Goal: Task Accomplishment & Management: Manage account settings

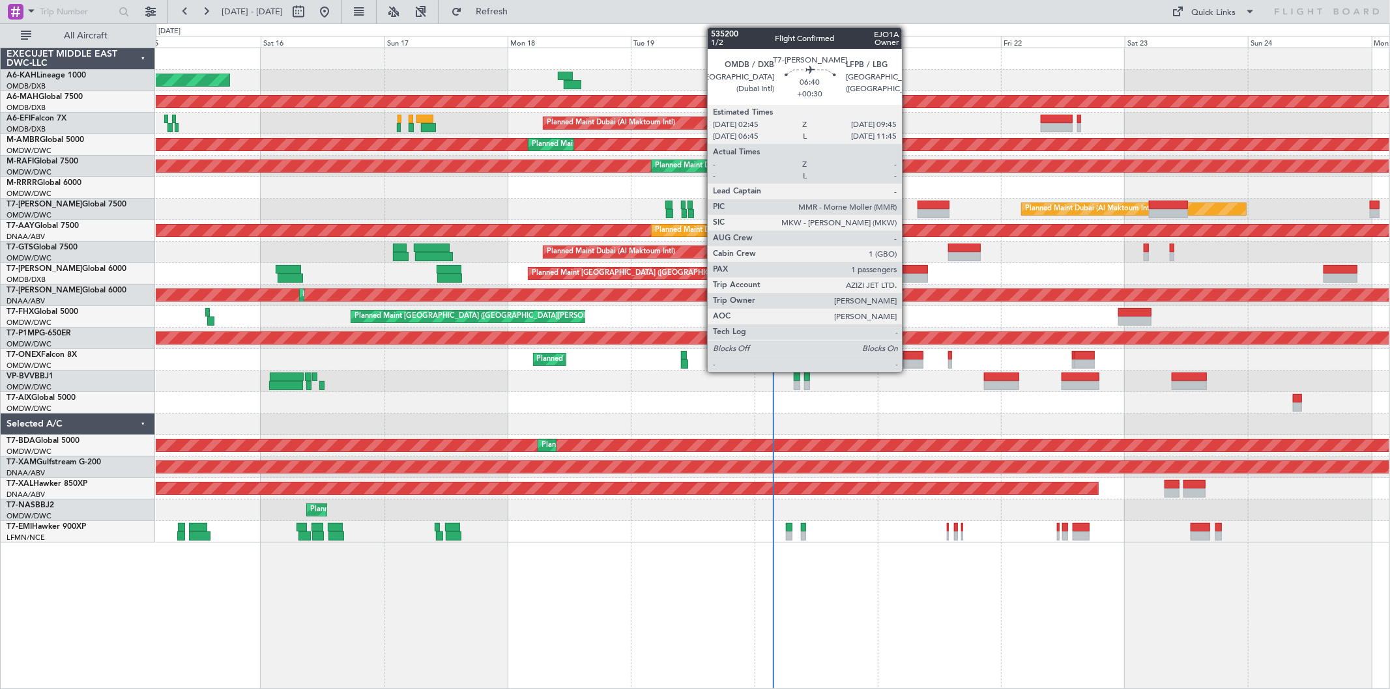
click at [907, 278] on div at bounding box center [909, 278] width 36 height 9
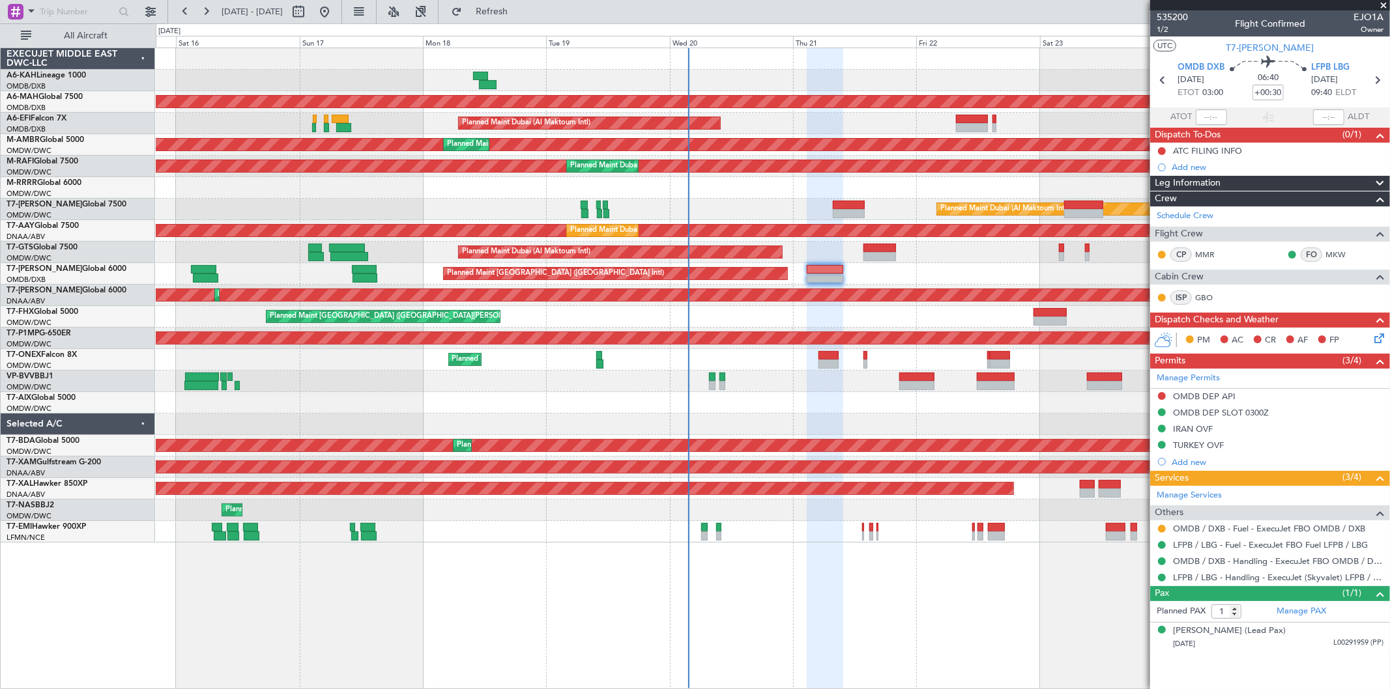
click at [901, 265] on div "Planned Maint [GEOGRAPHIC_DATA] ([GEOGRAPHIC_DATA] Intl)" at bounding box center [773, 274] width 1234 height 22
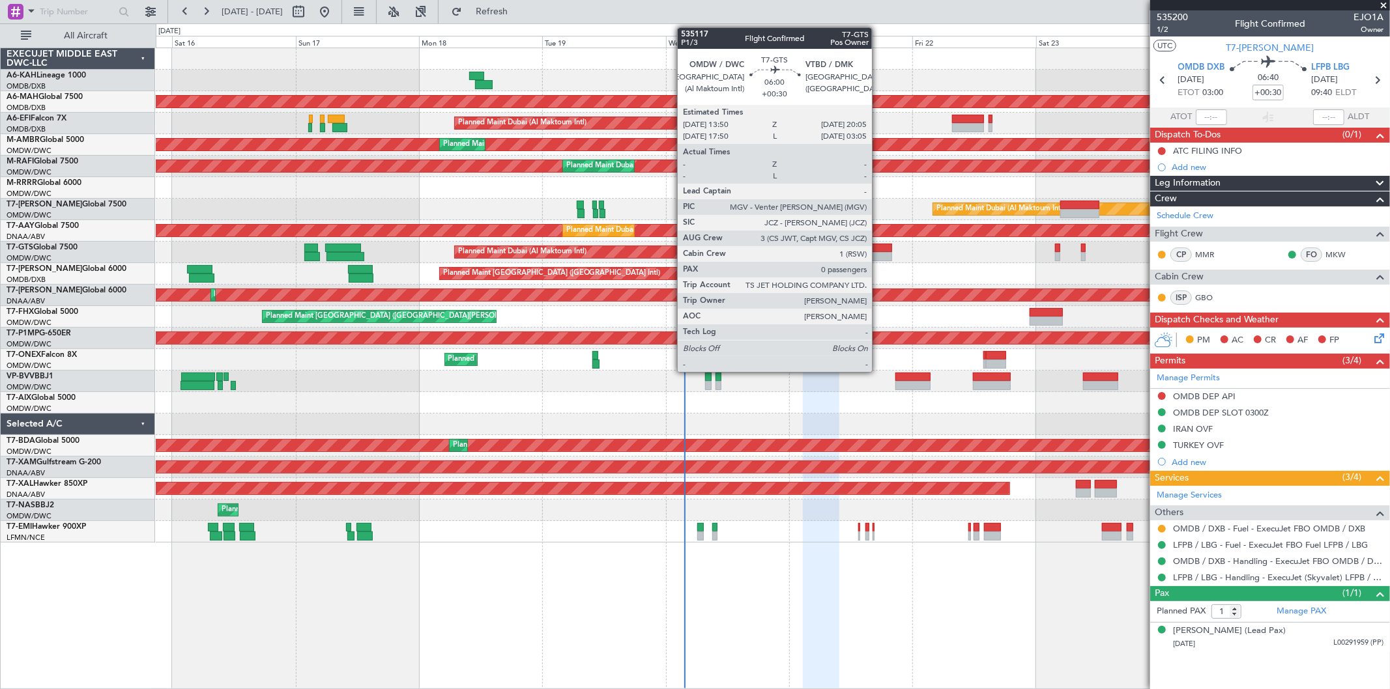
click at [878, 254] on div at bounding box center [876, 256] width 33 height 9
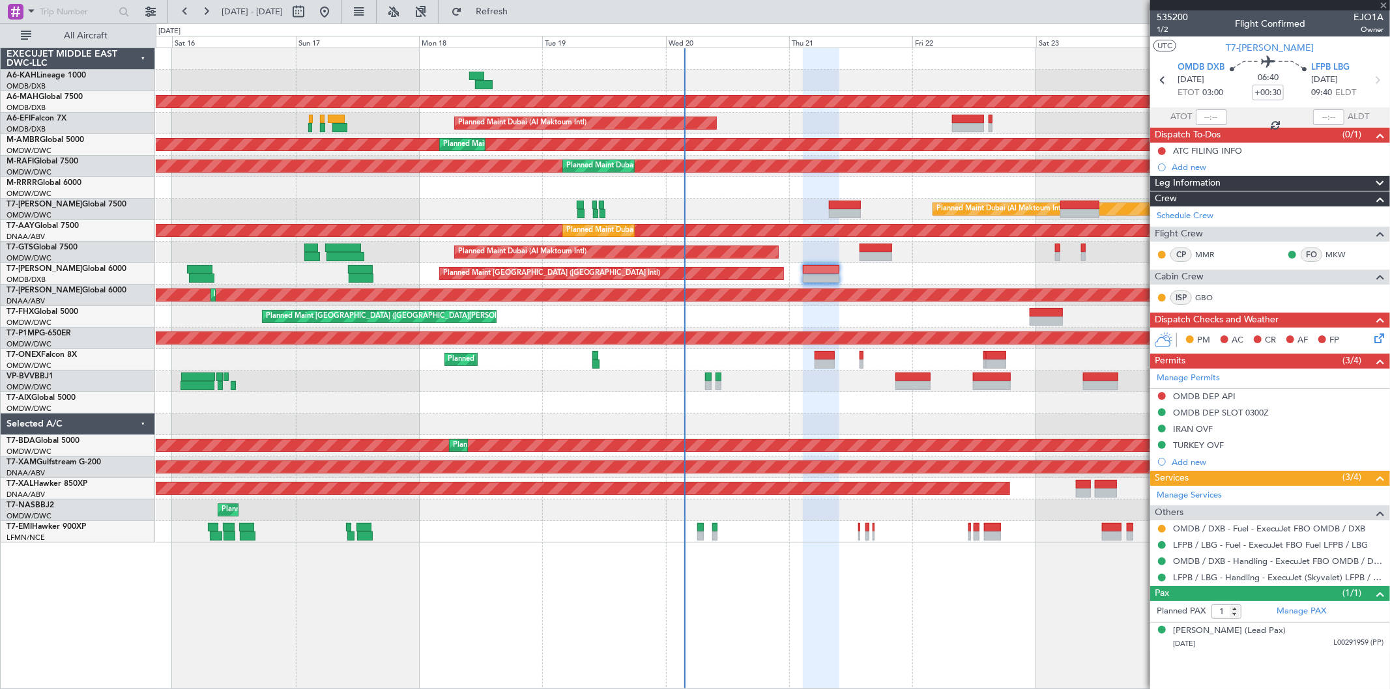
type input "0"
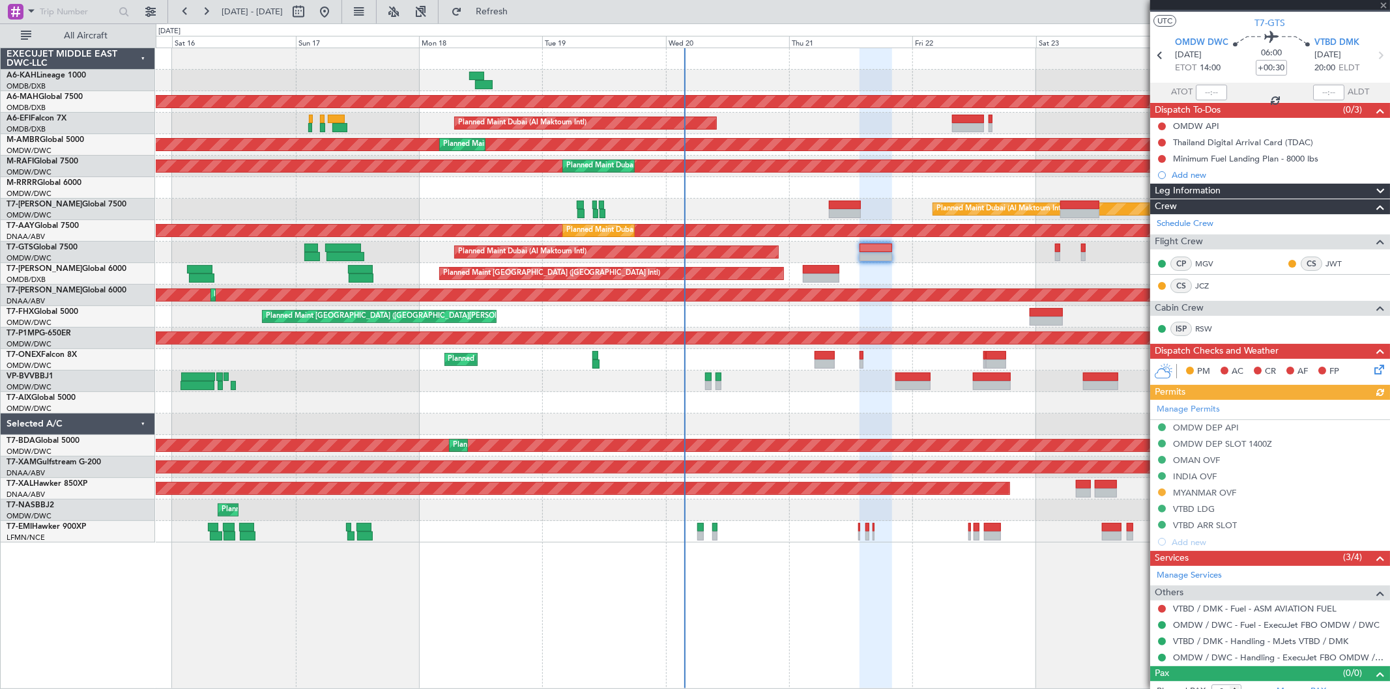
scroll to position [38, 0]
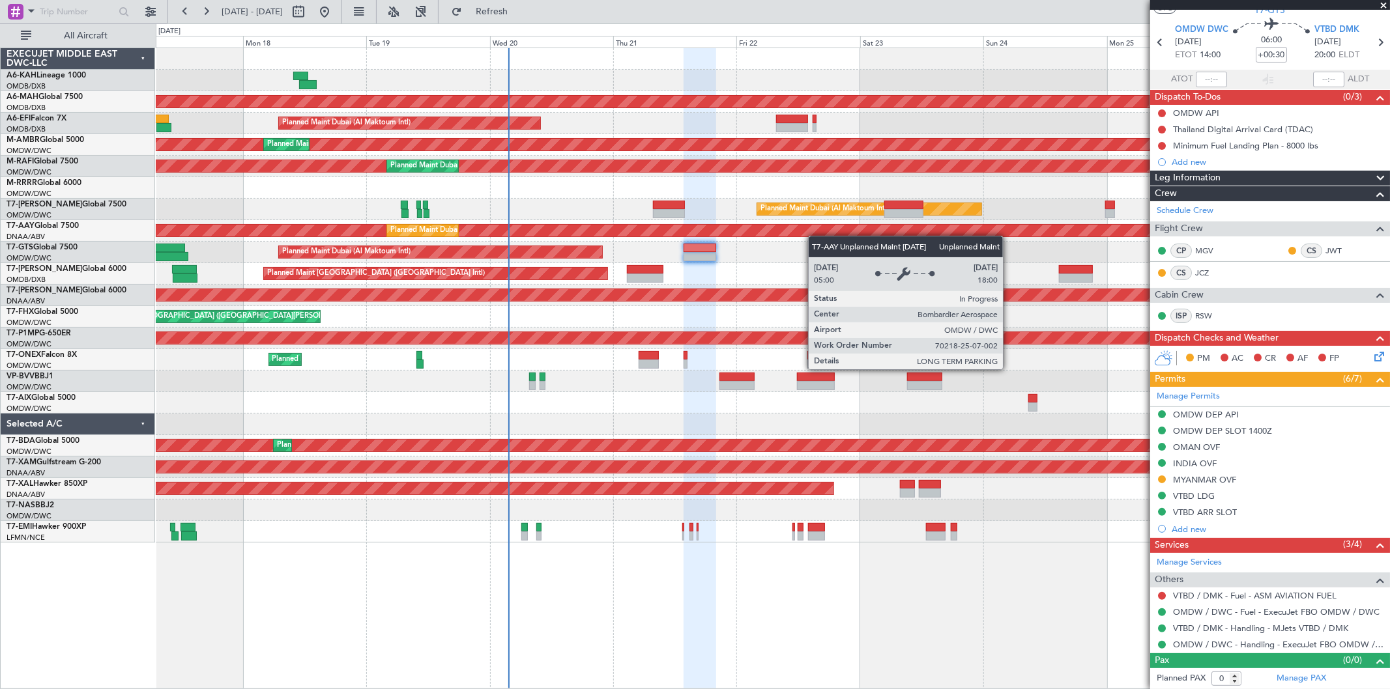
click at [800, 235] on div "Unplanned Maint Budapest (Ferenc Liszt Intl) Planned Maint Dubai (Dubai Intl) P…" at bounding box center [773, 295] width 1234 height 495
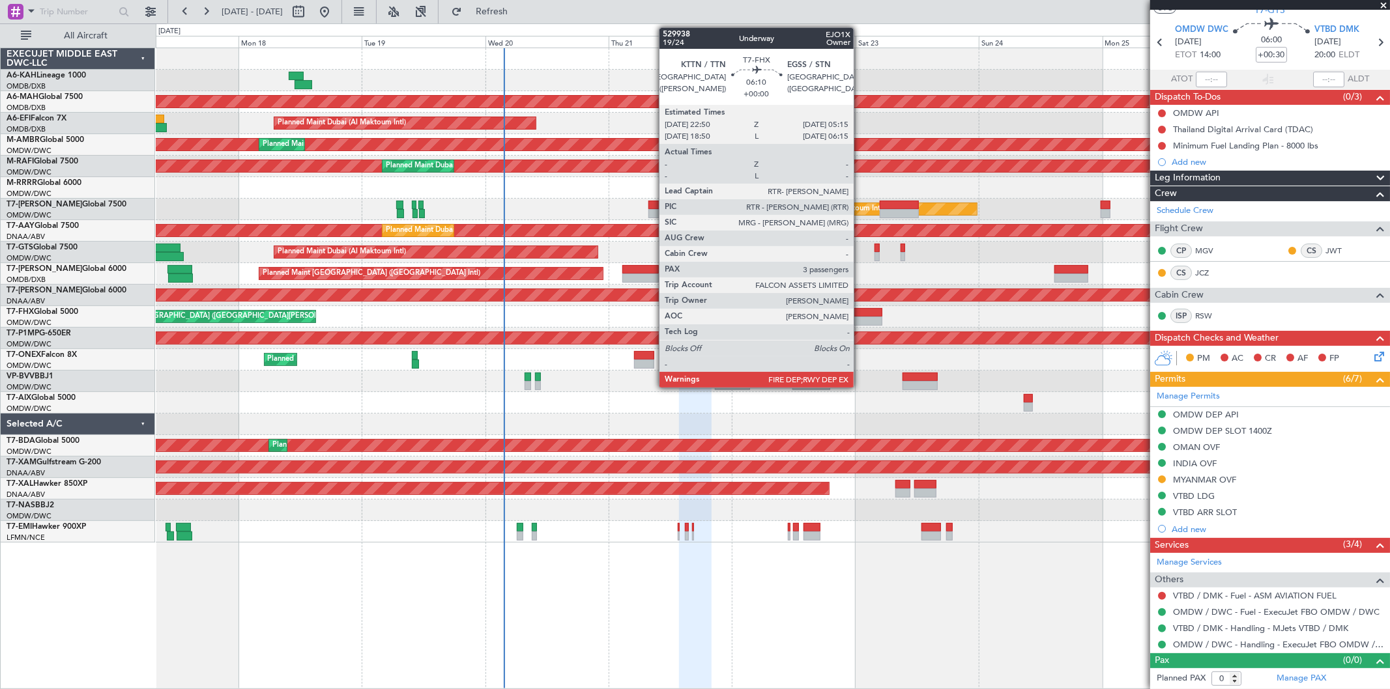
click at [860, 324] on div at bounding box center [865, 321] width 33 height 9
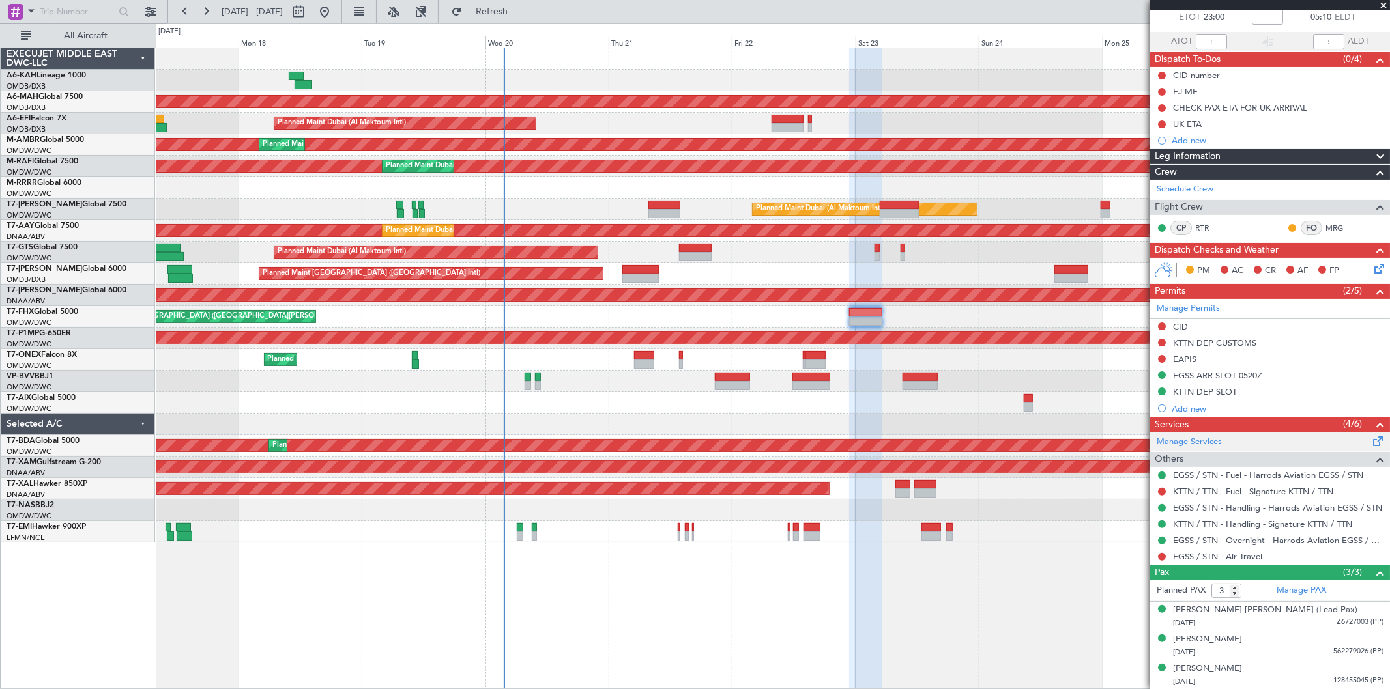
scroll to position [0, 0]
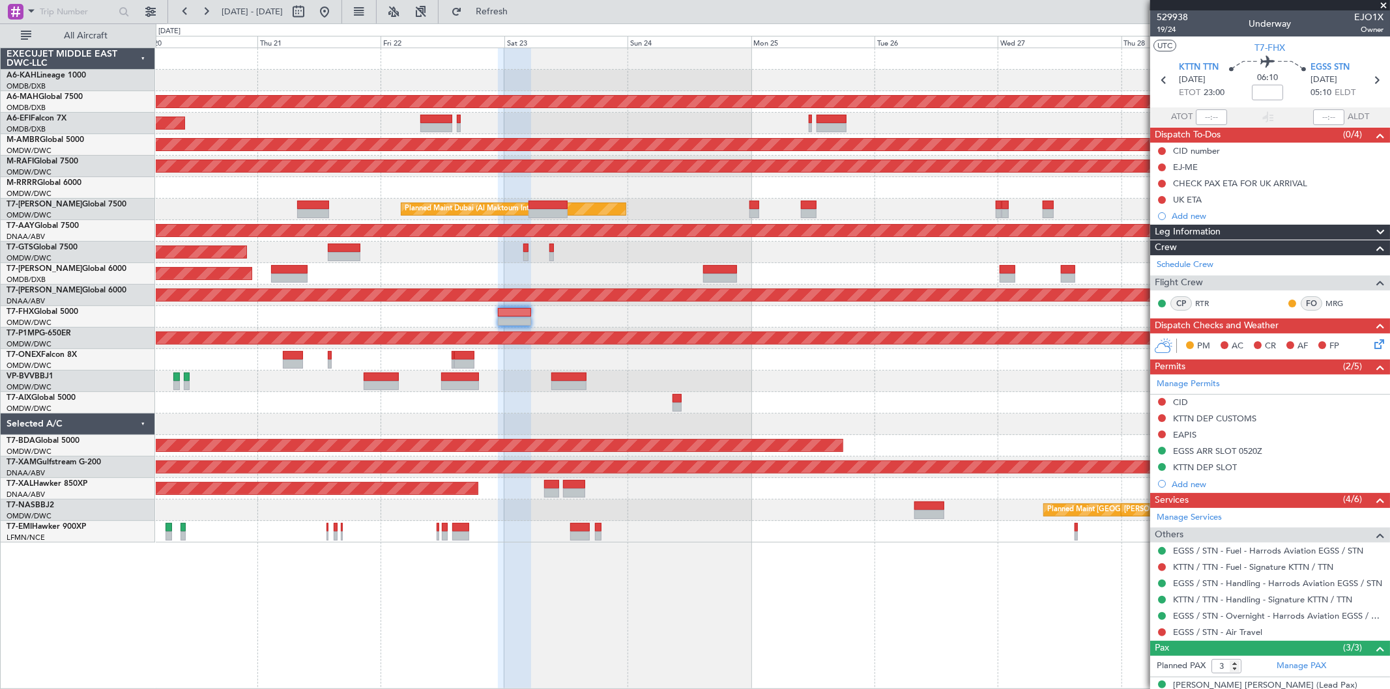
click at [559, 248] on div "Planned Maint Dubai (Dubai Intl) Planned Maint Dubai (Al Maktoum Intl) Planned …" at bounding box center [773, 295] width 1234 height 495
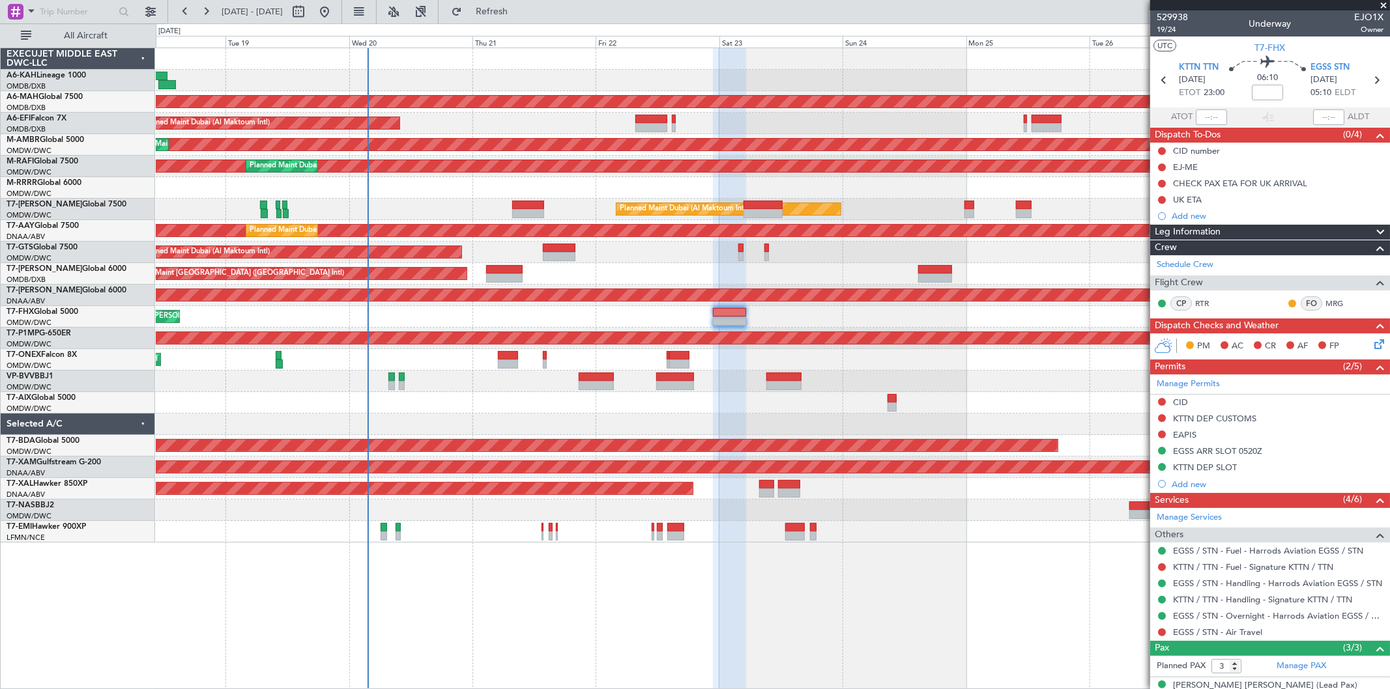
click at [616, 412] on div at bounding box center [773, 403] width 1234 height 22
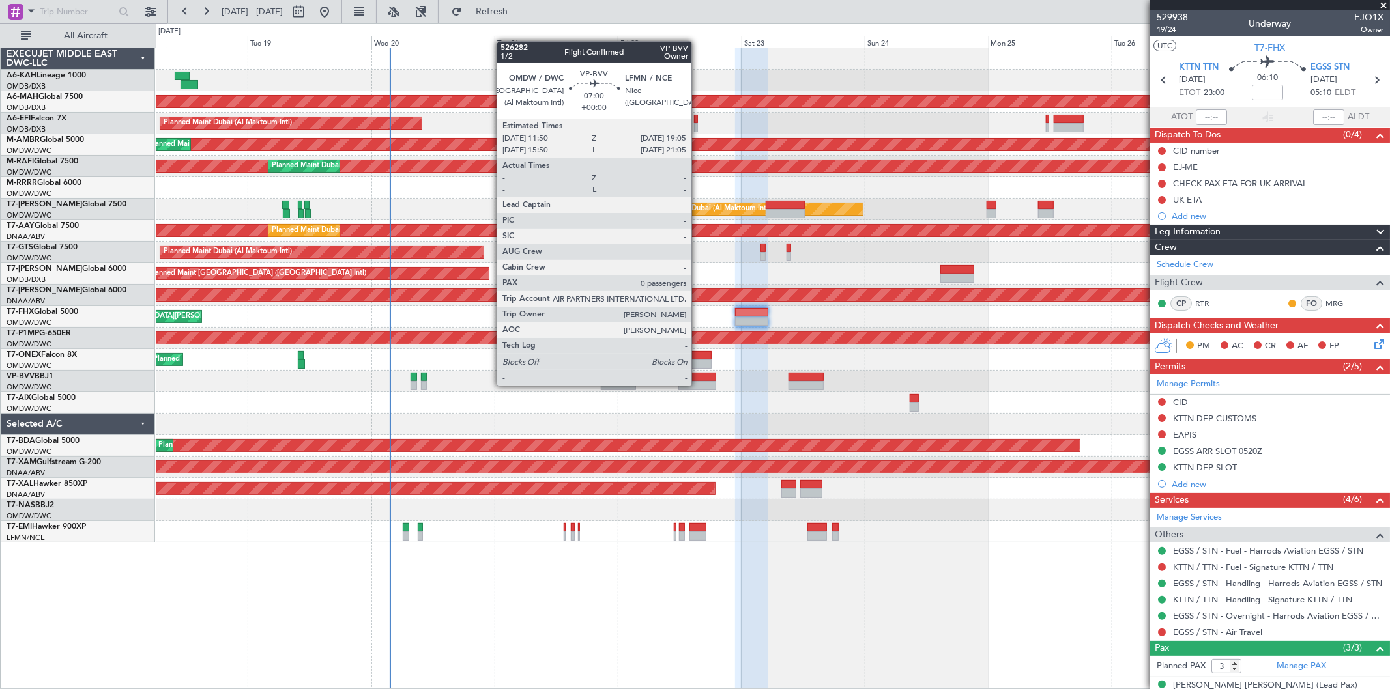
click at [698, 384] on div at bounding box center [697, 385] width 38 height 9
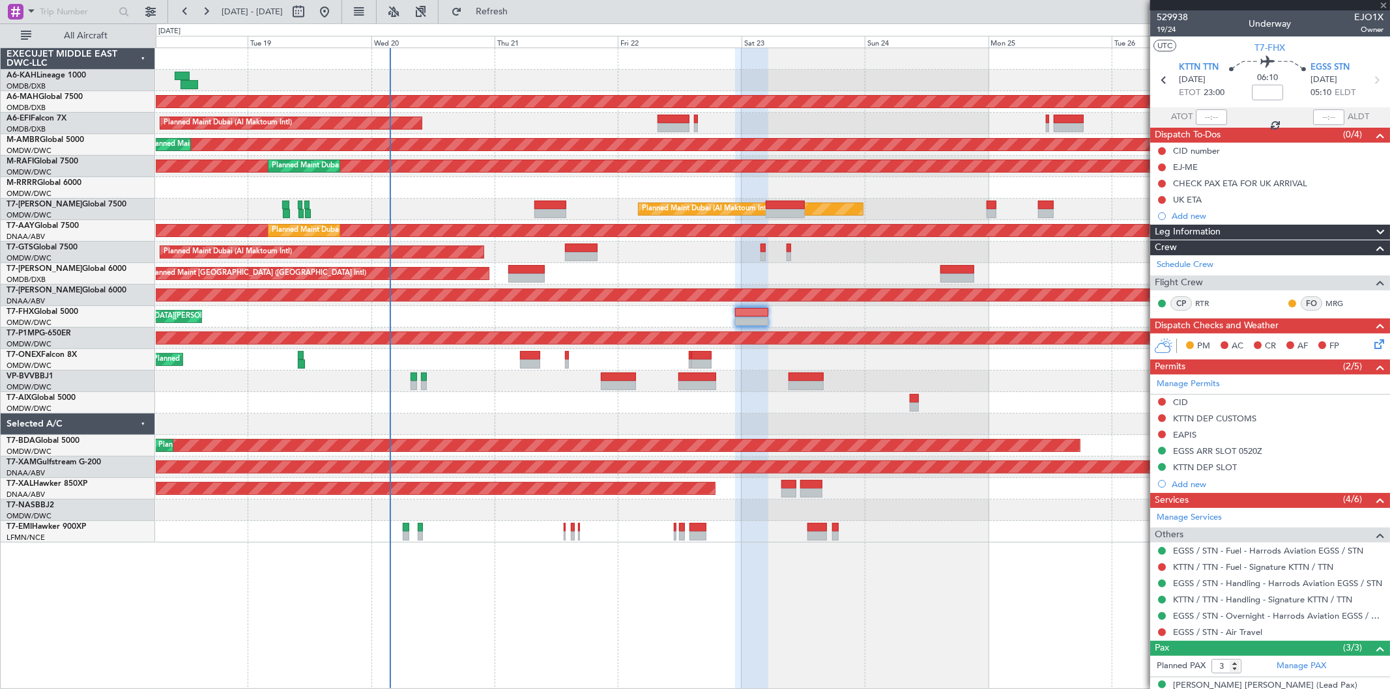
type input "0"
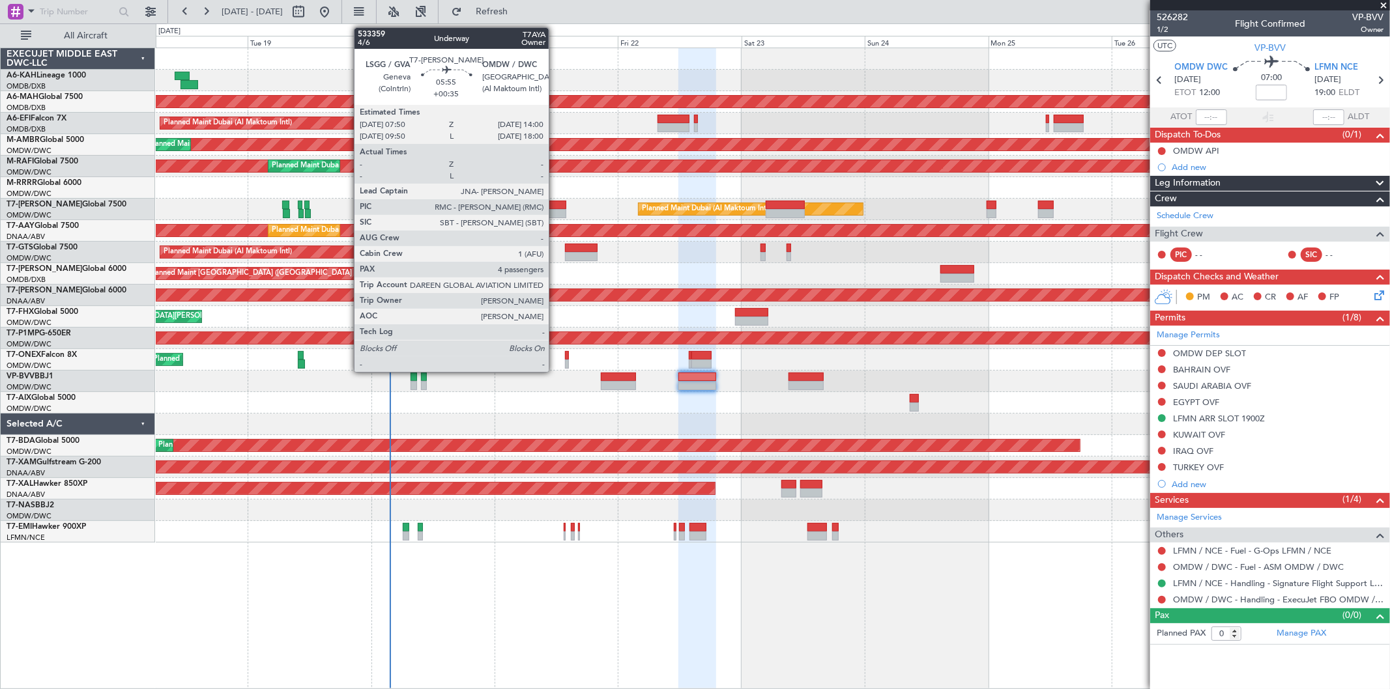
click at [555, 205] on div at bounding box center [550, 205] width 32 height 9
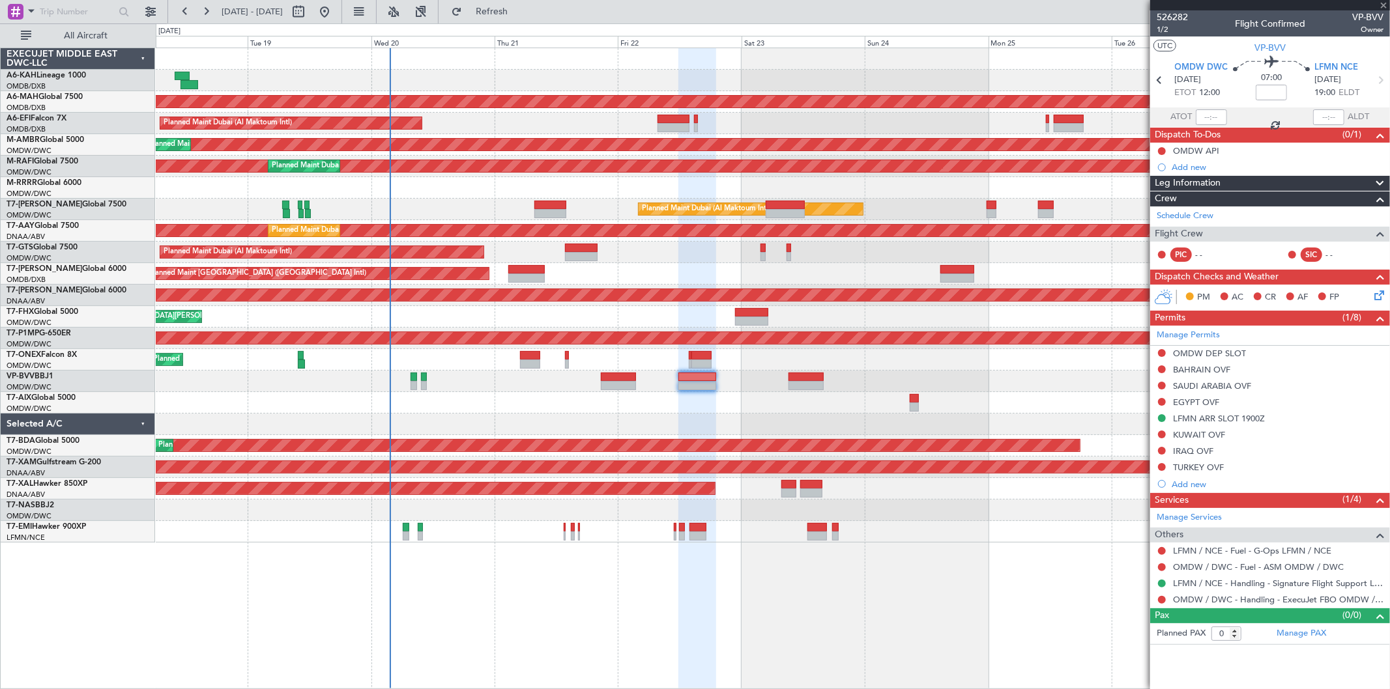
type input "+00:35"
type input "4"
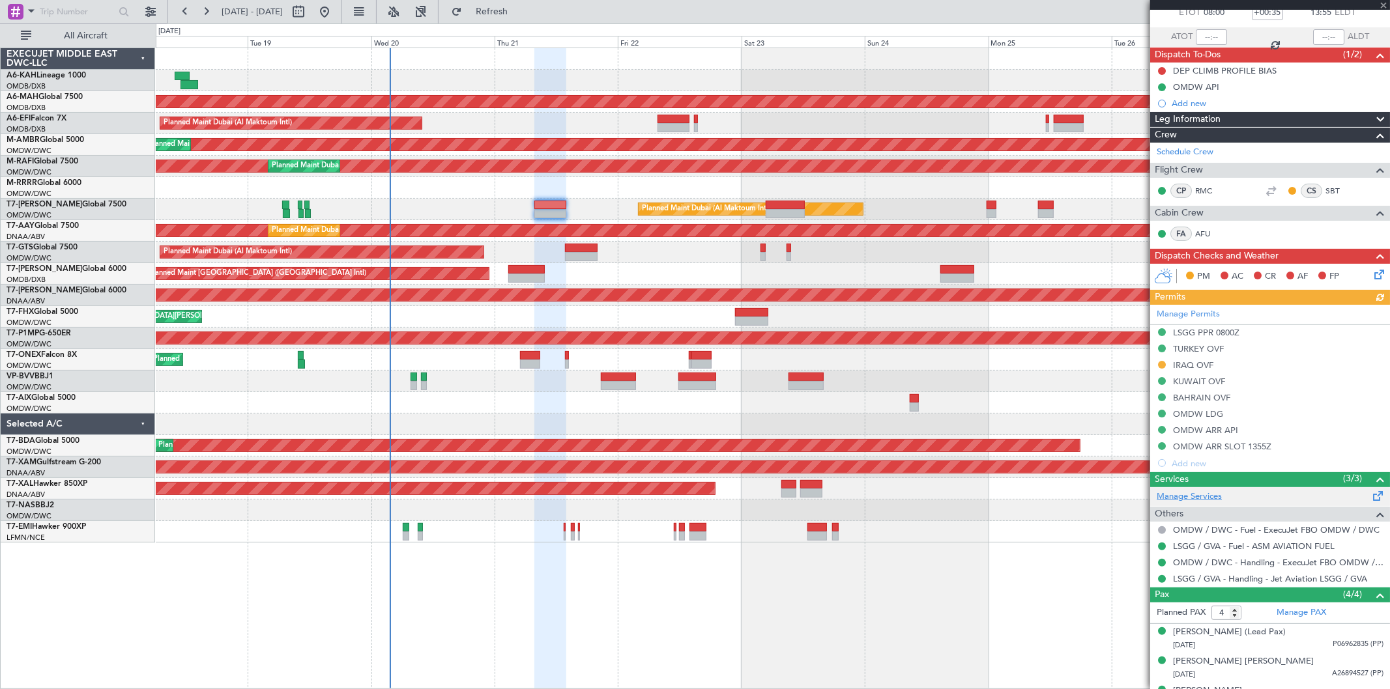
scroll to position [132, 0]
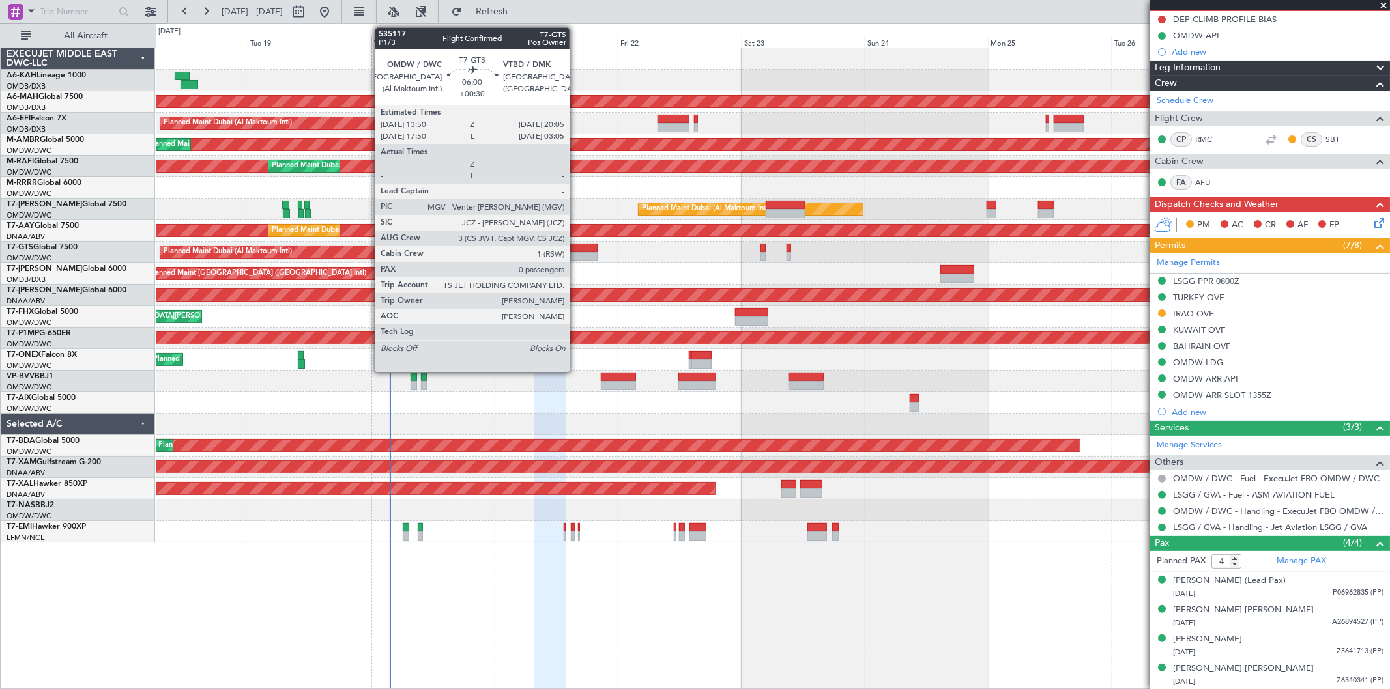
click at [577, 257] on div at bounding box center [581, 256] width 33 height 9
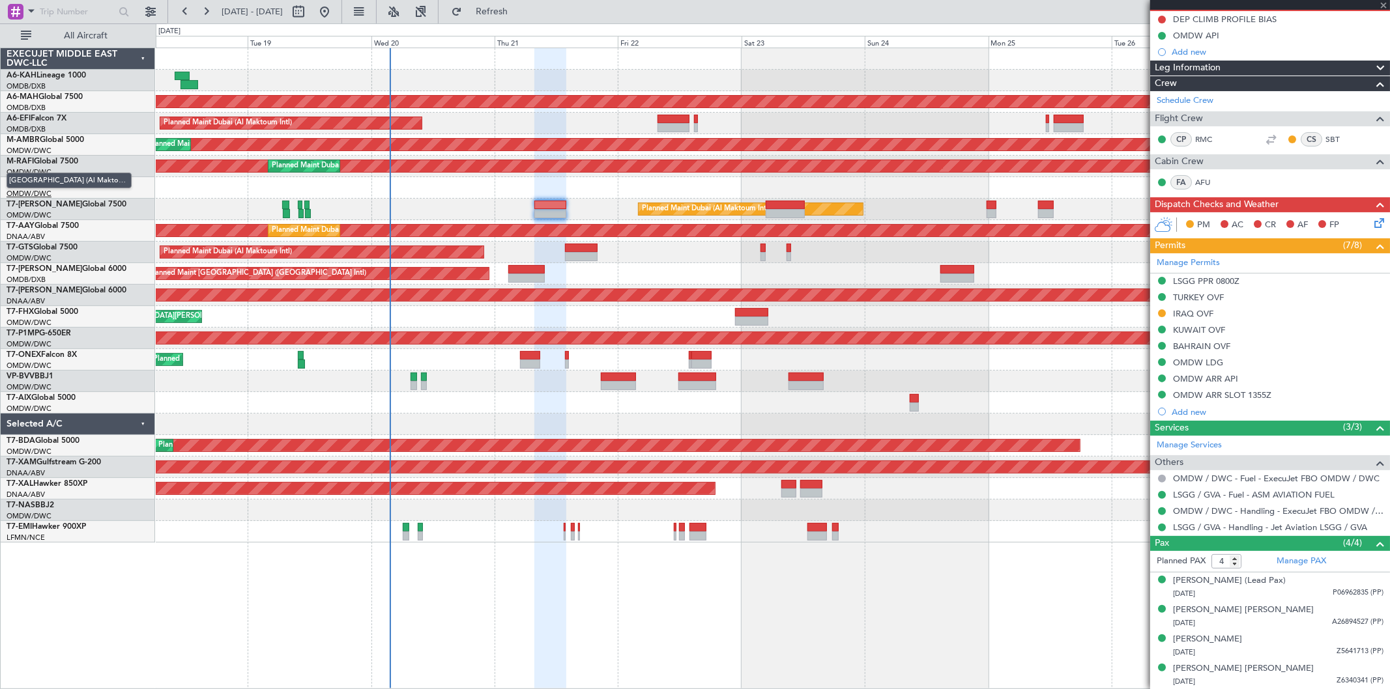
type input "+00:30"
type input "0"
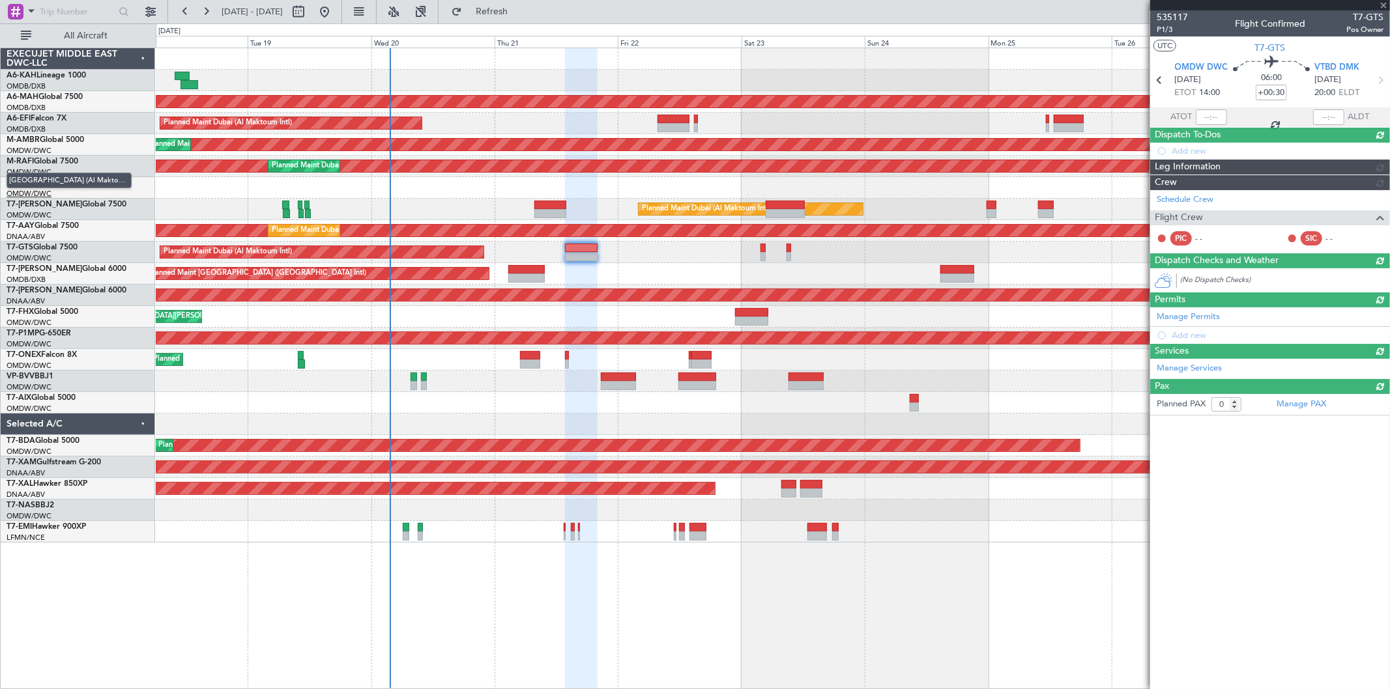
scroll to position [0, 0]
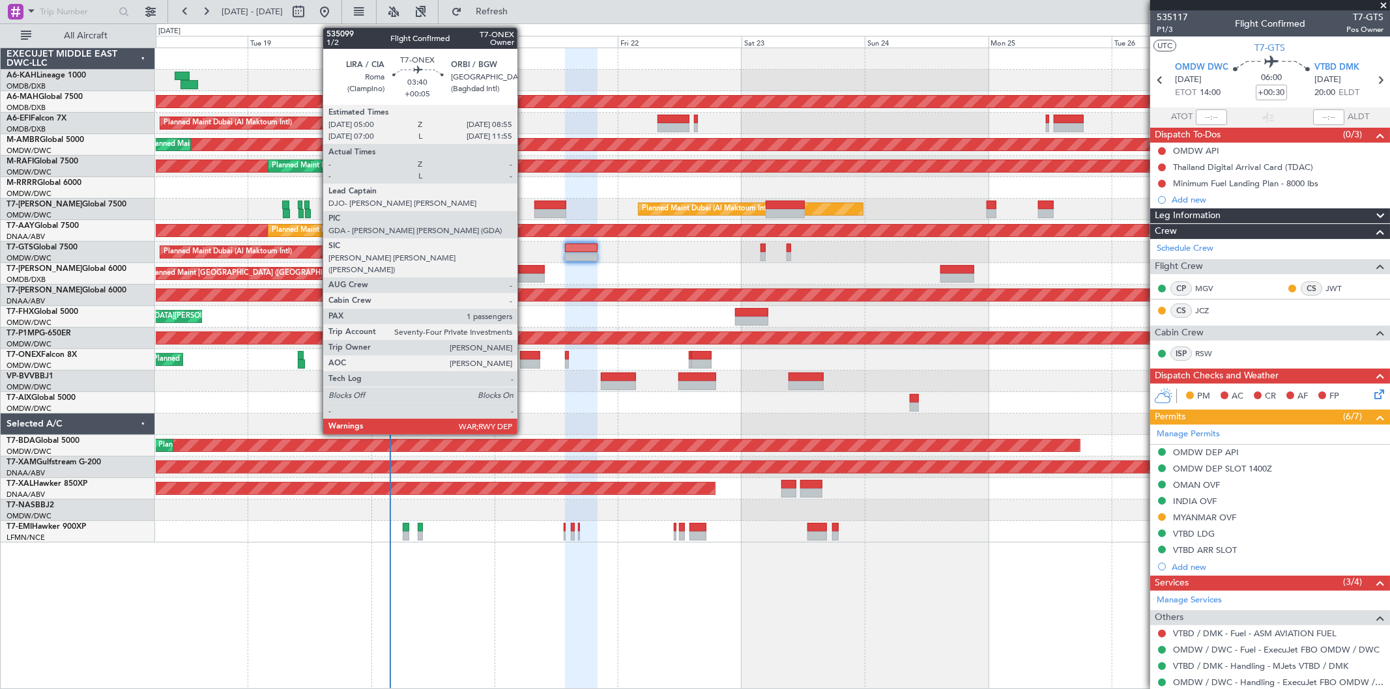
click at [524, 356] on div at bounding box center [530, 355] width 20 height 9
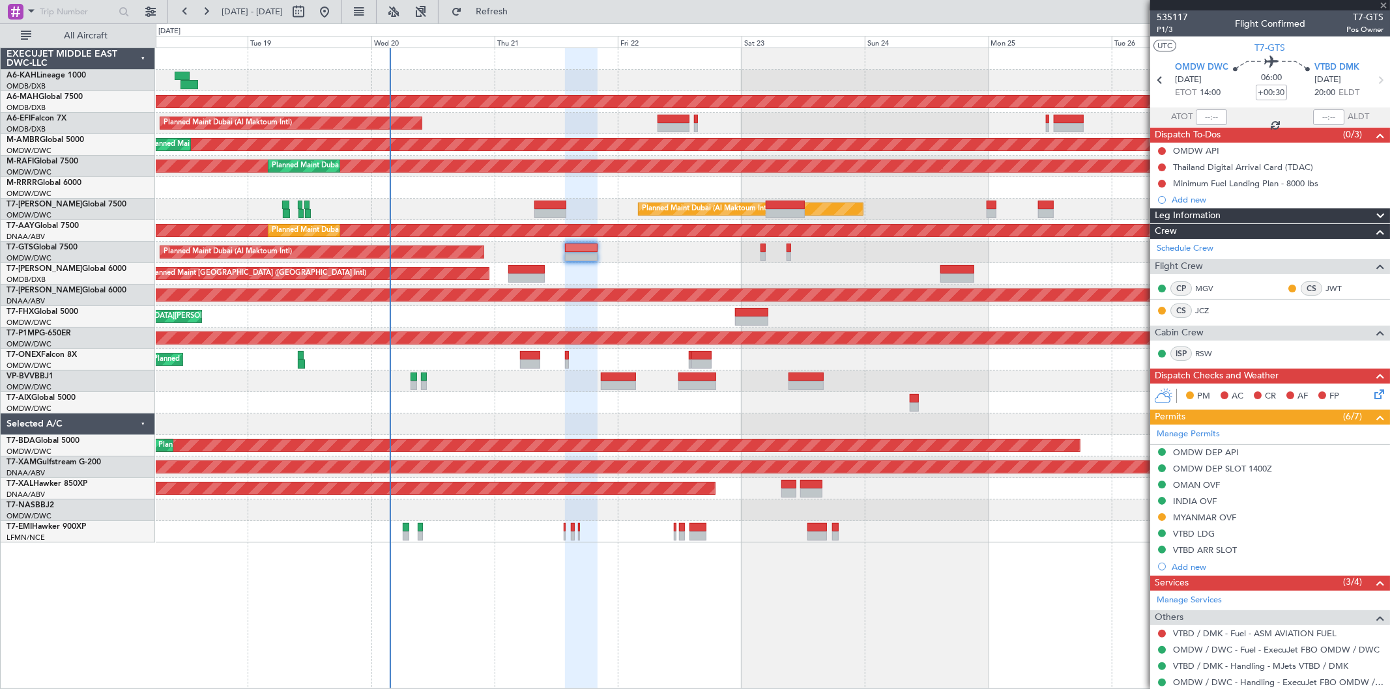
type input "+00:05"
type input "1"
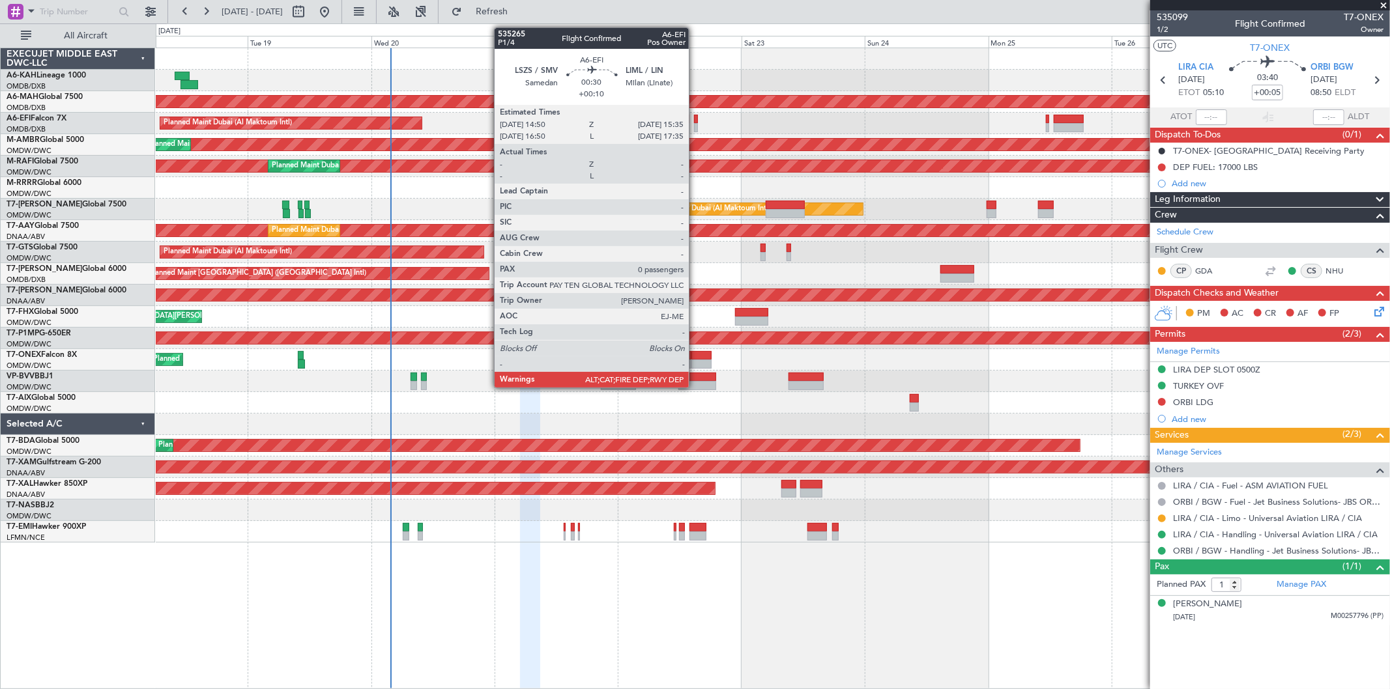
click at [695, 124] on div at bounding box center [696, 127] width 4 height 9
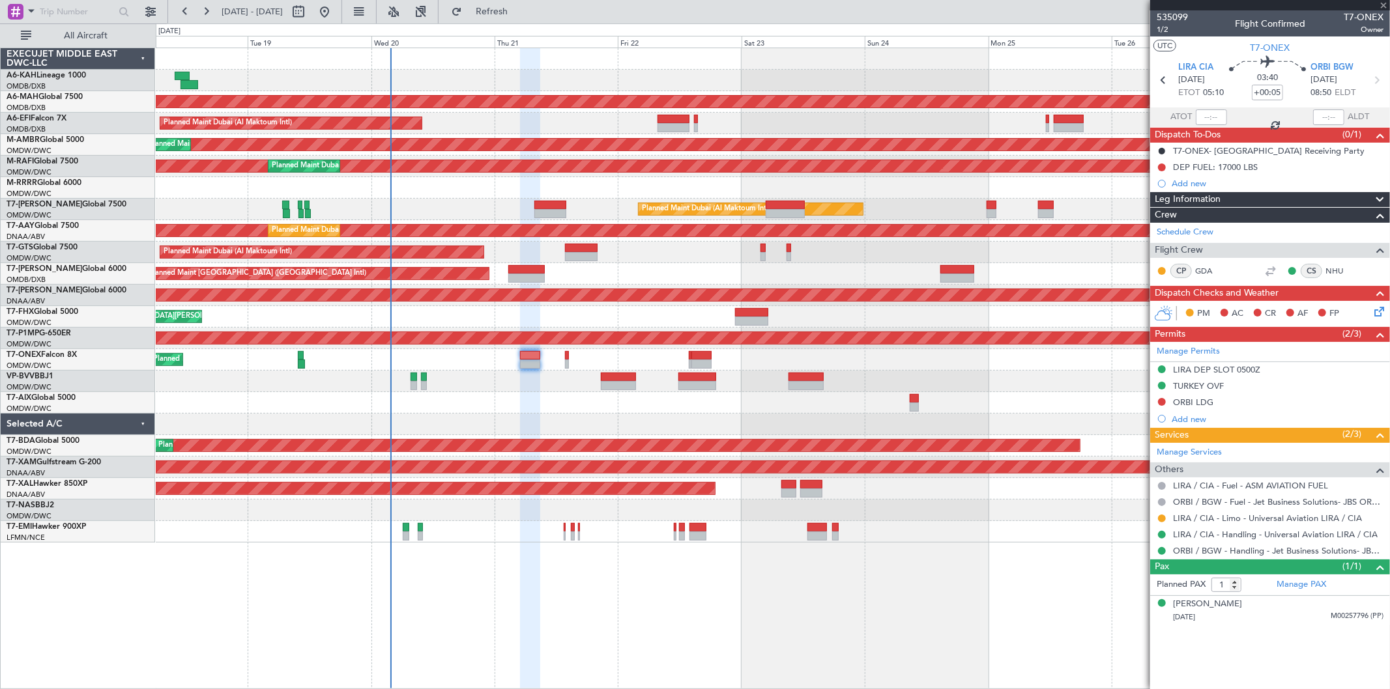
click at [696, 126] on div at bounding box center [696, 127] width 4 height 9
type input "+00:10"
type input "0"
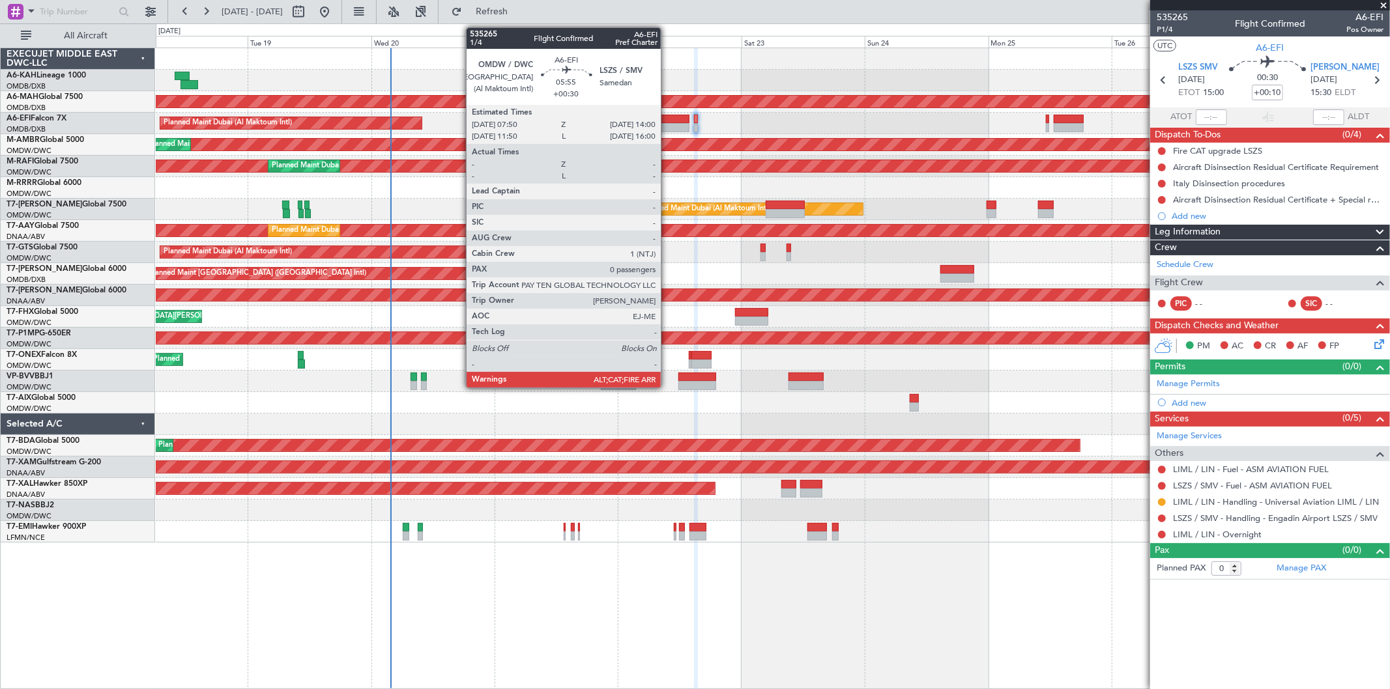
click at [667, 126] on div at bounding box center [674, 127] width 32 height 9
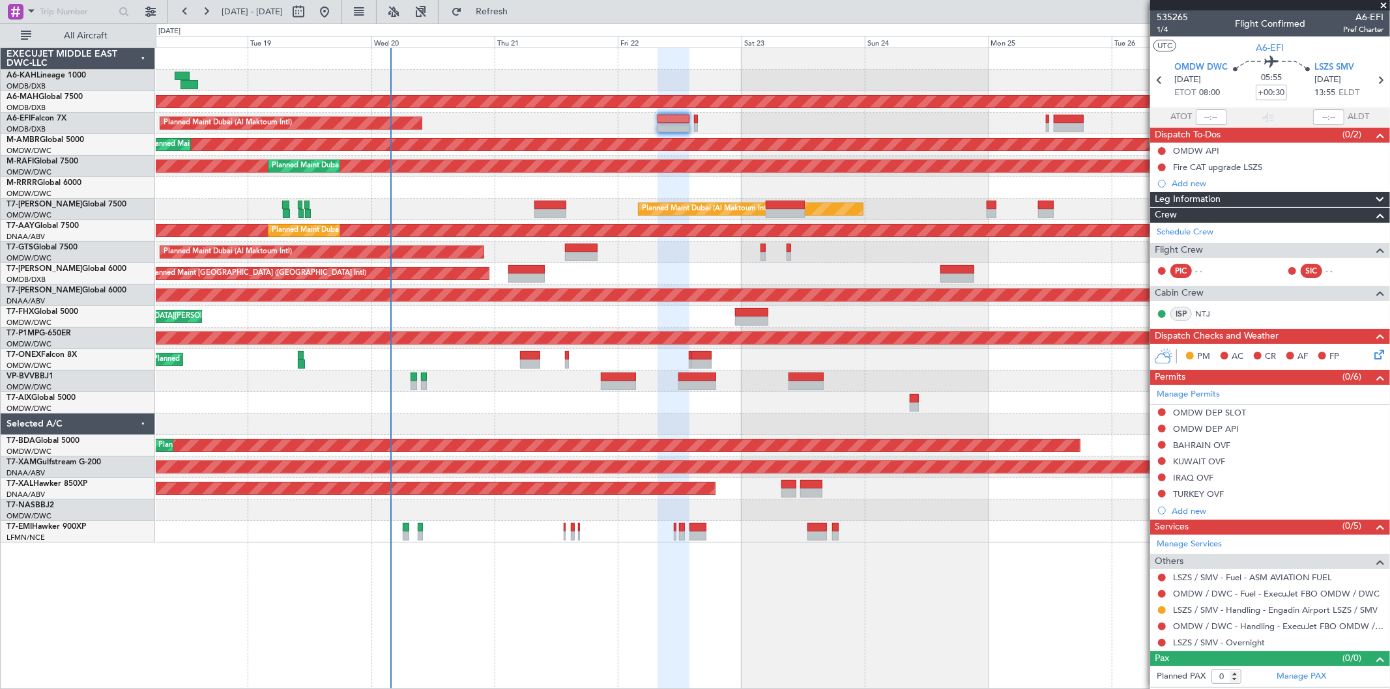
click at [1243, 164] on div "Fire CAT upgrade LSZS" at bounding box center [1217, 167] width 89 height 11
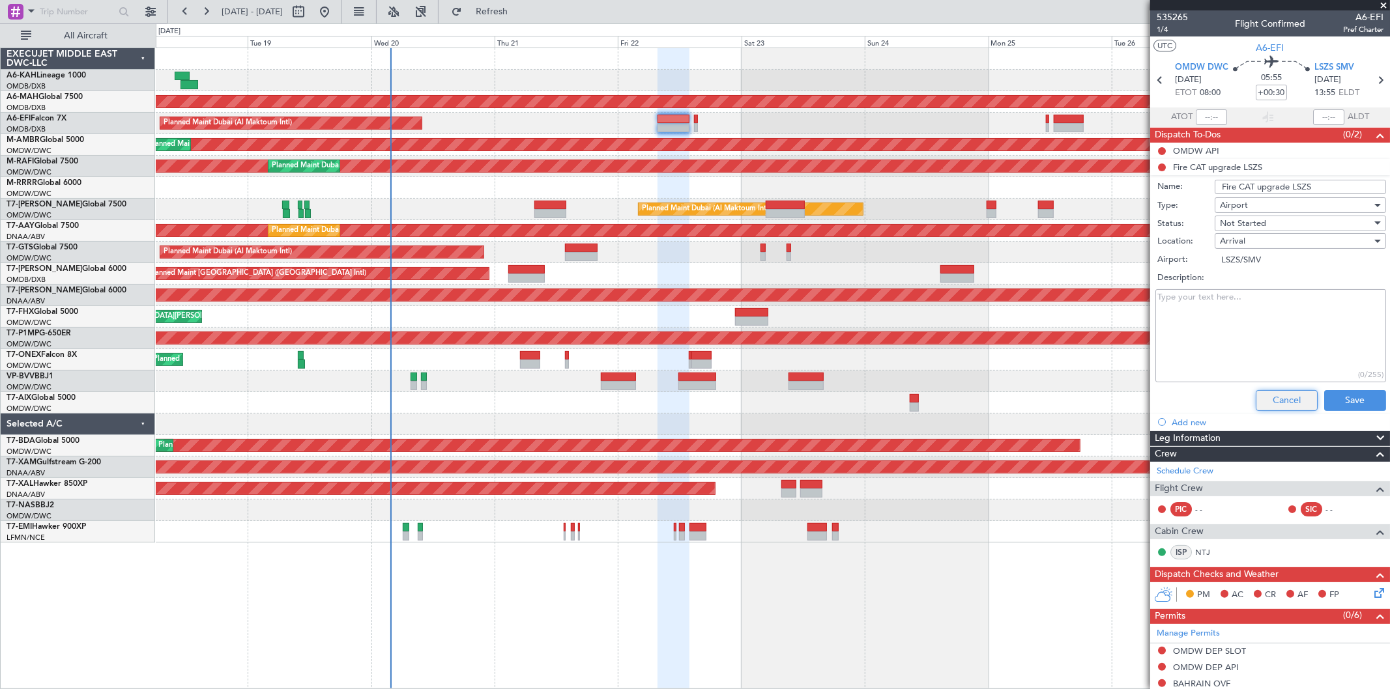
click at [1266, 399] on button "Cancel" at bounding box center [1287, 400] width 62 height 21
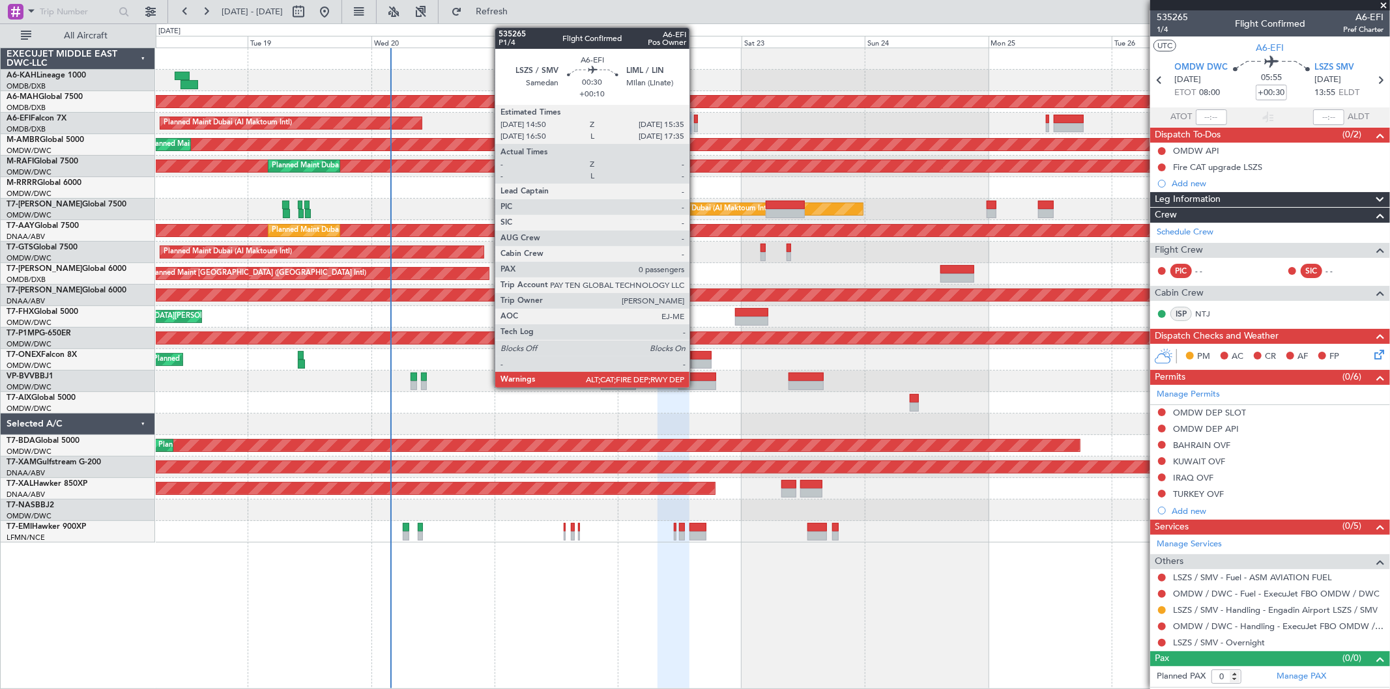
click at [696, 123] on div at bounding box center [696, 127] width 4 height 9
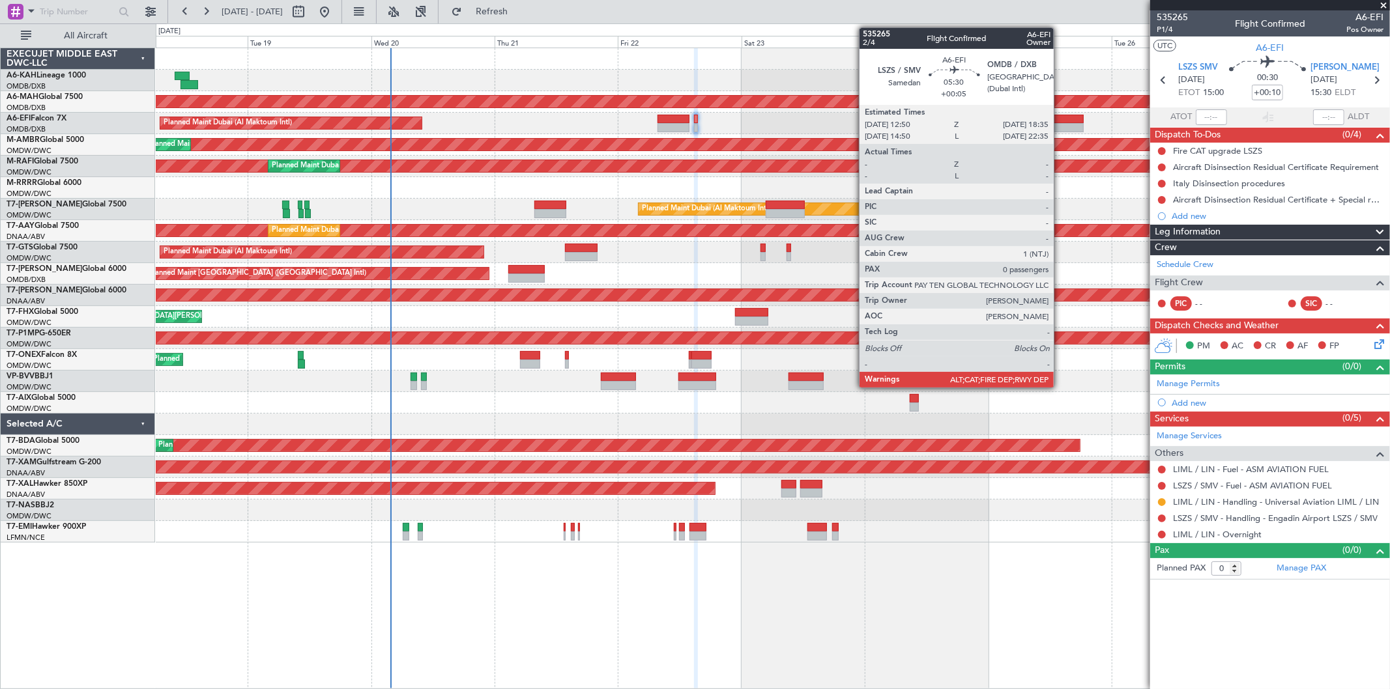
click at [1060, 124] on div at bounding box center [1069, 127] width 30 height 9
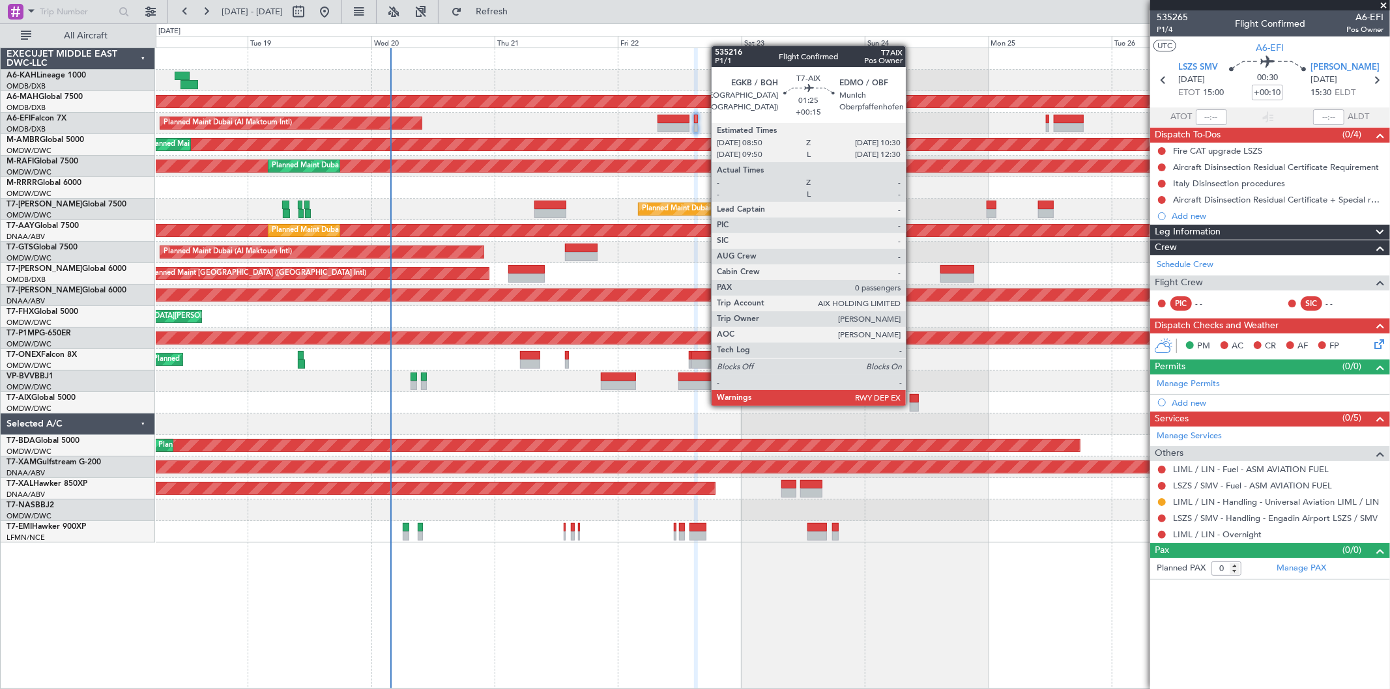
click at [912, 405] on div at bounding box center [914, 407] width 9 height 9
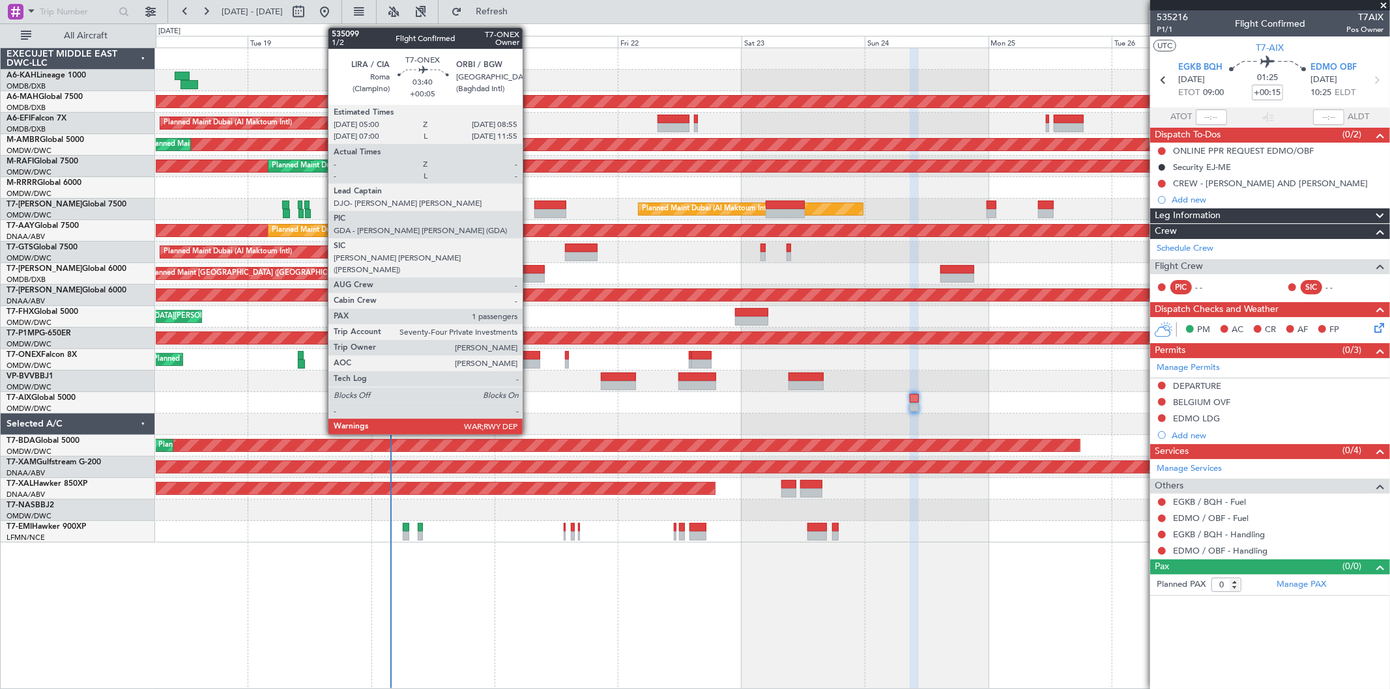
click at [529, 357] on div at bounding box center [530, 355] width 20 height 9
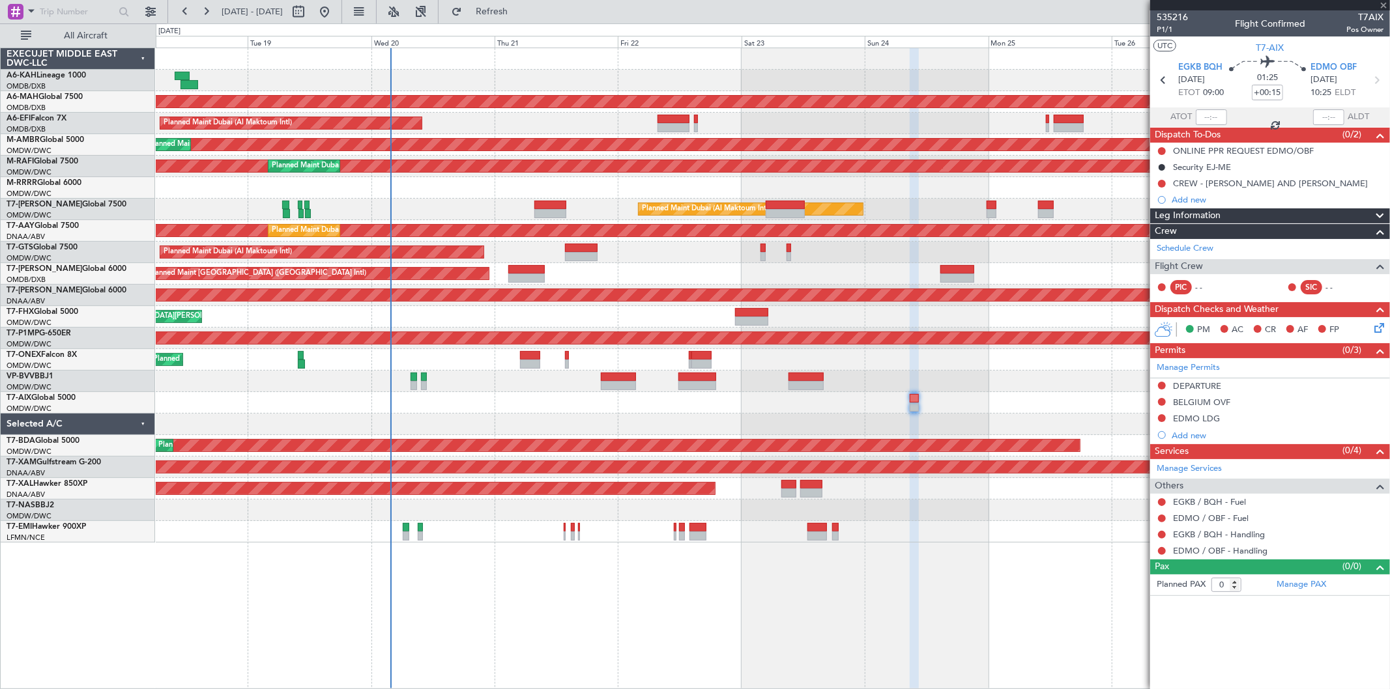
type input "+00:05"
type input "1"
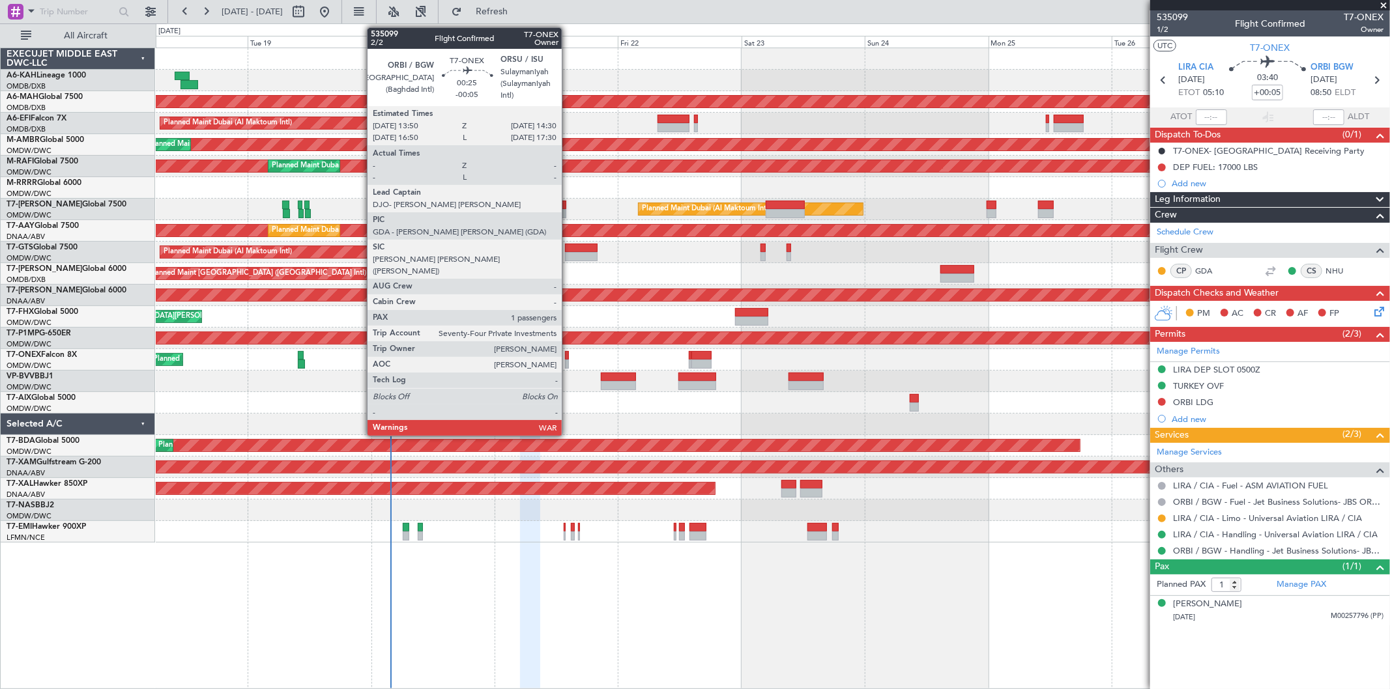
click at [568, 361] on div at bounding box center [567, 364] width 4 height 9
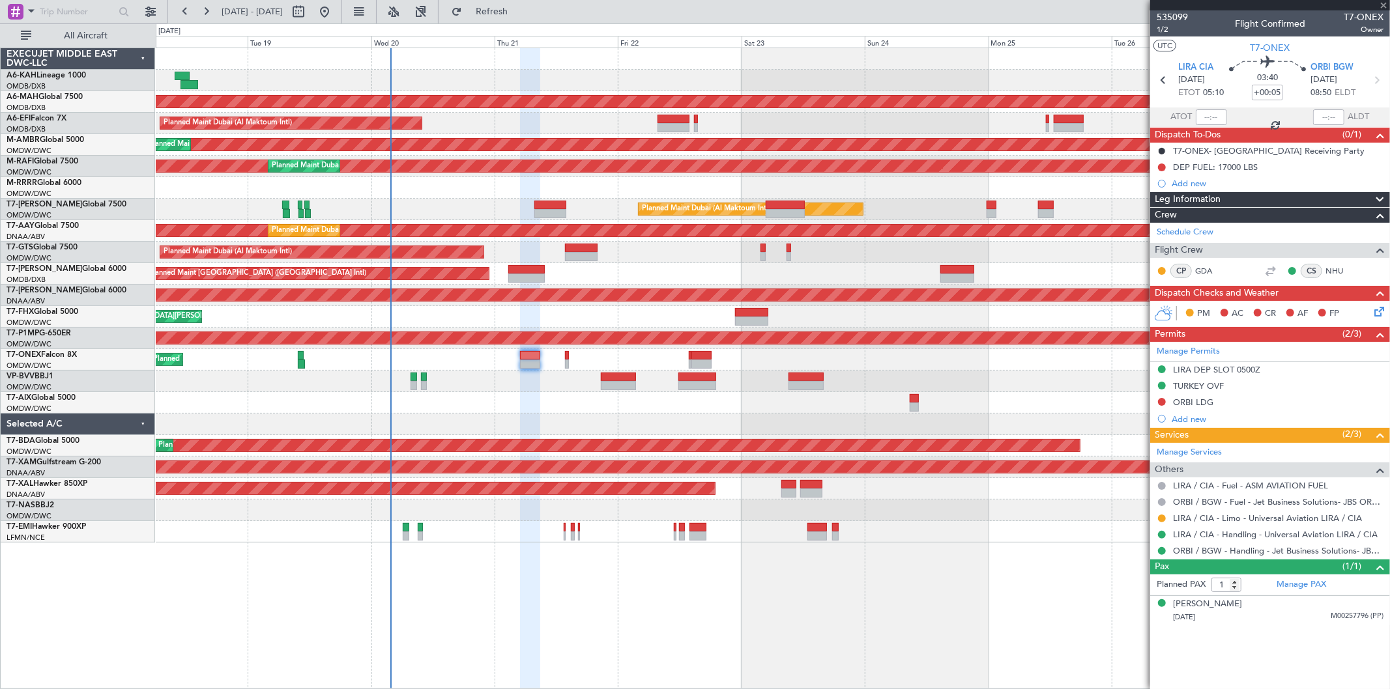
type input "-00:05"
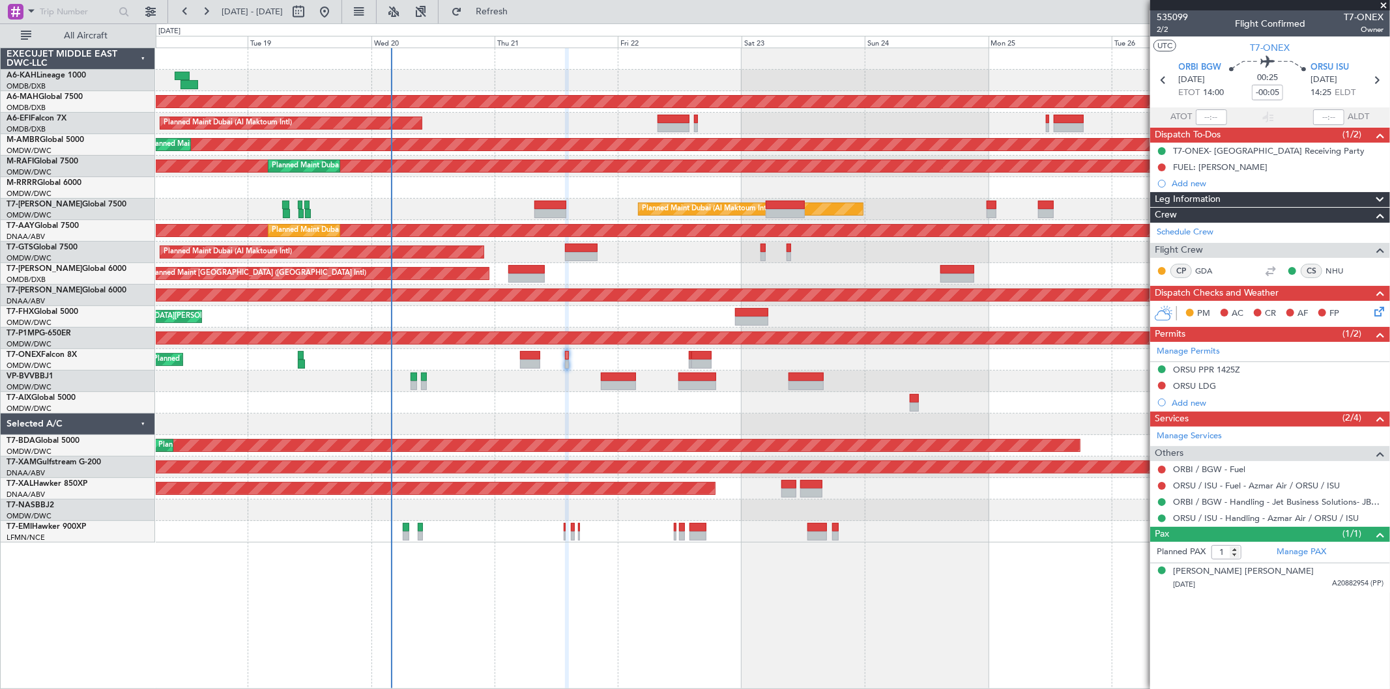
click at [1380, 5] on span at bounding box center [1383, 6] width 13 height 12
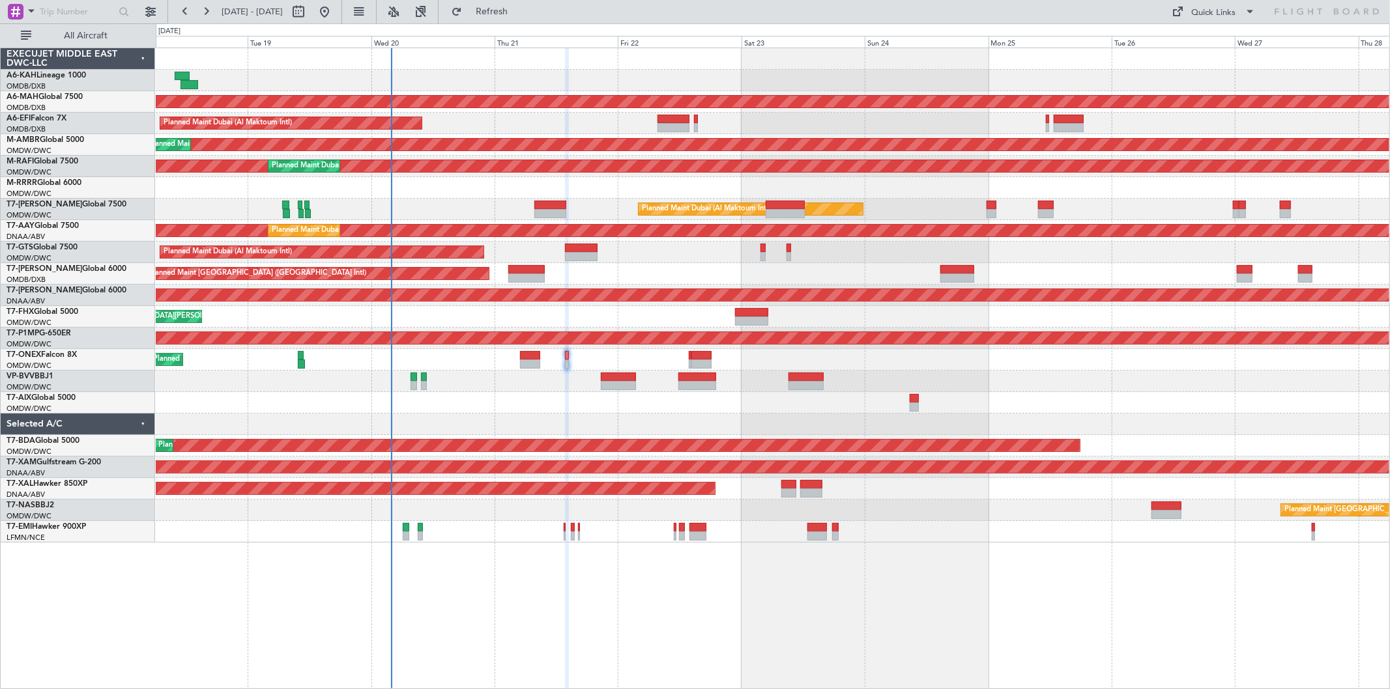
type input "0"
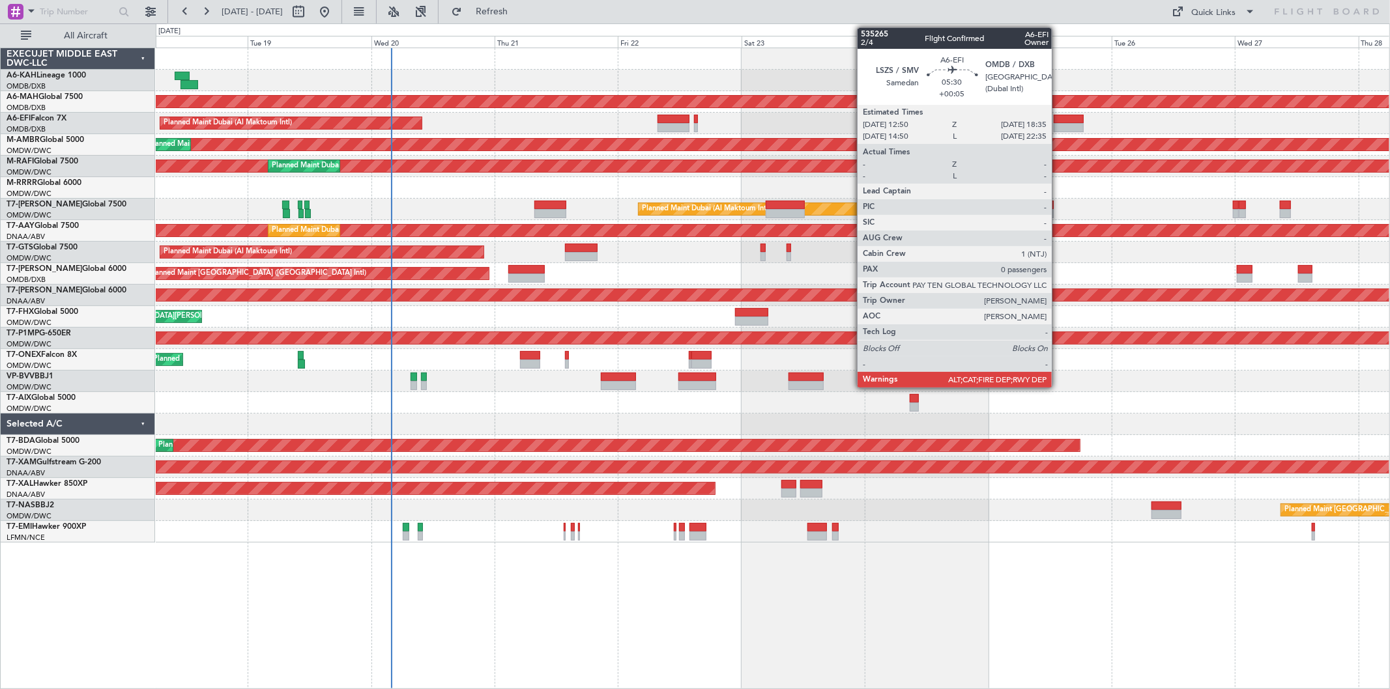
click at [1058, 126] on div at bounding box center [1069, 127] width 30 height 9
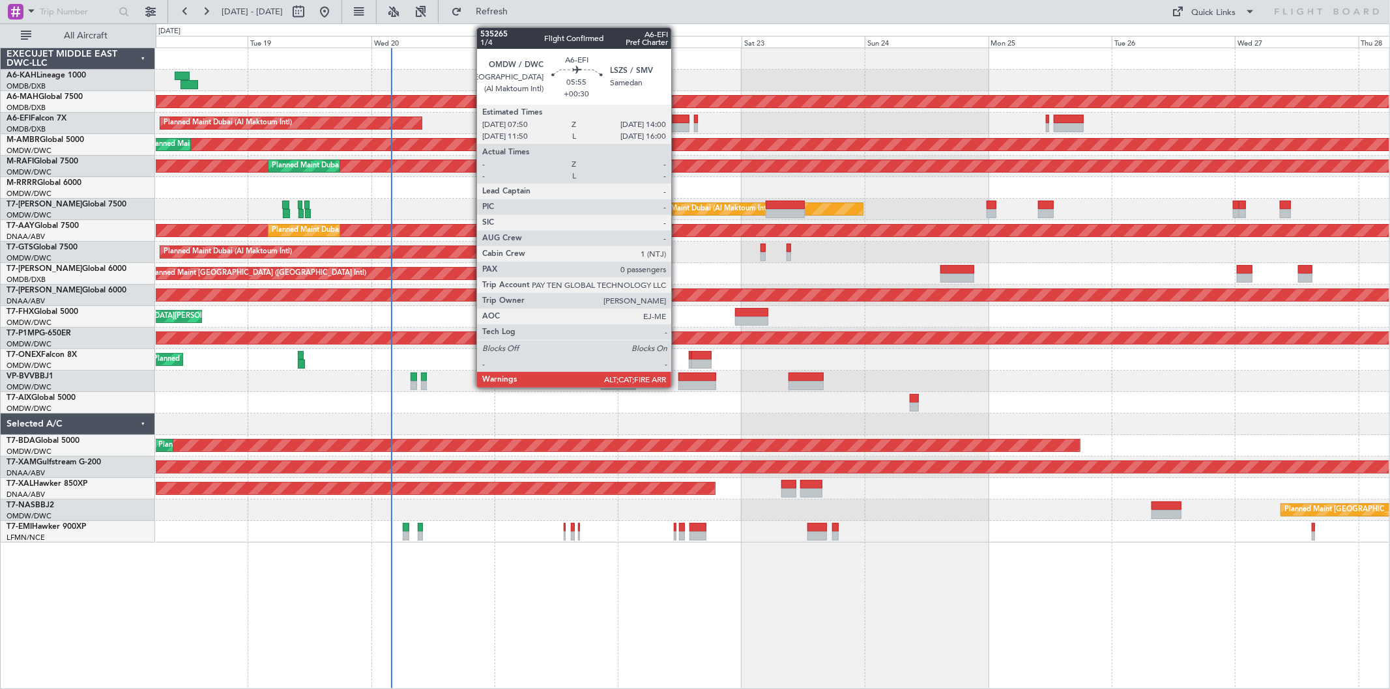
click at [678, 119] on div at bounding box center [674, 119] width 32 height 9
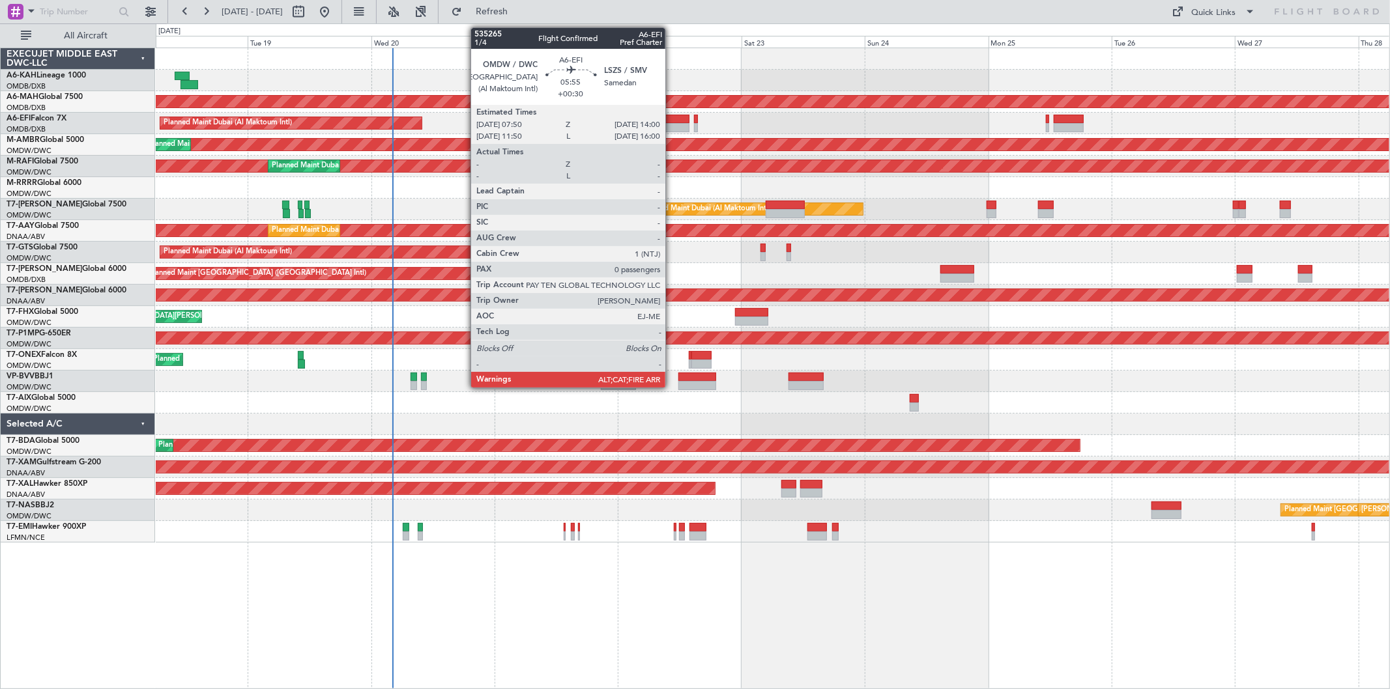
click at [672, 119] on div at bounding box center [674, 119] width 32 height 9
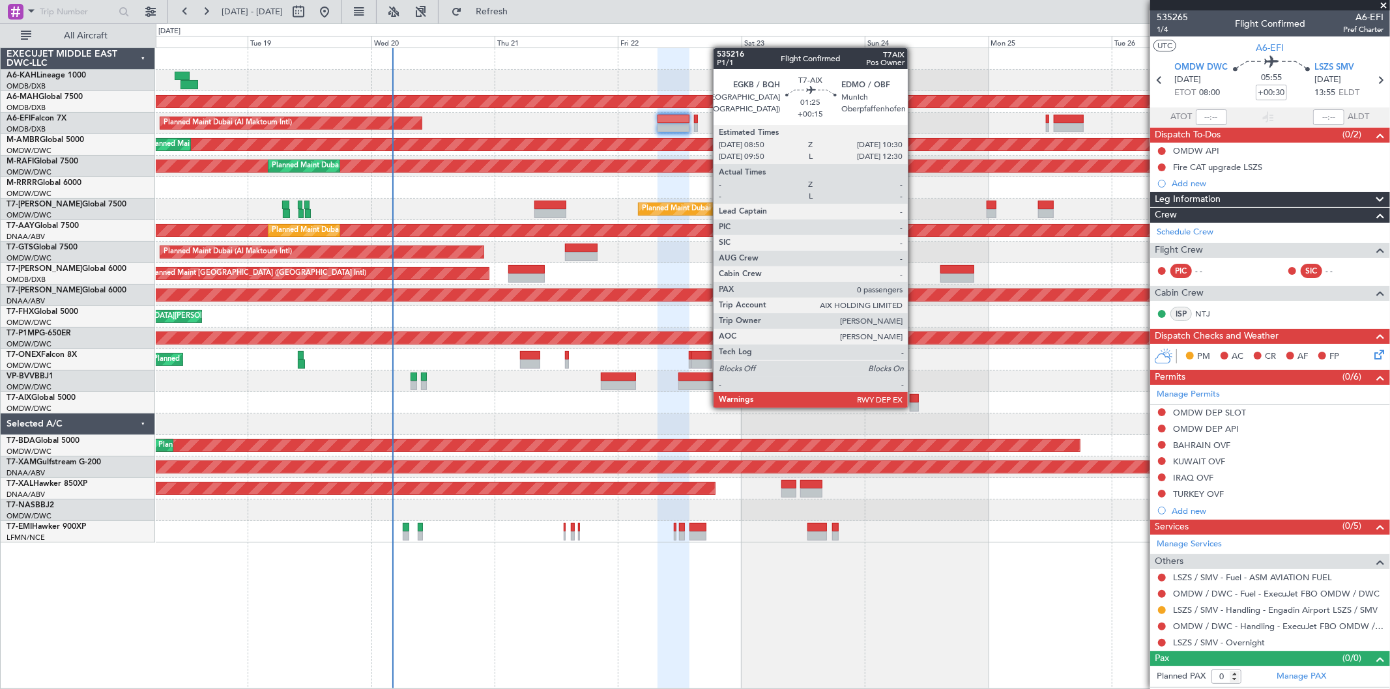
click at [914, 407] on div at bounding box center [914, 407] width 9 height 9
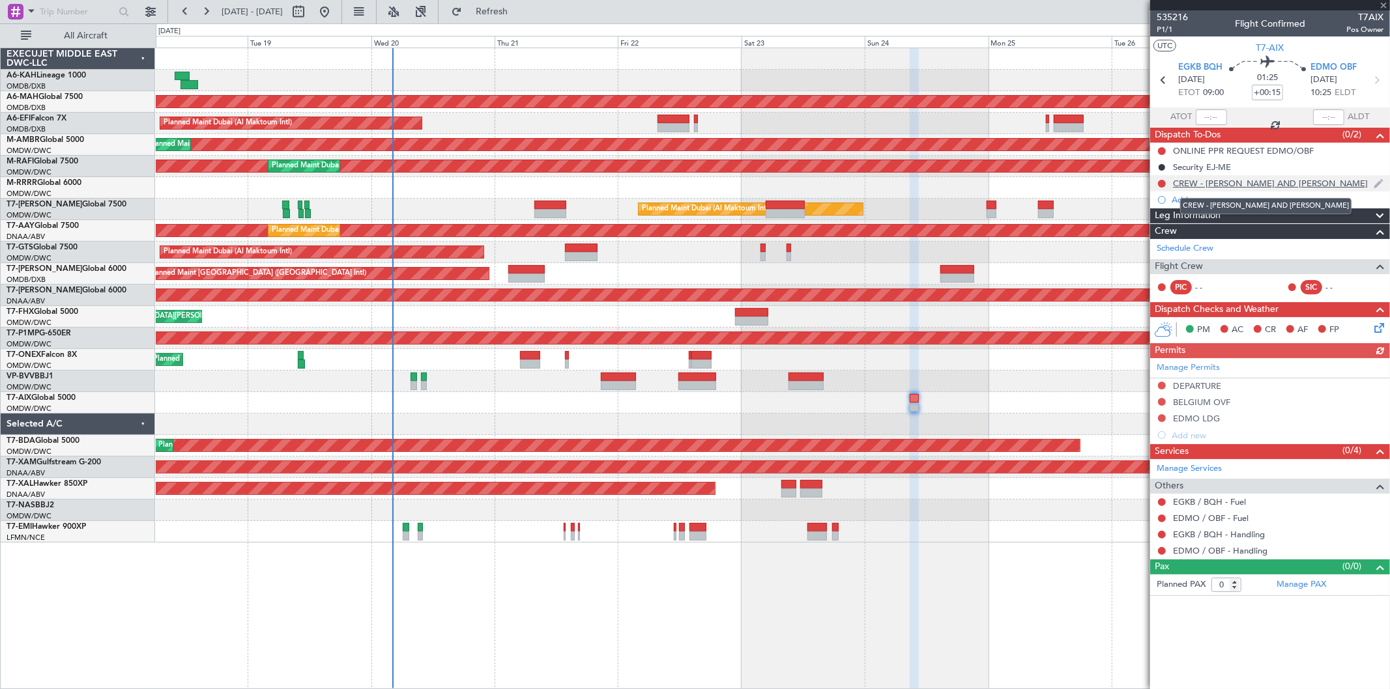
click at [1254, 184] on div "CREW - PETER AND LORENZO" at bounding box center [1270, 183] width 195 height 11
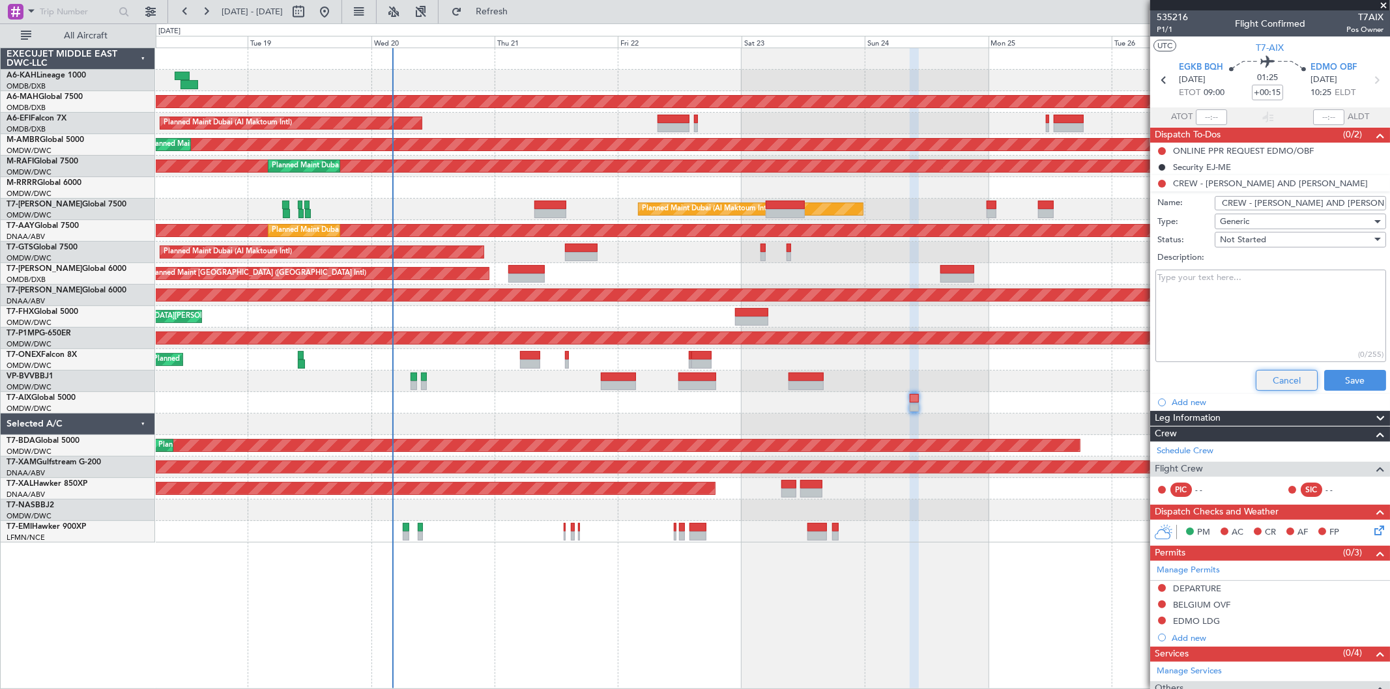
click at [1275, 371] on button "Cancel" at bounding box center [1287, 380] width 62 height 21
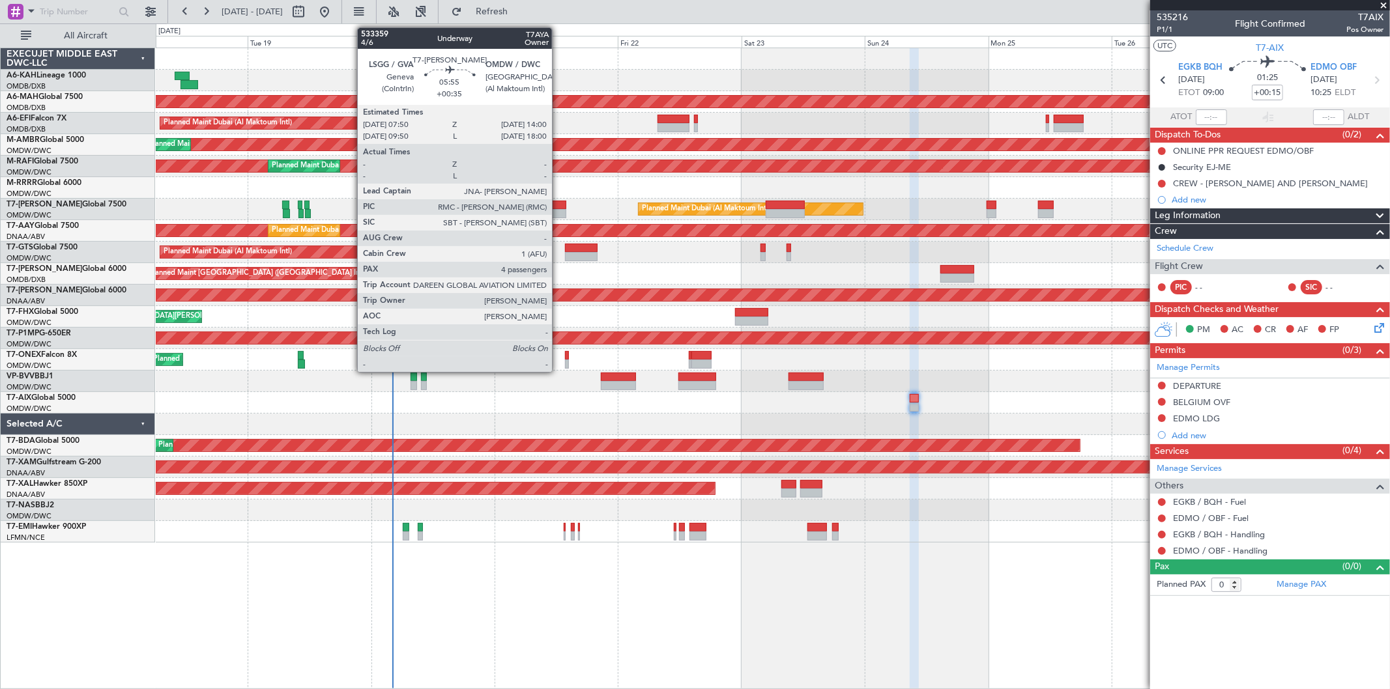
click at [558, 213] on div at bounding box center [550, 213] width 32 height 9
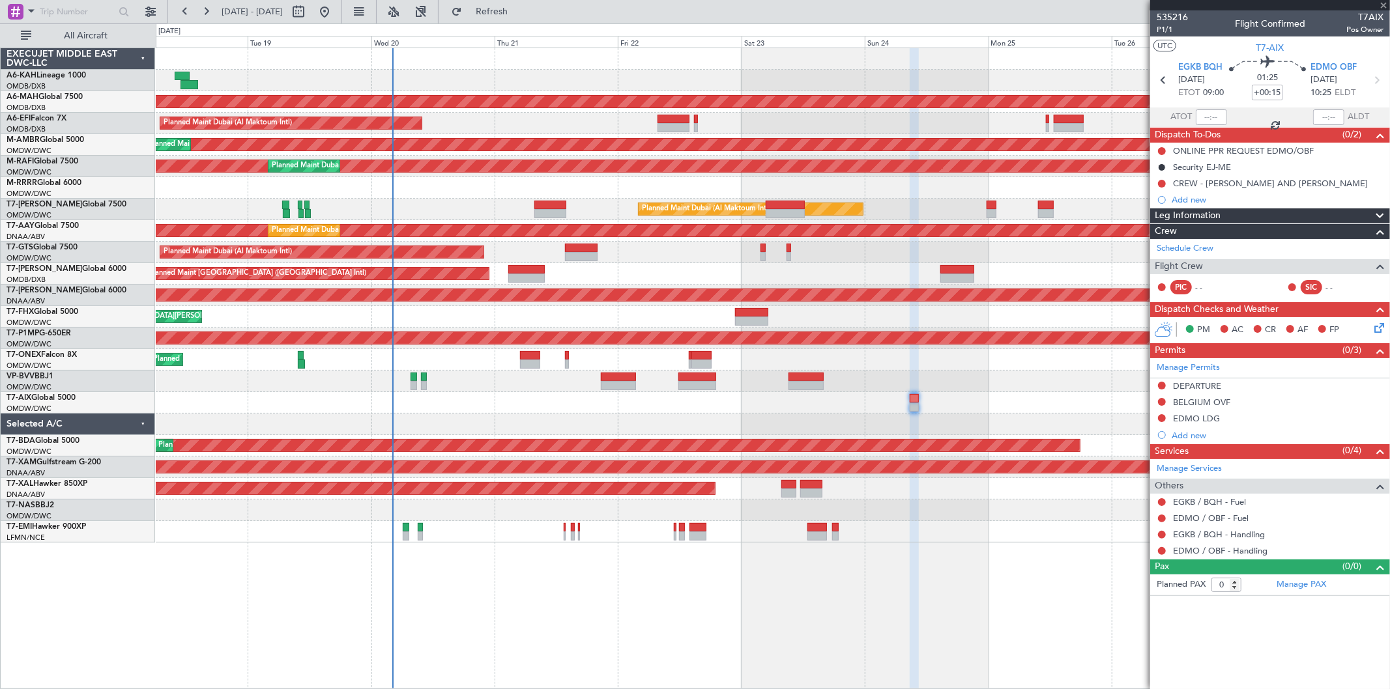
type input "+00:35"
type input "4"
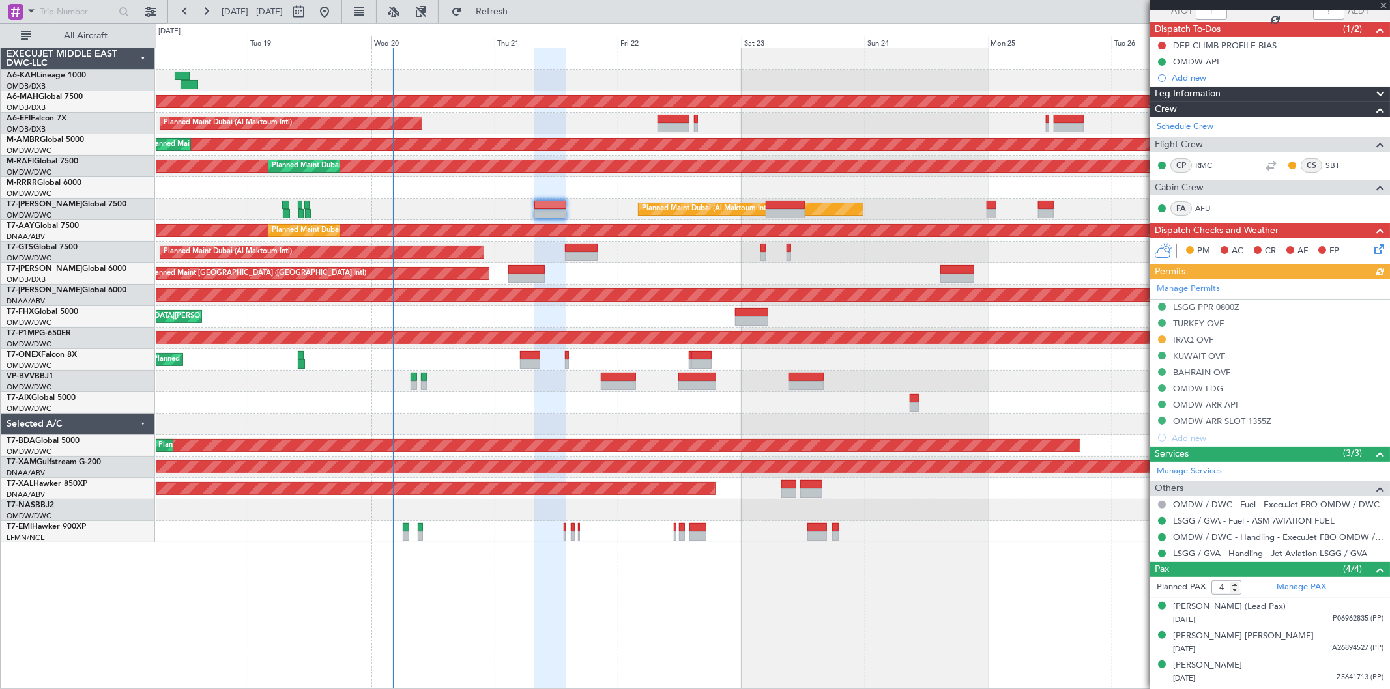
scroll to position [132, 0]
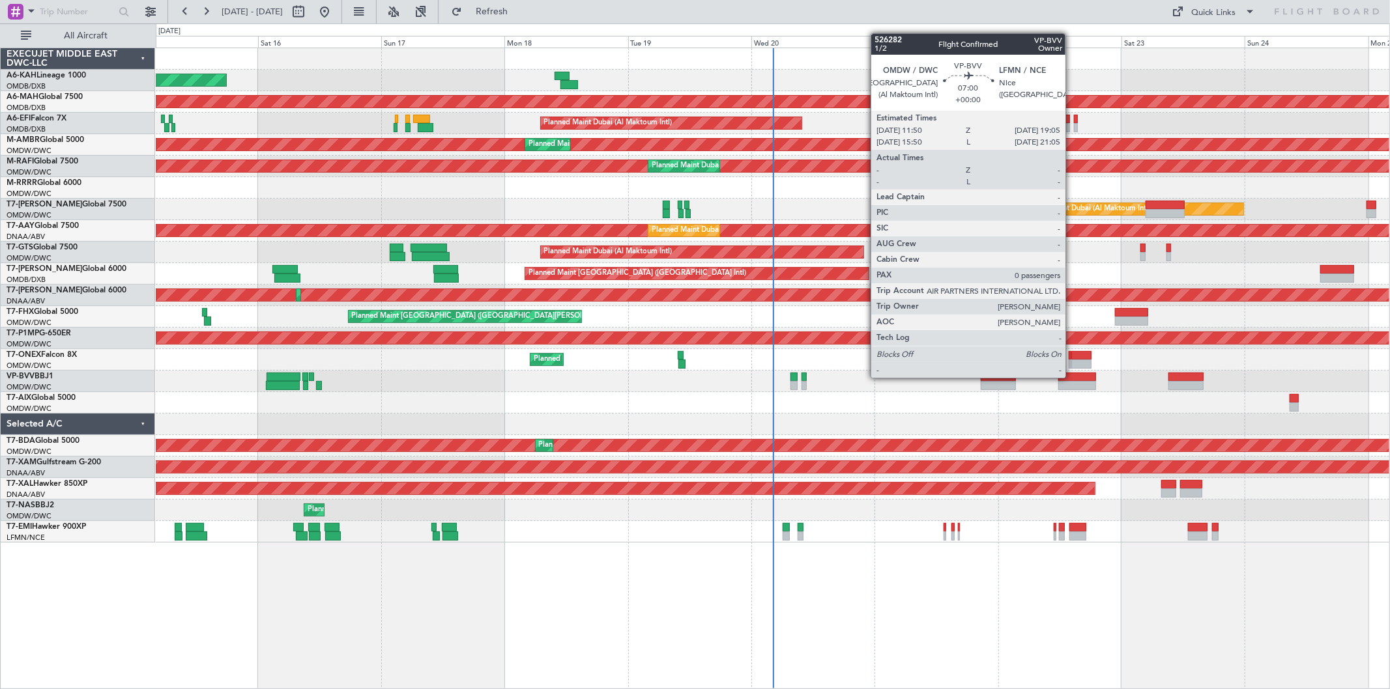
click at [1072, 377] on div at bounding box center [1077, 377] width 38 height 9
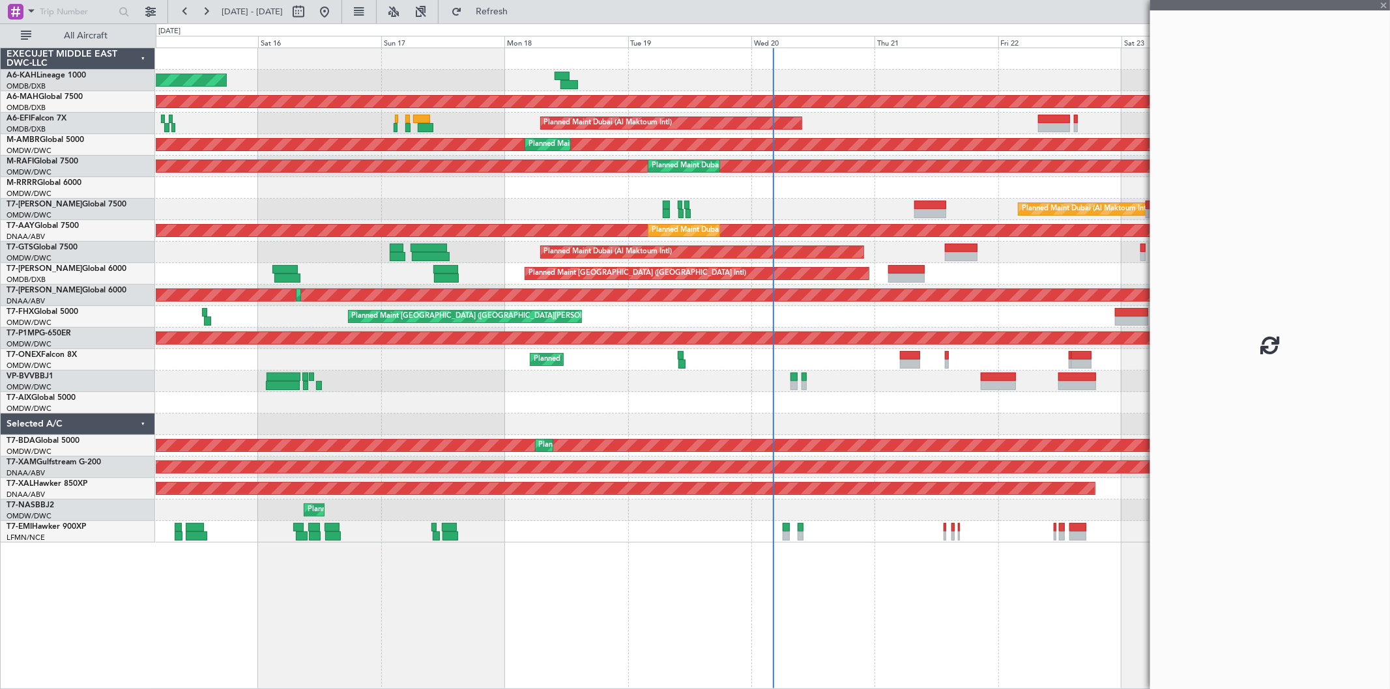
click at [1074, 379] on div at bounding box center [1077, 377] width 38 height 9
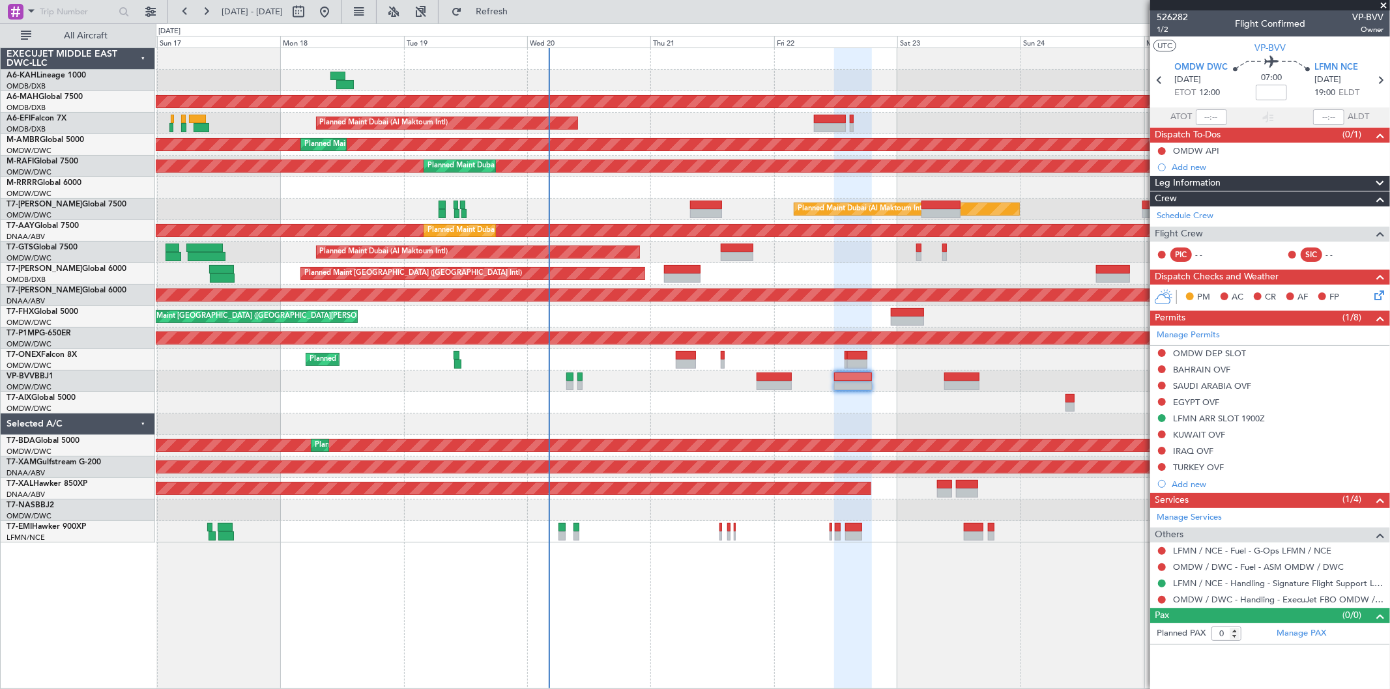
click at [646, 401] on div at bounding box center [773, 403] width 1234 height 22
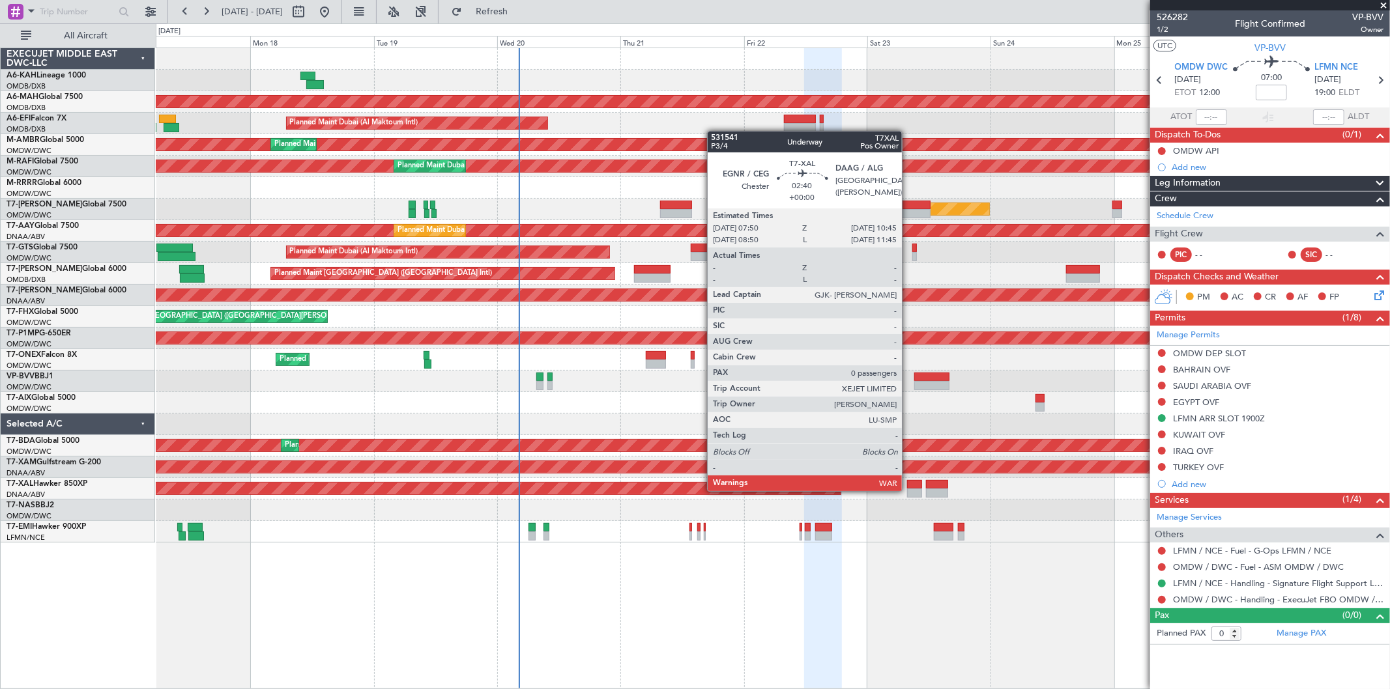
click at [908, 490] on div at bounding box center [915, 493] width 16 height 9
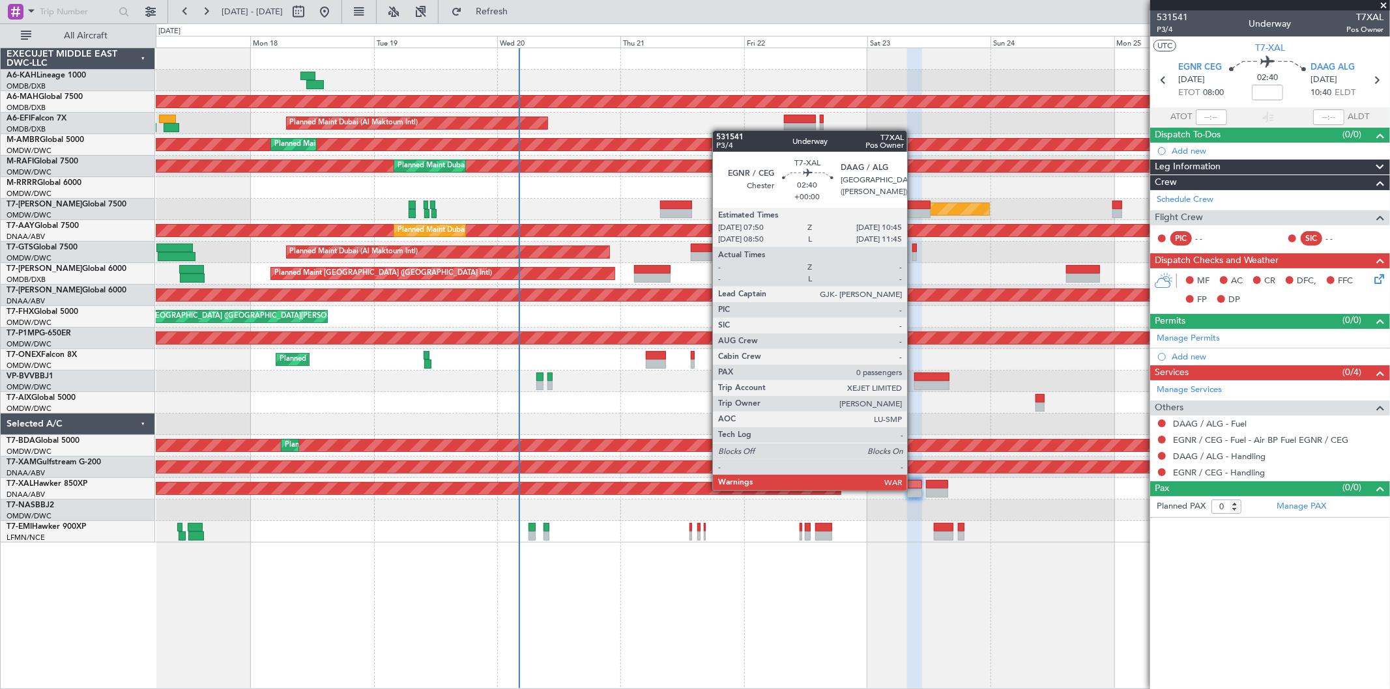
click at [914, 489] on div at bounding box center [915, 493] width 16 height 9
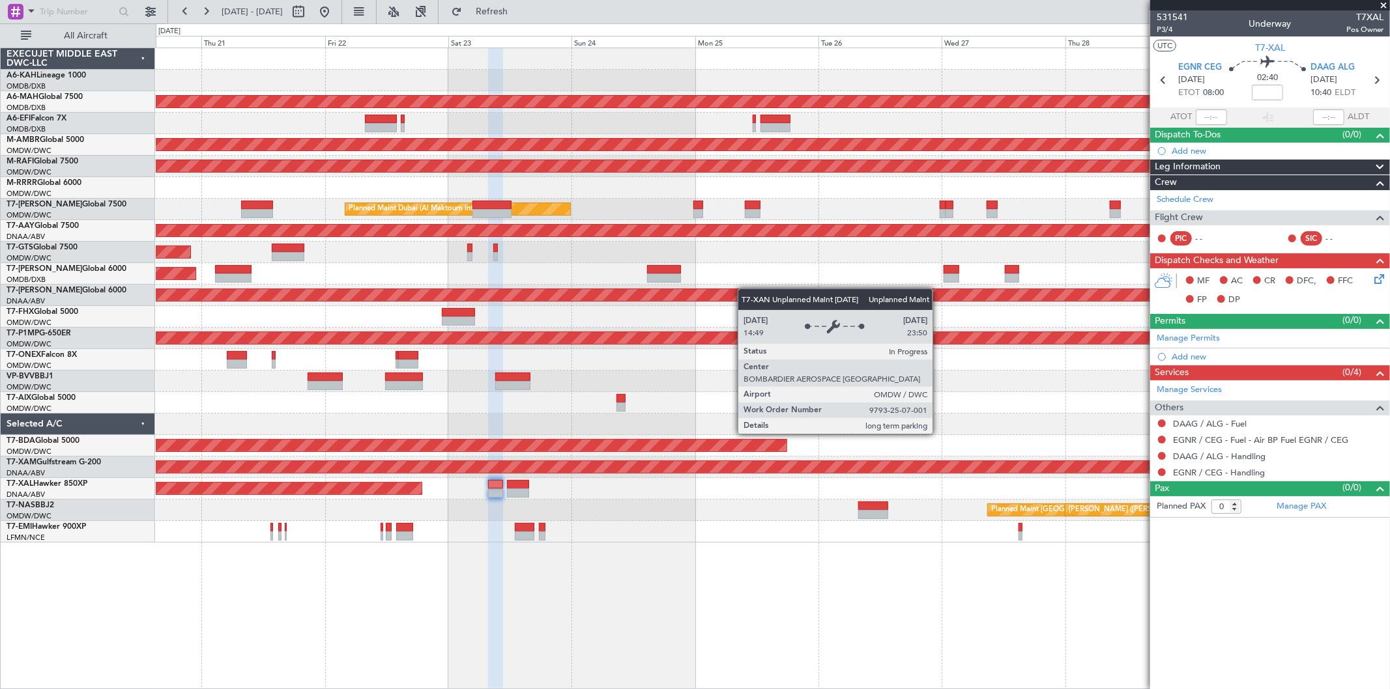
click at [542, 297] on div "Planned Maint Dubai (Dubai Intl) Planned Maint Dubai (Al Maktoum Intl) Planned …" at bounding box center [773, 295] width 1234 height 495
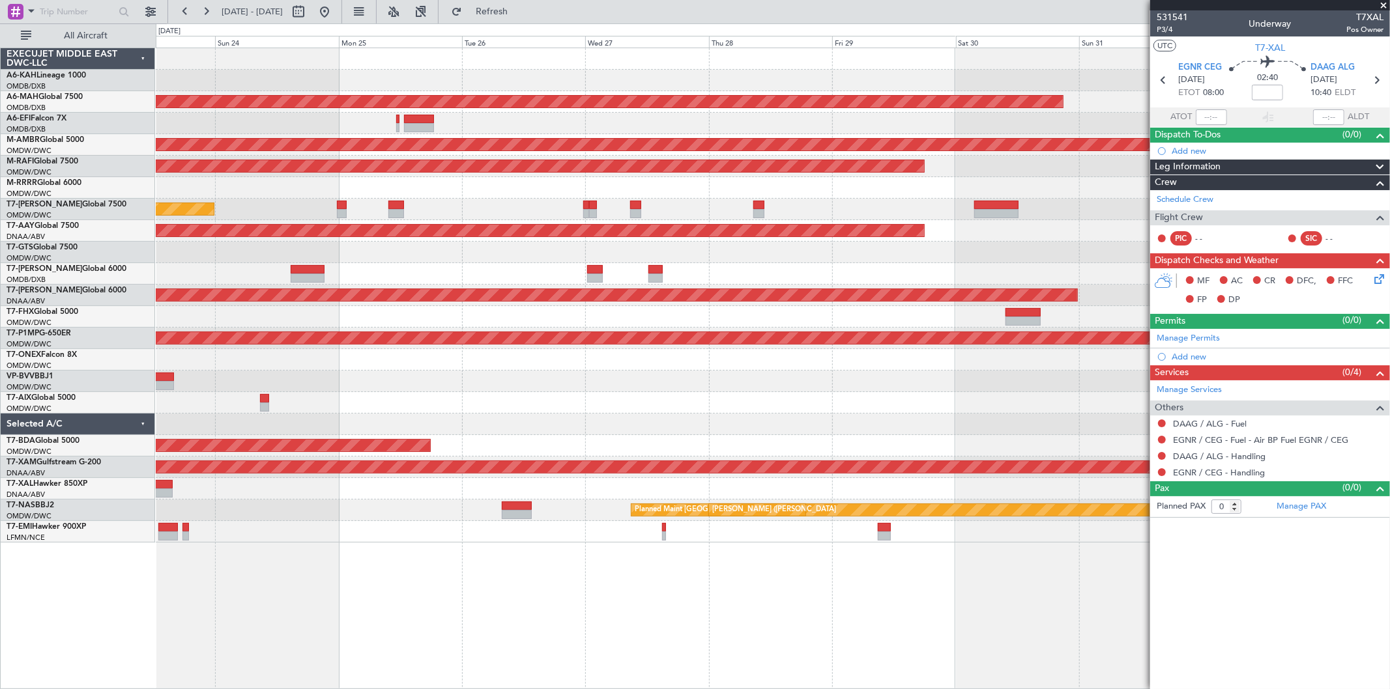
click at [500, 265] on div "Planned Maint Dubai (Dubai Intl) Planned Maint Dubai (Al Maktoum Intl) Planned …" at bounding box center [773, 295] width 1234 height 495
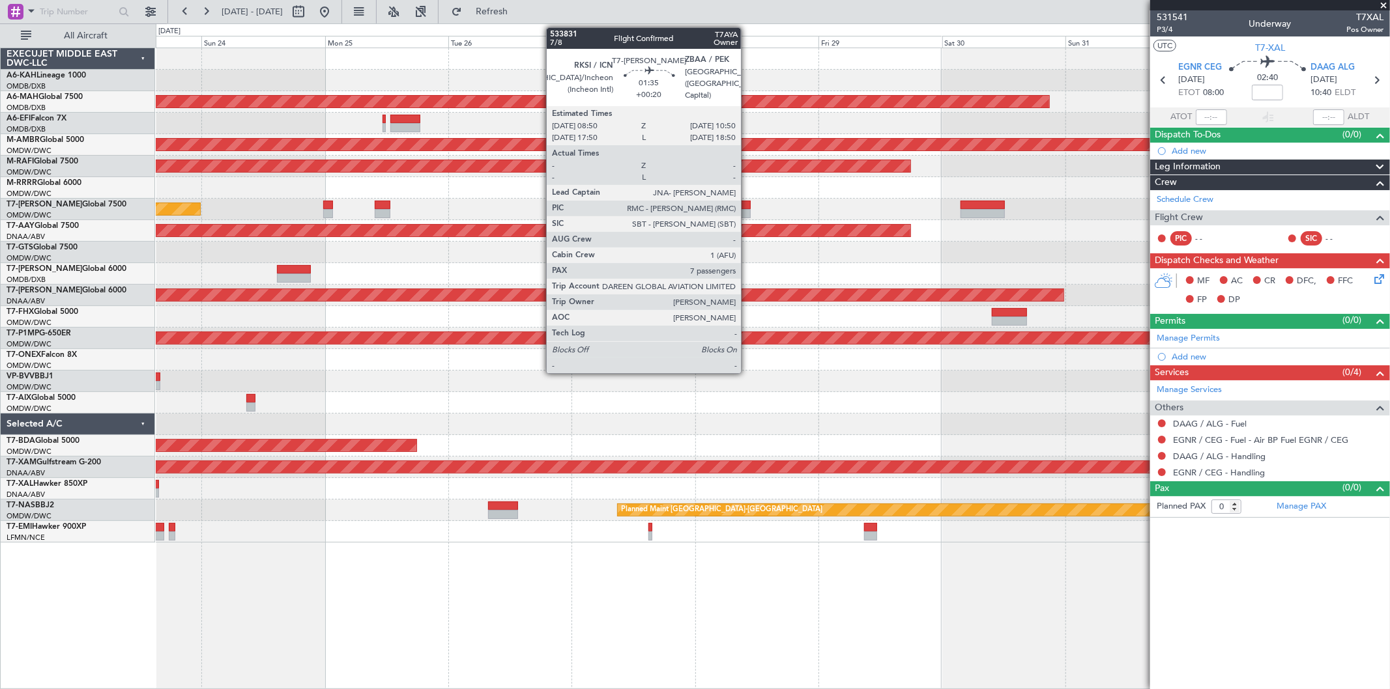
click at [747, 209] on div at bounding box center [745, 213] width 10 height 9
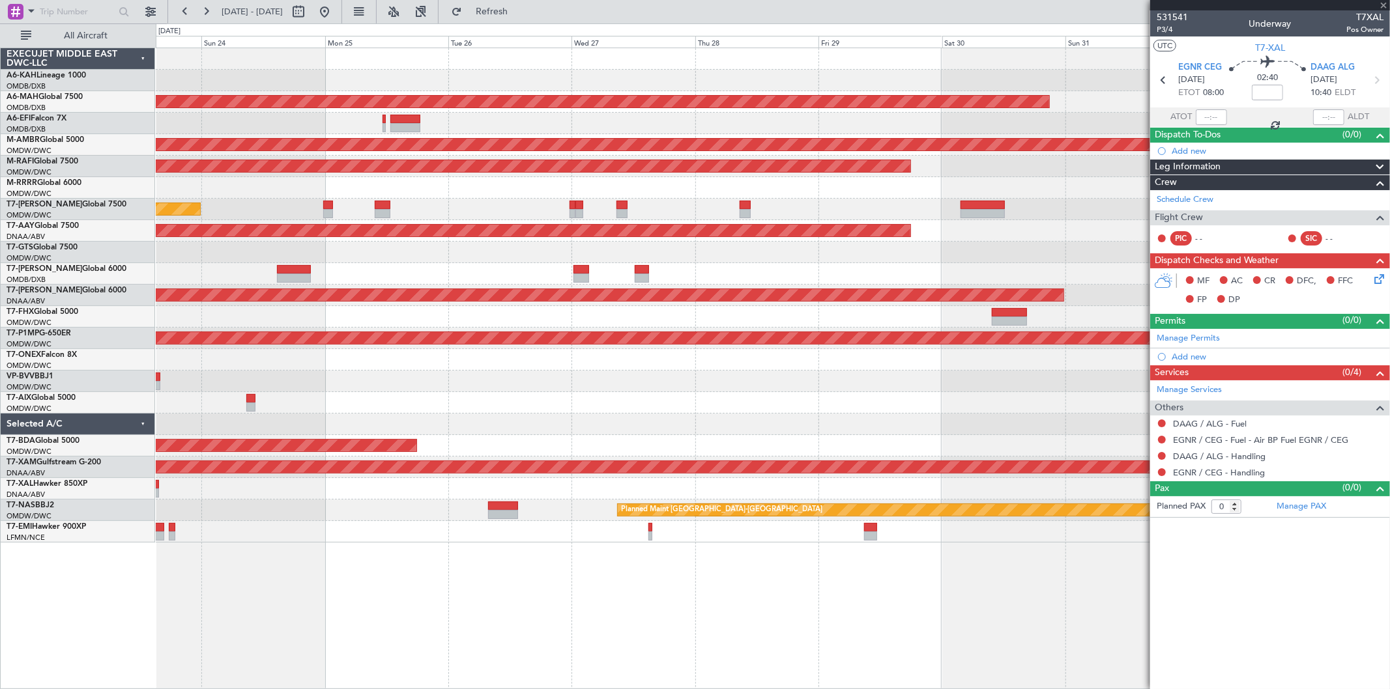
type input "+00:20"
type input "7"
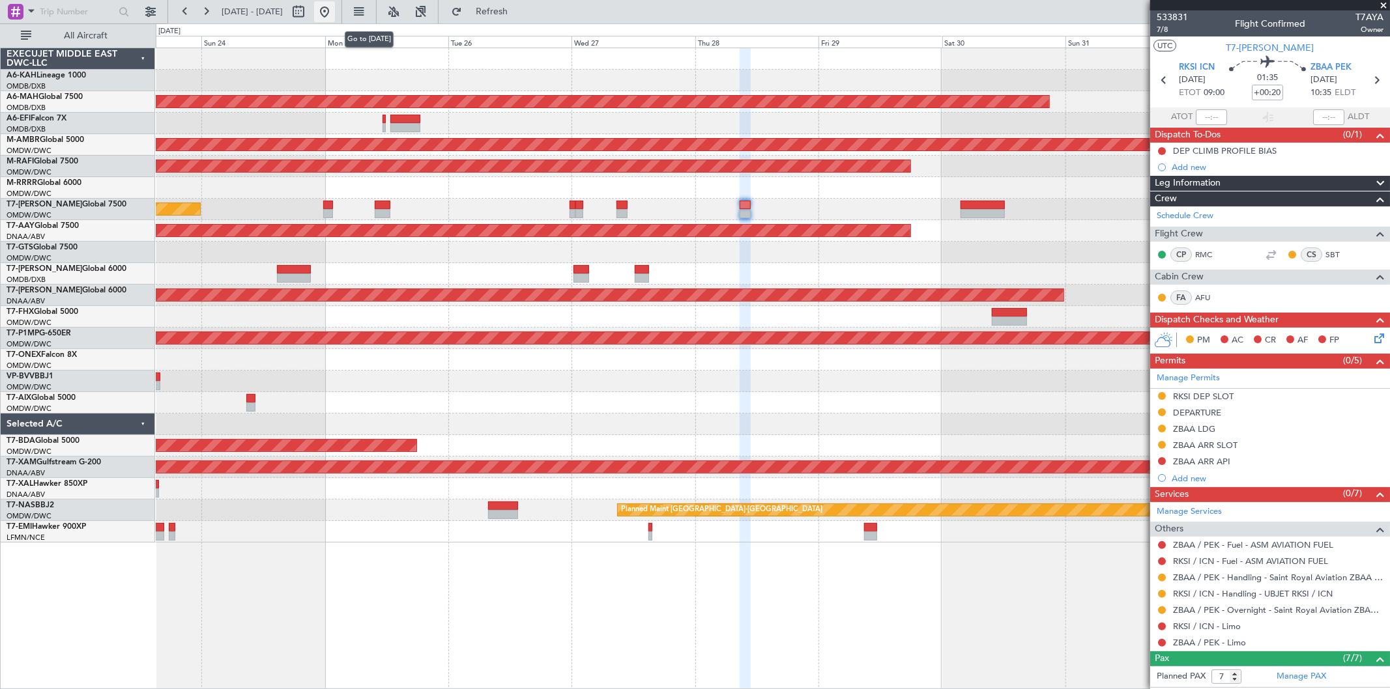
click at [335, 10] on button at bounding box center [324, 11] width 21 height 21
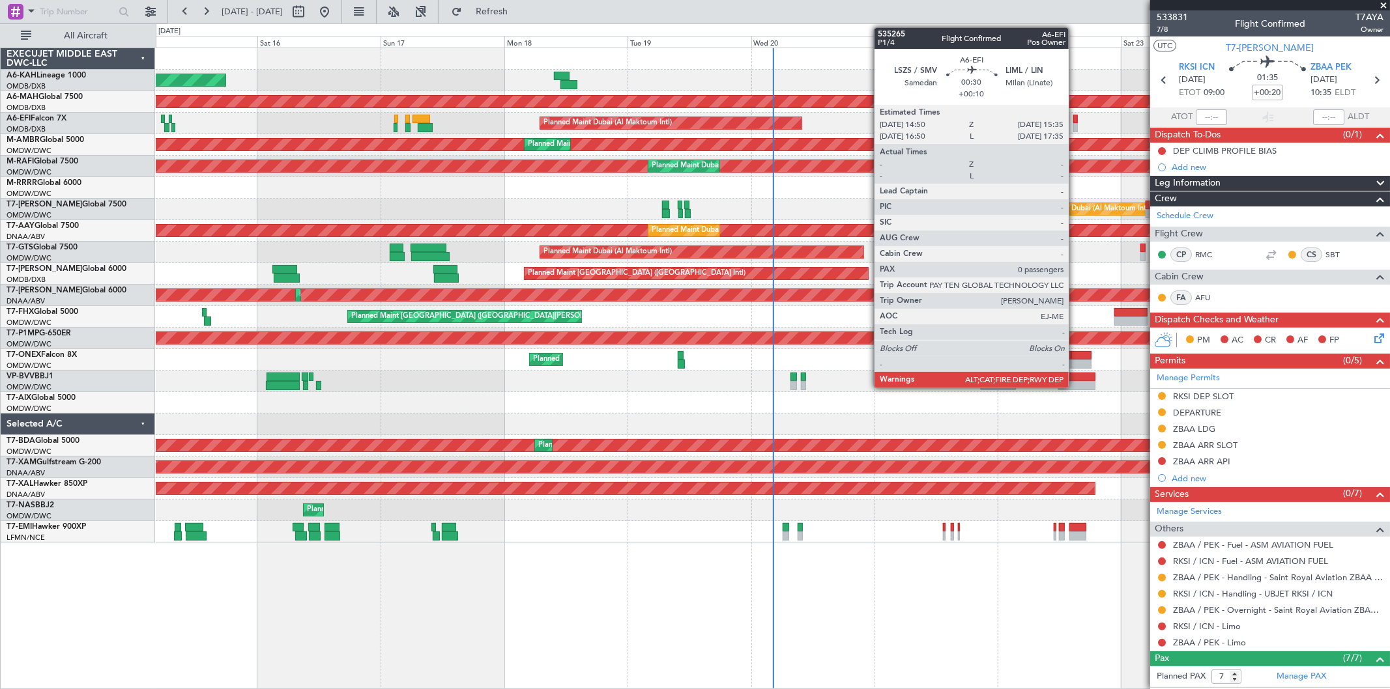
click at [1075, 121] on div at bounding box center [1075, 119] width 4 height 9
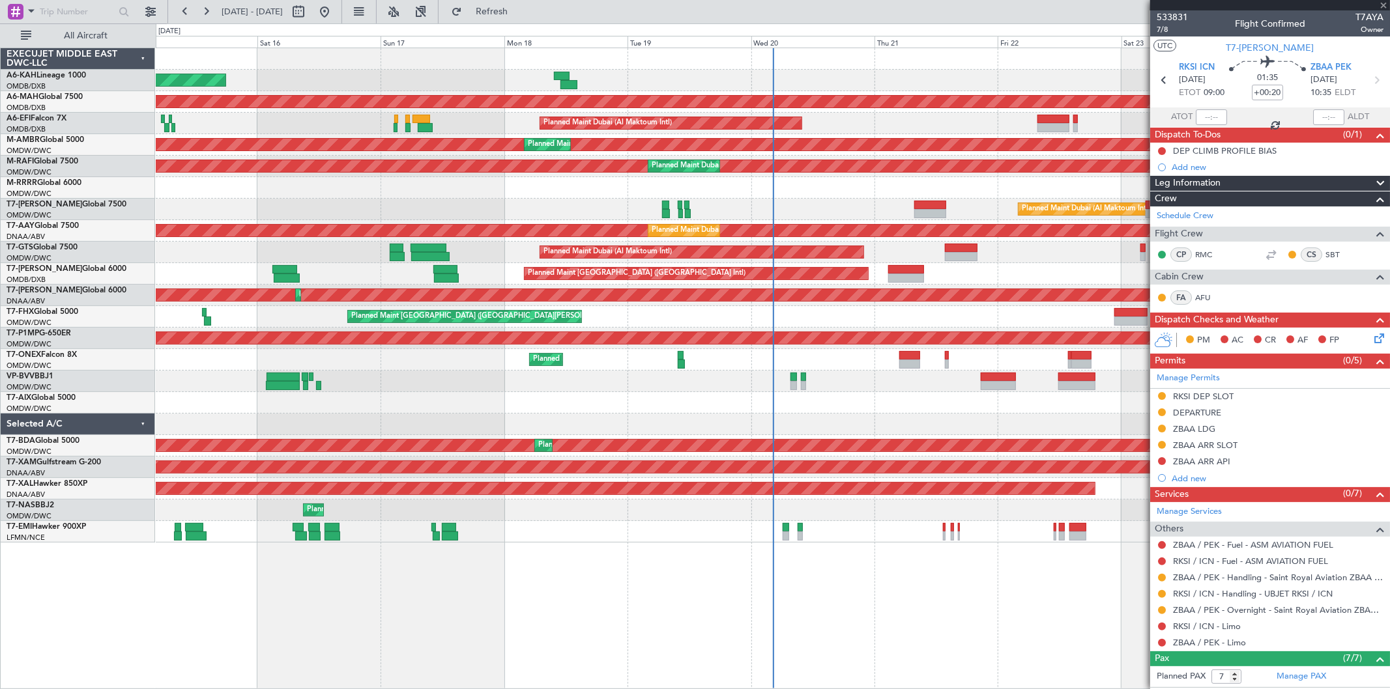
type input "+00:10"
type input "0"
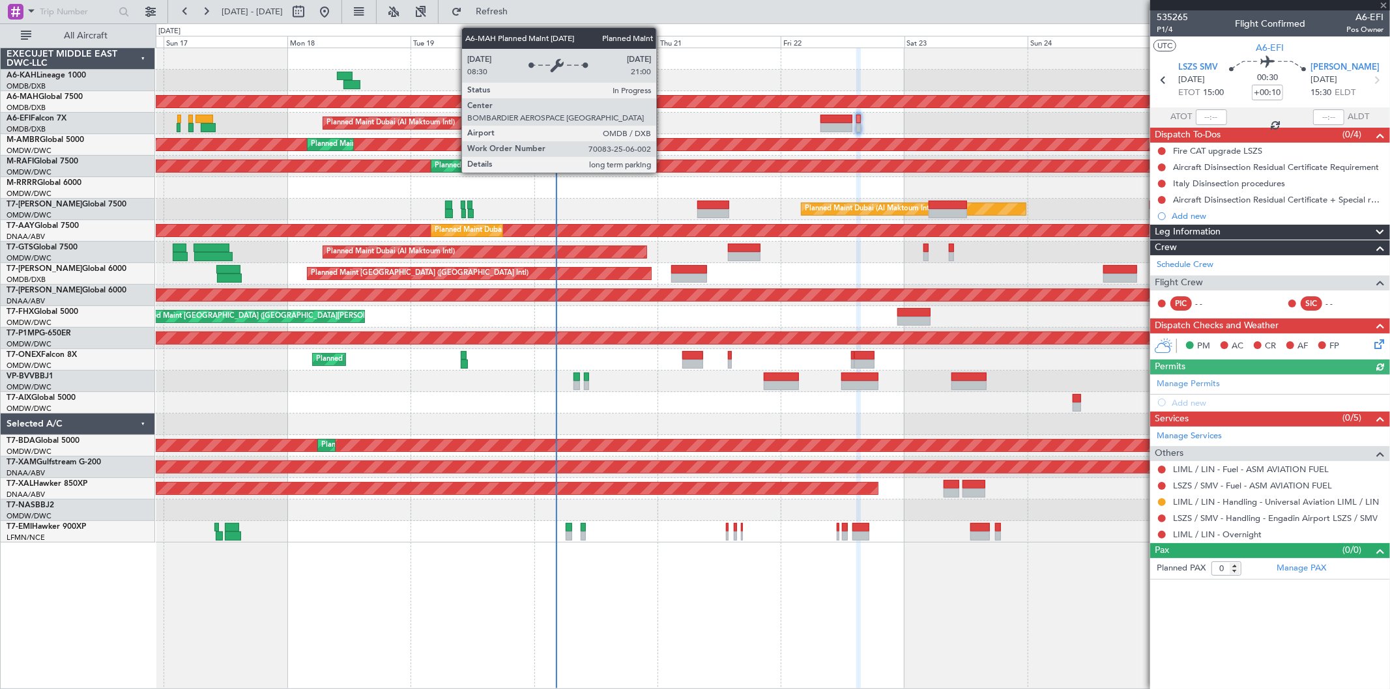
click at [590, 106] on div "Unplanned Maint Budapest (Ferenc Liszt Intl) Planned Maint Dubai (Dubai Intl) P…" at bounding box center [773, 295] width 1234 height 495
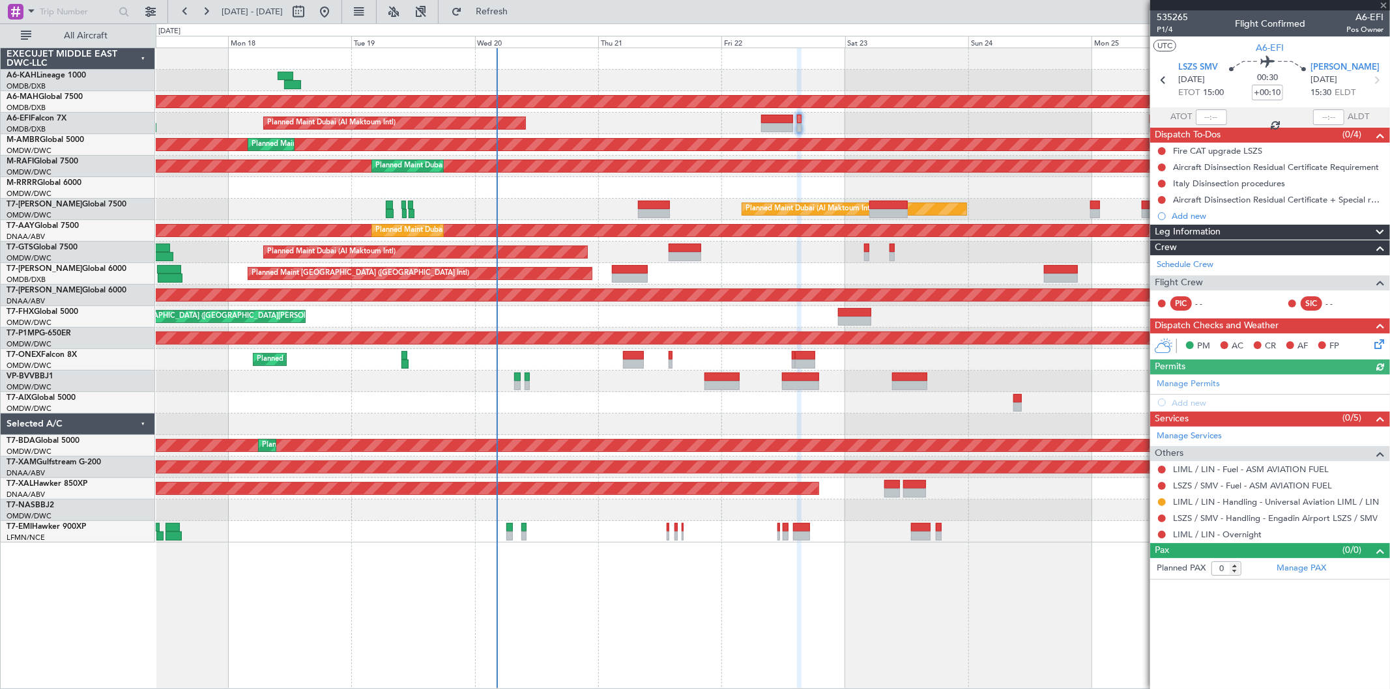
click at [1162, 499] on button at bounding box center [1162, 503] width 8 height 8
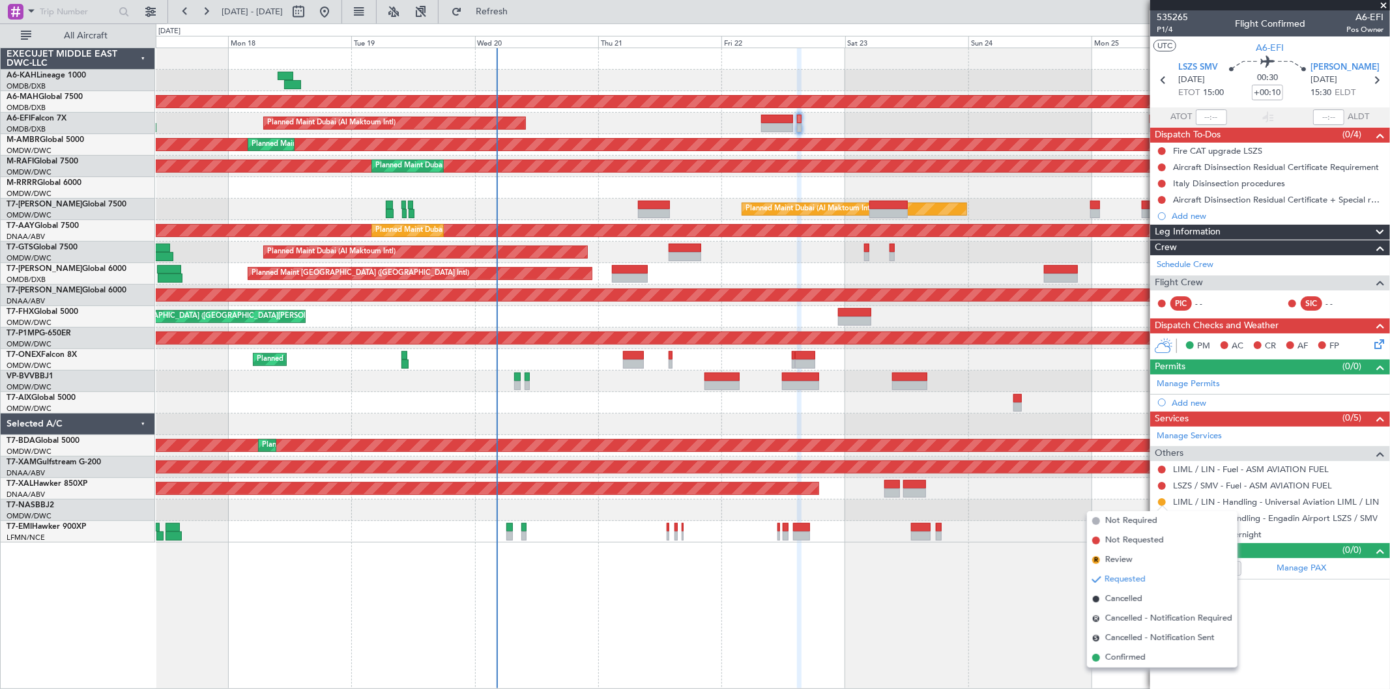
drag, startPoint x: 1138, startPoint y: 659, endPoint x: 1131, endPoint y: 632, distance: 27.7
click at [1138, 656] on span "Confirmed" at bounding box center [1125, 658] width 40 height 13
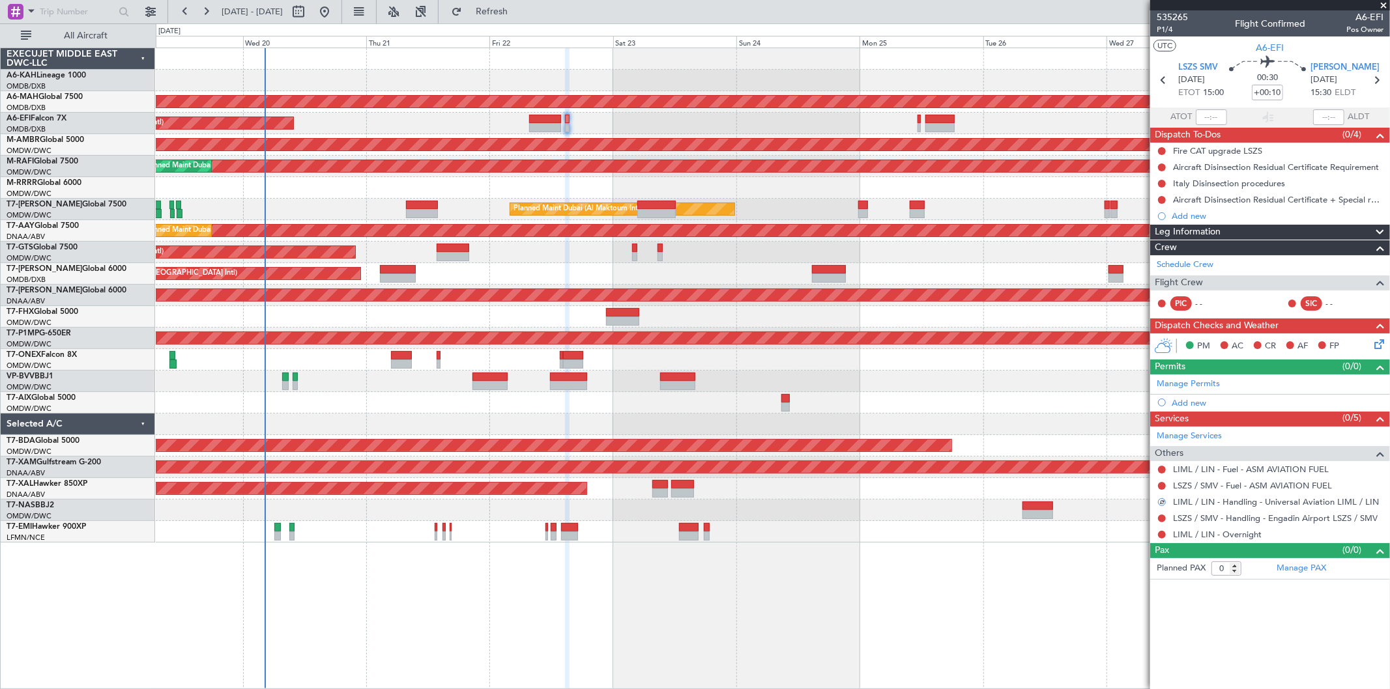
click at [629, 111] on div "Planned Maint Dubai (Dubai Intl) Planned Maint Dubai (Al Maktoum Intl) Planned …" at bounding box center [773, 295] width 1234 height 495
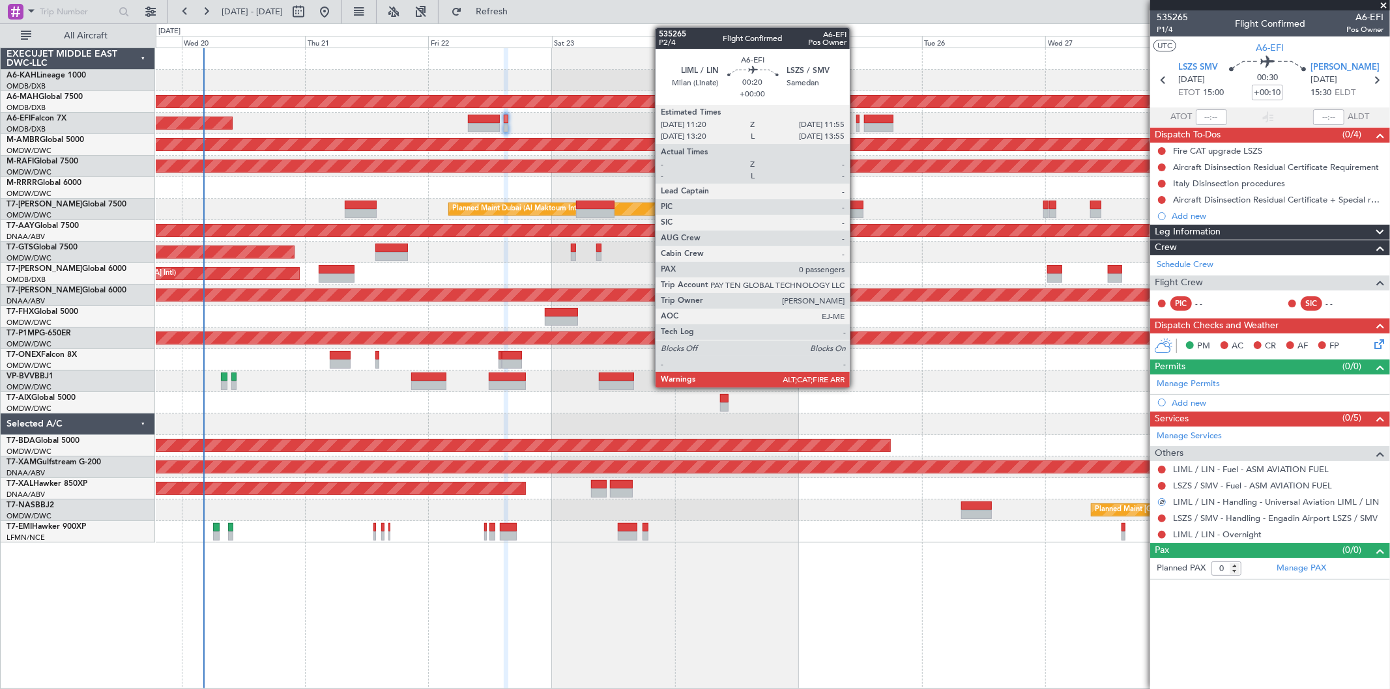
click at [858, 127] on div at bounding box center [857, 127] width 3 height 9
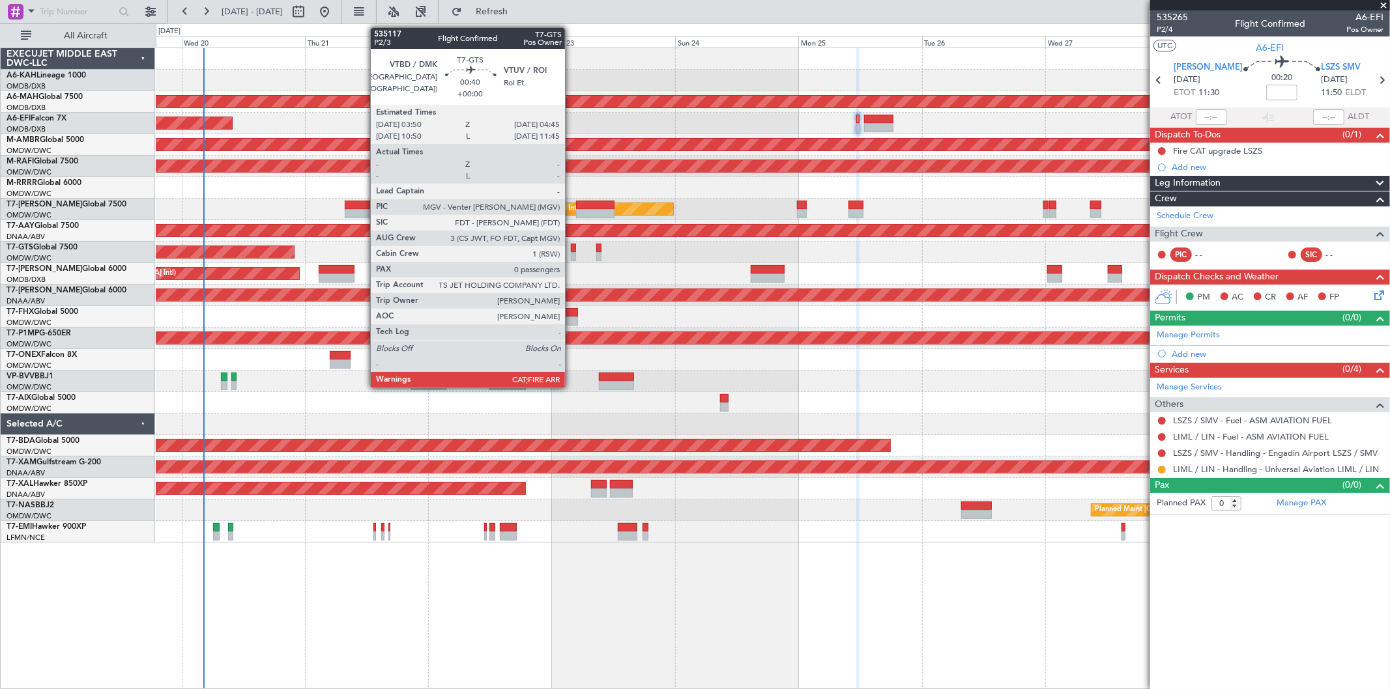
click at [572, 255] on div at bounding box center [573, 256] width 5 height 9
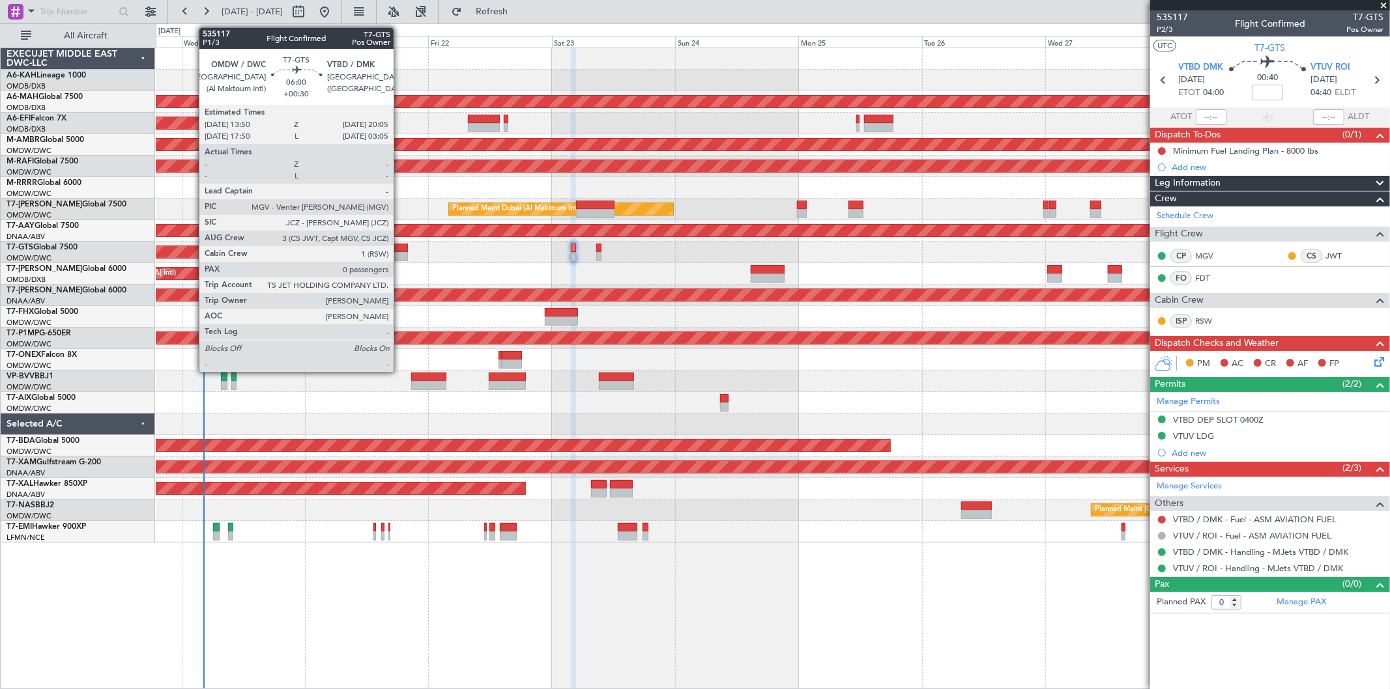
click at [400, 249] on div at bounding box center [391, 248] width 33 height 9
type input "+00:30"
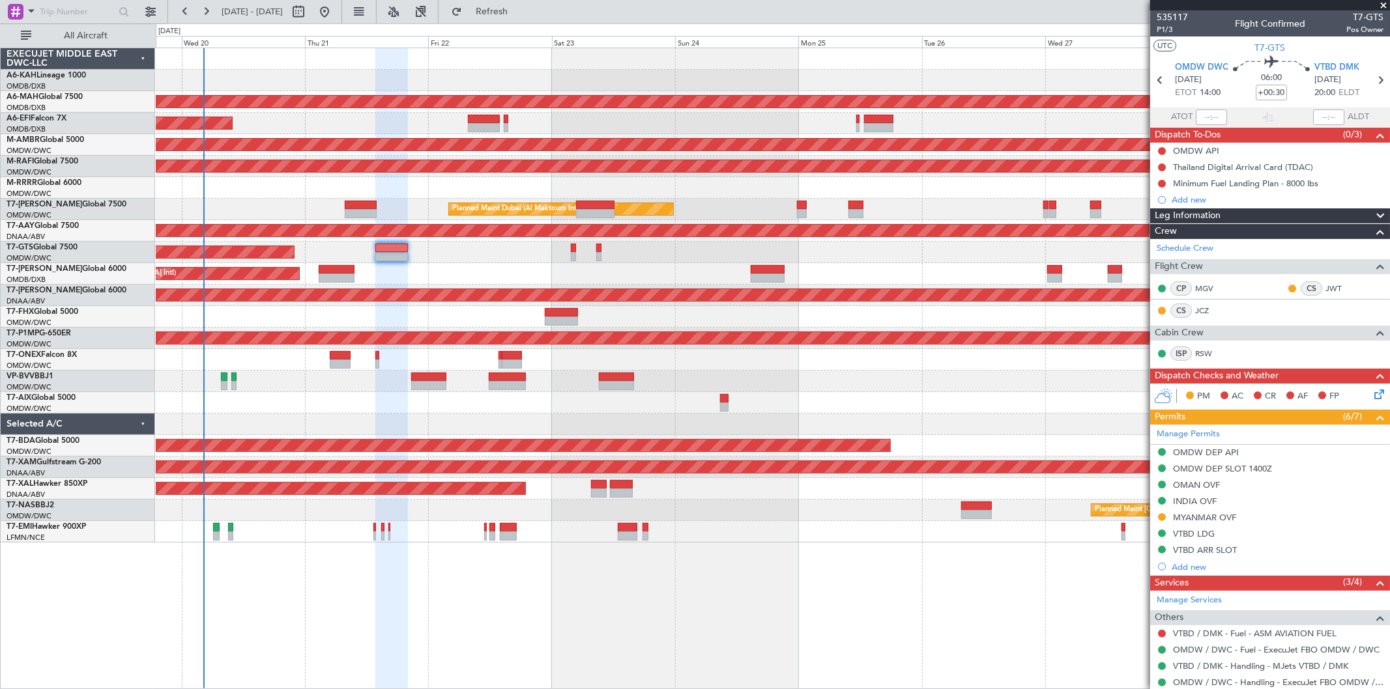
click at [1162, 629] on div at bounding box center [1162, 634] width 10 height 10
click at [1162, 632] on button at bounding box center [1162, 634] width 8 height 8
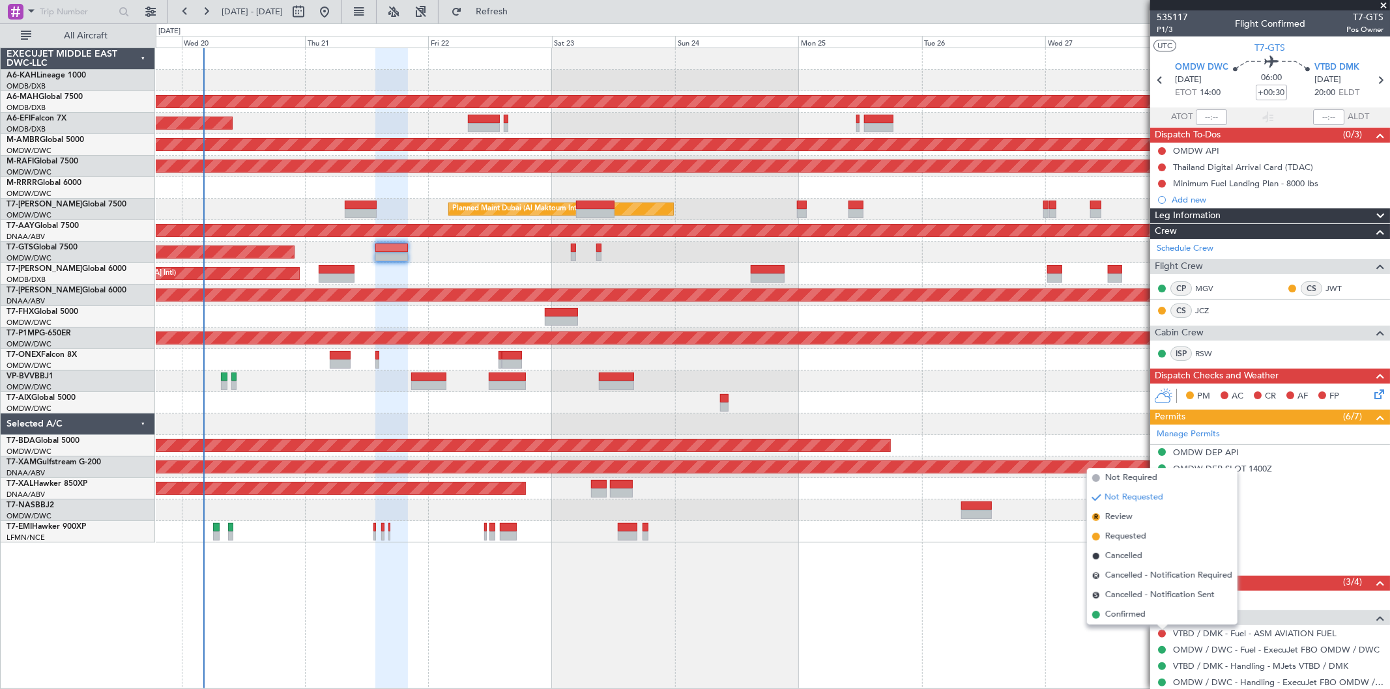
drag, startPoint x: 1124, startPoint y: 476, endPoint x: 1113, endPoint y: 472, distance: 11.7
click at [1124, 474] on span "Not Required" at bounding box center [1131, 478] width 52 height 13
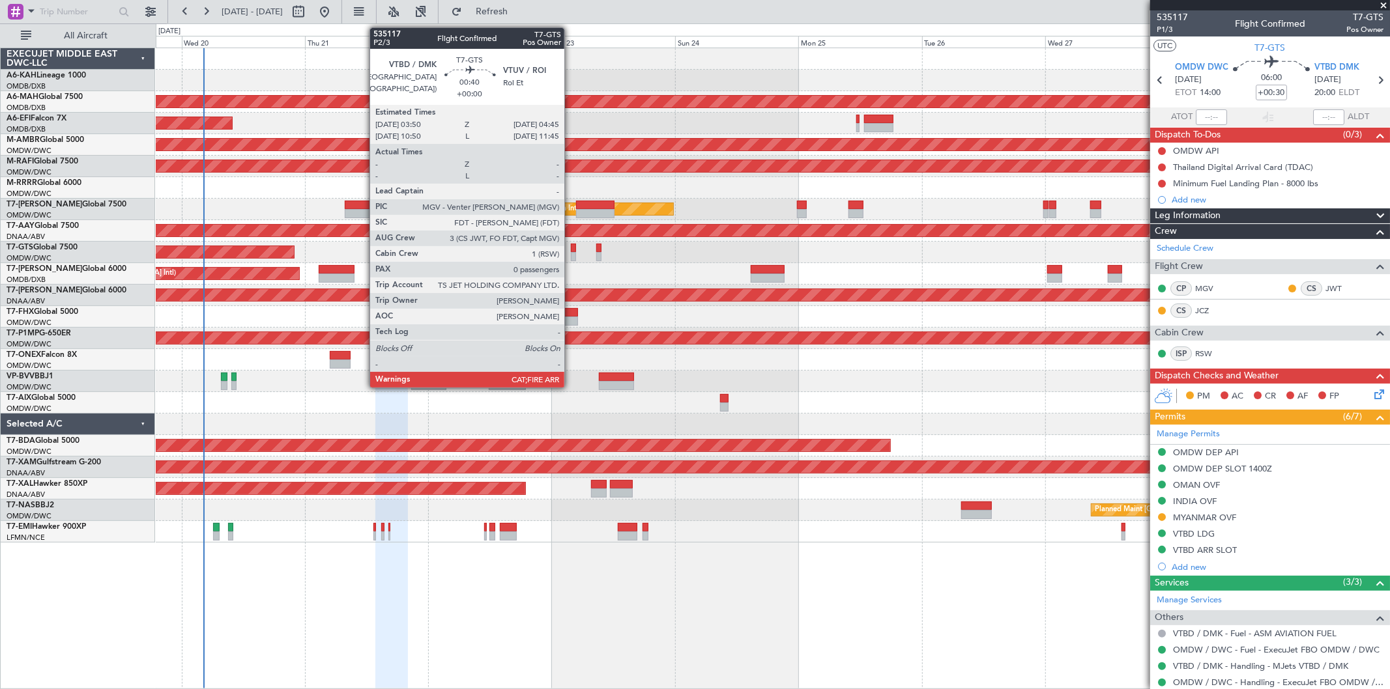
click at [571, 252] on div at bounding box center [573, 256] width 5 height 9
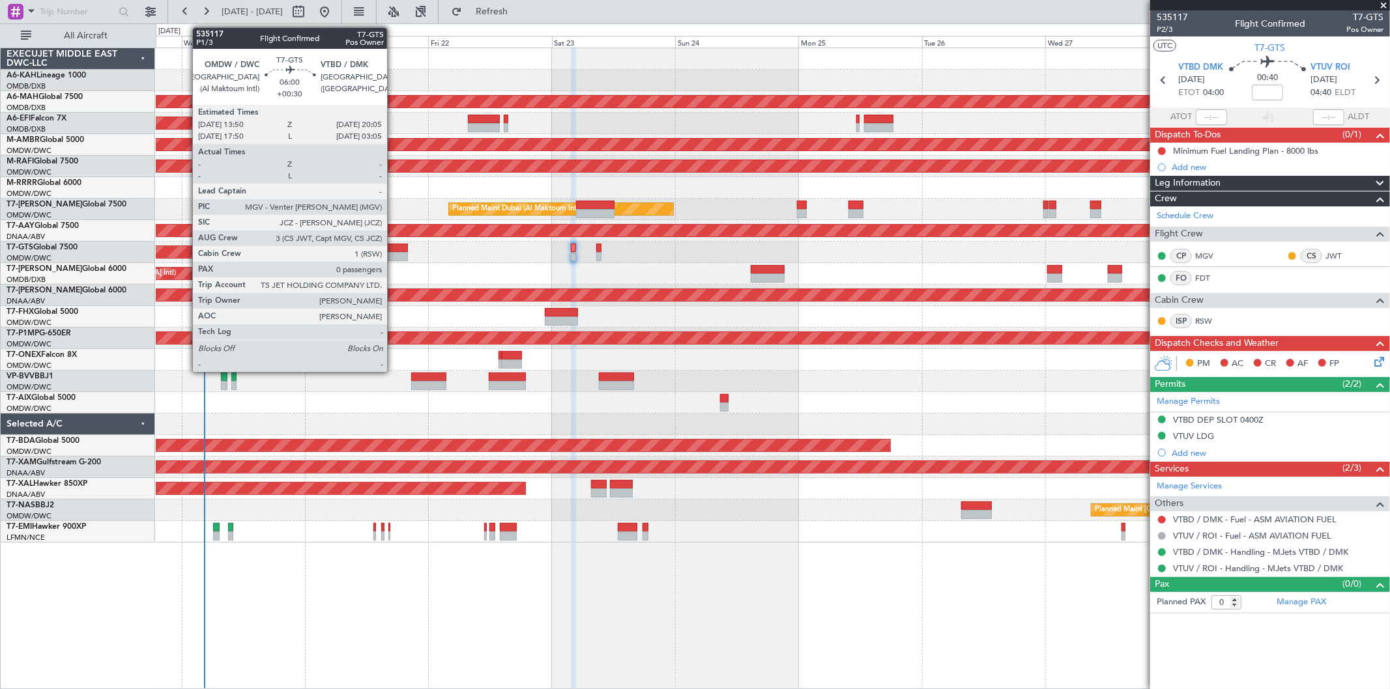
click at [394, 254] on div at bounding box center [391, 256] width 33 height 9
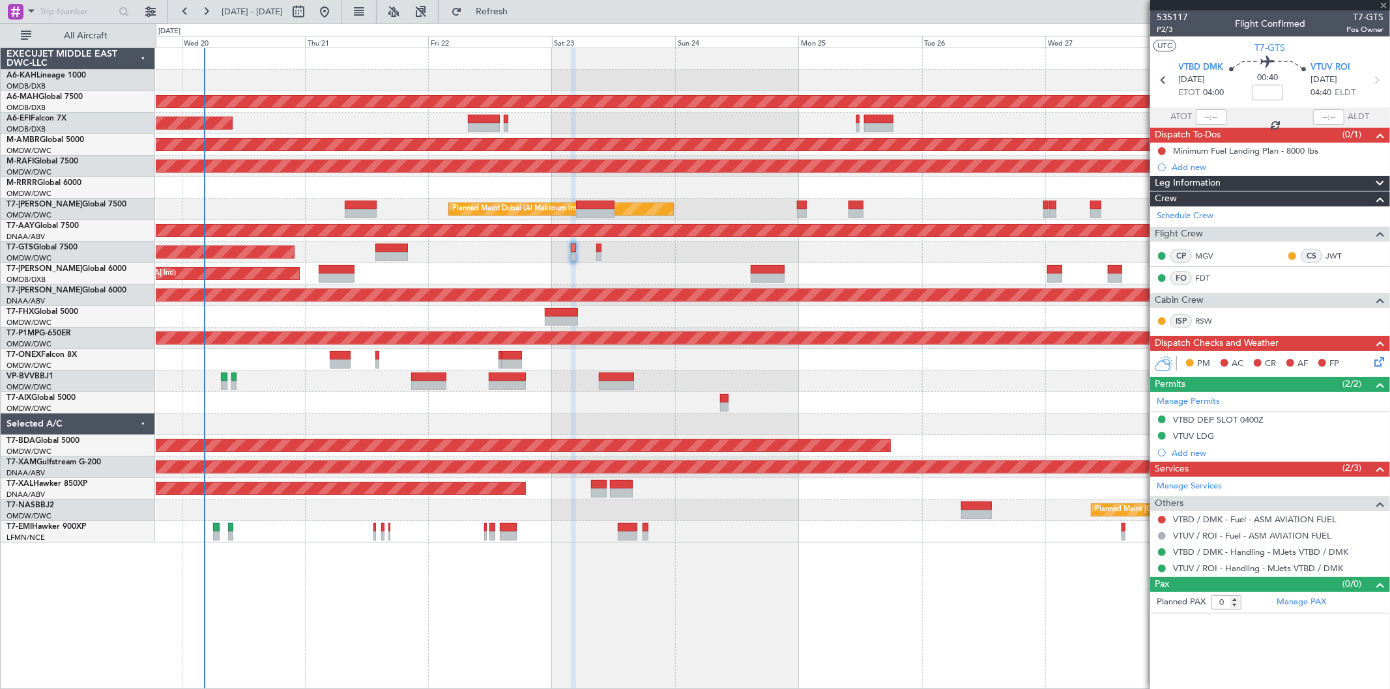
type input "+00:30"
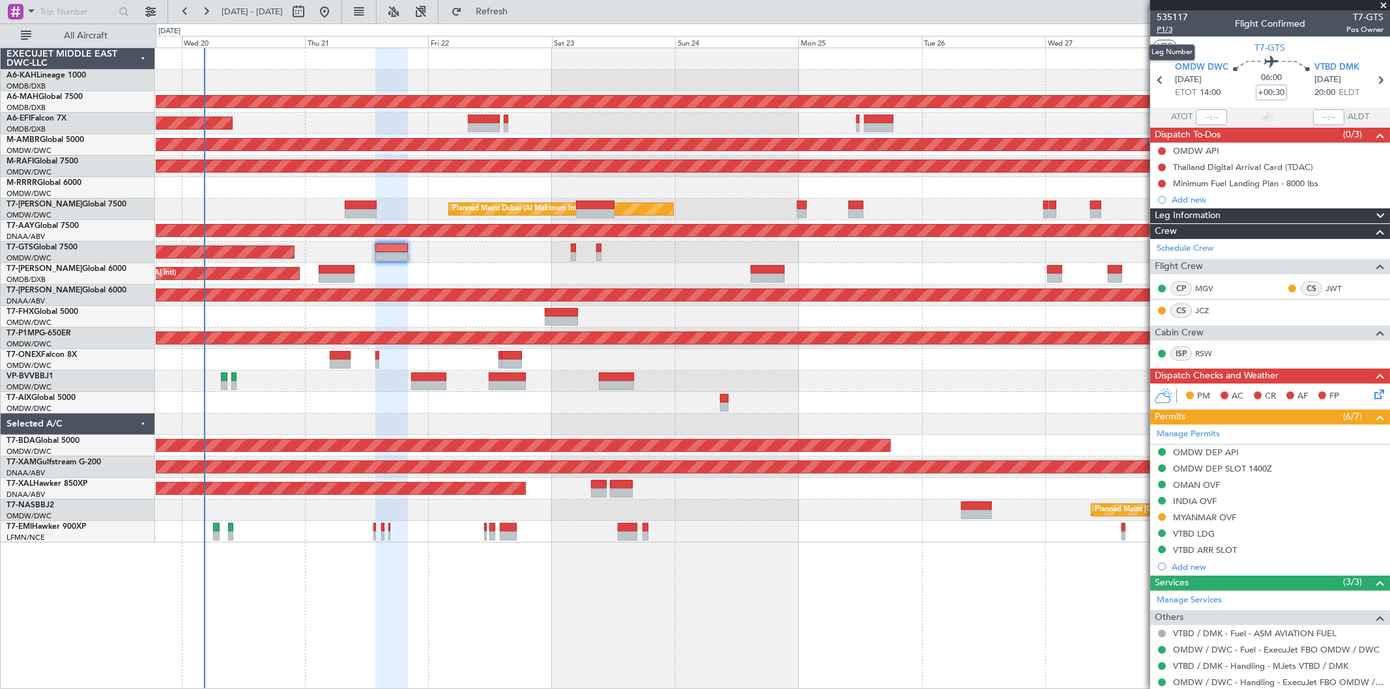
click at [1173, 25] on span "P1/3" at bounding box center [1172, 29] width 31 height 11
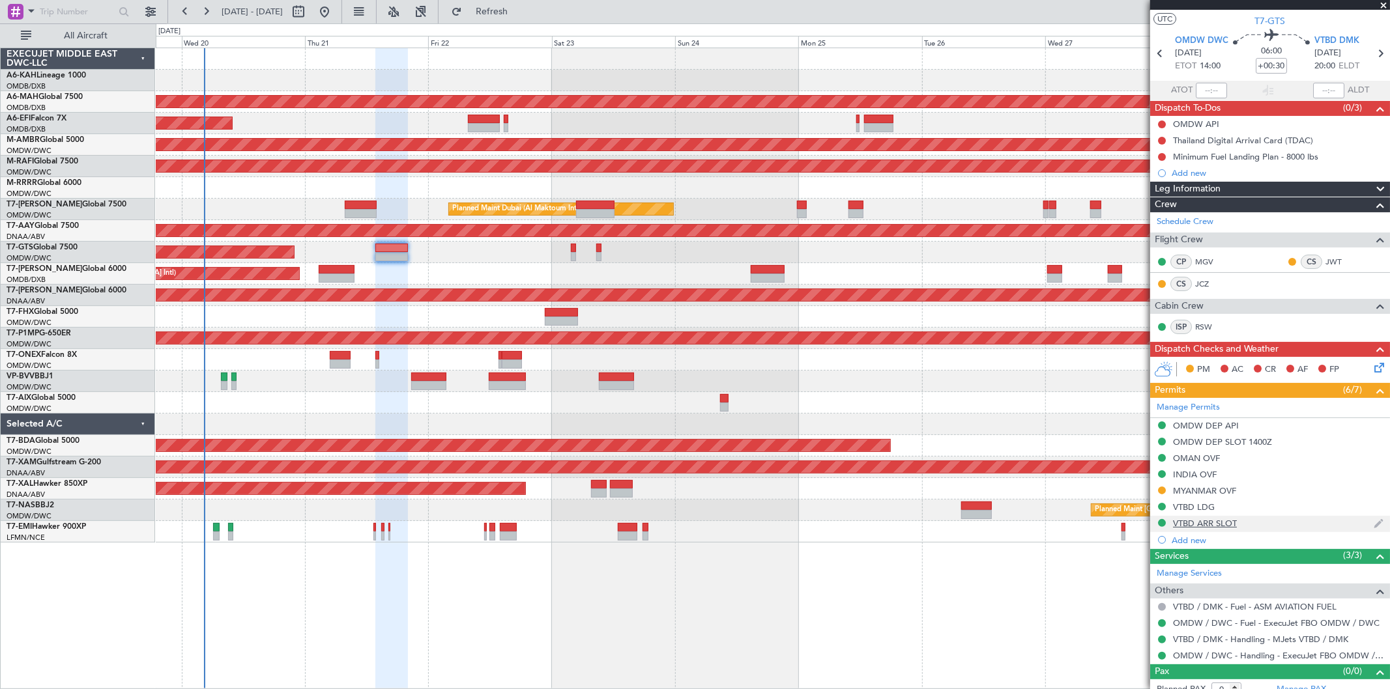
scroll to position [38, 0]
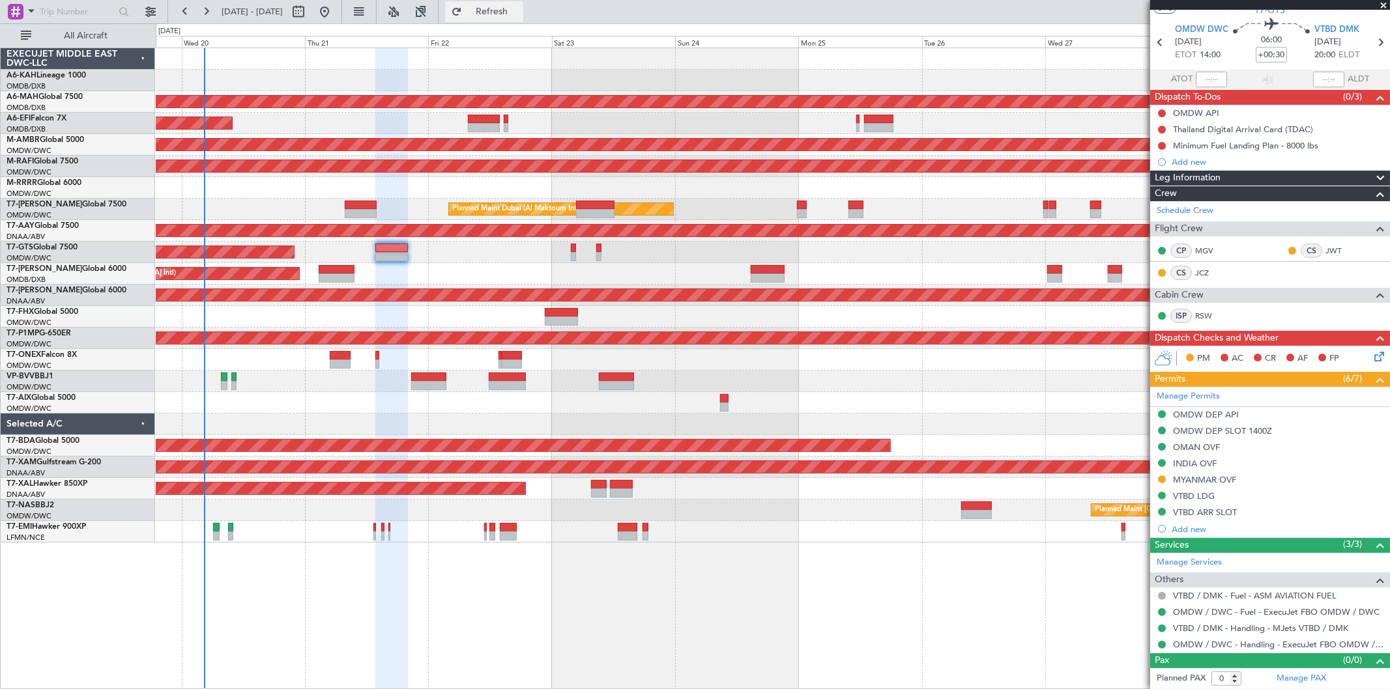
click at [517, 12] on span "Refresh" at bounding box center [492, 11] width 55 height 9
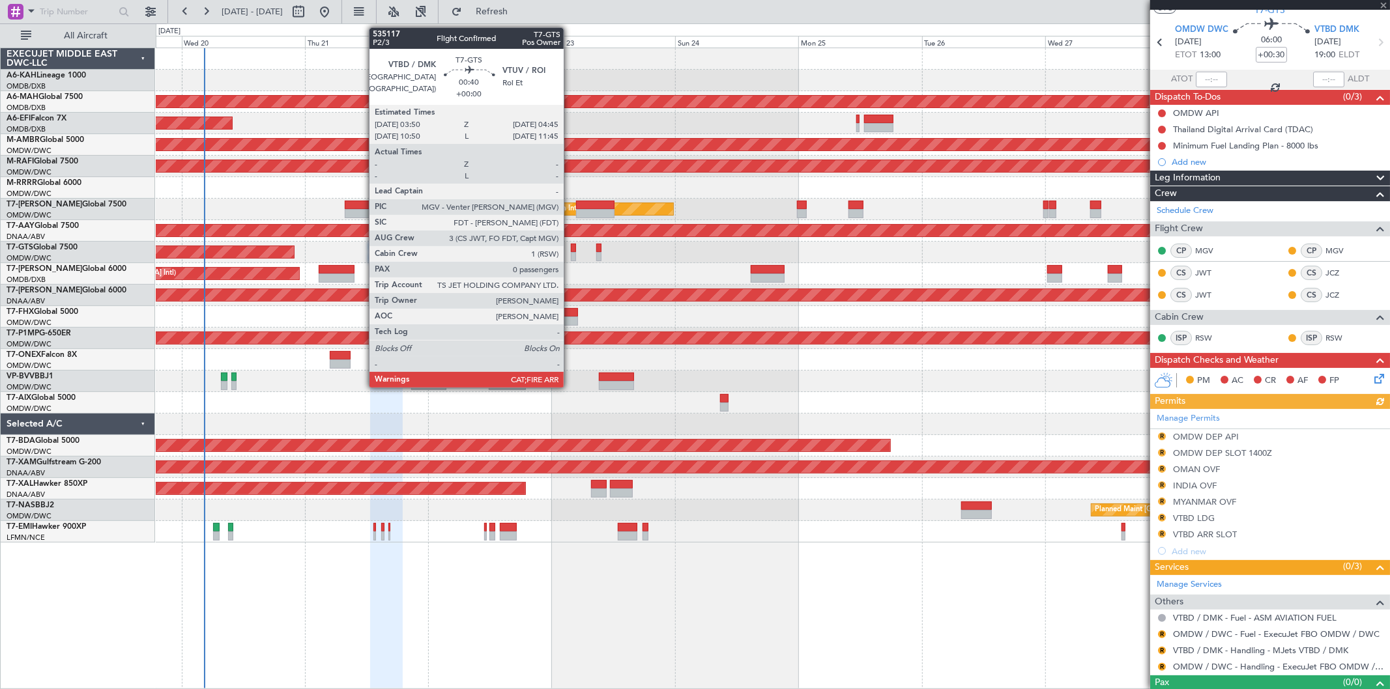
click at [571, 252] on div at bounding box center [573, 256] width 5 height 9
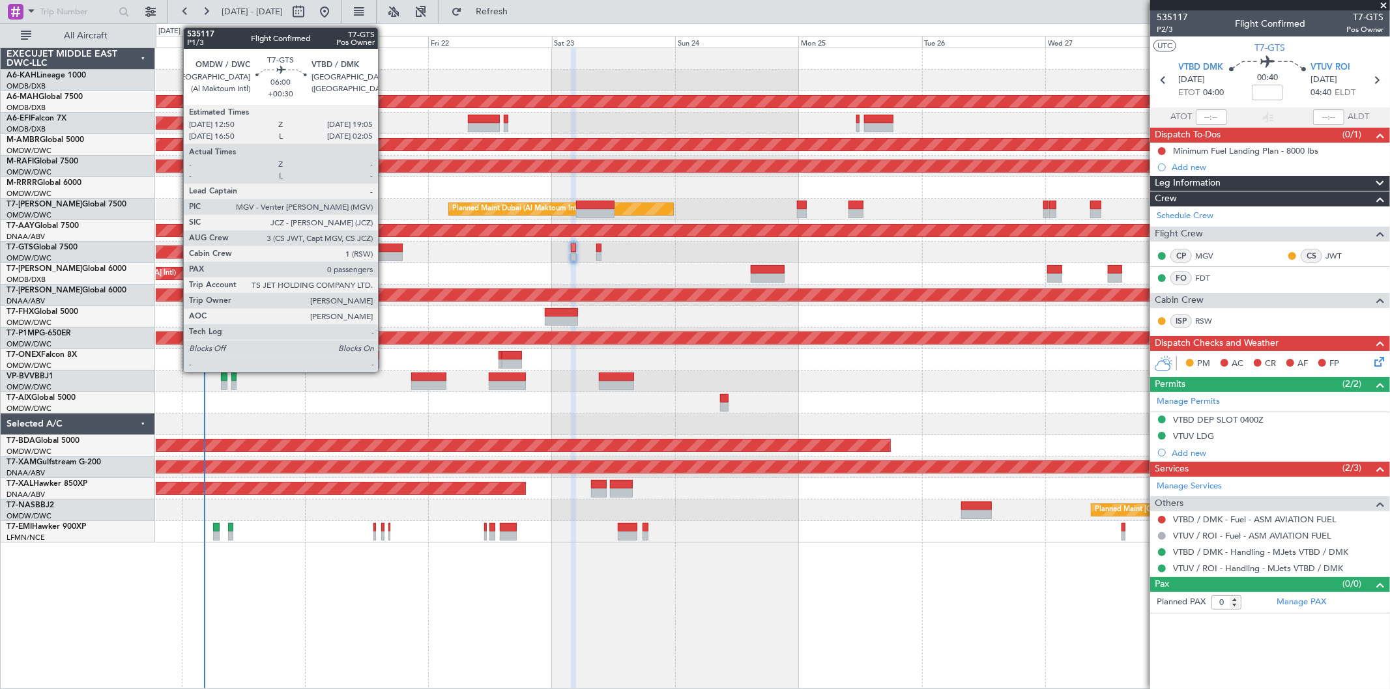
click at [384, 248] on div at bounding box center [386, 248] width 33 height 9
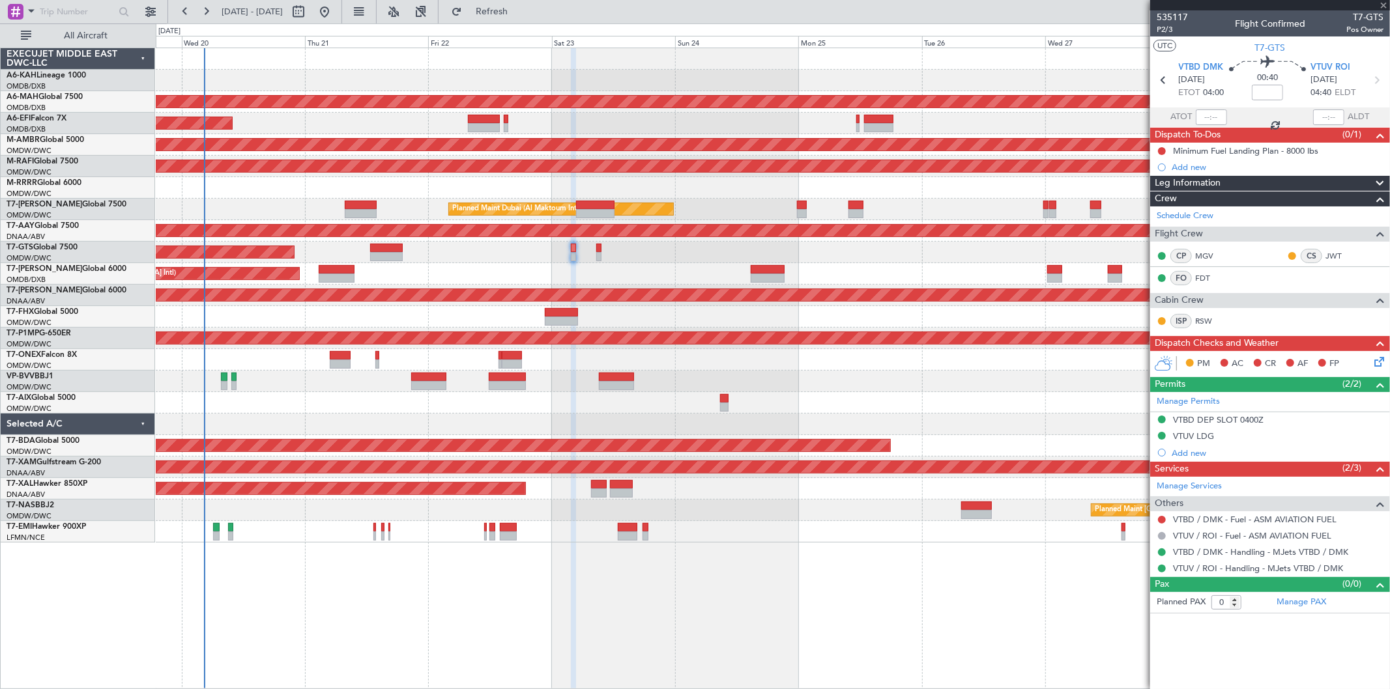
type input "+00:30"
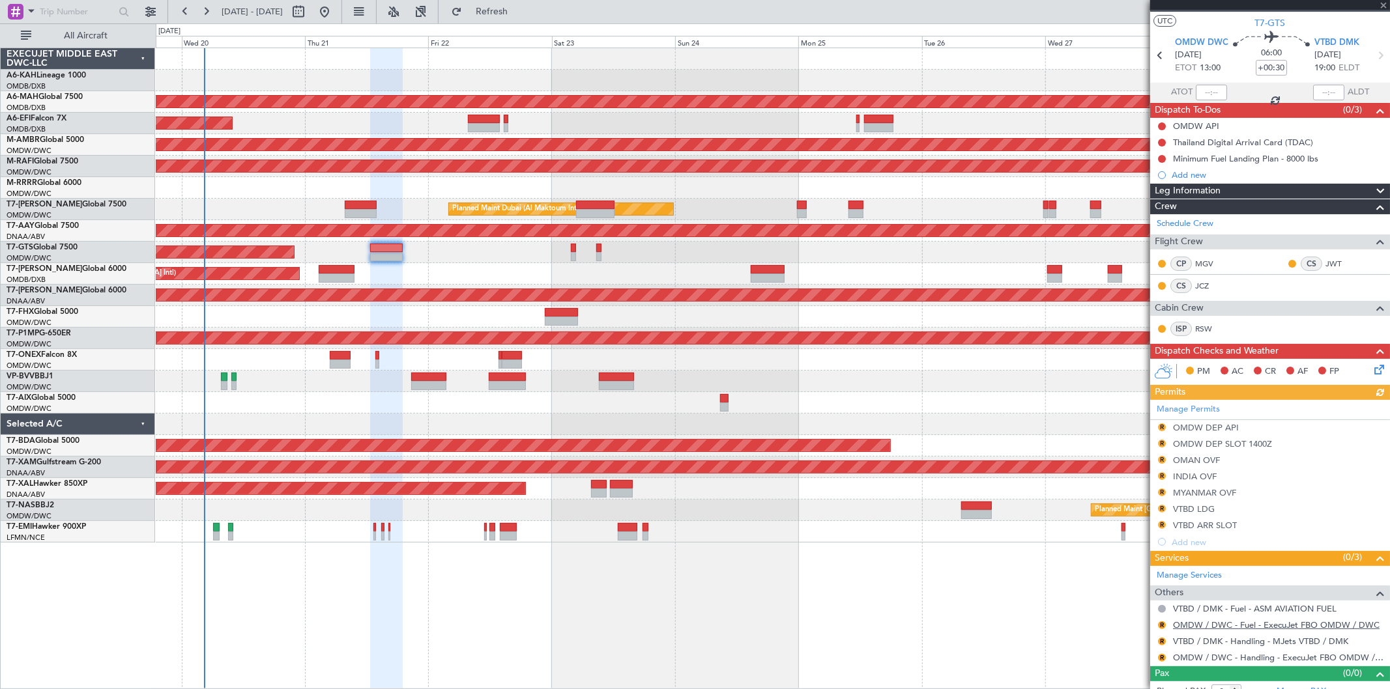
scroll to position [38, 0]
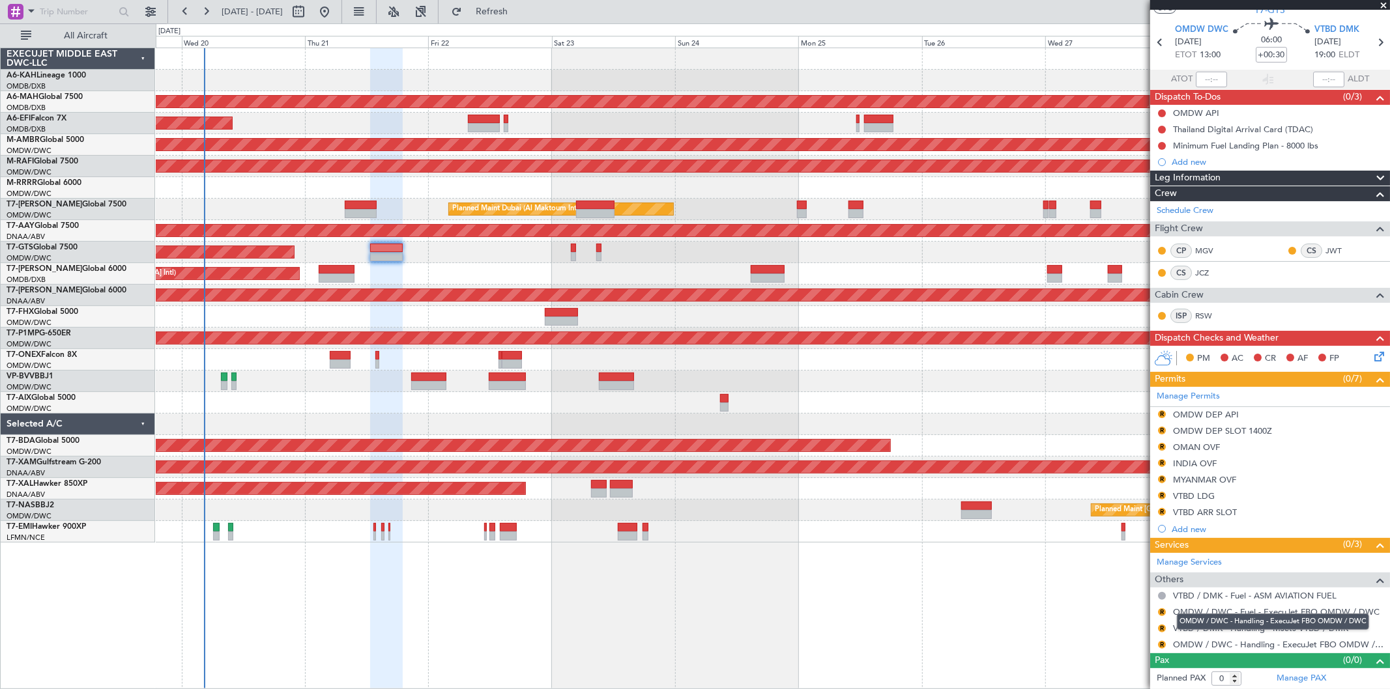
click at [1271, 629] on mat-tooltip-component "OMDW / DWC - Handling - ExecuJet FBO OMDW / DWC" at bounding box center [1273, 622] width 210 height 35
click at [1225, 626] on link "VTBD / DMK - Handling - MJets VTBD / DMK" at bounding box center [1260, 628] width 175 height 11
click at [1163, 412] on button "R" at bounding box center [1162, 415] width 8 height 8
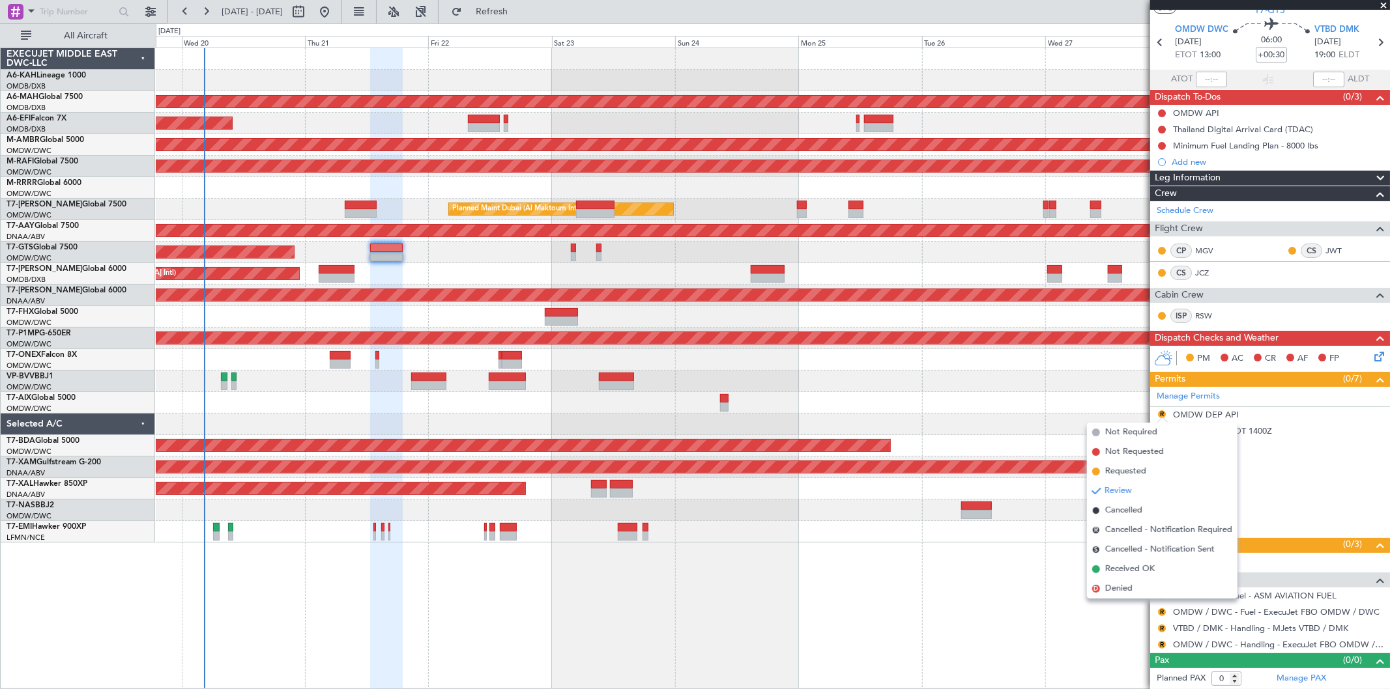
drag, startPoint x: 1116, startPoint y: 568, endPoint x: 1129, endPoint y: 526, distance: 44.3
click at [1118, 563] on span "Received OK" at bounding box center [1130, 569] width 50 height 13
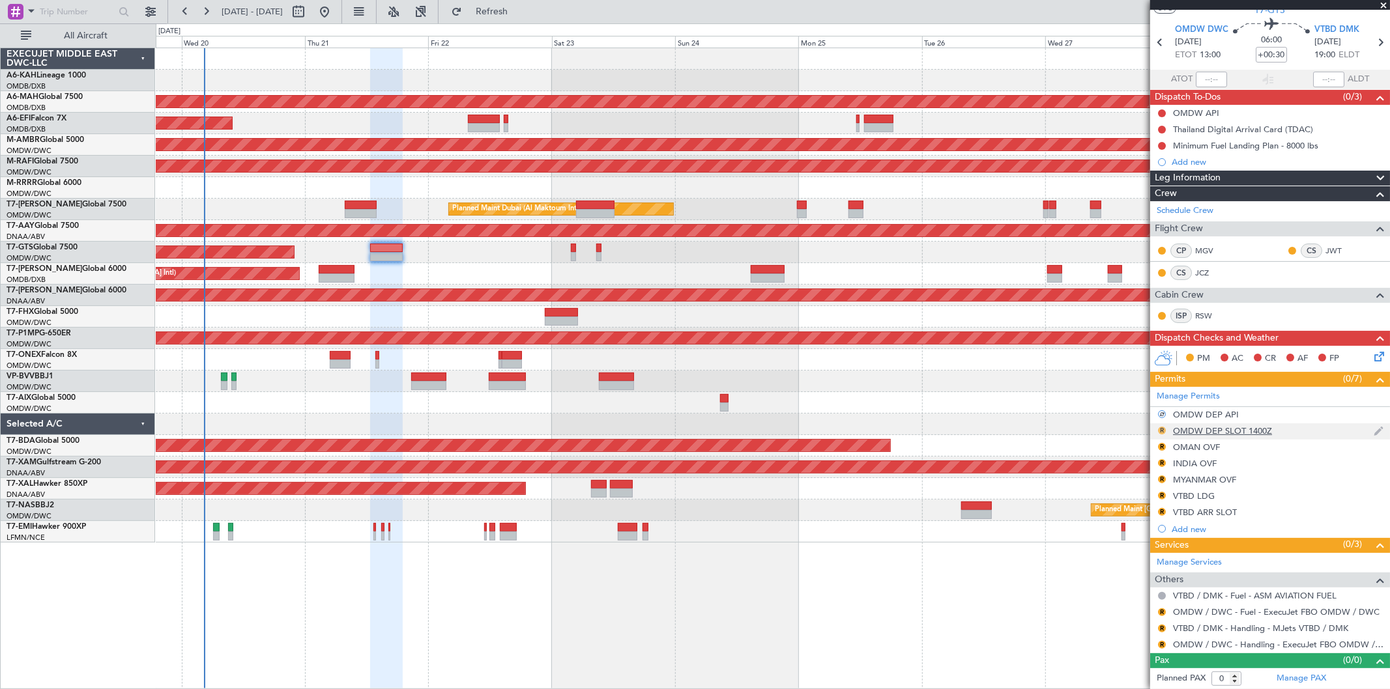
click at [1164, 431] on button "R" at bounding box center [1162, 431] width 8 height 8
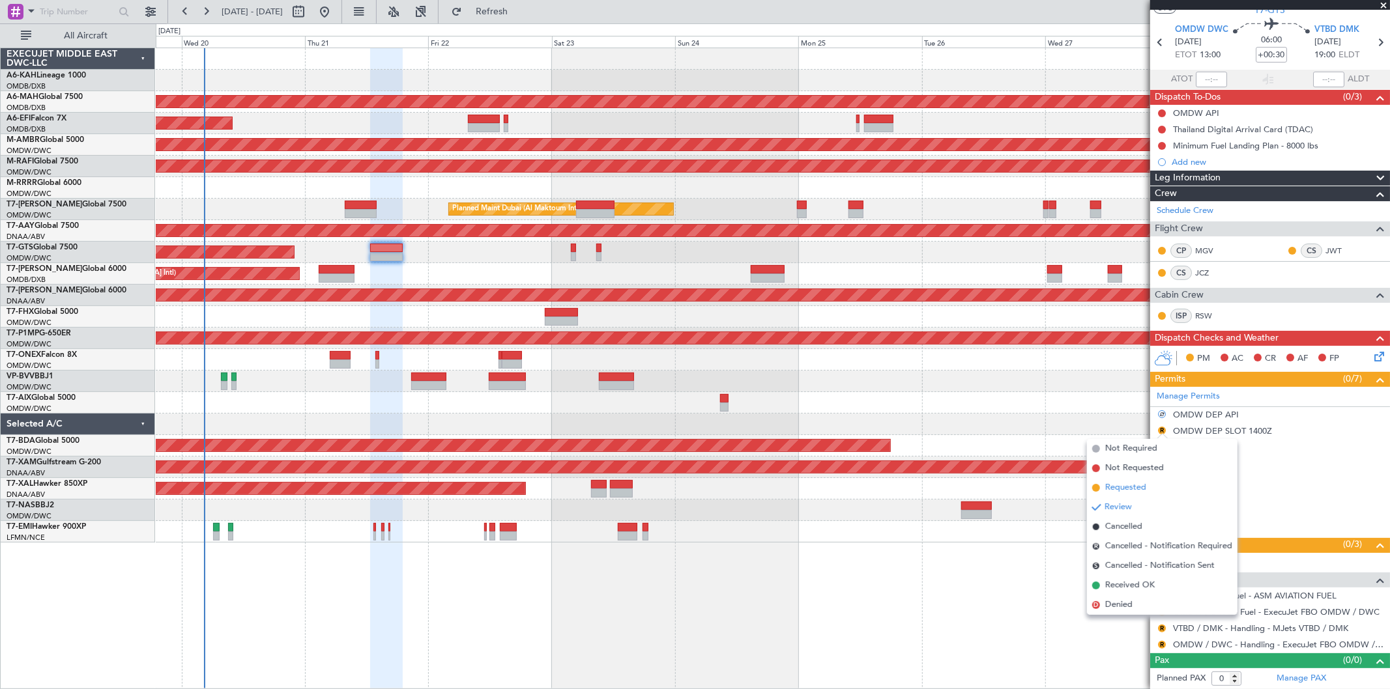
click at [1121, 486] on span "Requested" at bounding box center [1125, 488] width 41 height 13
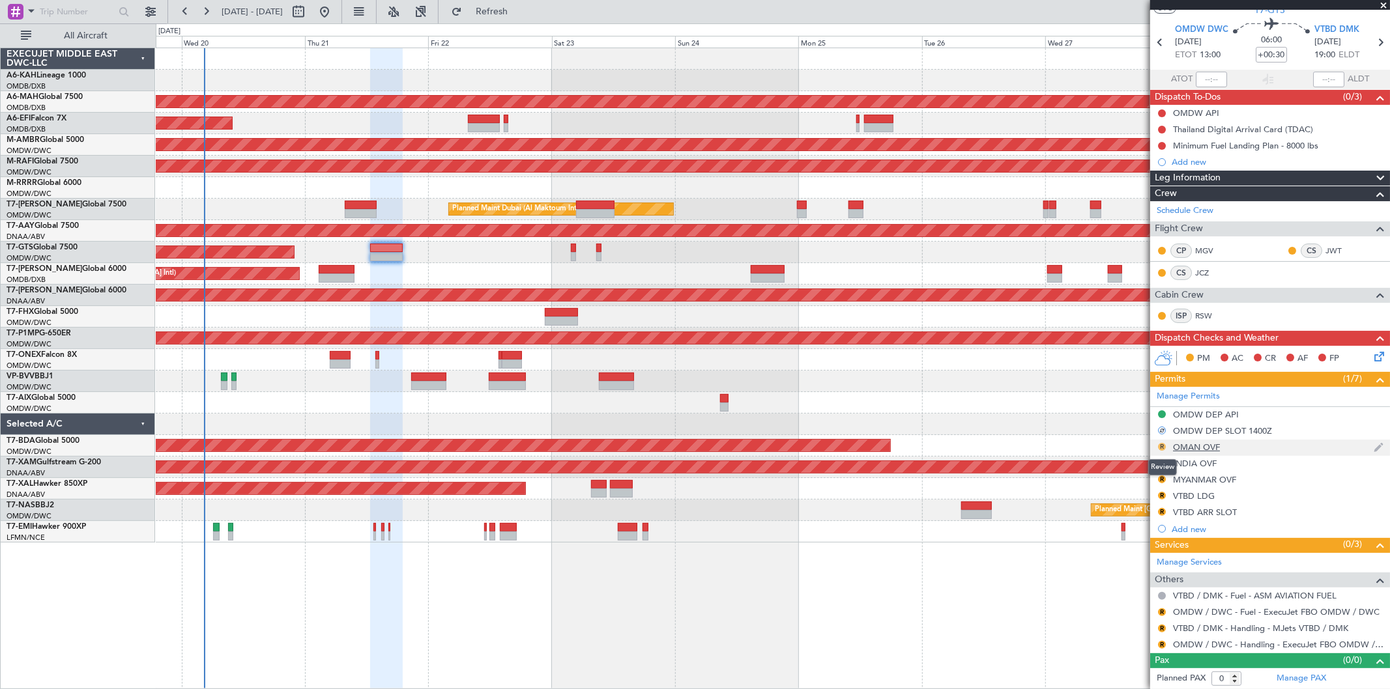
click at [1160, 445] on button "R" at bounding box center [1162, 447] width 8 height 8
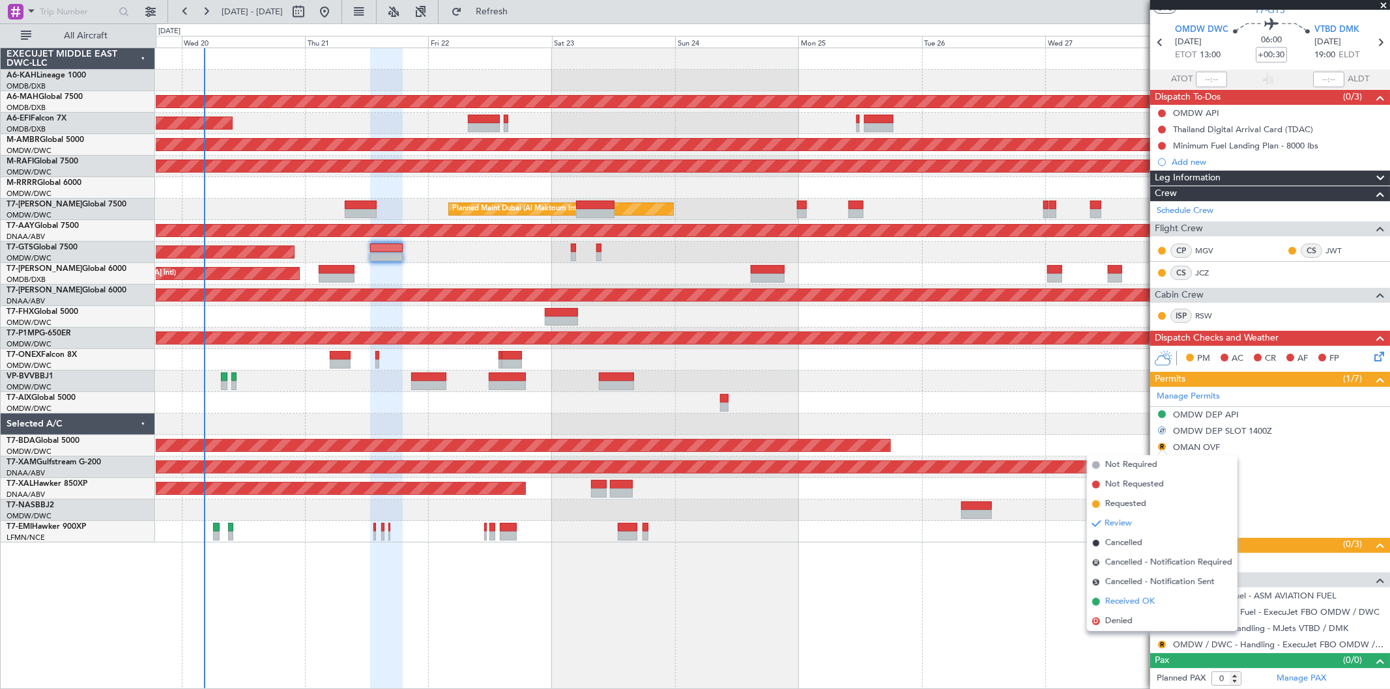
click at [1130, 597] on span "Received OK" at bounding box center [1130, 602] width 50 height 13
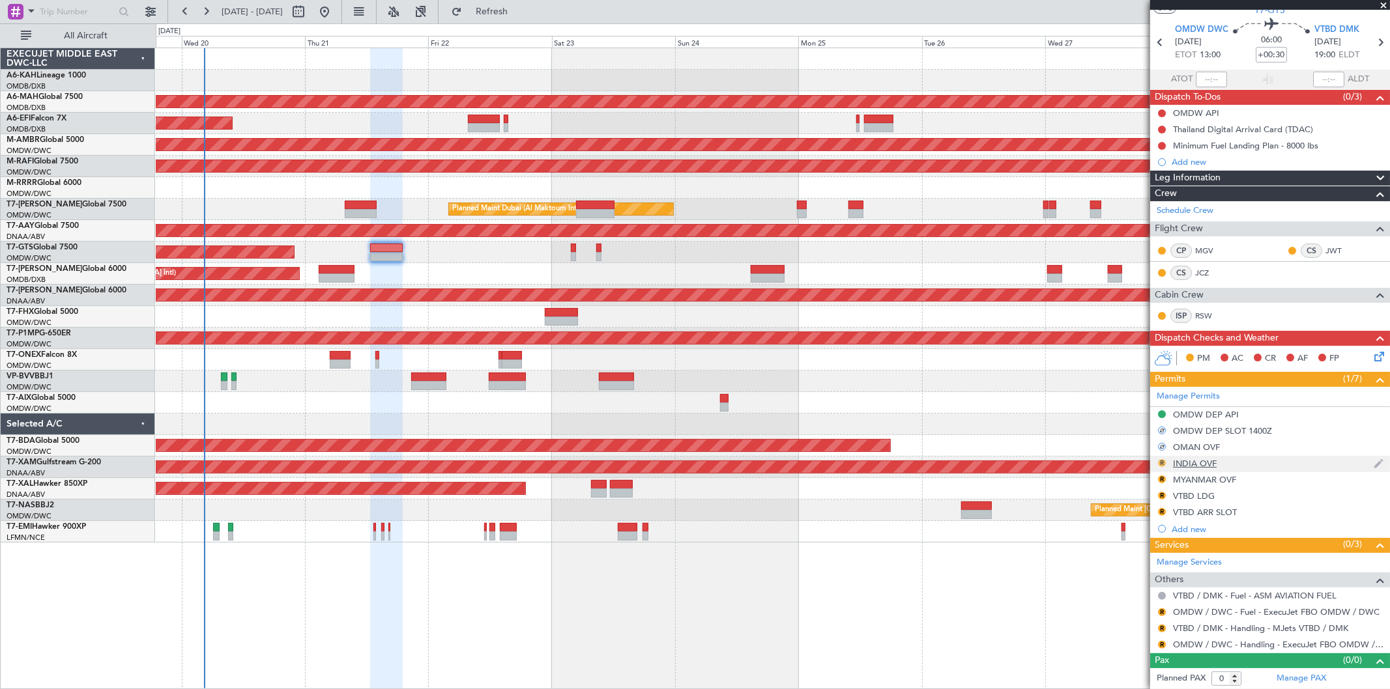
click at [1163, 461] on button "R" at bounding box center [1162, 463] width 8 height 8
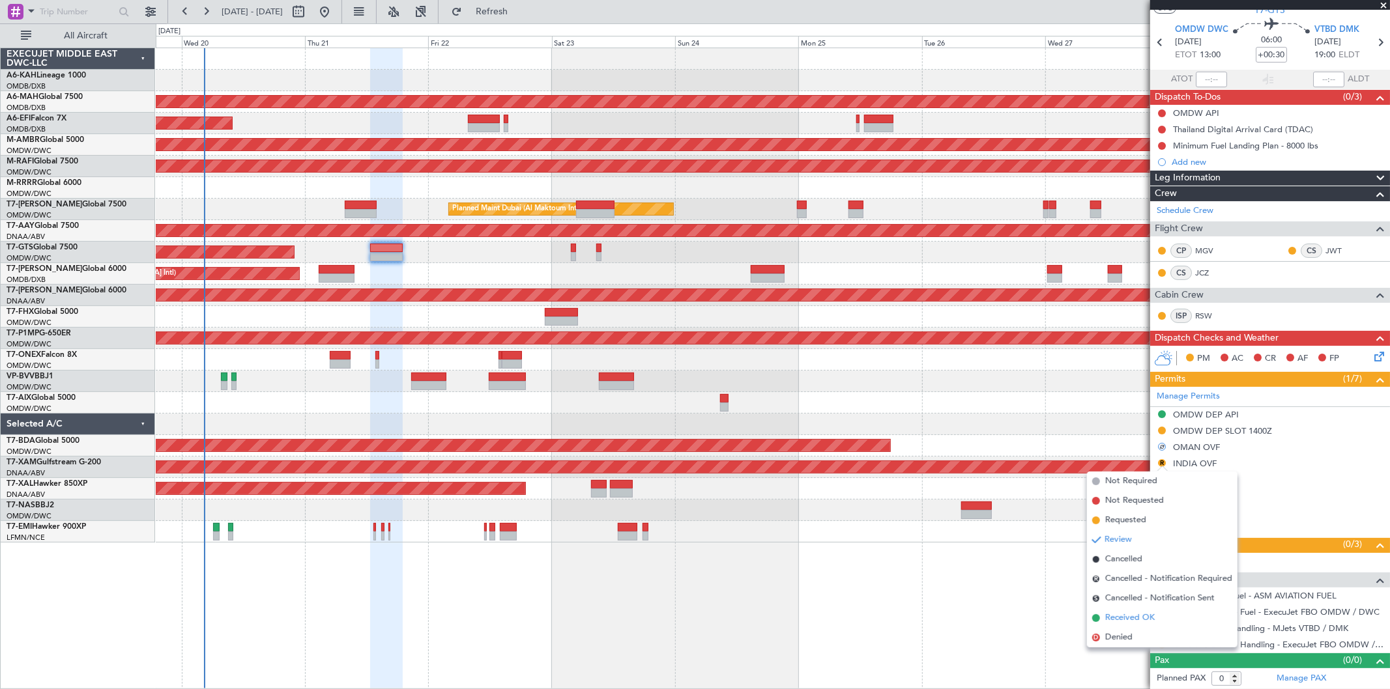
click at [1131, 609] on li "Received OK" at bounding box center [1162, 619] width 151 height 20
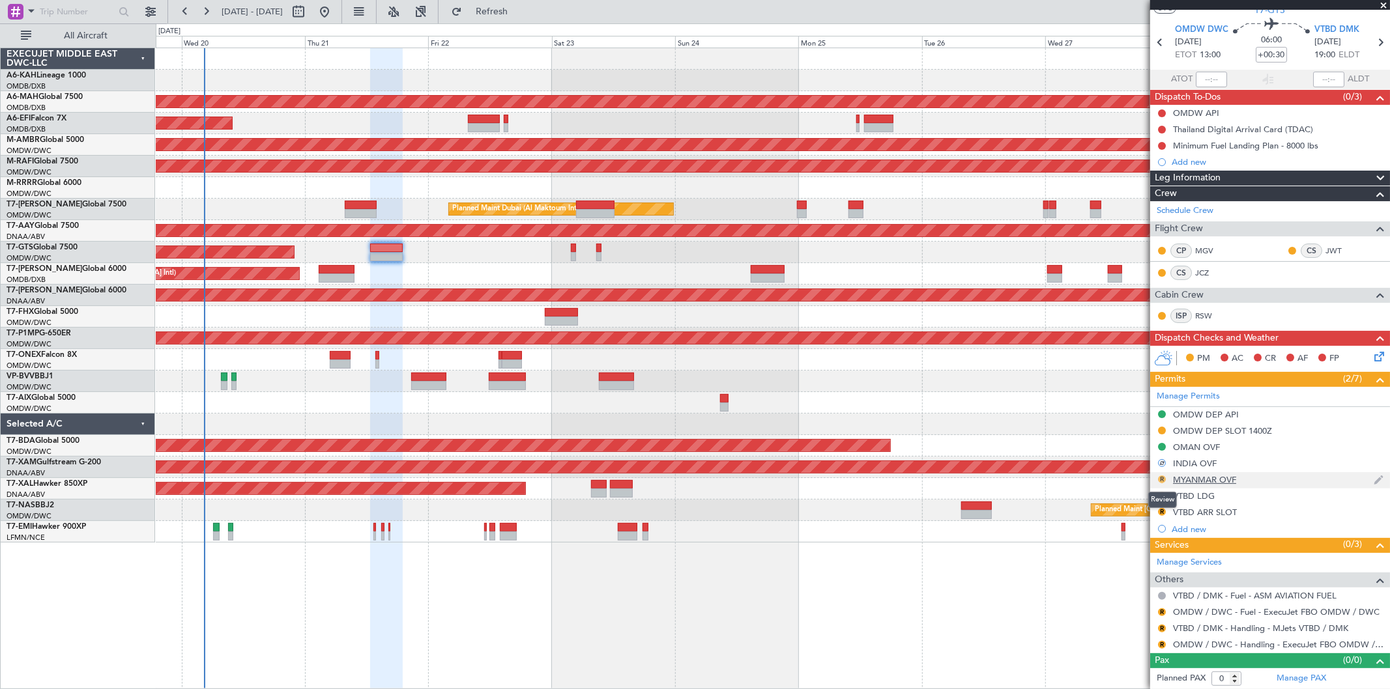
click at [1163, 478] on button "R" at bounding box center [1162, 480] width 8 height 8
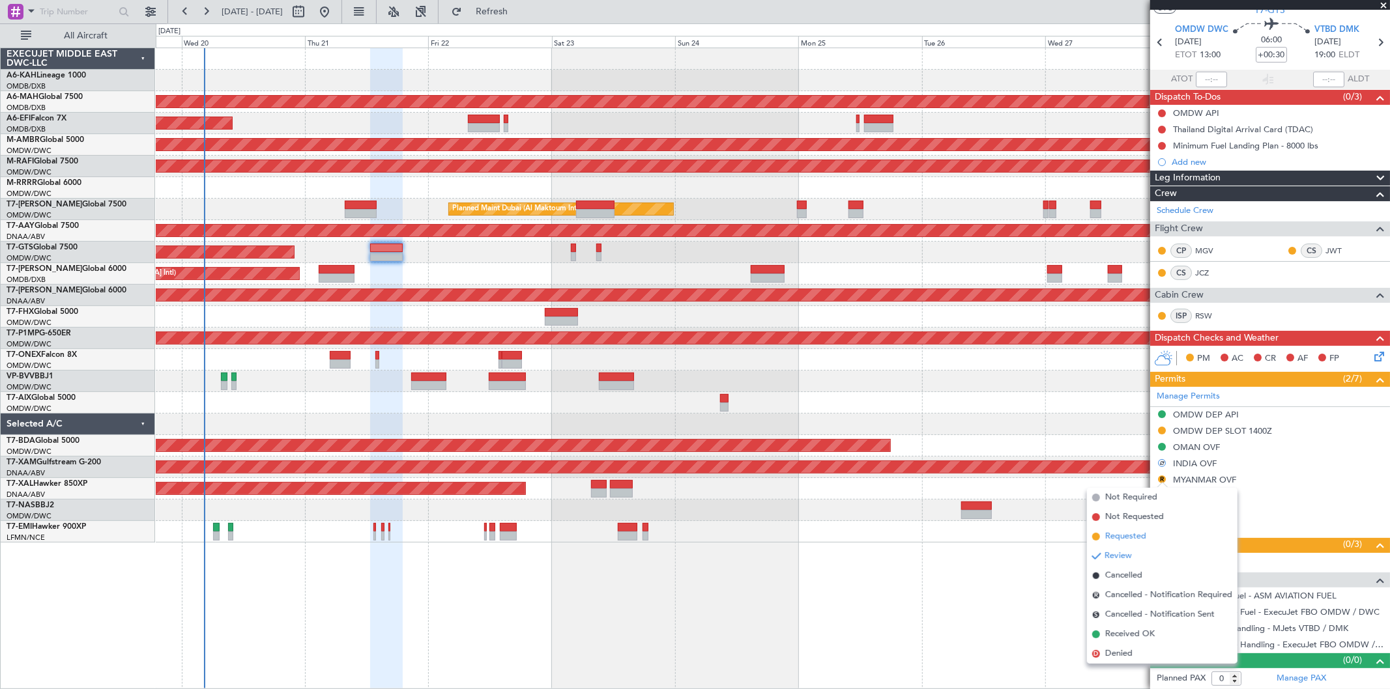
click at [1117, 537] on span "Requested" at bounding box center [1125, 536] width 41 height 13
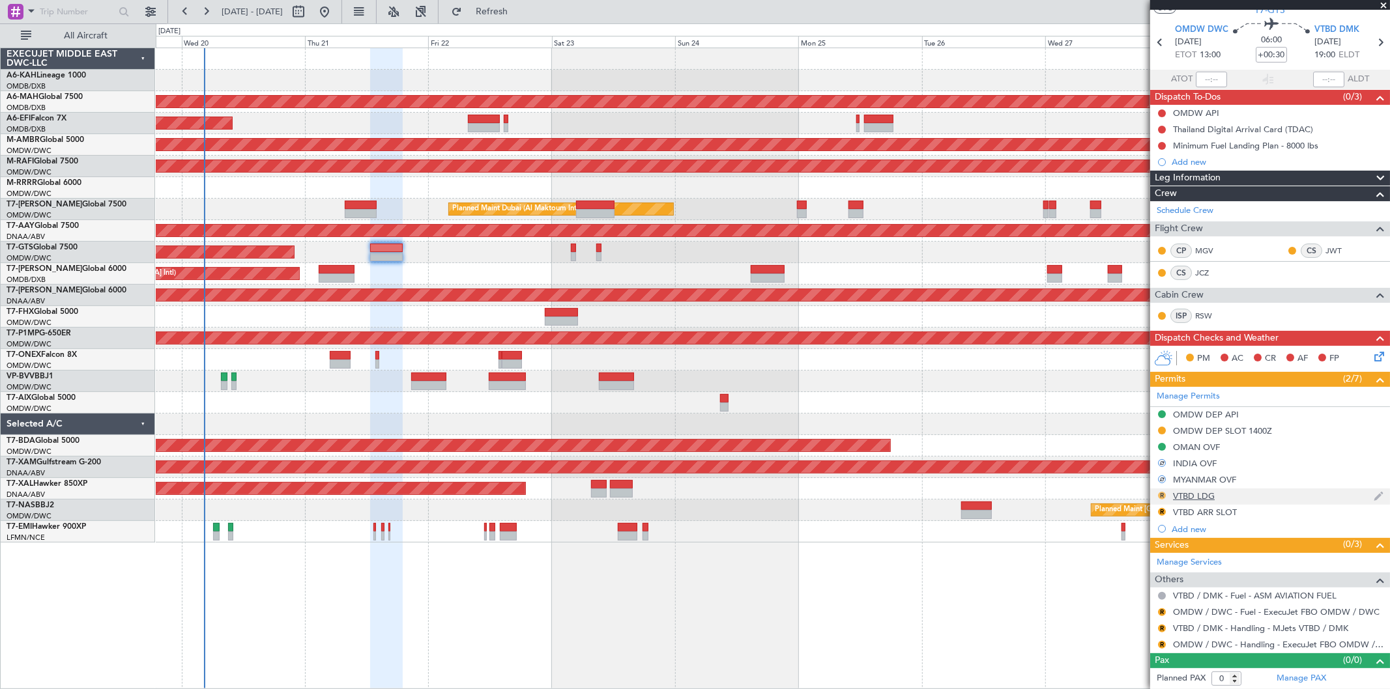
click at [1159, 499] on mat-tooltip-component "Review" at bounding box center [1162, 516] width 47 height 35
click at [1163, 496] on button "R" at bounding box center [1162, 496] width 8 height 8
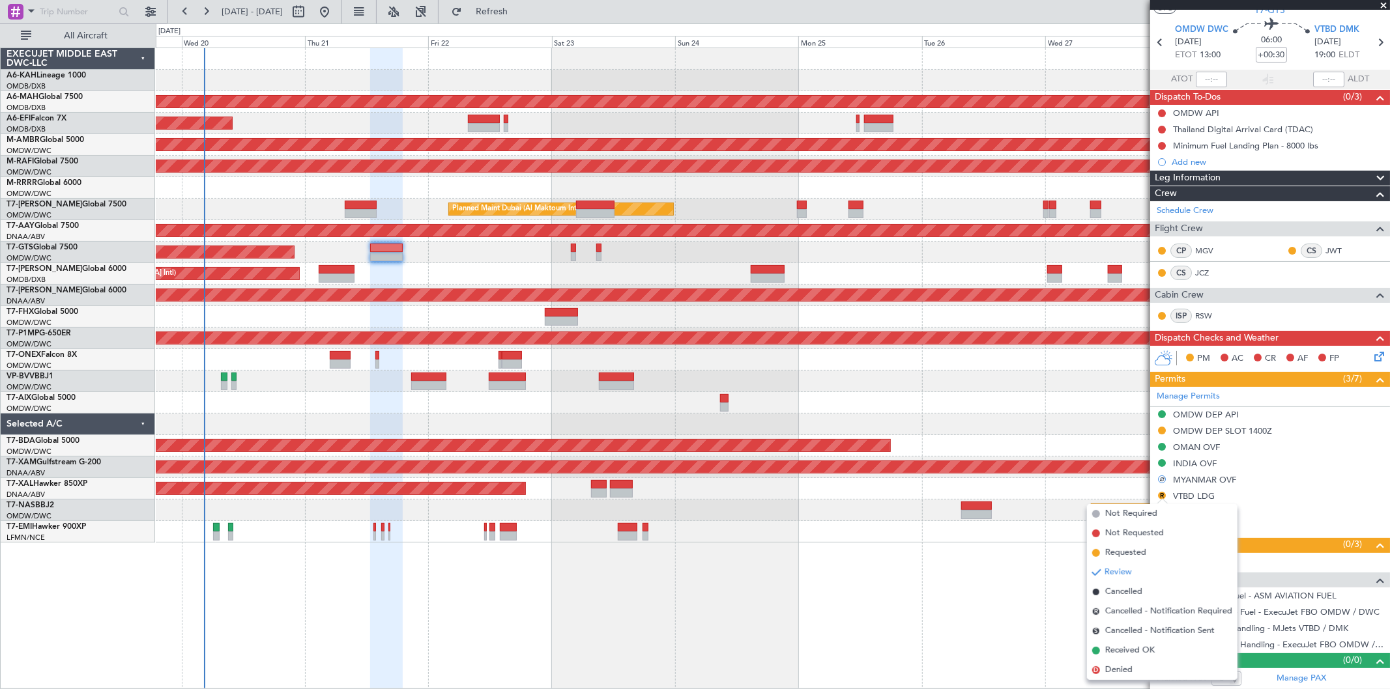
drag, startPoint x: 1116, startPoint y: 650, endPoint x: 1138, endPoint y: 581, distance: 72.5
click at [1116, 648] on span "Received OK" at bounding box center [1130, 650] width 50 height 13
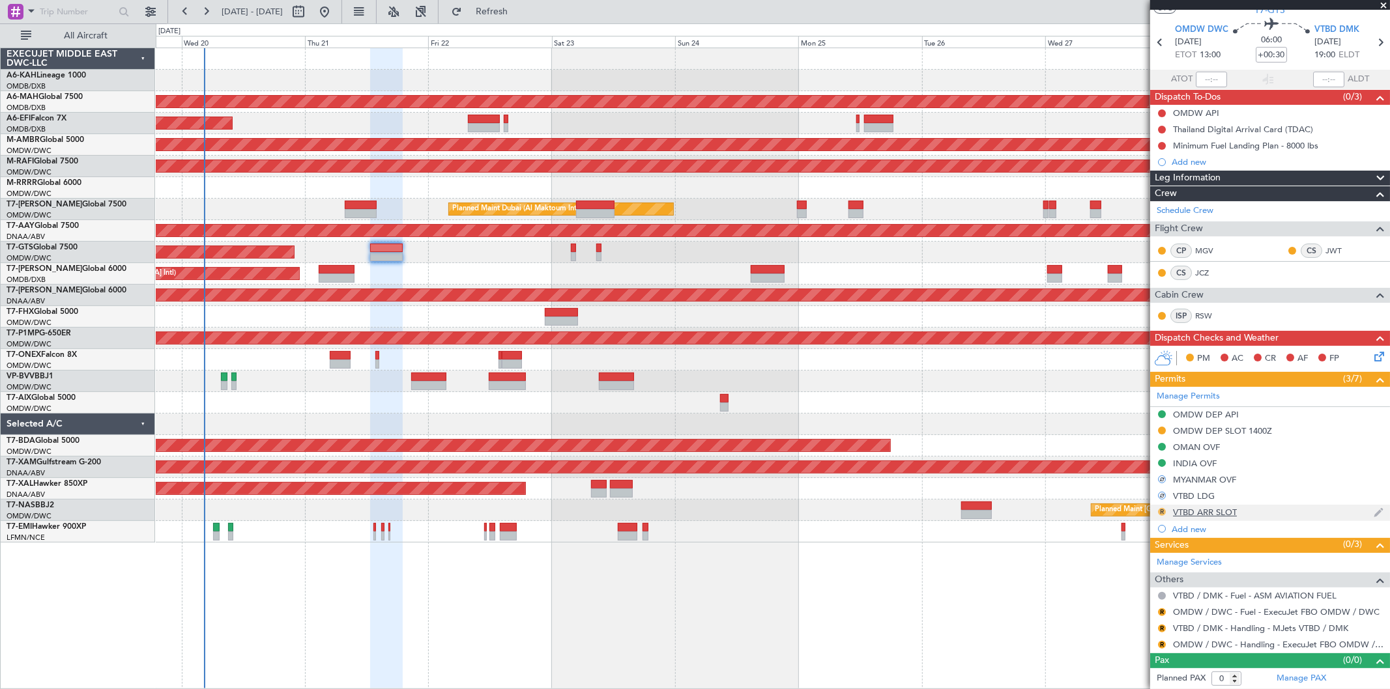
click at [1161, 509] on button "R" at bounding box center [1162, 512] width 8 height 8
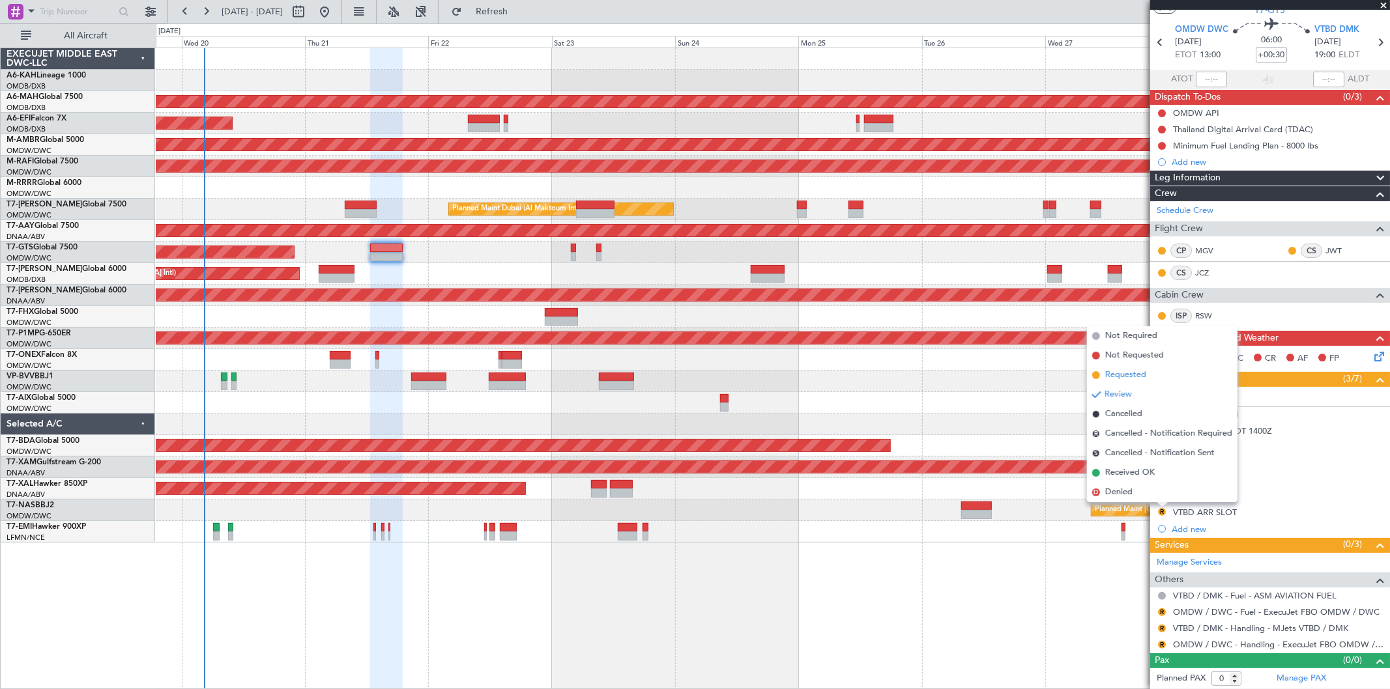
click at [1121, 376] on span "Requested" at bounding box center [1125, 375] width 41 height 13
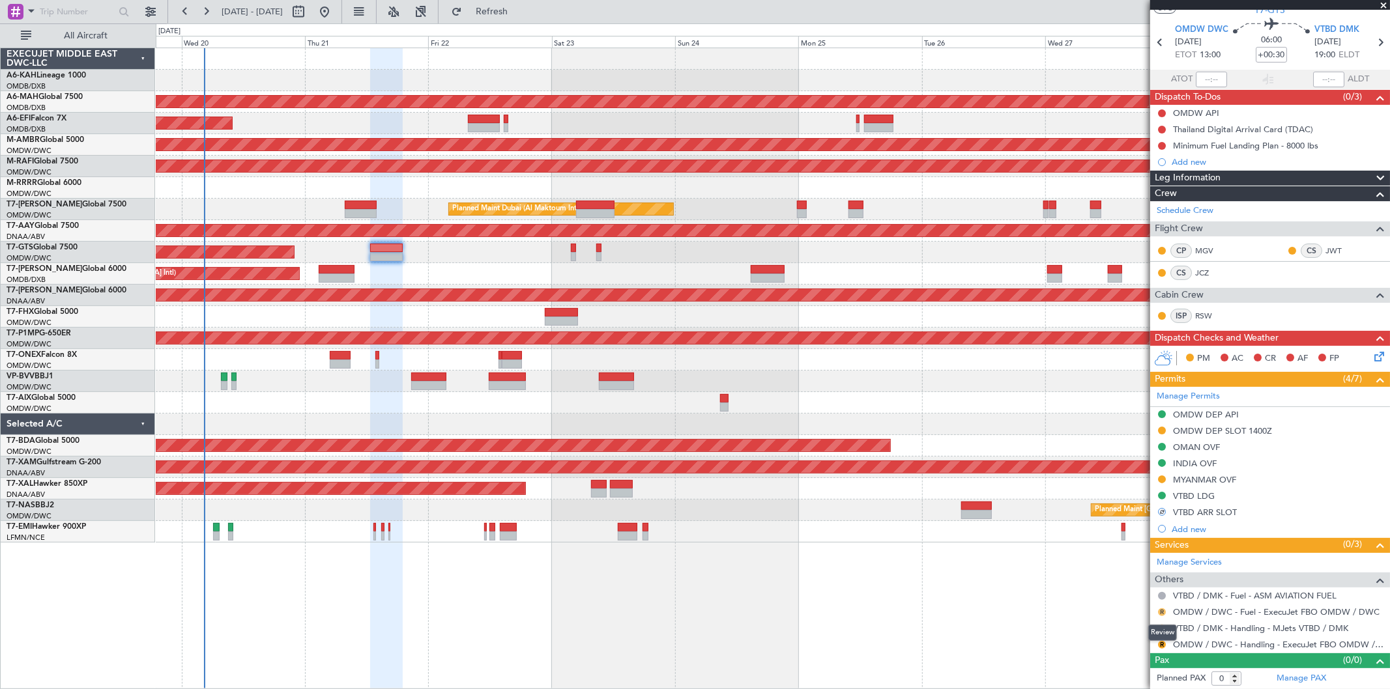
click at [1163, 614] on button "R" at bounding box center [1162, 613] width 8 height 8
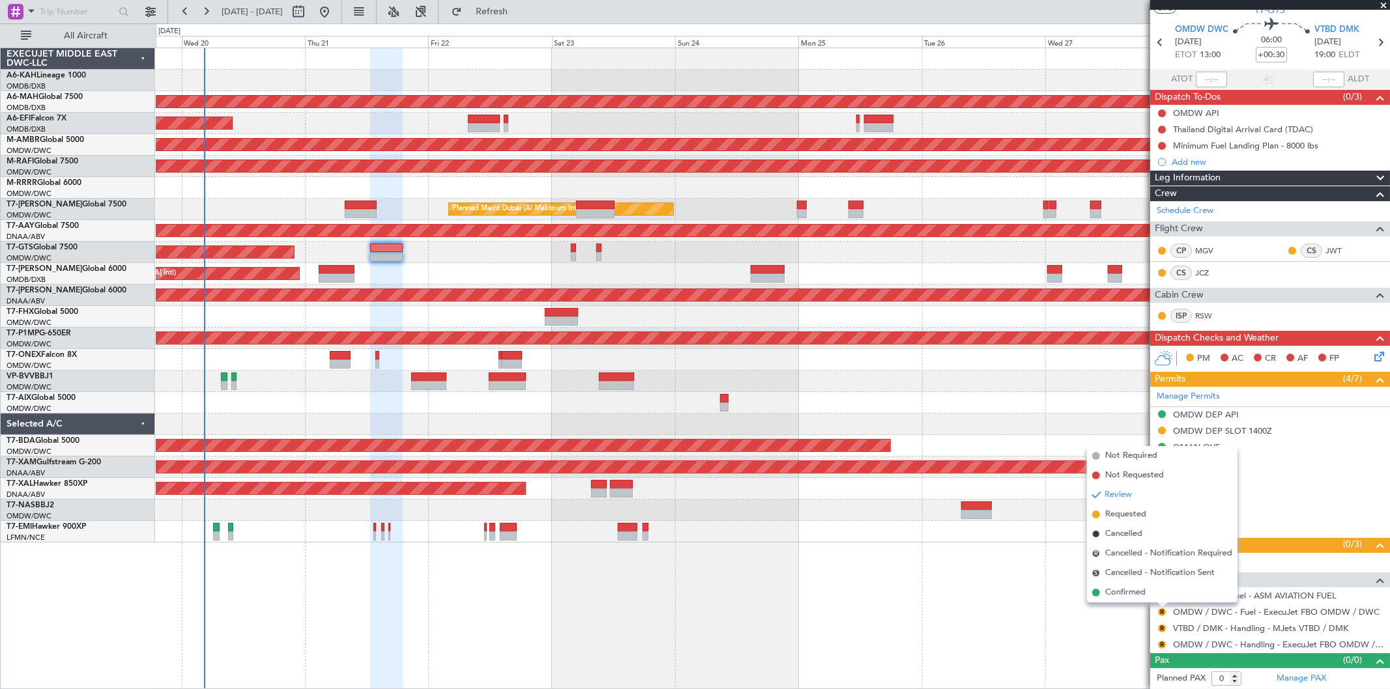
click at [1137, 600] on li "Confirmed" at bounding box center [1162, 593] width 151 height 20
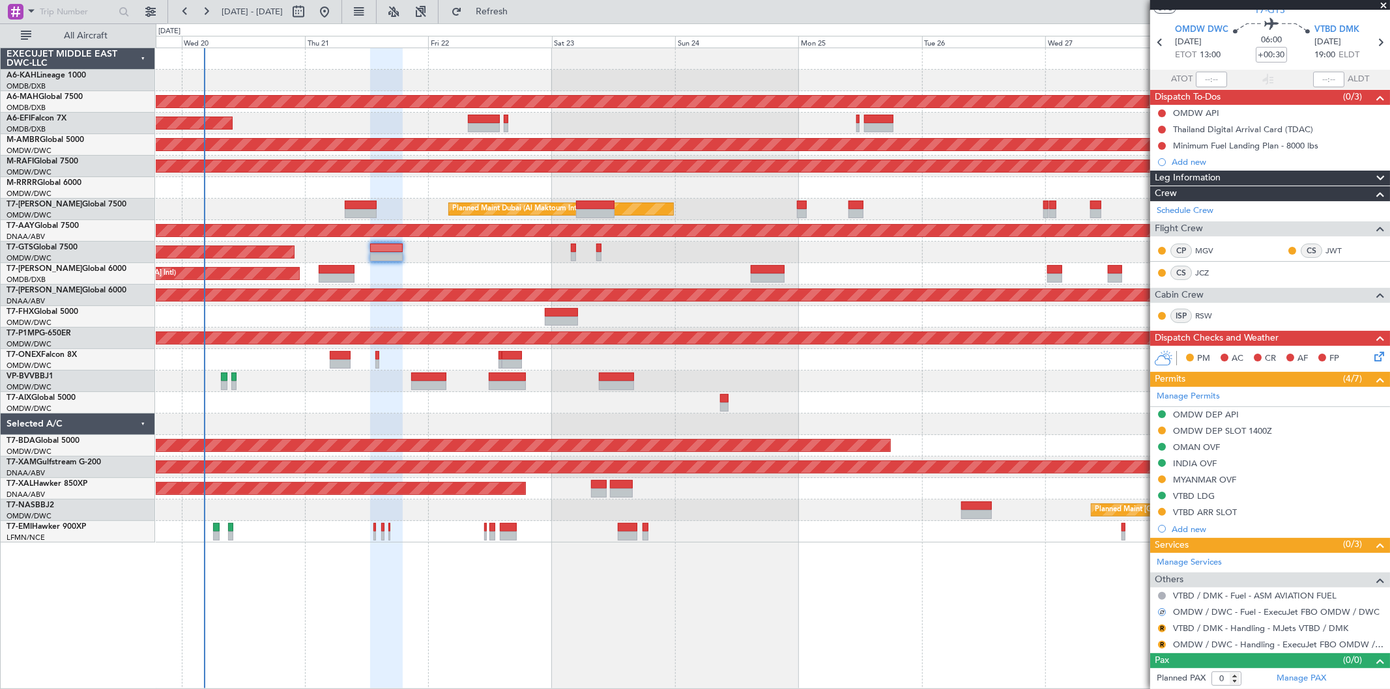
click at [1158, 631] on div "R" at bounding box center [1162, 629] width 10 height 10
click at [1161, 628] on button "R" at bounding box center [1162, 629] width 8 height 8
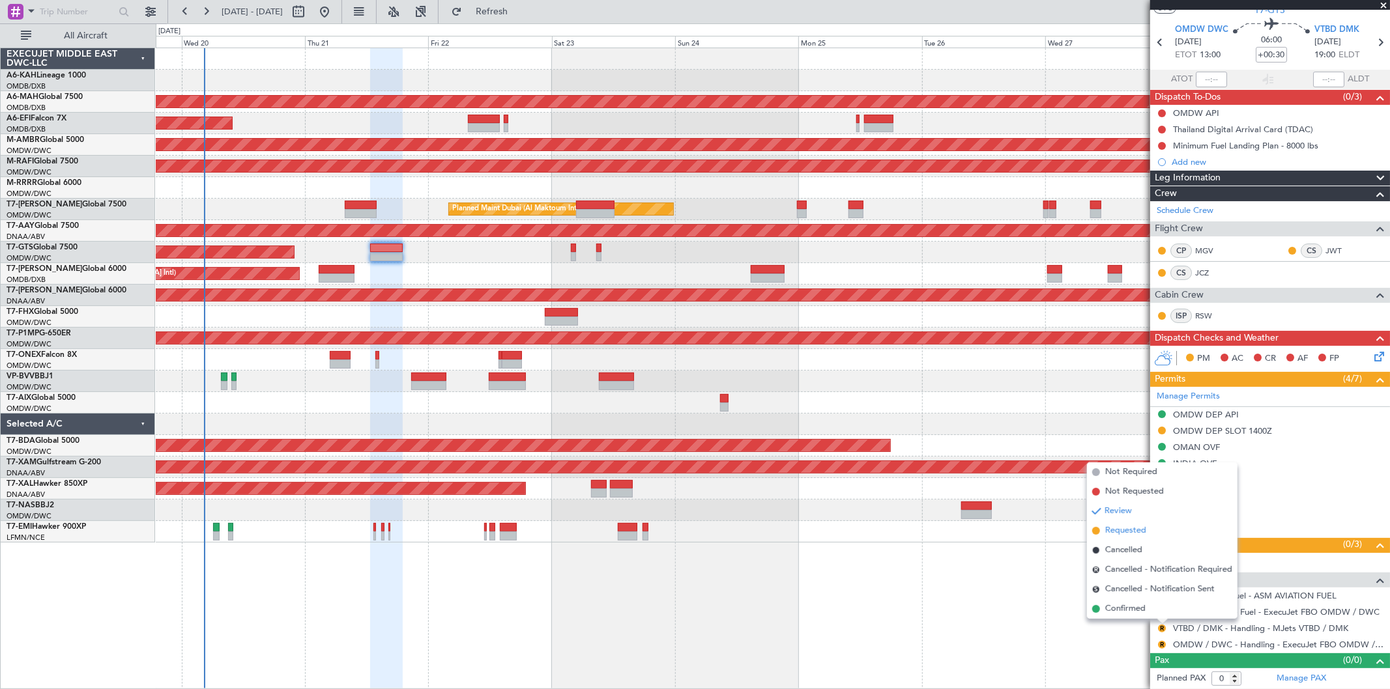
click at [1119, 532] on span "Requested" at bounding box center [1125, 531] width 41 height 13
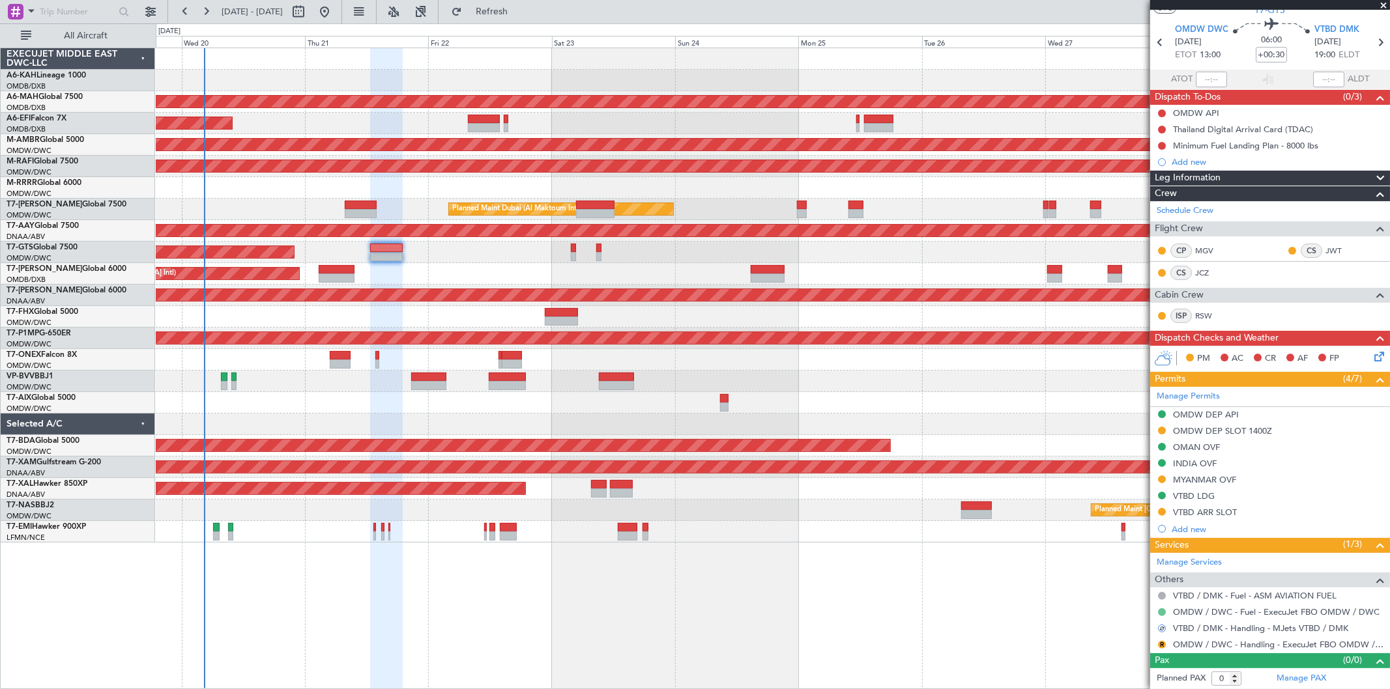
click at [1161, 609] on button at bounding box center [1162, 613] width 8 height 8
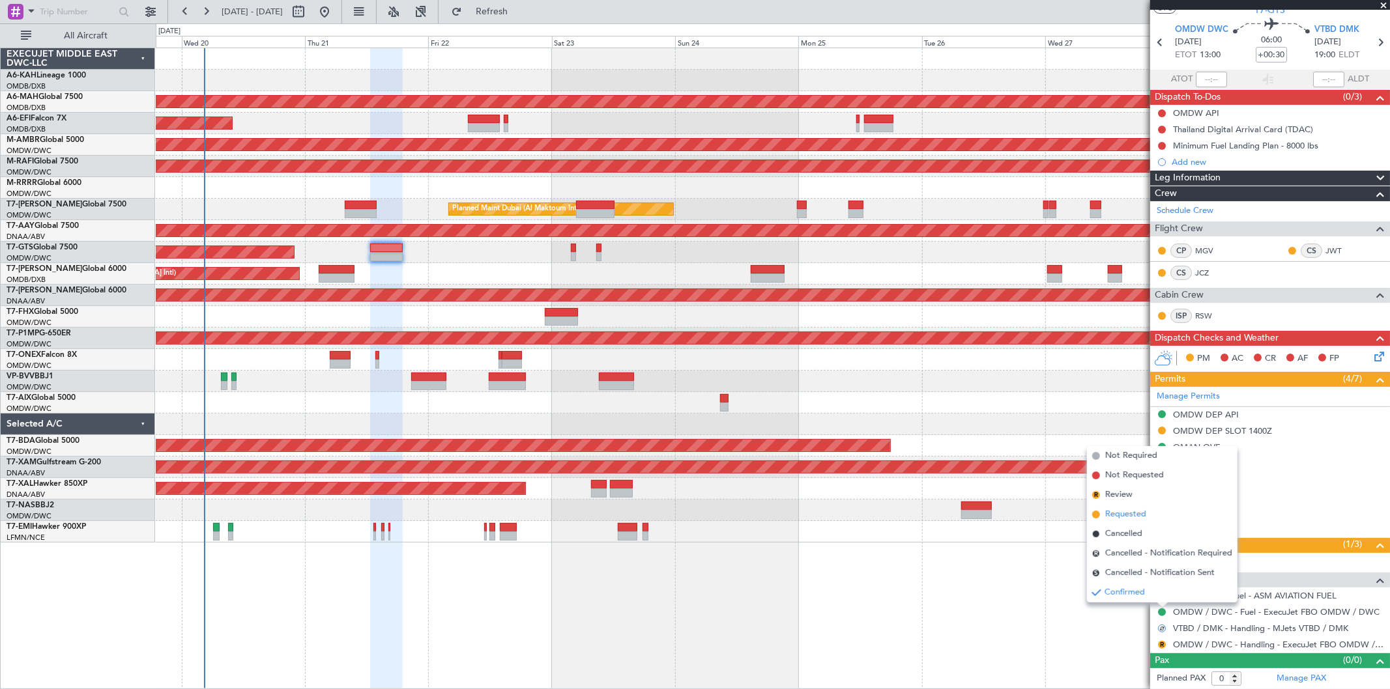
click at [1115, 511] on span "Requested" at bounding box center [1125, 514] width 41 height 13
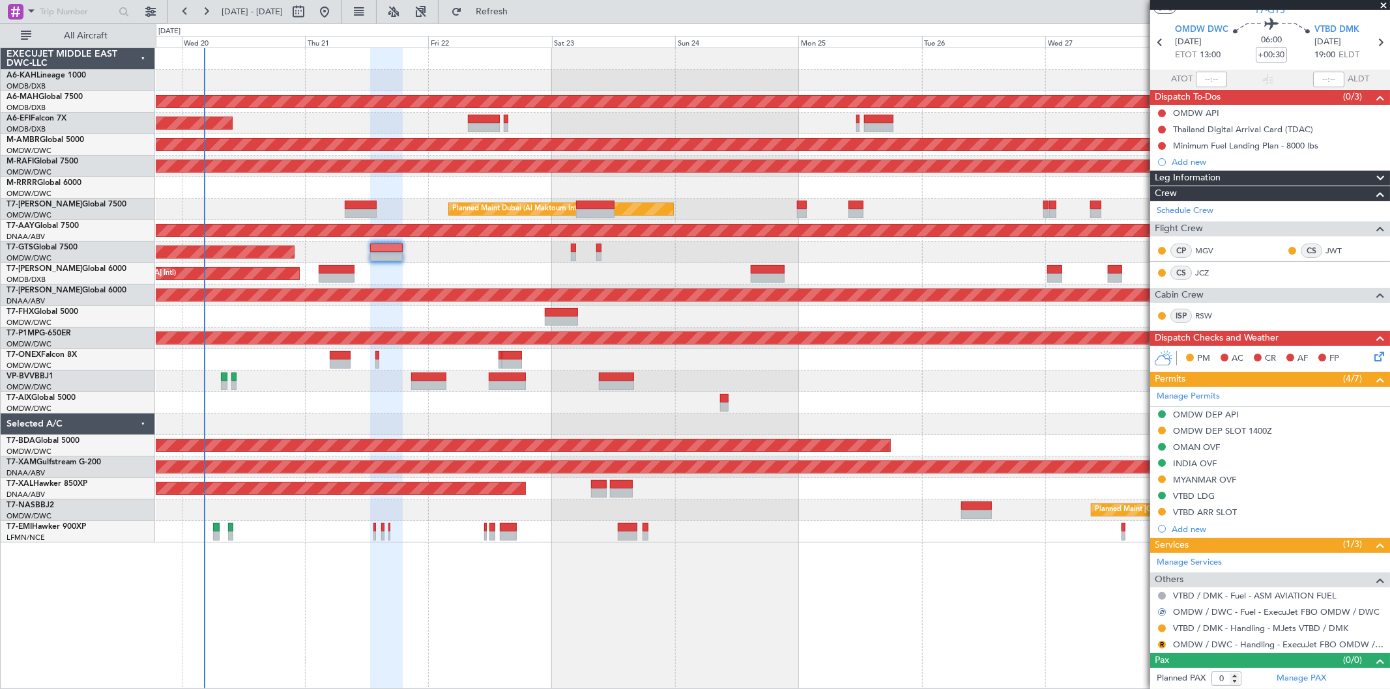
click at [1161, 644] on button "R" at bounding box center [1162, 645] width 8 height 8
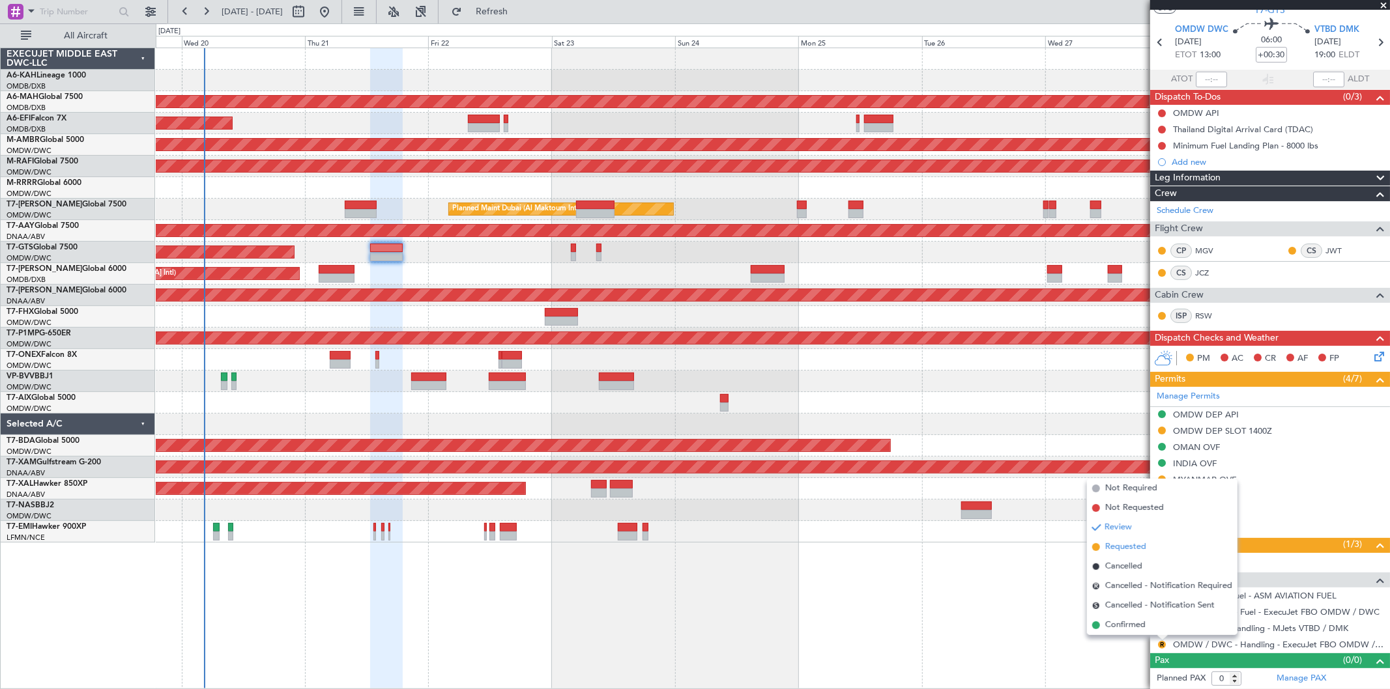
click at [1117, 550] on span "Requested" at bounding box center [1125, 547] width 41 height 13
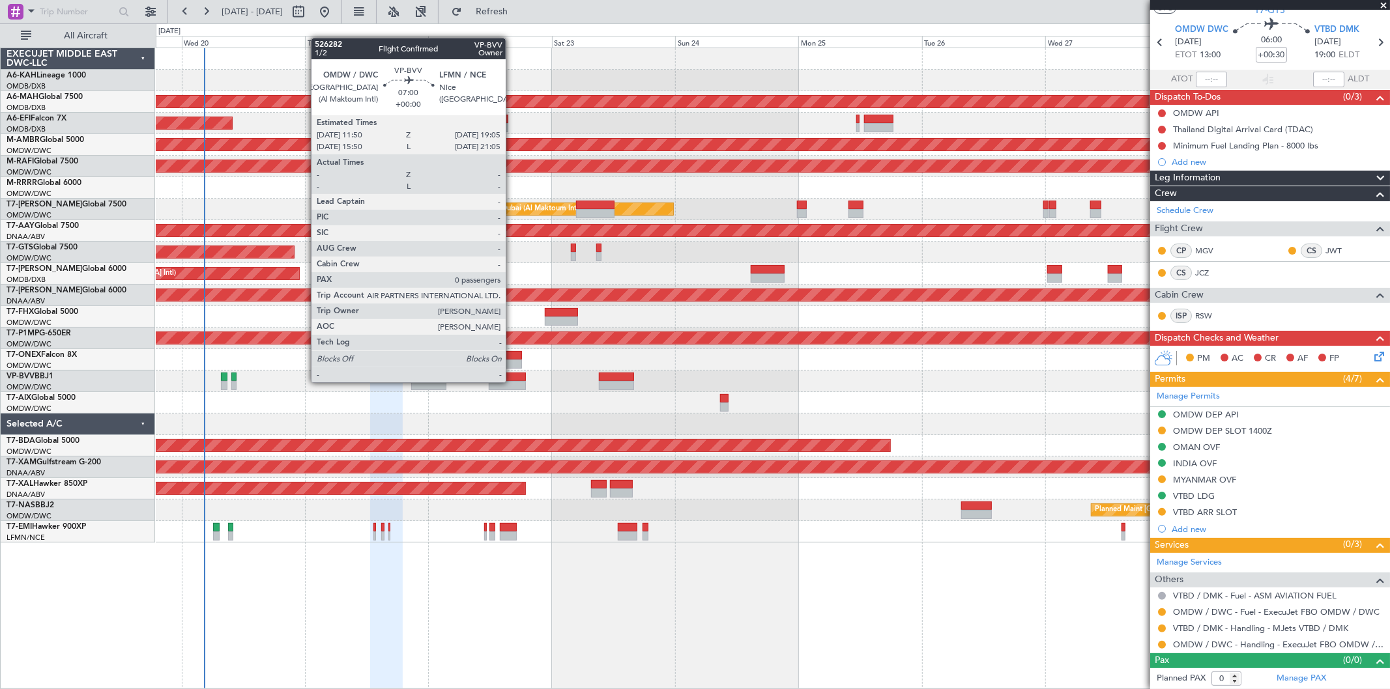
click at [512, 381] on div at bounding box center [508, 385] width 38 height 9
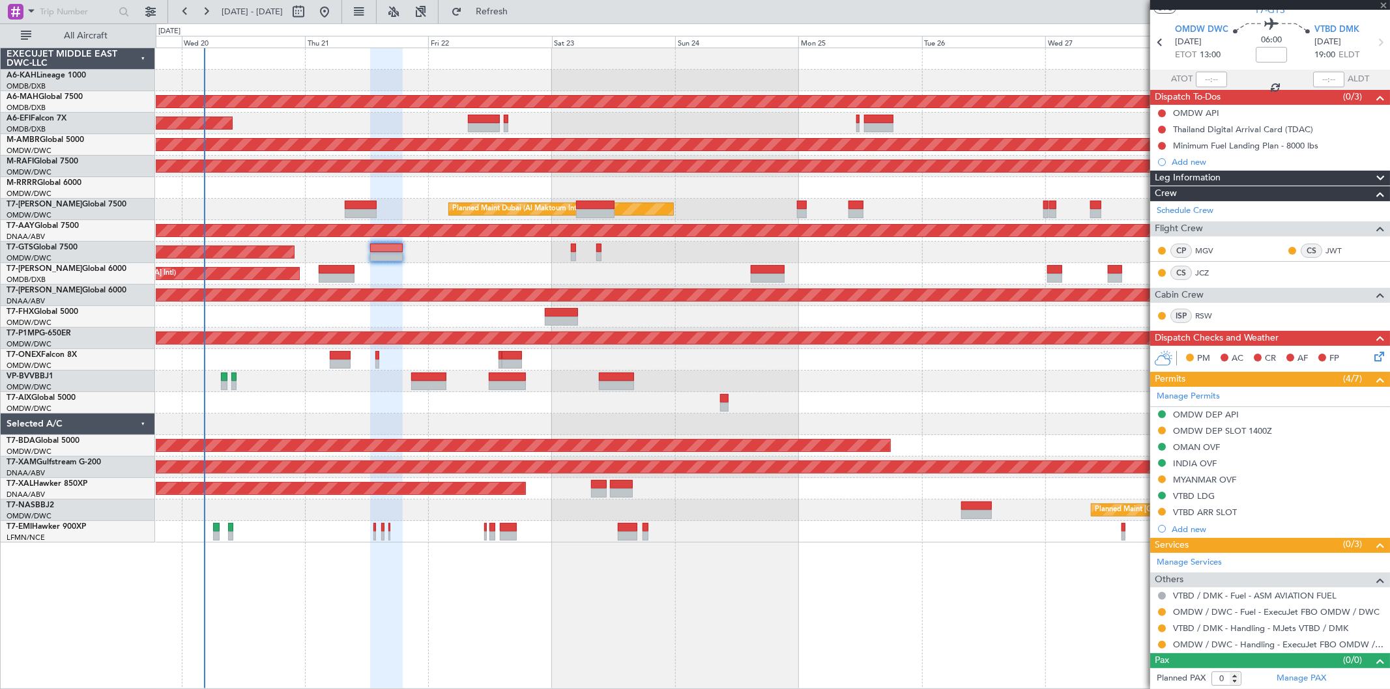
scroll to position [0, 0]
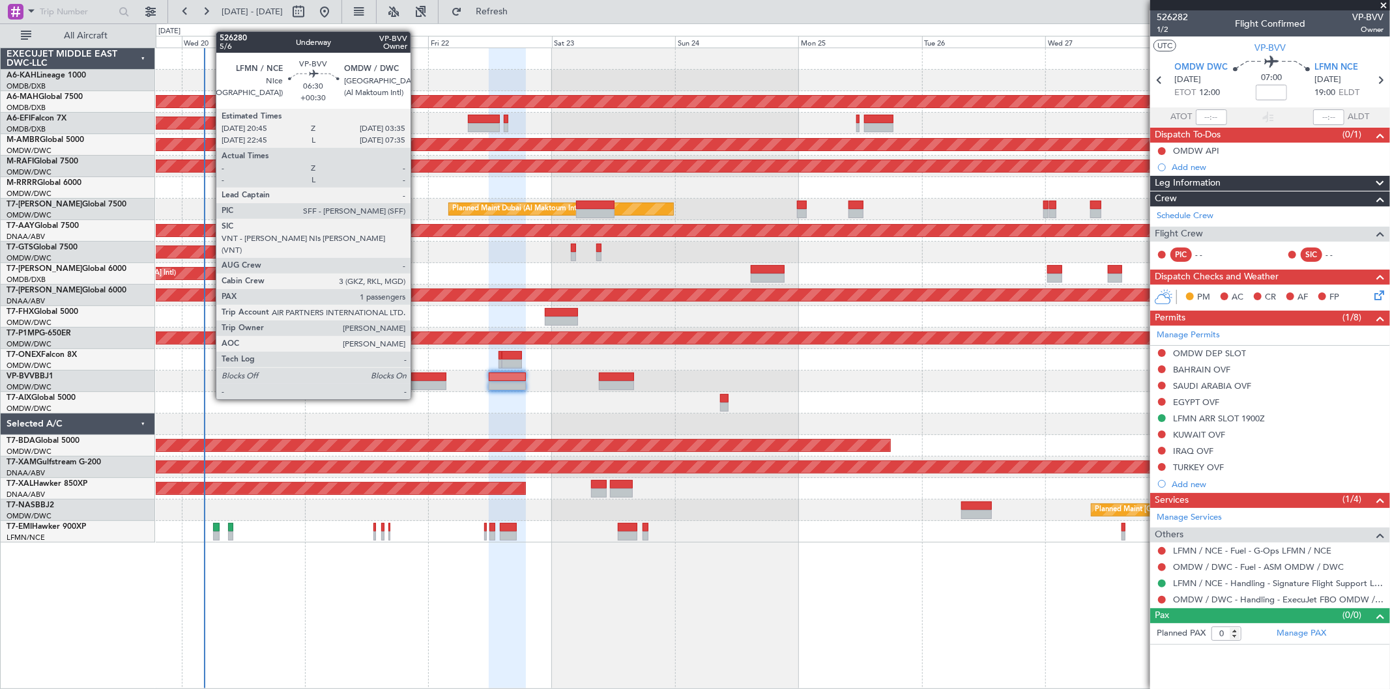
click at [417, 375] on div at bounding box center [428, 377] width 35 height 9
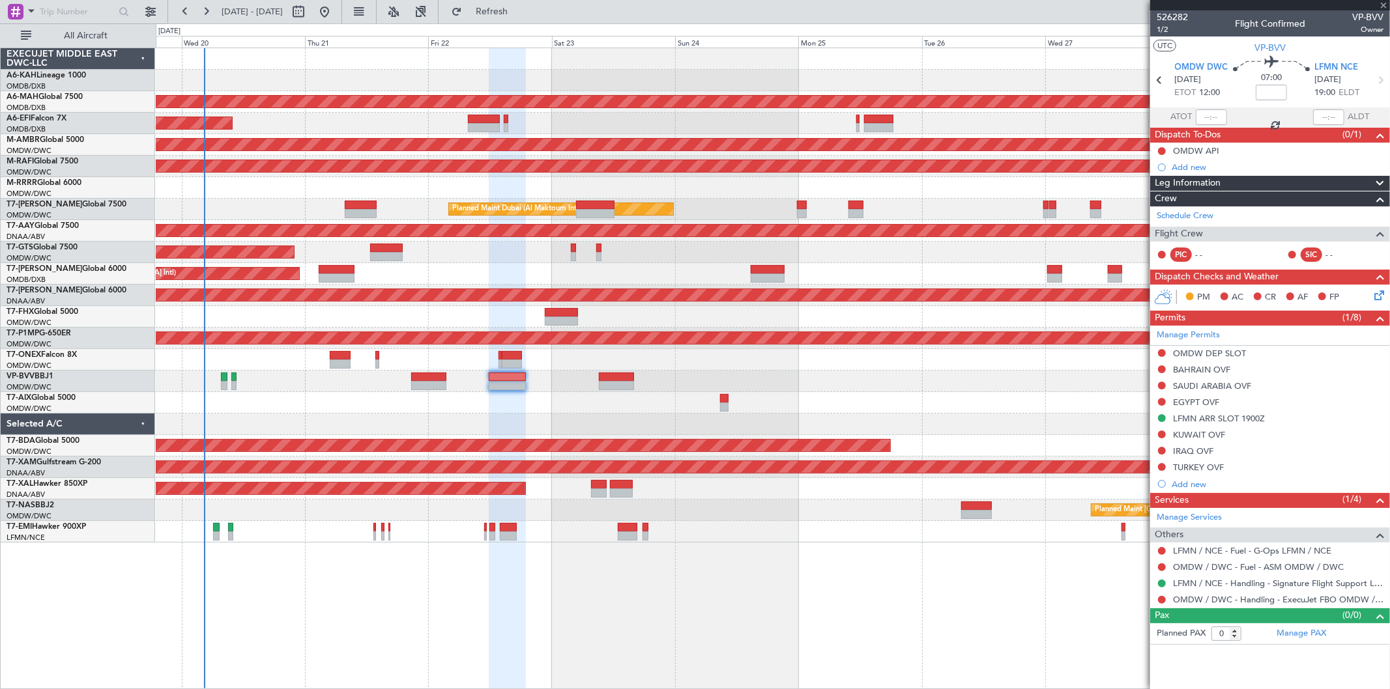
type input "+00:30"
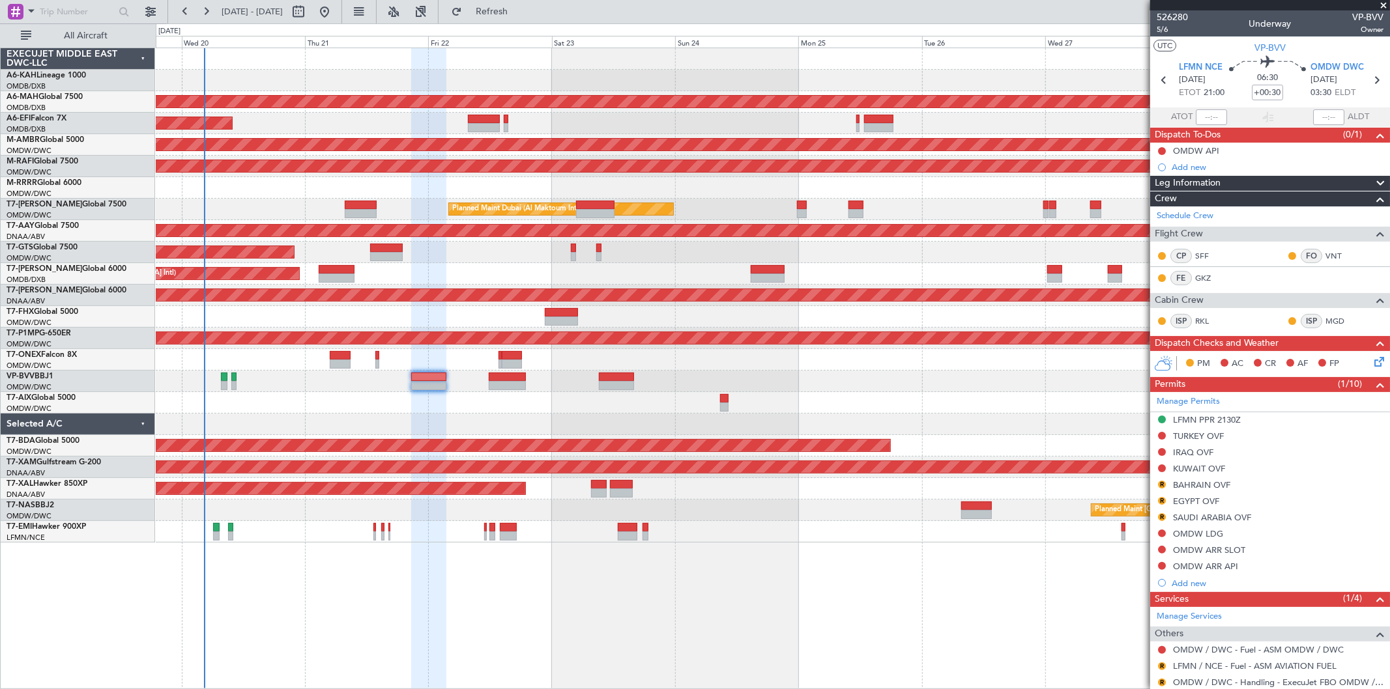
click at [503, 128] on div "Planned Maint Dubai (Al Maktoum Intl)" at bounding box center [773, 124] width 1234 height 22
click at [508, 127] on div "Planned Maint Dubai (Al Maktoum Intl)" at bounding box center [773, 124] width 1234 height 22
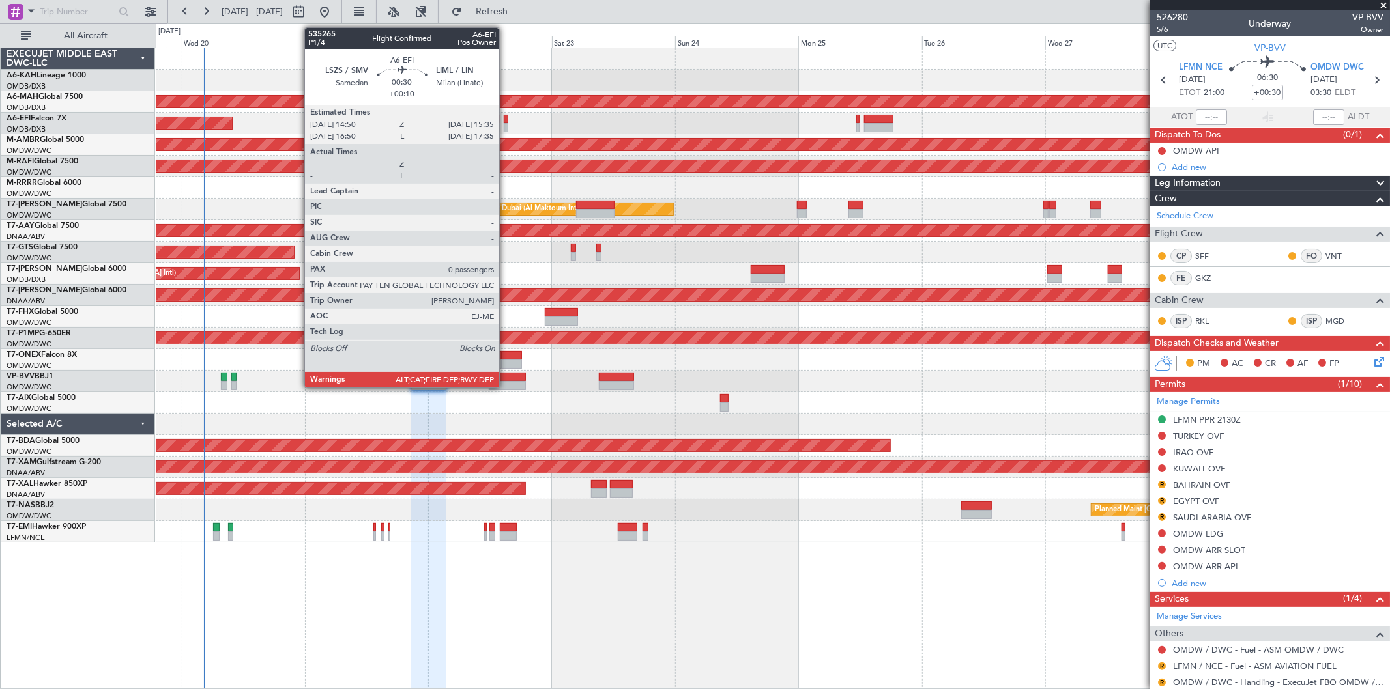
click at [506, 126] on div at bounding box center [506, 127] width 4 height 9
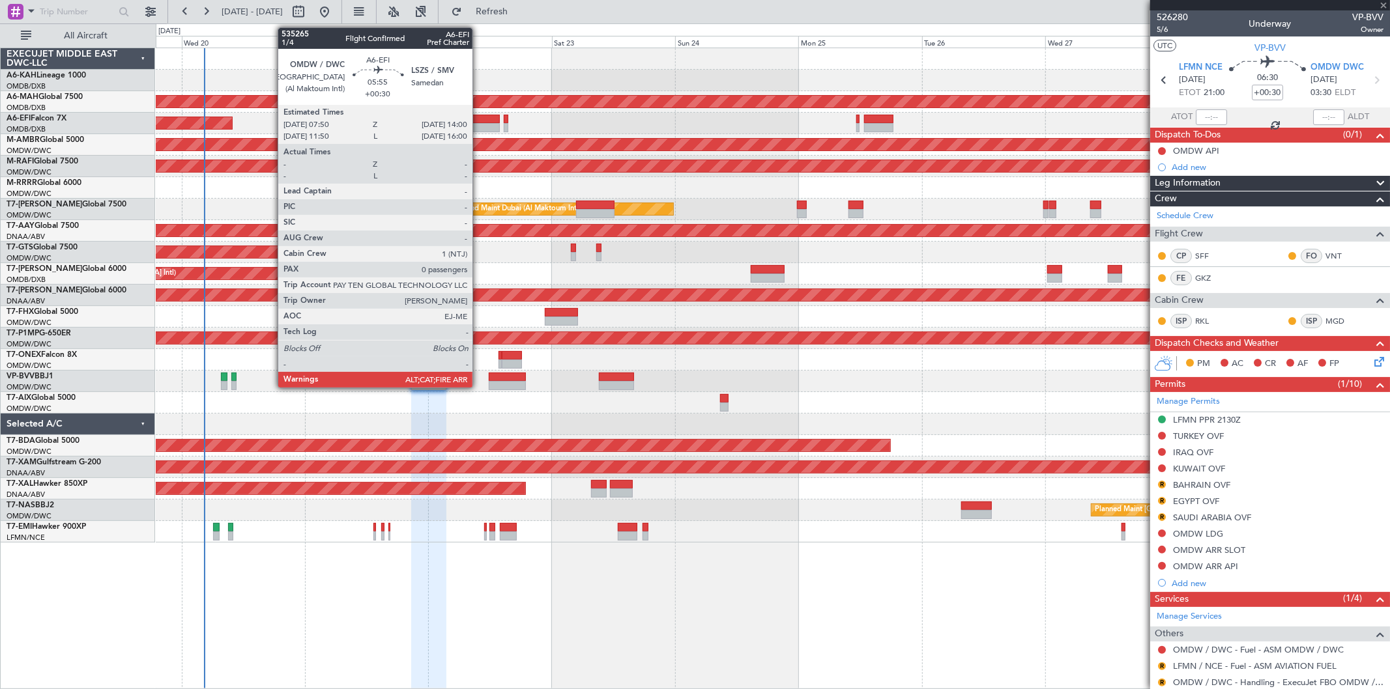
click at [479, 119] on div at bounding box center [484, 119] width 32 height 9
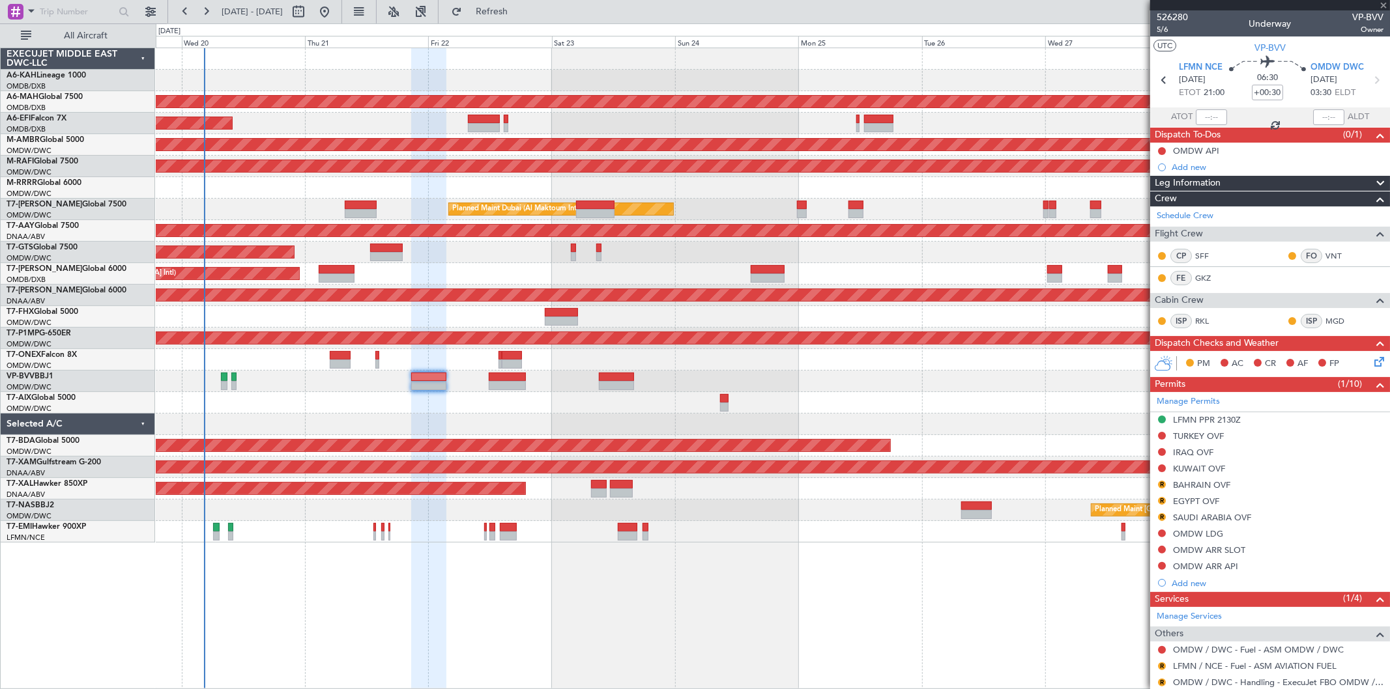
type input "0"
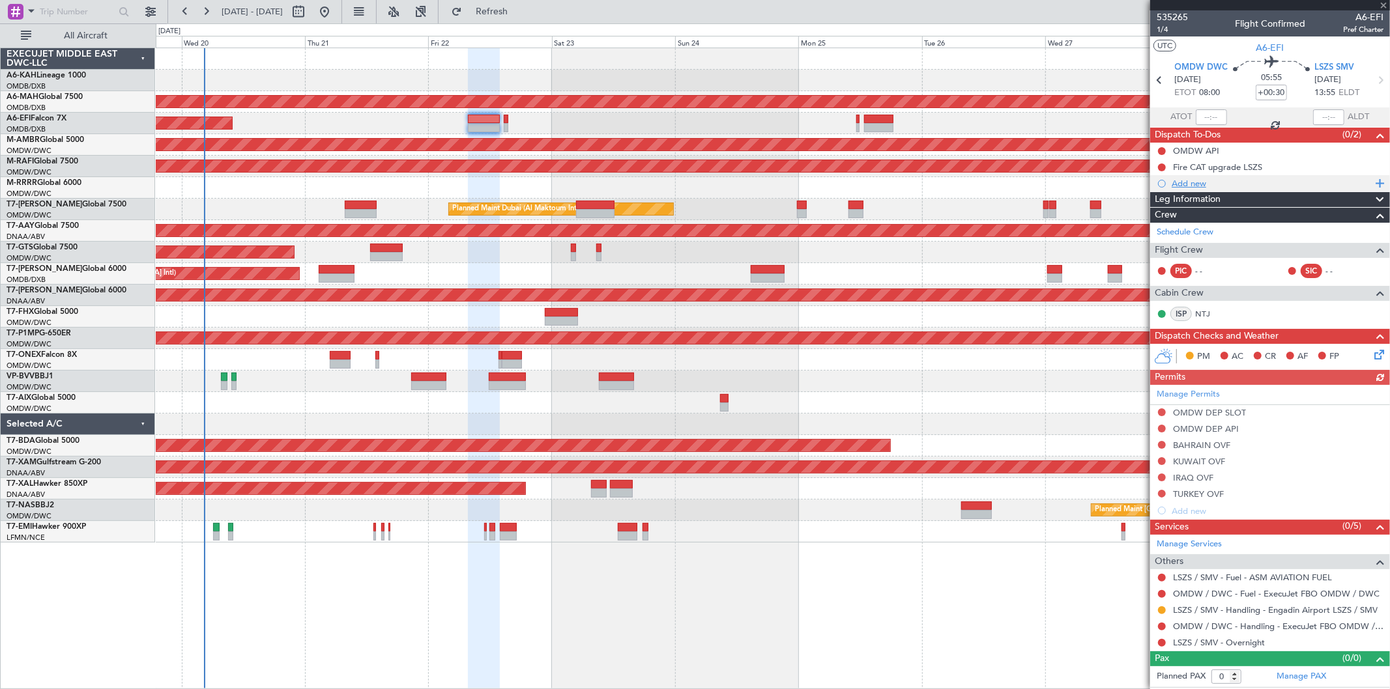
click at [1202, 181] on div "Add new" at bounding box center [1272, 183] width 200 height 11
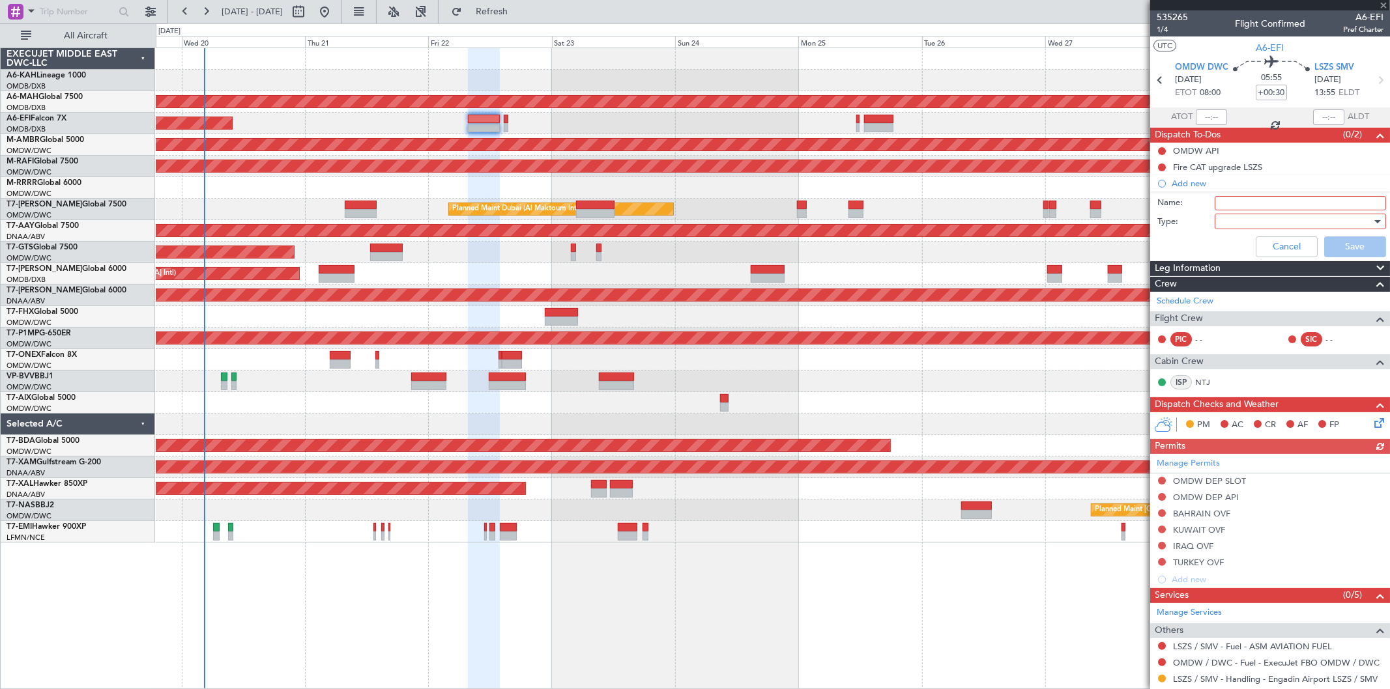
click at [1240, 205] on input "Name:" at bounding box center [1300, 203] width 171 height 14
click at [1219, 203] on input "Simon , VIctor , natalija" at bounding box center [1300, 203] width 171 height 14
type input "Crew [PERSON_NAME] , natalija"
click at [1247, 222] on div at bounding box center [1296, 222] width 152 height 20
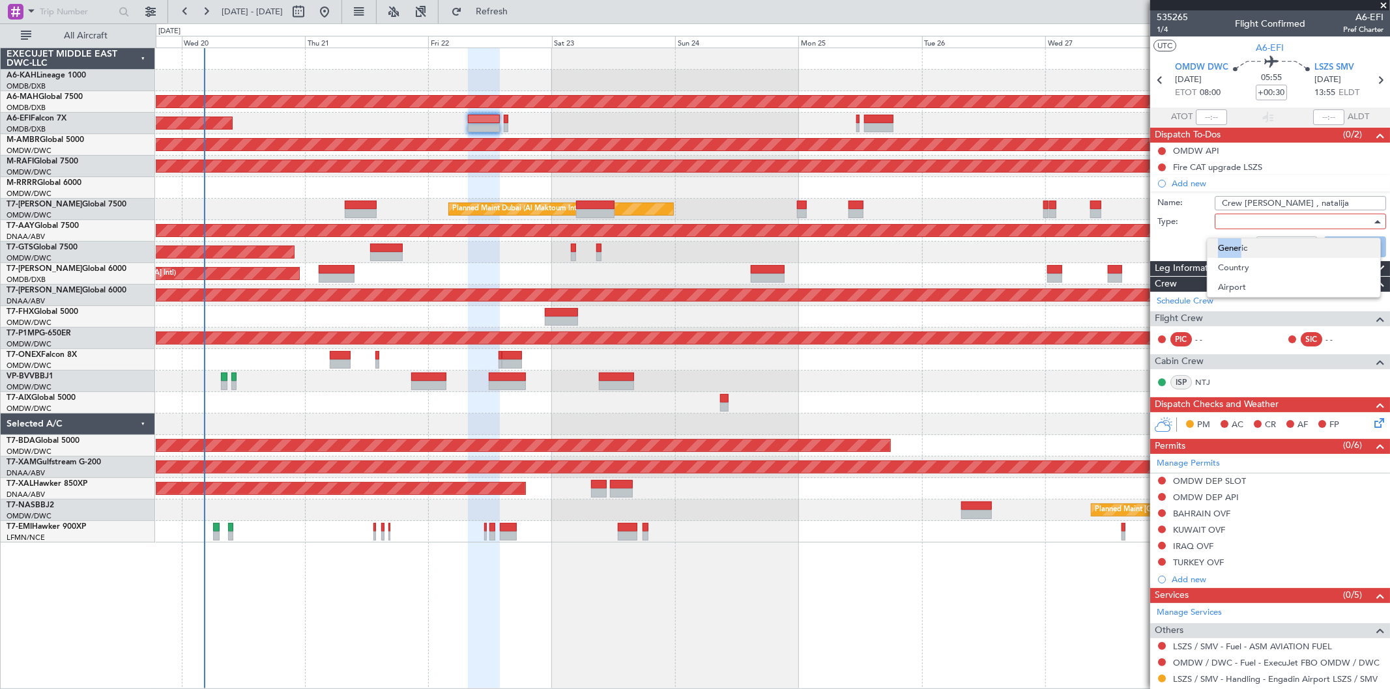
drag, startPoint x: 1241, startPoint y: 237, endPoint x: 1239, endPoint y: 243, distance: 6.8
click at [1239, 243] on div "Generic Country Airport" at bounding box center [695, 344] width 1390 height 689
click at [1239, 242] on span "Generic" at bounding box center [1294, 249] width 152 height 20
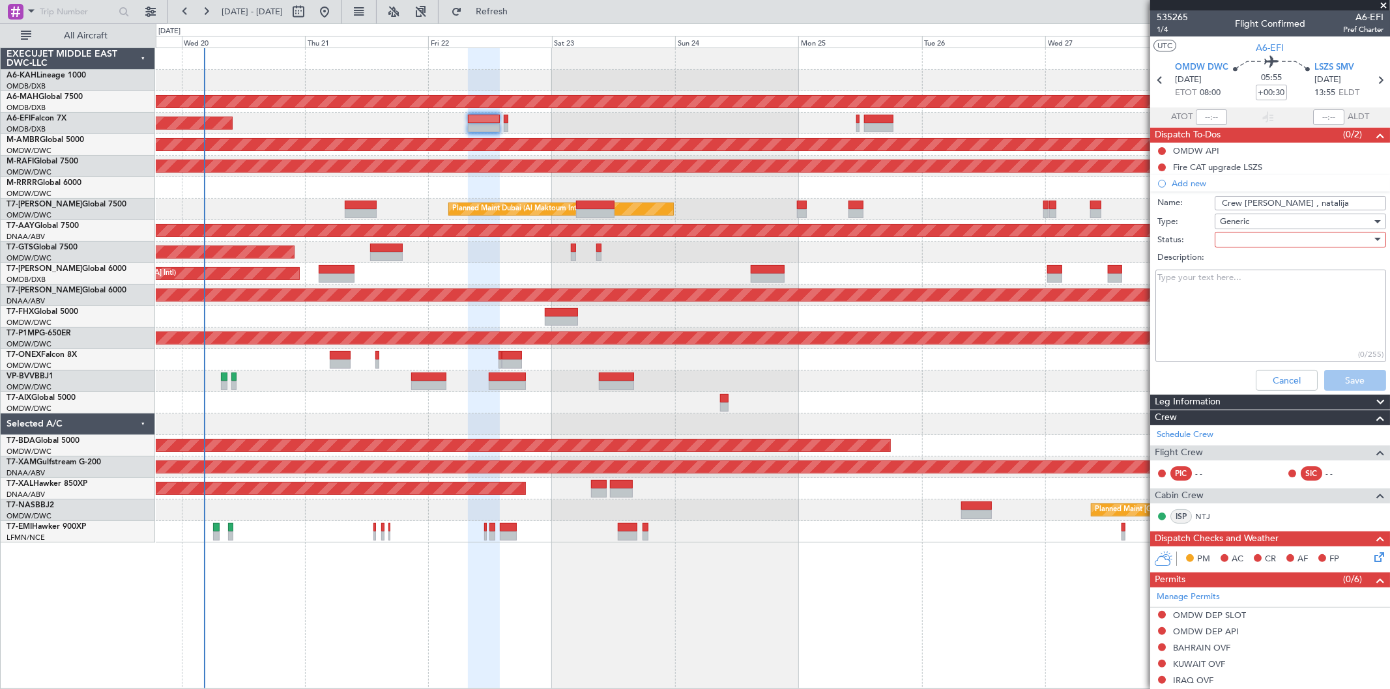
click at [1247, 233] on div at bounding box center [1296, 240] width 152 height 20
drag, startPoint x: 1247, startPoint y: 233, endPoint x: 1234, endPoint y: 255, distance: 25.4
click at [1234, 255] on div "Not Started In Progress Completed Cancelled" at bounding box center [1294, 295] width 174 height 80
drag, startPoint x: 1239, startPoint y: 262, endPoint x: 1279, endPoint y: 295, distance: 51.4
click at [1238, 262] on span "Not Started" at bounding box center [1294, 266] width 152 height 20
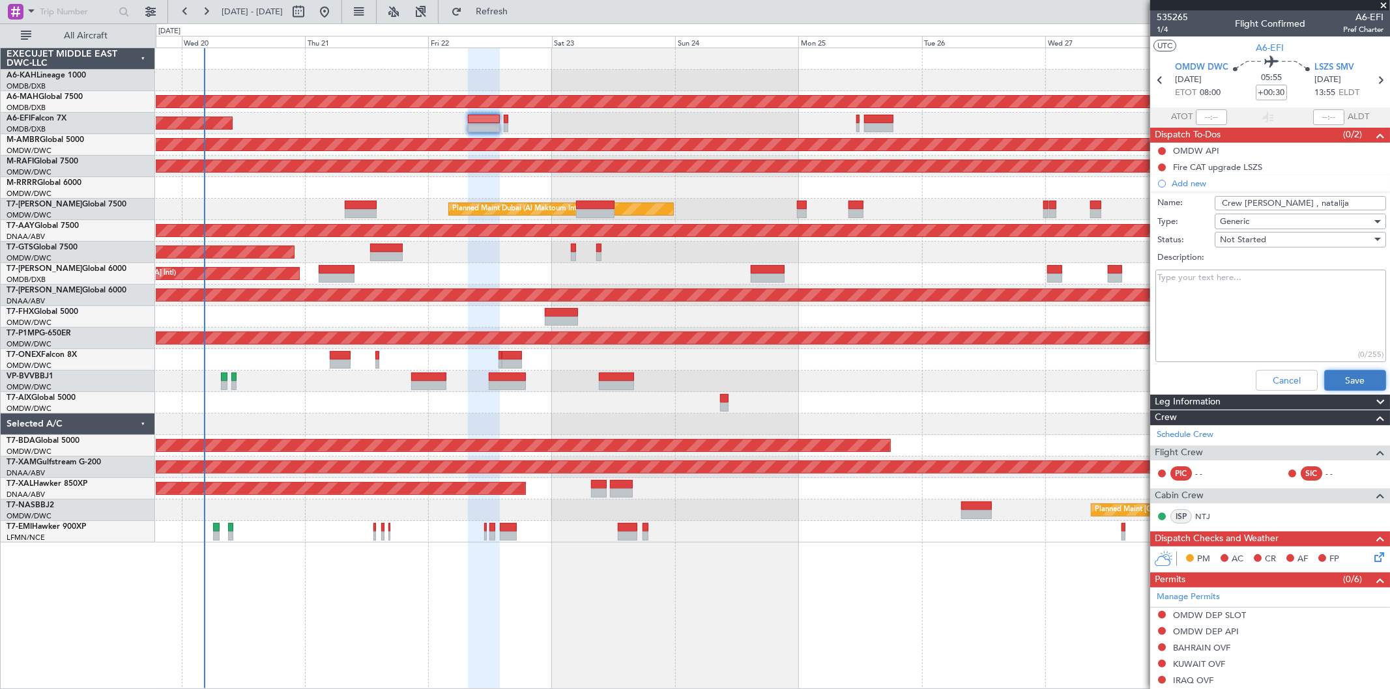
click at [1344, 370] on button "Save" at bounding box center [1355, 380] width 62 height 21
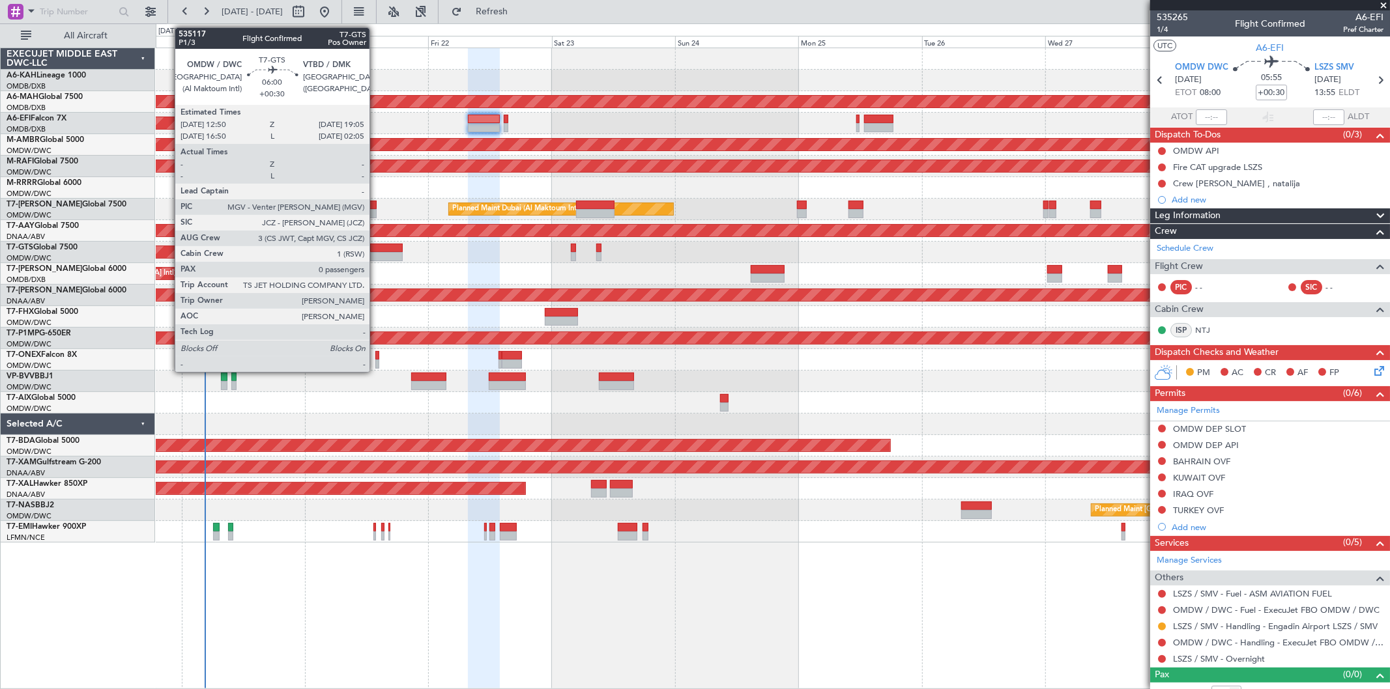
click at [376, 254] on div at bounding box center [386, 256] width 33 height 9
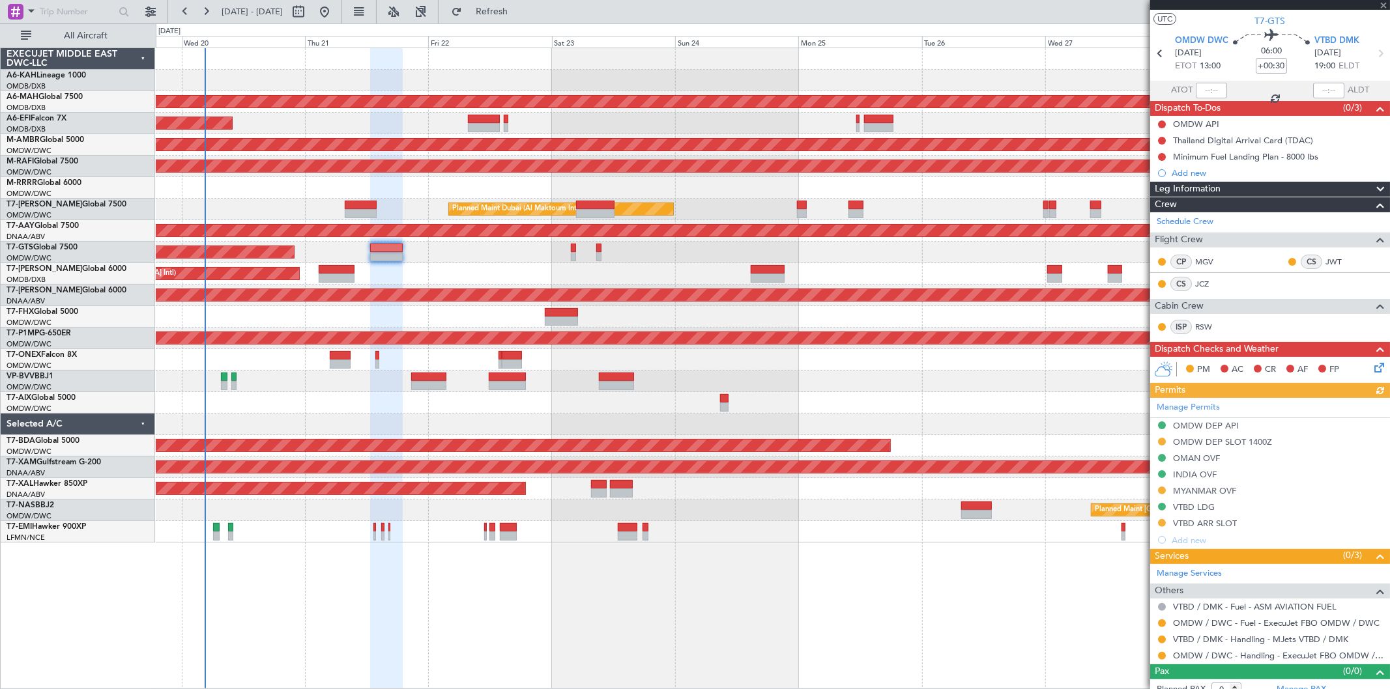
scroll to position [38, 0]
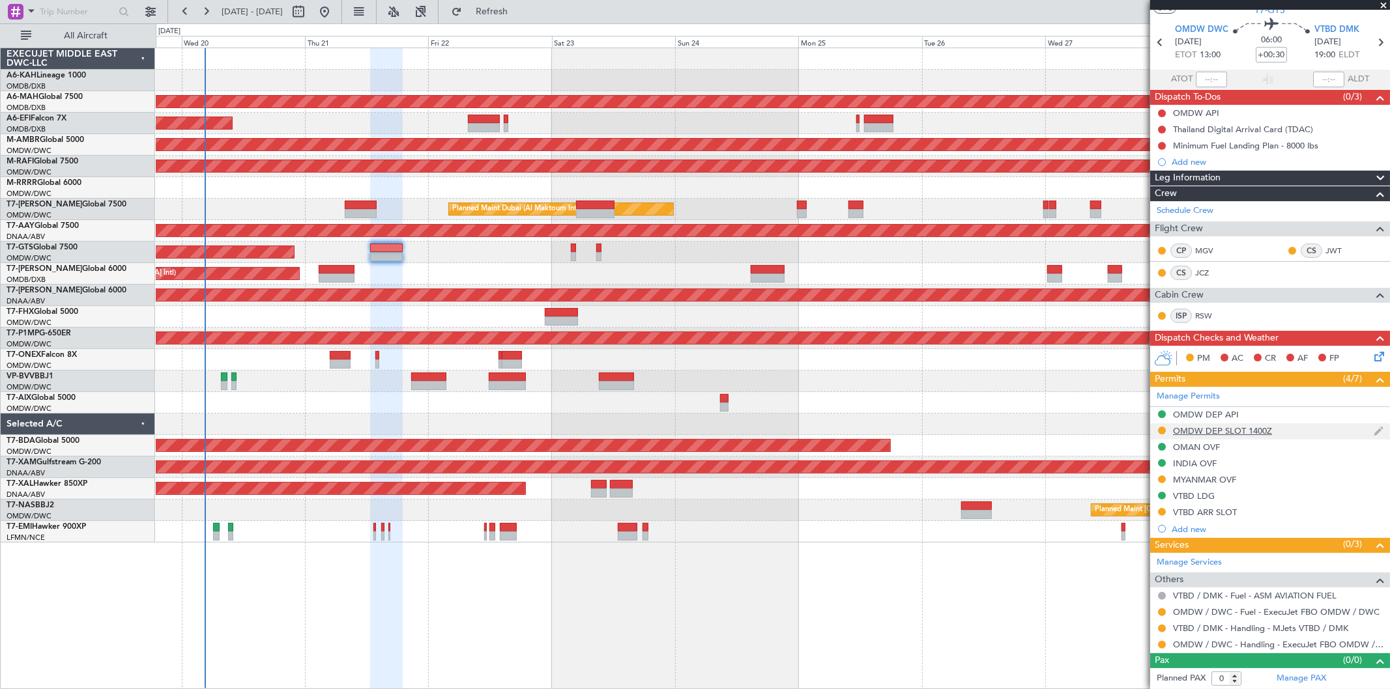
click at [1246, 430] on div "OMDW DEP SLOT 1400Z" at bounding box center [1222, 431] width 99 height 11
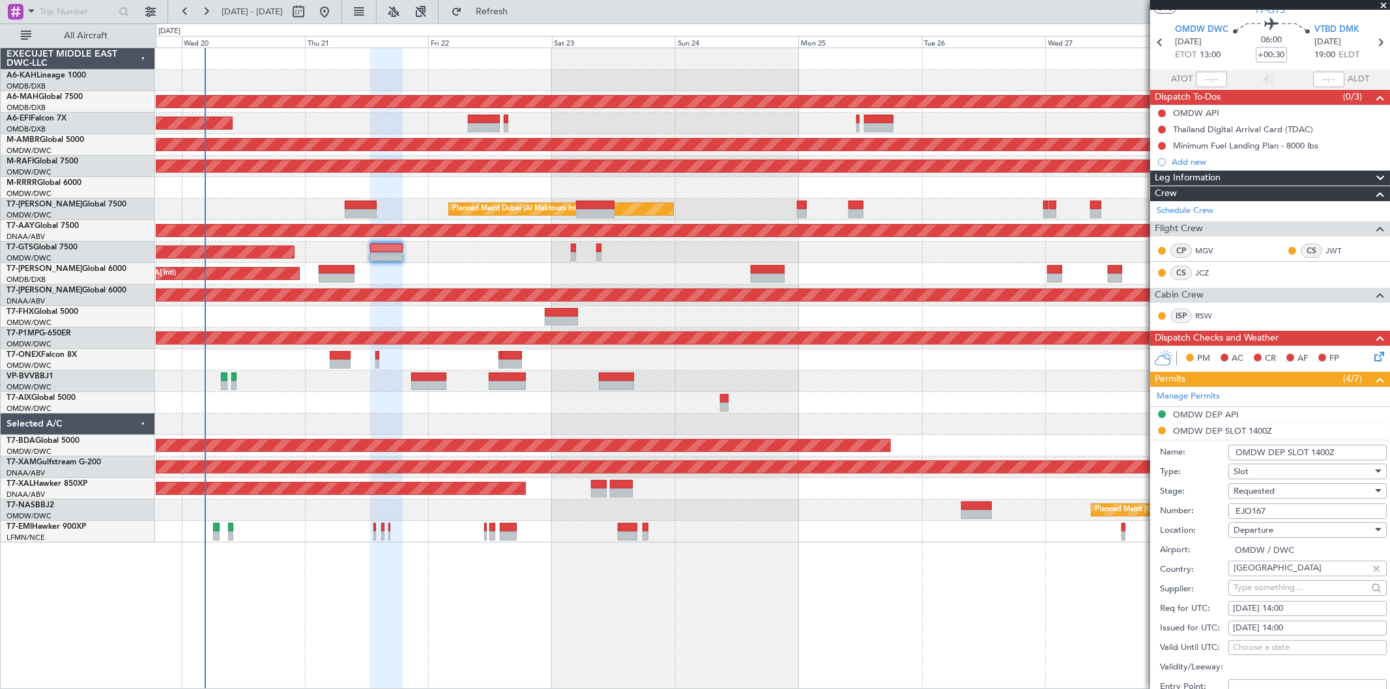
drag, startPoint x: 1340, startPoint y: 452, endPoint x: 1308, endPoint y: 457, distance: 33.0
click at [1308, 457] on input "OMDW DEP SLOT 1400Z" at bounding box center [1307, 453] width 158 height 16
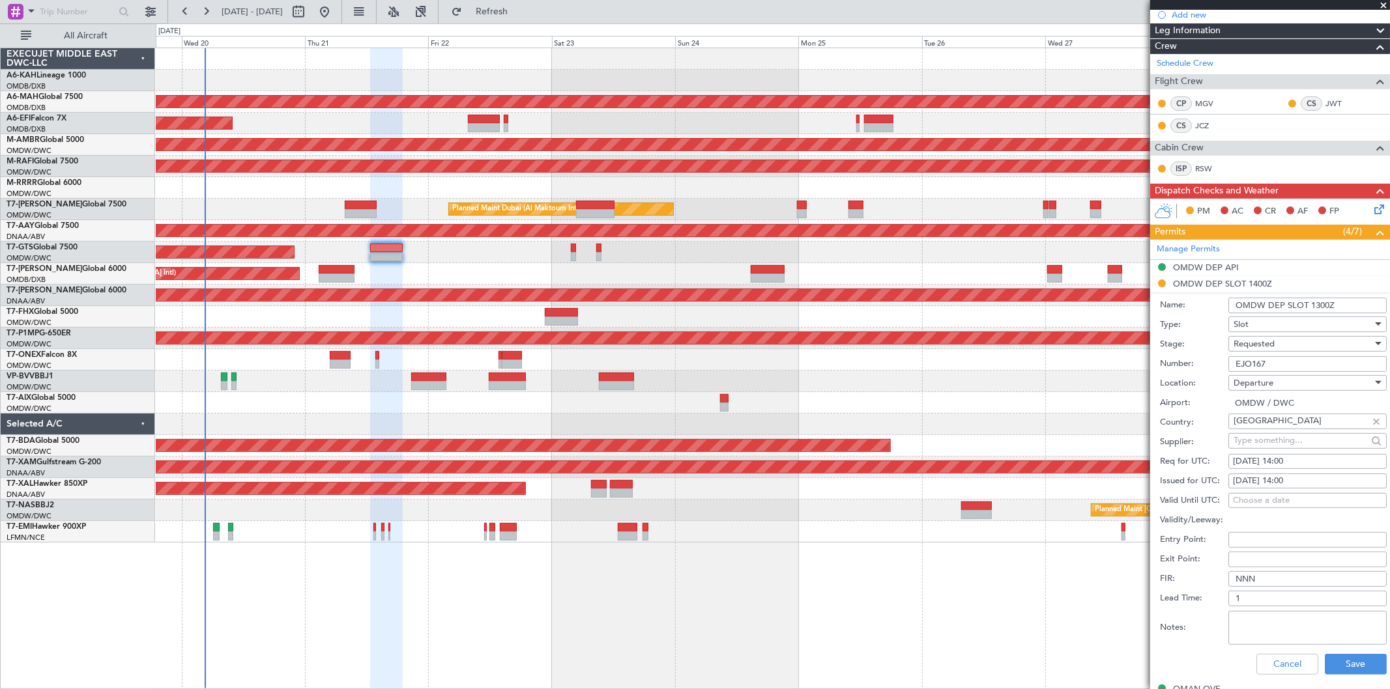
scroll to position [255, 0]
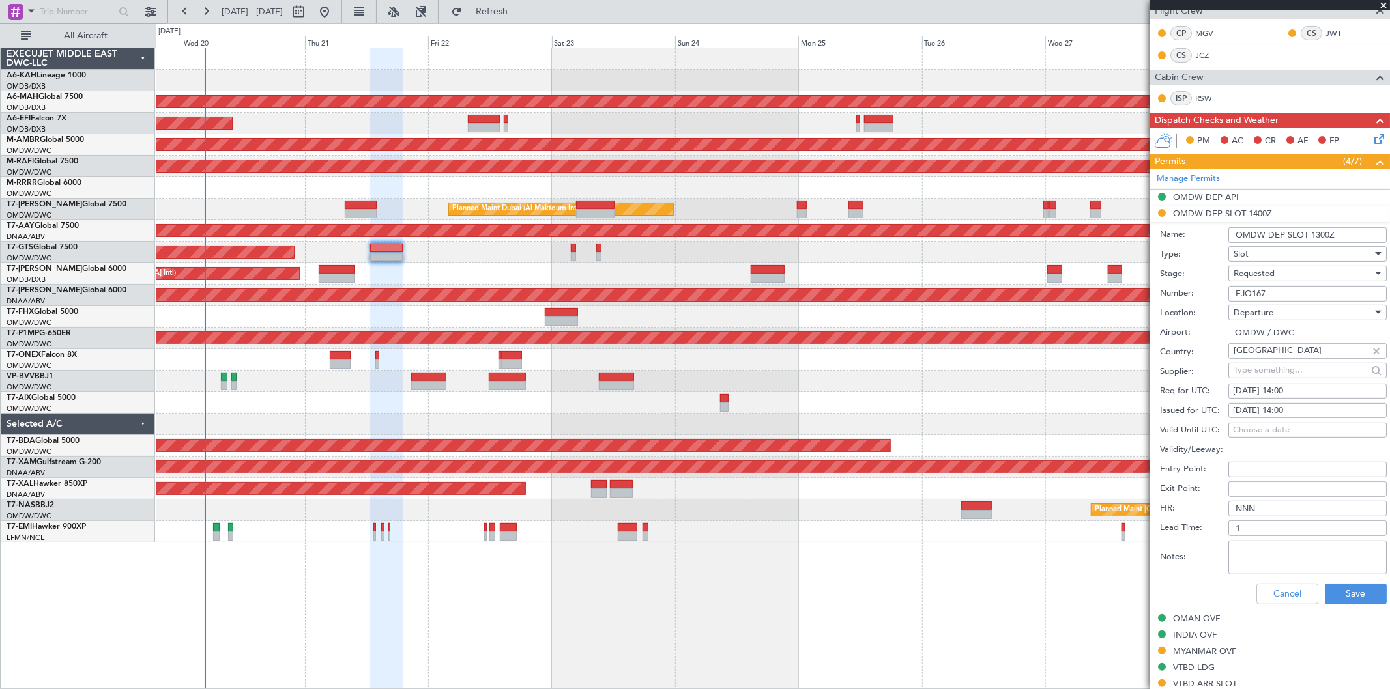
type input "OMDW DEP SLOT 1300Z"
drag, startPoint x: 1306, startPoint y: 389, endPoint x: 1281, endPoint y: 389, distance: 25.4
click at [1281, 389] on div "21/08/2025 14:00" at bounding box center [1307, 391] width 149 height 13
select select "8"
select select "2025"
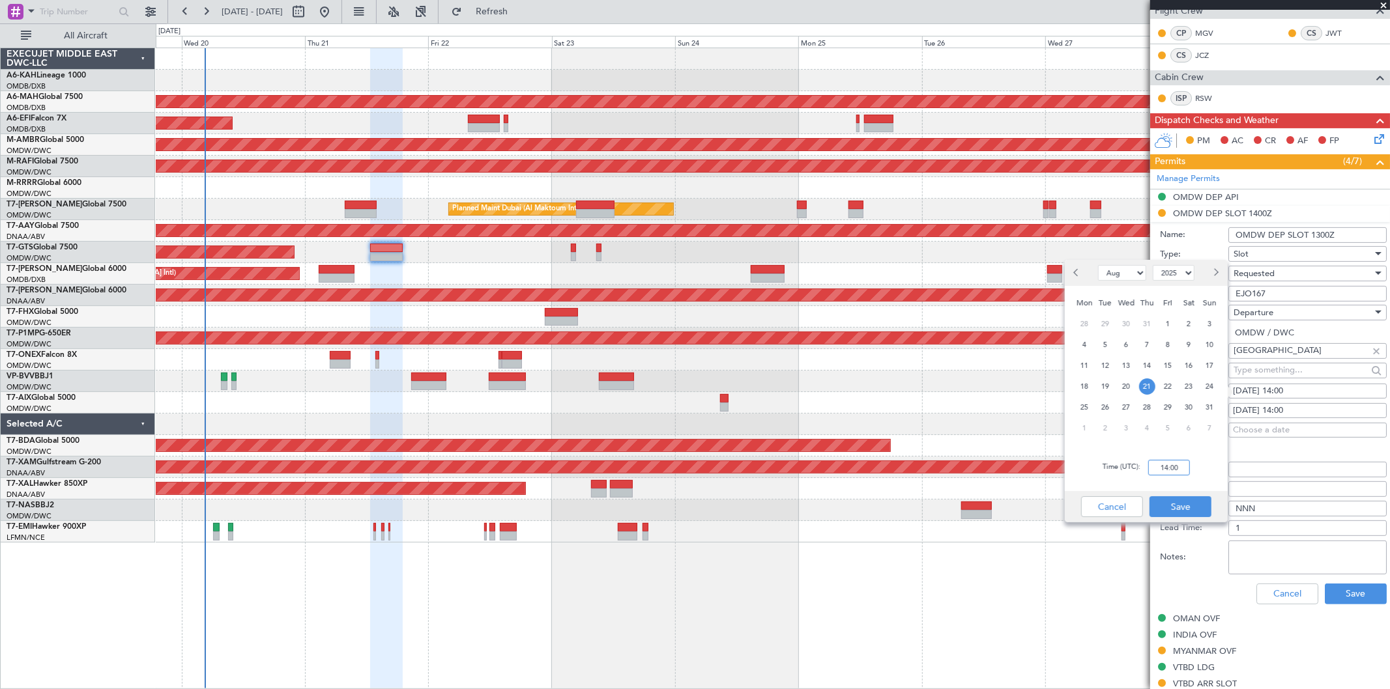
click at [1185, 467] on input "14:00" at bounding box center [1169, 468] width 42 height 16
type input "1300"
drag, startPoint x: 1186, startPoint y: 511, endPoint x: 1187, endPoint y: 497, distance: 14.4
click at [1185, 510] on button "Save" at bounding box center [1181, 507] width 62 height 21
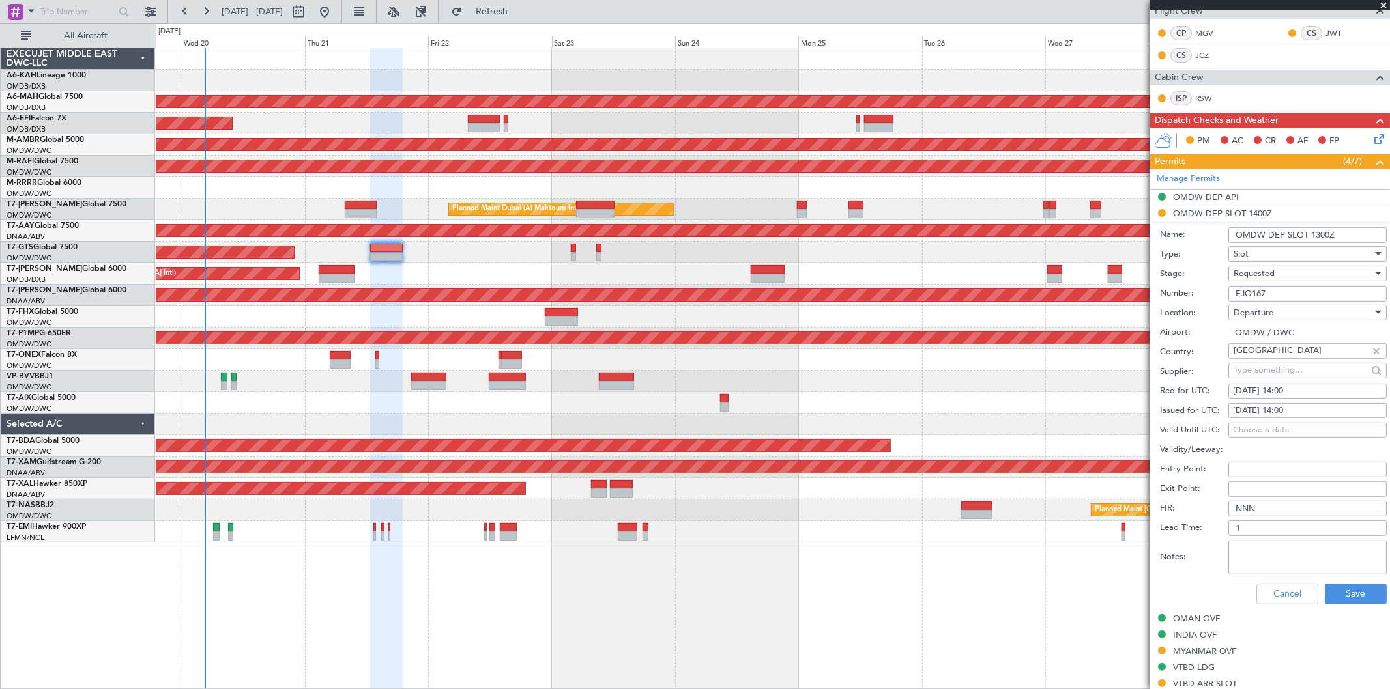
click at [1294, 407] on div "21/08/2025 14:00" at bounding box center [1307, 411] width 149 height 13
select select "8"
select select "2025"
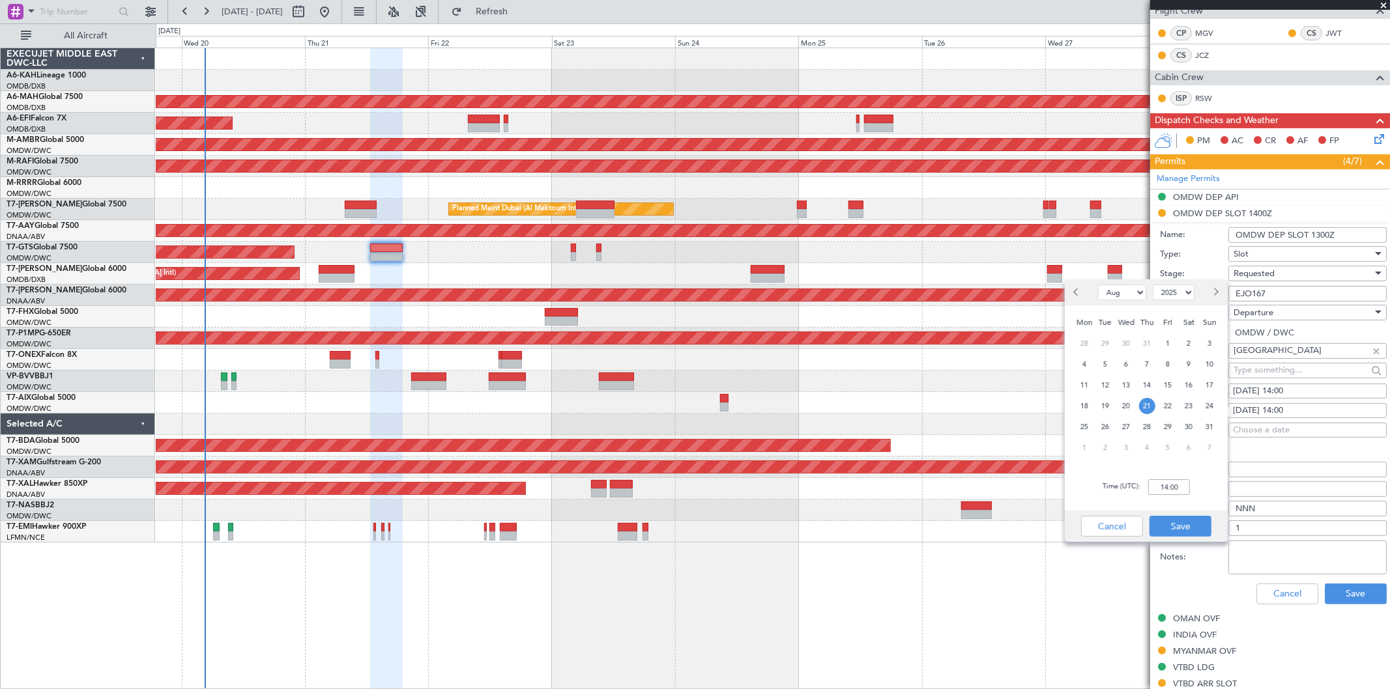
click at [1292, 388] on div "21/08/2025 14:00" at bounding box center [1307, 391] width 149 height 13
select select "8"
select select "2025"
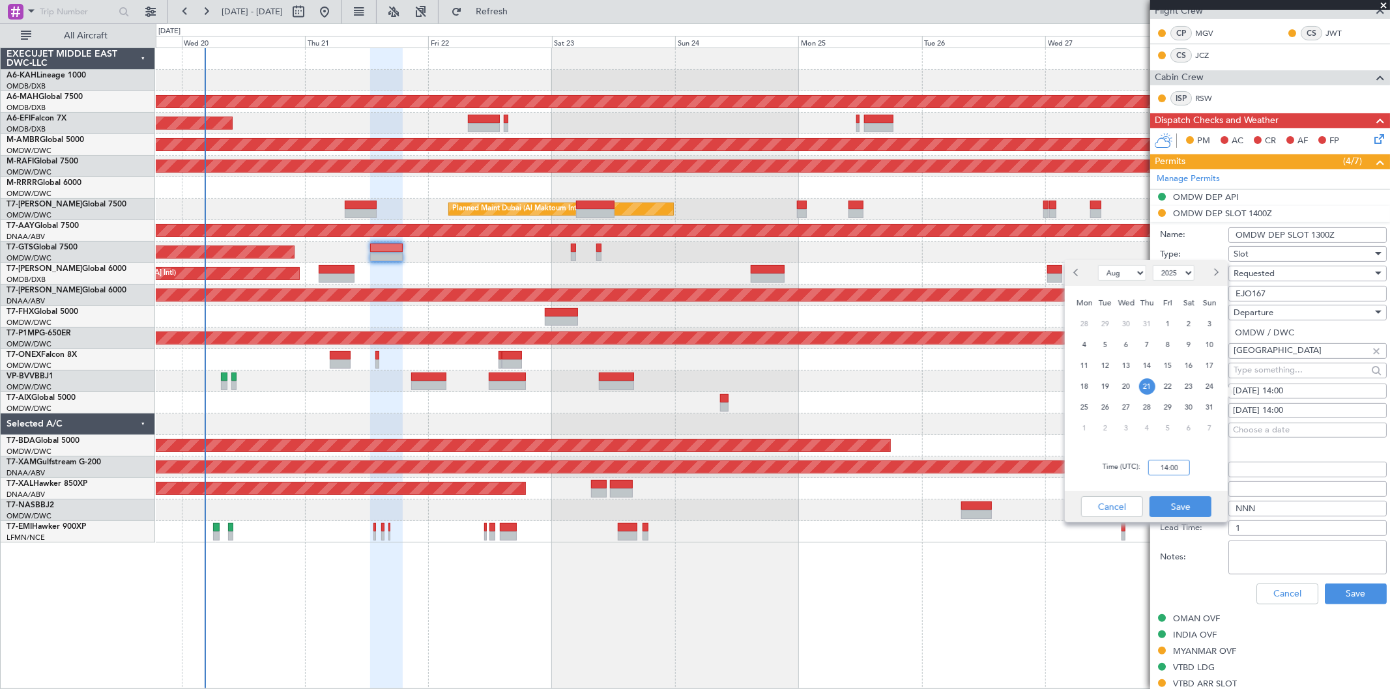
click at [1161, 467] on input "14:00" at bounding box center [1169, 468] width 42 height 16
type input "13:00"
click at [1206, 505] on button "Save" at bounding box center [1181, 507] width 62 height 21
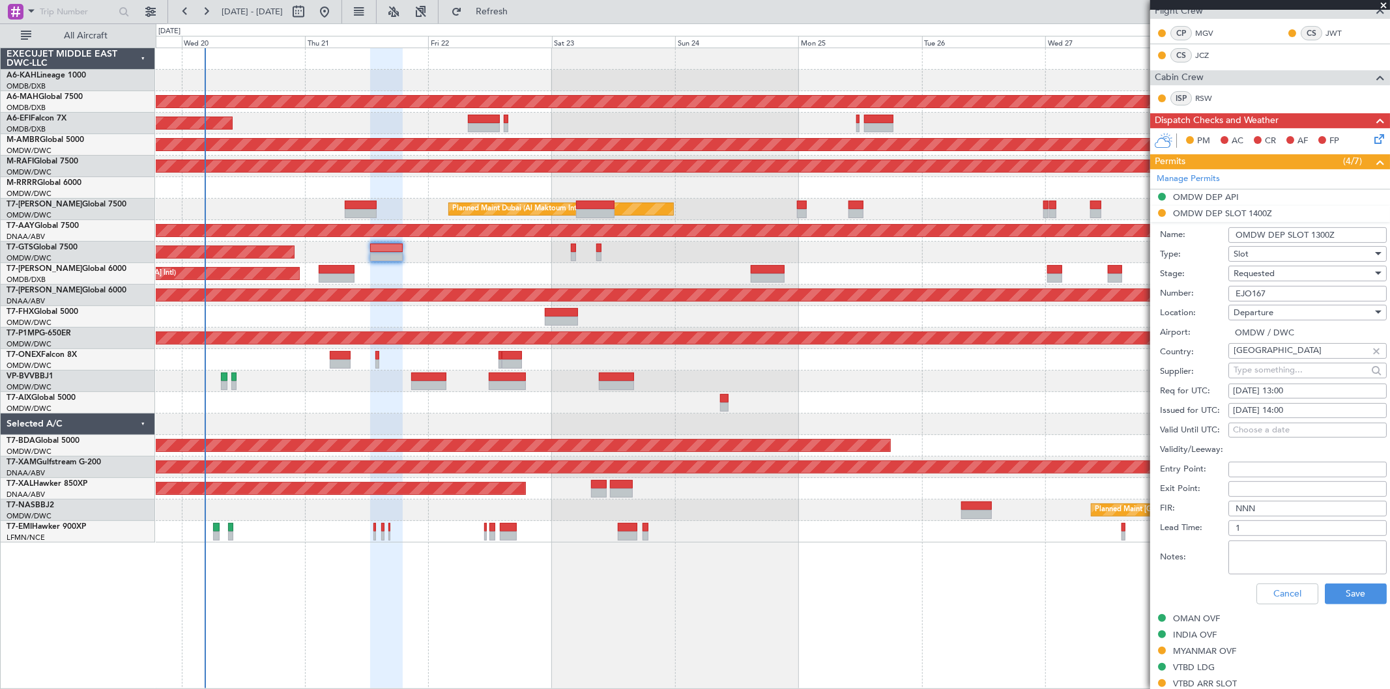
click at [1266, 412] on div "21/08/2025 14:00" at bounding box center [1307, 411] width 149 height 13
select select "8"
select select "2025"
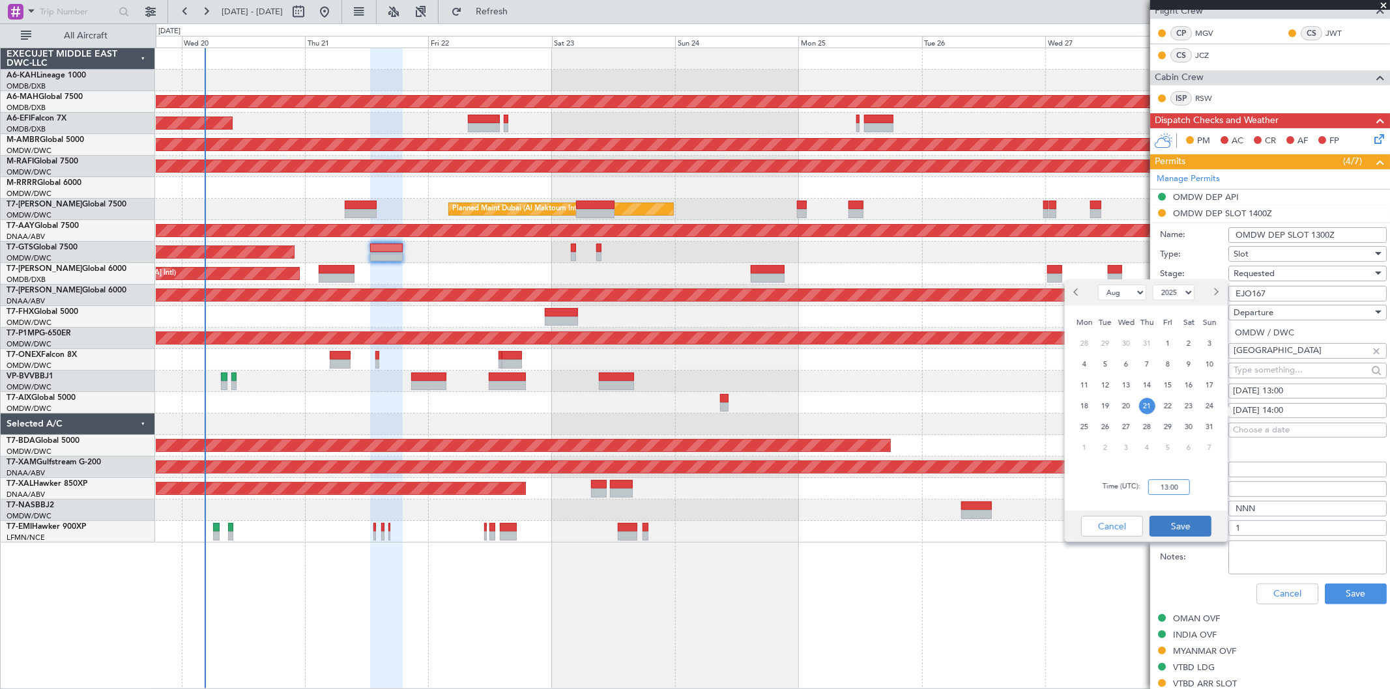
type input "13:00"
drag, startPoint x: 1182, startPoint y: 529, endPoint x: 1184, endPoint y: 516, distance: 13.2
click at [1181, 530] on button "Save" at bounding box center [1181, 526] width 62 height 21
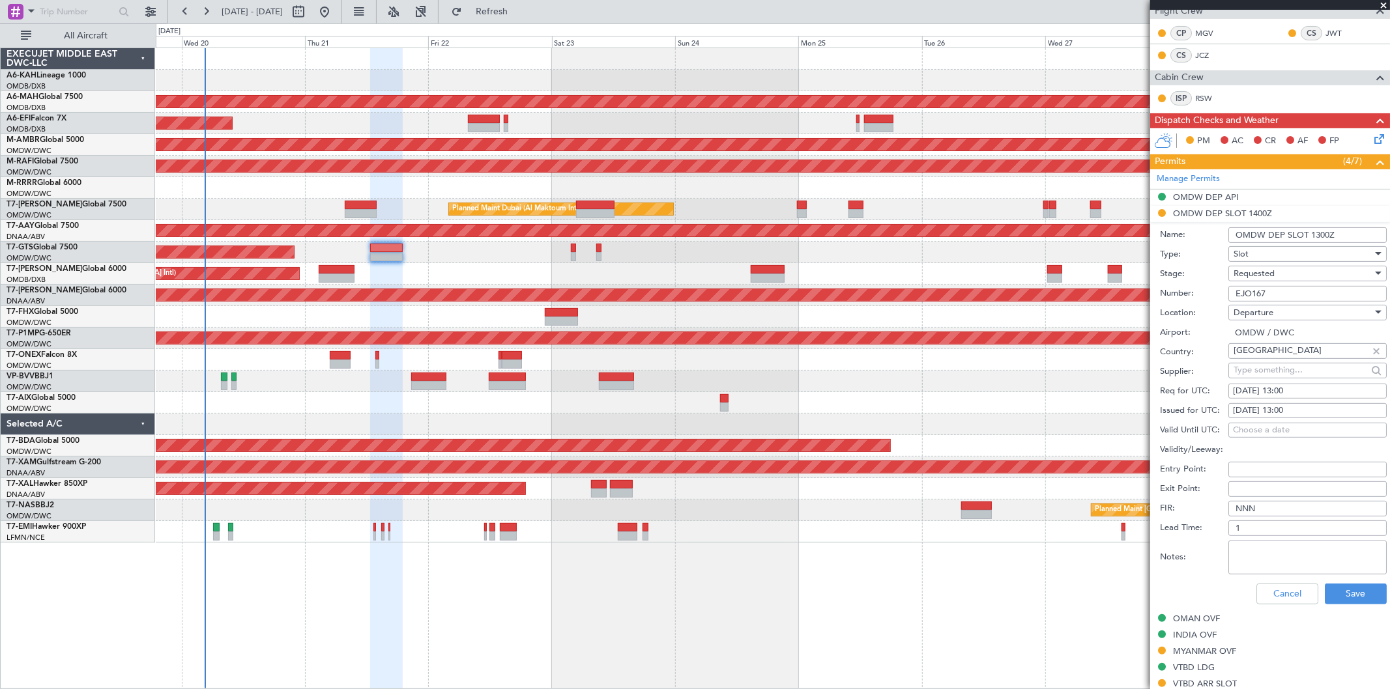
click at [1278, 276] on div "Requested" at bounding box center [1303, 274] width 139 height 20
click at [1288, 370] on span "Received OK" at bounding box center [1302, 374] width 136 height 20
click at [1347, 589] on button "Save" at bounding box center [1356, 594] width 62 height 21
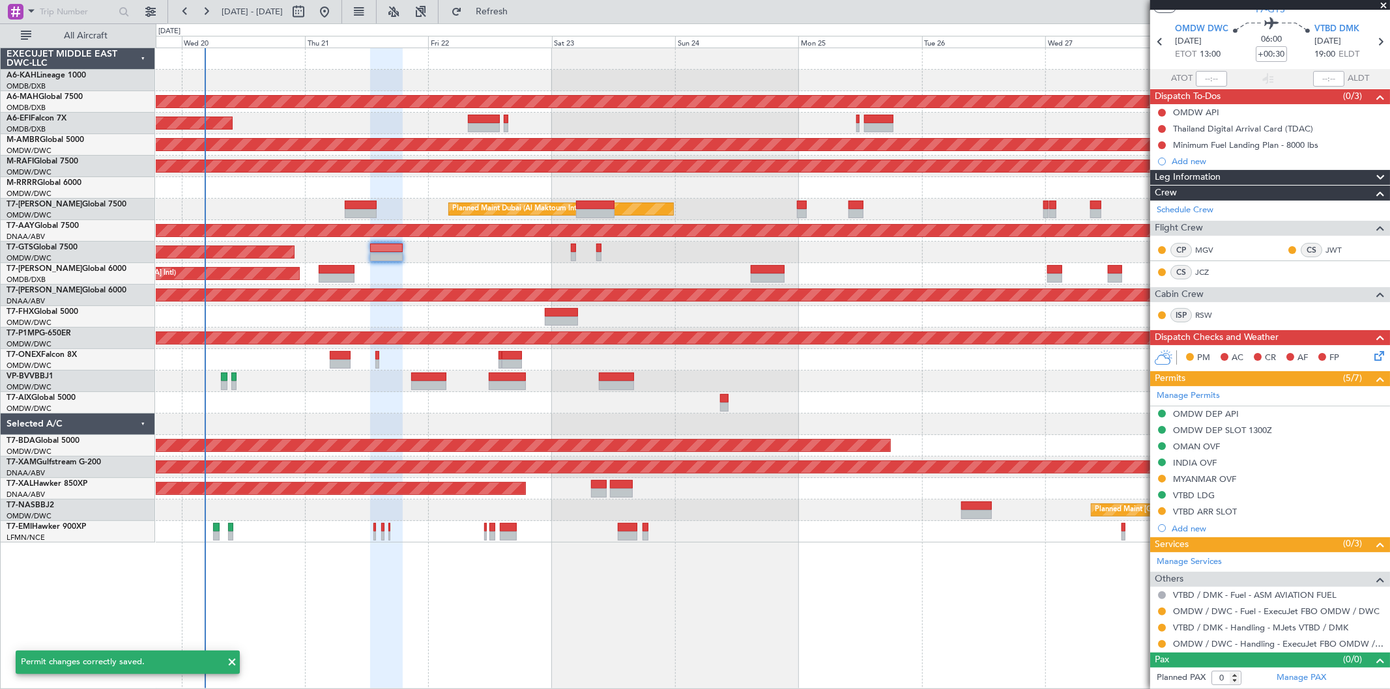
scroll to position [38, 0]
click at [1161, 646] on button at bounding box center [1162, 645] width 8 height 8
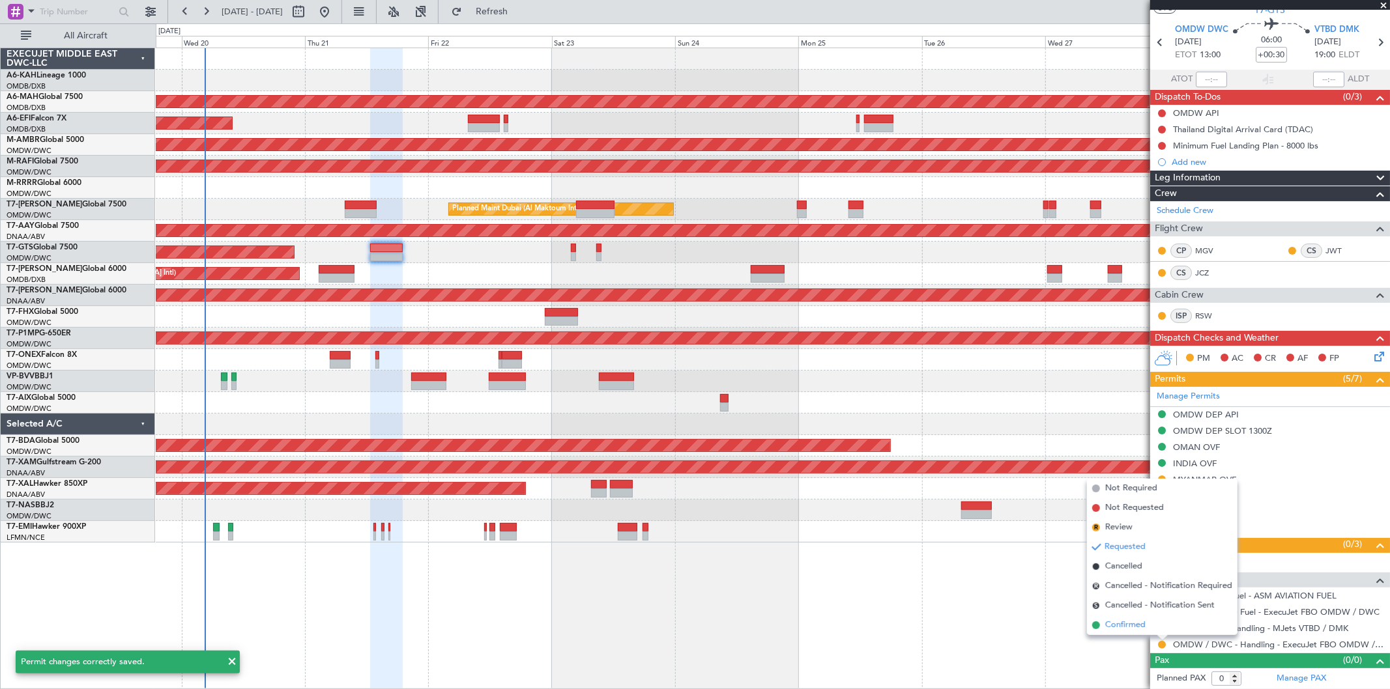
click at [1130, 620] on span "Confirmed" at bounding box center [1125, 625] width 40 height 13
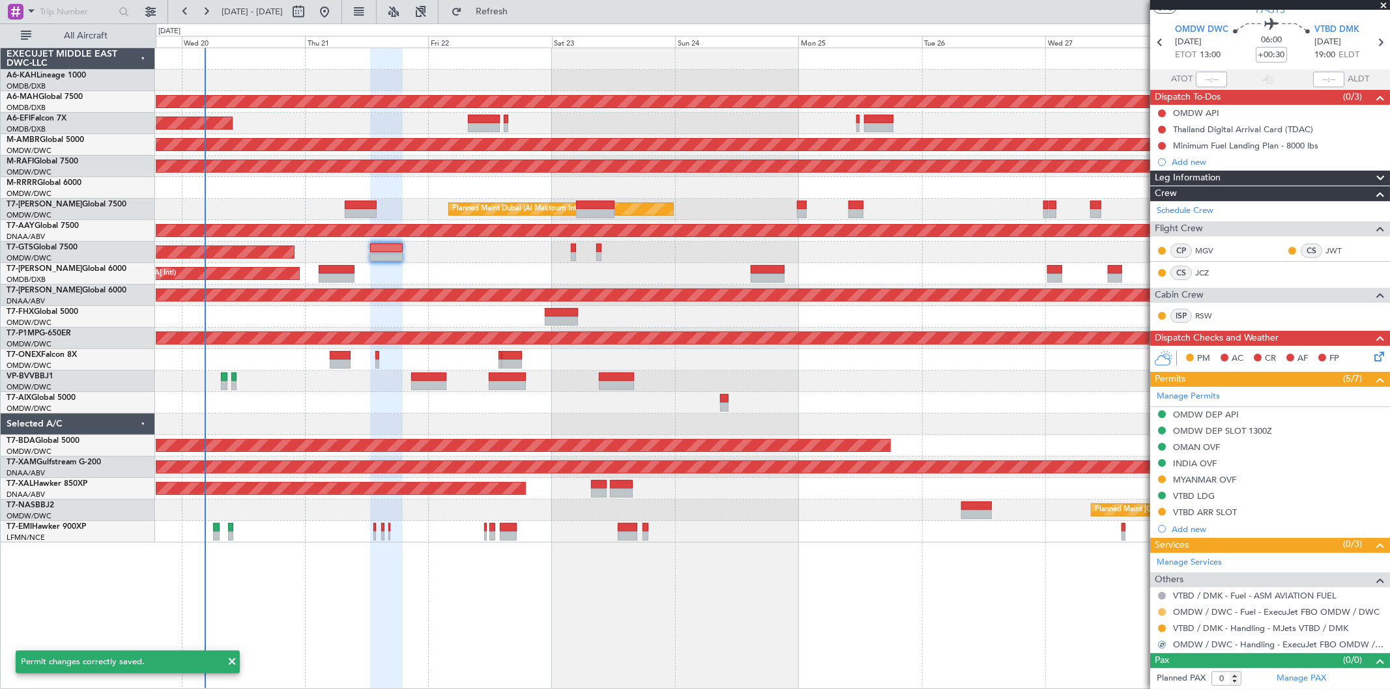
click at [1161, 611] on button at bounding box center [1162, 613] width 8 height 8
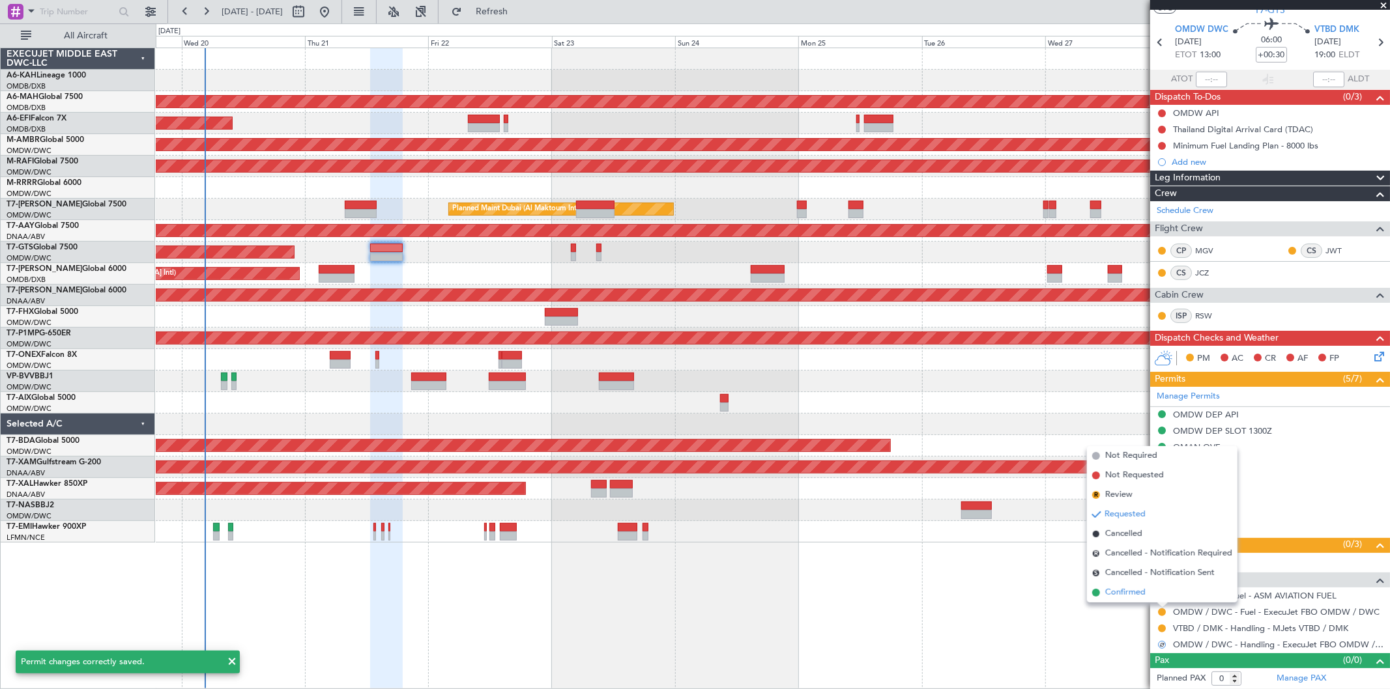
click at [1134, 597] on span "Confirmed" at bounding box center [1125, 592] width 40 height 13
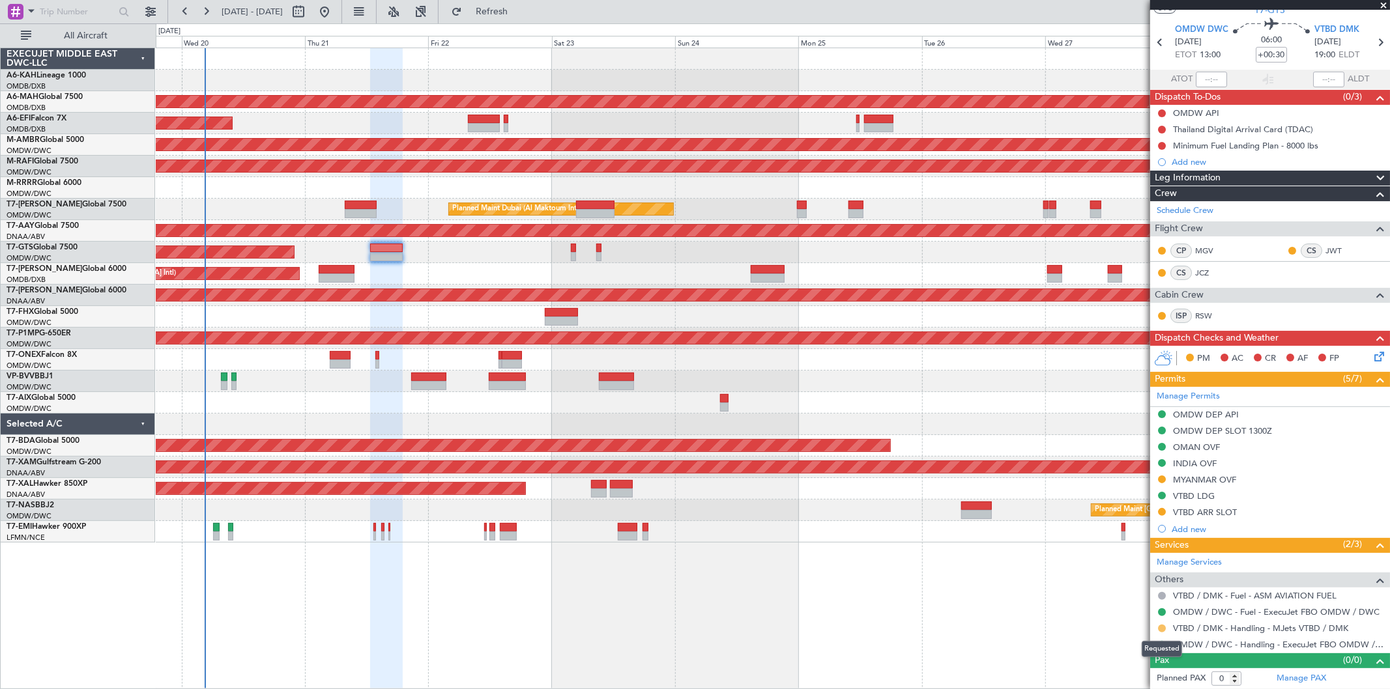
click at [1160, 626] on button at bounding box center [1162, 629] width 8 height 8
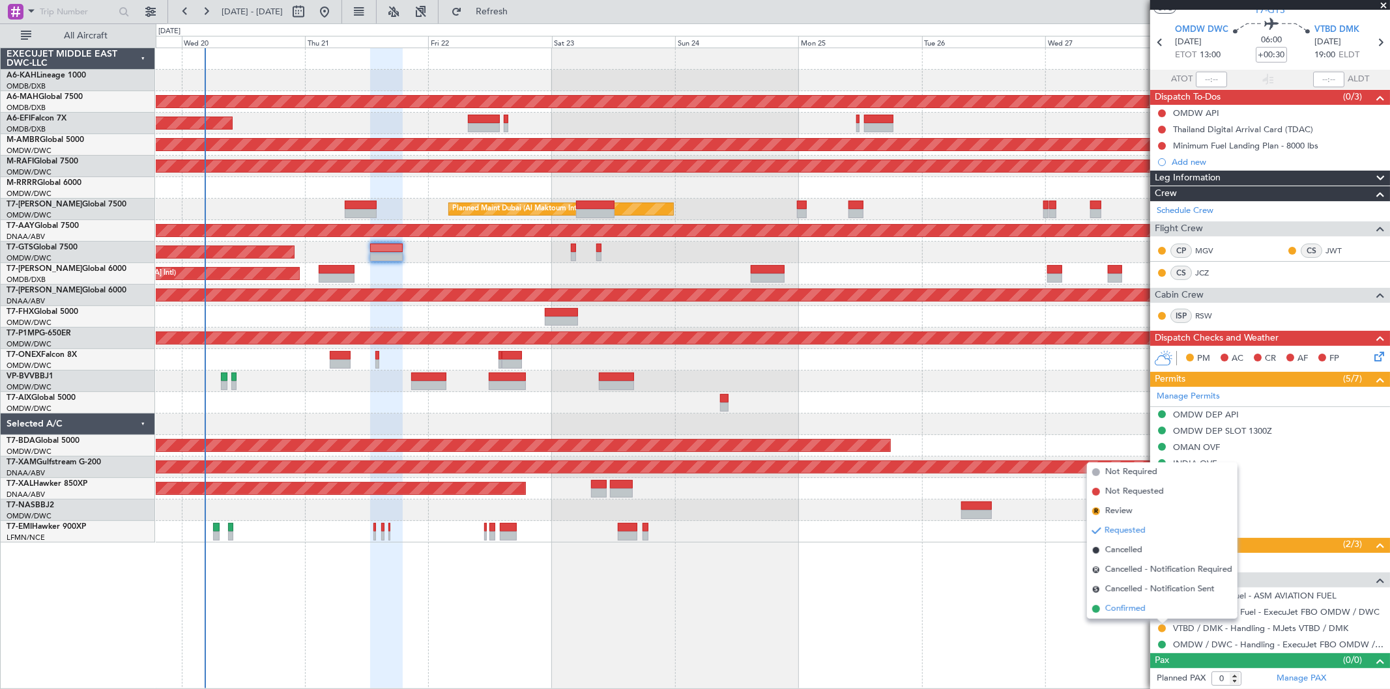
click at [1133, 611] on span "Confirmed" at bounding box center [1125, 609] width 40 height 13
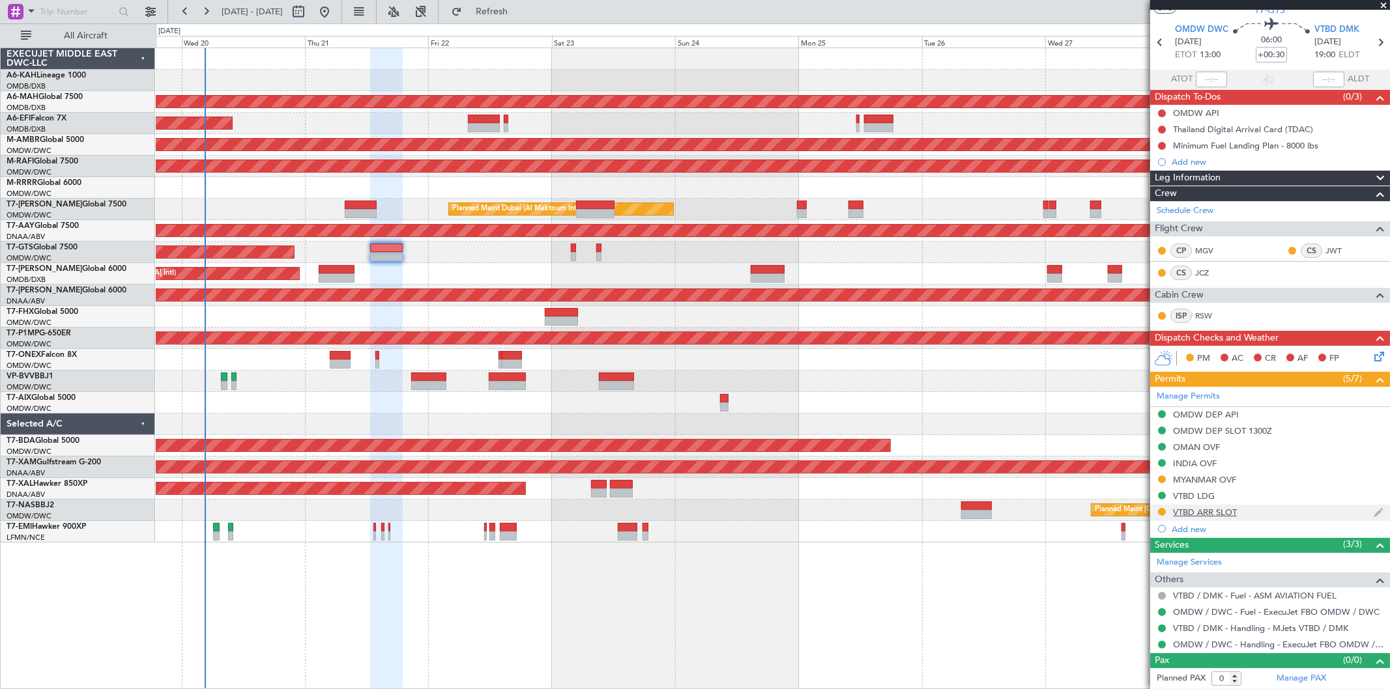
click at [1230, 507] on div "VTBD ARR SLOT" at bounding box center [1205, 512] width 64 height 11
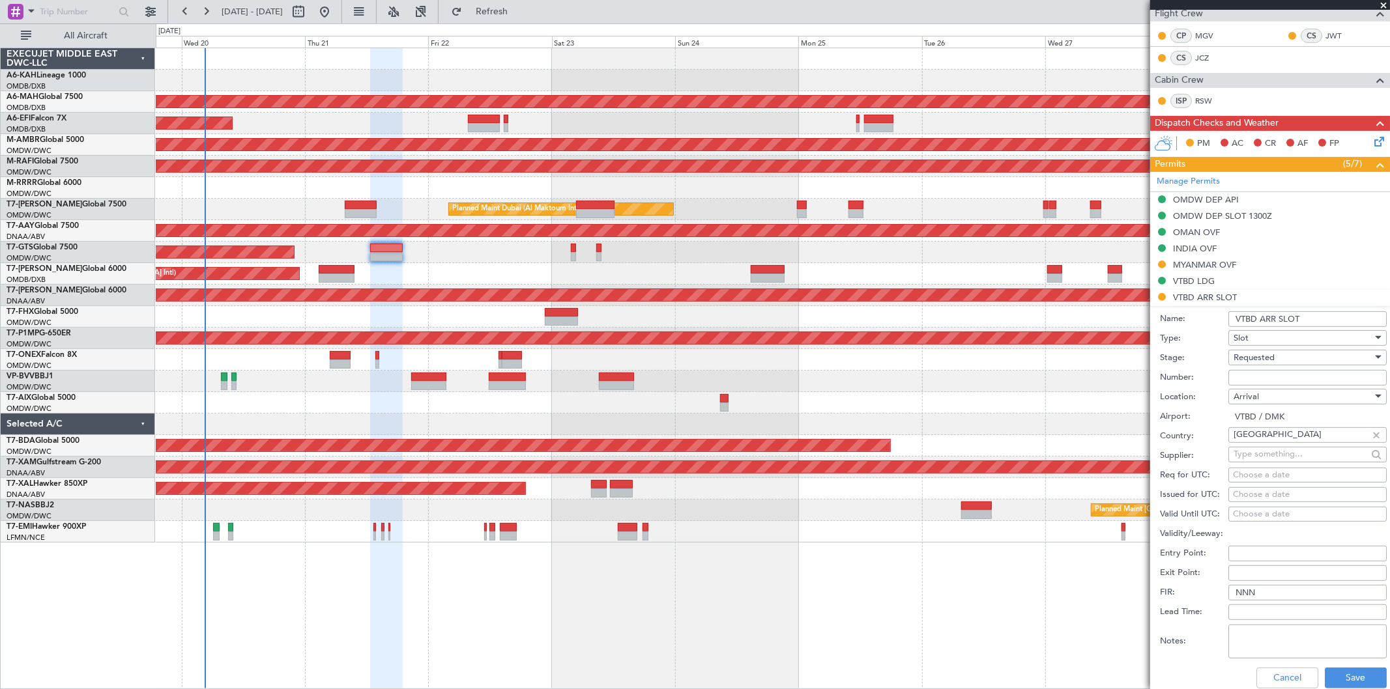
scroll to position [255, 0]
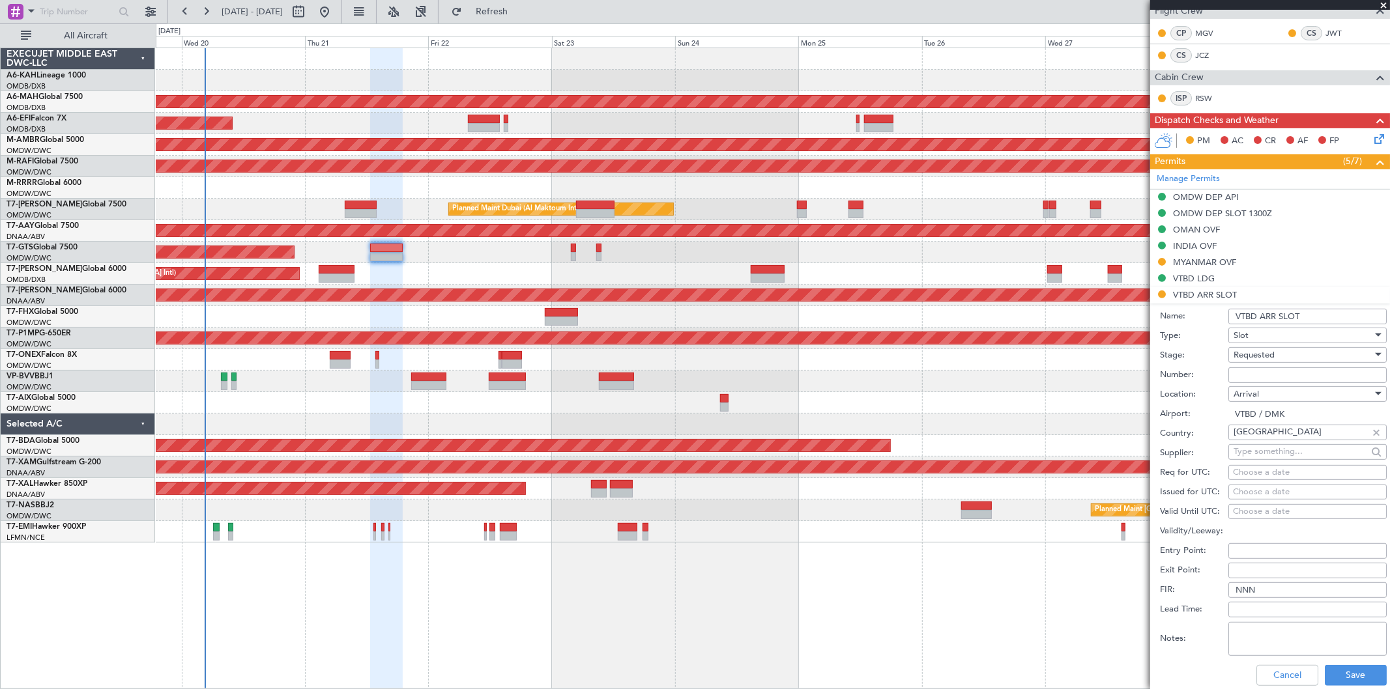
click at [1246, 375] on input "Number:" at bounding box center [1307, 376] width 158 height 16
type input "APPROVED"
click at [1267, 355] on span "Requested" at bounding box center [1254, 355] width 41 height 12
click at [1269, 452] on span "Received OK" at bounding box center [1302, 455] width 136 height 20
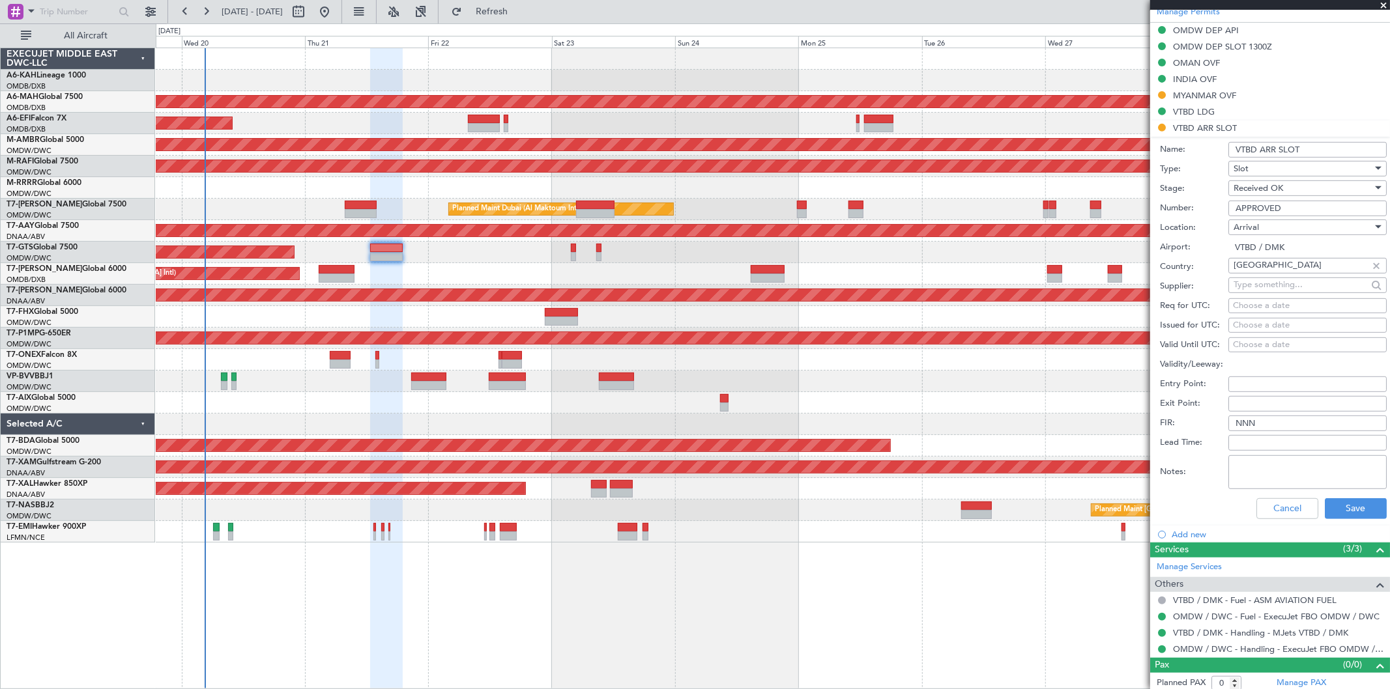
scroll to position [427, 0]
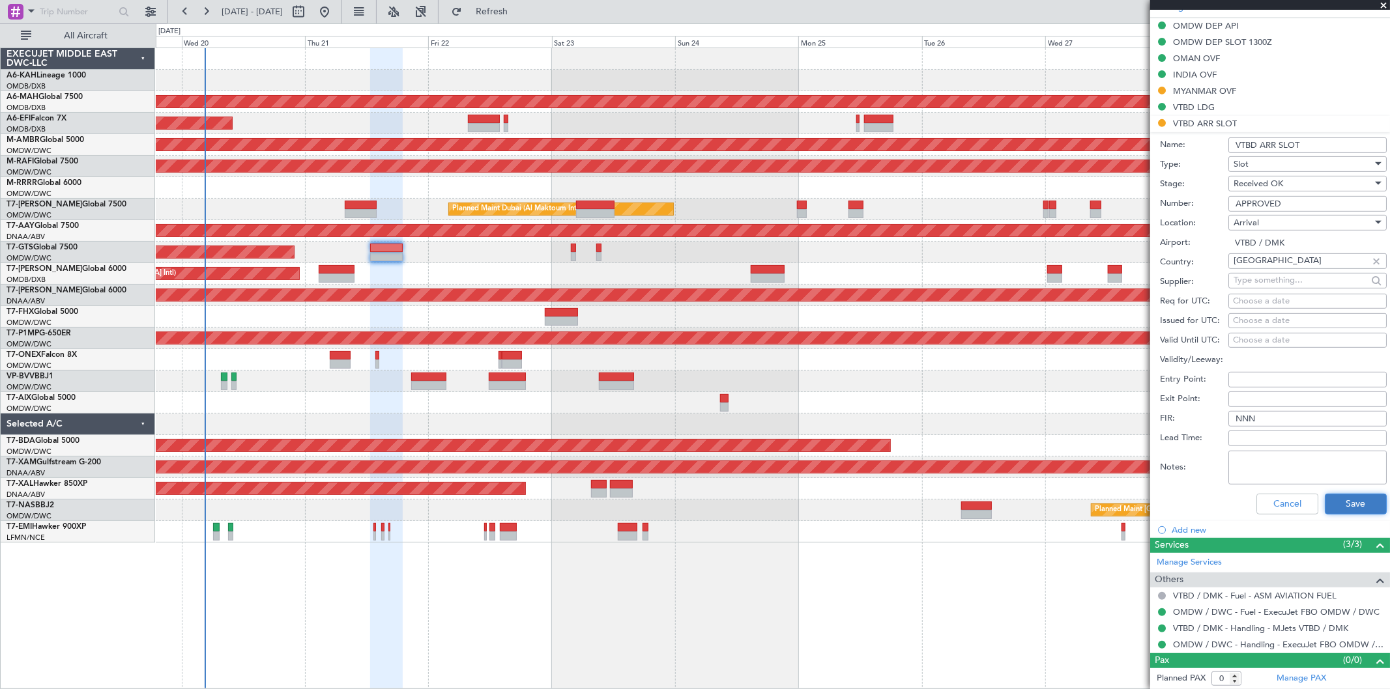
click at [1344, 512] on button "Save" at bounding box center [1356, 504] width 62 height 21
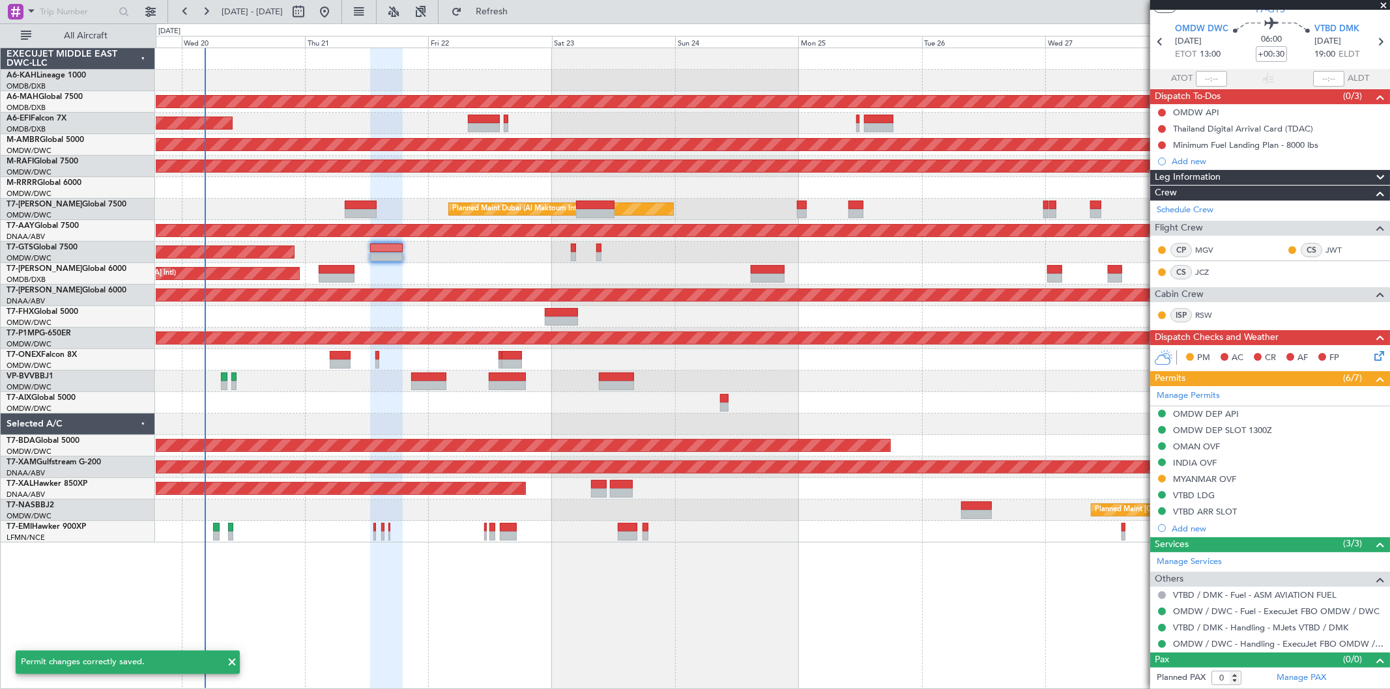
scroll to position [38, 0]
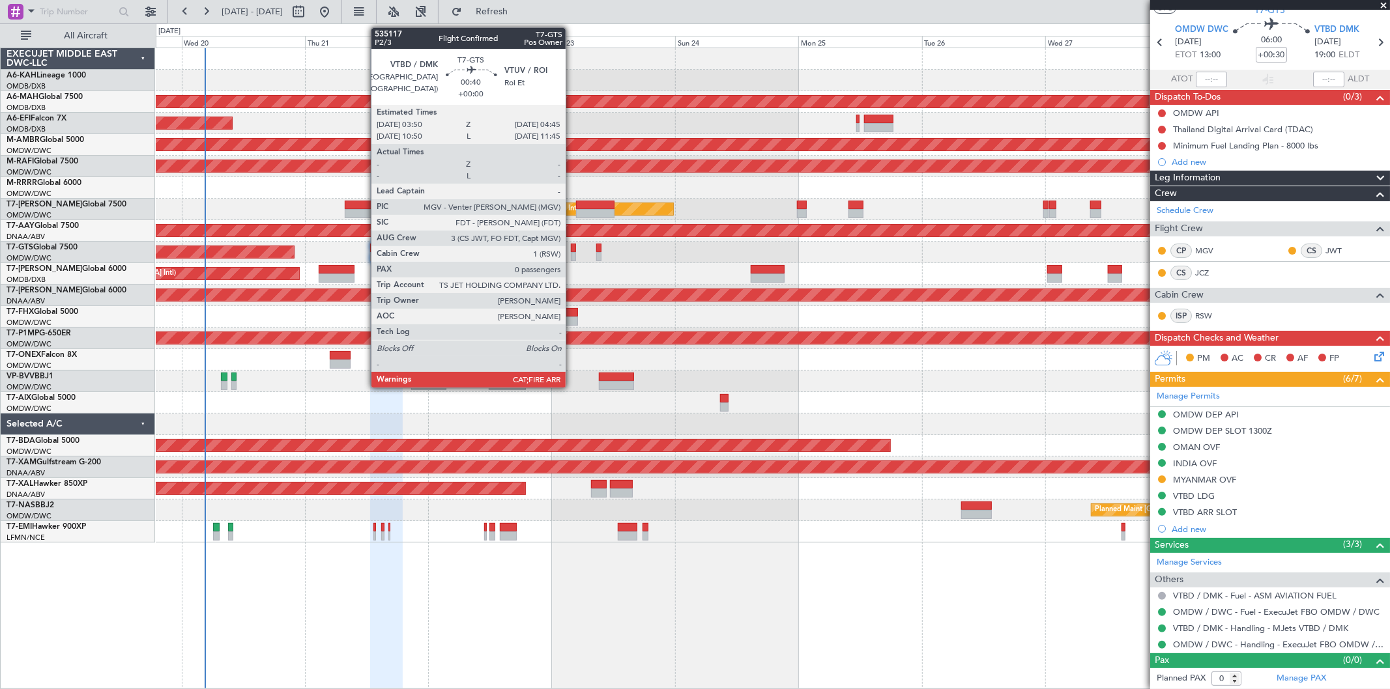
click at [572, 255] on div at bounding box center [573, 256] width 5 height 9
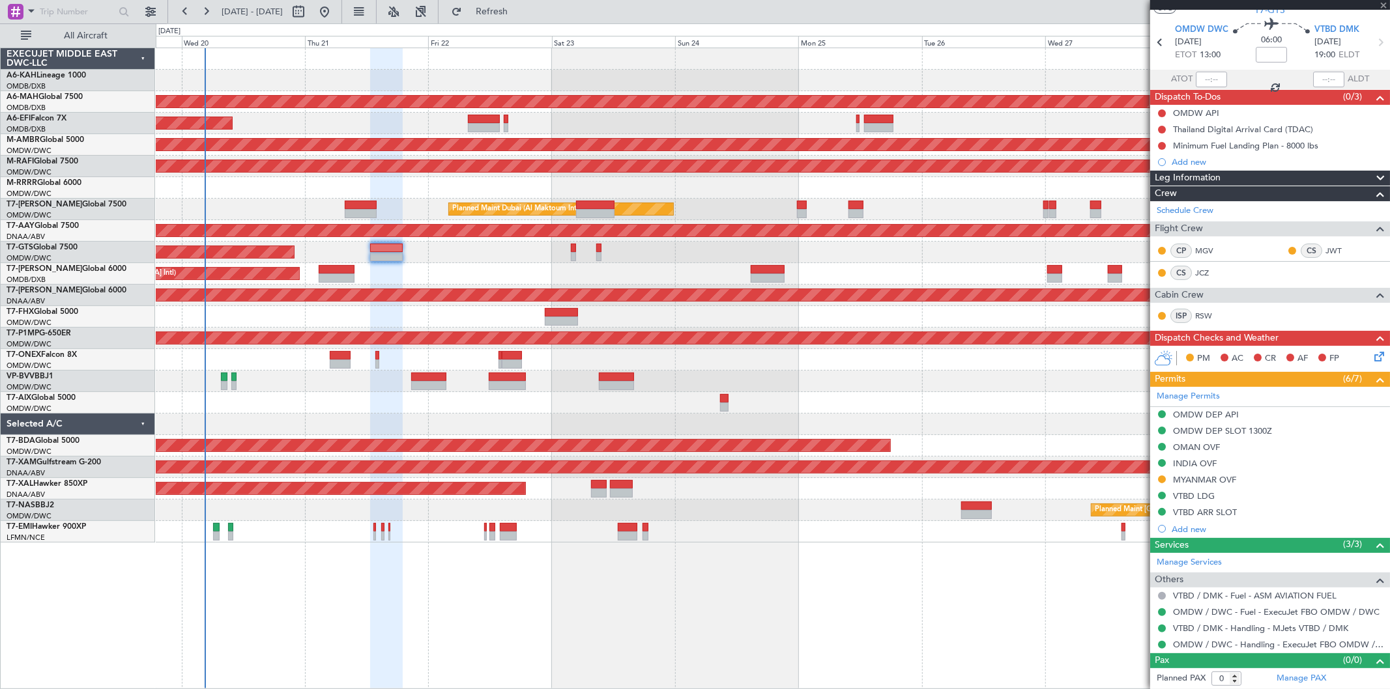
scroll to position [0, 0]
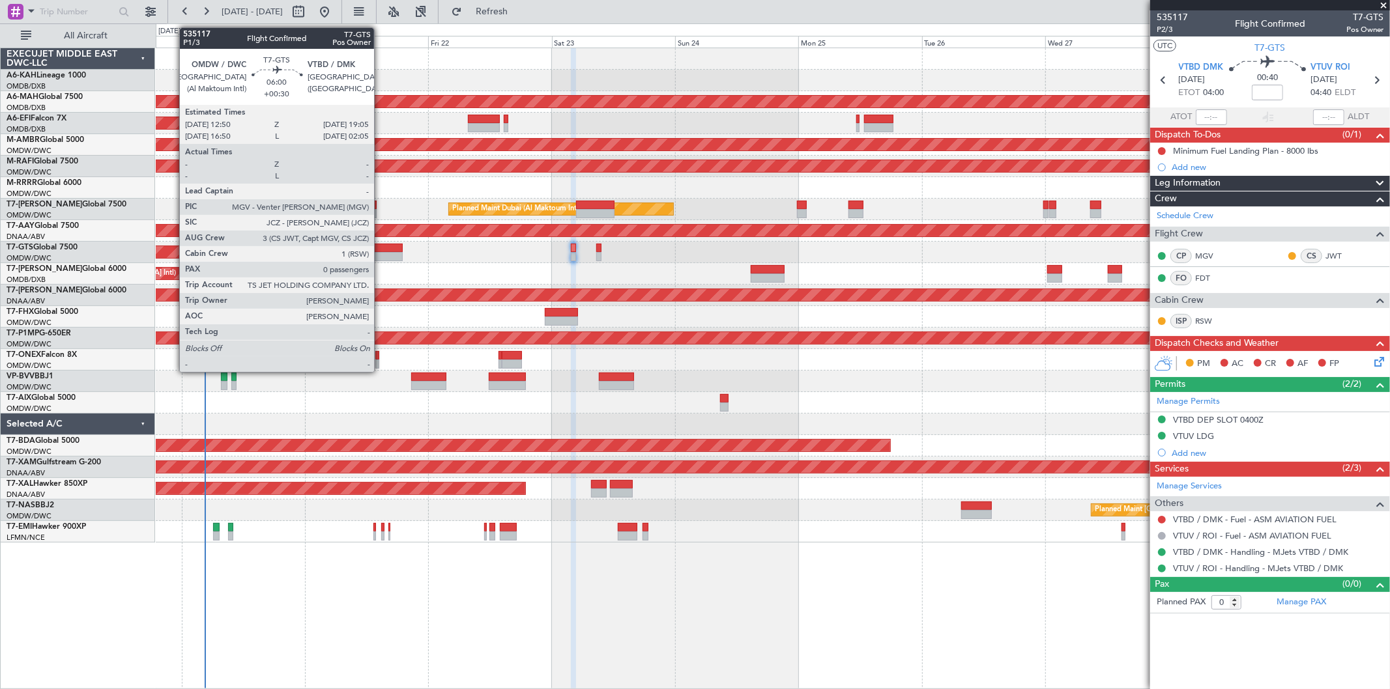
click at [381, 246] on div at bounding box center [386, 248] width 33 height 9
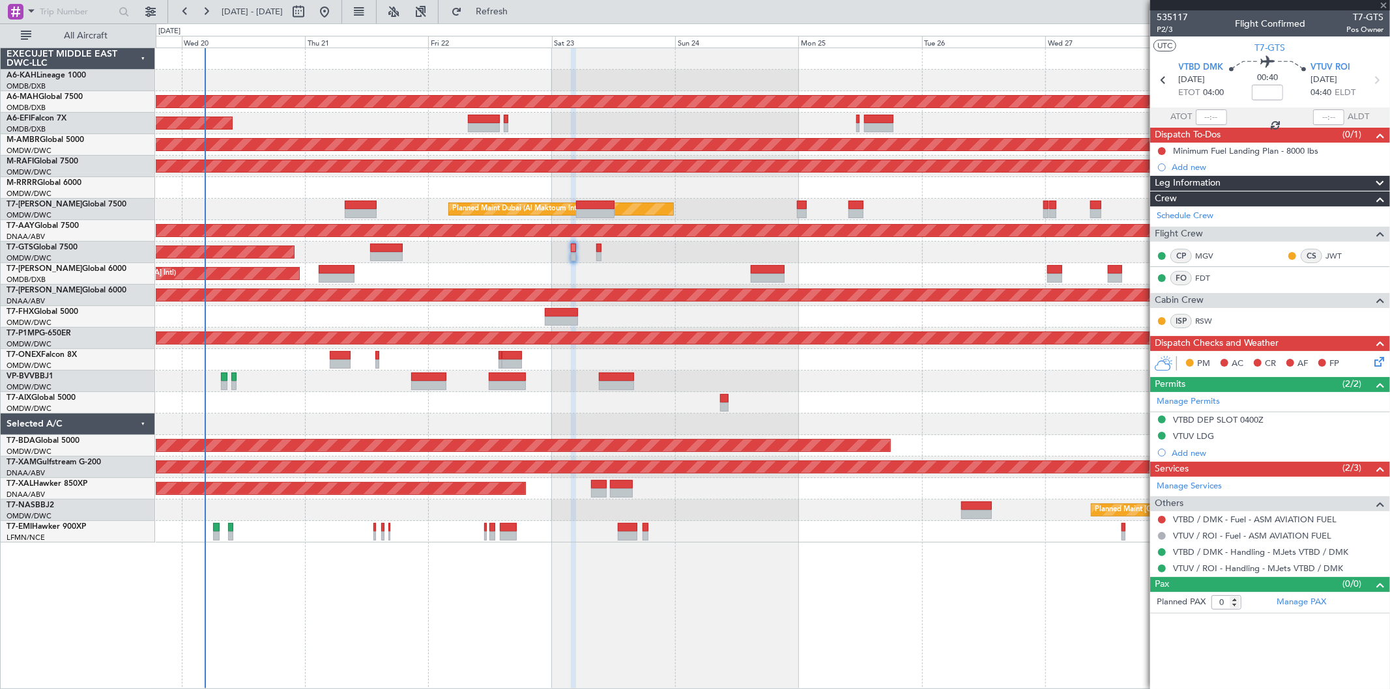
type input "+00:30"
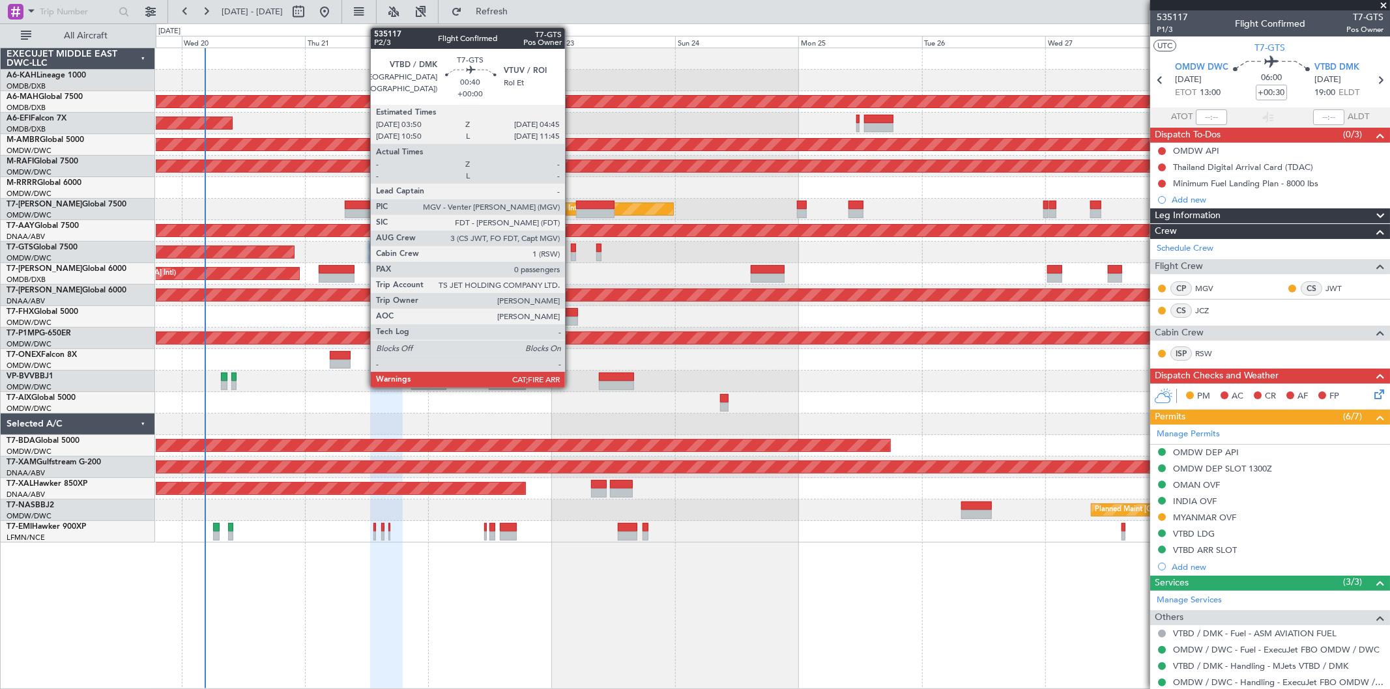
click at [572, 257] on div at bounding box center [573, 256] width 5 height 9
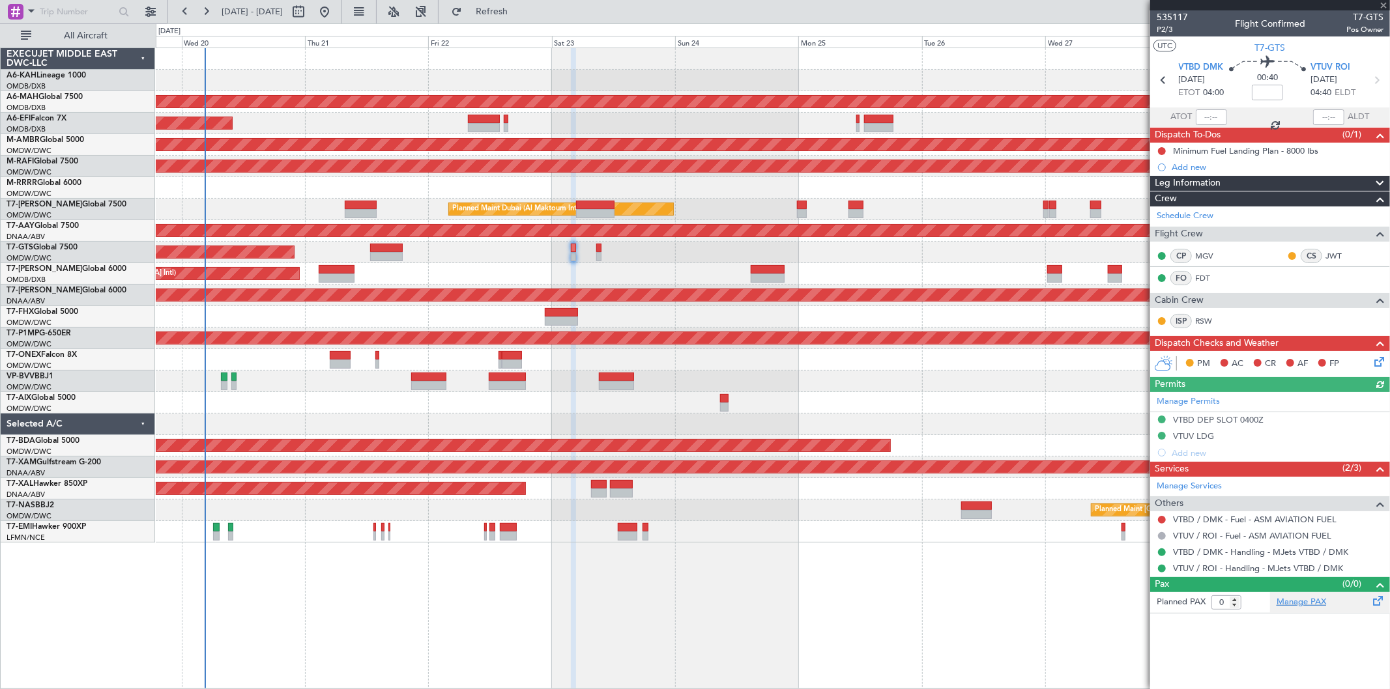
click at [1300, 596] on link "Manage PAX" at bounding box center [1302, 602] width 50 height 13
click at [1311, 601] on link "Manage PAX" at bounding box center [1302, 602] width 50 height 13
click at [1167, 30] on span "P2/3" at bounding box center [1172, 29] width 31 height 11
click at [1307, 603] on link "Manage PAX" at bounding box center [1302, 602] width 50 height 13
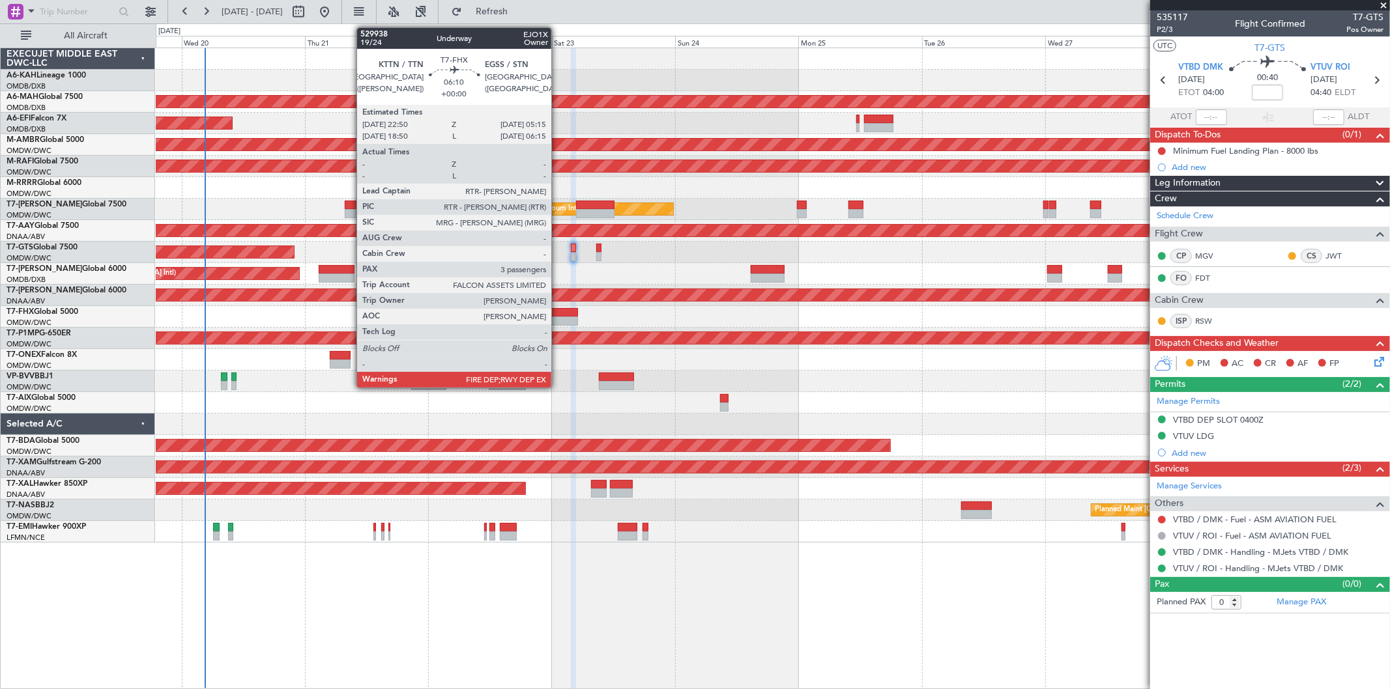
click at [558, 310] on div at bounding box center [561, 312] width 33 height 9
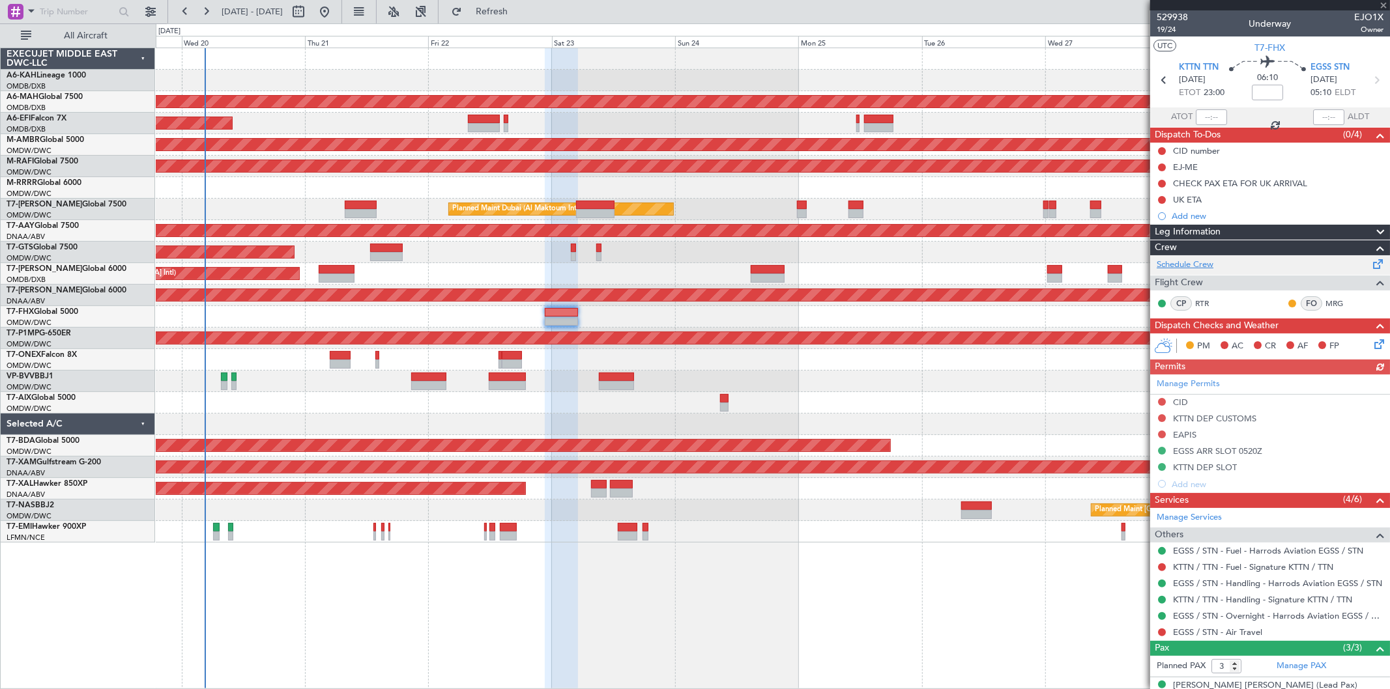
click at [1191, 270] on link "Schedule Crew" at bounding box center [1185, 265] width 57 height 13
click at [1186, 261] on link "Schedule Crew" at bounding box center [1185, 265] width 57 height 13
click at [1173, 33] on span "19/24" at bounding box center [1172, 29] width 31 height 11
click at [1380, 7] on span at bounding box center [1383, 6] width 13 height 12
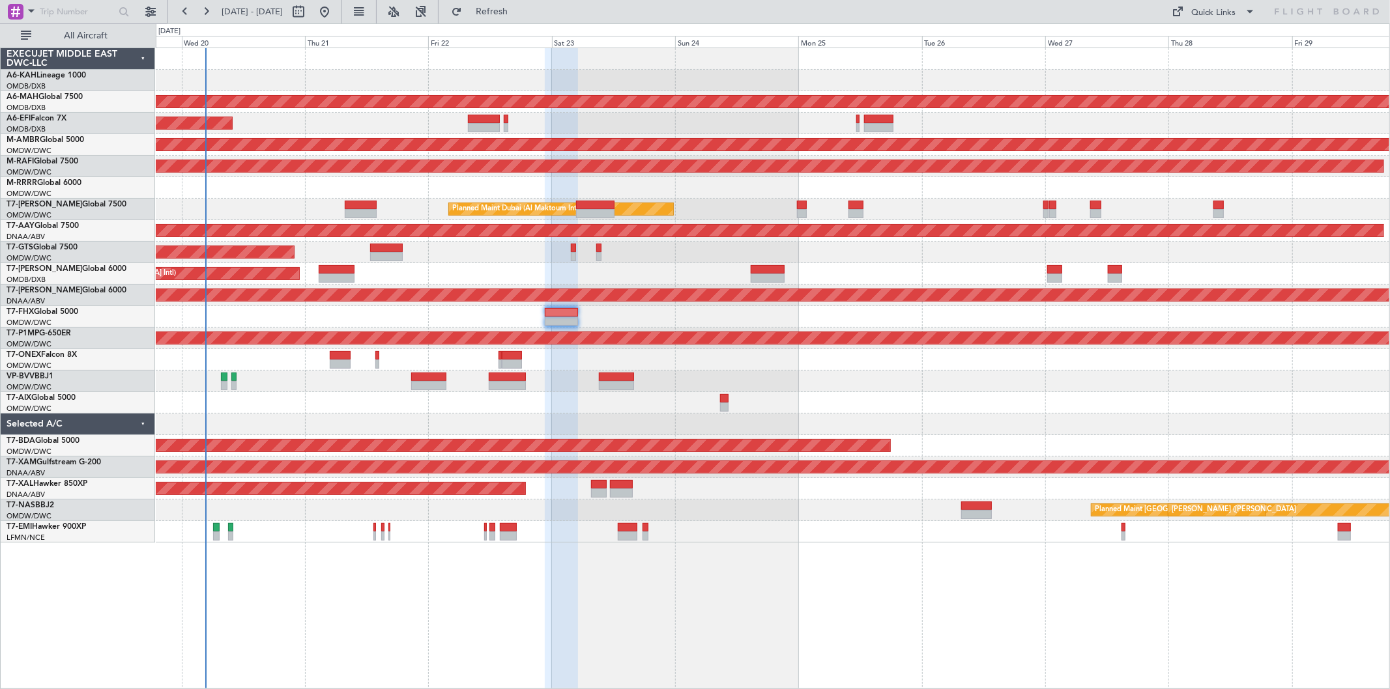
type input "0"
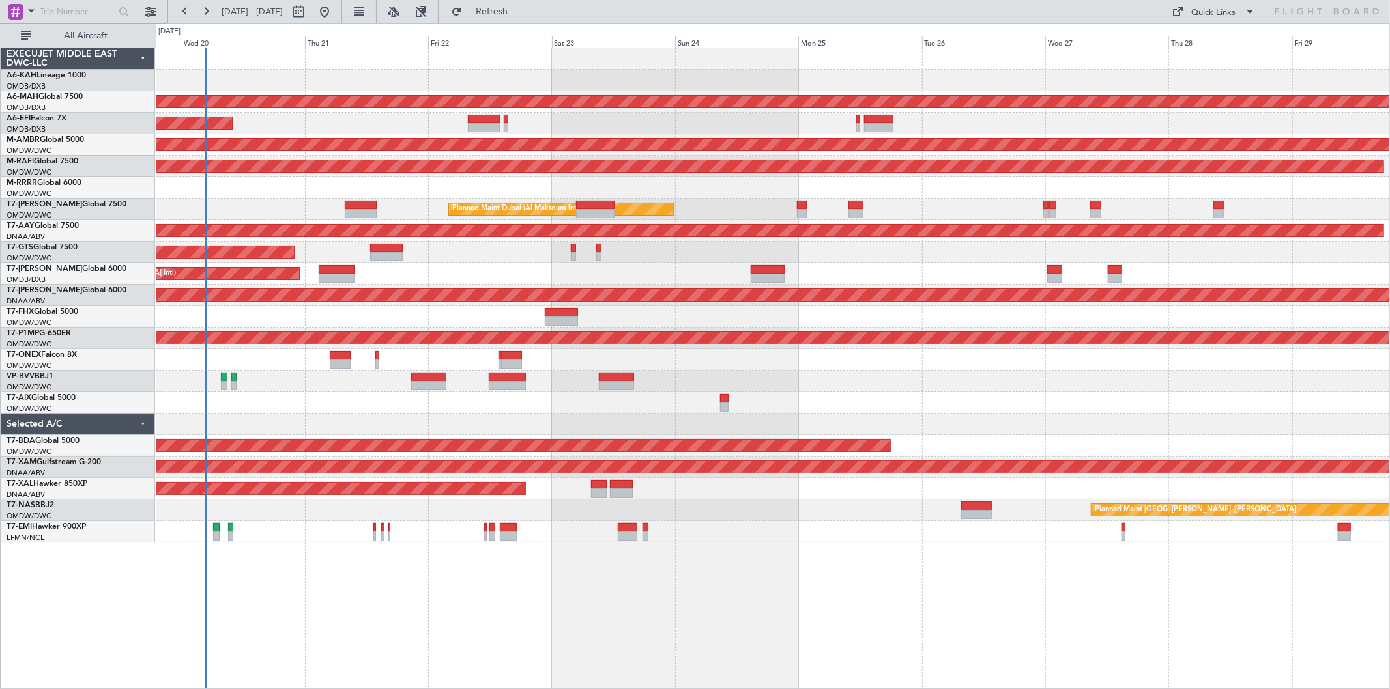
click at [561, 323] on div at bounding box center [561, 321] width 33 height 9
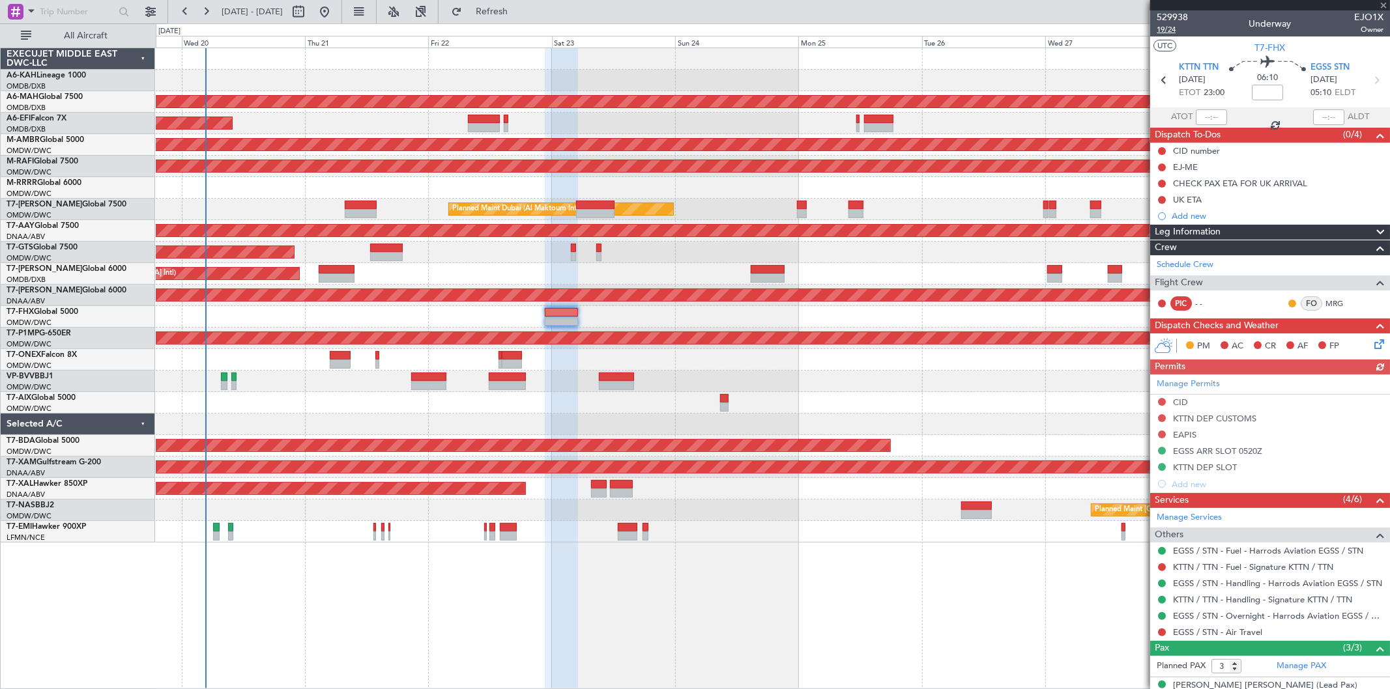
click at [1175, 33] on span "19/24" at bounding box center [1172, 29] width 31 height 11
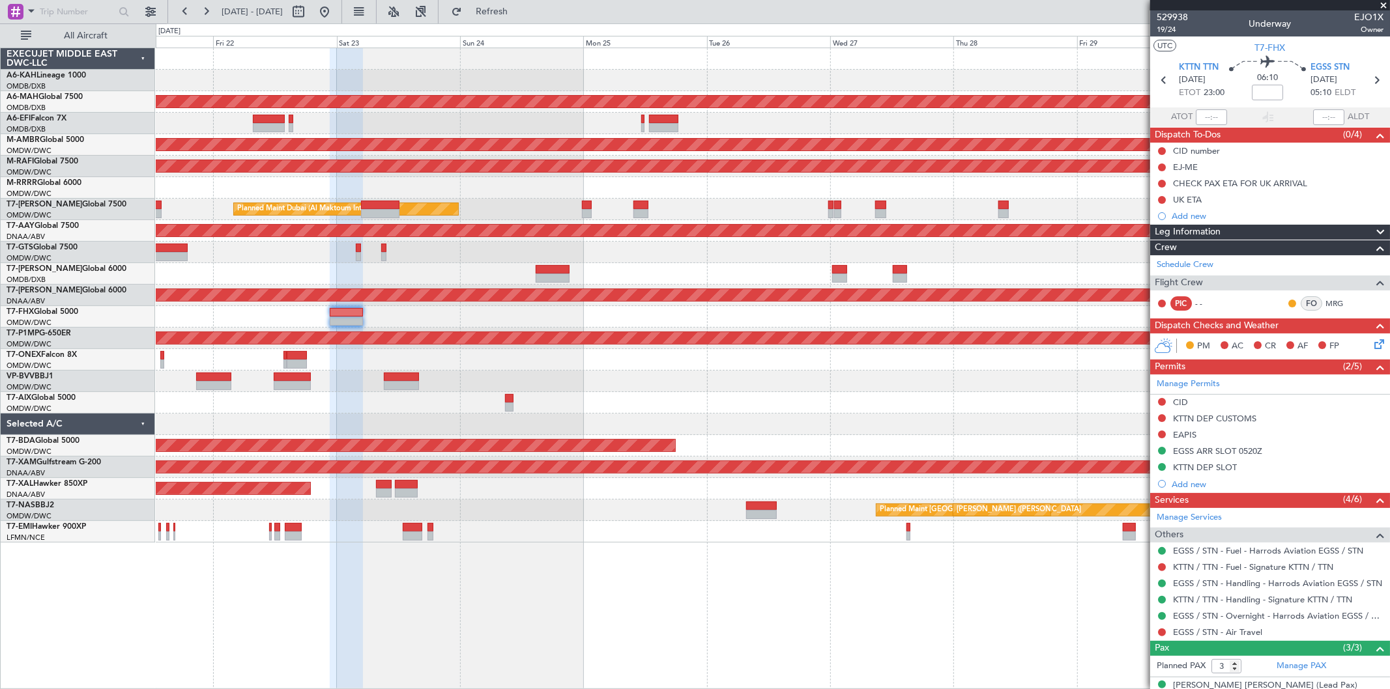
click at [708, 242] on div "Planned Maint Dubai (Al Maktoum Intl)" at bounding box center [773, 253] width 1234 height 22
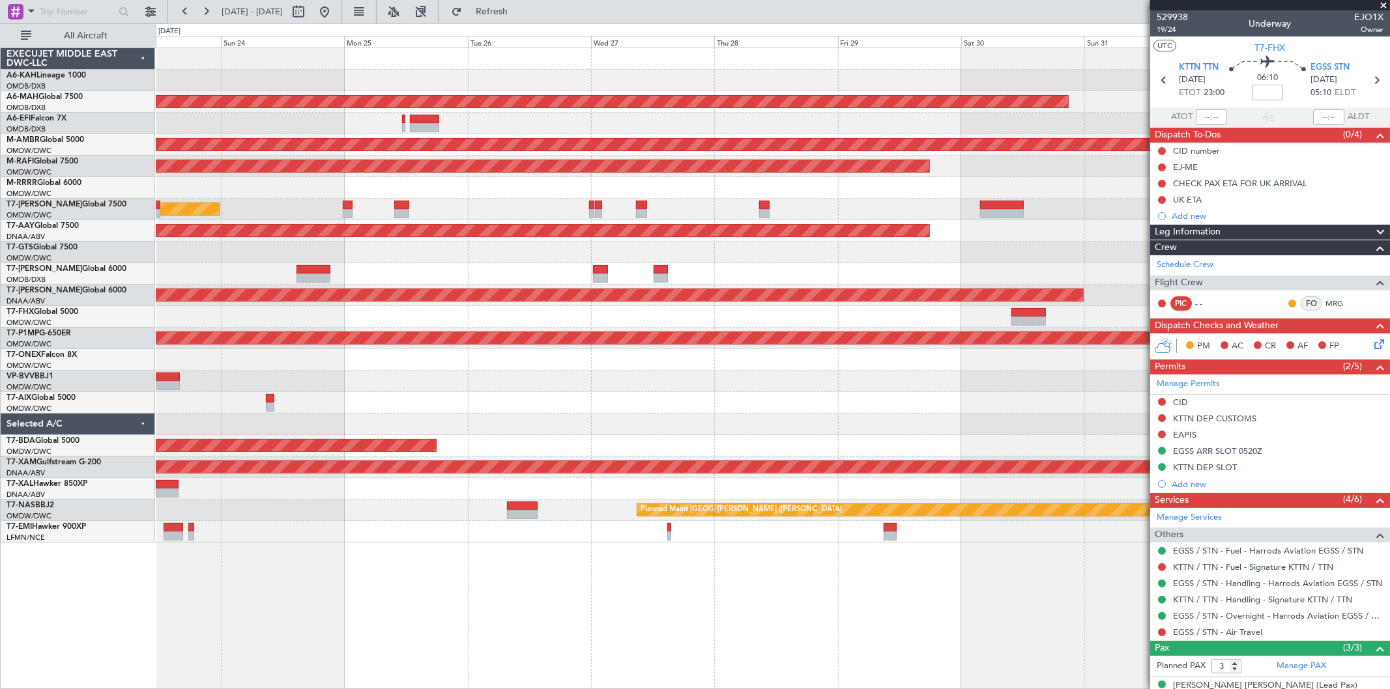
click at [309, 311] on div at bounding box center [773, 317] width 1234 height 22
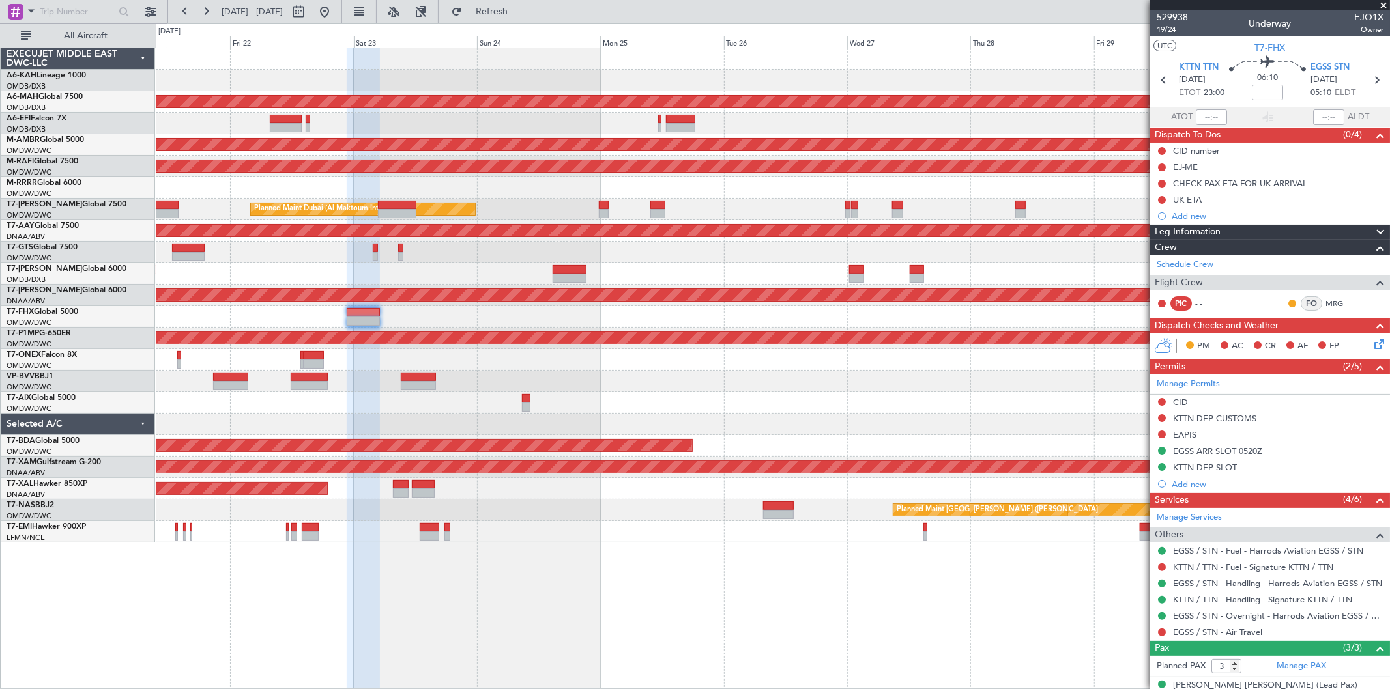
click at [719, 325] on div at bounding box center [773, 317] width 1234 height 22
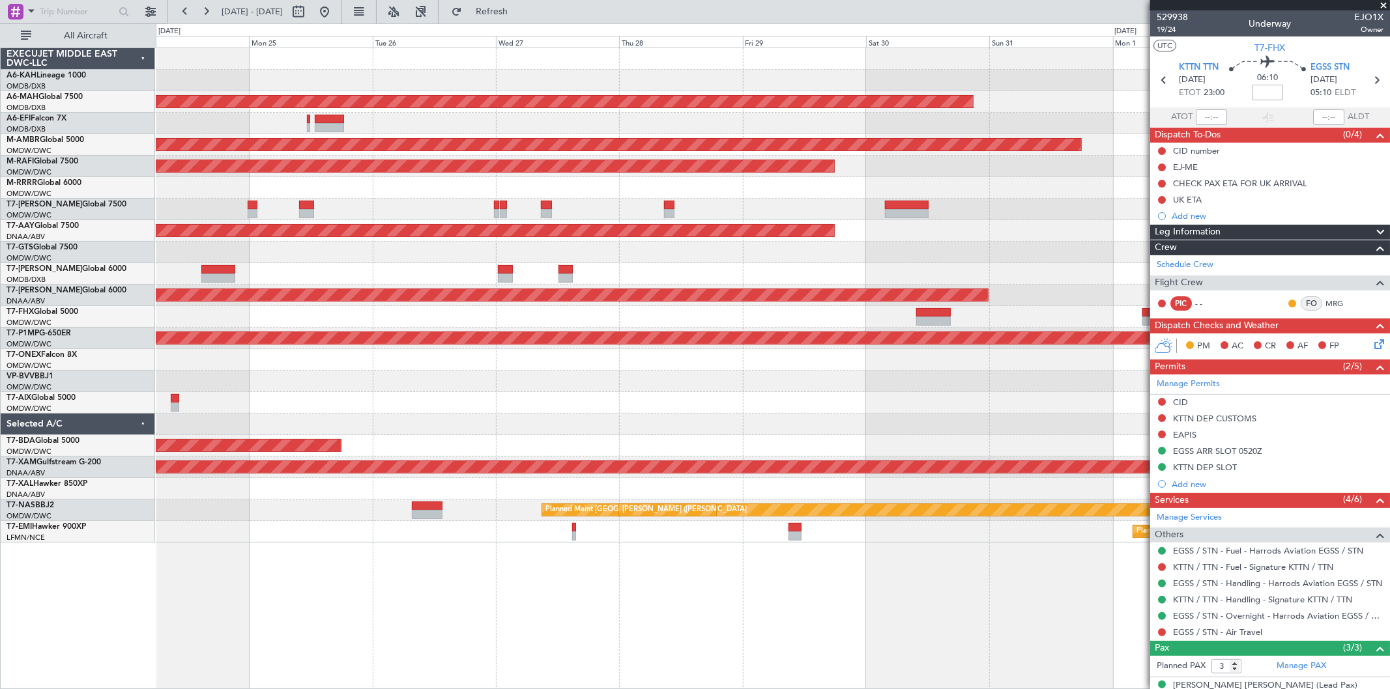
click at [333, 325] on div "Planned Maint Singapore (Changi)" at bounding box center [773, 317] width 1234 height 22
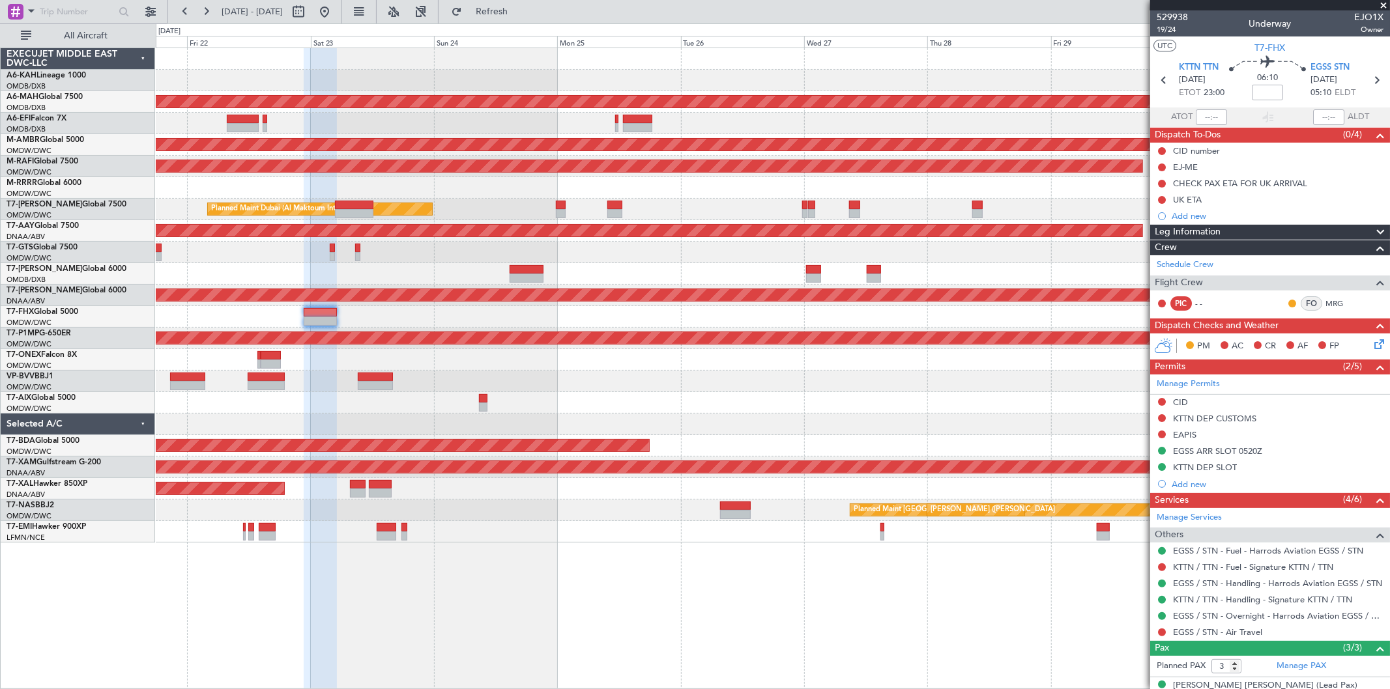
click at [675, 259] on div "Planned Maint Dubai (Al Maktoum Intl)" at bounding box center [773, 253] width 1234 height 22
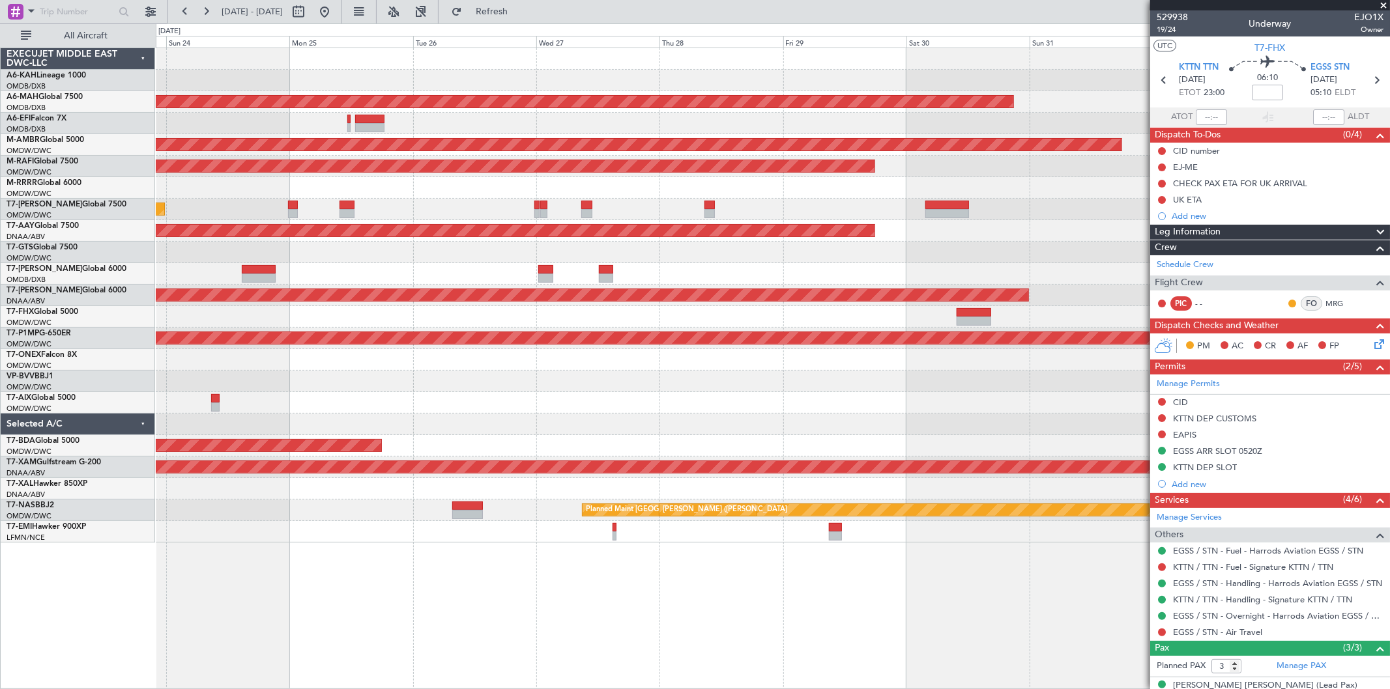
click at [328, 326] on div at bounding box center [773, 317] width 1234 height 22
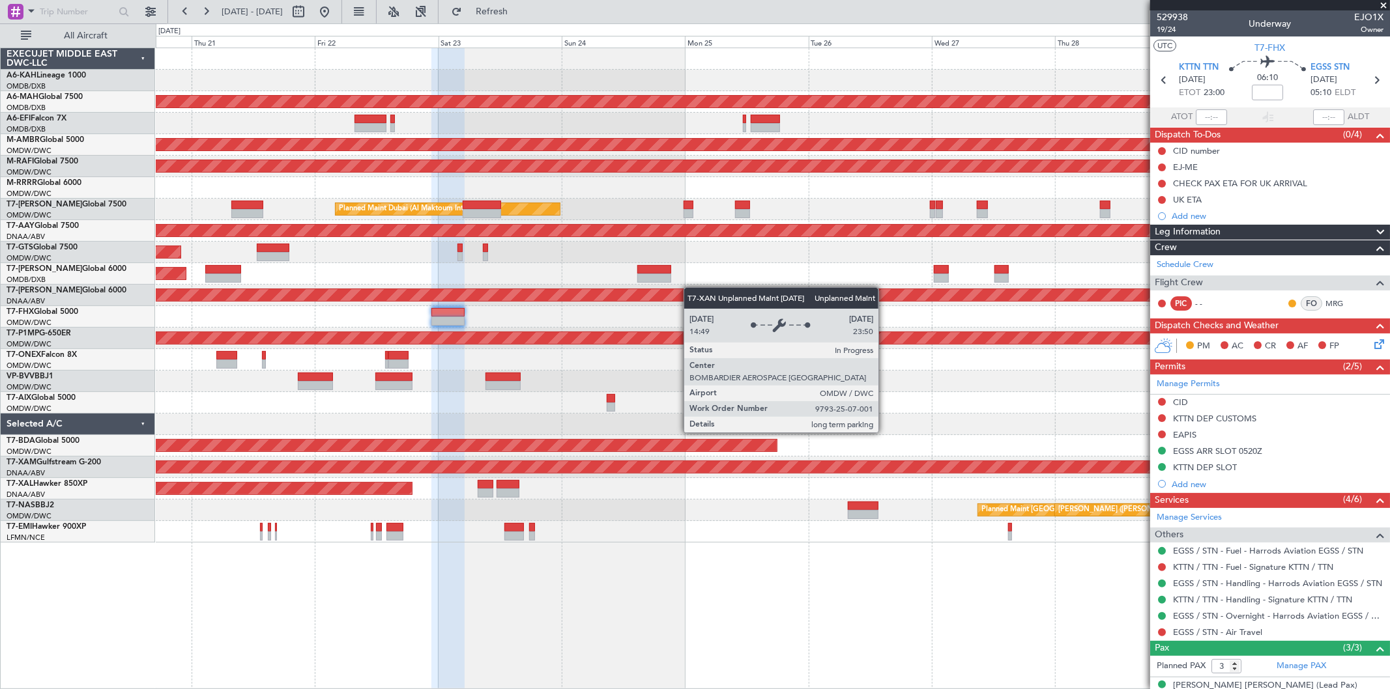
click at [753, 295] on div "Planned Maint Dubai (Dubai Intl) Planned Maint Dubai (Al Maktoum Intl) Planned …" at bounding box center [773, 295] width 1234 height 495
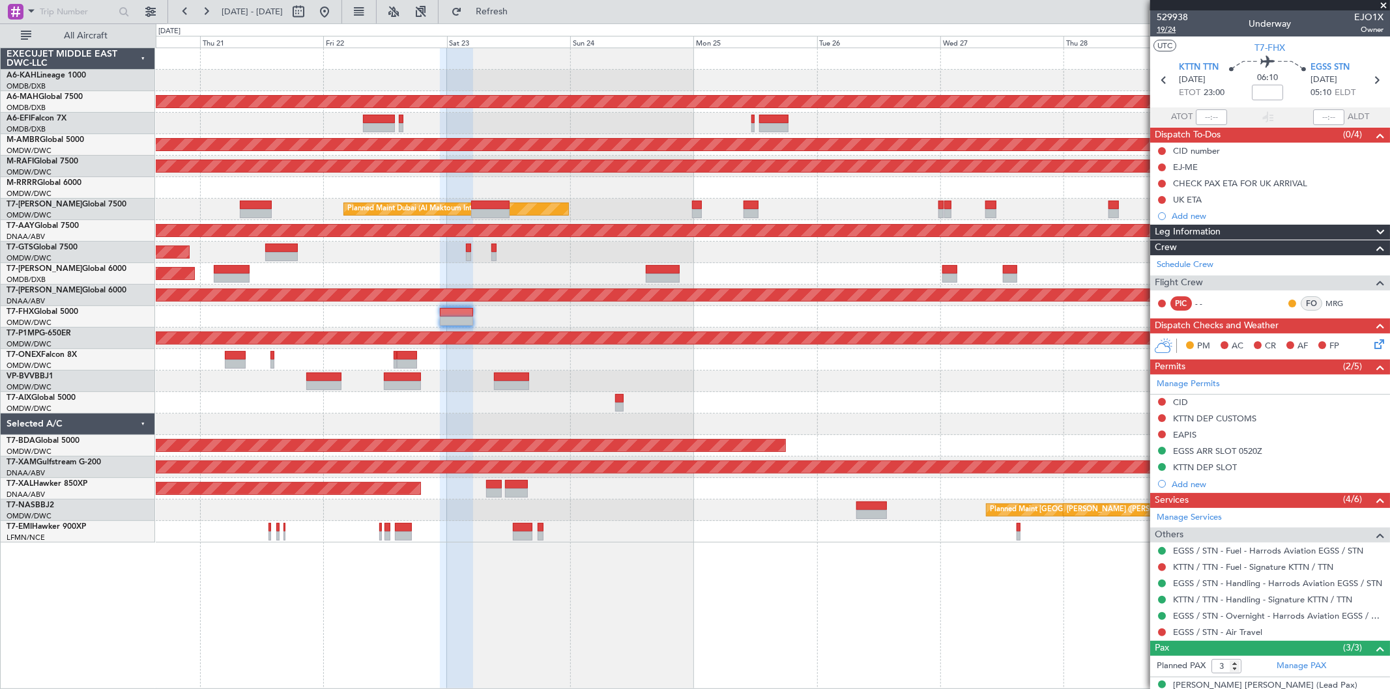
click at [1170, 27] on span "19/24" at bounding box center [1172, 29] width 31 height 11
click at [519, 12] on span "Refresh" at bounding box center [492, 11] width 55 height 9
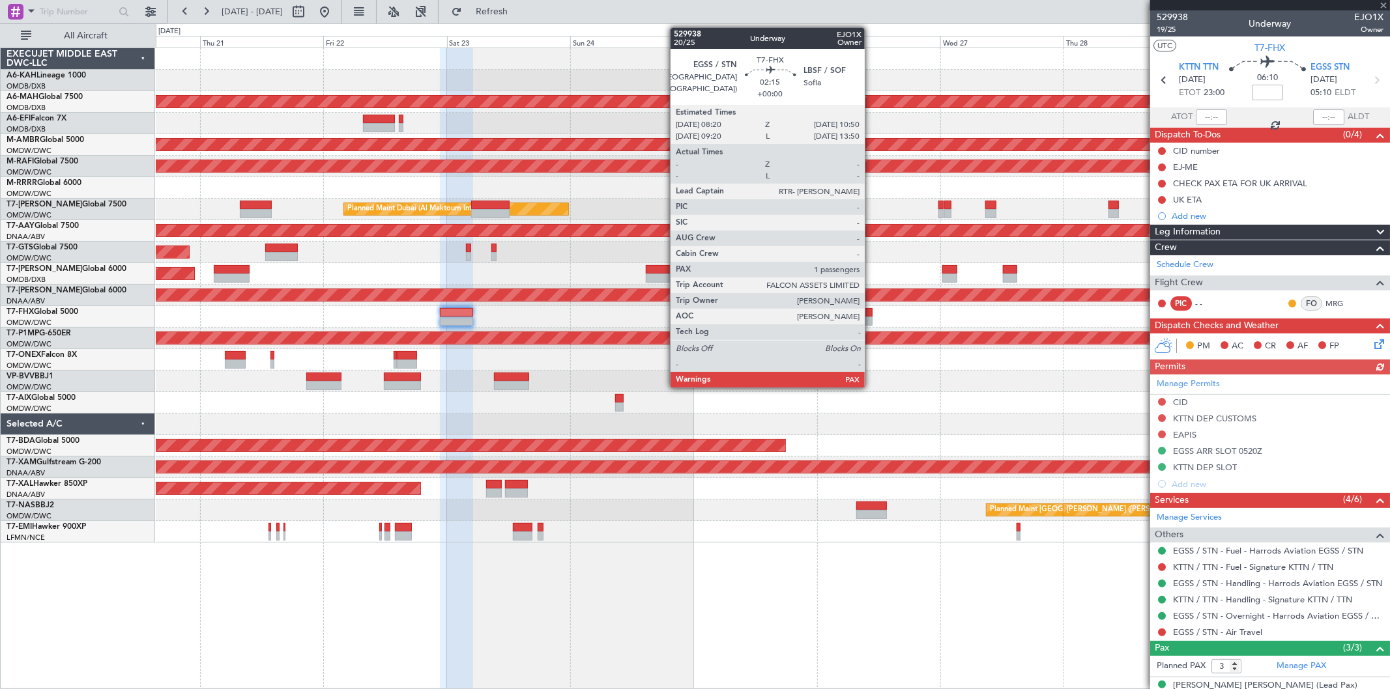
click at [870, 313] on div at bounding box center [865, 312] width 13 height 9
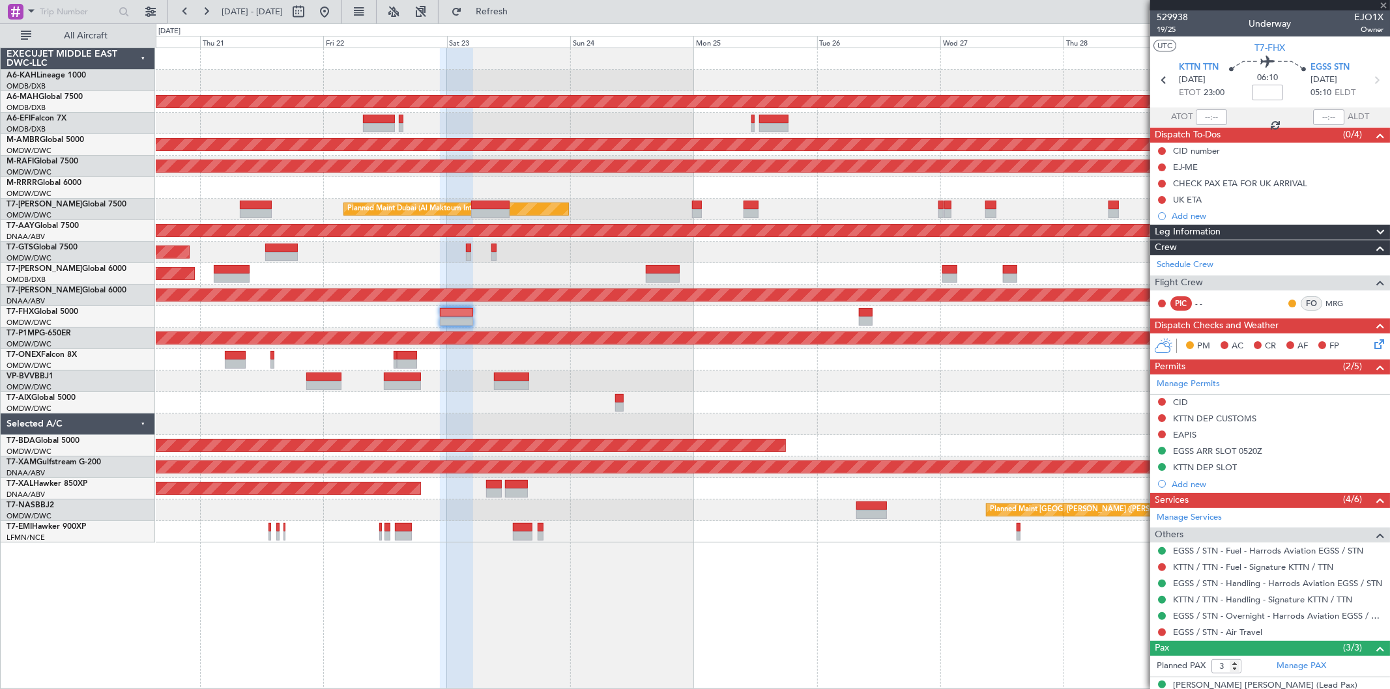
type input "1"
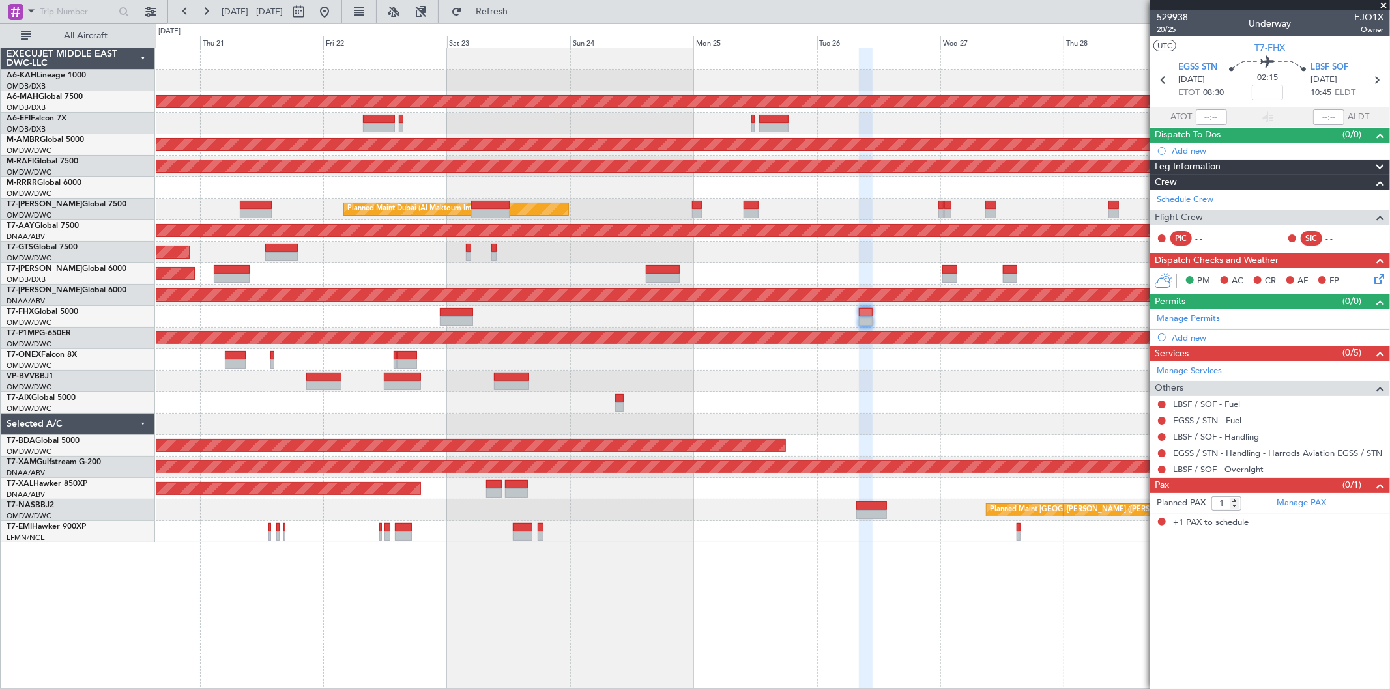
click at [517, 25] on div "0 0 Wed 20 Thu 21 Fri 22 Sat 23 Sun 24 Mon 25 Tue 26 Aug 2025 Wed 27 Thu 28 Fri…" at bounding box center [772, 35] width 1233 height 23
click at [1176, 28] on span "20/25" at bounding box center [1172, 29] width 31 height 11
click at [519, 15] on span "Refresh" at bounding box center [492, 11] width 55 height 9
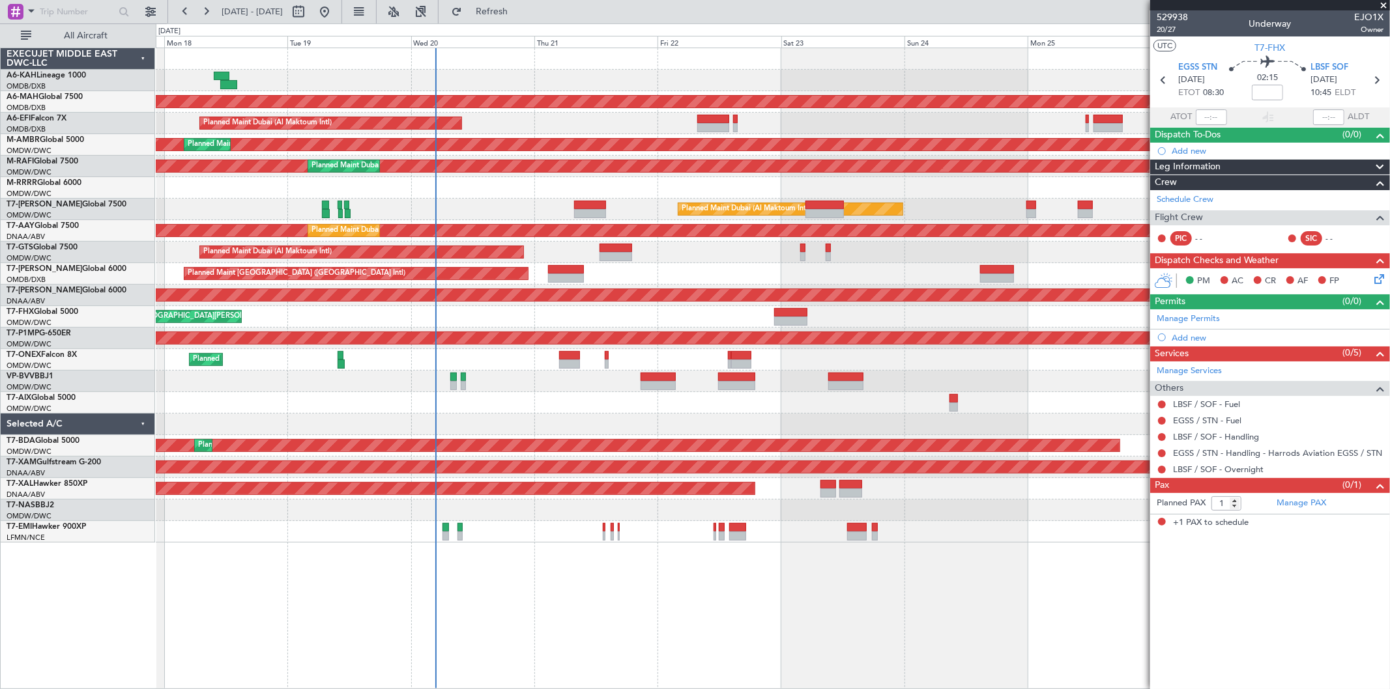
click at [753, 62] on div "Unplanned Maint Budapest (Ferenc Liszt Intl) Planned Maint Dubai (Dubai Intl) P…" at bounding box center [773, 295] width 1234 height 495
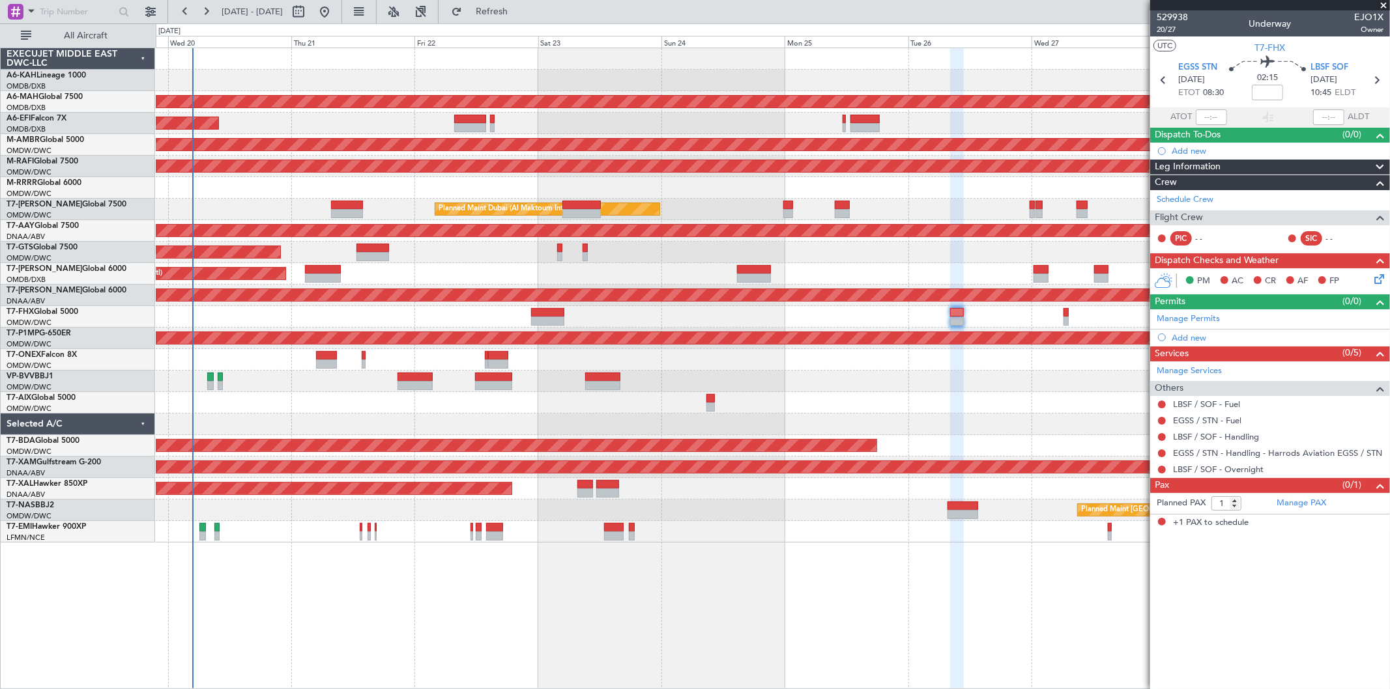
click at [708, 261] on div "Planned Maint Dubai (Al Maktoum Intl)" at bounding box center [773, 253] width 1234 height 22
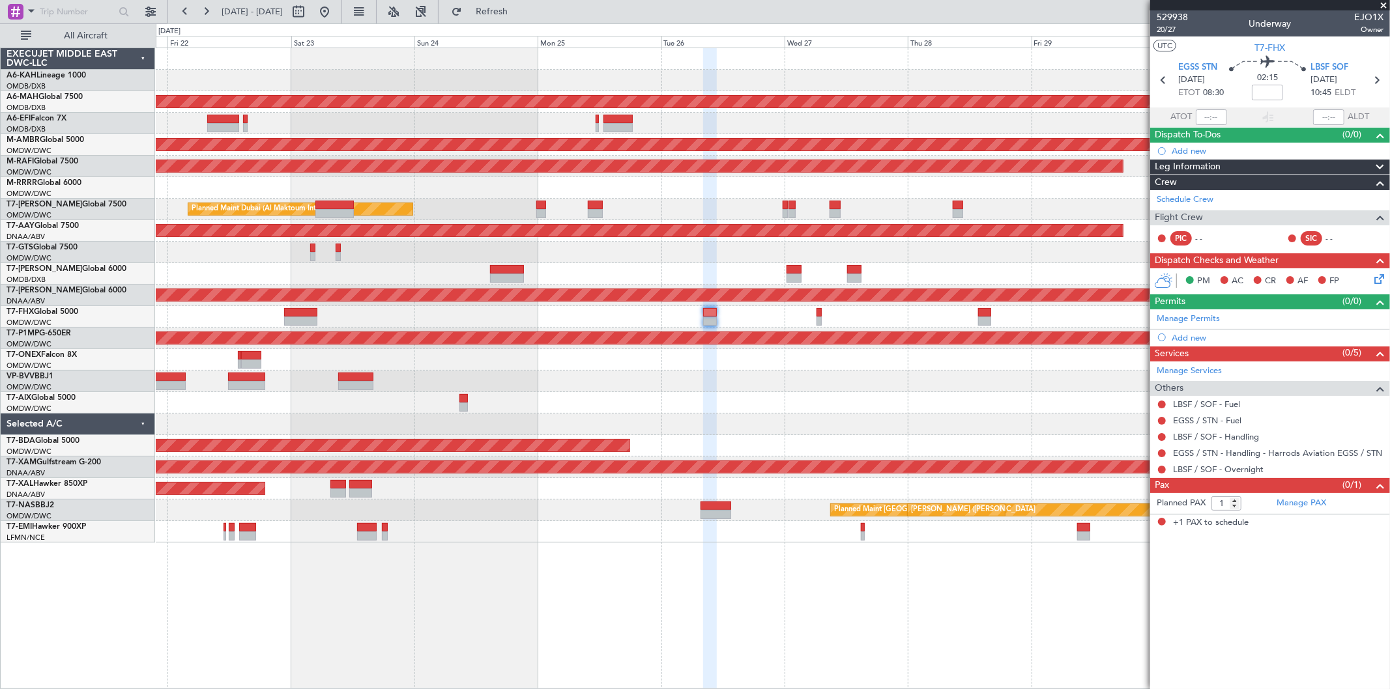
click at [841, 313] on div at bounding box center [773, 317] width 1234 height 22
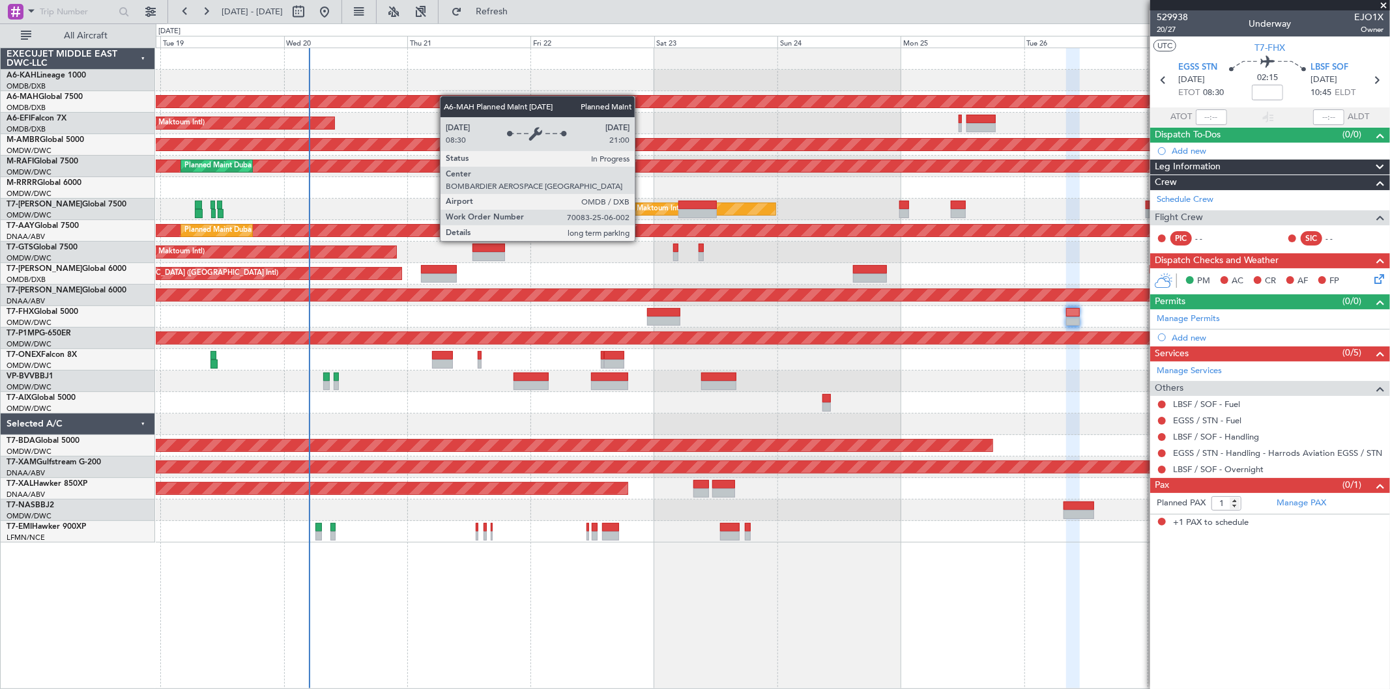
click at [646, 101] on div "Planned Maint Dubai (Dubai Intl) Planned Maint Dubai (Al Maktoum Intl) Planned …" at bounding box center [773, 295] width 1234 height 495
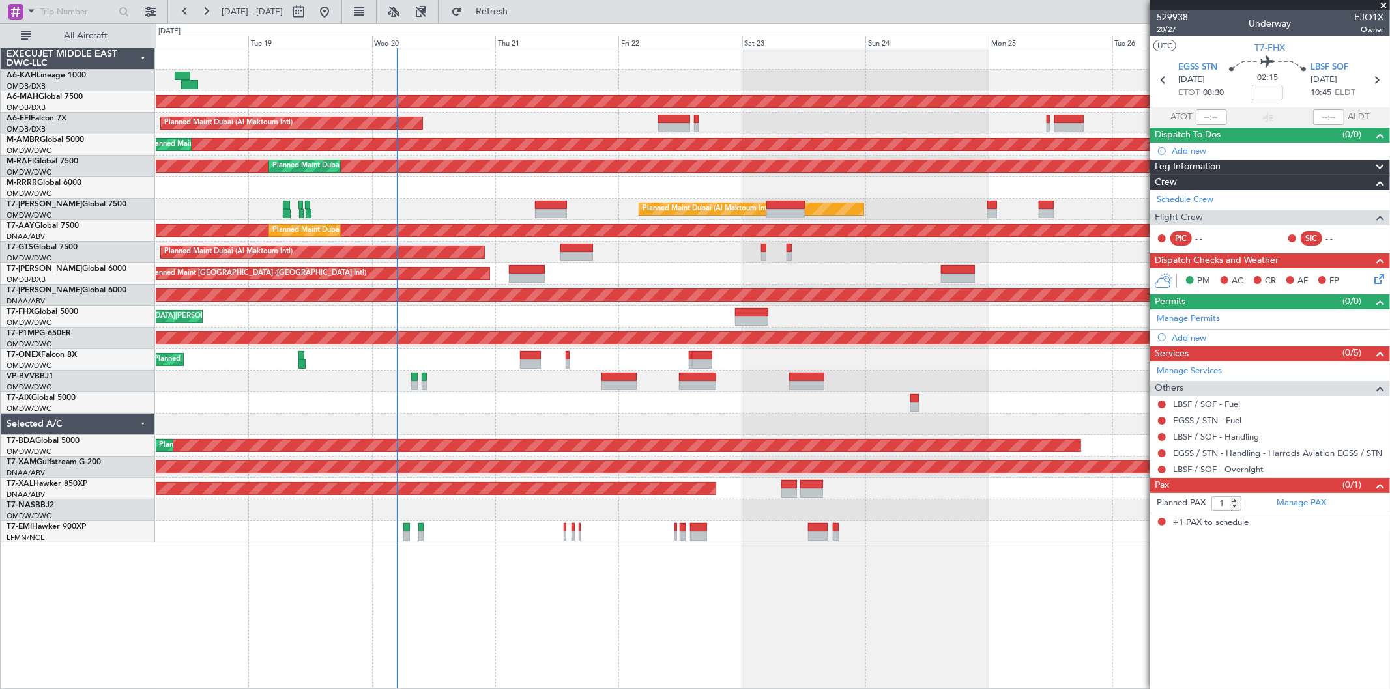
click at [420, 93] on div "Planned Maint Dubai (Dubai Intl) Planned Maint Dubai (Al Maktoum Intl) Planned …" at bounding box center [773, 295] width 1234 height 495
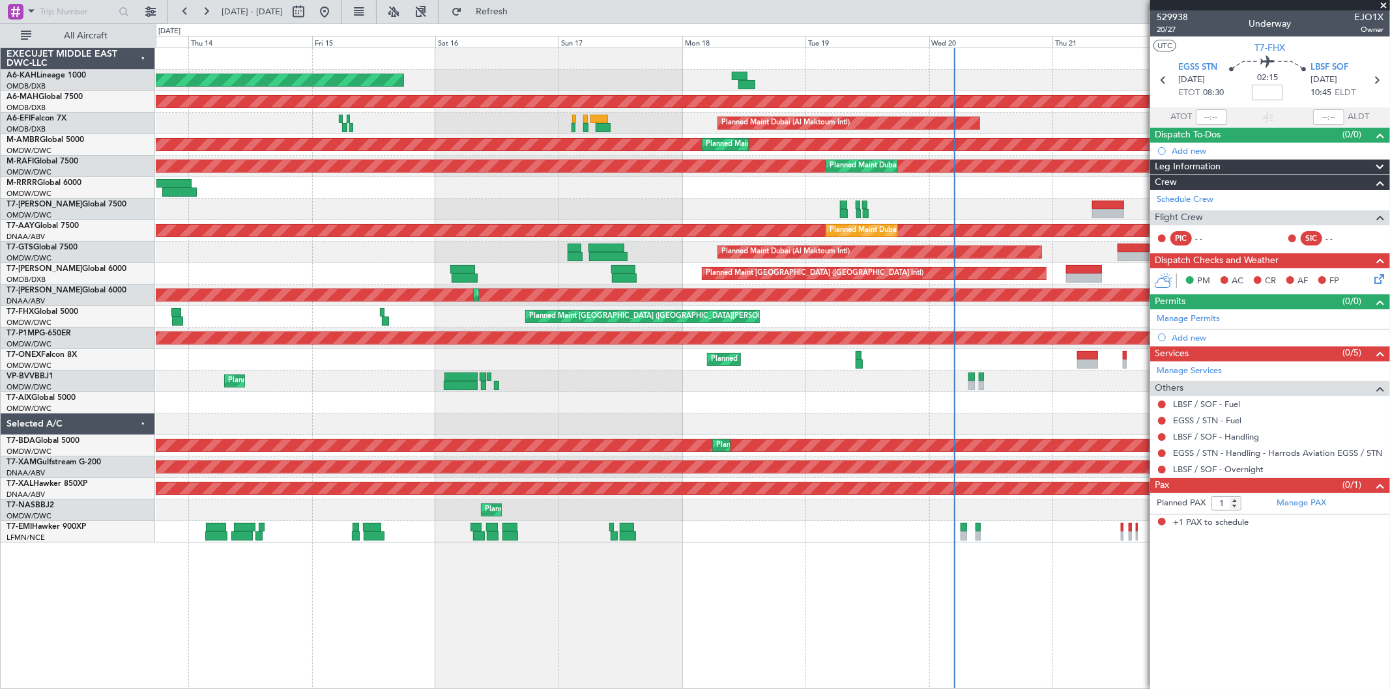
click at [912, 98] on div "Unplanned Maint Budapest (Ferenc Liszt Intl) Planned Maint Dubai (Dubai Intl) P…" at bounding box center [773, 295] width 1234 height 495
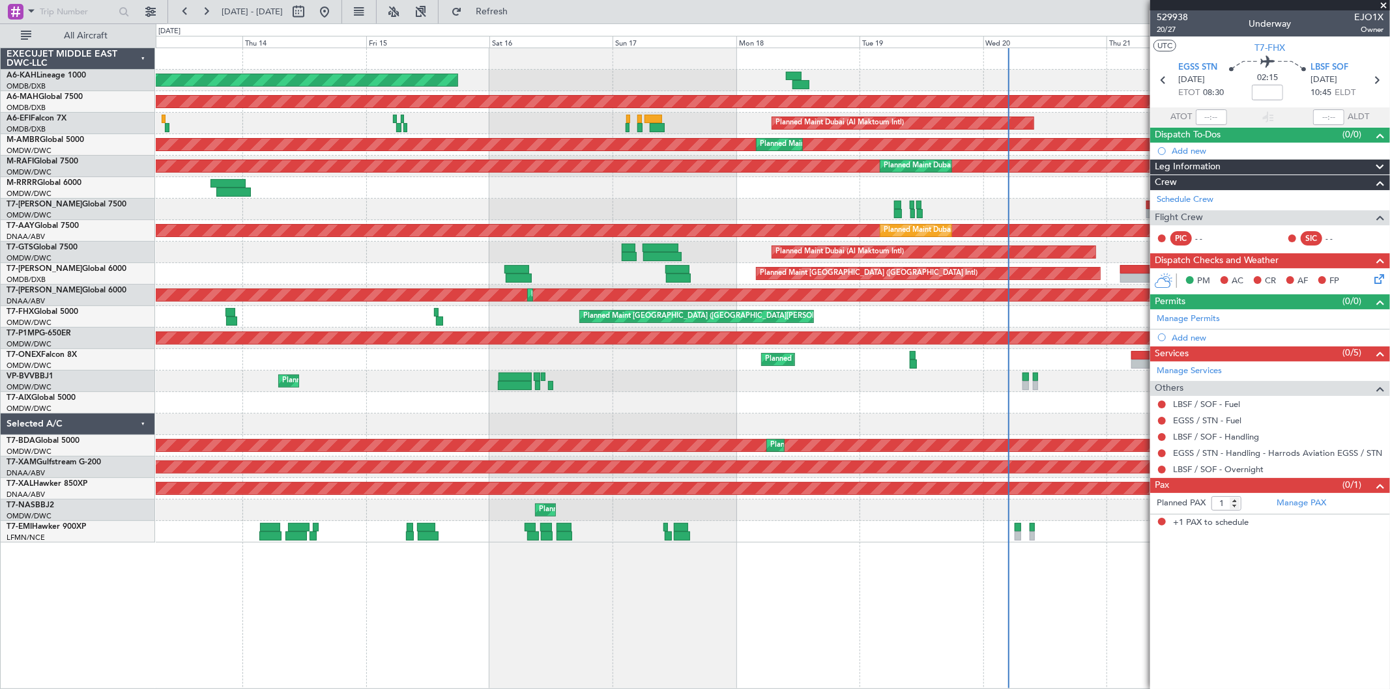
click at [877, 55] on div "Unplanned Maint Budapest (Ferenc Liszt Intl) Planned Maint Dubai (Dubai Intl) P…" at bounding box center [773, 295] width 1234 height 495
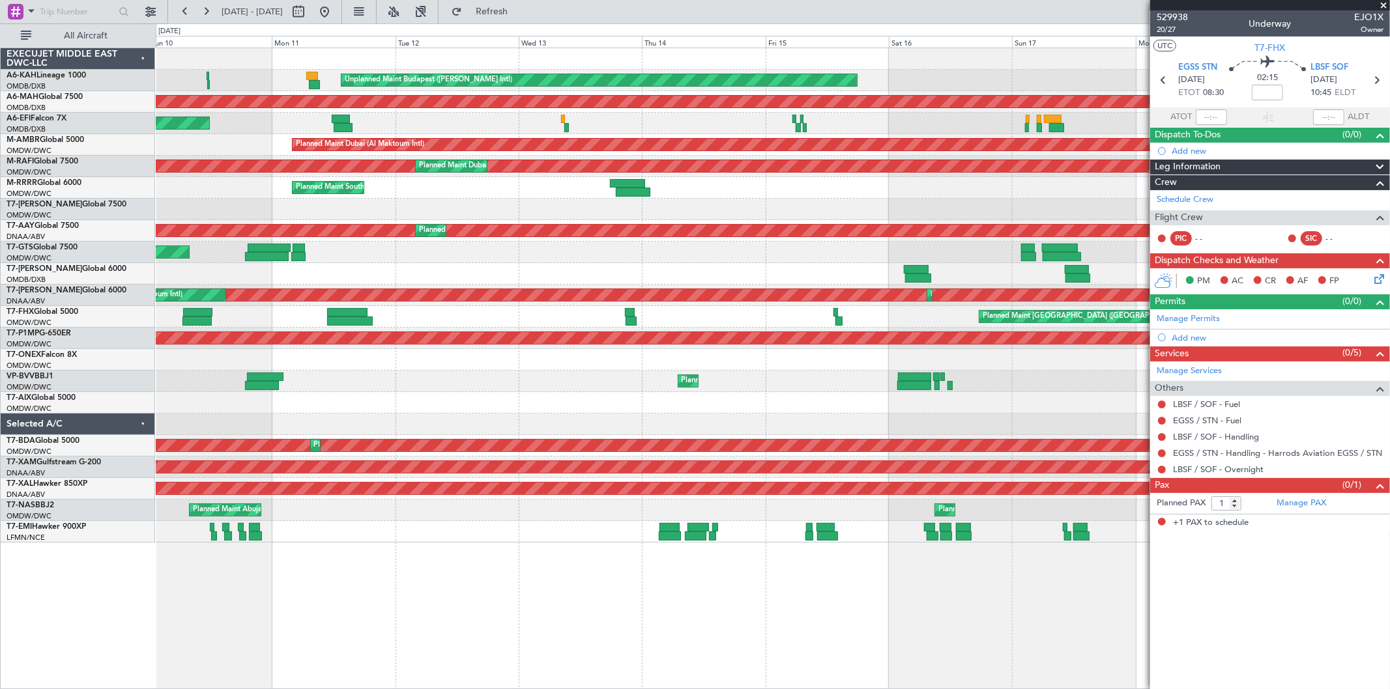
click at [550, 64] on div "Unplanned Maint Budapest (Ferenc Liszt Intl) Planned Maint Dubai (Dubai Intl) P…" at bounding box center [773, 295] width 1234 height 495
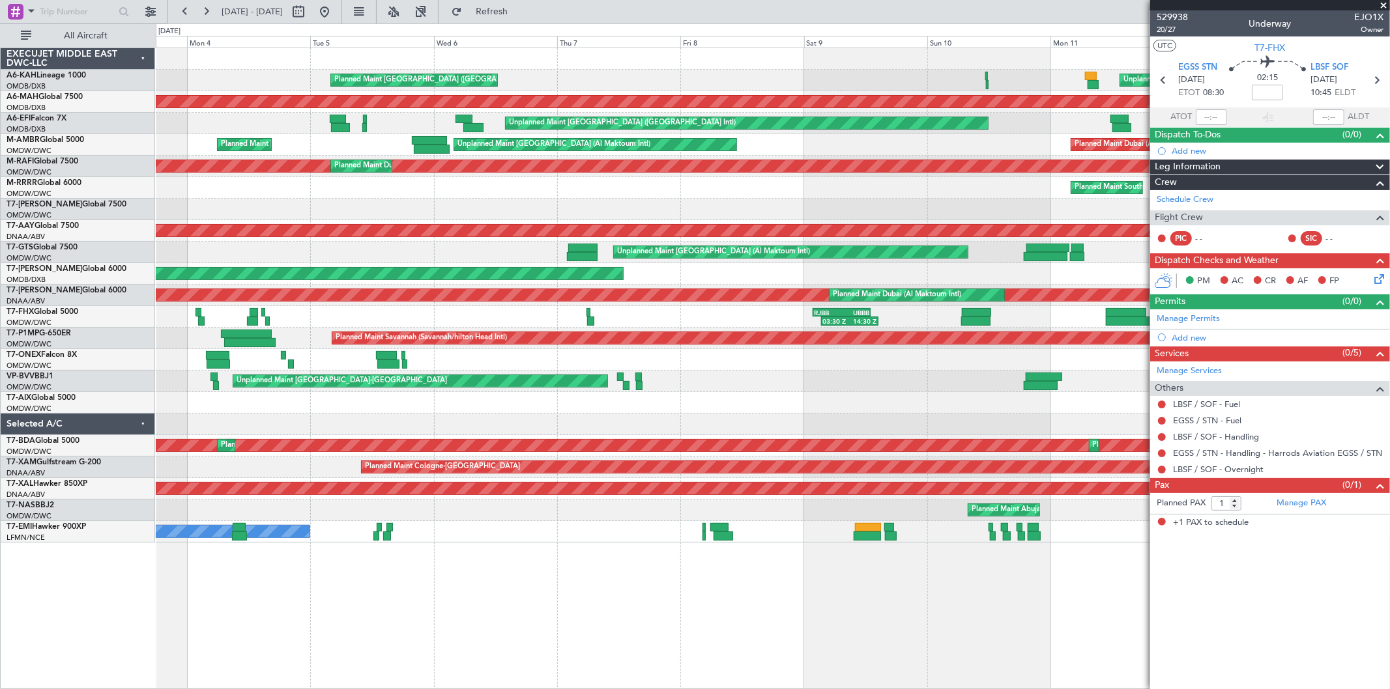
click at [860, 61] on div "Unplanned Maint Budapest (Ferenc Liszt Intl) Planned Maint London (Stansted) Pl…" at bounding box center [773, 295] width 1234 height 495
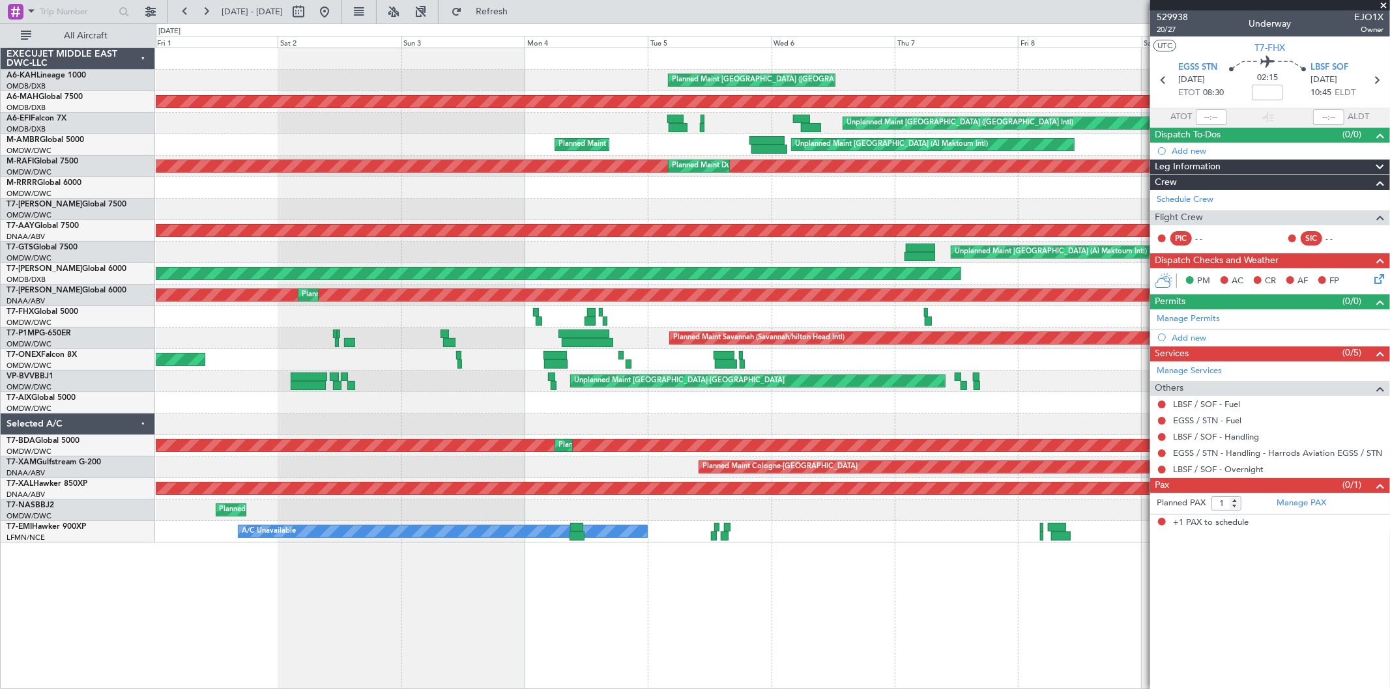
click at [835, 80] on div "Planned Maint London (Stansted)" at bounding box center [751, 80] width 167 height 13
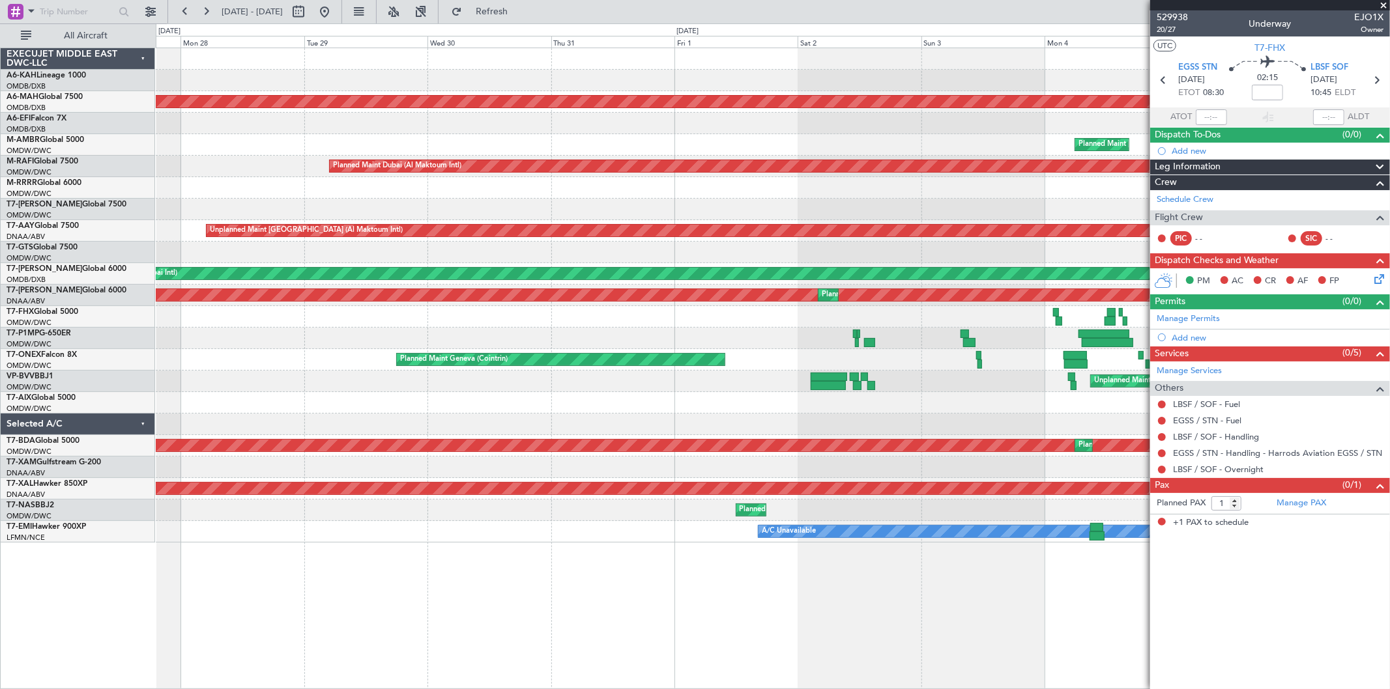
click at [804, 87] on div "Planned Maint London (Stansted)" at bounding box center [773, 81] width 1234 height 22
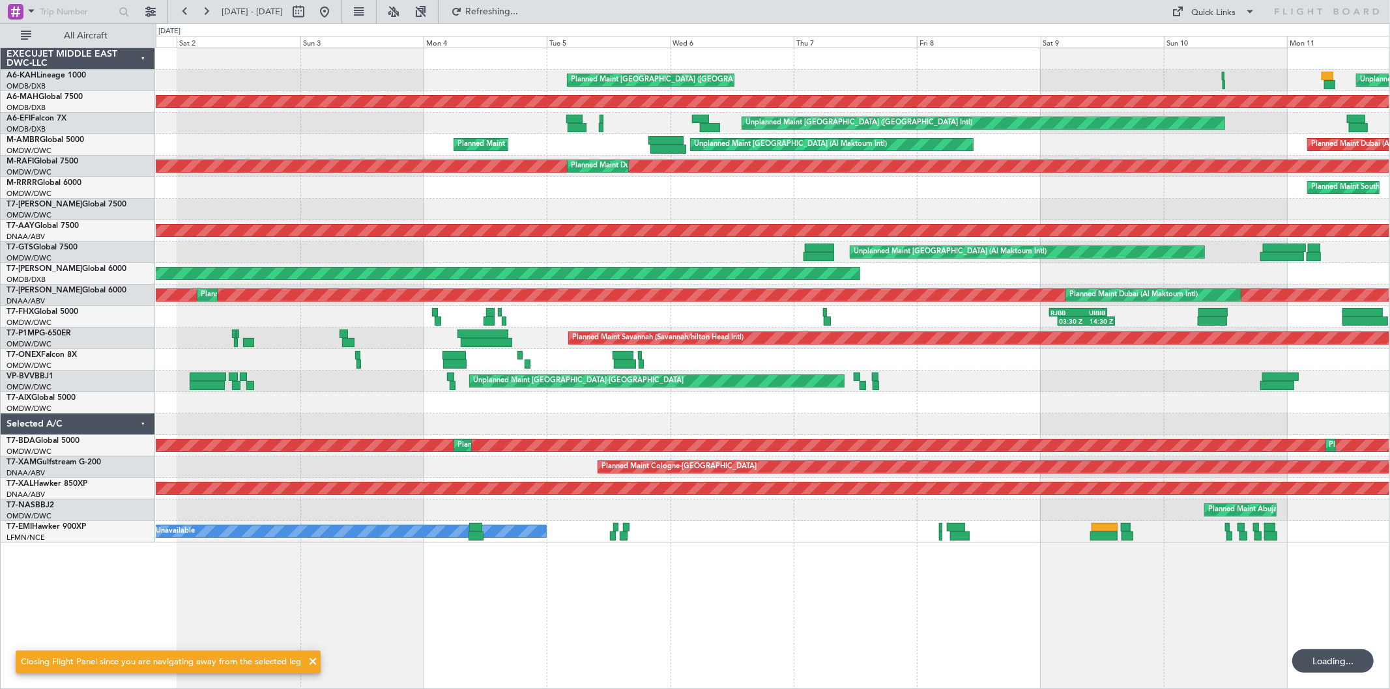
click at [0, 68] on html "27 Jul 2025 - 06 Aug 2025 Refreshing... Quick Links All Aircraft Planned Maint …" at bounding box center [695, 344] width 1390 height 689
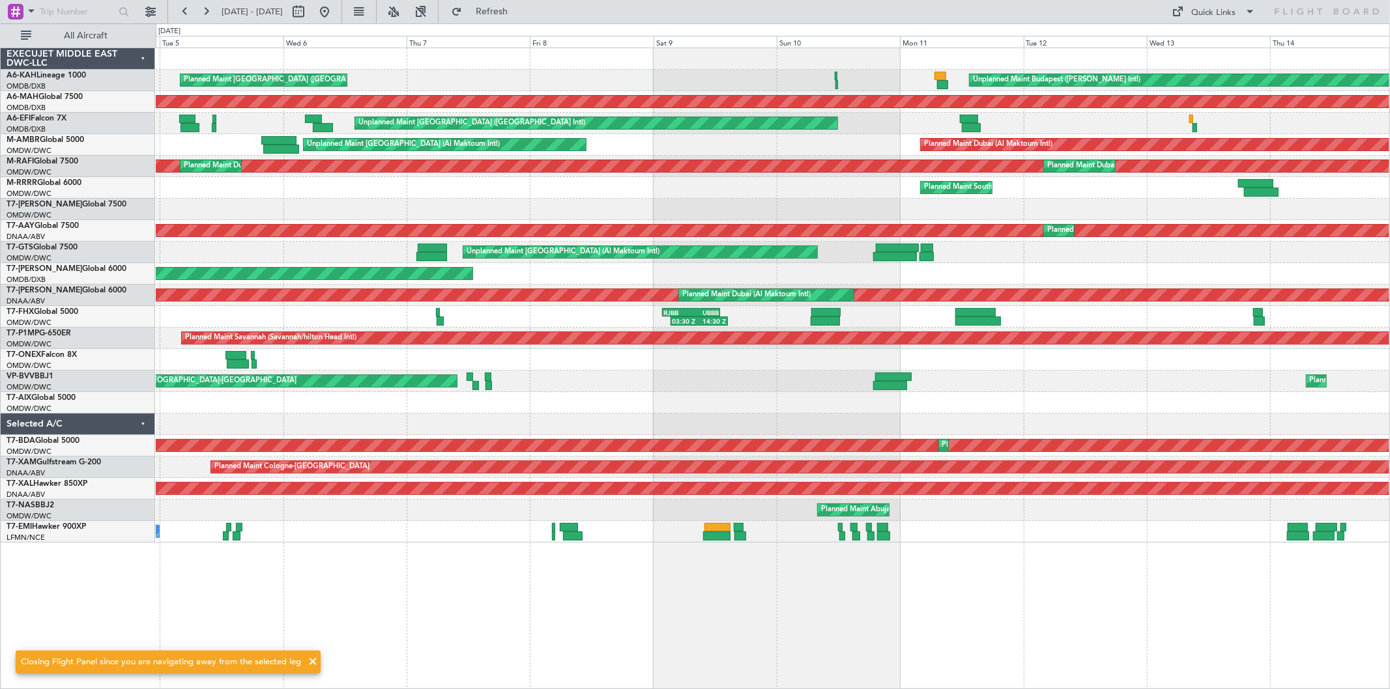
click at [654, 94] on div "Planned Maint London (Stansted) Unplanned Maint Budapest (Ferenc Liszt Intl) Pl…" at bounding box center [773, 295] width 1234 height 495
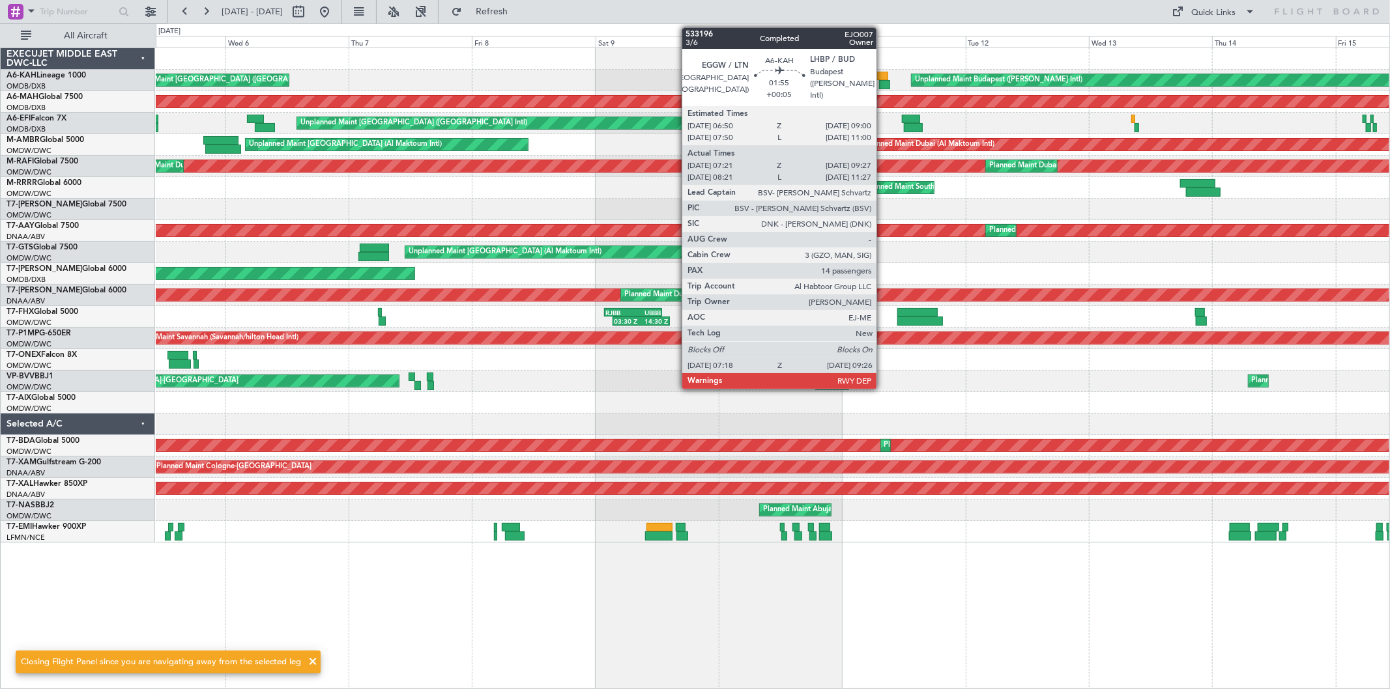
click at [883, 81] on div at bounding box center [884, 84] width 11 height 9
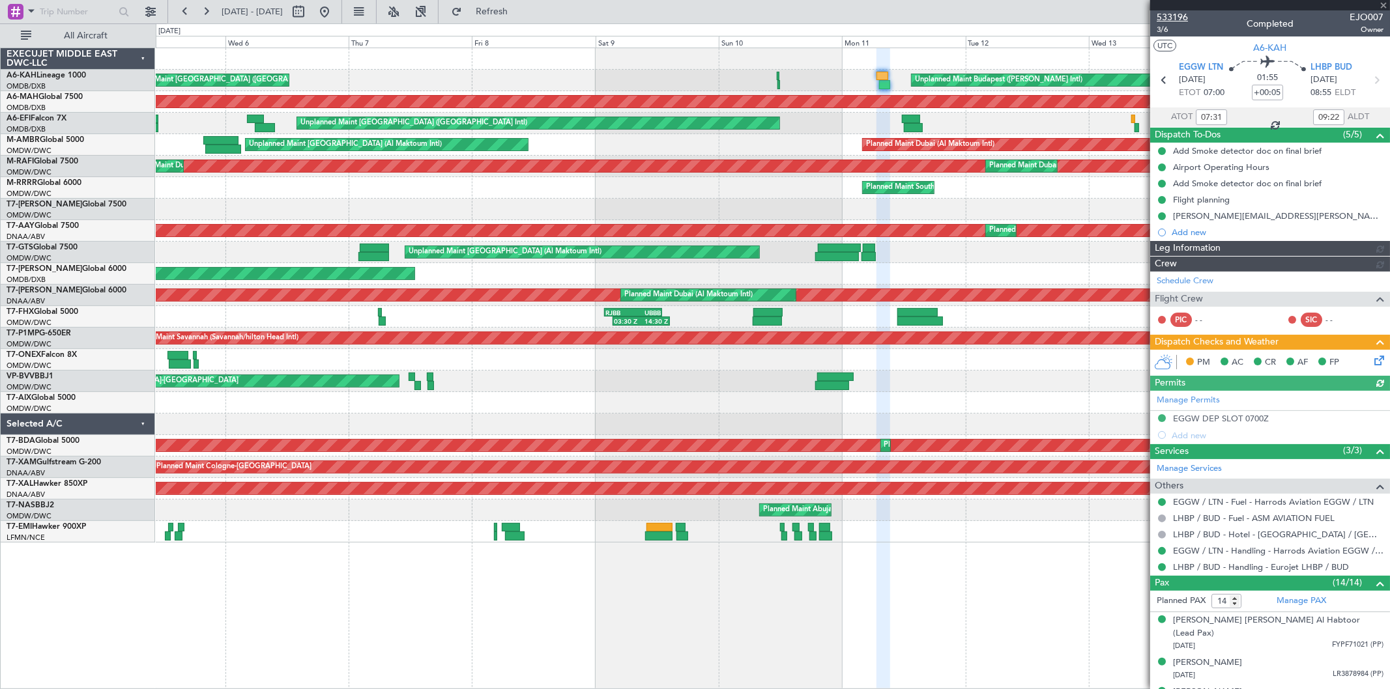
type input "Rohit Roy (ROY)"
type input "6984"
click at [1180, 14] on span "533196" at bounding box center [1172, 17] width 31 height 14
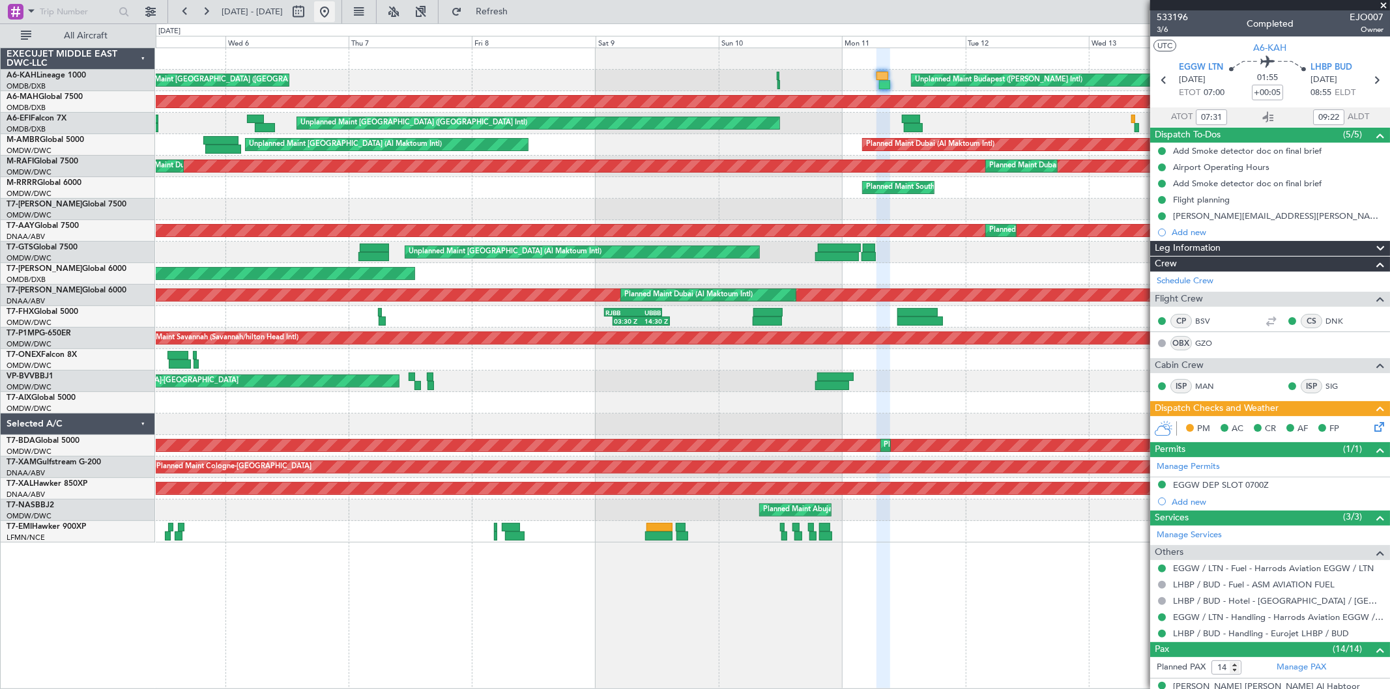
click at [335, 8] on button at bounding box center [324, 11] width 21 height 21
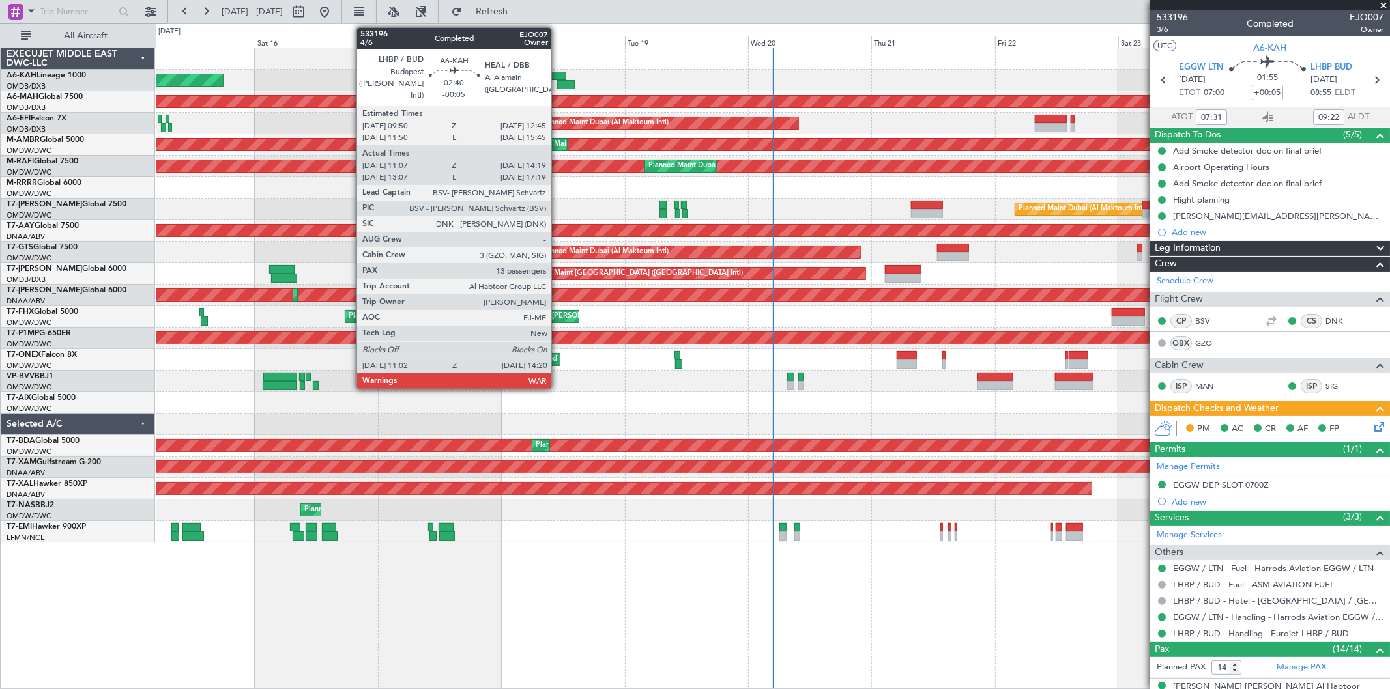
click at [558, 76] on div at bounding box center [559, 76] width 16 height 9
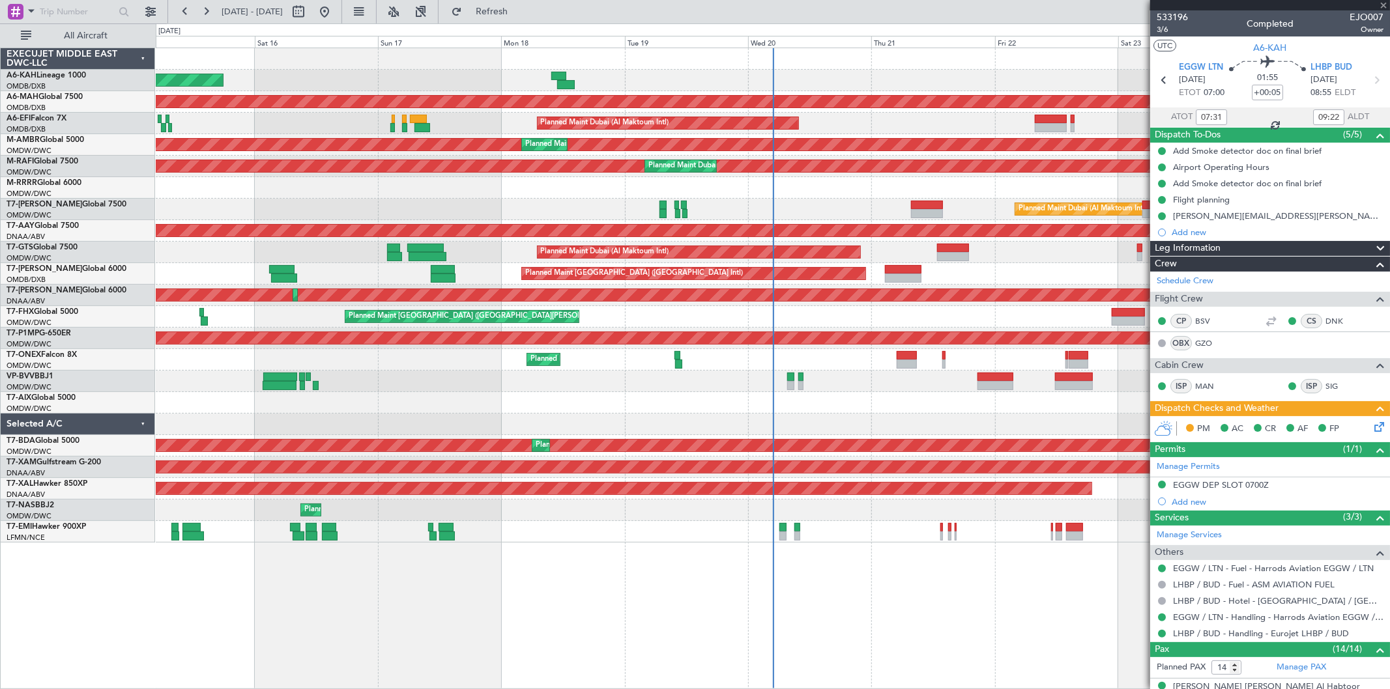
type input "-00:05"
type input "11:17"
type input "14:14"
type input "13"
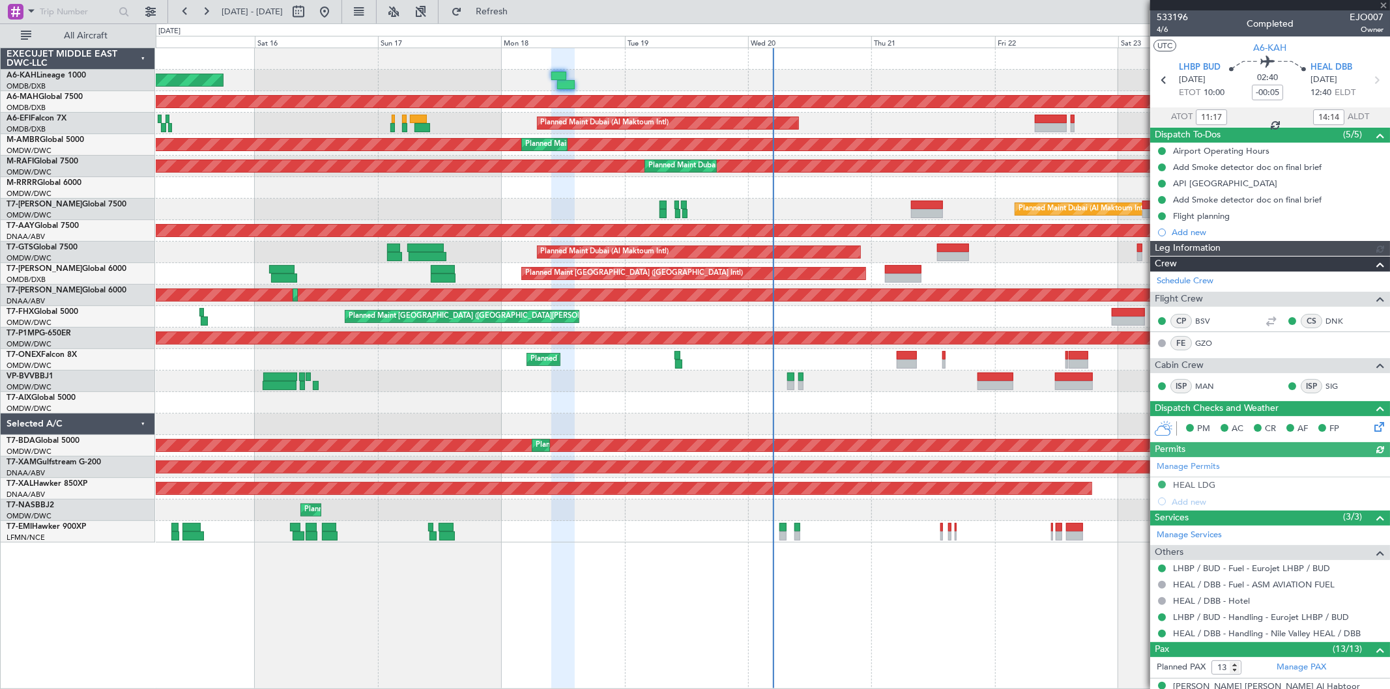
type input "Dherander Fithani (DHF)"
type input "7044"
type input "13:17"
type input "17:14"
type input "11:17"
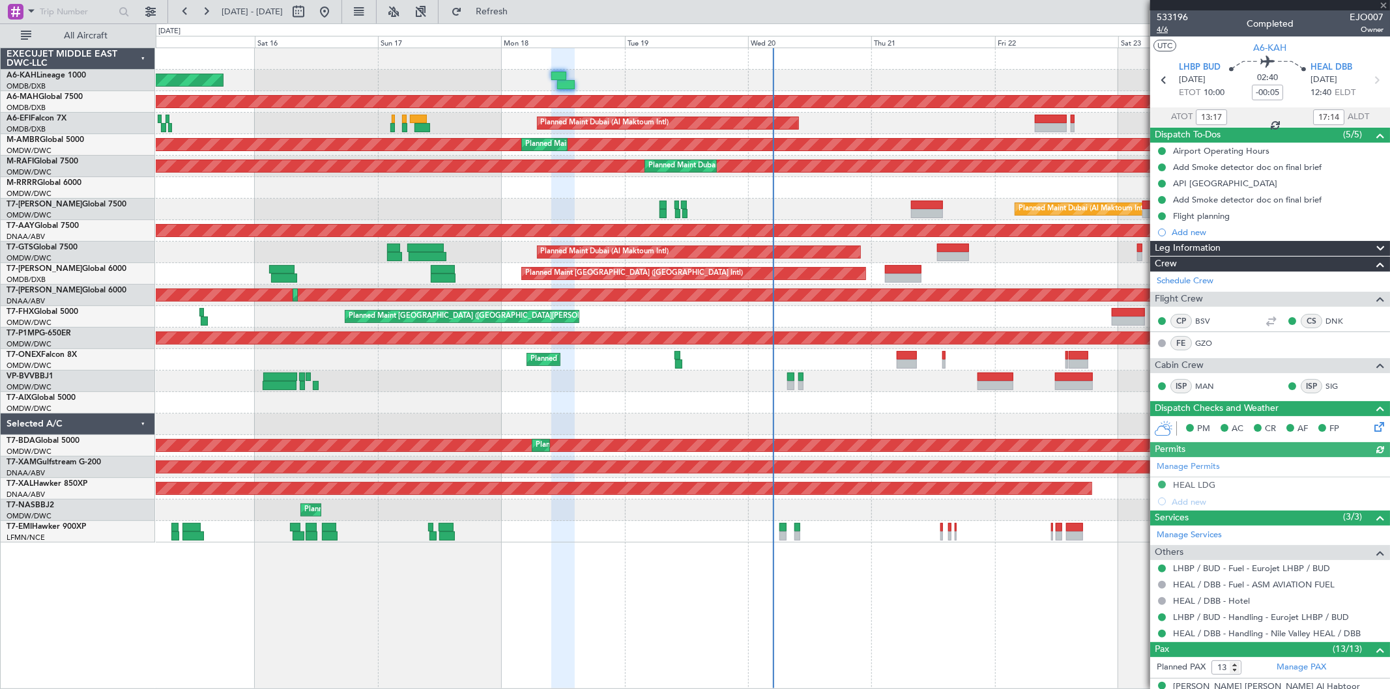
type input "14:14"
click at [1165, 27] on span "4/6" at bounding box center [1172, 29] width 31 height 11
click at [523, 20] on button "Refresh" at bounding box center [484, 11] width 78 height 21
type input "Dherander Fithani (DHF)"
type input "7044"
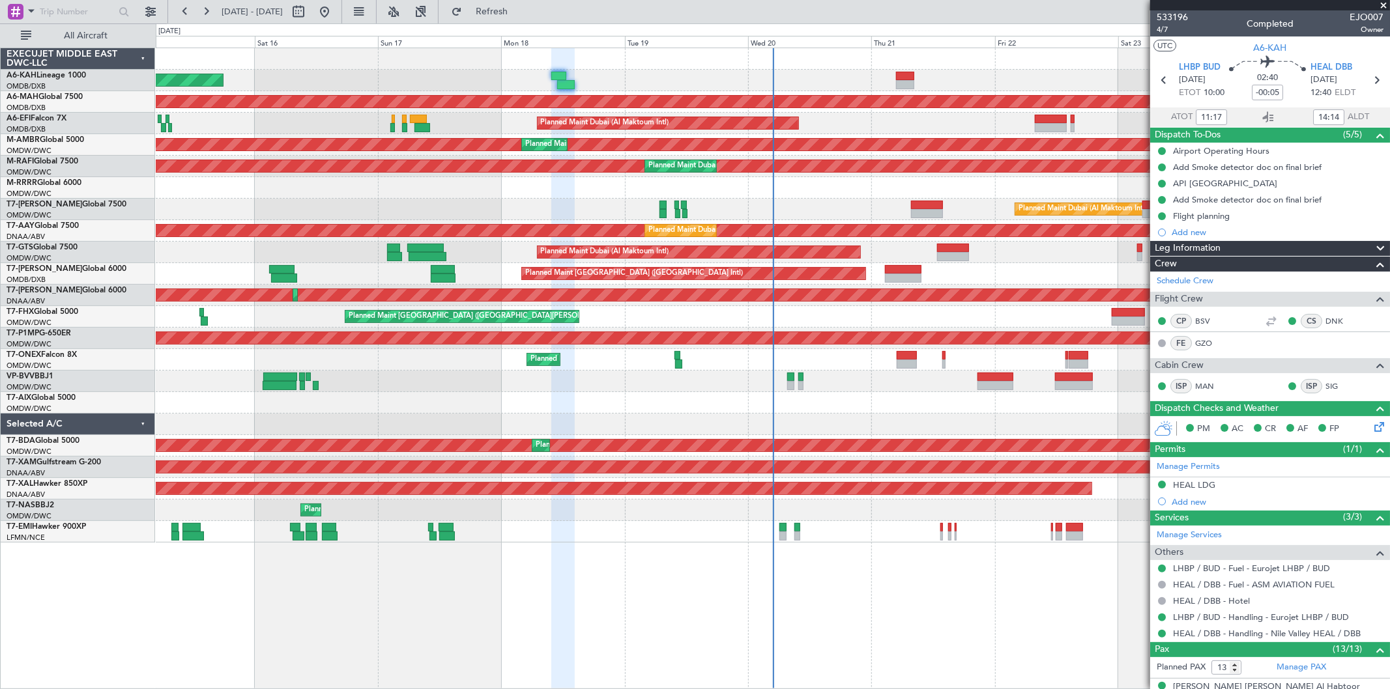
click at [961, 184] on div at bounding box center [773, 188] width 1234 height 22
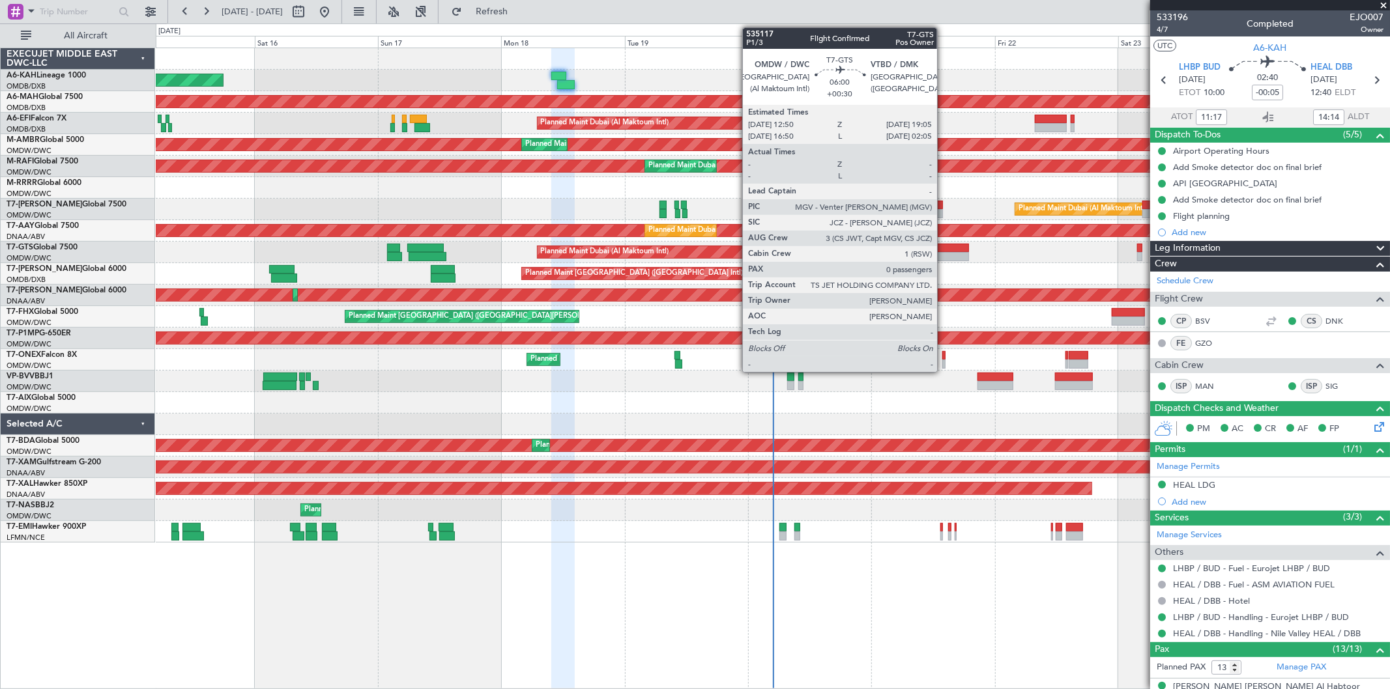
click at [944, 253] on div at bounding box center [953, 256] width 33 height 9
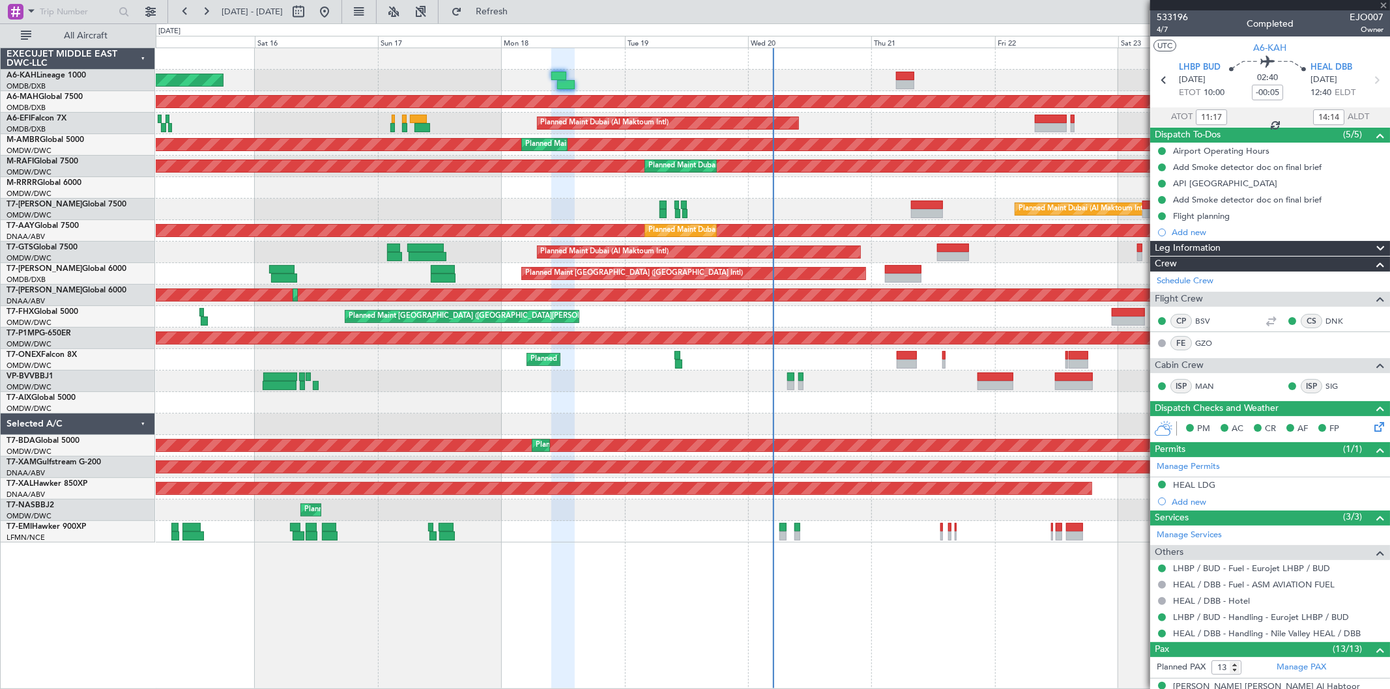
type input "+00:30"
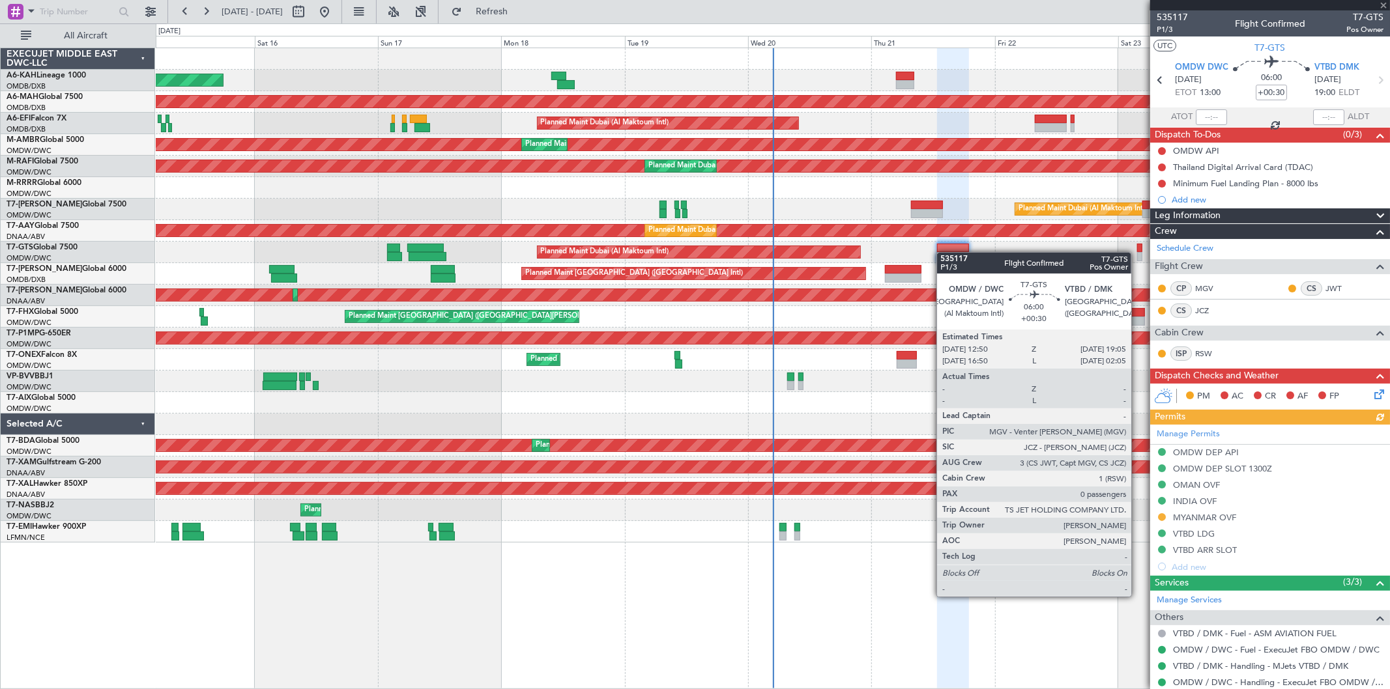
click at [944, 253] on div at bounding box center [953, 256] width 33 height 9
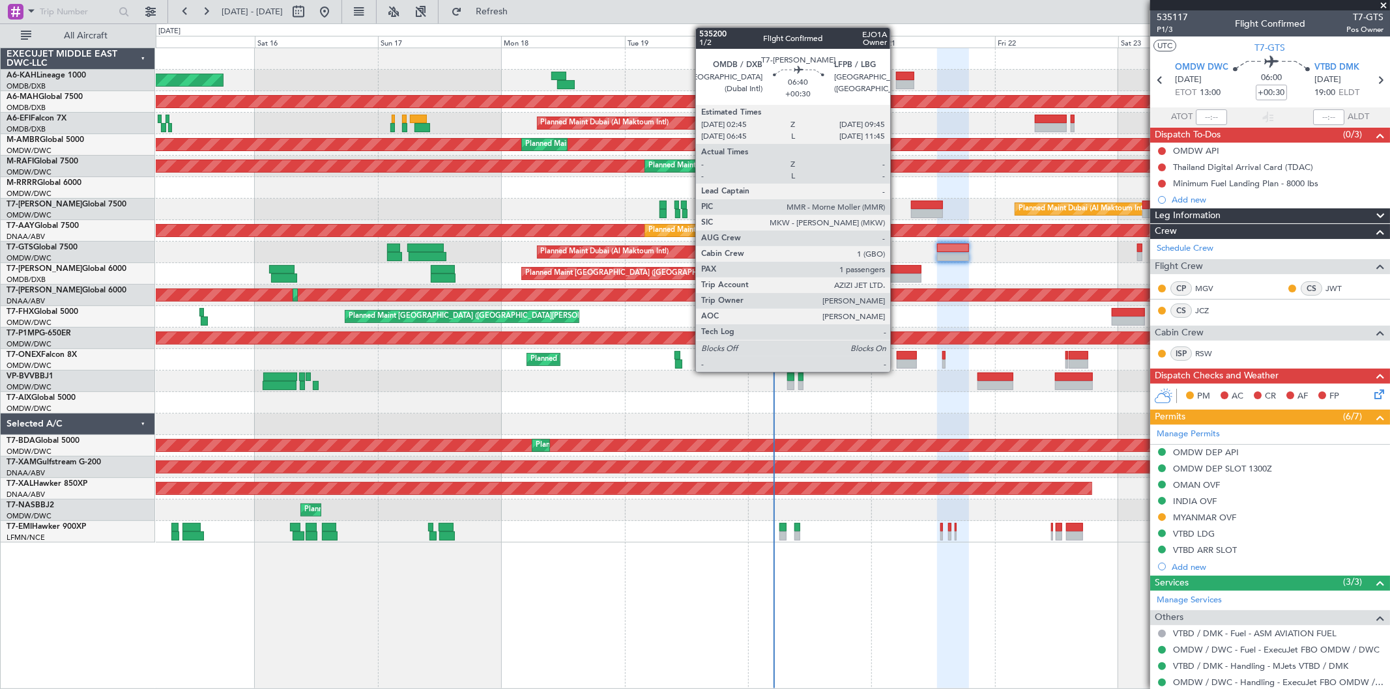
click at [897, 276] on div at bounding box center [903, 278] width 36 height 9
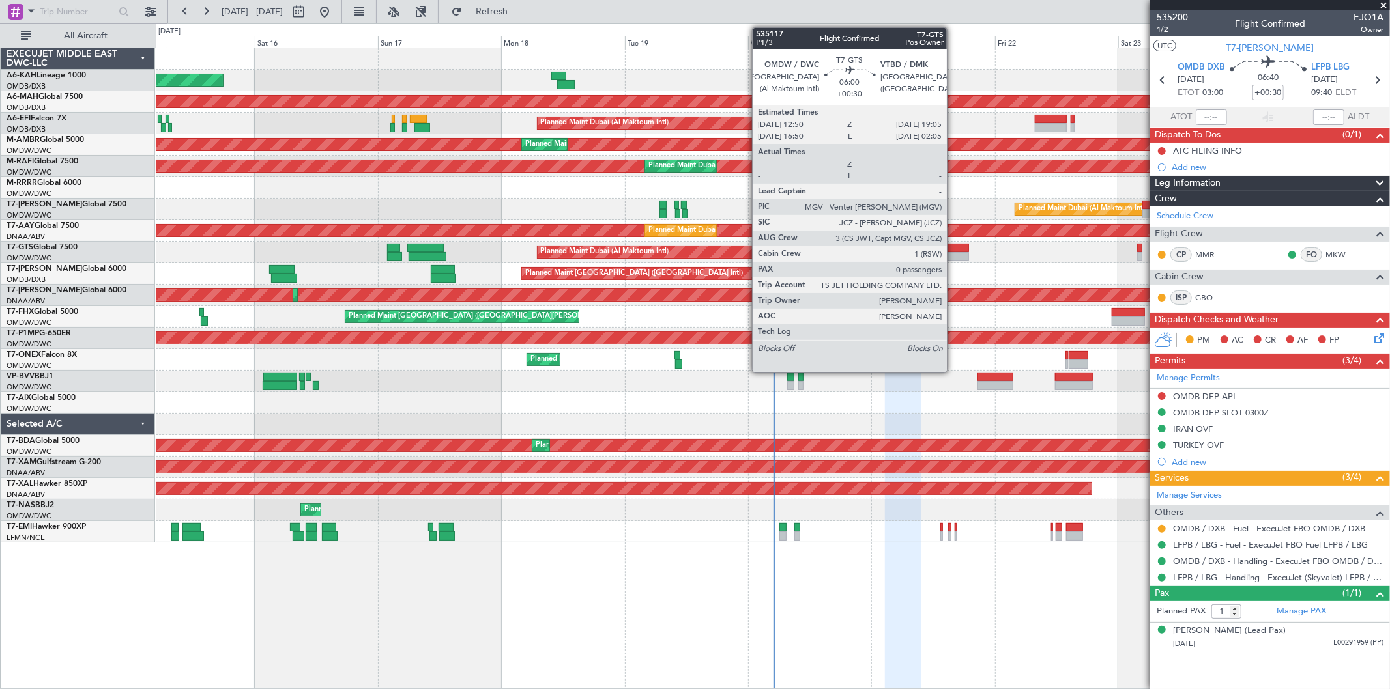
click at [953, 251] on div at bounding box center [953, 248] width 33 height 9
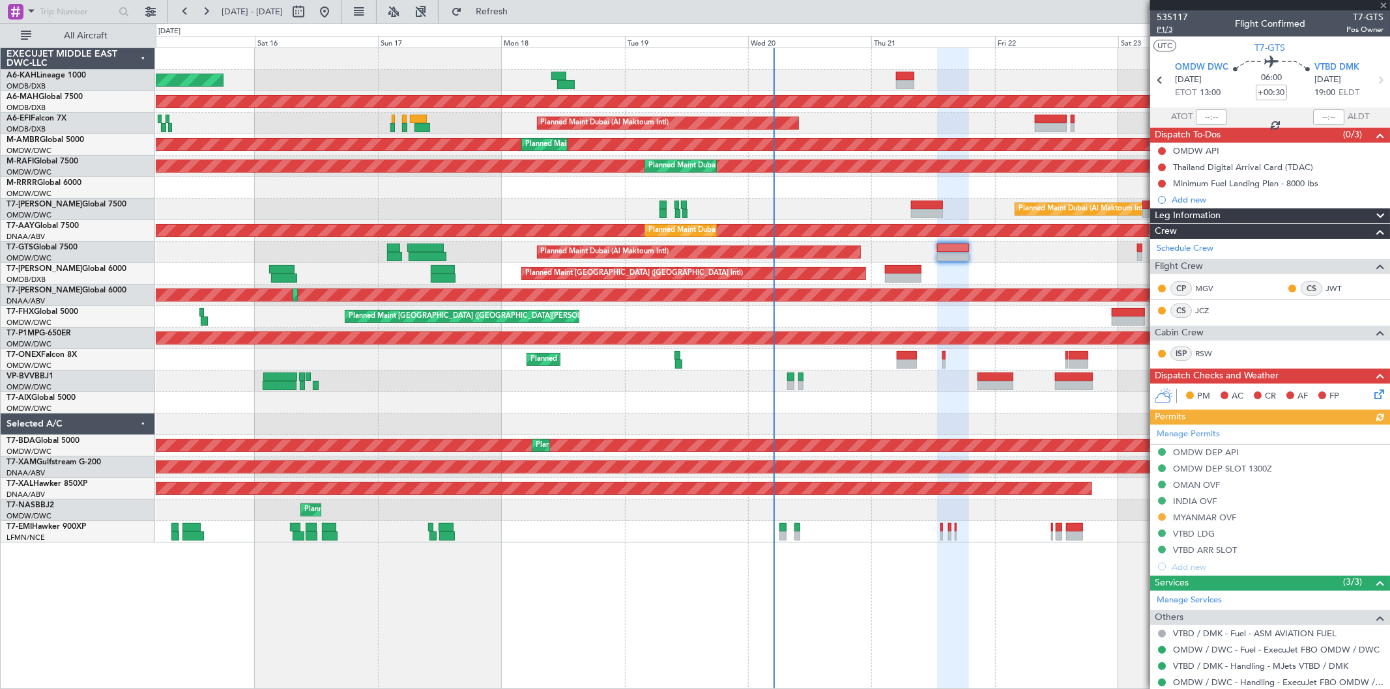
click at [1176, 26] on span "P1/3" at bounding box center [1172, 29] width 31 height 11
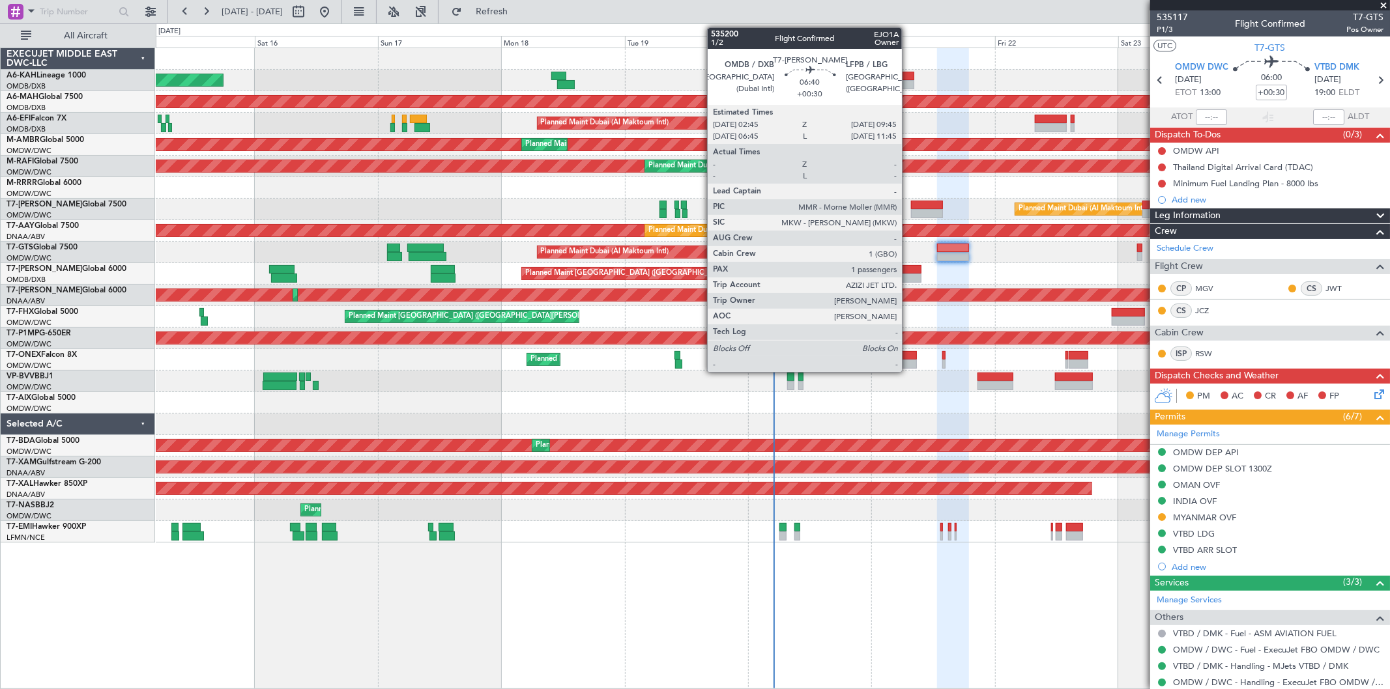
click at [908, 272] on div at bounding box center [903, 269] width 36 height 9
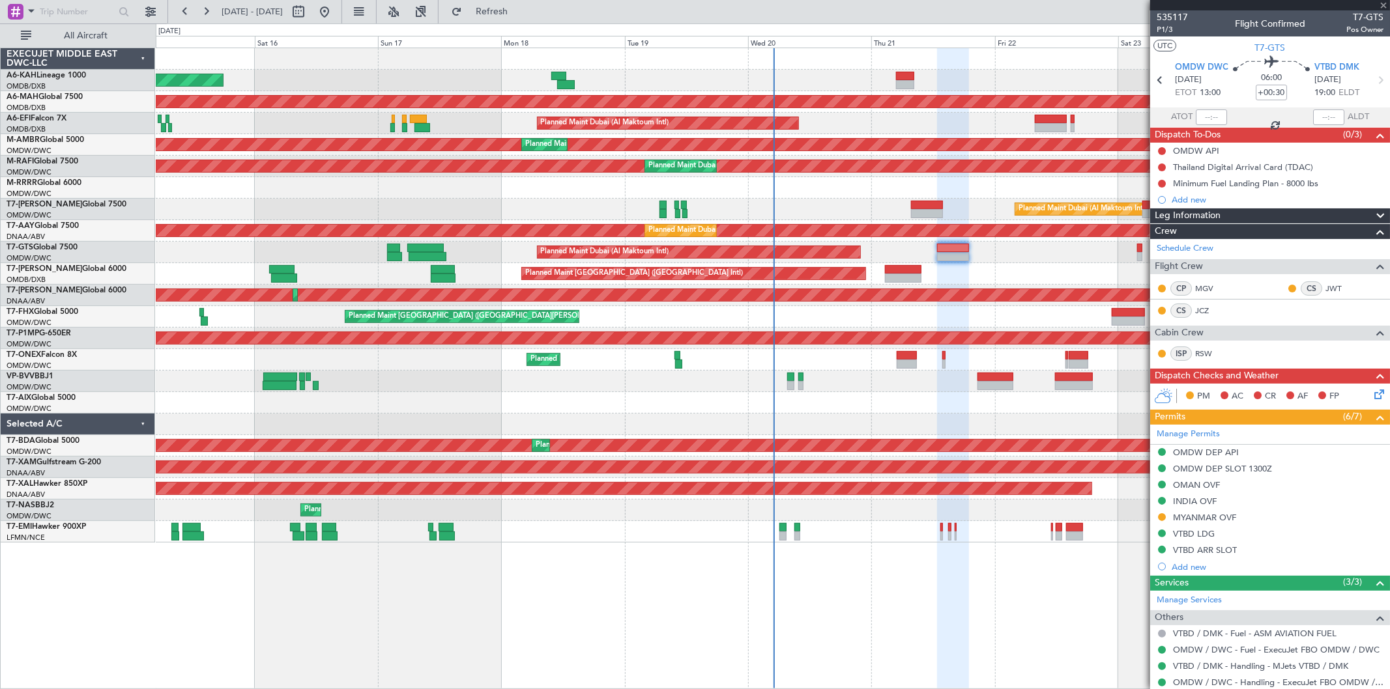
type input "1"
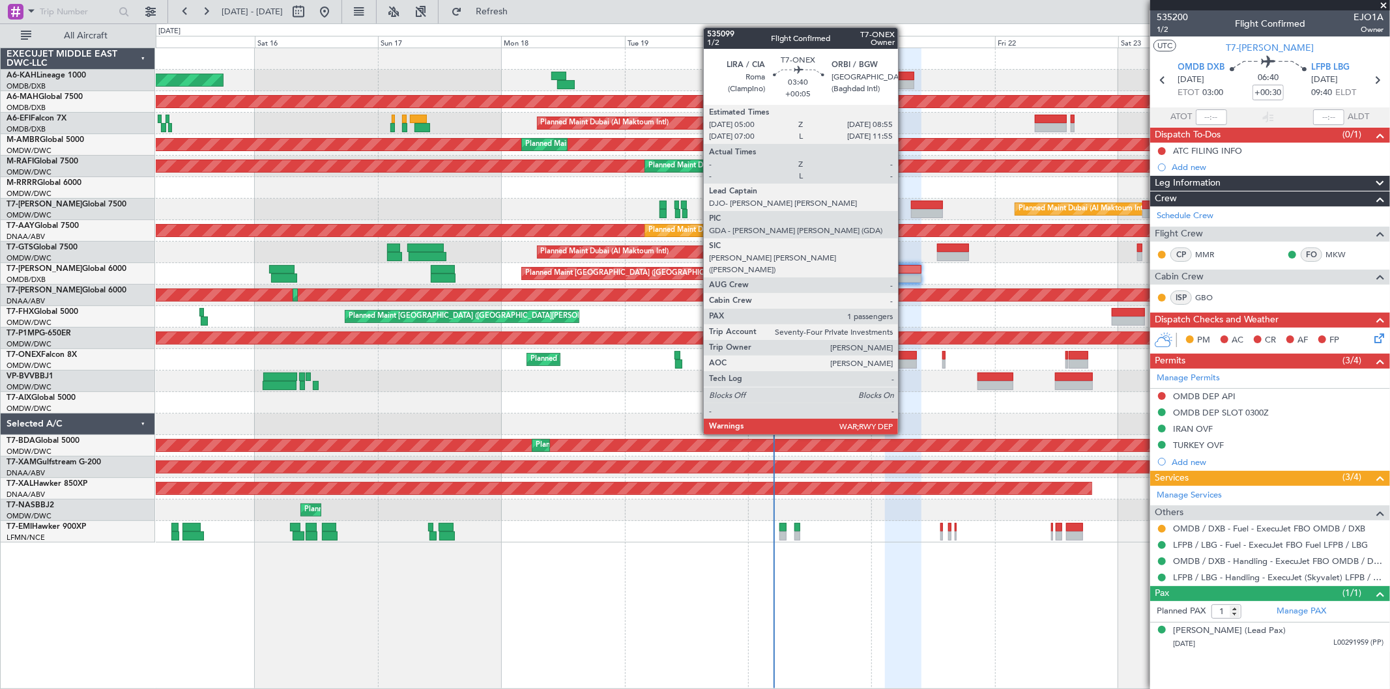
click at [904, 361] on div at bounding box center [907, 364] width 20 height 9
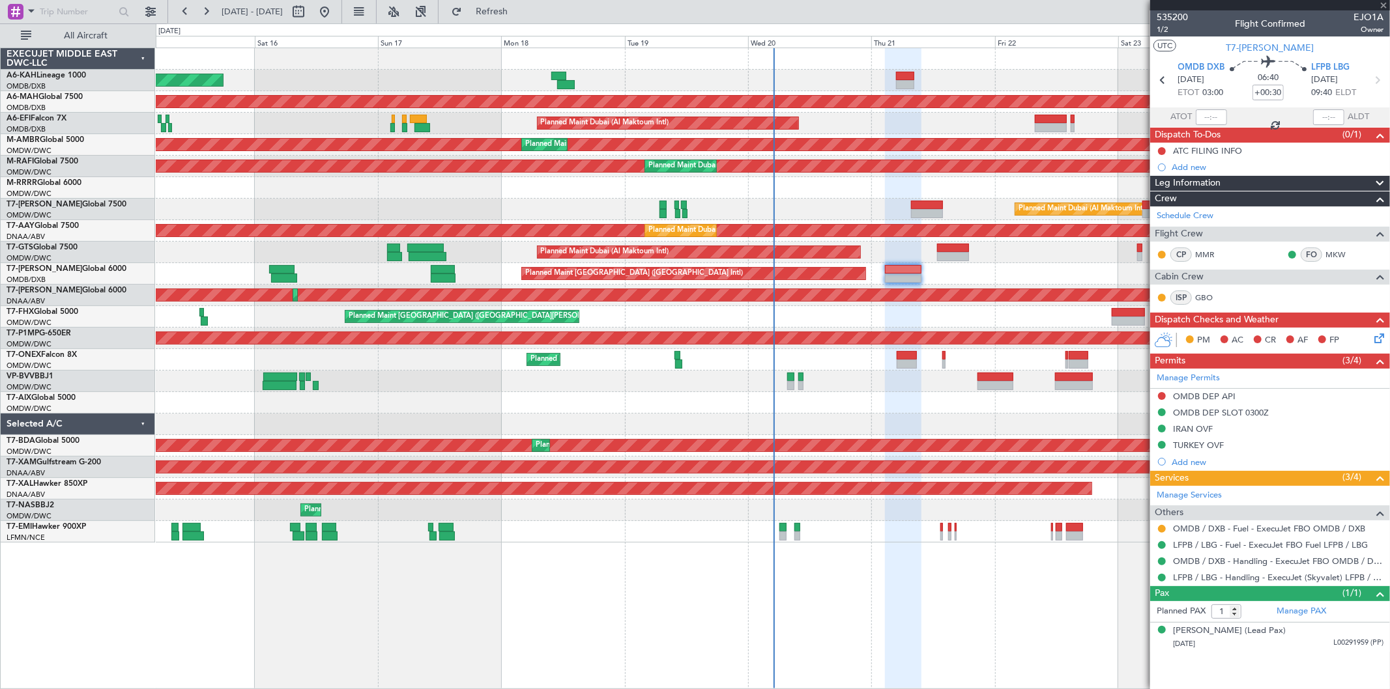
type input "+00:05"
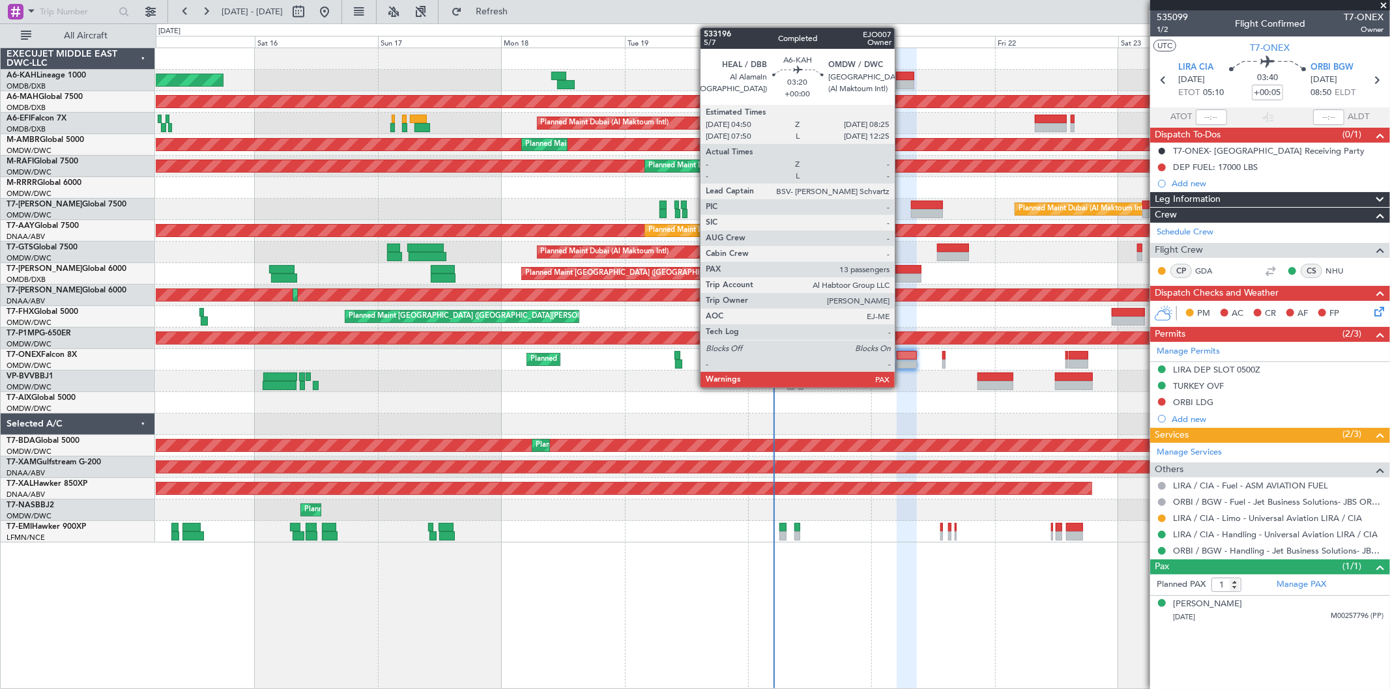
click at [901, 85] on div at bounding box center [905, 84] width 19 height 9
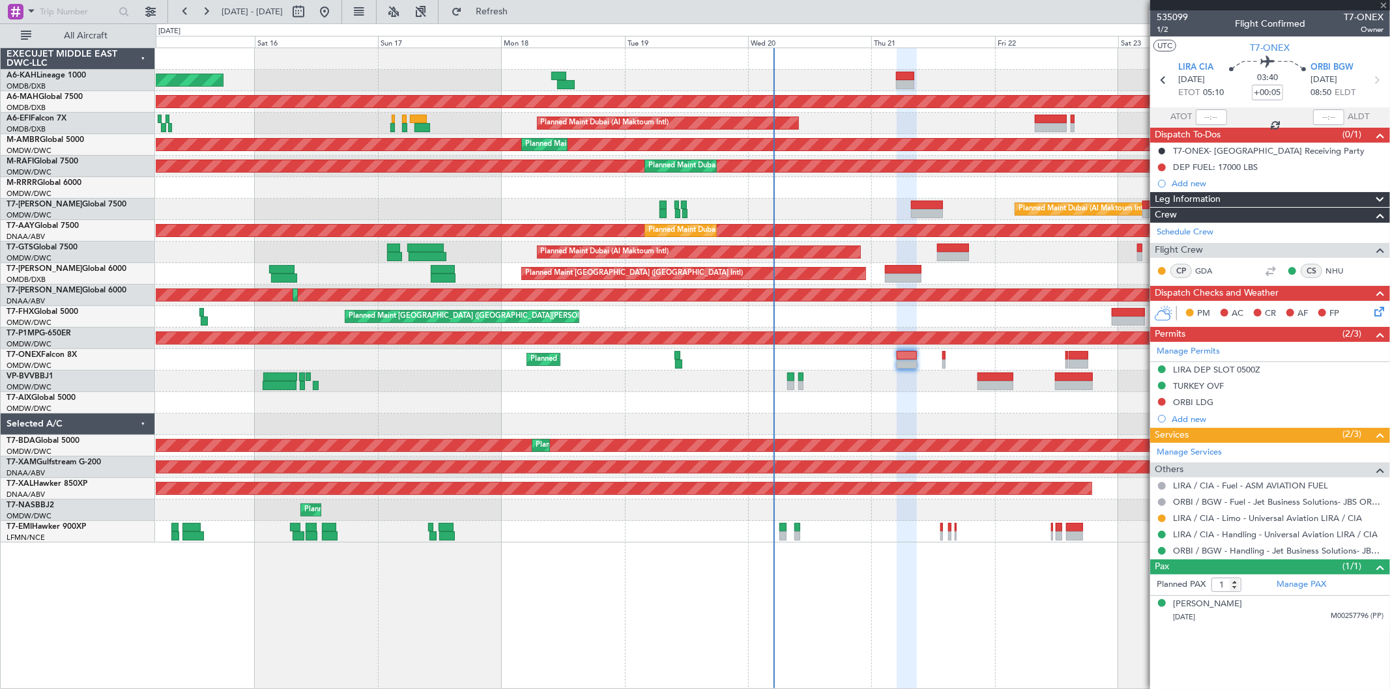
type input "13"
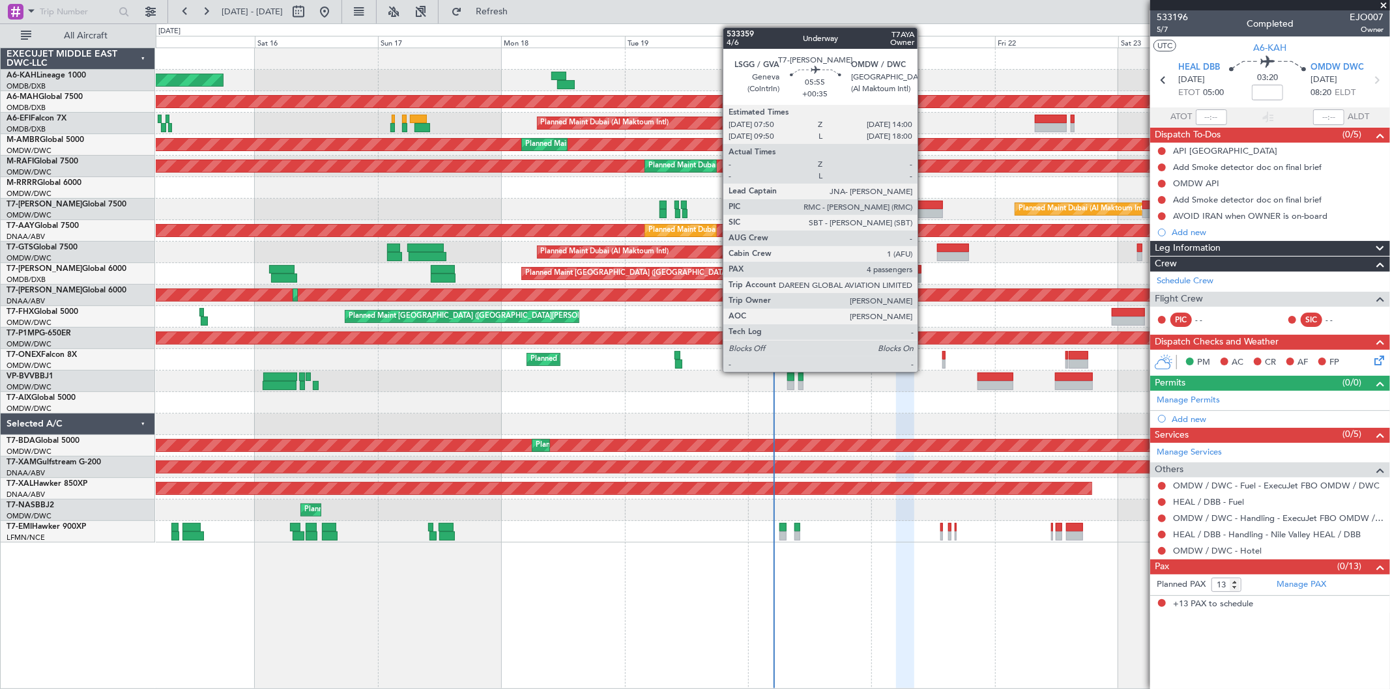
click at [924, 209] on div at bounding box center [927, 213] width 32 height 9
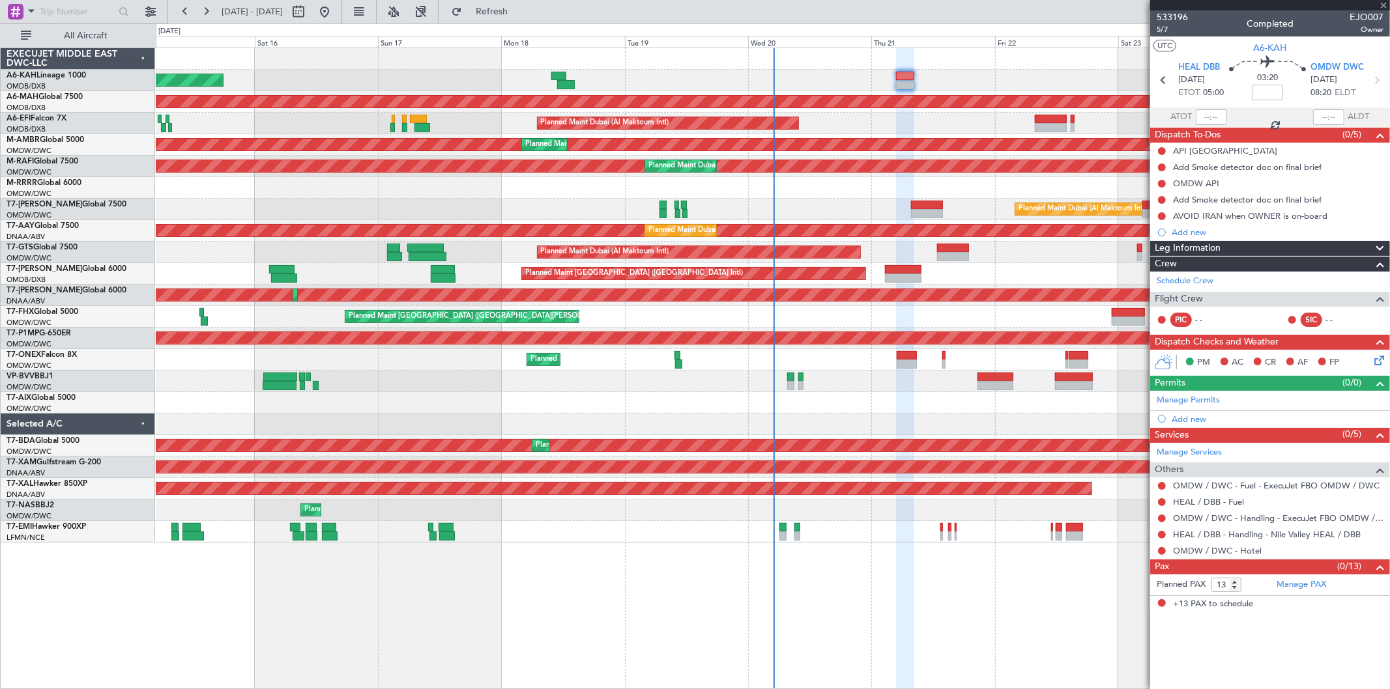
type input "+00:35"
type input "4"
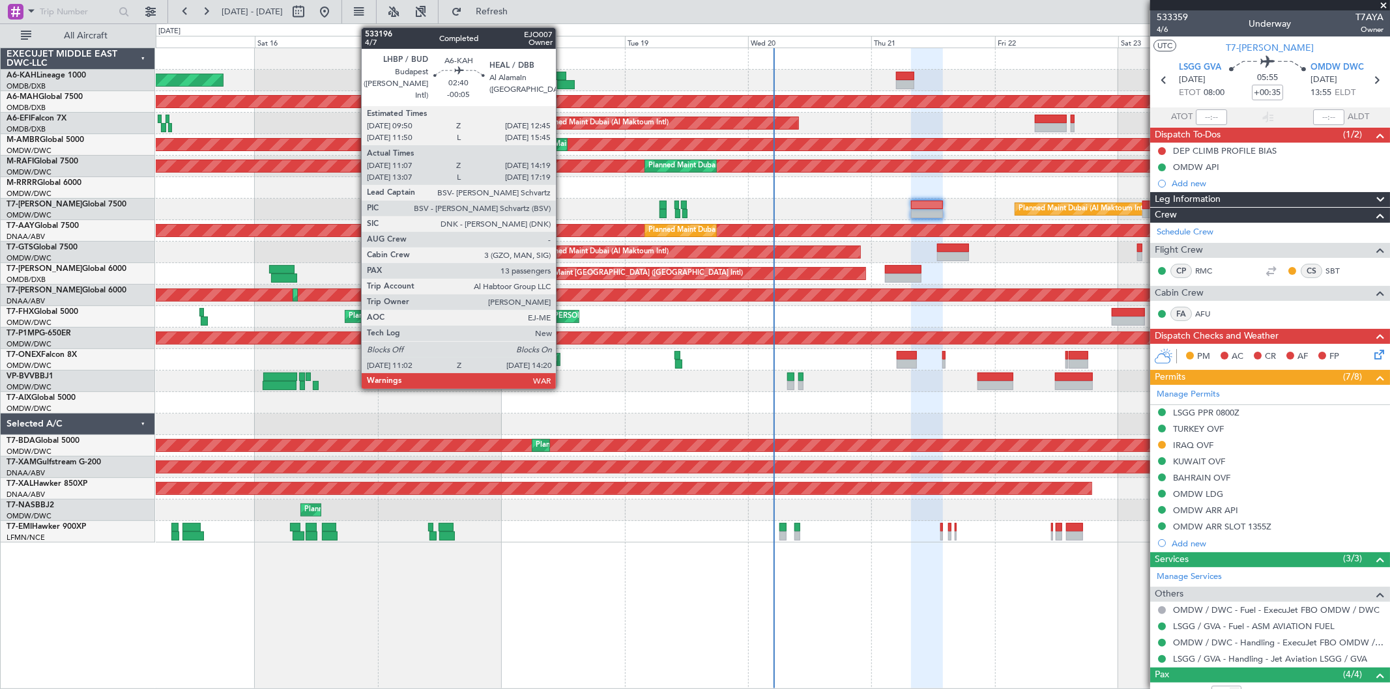
click at [562, 78] on div at bounding box center [559, 76] width 16 height 9
click at [563, 79] on div at bounding box center [559, 76] width 16 height 9
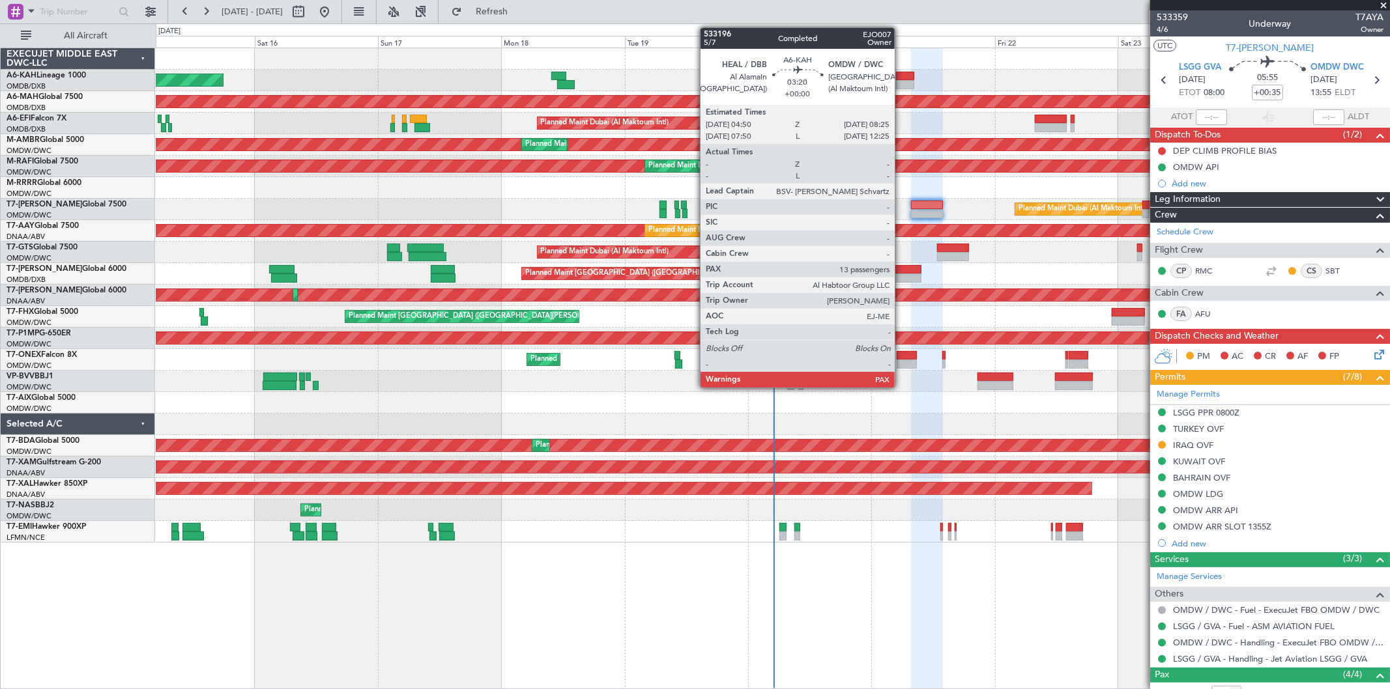
click at [901, 80] on div at bounding box center [905, 84] width 19 height 9
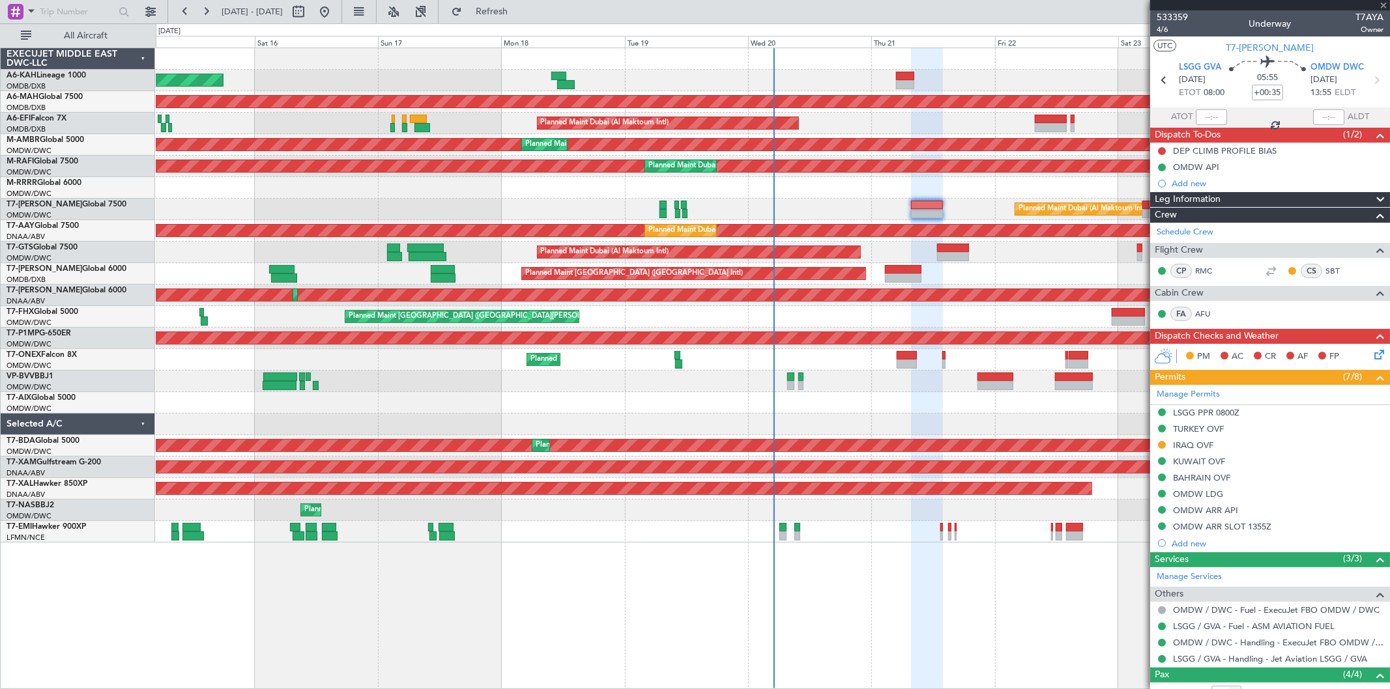
type input "13"
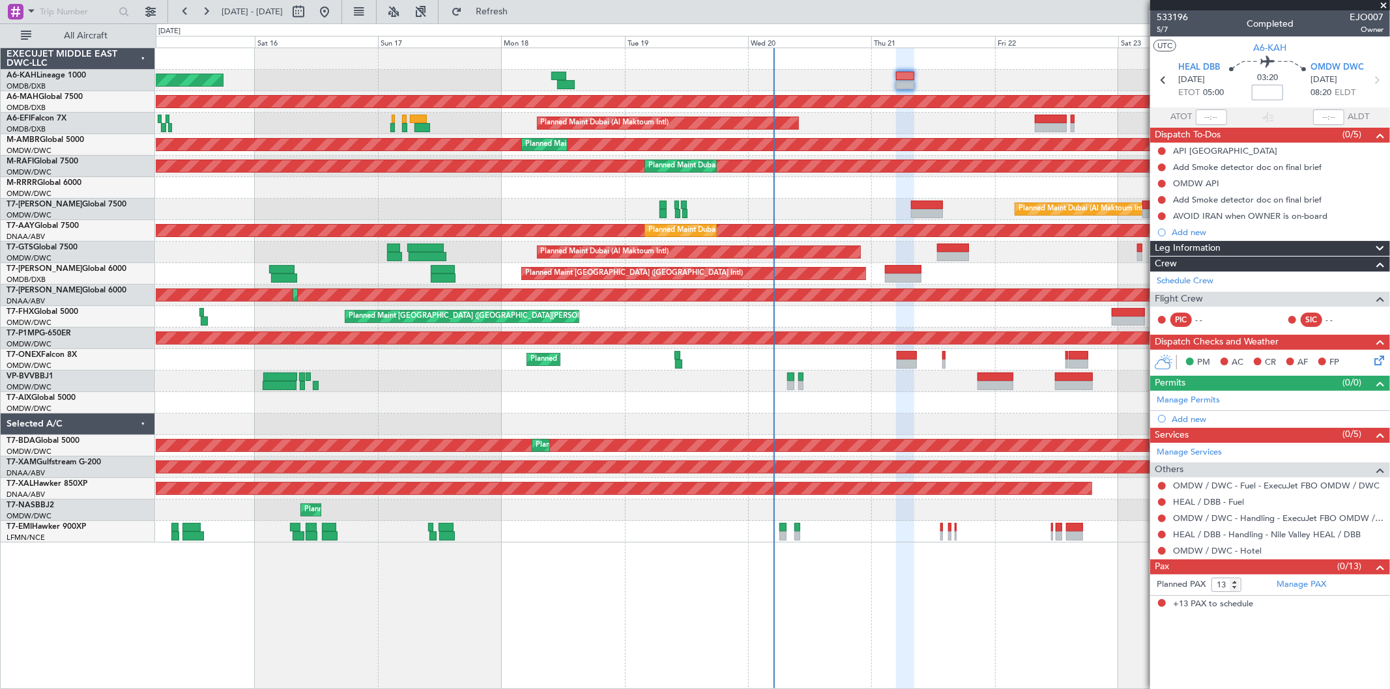
click at [1274, 89] on input at bounding box center [1267, 93] width 31 height 16
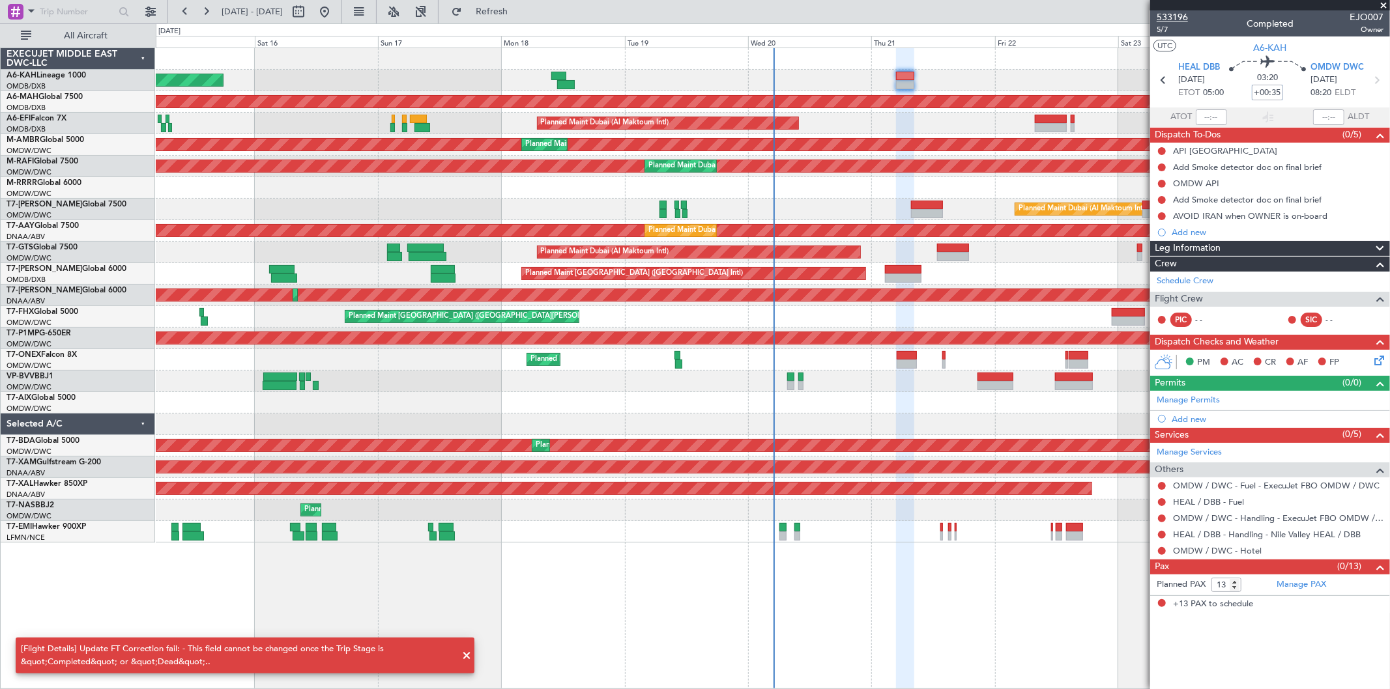
type input "+00:35"
click at [1174, 12] on span "533196" at bounding box center [1172, 17] width 31 height 14
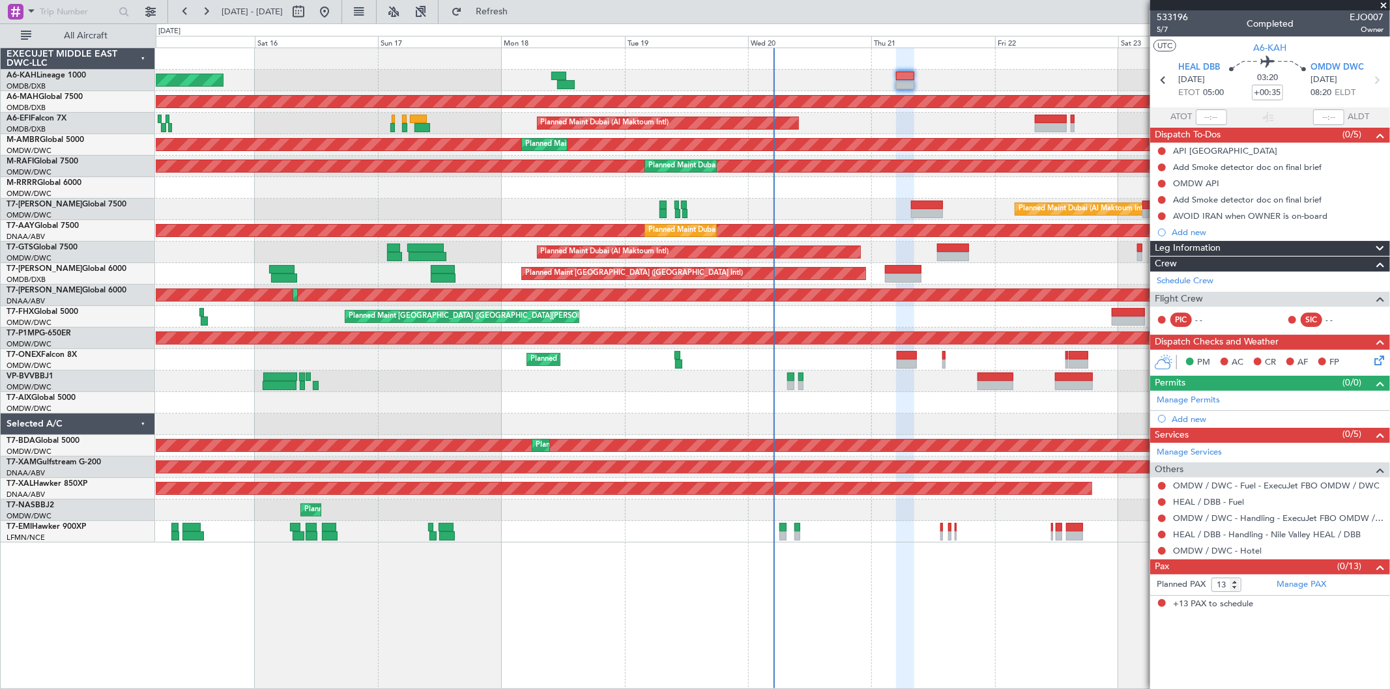
click at [1383, 5] on span at bounding box center [1383, 6] width 13 height 12
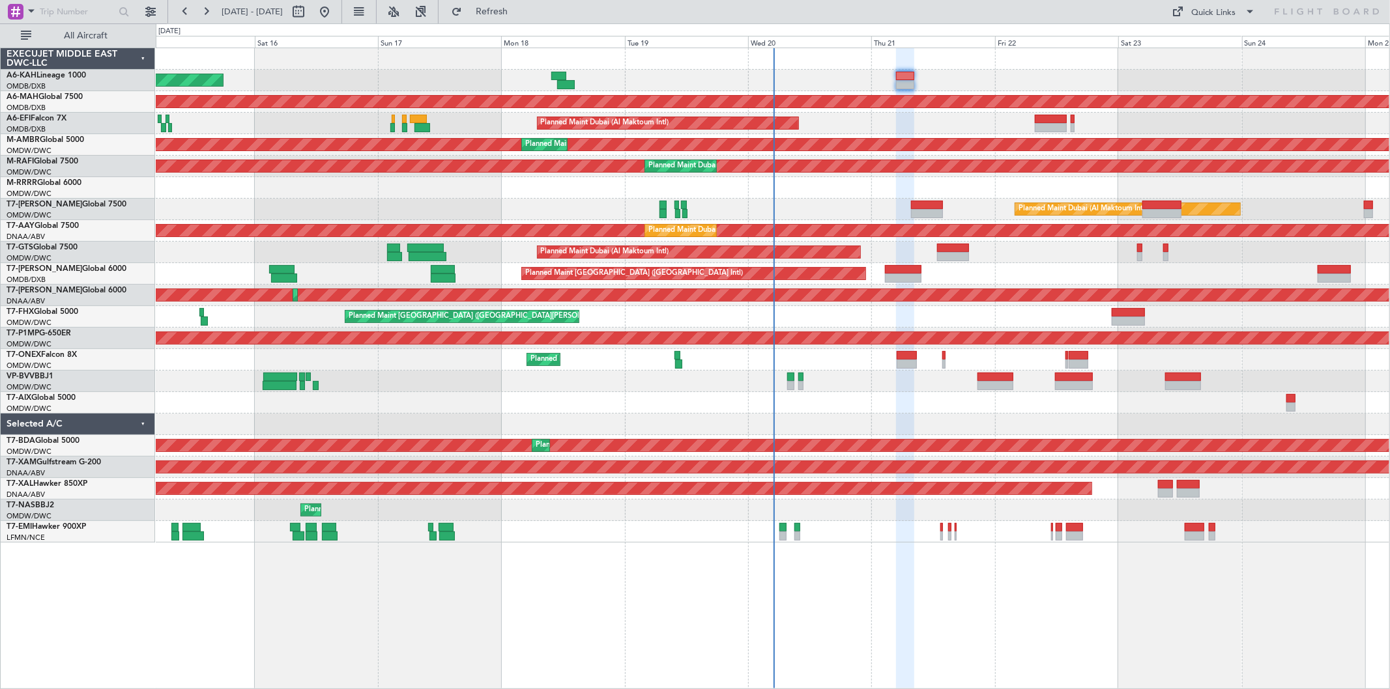
type input "0"
click at [914, 76] on div "Unplanned Maint Budapest ([PERSON_NAME] Intl)" at bounding box center [773, 81] width 1234 height 22
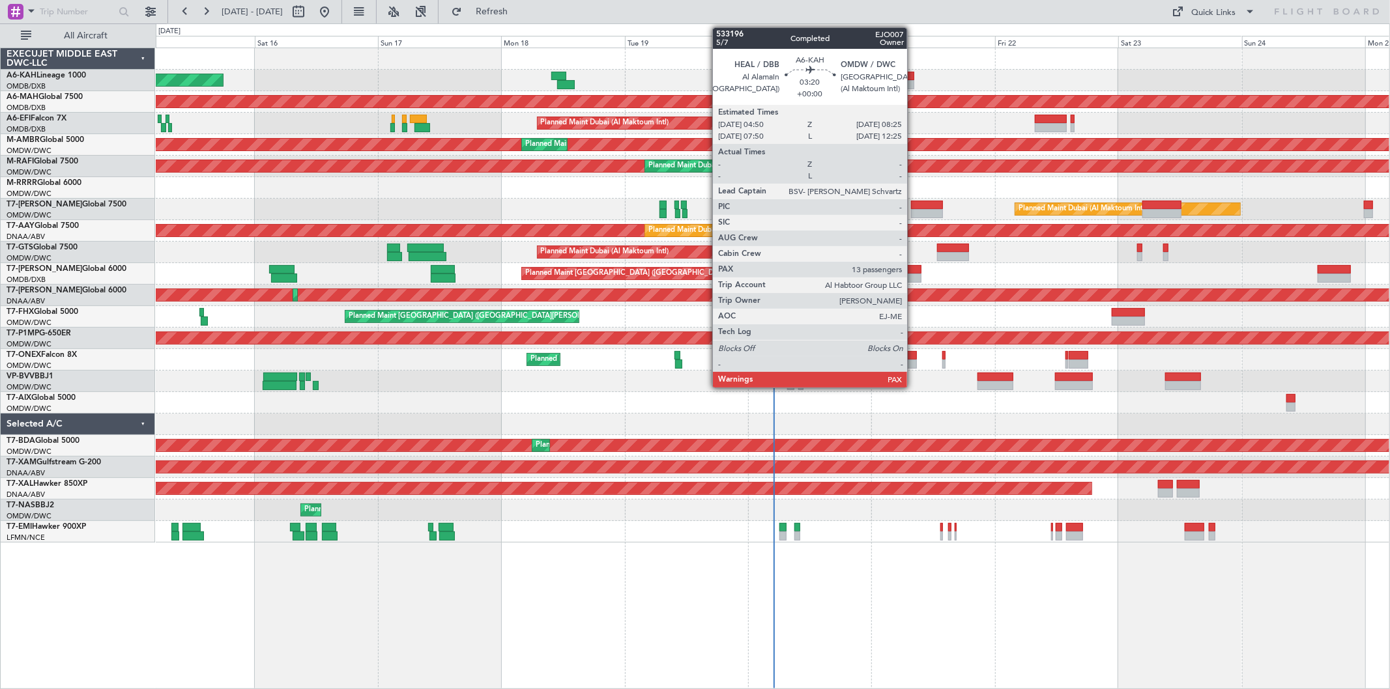
click at [914, 74] on div at bounding box center [905, 76] width 19 height 9
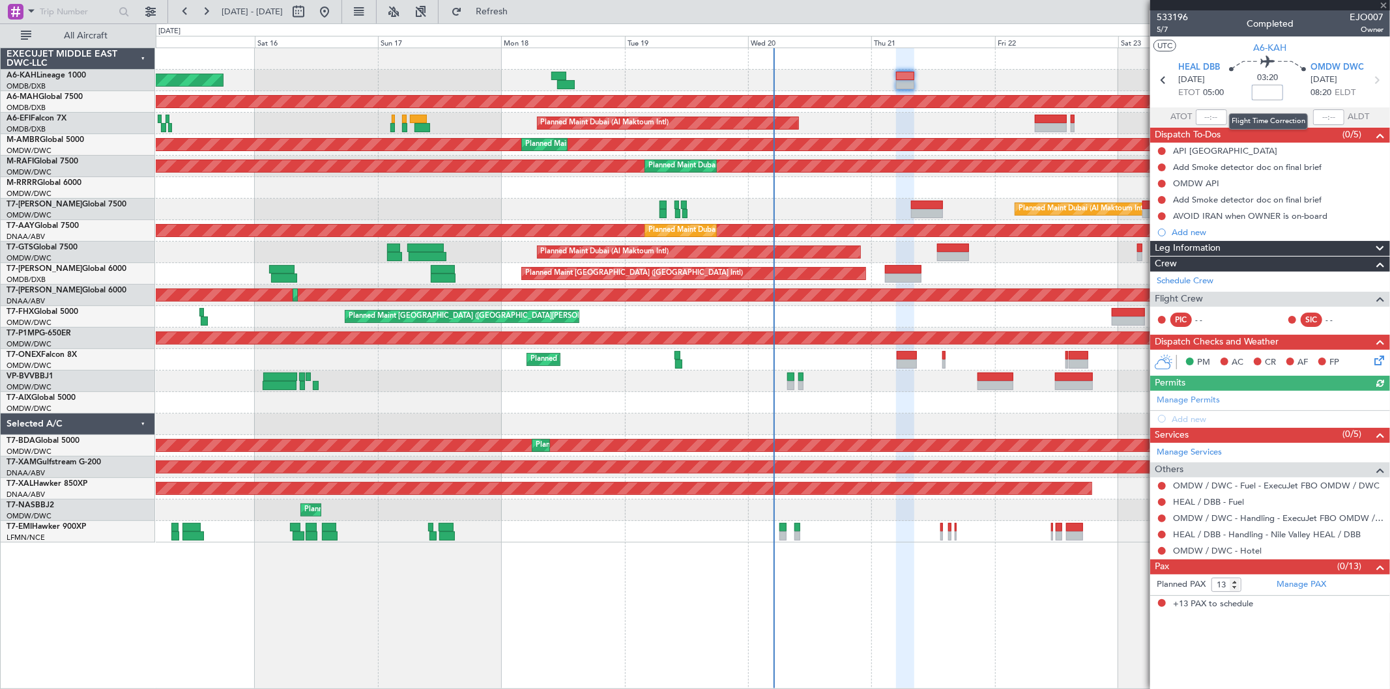
click at [1265, 93] on input at bounding box center [1267, 93] width 31 height 16
type input "+00:35"
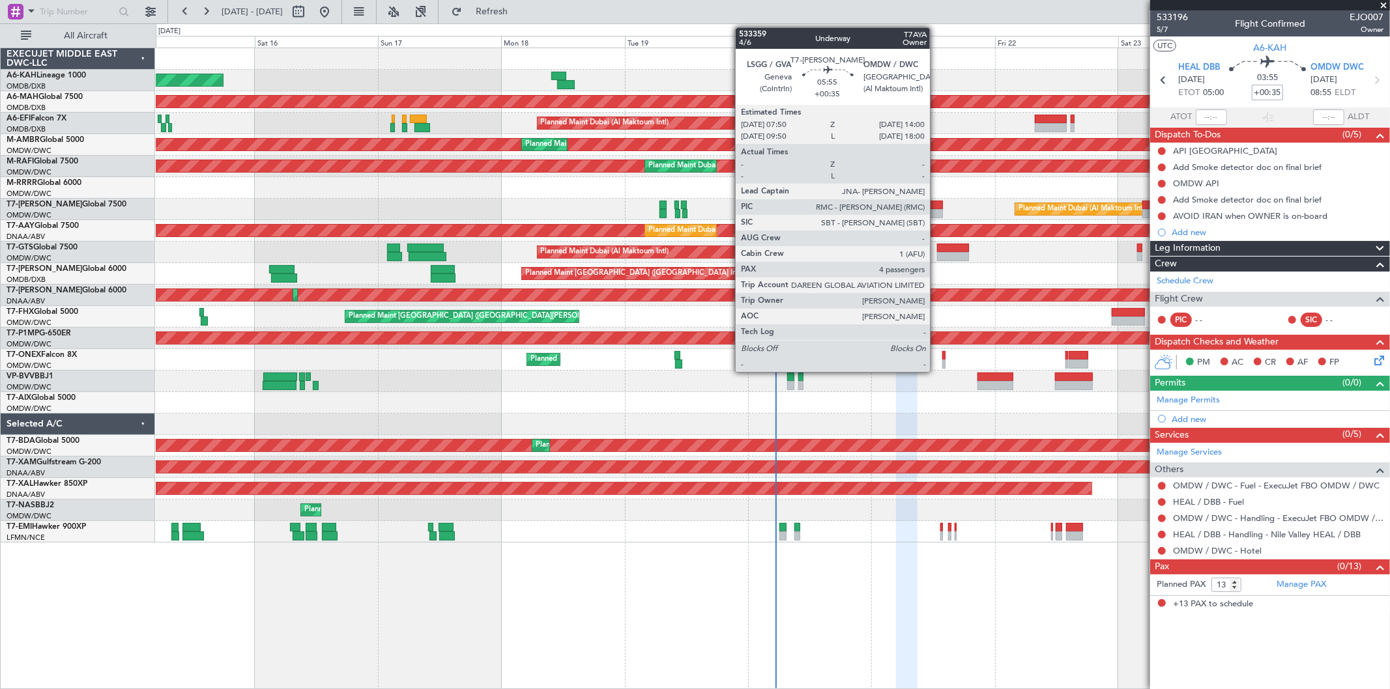
click at [936, 209] on div at bounding box center [927, 213] width 32 height 9
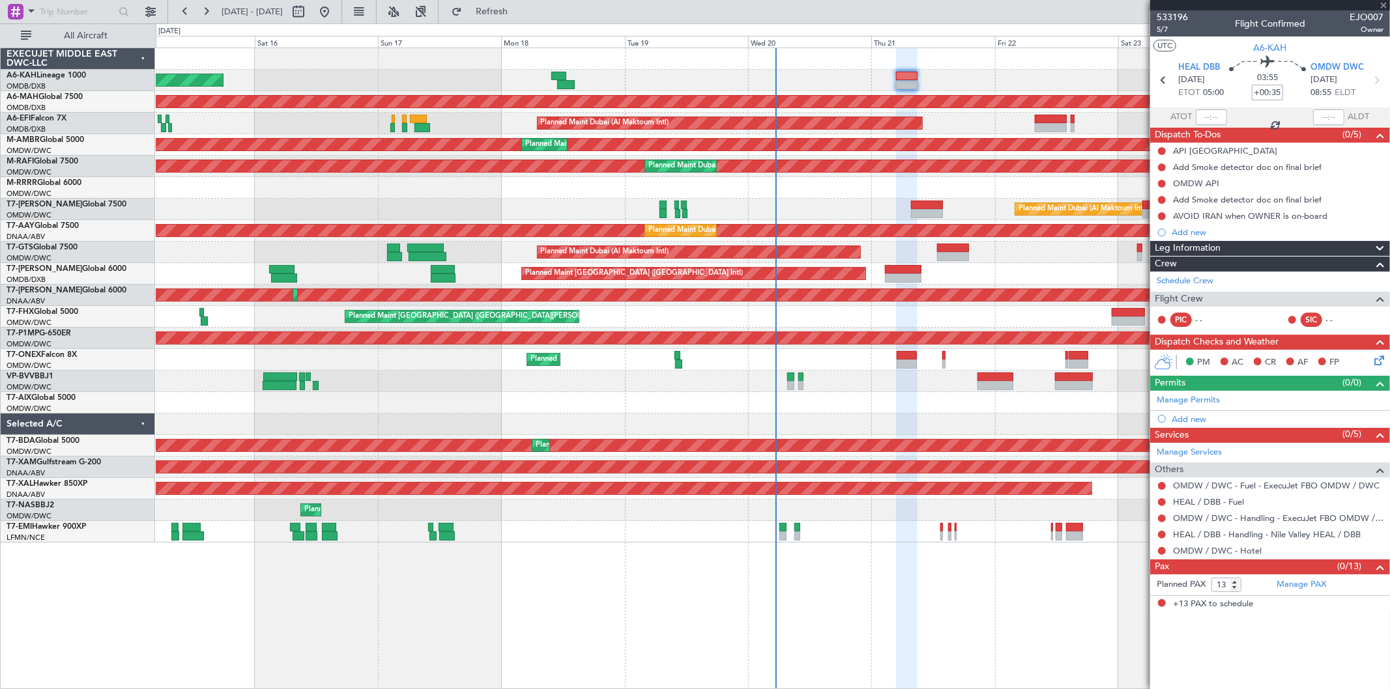
type input "4"
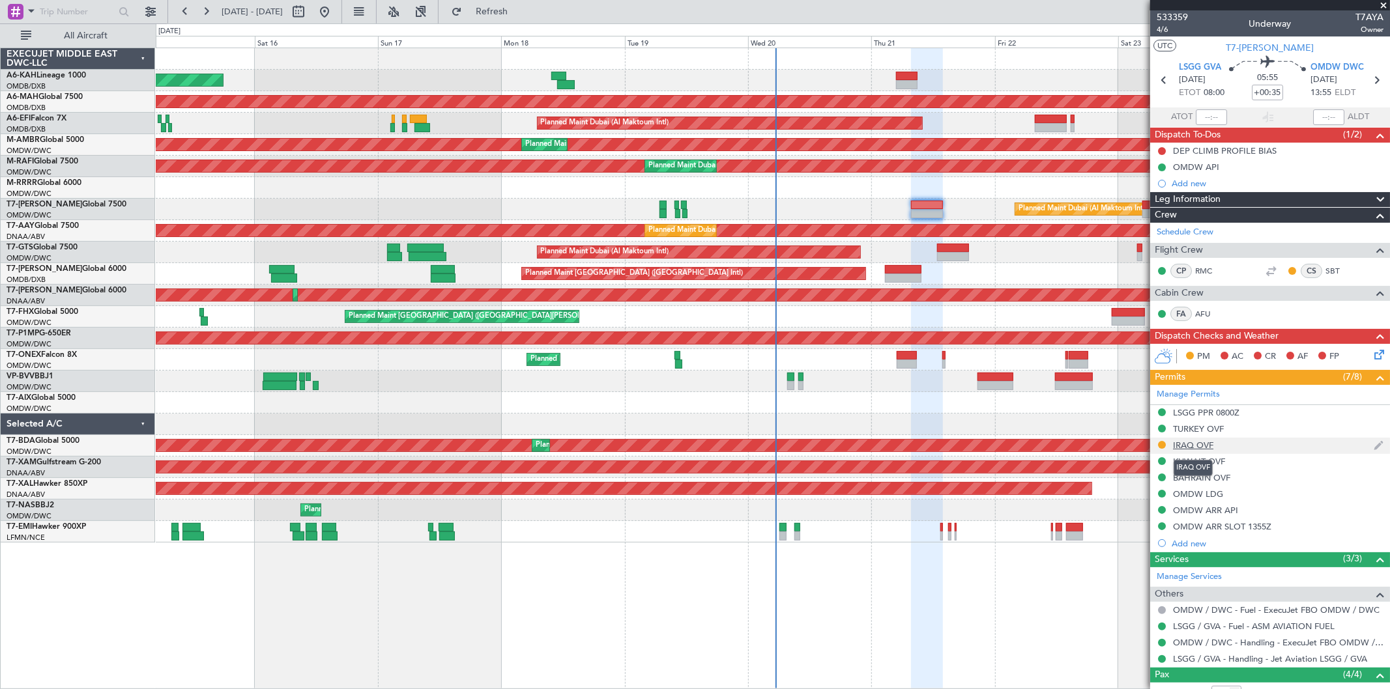
click at [1193, 446] on div "IRAQ OVF" at bounding box center [1193, 445] width 40 height 11
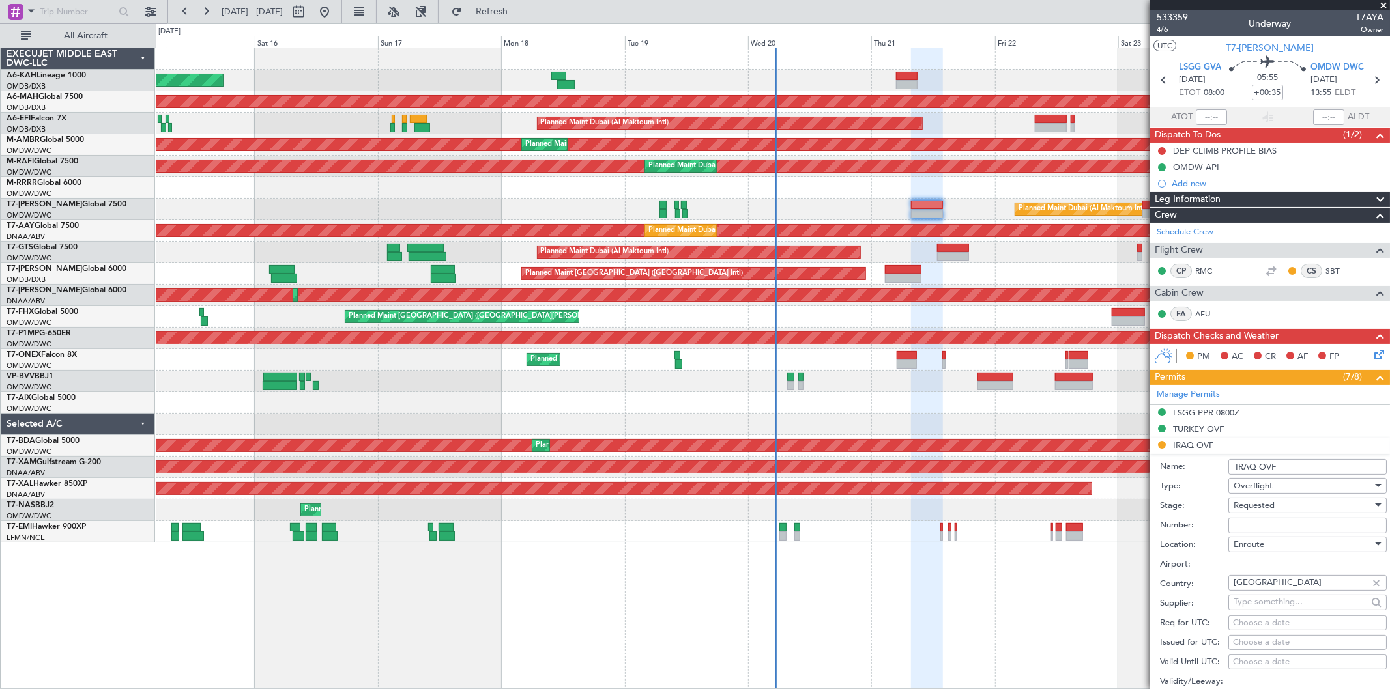
click at [1239, 523] on input "Number:" at bounding box center [1307, 526] width 158 height 16
paste input "OVR 46728"
type input "OVR 46728"
click at [1241, 512] on div "Requested" at bounding box center [1303, 506] width 139 height 20
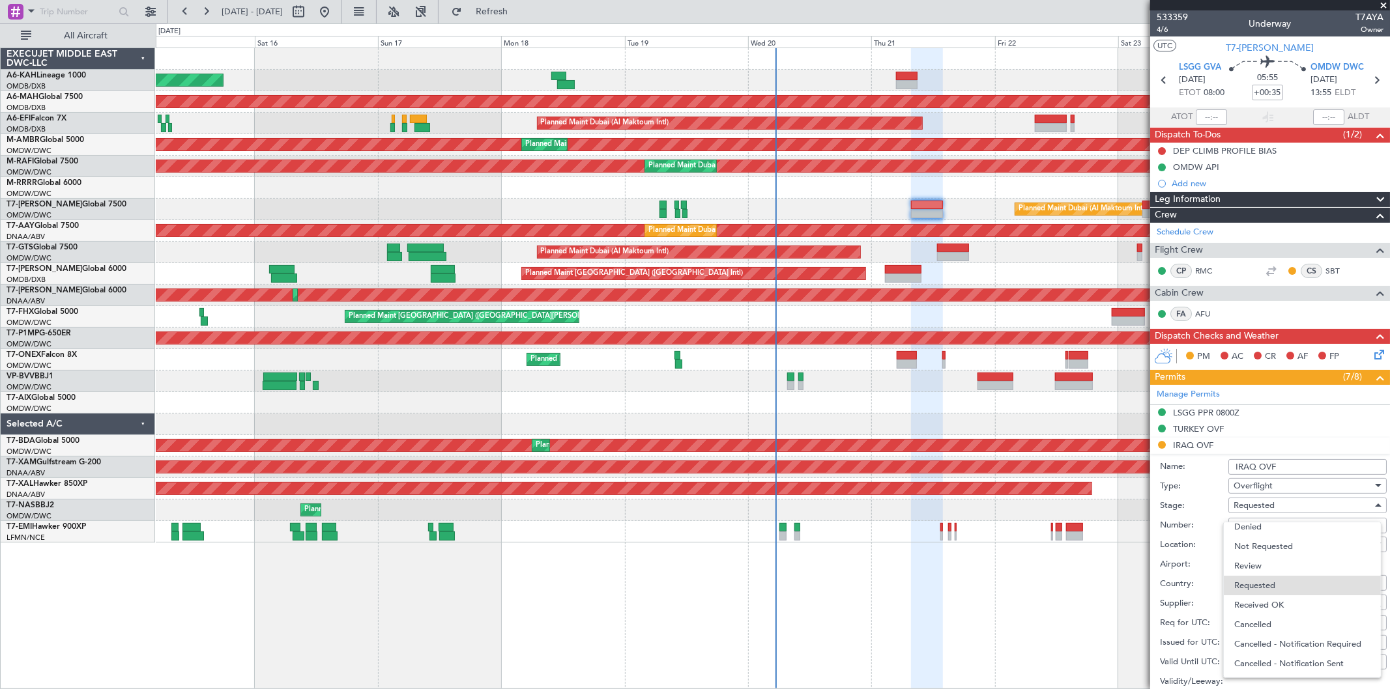
click at [1258, 603] on span "Received OK" at bounding box center [1302, 606] width 136 height 20
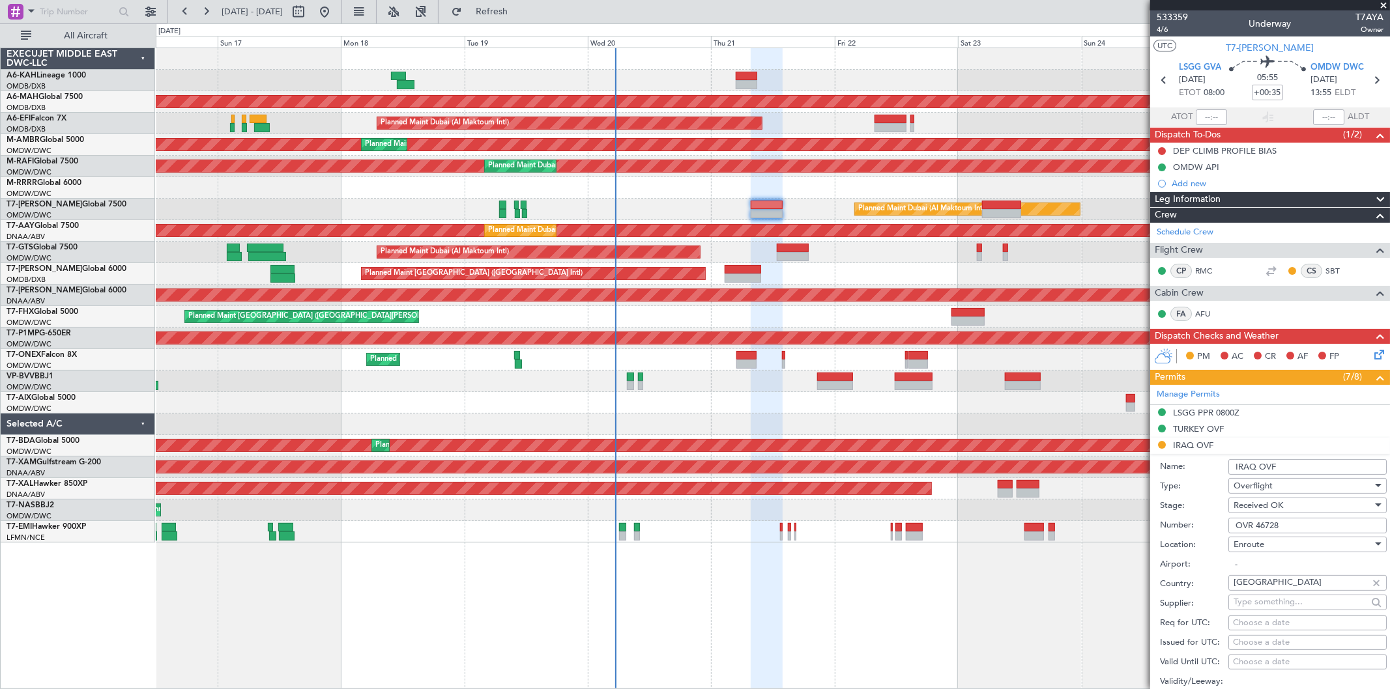
click at [864, 282] on div "Planned Maint [GEOGRAPHIC_DATA] ([GEOGRAPHIC_DATA] Intl)" at bounding box center [773, 274] width 1234 height 22
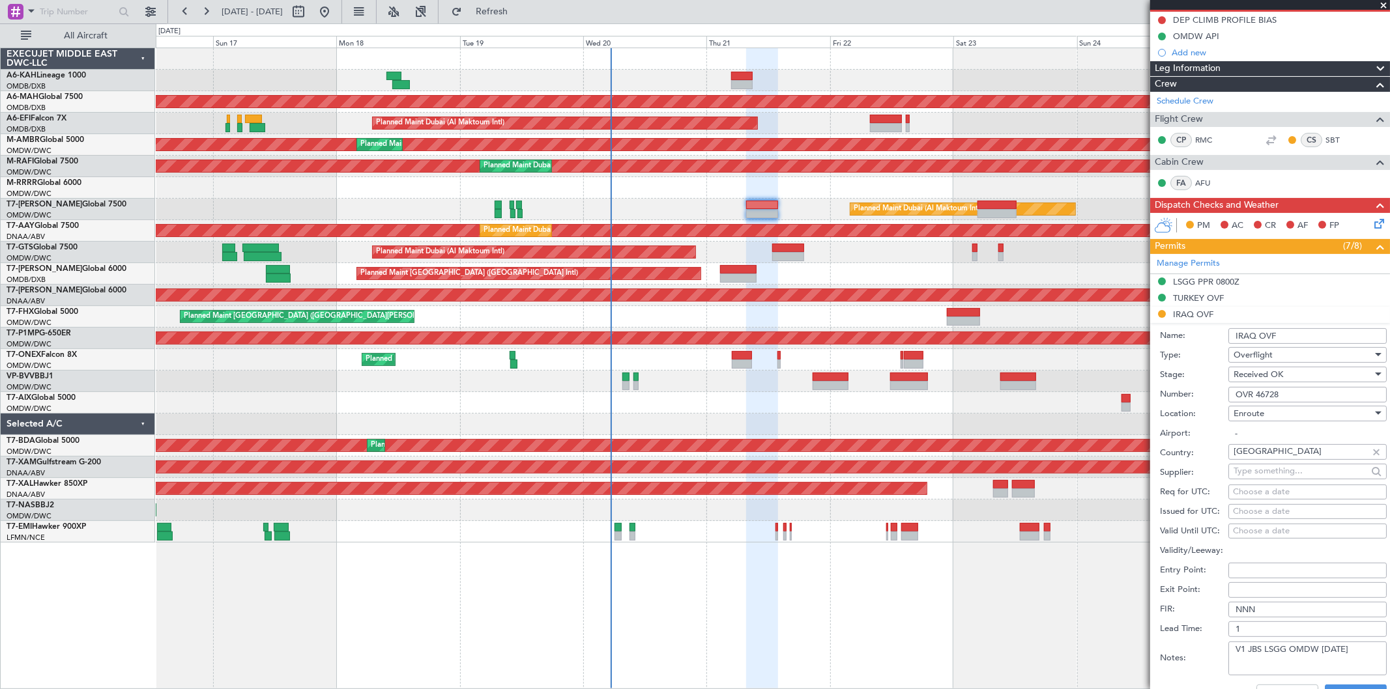
scroll to position [289, 0]
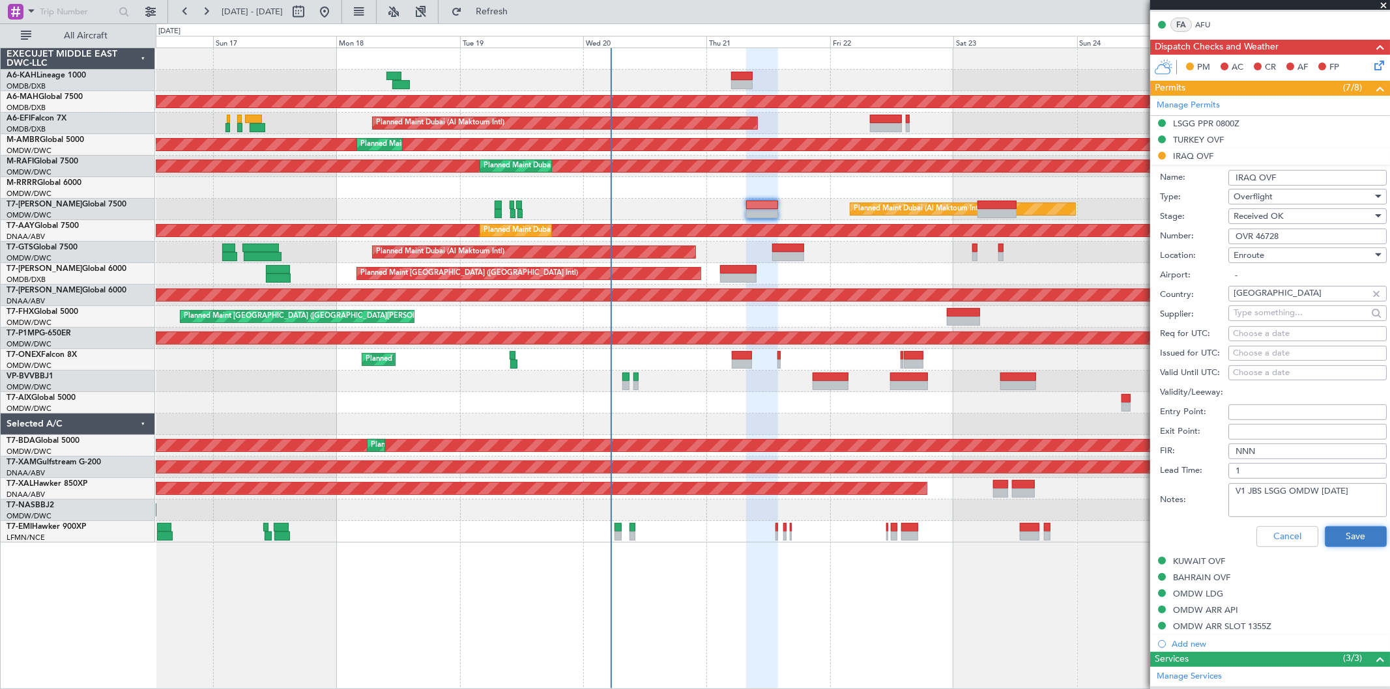
click at [1325, 537] on button "Save" at bounding box center [1356, 537] width 62 height 21
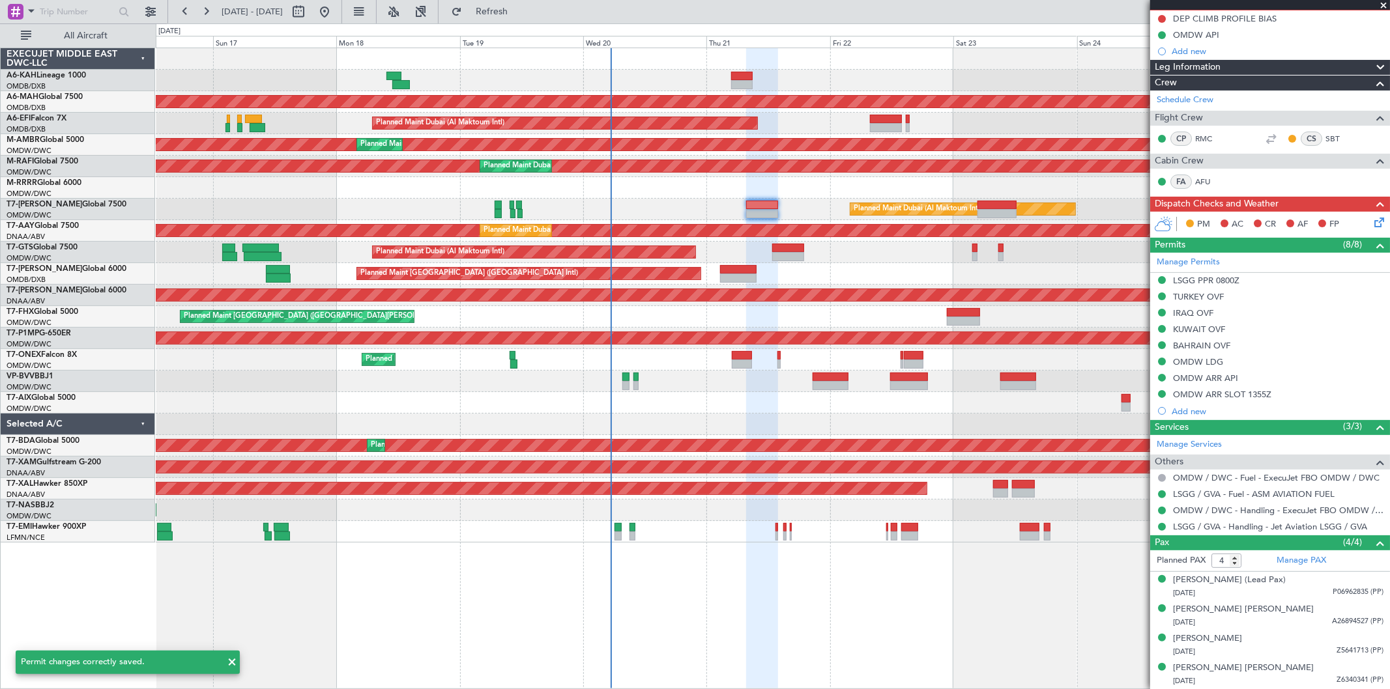
scroll to position [132, 0]
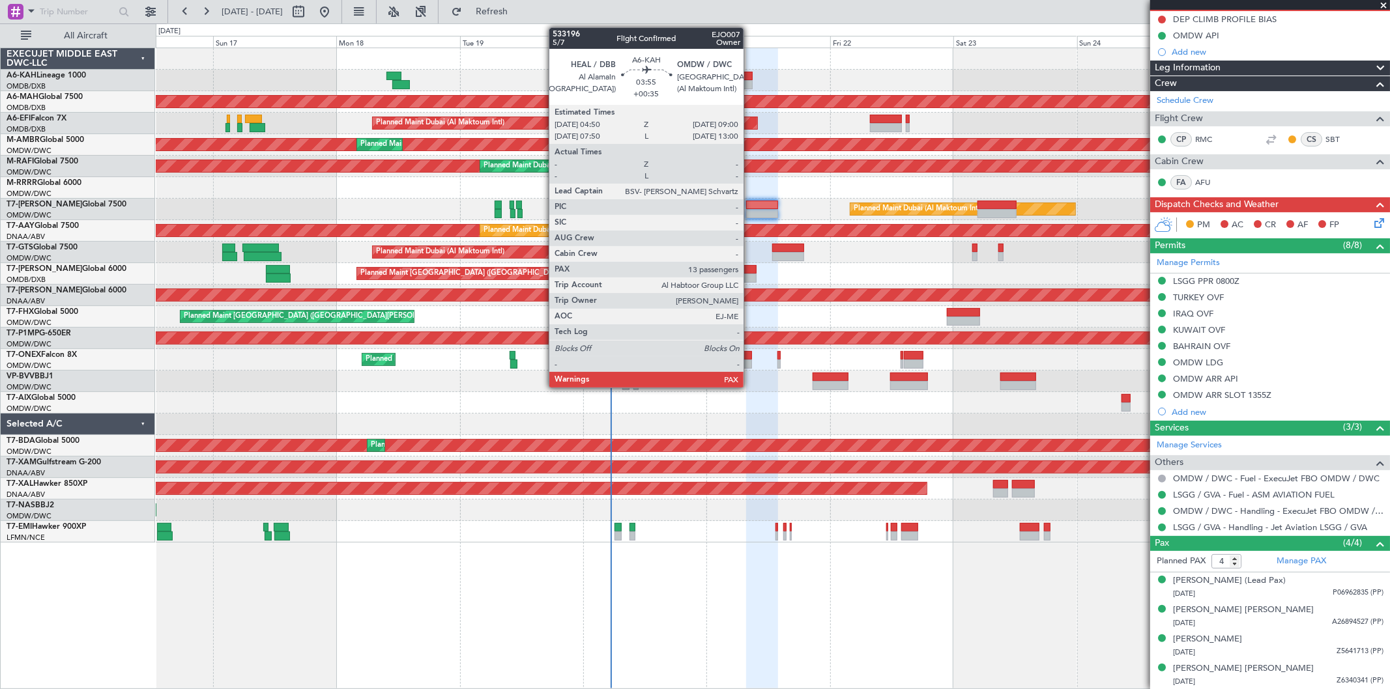
click at [750, 76] on div at bounding box center [742, 76] width 22 height 9
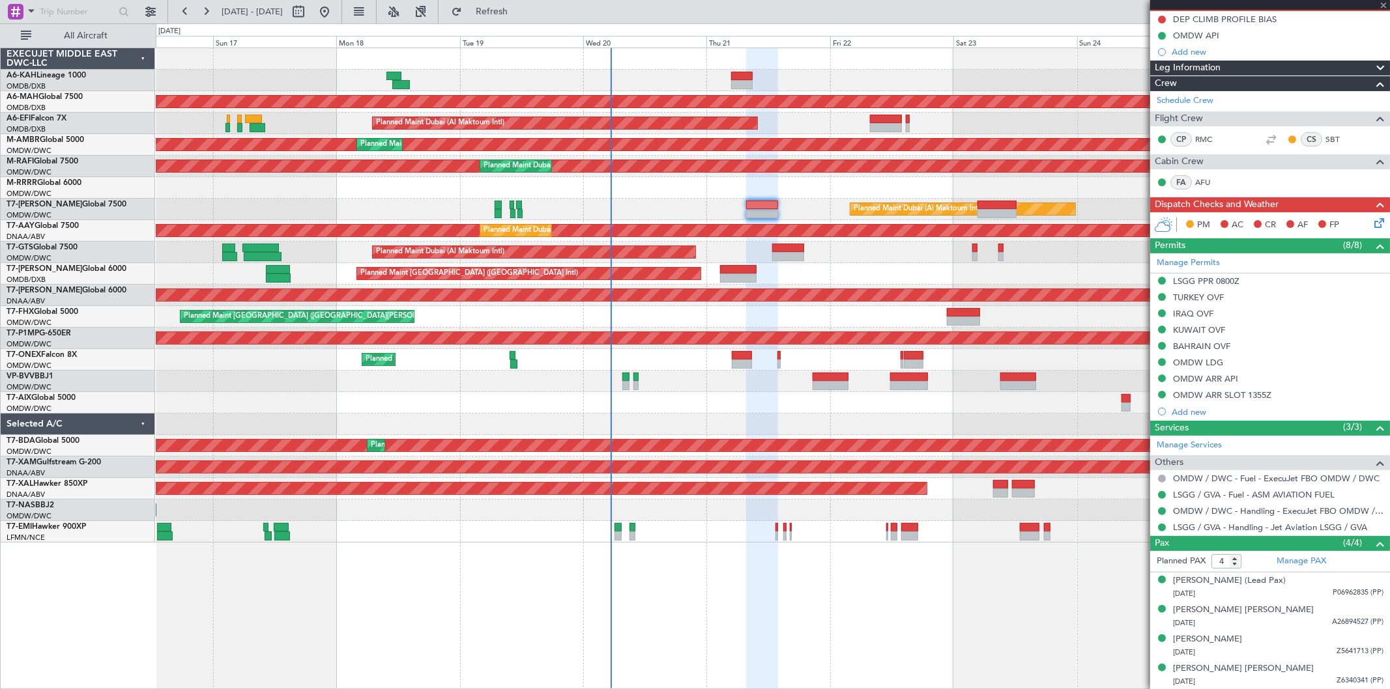
type input "13"
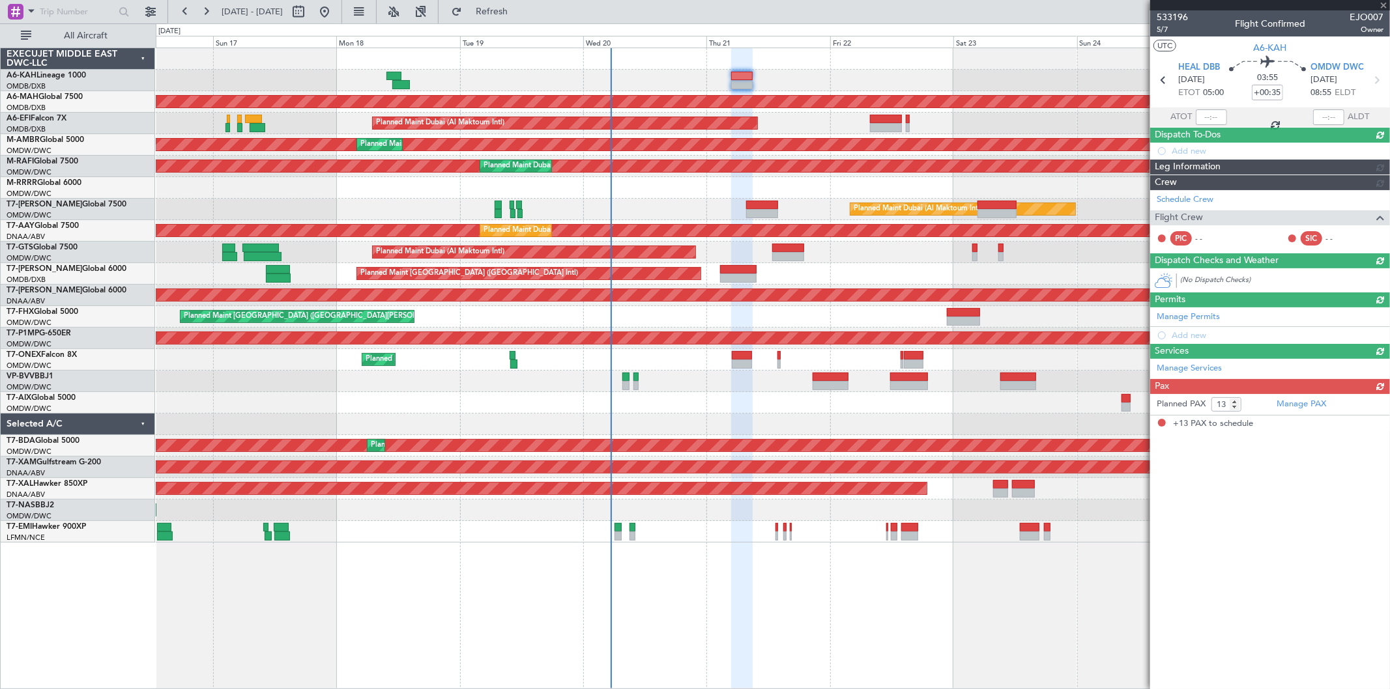
scroll to position [0, 0]
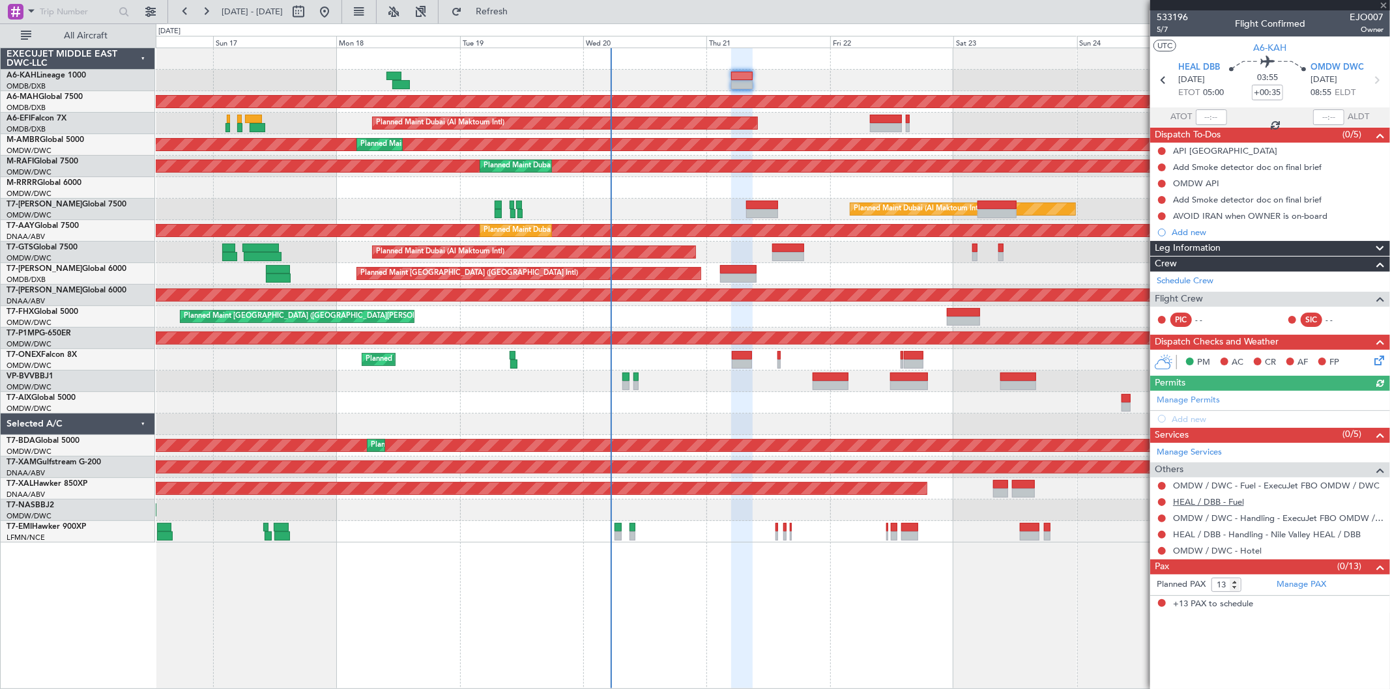
click at [1201, 505] on link "HEAL / DBB - Fuel" at bounding box center [1208, 502] width 71 height 11
click at [1202, 230] on div "Add new" at bounding box center [1272, 232] width 200 height 11
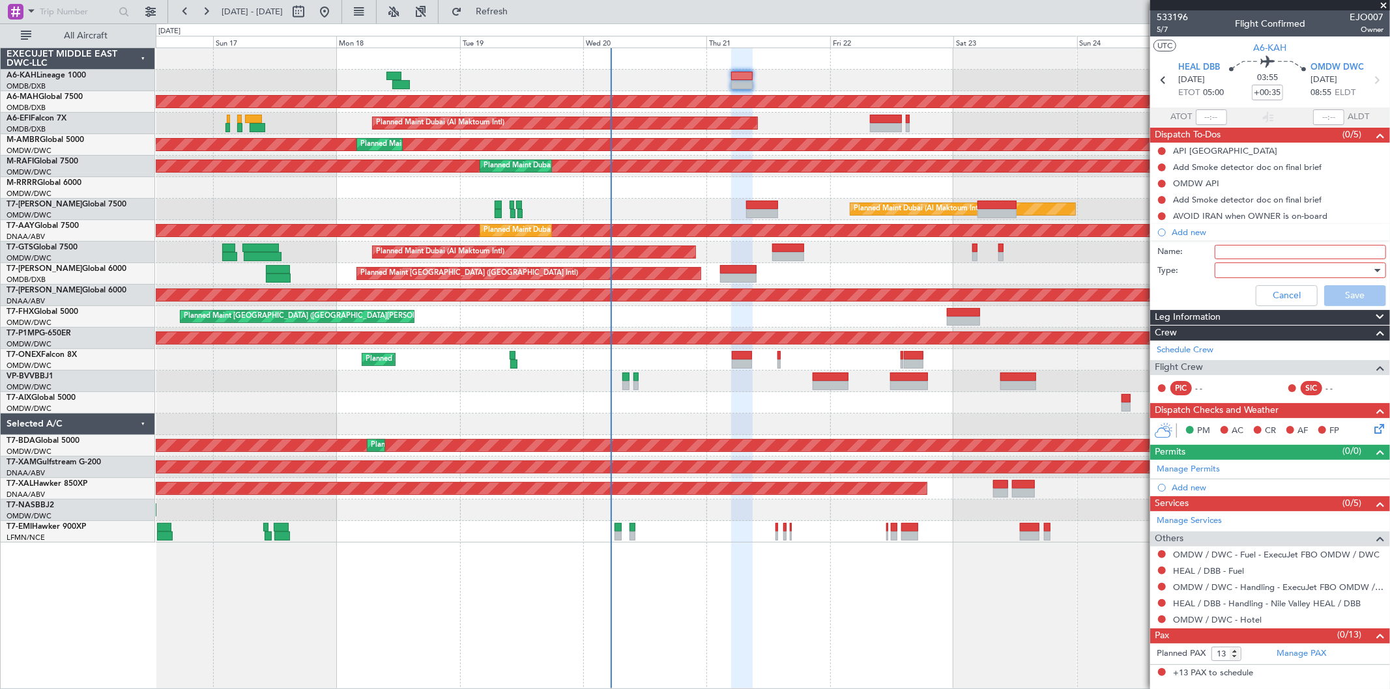
click at [1240, 252] on input "Name:" at bounding box center [1300, 252] width 171 height 14
type input "u"
type input "COmpute with simulated ETOPS"
click at [1273, 265] on div at bounding box center [1296, 271] width 152 height 20
click at [1256, 290] on span "Generic" at bounding box center [1294, 297] width 160 height 20
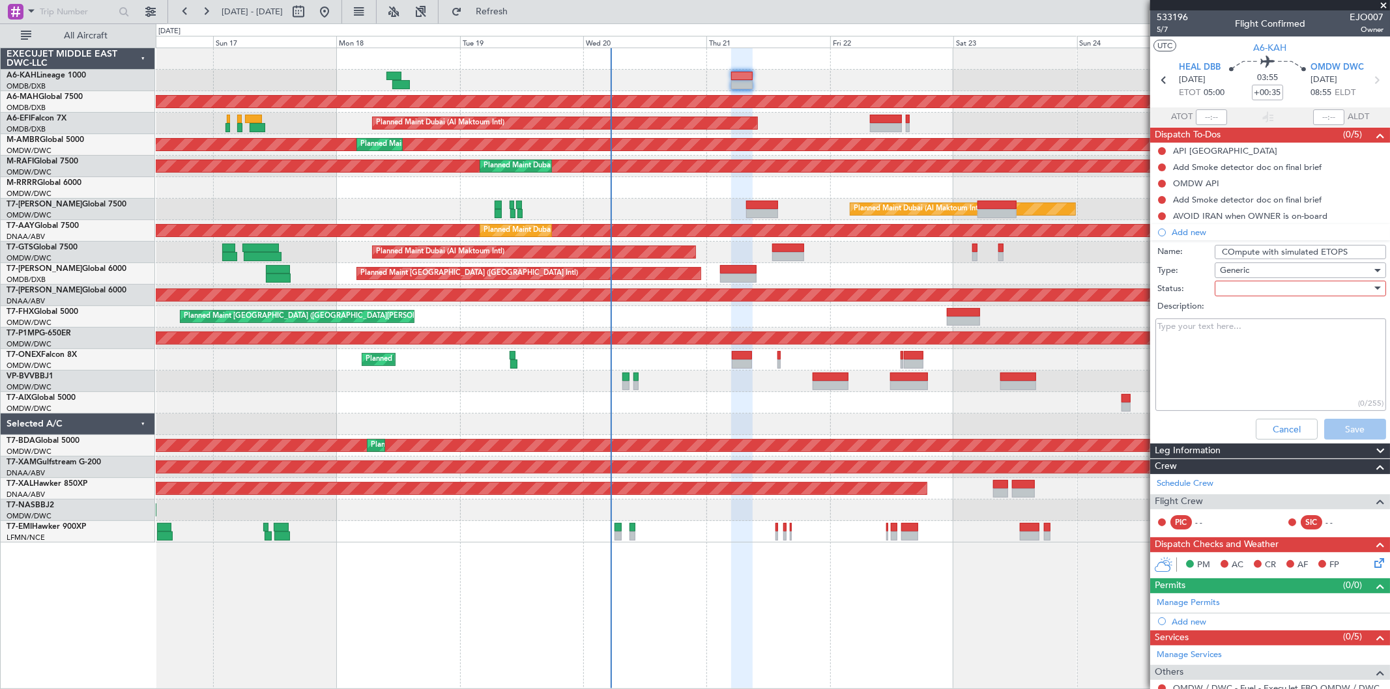
click at [1301, 293] on div at bounding box center [1296, 289] width 152 height 20
click at [1294, 315] on span "Not Started" at bounding box center [1294, 315] width 152 height 20
click at [1353, 439] on div "Cancel Save" at bounding box center [1267, 429] width 246 height 31
click at [1353, 422] on button "Save" at bounding box center [1355, 429] width 62 height 21
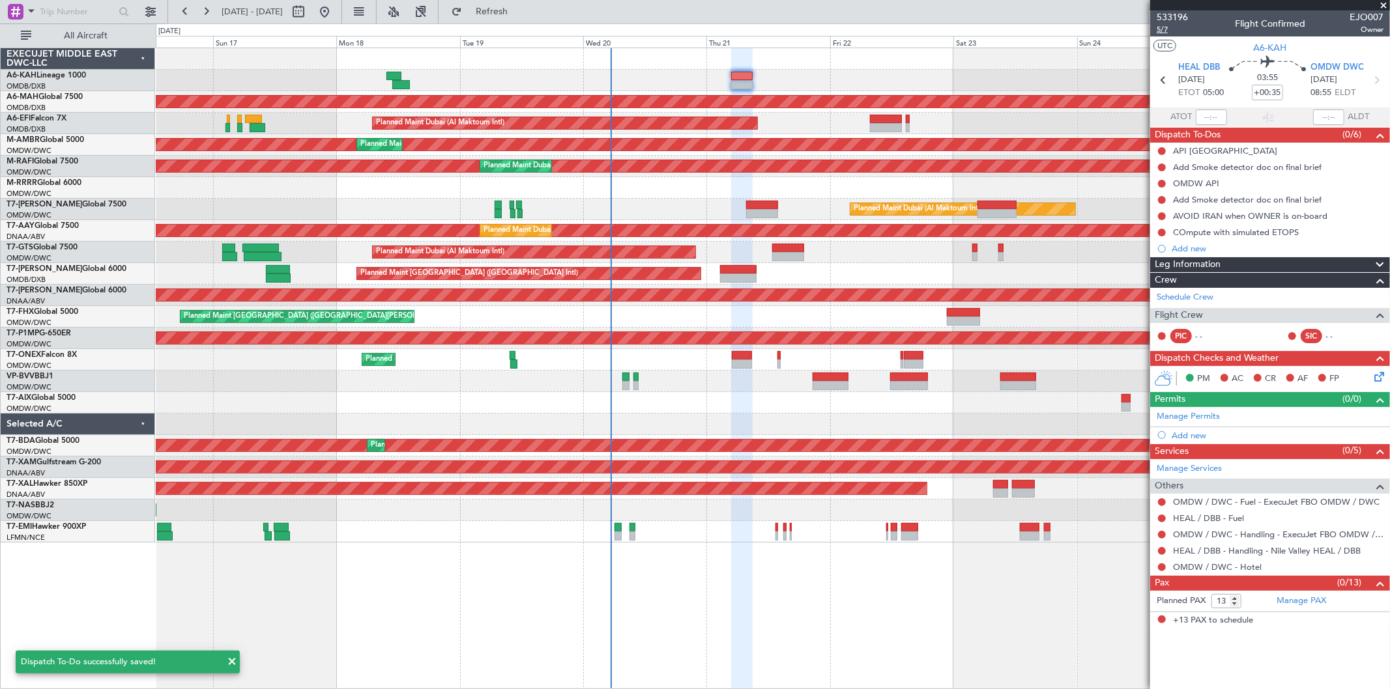
click at [1162, 29] on span "5/7" at bounding box center [1172, 29] width 31 height 11
click at [530, 8] on fb-refresh-button "Refresh" at bounding box center [484, 11] width 91 height 23
click at [519, 8] on span "Refresh" at bounding box center [492, 11] width 55 height 9
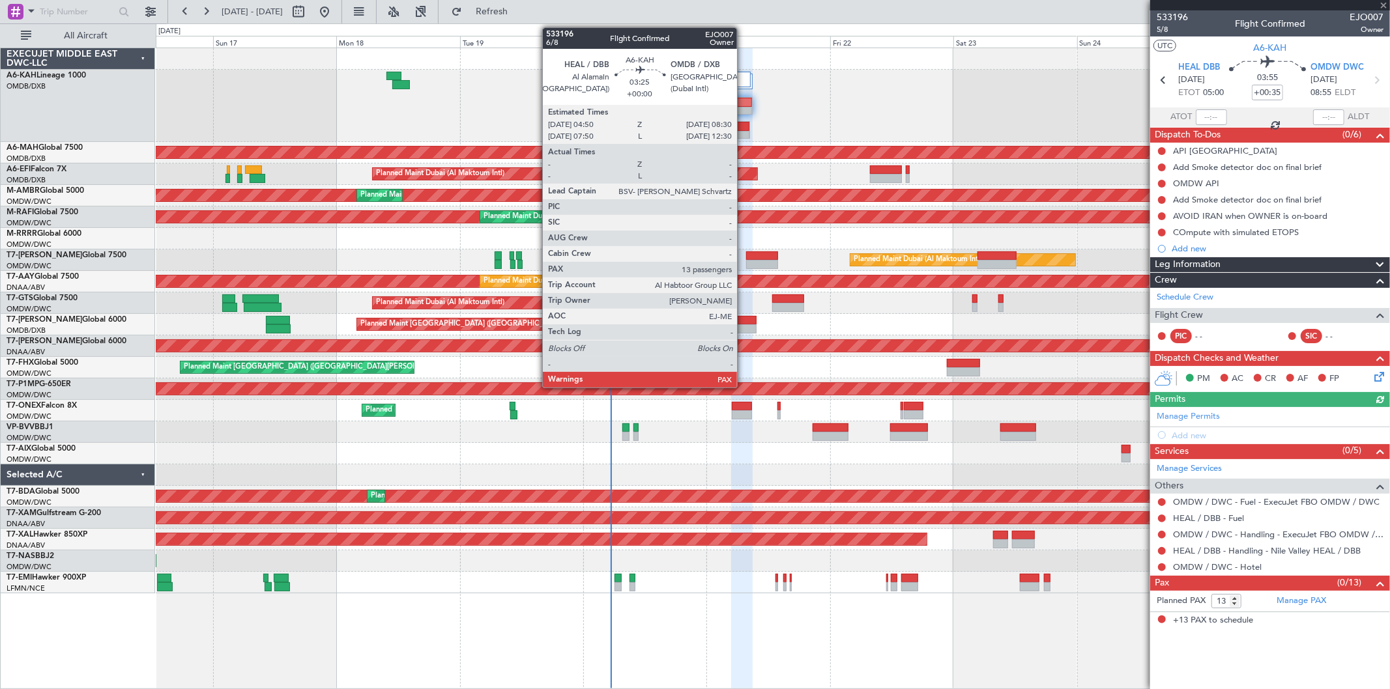
click at [744, 134] on div at bounding box center [741, 135] width 18 height 9
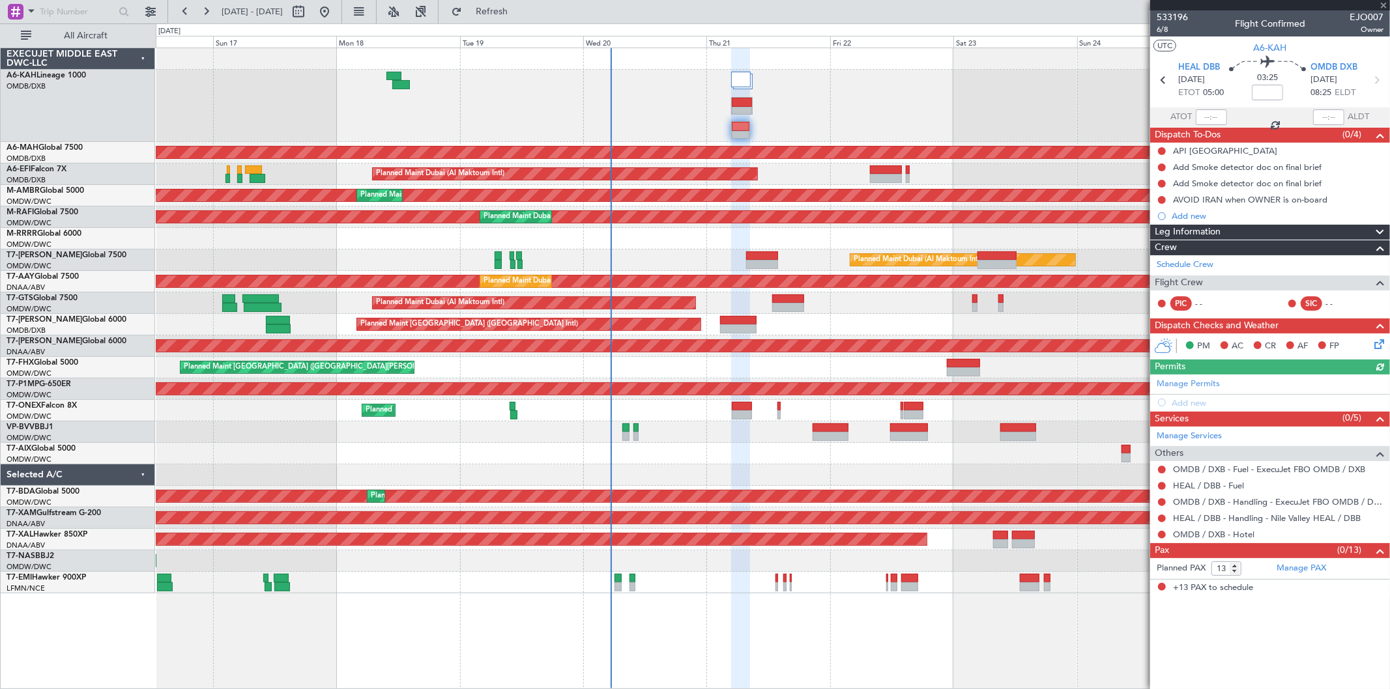
click at [1267, 87] on mat-tooltip-component "Flight Time" at bounding box center [1268, 101] width 60 height 35
click at [1256, 94] on input at bounding box center [1267, 93] width 31 height 16
type input "+00:30"
click at [1194, 212] on div "Add new" at bounding box center [1272, 215] width 200 height 11
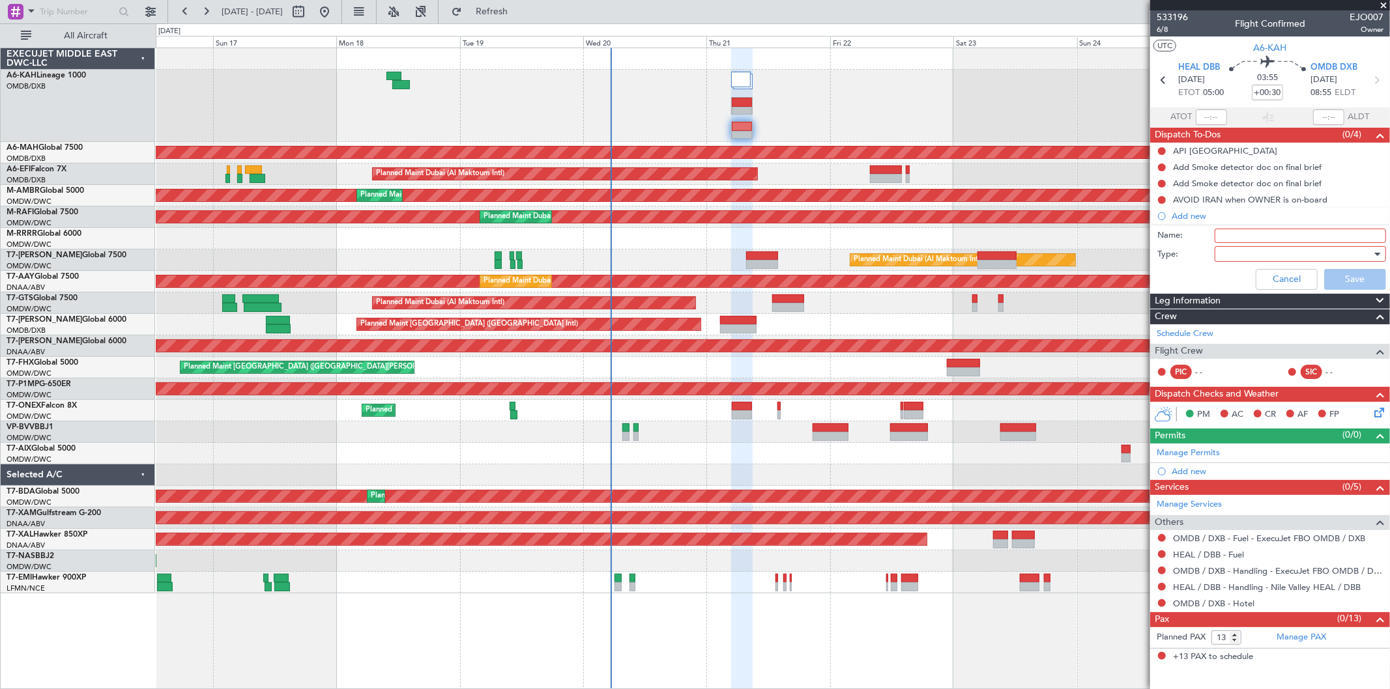
click at [1236, 244] on div at bounding box center [1296, 254] width 152 height 20
click at [1237, 242] on div at bounding box center [695, 344] width 1390 height 689
click at [1240, 239] on input "Name:" at bounding box center [1300, 236] width 171 height 14
click at [1266, 252] on div at bounding box center [1296, 254] width 152 height 20
click at [1273, 237] on div at bounding box center [695, 344] width 1390 height 689
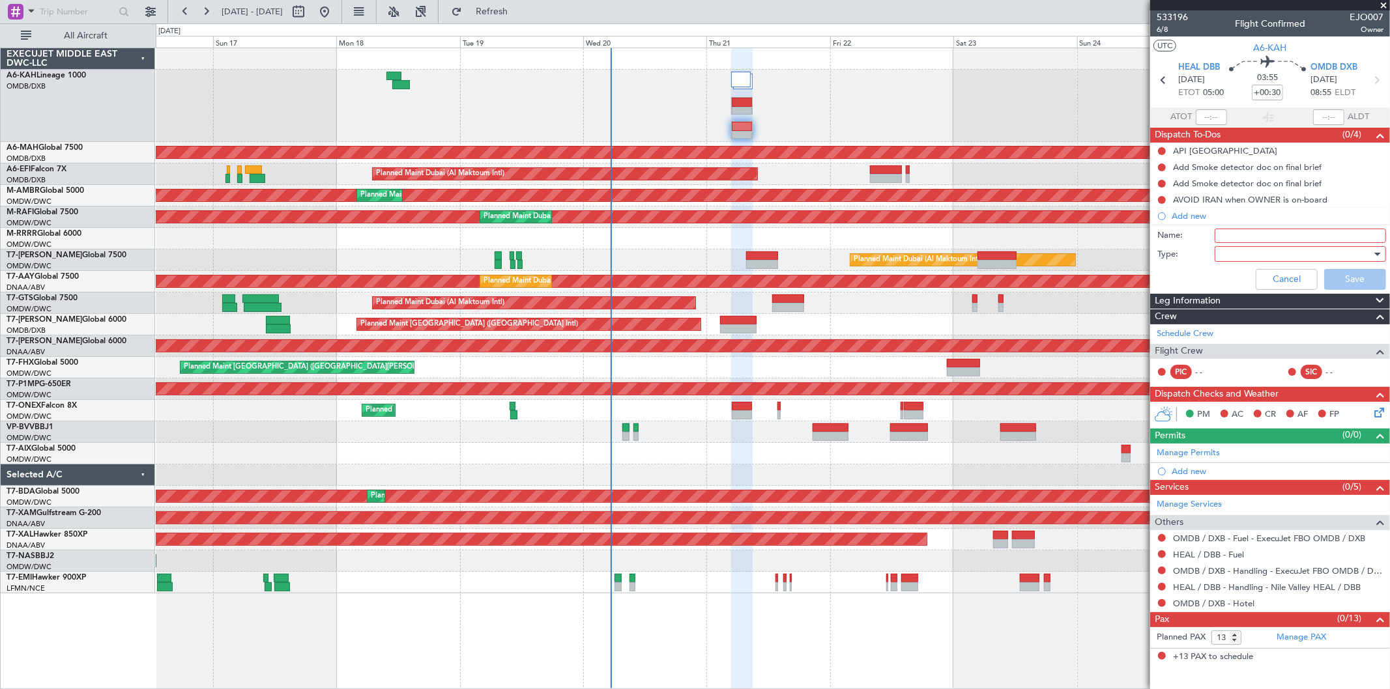
click at [1272, 233] on input "Name:" at bounding box center [1300, 236] width 171 height 14
type input "Flight PLanning"
click at [1253, 259] on div at bounding box center [1296, 254] width 152 height 20
click at [1249, 277] on span "Generic" at bounding box center [1294, 281] width 160 height 20
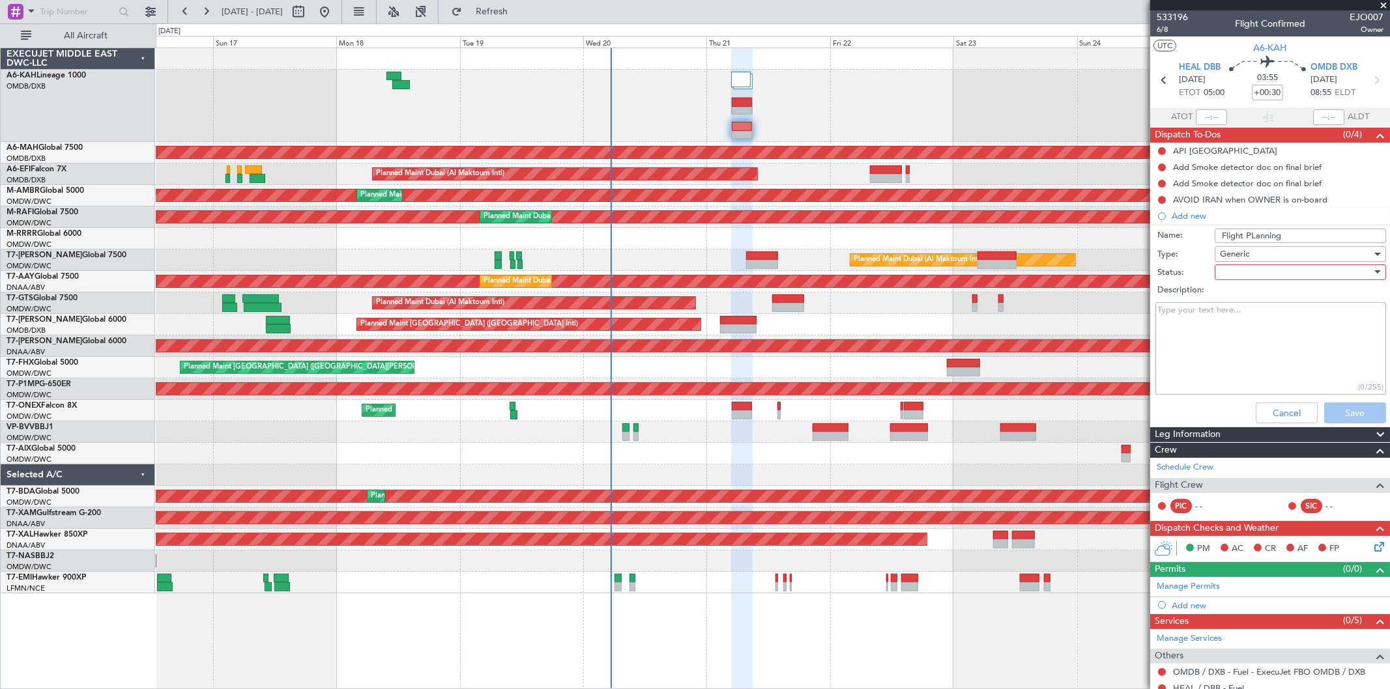
click at [1252, 268] on div at bounding box center [1296, 273] width 152 height 20
click at [1240, 297] on span "Not Started" at bounding box center [1294, 299] width 152 height 20
click at [1209, 325] on textarea "Description:" at bounding box center [1270, 348] width 231 height 93
paste textarea "simulated ETOPS"
type textarea "simulated ETOPS"
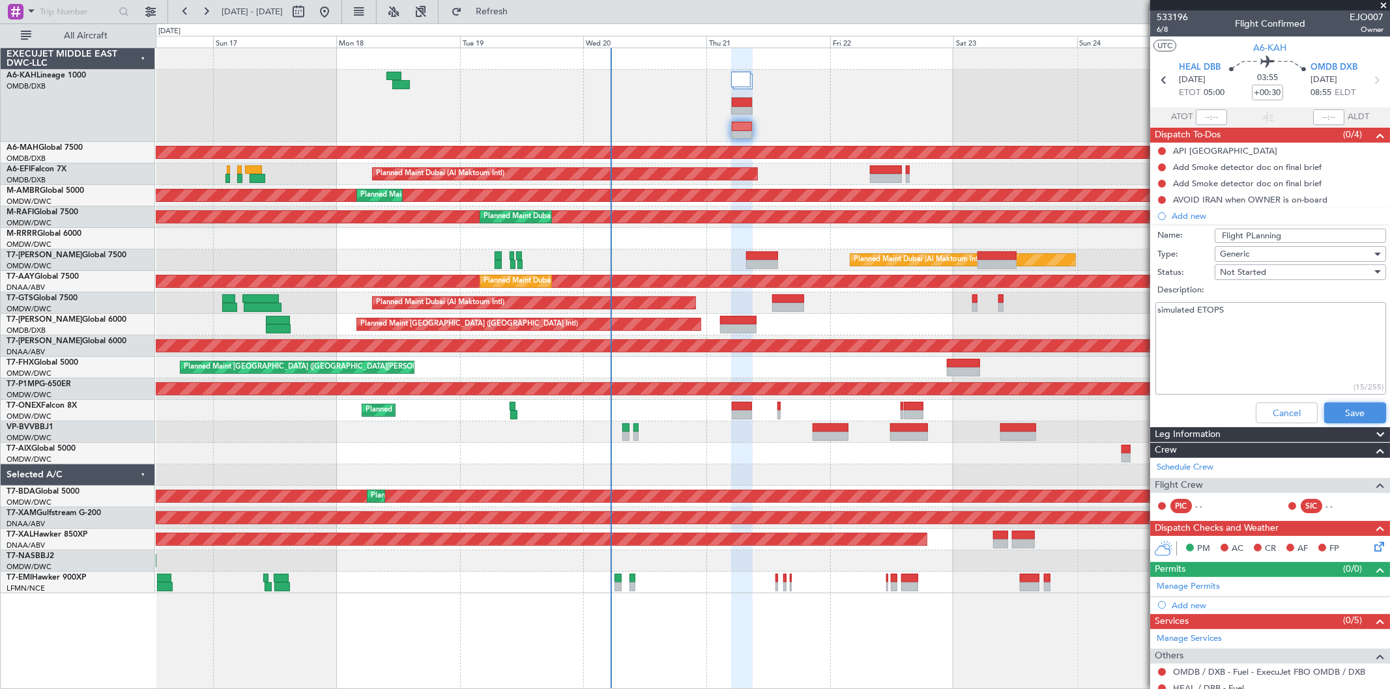
click at [1353, 409] on button "Save" at bounding box center [1355, 413] width 62 height 21
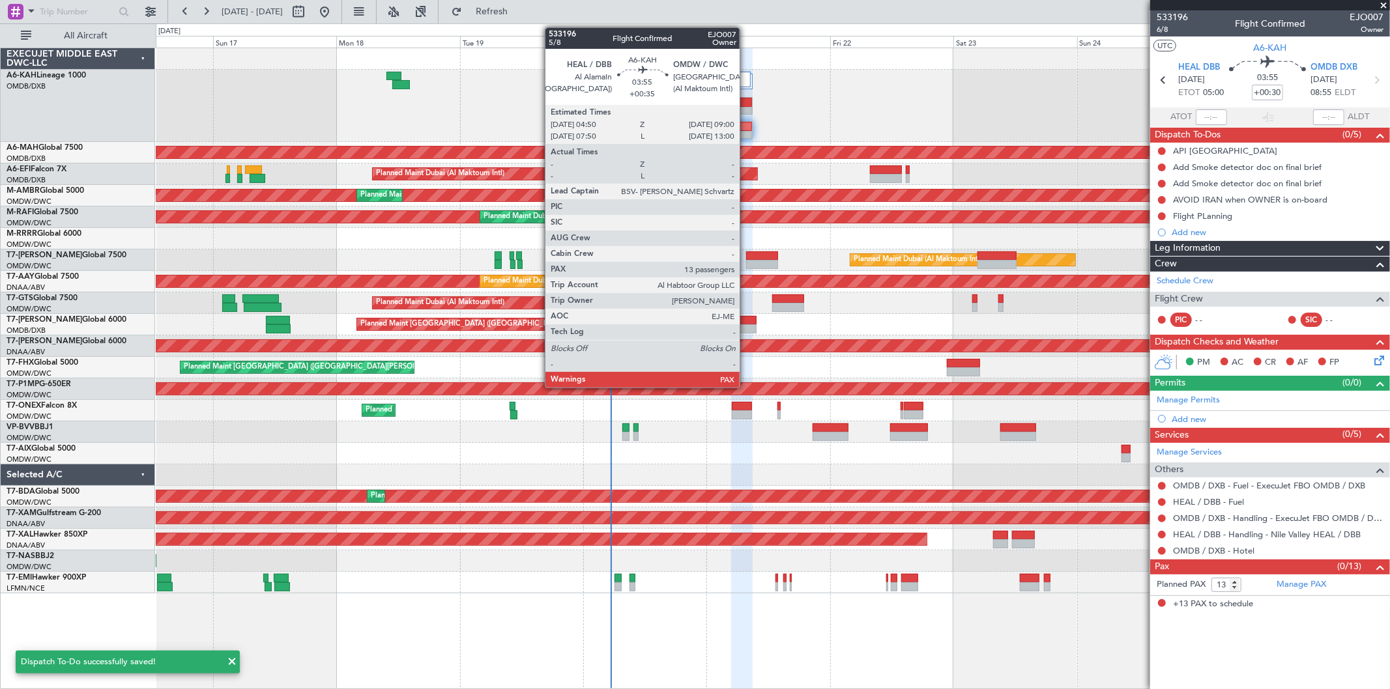
click at [746, 104] on div at bounding box center [742, 102] width 20 height 9
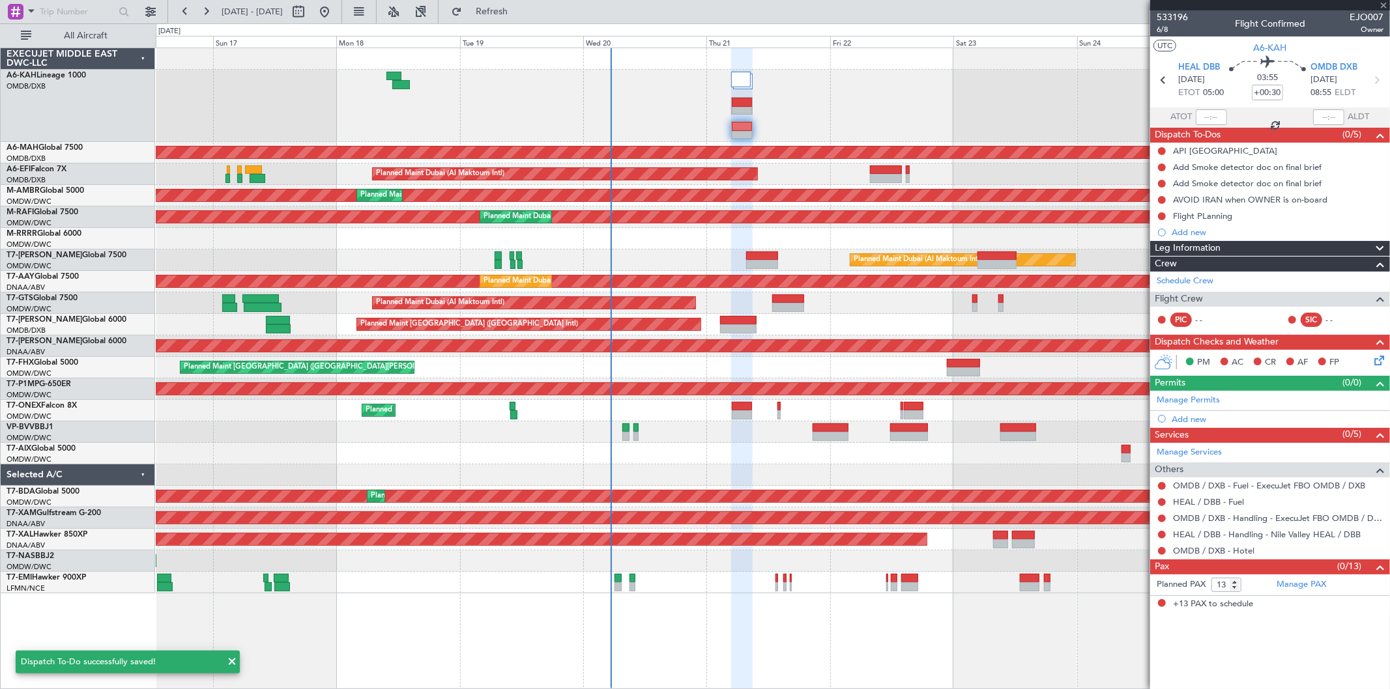
type input "+00:35"
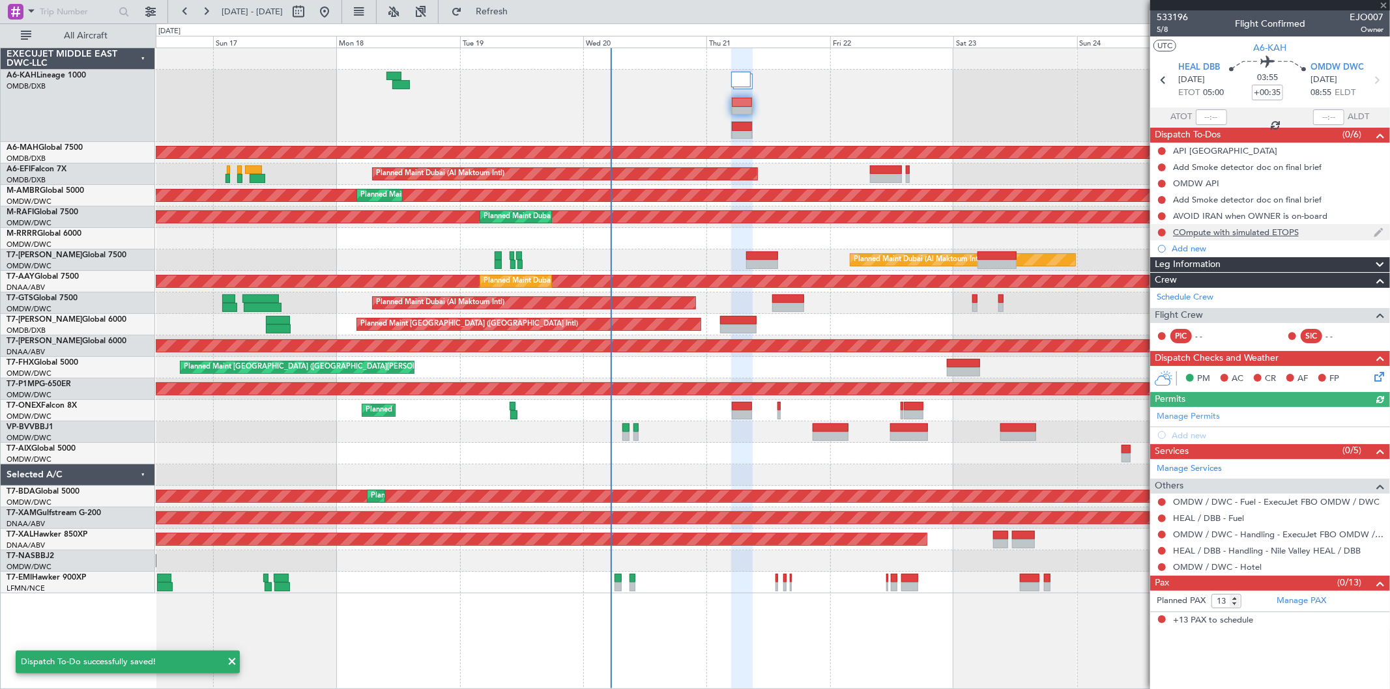
click at [1255, 233] on div "COmpute with simulated ETOPS" at bounding box center [1236, 232] width 126 height 11
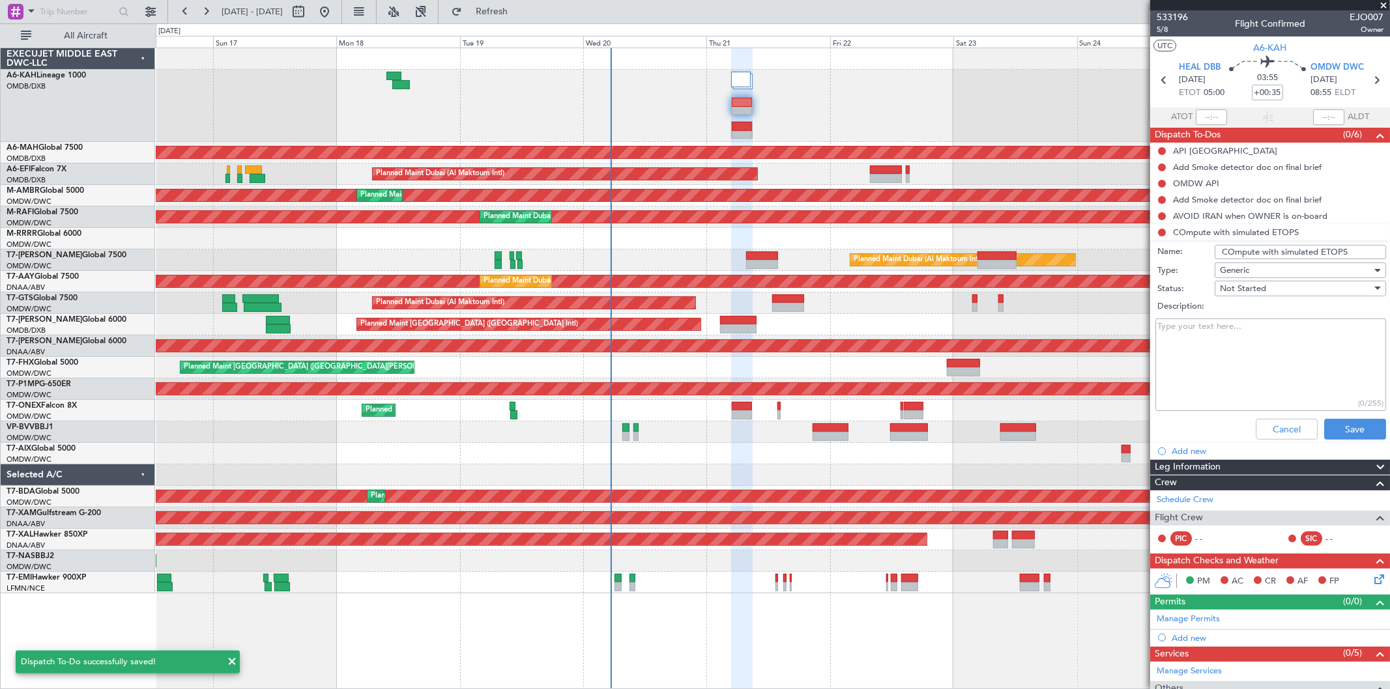
drag, startPoint x: 1353, startPoint y: 253, endPoint x: 993, endPoint y: 227, distance: 360.7
click at [995, 229] on fb-app "16 Aug 2025 - 26 Aug 2025 Refresh Quick Links All Aircraft Unplanned Maint Buda…" at bounding box center [695, 350] width 1390 height 680
click at [1349, 250] on input "COmpute with simulated ETOPS" at bounding box center [1300, 252] width 171 height 14
type input "D"
type input "Flight PLanning"
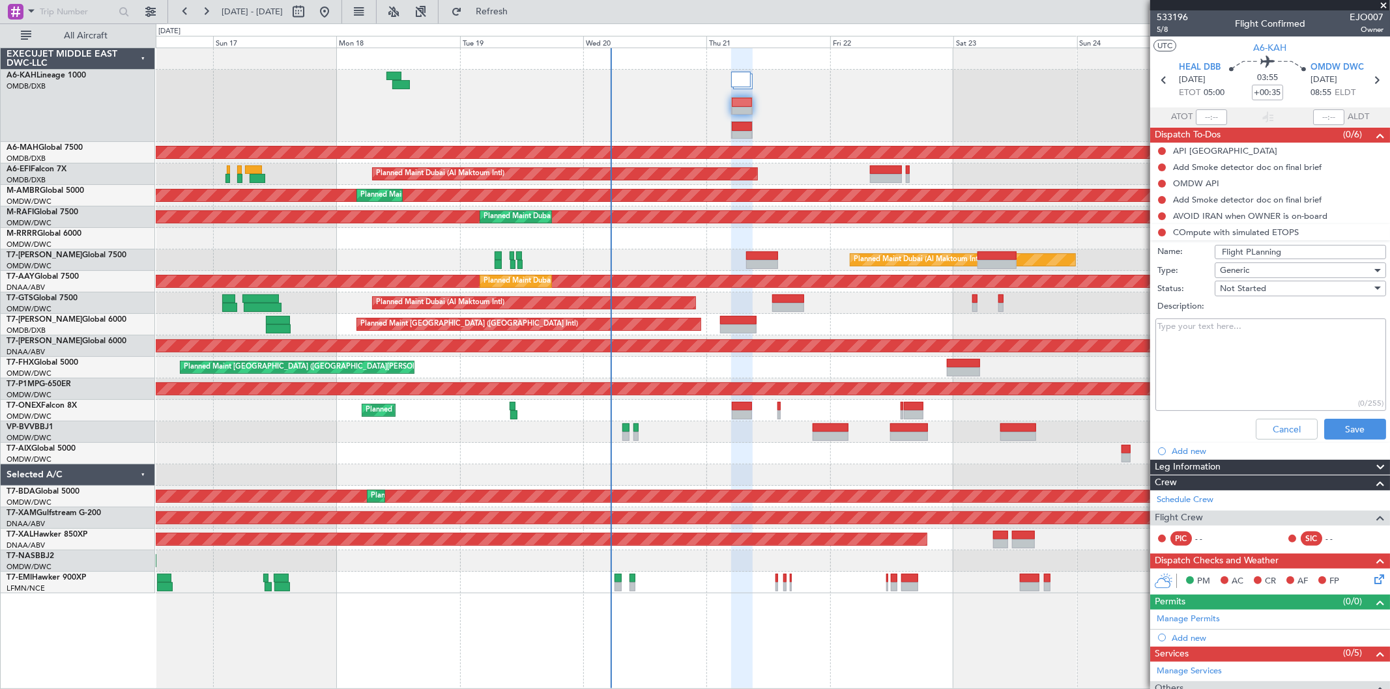
click at [1236, 324] on textarea "Description:" at bounding box center [1270, 365] width 231 height 93
paste textarea "simulated ETOPS"
type textarea "simulated ETOPS"
click at [1334, 426] on button "Save" at bounding box center [1355, 429] width 62 height 21
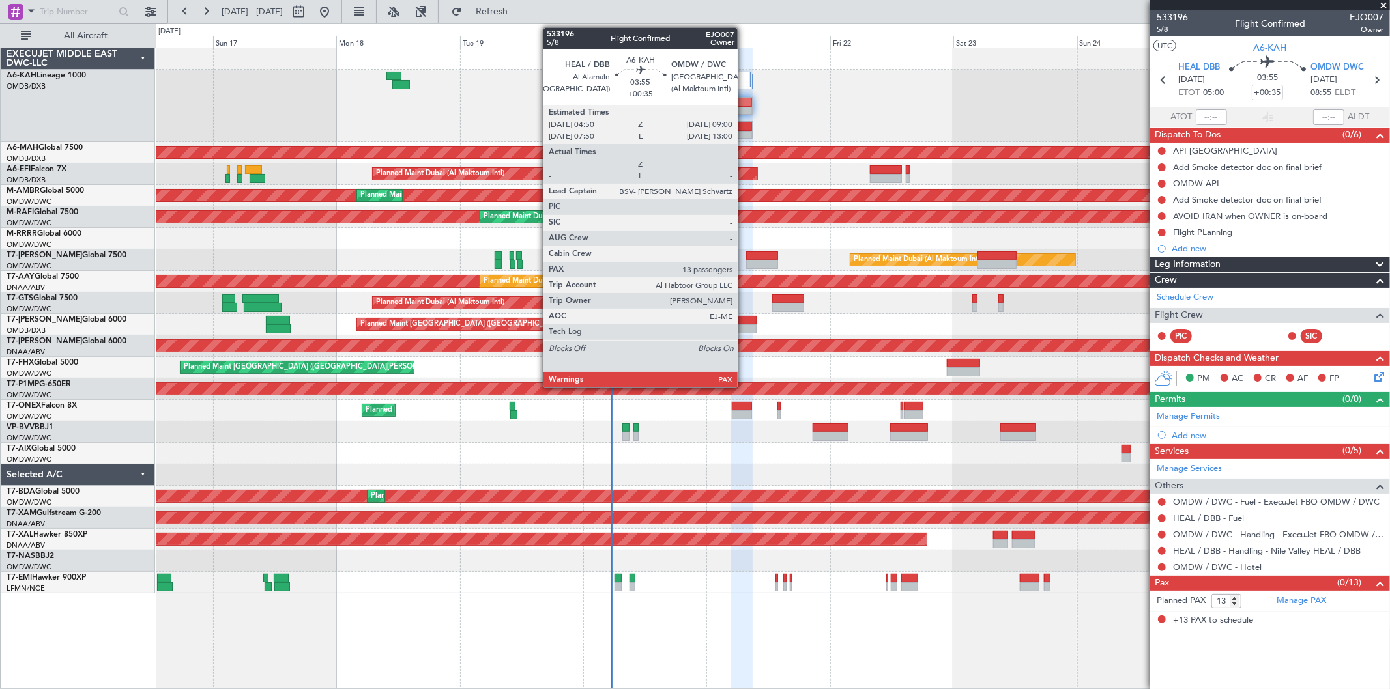
click at [744, 105] on div at bounding box center [742, 102] width 20 height 9
click at [745, 107] on div at bounding box center [742, 106] width 22 height 18
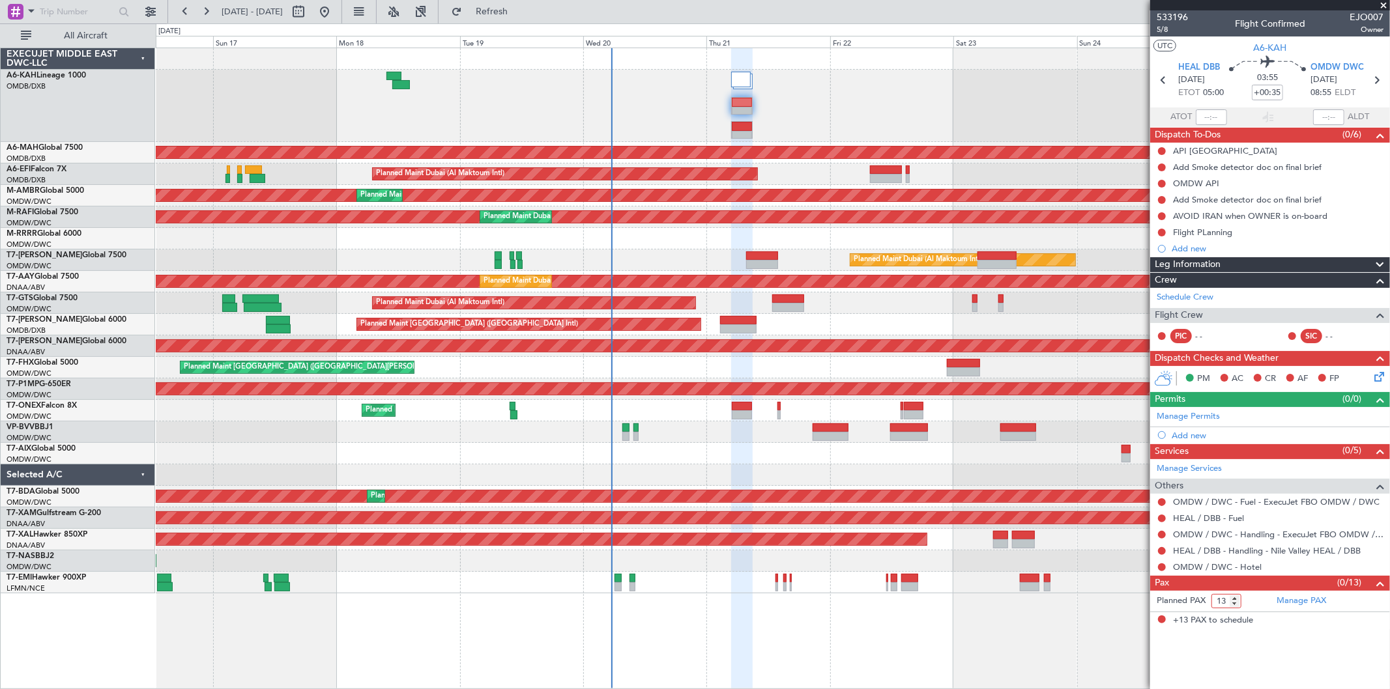
drag, startPoint x: 1215, startPoint y: 603, endPoint x: 1232, endPoint y: 613, distance: 20.1
click at [1232, 615] on div "Planned PAX 13 Manage PAX +13 PAX to schedule" at bounding box center [1270, 610] width 240 height 38
type input "0"
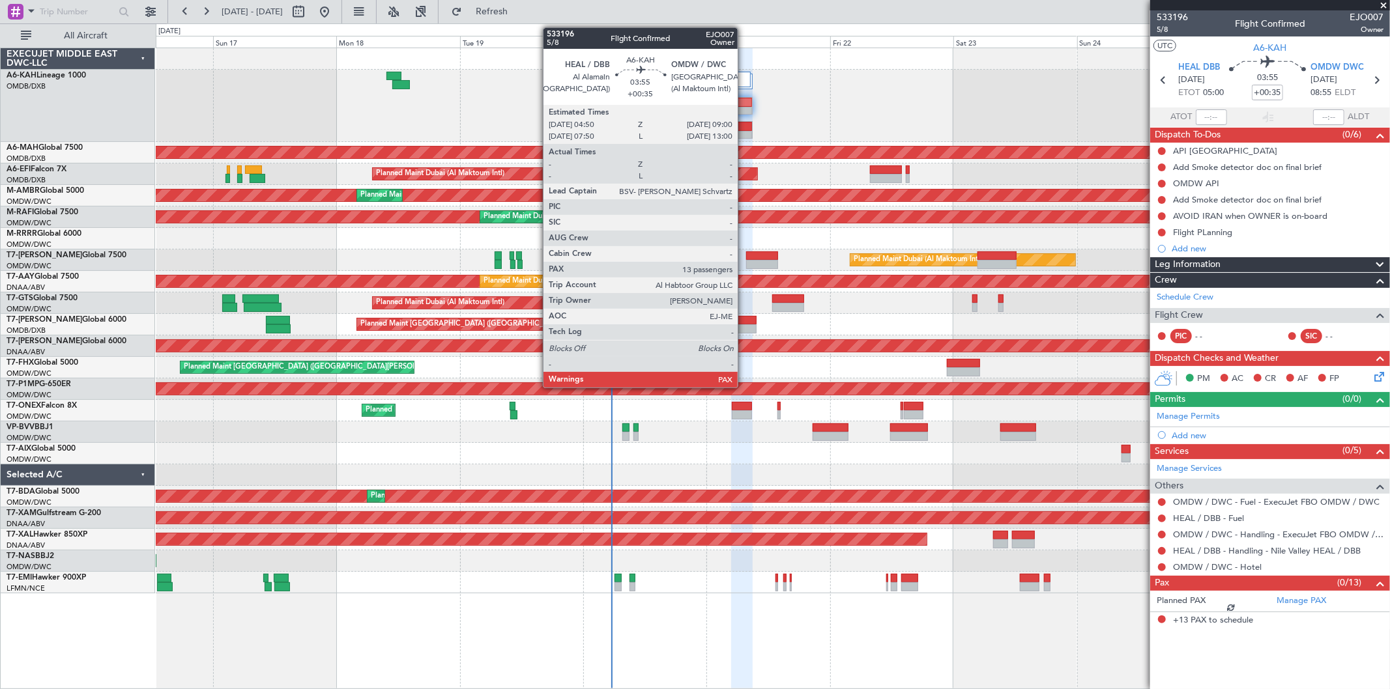
click at [744, 108] on div at bounding box center [742, 111] width 20 height 9
click at [743, 102] on div at bounding box center [742, 102] width 20 height 9
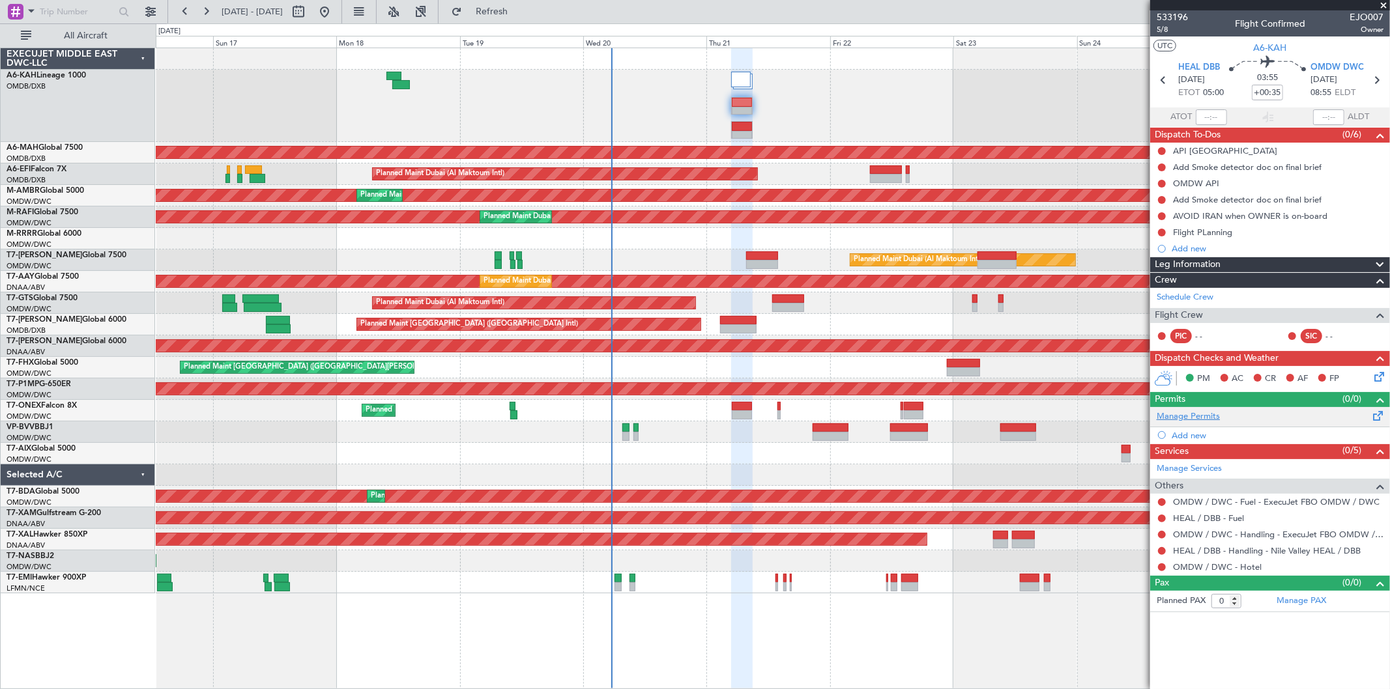
click at [1204, 418] on link "Manage Permits" at bounding box center [1188, 417] width 63 height 13
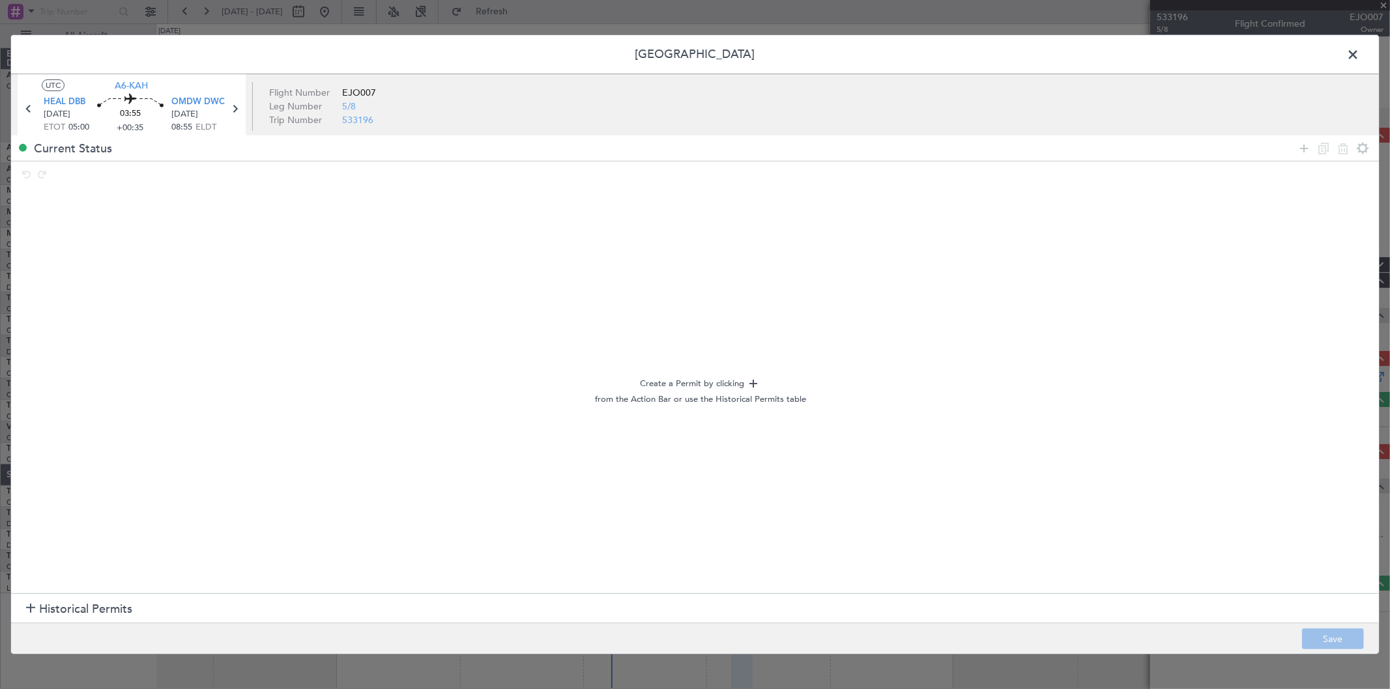
click at [122, 590] on div "Create a Permit by clicking from the Action Bar or use the Historical Permits t…" at bounding box center [700, 391] width 1357 height 399
click at [105, 607] on span "Historical Permits" at bounding box center [85, 610] width 93 height 18
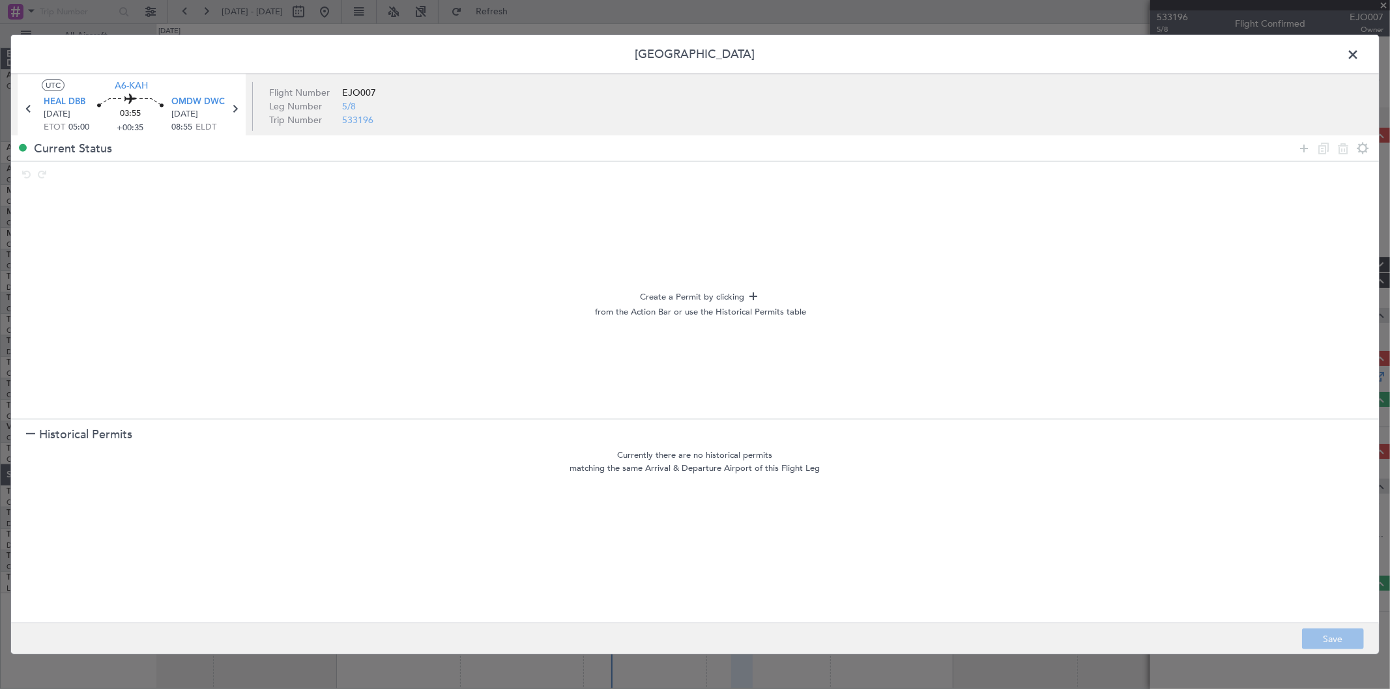
drag, startPoint x: 1304, startPoint y: 141, endPoint x: 1168, endPoint y: 173, distance: 139.3
click at [1299, 145] on icon at bounding box center [1304, 148] width 16 height 16
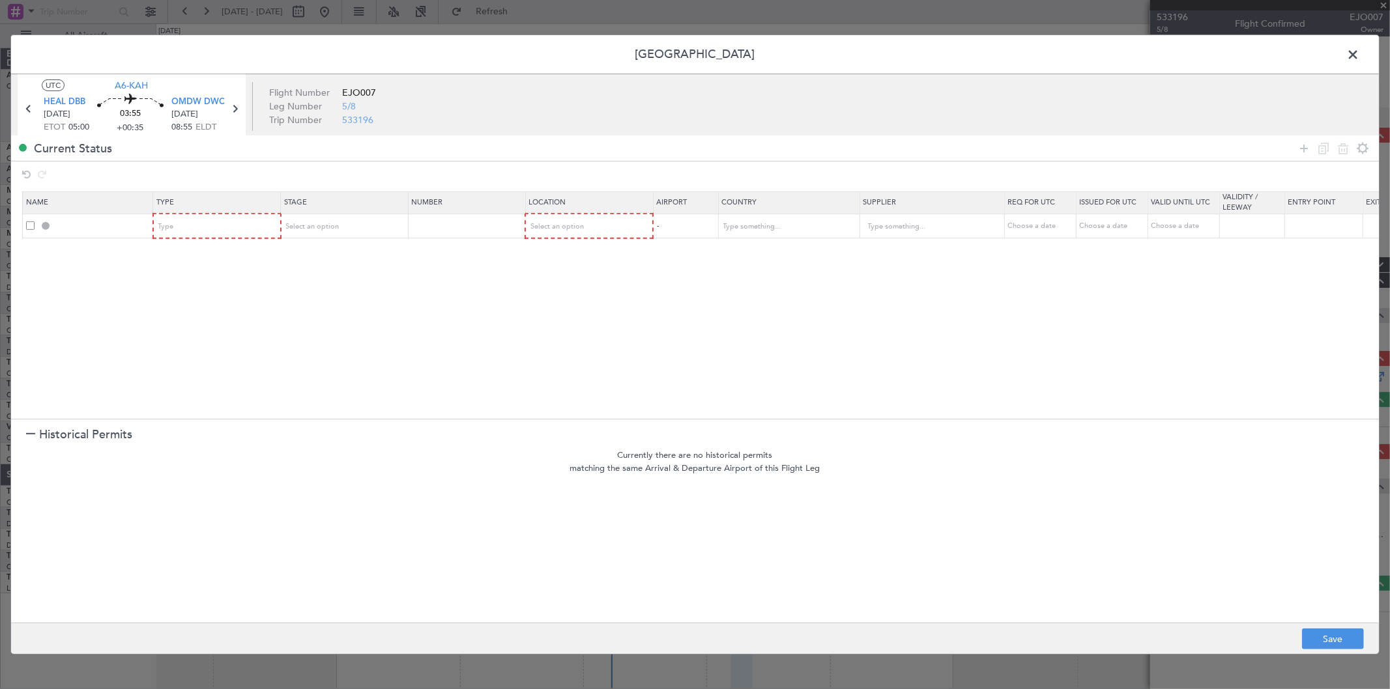
click at [224, 214] on mat-form-field "Type" at bounding box center [217, 225] width 126 height 23
click at [212, 227] on div "Type" at bounding box center [213, 227] width 108 height 20
drag, startPoint x: 199, startPoint y: 375, endPoint x: 204, endPoint y: 362, distance: 14.0
click at [198, 374] on span "Departure" at bounding box center [217, 384] width 116 height 20
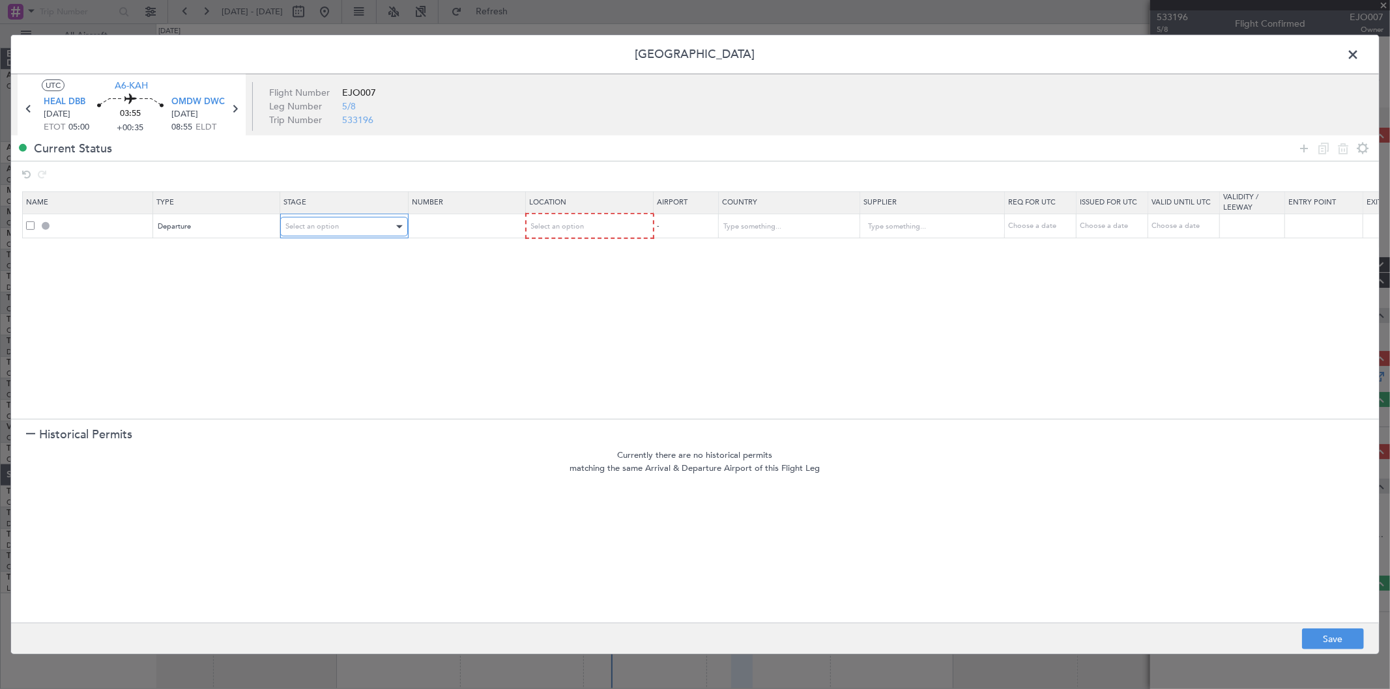
click at [328, 224] on span "Select an option" at bounding box center [311, 227] width 53 height 10
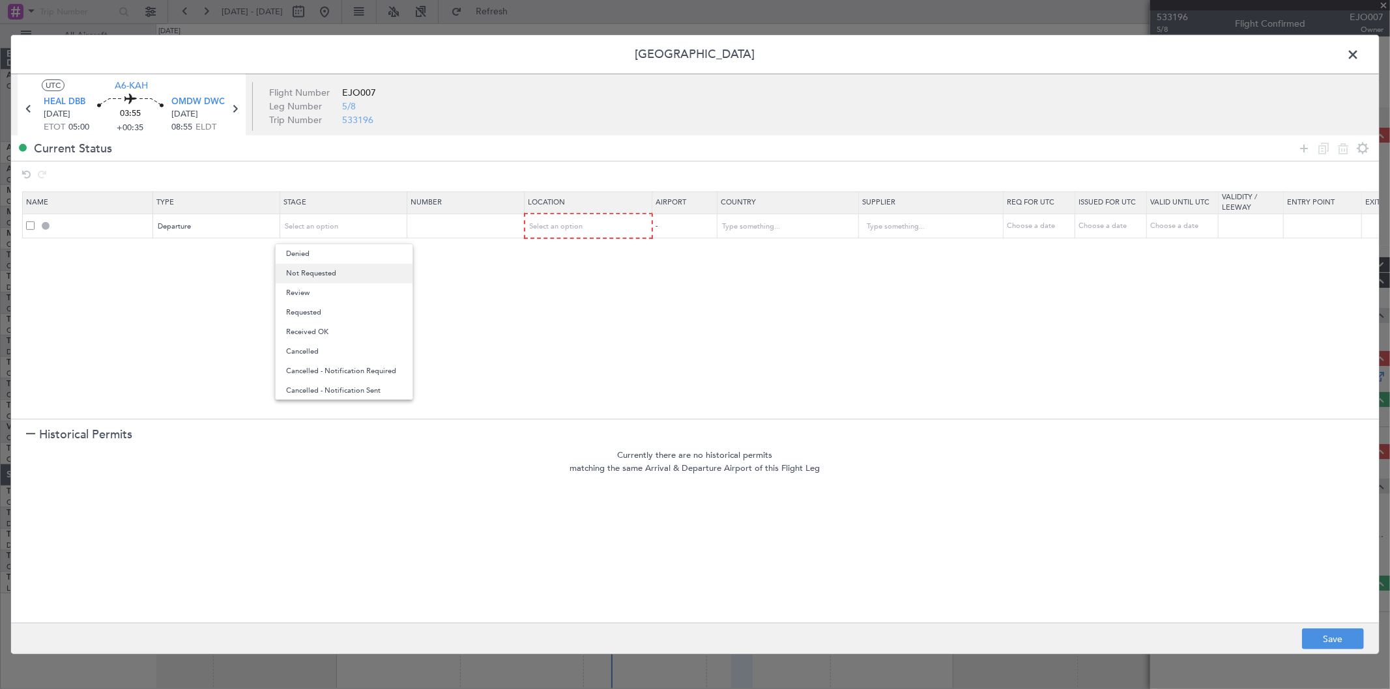
click at [317, 274] on span "Not Requested" at bounding box center [344, 274] width 116 height 20
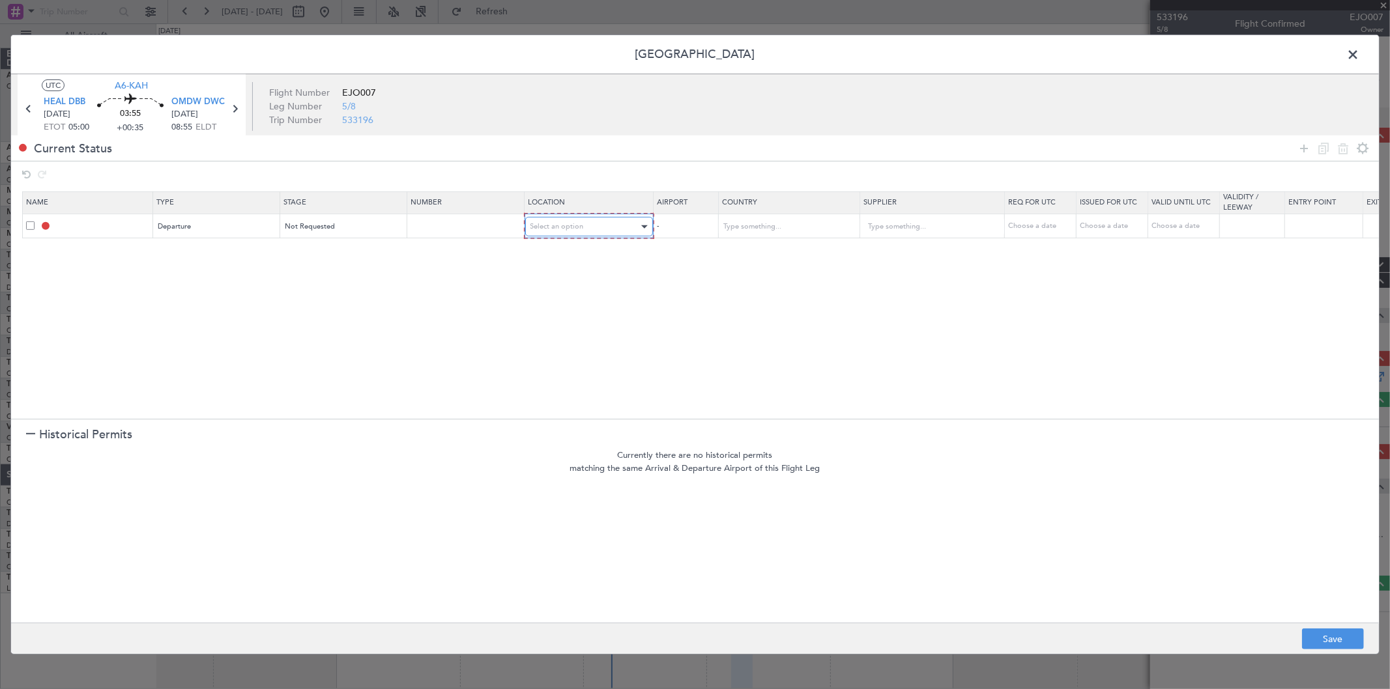
click at [594, 225] on div "Select an option" at bounding box center [584, 227] width 108 height 20
drag, startPoint x: 568, startPoint y: 258, endPoint x: 573, endPoint y: 254, distance: 7.0
click at [570, 255] on span "Departure" at bounding box center [589, 254] width 116 height 20
drag, startPoint x: 1304, startPoint y: 148, endPoint x: 871, endPoint y: 226, distance: 439.7
click at [1300, 148] on icon at bounding box center [1304, 148] width 16 height 16
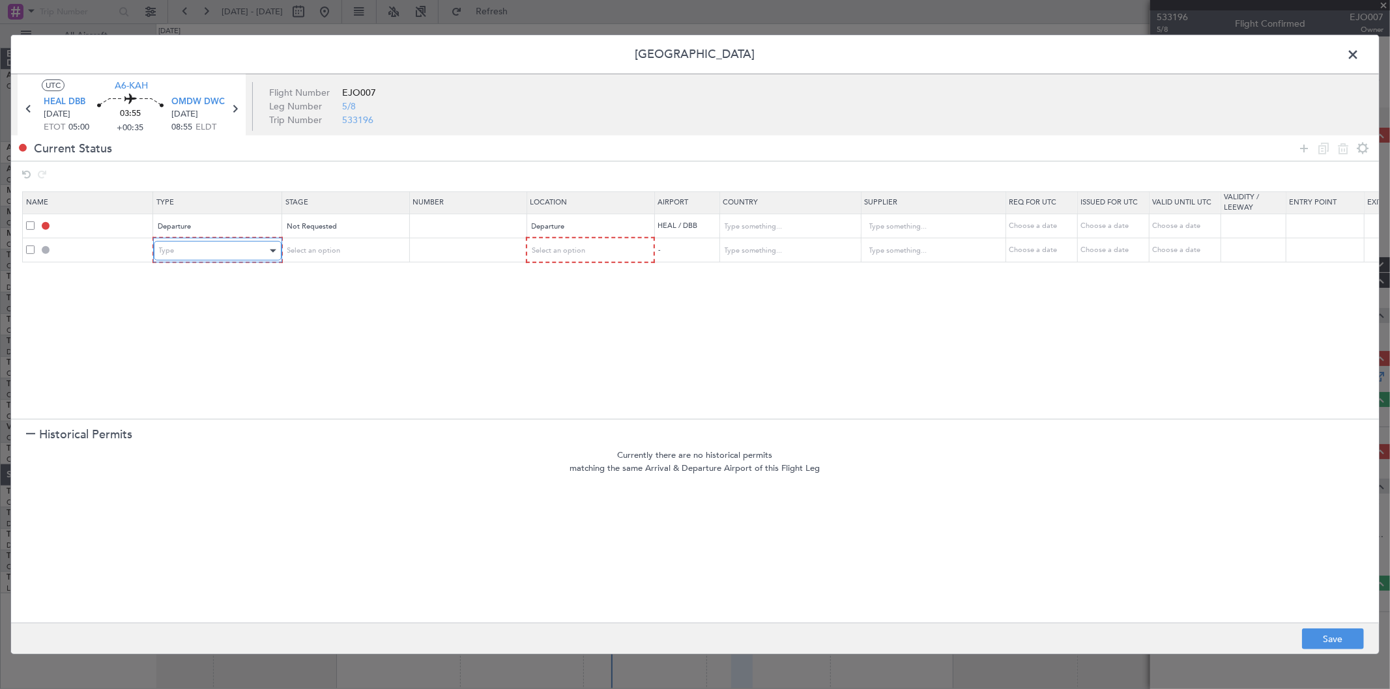
click at [183, 250] on div "Type" at bounding box center [213, 251] width 108 height 20
drag, startPoint x: 241, startPoint y: 388, endPoint x: 292, endPoint y: 317, distance: 87.3
click at [243, 383] on span "Overflight" at bounding box center [217, 389] width 116 height 20
click at [349, 255] on div "Select an option" at bounding box center [339, 251] width 108 height 20
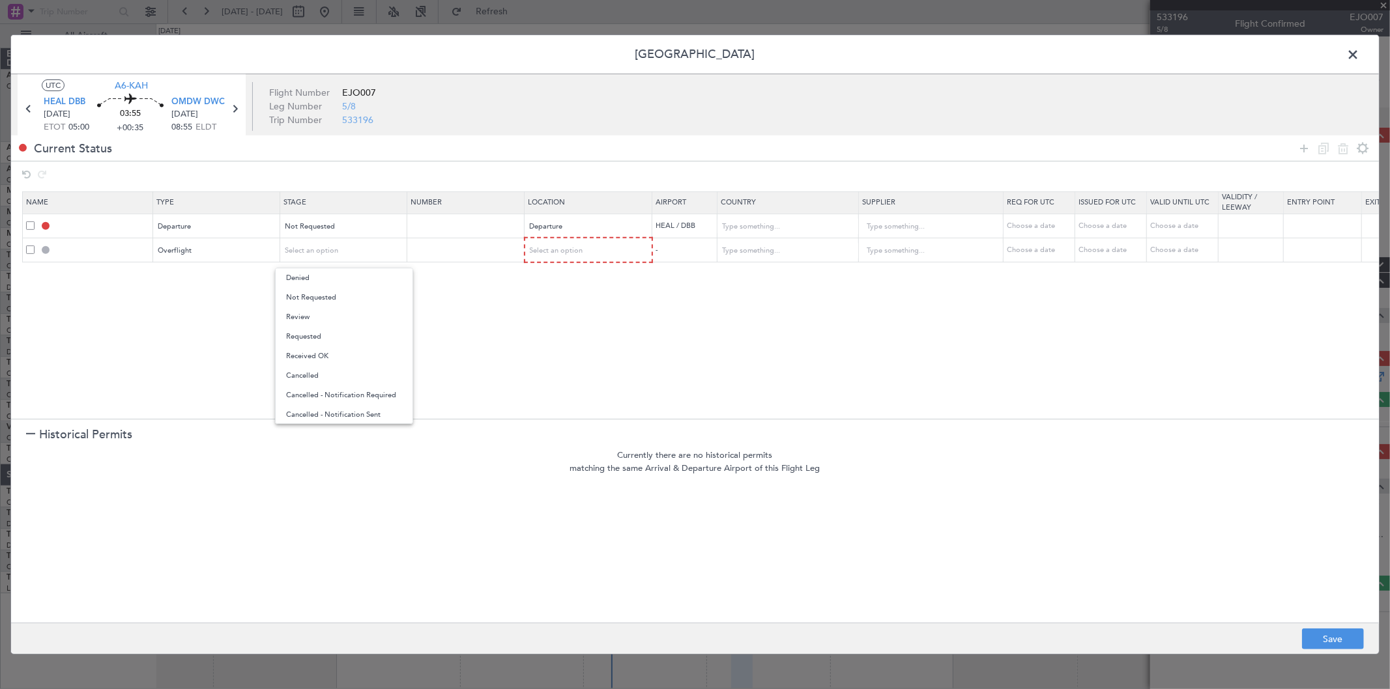
drag, startPoint x: 330, startPoint y: 290, endPoint x: 352, endPoint y: 287, distance: 22.4
click at [330, 289] on span "Not Requested" at bounding box center [344, 298] width 116 height 20
drag, startPoint x: 529, startPoint y: 264, endPoint x: 540, endPoint y: 255, distance: 13.4
click at [530, 263] on section "Name Type Stage Number Location Airport Country Supplier Req For Utc Issued For…" at bounding box center [695, 303] width 1368 height 231
click at [541, 255] on span "Select an option" at bounding box center [556, 251] width 53 height 10
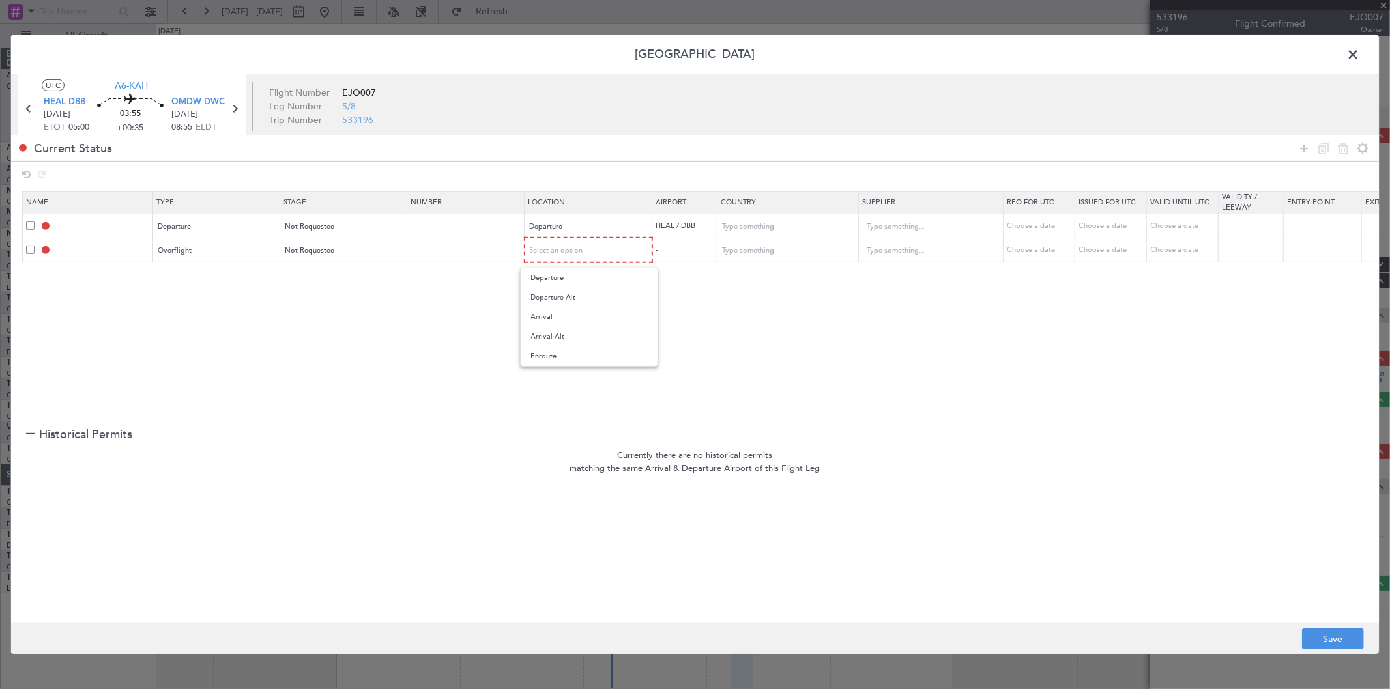
drag, startPoint x: 569, startPoint y: 355, endPoint x: 692, endPoint y: 293, distance: 137.8
click at [571, 353] on span "Enroute" at bounding box center [589, 357] width 116 height 20
click at [736, 250] on input "text" at bounding box center [780, 250] width 117 height 20
click at [761, 276] on span "Saudi Arabia" at bounding box center [788, 272] width 121 height 20
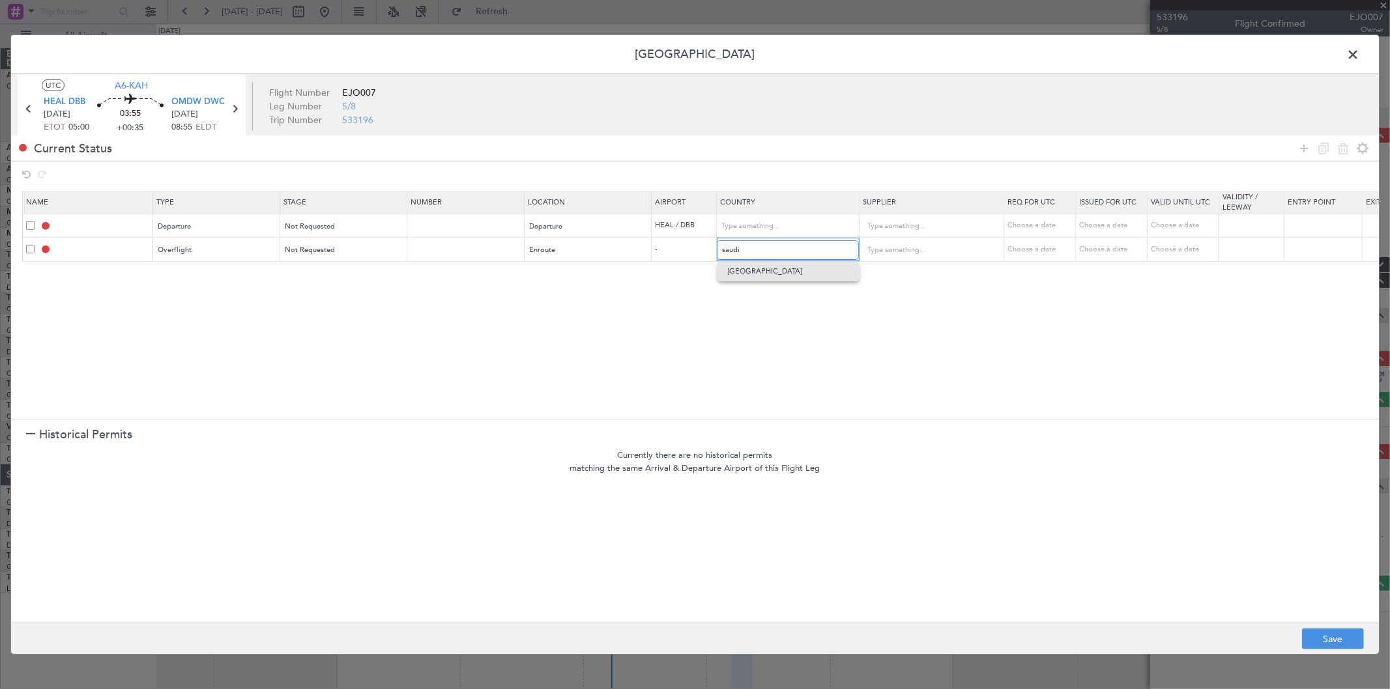
type input "Saudi Arabia"
drag, startPoint x: 1301, startPoint y: 144, endPoint x: 1238, endPoint y: 166, distance: 66.8
click at [1302, 144] on icon at bounding box center [1304, 148] width 16 height 16
click at [182, 271] on div "Type" at bounding box center [213, 275] width 108 height 20
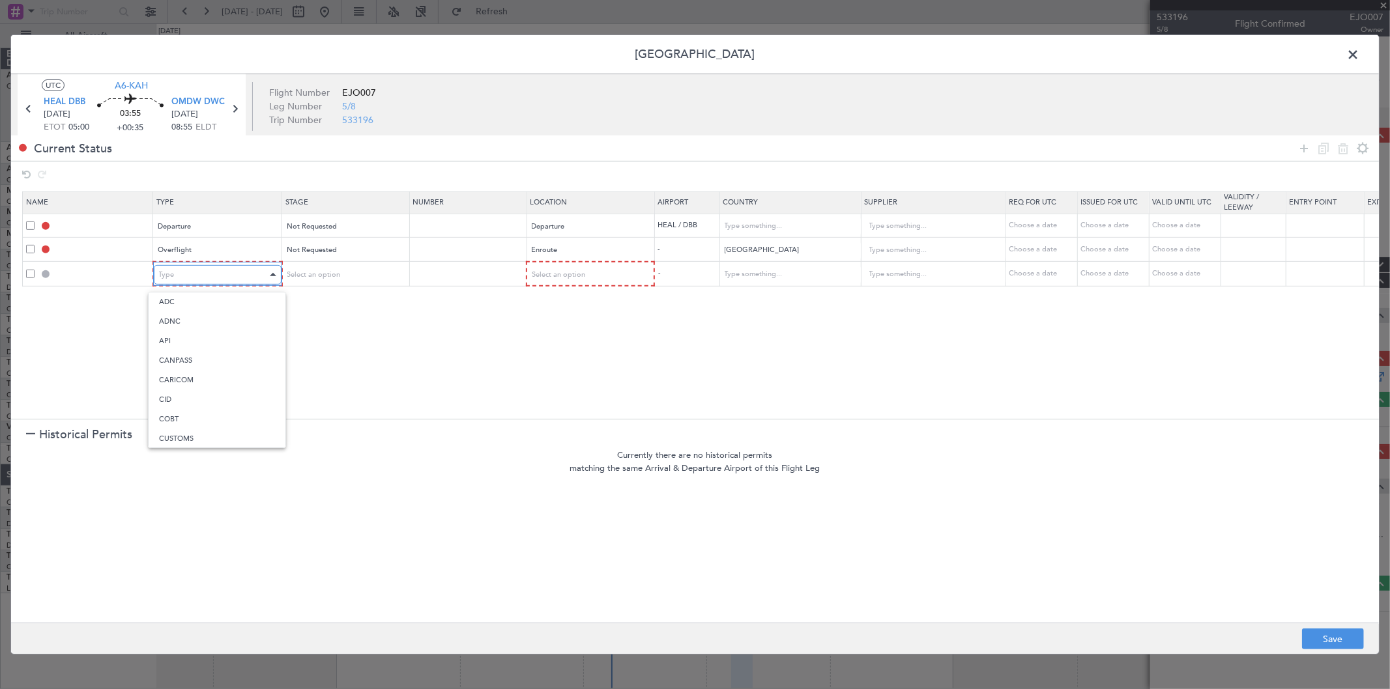
scroll to position [199, 0]
click at [212, 414] on span "Landing" at bounding box center [217, 417] width 116 height 20
click at [354, 270] on div "Select an option" at bounding box center [339, 275] width 108 height 20
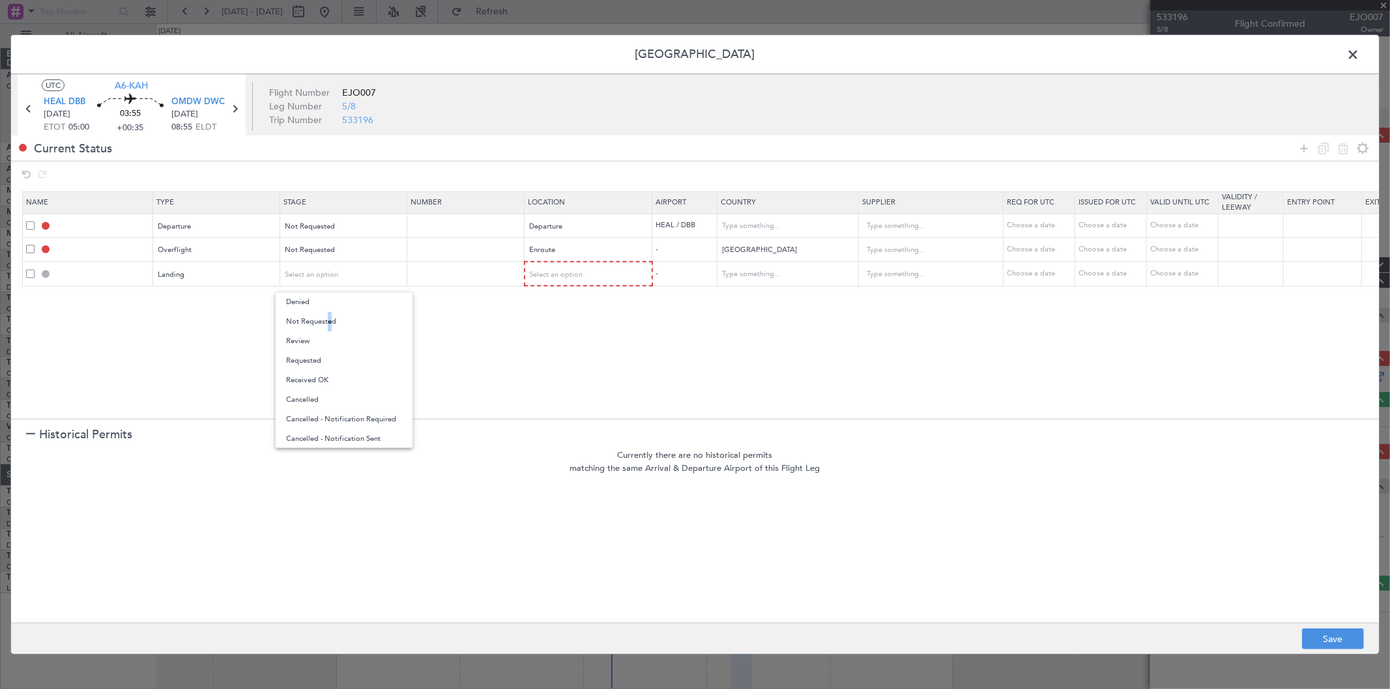
click at [331, 317] on span "Not Requested" at bounding box center [344, 322] width 116 height 20
click at [566, 277] on span "Select an option" at bounding box center [556, 275] width 53 height 10
drag, startPoint x: 572, startPoint y: 341, endPoint x: 678, endPoint y: 308, distance: 112.1
click at [576, 337] on span "Arrival" at bounding box center [589, 342] width 116 height 20
drag, startPoint x: 1302, startPoint y: 149, endPoint x: 1054, endPoint y: 184, distance: 250.1
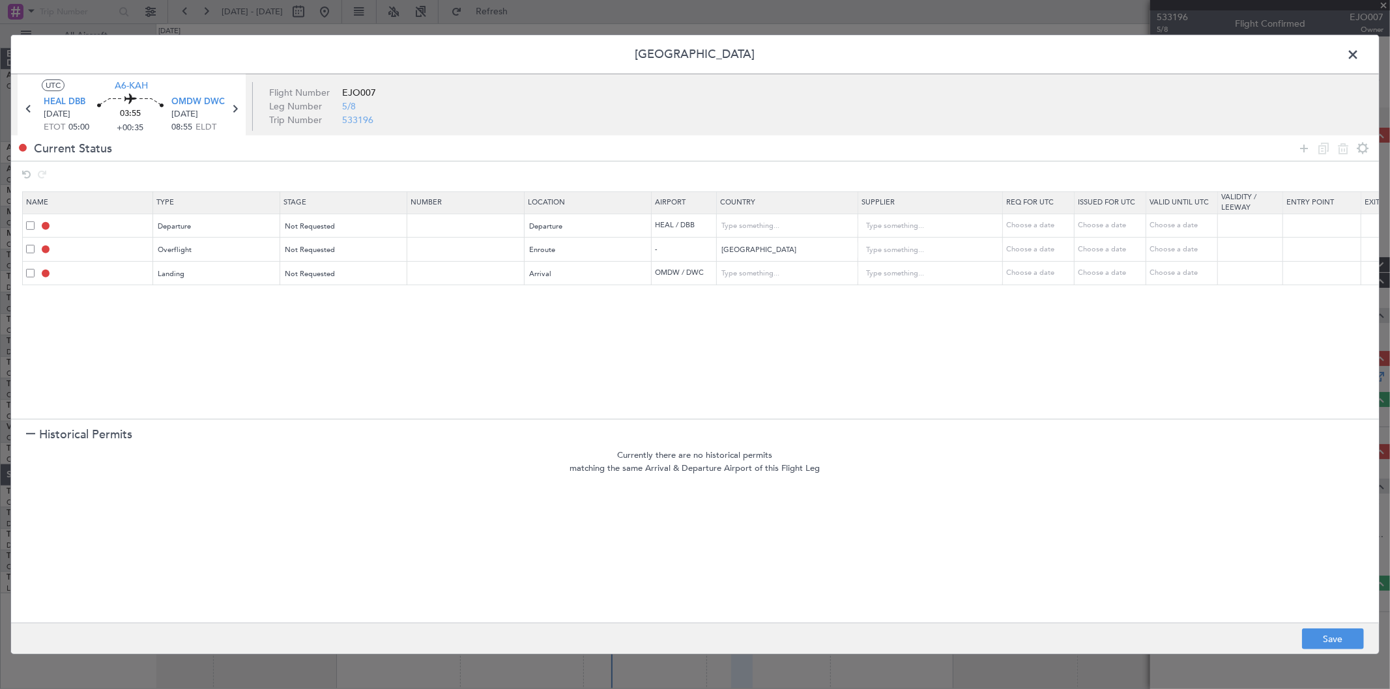
click at [1301, 149] on icon at bounding box center [1304, 148] width 16 height 16
drag, startPoint x: 168, startPoint y: 287, endPoint x: 174, endPoint y: 294, distance: 8.8
click at [167, 289] on div "Type" at bounding box center [217, 298] width 126 height 20
click at [193, 303] on div "Type" at bounding box center [213, 299] width 108 height 20
drag, startPoint x: 190, startPoint y: 364, endPoint x: 203, endPoint y: 353, distance: 16.6
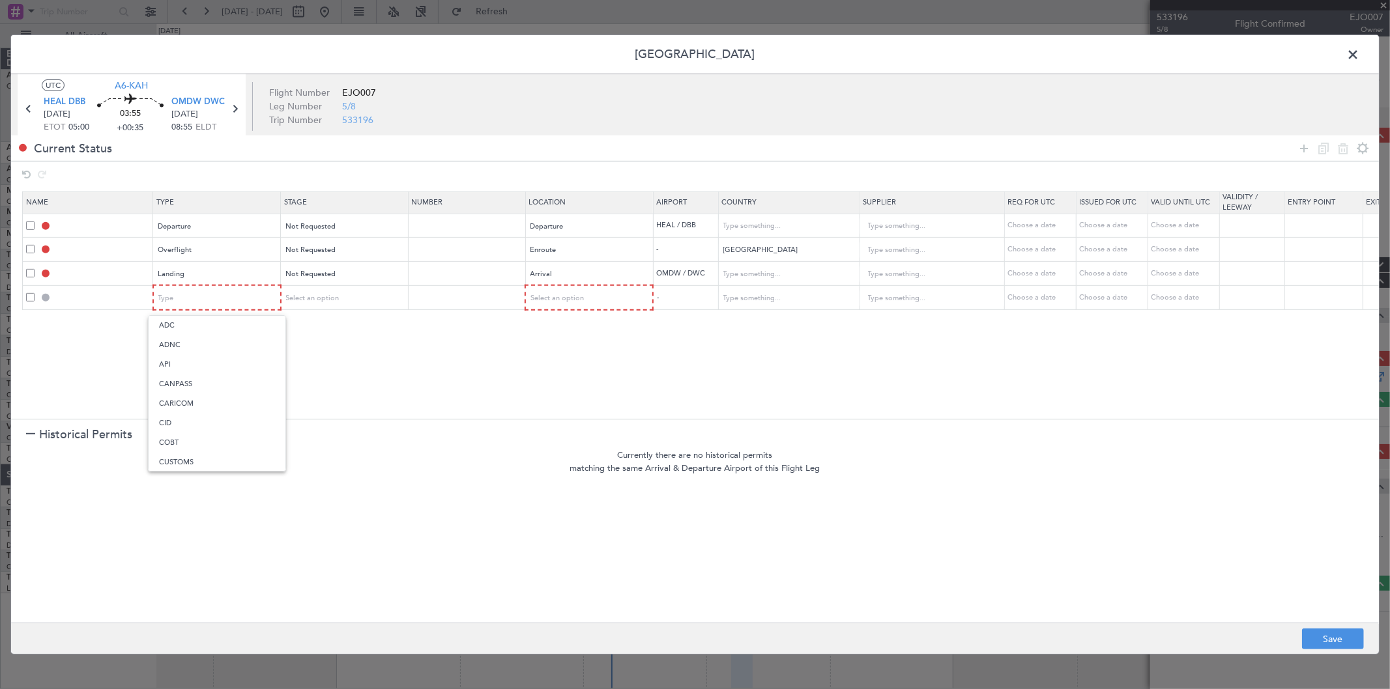
click at [191, 362] on span "API" at bounding box center [217, 365] width 116 height 20
click at [311, 301] on span "Select an option" at bounding box center [311, 298] width 53 height 10
drag, startPoint x: 310, startPoint y: 349, endPoint x: 344, endPoint y: 342, distance: 34.5
click at [316, 345] on span "Not Requested" at bounding box center [344, 346] width 116 height 20
click at [587, 298] on div "Select an option" at bounding box center [584, 299] width 108 height 20
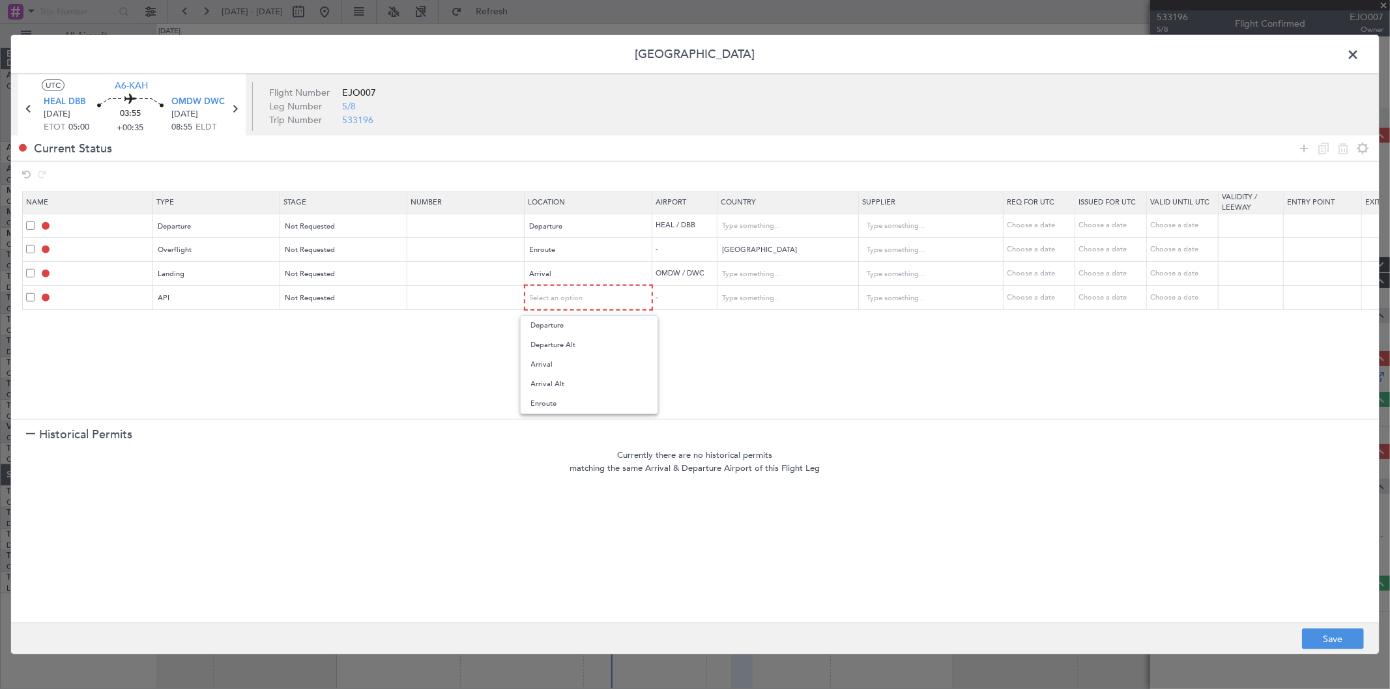
drag, startPoint x: 563, startPoint y: 363, endPoint x: 661, endPoint y: 321, distance: 107.1
click at [565, 359] on span "Arrival" at bounding box center [589, 365] width 116 height 20
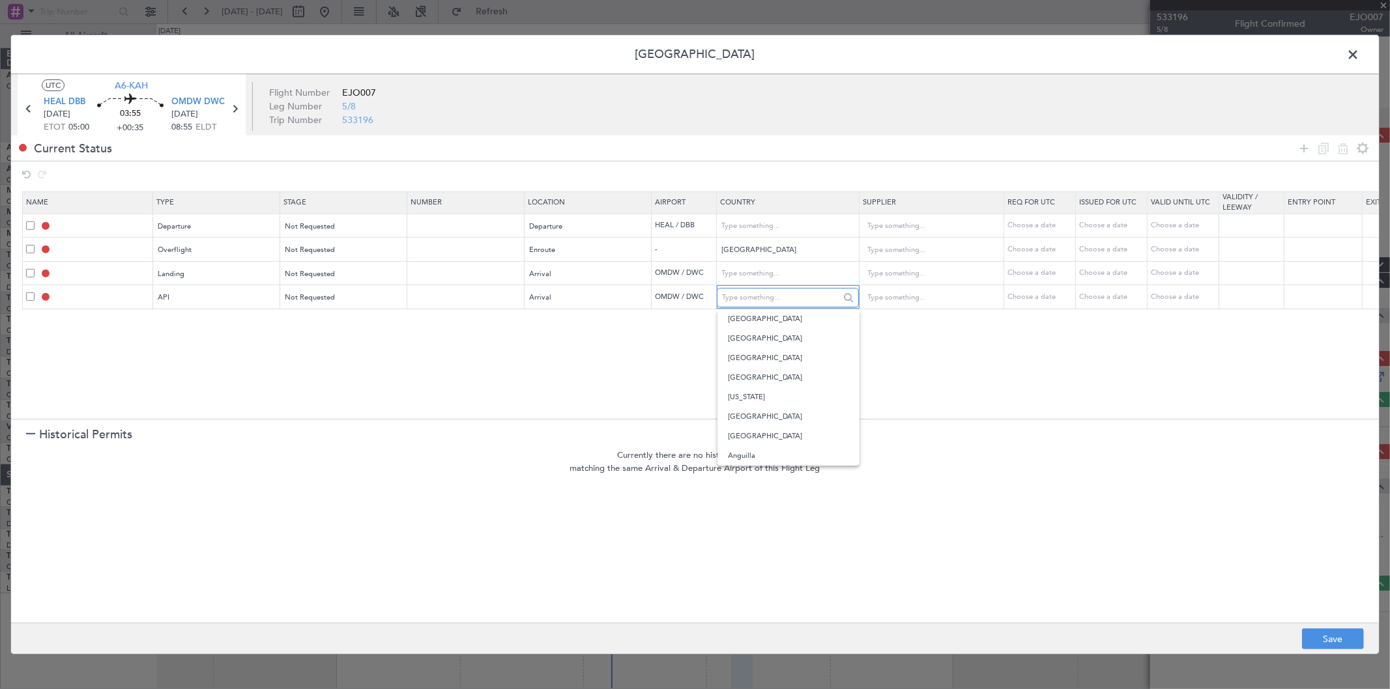
click at [744, 297] on input "text" at bounding box center [780, 298] width 117 height 20
click at [600, 375] on section "Name Type Stage Number Location Airport Country Supplier Req For Utc Issued For…" at bounding box center [695, 303] width 1368 height 231
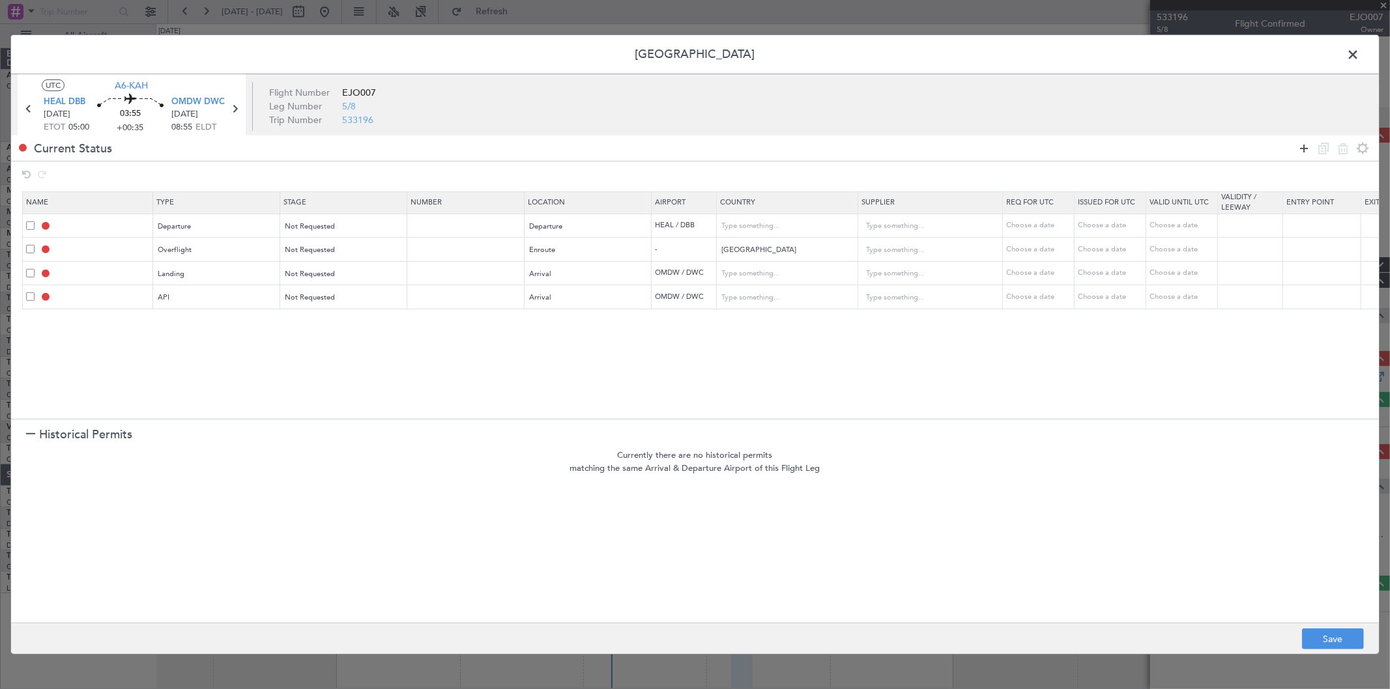
click at [1305, 145] on icon at bounding box center [1304, 148] width 16 height 16
click at [181, 321] on div "Type" at bounding box center [213, 323] width 108 height 20
click at [181, 321] on span "Landing" at bounding box center [171, 322] width 27 height 10
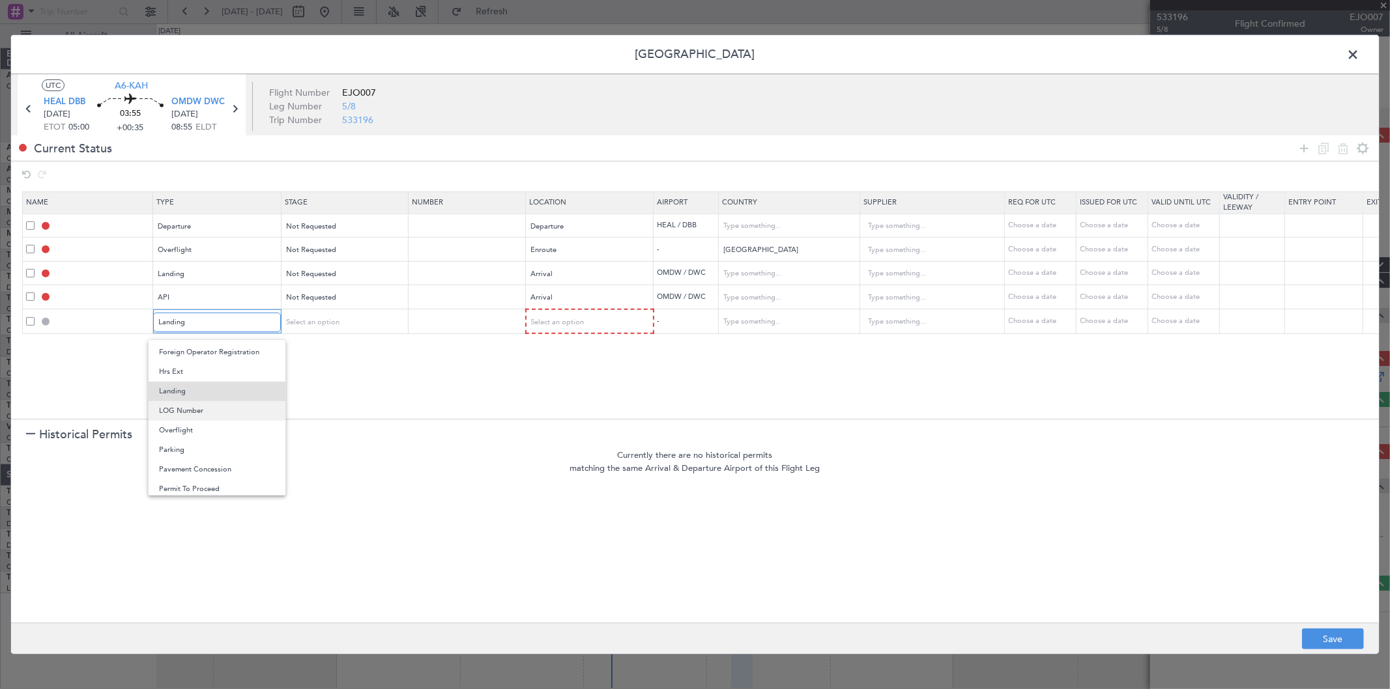
scroll to position [392, 0]
click at [190, 444] on span "Slot" at bounding box center [217, 447] width 116 height 20
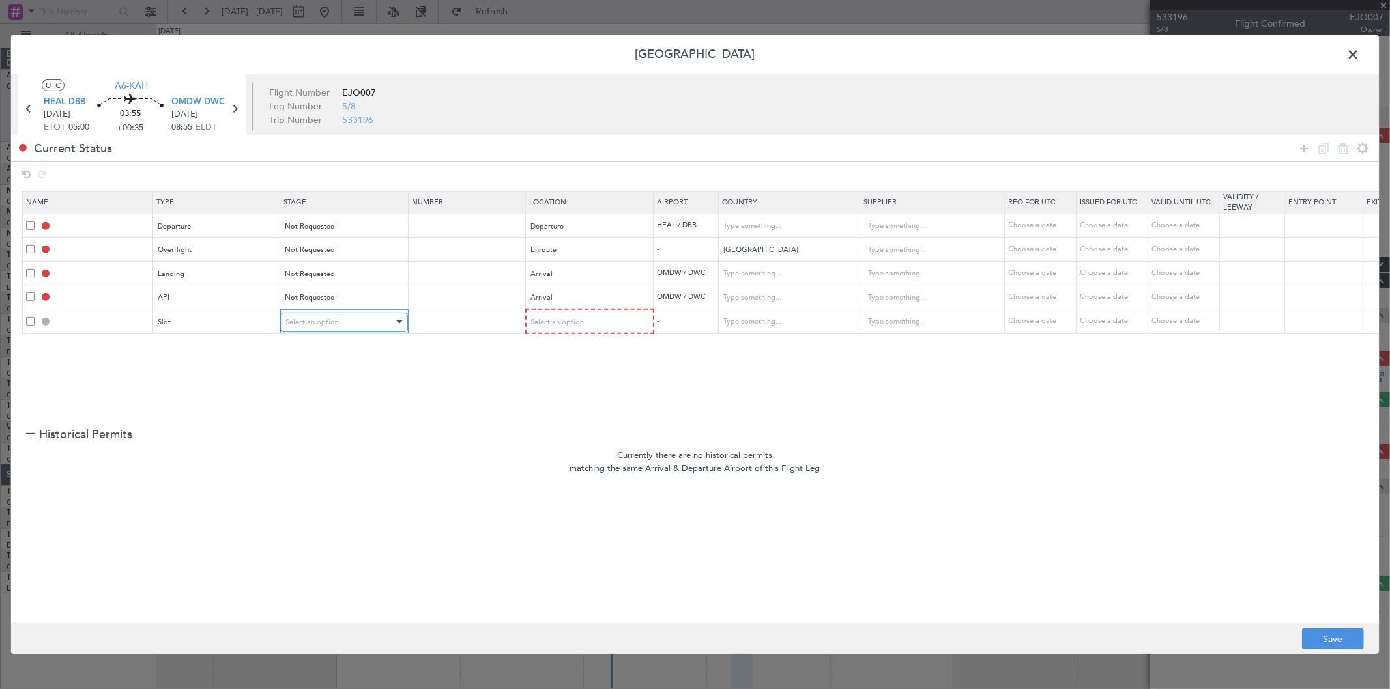
click at [388, 321] on div "Select an option" at bounding box center [339, 323] width 108 height 20
click at [310, 373] on span "Not Requested" at bounding box center [344, 370] width 116 height 20
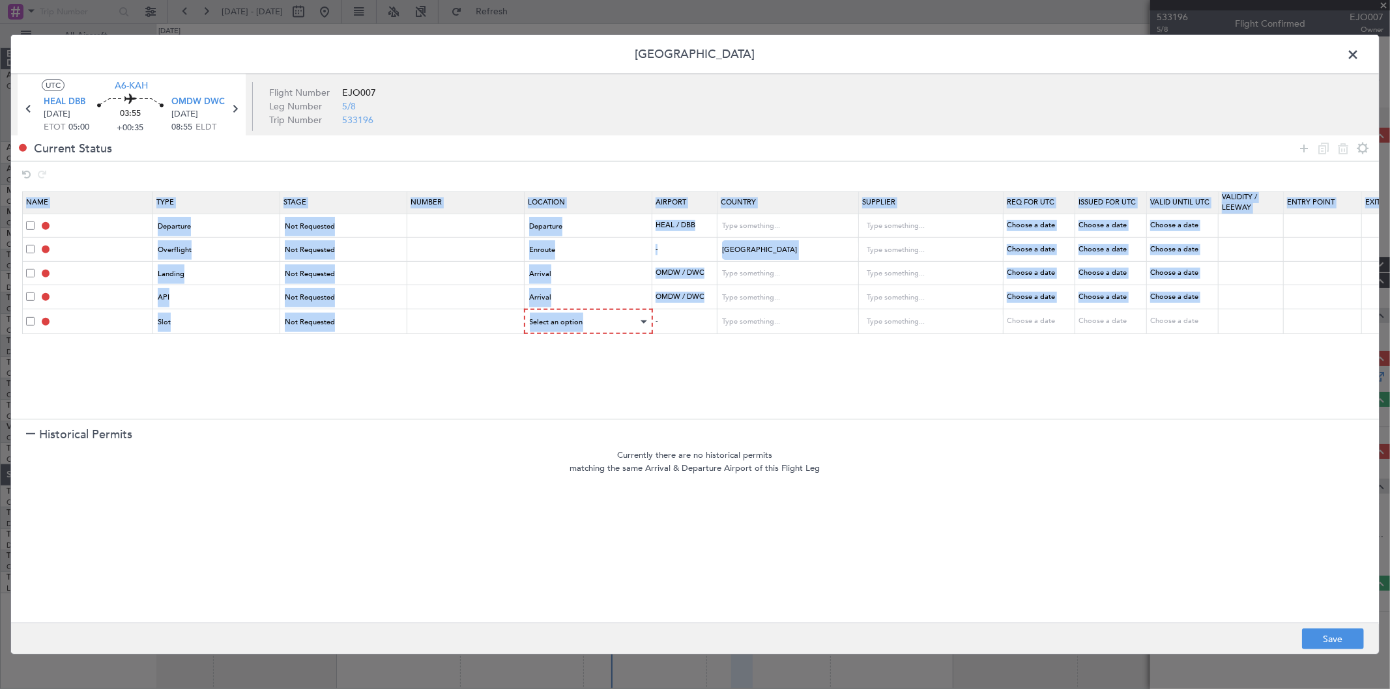
drag, startPoint x: 618, startPoint y: 331, endPoint x: 611, endPoint y: 321, distance: 12.3
click at [616, 327] on section "Name Type Stage Number Location Airport Country Supplier Req For Utc Issued For…" at bounding box center [695, 303] width 1368 height 231
click at [611, 319] on div "Select an option" at bounding box center [584, 323] width 108 height 20
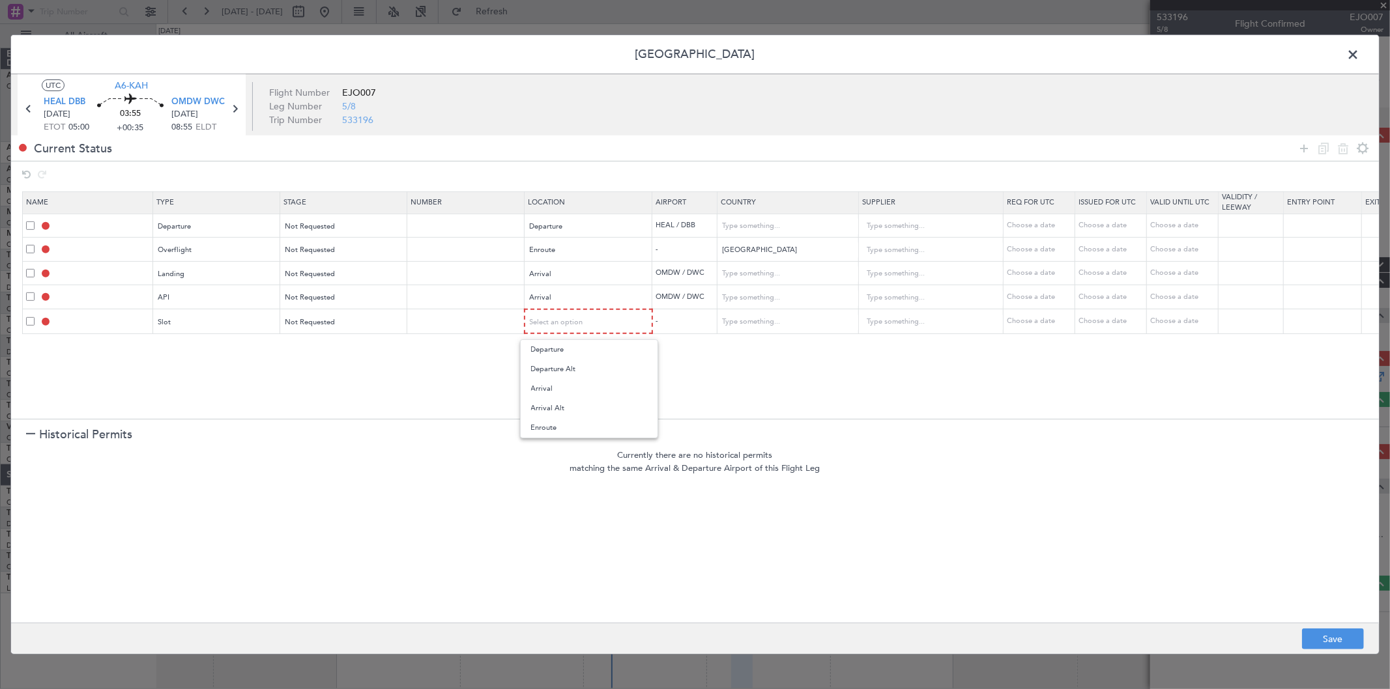
drag, startPoint x: 554, startPoint y: 389, endPoint x: 566, endPoint y: 383, distance: 13.1
click at [554, 387] on span "Arrival" at bounding box center [589, 389] width 116 height 20
drag, startPoint x: 662, startPoint y: 360, endPoint x: 871, endPoint y: 426, distance: 218.9
click at [662, 359] on section "Name Type Stage Number Location Airport Country Supplier Req For Utc Issued For…" at bounding box center [695, 303] width 1368 height 231
click at [1334, 643] on button "Save" at bounding box center [1333, 639] width 62 height 21
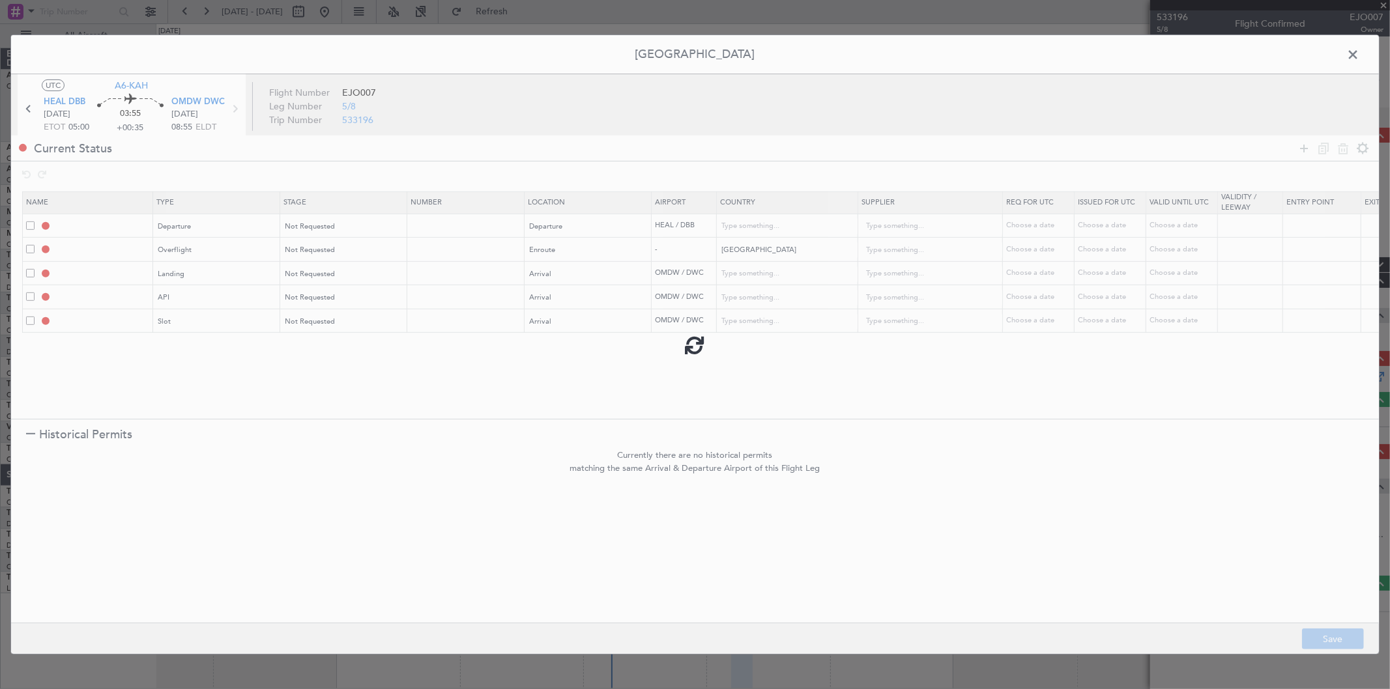
type input "DEPARTURE"
type input "[GEOGRAPHIC_DATA]"
type input "NNN"
type input "SAUDI ARABIA OVF"
type input "NNN"
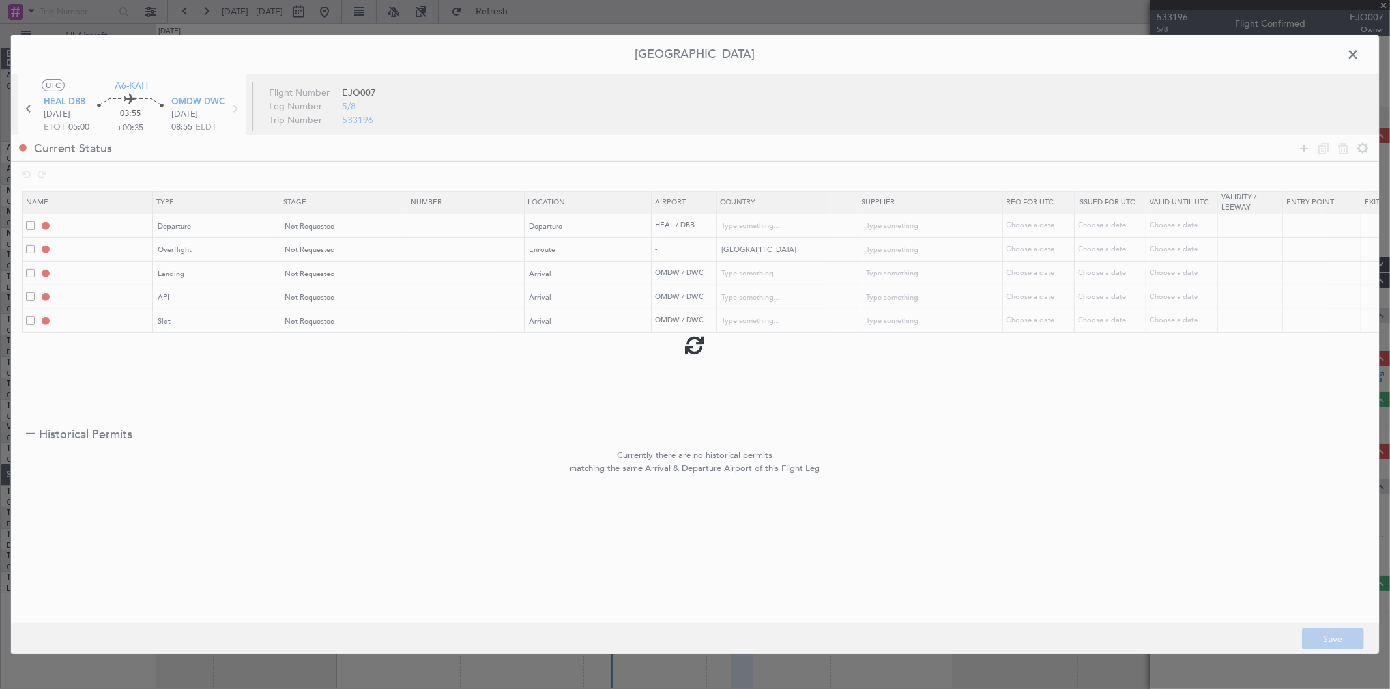
type input "OMDW LDG"
type input "[GEOGRAPHIC_DATA]"
type input "NNN"
type input "1"
type input "OMDW ARR API"
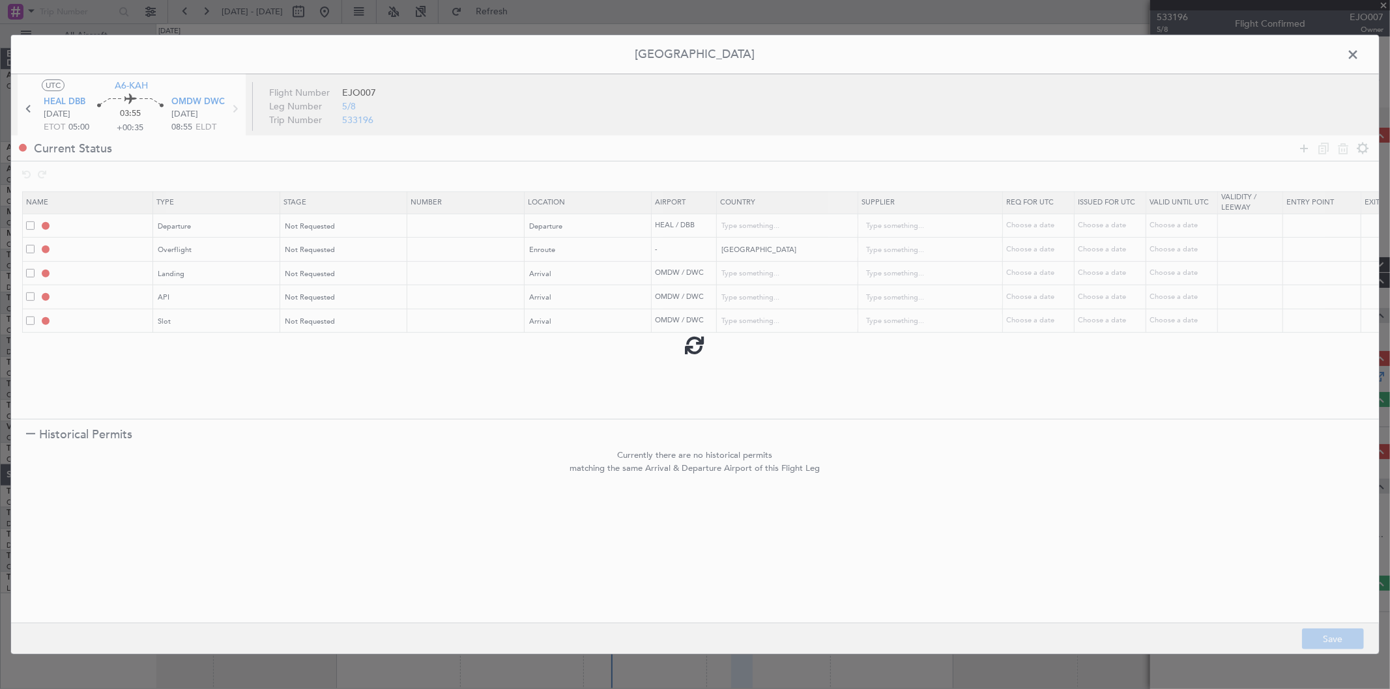
type input "[GEOGRAPHIC_DATA]"
type input "NNN"
type input "1"
type input "OMDW ARR SLOT"
type input "[GEOGRAPHIC_DATA]"
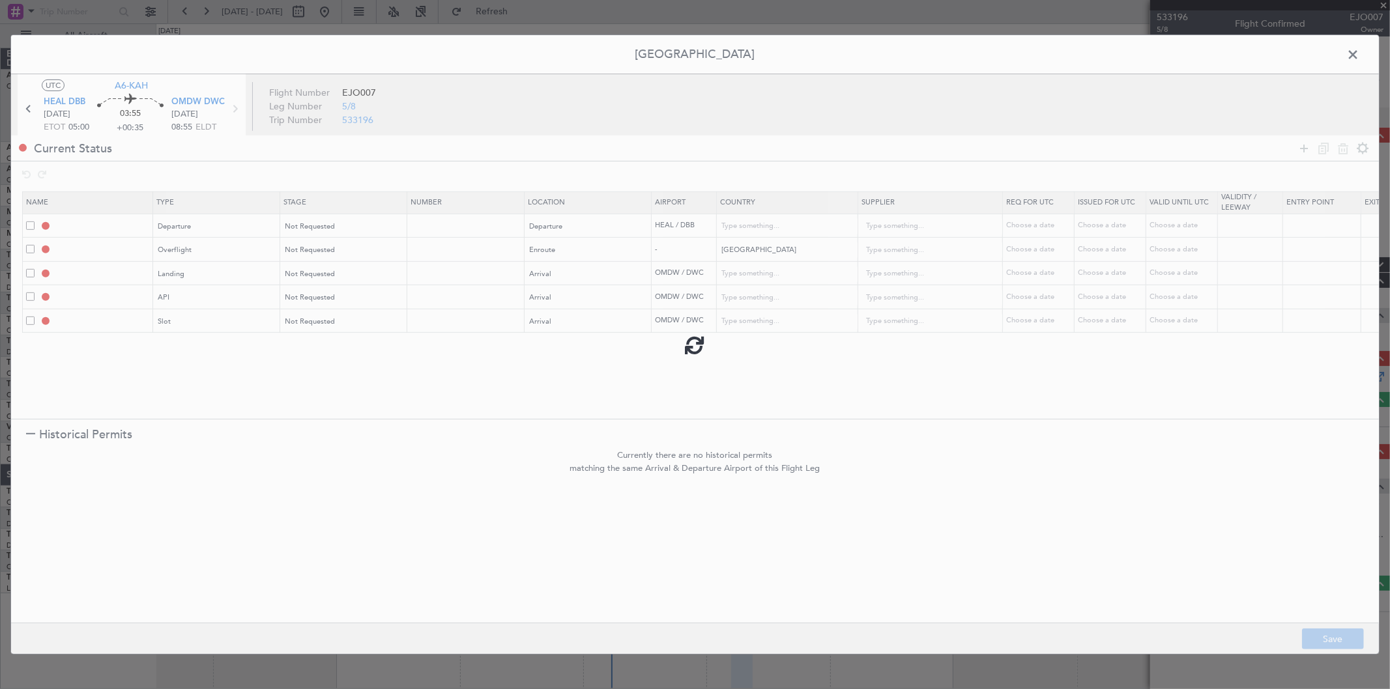
type input "NNN"
type input "1"
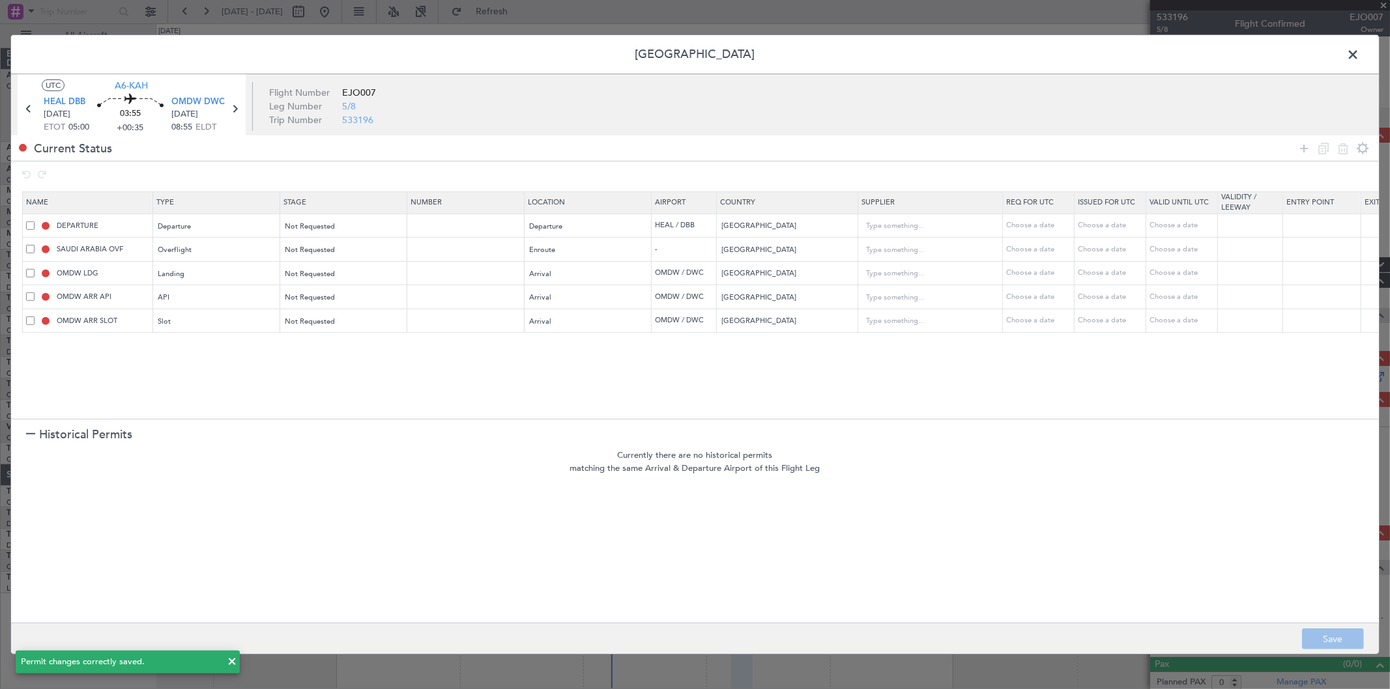
click at [1359, 56] on span at bounding box center [1359, 58] width 0 height 26
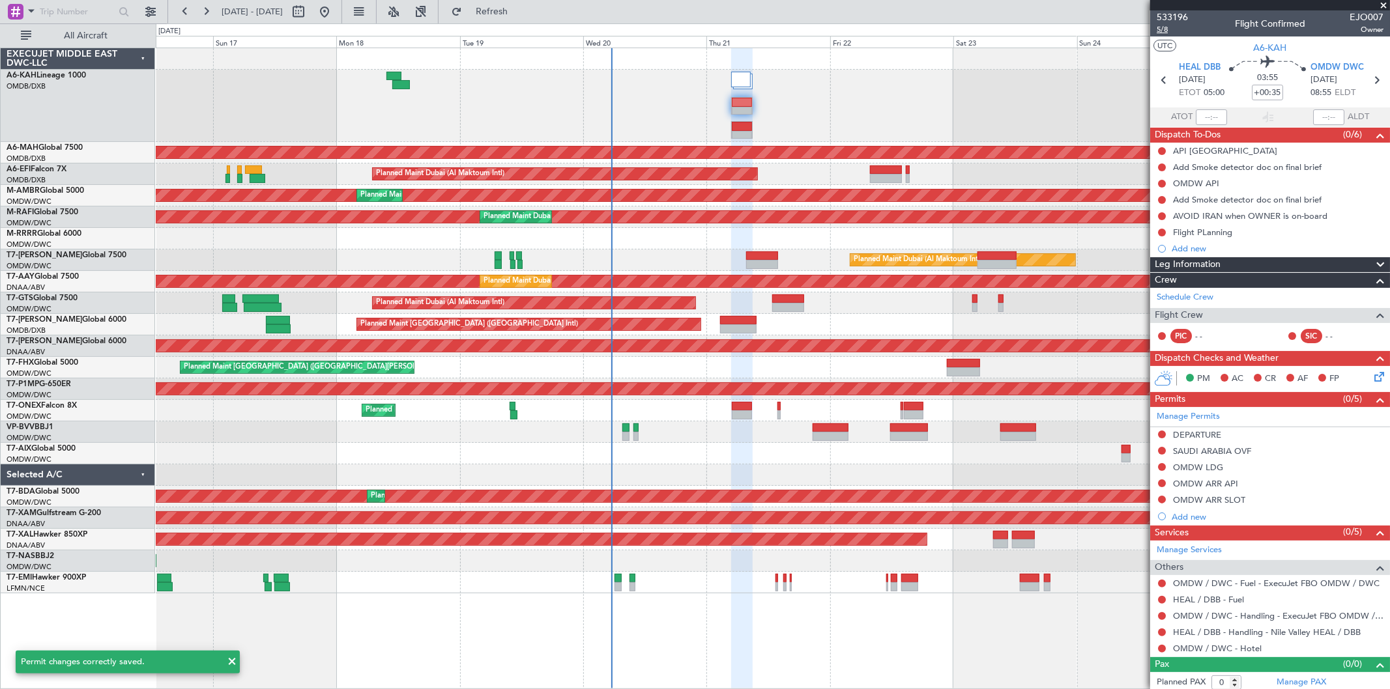
click at [1168, 29] on span "5/8" at bounding box center [1172, 29] width 31 height 11
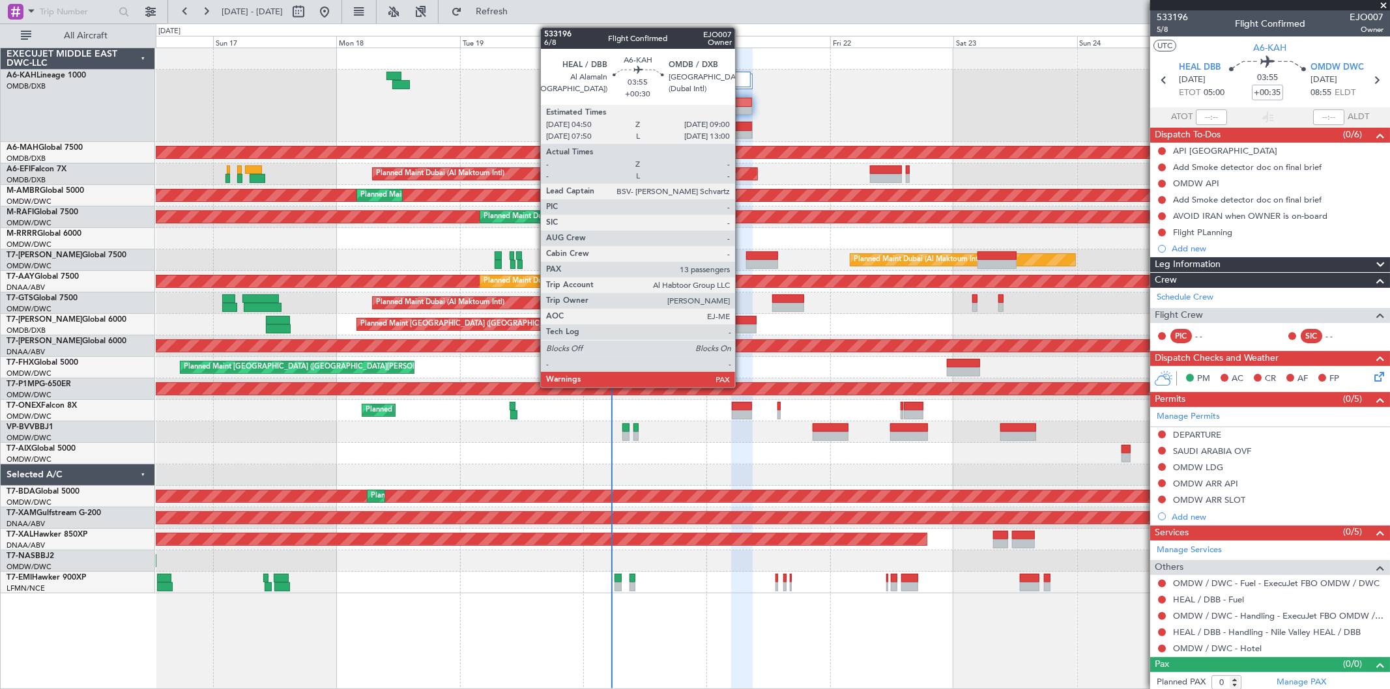
click at [742, 134] on div at bounding box center [742, 135] width 20 height 9
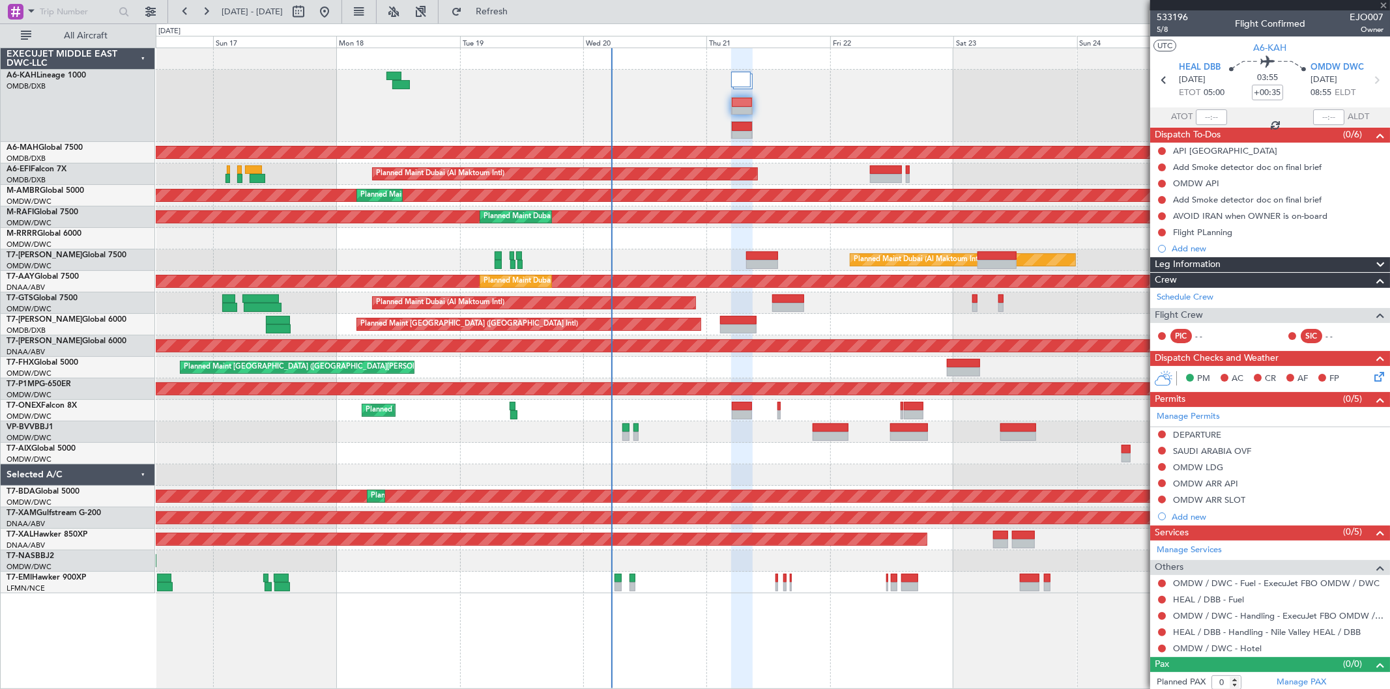
type input "+00:30"
type input "13"
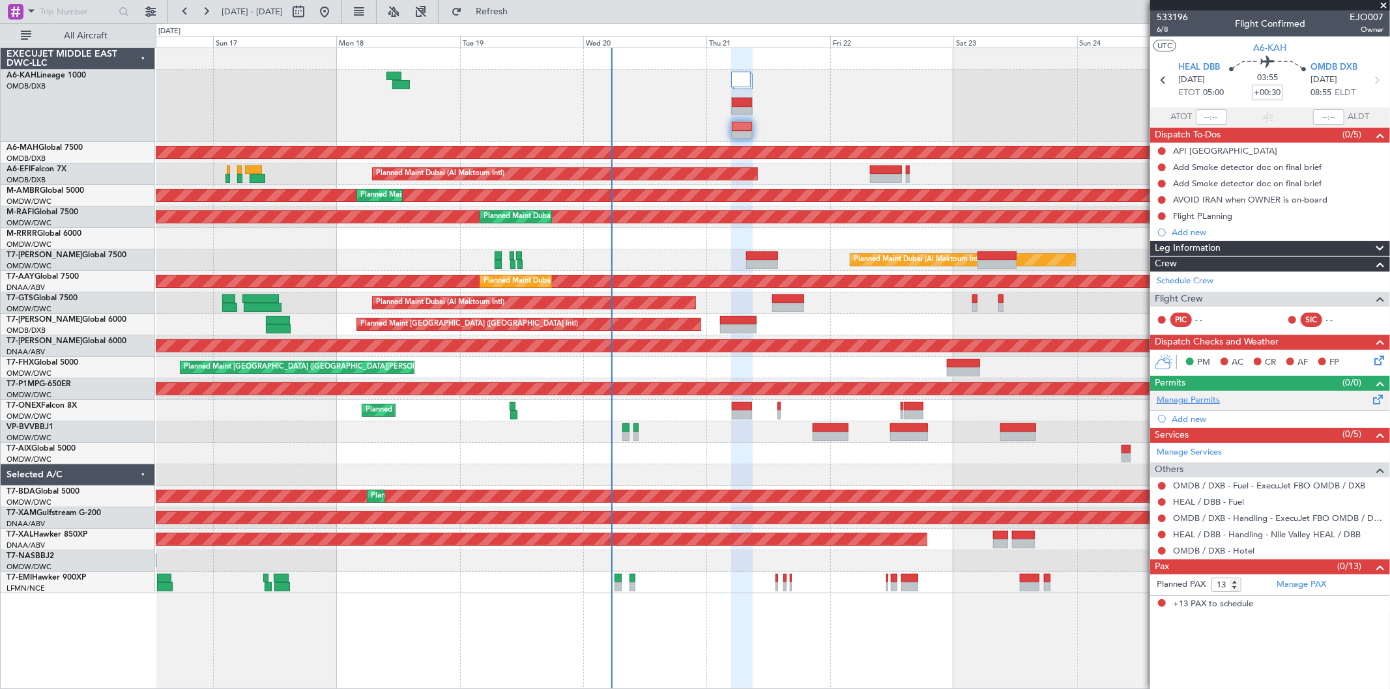
click at [1194, 403] on link "Manage Permits" at bounding box center [1188, 400] width 63 height 13
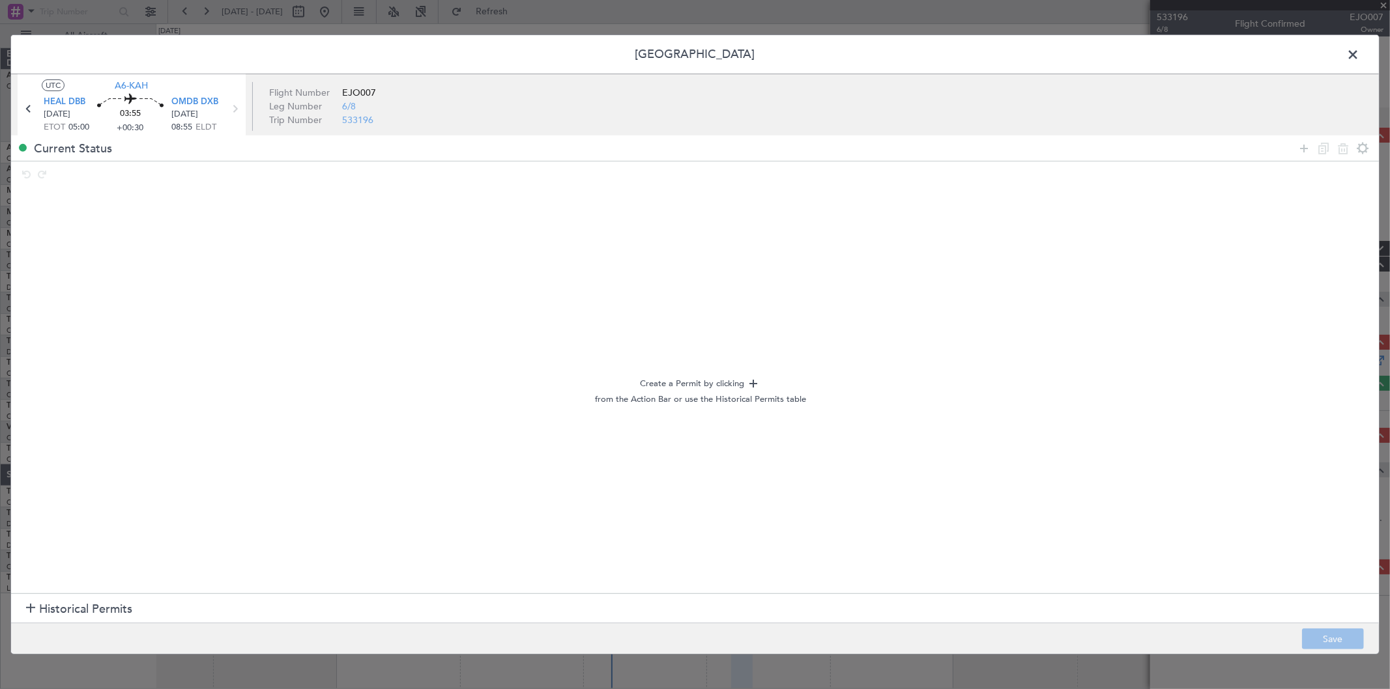
click at [61, 607] on span "Historical Permits" at bounding box center [85, 610] width 93 height 18
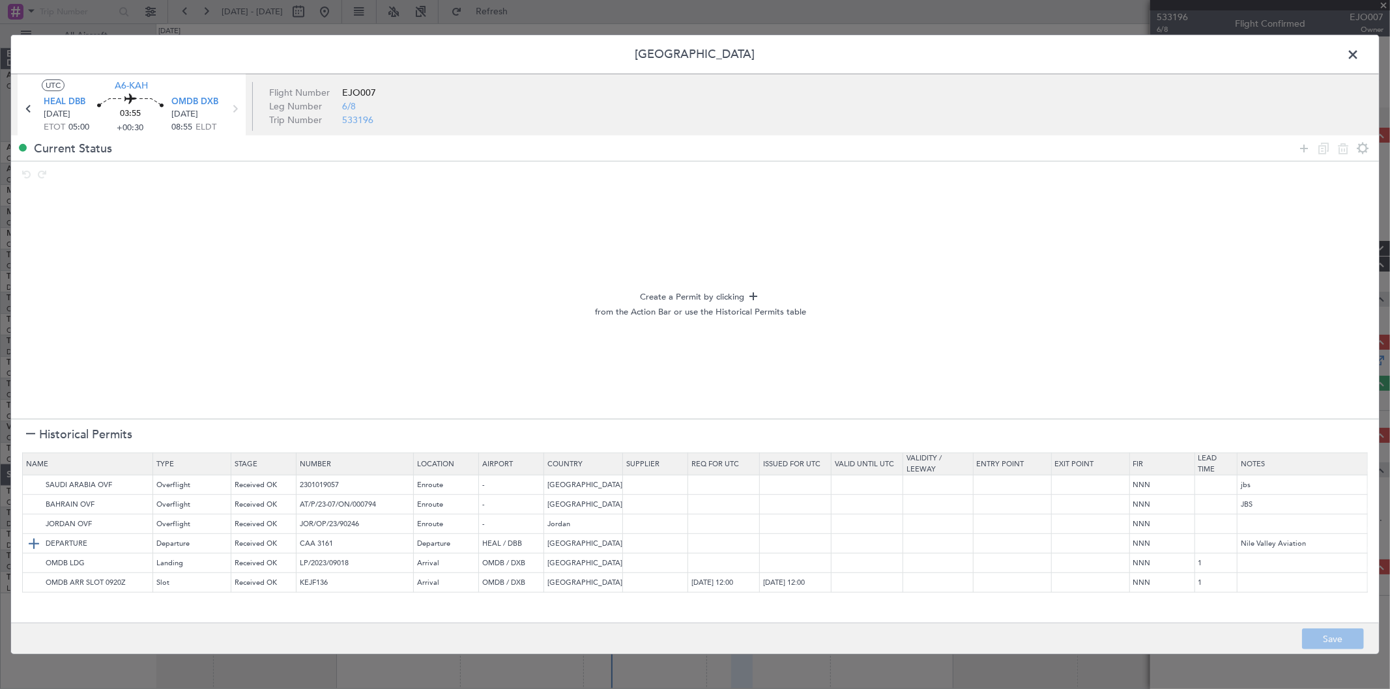
click at [35, 540] on img at bounding box center [34, 544] width 16 height 16
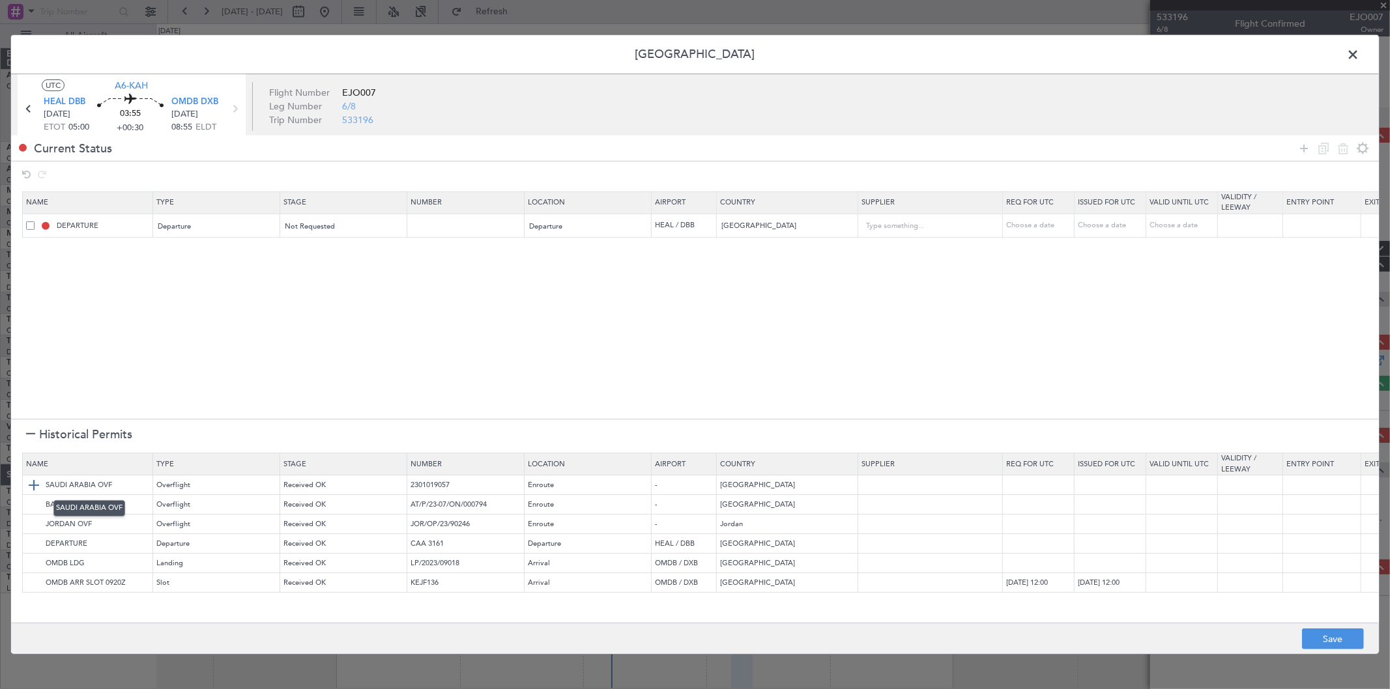
click at [34, 486] on img at bounding box center [34, 486] width 16 height 16
click at [29, 504] on img at bounding box center [34, 505] width 16 height 16
click at [35, 567] on img at bounding box center [34, 564] width 16 height 16
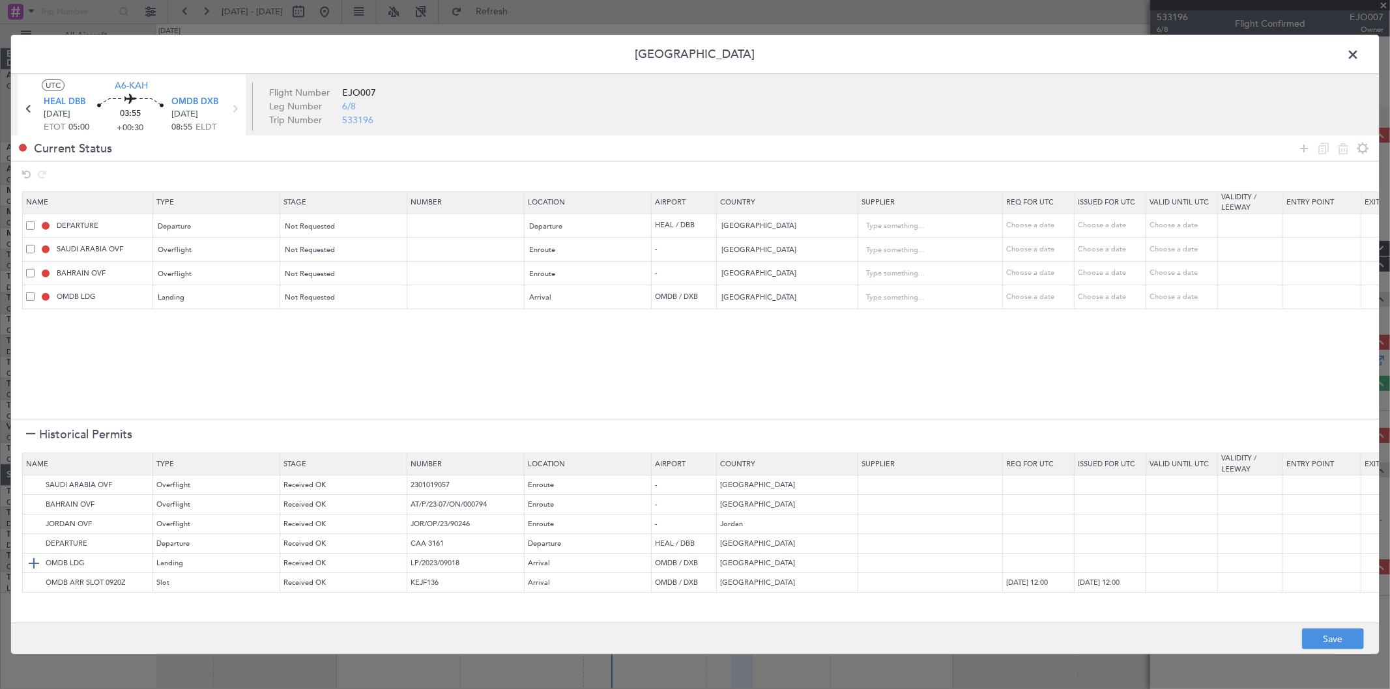
drag, startPoint x: 35, startPoint y: 581, endPoint x: 40, endPoint y: 572, distance: 10.8
click at [0, 0] on img at bounding box center [0, 0] width 0 height 0
drag, startPoint x: 1310, startPoint y: 147, endPoint x: 1282, endPoint y: 154, distance: 29.1
click at [1307, 146] on icon at bounding box center [1304, 148] width 16 height 16
click at [207, 347] on div "Type" at bounding box center [213, 346] width 108 height 20
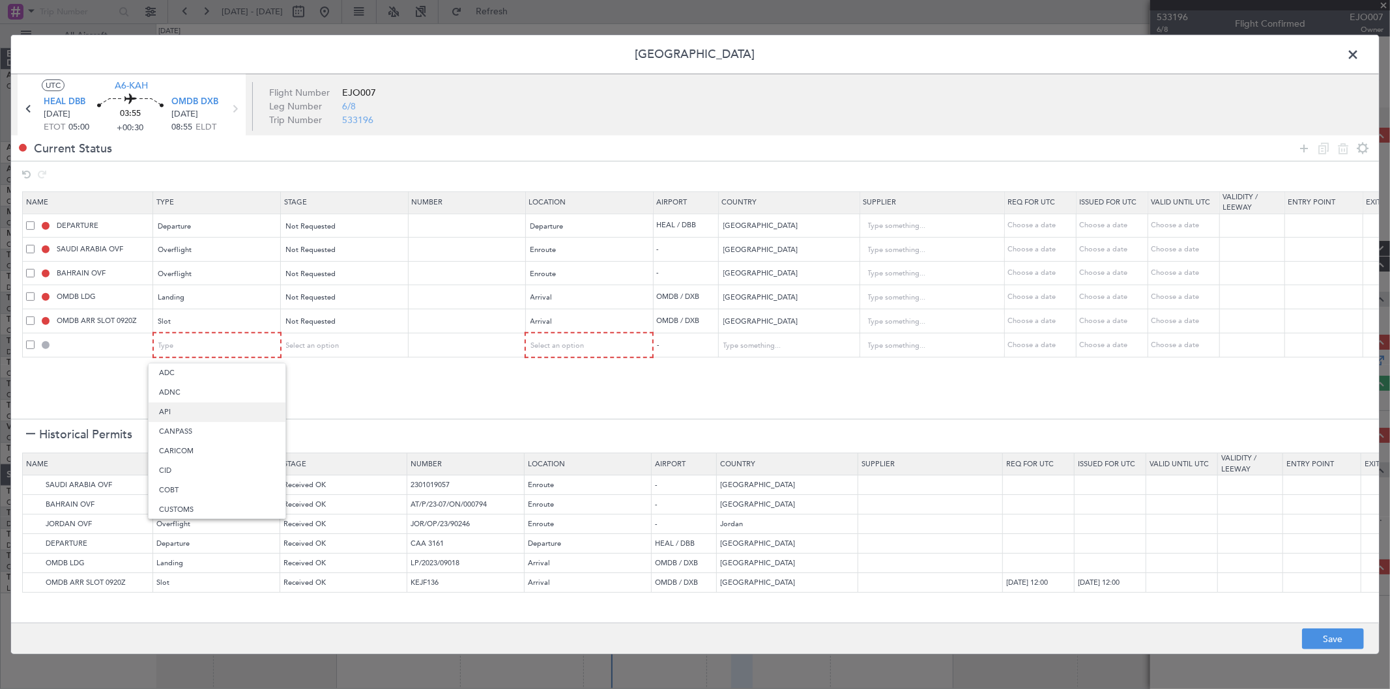
click at [194, 405] on span "API" at bounding box center [217, 413] width 116 height 20
click at [347, 336] on div "Select an option" at bounding box center [339, 346] width 108 height 20
drag, startPoint x: 326, startPoint y: 394, endPoint x: 353, endPoint y: 387, distance: 27.5
click at [339, 392] on span "Not Requested" at bounding box center [344, 393] width 116 height 20
click at [562, 341] on div "Select an option" at bounding box center [584, 346] width 108 height 20
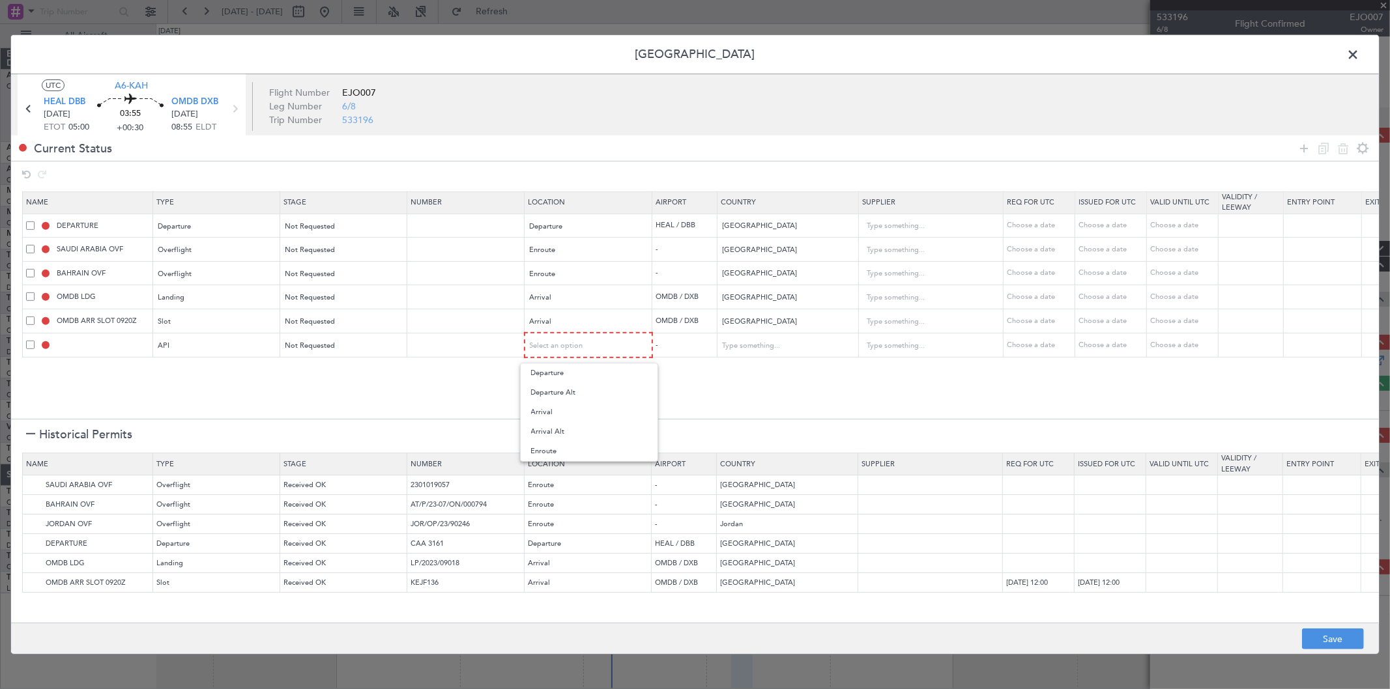
drag, startPoint x: 550, startPoint y: 411, endPoint x: 713, endPoint y: 441, distance: 165.5
click at [551, 411] on span "Arrival" at bounding box center [589, 413] width 116 height 20
click at [1323, 641] on button "Save" at bounding box center [1333, 639] width 62 height 21
type input "EGYPT DEPARTURE"
type input "NNN"
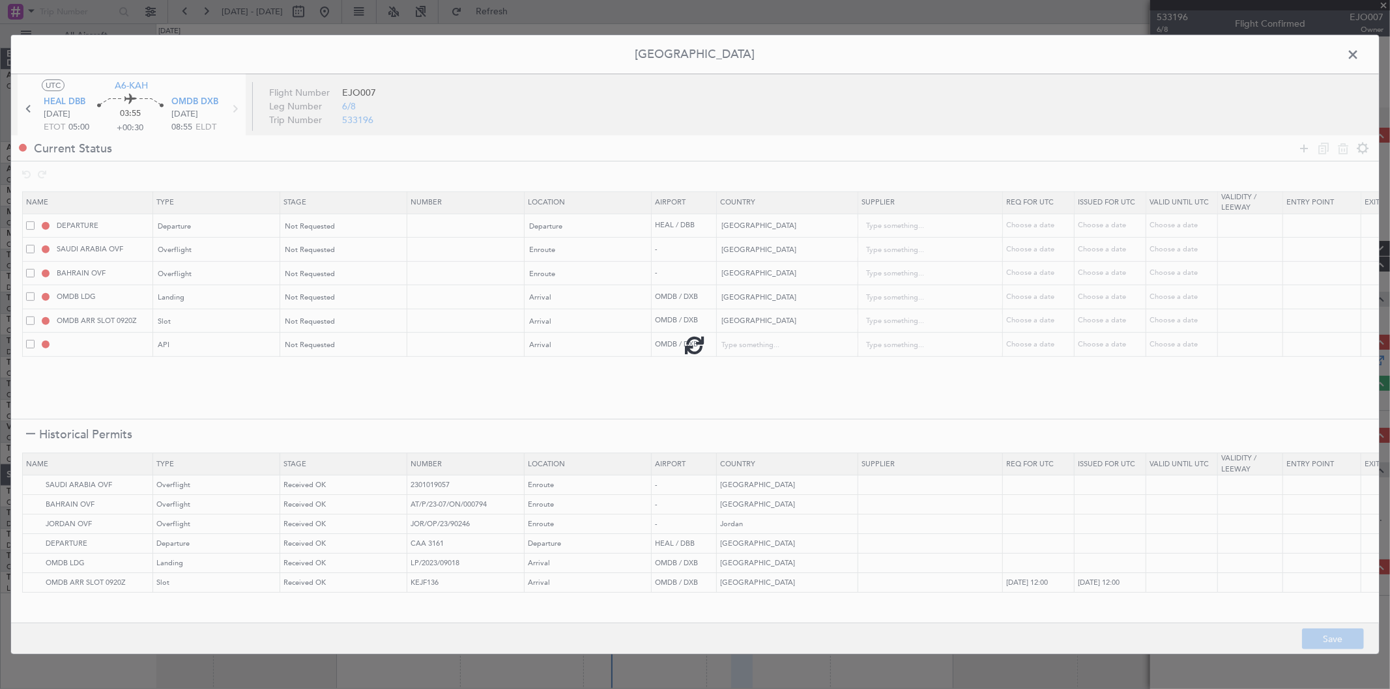
type input "NNN"
type input "1"
type input "OMDB ARR SLOT"
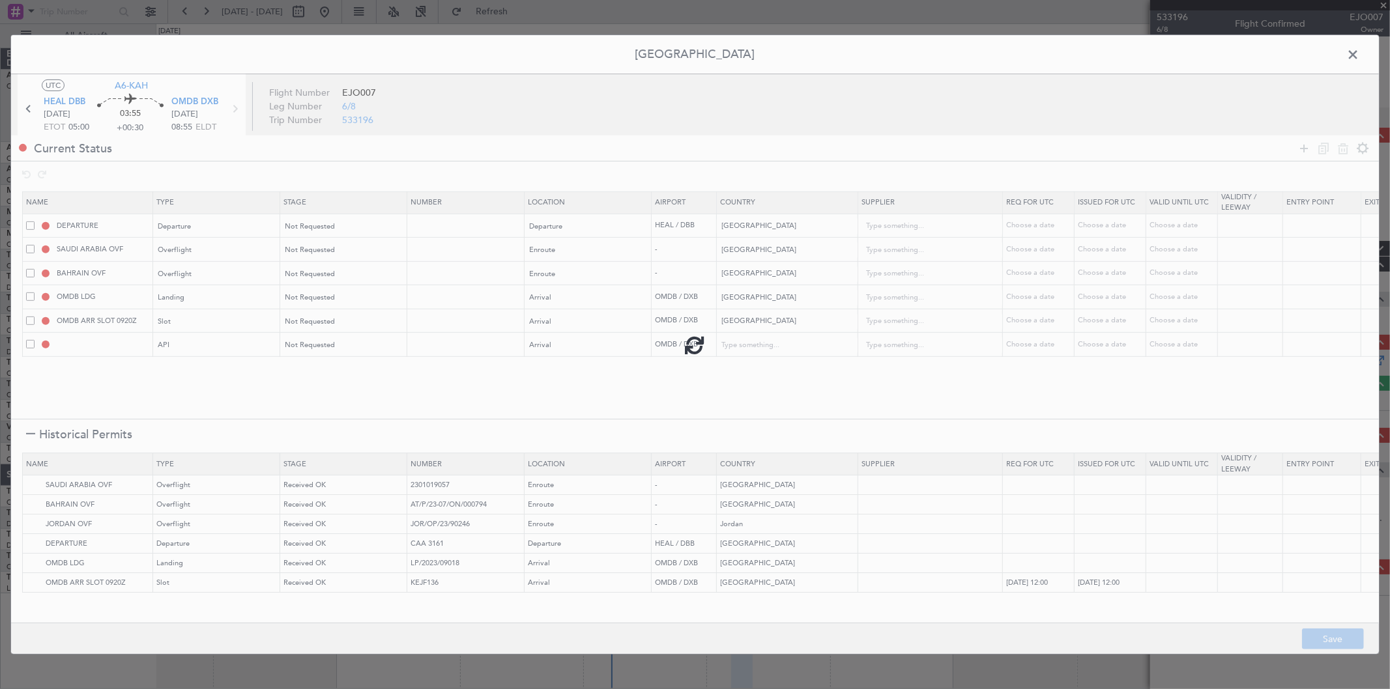
type input "NNN"
type input "1"
type input "OMDB ARR API"
type input "[GEOGRAPHIC_DATA]"
type input "NNN"
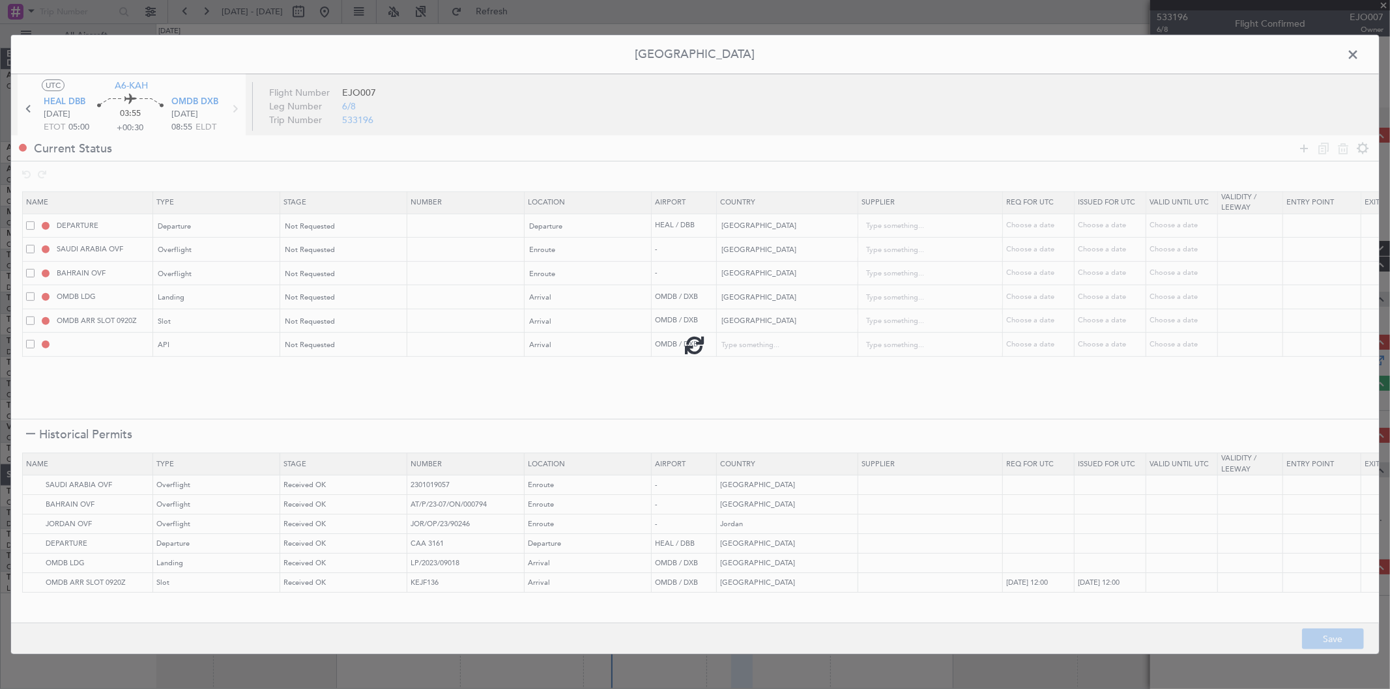
type input "1"
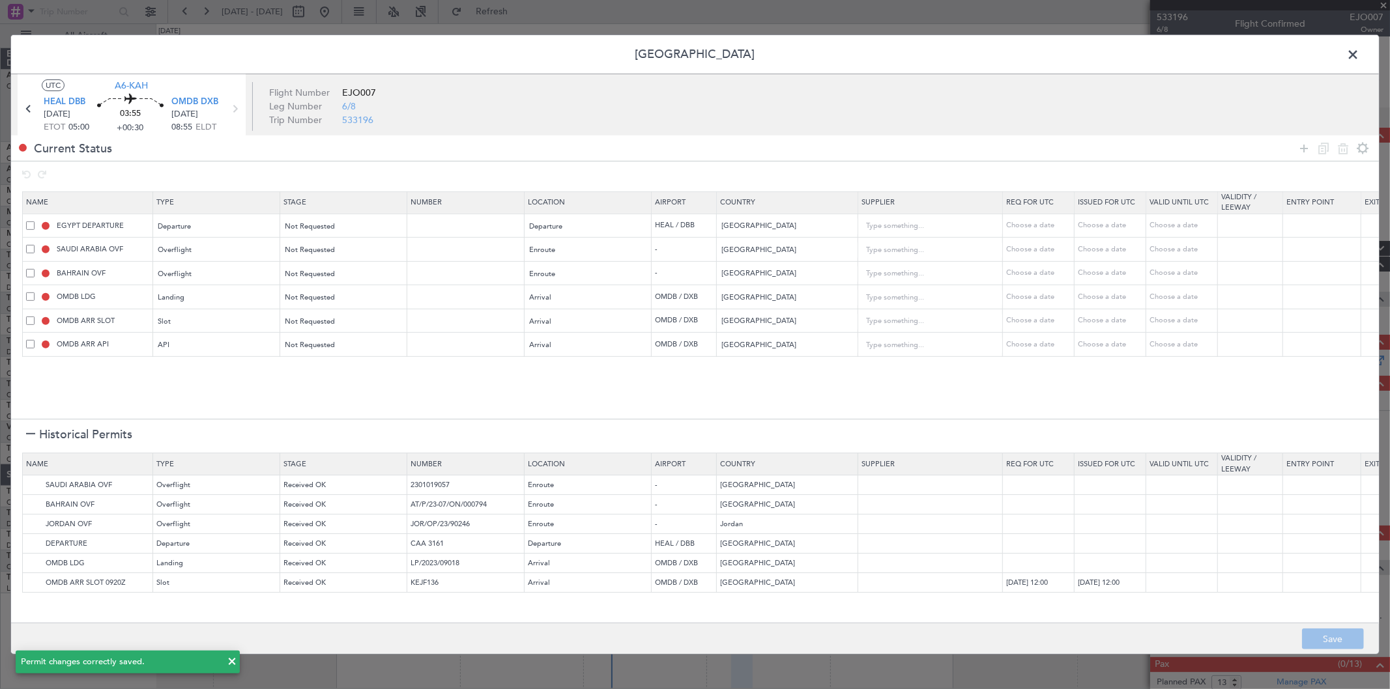
drag, startPoint x: 1357, startPoint y: 65, endPoint x: 1346, endPoint y: 59, distance: 12.5
click at [1354, 64] on div "Permit Center UTC A6-KAH HEAL DBB 21/08/2025 ETOT 05:00 03:55 +00:30 OMDB DXB 2…" at bounding box center [694, 345] width 1369 height 620
click at [1359, 56] on span at bounding box center [1359, 58] width 0 height 26
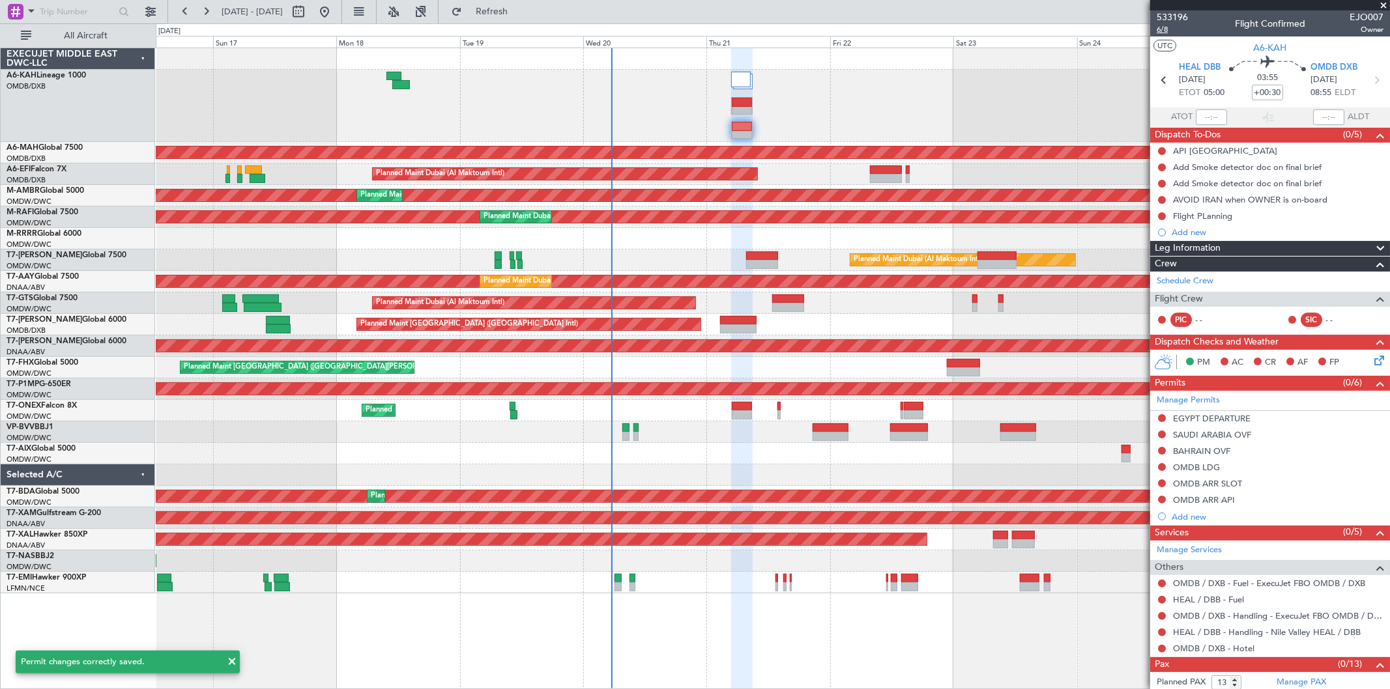
click at [1172, 31] on span "6/8" at bounding box center [1172, 29] width 31 height 11
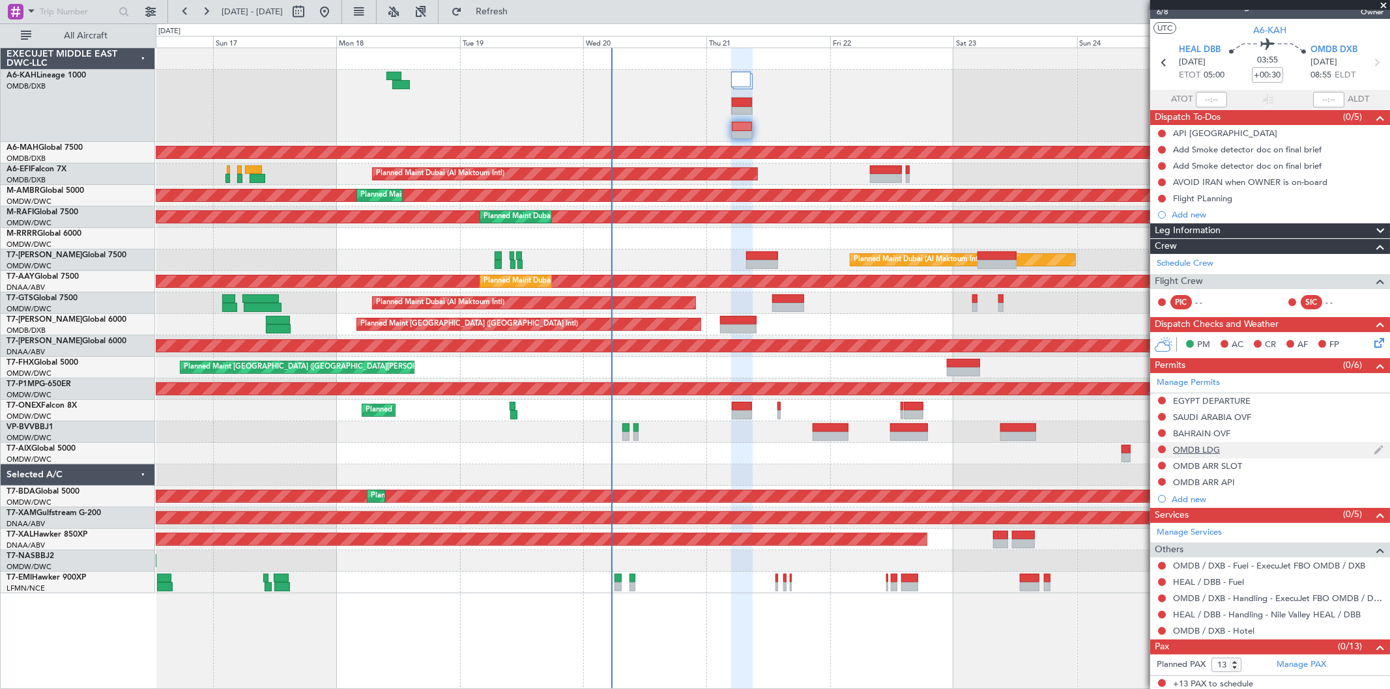
scroll to position [21, 0]
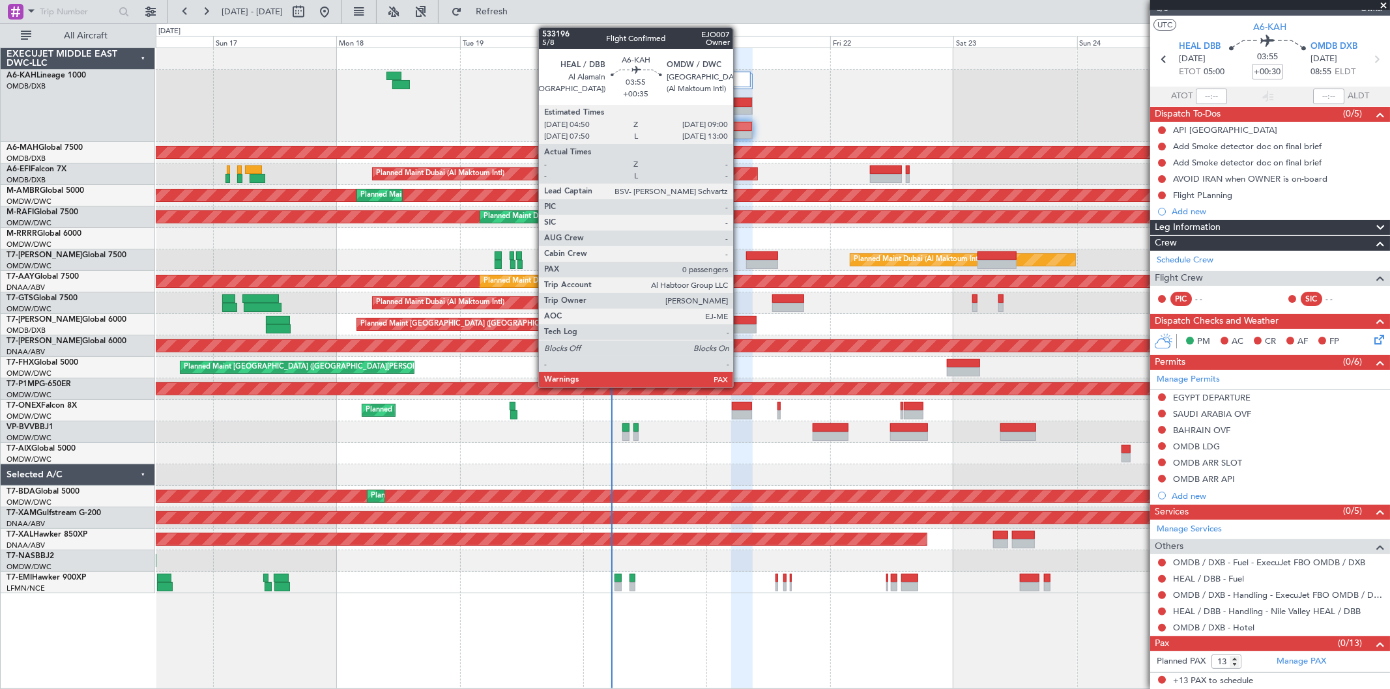
click at [740, 106] on div at bounding box center [742, 102] width 20 height 9
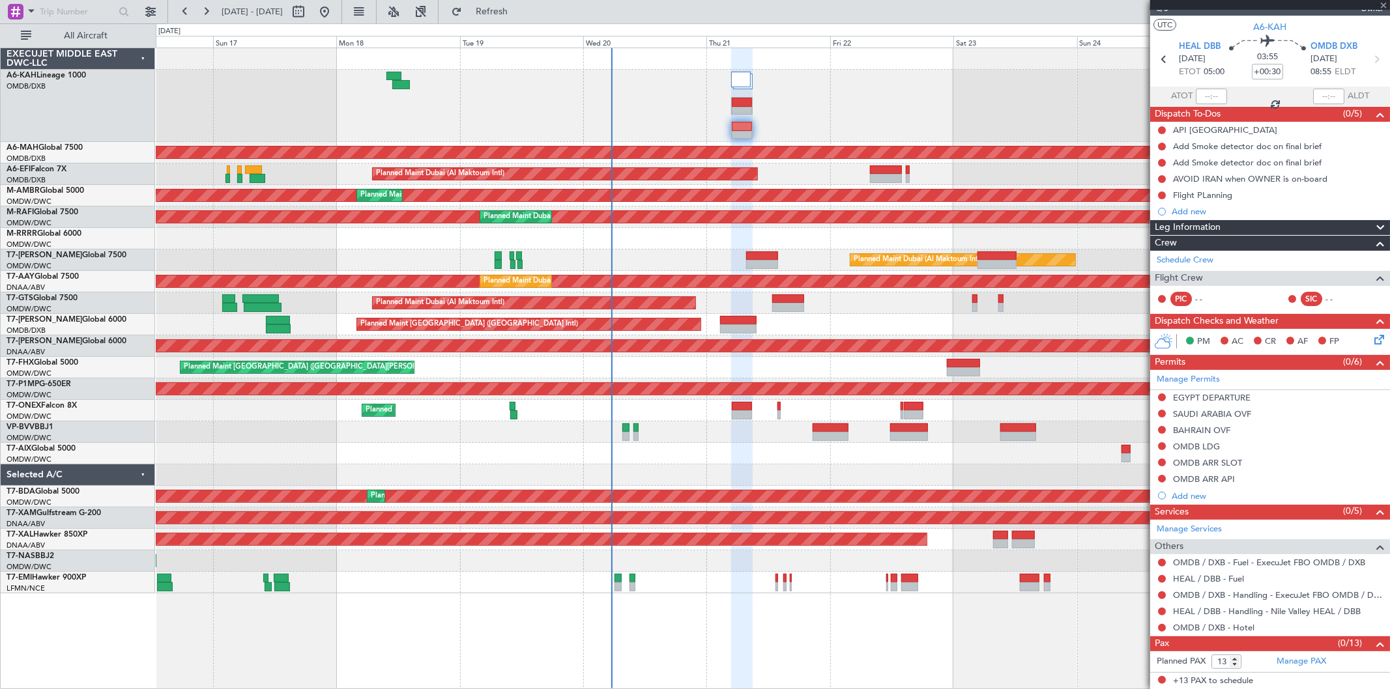
type input "+00:35"
type input "0"
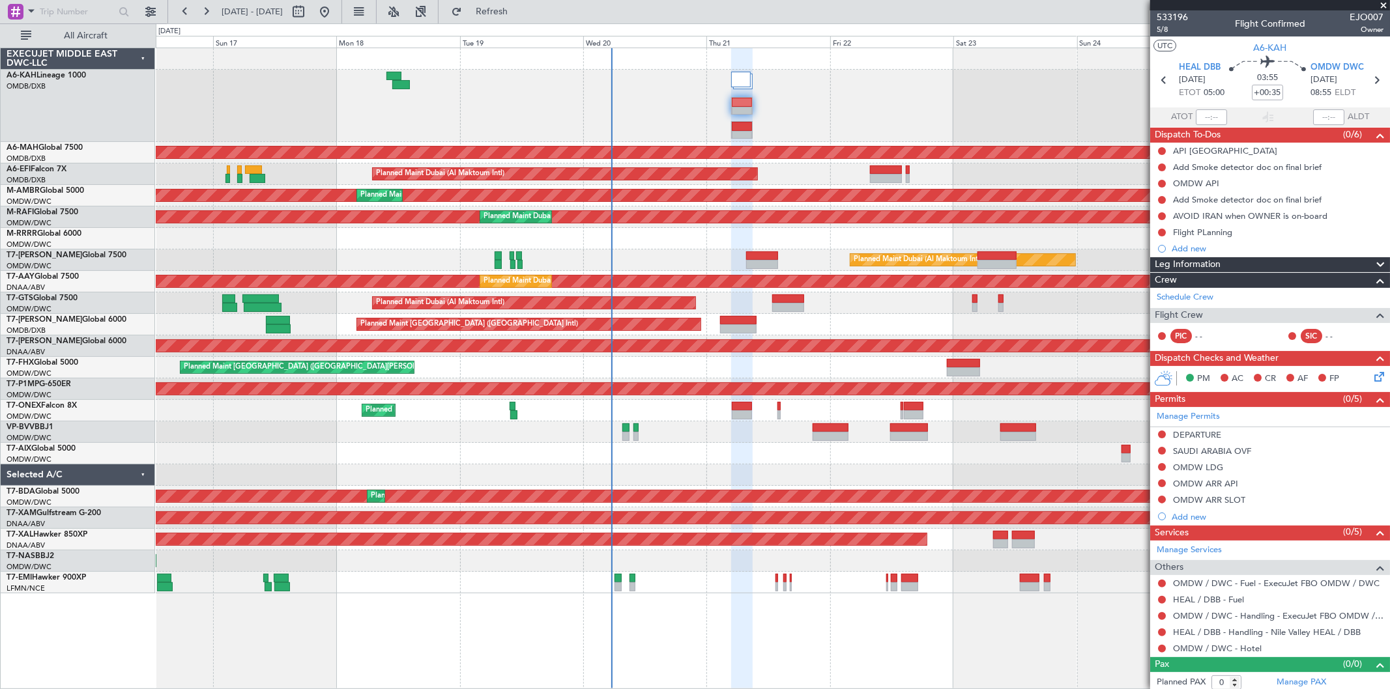
click at [1182, 414] on link "Manage Permits" at bounding box center [1188, 417] width 63 height 13
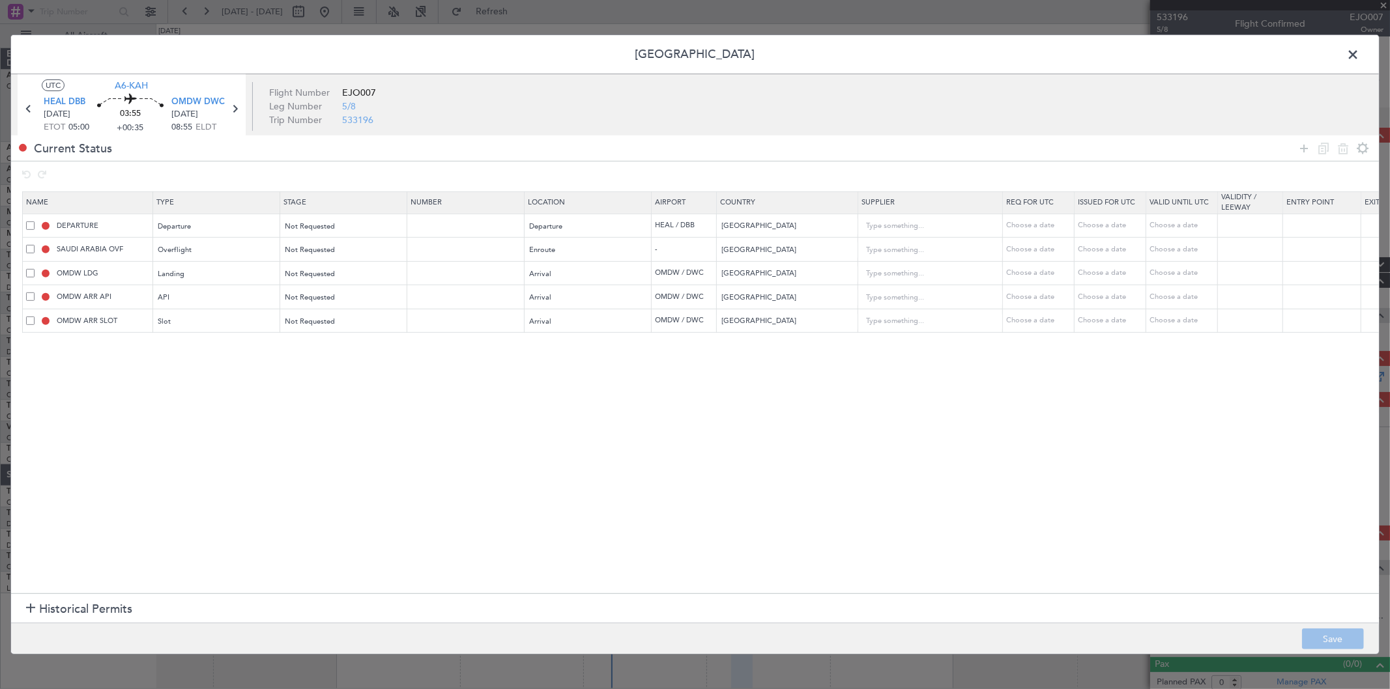
click at [25, 270] on td "OMDW LDG" at bounding box center [88, 273] width 130 height 24
click at [26, 278] on div "OMDW LDG" at bounding box center [89, 274] width 126 height 12
click at [31, 272] on span at bounding box center [30, 272] width 8 height 8
click at [35, 268] on input "checkbox" at bounding box center [35, 268] width 0 height 0
drag, startPoint x: 31, startPoint y: 296, endPoint x: 29, endPoint y: 323, distance: 26.8
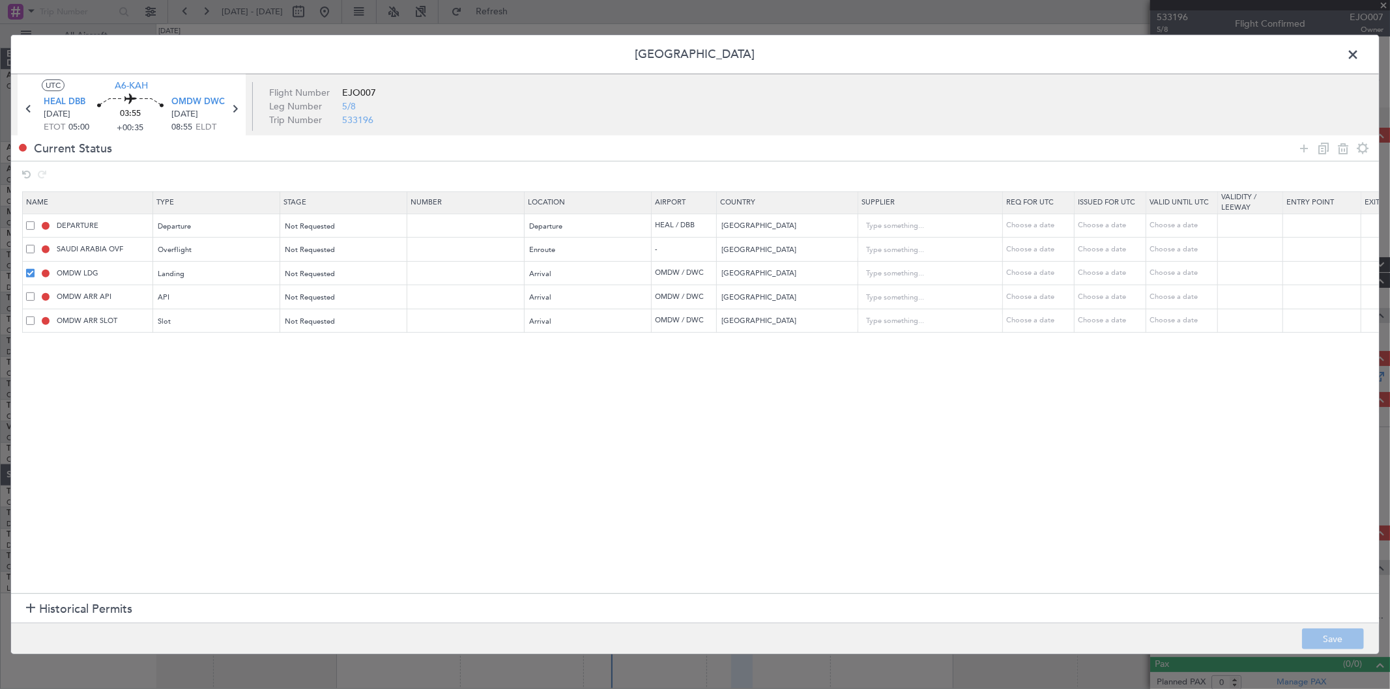
click at [31, 296] on span at bounding box center [30, 297] width 8 height 8
click at [35, 293] on input "checkbox" at bounding box center [35, 293] width 0 height 0
drag, startPoint x: 28, startPoint y: 325, endPoint x: 74, endPoint y: 328, distance: 46.4
click at [27, 325] on span at bounding box center [30, 320] width 8 height 8
click at [35, 316] on input "checkbox" at bounding box center [35, 316] width 0 height 0
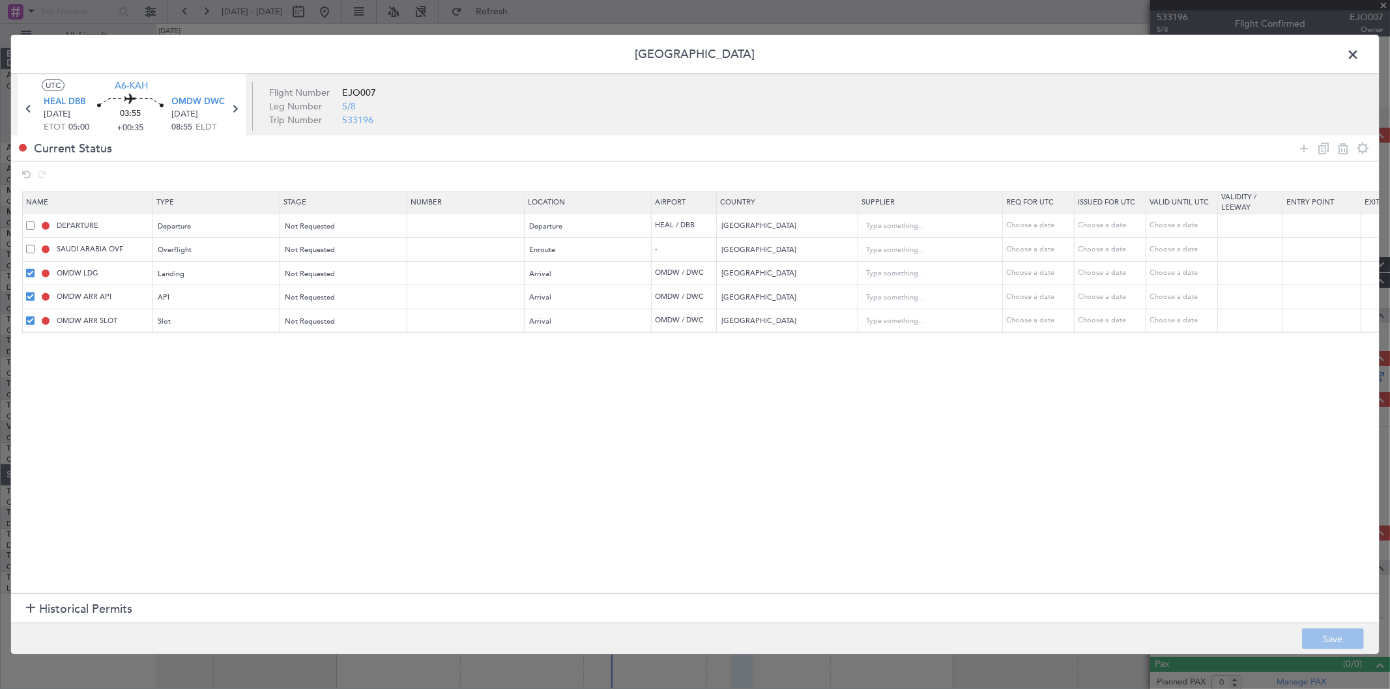
drag, startPoint x: 1344, startPoint y: 153, endPoint x: 1195, endPoint y: 199, distance: 156.2
click at [1344, 154] on icon at bounding box center [1343, 148] width 16 height 16
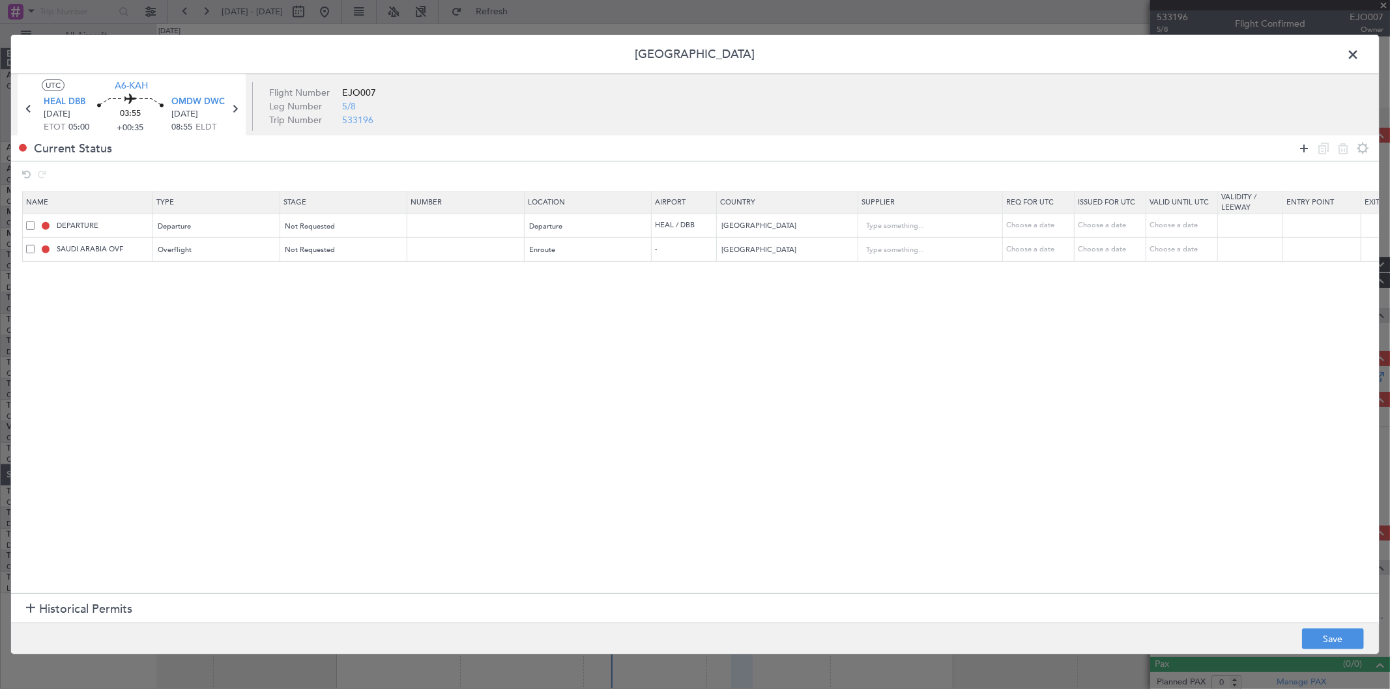
click at [1301, 141] on icon at bounding box center [1304, 148] width 16 height 16
click at [216, 270] on div "Type" at bounding box center [213, 275] width 108 height 20
click at [330, 265] on div "Select an option" at bounding box center [339, 275] width 108 height 20
drag, startPoint x: 326, startPoint y: 326, endPoint x: 428, endPoint y: 321, distance: 102.5
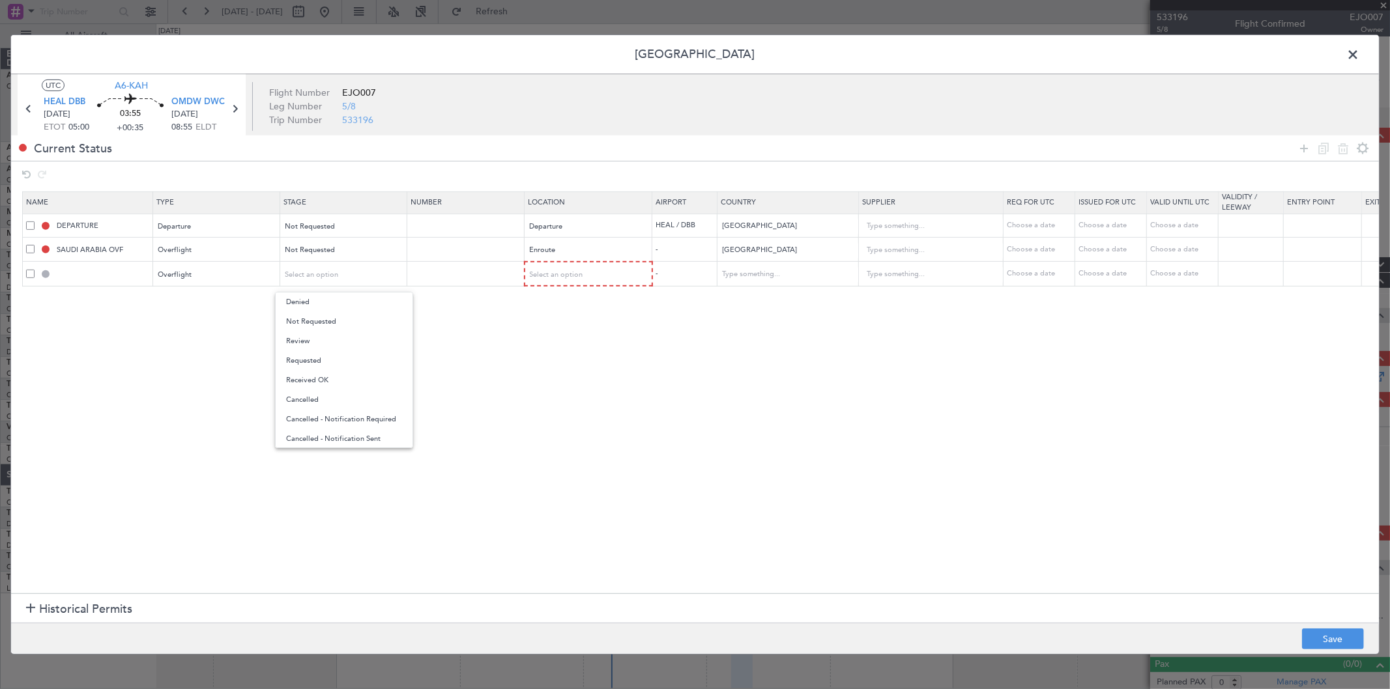
click at [326, 326] on span "Not Requested" at bounding box center [344, 322] width 116 height 20
click at [600, 268] on div "Select an option" at bounding box center [584, 275] width 108 height 20
drag, startPoint x: 543, startPoint y: 380, endPoint x: 686, endPoint y: 332, distance: 150.4
click at [544, 382] on span "Enroute" at bounding box center [589, 381] width 116 height 20
click at [751, 270] on input "text" at bounding box center [780, 274] width 117 height 20
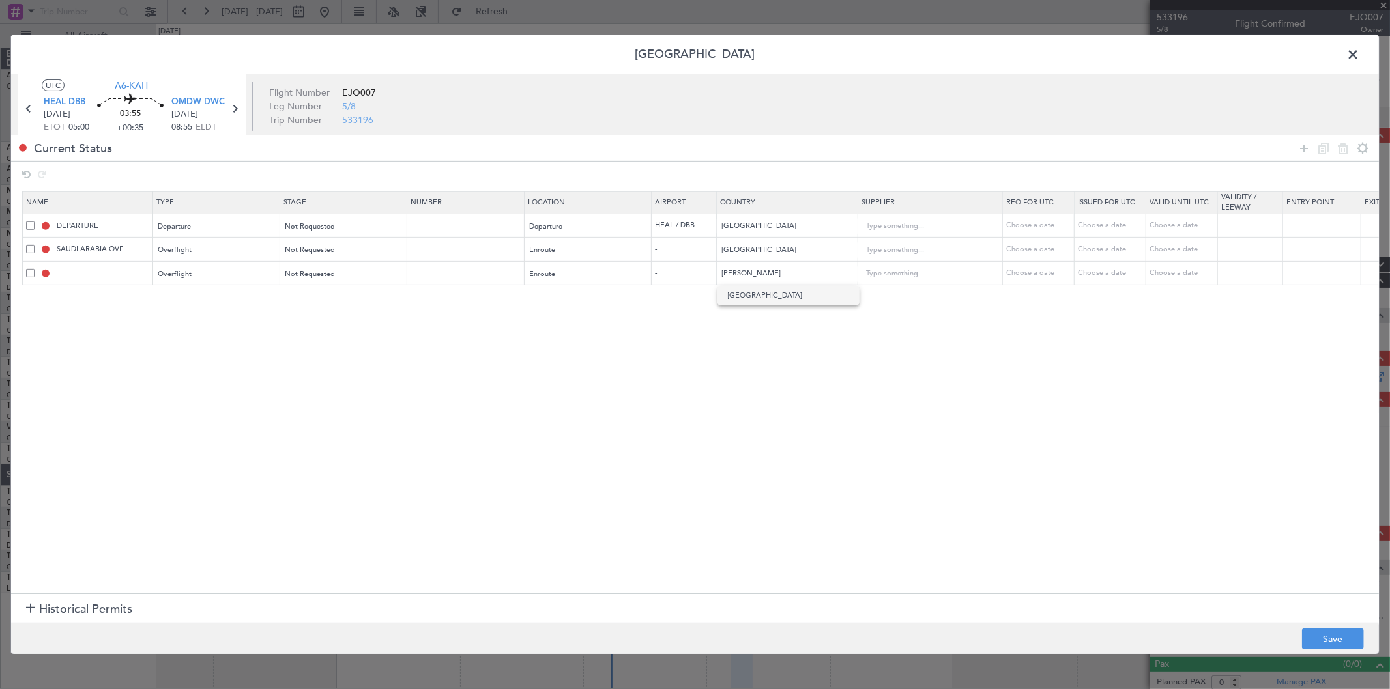
click at [806, 302] on span "Bahrain" at bounding box center [788, 296] width 121 height 20
type input "Bahrain"
drag, startPoint x: 1297, startPoint y: 149, endPoint x: 1235, endPoint y: 160, distance: 62.9
click at [1297, 147] on icon at bounding box center [1304, 148] width 16 height 16
drag, startPoint x: 210, startPoint y: 280, endPoint x: 205, endPoint y: 292, distance: 12.6
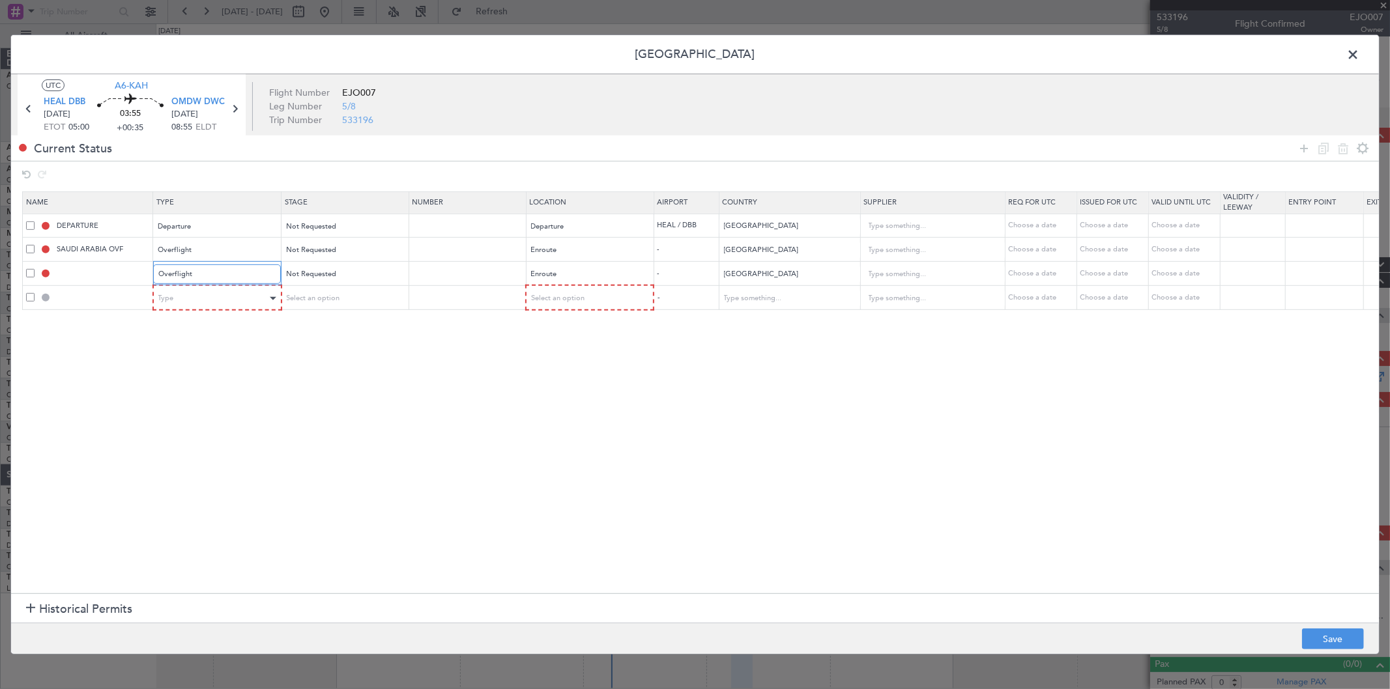
click at [205, 292] on table "Name Type Stage Number Location Airport Country Supplier Req For Utc Issued For…" at bounding box center [855, 251] width 1666 height 119
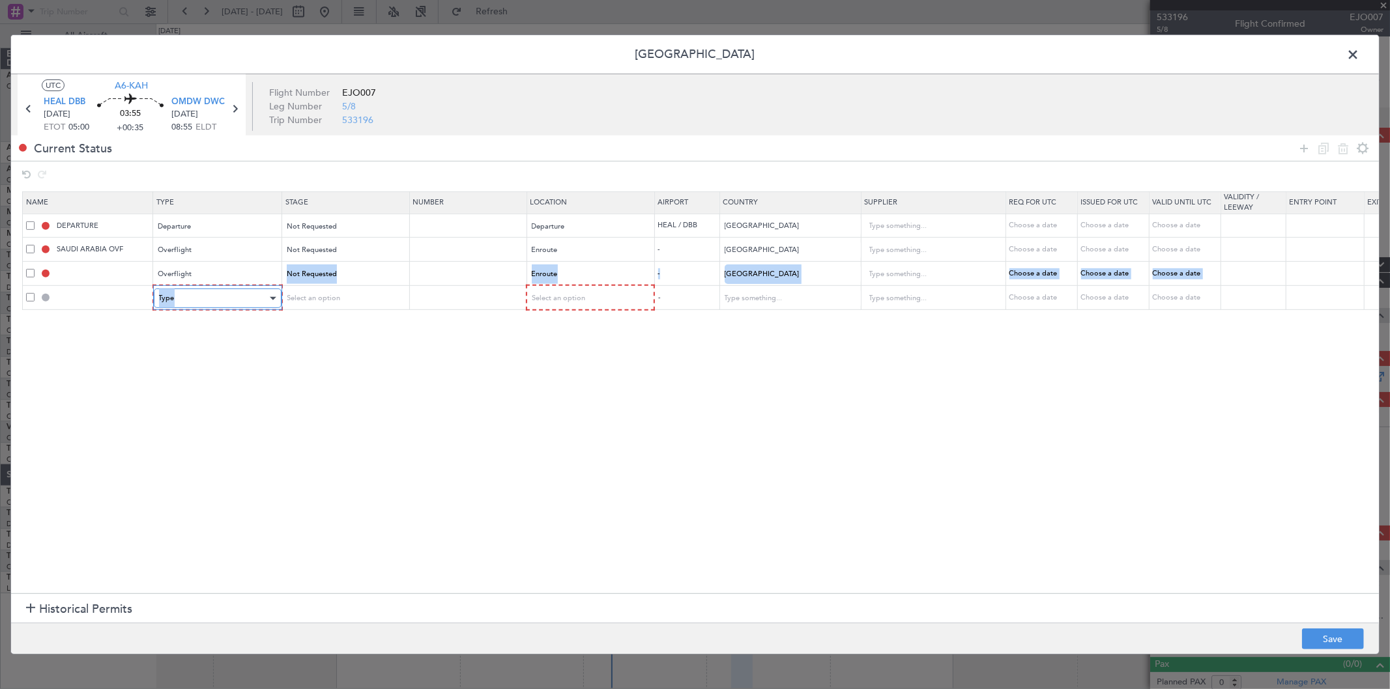
click at [195, 300] on div "Type" at bounding box center [213, 299] width 108 height 20
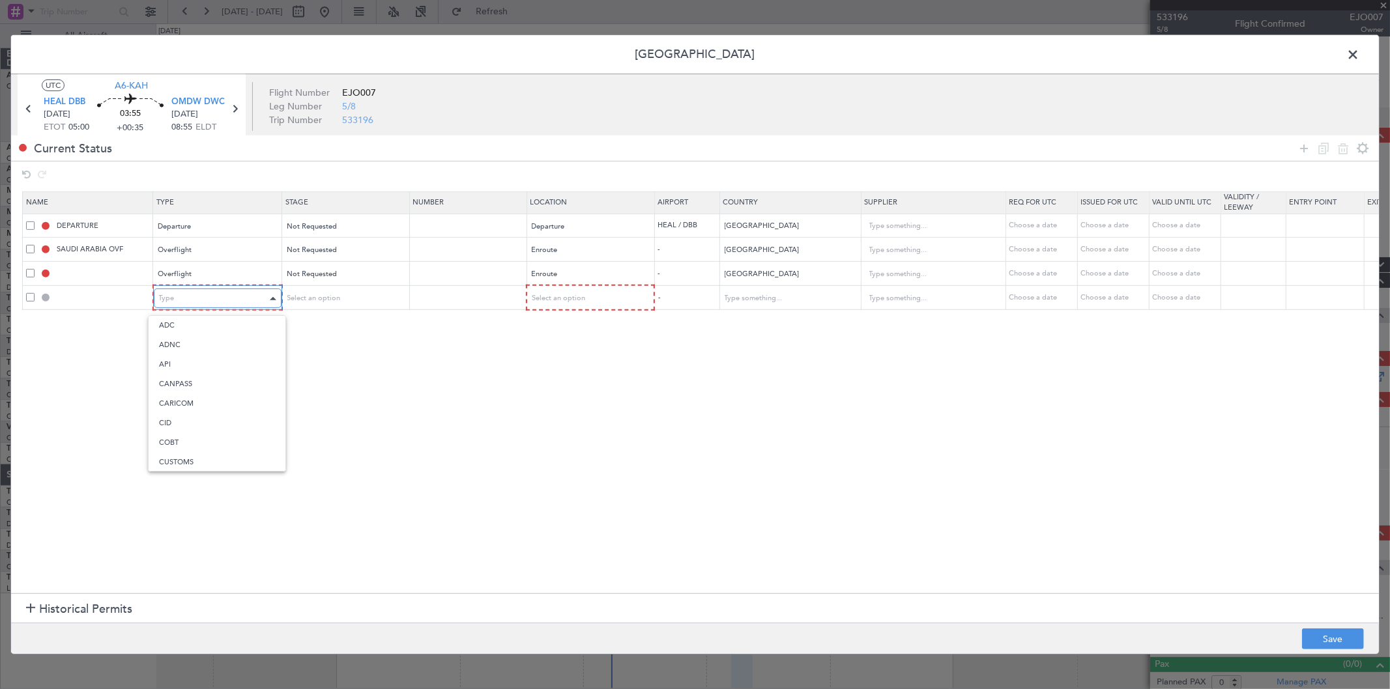
scroll to position [199, 0]
click at [246, 437] on span "Landing" at bounding box center [217, 440] width 116 height 20
click at [558, 301] on span "Select an option" at bounding box center [556, 298] width 53 height 10
drag, startPoint x: 563, startPoint y: 362, endPoint x: 643, endPoint y: 344, distance: 81.6
click at [562, 361] on span "Arrival" at bounding box center [589, 365] width 116 height 20
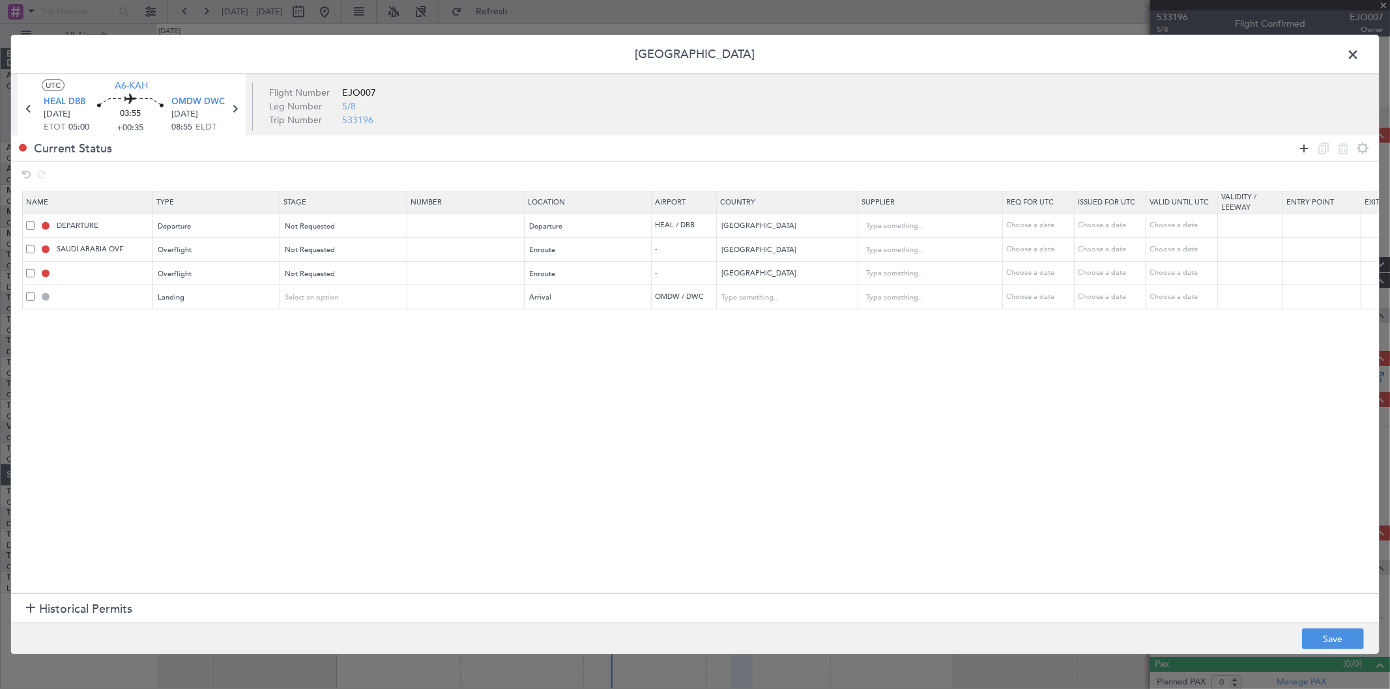
click at [1300, 148] on icon at bounding box center [1304, 148] width 16 height 16
click at [203, 333] on mat-form-field "Type" at bounding box center [217, 321] width 126 height 23
click at [205, 322] on div "Type" at bounding box center [213, 323] width 108 height 20
click at [187, 390] on span "API" at bounding box center [217, 389] width 116 height 20
click at [569, 321] on span "Select an option" at bounding box center [556, 322] width 53 height 10
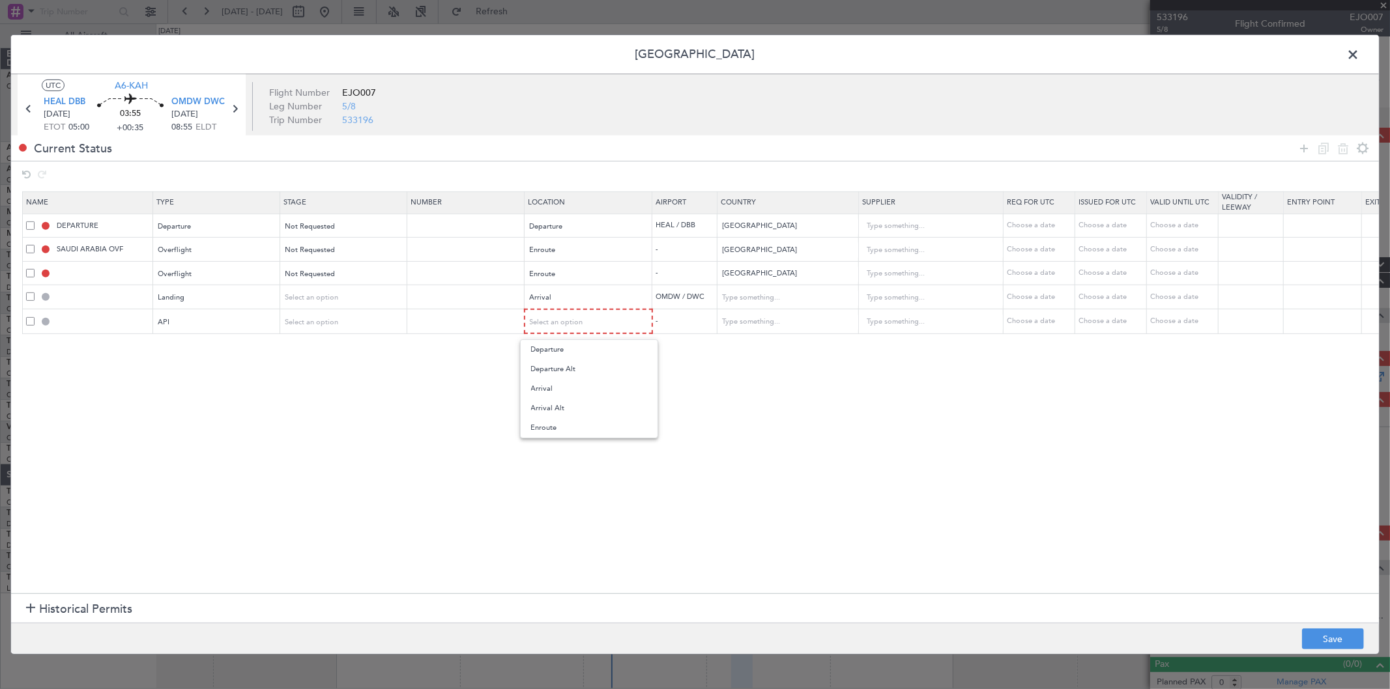
click at [552, 393] on span "Arrival" at bounding box center [589, 389] width 116 height 20
click at [1302, 152] on icon at bounding box center [1304, 148] width 16 height 16
click at [191, 359] on section "Name Type Stage Number Location Airport Country Supplier Req For Utc Issued For…" at bounding box center [695, 390] width 1368 height 405
click at [193, 348] on div "Type" at bounding box center [213, 346] width 108 height 20
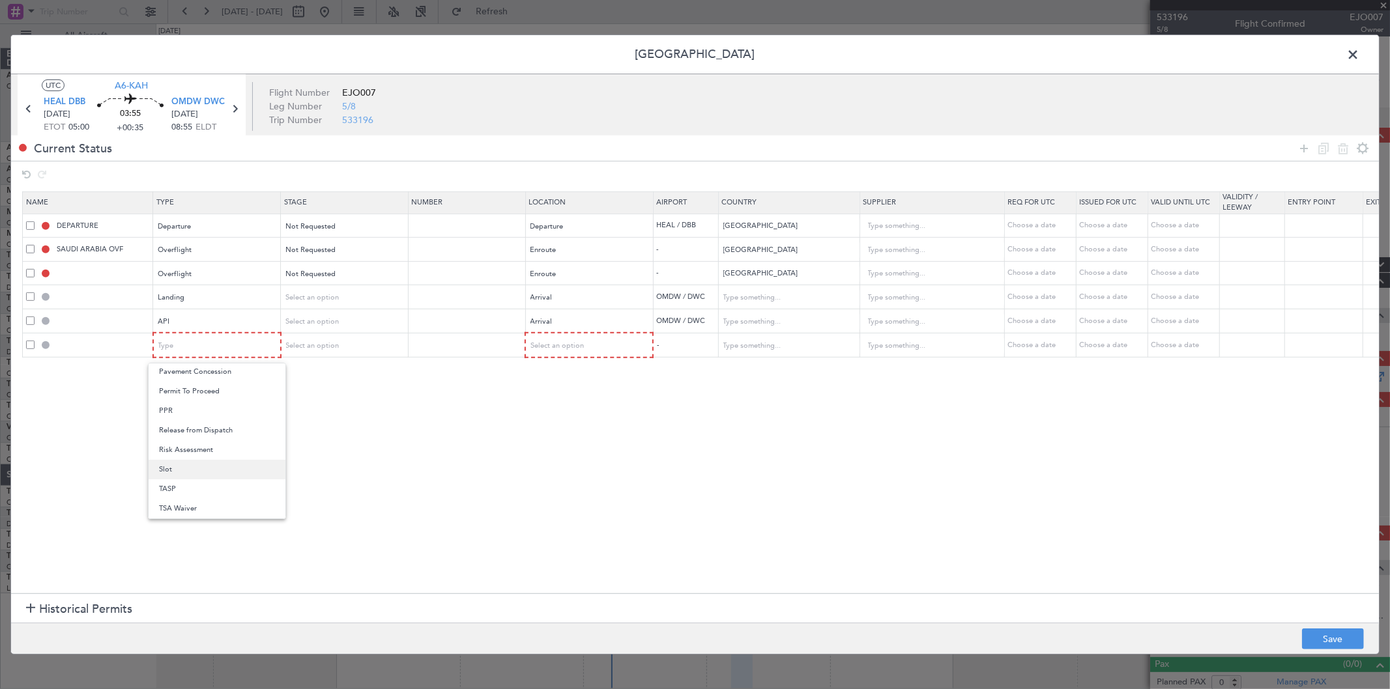
click at [203, 470] on span "Slot" at bounding box center [217, 470] width 116 height 20
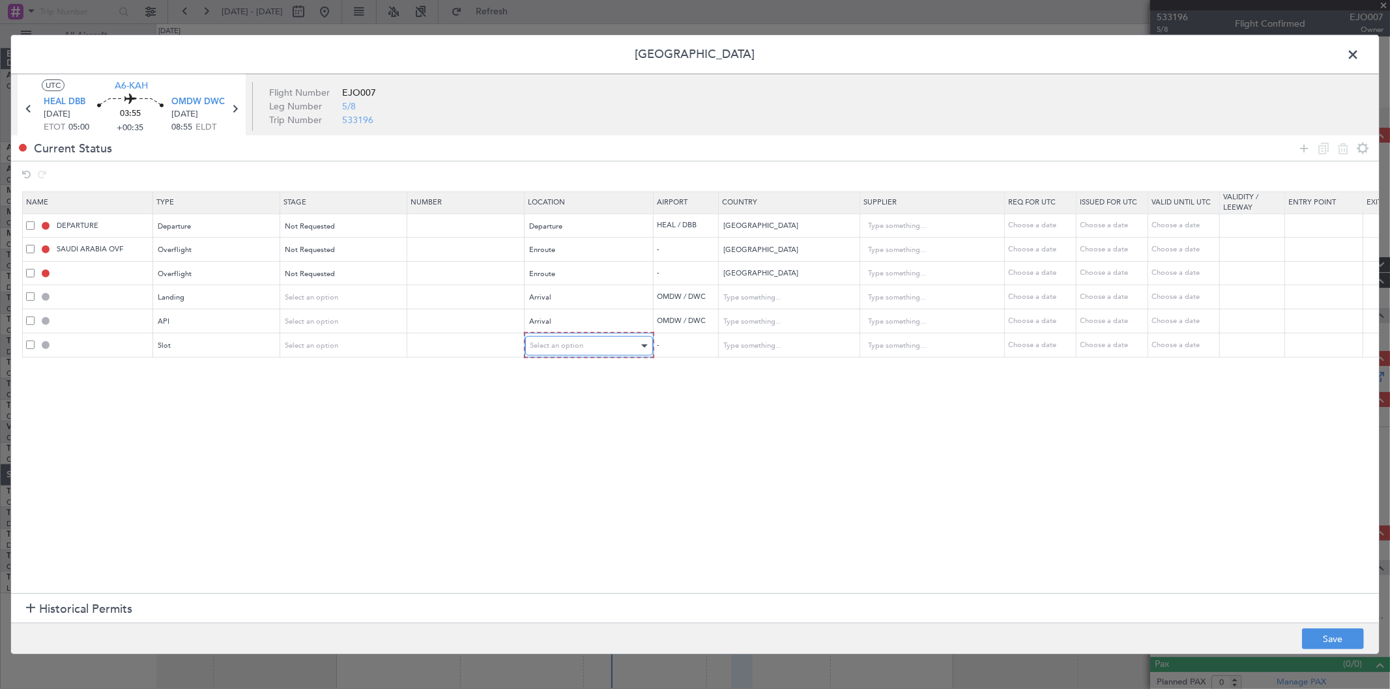
click at [611, 351] on div "Select an option" at bounding box center [584, 346] width 108 height 20
click at [568, 417] on span "Arrival" at bounding box center [589, 413] width 116 height 20
click at [1331, 641] on button "Save" at bounding box center [1333, 639] width 62 height 21
type input "BAHRAIN OVF"
type input "NNN"
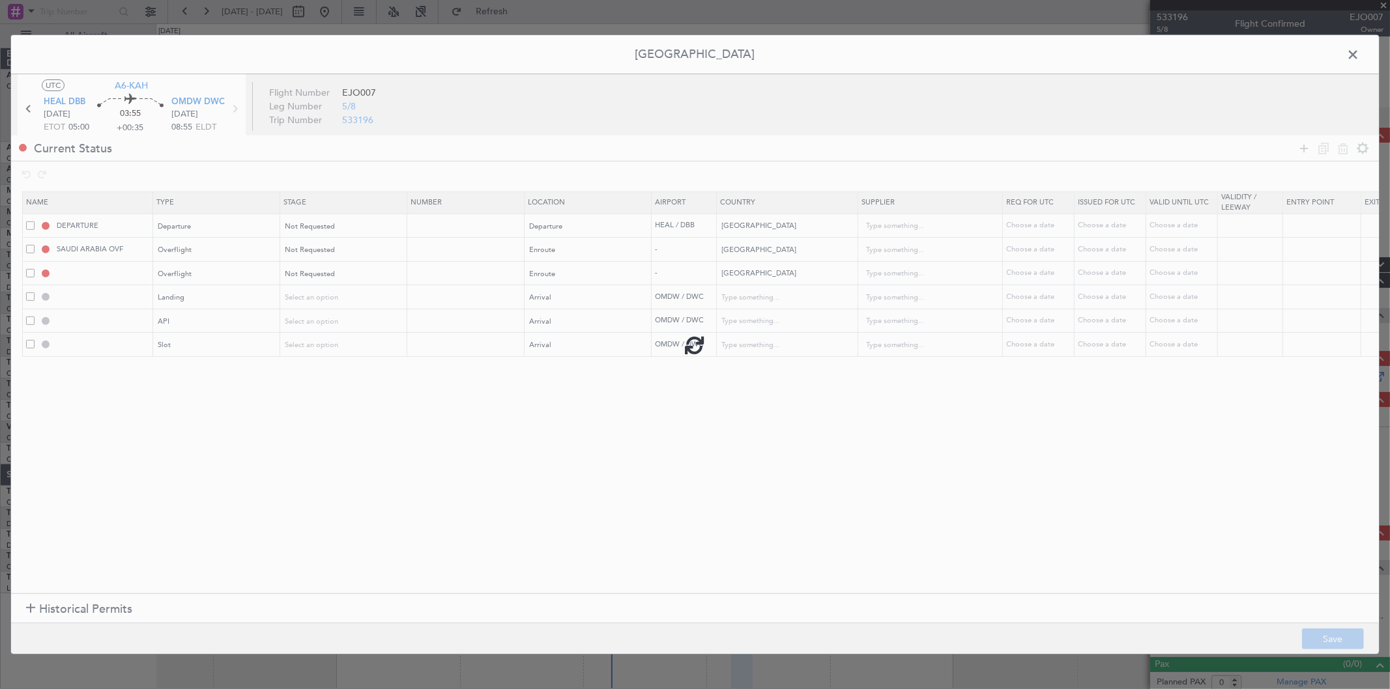
type input "OMDW LDG"
type input "United Arab Emirates"
type input "NNN"
type input "1"
type input "OMDW ARR API"
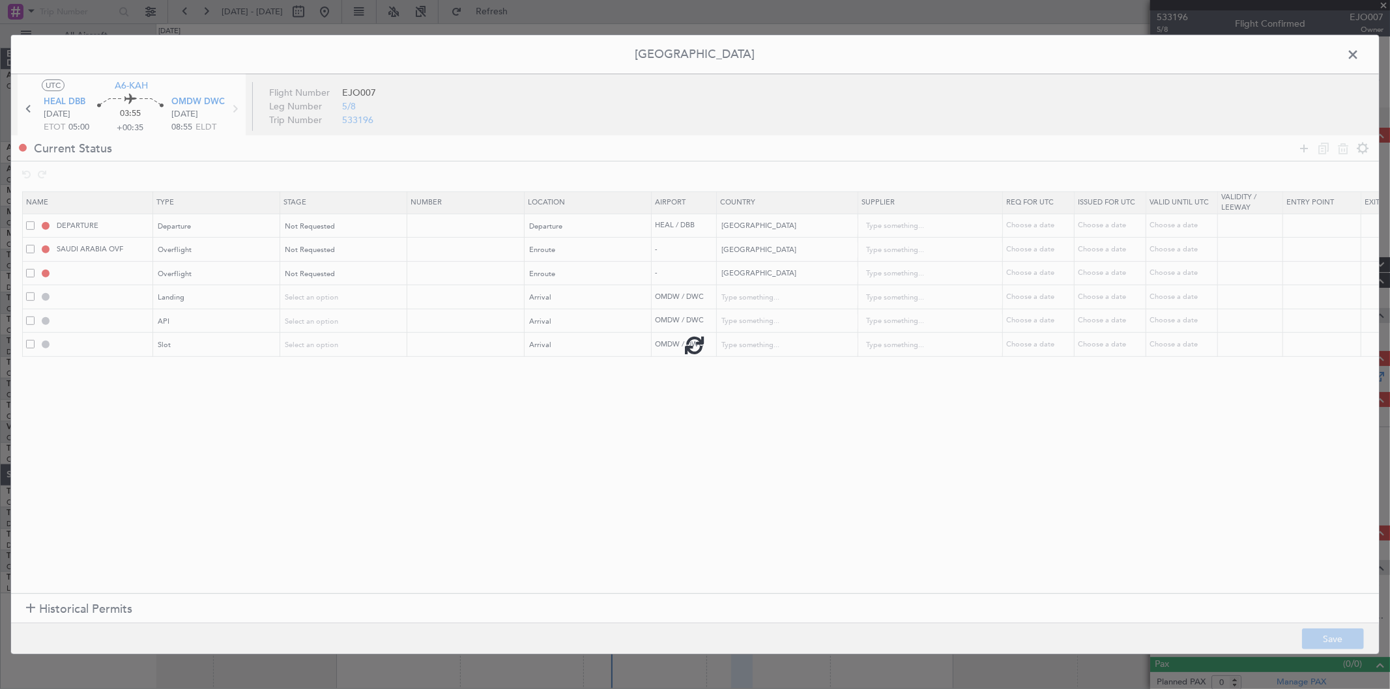
type input "United Arab Emirates"
type input "NNN"
type input "1"
type input "OMDW ARR SLOT"
type input "United Arab Emirates"
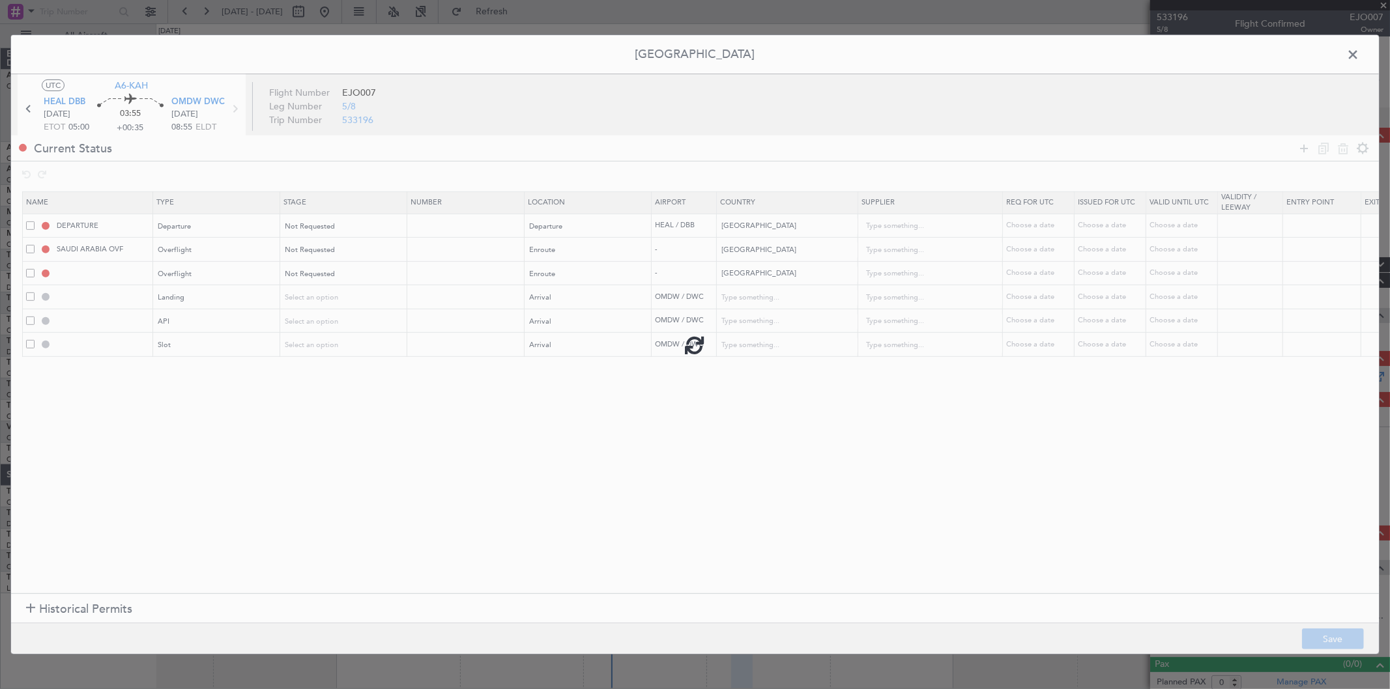
type input "NNN"
type input "1"
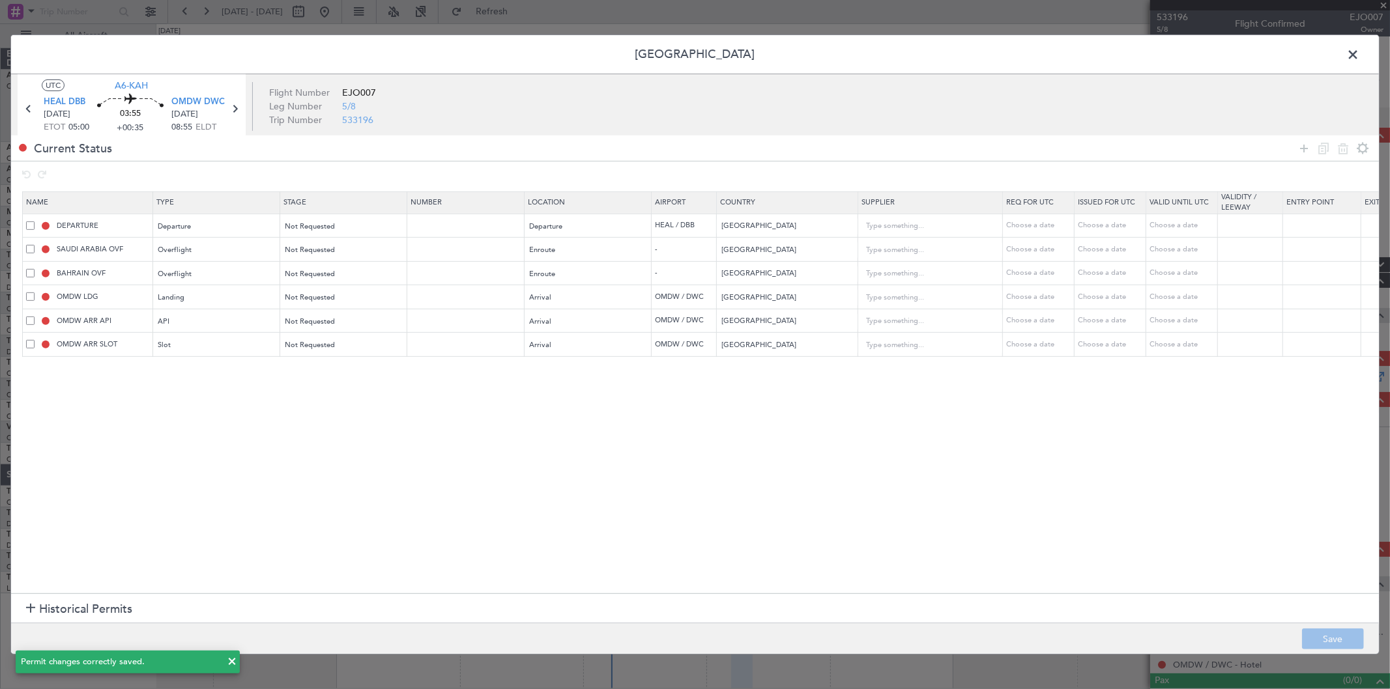
click at [1359, 54] on span at bounding box center [1359, 58] width 0 height 26
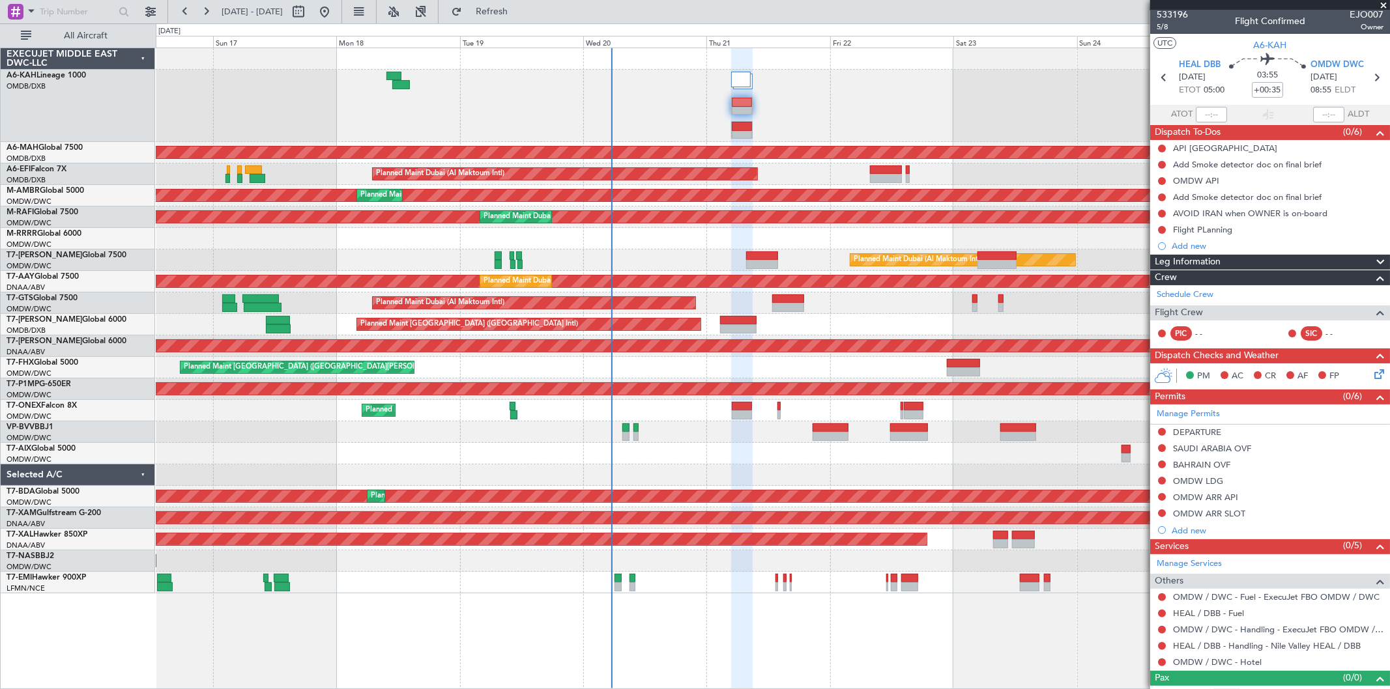
scroll to position [0, 0]
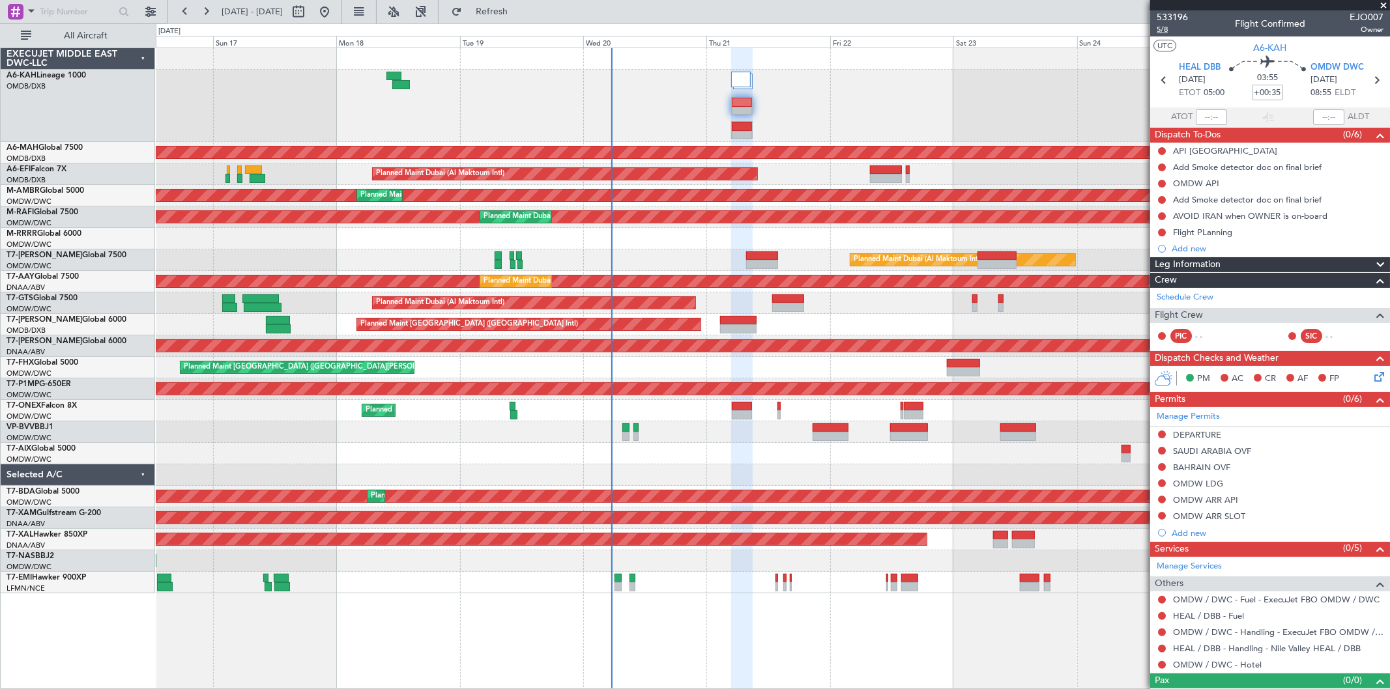
click at [1169, 27] on span "5/8" at bounding box center [1172, 29] width 31 height 11
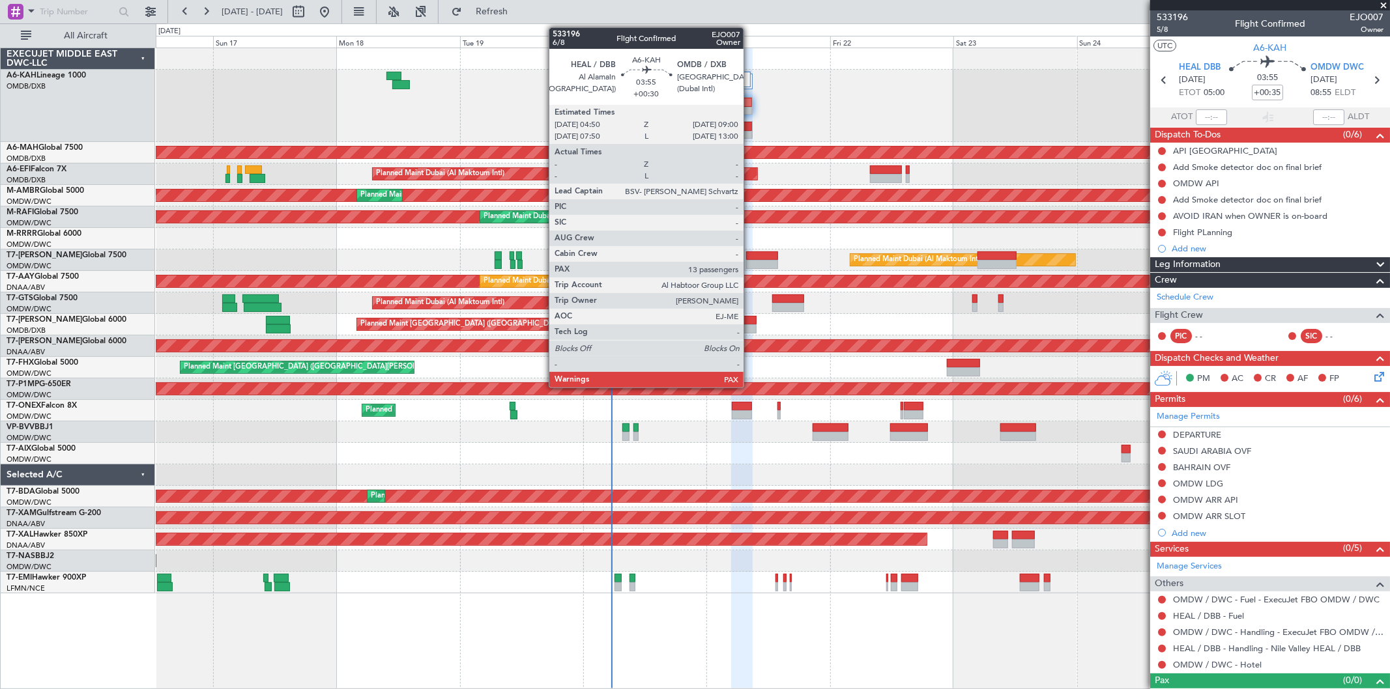
click at [744, 123] on div at bounding box center [742, 126] width 20 height 9
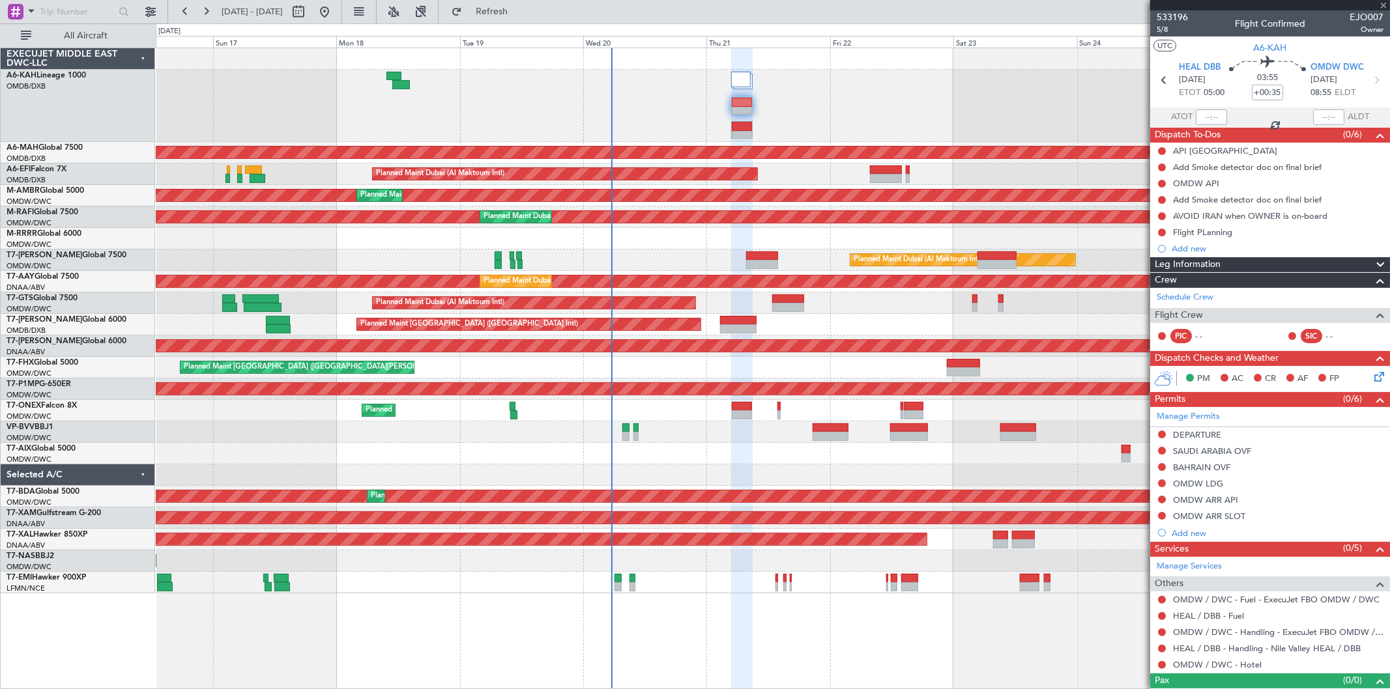
click at [744, 122] on div at bounding box center [742, 126] width 20 height 9
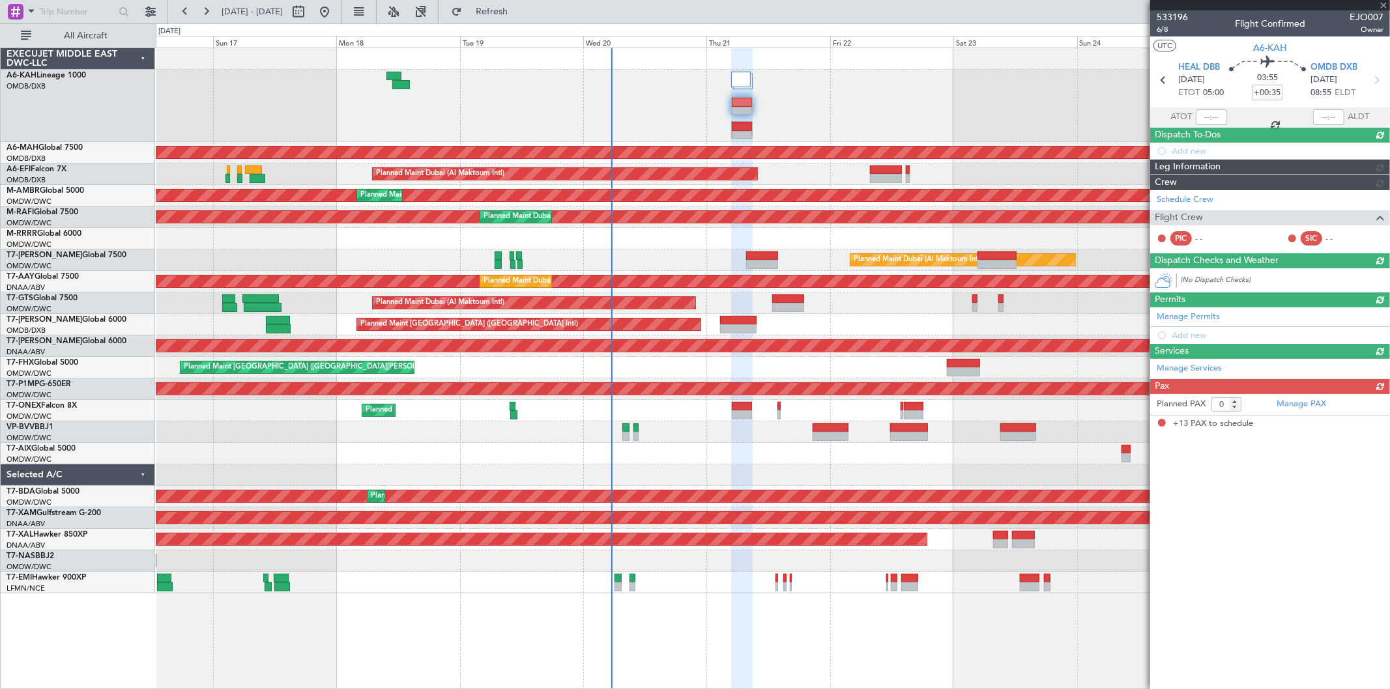
type input "+00:30"
type input "13"
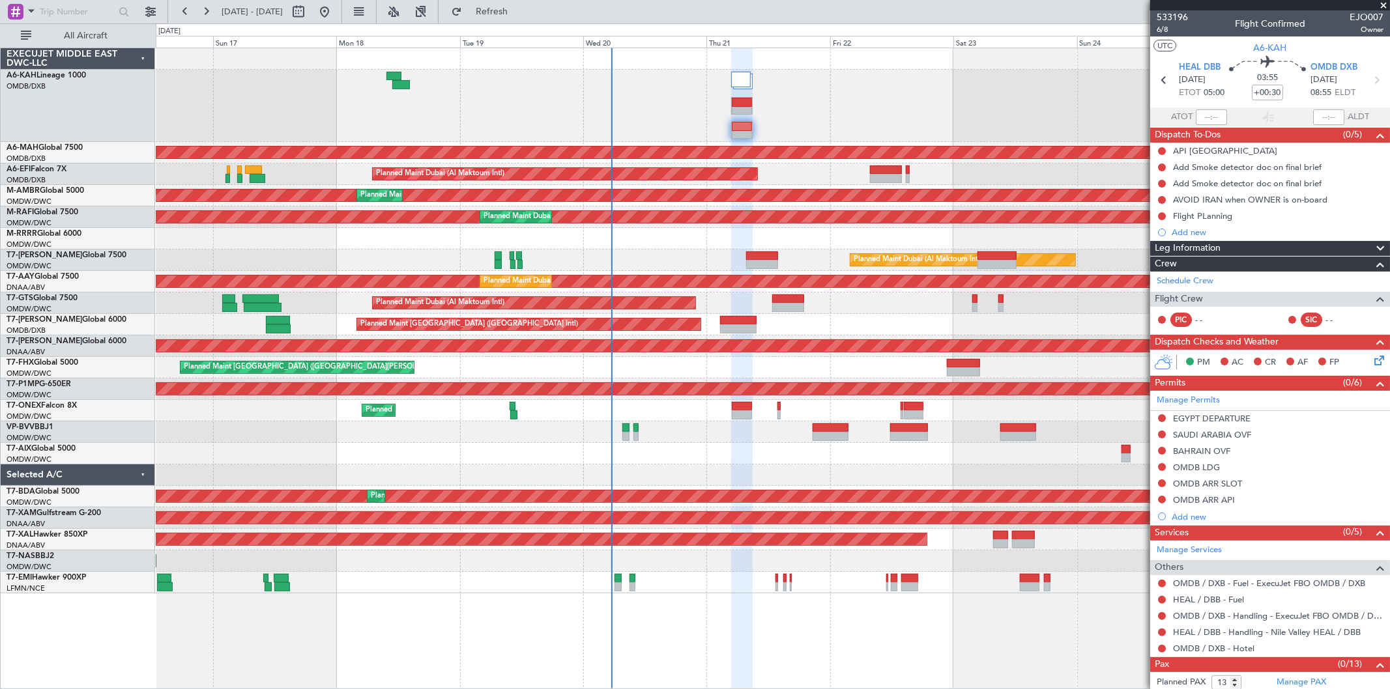
drag, startPoint x: 1223, startPoint y: 485, endPoint x: 1229, endPoint y: 484, distance: 6.5
click at [1223, 485] on div "OMDB ARR SLOT" at bounding box center [1207, 483] width 69 height 11
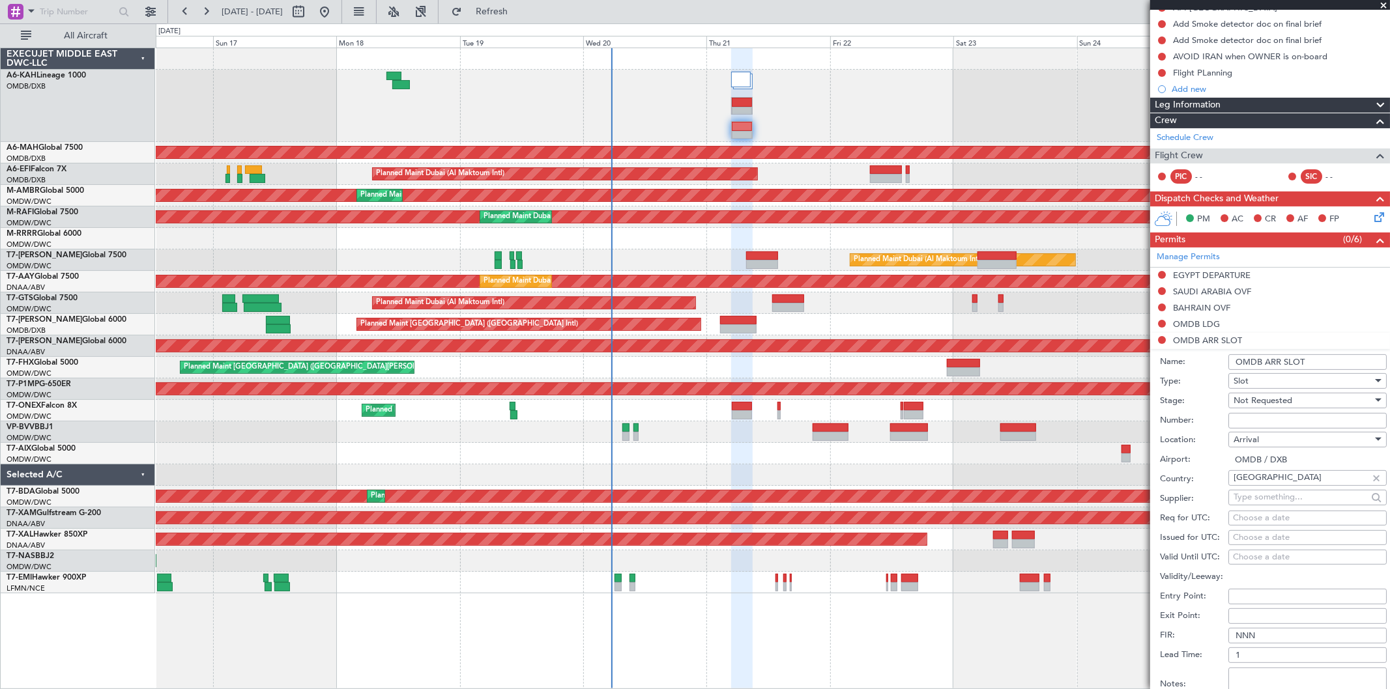
scroll to position [289, 0]
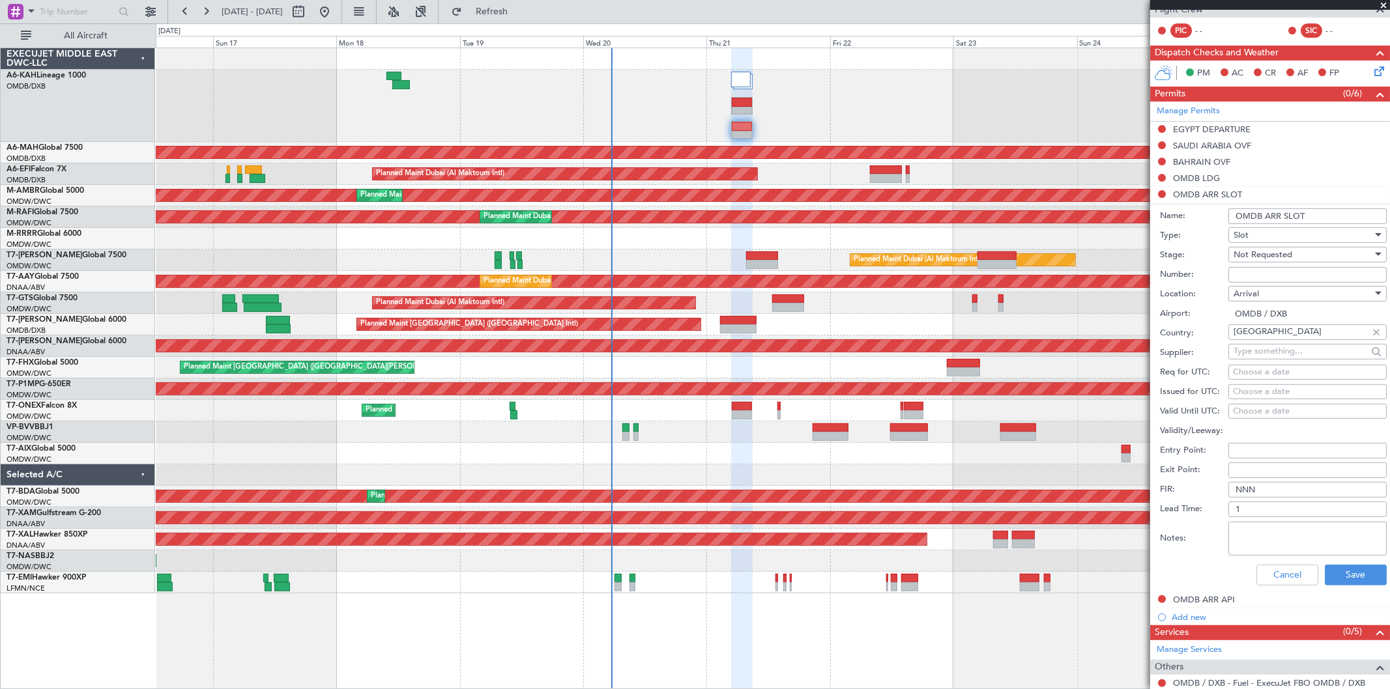
click at [1235, 268] on input "Number:" at bounding box center [1307, 275] width 158 height 16
paste input "KEJO100"
type input "KEJO100"
click at [1241, 257] on span "Not Requested" at bounding box center [1263, 255] width 59 height 12
click at [1255, 355] on span "Received OK" at bounding box center [1302, 360] width 136 height 20
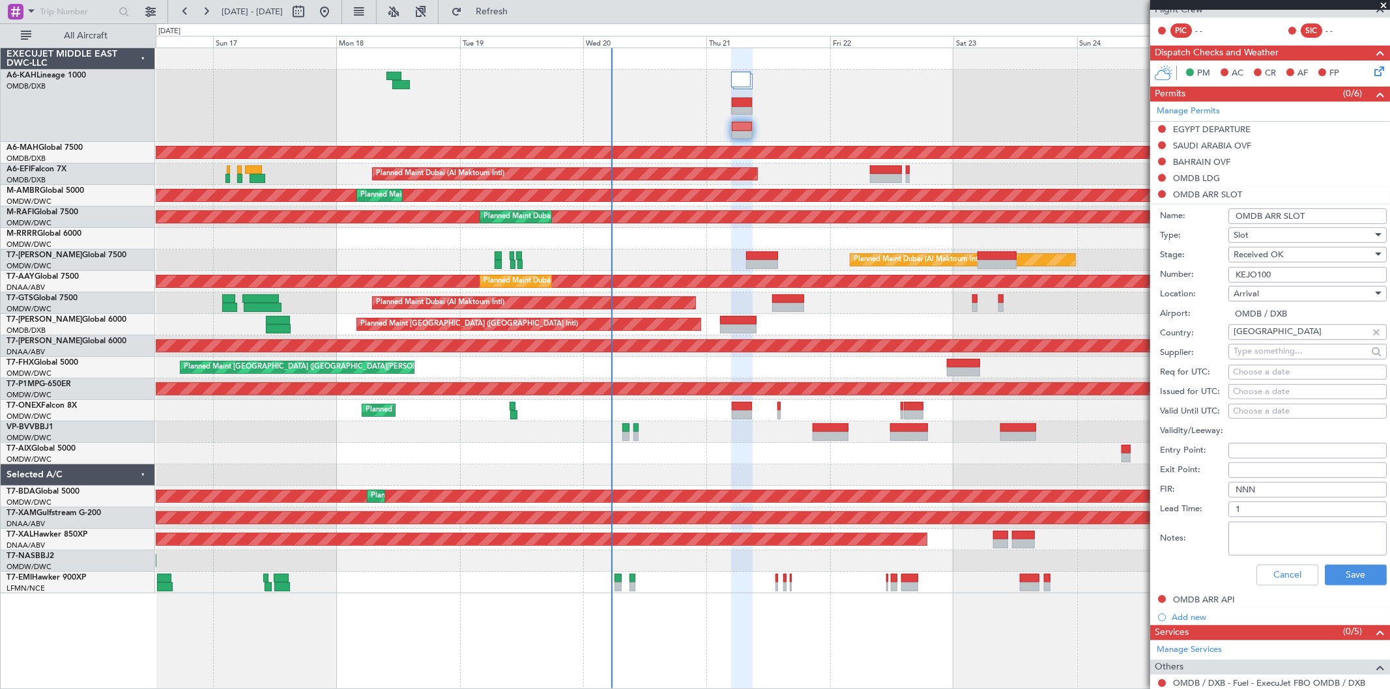
click at [1245, 388] on div "Choose a date" at bounding box center [1307, 392] width 149 height 13
select select "8"
select select "2025"
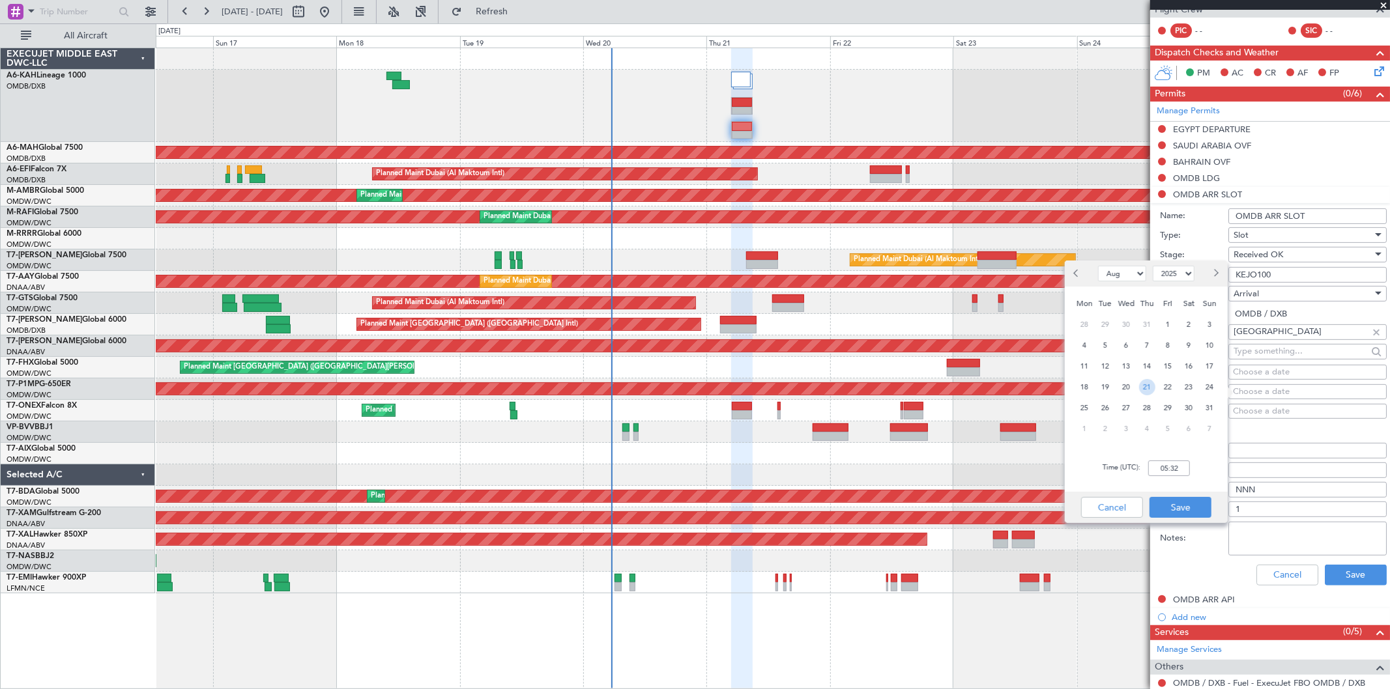
click at [1150, 388] on span "21" at bounding box center [1147, 387] width 16 height 16
click at [1172, 479] on div "Time (UTC): 00:00" at bounding box center [1146, 468] width 163 height 47
click at [1172, 467] on input "00:00" at bounding box center [1169, 469] width 42 height 16
type input "08:55"
click at [1180, 504] on button "Save" at bounding box center [1181, 507] width 62 height 21
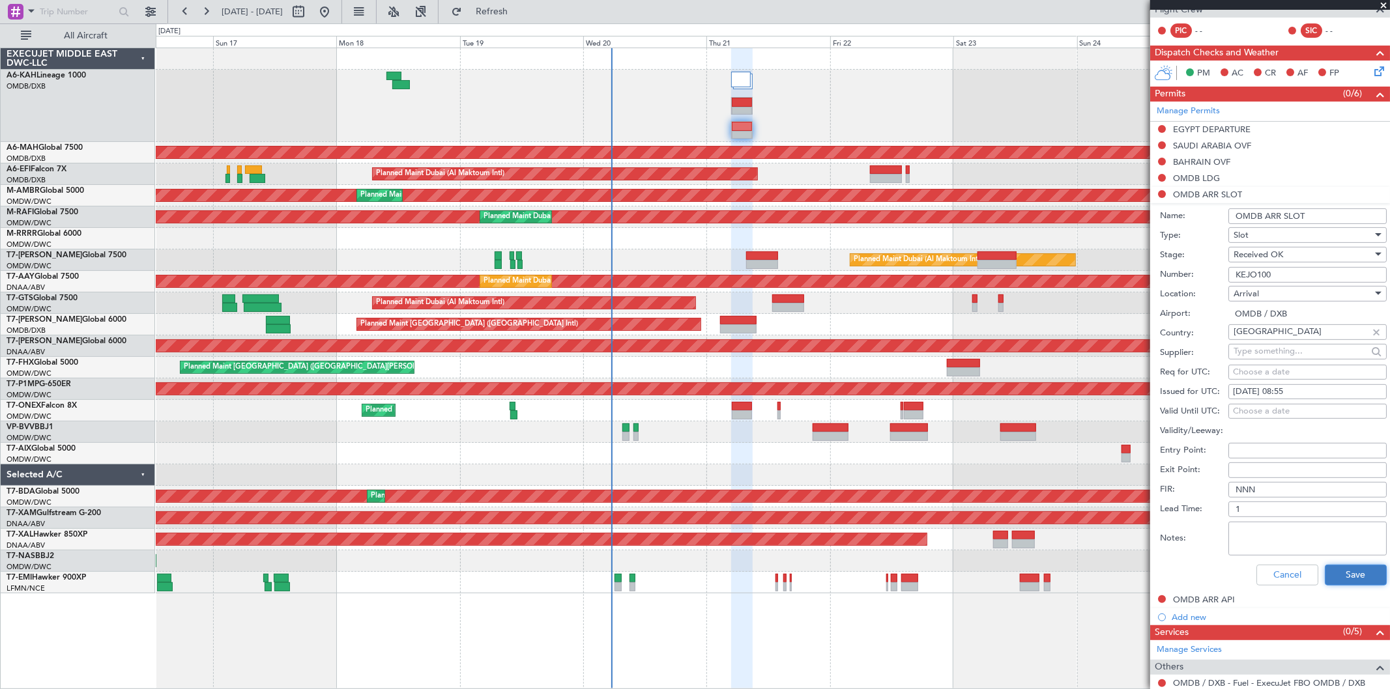
click at [1351, 567] on button "Save" at bounding box center [1356, 575] width 62 height 21
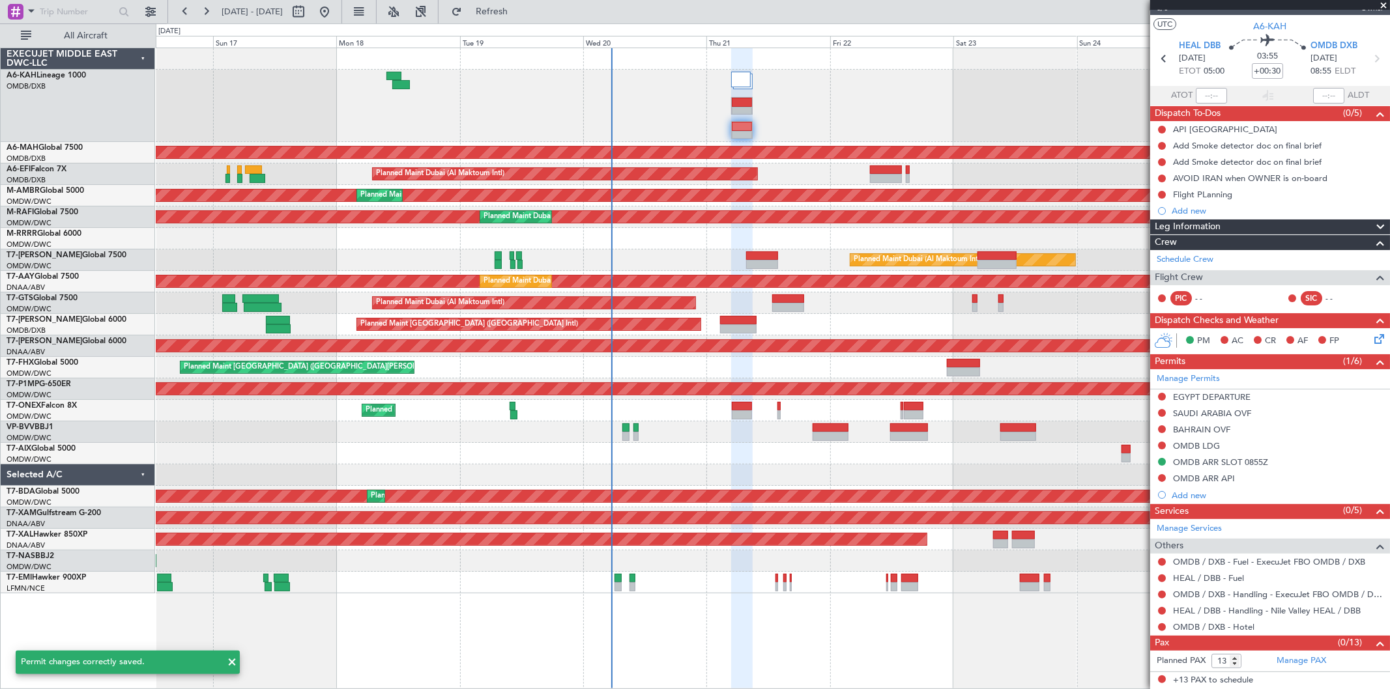
scroll to position [21, 0]
drag, startPoint x: 1228, startPoint y: 663, endPoint x: 1193, endPoint y: 668, distance: 36.2
click at [1193, 669] on form "Planned PAX 13" at bounding box center [1210, 662] width 120 height 21
type input "0"
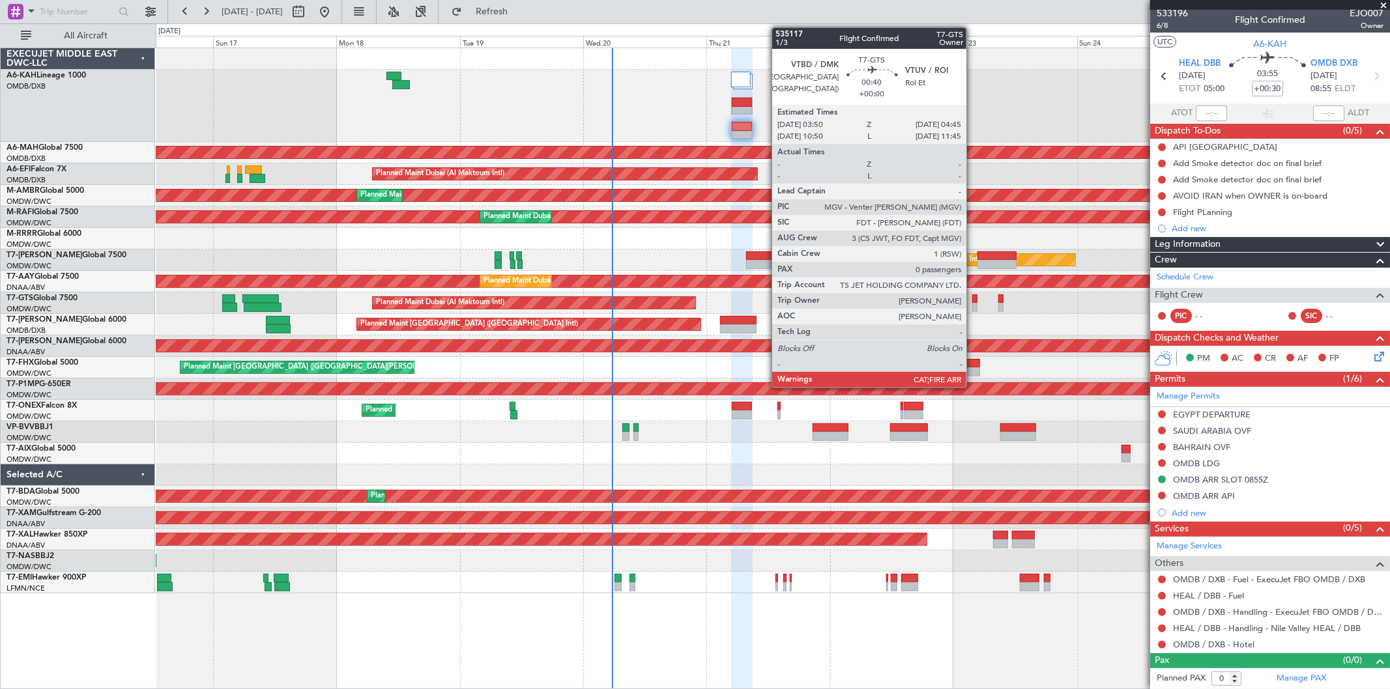
click at [973, 305] on div at bounding box center [974, 307] width 5 height 9
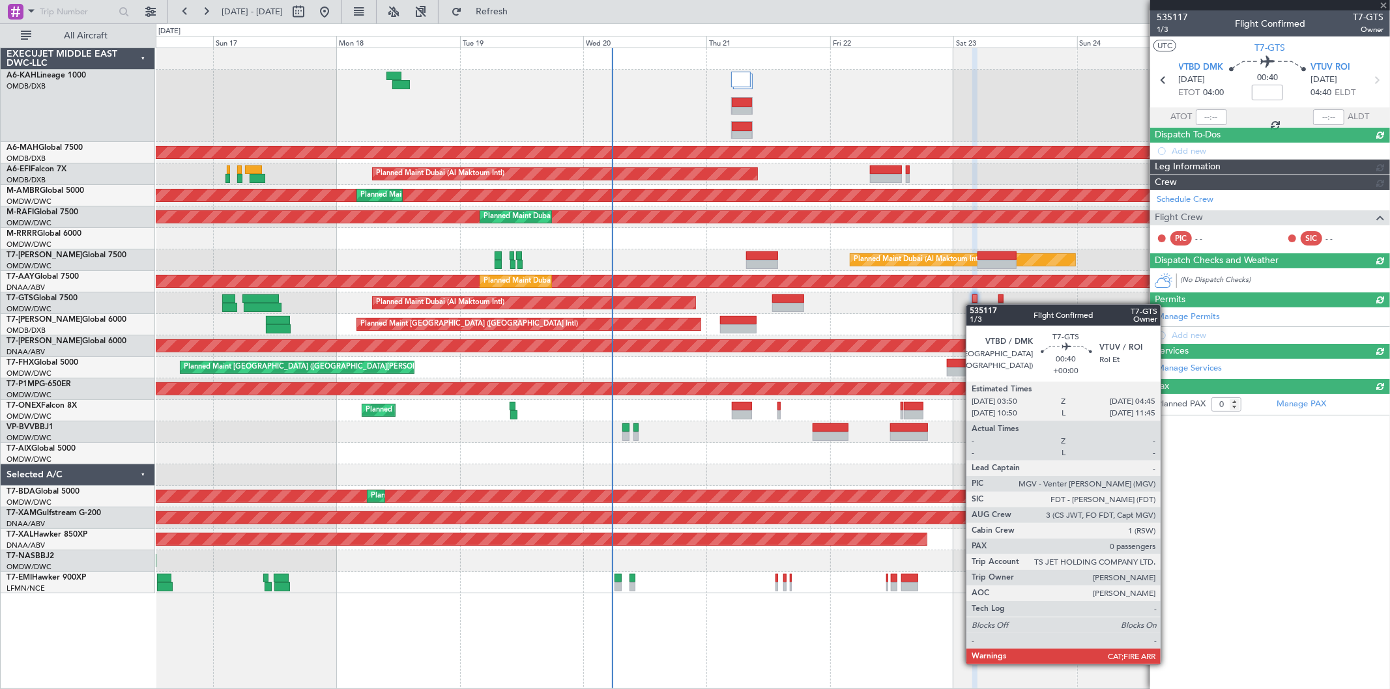
scroll to position [0, 0]
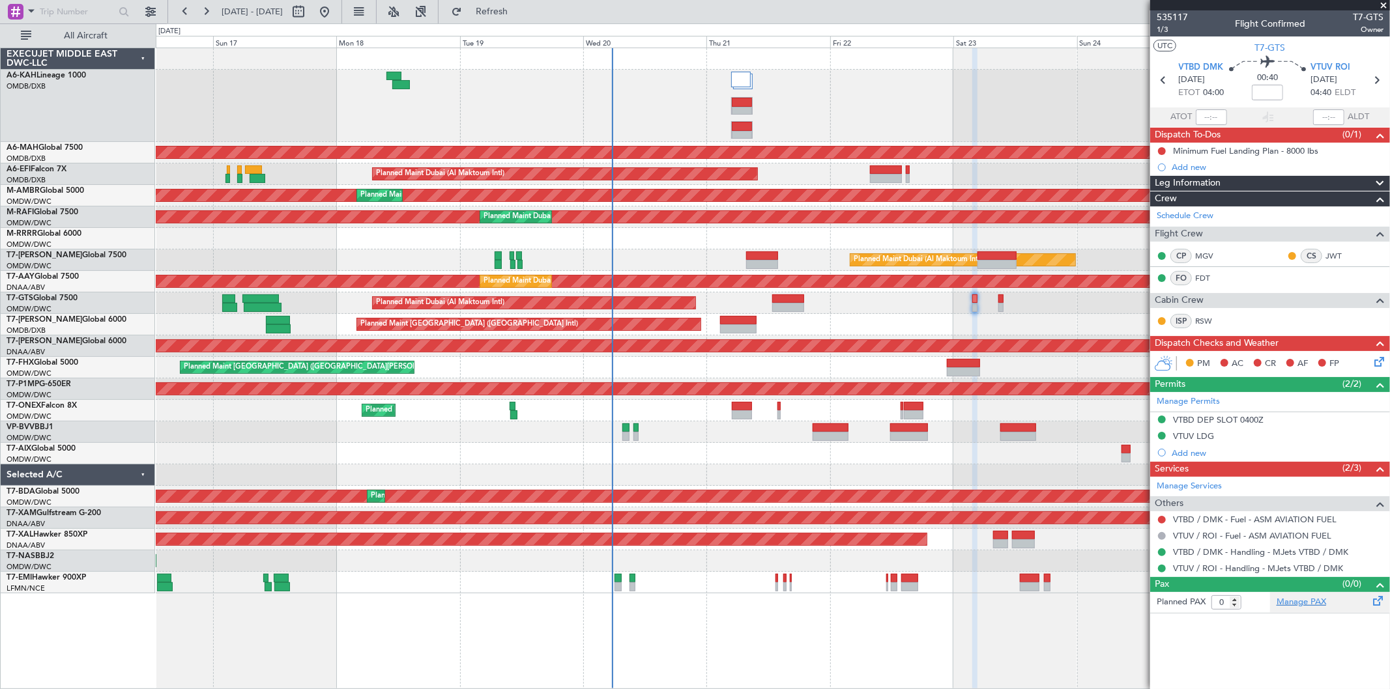
click at [1314, 603] on link "Manage PAX" at bounding box center [1302, 602] width 50 height 13
click at [1275, 51] on span "T7-GTS" at bounding box center [1270, 48] width 31 height 14
click at [519, 8] on span "Refresh" at bounding box center [492, 11] width 55 height 9
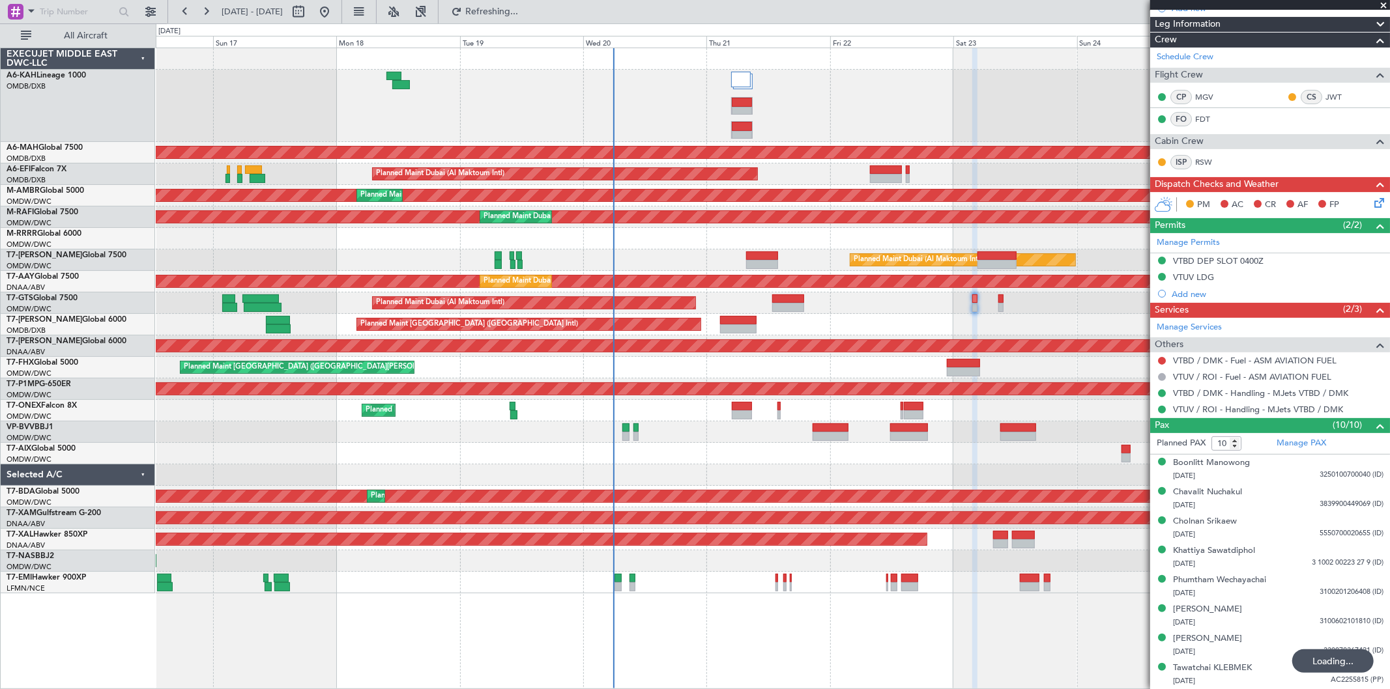
scroll to position [217, 0]
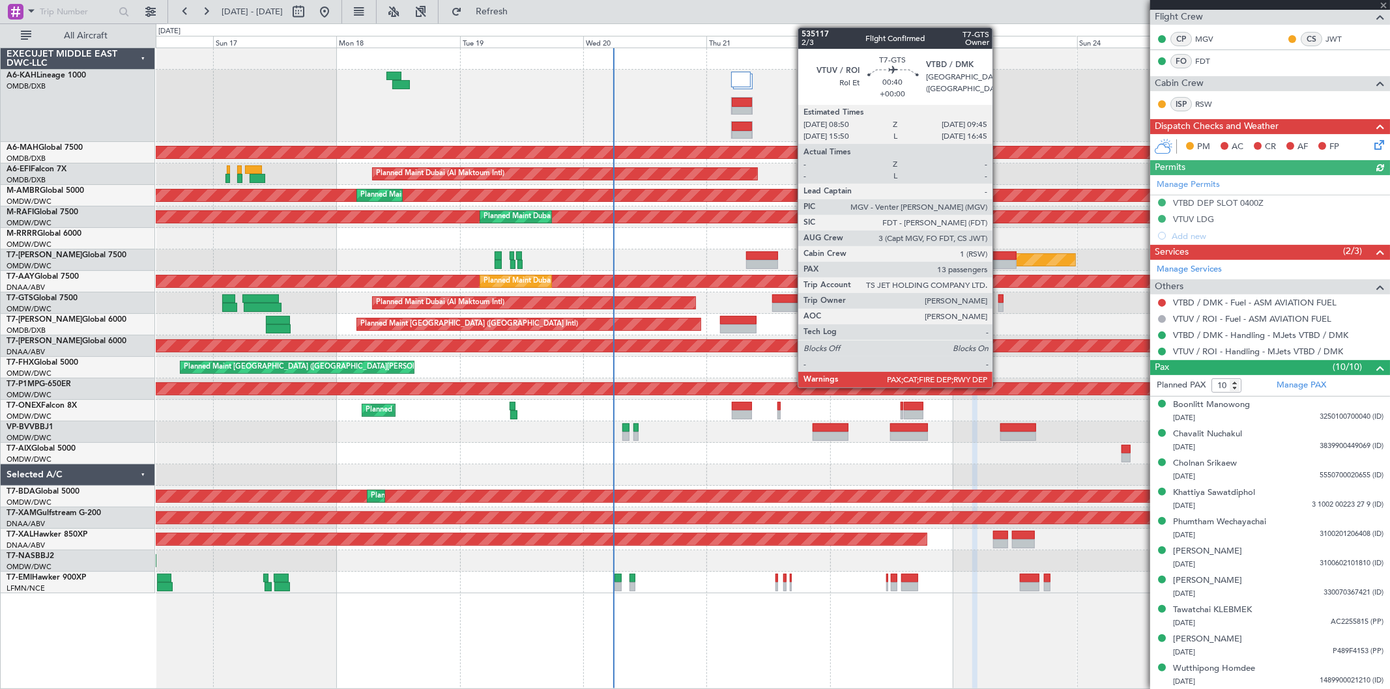
click at [999, 303] on div at bounding box center [1000, 307] width 5 height 9
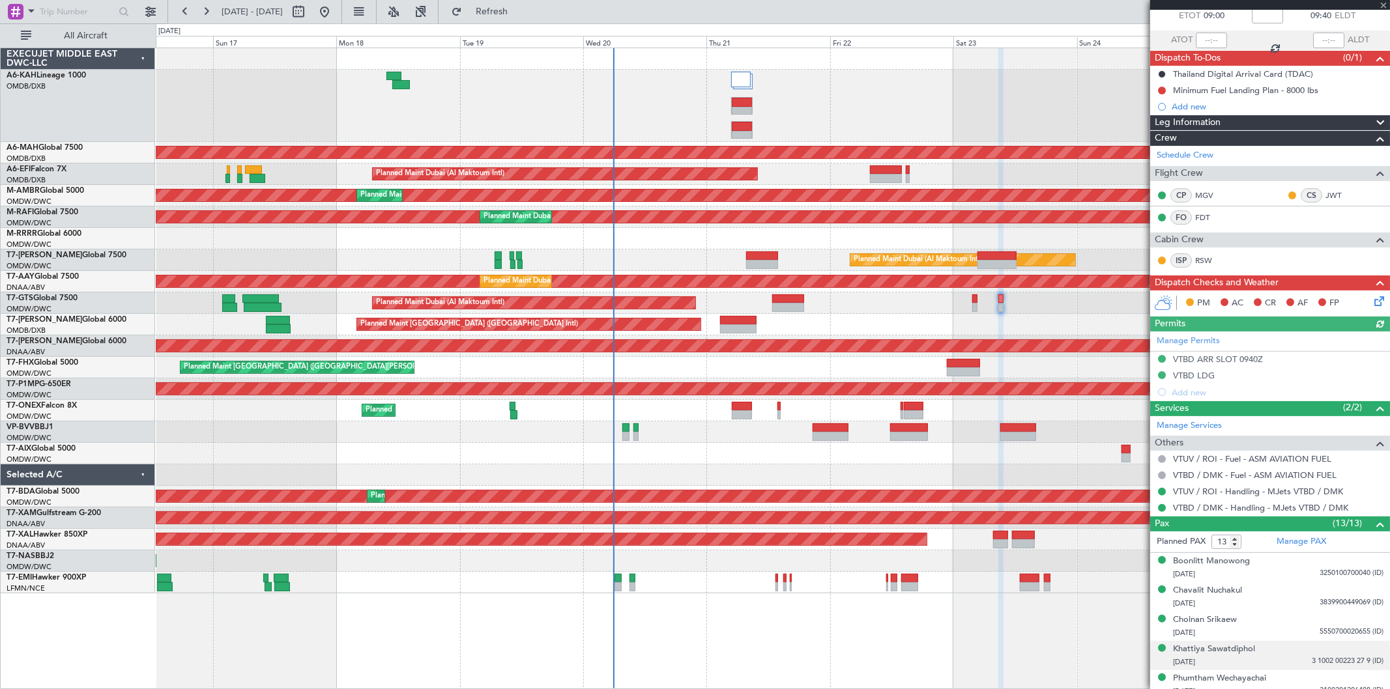
scroll to position [0, 0]
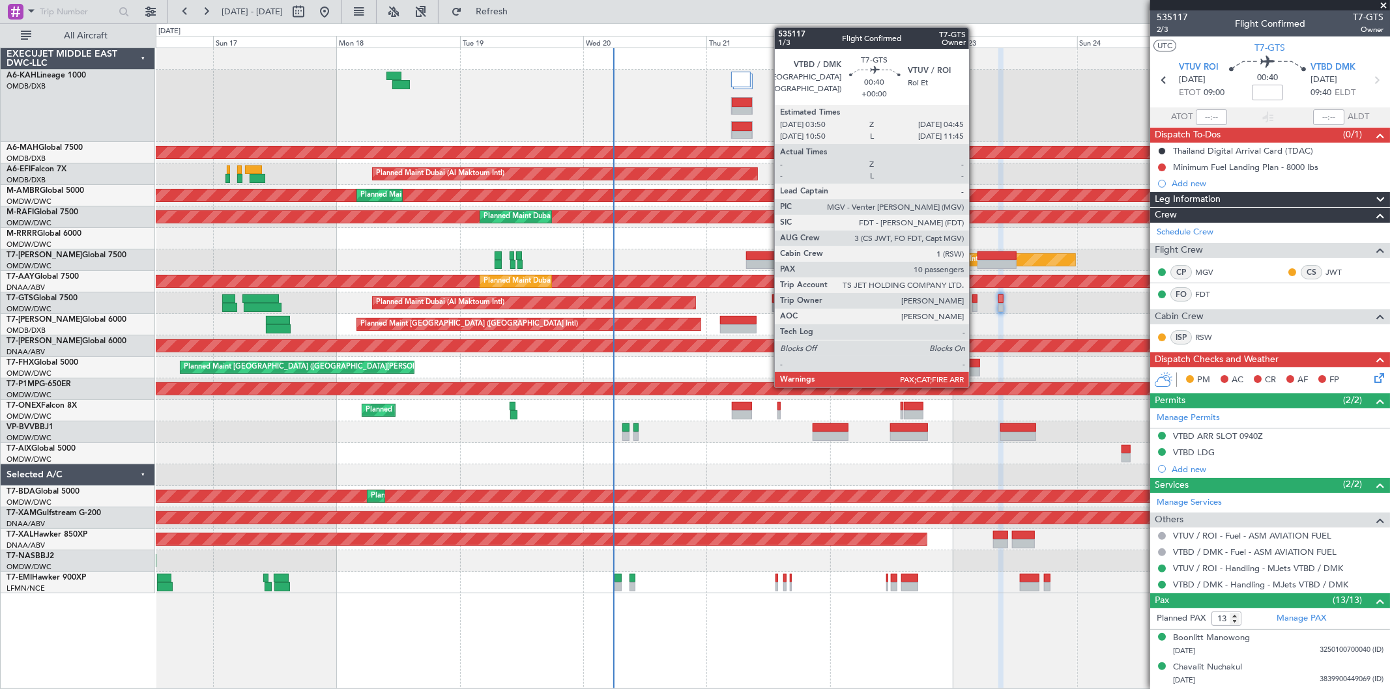
click at [976, 298] on div at bounding box center [974, 299] width 5 height 9
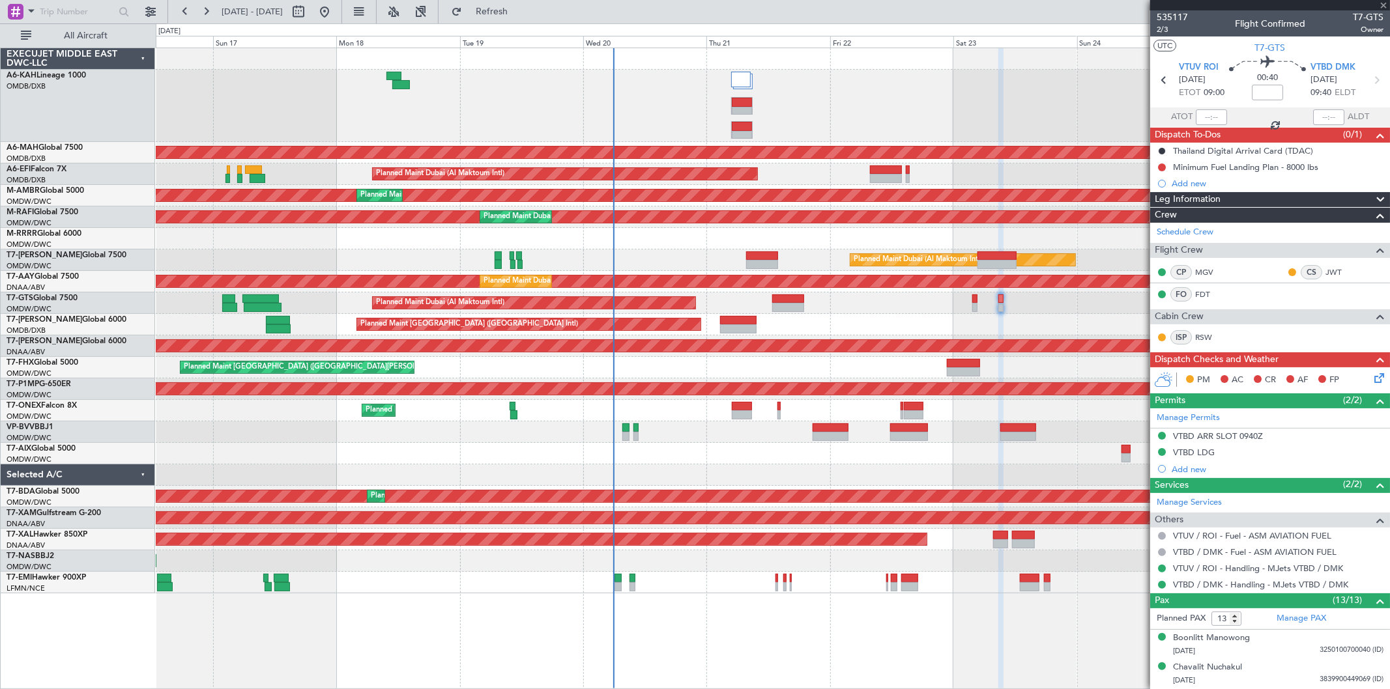
type input "10"
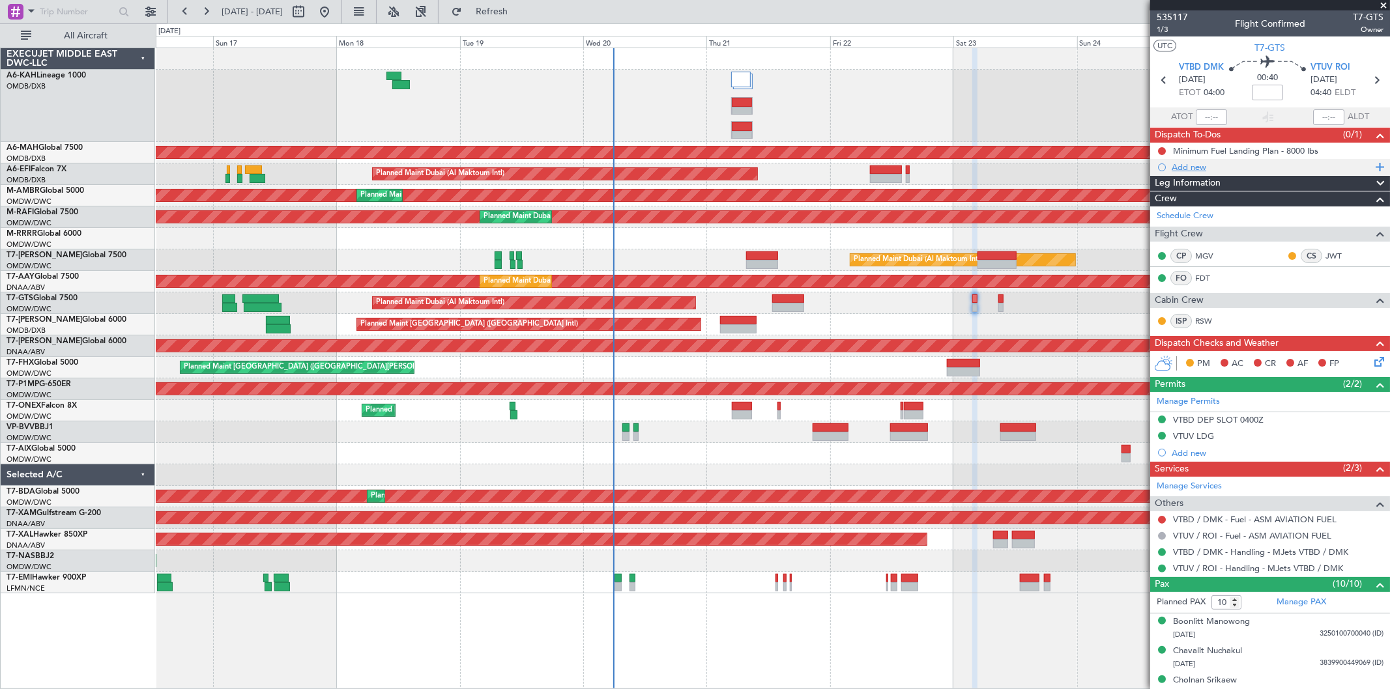
click at [1193, 162] on div "Add new" at bounding box center [1272, 167] width 200 height 11
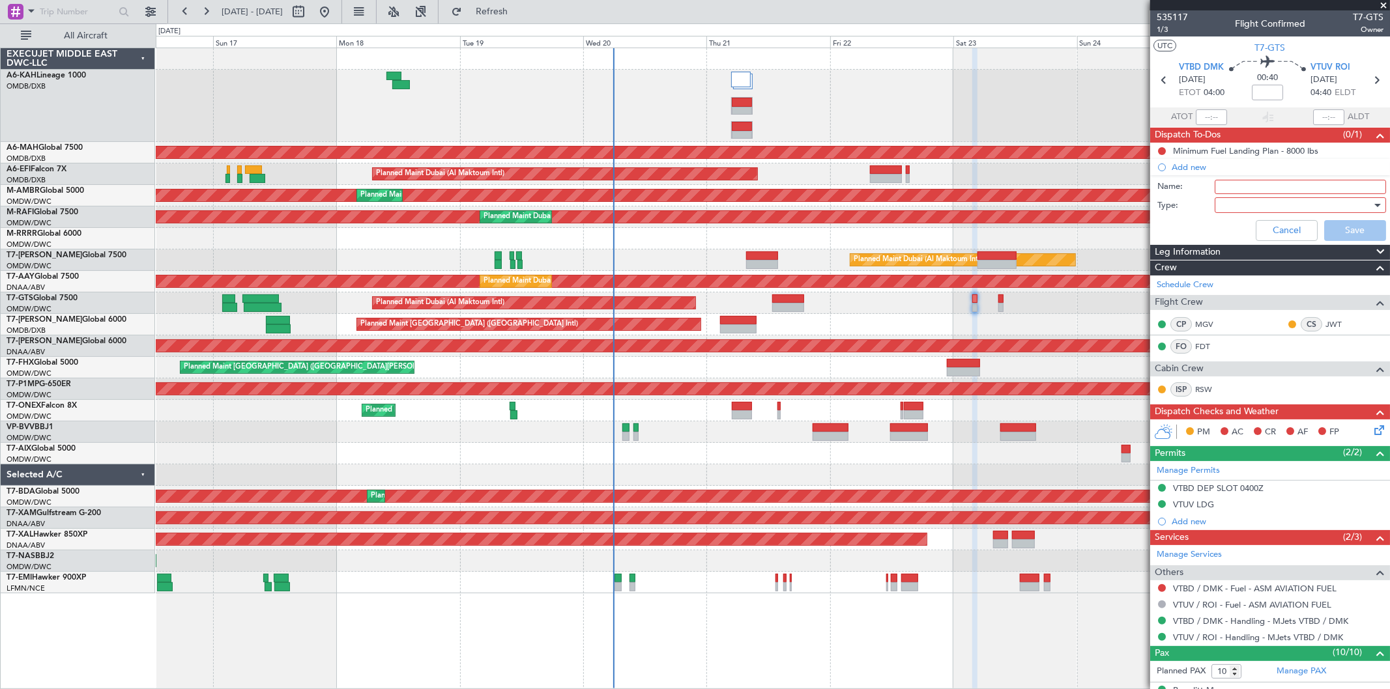
click at [1215, 183] on input "Name:" at bounding box center [1300, 187] width 171 height 14
type input "S"
type input "s"
type input "S"
click at [1260, 224] on button "Cancel" at bounding box center [1287, 230] width 62 height 21
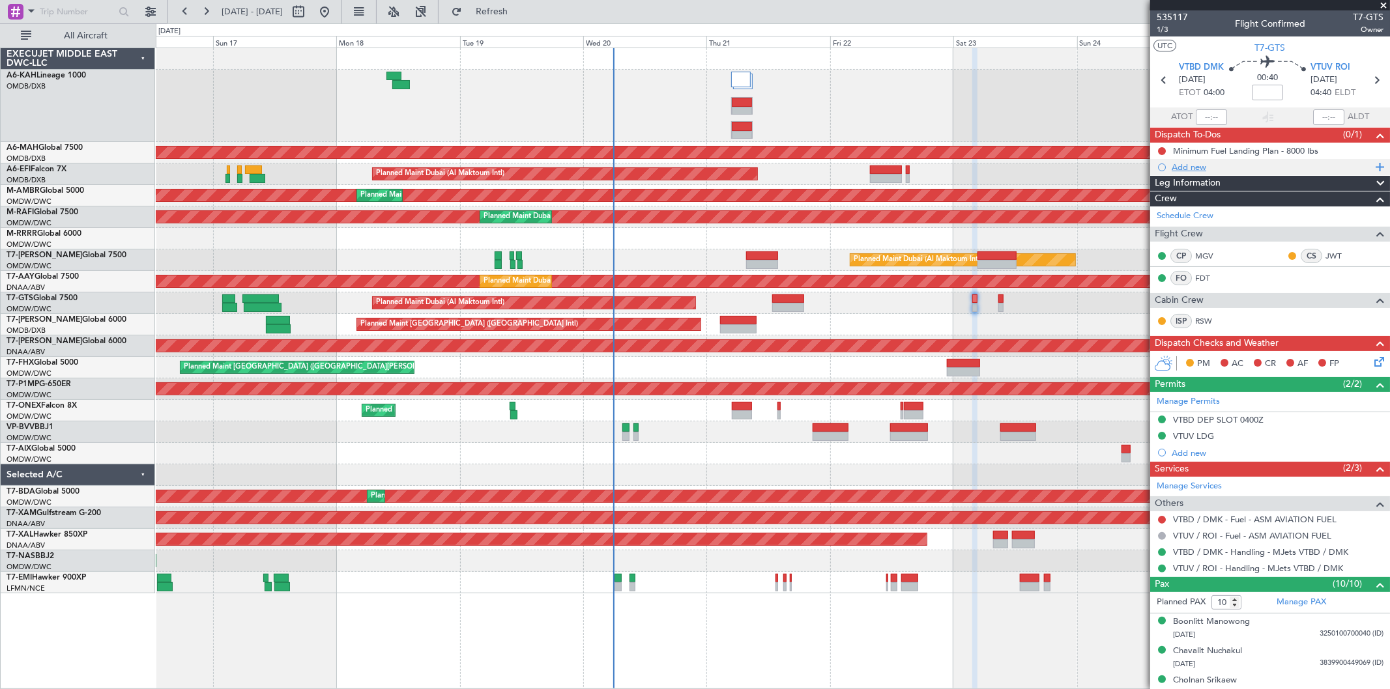
click at [1199, 163] on div "Add new" at bounding box center [1272, 167] width 200 height 11
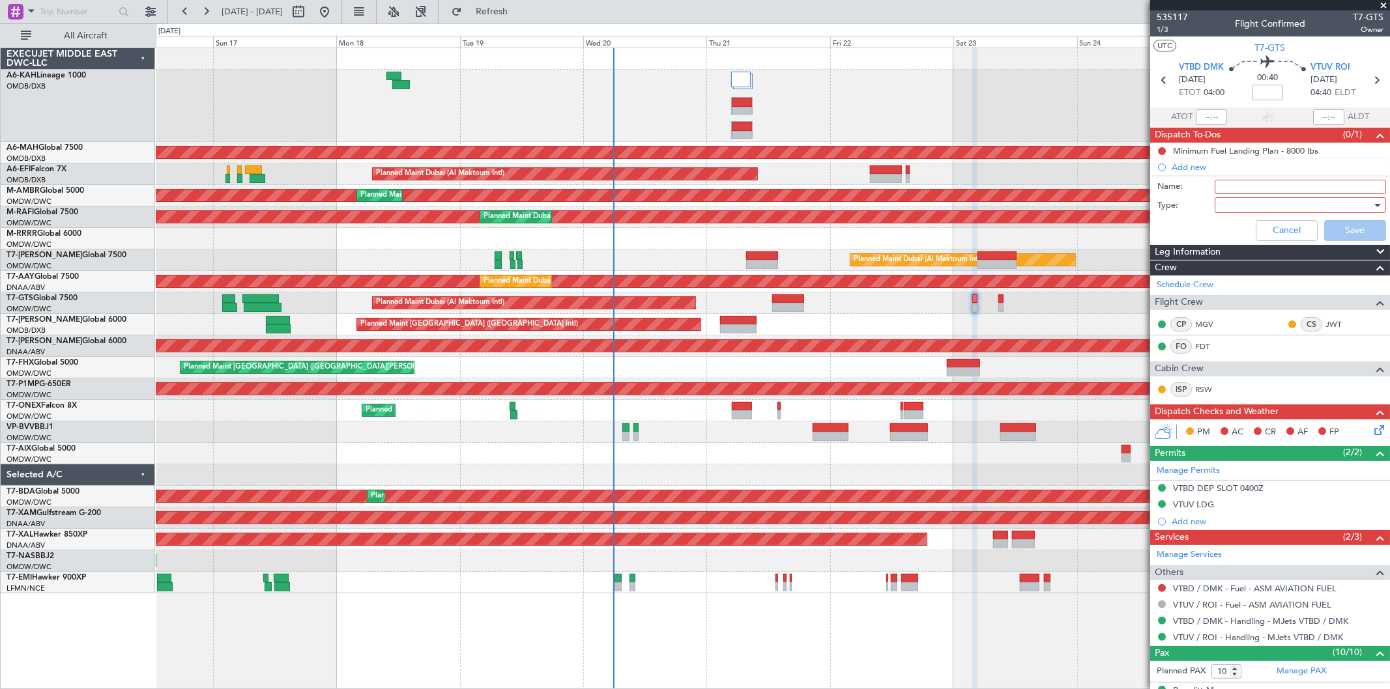
click at [1226, 183] on input "Name:" at bounding box center [1300, 187] width 171 height 14
type input "Share pax details to Mjet last minute only"
click at [1225, 207] on div at bounding box center [1296, 205] width 152 height 20
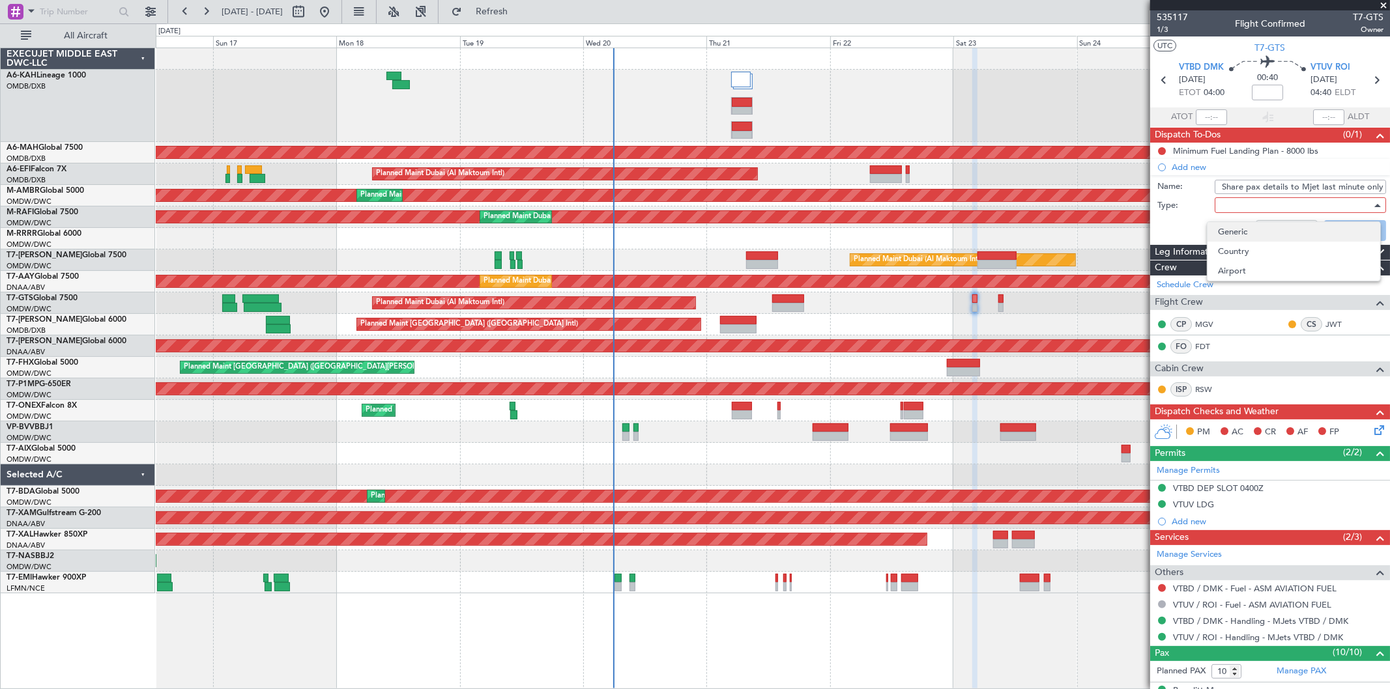
click at [1234, 223] on span "Generic" at bounding box center [1294, 232] width 152 height 20
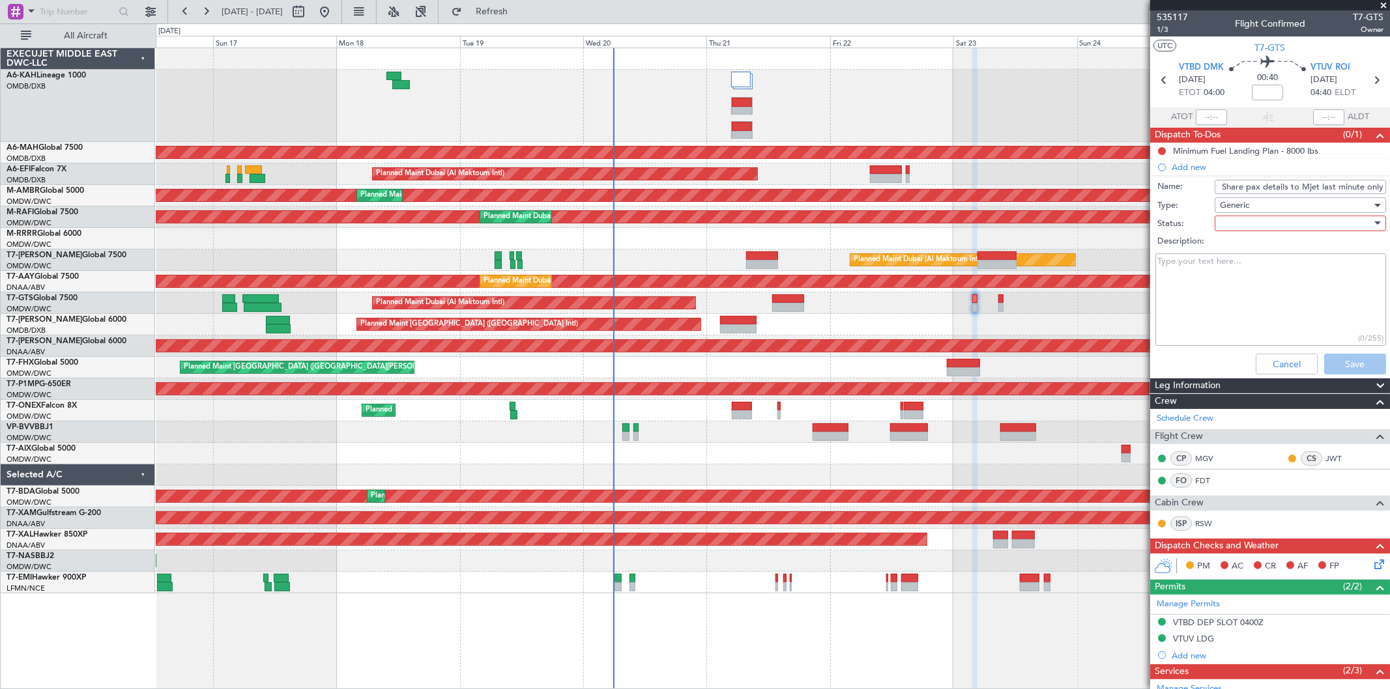
click at [1245, 225] on div at bounding box center [1296, 224] width 152 height 20
drag, startPoint x: 1245, startPoint y: 242, endPoint x: 1258, endPoint y: 253, distance: 16.7
click at [1240, 243] on span "Not Started" at bounding box center [1294, 250] width 152 height 20
click at [1347, 362] on button "Save" at bounding box center [1355, 364] width 62 height 21
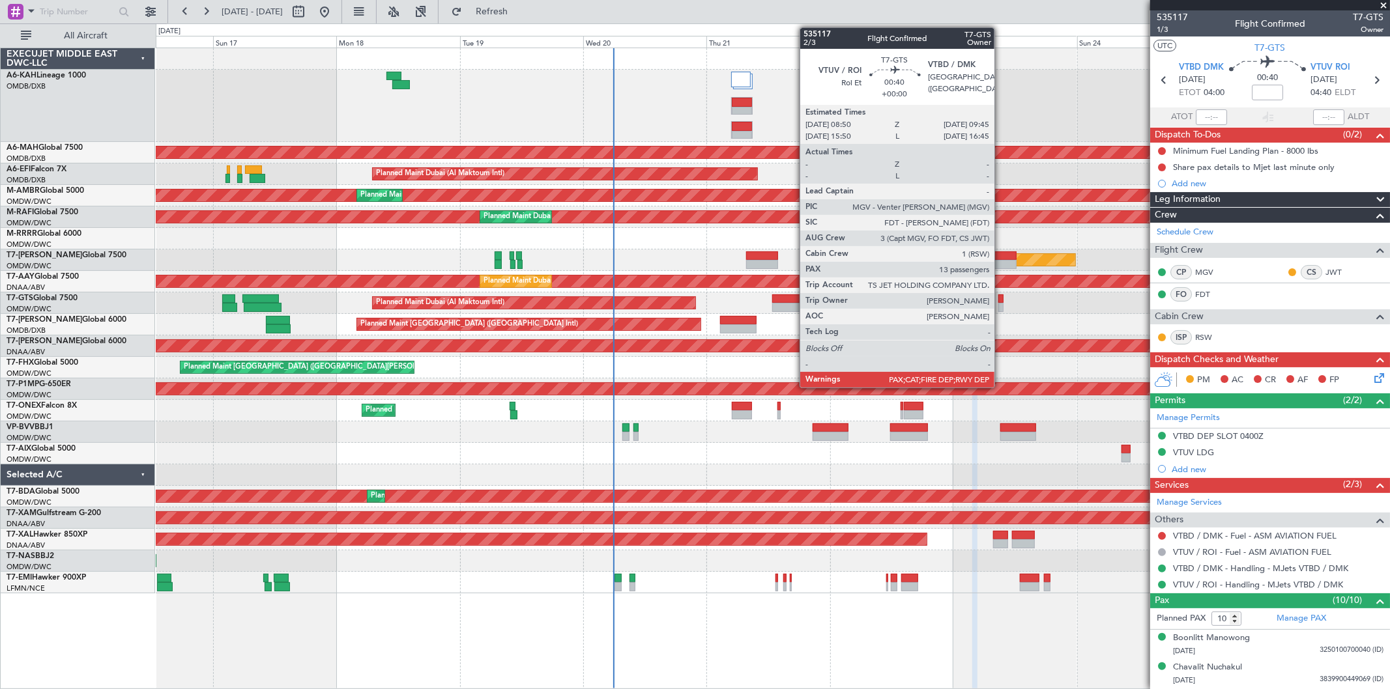
click at [1001, 300] on div at bounding box center [1000, 299] width 5 height 9
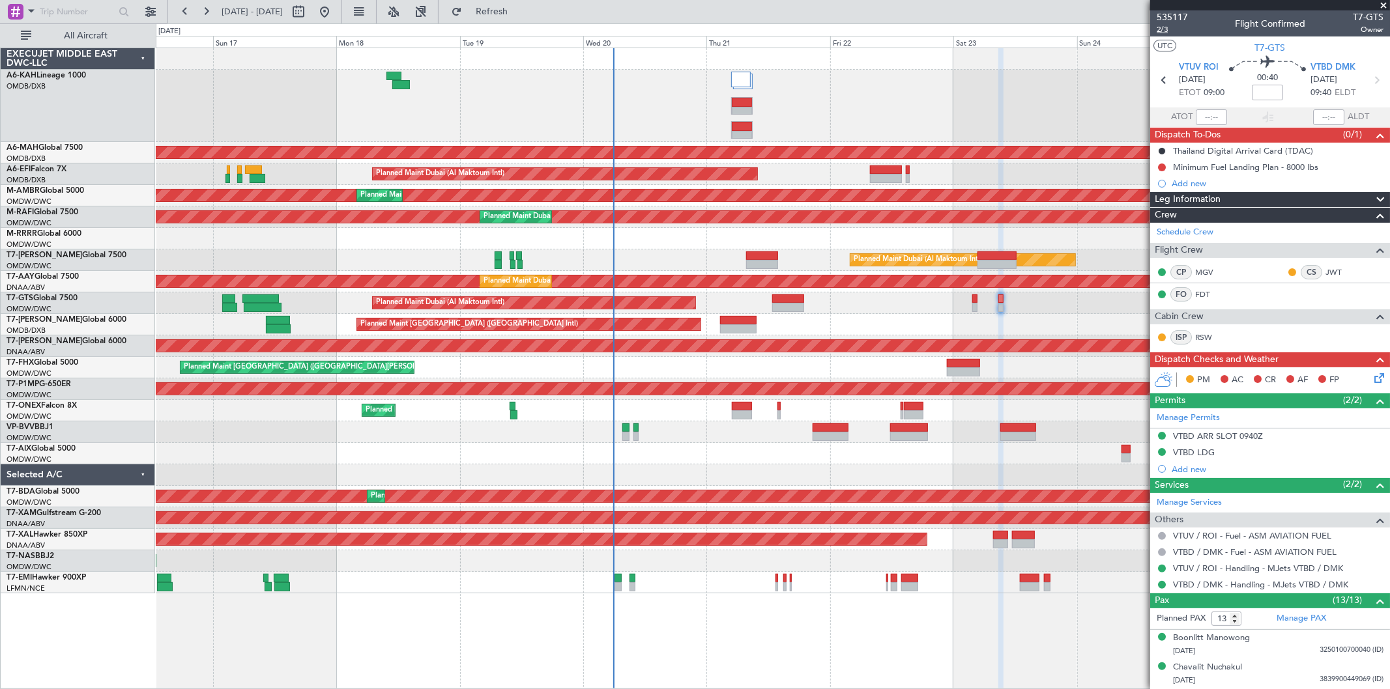
click at [1171, 29] on span "2/3" at bounding box center [1172, 29] width 31 height 11
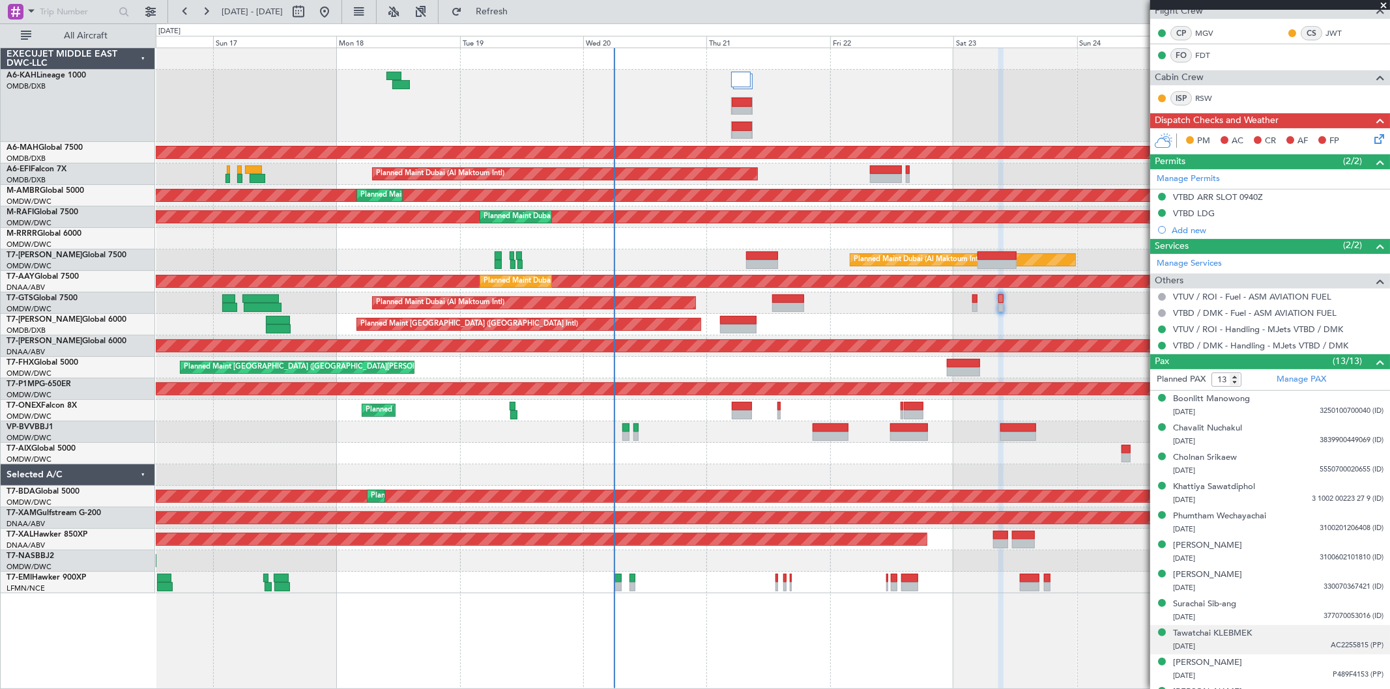
scroll to position [321, 0]
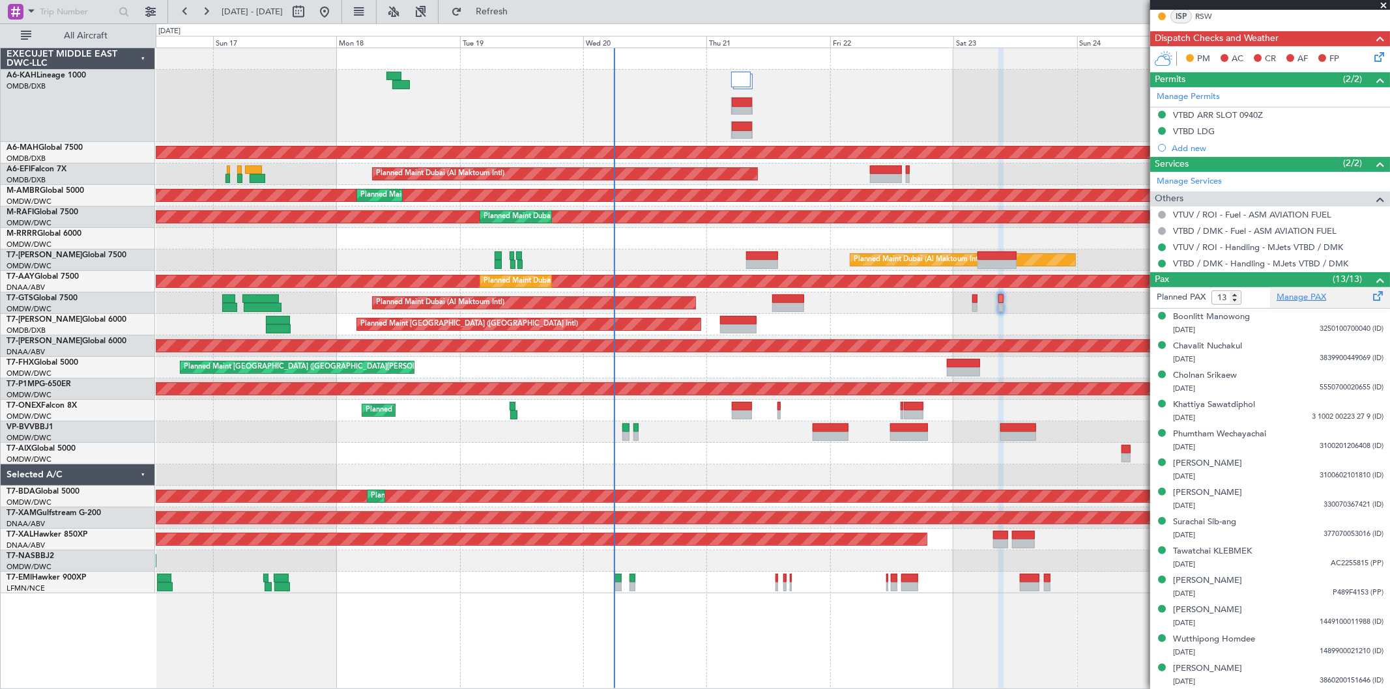
click at [1289, 301] on link "Manage PAX" at bounding box center [1302, 297] width 50 height 13
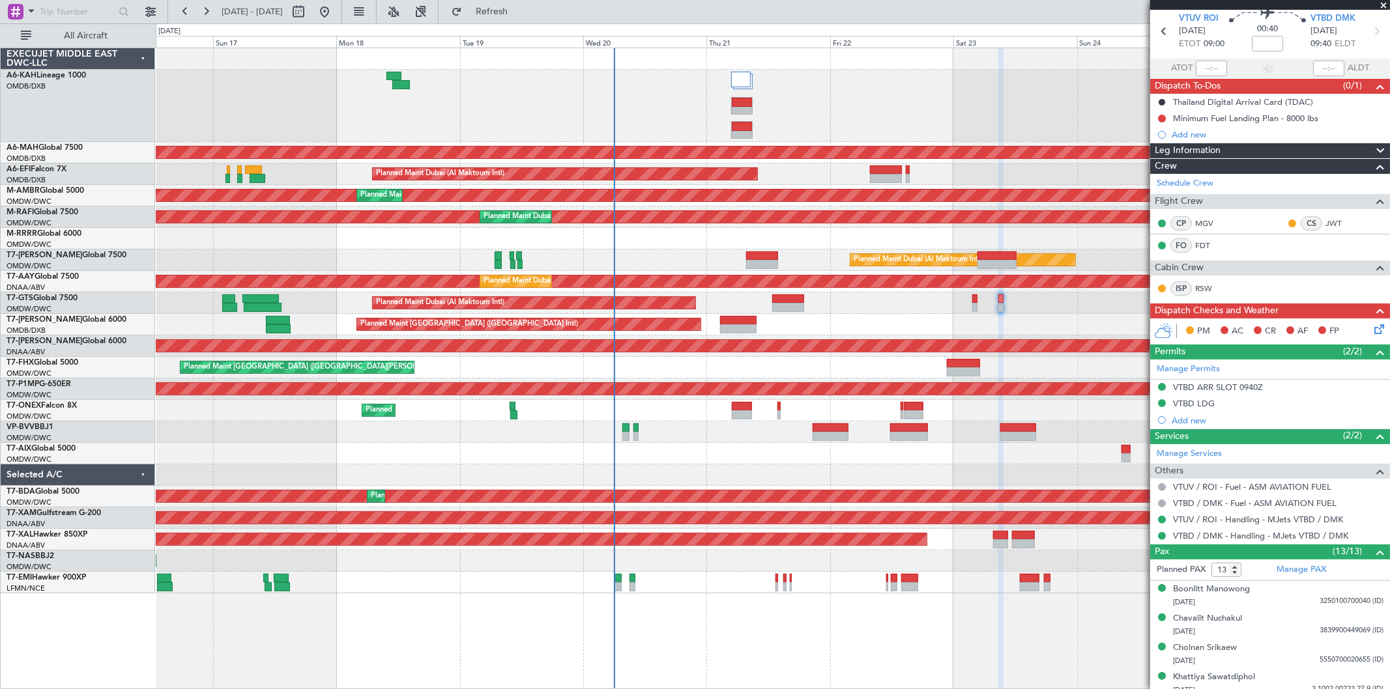
scroll to position [0, 0]
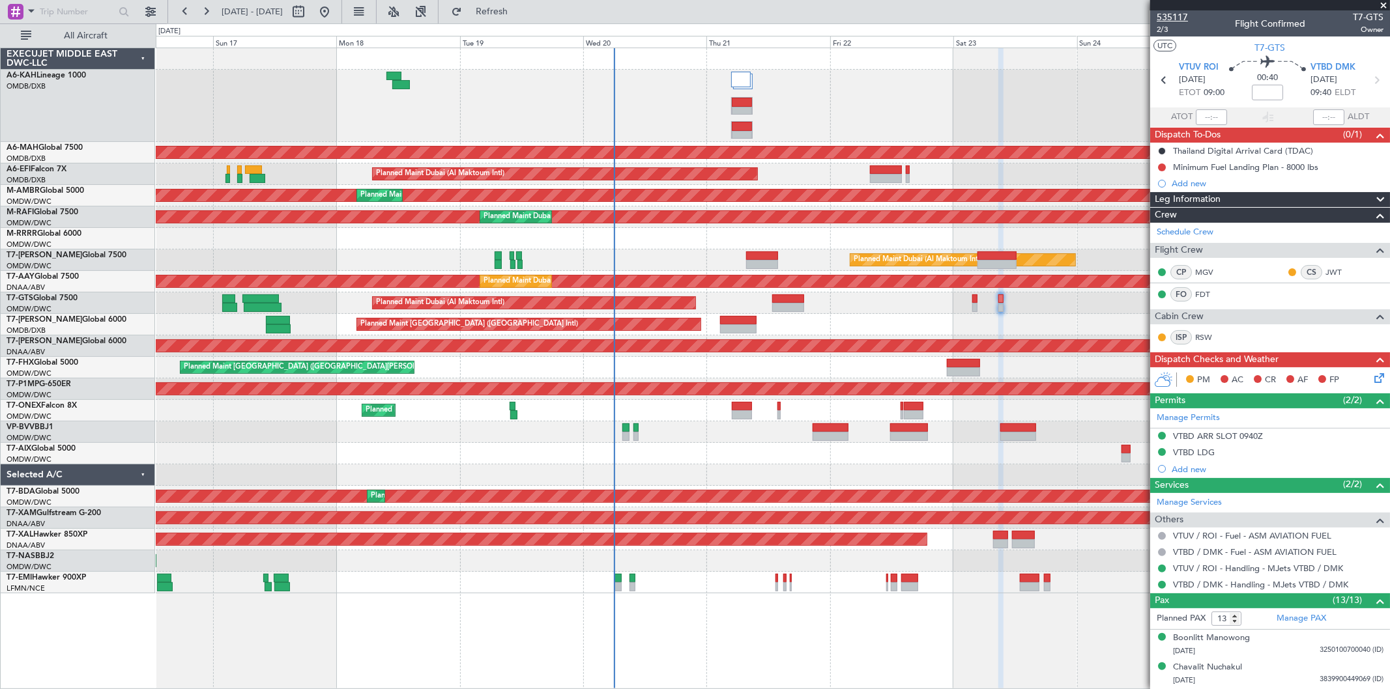
click at [1175, 15] on span "535117" at bounding box center [1172, 17] width 31 height 14
click at [523, 4] on button "Refresh" at bounding box center [484, 11] width 78 height 21
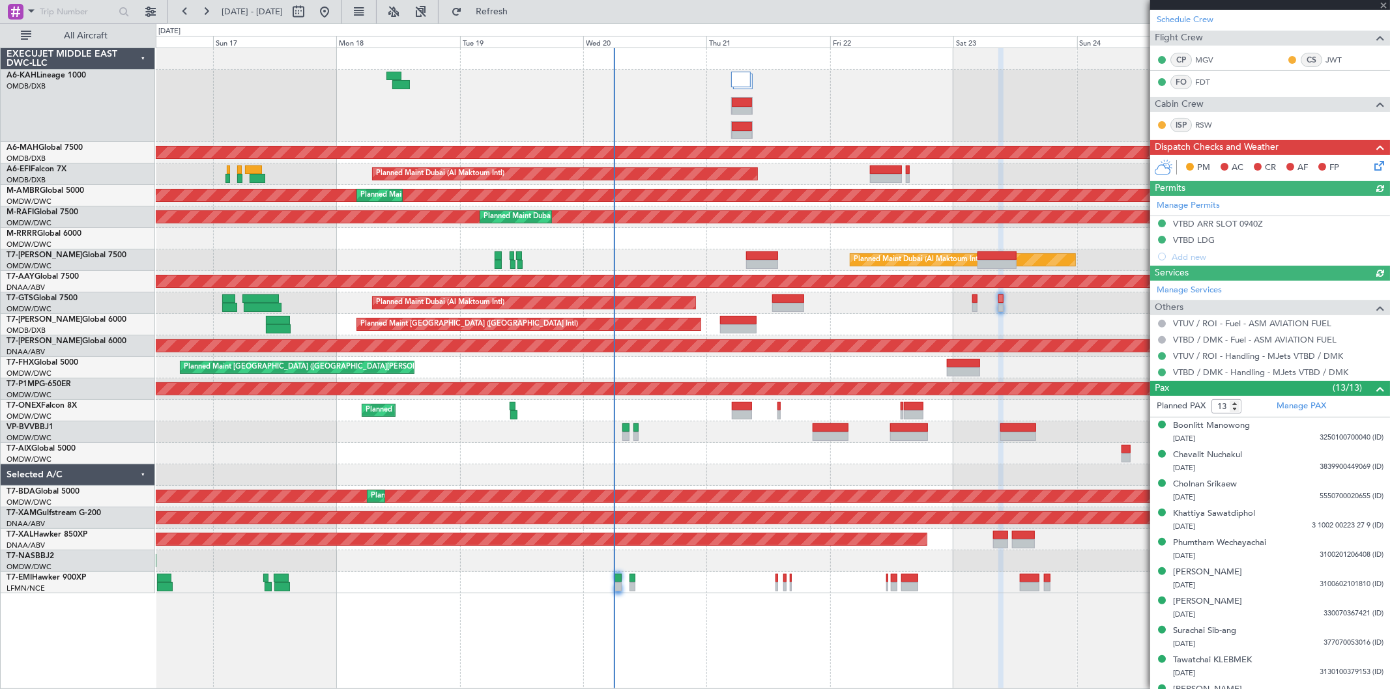
scroll to position [321, 0]
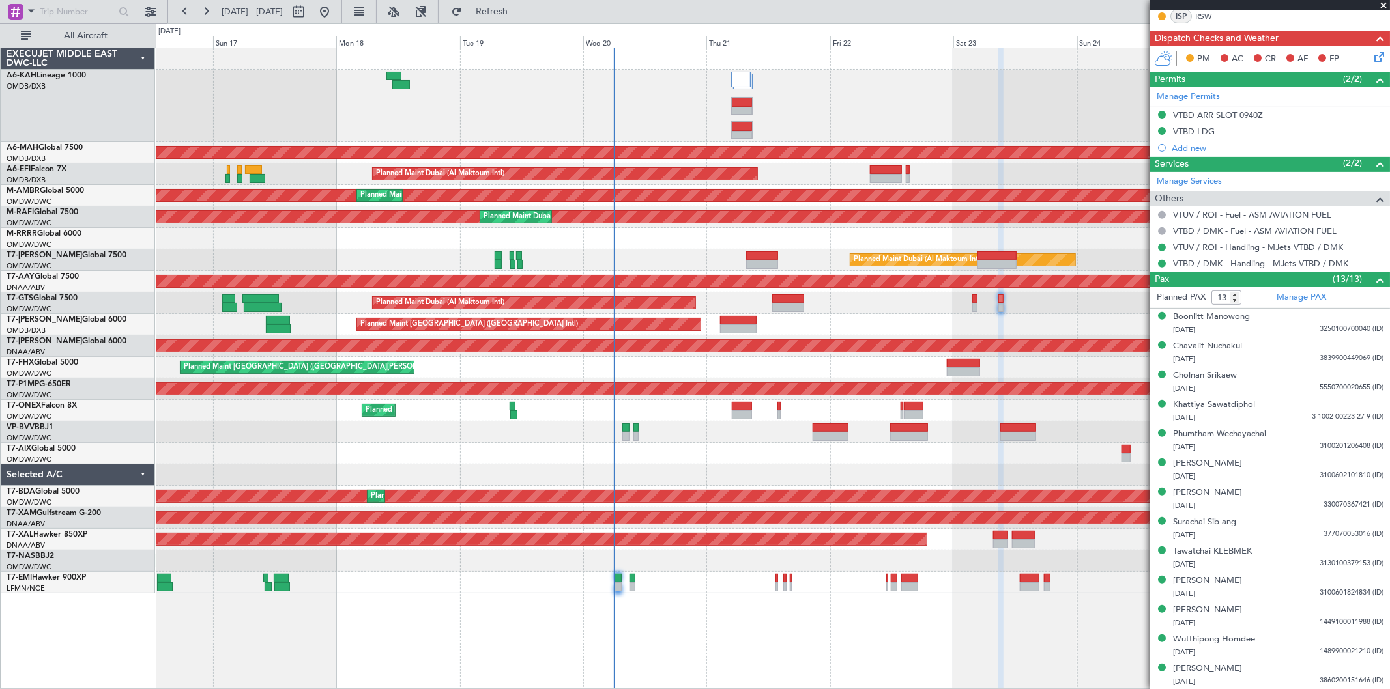
click at [1383, 4] on span at bounding box center [1383, 6] width 13 height 12
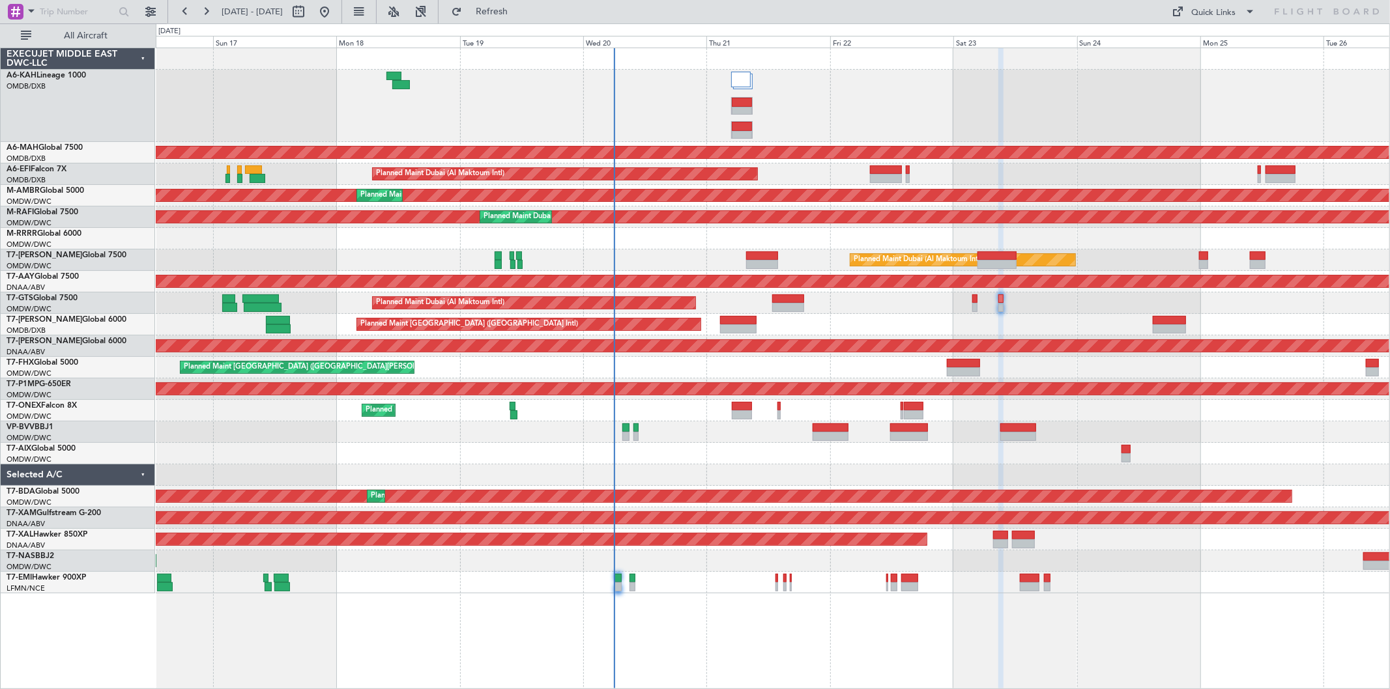
type input "0"
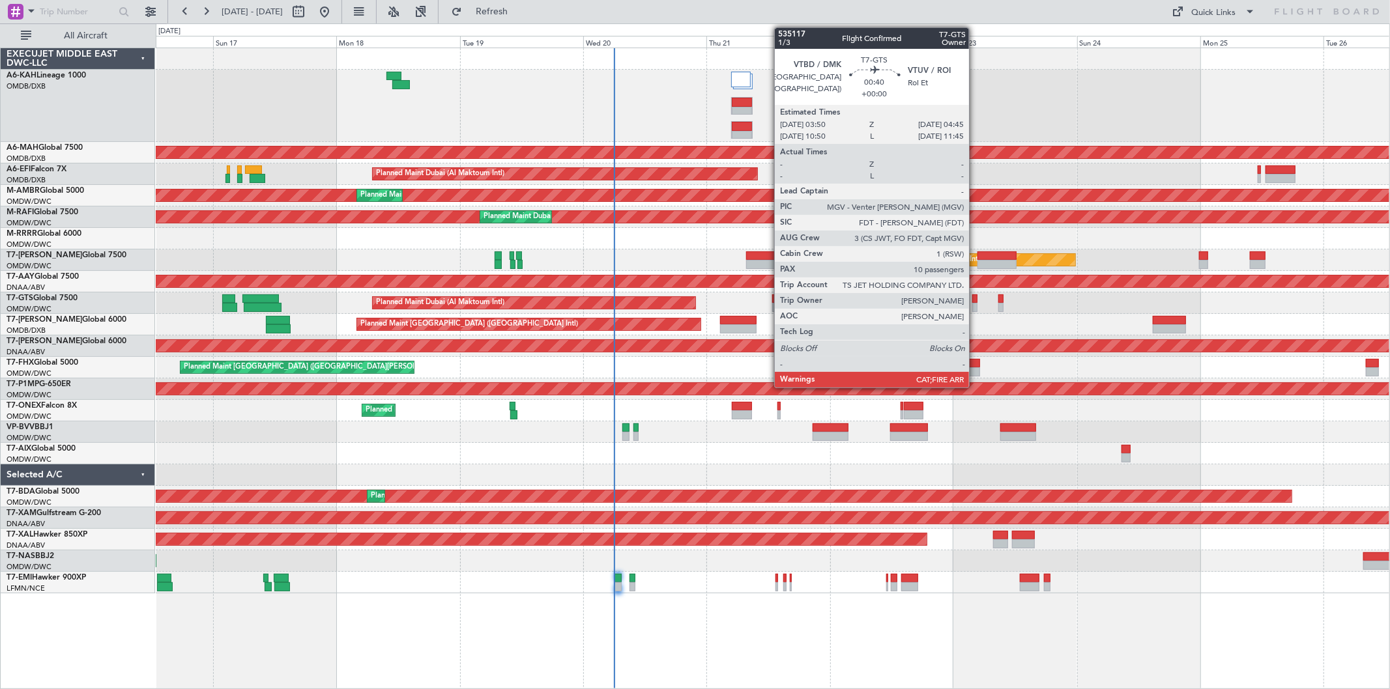
click at [976, 307] on div at bounding box center [974, 307] width 5 height 9
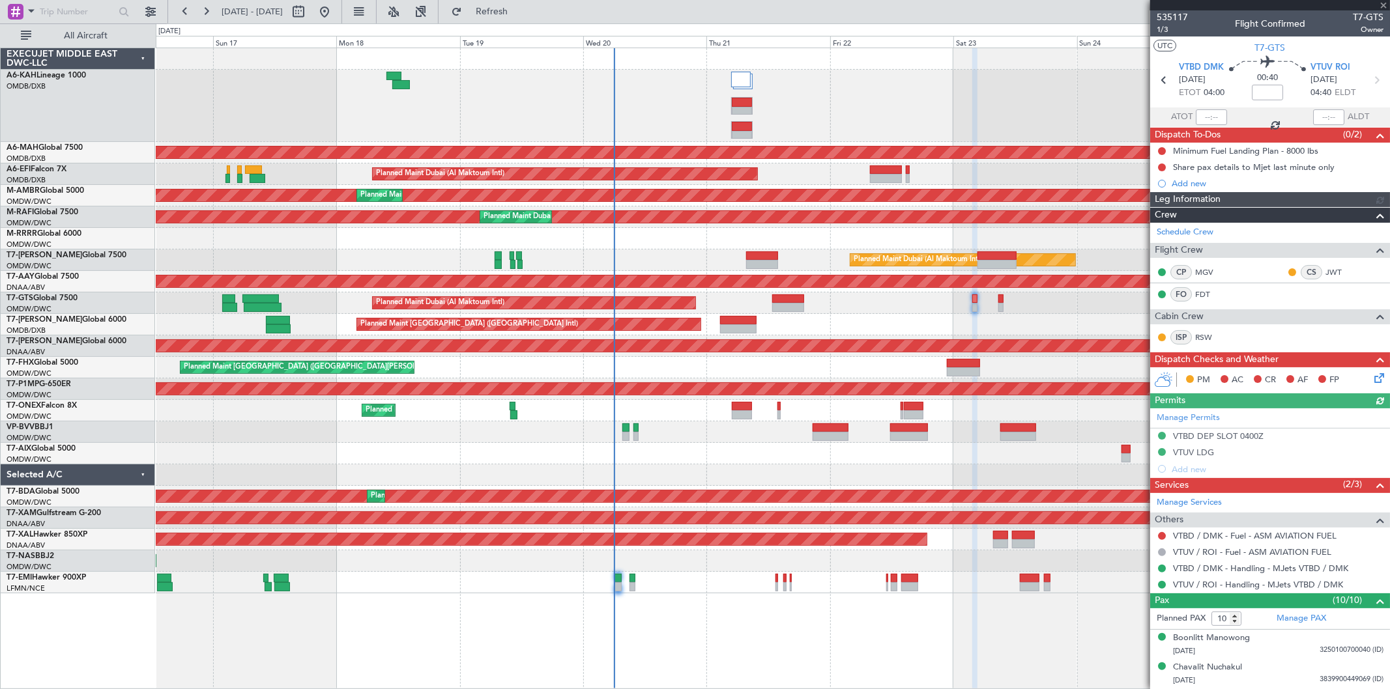
scroll to position [233, 0]
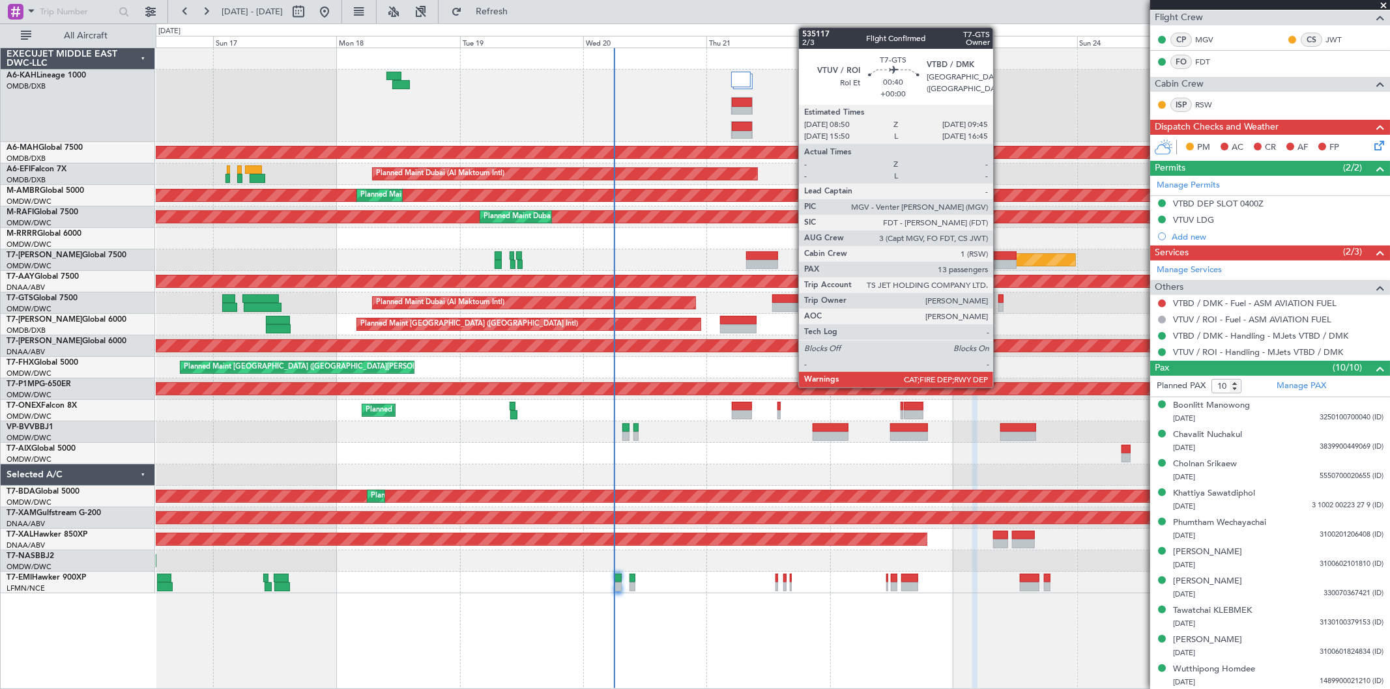
click at [1000, 305] on div at bounding box center [1000, 307] width 5 height 9
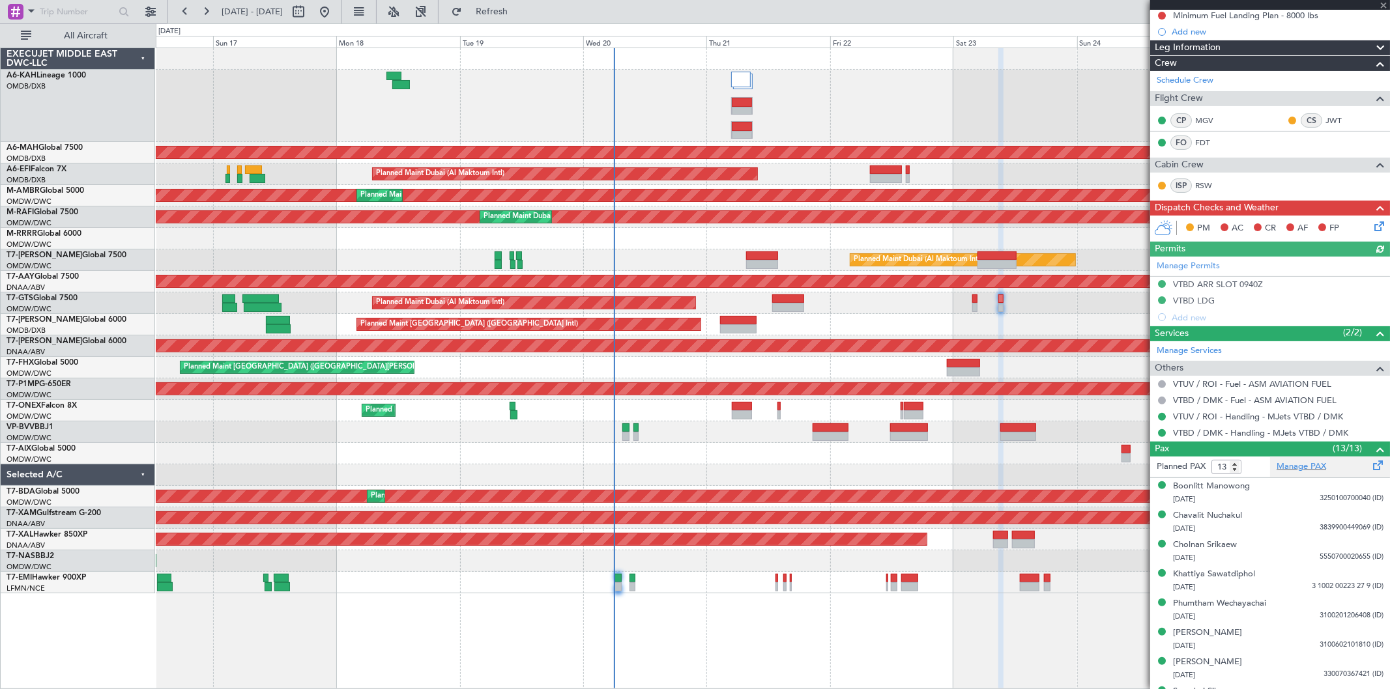
scroll to position [321, 0]
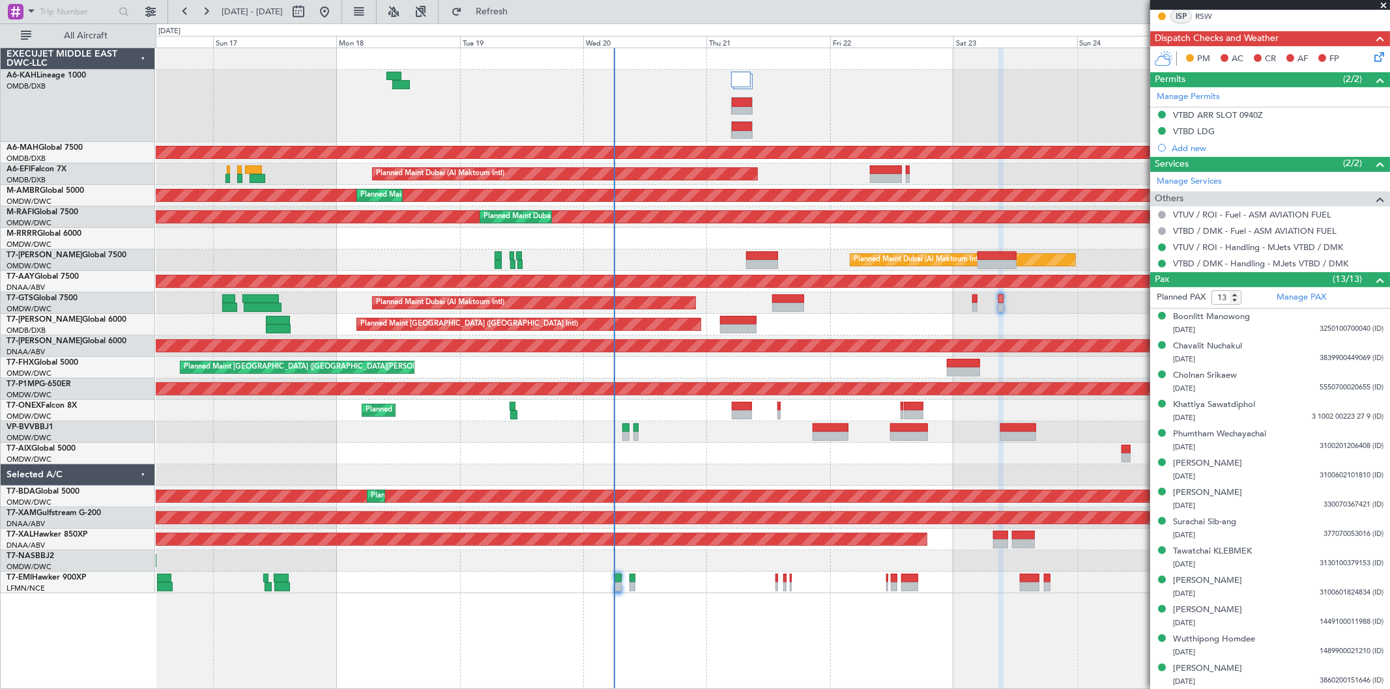
drag, startPoint x: 1383, startPoint y: 3, endPoint x: 1359, endPoint y: 14, distance: 25.9
click at [1382, 3] on span at bounding box center [1383, 6] width 13 height 12
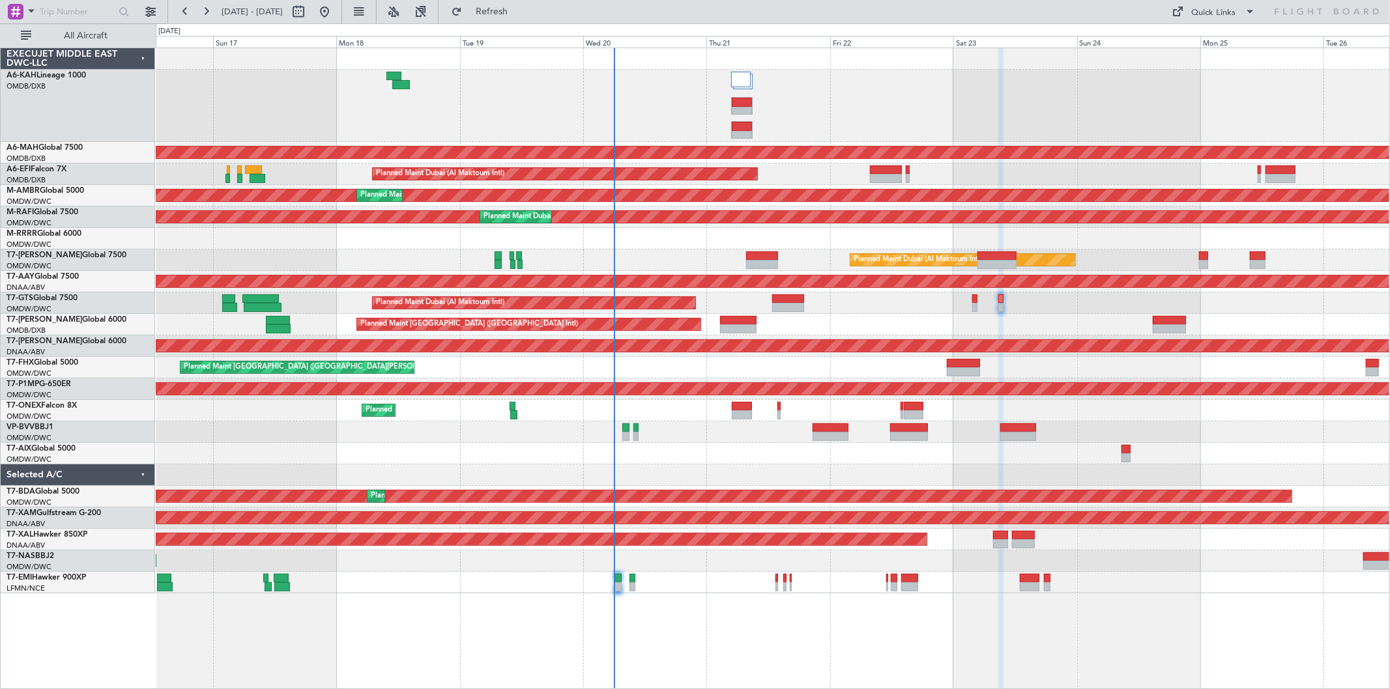
type input "0"
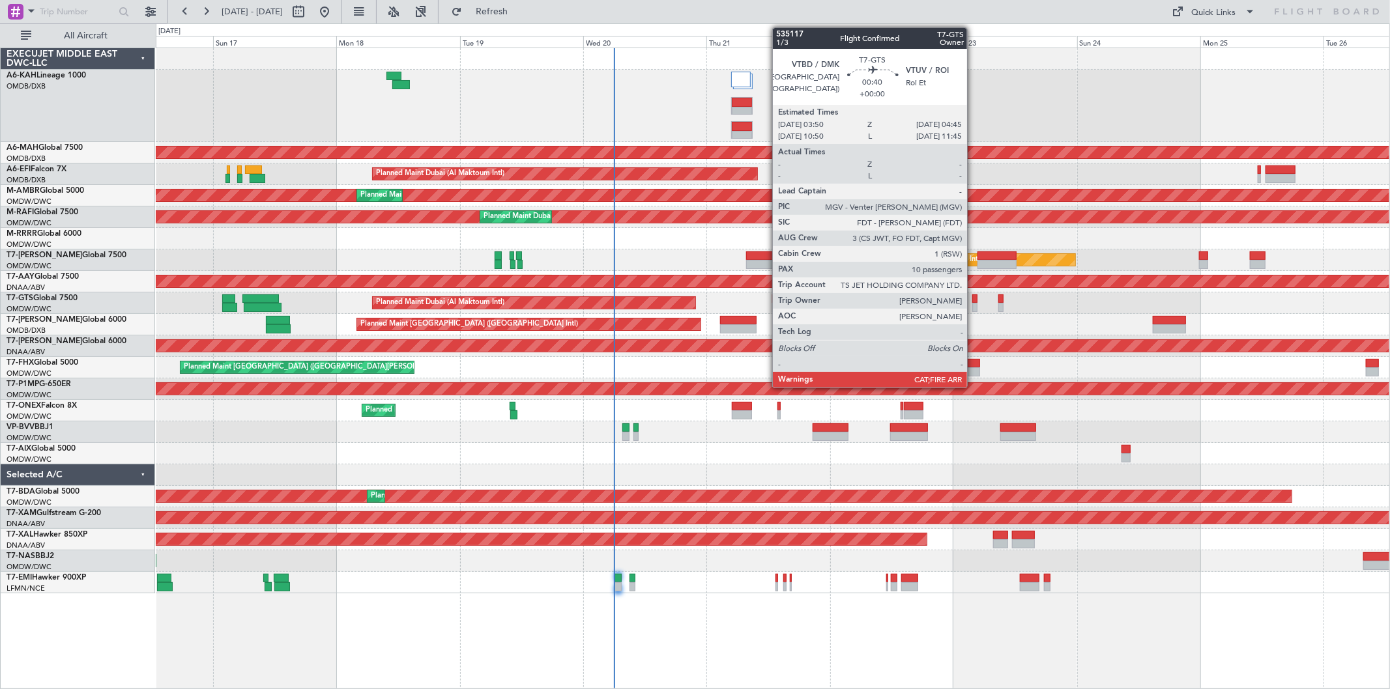
click at [974, 298] on div at bounding box center [974, 299] width 5 height 9
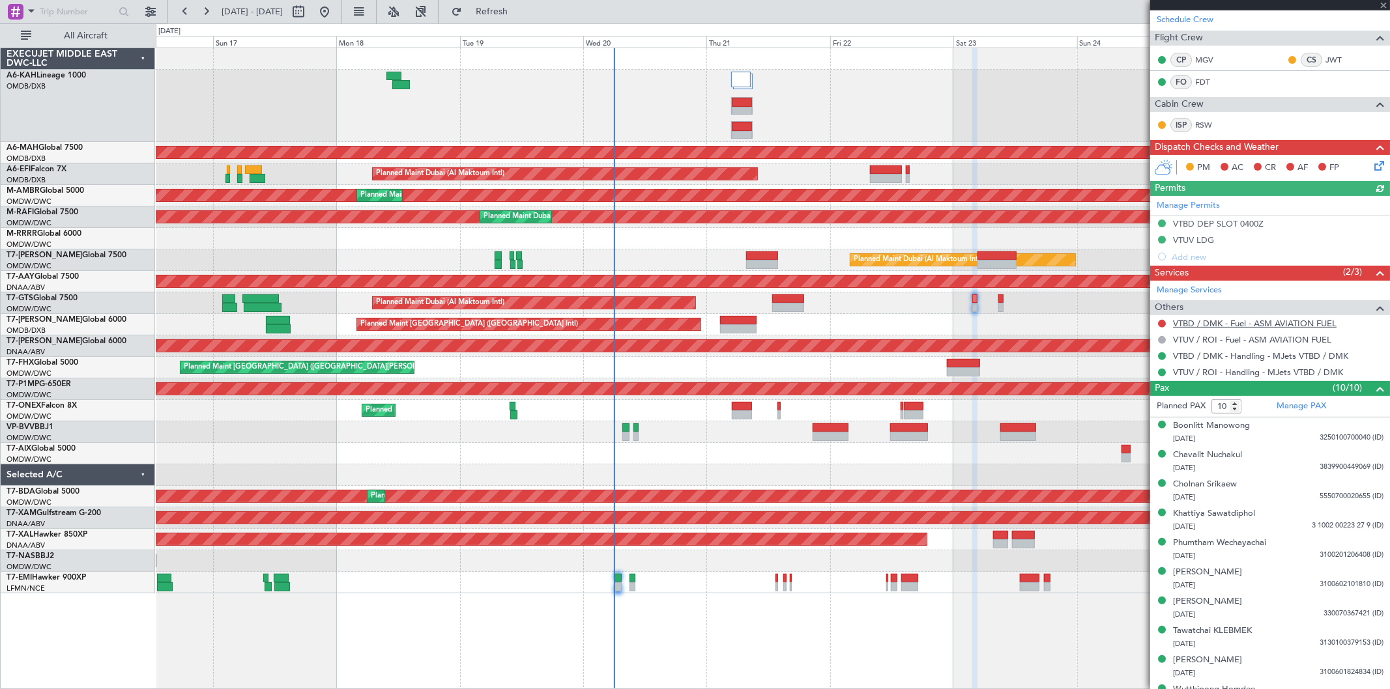
scroll to position [233, 0]
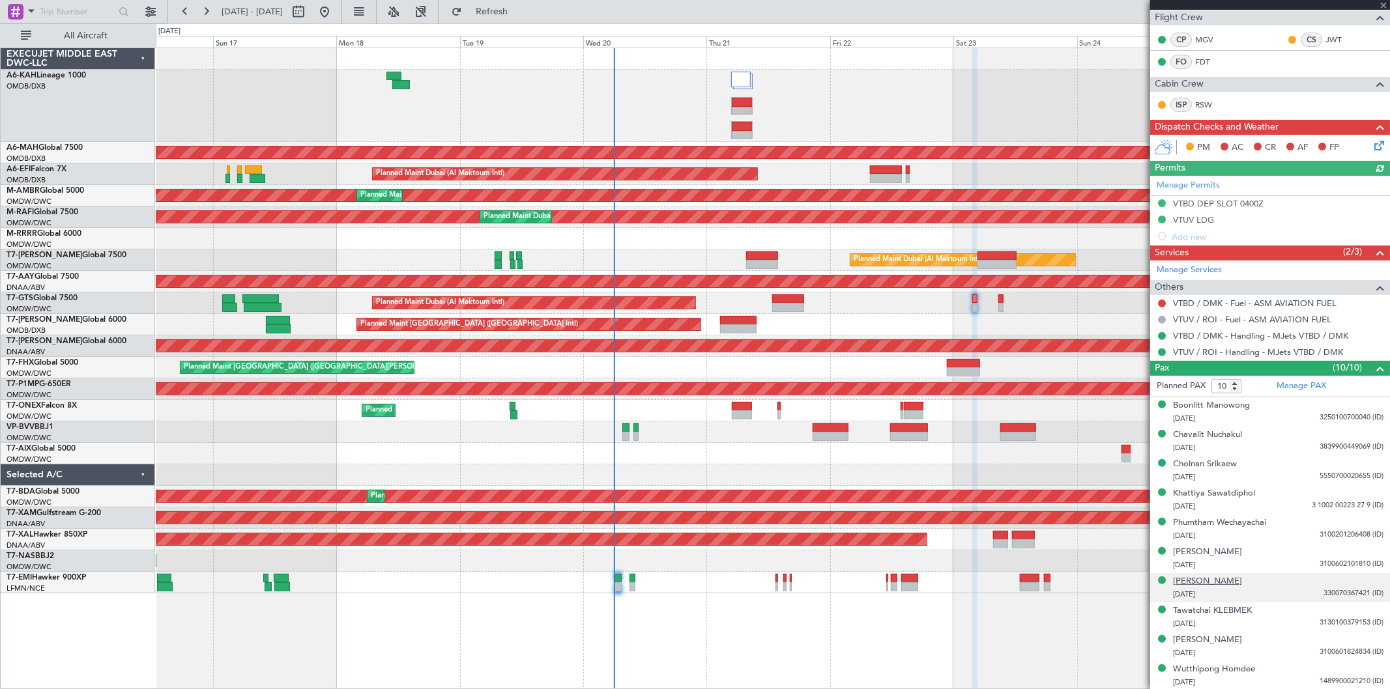
click at [1232, 583] on div "[PERSON_NAME]" at bounding box center [1207, 581] width 69 height 13
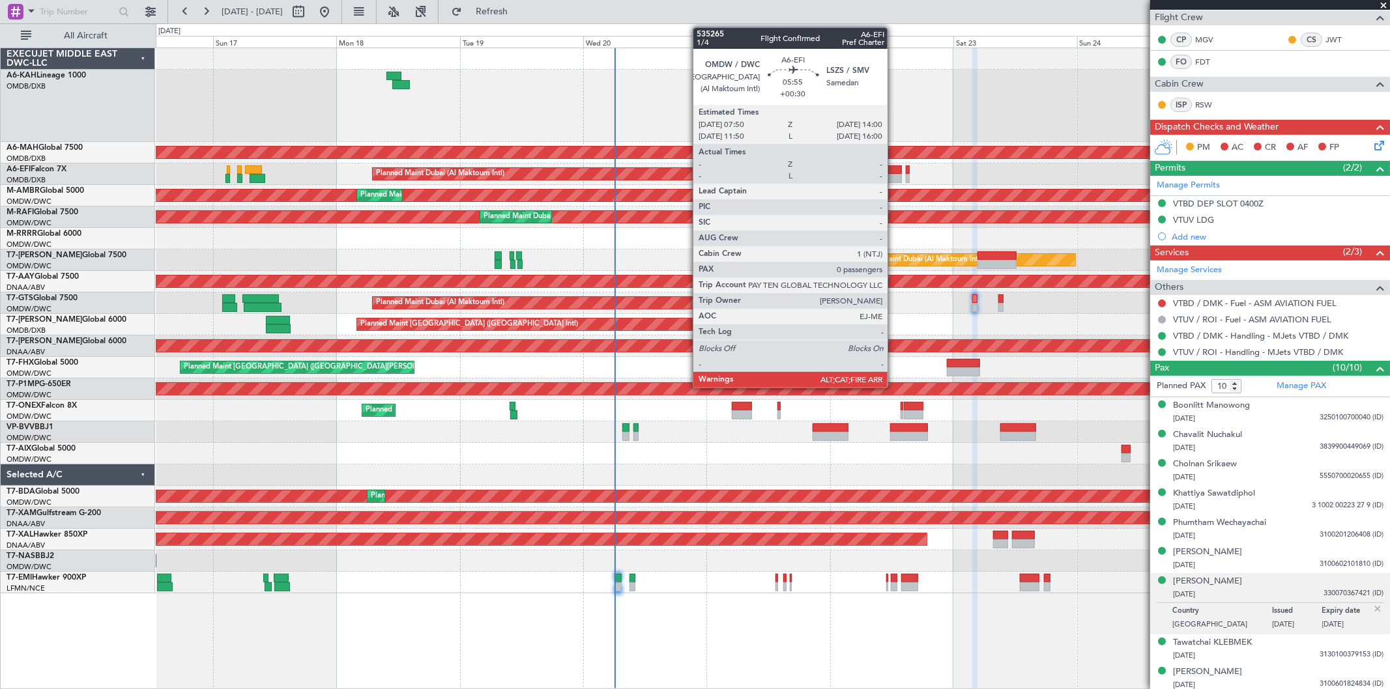
click at [895, 170] on div at bounding box center [886, 170] width 32 height 9
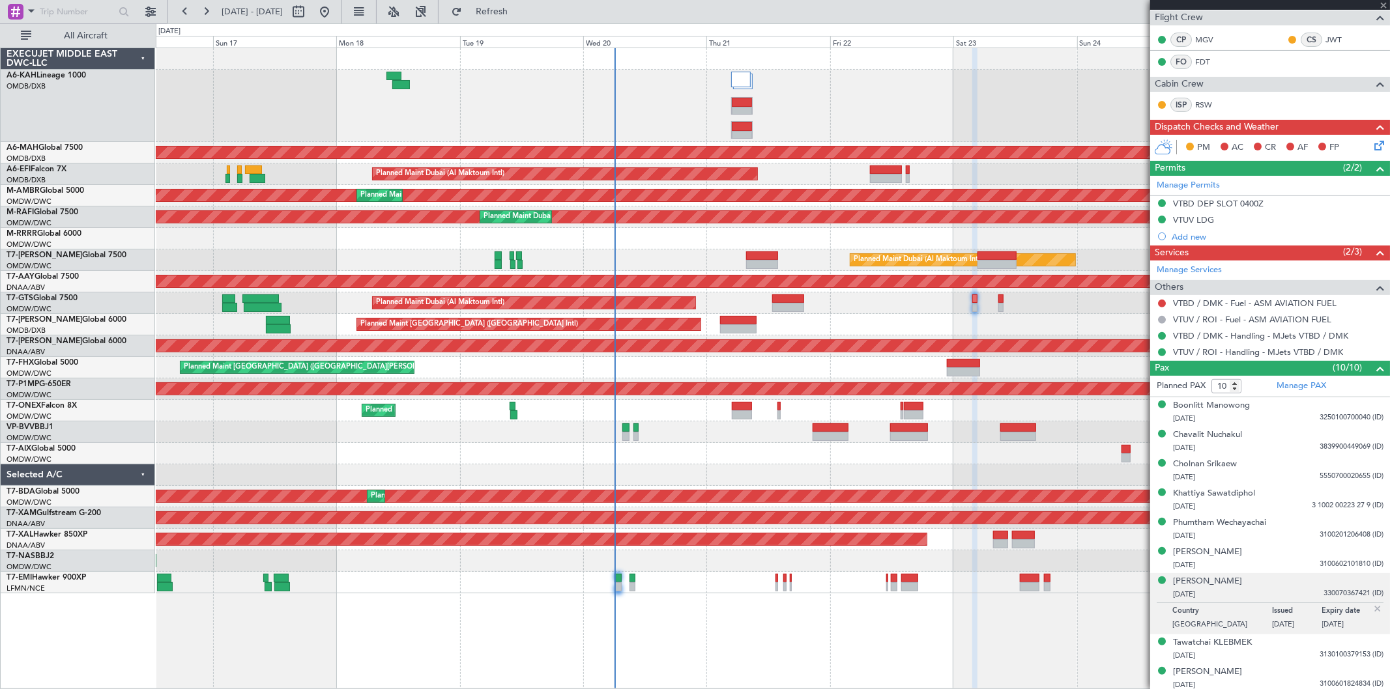
type input "+00:30"
type input "0"
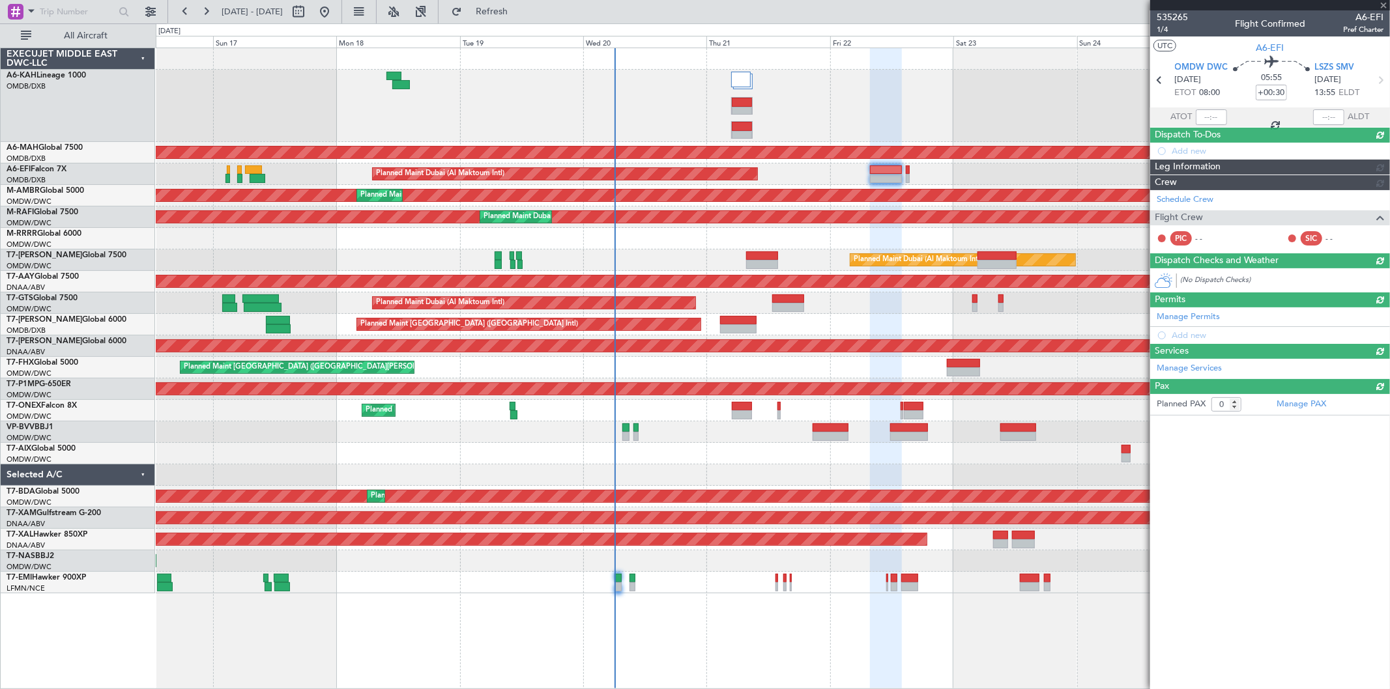
scroll to position [0, 0]
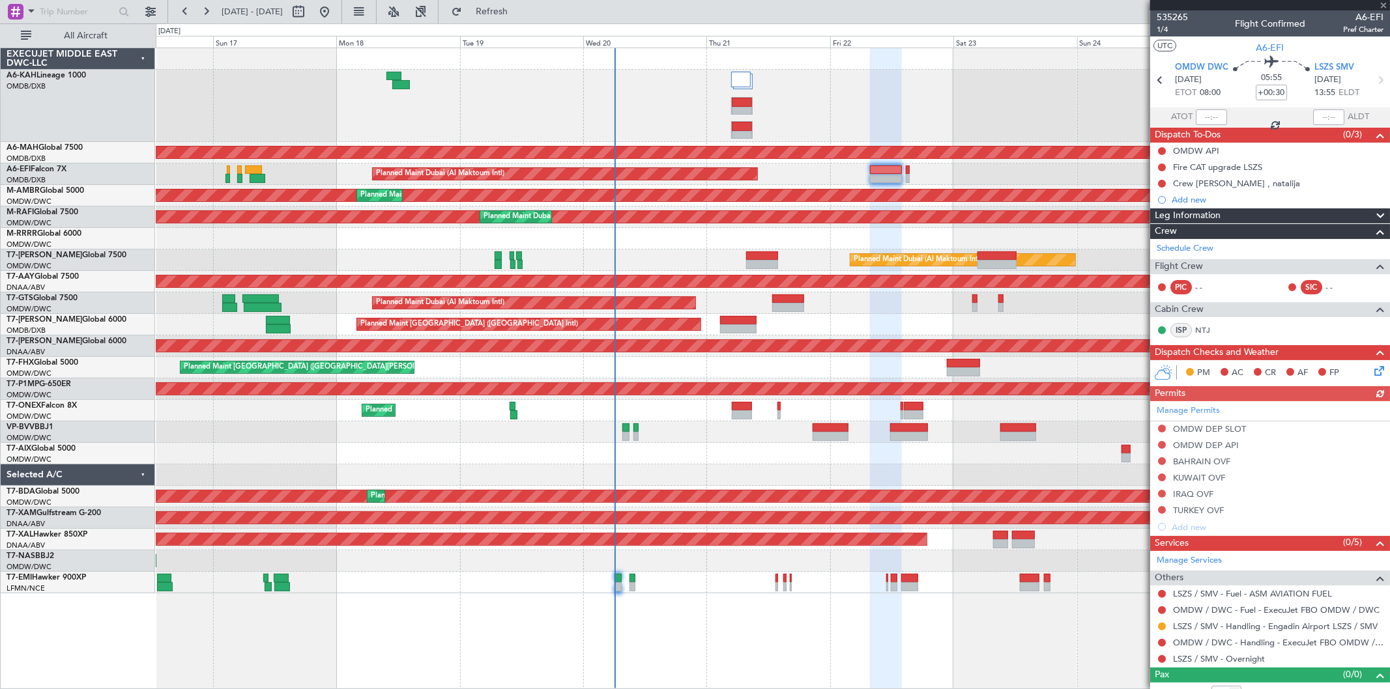
click at [1250, 632] on mat-tooltip-component "LSZS / SMV - Handling - Engadin Airport LSZS / SMV" at bounding box center [1274, 649] width 196 height 35
click at [1241, 626] on link "LSZS / SMV - Handling - Engadin Airport LSZS / SMV" at bounding box center [1275, 626] width 205 height 11
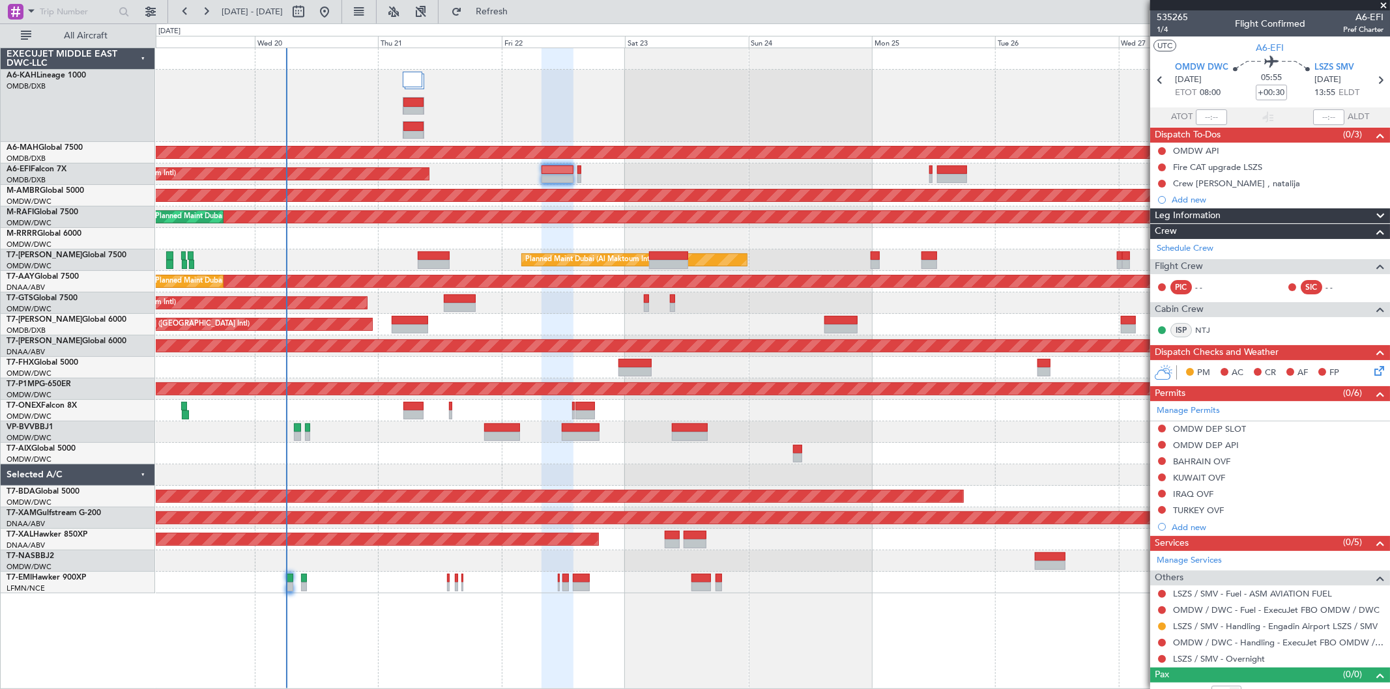
click at [394, 248] on div at bounding box center [773, 239] width 1234 height 22
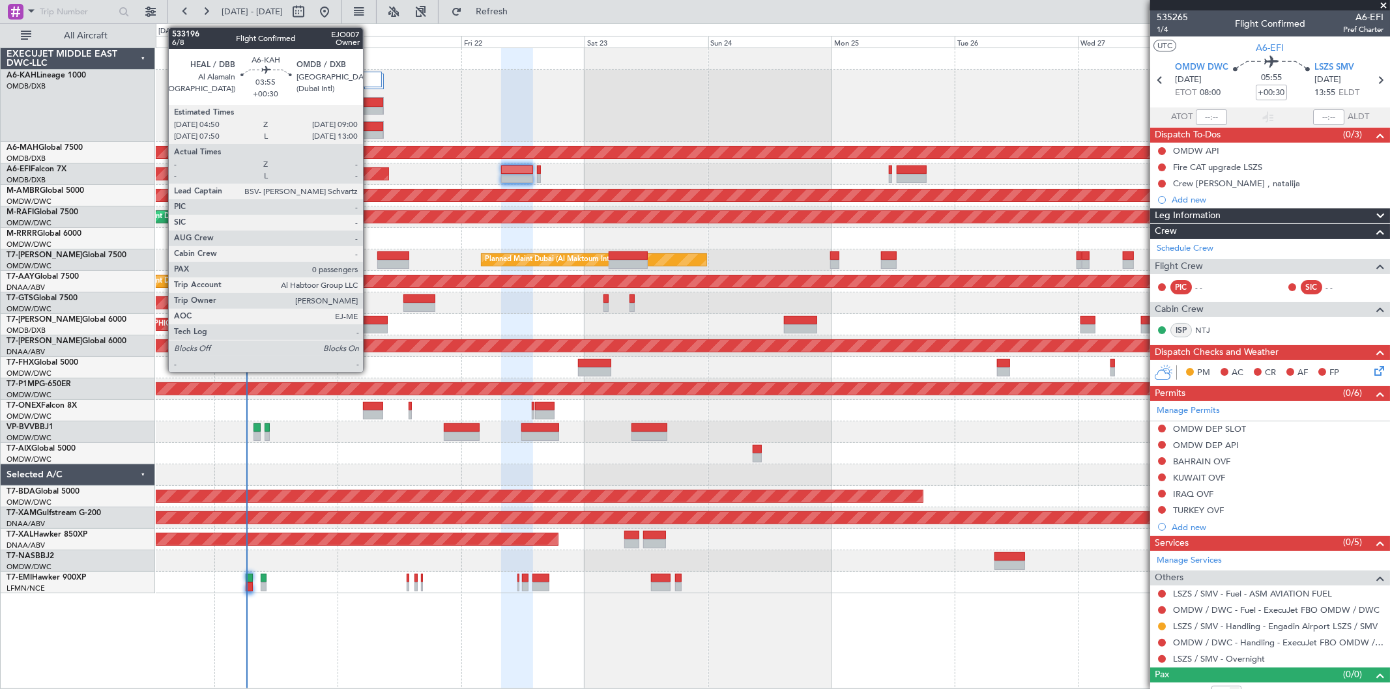
click at [369, 134] on div at bounding box center [373, 135] width 20 height 9
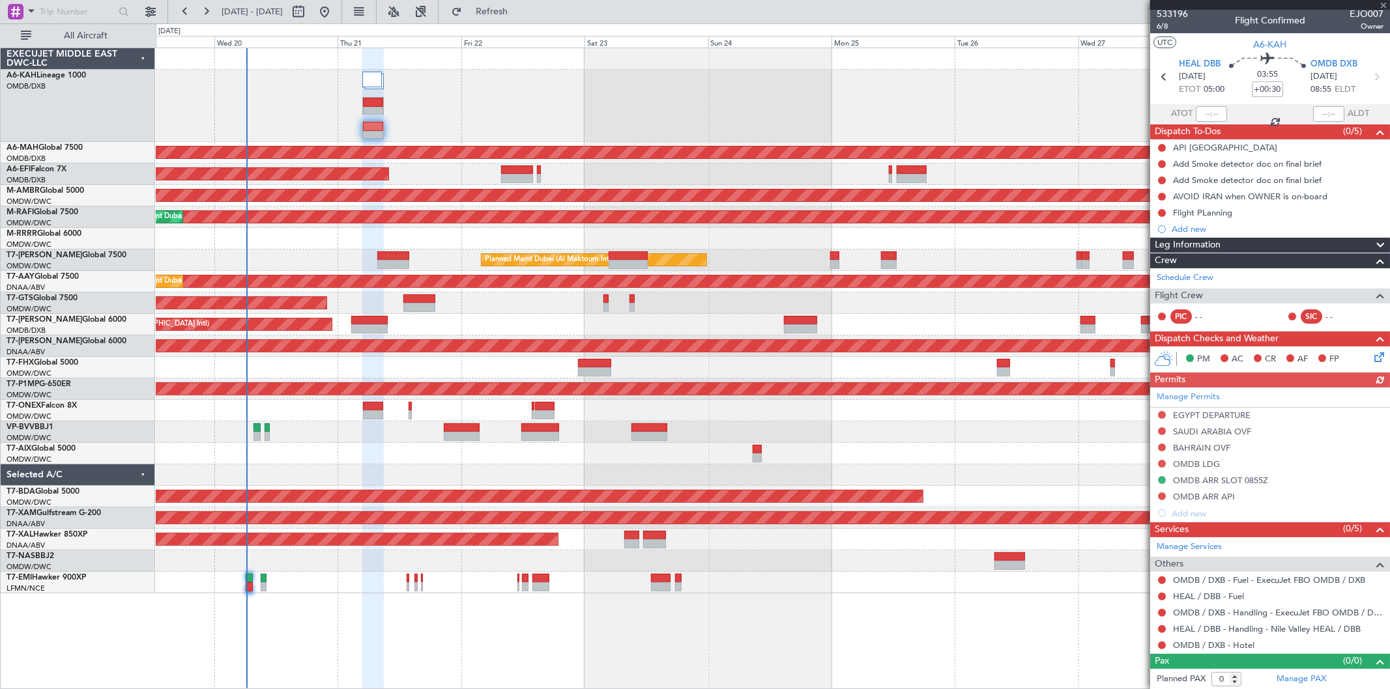
scroll to position [4, 0]
click at [1279, 611] on link "OMDB / DXB - Handling - ExecuJet FBO OMDB / DXB" at bounding box center [1278, 612] width 210 height 11
click at [1163, 629] on button at bounding box center [1162, 629] width 8 height 8
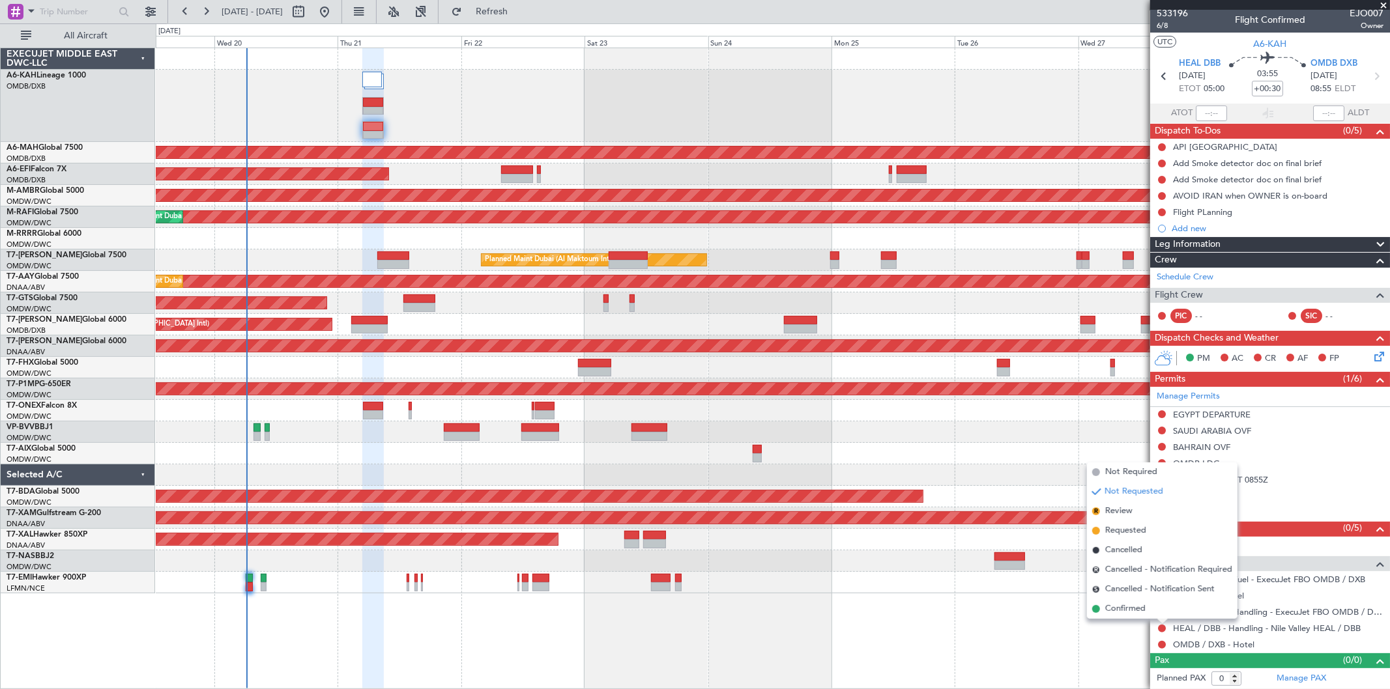
click at [1130, 531] on span "Requested" at bounding box center [1125, 531] width 41 height 13
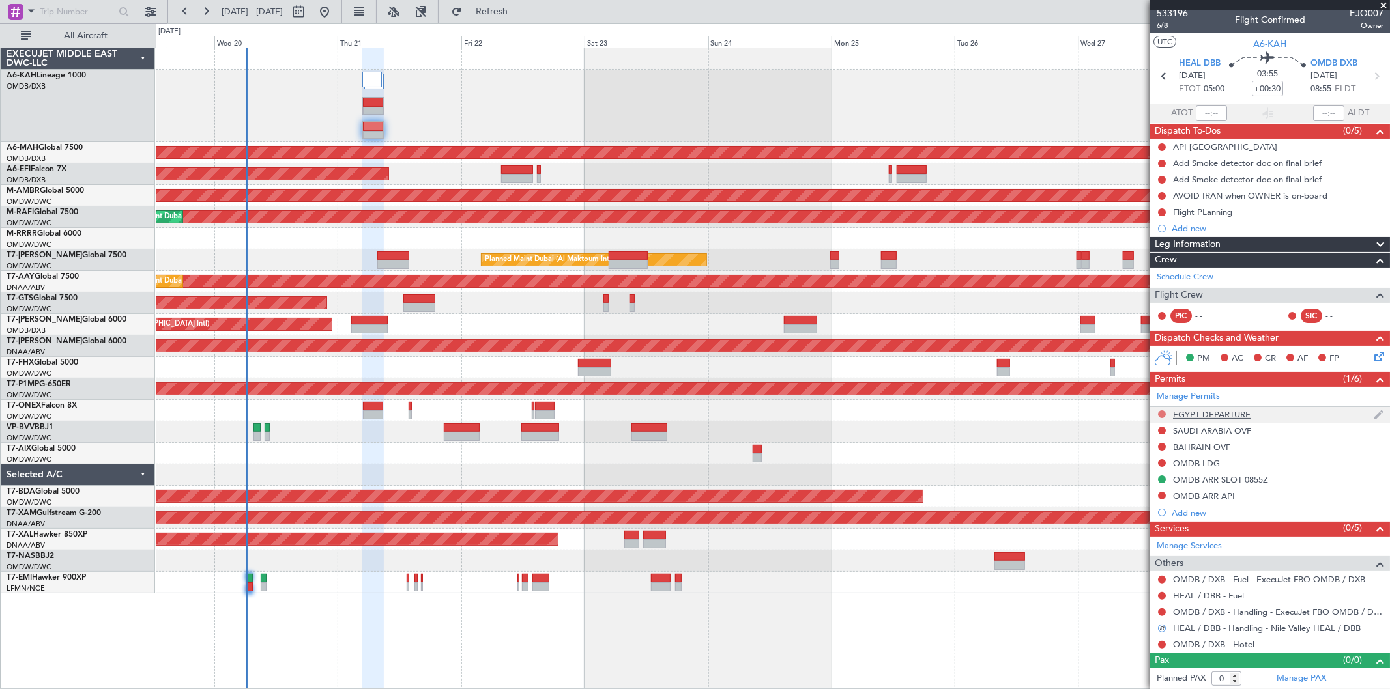
click at [1161, 412] on button at bounding box center [1162, 415] width 8 height 8
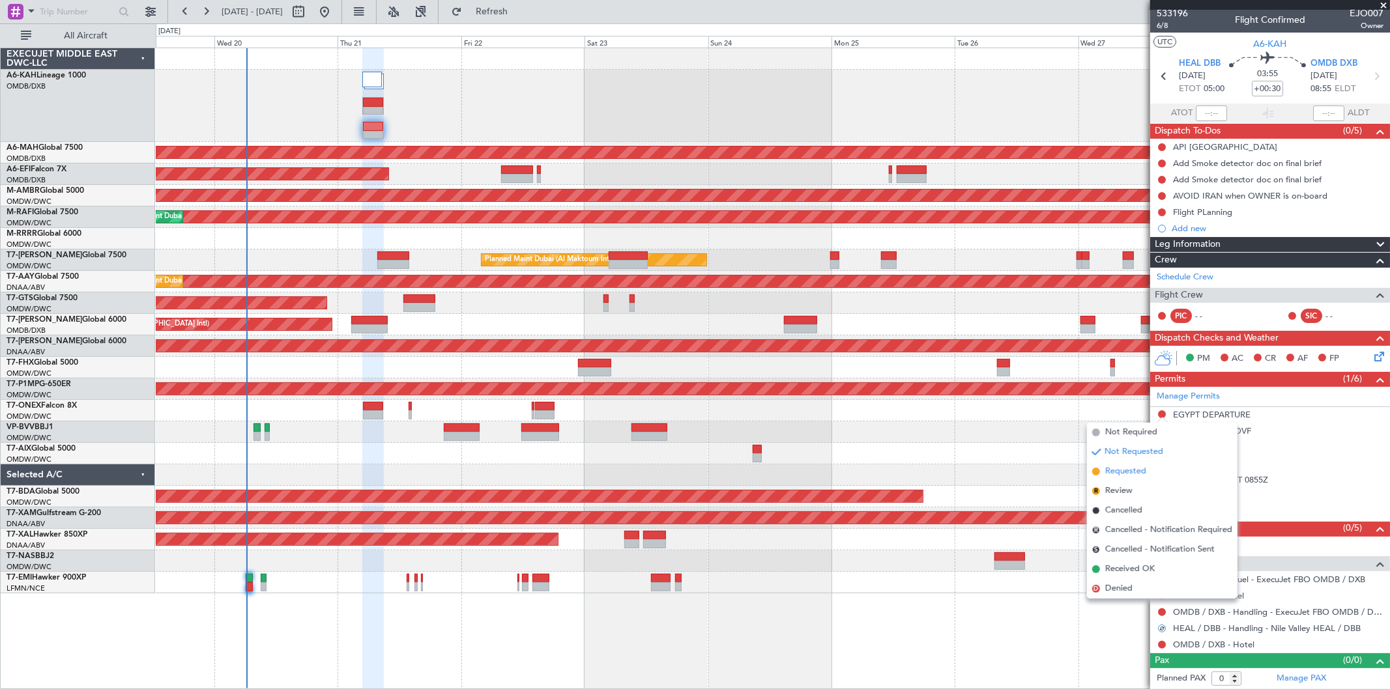
click at [1124, 468] on span "Requested" at bounding box center [1125, 471] width 41 height 13
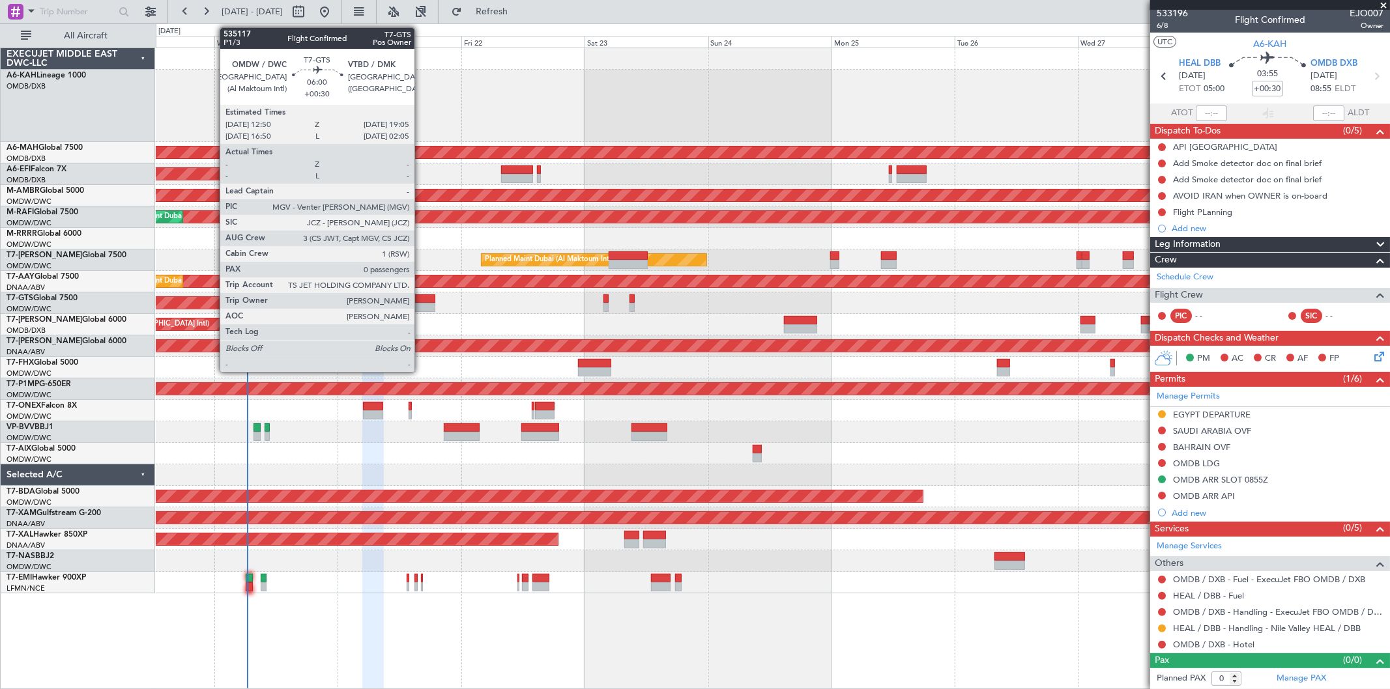
click at [421, 301] on div at bounding box center [419, 299] width 33 height 9
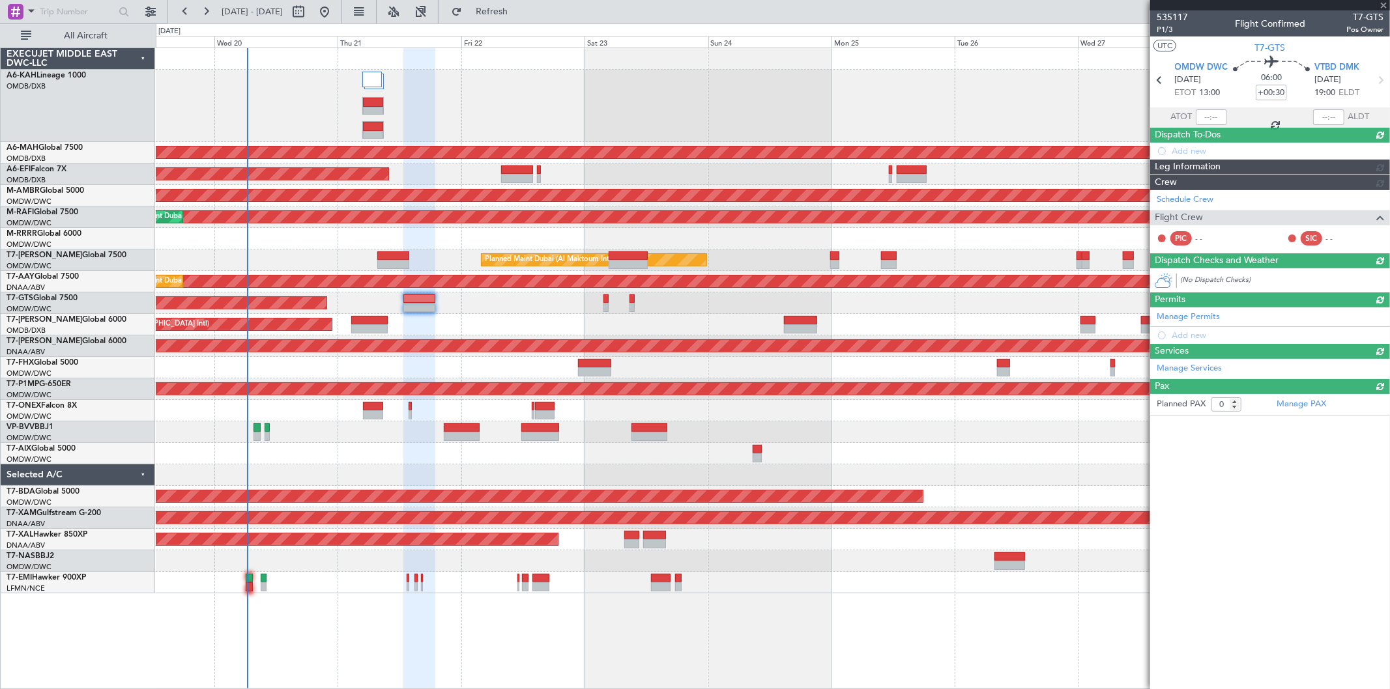
scroll to position [0, 0]
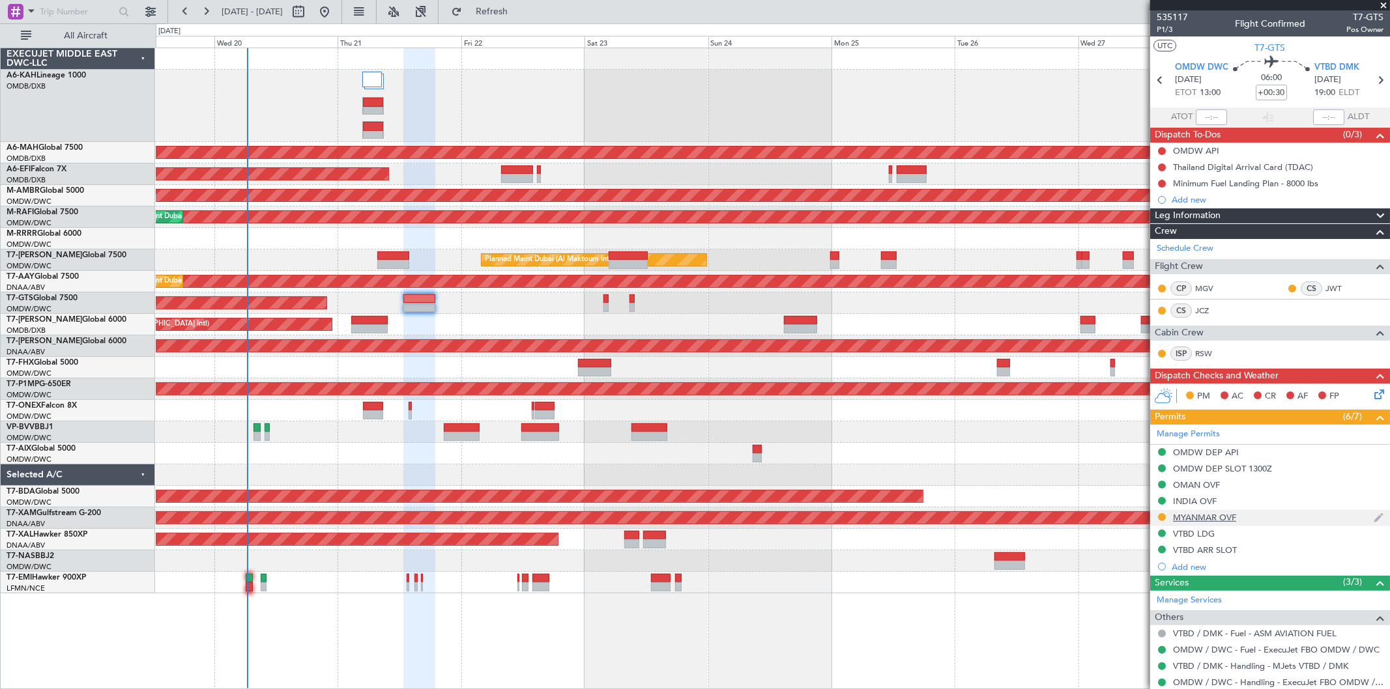
click at [1208, 517] on div "MYANMAR OVF" at bounding box center [1204, 517] width 63 height 11
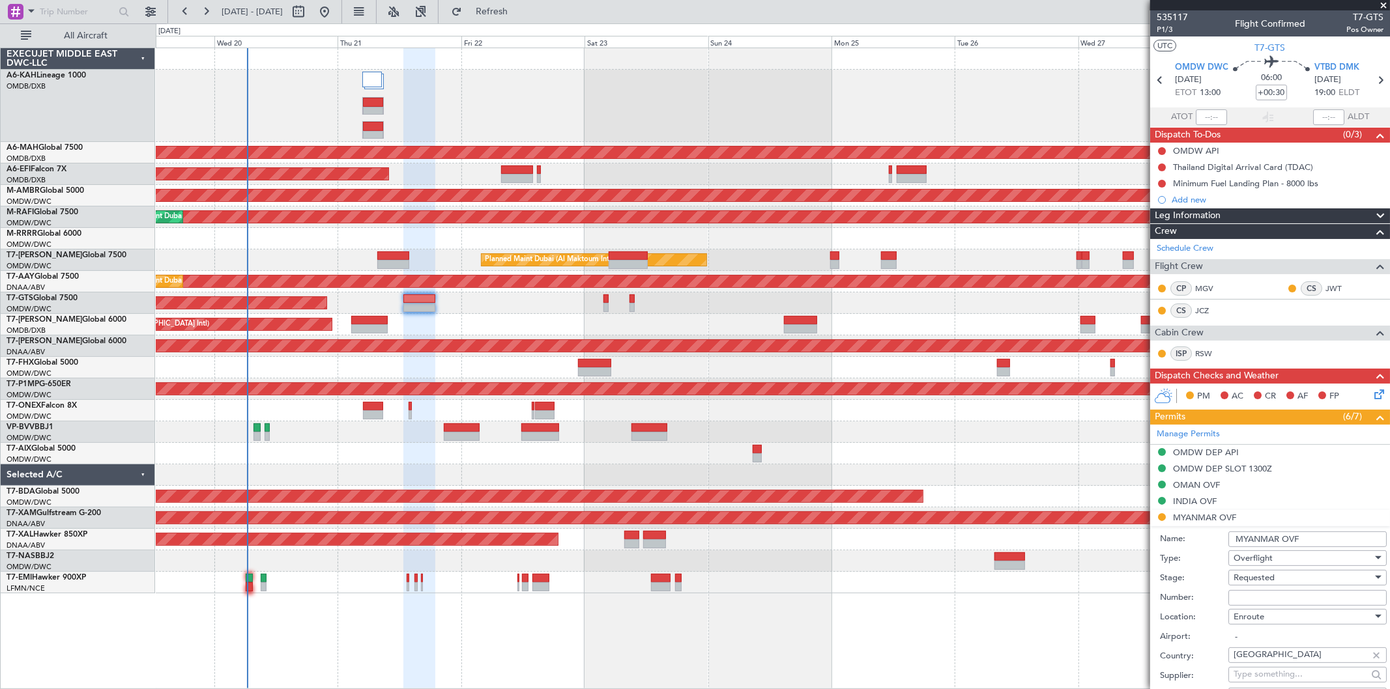
scroll to position [362, 0]
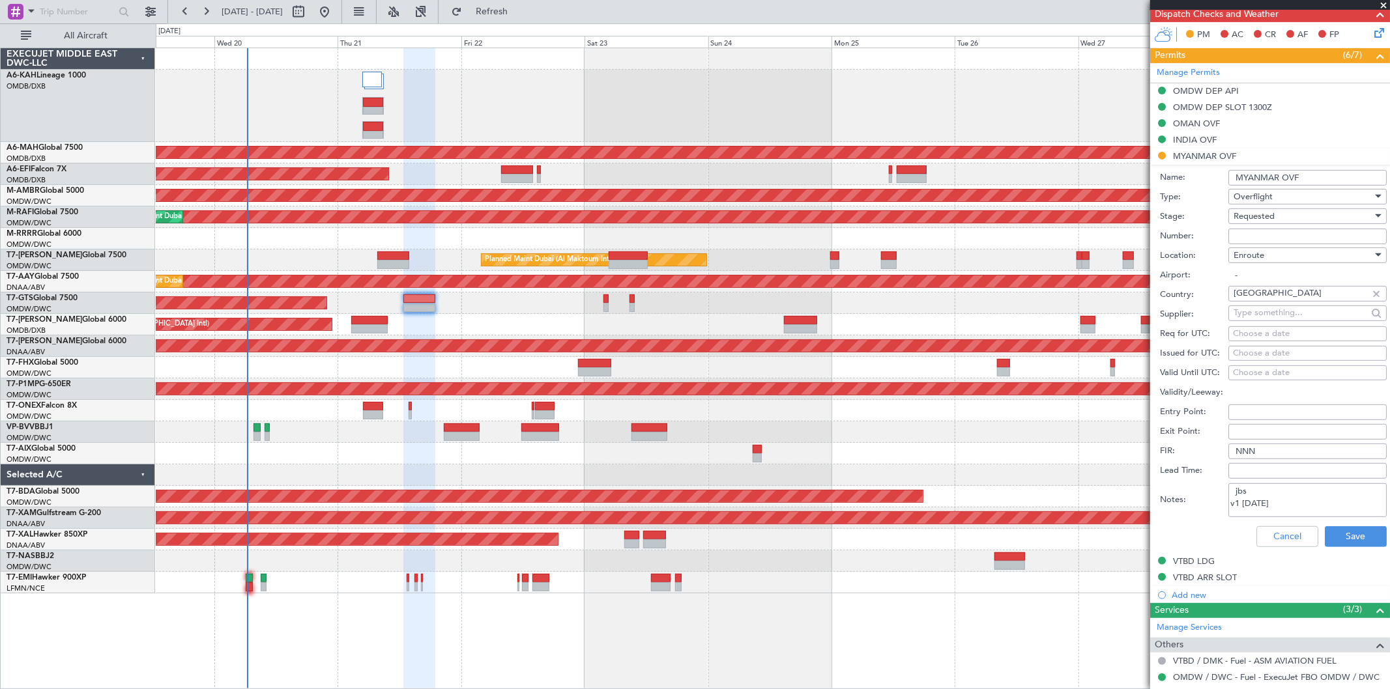
click at [1254, 233] on input "Number:" at bounding box center [1307, 237] width 158 height 16
paste input "ATS 508 / 3-GEN / [DATE] / 20"
type input "ATS 508 / 3-GEN / [DATE] / 20"
click at [1254, 224] on div "Requested" at bounding box center [1303, 217] width 139 height 20
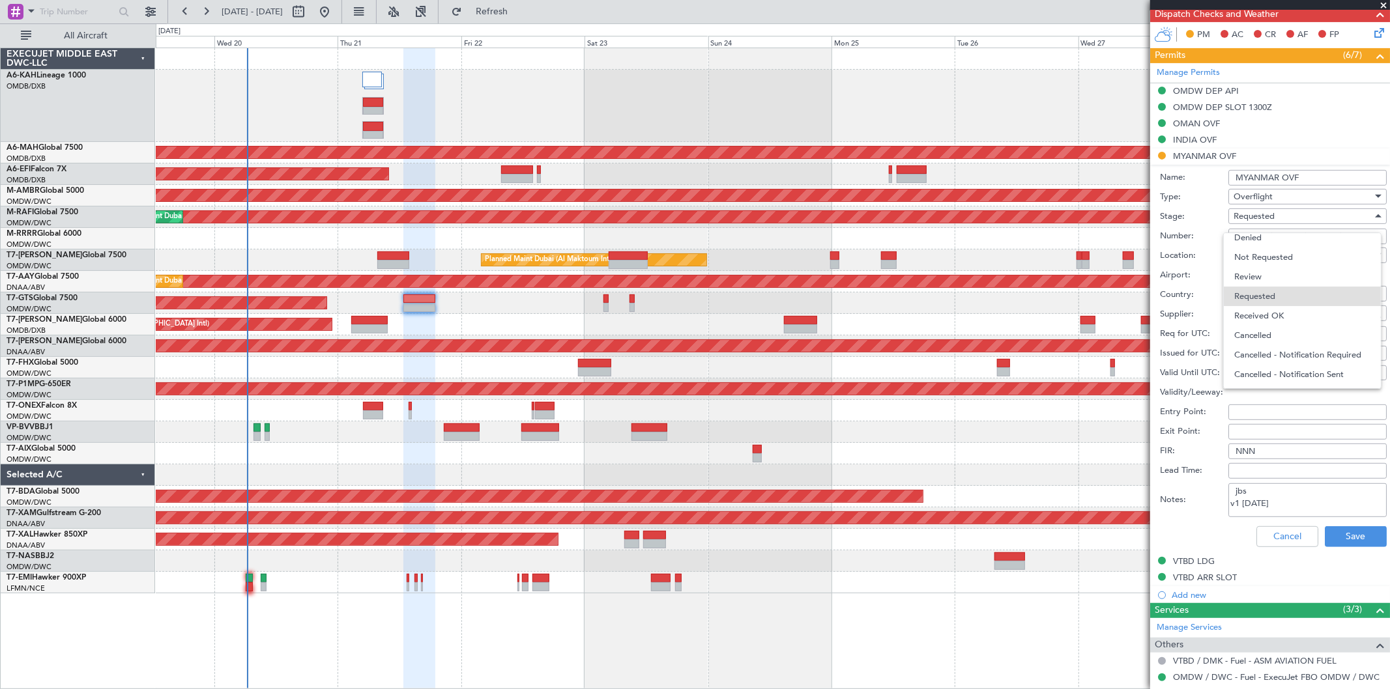
click at [1269, 311] on span "Received OK" at bounding box center [1302, 316] width 136 height 20
click at [1346, 538] on button "Save" at bounding box center [1356, 537] width 62 height 21
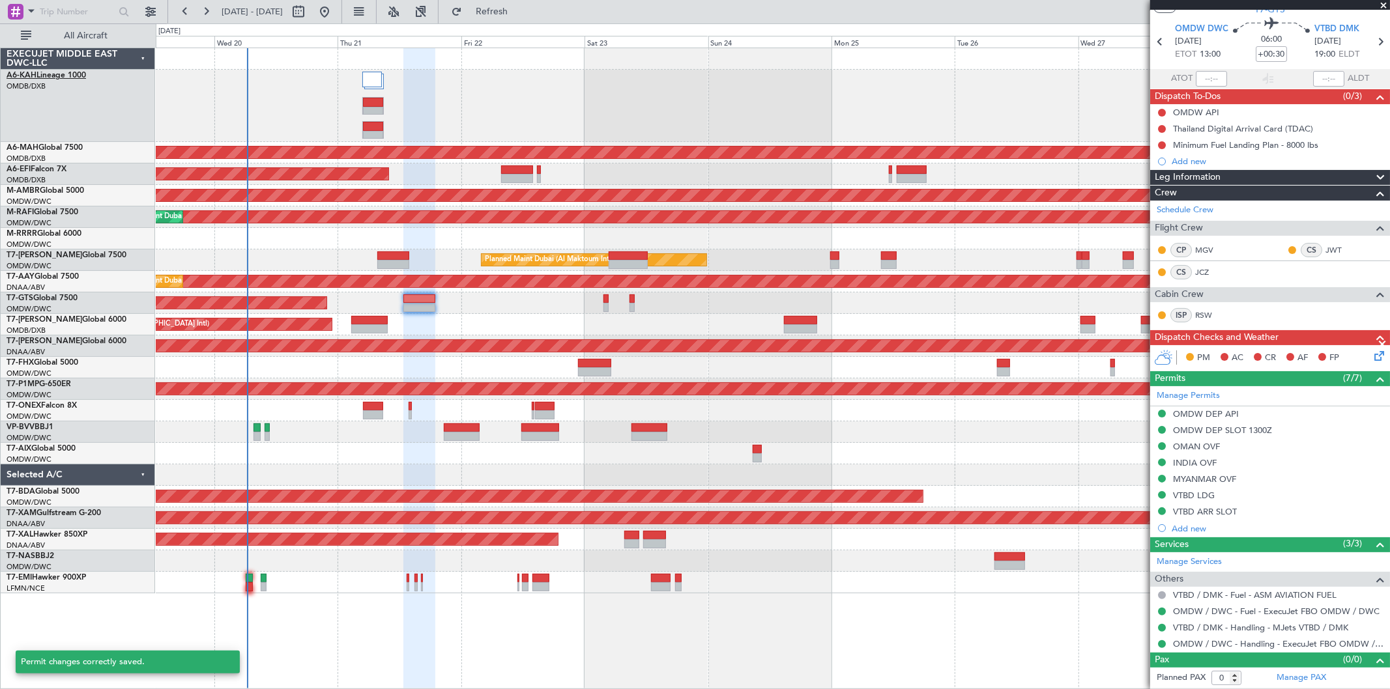
scroll to position [38, 0]
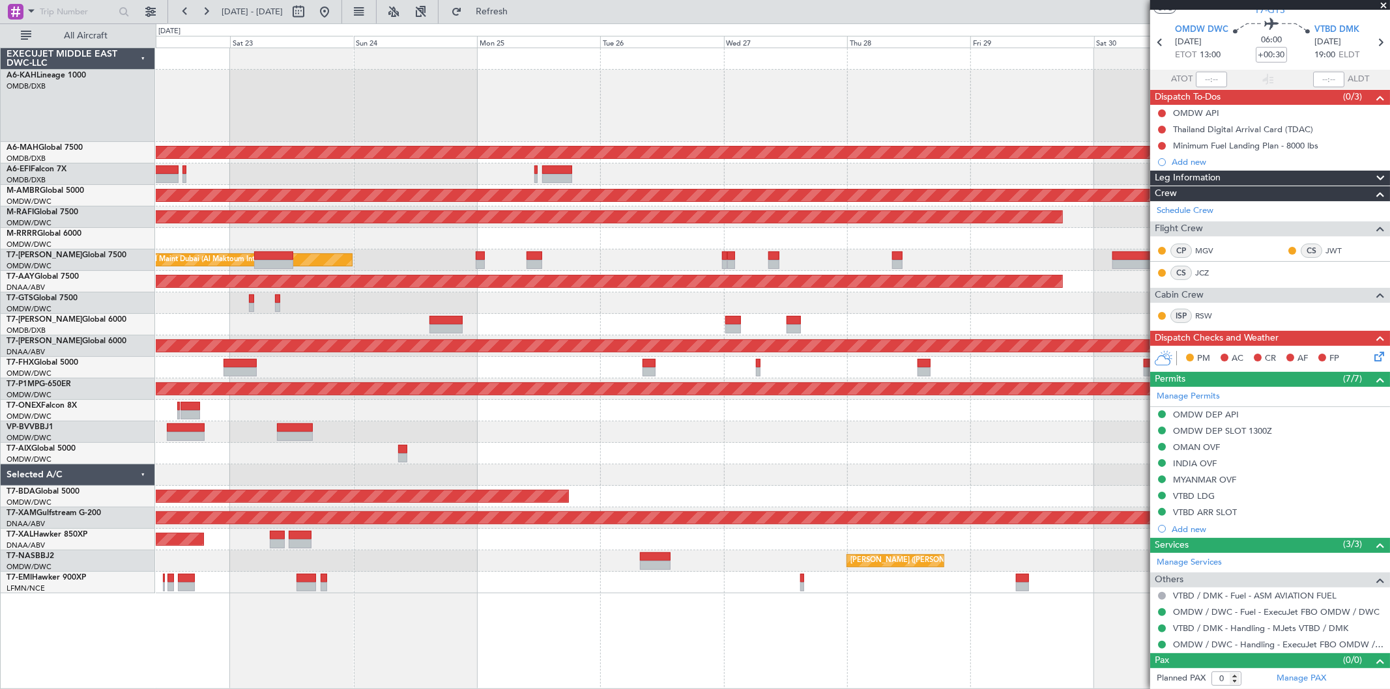
click at [534, 248] on div at bounding box center [773, 239] width 1234 height 22
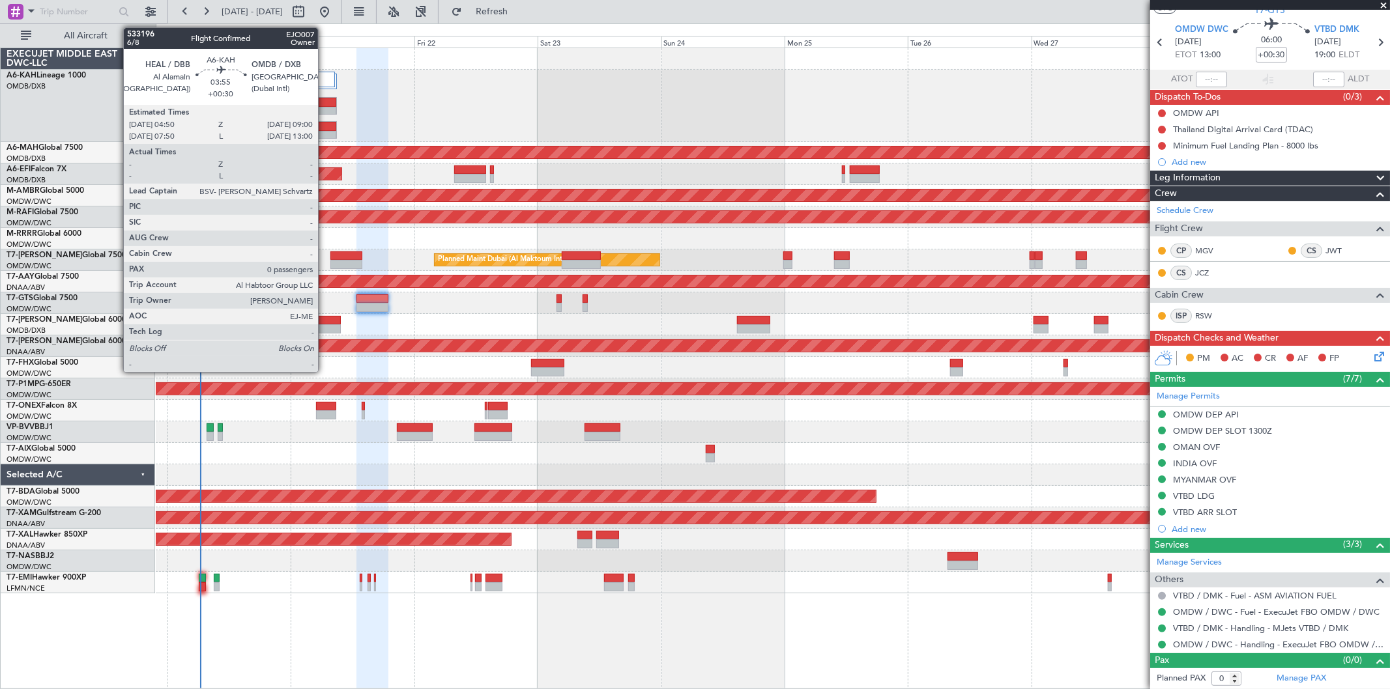
click at [325, 126] on div at bounding box center [326, 126] width 20 height 9
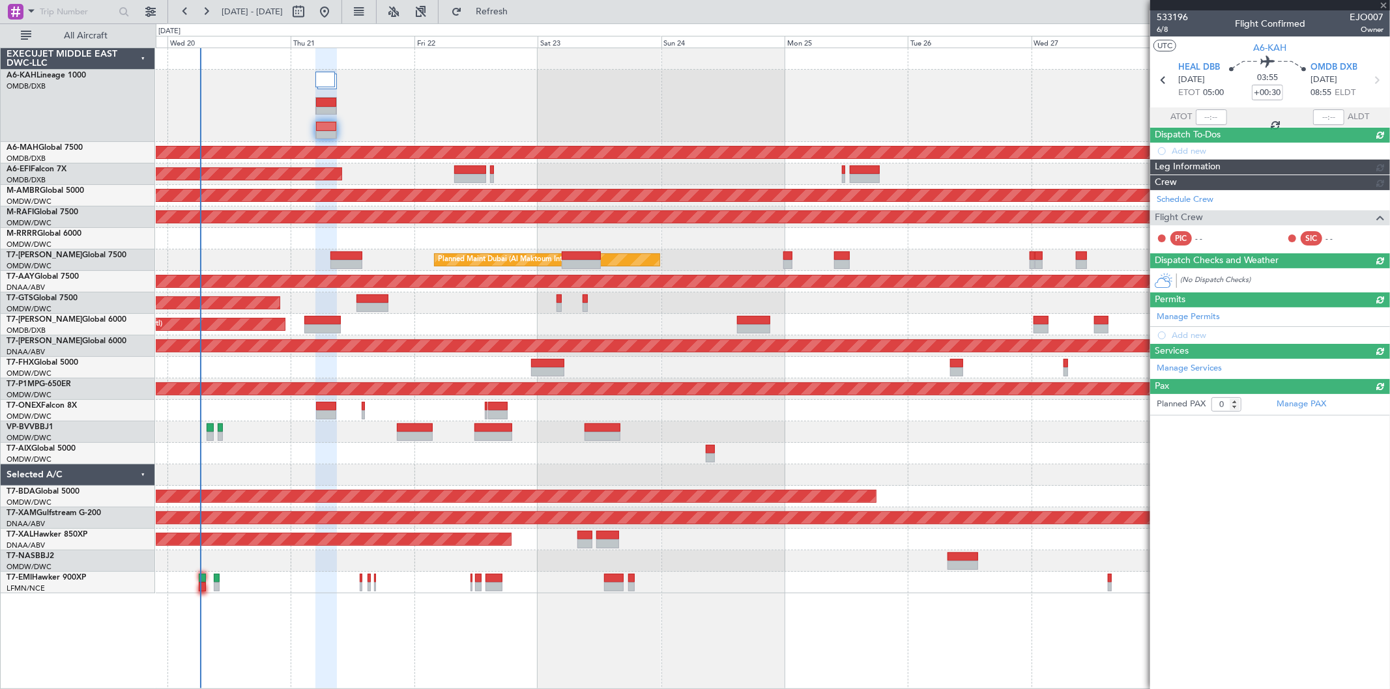
scroll to position [0, 0]
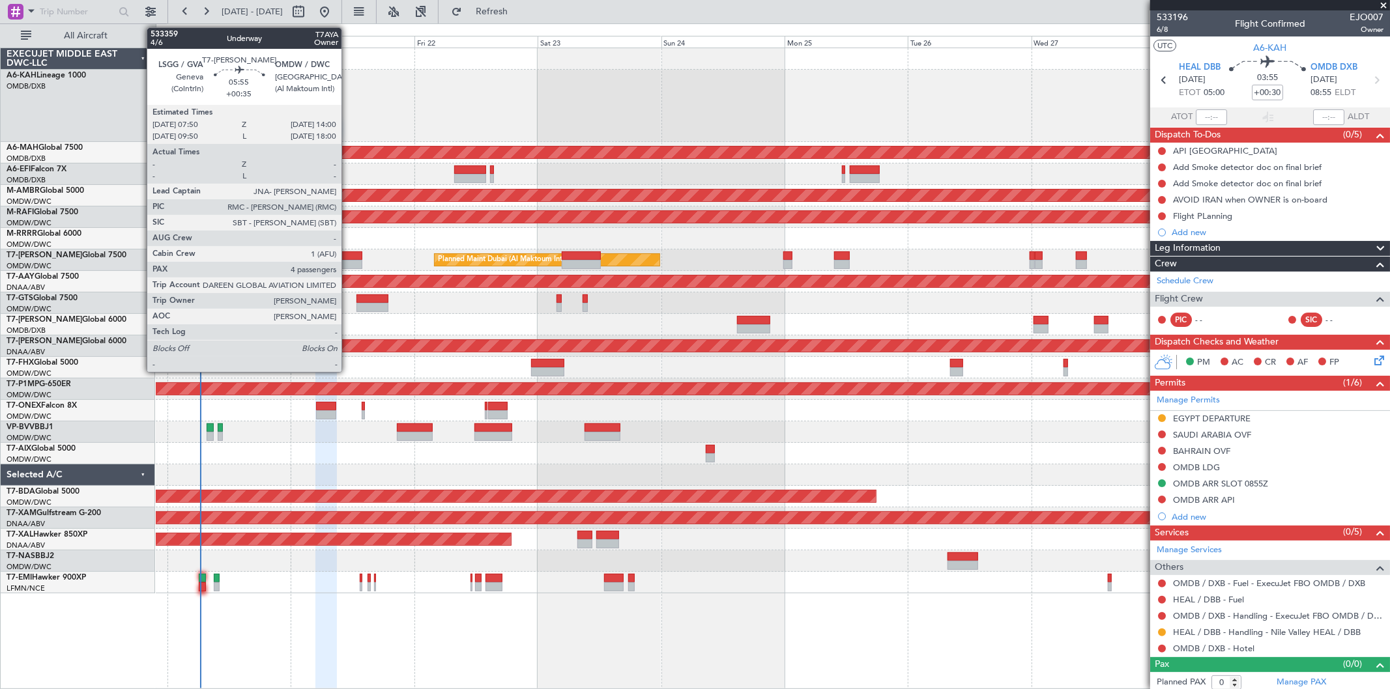
click at [348, 261] on div at bounding box center [346, 264] width 32 height 9
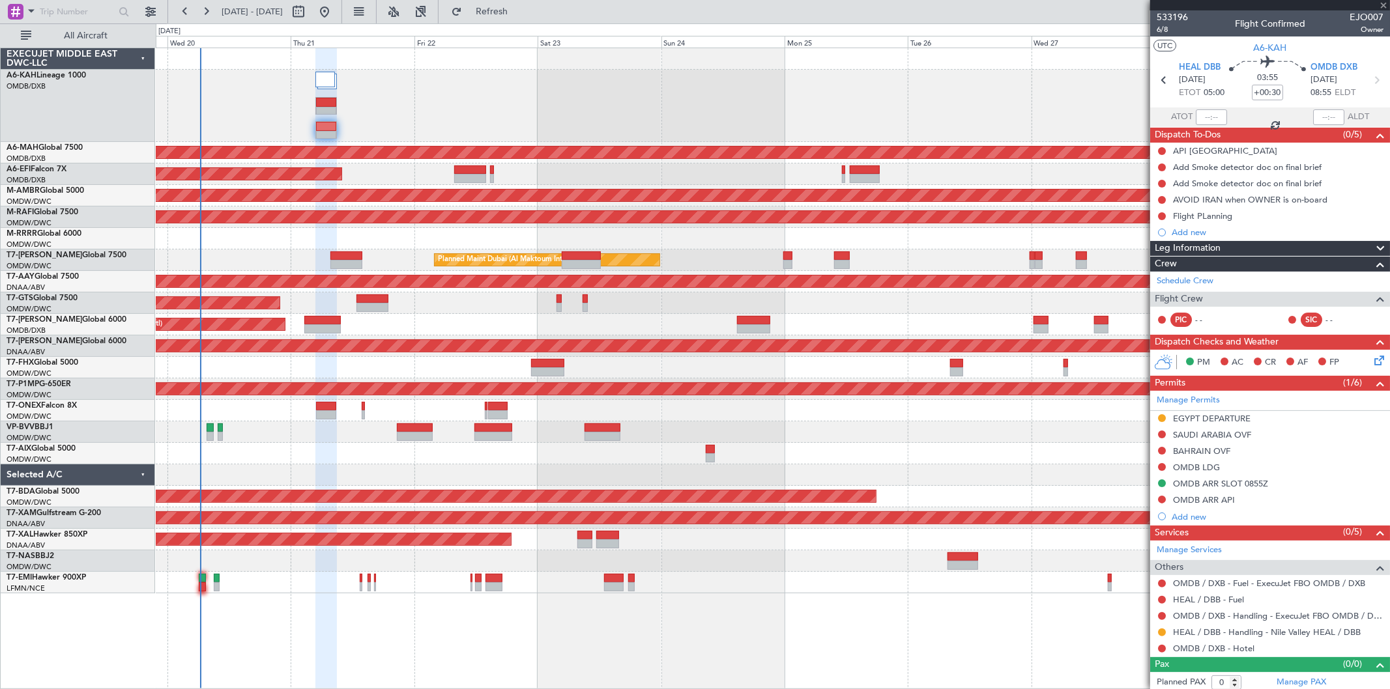
type input "+00:35"
type input "4"
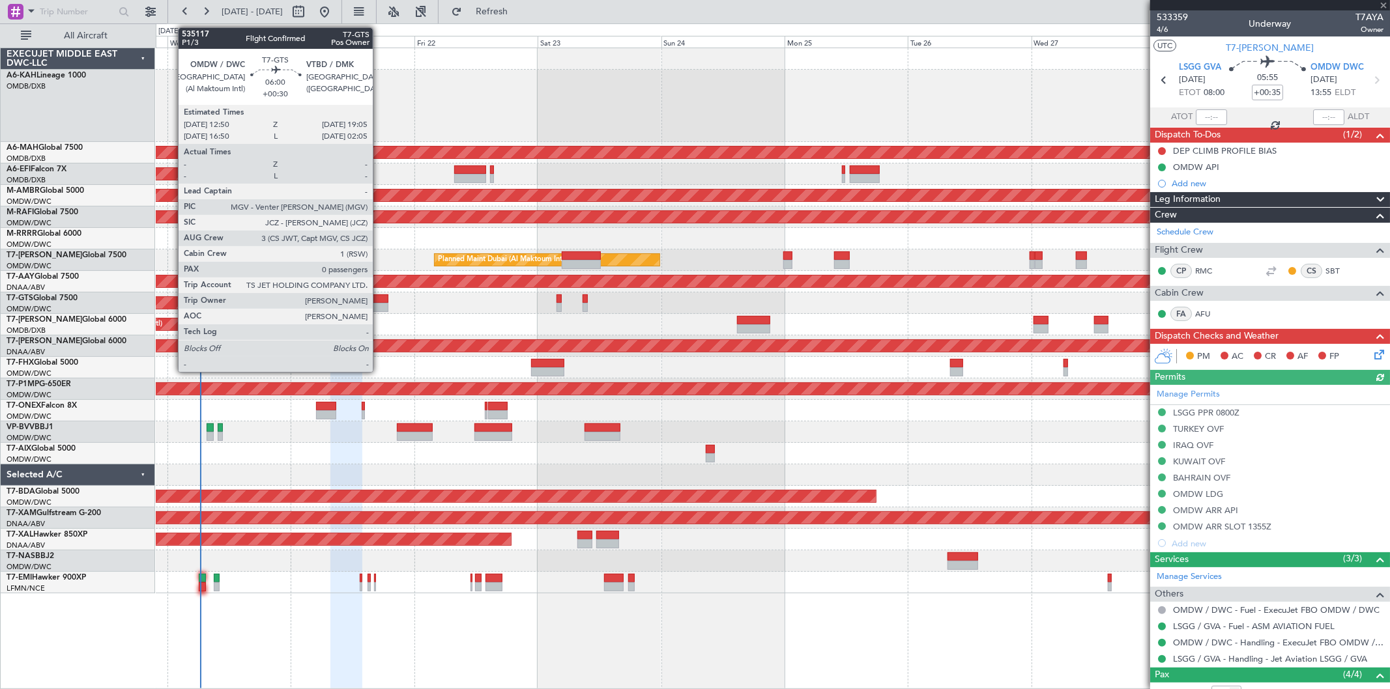
click at [379, 303] on div at bounding box center [372, 307] width 33 height 9
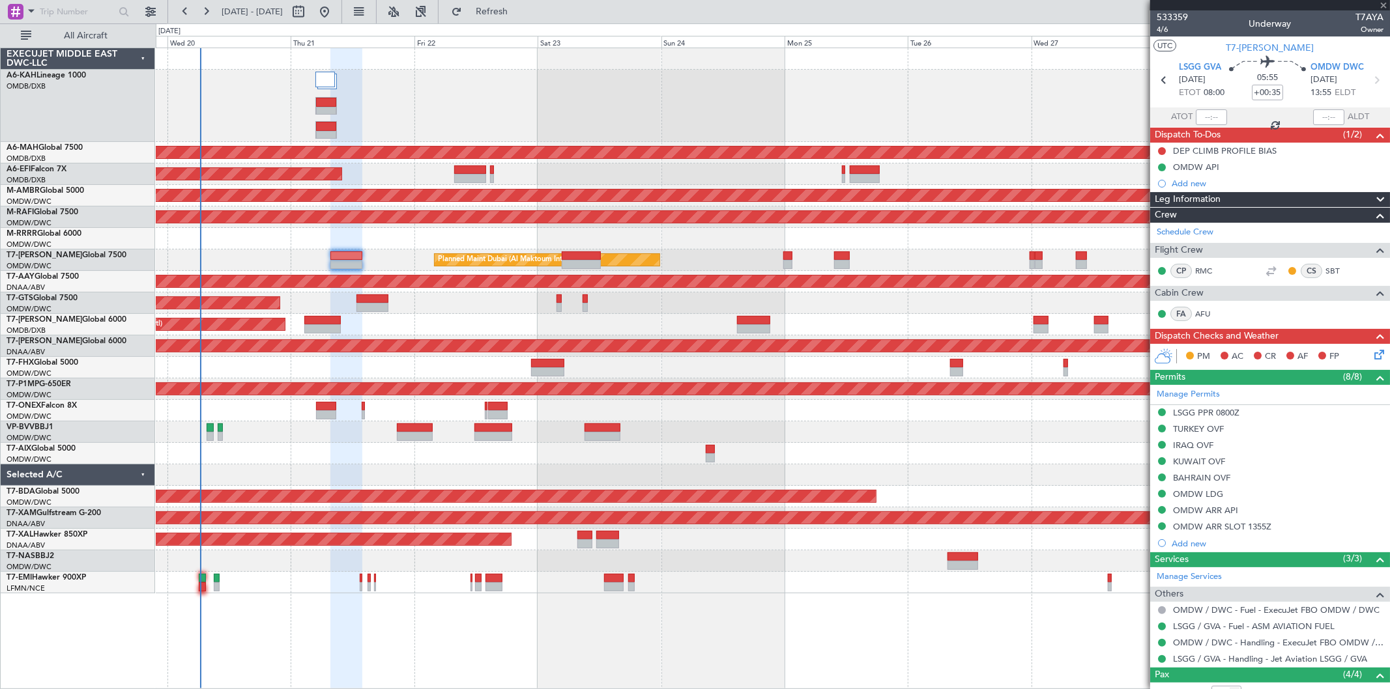
type input "+00:30"
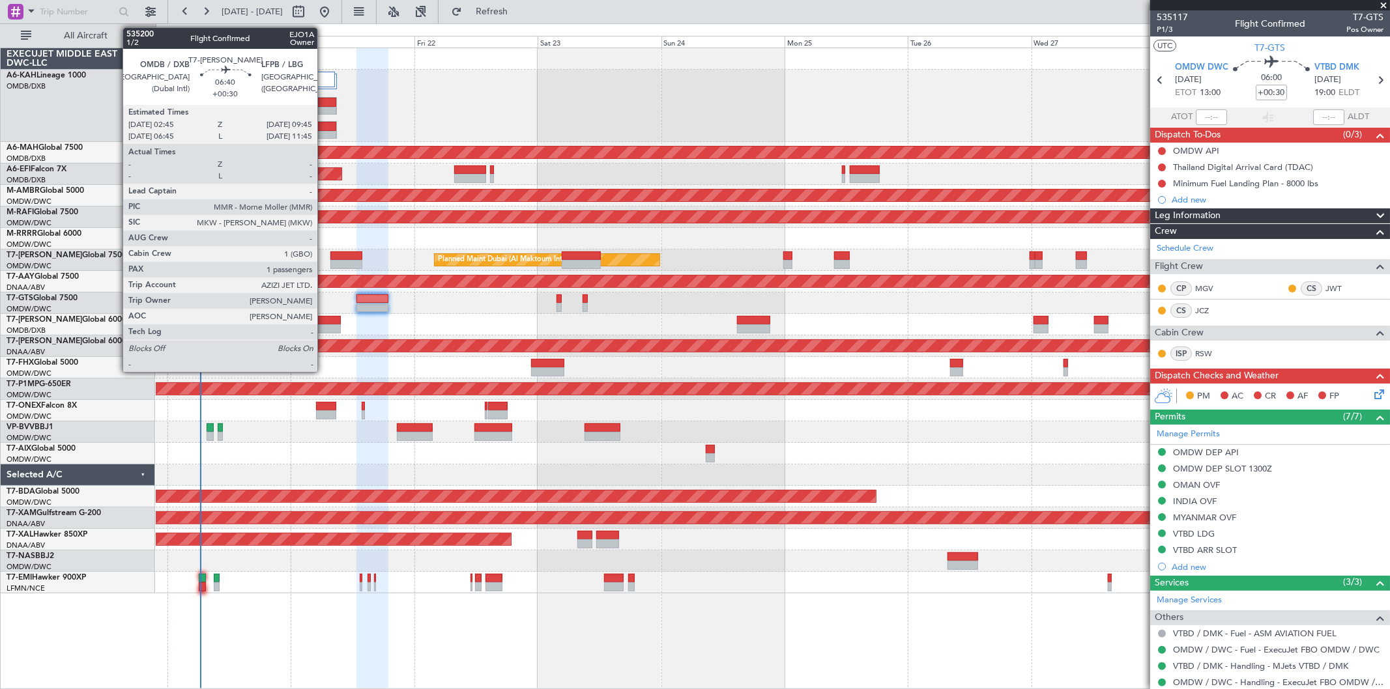
click at [324, 325] on div at bounding box center [322, 329] width 36 height 9
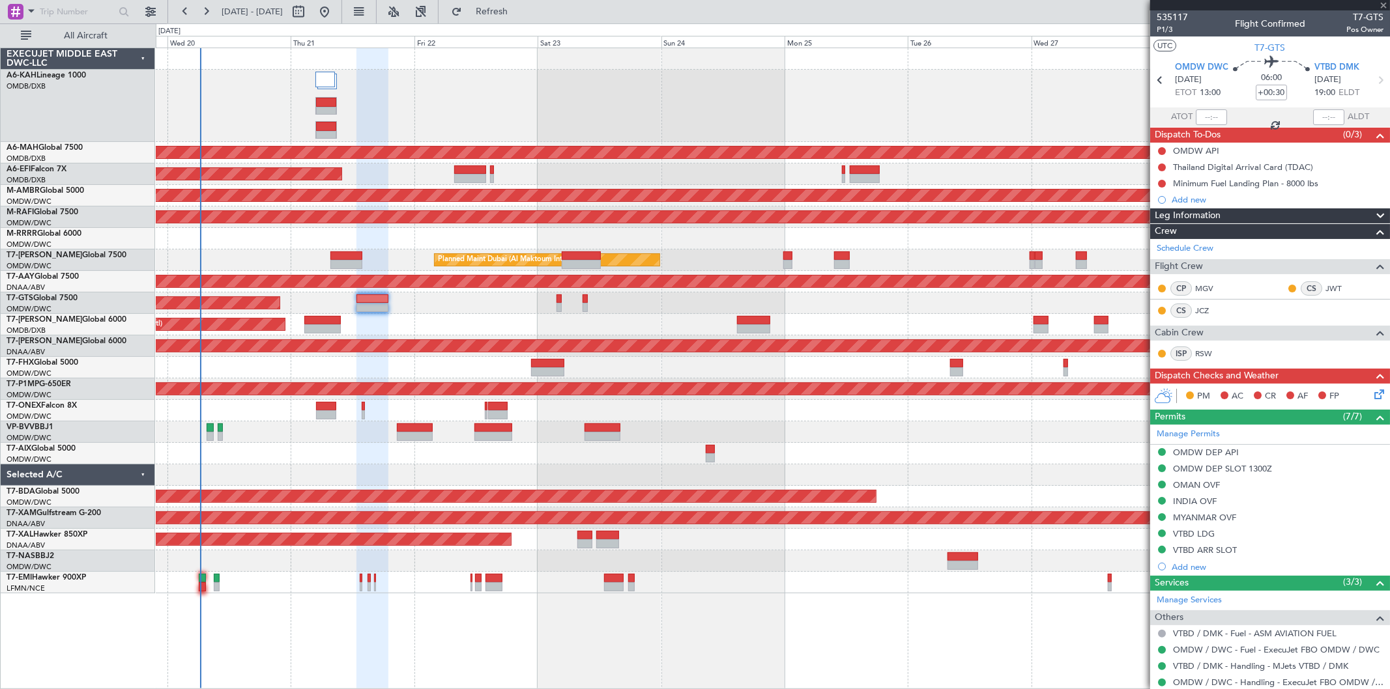
type input "1"
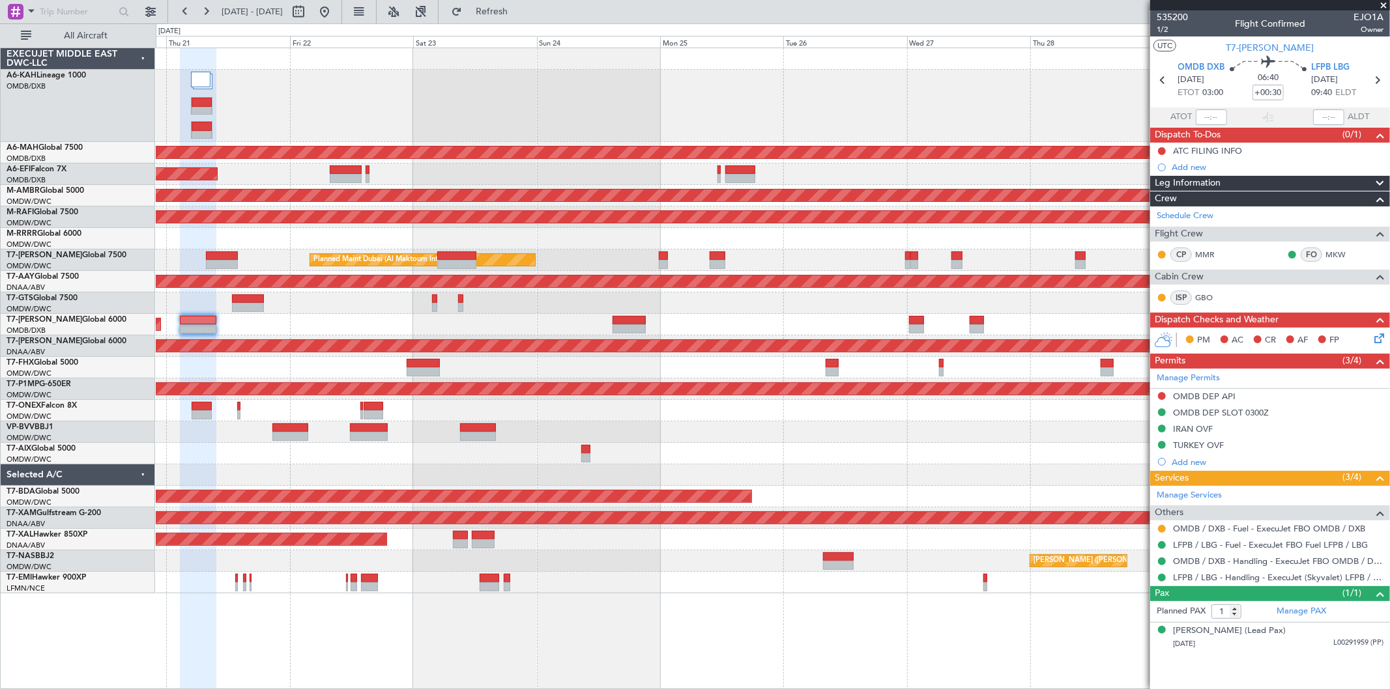
click at [317, 297] on div "Planned Maint Dubai (Al Maktoum Intl)" at bounding box center [773, 304] width 1234 height 22
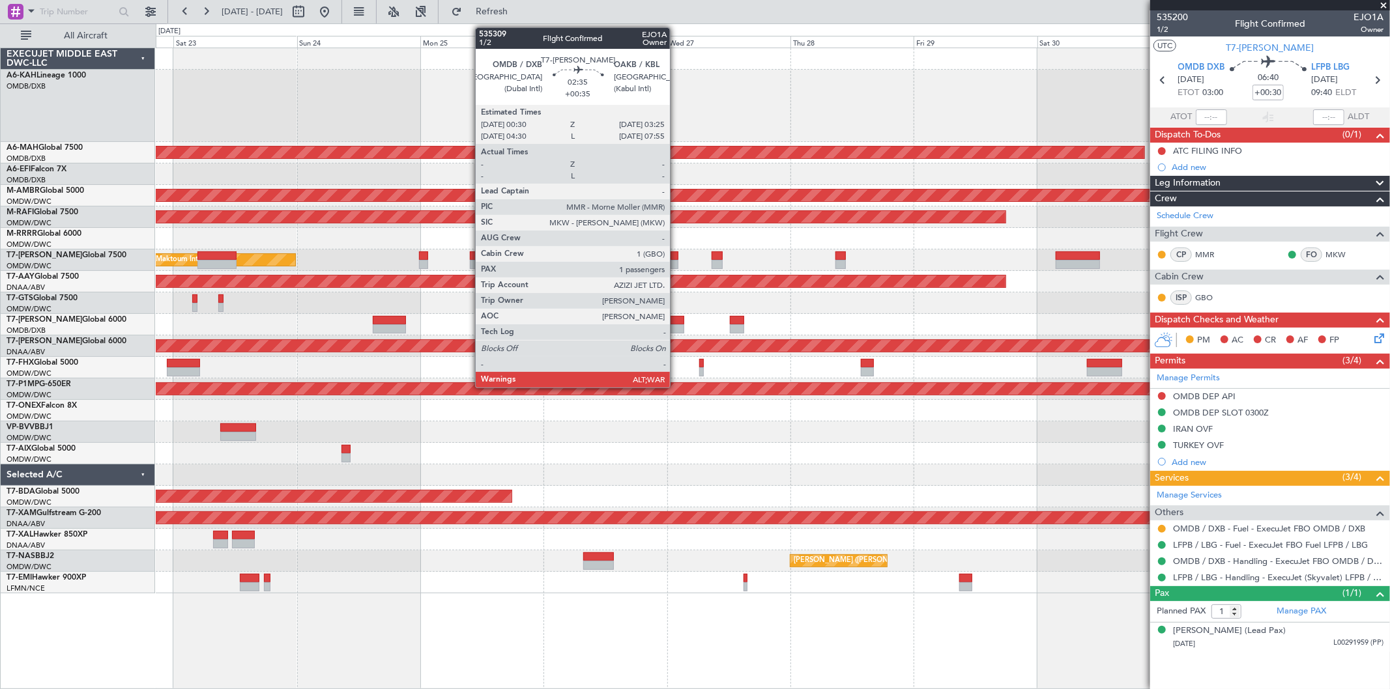
click at [676, 318] on div at bounding box center [677, 320] width 16 height 9
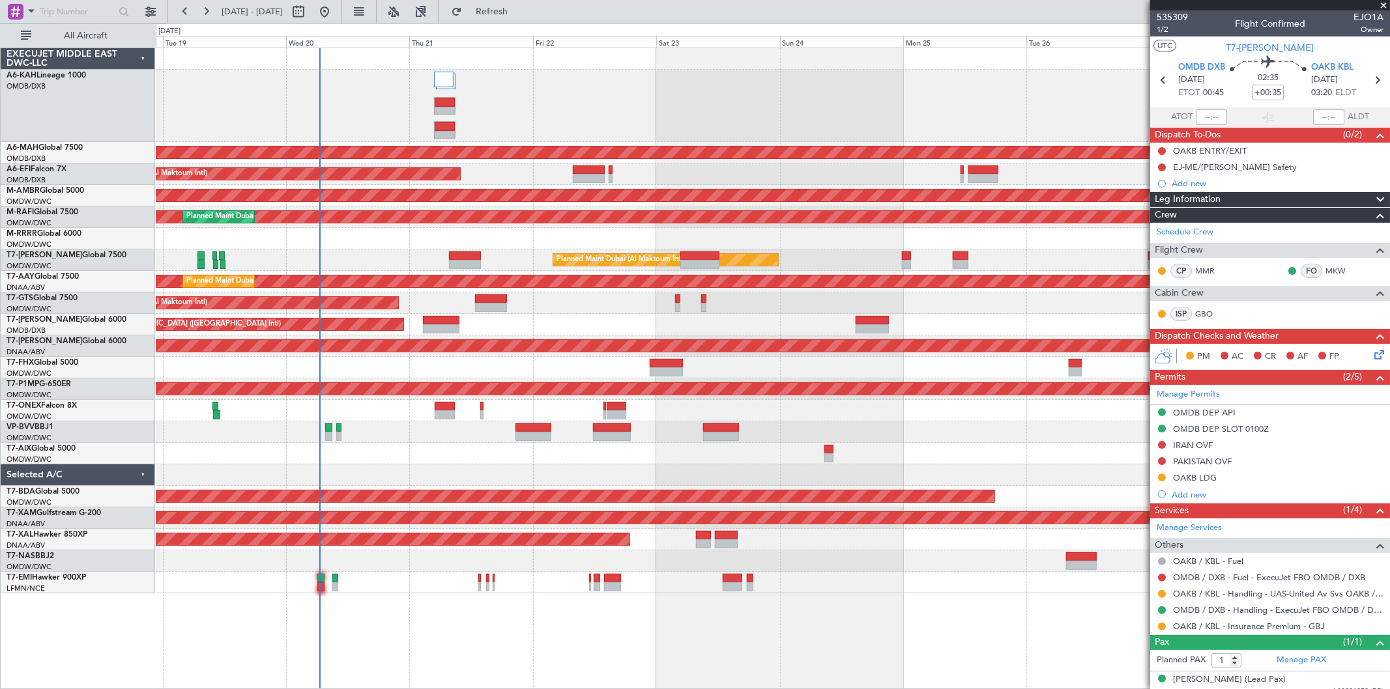
click at [584, 327] on div "Planned Maint [GEOGRAPHIC_DATA] ([GEOGRAPHIC_DATA] Intl) Planned Maint [GEOGRAP…" at bounding box center [773, 320] width 1234 height 545
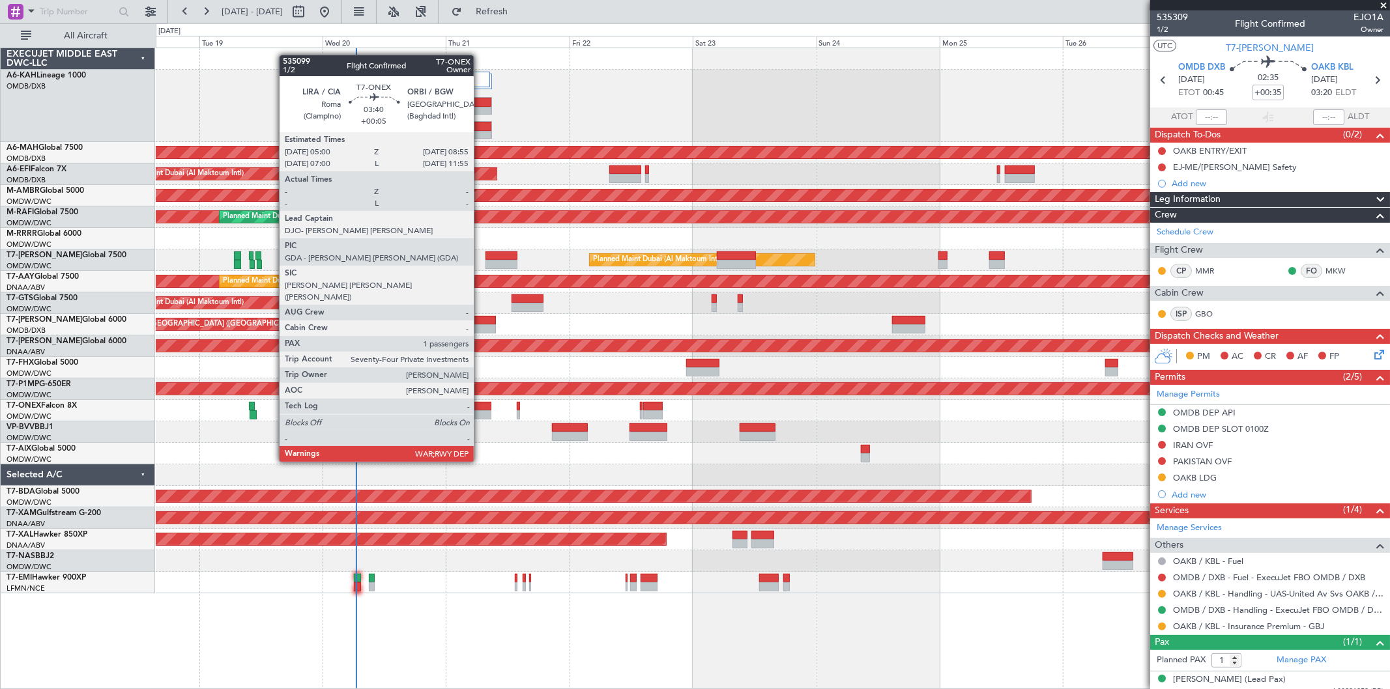
click at [480, 414] on div at bounding box center [481, 415] width 20 height 9
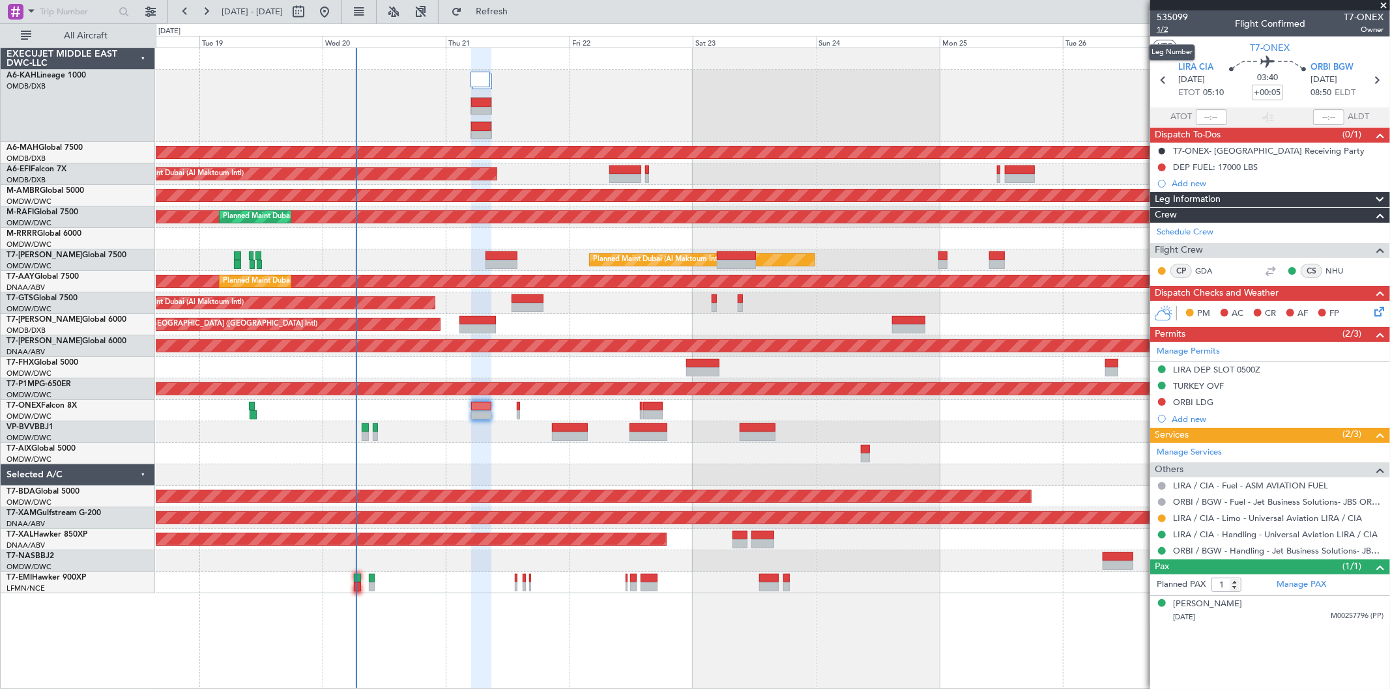
click at [1176, 30] on span "1/2" at bounding box center [1172, 29] width 31 height 11
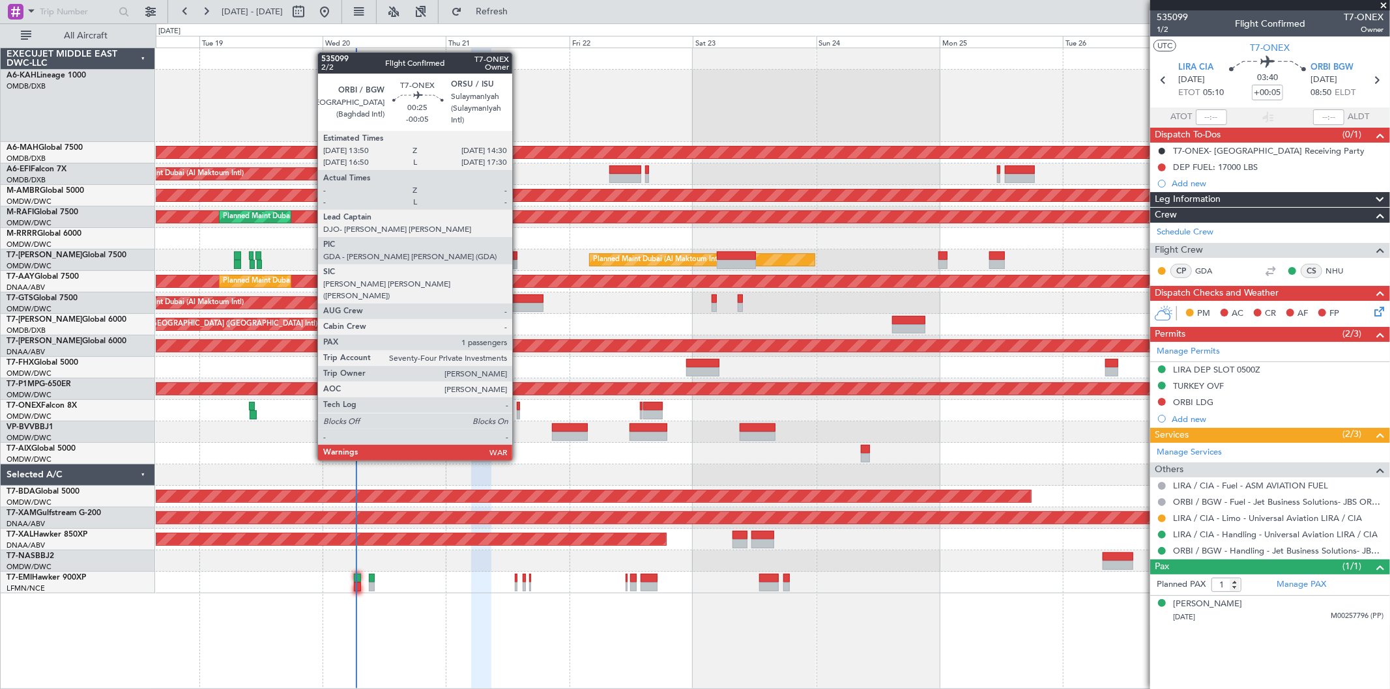
click at [519, 412] on div at bounding box center [519, 415] width 4 height 9
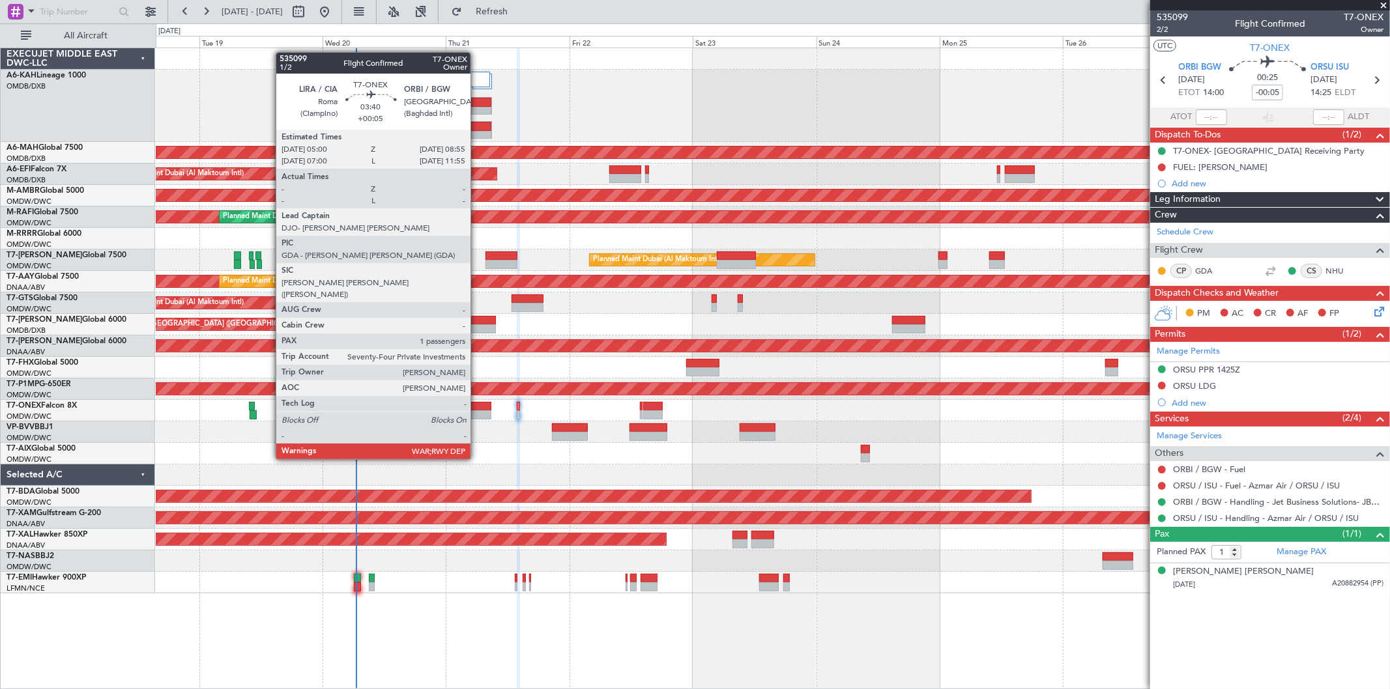
click at [477, 411] on div at bounding box center [481, 415] width 20 height 9
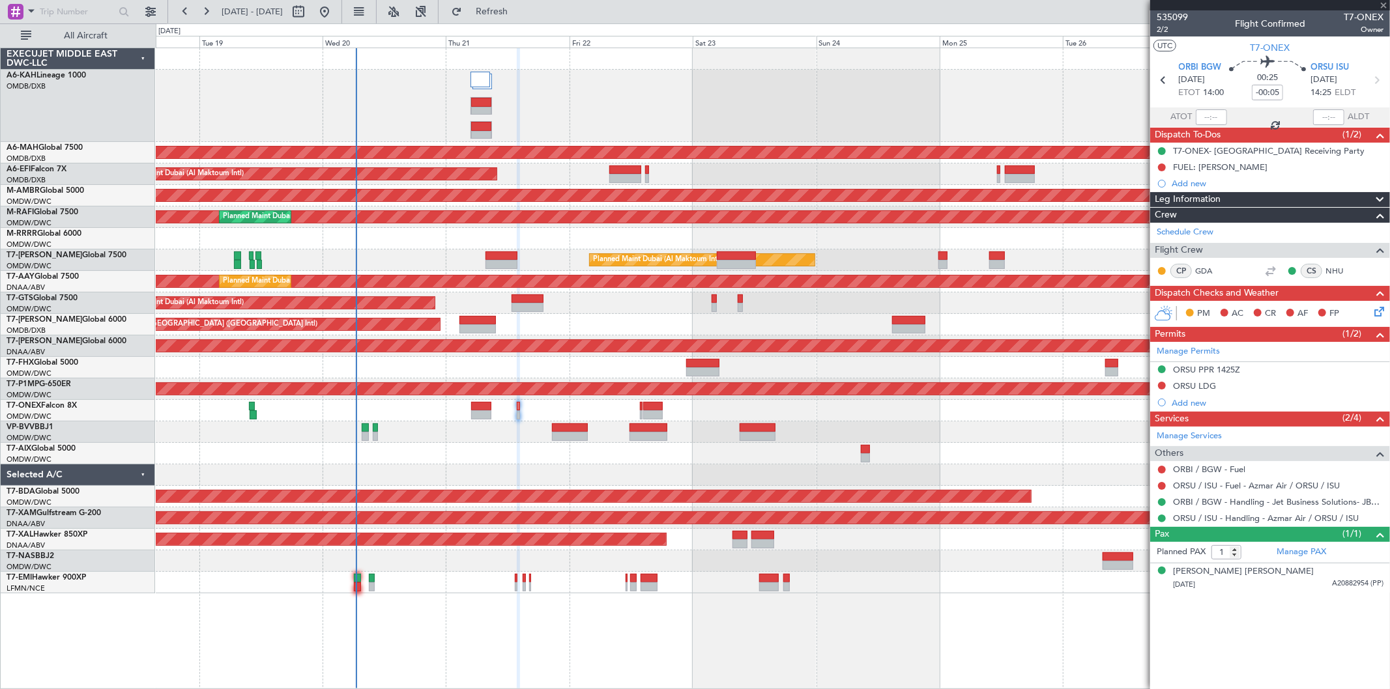
type input "+00:05"
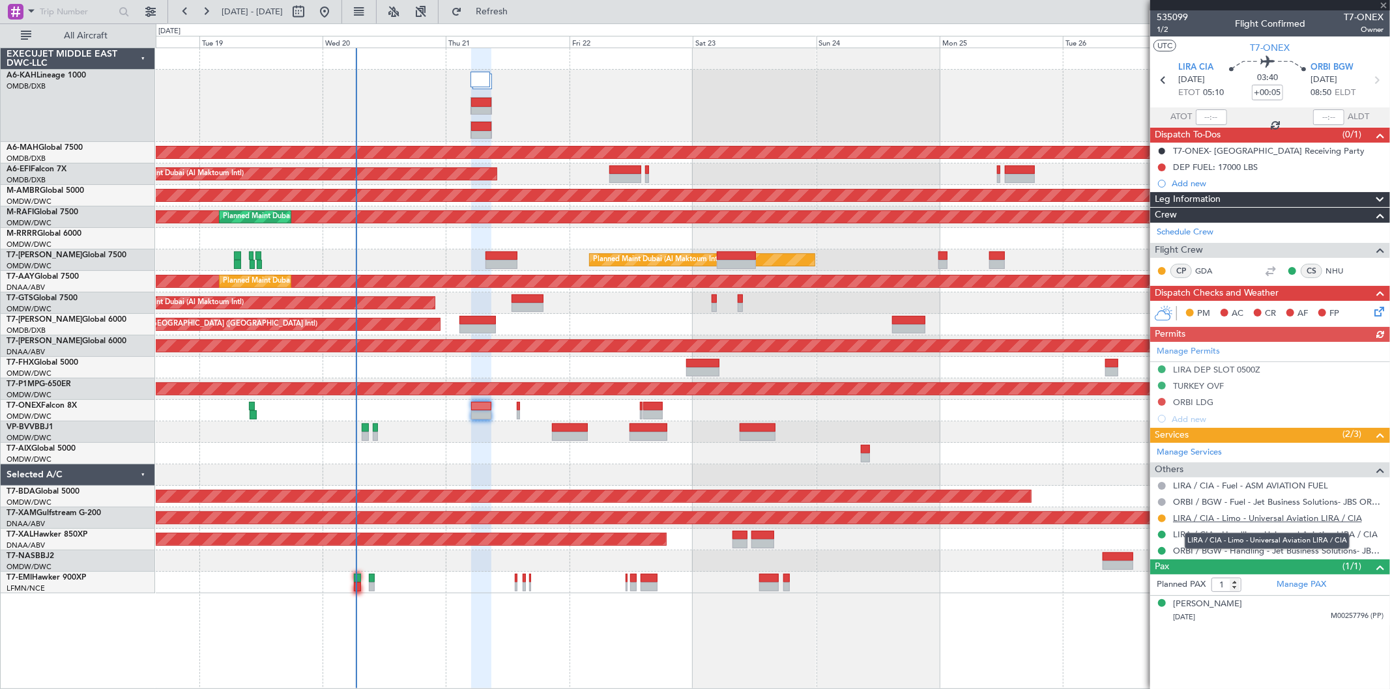
click at [1242, 513] on link "LIRA / CIA - Limo - Universal Aviation LIRA / CIA" at bounding box center [1267, 518] width 189 height 11
click at [1297, 587] on link "Manage PAX" at bounding box center [1302, 585] width 50 height 13
click at [1308, 586] on link "Manage PAX" at bounding box center [1302, 585] width 50 height 13
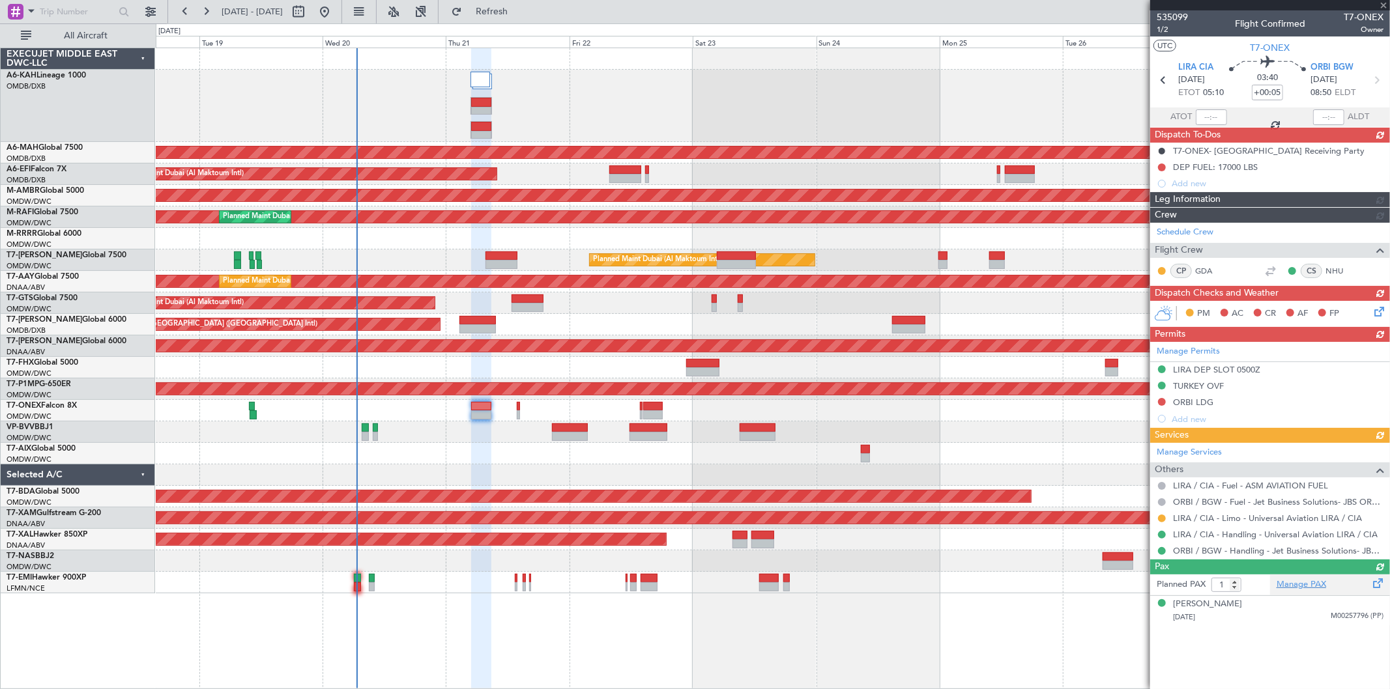
type input "3"
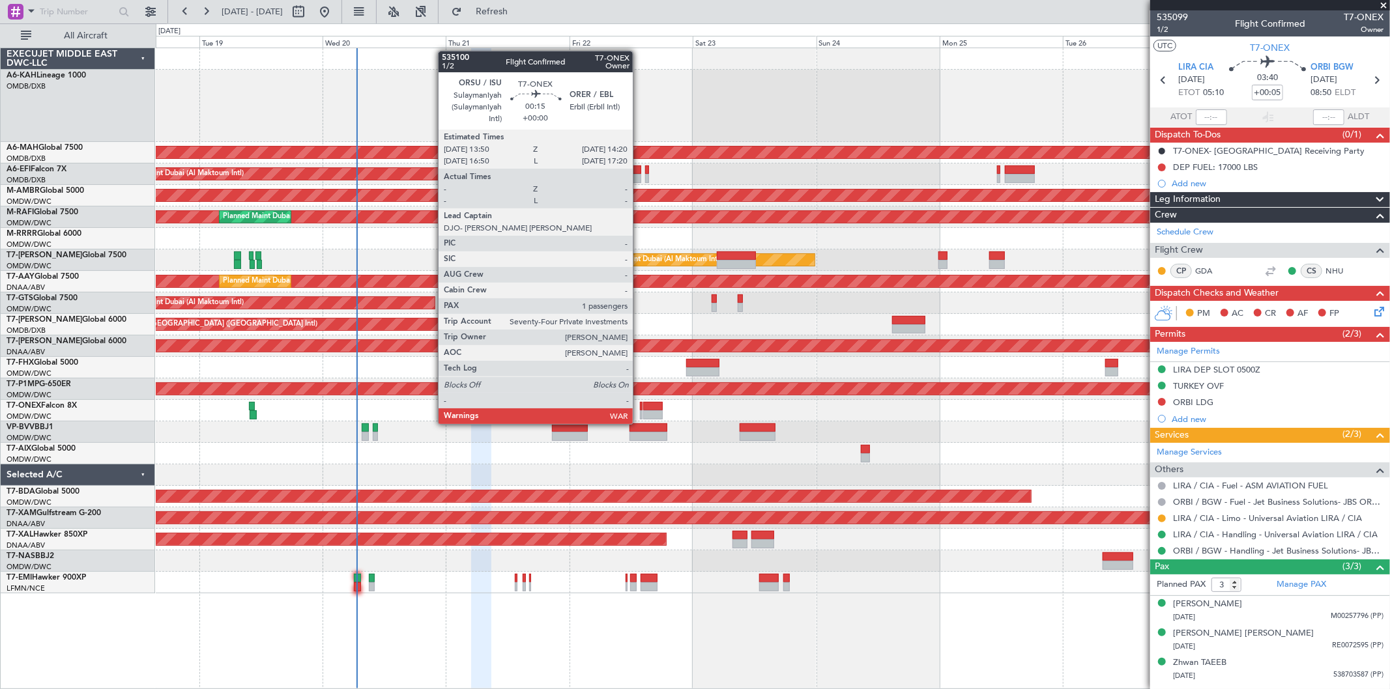
click at [640, 411] on div at bounding box center [641, 415] width 3 height 9
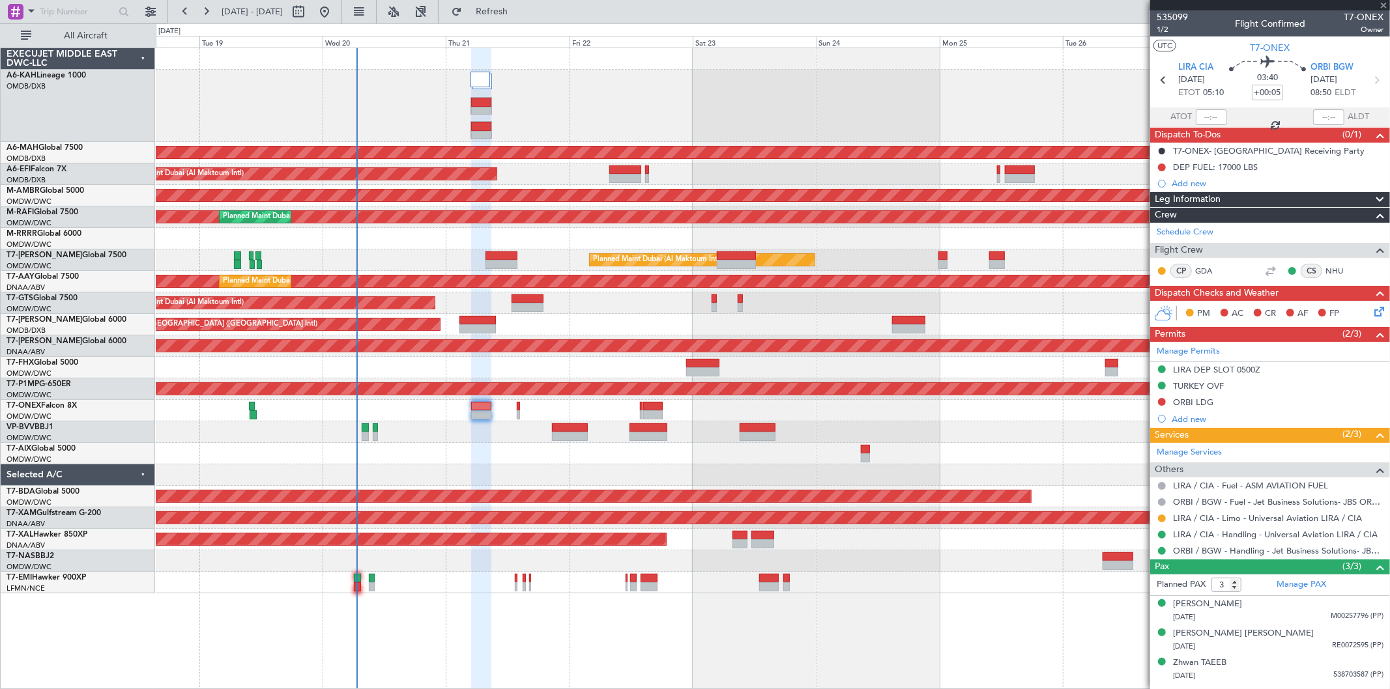
type input "1"
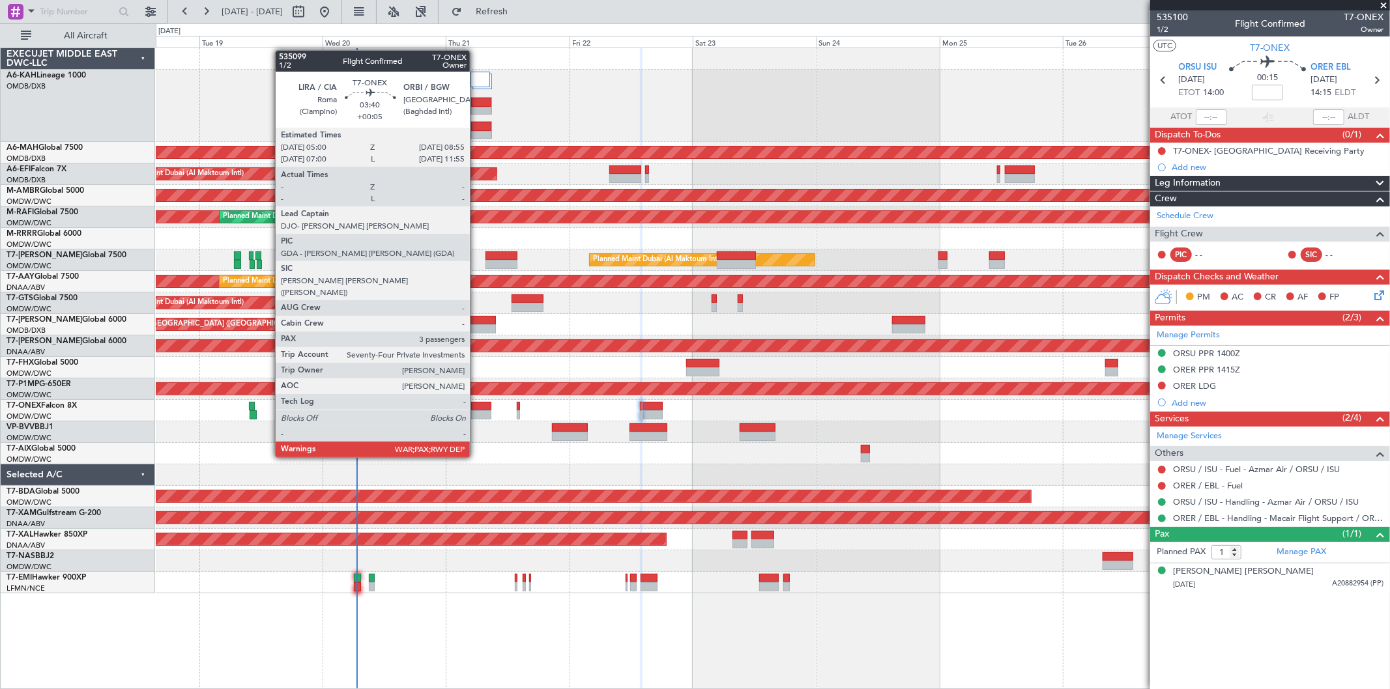
click at [476, 409] on div at bounding box center [481, 406] width 20 height 9
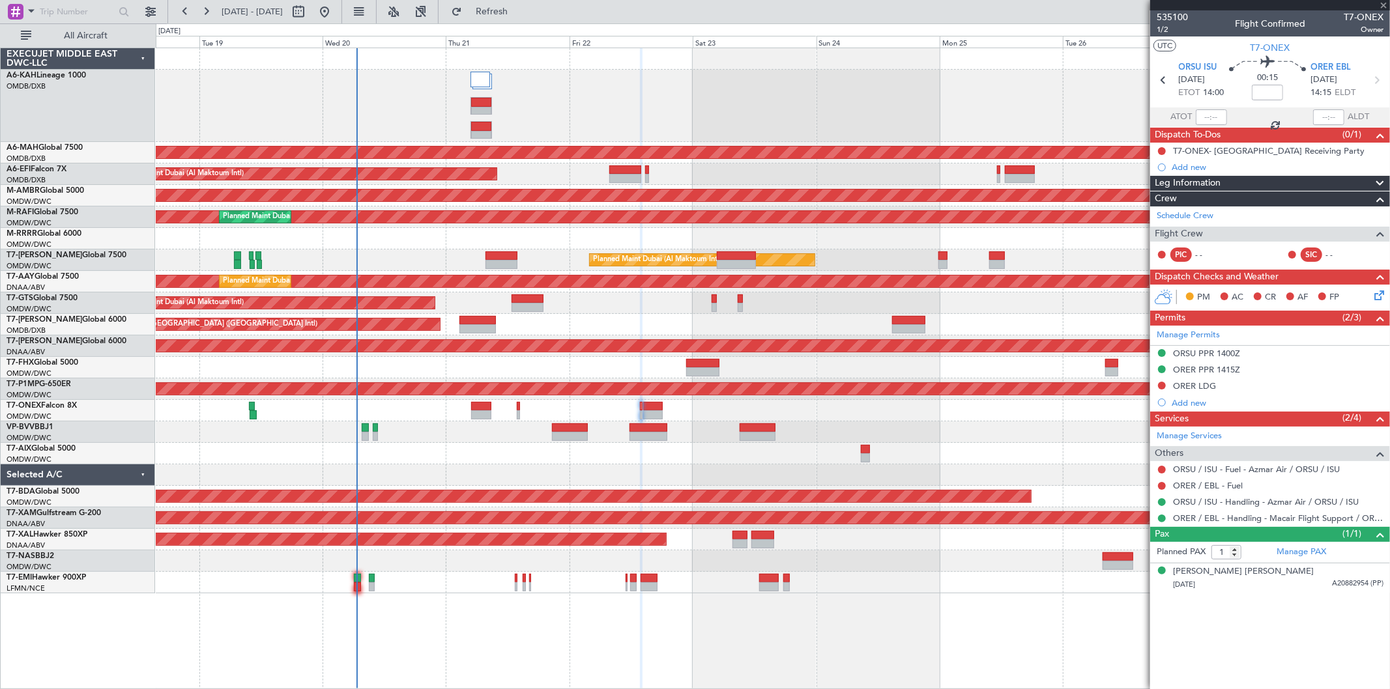
type input "+00:05"
type input "3"
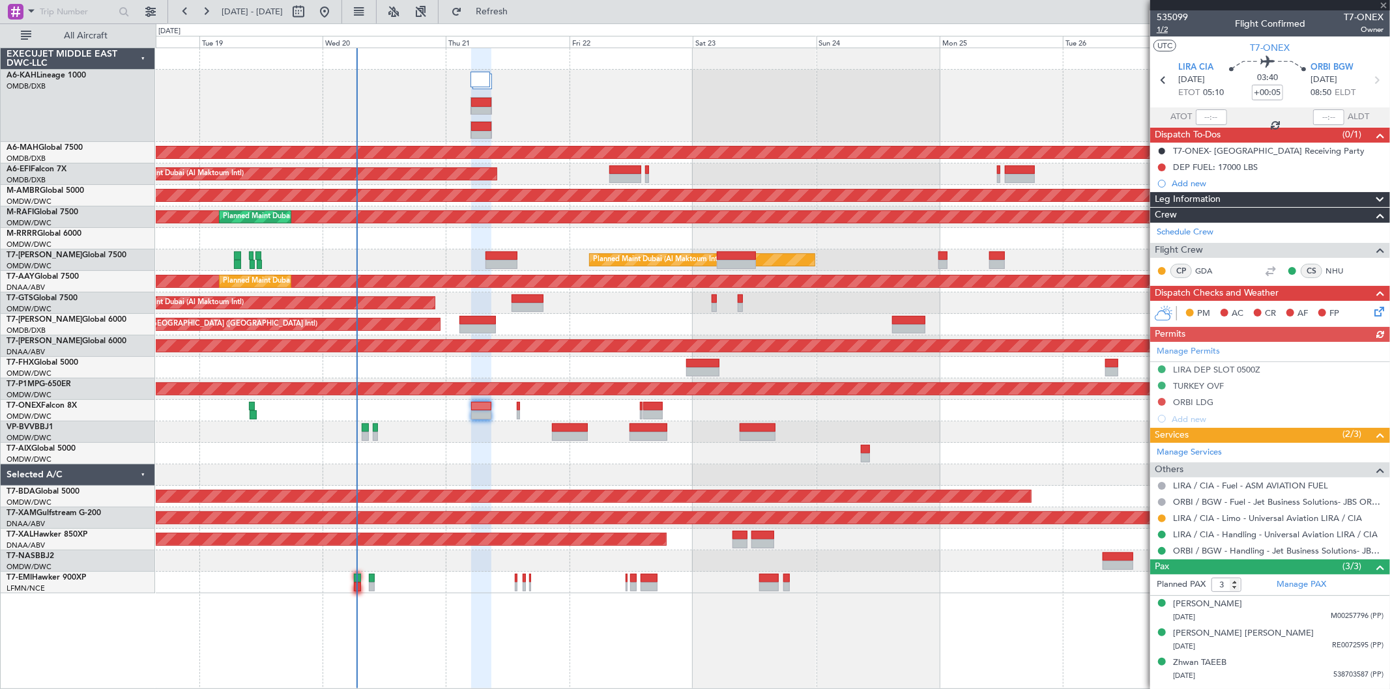
click at [1174, 29] on span "1/2" at bounding box center [1172, 29] width 31 height 11
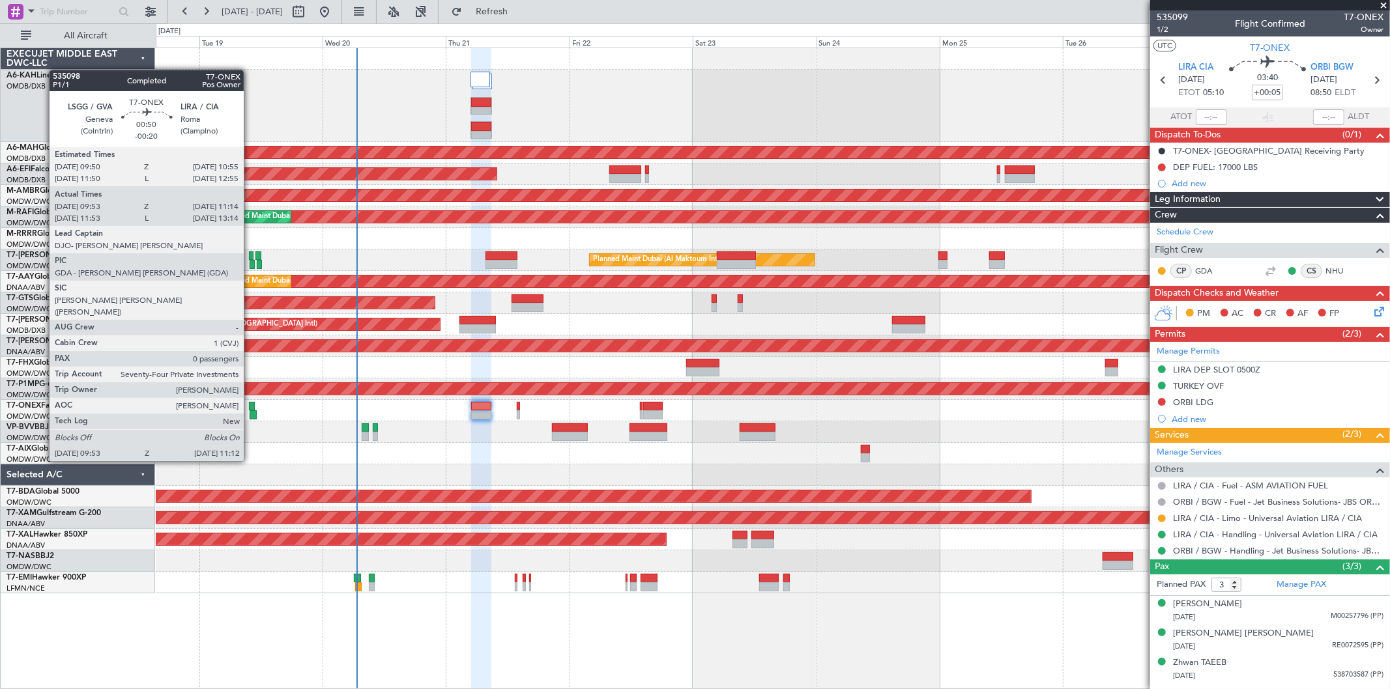
click at [250, 412] on div at bounding box center [253, 415] width 7 height 9
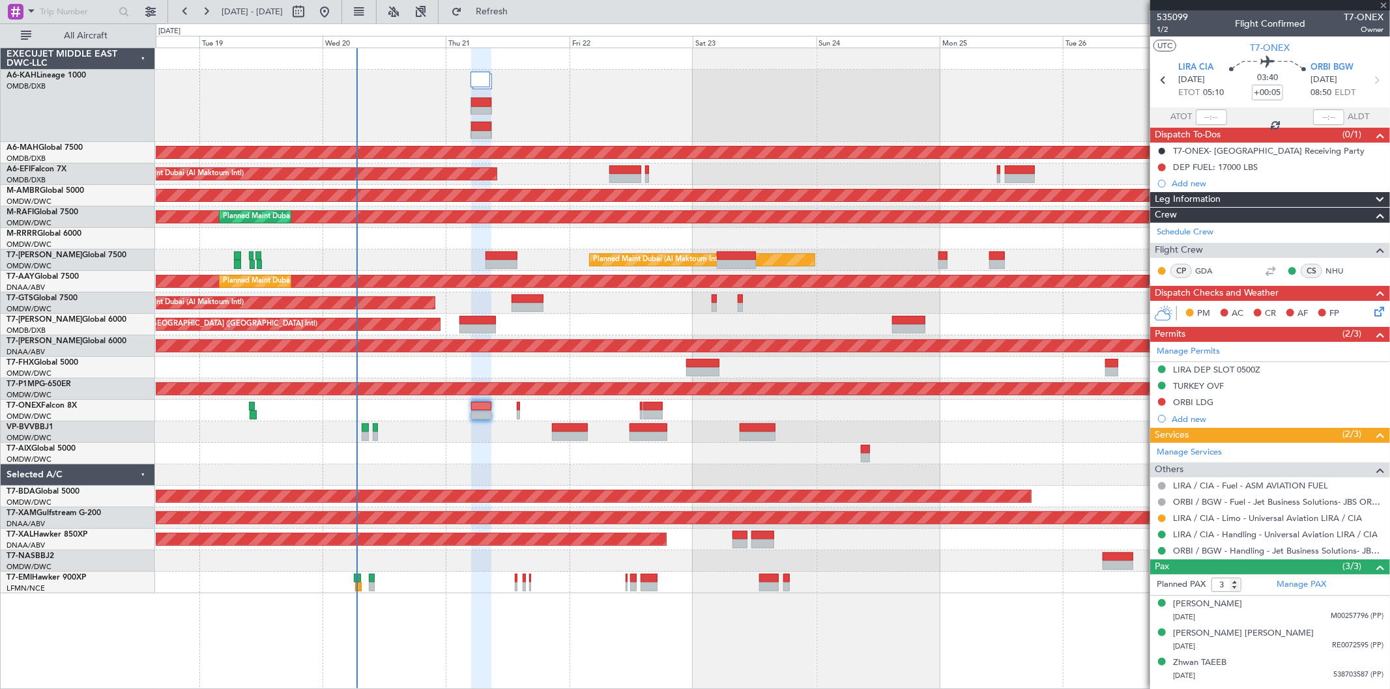
type input "-00:20"
type input "10:03"
type input "11:09"
type input "0"
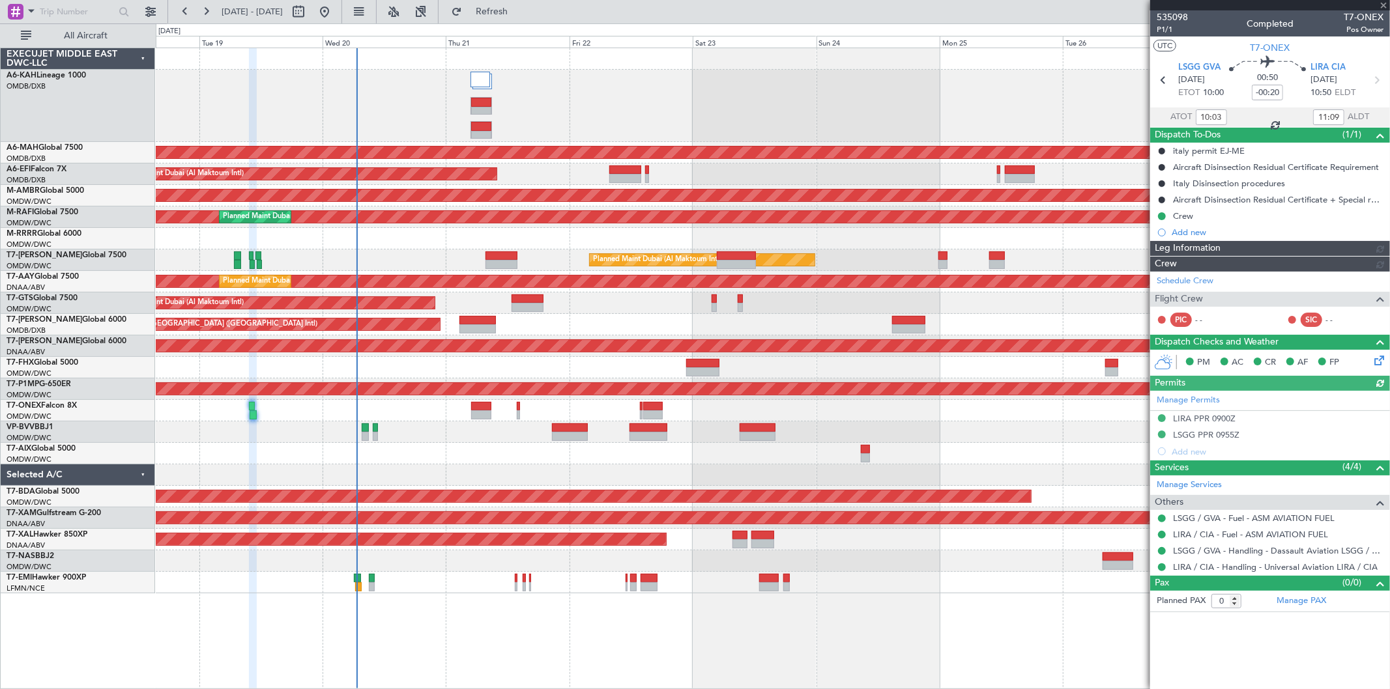
type input "Dherander Fithani (DHF)"
type input "7038"
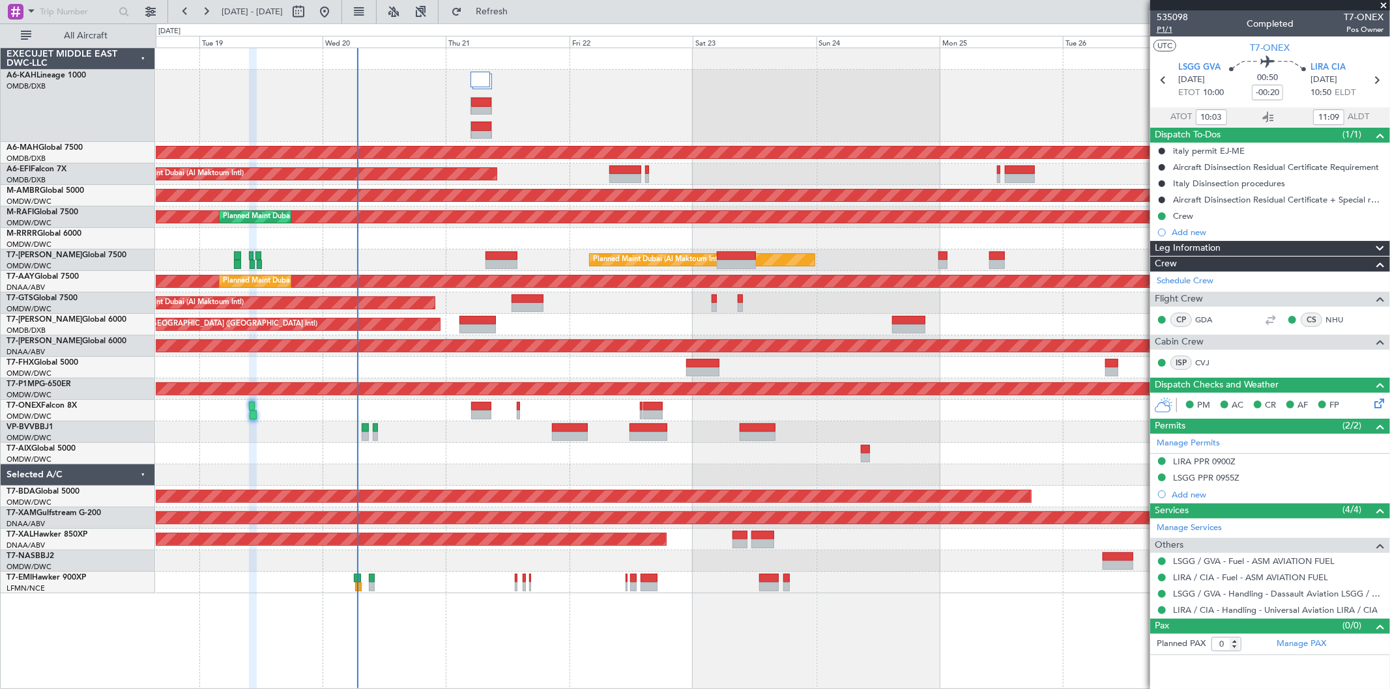
click at [1166, 33] on span "P1/1" at bounding box center [1172, 29] width 31 height 11
click at [401, 105] on div at bounding box center [773, 106] width 1234 height 72
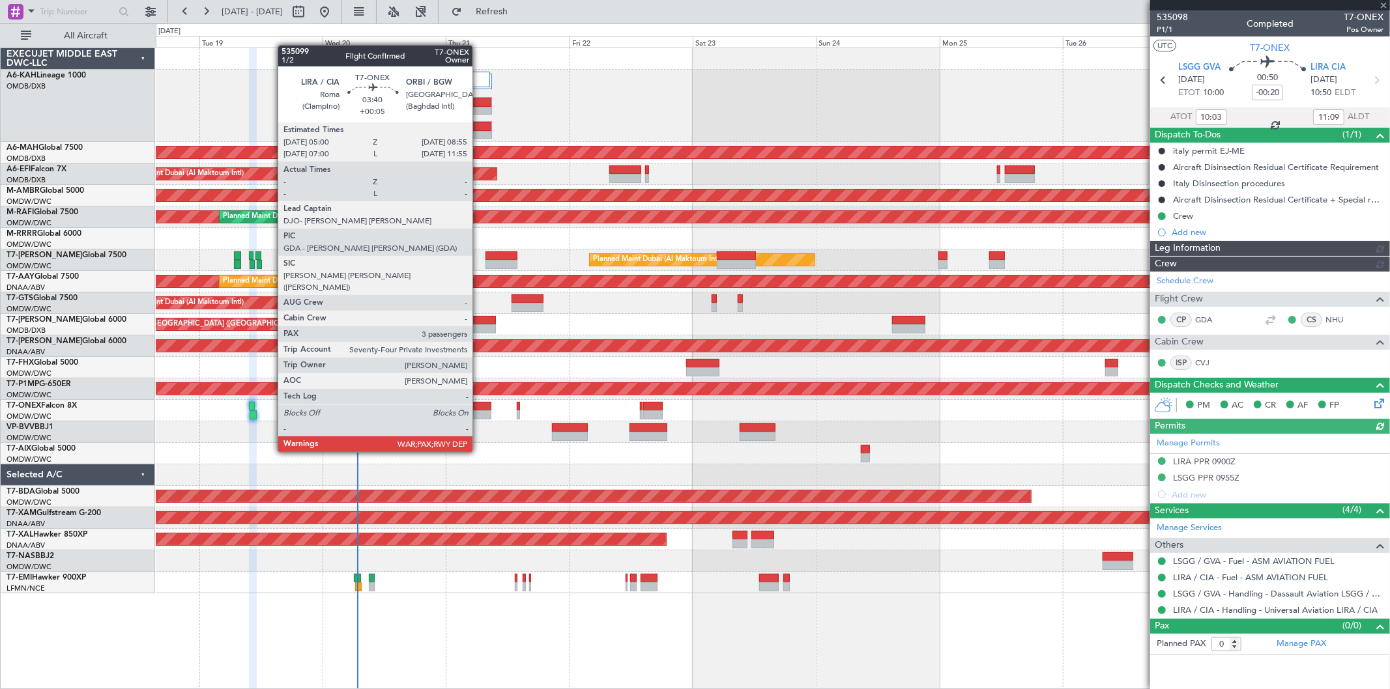
type input "Dherander Fithani (DHF)"
type input "7038"
click at [479, 404] on div at bounding box center [481, 406] width 20 height 9
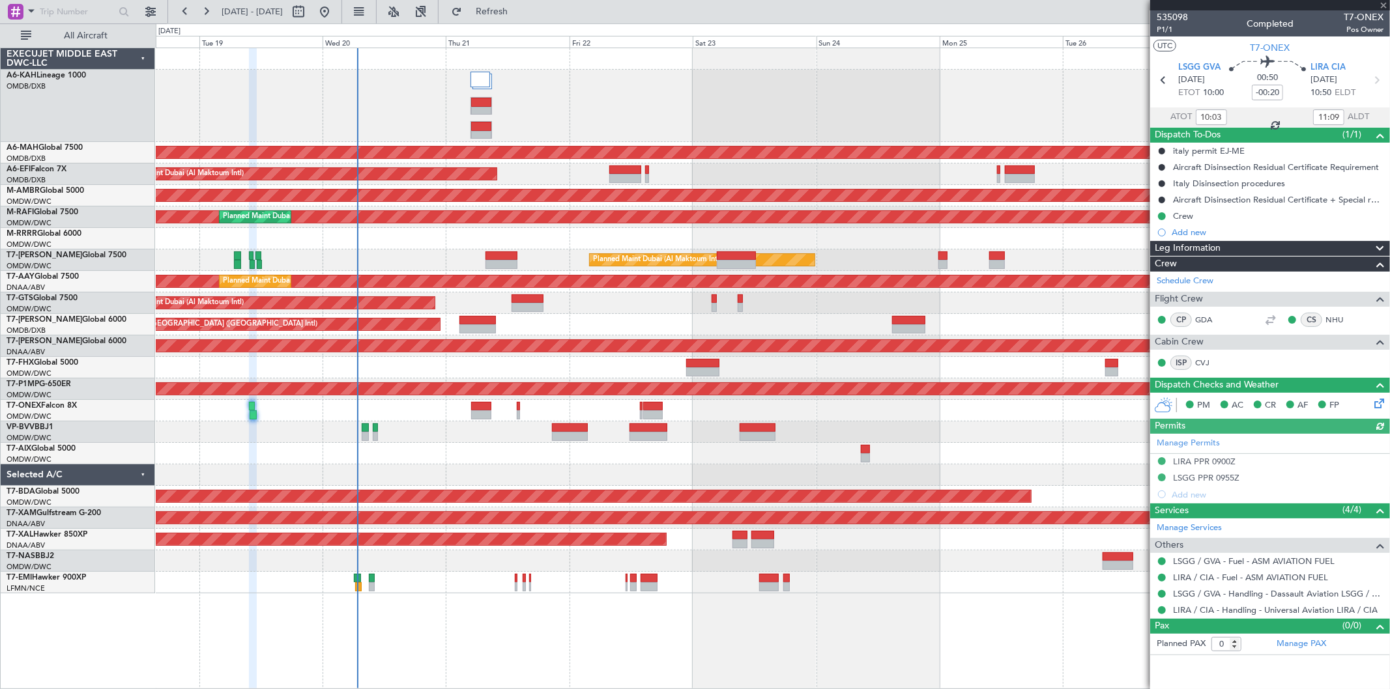
type input "+00:05"
type input "3"
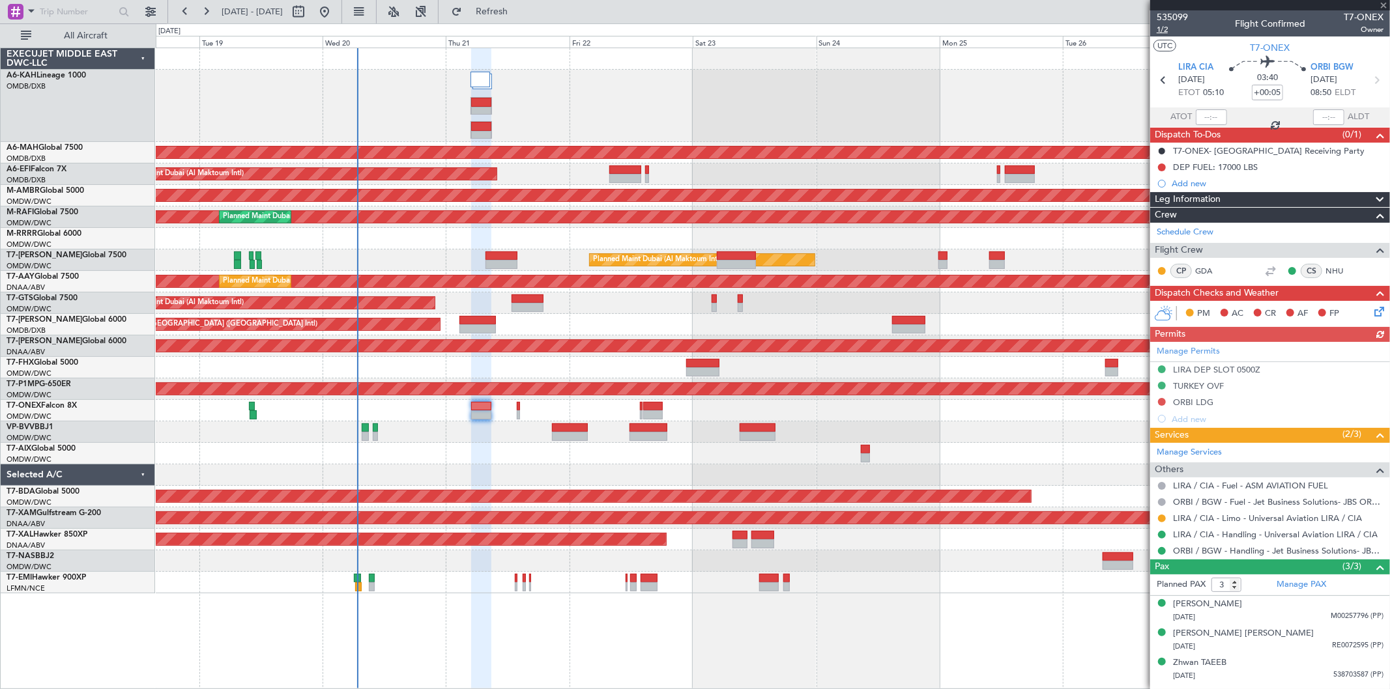
click at [1168, 31] on span "1/2" at bounding box center [1172, 29] width 31 height 11
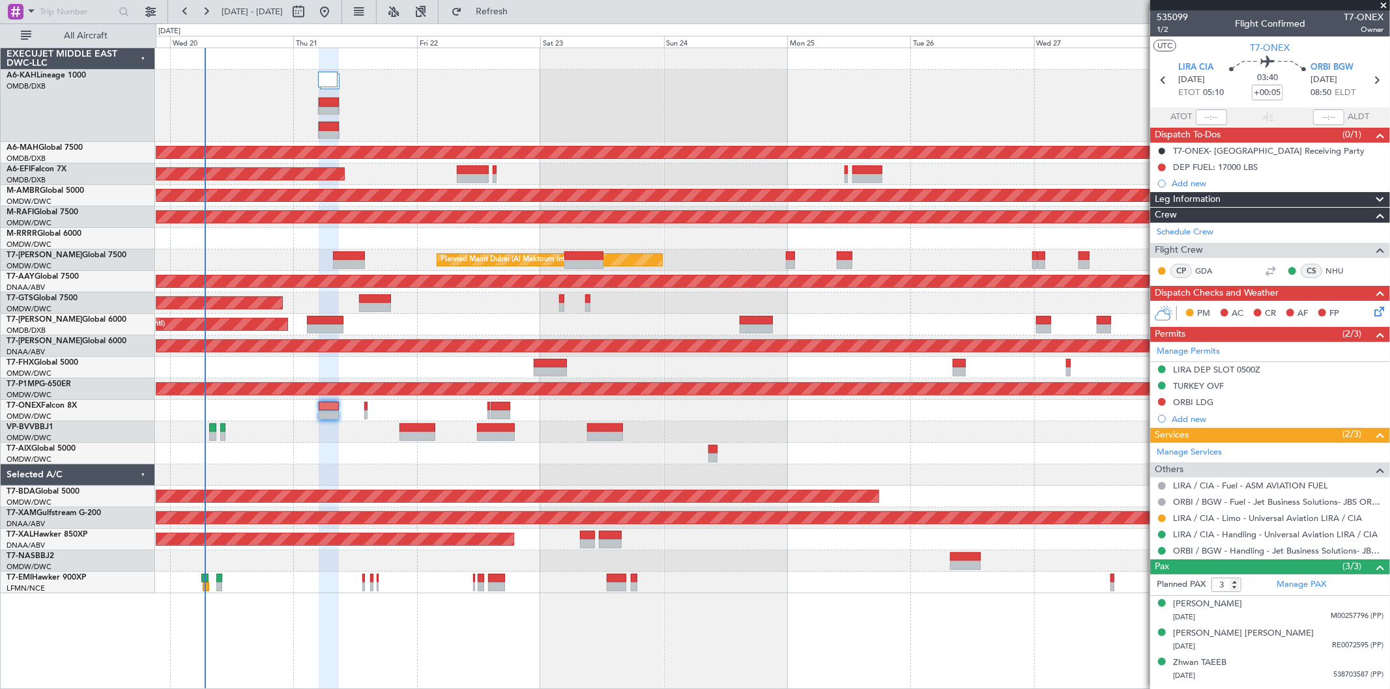
click at [607, 102] on div at bounding box center [773, 106] width 1234 height 72
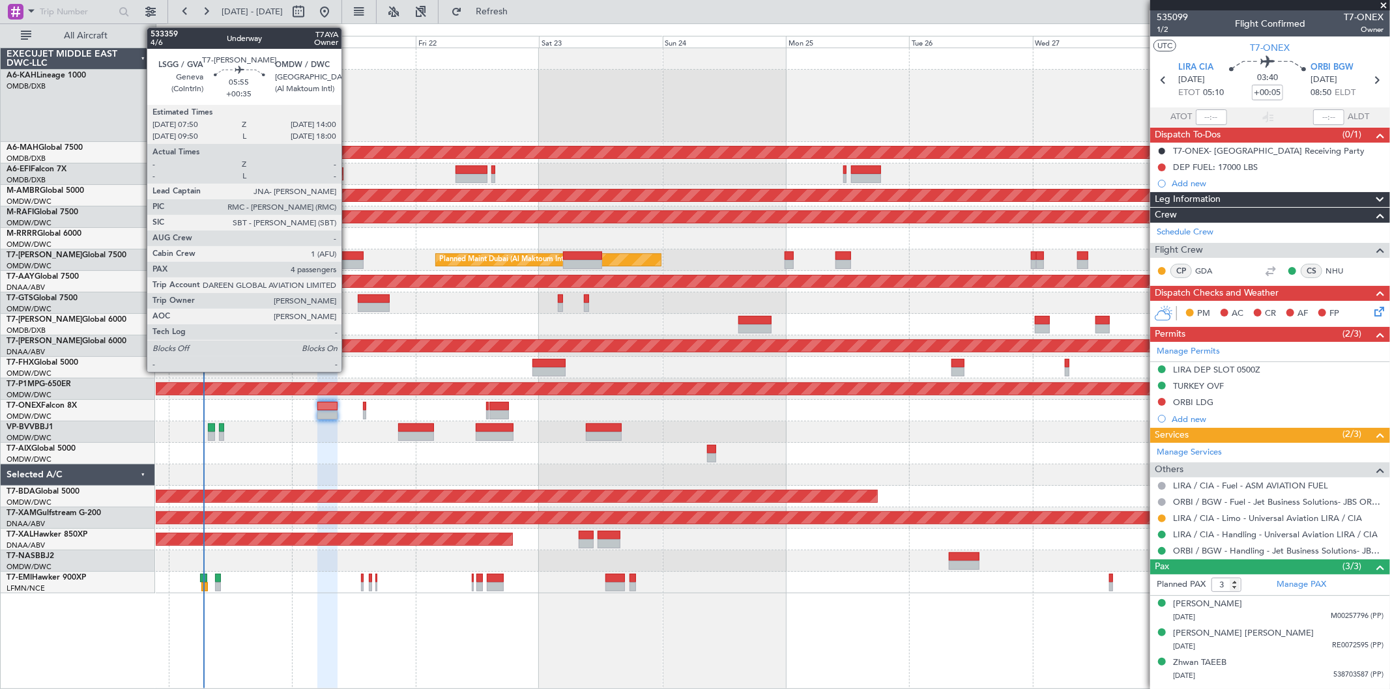
click at [348, 255] on div at bounding box center [348, 256] width 32 height 9
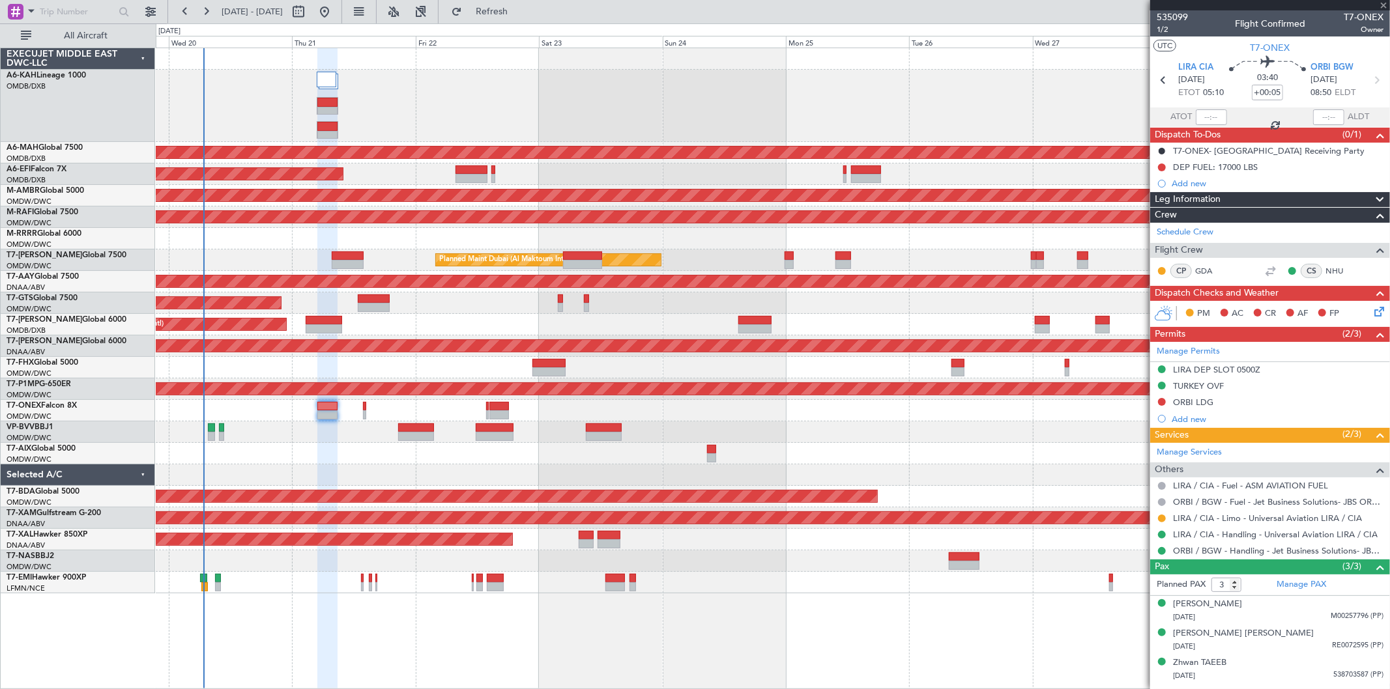
type input "+00:35"
type input "4"
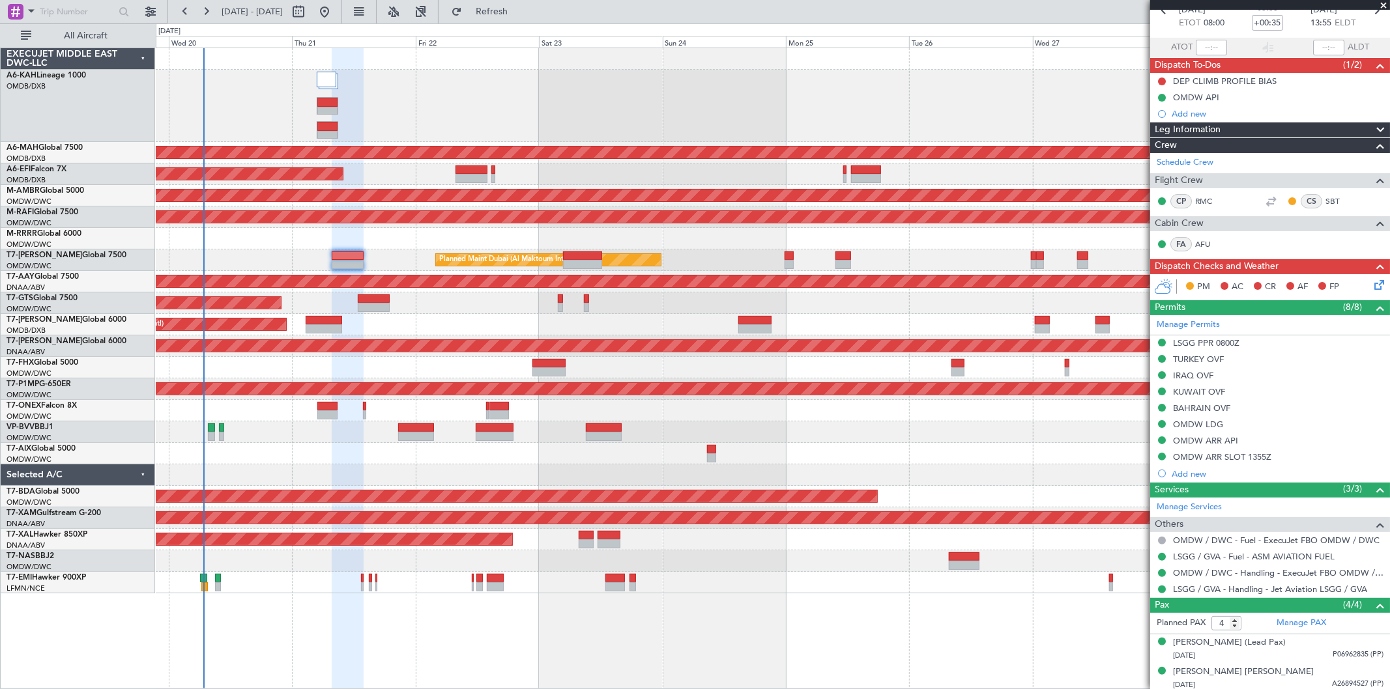
scroll to position [132, 0]
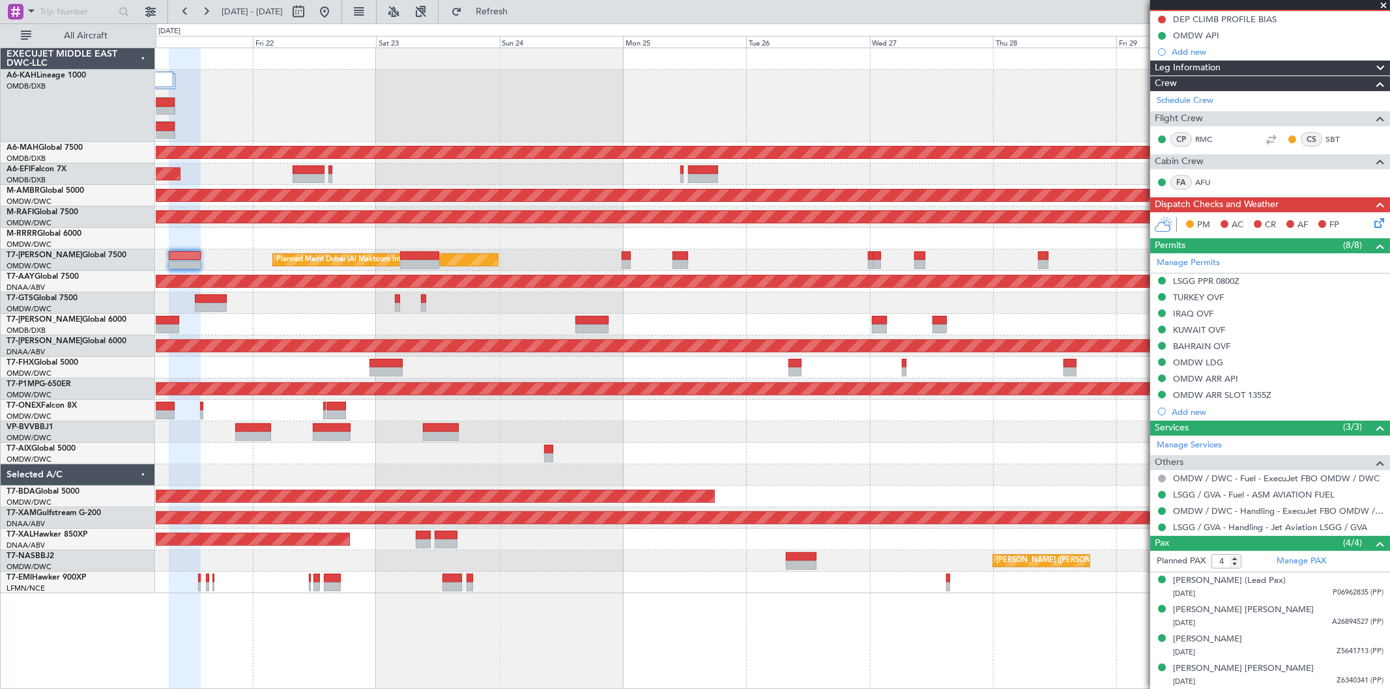
click at [738, 319] on div "Planned Maint [GEOGRAPHIC_DATA] ([GEOGRAPHIC_DATA] Intl)" at bounding box center [773, 325] width 1234 height 22
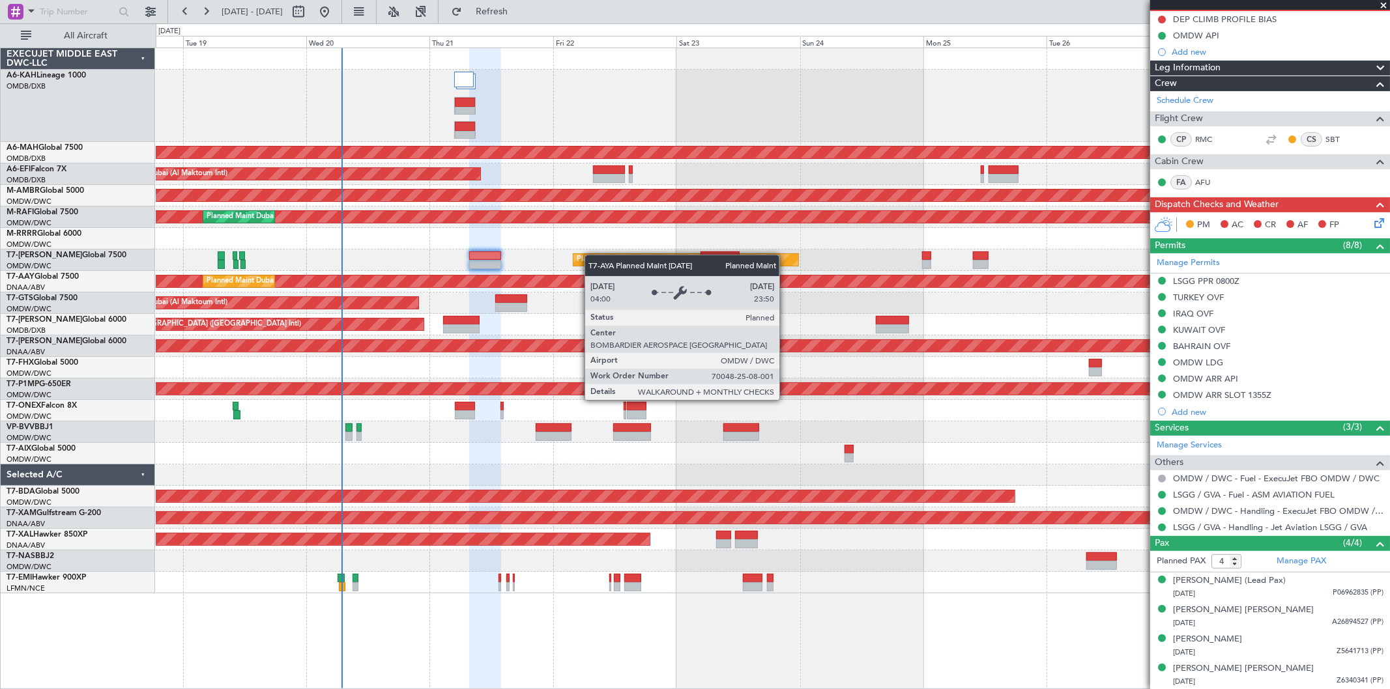
click at [654, 264] on div "Planned Maint [GEOGRAPHIC_DATA] ([GEOGRAPHIC_DATA] Intl) Planned Maint [GEOGRAP…" at bounding box center [773, 320] width 1234 height 545
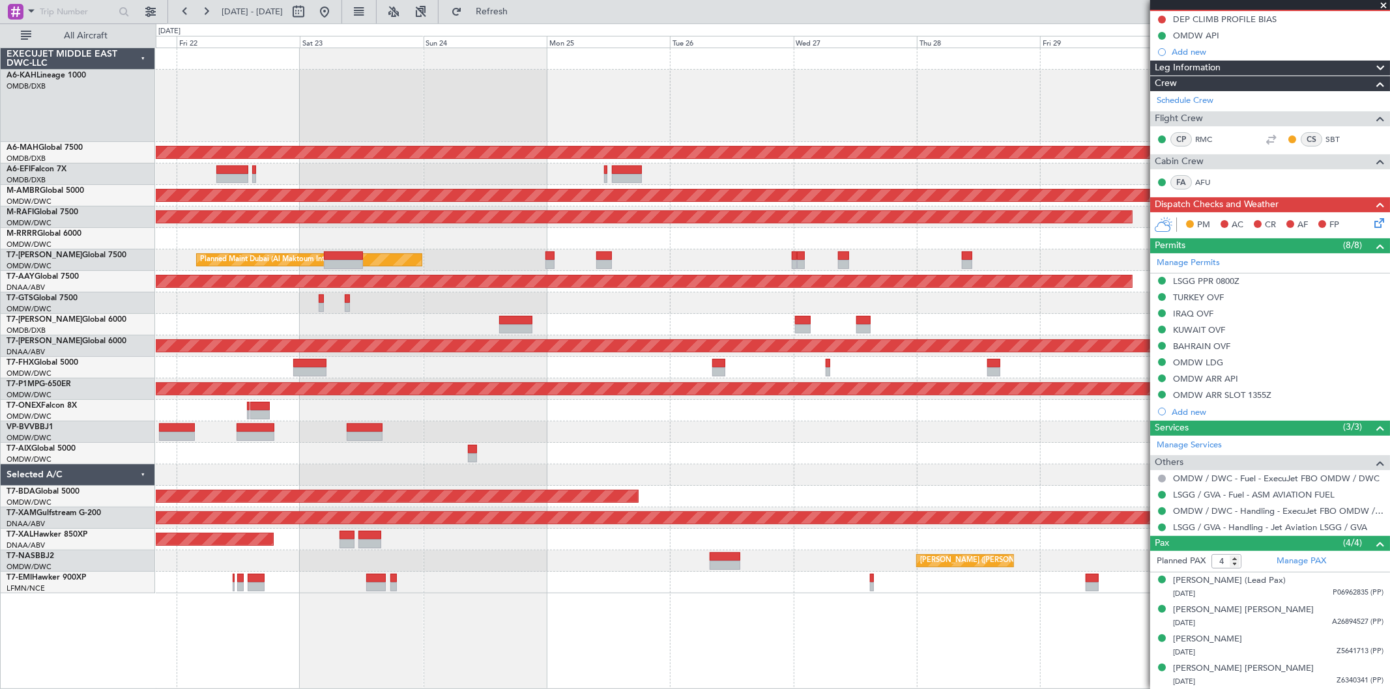
click at [629, 233] on div at bounding box center [773, 239] width 1234 height 22
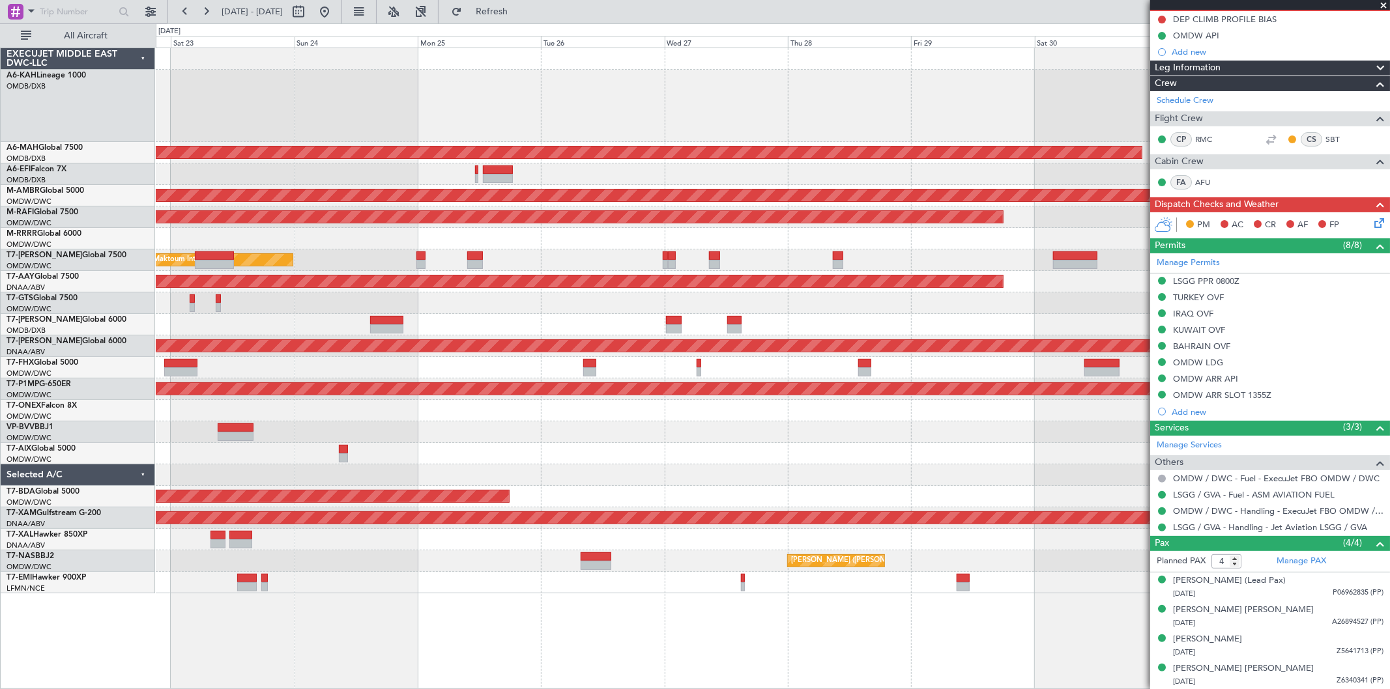
click at [834, 226] on div "Planned Maint [GEOGRAPHIC_DATA] ([GEOGRAPHIC_DATA] Intl) Planned Maint [GEOGRAP…" at bounding box center [773, 320] width 1234 height 545
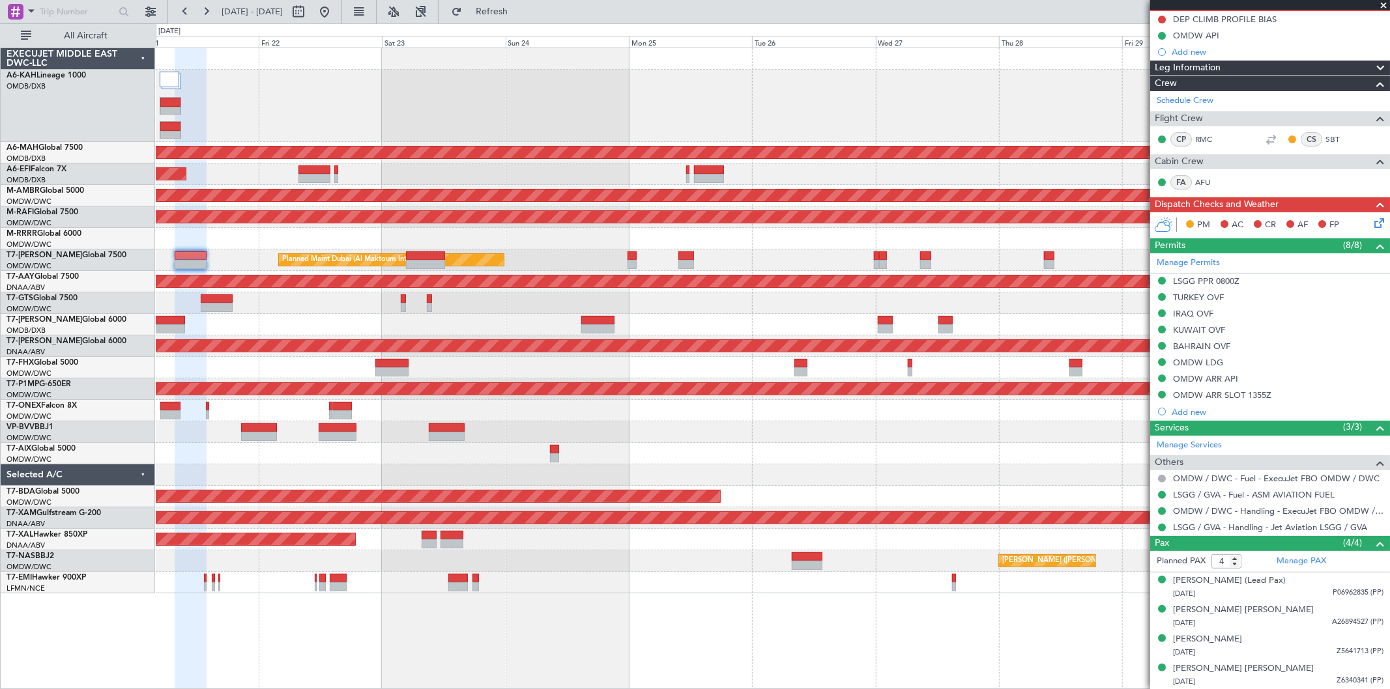
click at [567, 315] on div "Planned Maint [GEOGRAPHIC_DATA] ([GEOGRAPHIC_DATA] Intl) Planned Maint [GEOGRAP…" at bounding box center [773, 320] width 1234 height 545
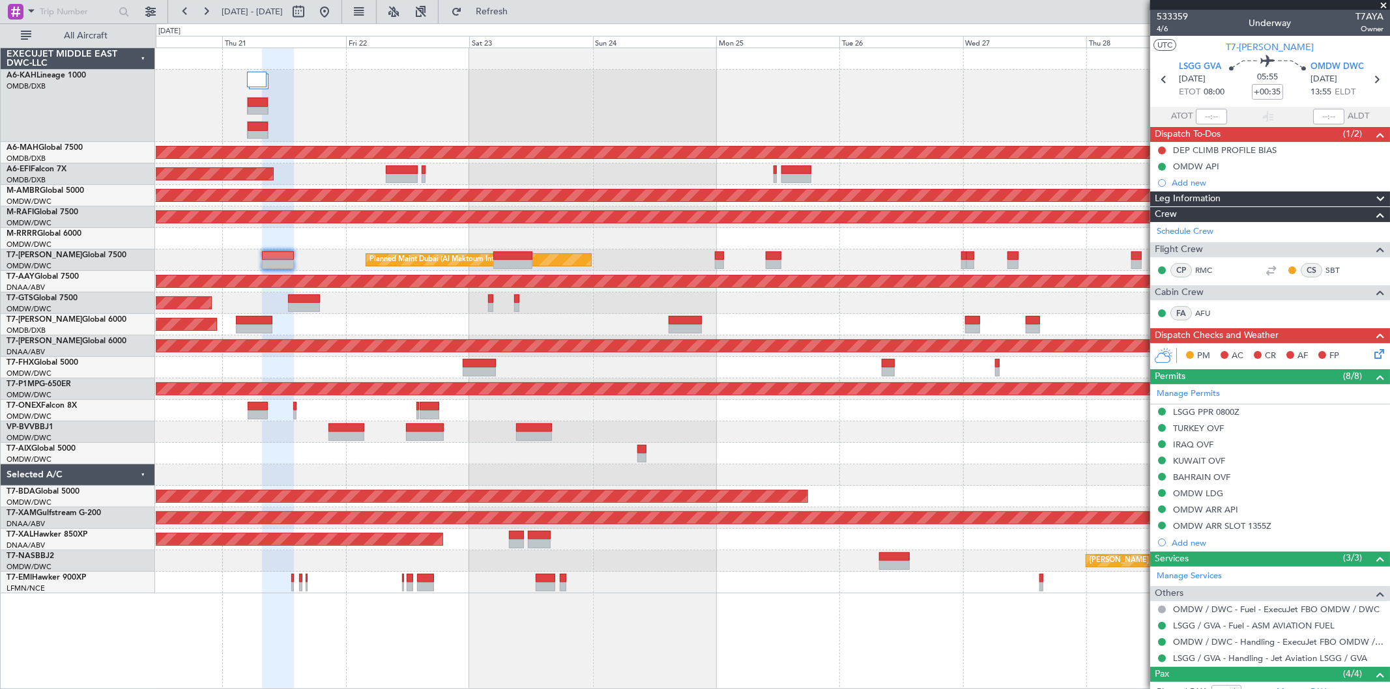
scroll to position [0, 0]
click at [1176, 27] on span "4/6" at bounding box center [1172, 29] width 31 height 11
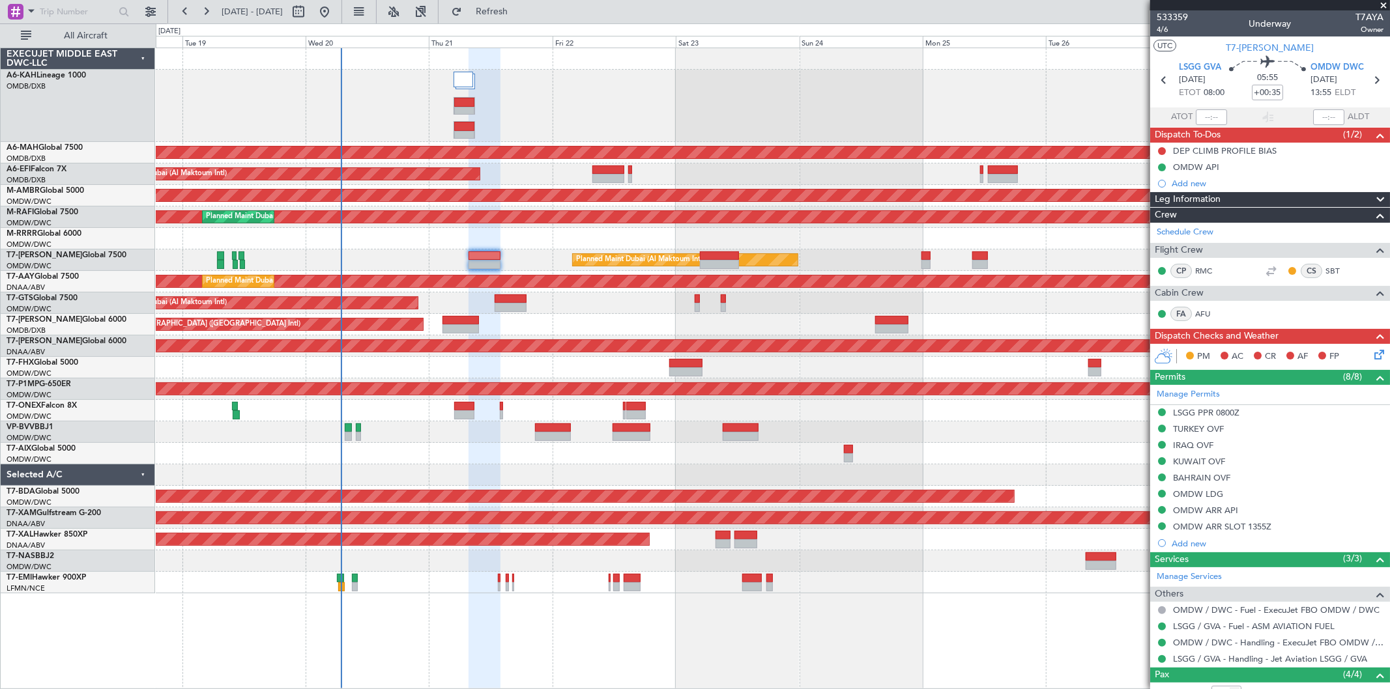
click at [549, 300] on div "Planned Maint [GEOGRAPHIC_DATA] ([GEOGRAPHIC_DATA] Intl) Planned Maint [GEOGRAP…" at bounding box center [773, 320] width 1234 height 545
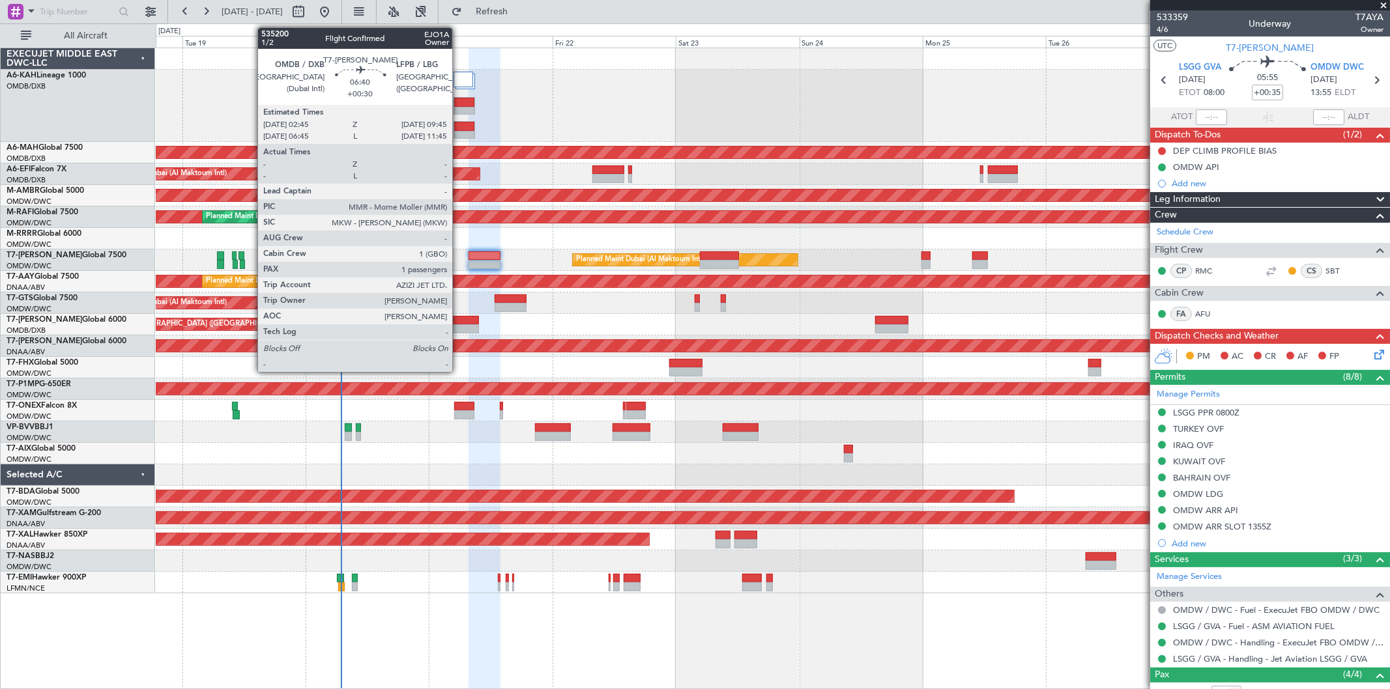
click at [459, 325] on div at bounding box center [460, 329] width 36 height 9
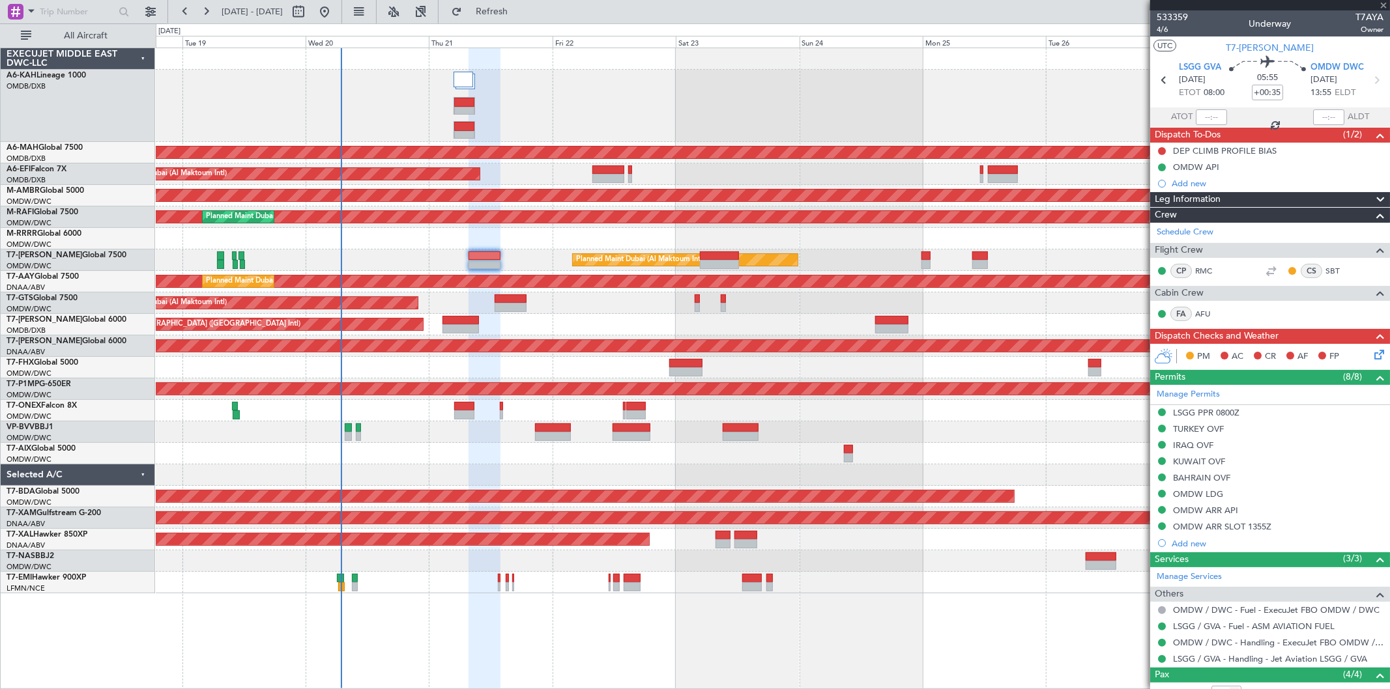
type input "+00:30"
type input "1"
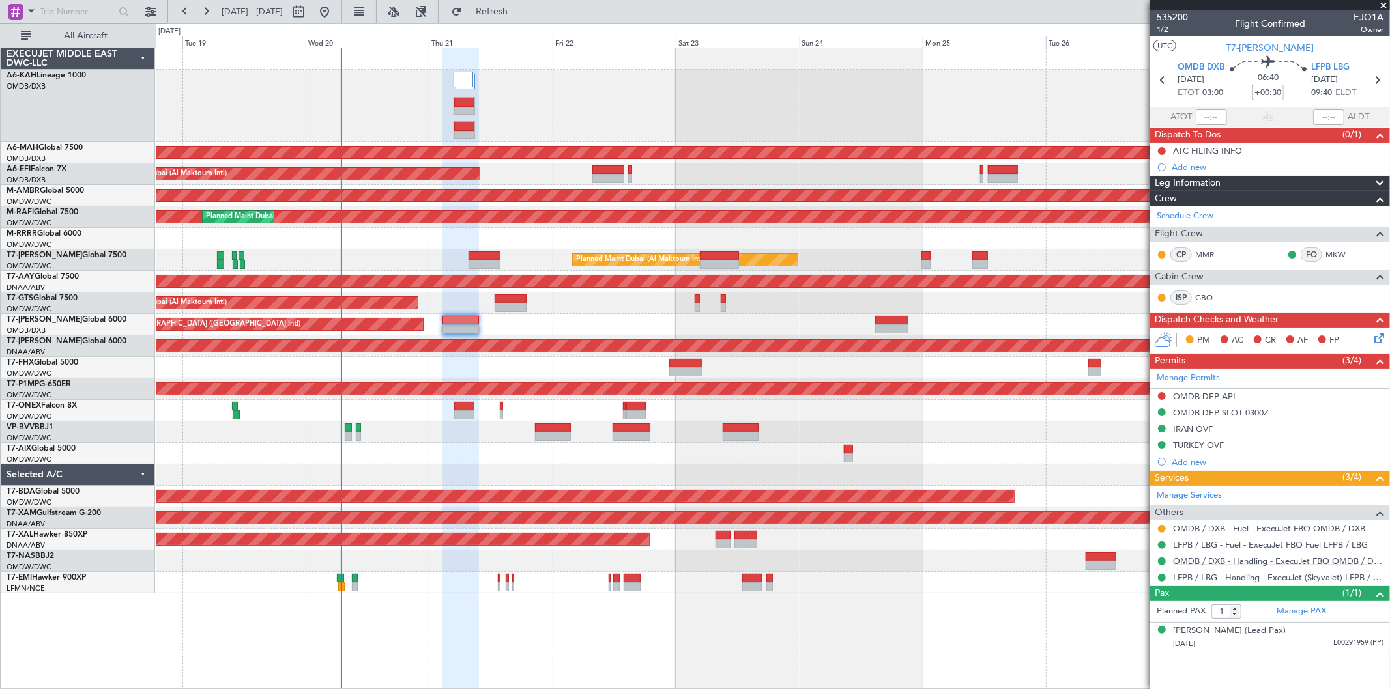
click at [1232, 557] on link "OMDB / DXB - Handling - ExecuJet FBO OMDB / DXB" at bounding box center [1278, 561] width 210 height 11
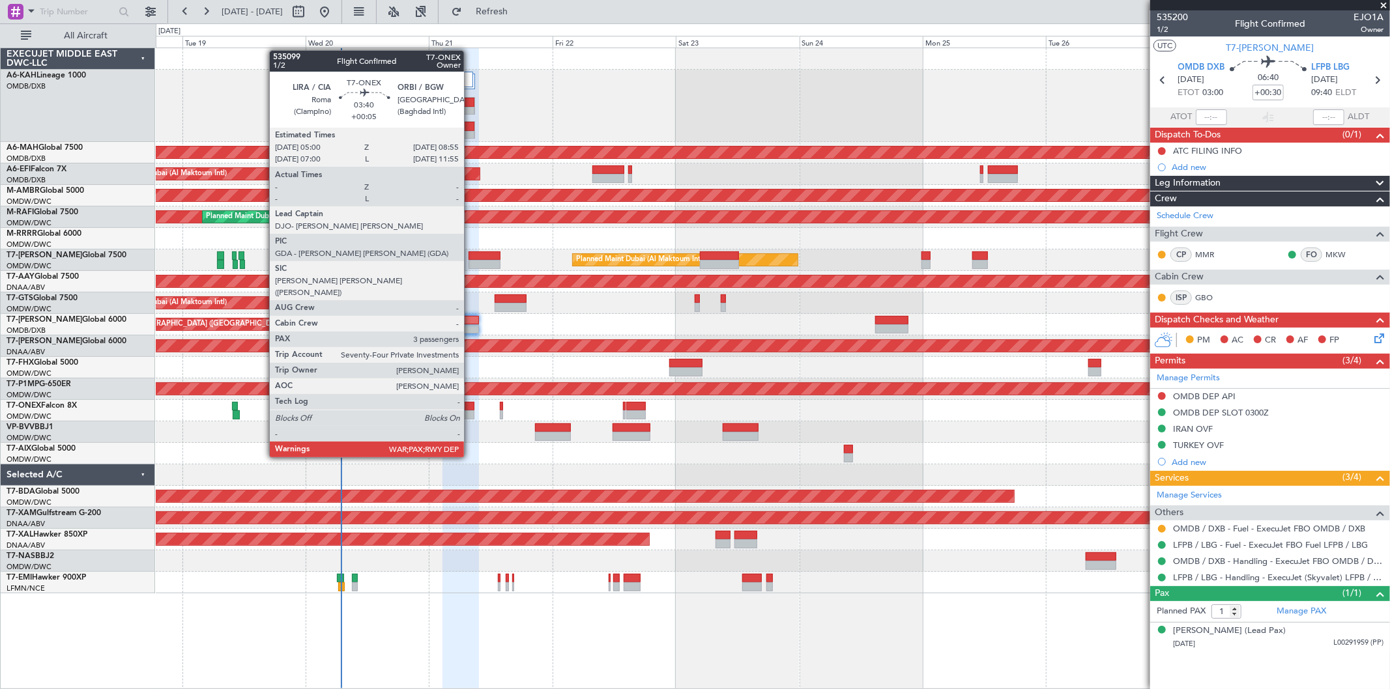
click at [470, 409] on div at bounding box center [464, 406] width 20 height 9
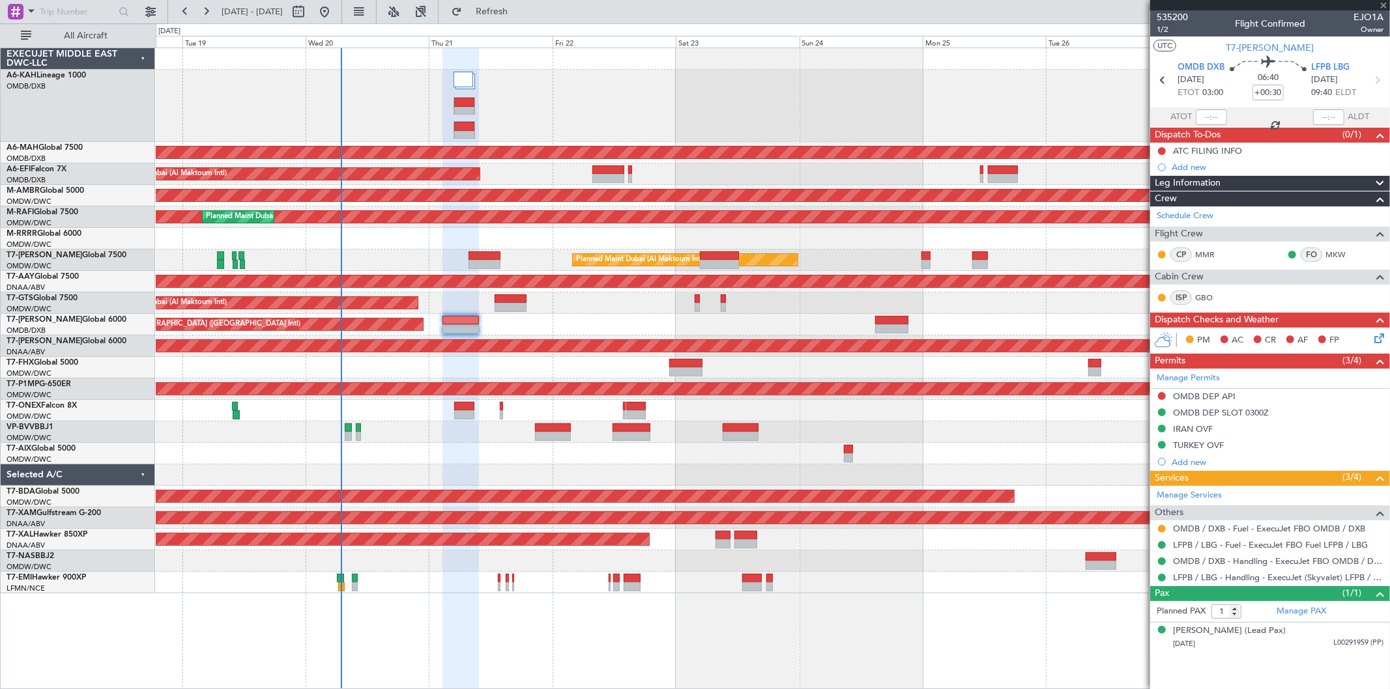
type input "+00:05"
type input "3"
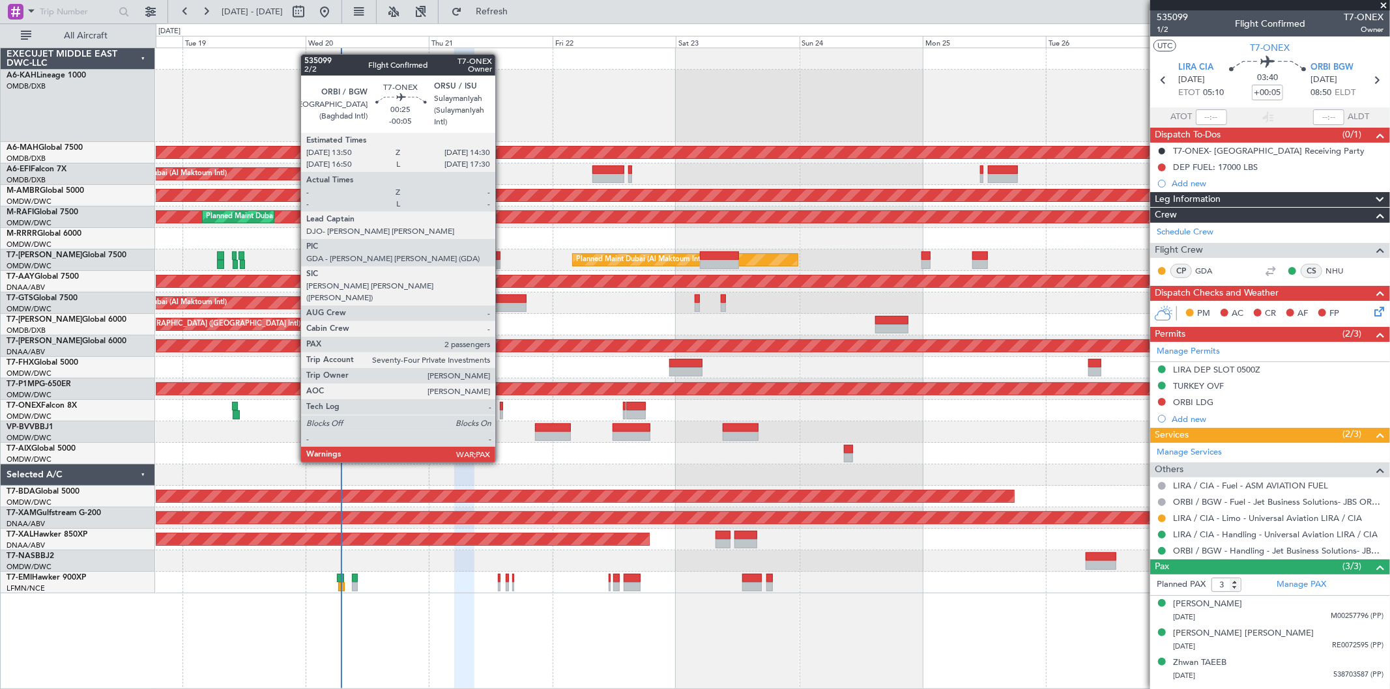
click at [502, 414] on div at bounding box center [502, 415] width 4 height 9
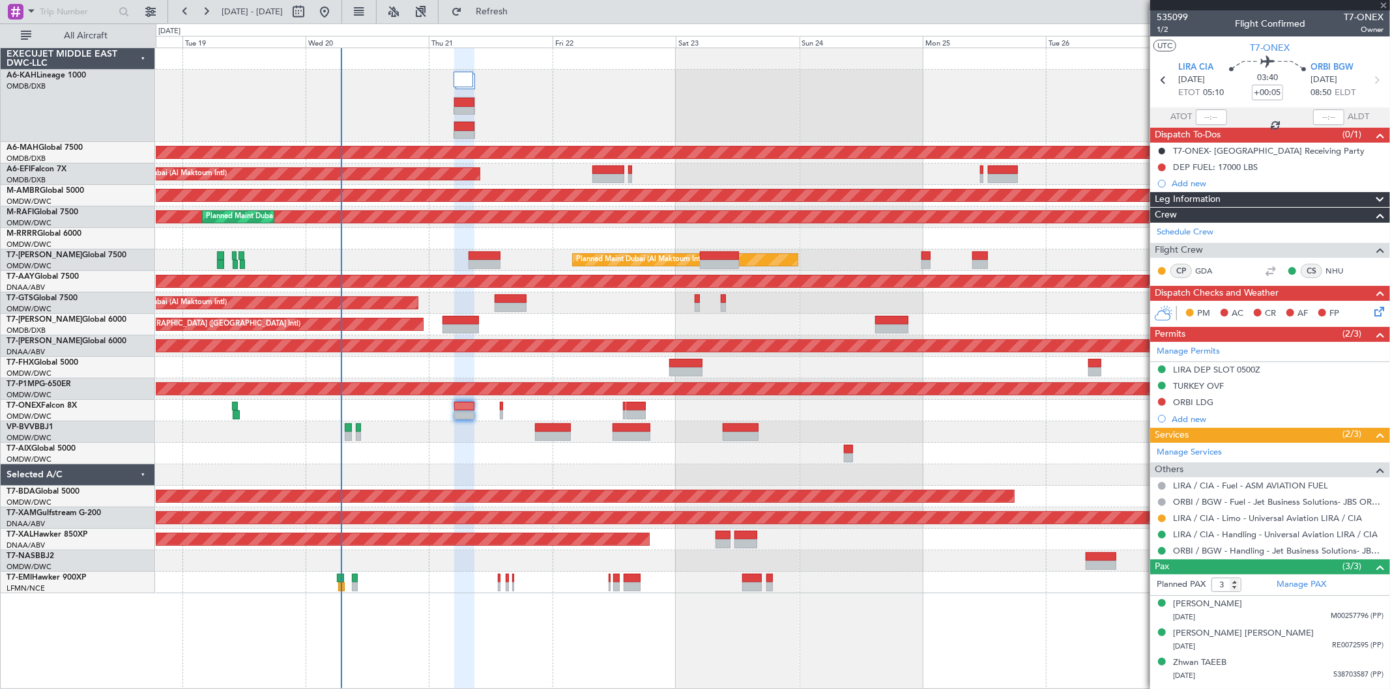
type input "-00:05"
type input "2"
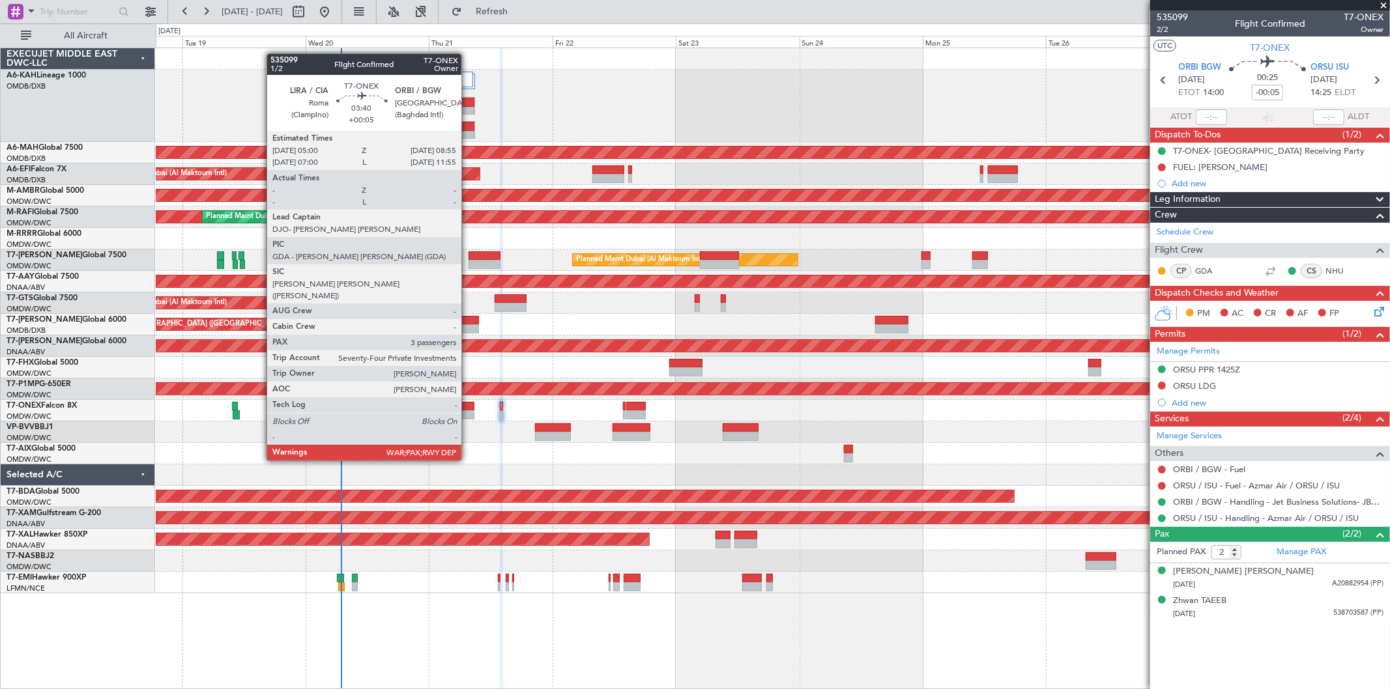
click at [468, 412] on div at bounding box center [464, 415] width 20 height 9
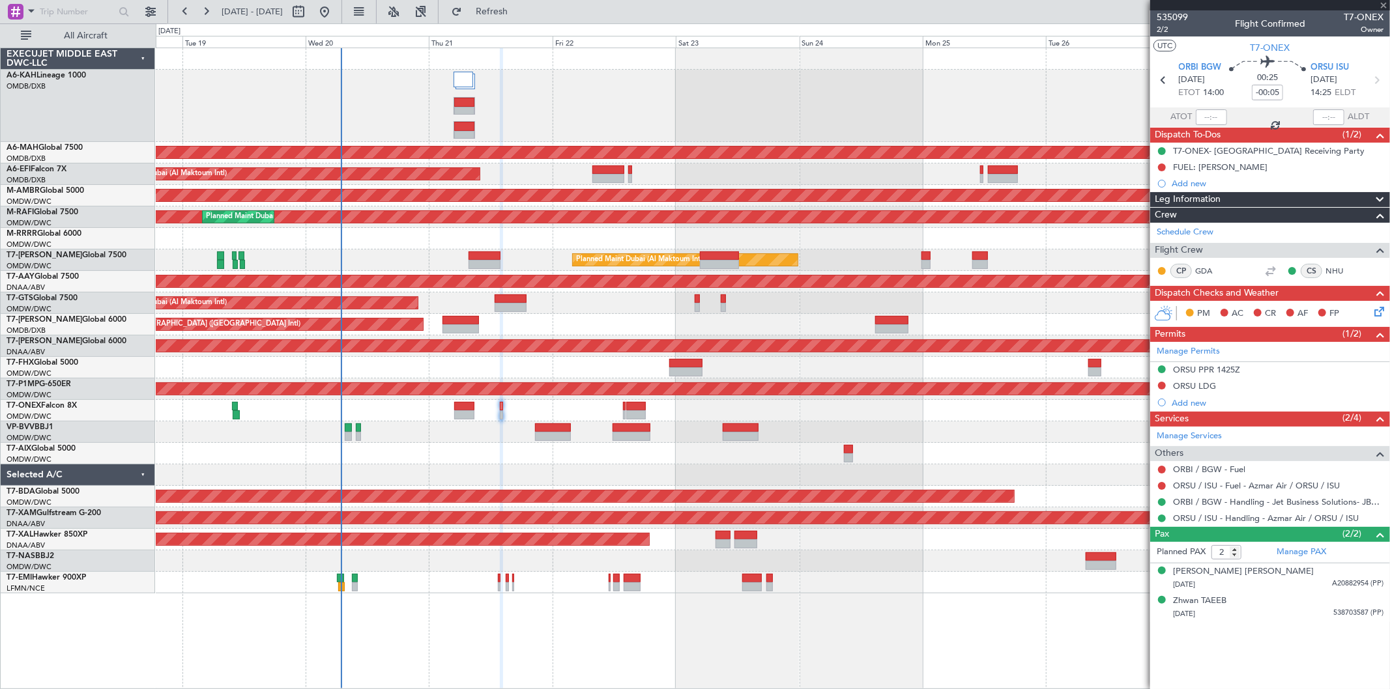
type input "+00:05"
type input "3"
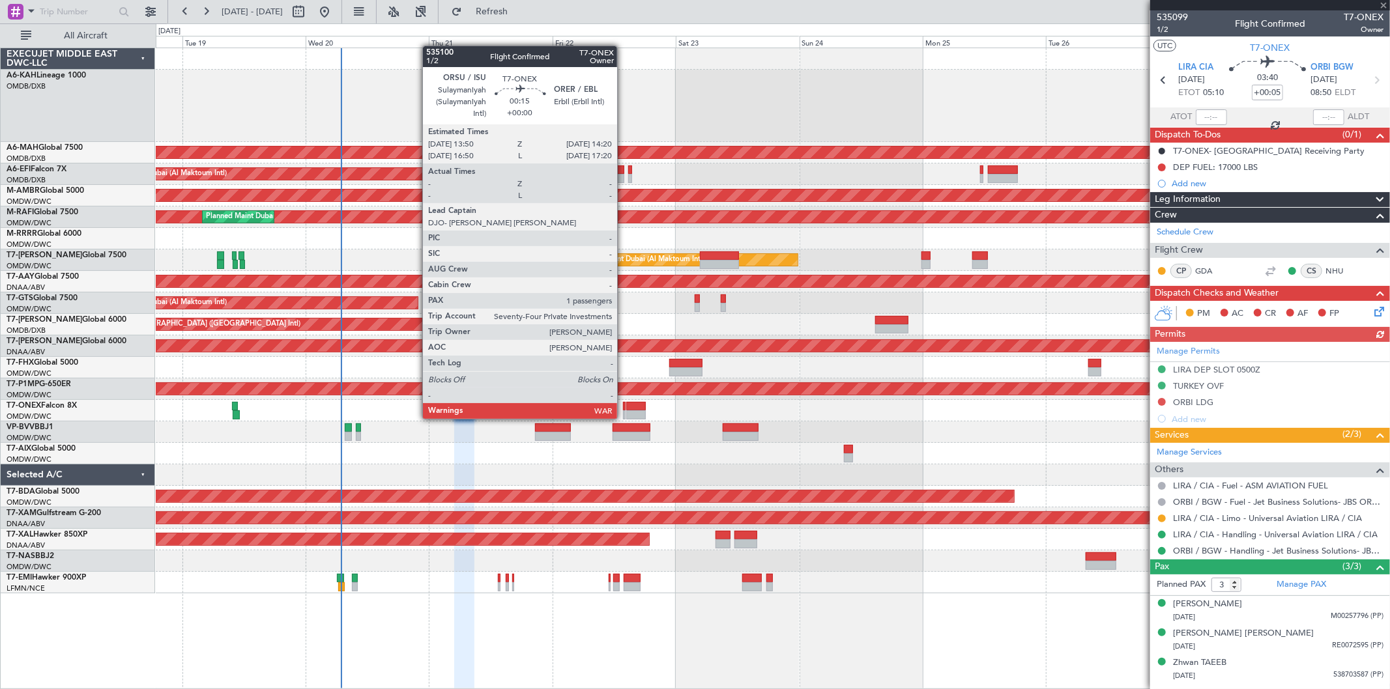
click at [624, 406] on div at bounding box center [624, 406] width 3 height 9
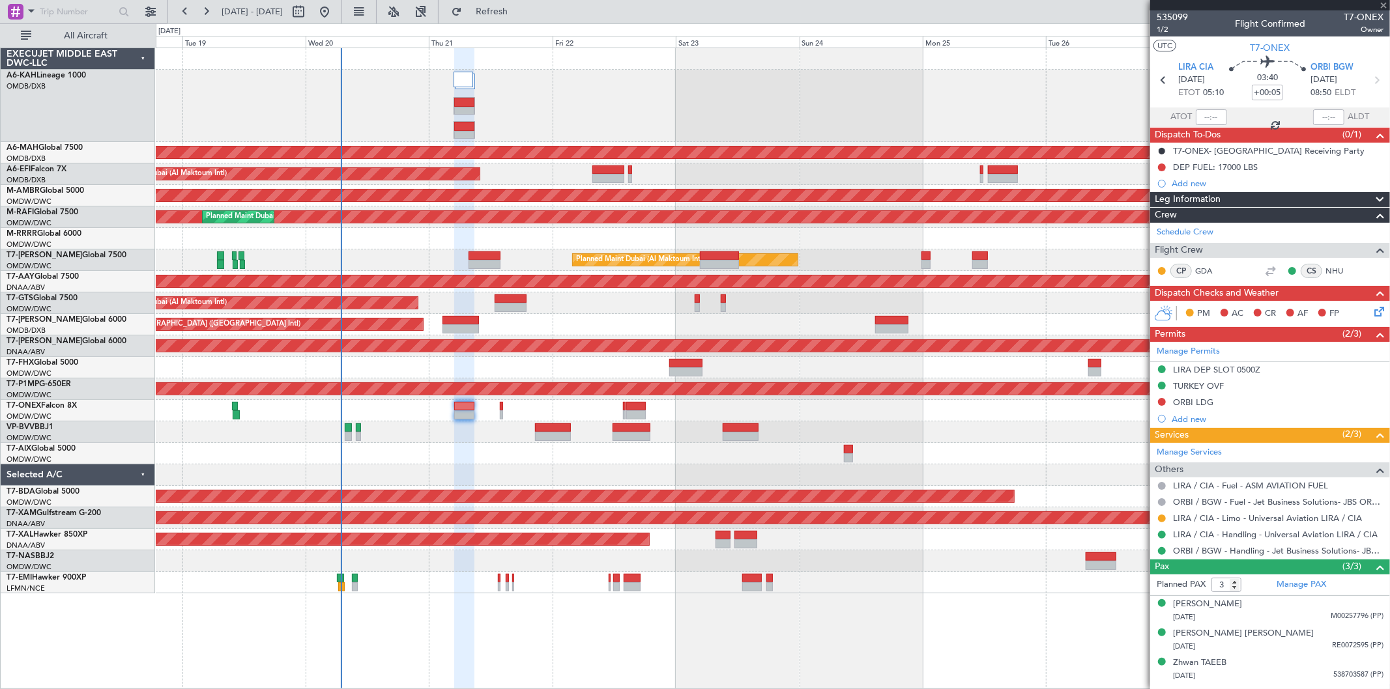
type input "1"
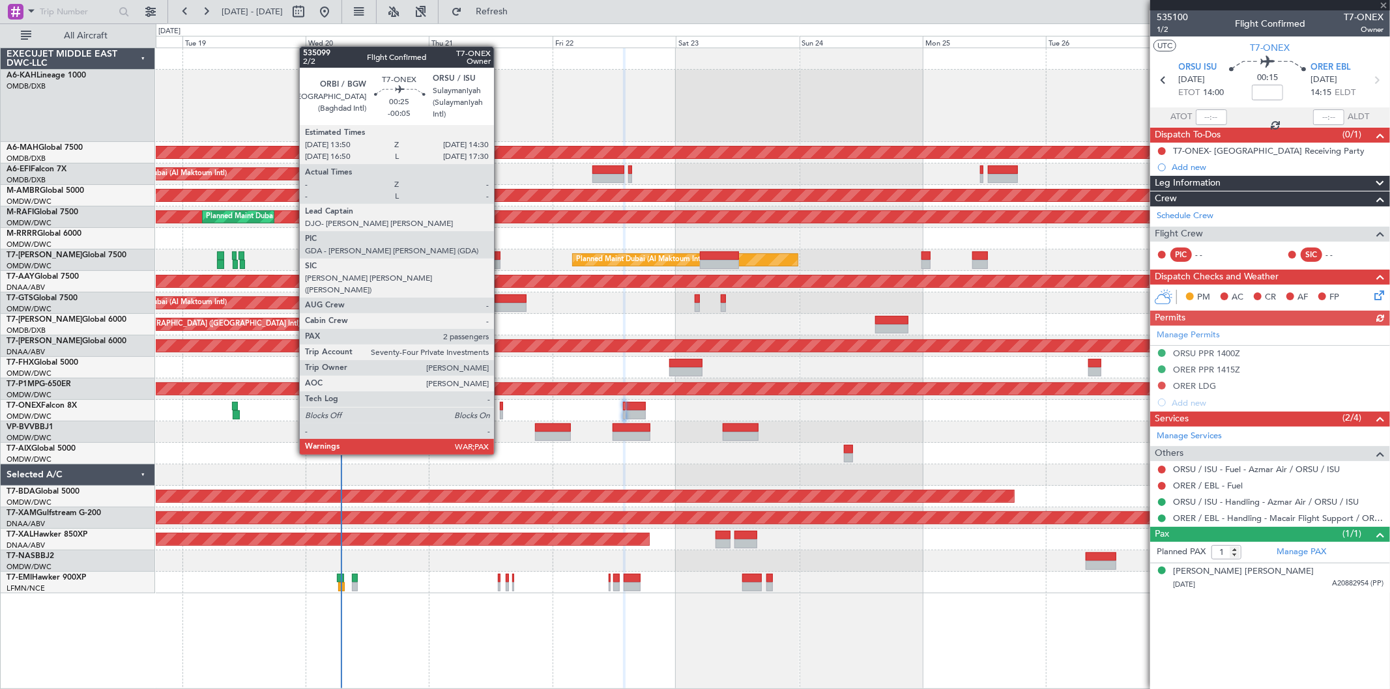
click at [500, 407] on div at bounding box center [502, 406] width 4 height 9
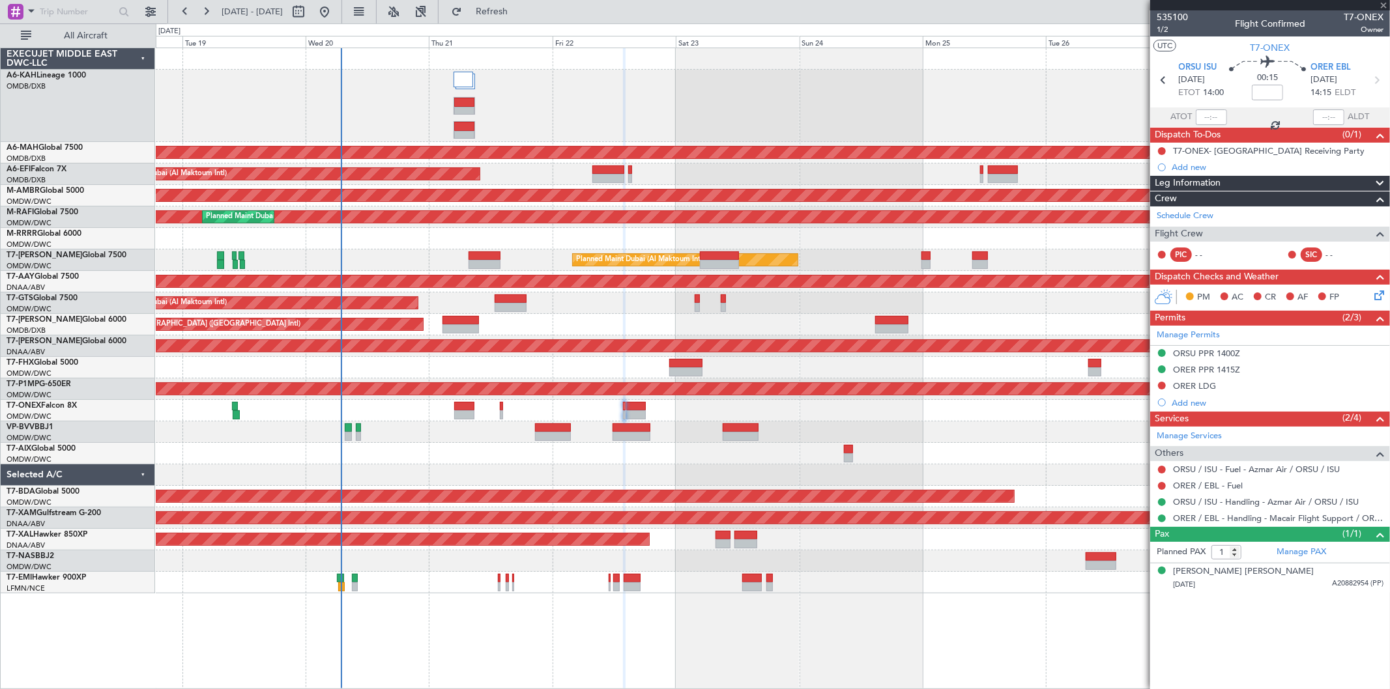
type input "-00:05"
type input "2"
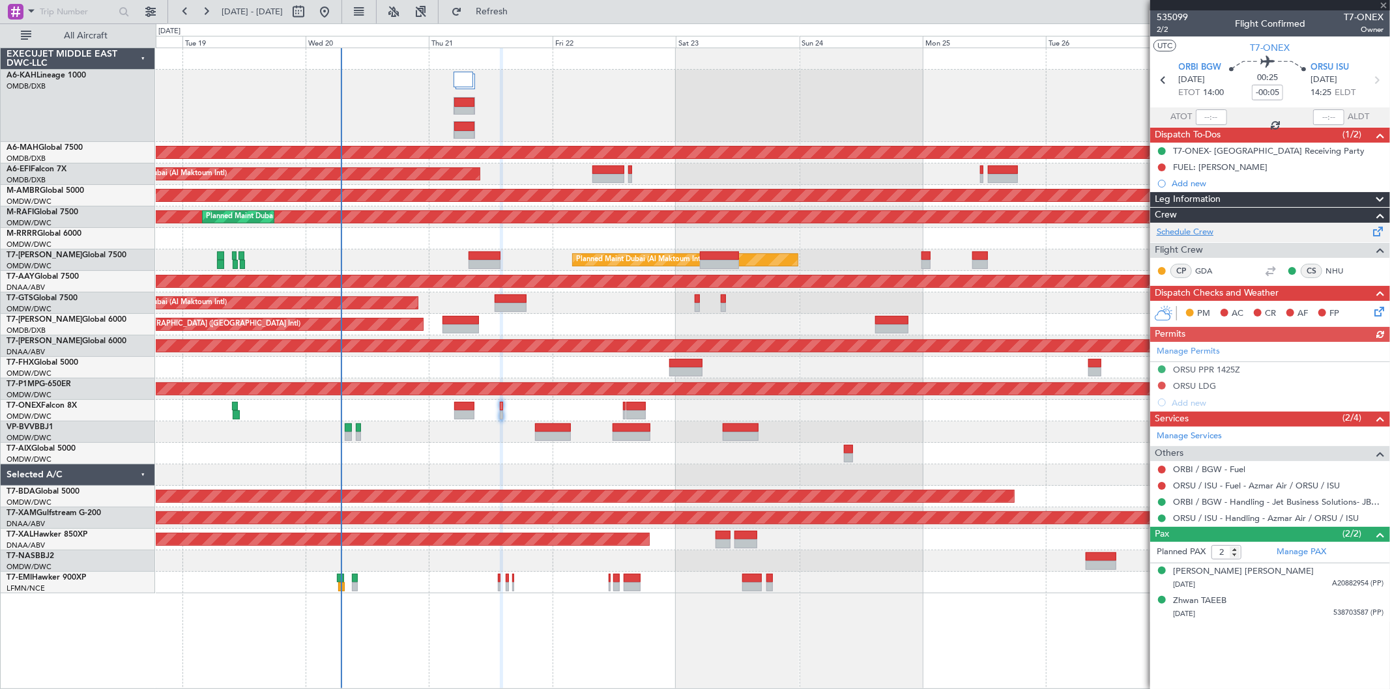
click at [1211, 233] on link "Schedule Crew" at bounding box center [1185, 232] width 57 height 13
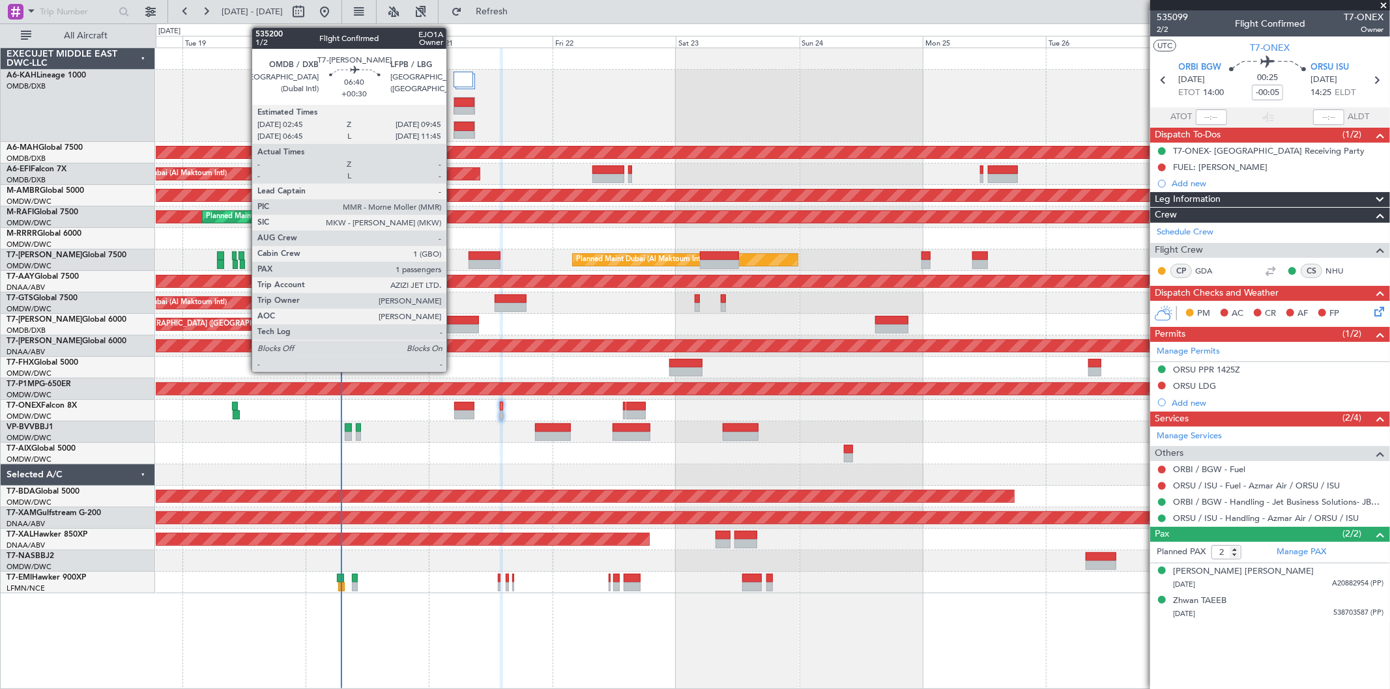
click at [453, 317] on div at bounding box center [460, 320] width 36 height 9
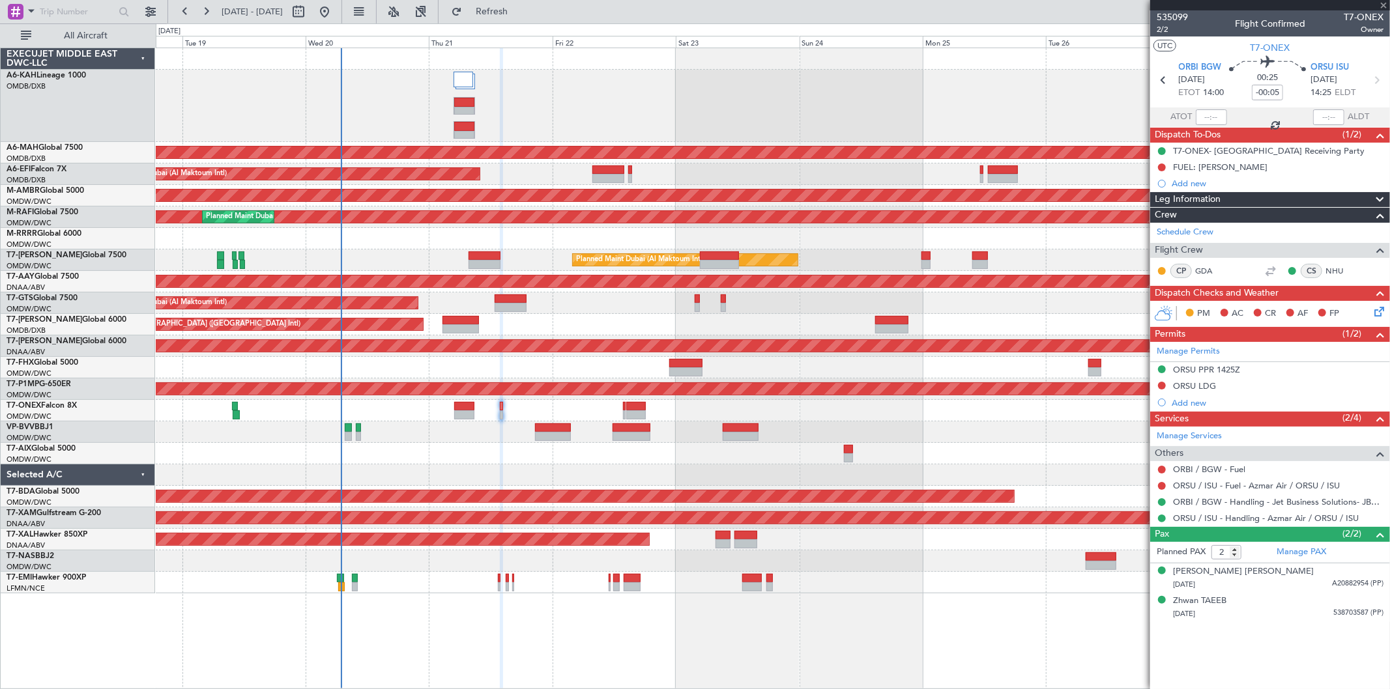
type input "+00:30"
type input "1"
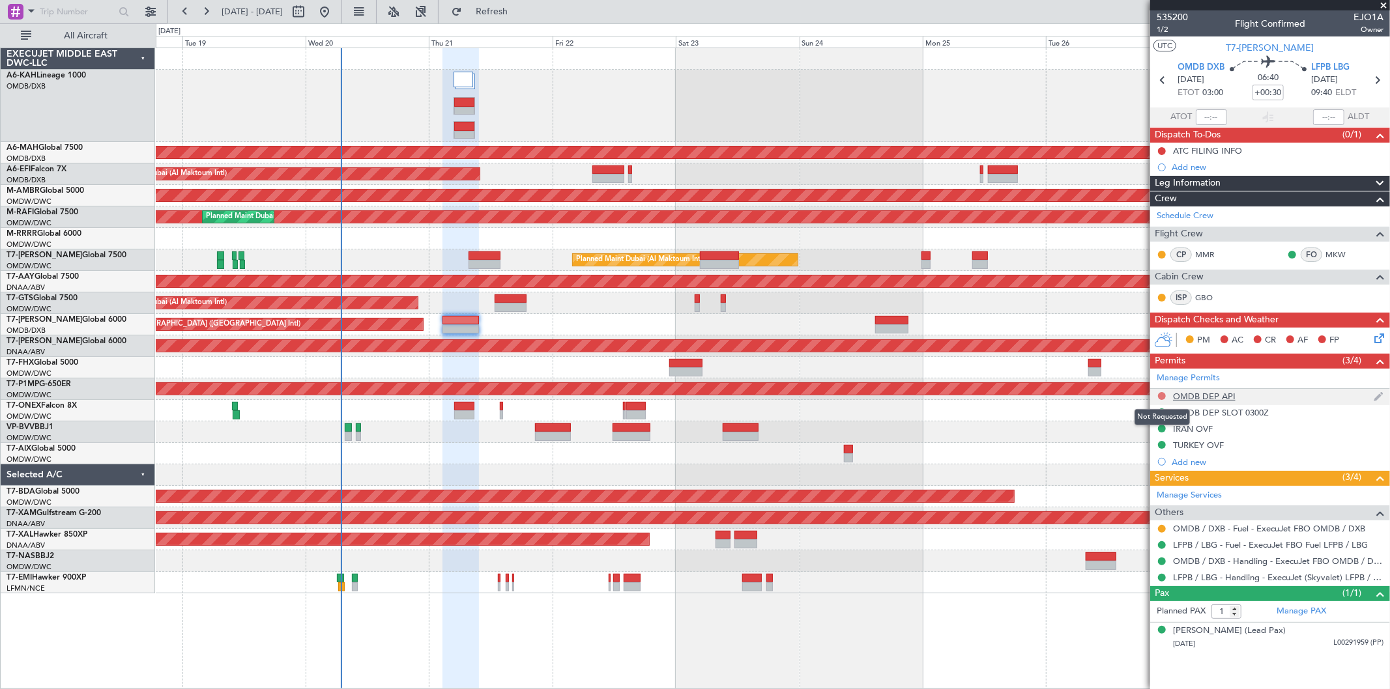
click at [1163, 396] on button at bounding box center [1162, 396] width 8 height 8
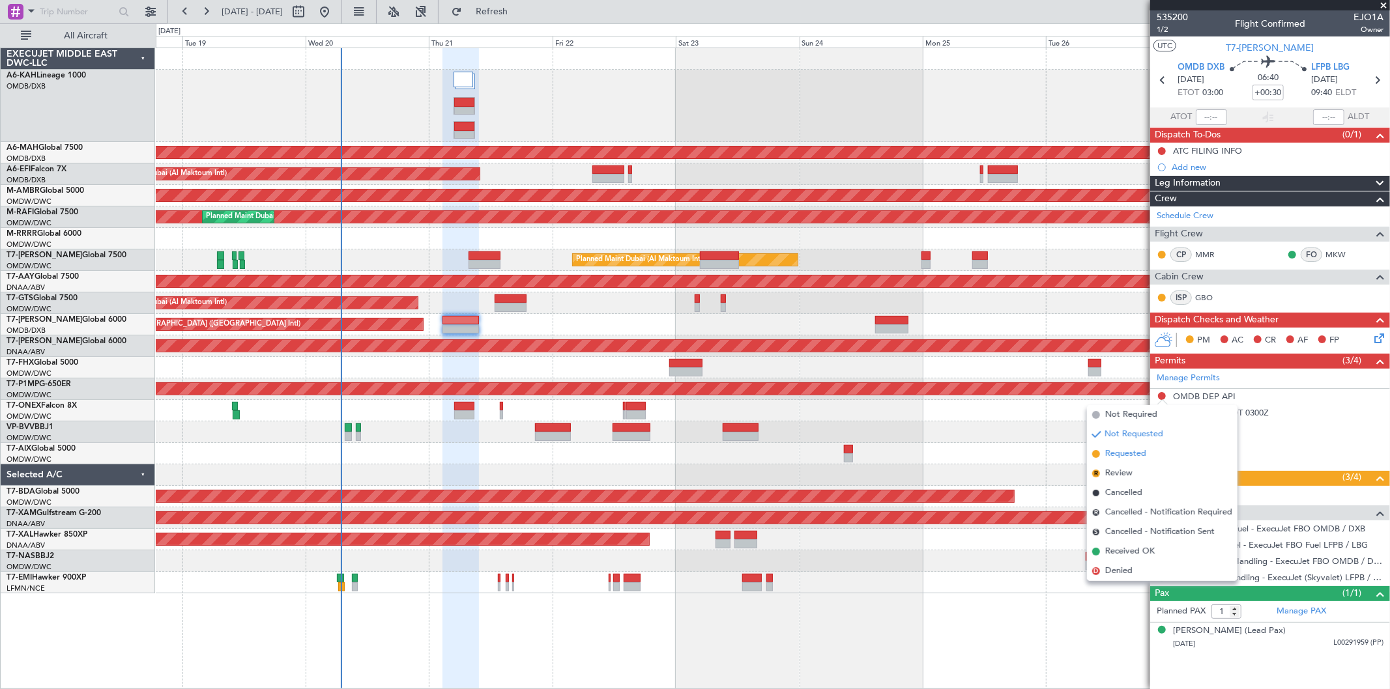
click at [1120, 451] on span "Requested" at bounding box center [1125, 454] width 41 height 13
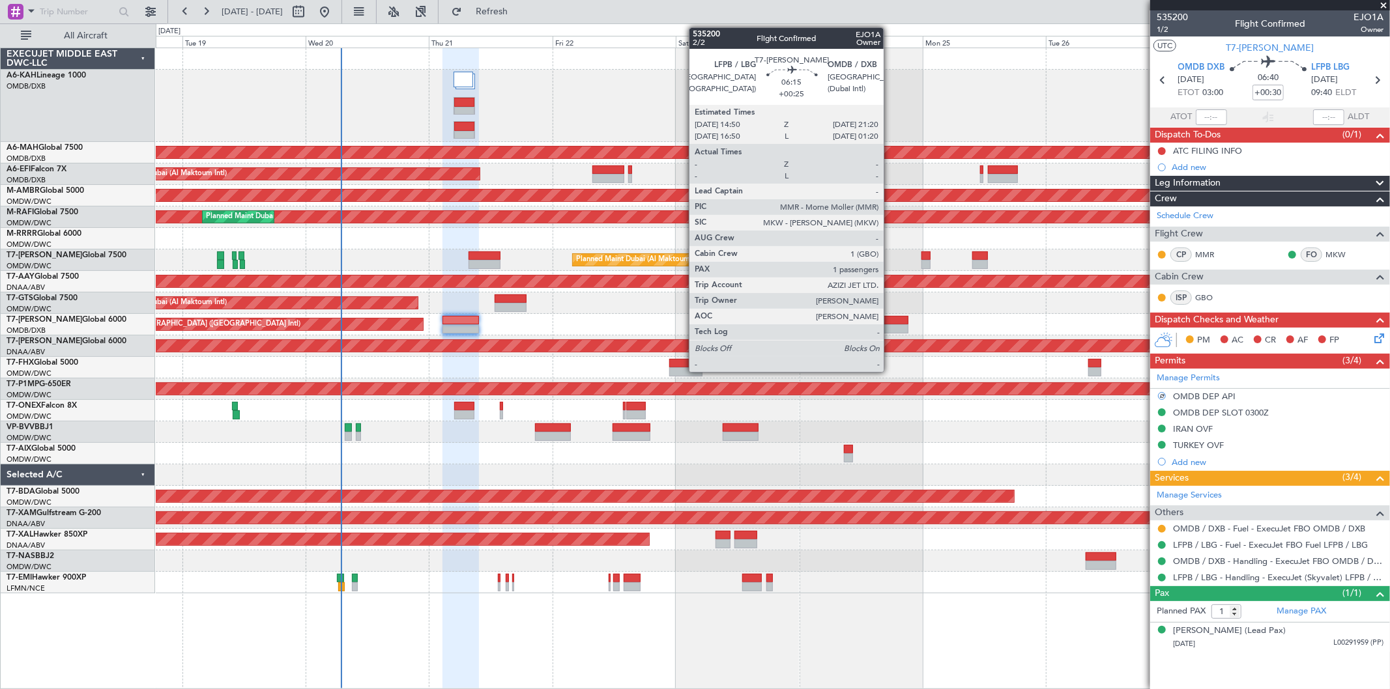
click at [890, 322] on div at bounding box center [892, 320] width 34 height 9
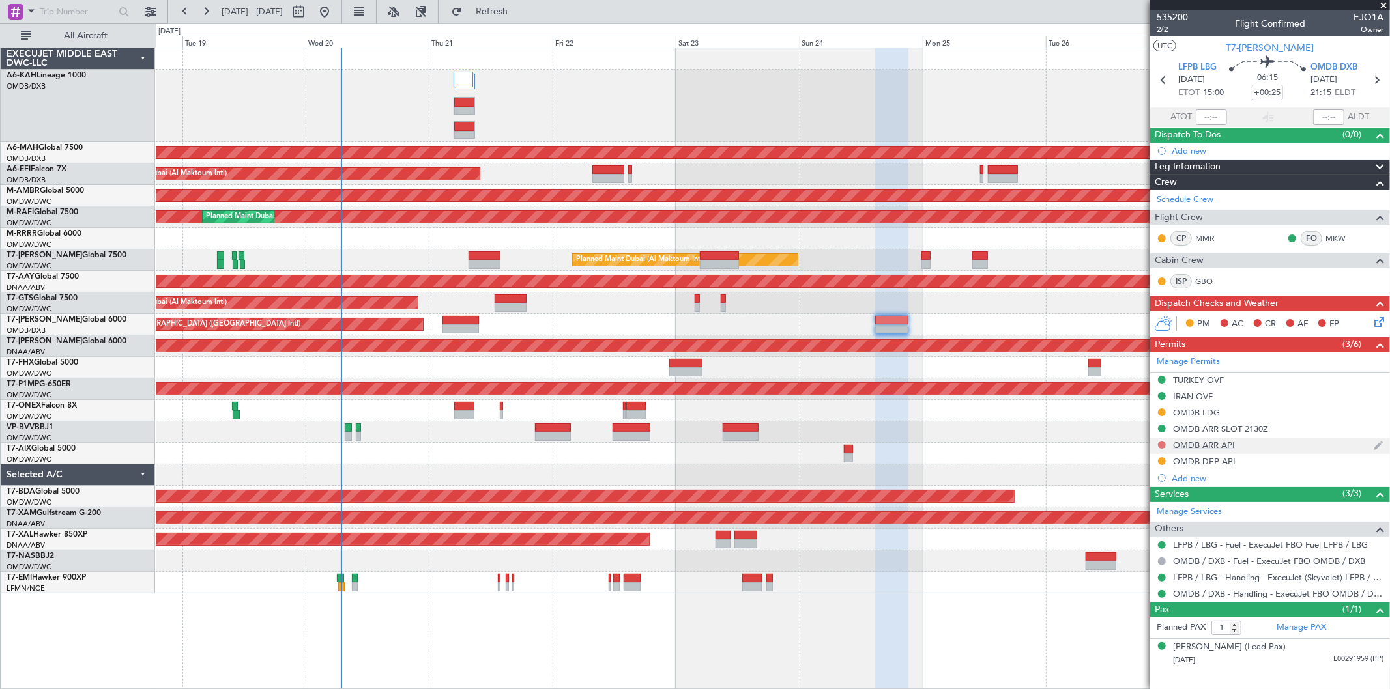
click at [1162, 441] on button at bounding box center [1162, 445] width 8 height 8
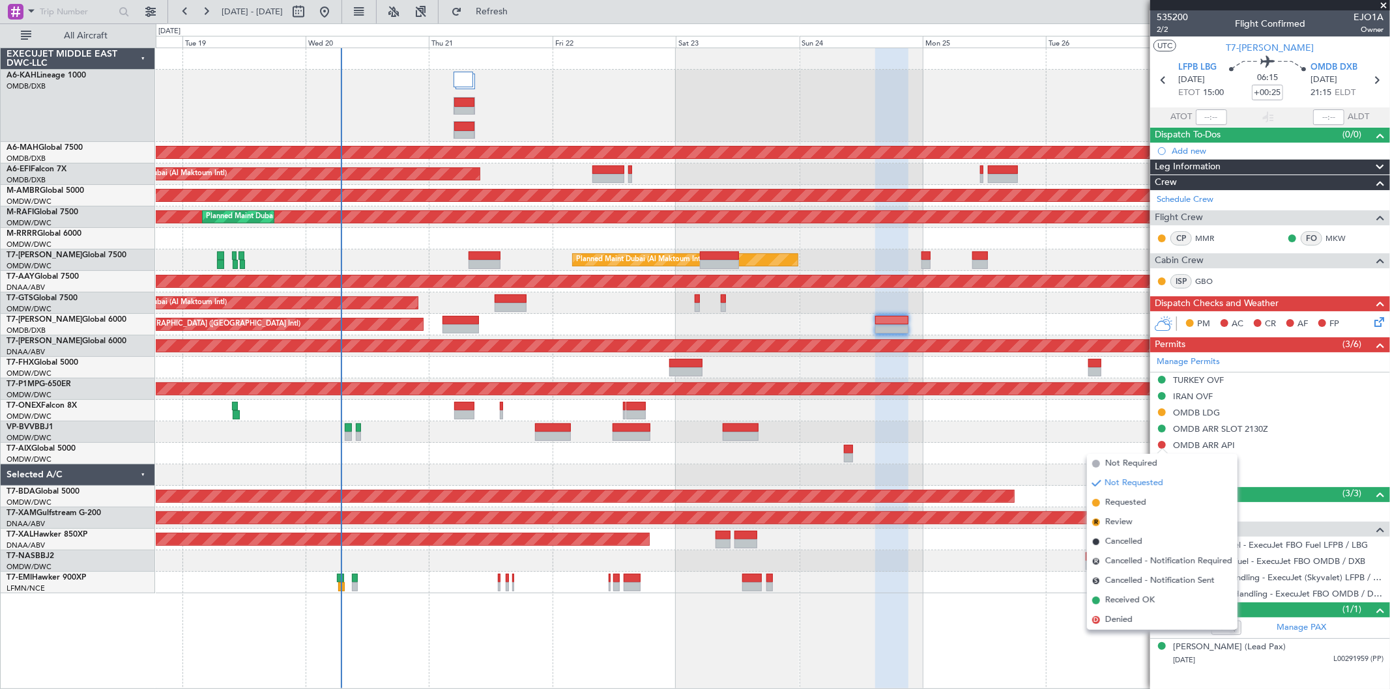
click at [1127, 499] on span "Requested" at bounding box center [1125, 503] width 41 height 13
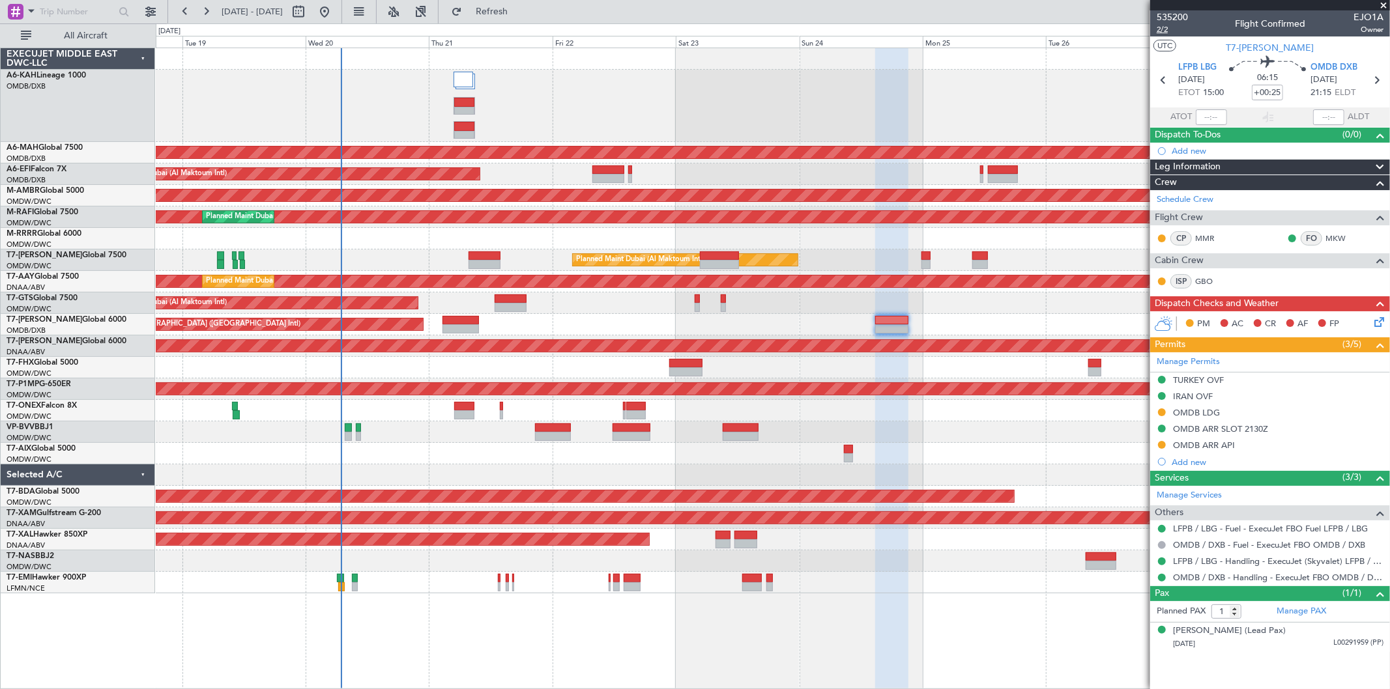
click at [1163, 26] on span "2/2" at bounding box center [1172, 29] width 31 height 11
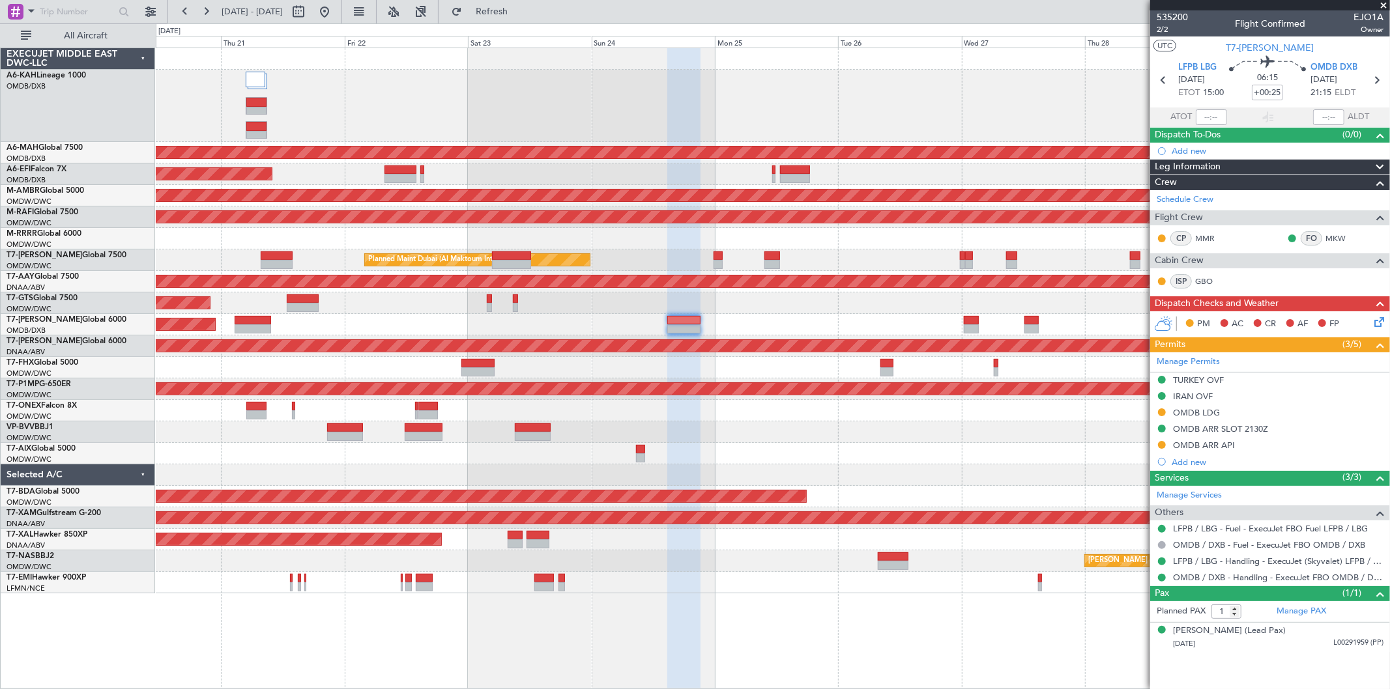
click at [687, 297] on div "Planned Maint Dubai (Al Maktoum Intl)" at bounding box center [773, 304] width 1234 height 22
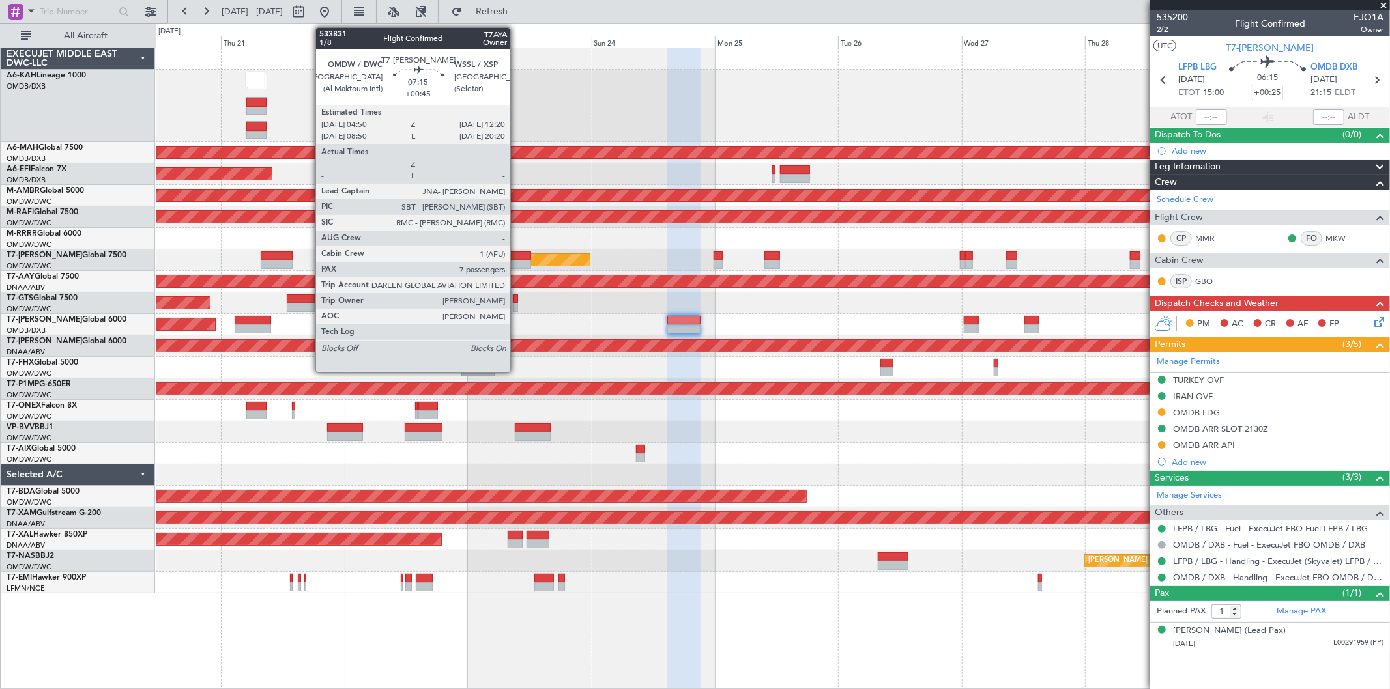
click at [517, 252] on div at bounding box center [511, 256] width 39 height 9
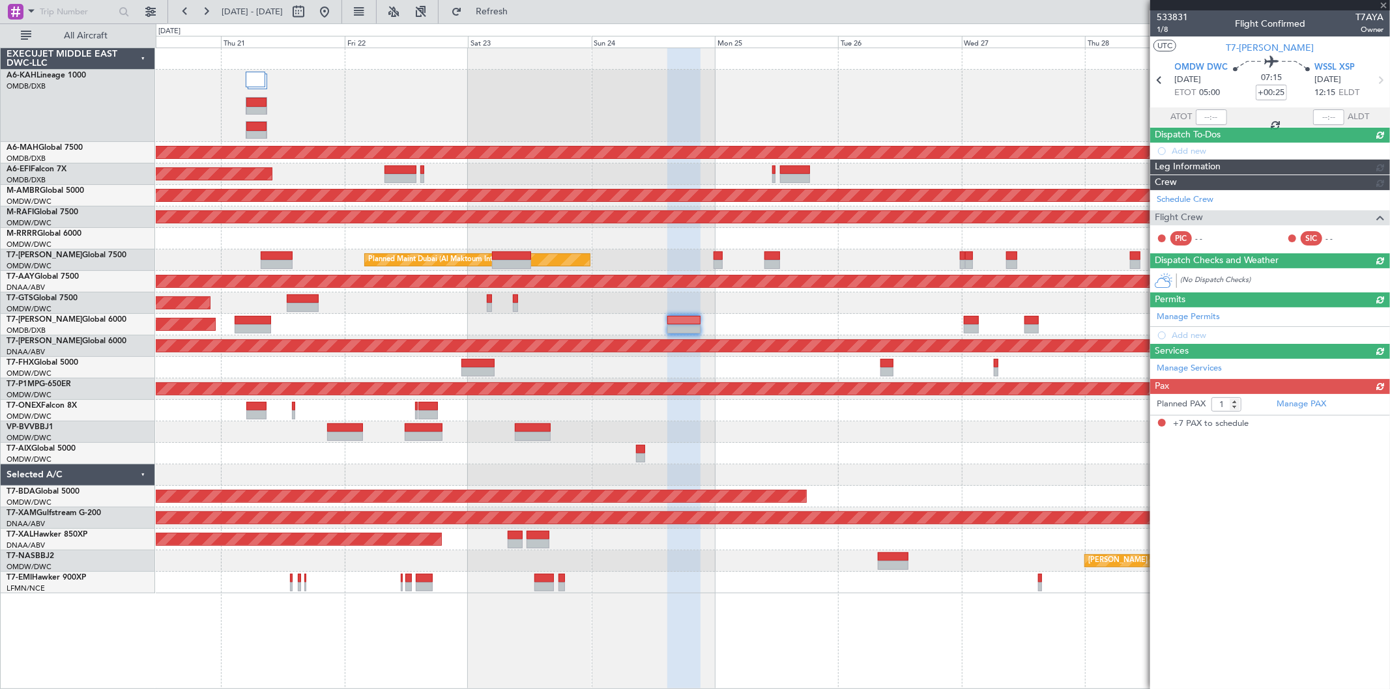
type input "+00:45"
type input "7"
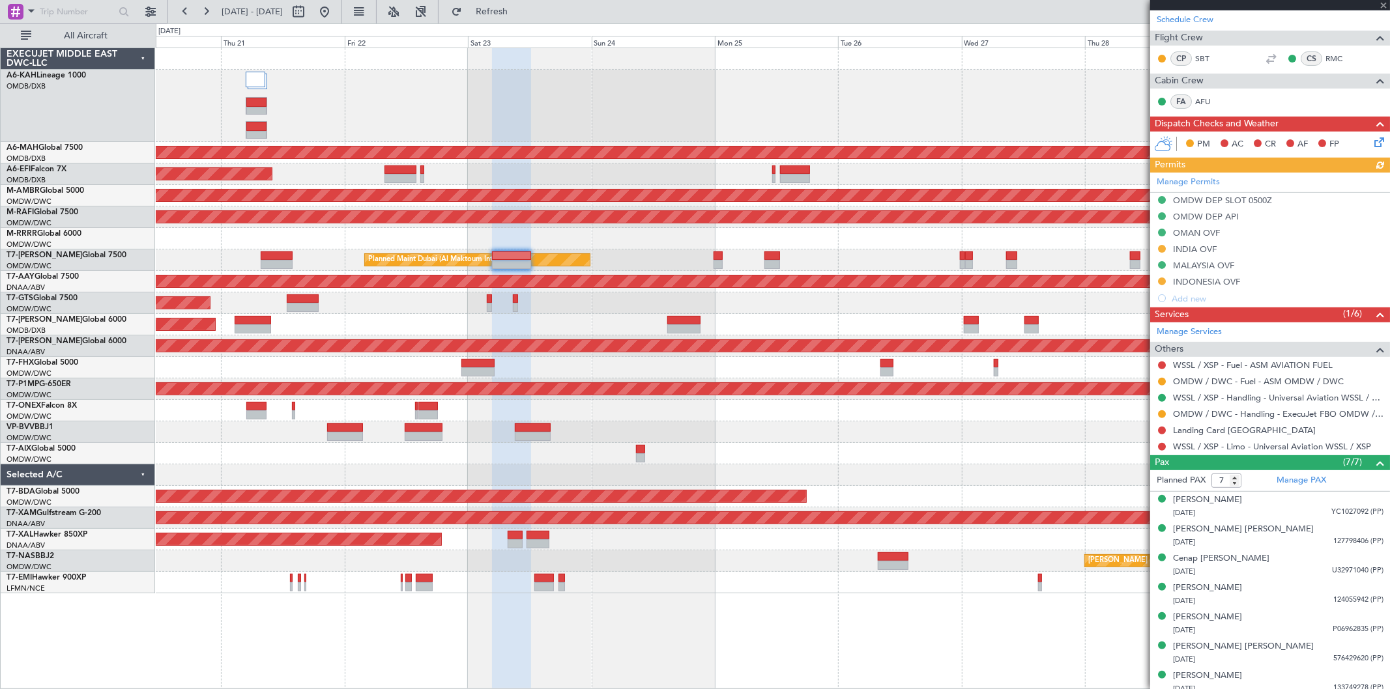
scroll to position [252, 0]
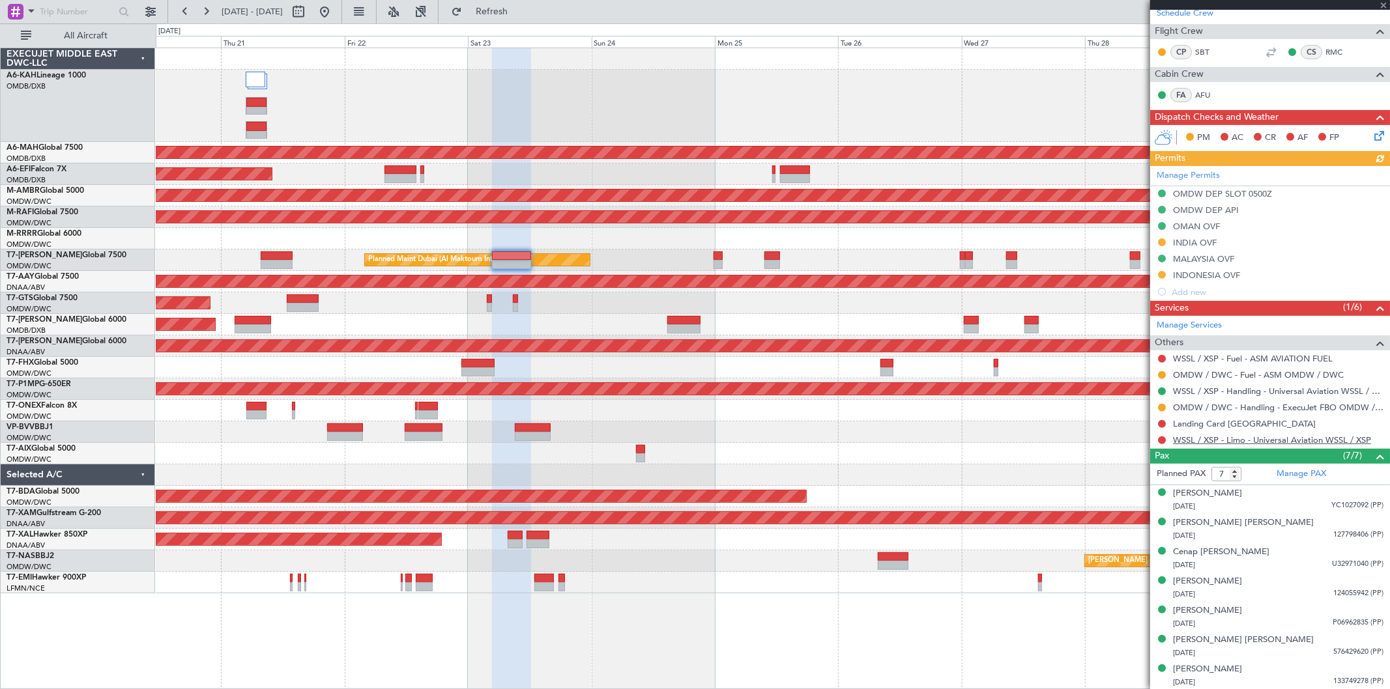
click at [1287, 441] on link "WSSL / XSP - Limo - Universal Aviation WSSL / XSP" at bounding box center [1272, 440] width 198 height 11
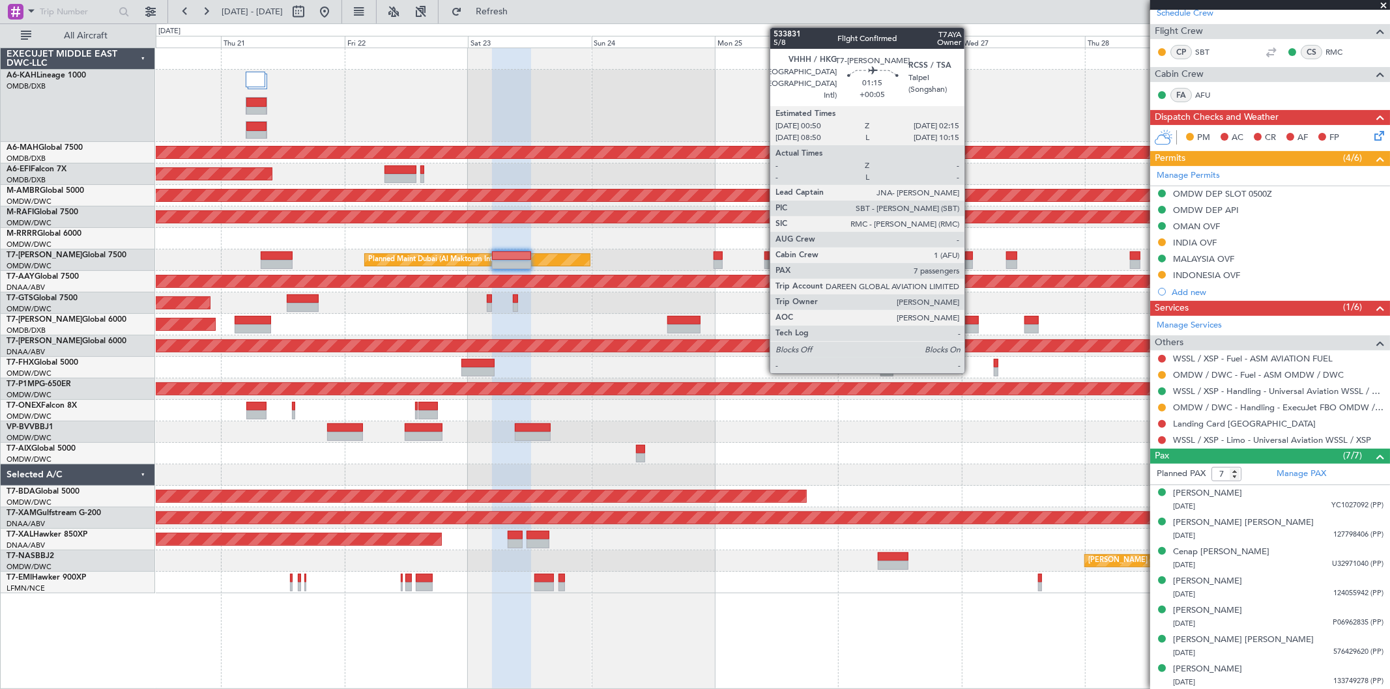
click at [971, 261] on div at bounding box center [969, 264] width 8 height 9
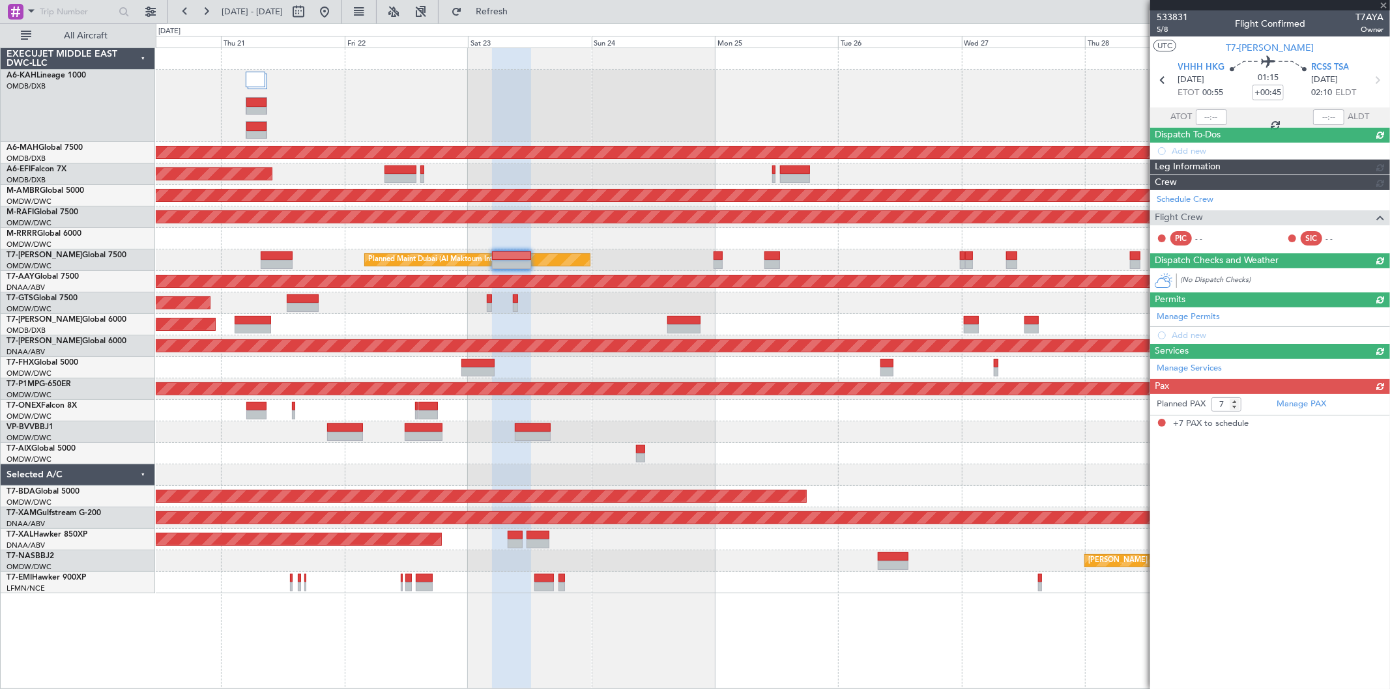
type input "+00:05"
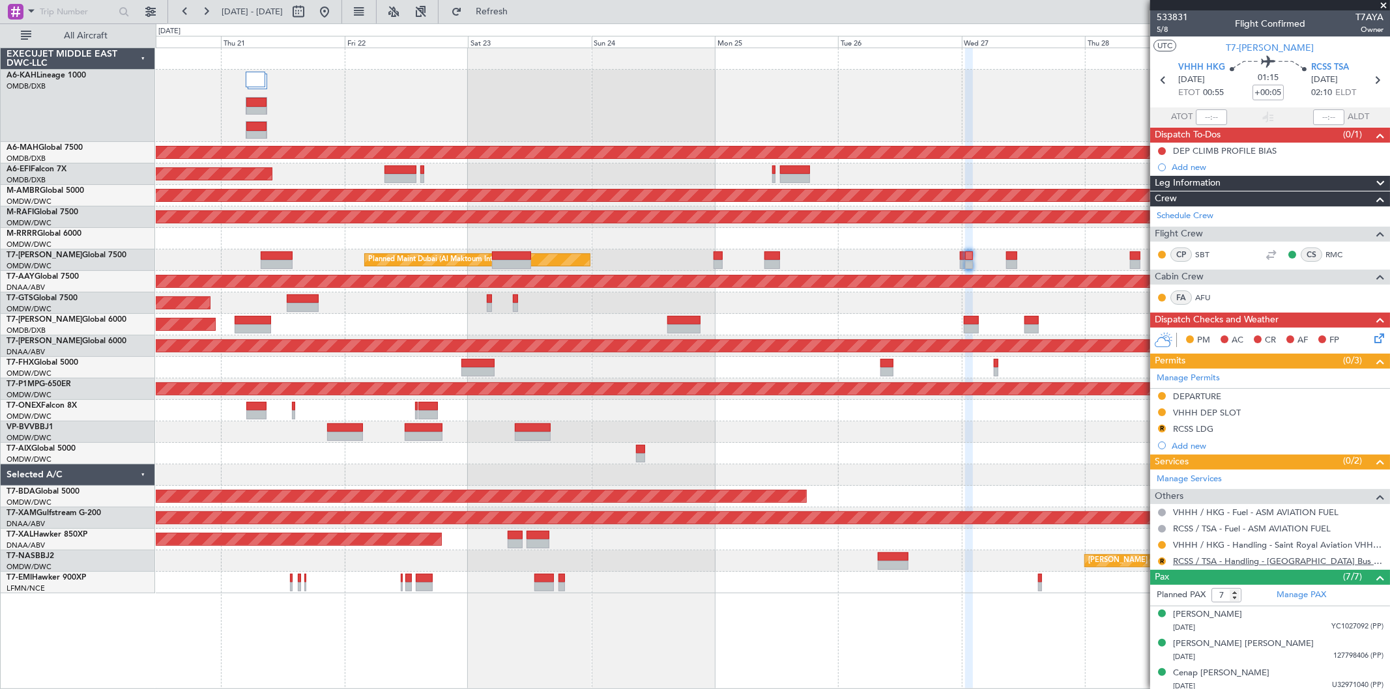
click at [1261, 562] on link "RCSS / TSA - Handling - [GEOGRAPHIC_DATA] Bus Avn RCSS / TSA" at bounding box center [1278, 561] width 210 height 11
click at [1161, 561] on button "R" at bounding box center [1162, 562] width 8 height 8
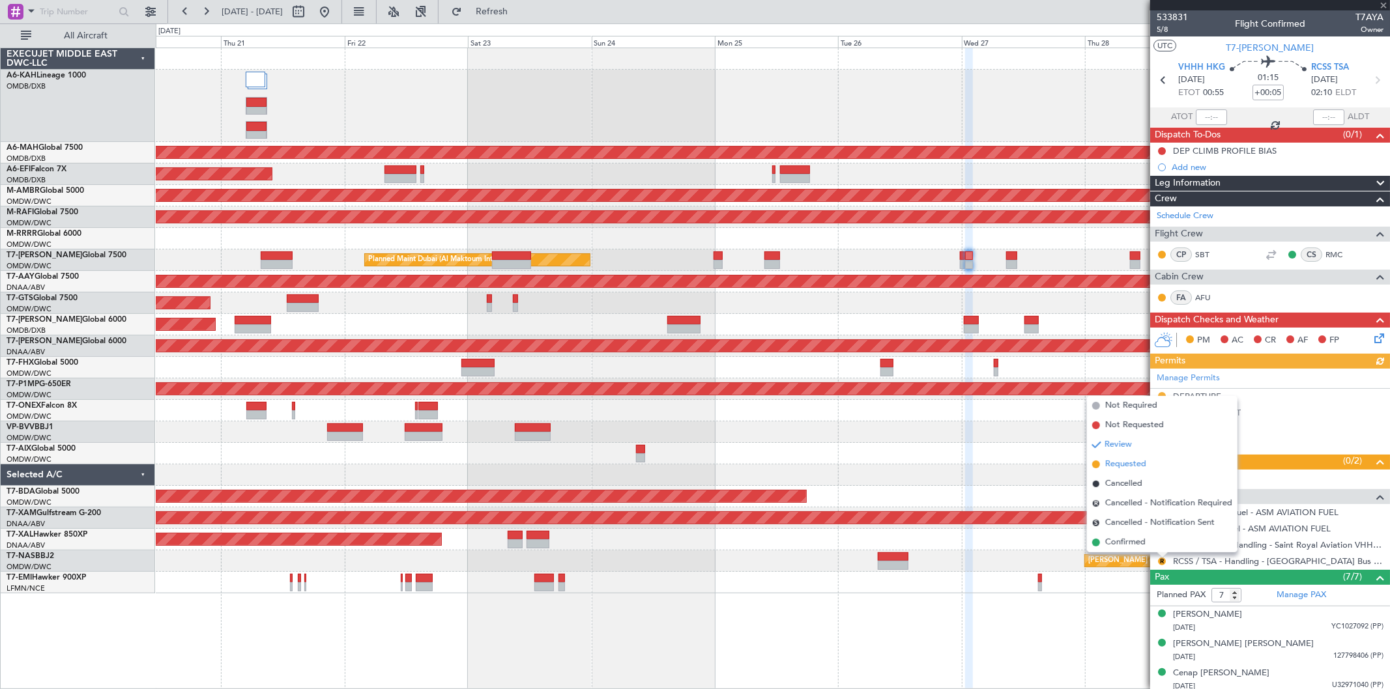
click at [1113, 464] on span "Requested" at bounding box center [1125, 464] width 41 height 13
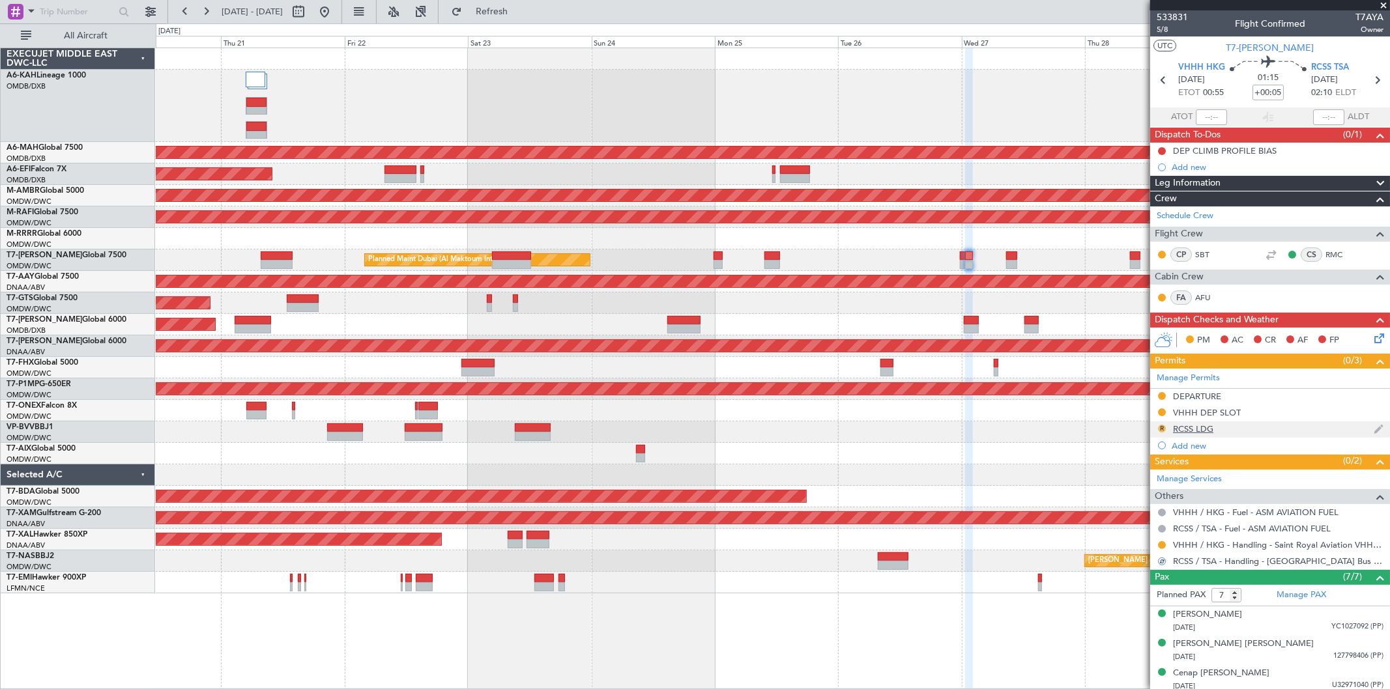
click at [1163, 427] on button "R" at bounding box center [1162, 429] width 8 height 8
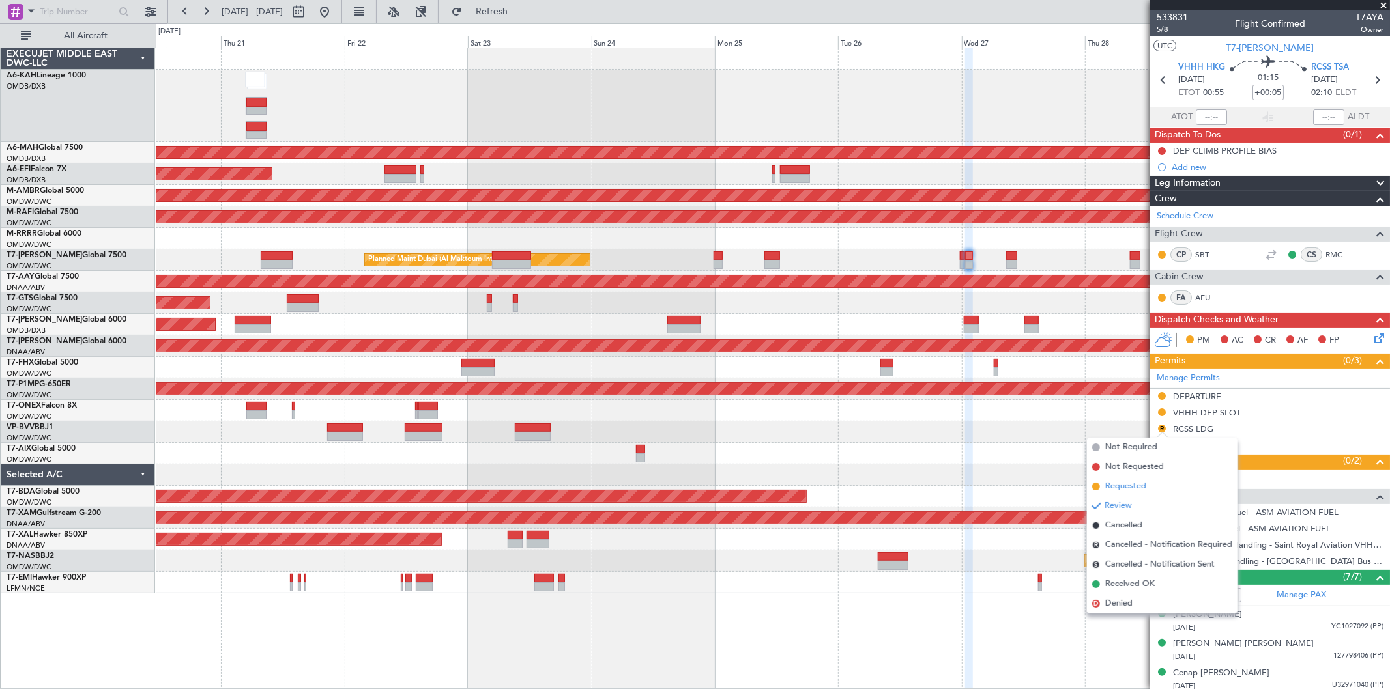
click at [1118, 489] on span "Requested" at bounding box center [1125, 486] width 41 height 13
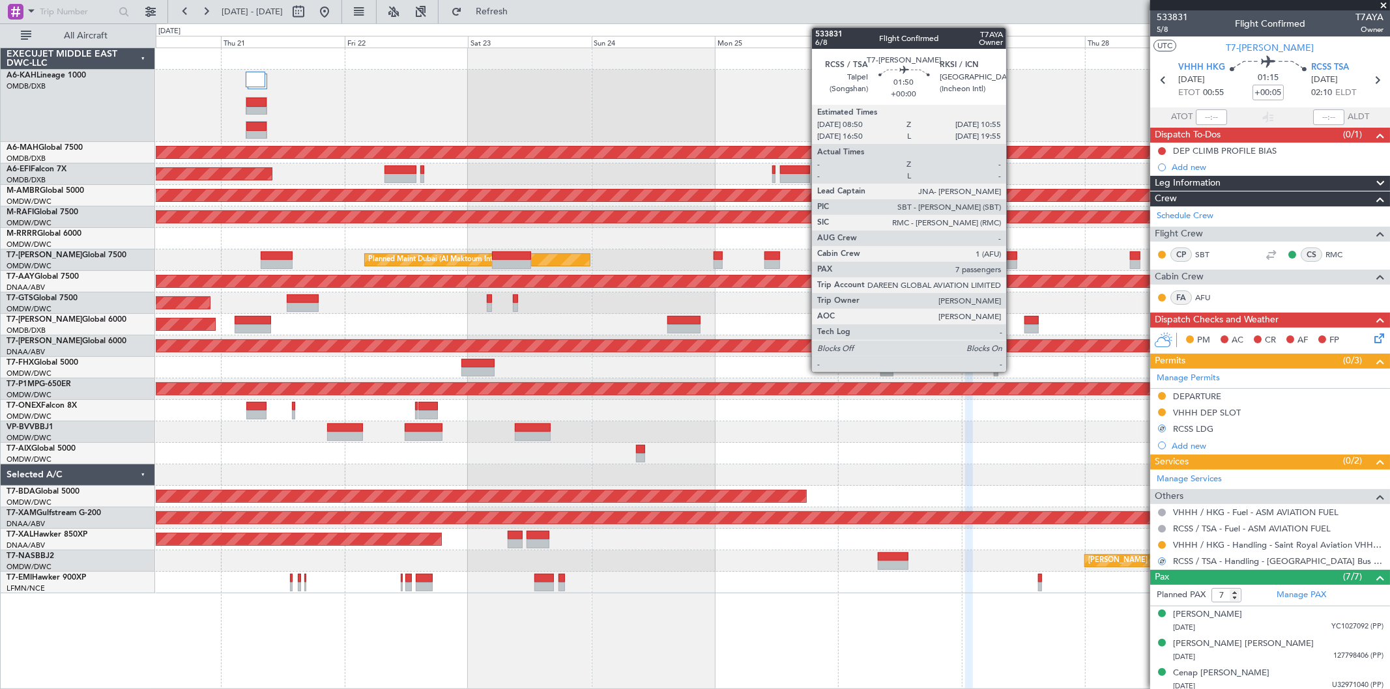
click at [1013, 265] on div at bounding box center [1011, 264] width 11 height 9
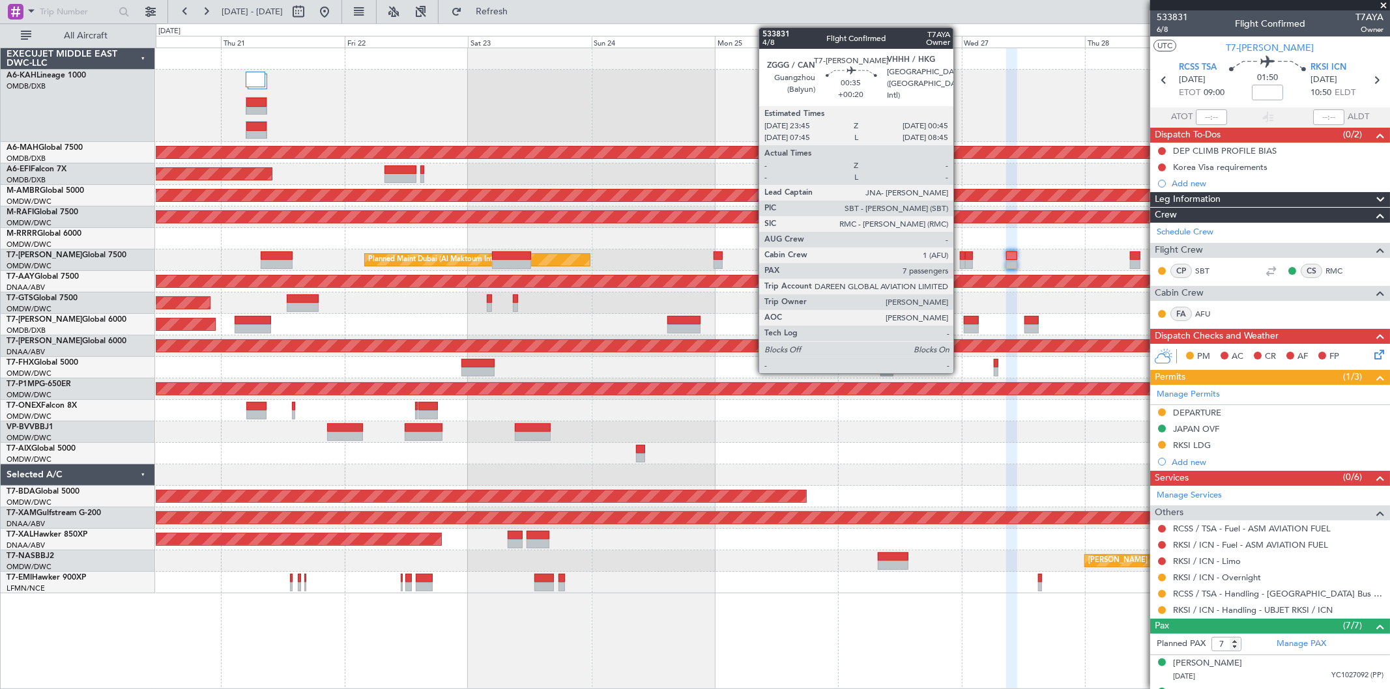
click at [960, 255] on div at bounding box center [962, 256] width 5 height 9
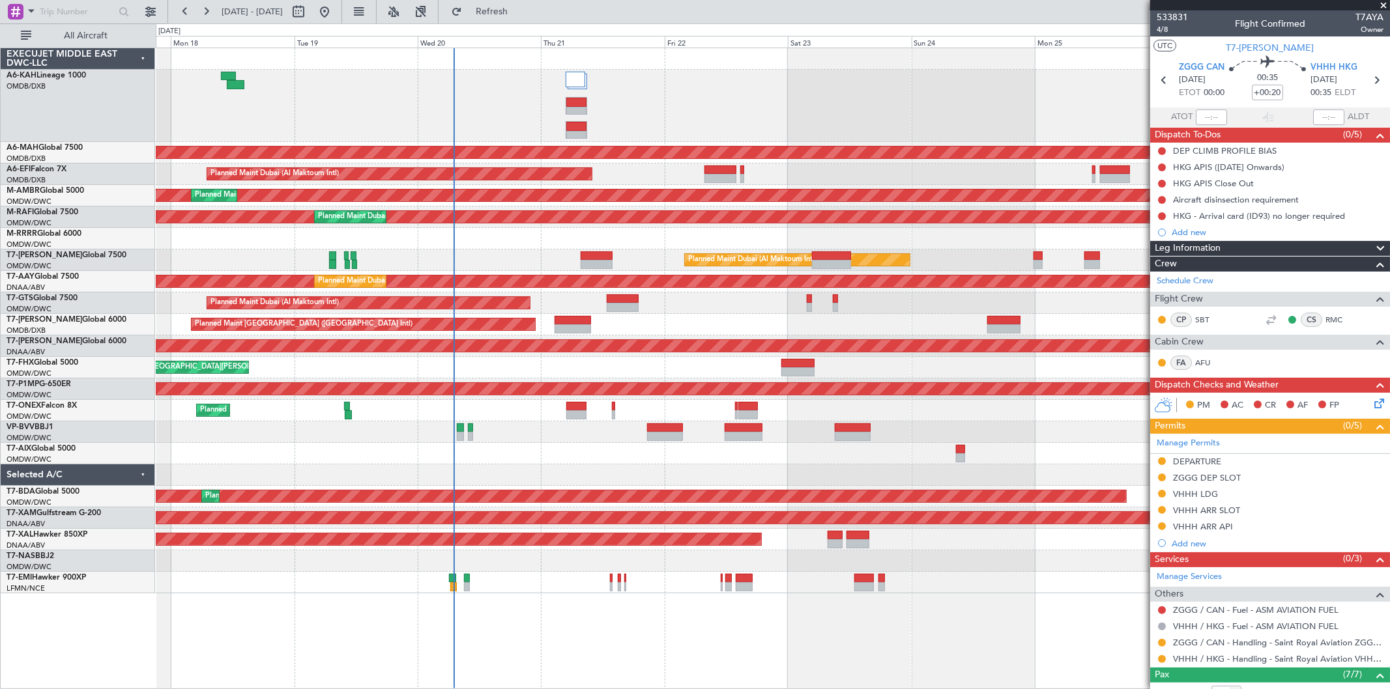
click at [667, 225] on div "Unplanned Maint Budapest ([PERSON_NAME] Intl) Planned Maint [GEOGRAPHIC_DATA] (…" at bounding box center [773, 320] width 1234 height 545
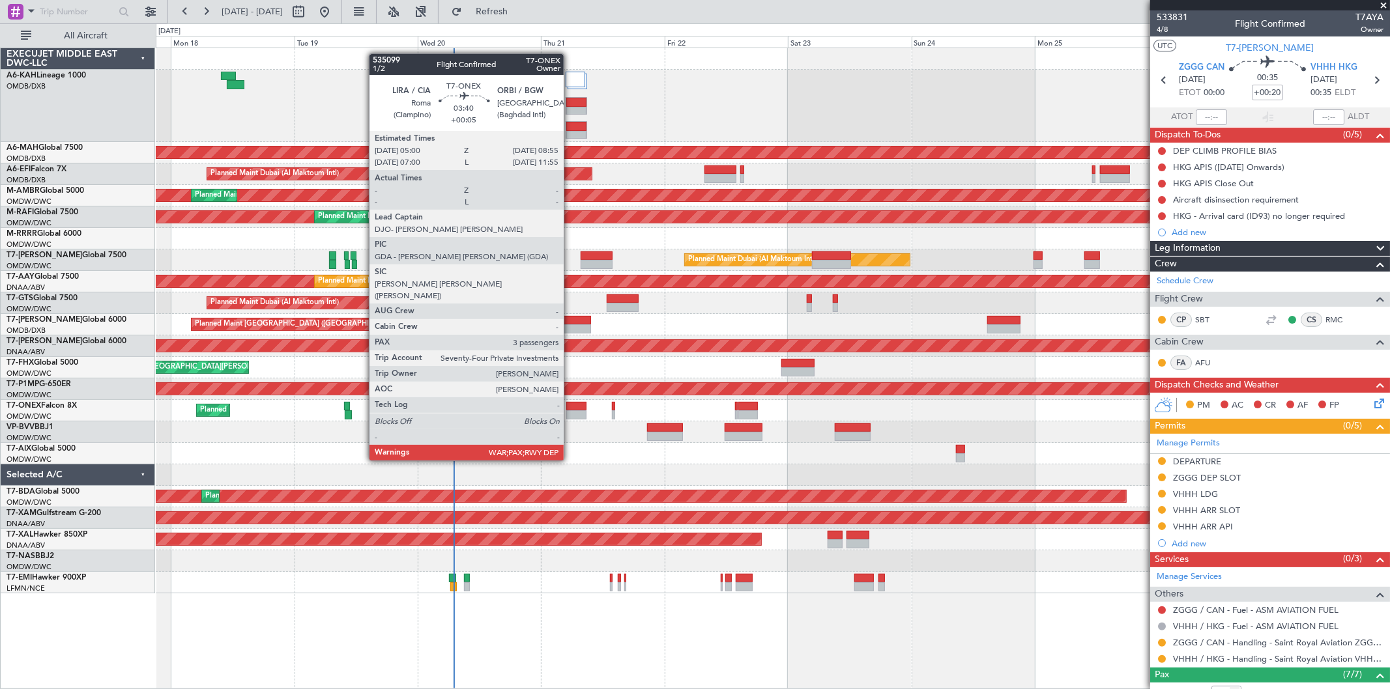
click at [570, 412] on div at bounding box center [576, 415] width 20 height 9
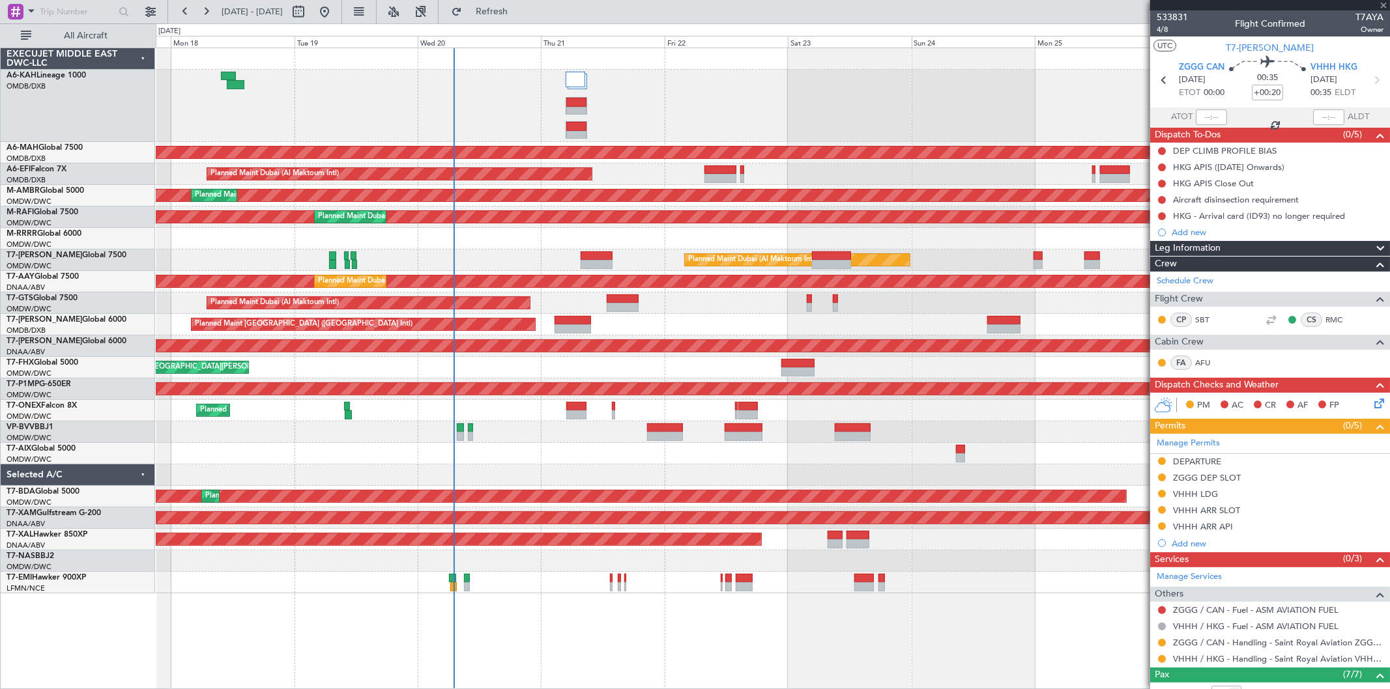
type input "+00:05"
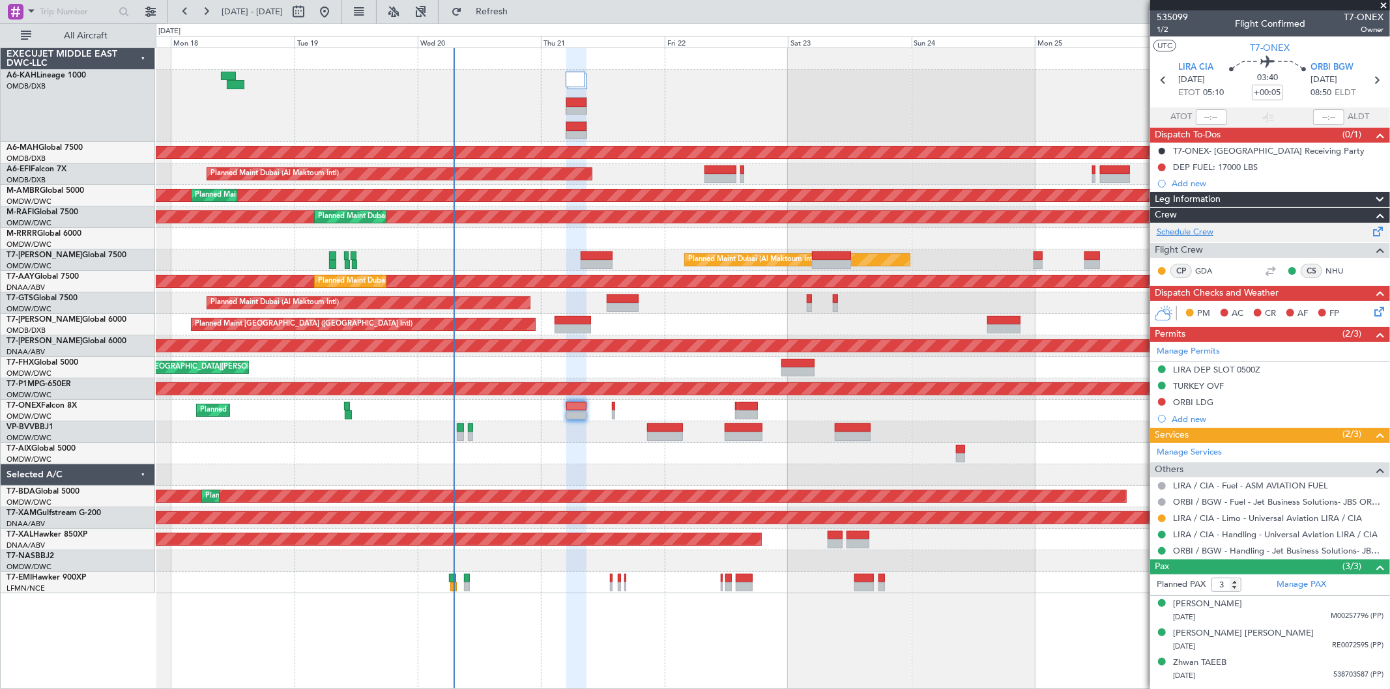
click at [1207, 231] on link "Schedule Crew" at bounding box center [1185, 232] width 57 height 13
click at [1202, 237] on link "Schedule Crew" at bounding box center [1185, 232] width 57 height 13
click at [510, 10] on span "Refresh" at bounding box center [492, 11] width 55 height 9
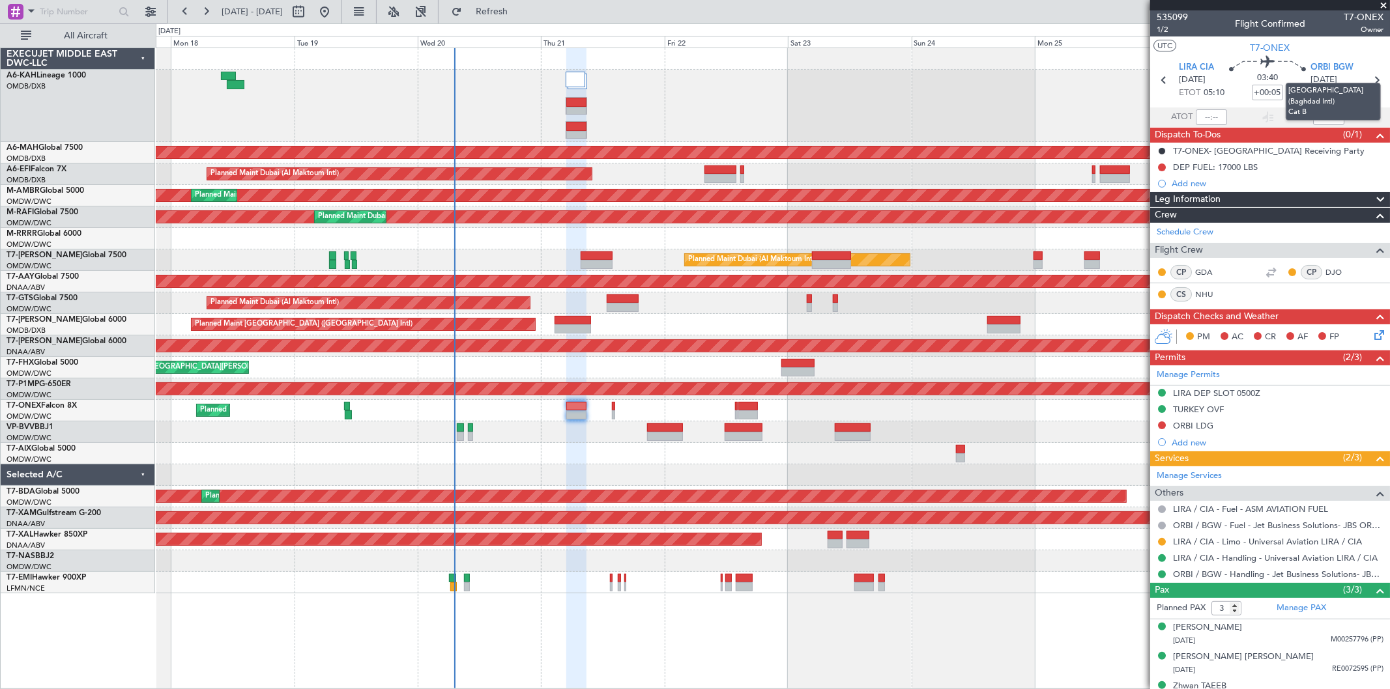
click at [1368, 74] on mat-tooltip-component "[GEOGRAPHIC_DATA] (Baghdad Intl) Cat B" at bounding box center [1333, 102] width 113 height 56
click at [1380, 4] on span at bounding box center [1383, 6] width 13 height 12
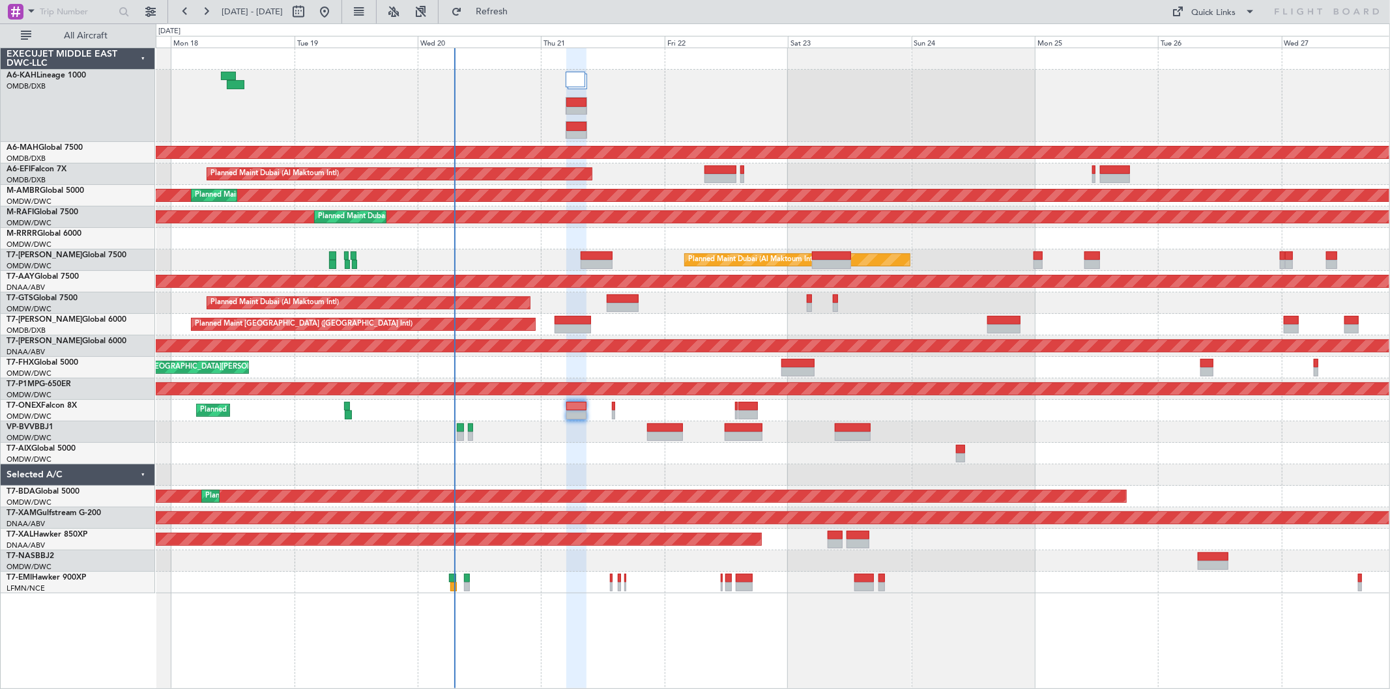
type input "0"
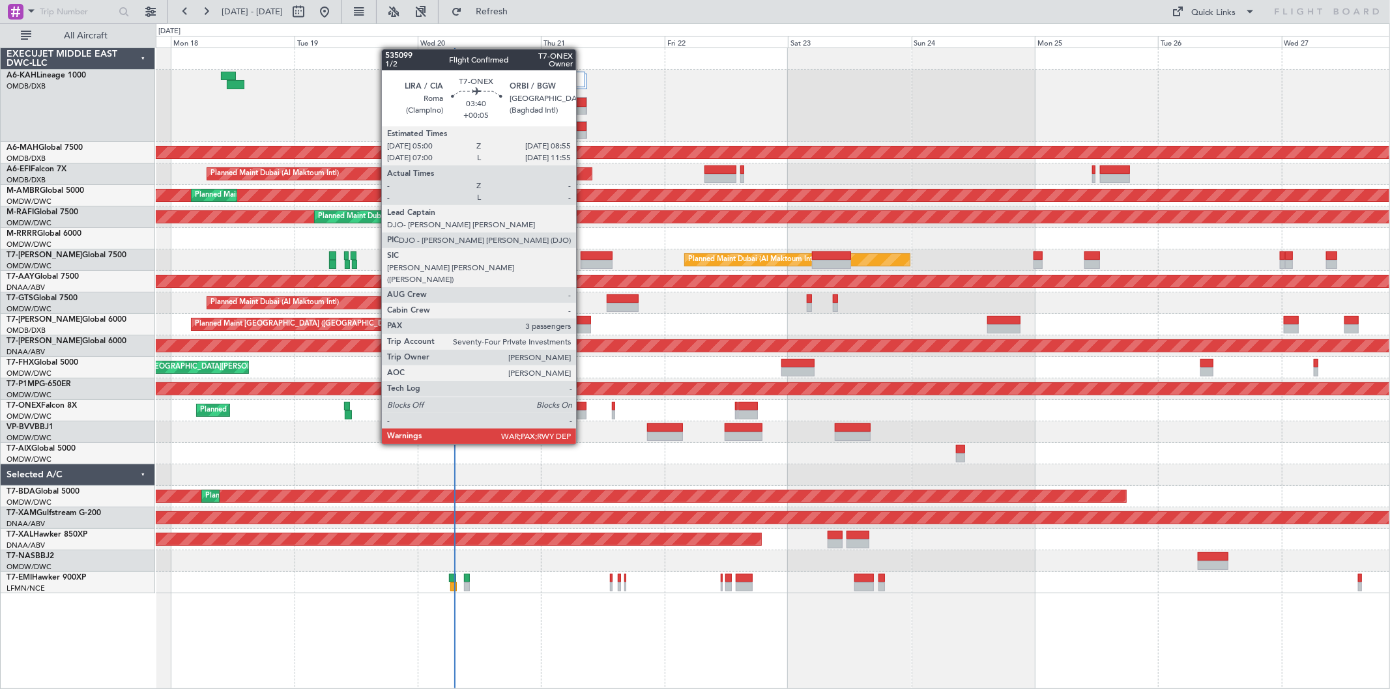
click at [583, 408] on div at bounding box center [576, 406] width 20 height 9
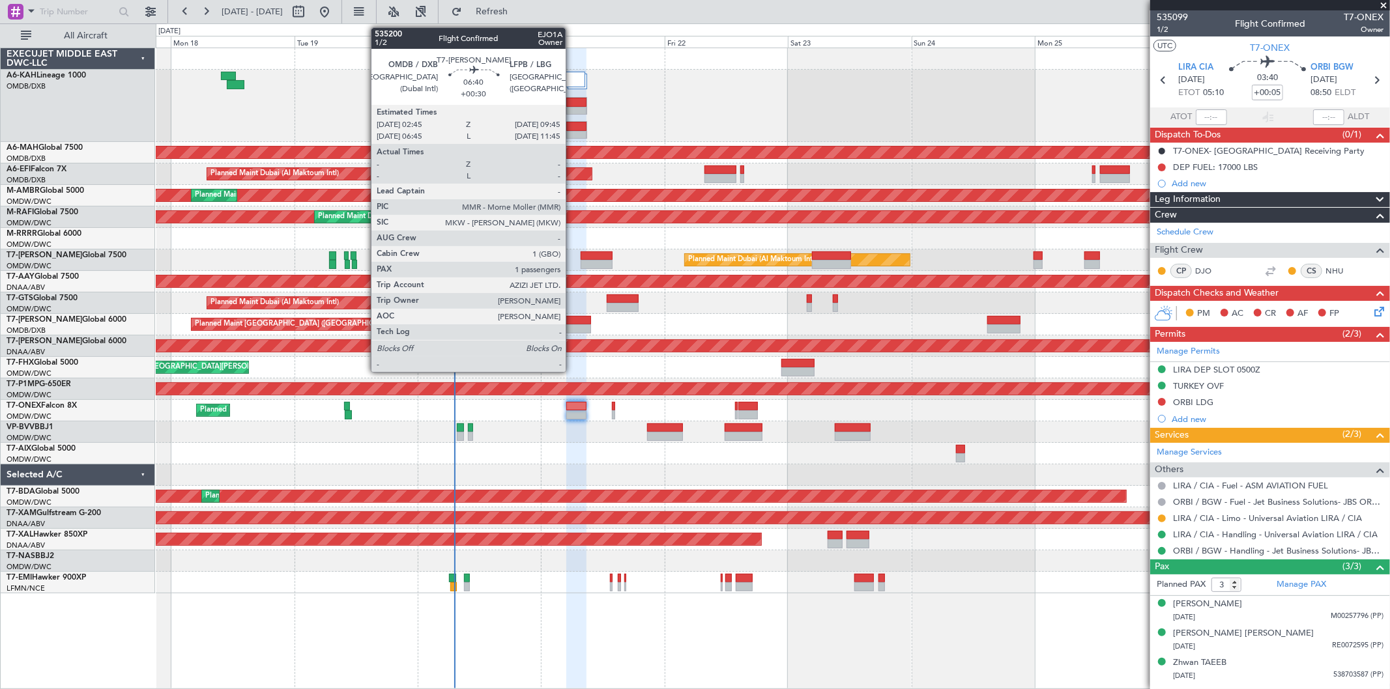
click at [572, 328] on div at bounding box center [573, 329] width 36 height 9
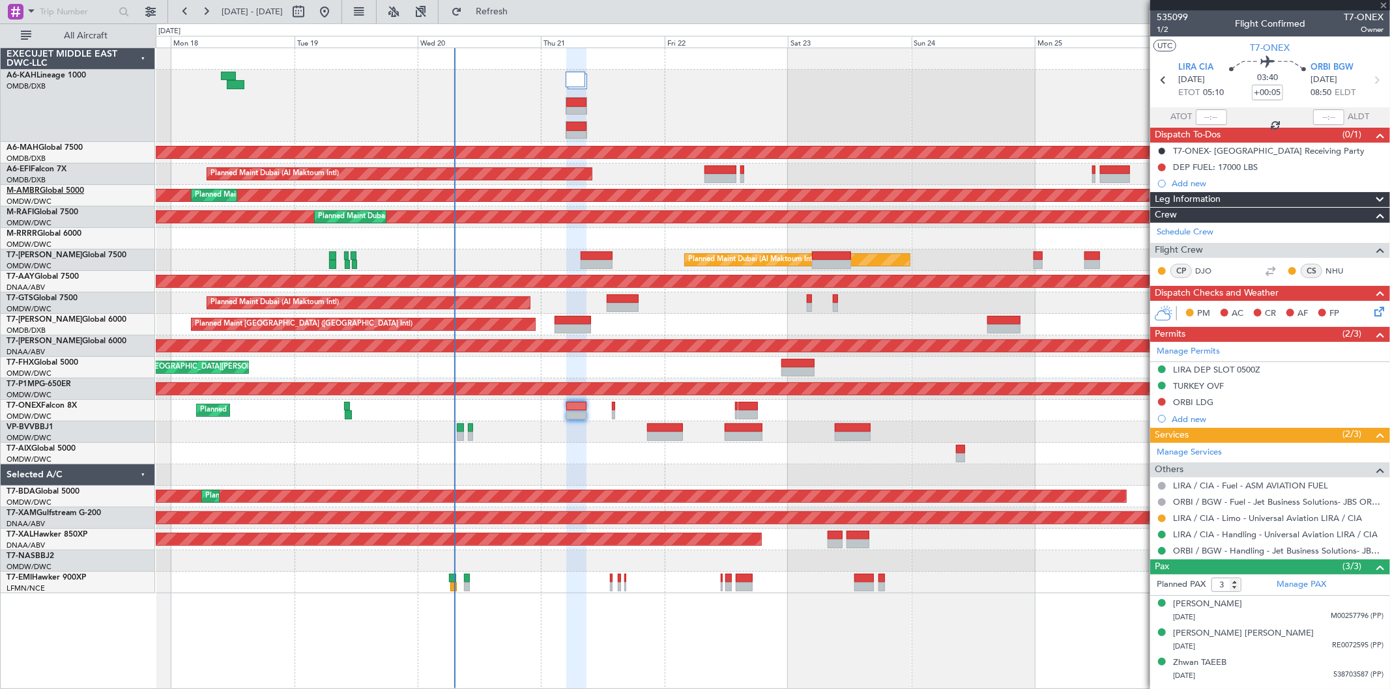
type input "+00:30"
type input "1"
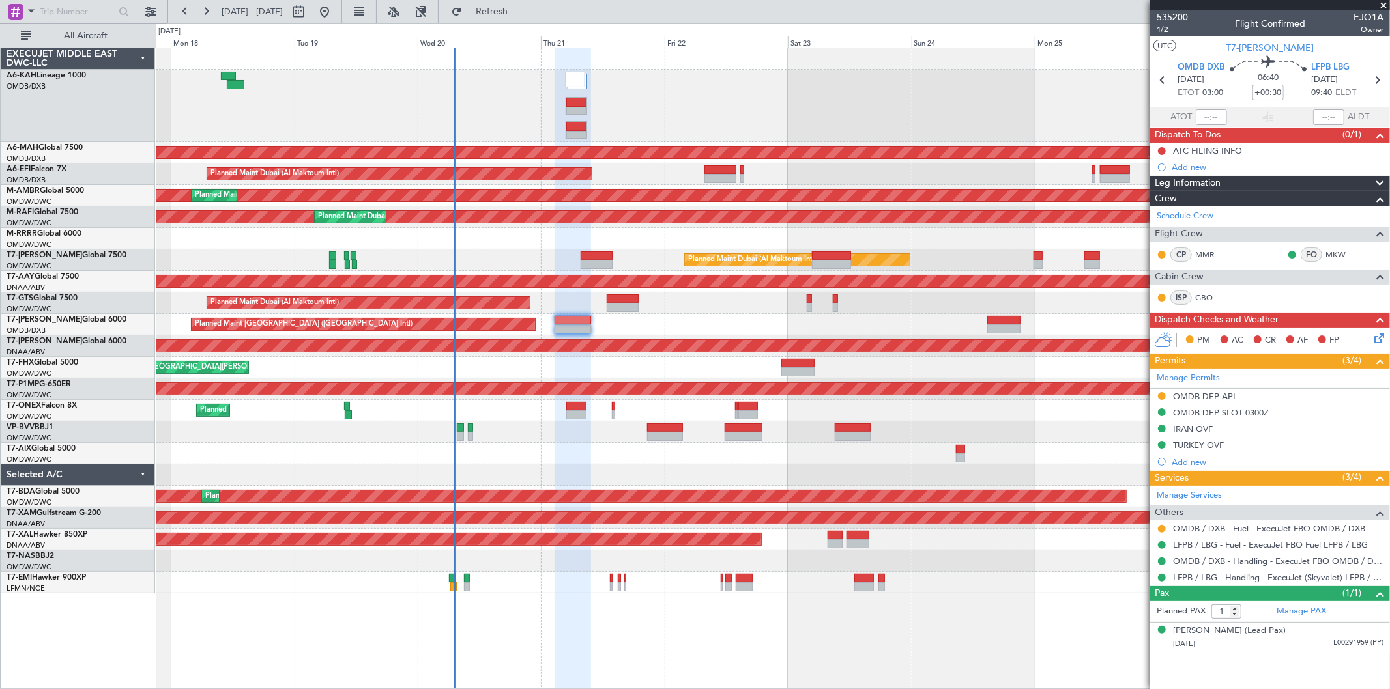
click at [1221, 395] on div "OMDB DEP API" at bounding box center [1204, 396] width 63 height 11
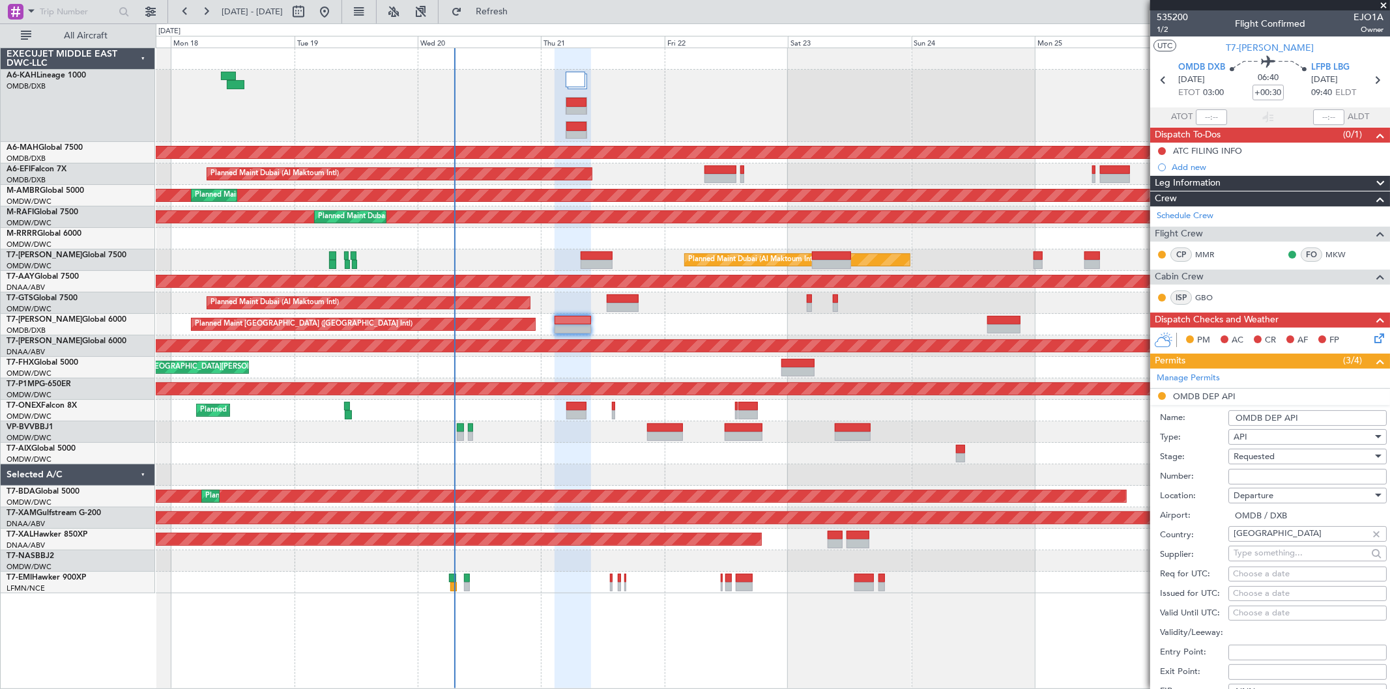
click at [1254, 470] on input "Number:" at bounding box center [1307, 477] width 158 height 16
type input "FILED AND SAVED IN [GEOGRAPHIC_DATA]"
click at [1266, 453] on span "Requested" at bounding box center [1254, 457] width 41 height 12
drag, startPoint x: 1261, startPoint y: 557, endPoint x: 1289, endPoint y: 530, distance: 38.7
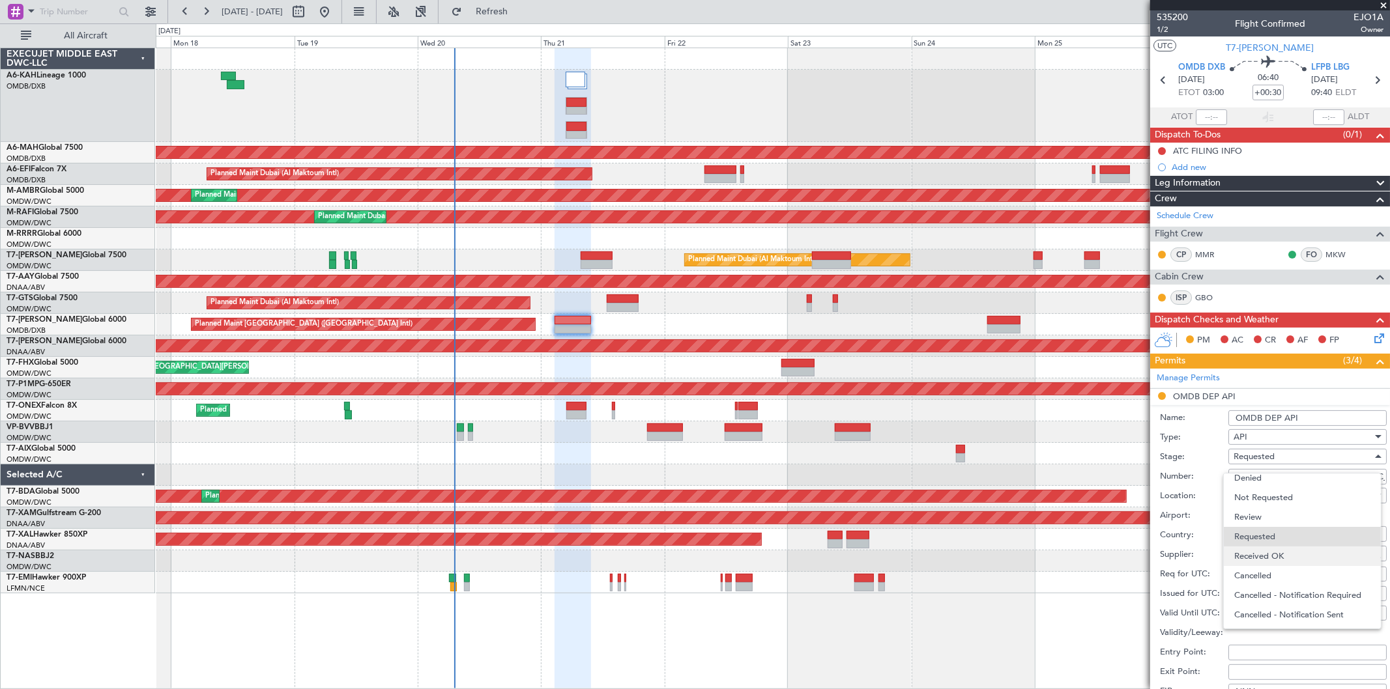
click at [1262, 556] on span "Received OK" at bounding box center [1302, 557] width 136 height 20
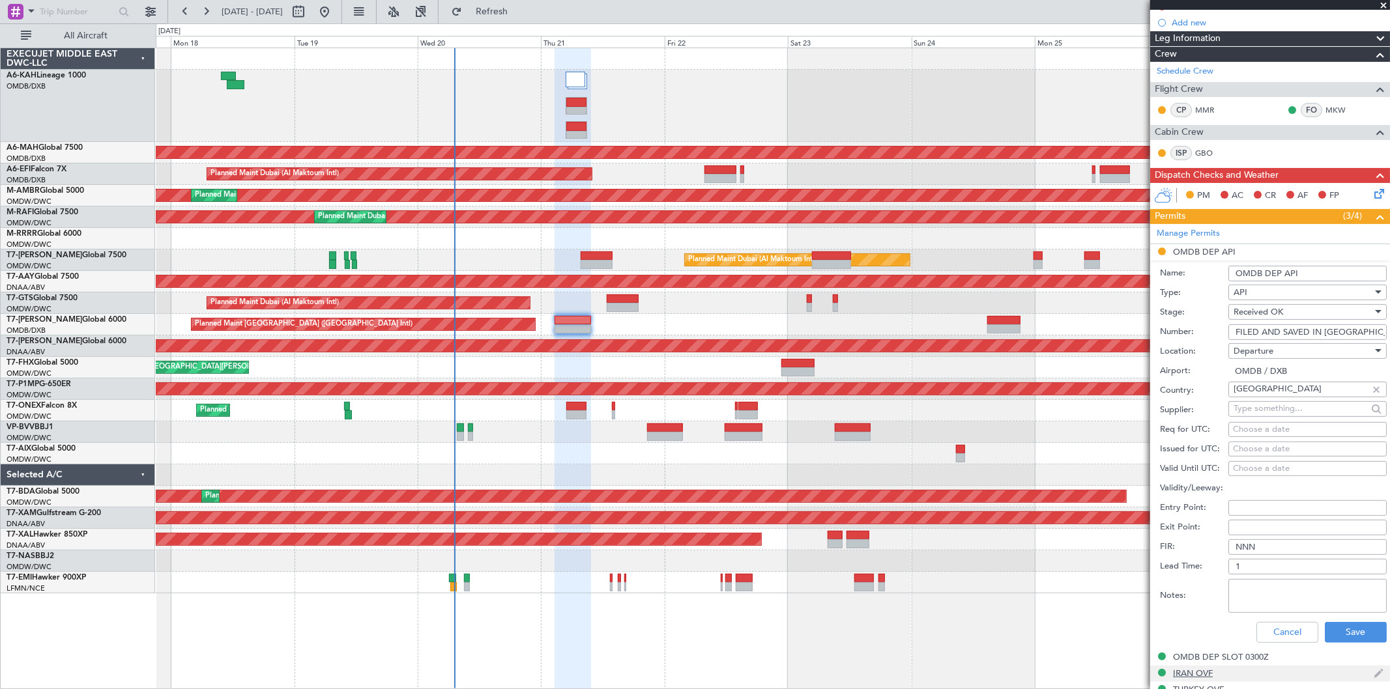
scroll to position [289, 0]
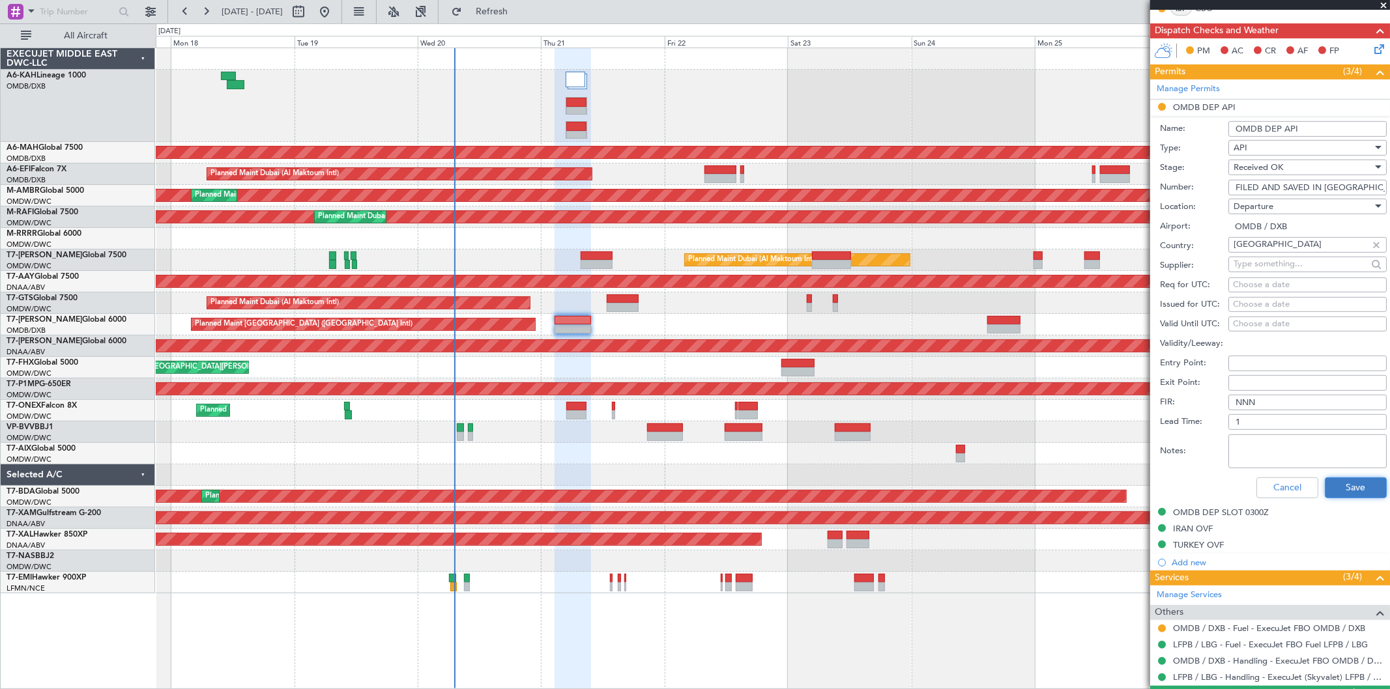
click at [1338, 487] on button "Save" at bounding box center [1356, 488] width 62 height 21
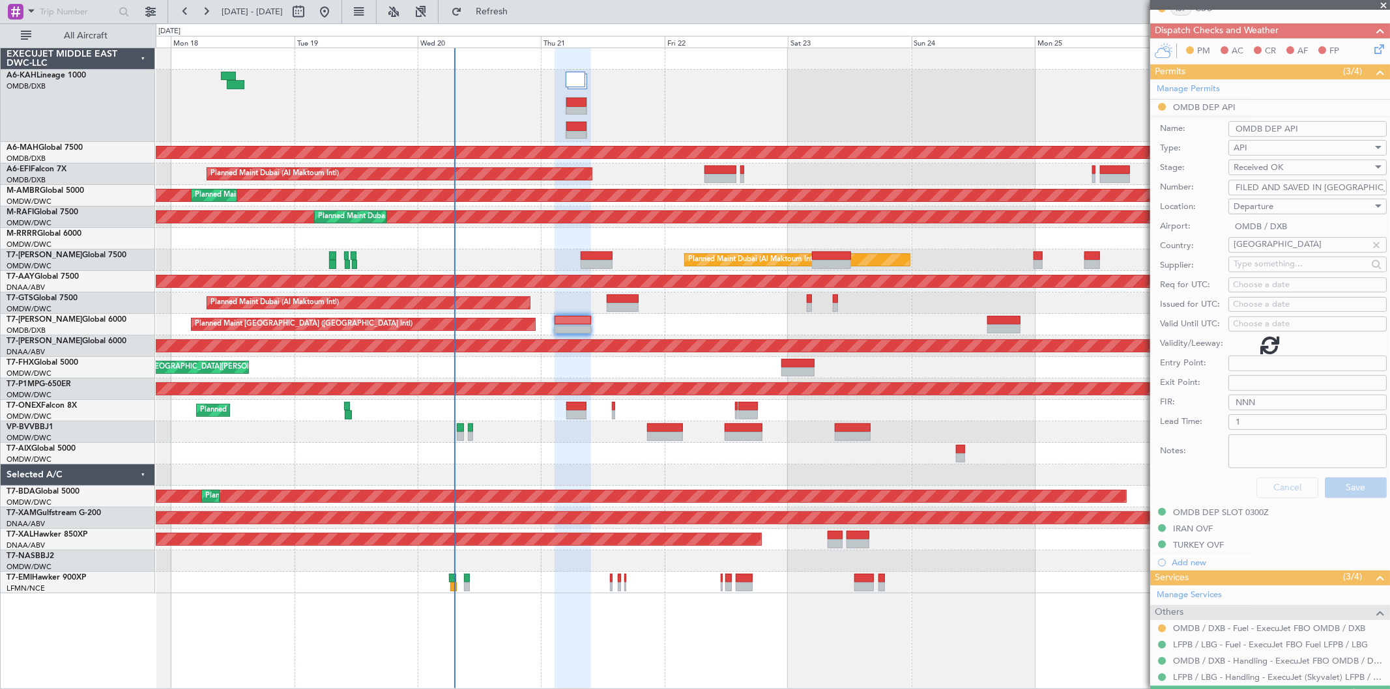
scroll to position [0, 0]
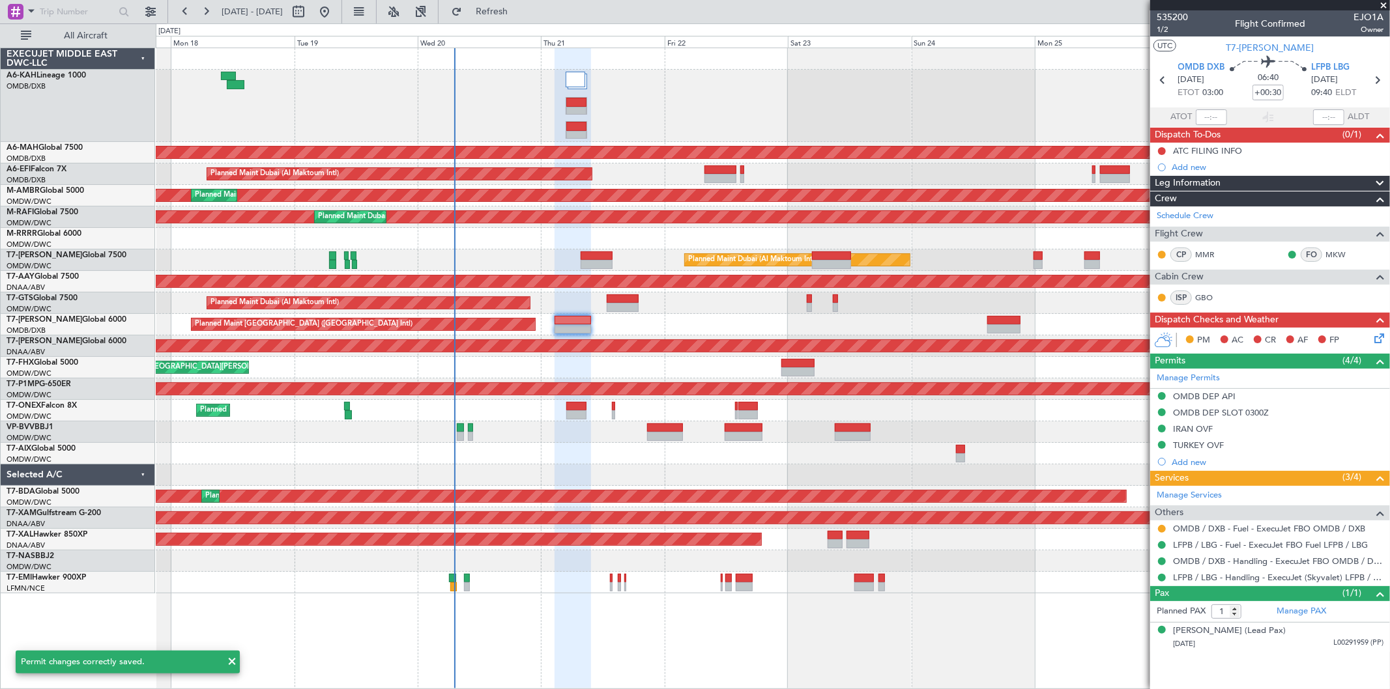
click at [1161, 522] on div "OMDB / DXB - Fuel - ExecuJet FBO OMDB / DXB" at bounding box center [1270, 529] width 240 height 16
click at [1164, 527] on button at bounding box center [1162, 529] width 8 height 8
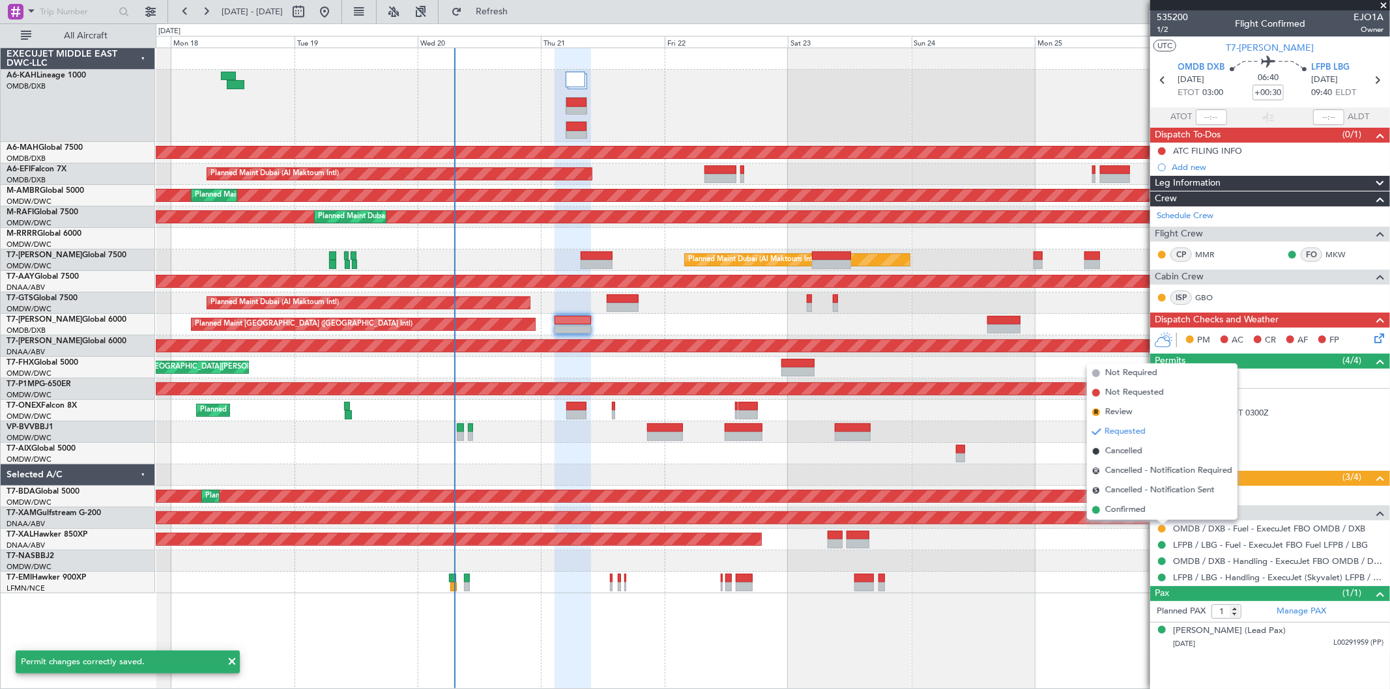
click at [1133, 518] on li "Confirmed" at bounding box center [1162, 510] width 151 height 20
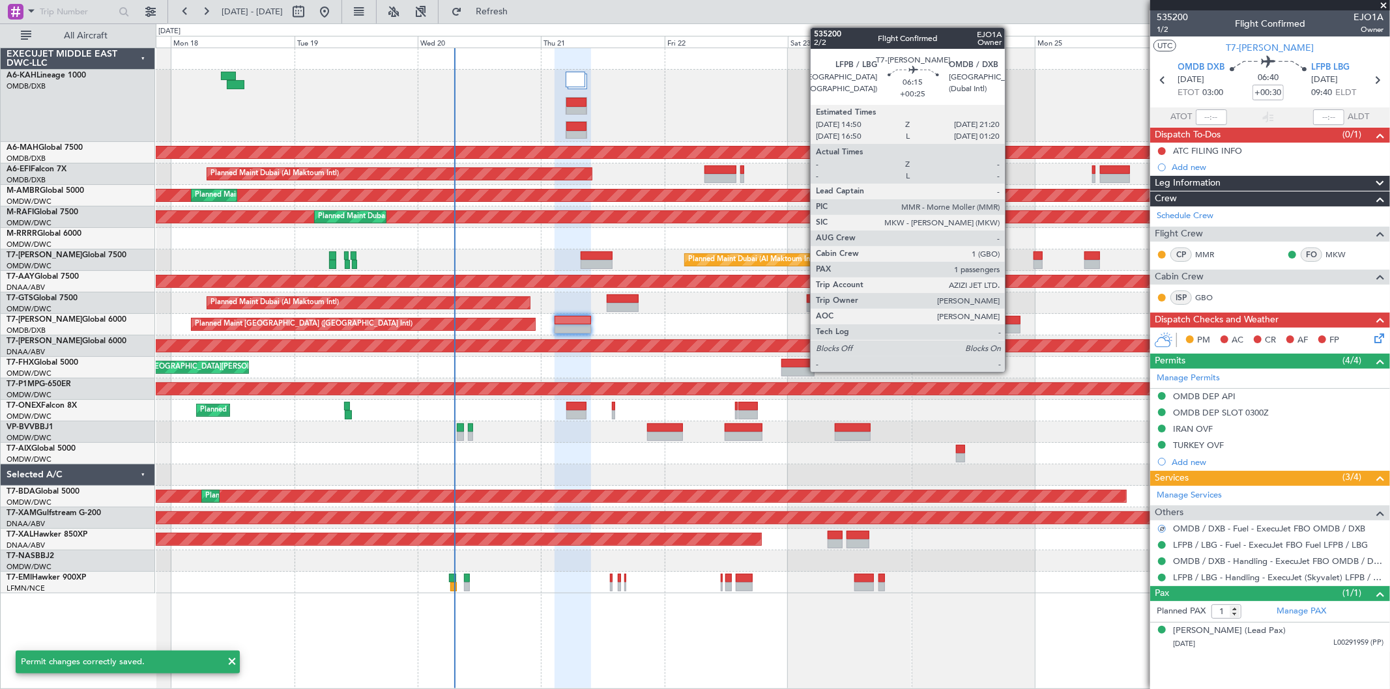
click at [1011, 328] on div at bounding box center [1004, 329] width 34 height 9
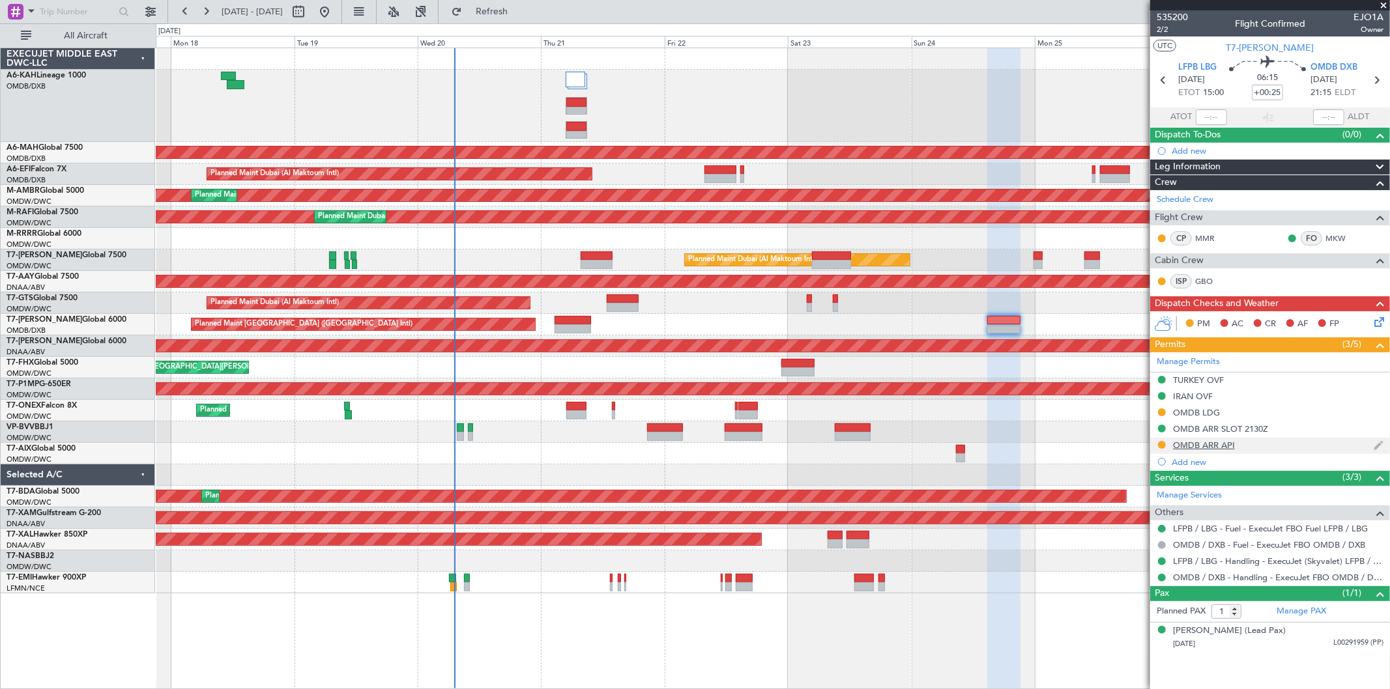
click at [1209, 446] on div "OMDB ARR API" at bounding box center [1204, 445] width 62 height 11
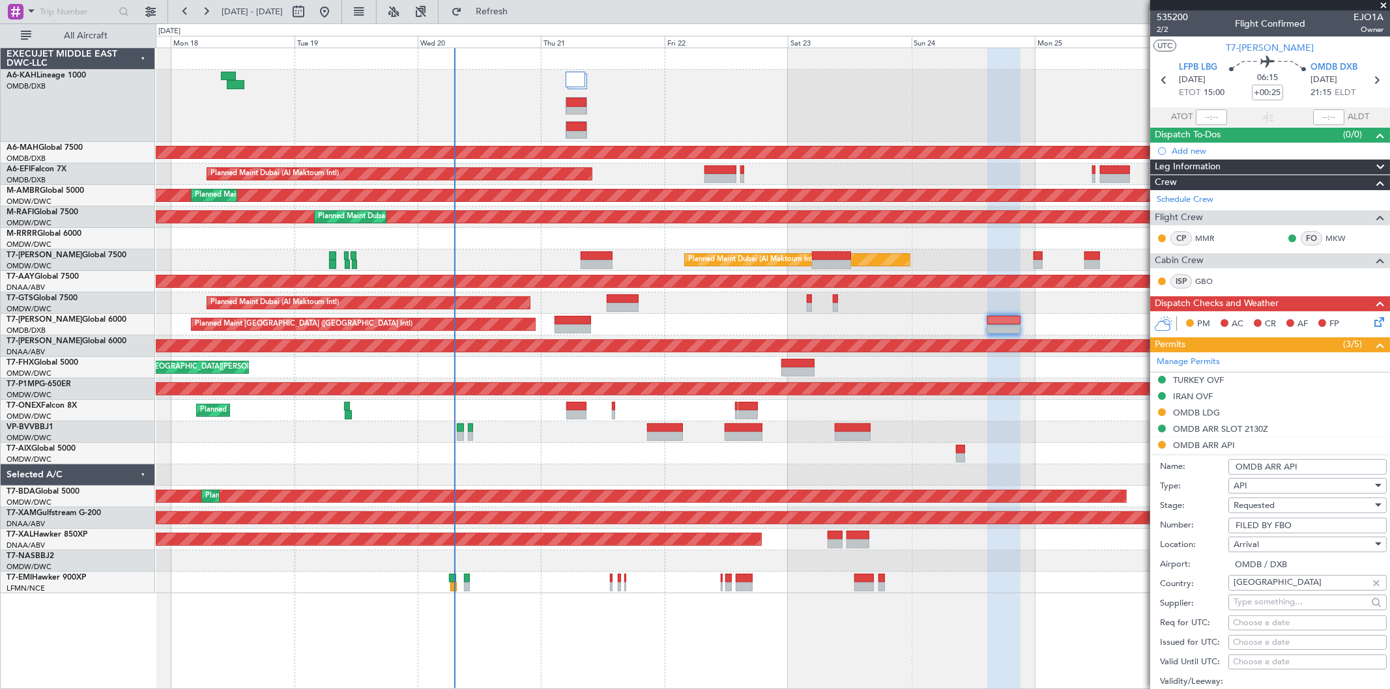
click at [1275, 504] on div "Requested" at bounding box center [1303, 506] width 139 height 20
drag, startPoint x: 1262, startPoint y: 603, endPoint x: 1271, endPoint y: 585, distance: 20.7
click at [1262, 602] on span "Received OK" at bounding box center [1302, 606] width 136 height 20
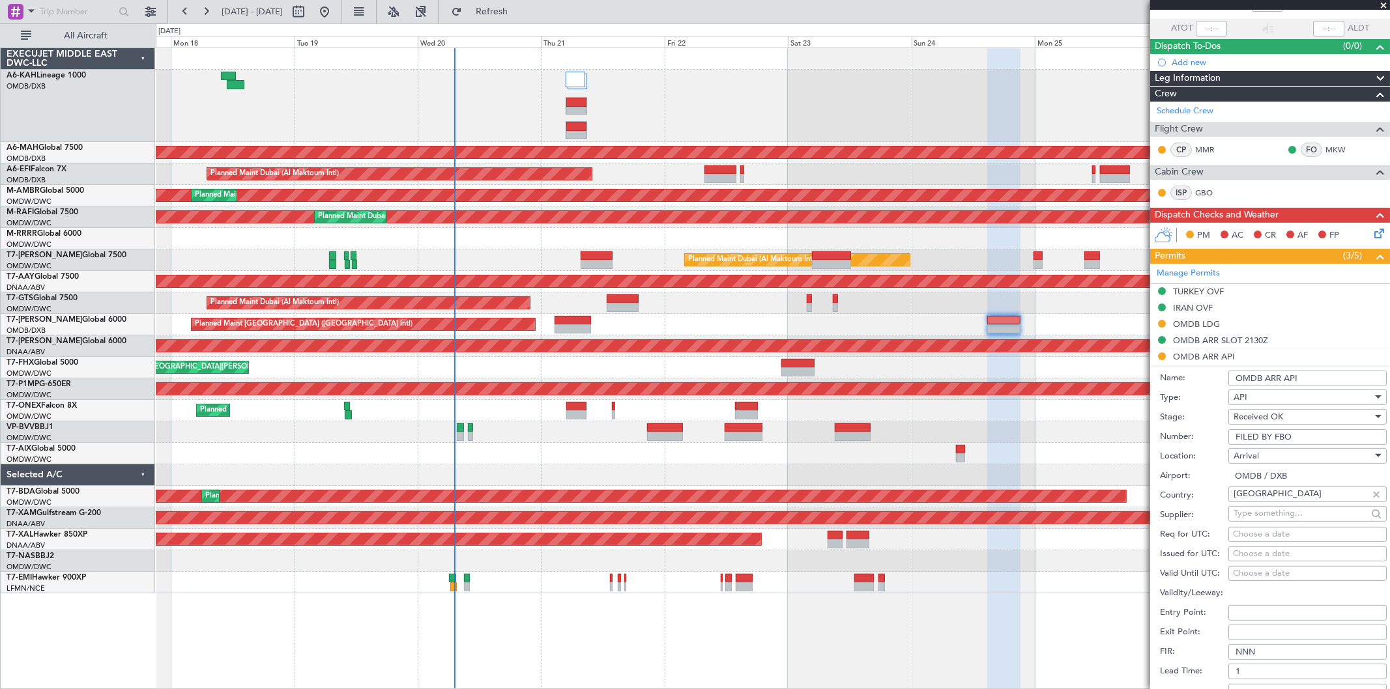
scroll to position [289, 0]
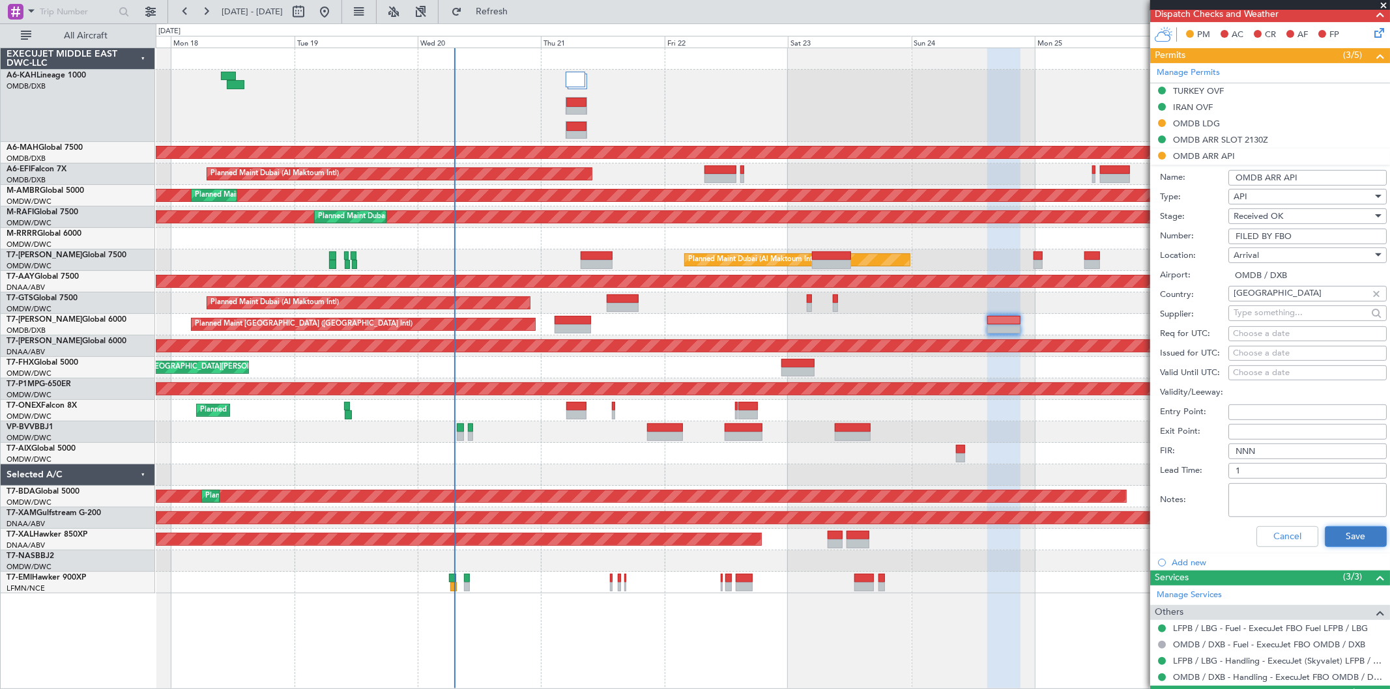
click at [1339, 532] on button "Save" at bounding box center [1356, 537] width 62 height 21
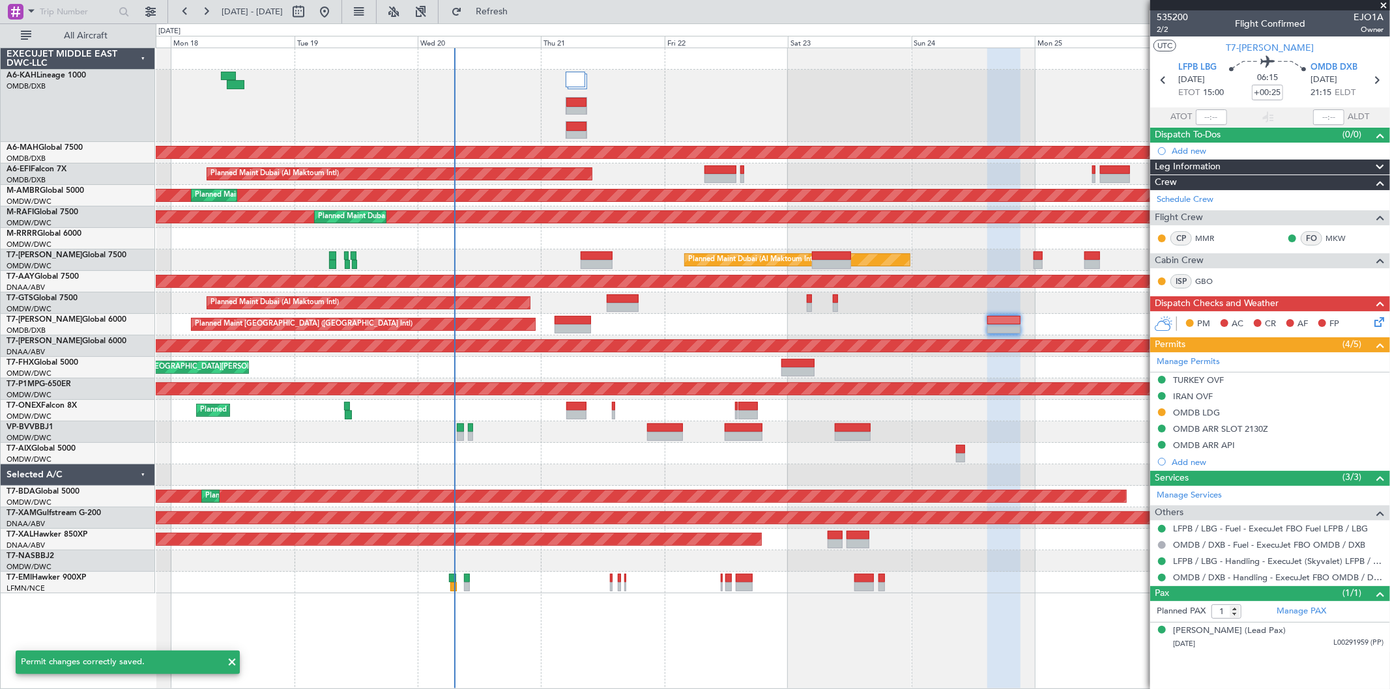
scroll to position [0, 0]
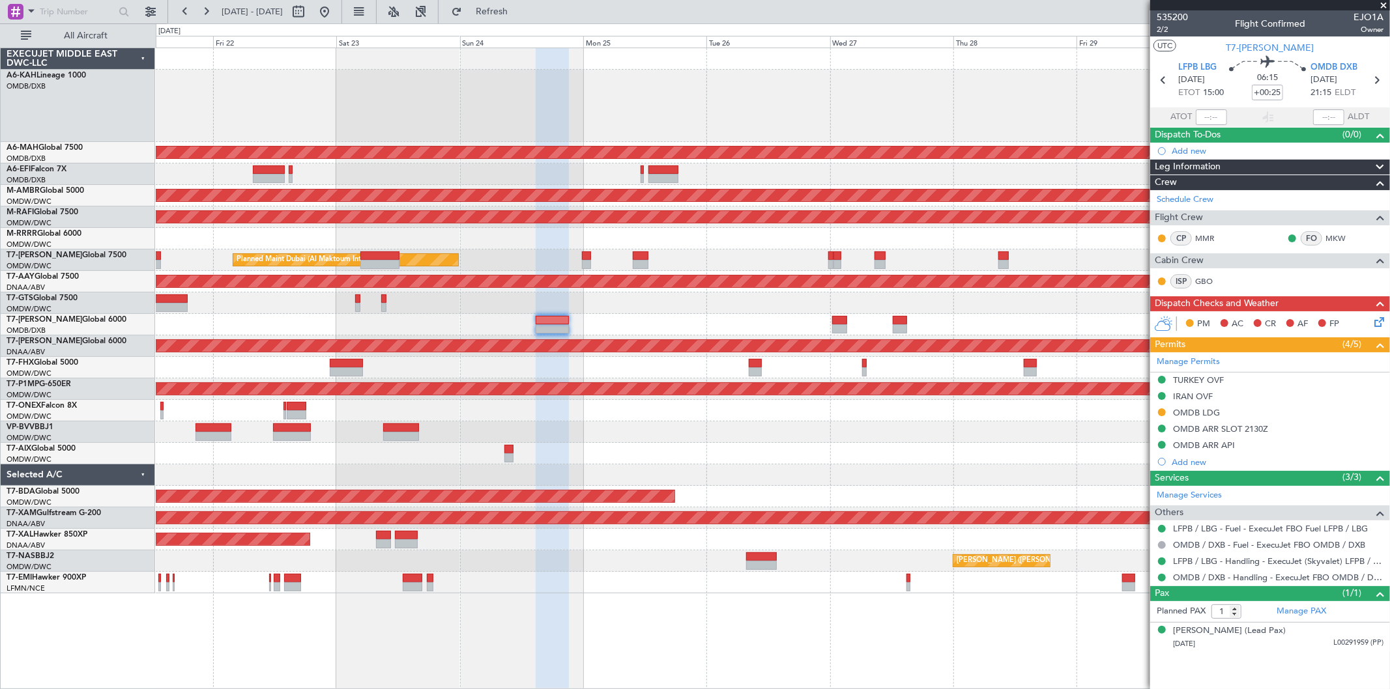
click at [403, 228] on div "Planned Maint Dubai (Dubai Intl) Planned Maint Dubai (Al Maktoum Intl) Planned …" at bounding box center [773, 320] width 1234 height 545
click at [713, 93] on div at bounding box center [773, 106] width 1234 height 72
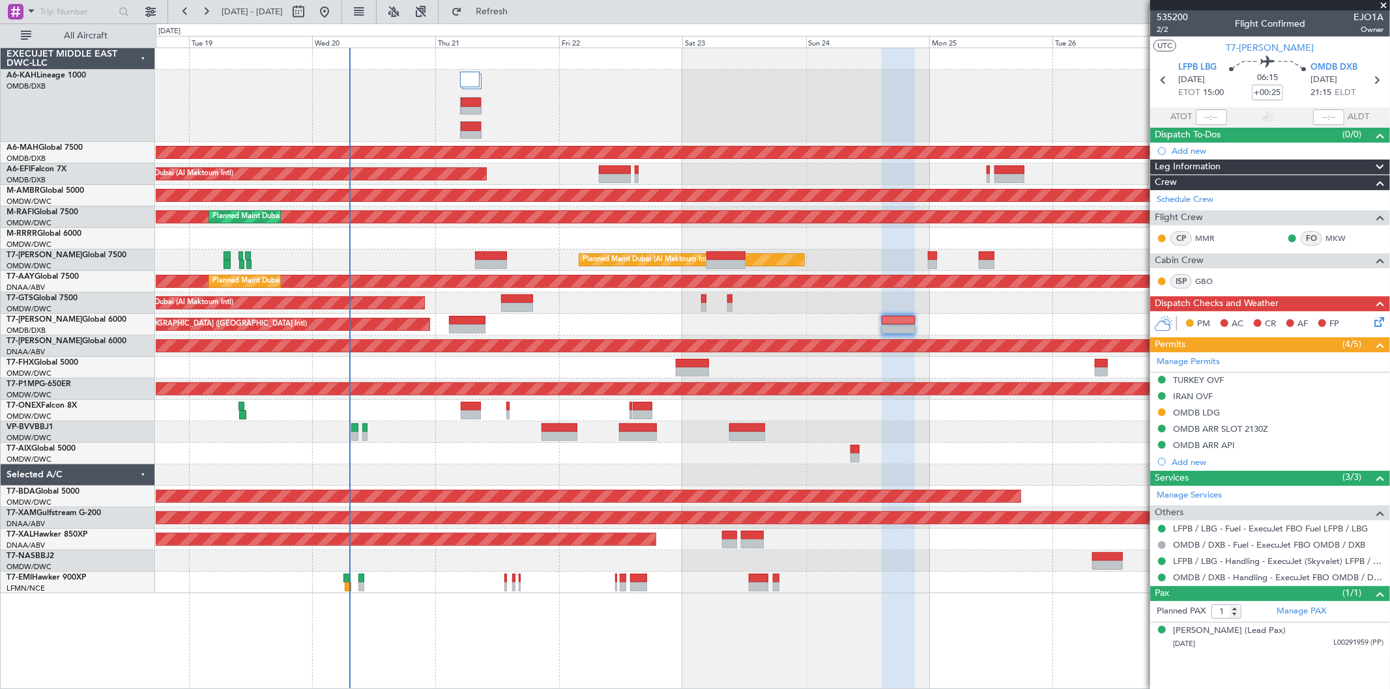
click at [962, 79] on div at bounding box center [773, 106] width 1234 height 72
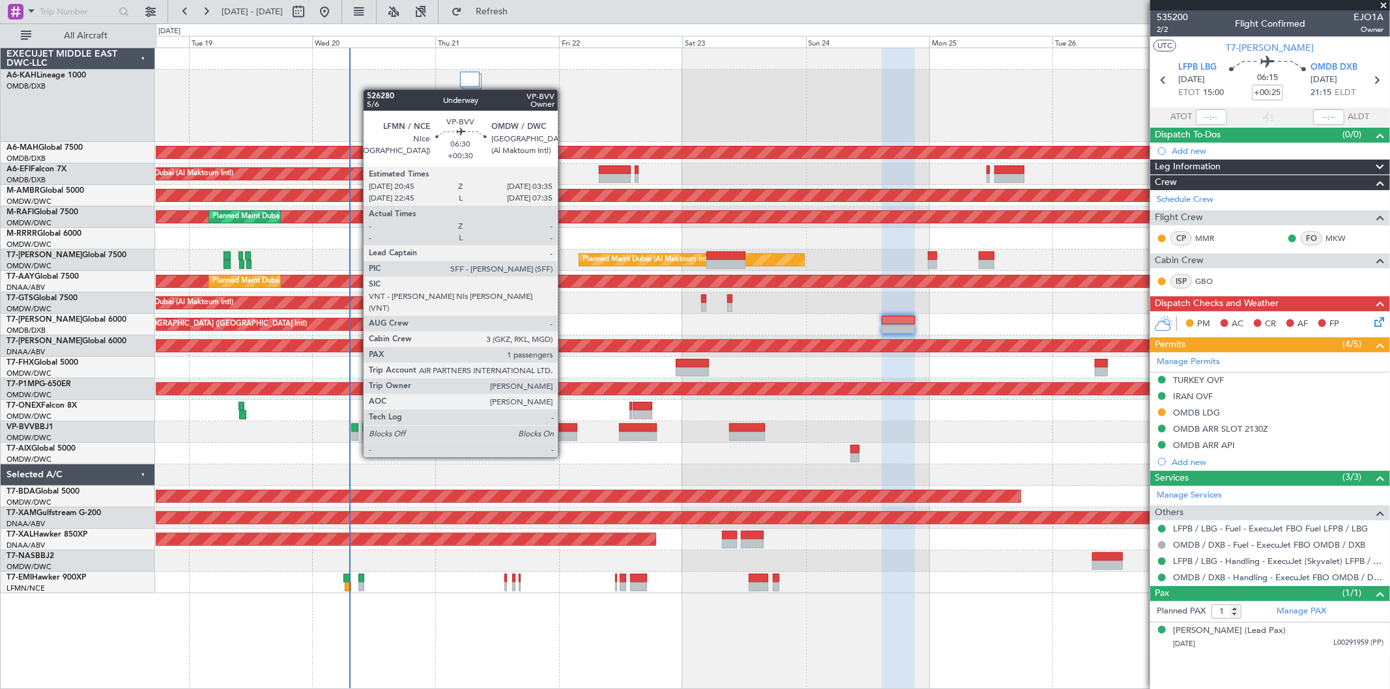
click at [564, 433] on div at bounding box center [559, 436] width 35 height 9
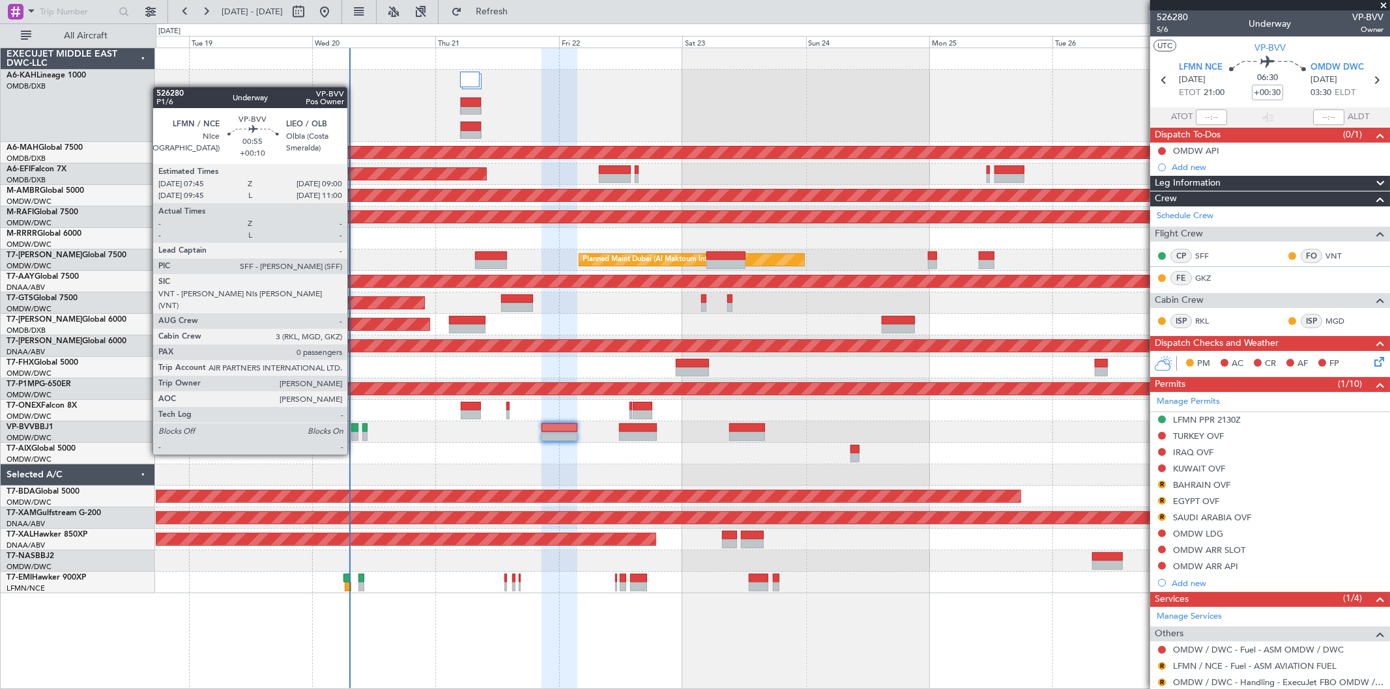
click at [354, 430] on div at bounding box center [354, 428] width 7 height 9
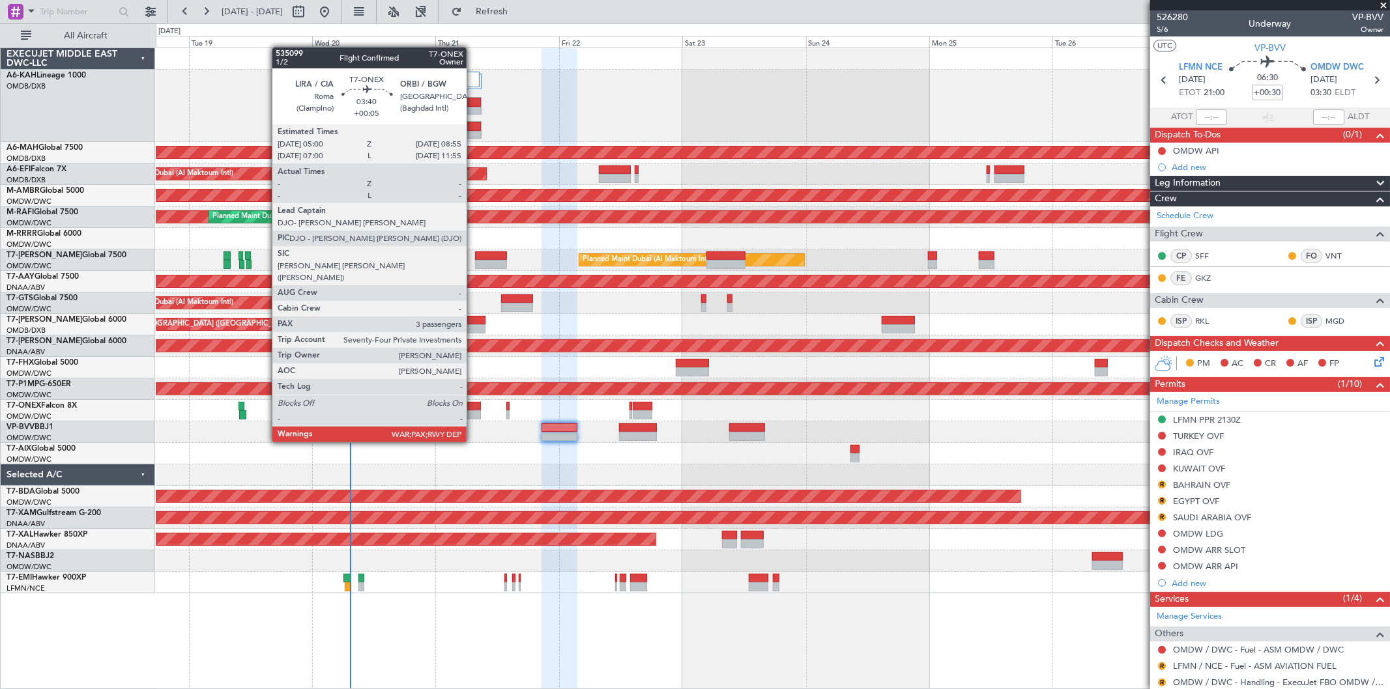
click at [473, 406] on div at bounding box center [471, 406] width 20 height 9
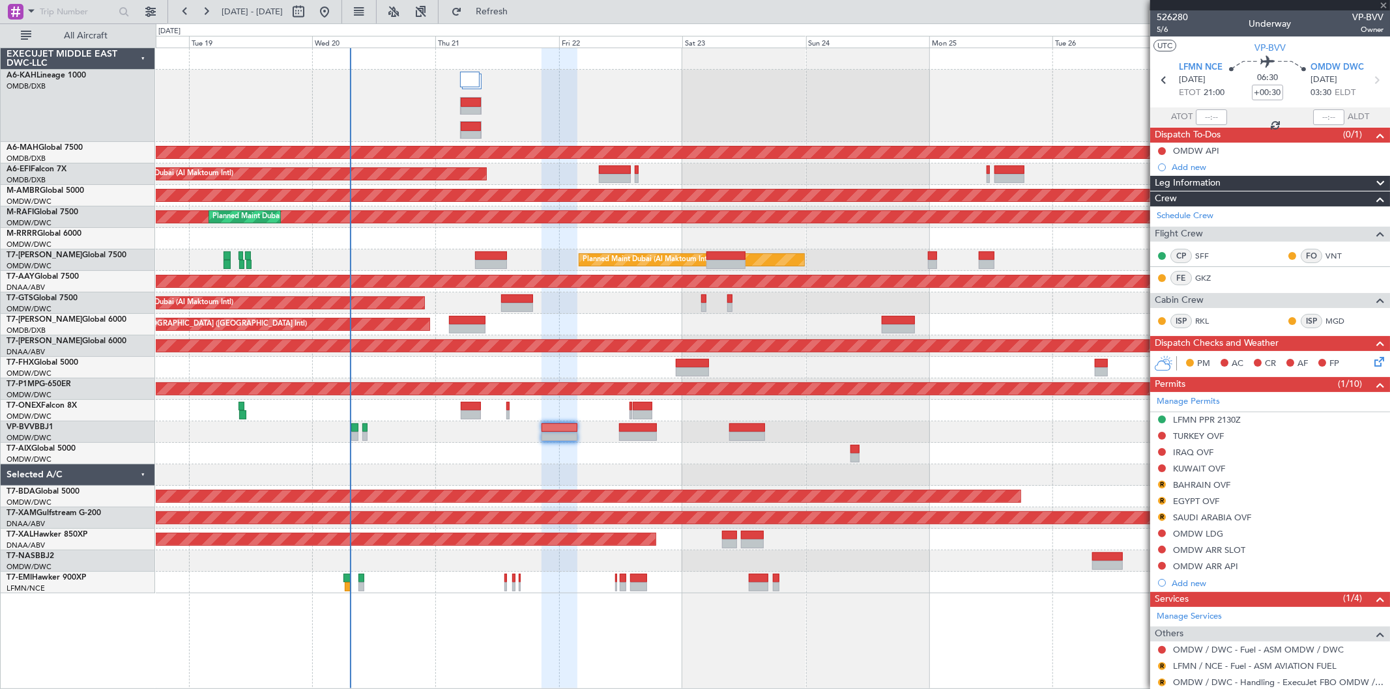
type input "+00:05"
type input "3"
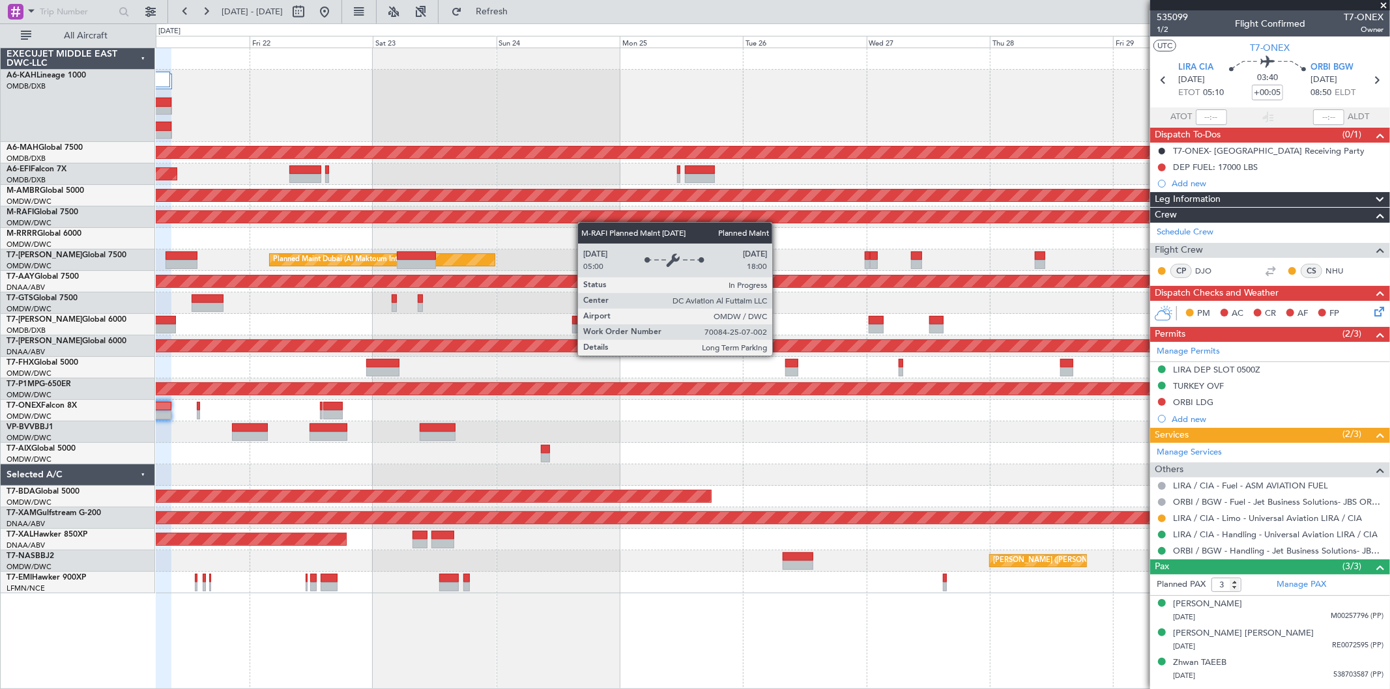
click at [543, 223] on div "Planned Maint Dubai (Dubai Intl) Planned Maint Dubai (Al Maktoum Intl) Planned …" at bounding box center [773, 320] width 1234 height 545
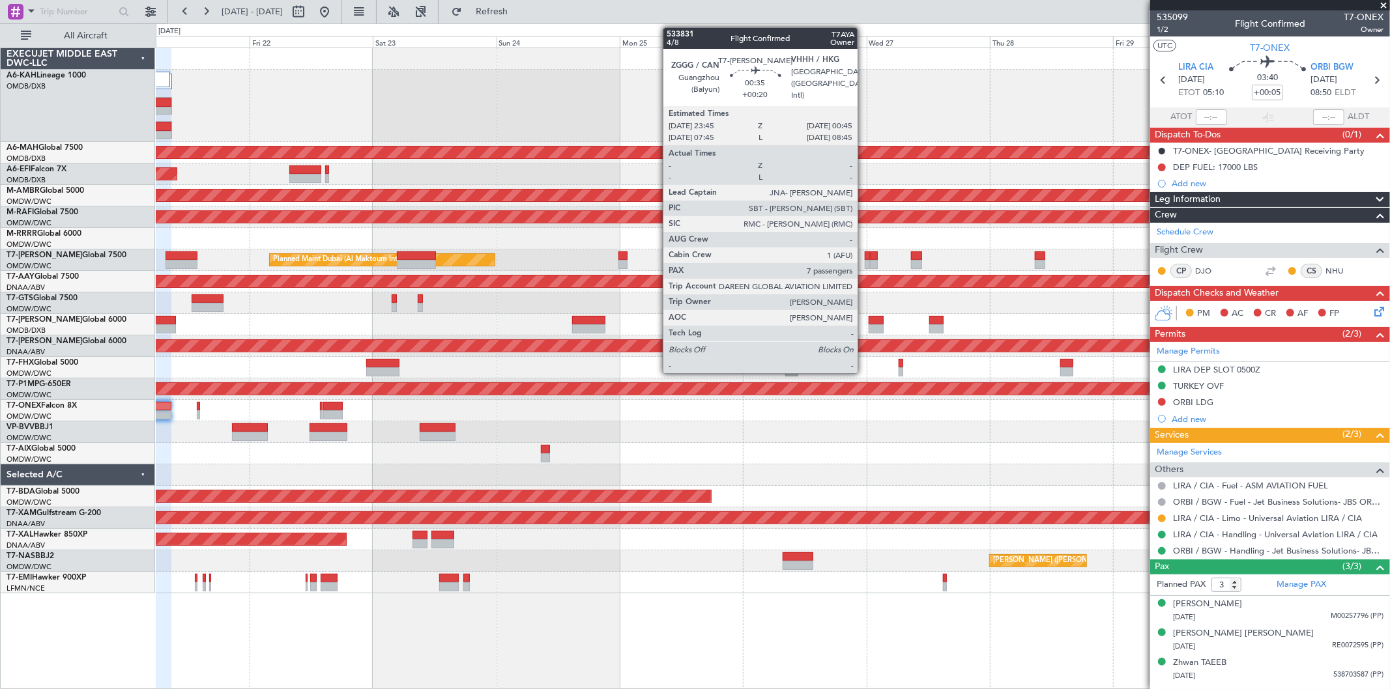
click at [865, 261] on div at bounding box center [867, 264] width 5 height 9
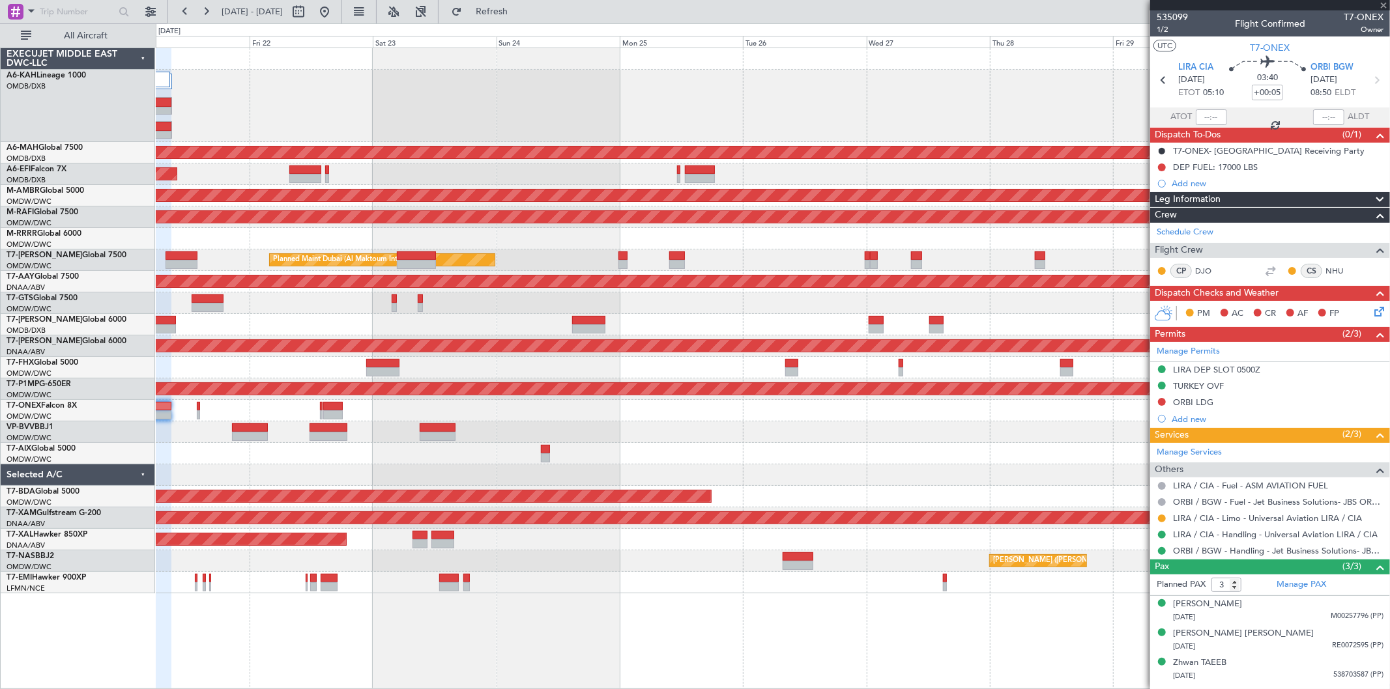
type input "+00:20"
type input "7"
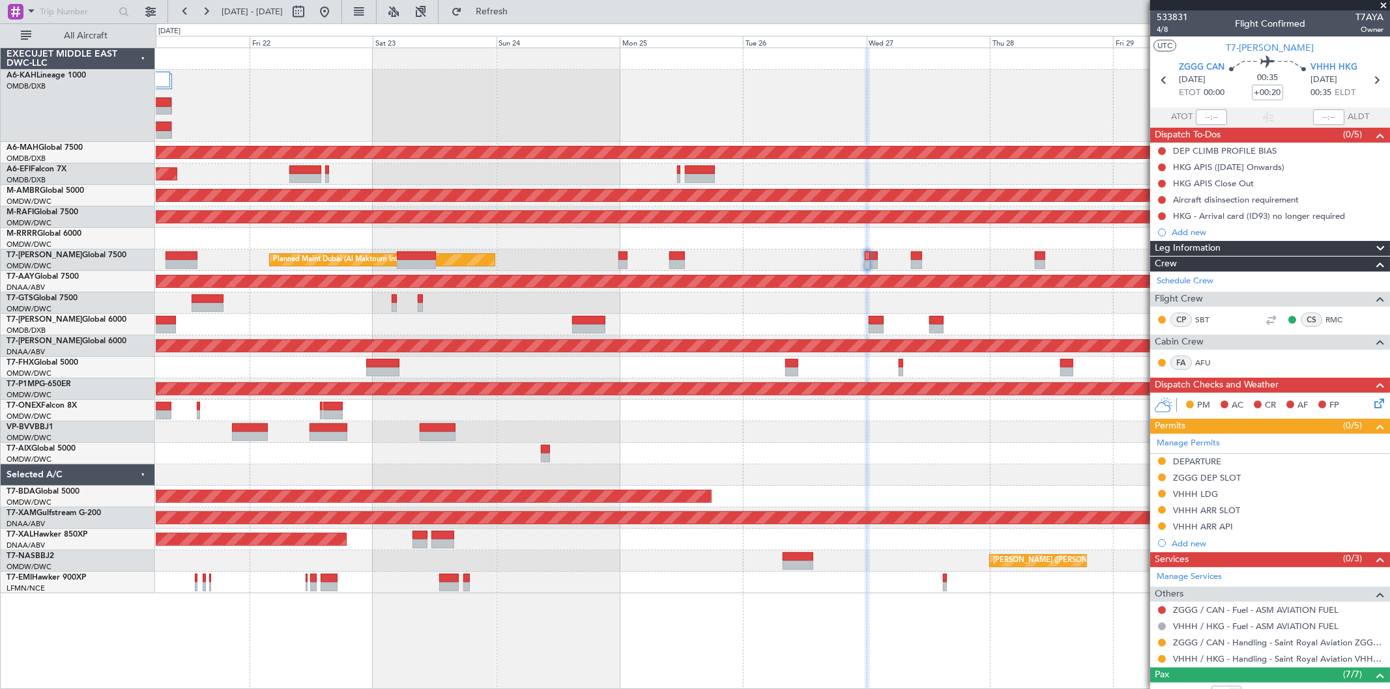
click at [628, 87] on div at bounding box center [773, 106] width 1234 height 72
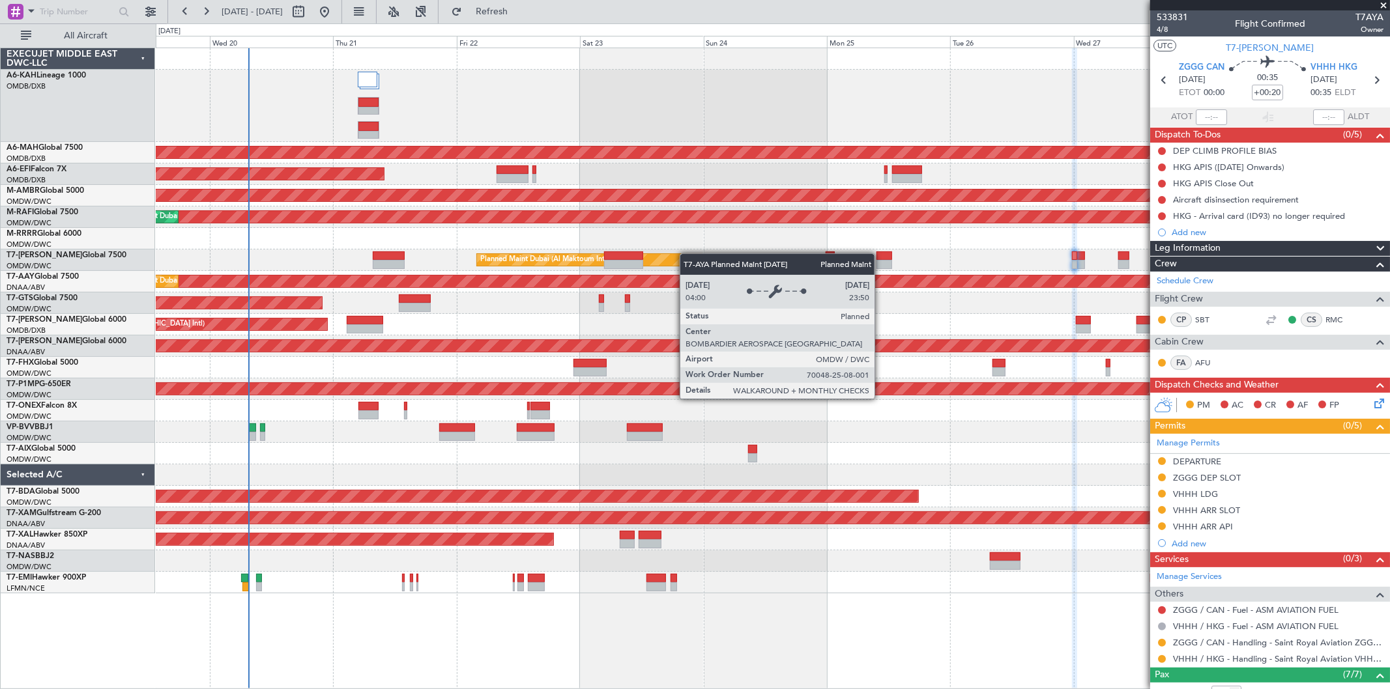
click at [710, 259] on div "Planned Maint Dubai (Dubai Intl) Planned Maint Dubai (Al Maktoum Intl) Planned …" at bounding box center [773, 320] width 1234 height 545
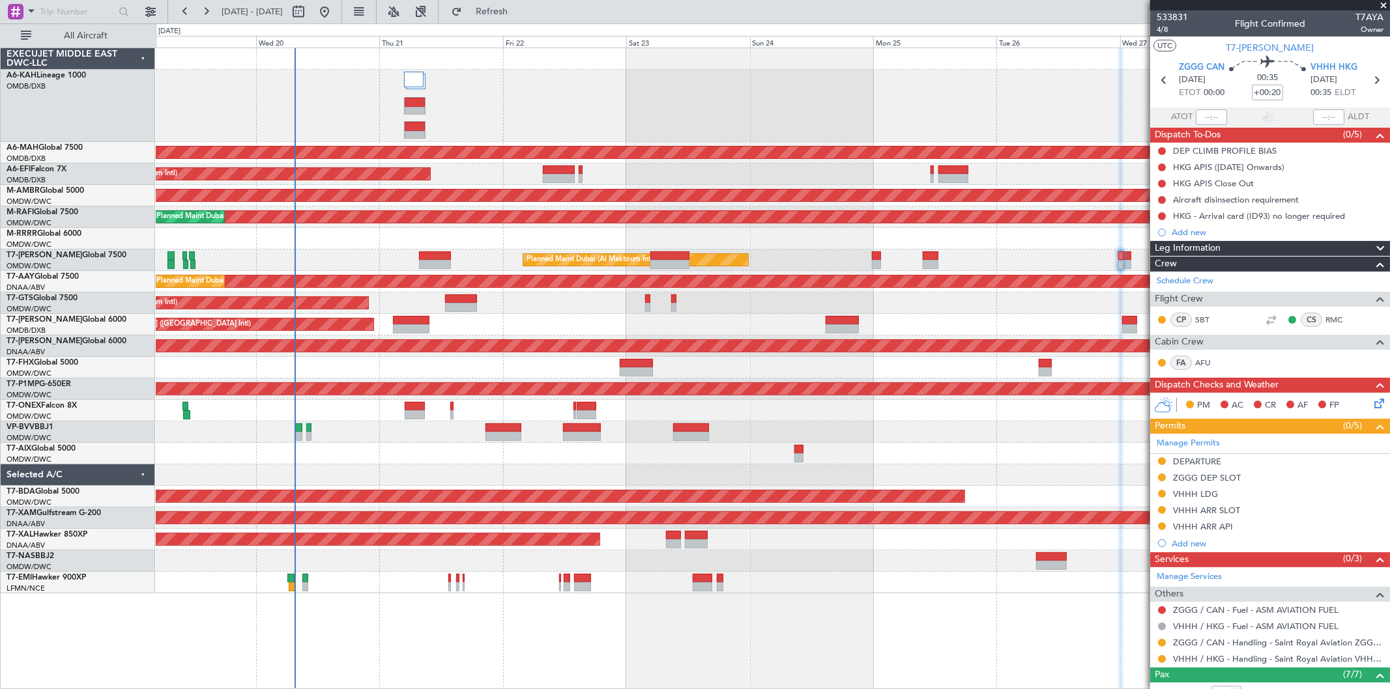
click at [734, 228] on div at bounding box center [773, 239] width 1234 height 22
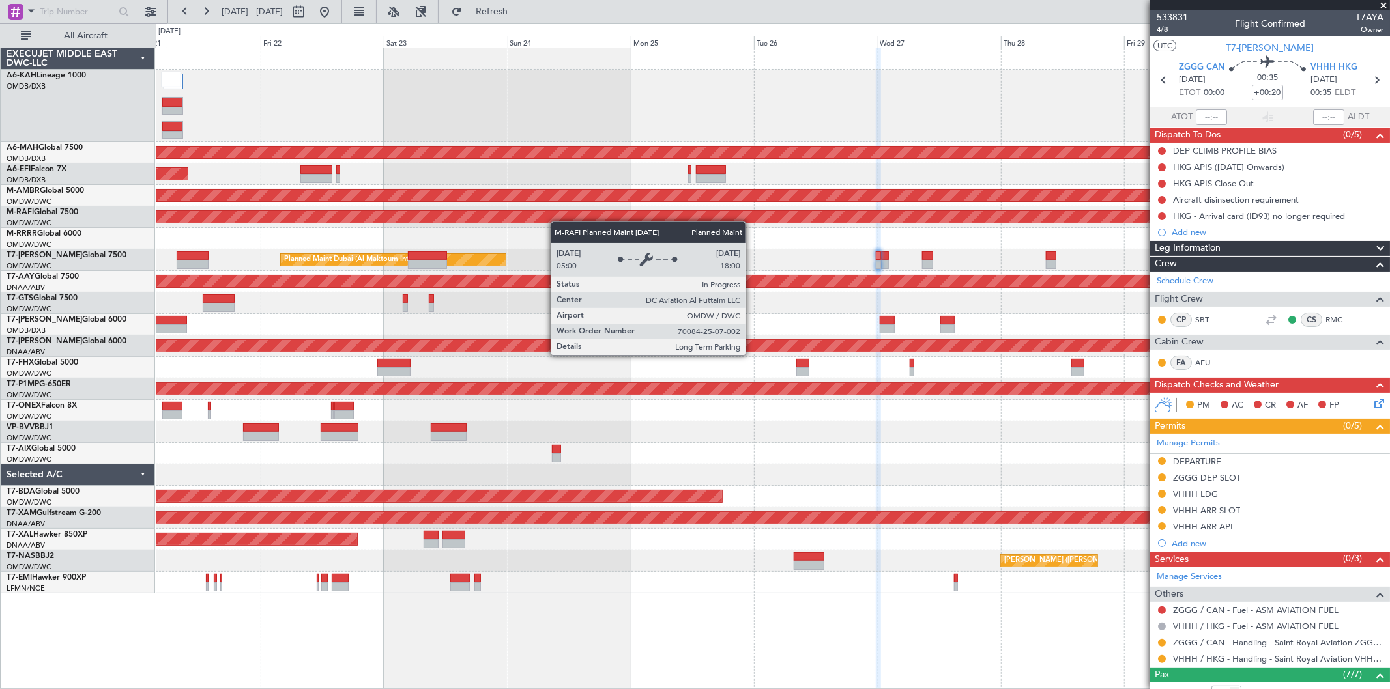
click at [427, 201] on div "Planned Maint Dubai (Dubai Intl) Planned Maint Dubai (Al Maktoum Intl) Planned …" at bounding box center [773, 320] width 1234 height 545
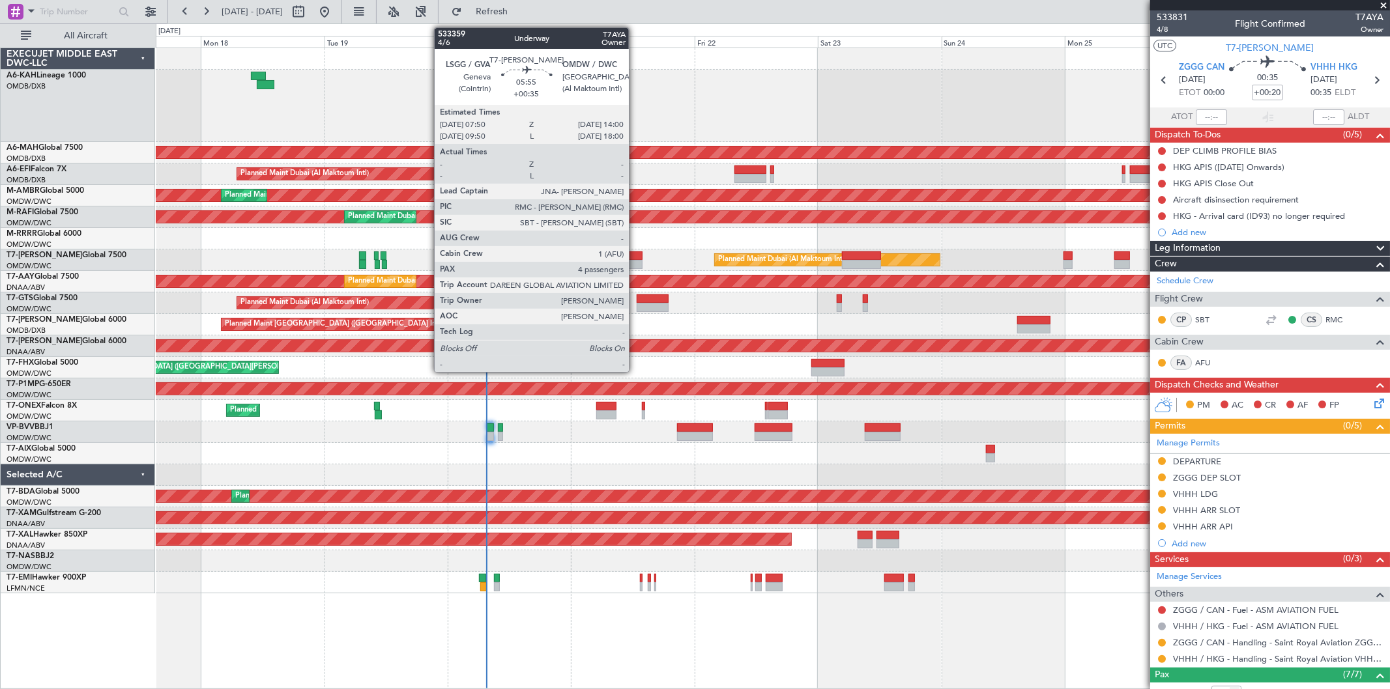
click at [635, 266] on div at bounding box center [627, 264] width 32 height 9
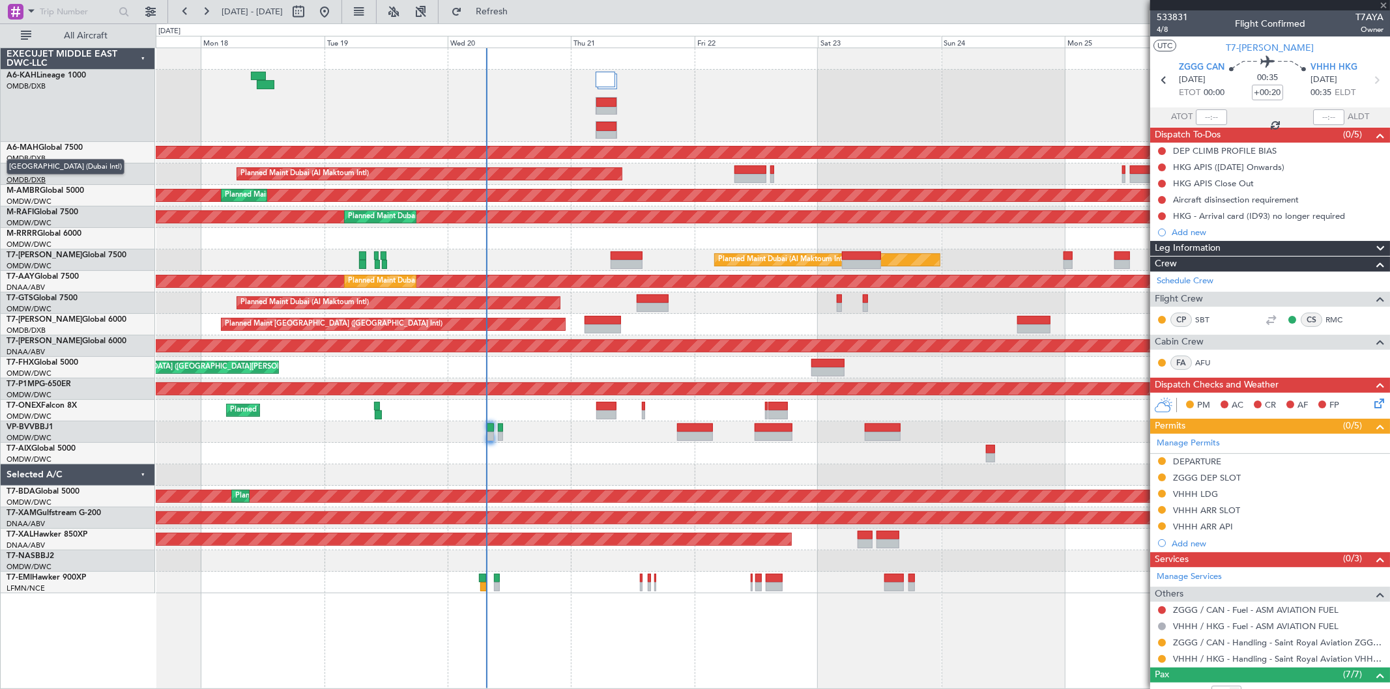
type input "+00:35"
type input "4"
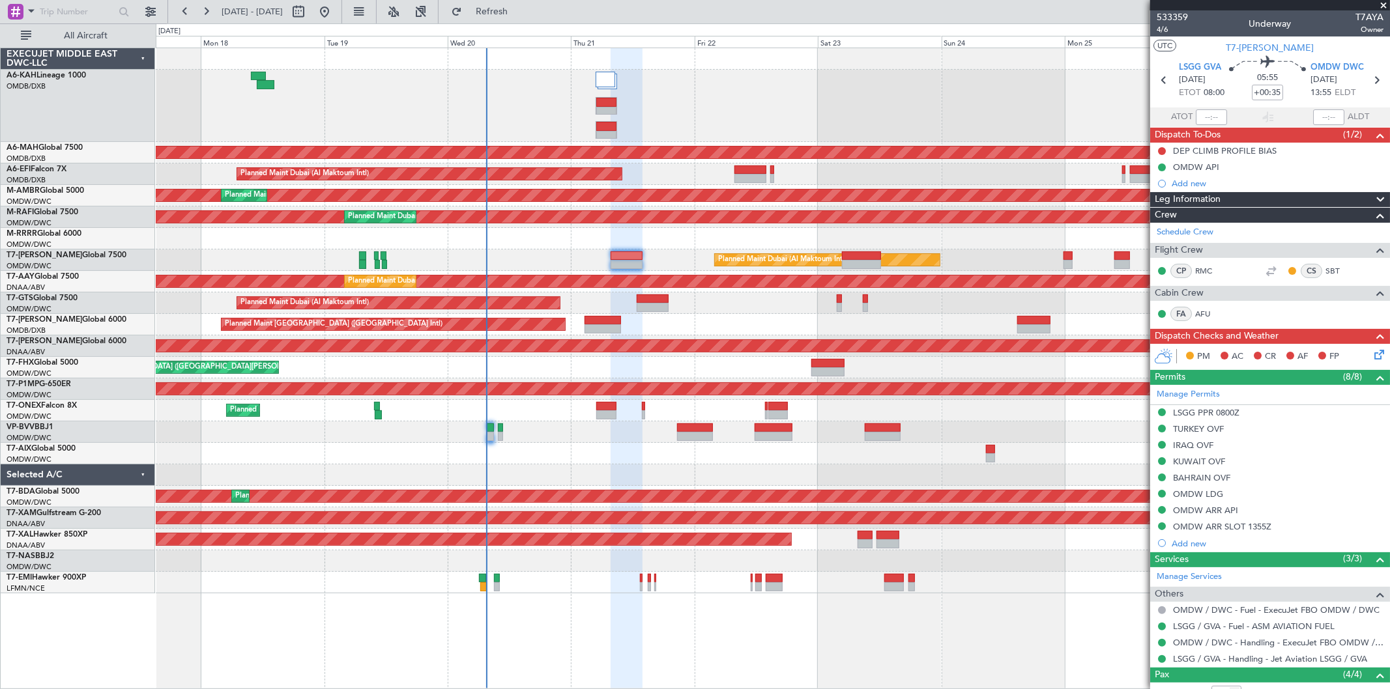
click at [1214, 178] on div "Add new" at bounding box center [1278, 183] width 212 height 11
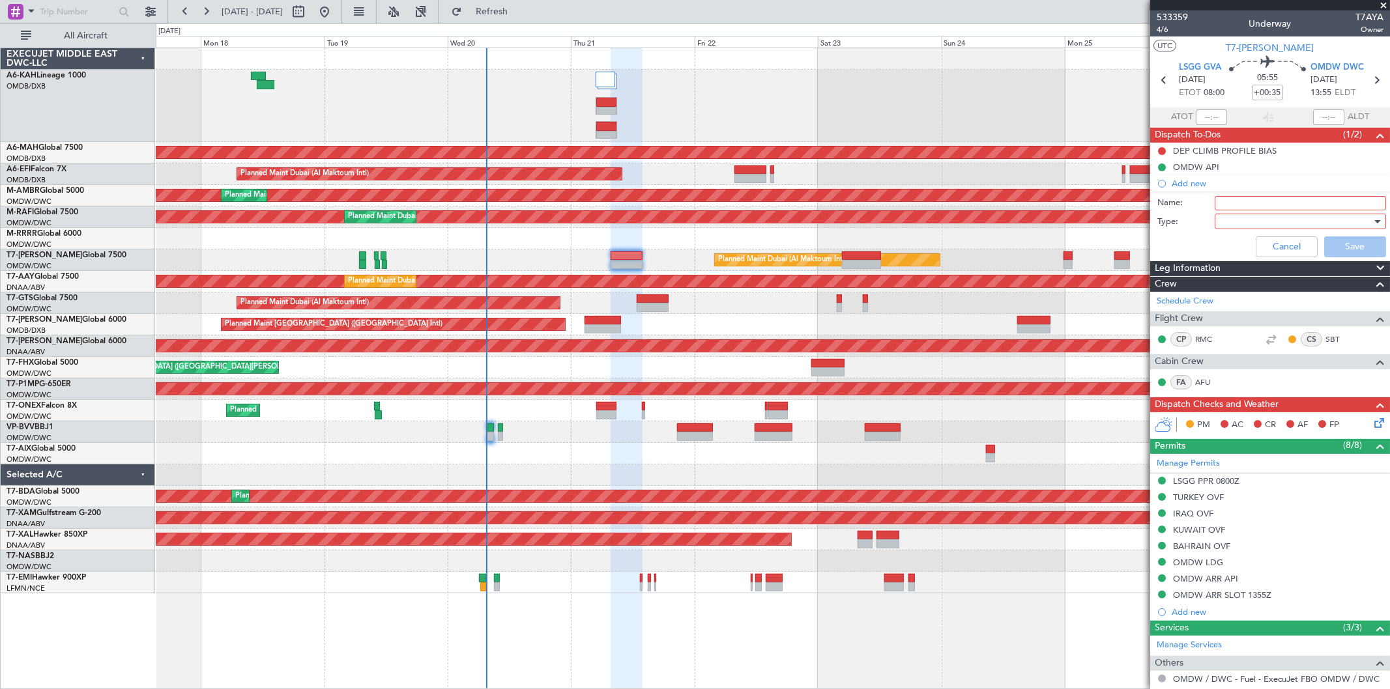
click at [1223, 194] on div "Name:" at bounding box center [1270, 204] width 253 height 20
click at [1226, 199] on input "Name:" at bounding box center [1300, 203] width 171 height 14
paste input "30000 Lb dept fuel"
type input "Fuel 30000 Lb dept fuel"
click at [1243, 222] on div at bounding box center [1296, 222] width 152 height 20
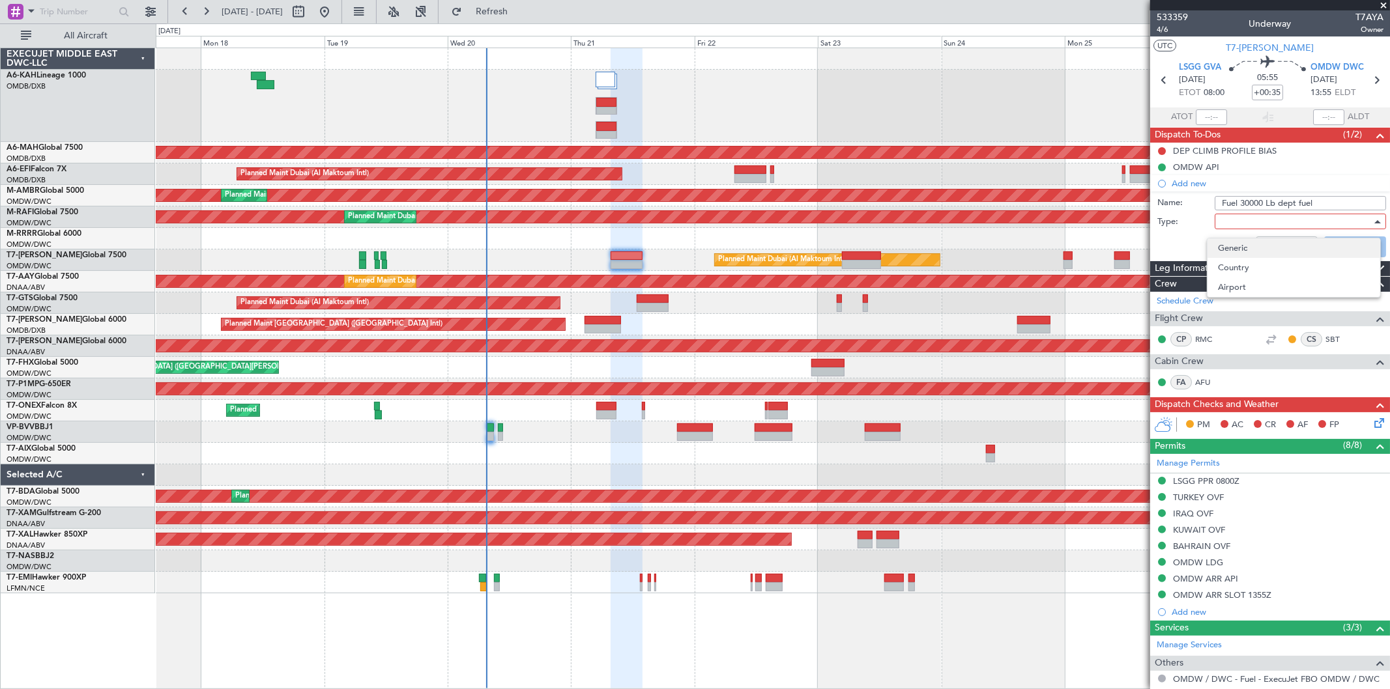
click at [1233, 250] on span "Generic" at bounding box center [1294, 249] width 152 height 20
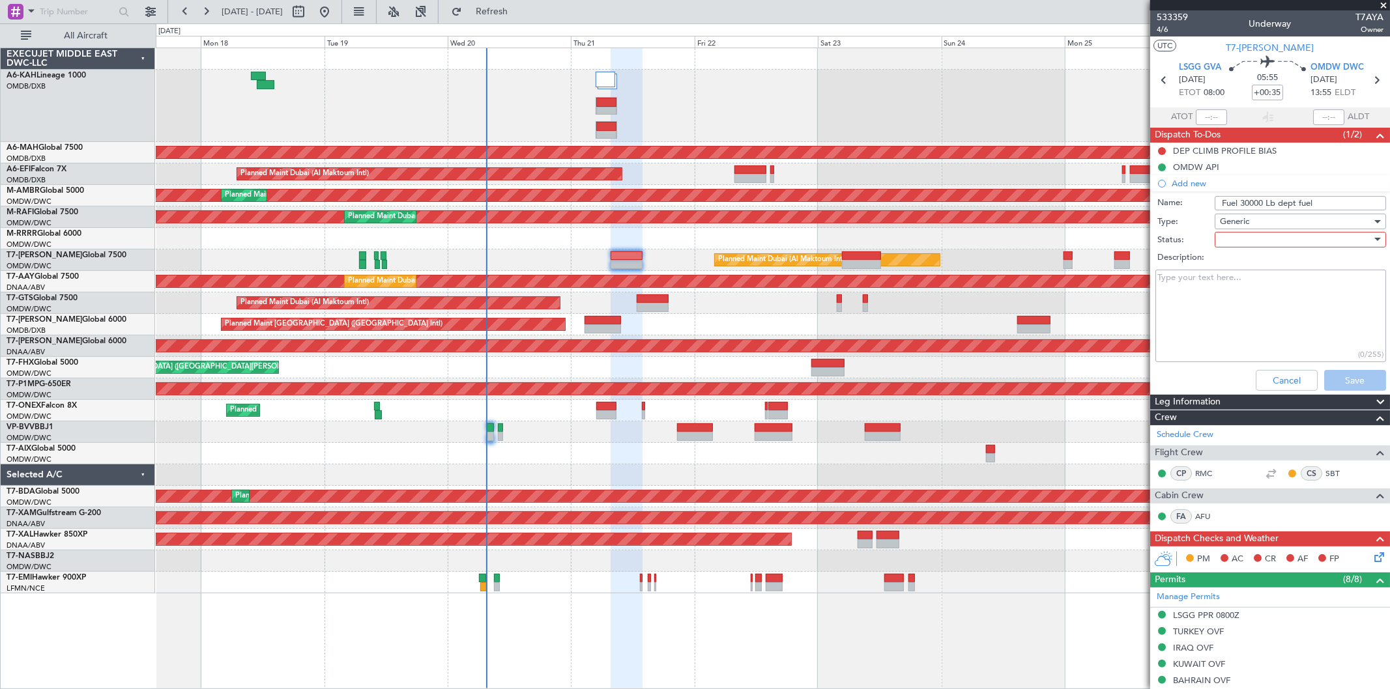
click at [1288, 242] on div at bounding box center [1296, 240] width 152 height 20
click at [1249, 265] on span "Not Started" at bounding box center [1294, 266] width 152 height 20
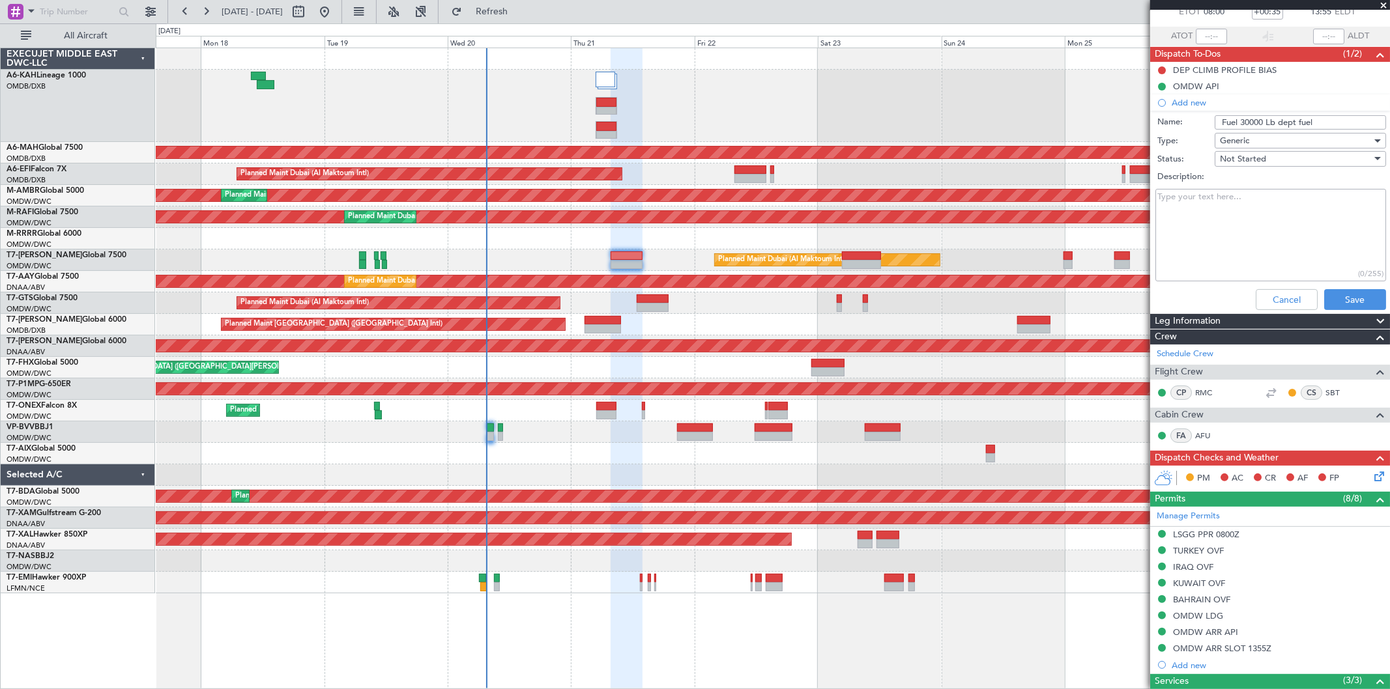
scroll to position [145, 0]
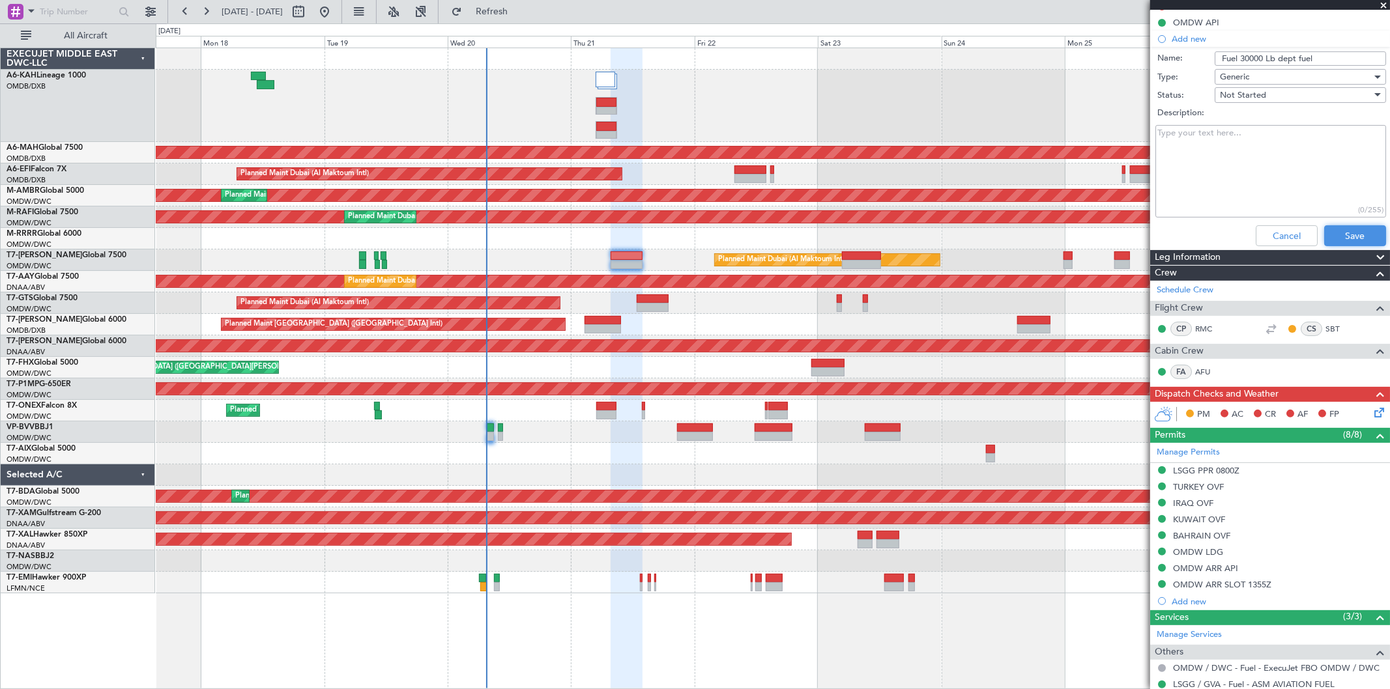
click at [1336, 242] on button "Save" at bounding box center [1355, 235] width 62 height 21
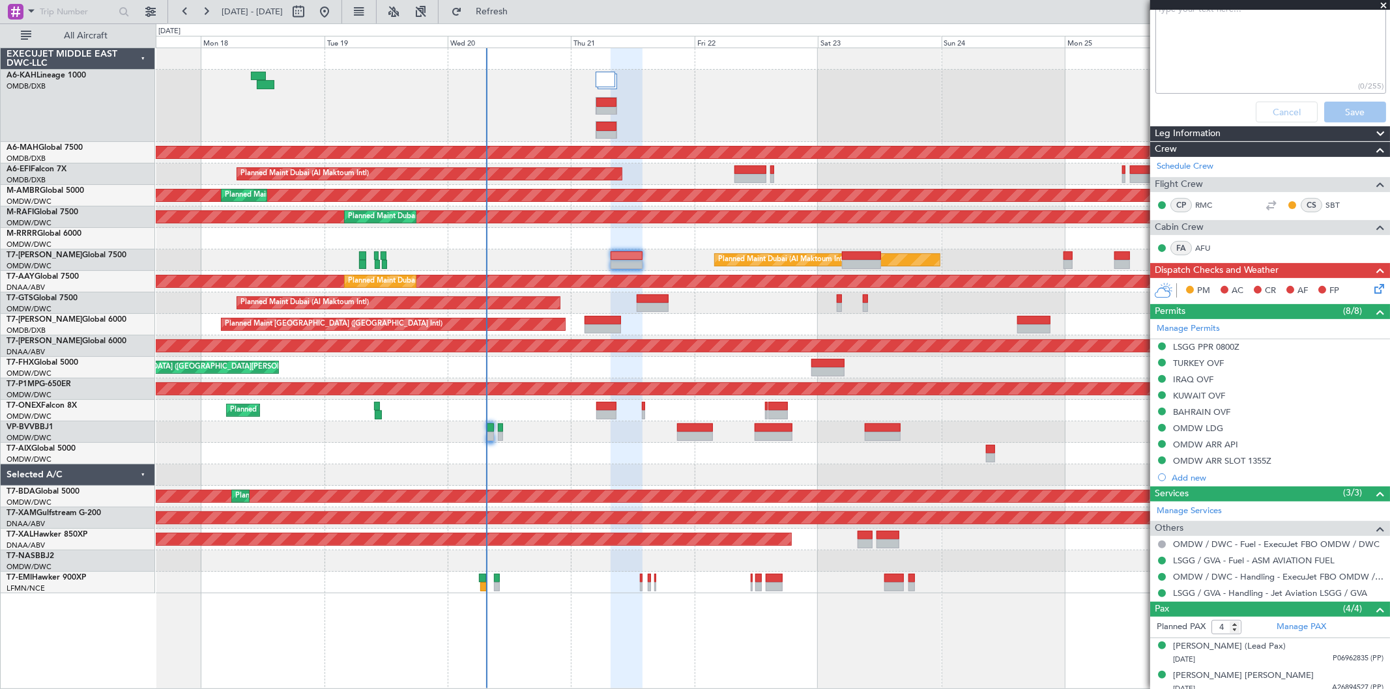
scroll to position [148, 0]
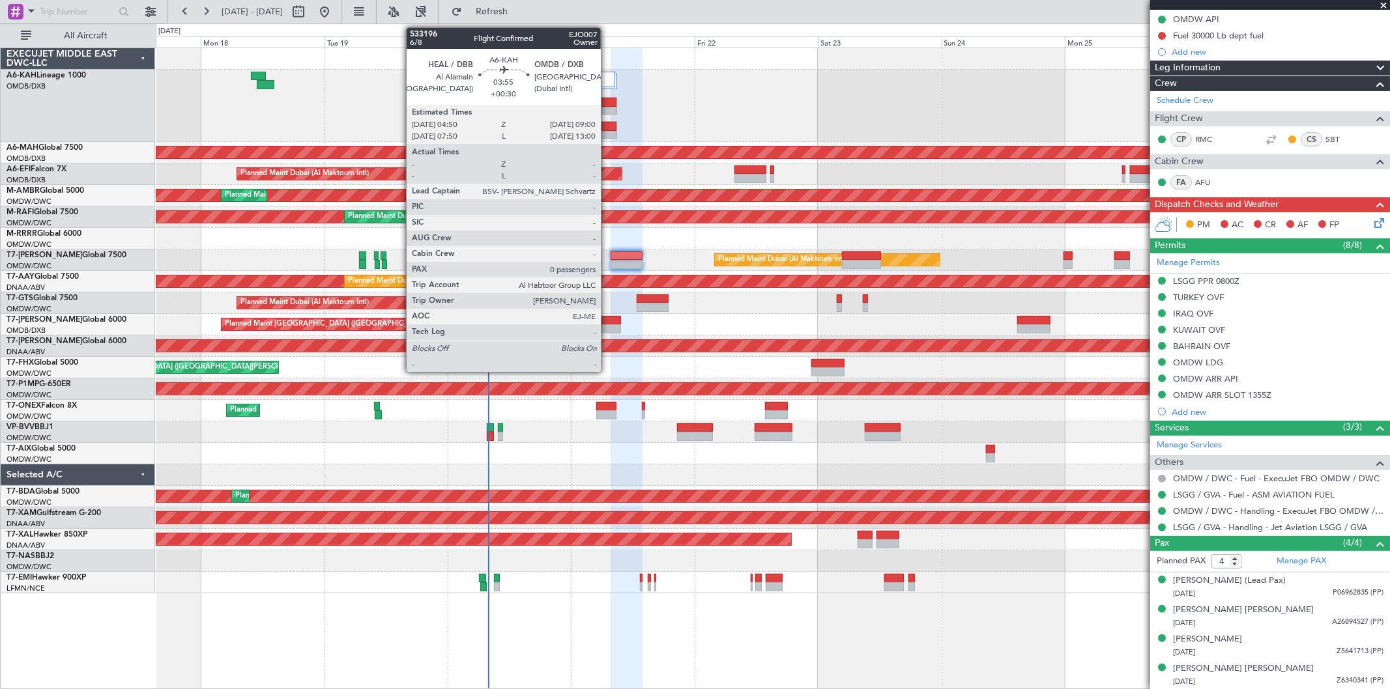
click at [607, 131] on div at bounding box center [606, 135] width 20 height 9
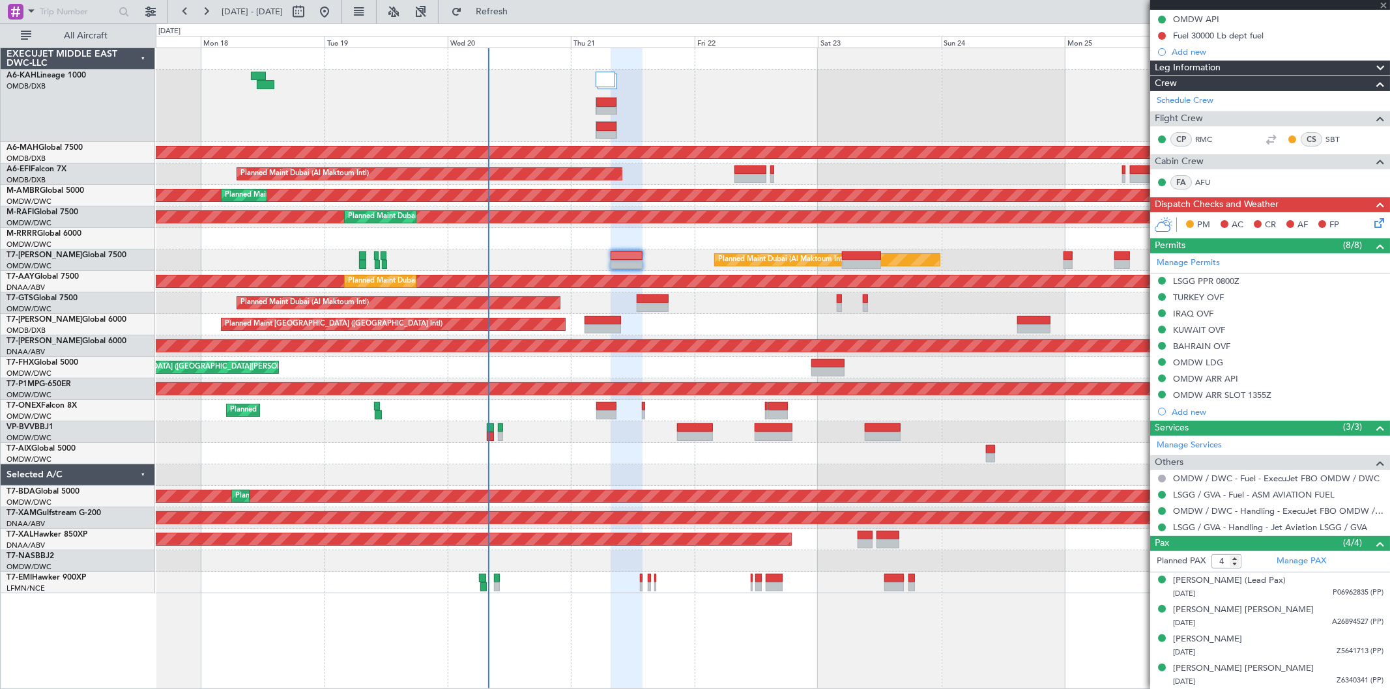
type input "+00:30"
type input "0"
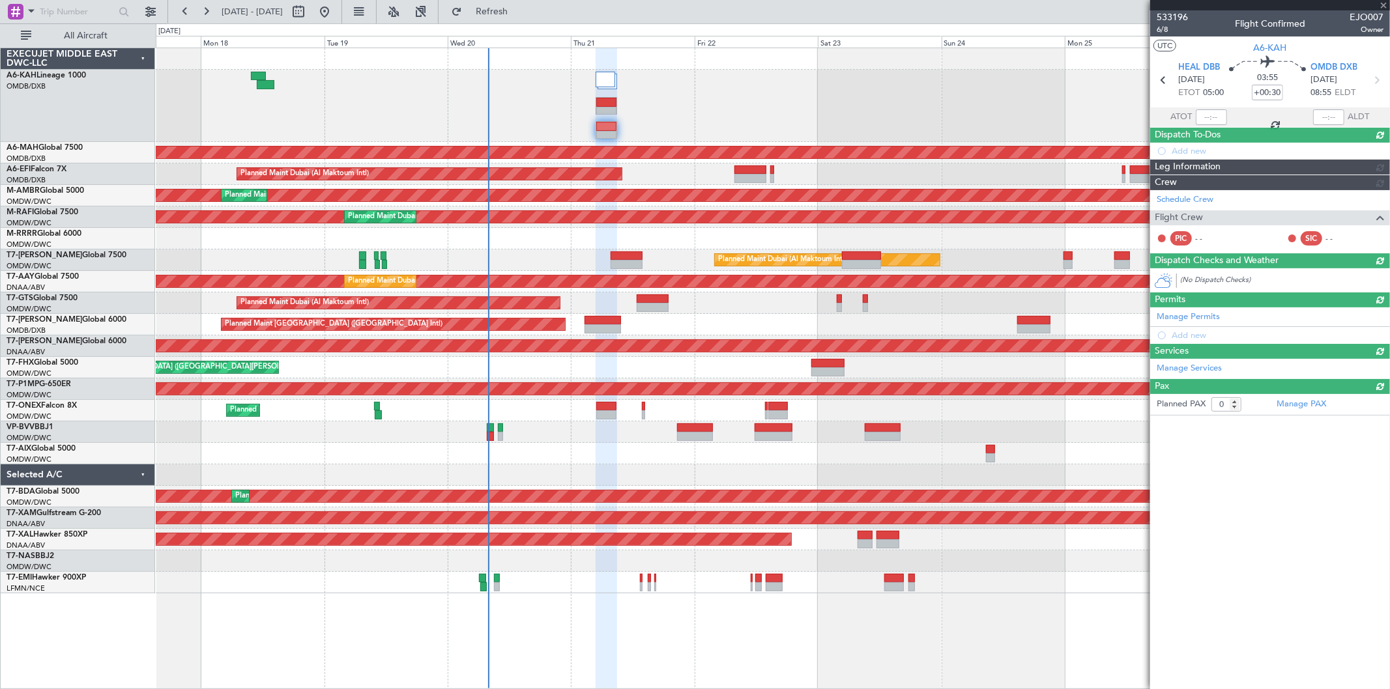
scroll to position [0, 0]
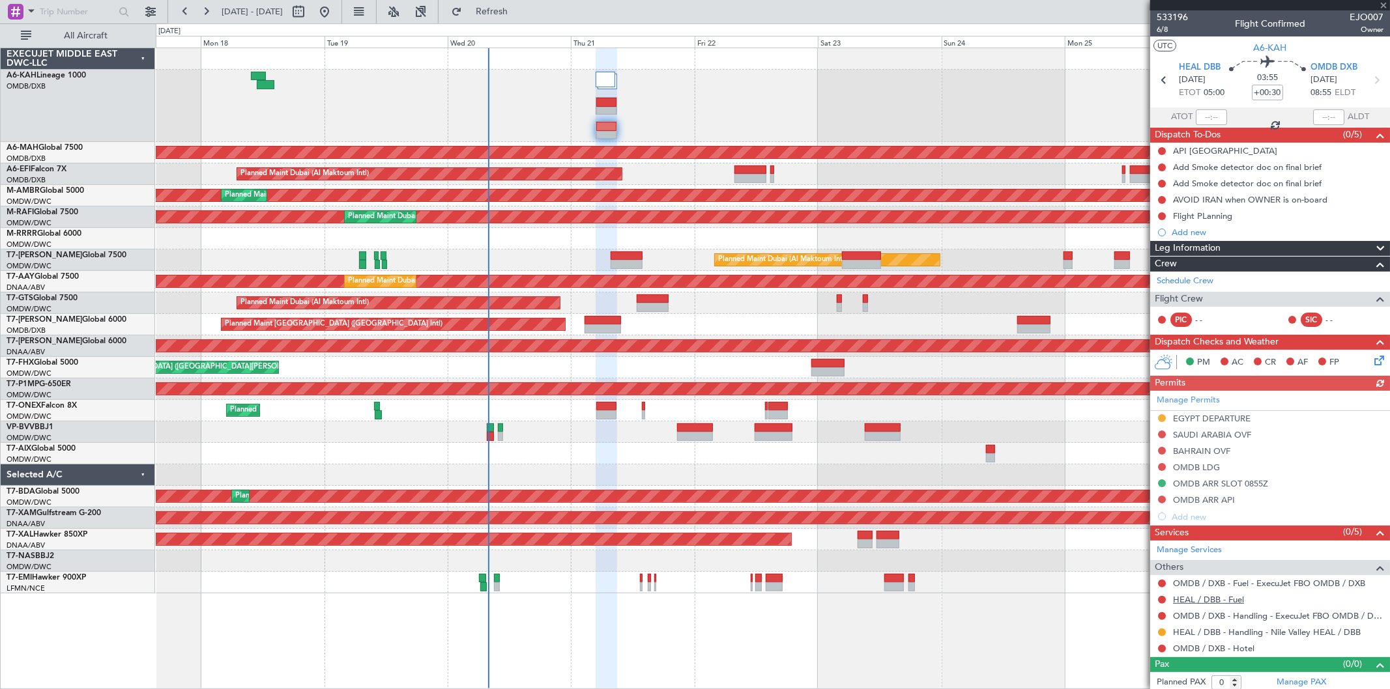
click at [1187, 601] on link "HEAL / DBB - Fuel" at bounding box center [1208, 599] width 71 height 11
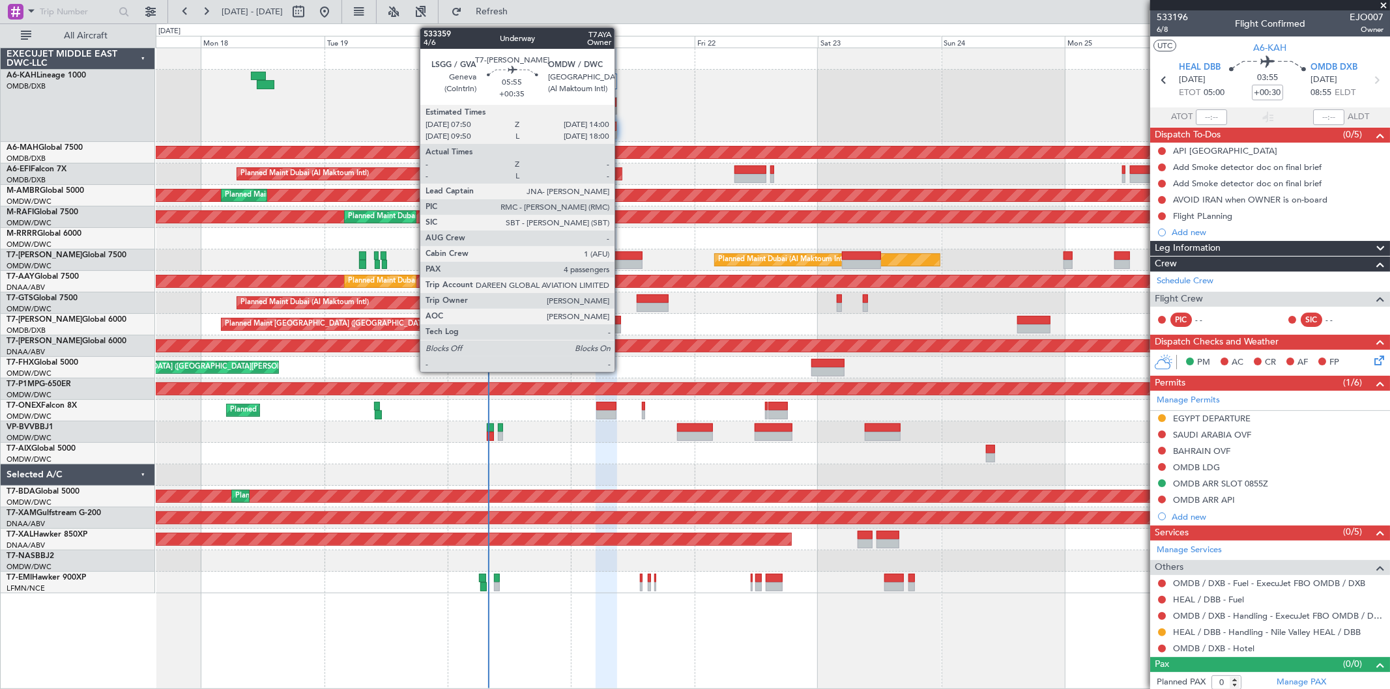
click at [621, 268] on div at bounding box center [627, 264] width 32 height 9
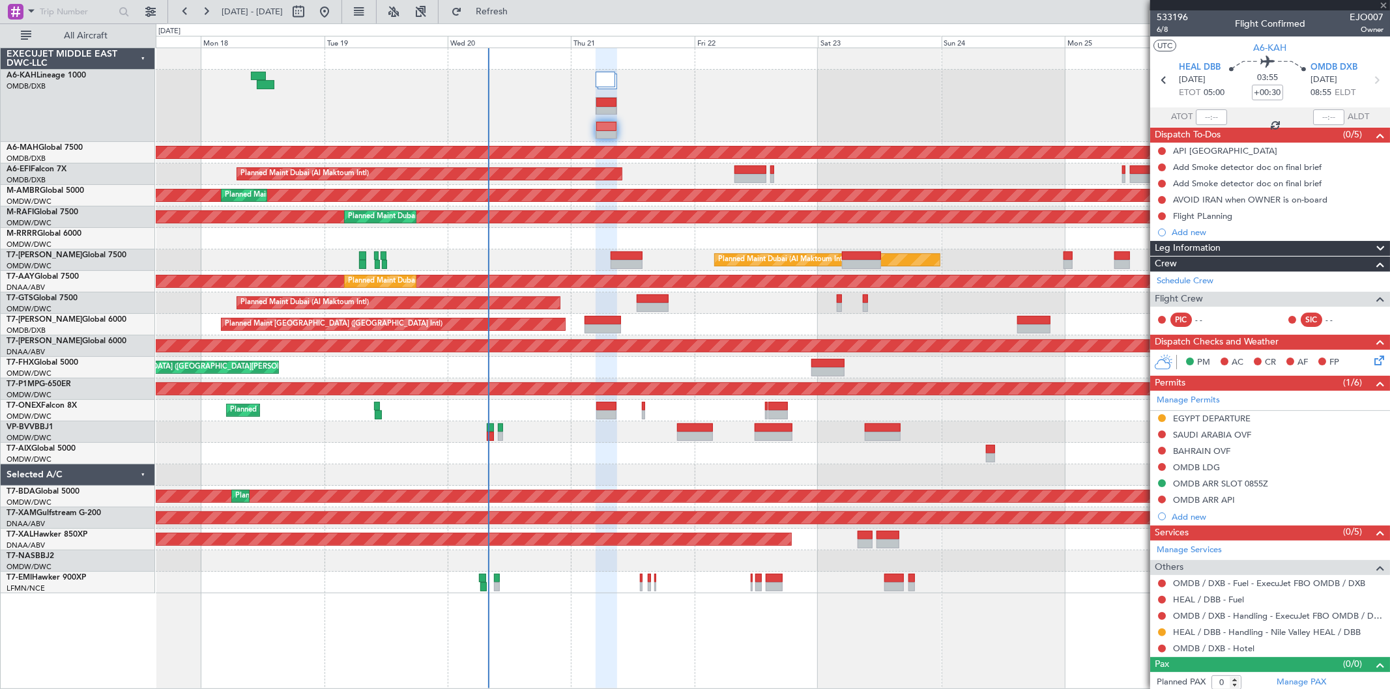
type input "+00:35"
type input "4"
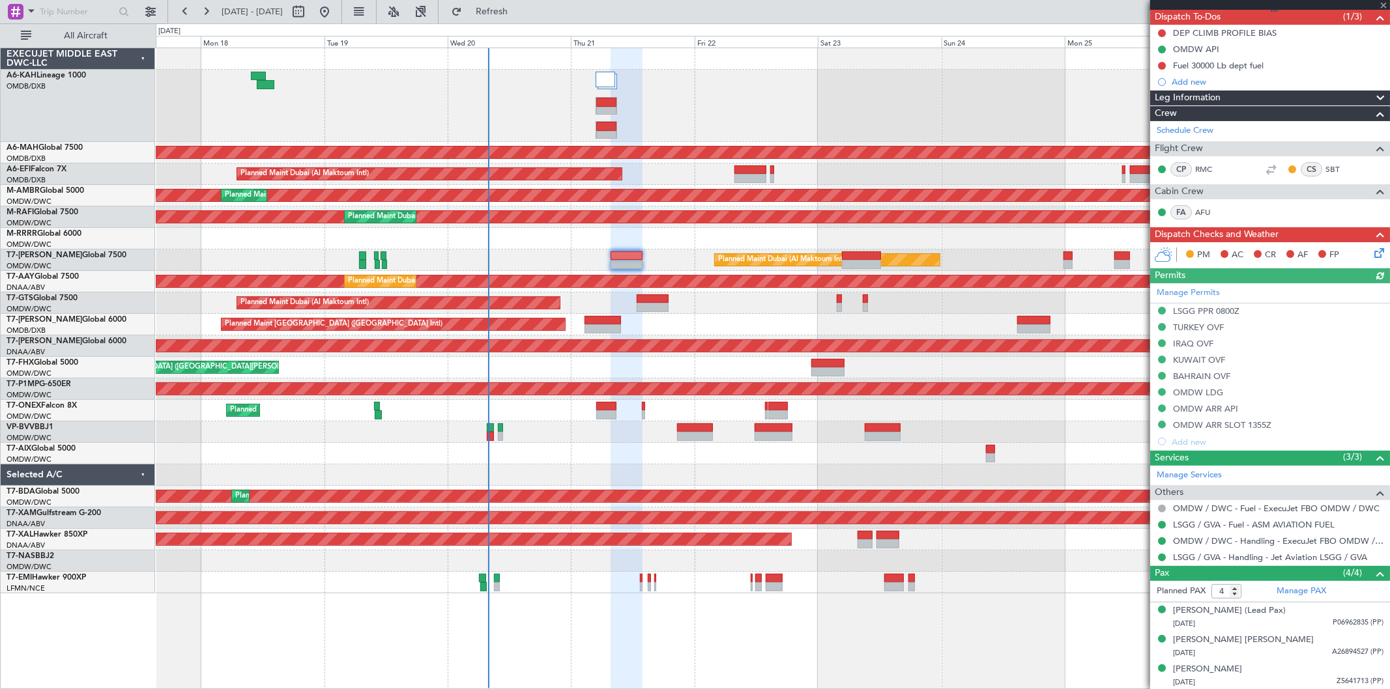
scroll to position [148, 0]
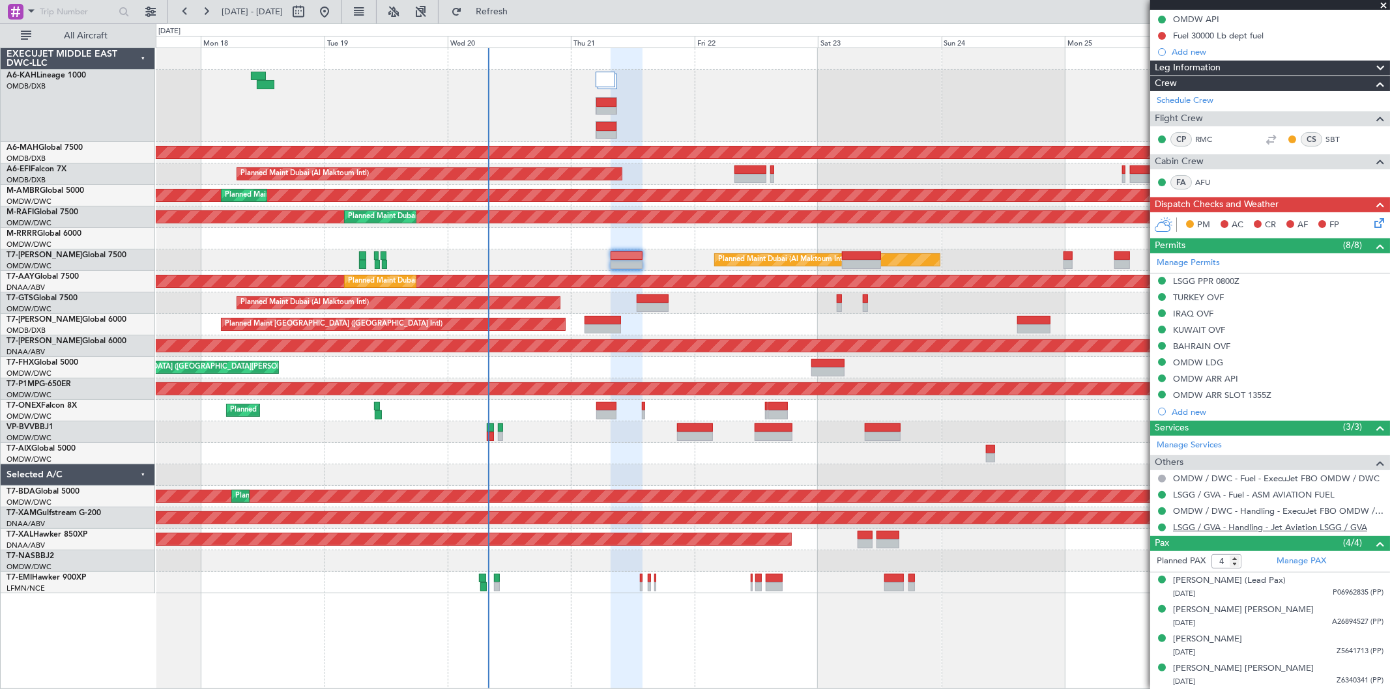
click at [1228, 528] on link "LSGG / GVA - Handling - Jet Aviation LSGG / GVA" at bounding box center [1270, 527] width 194 height 11
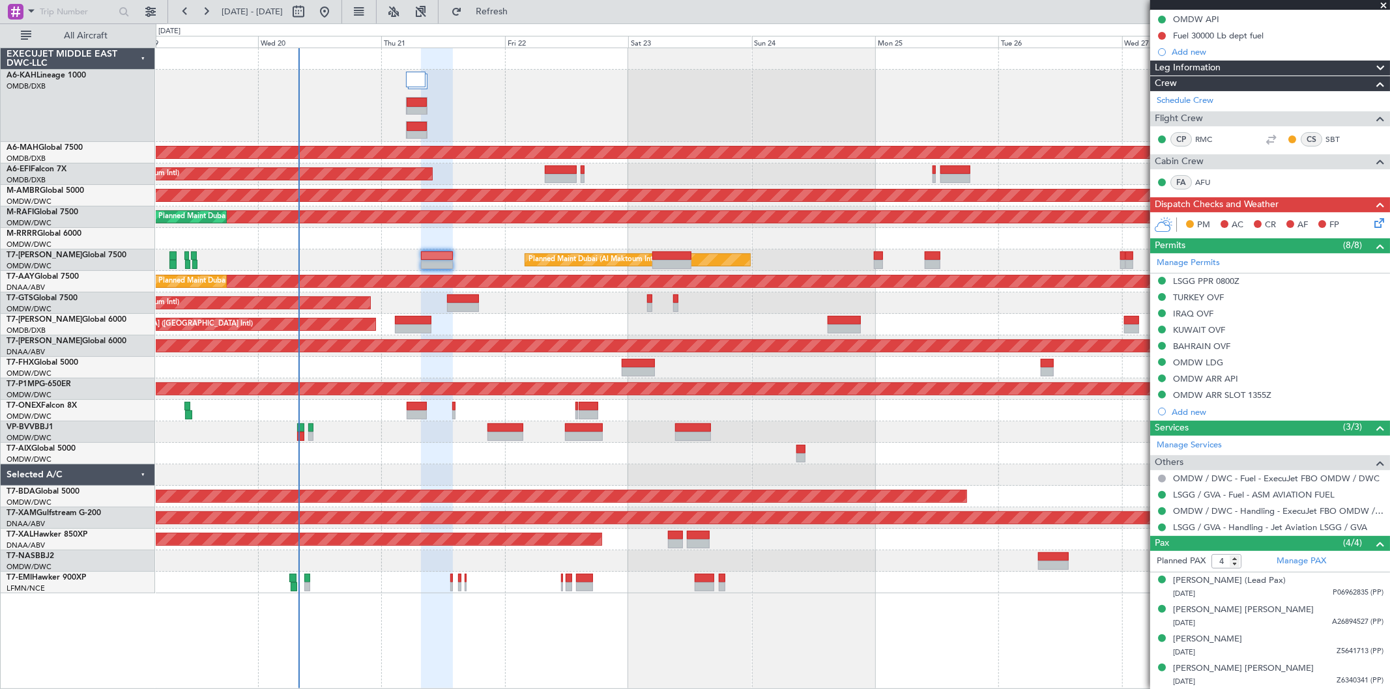
click at [704, 323] on div "Planned Maint [GEOGRAPHIC_DATA] ([GEOGRAPHIC_DATA] Intl)" at bounding box center [773, 325] width 1234 height 22
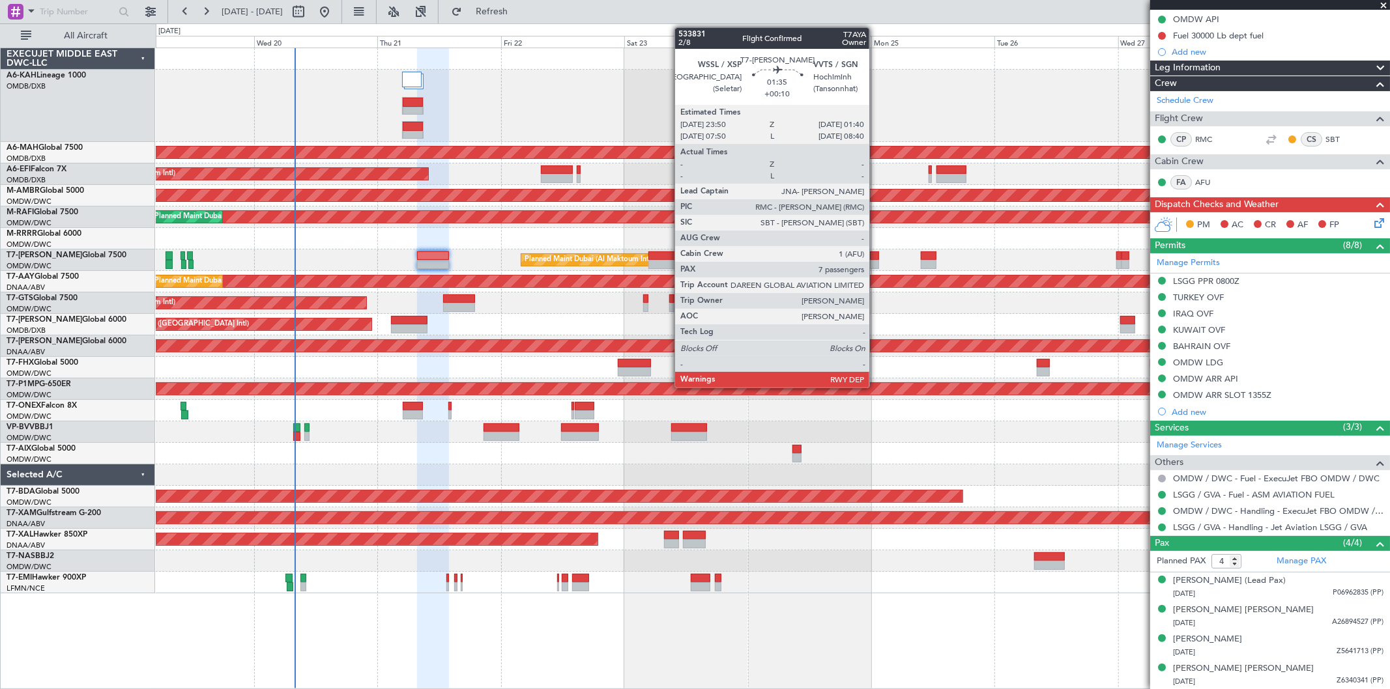
click at [876, 263] on div at bounding box center [875, 264] width 10 height 9
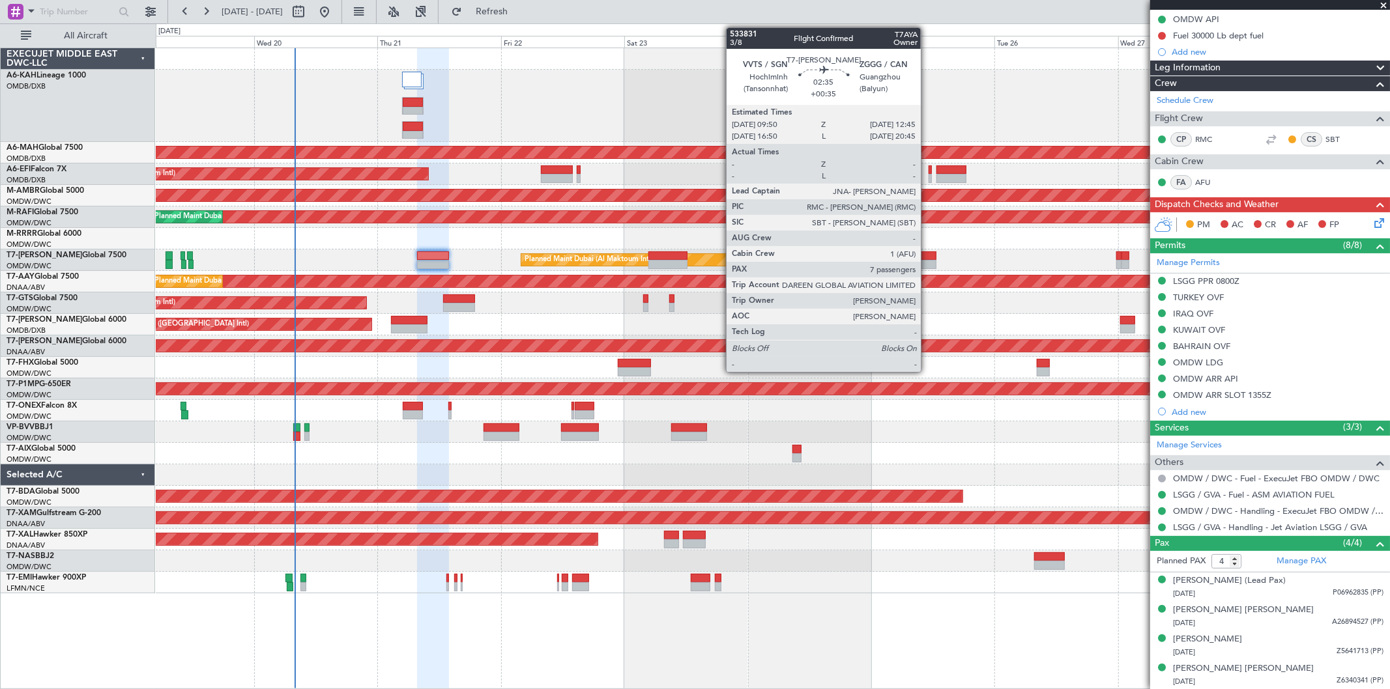
click at [927, 264] on div at bounding box center [929, 264] width 16 height 9
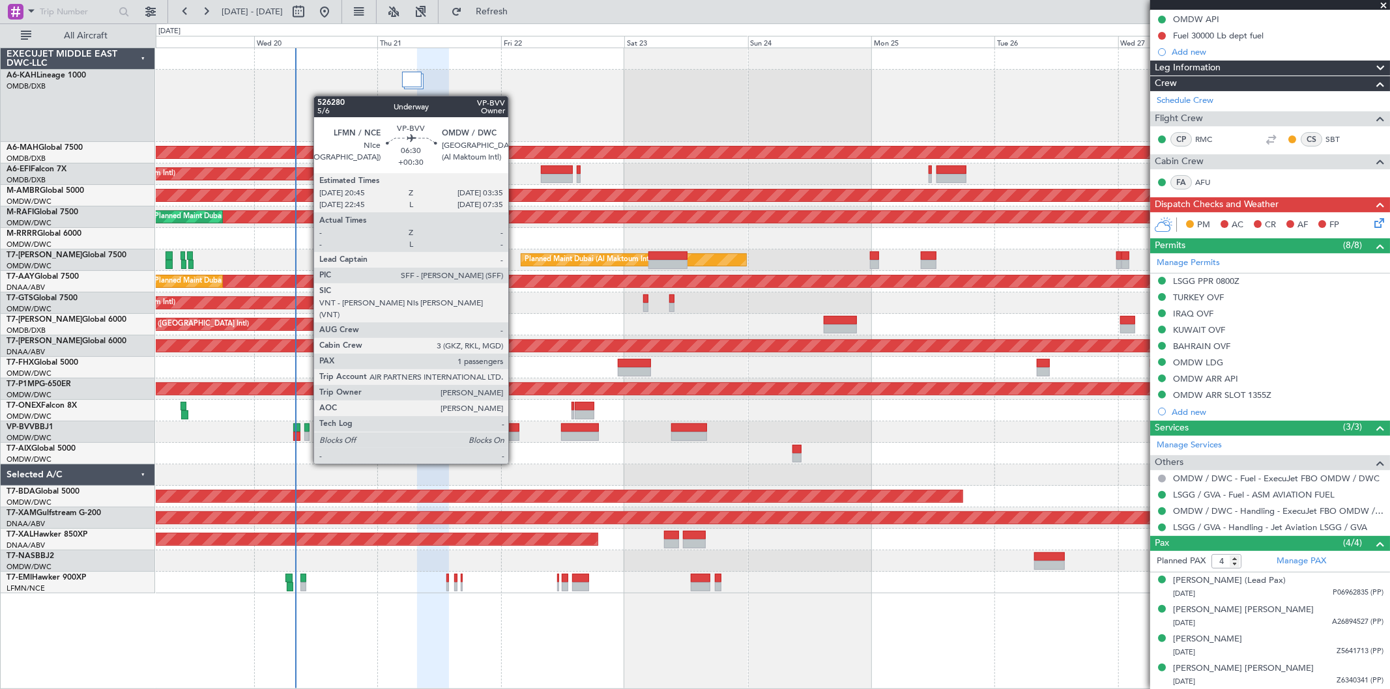
click at [515, 439] on div at bounding box center [501, 436] width 35 height 9
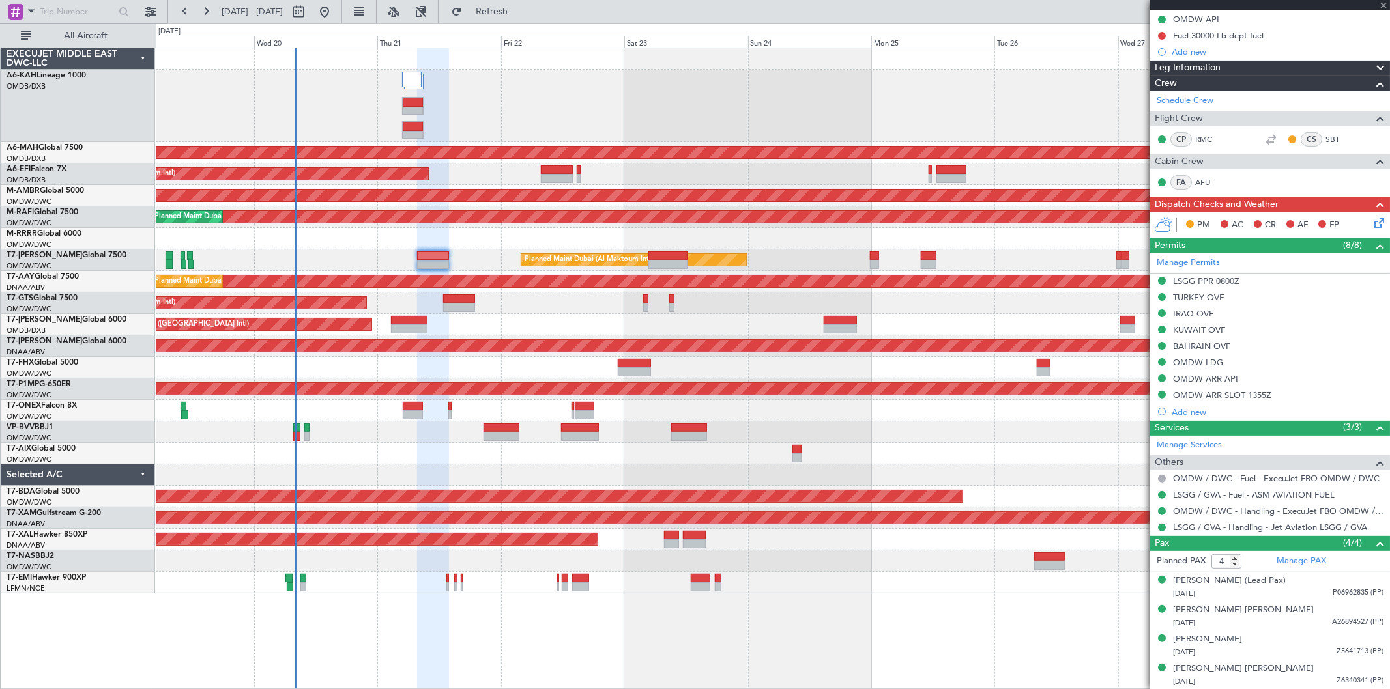
type input "+00:30"
type input "1"
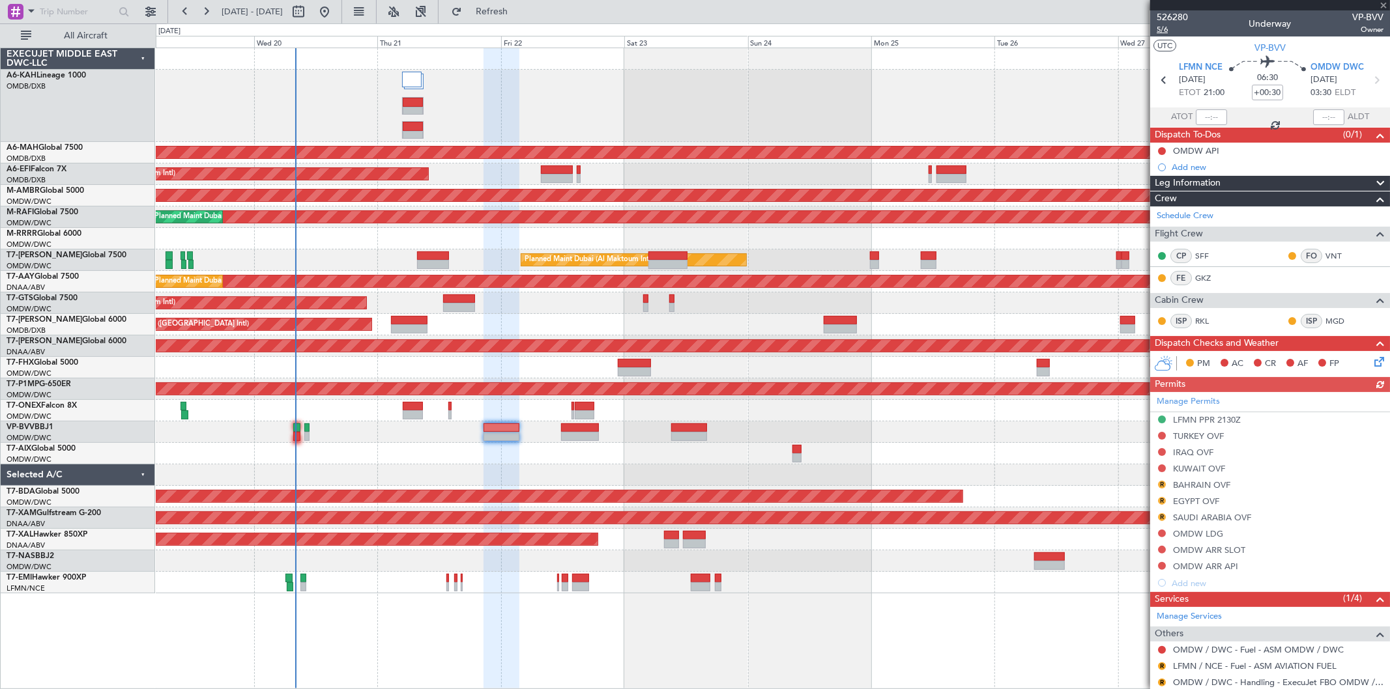
click at [1178, 31] on span "5/6" at bounding box center [1172, 29] width 31 height 11
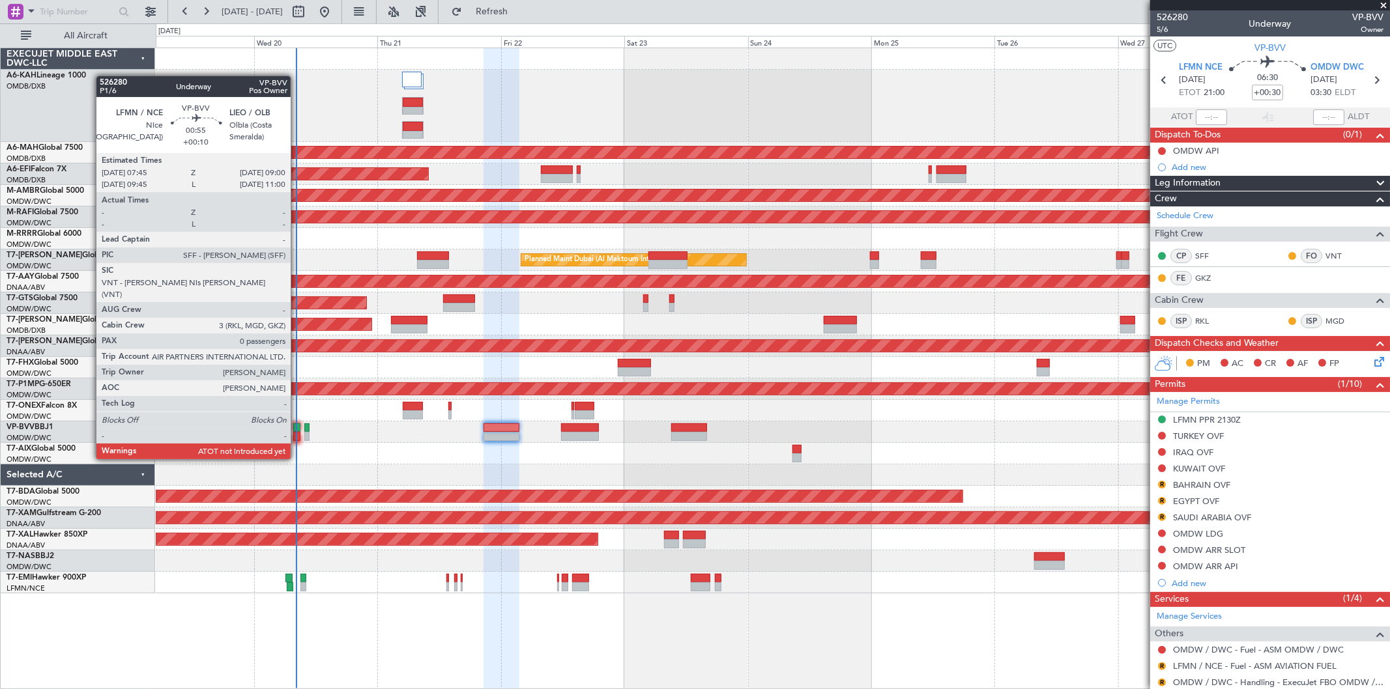
click at [297, 435] on div at bounding box center [296, 436] width 7 height 9
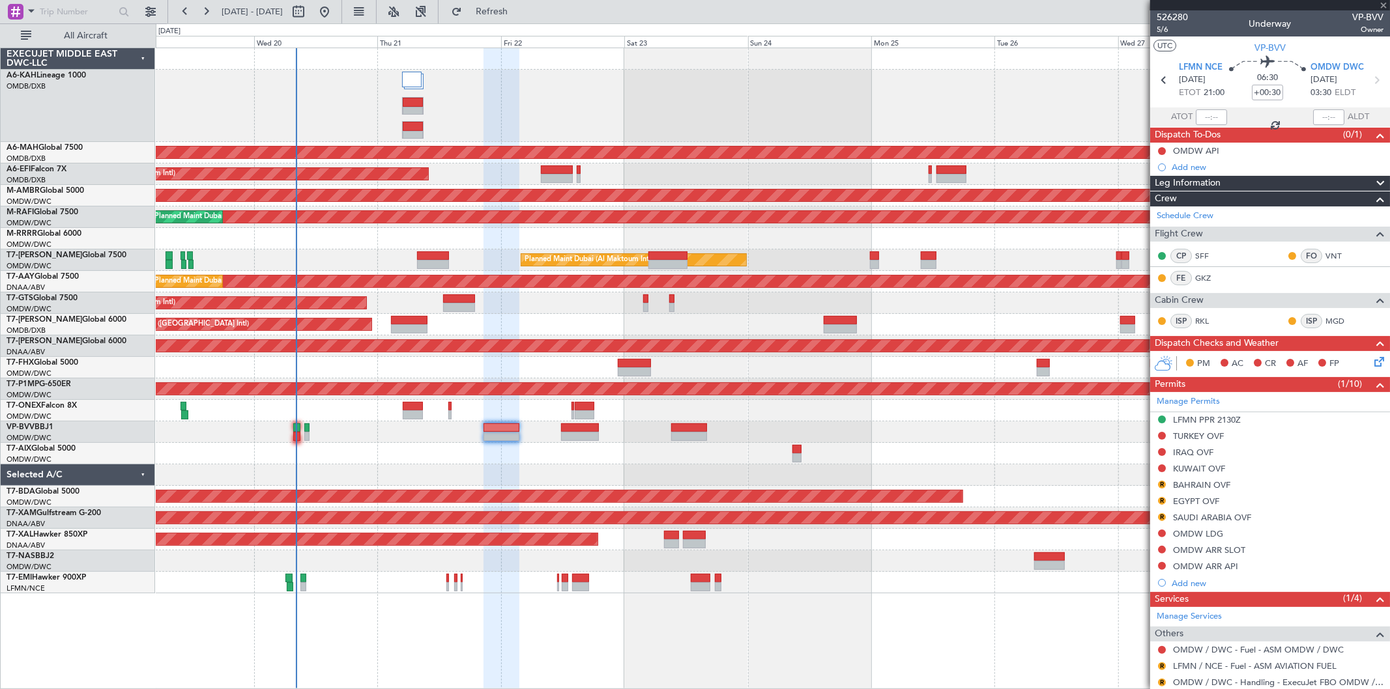
type input "+00:10"
type input "0"
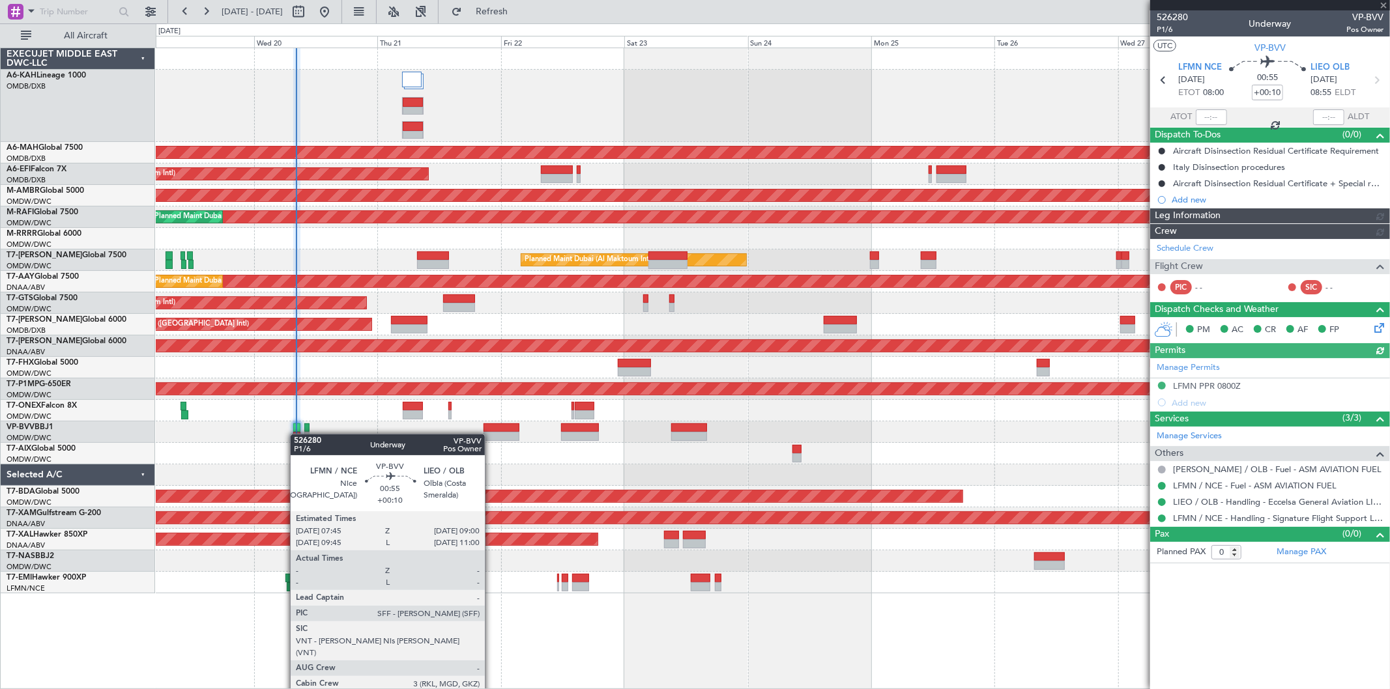
type input "[PERSON_NAME] (SYS)"
type input "7006"
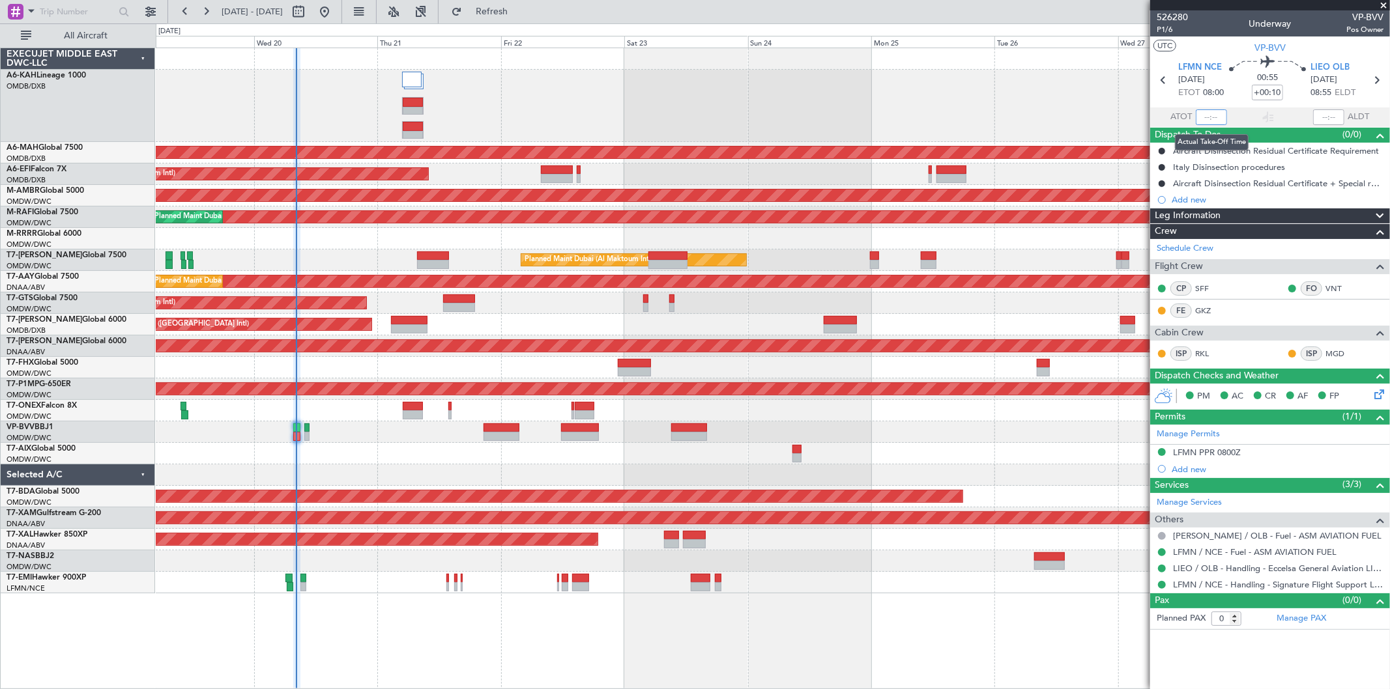
click at [1209, 117] on input "text" at bounding box center [1211, 117] width 31 height 16
type input "08:10"
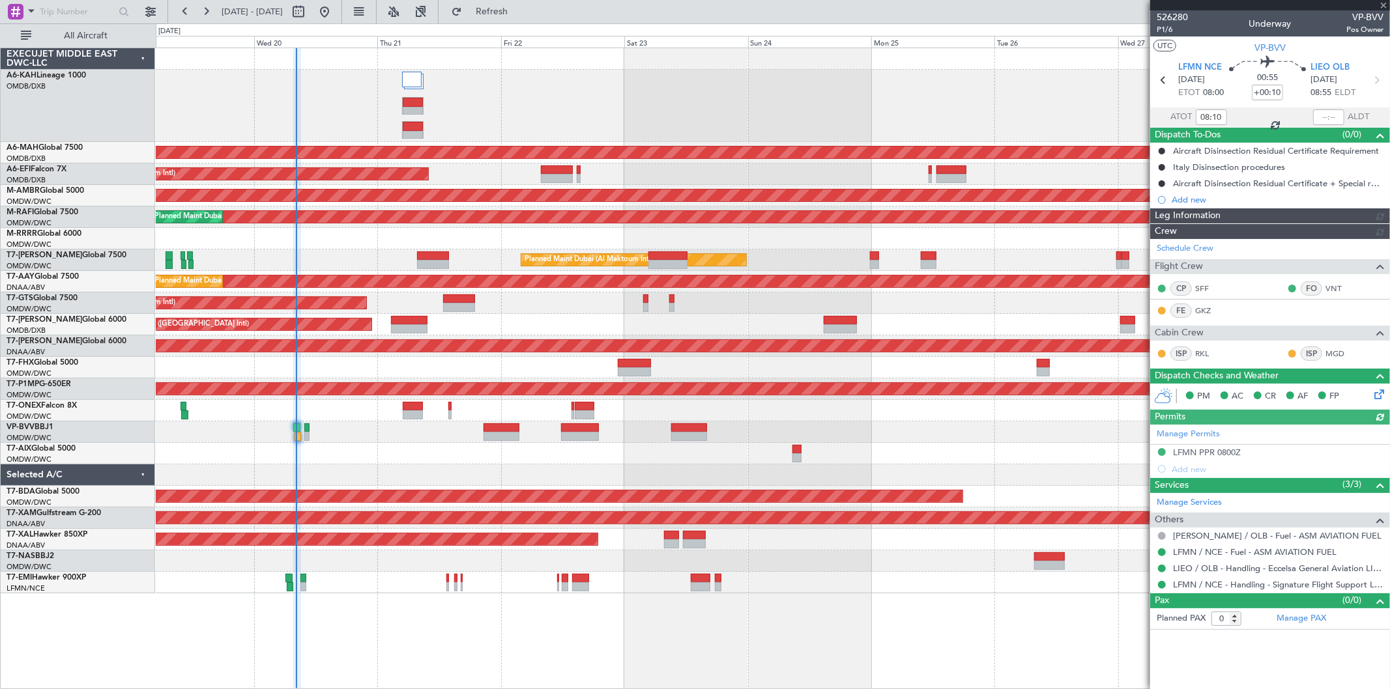
type input "[PERSON_NAME] (SYS)"
type input "7006"
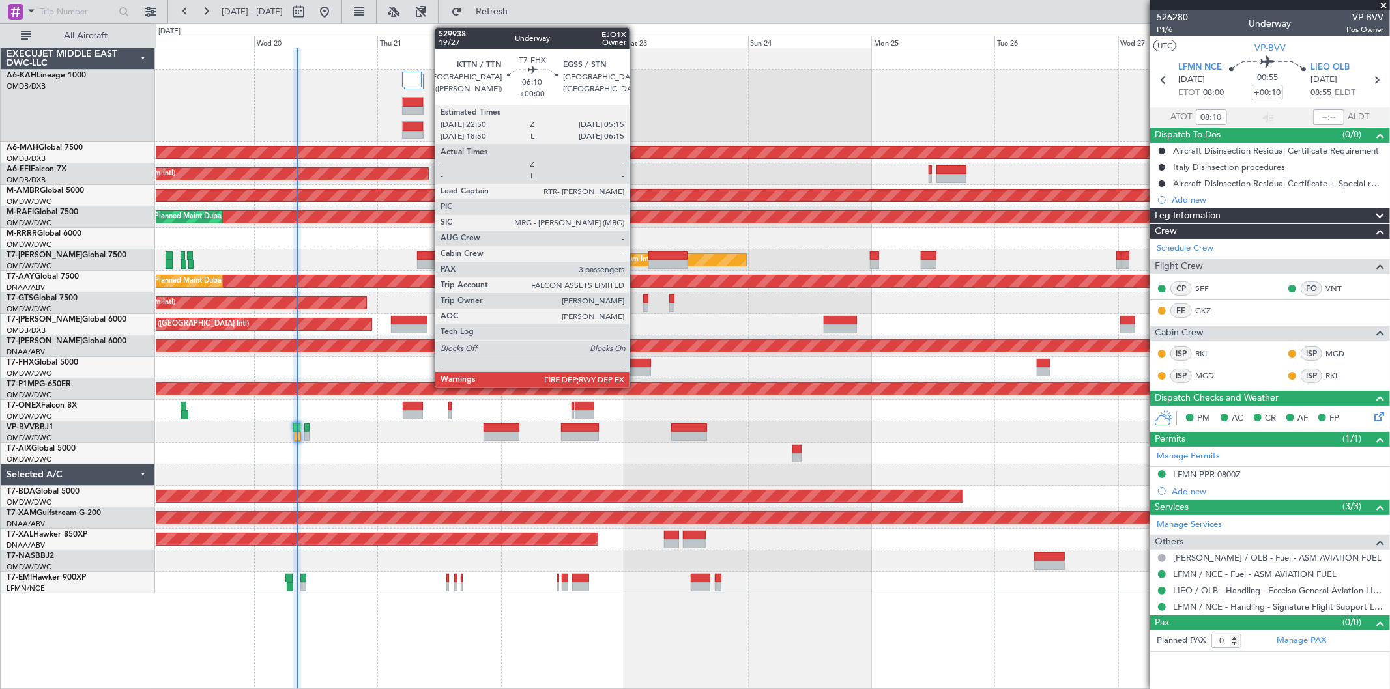
click at [636, 362] on div at bounding box center [634, 363] width 33 height 9
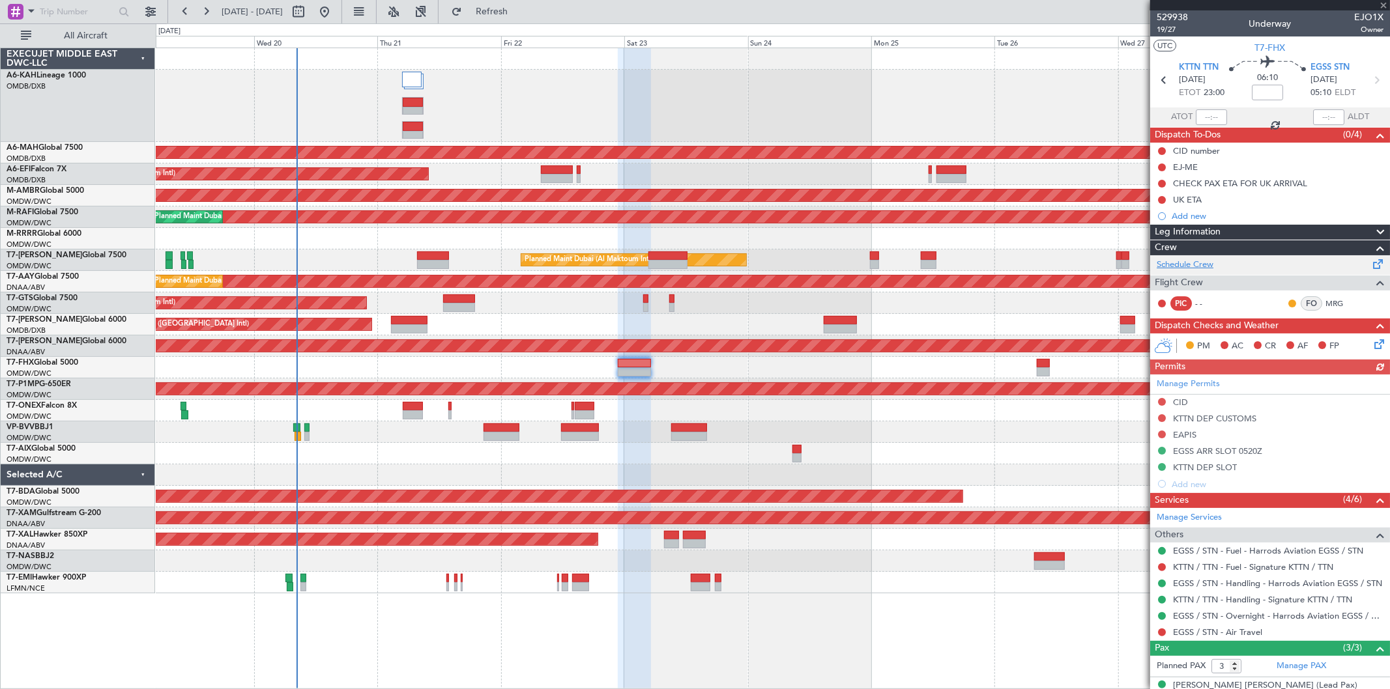
click at [1198, 268] on link "Schedule Crew" at bounding box center [1185, 265] width 57 height 13
drag, startPoint x: 1382, startPoint y: 4, endPoint x: 1349, endPoint y: 20, distance: 36.7
click at [1380, 4] on span at bounding box center [1383, 6] width 13 height 12
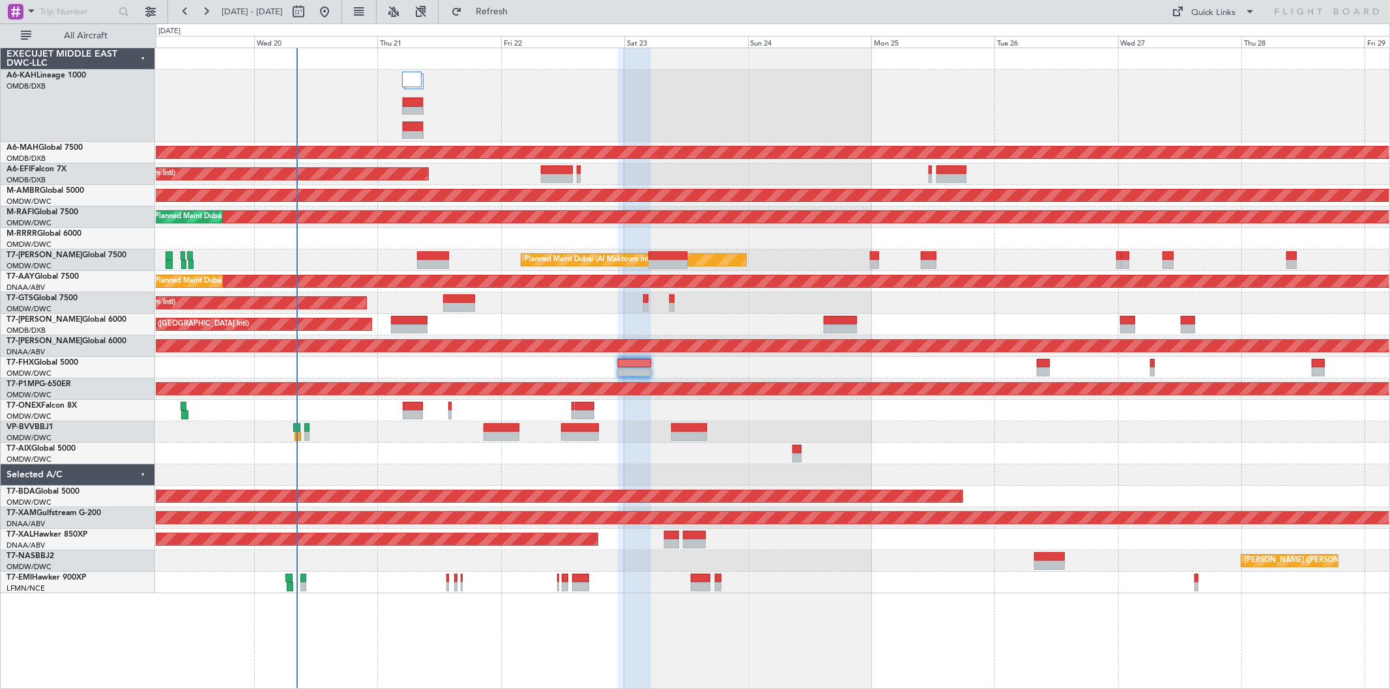
type input "0"
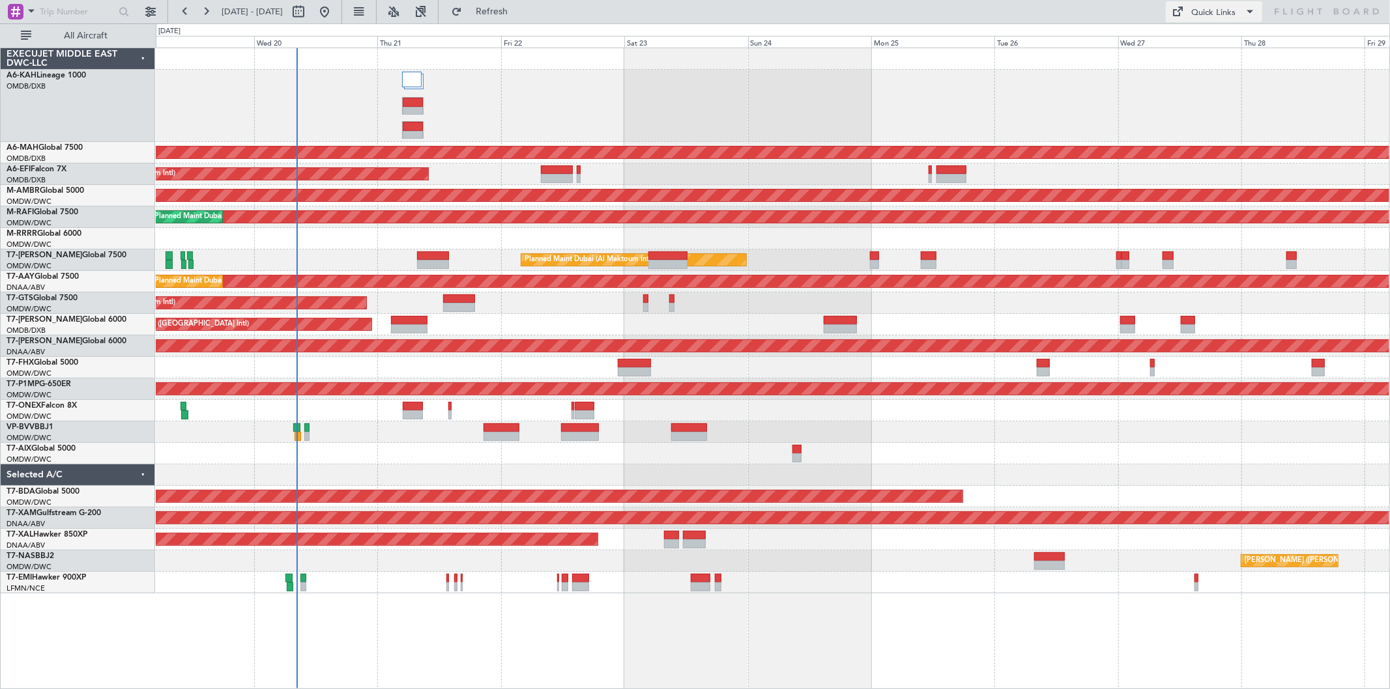
click at [1234, 15] on div "Quick Links" at bounding box center [1214, 13] width 44 height 13
click at [1195, 35] on button "Trip Builder" at bounding box center [1215, 42] width 98 height 31
click at [309, 9] on button at bounding box center [298, 11] width 21 height 21
select select "8"
select select "2025"
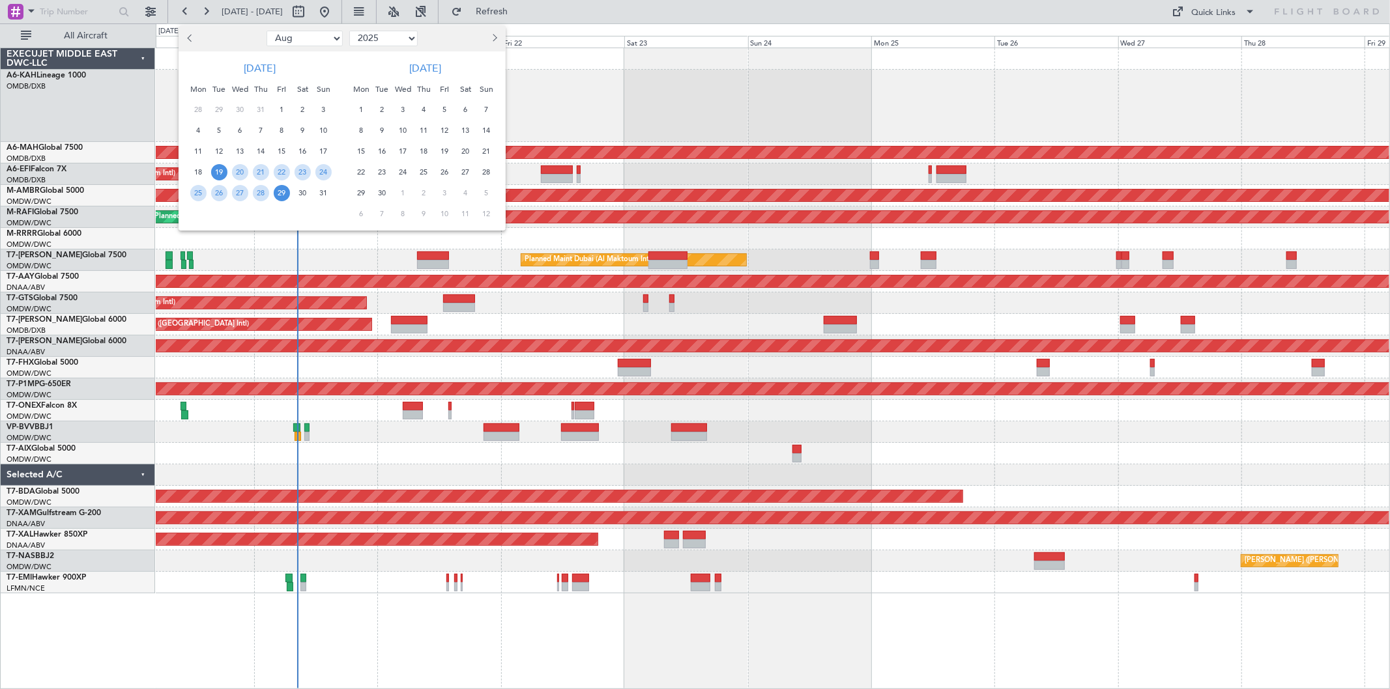
click at [493, 38] on span "Next month" at bounding box center [493, 38] width 8 height 8
click at [360, 173] on span "20" at bounding box center [361, 172] width 16 height 16
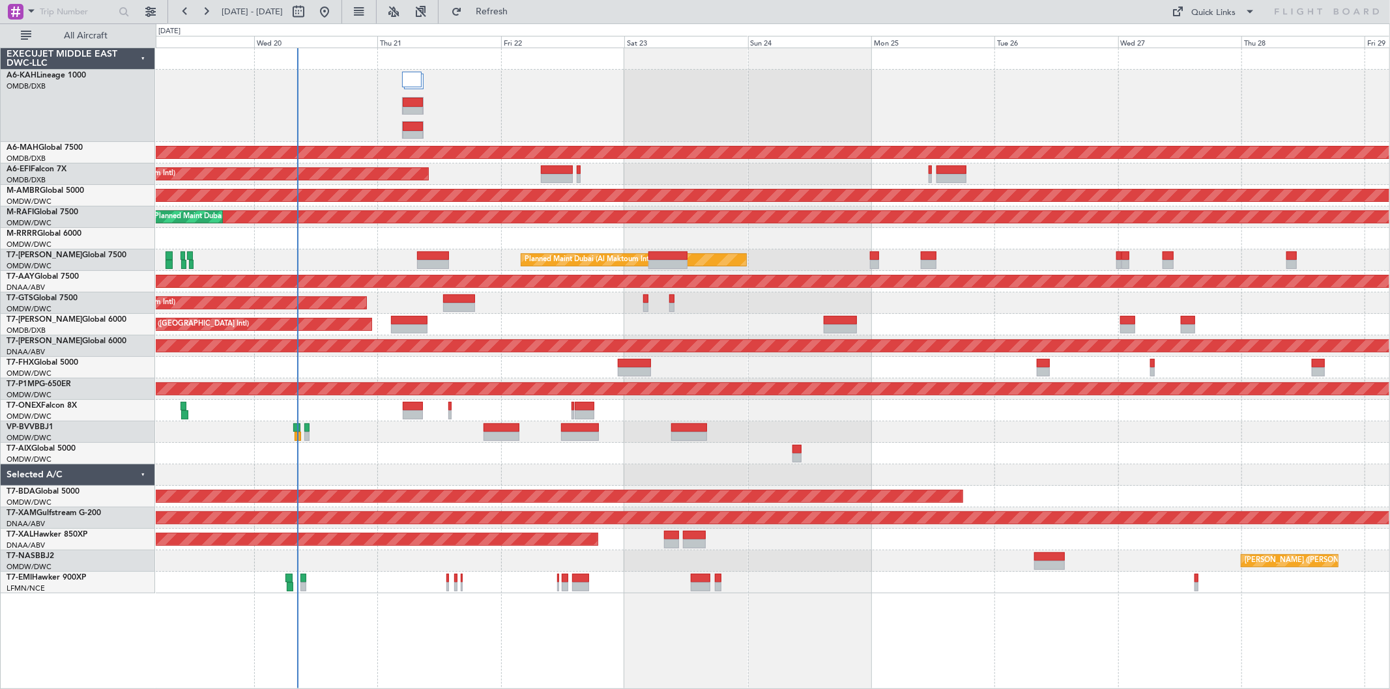
select select "10"
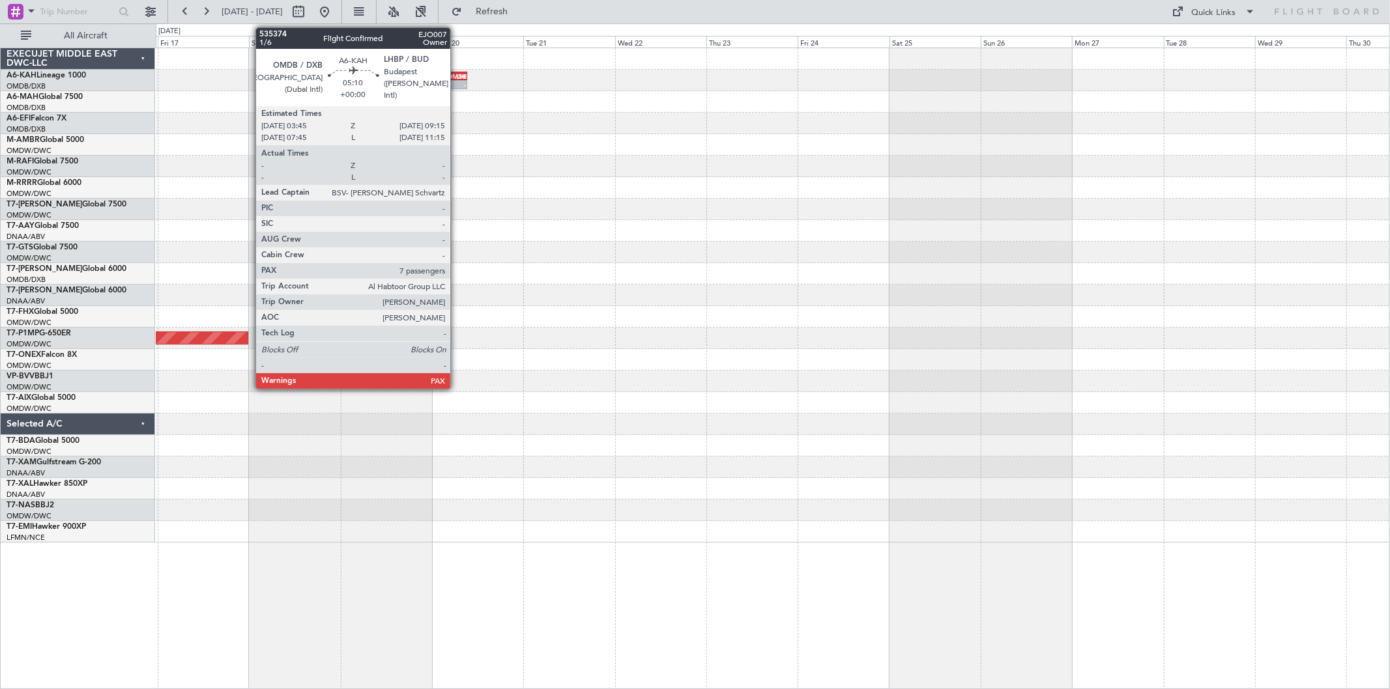
click at [457, 81] on div "-" at bounding box center [460, 85] width 9 height 8
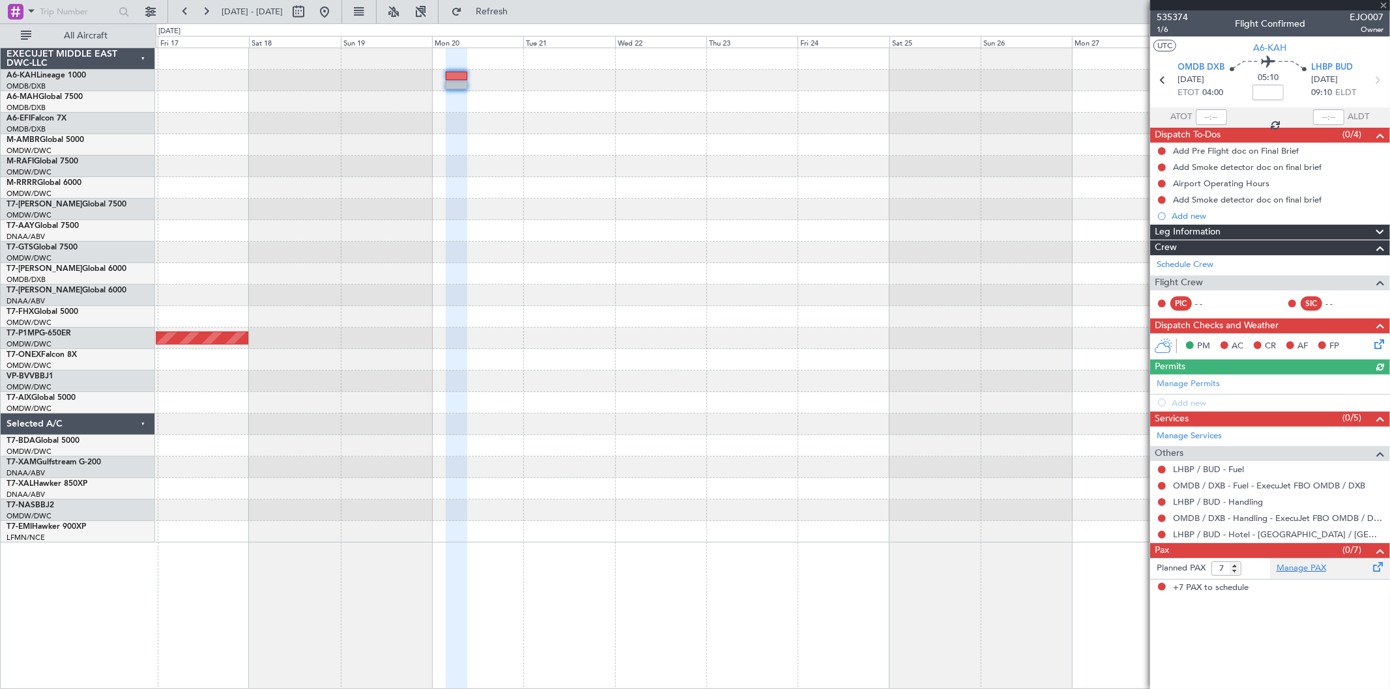
click at [1314, 572] on link "Manage PAX" at bounding box center [1302, 568] width 50 height 13
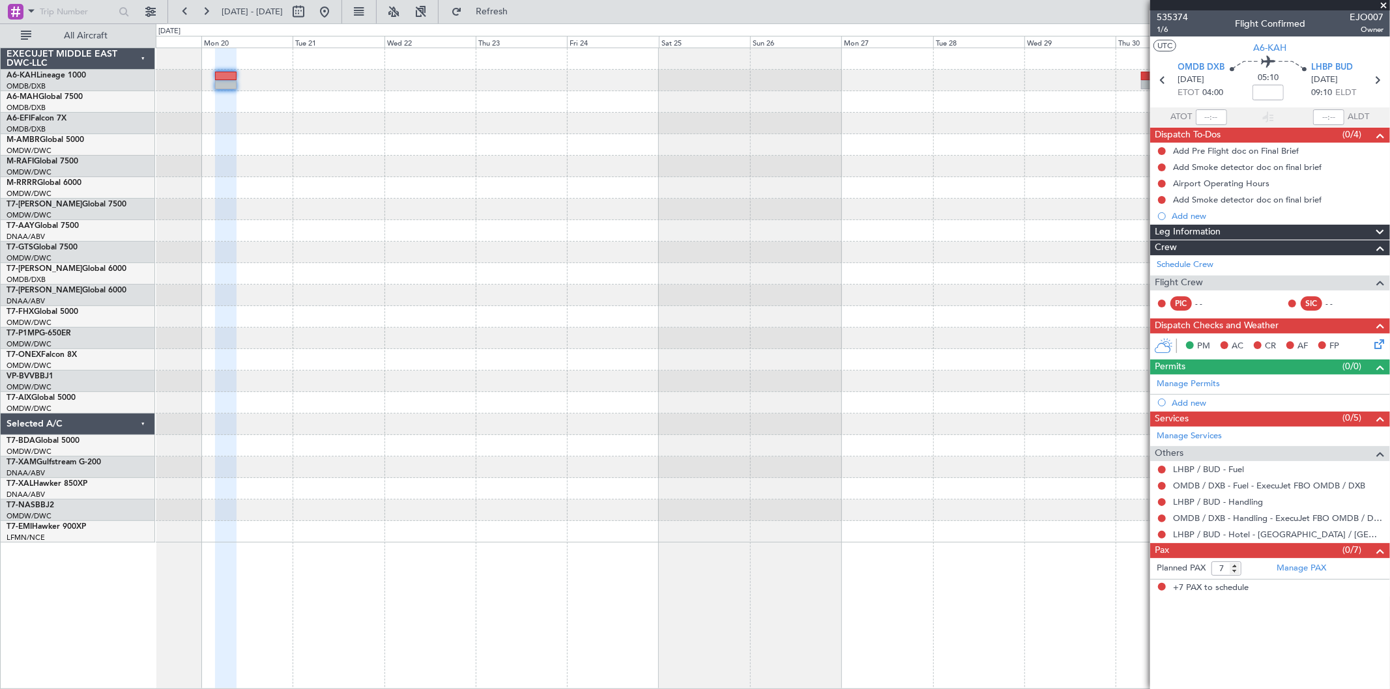
click at [261, 125] on div at bounding box center [773, 124] width 1234 height 22
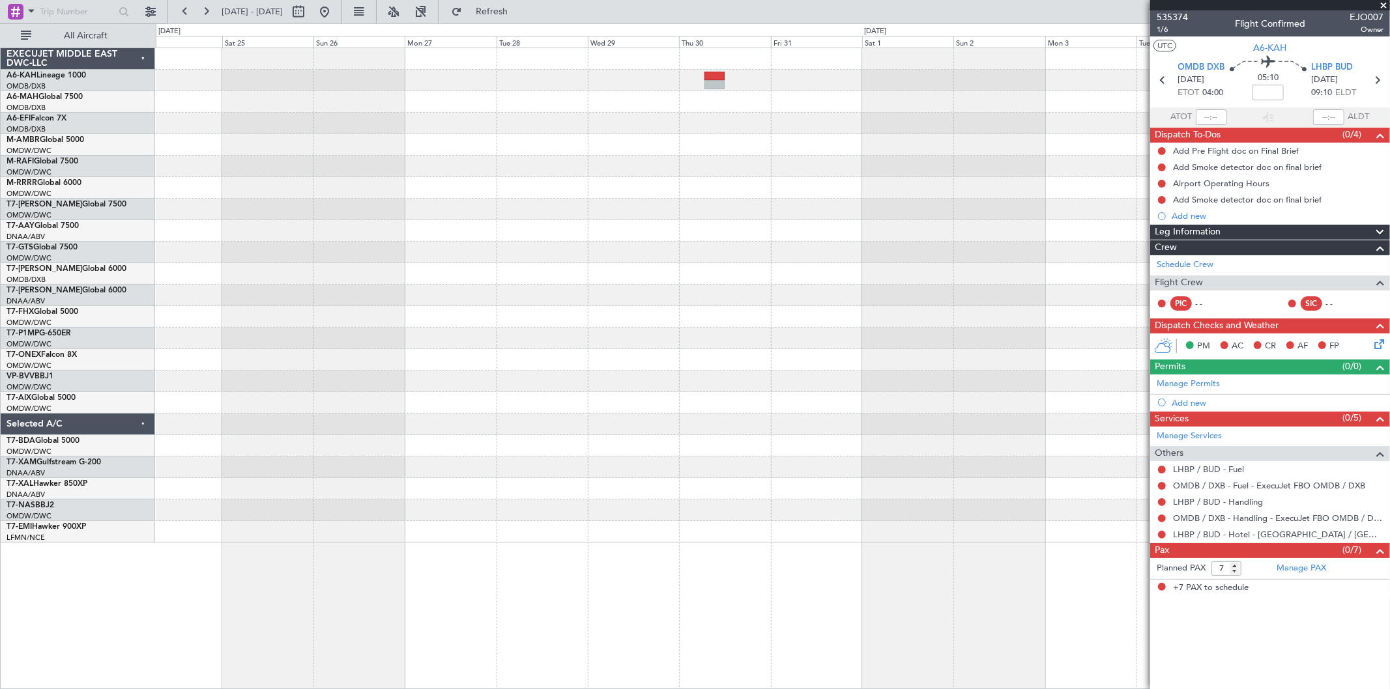
click at [580, 109] on div at bounding box center [773, 102] width 1234 height 22
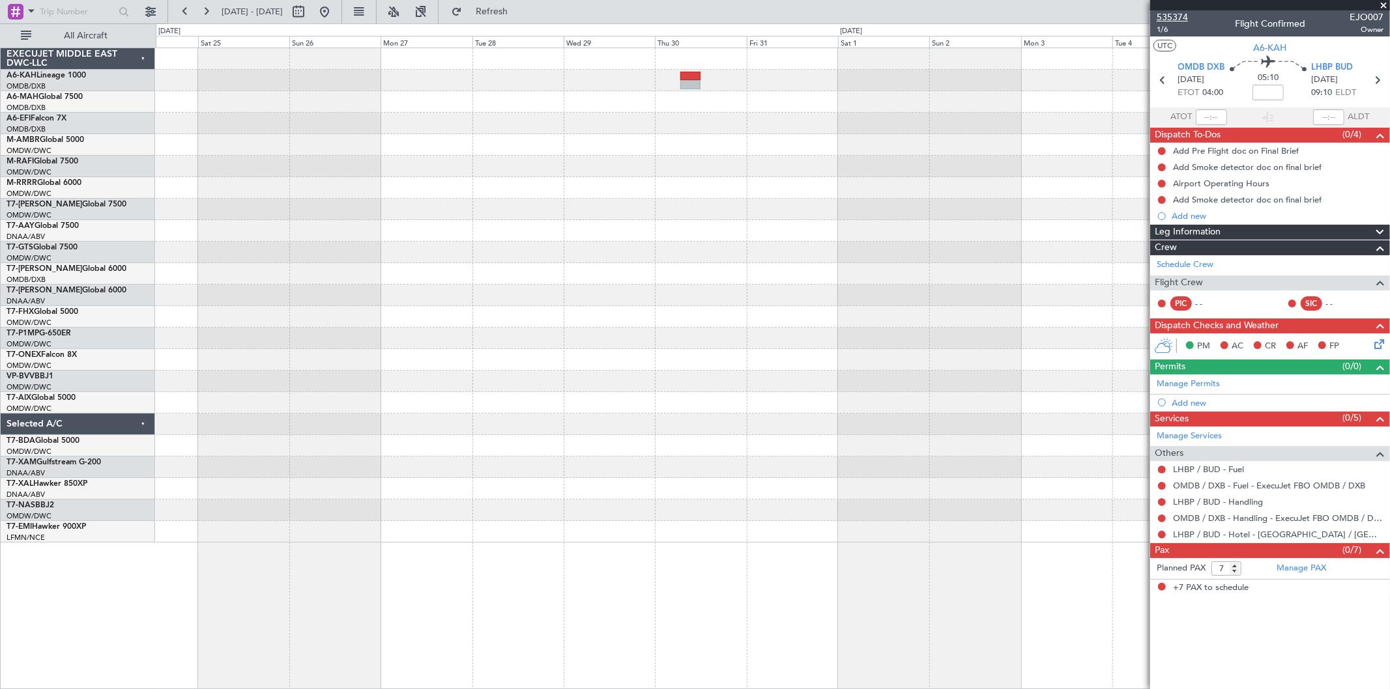
click at [1187, 16] on span "535374" at bounding box center [1172, 17] width 31 height 14
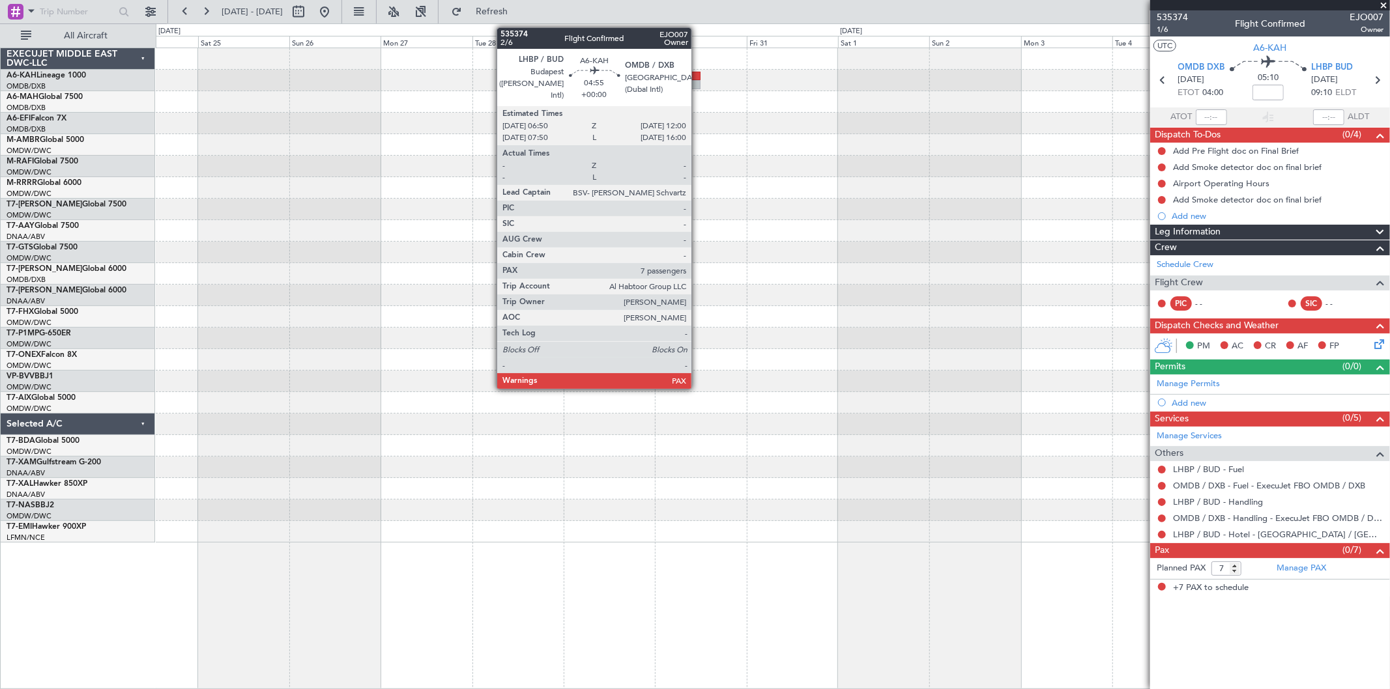
click at [698, 78] on div at bounding box center [690, 76] width 20 height 9
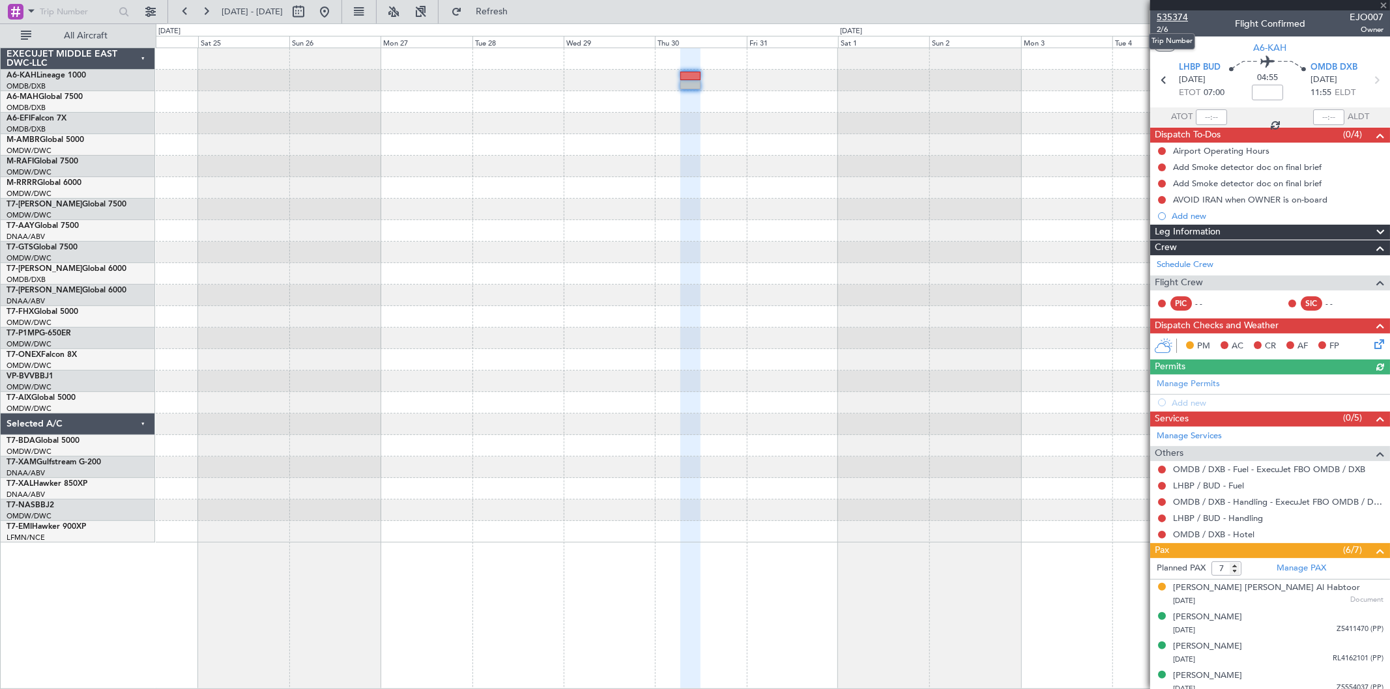
click at [1183, 16] on span "535374" at bounding box center [1172, 17] width 31 height 14
click at [519, 11] on span "Refresh" at bounding box center [492, 11] width 55 height 9
click at [1382, 3] on span at bounding box center [1383, 6] width 13 height 12
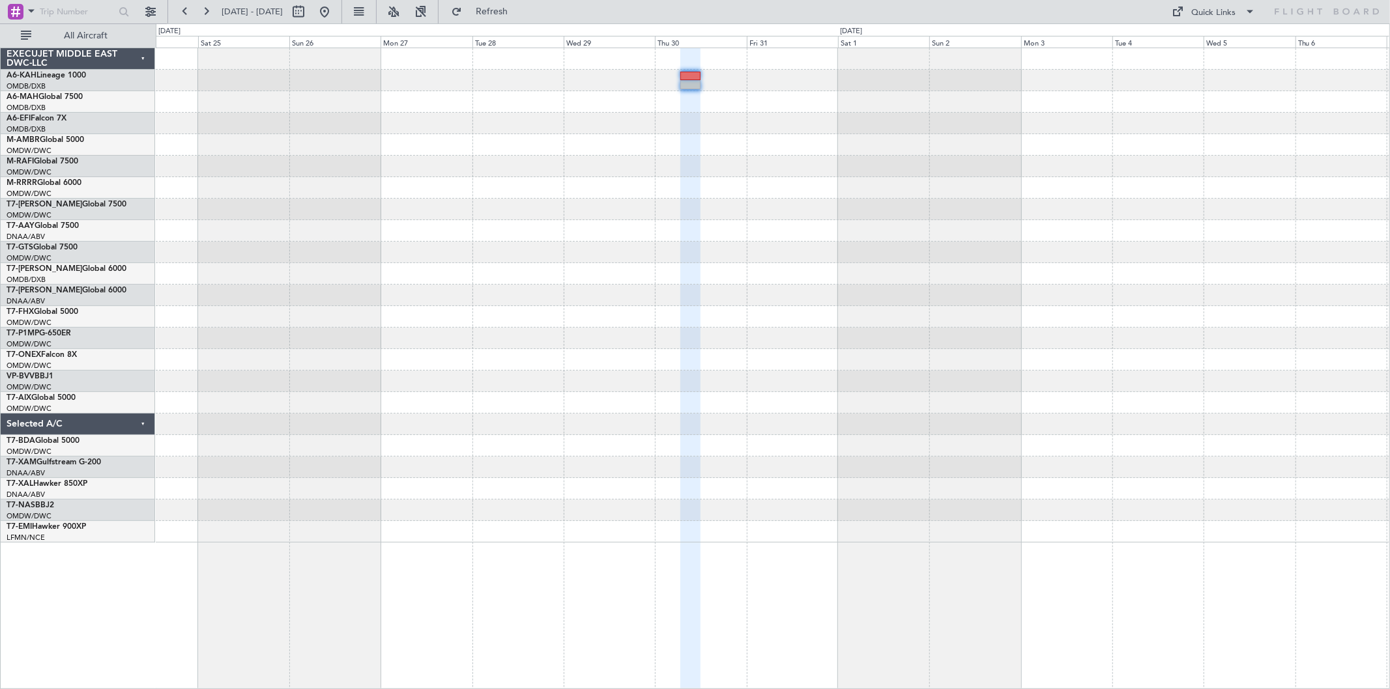
type input "0"
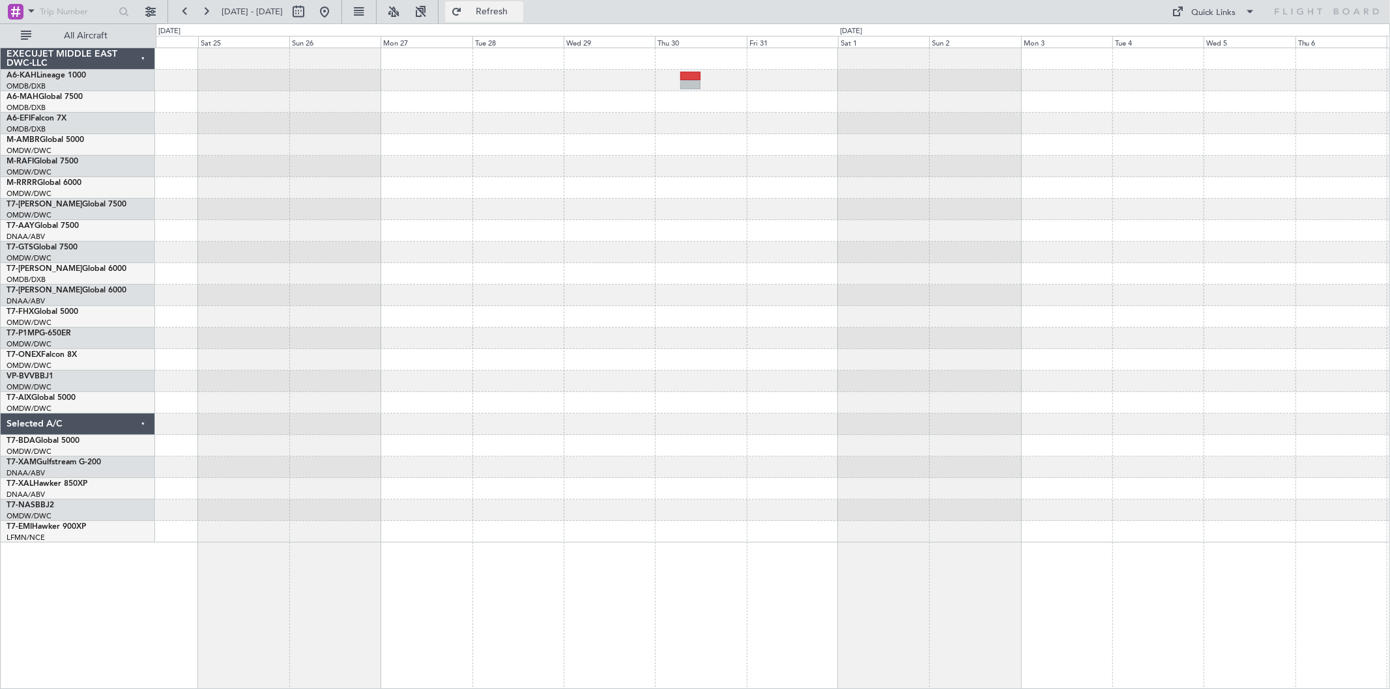
click at [505, 10] on button "Refresh" at bounding box center [484, 11] width 78 height 21
click at [335, 11] on button at bounding box center [324, 11] width 21 height 21
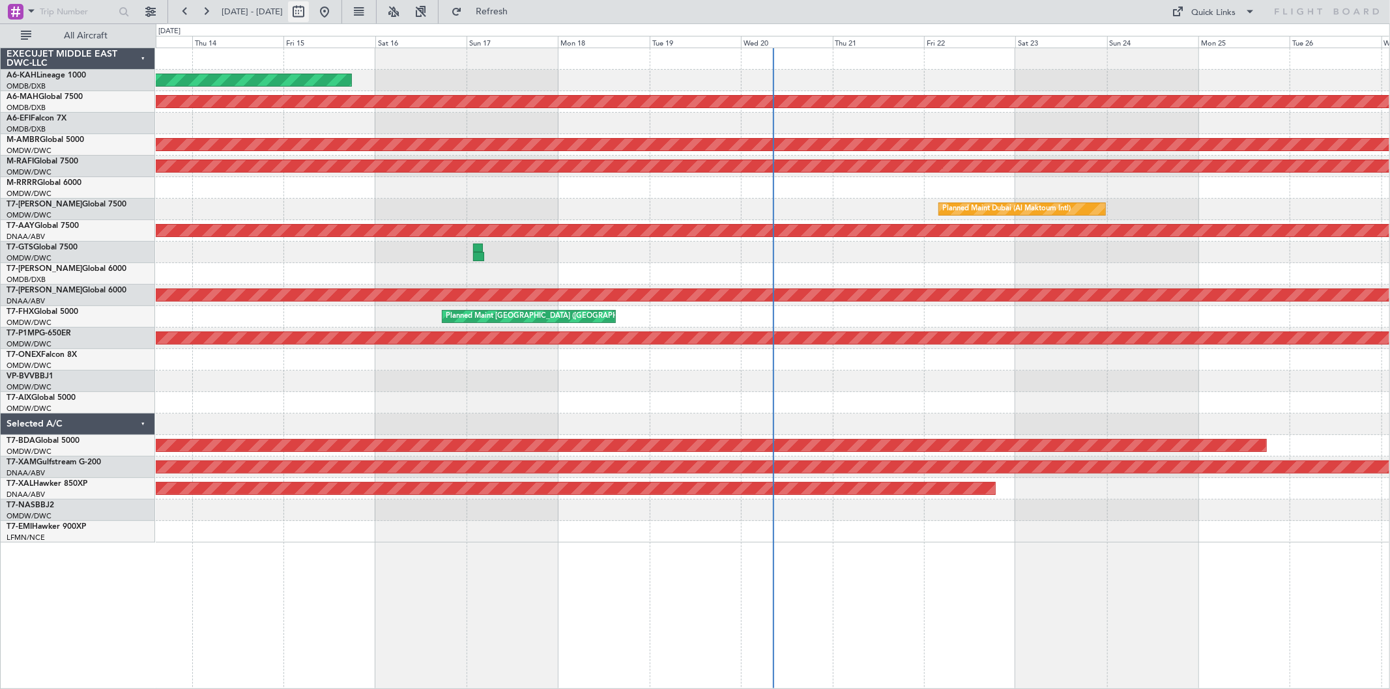
click at [309, 9] on button at bounding box center [298, 11] width 21 height 21
select select "8"
select select "2025"
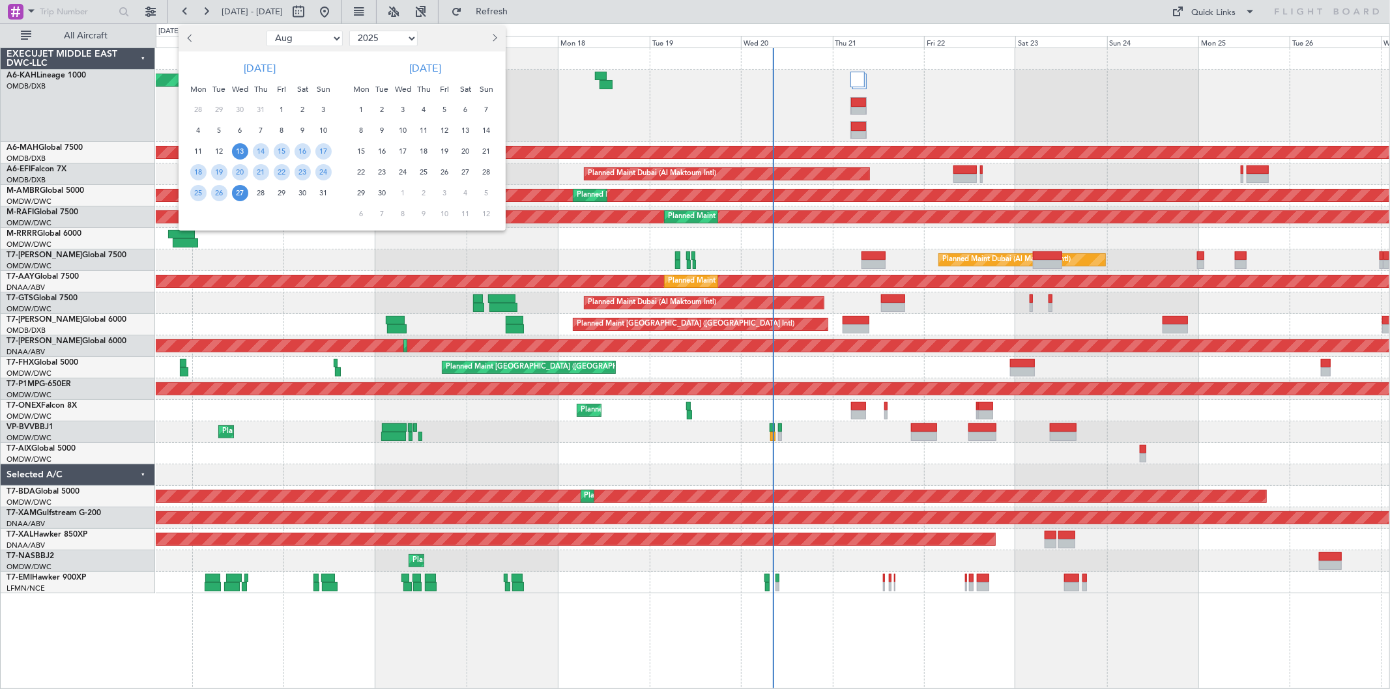
click at [490, 34] on button "Next month" at bounding box center [494, 38] width 14 height 21
click at [363, 176] on span "20" at bounding box center [361, 172] width 16 height 16
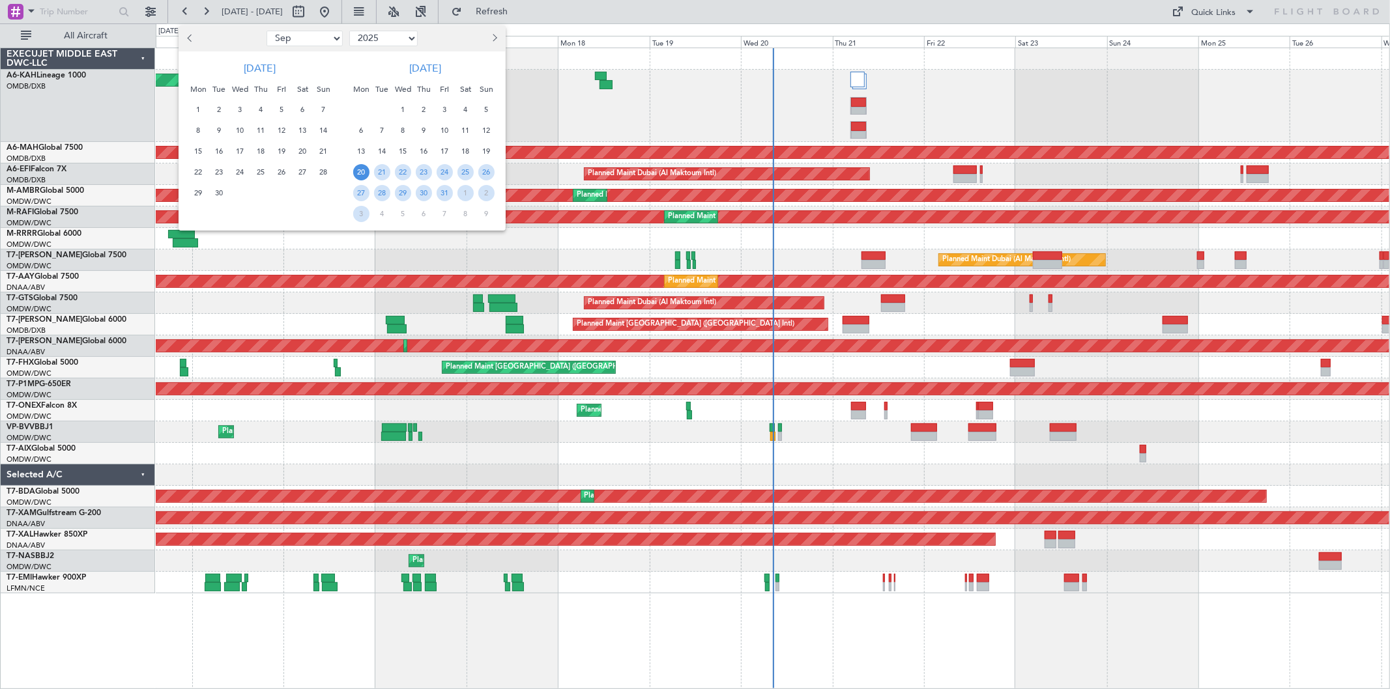
click at [364, 172] on span "20" at bounding box center [361, 172] width 16 height 16
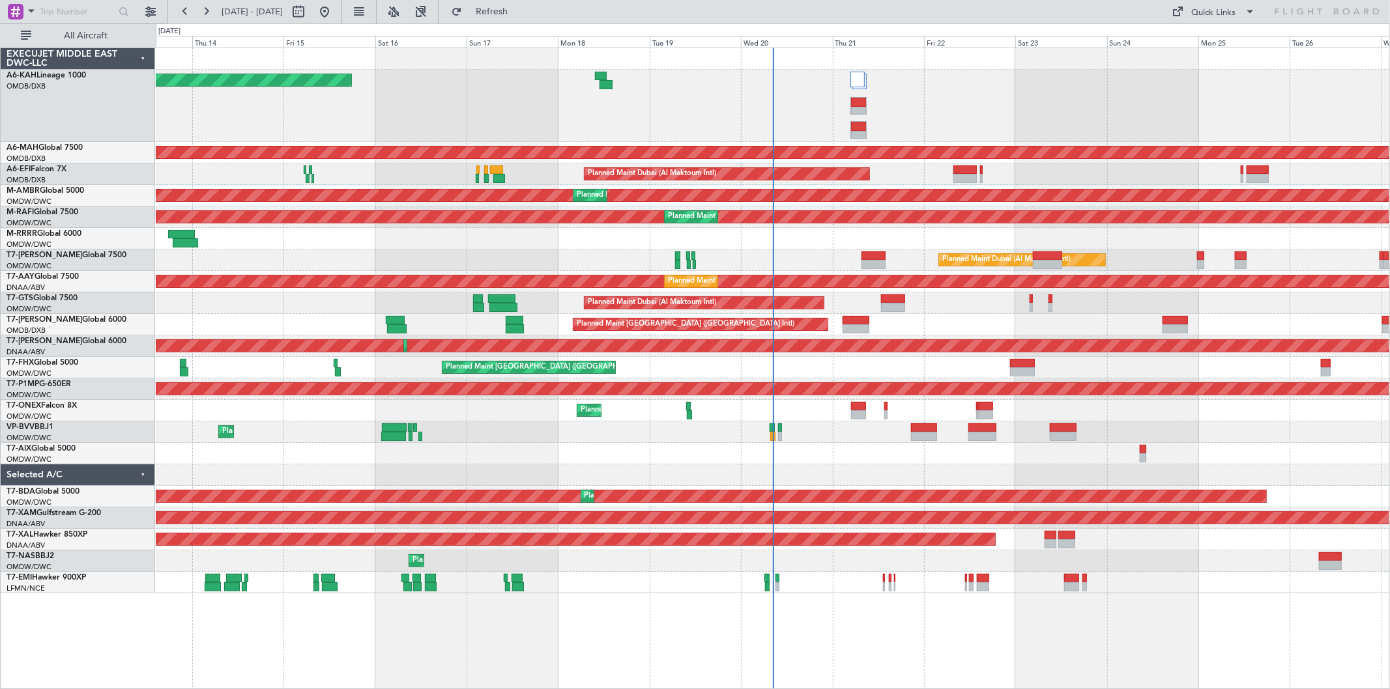
select select "10"
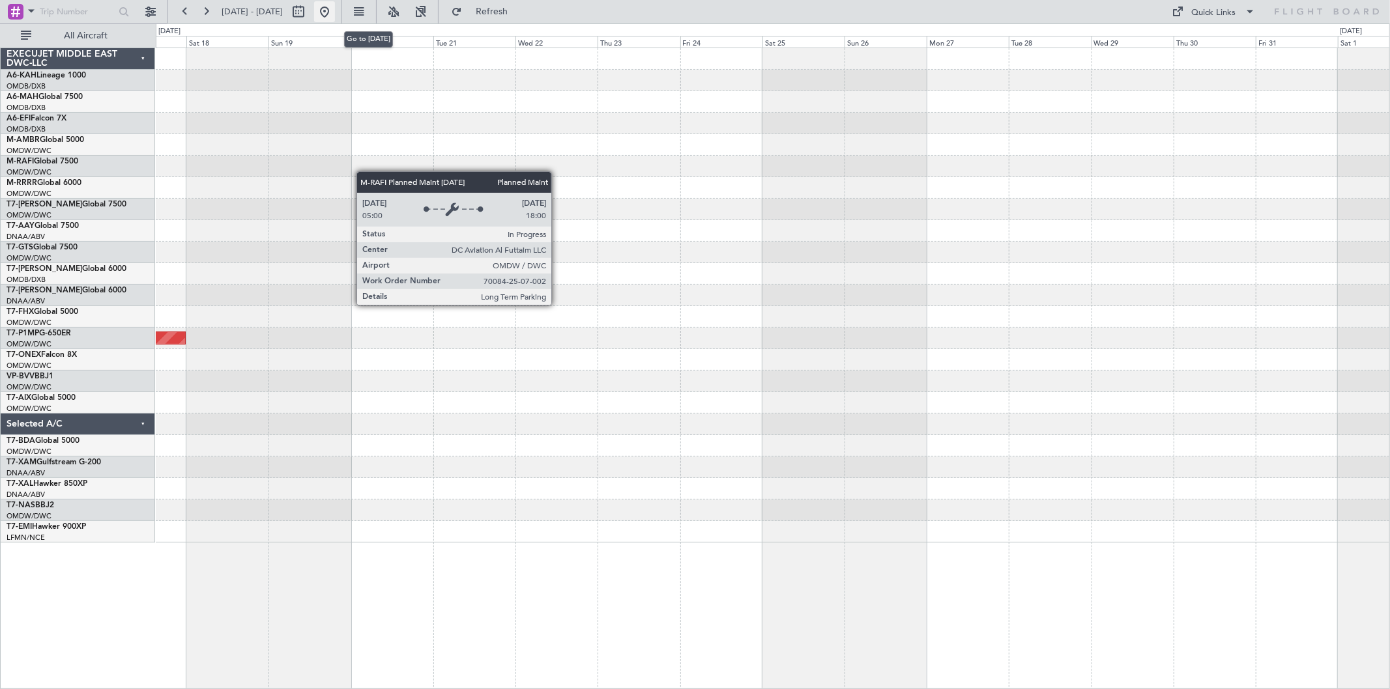
click at [335, 20] on button at bounding box center [324, 11] width 21 height 21
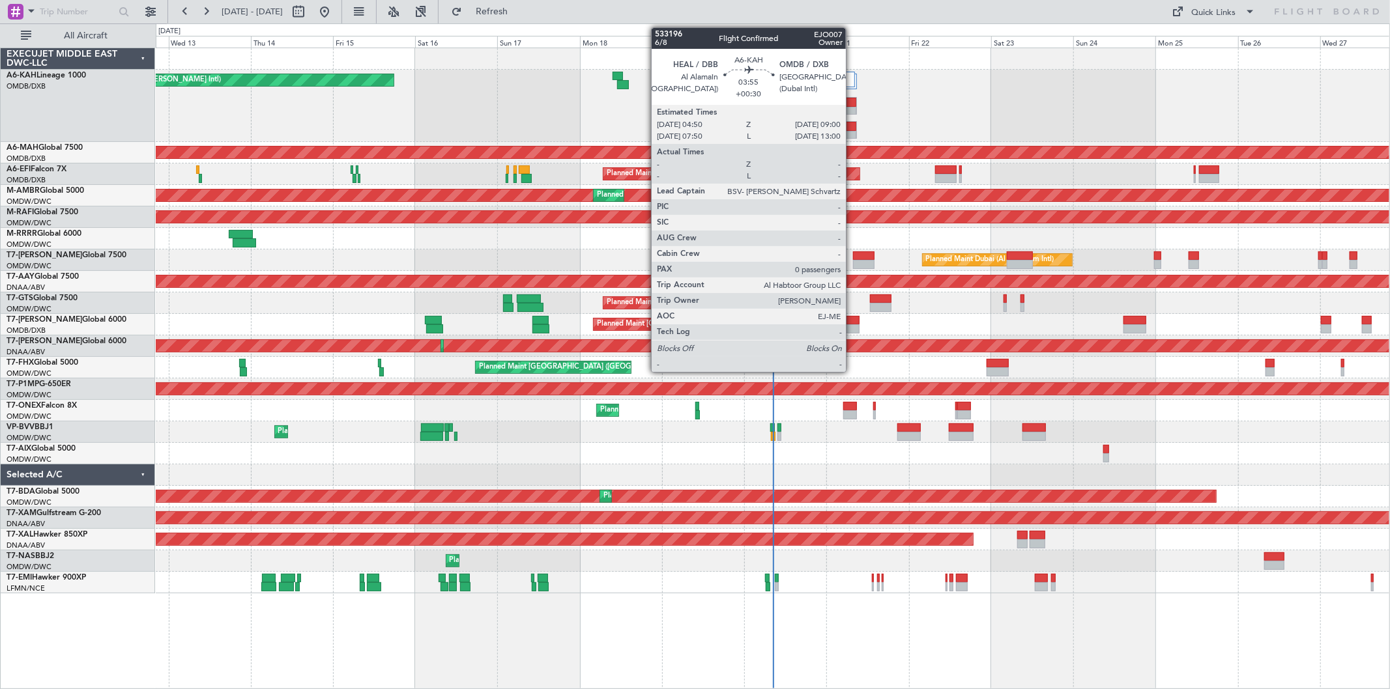
click at [852, 127] on div at bounding box center [849, 126] width 13 height 9
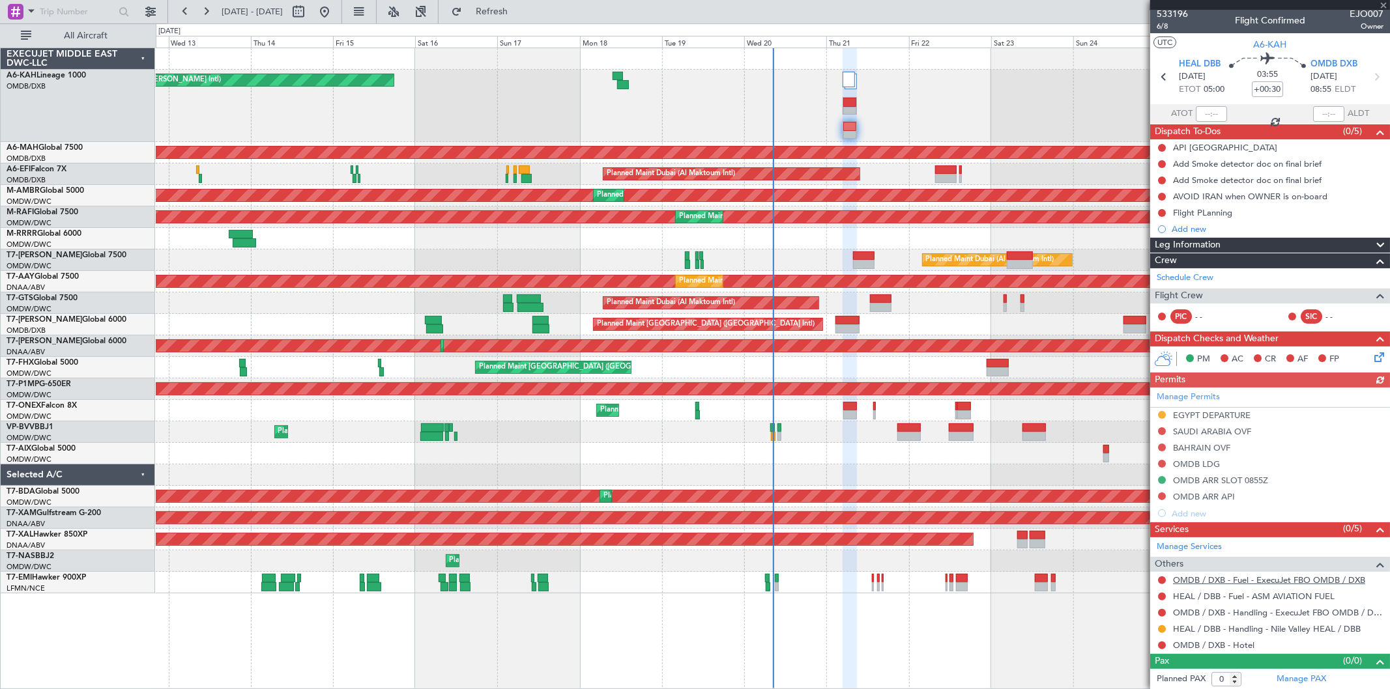
scroll to position [4, 0]
click at [1262, 615] on link "OMDB / DXB - Handling - ExecuJet FBO OMDB / DXB" at bounding box center [1278, 612] width 210 height 11
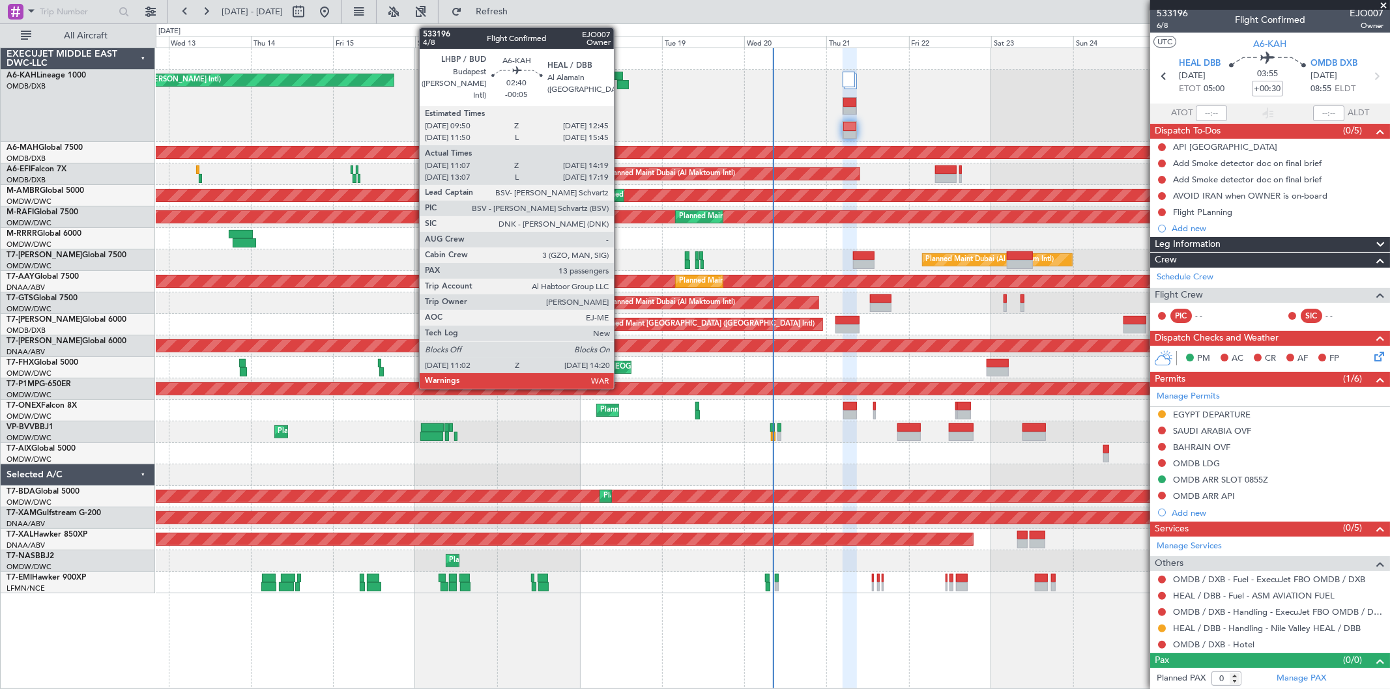
click at [620, 80] on div at bounding box center [623, 84] width 12 height 9
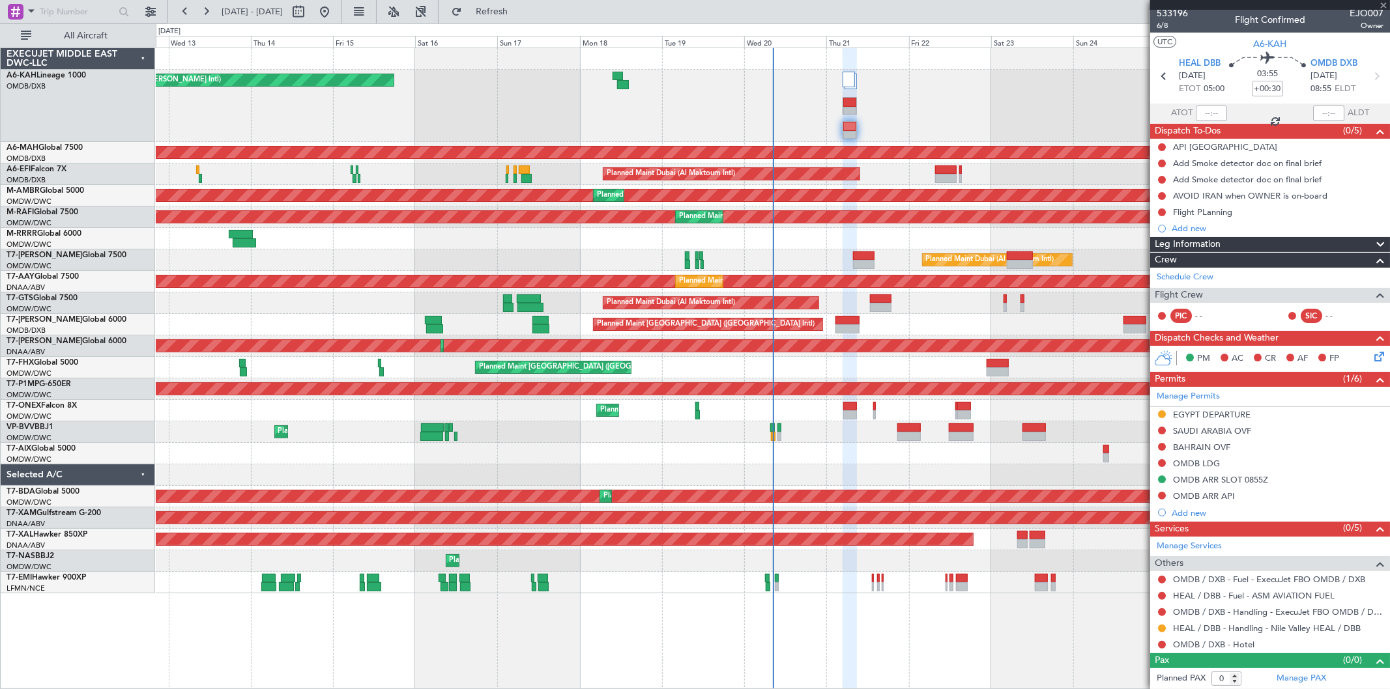
type input "-00:05"
type input "11:17"
type input "14:14"
type input "13"
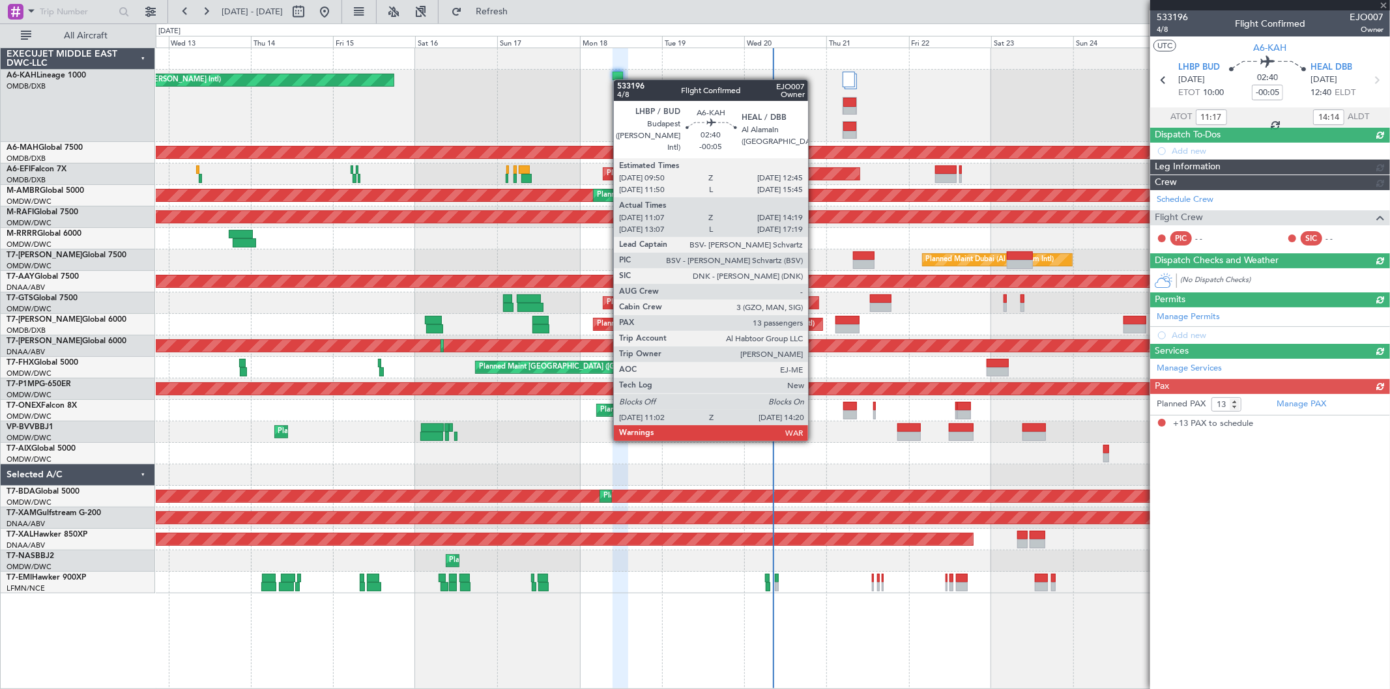
scroll to position [0, 0]
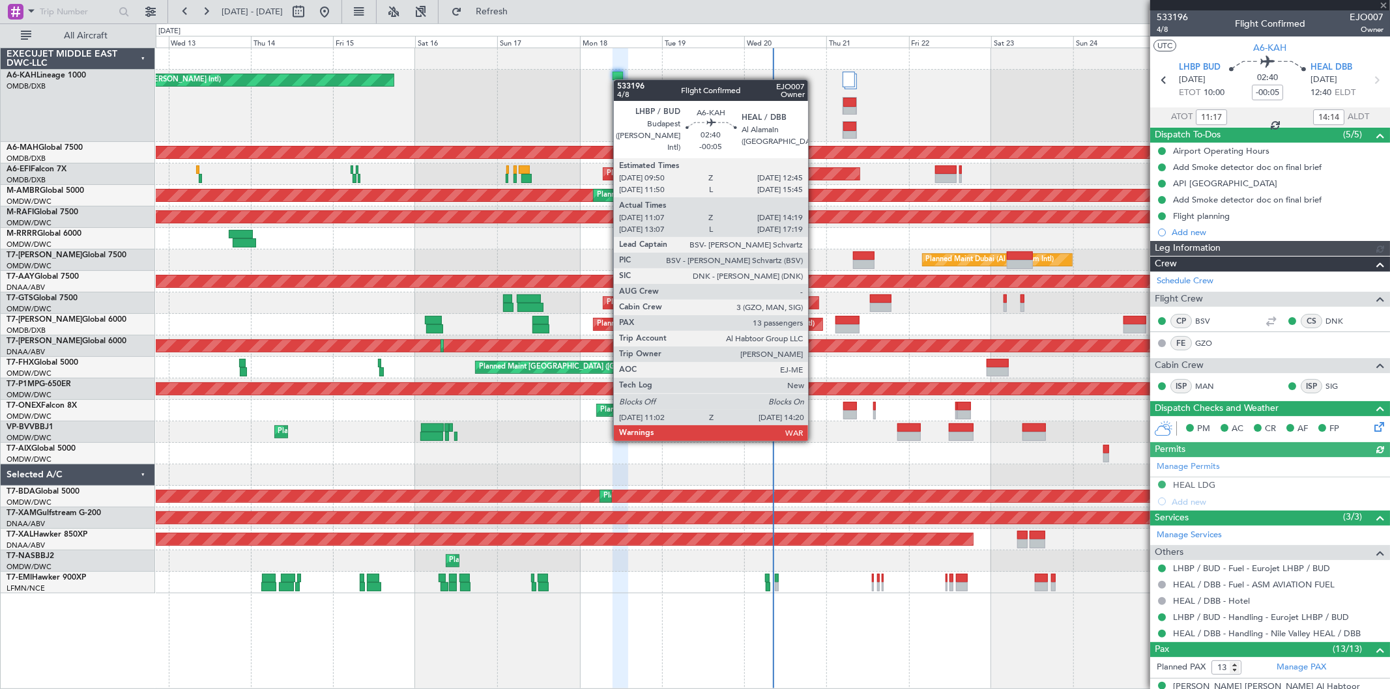
type input "Dherander Fithani (DHF)"
type input "7044"
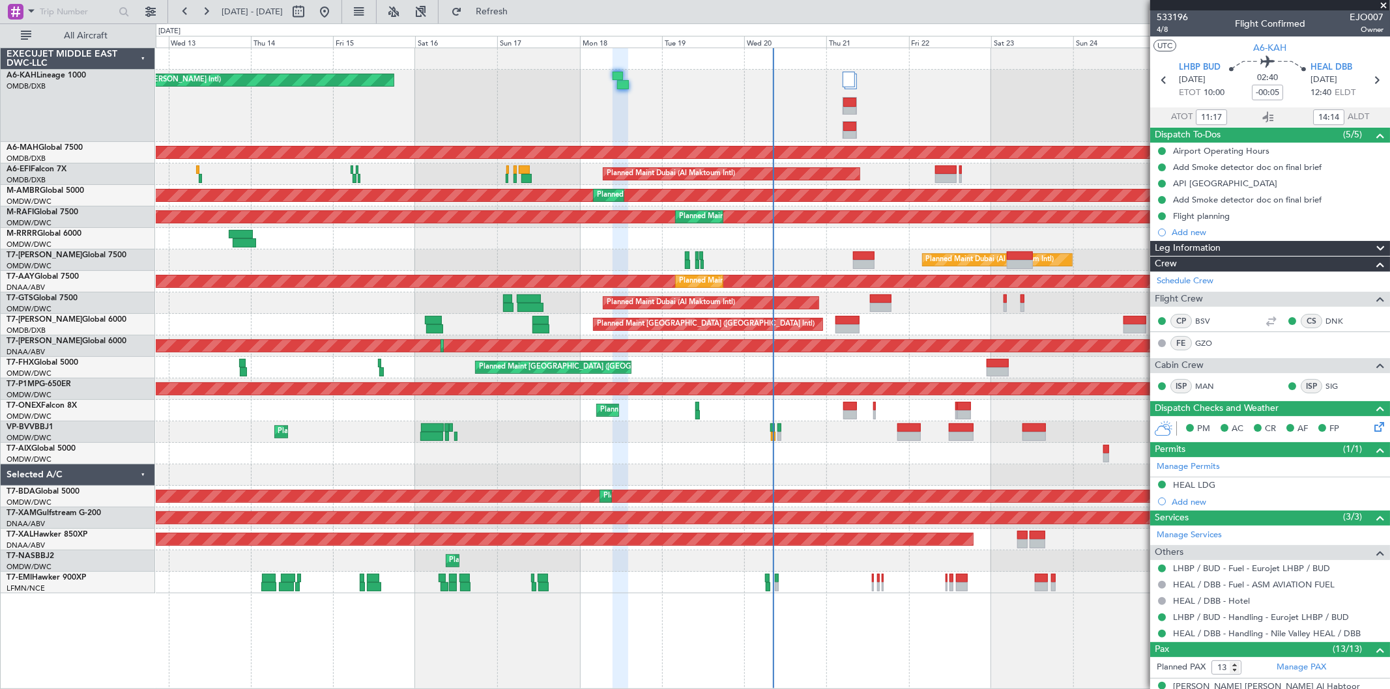
click at [1382, 2] on span at bounding box center [1383, 6] width 13 height 12
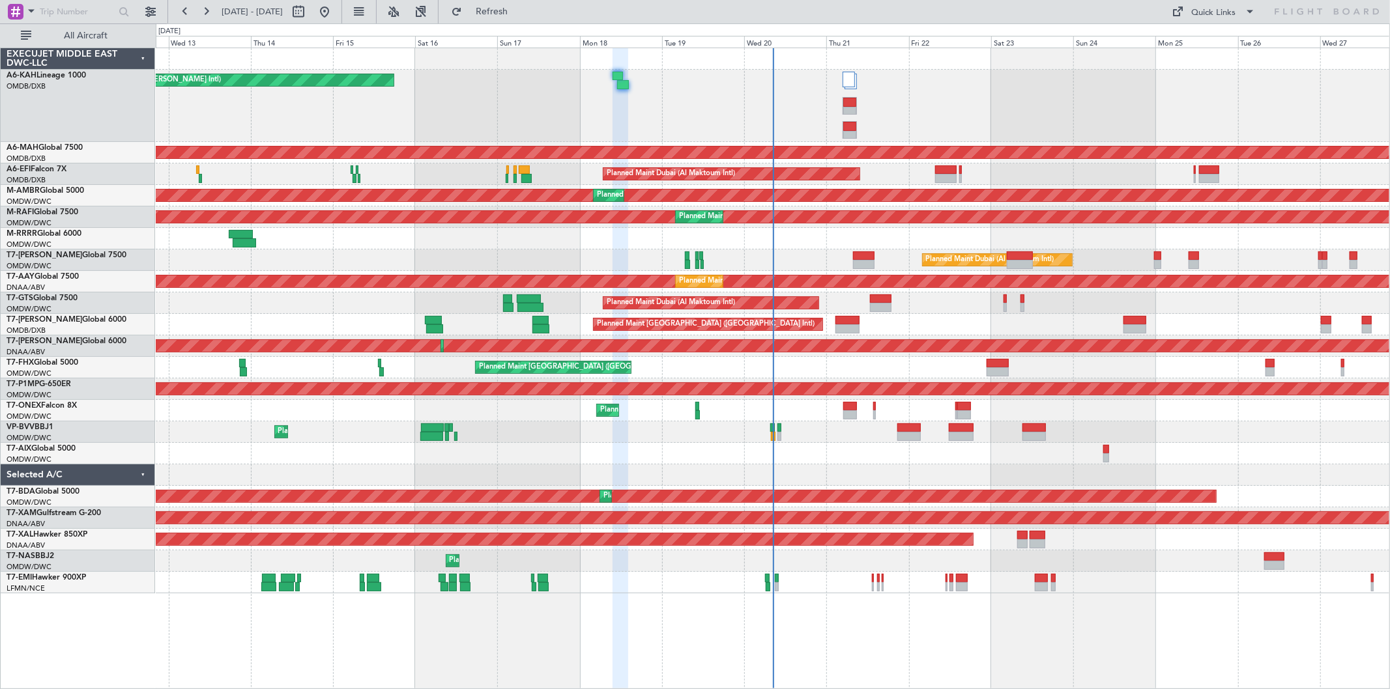
type input "0"
click at [895, 93] on div "Unplanned Maint Budapest ([PERSON_NAME] Intl)" at bounding box center [773, 106] width 1234 height 72
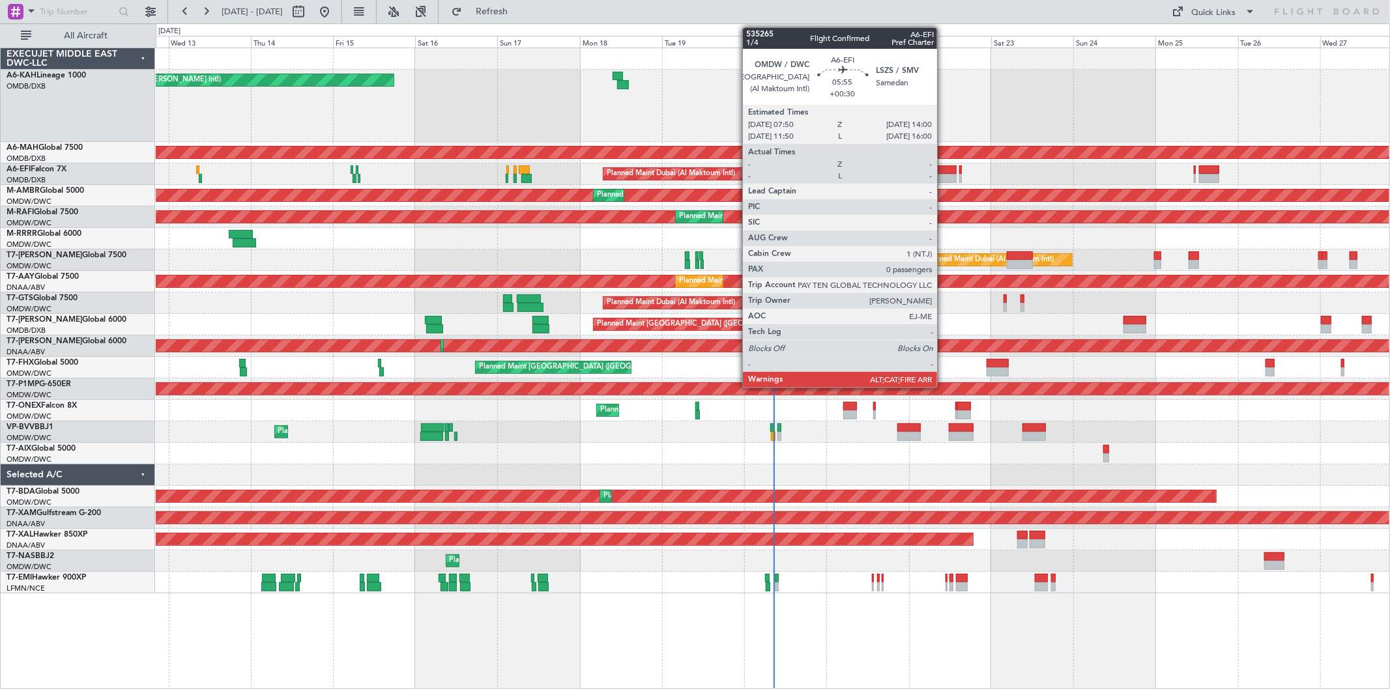
click at [944, 174] on div at bounding box center [946, 178] width 22 height 9
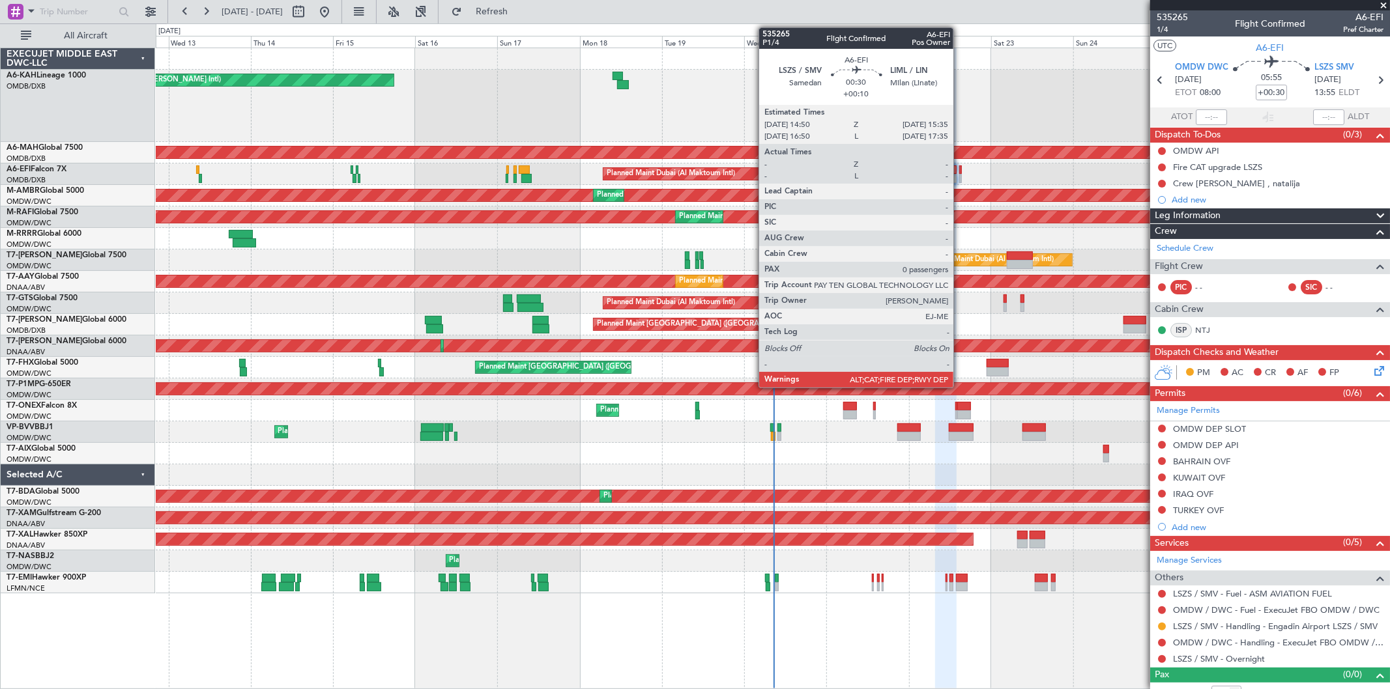
click at [960, 176] on div at bounding box center [960, 178] width 3 height 9
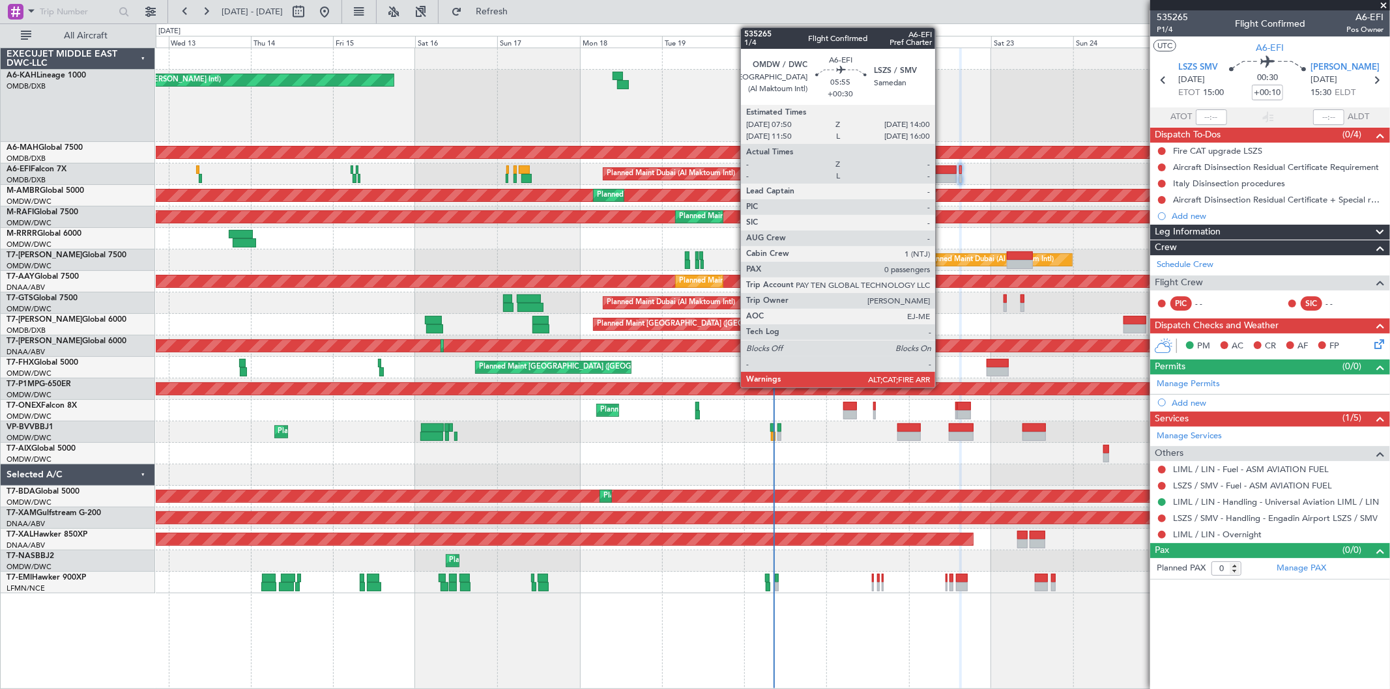
click at [942, 177] on div at bounding box center [946, 178] width 22 height 9
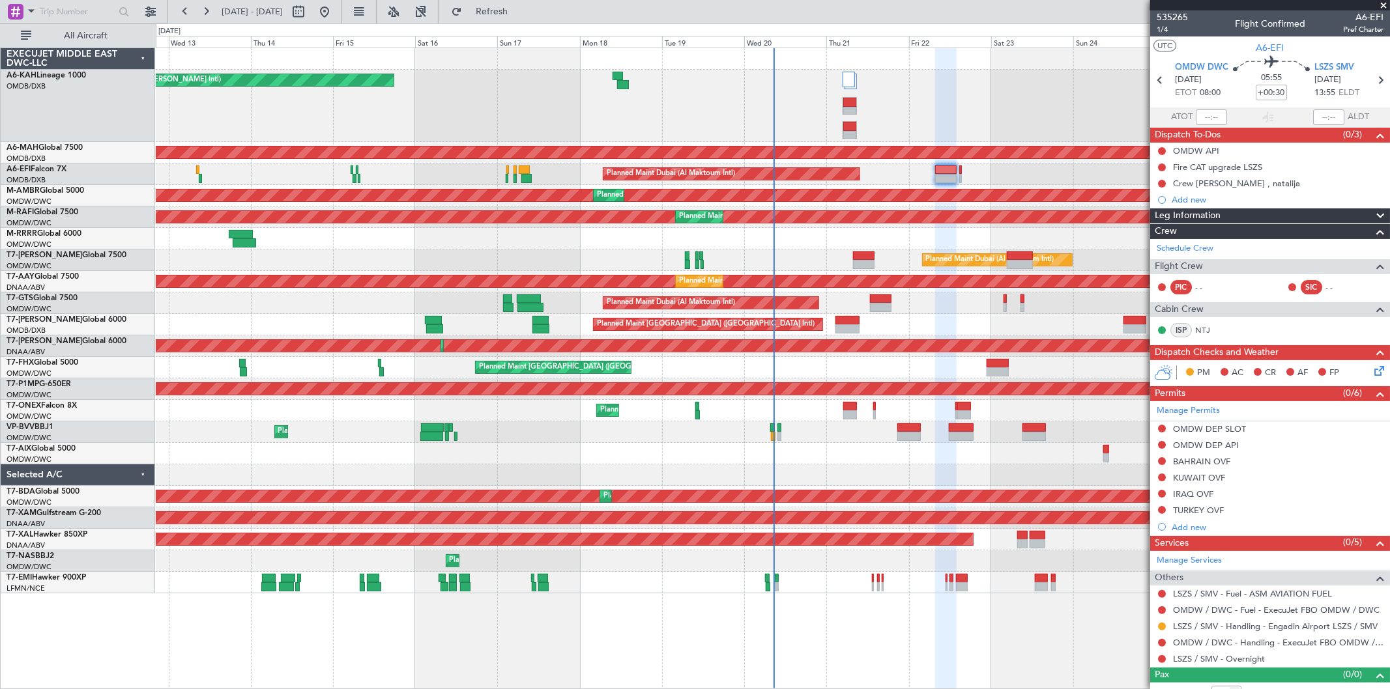
click at [962, 237] on div "Planned Maint Southend" at bounding box center [773, 239] width 1234 height 22
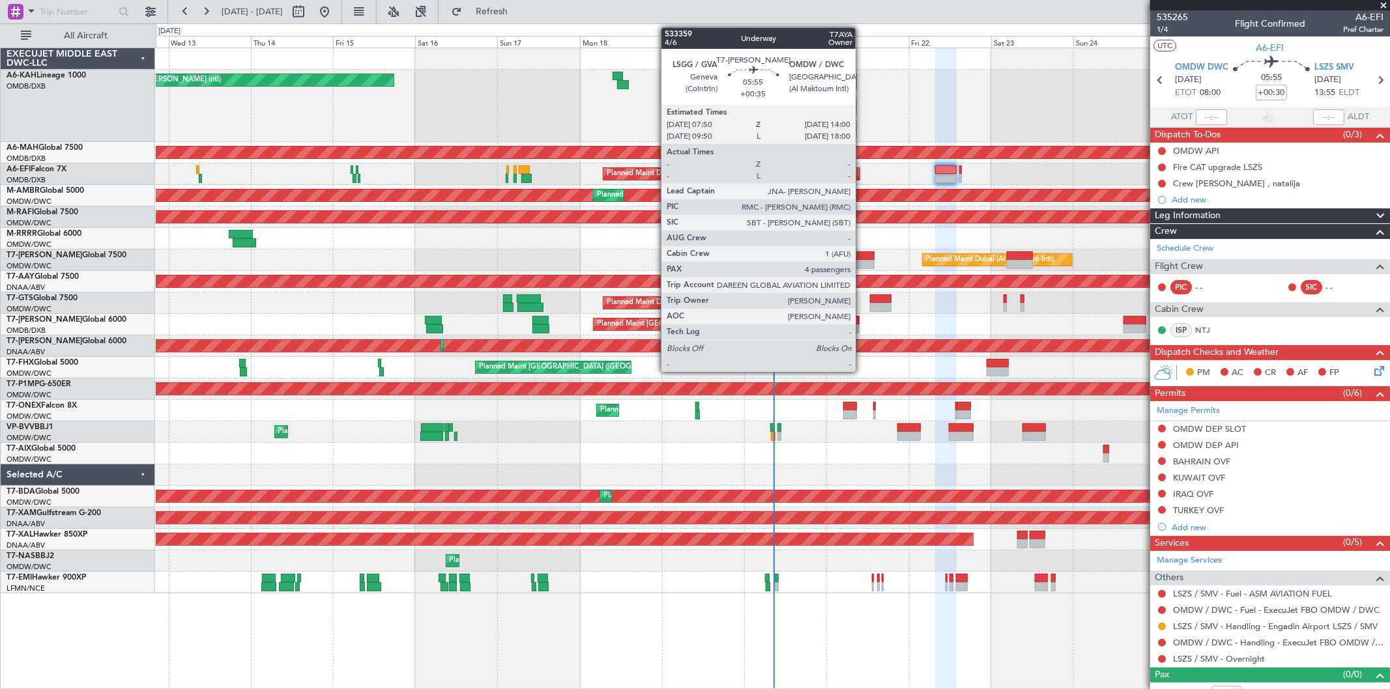
click at [862, 257] on div at bounding box center [864, 256] width 22 height 9
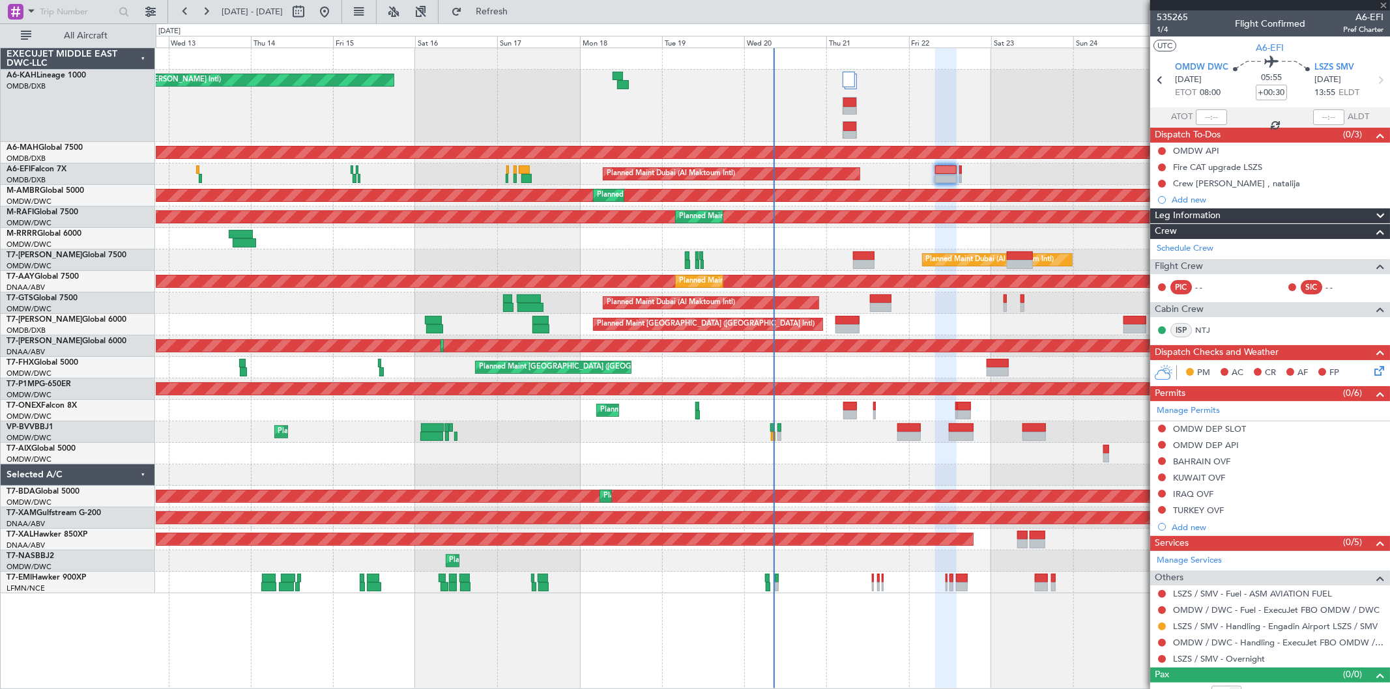
type input "+00:35"
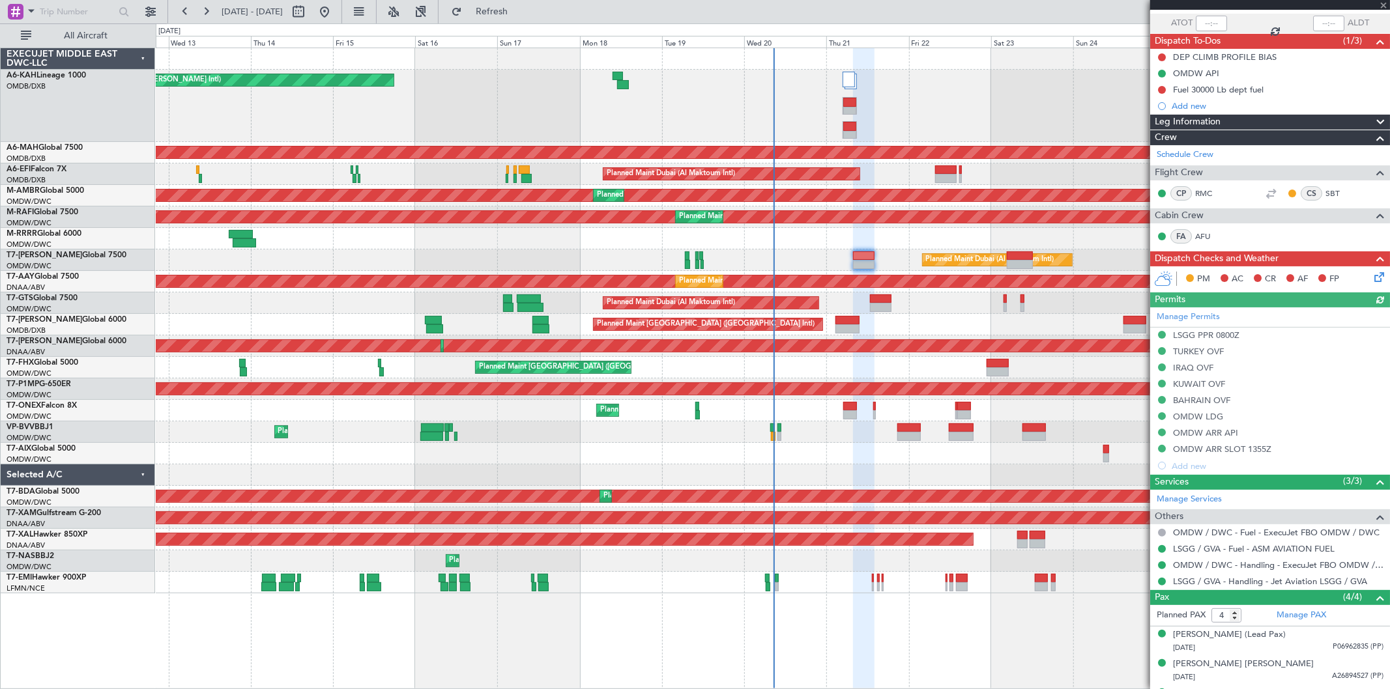
scroll to position [148, 0]
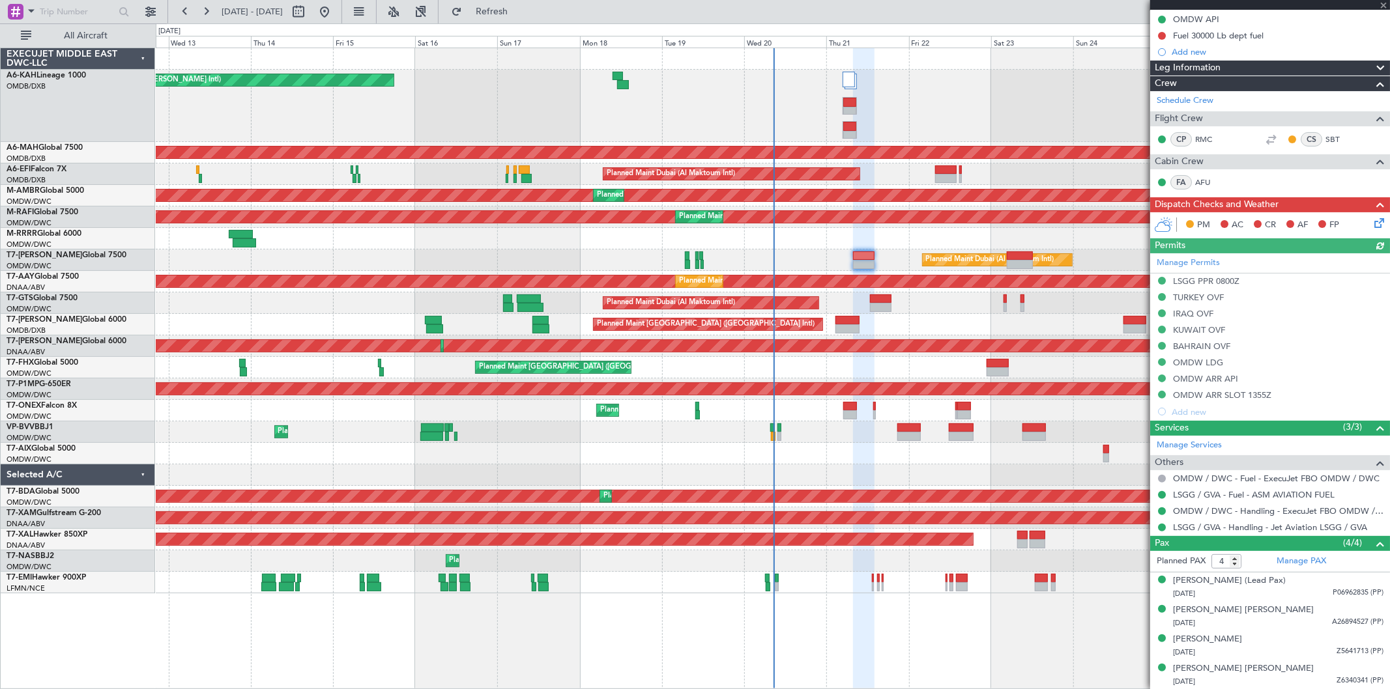
click at [1384, 5] on div at bounding box center [1270, 5] width 240 height 10
click at [1383, 5] on span at bounding box center [1383, 6] width 13 height 12
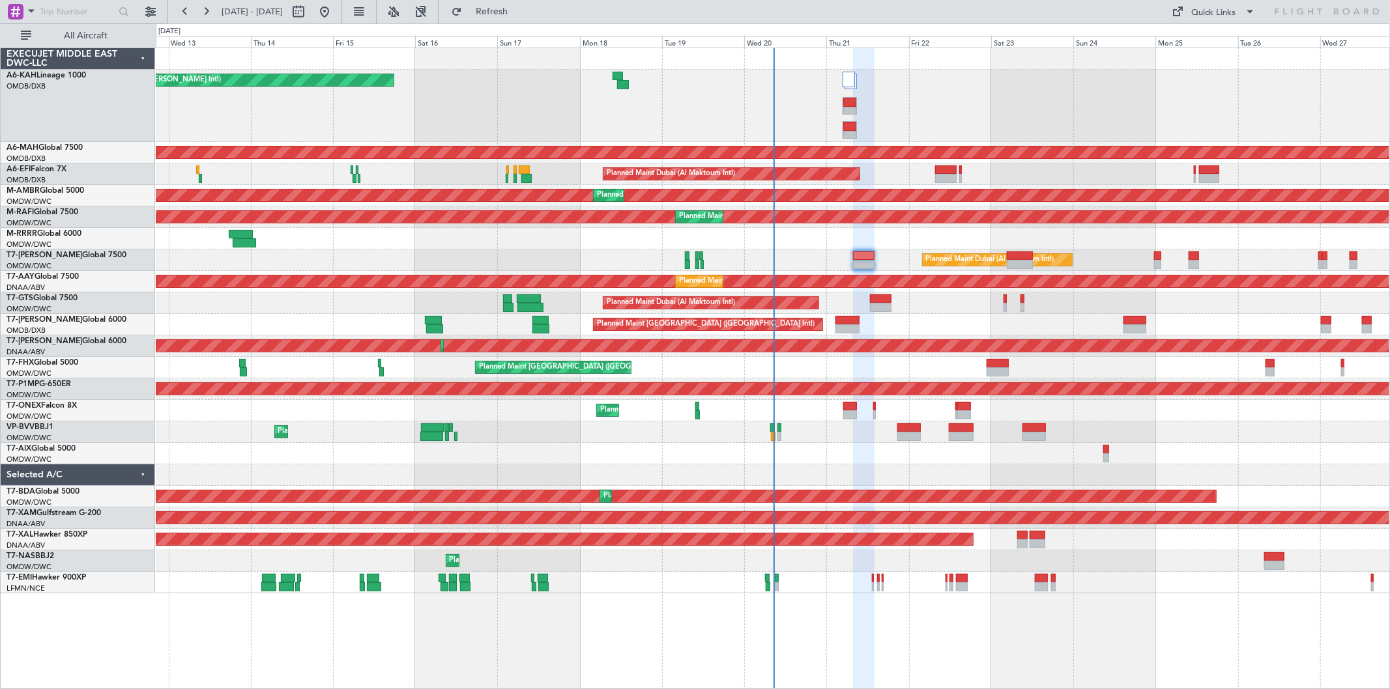
type input "0"
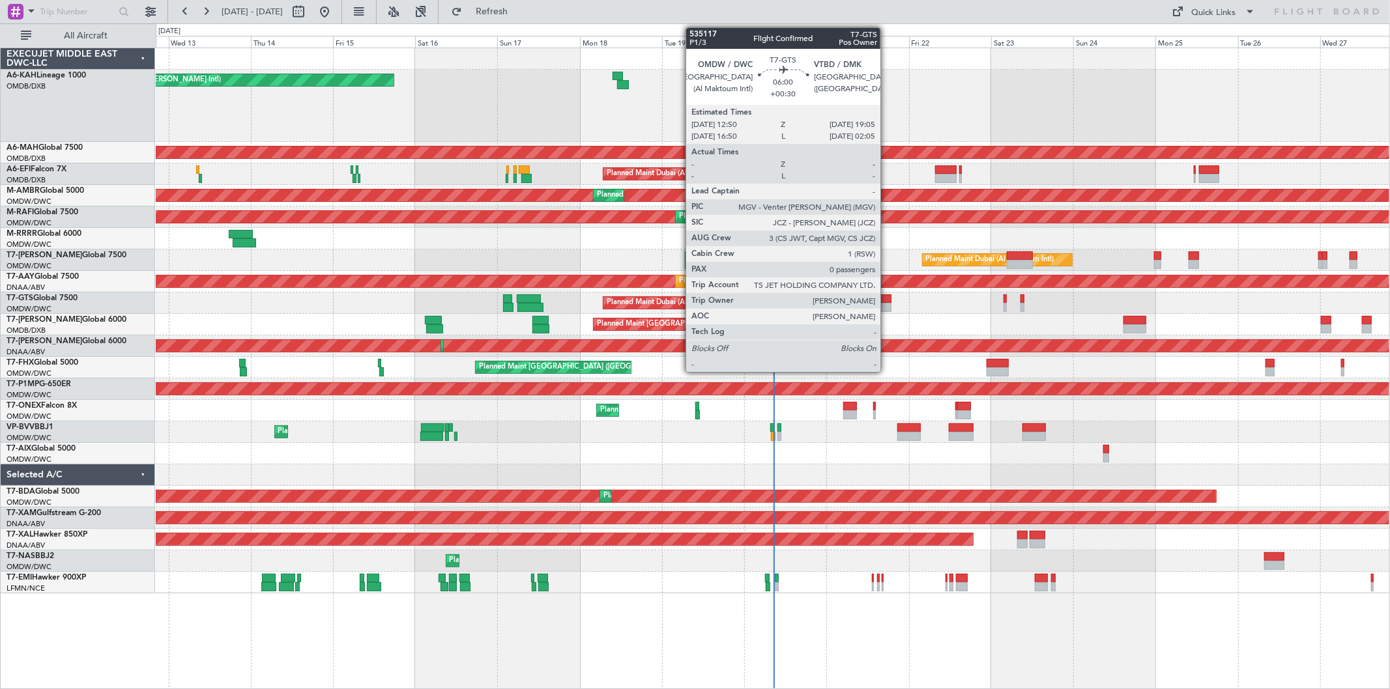
click at [887, 300] on div at bounding box center [881, 299] width 22 height 9
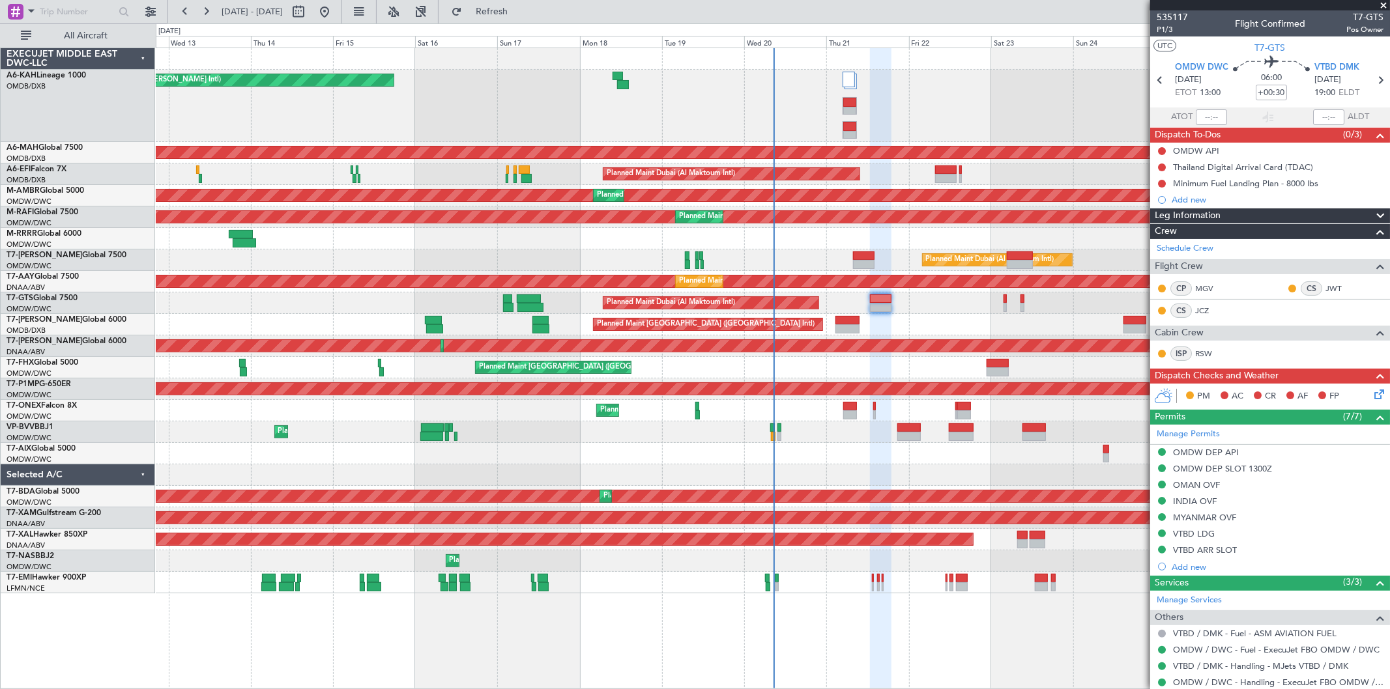
click at [1382, 5] on span at bounding box center [1383, 6] width 13 height 12
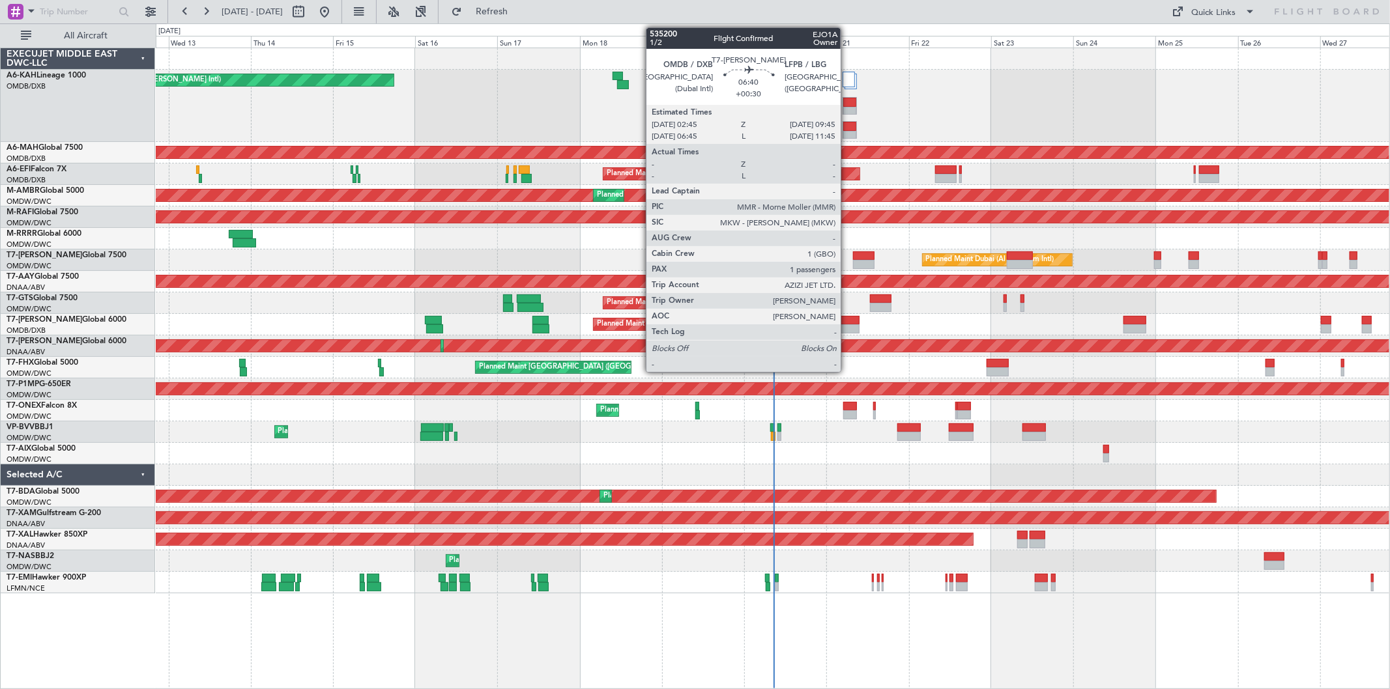
click at [847, 326] on div at bounding box center [847, 329] width 24 height 9
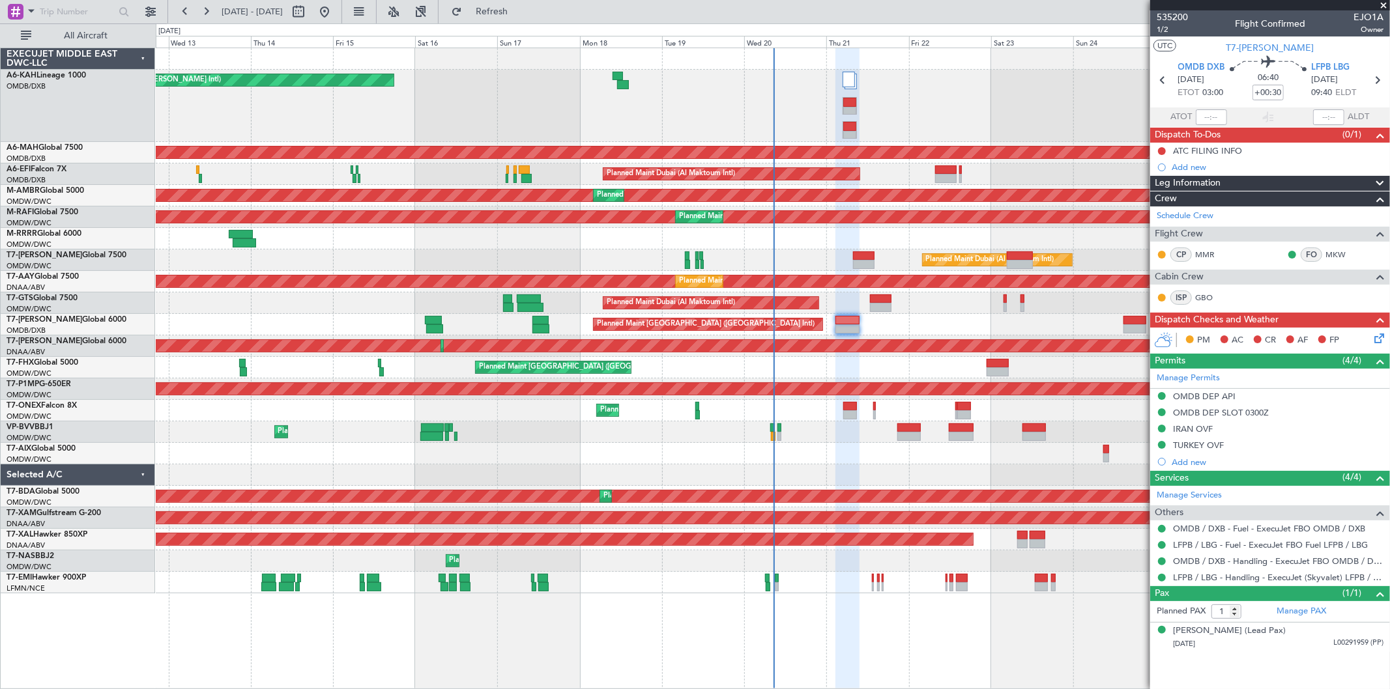
click at [1382, 5] on span at bounding box center [1383, 6] width 13 height 12
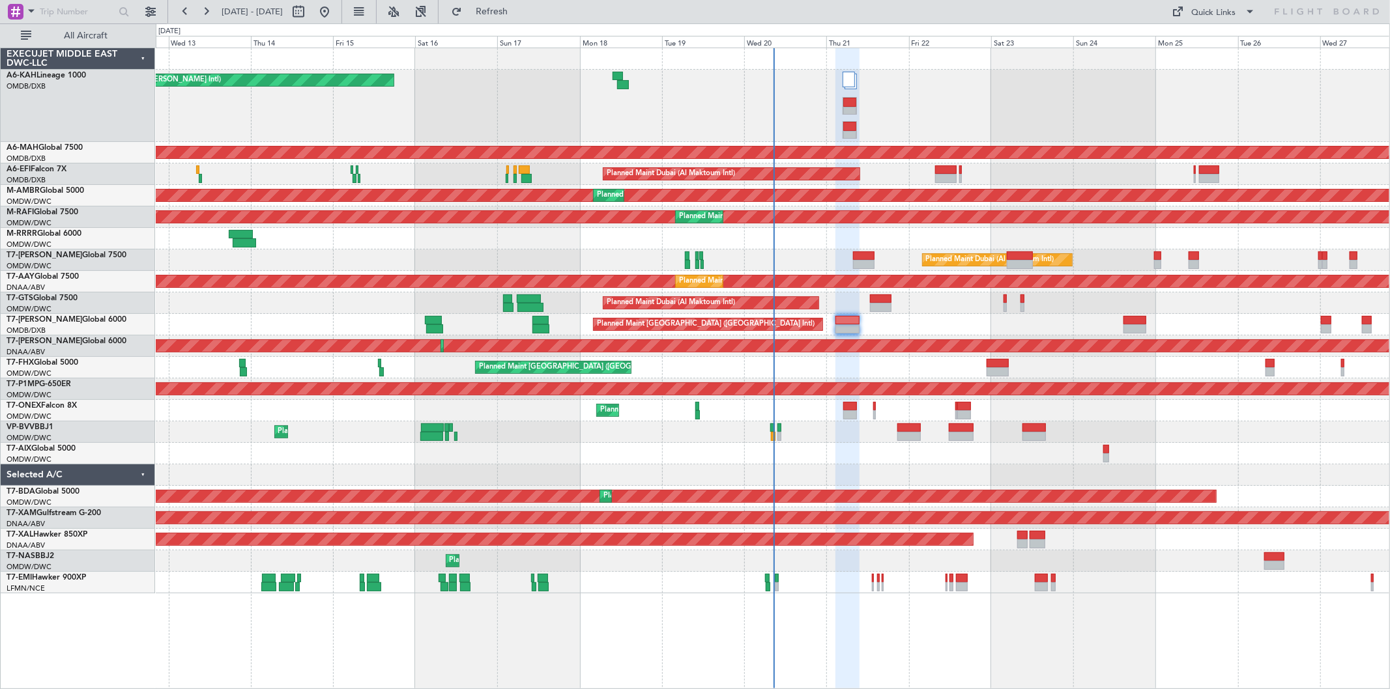
type input "0"
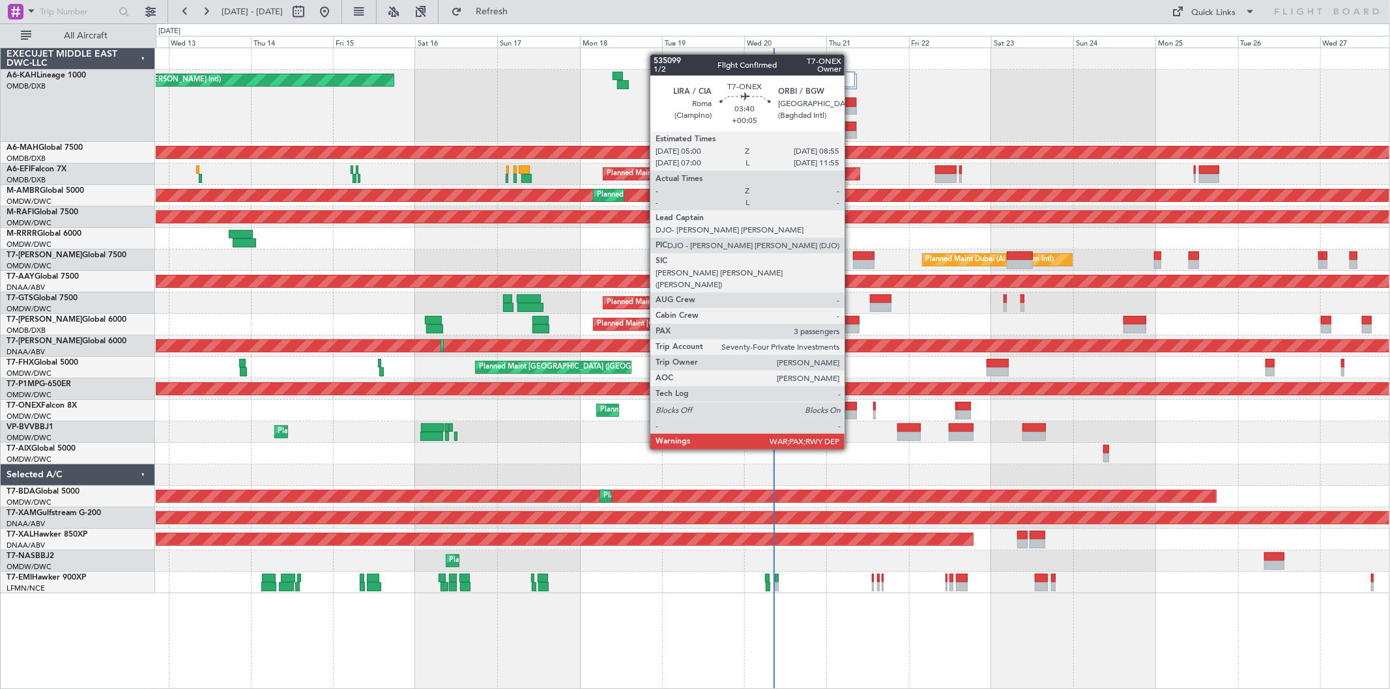
click at [851, 413] on div at bounding box center [850, 415] width 14 height 9
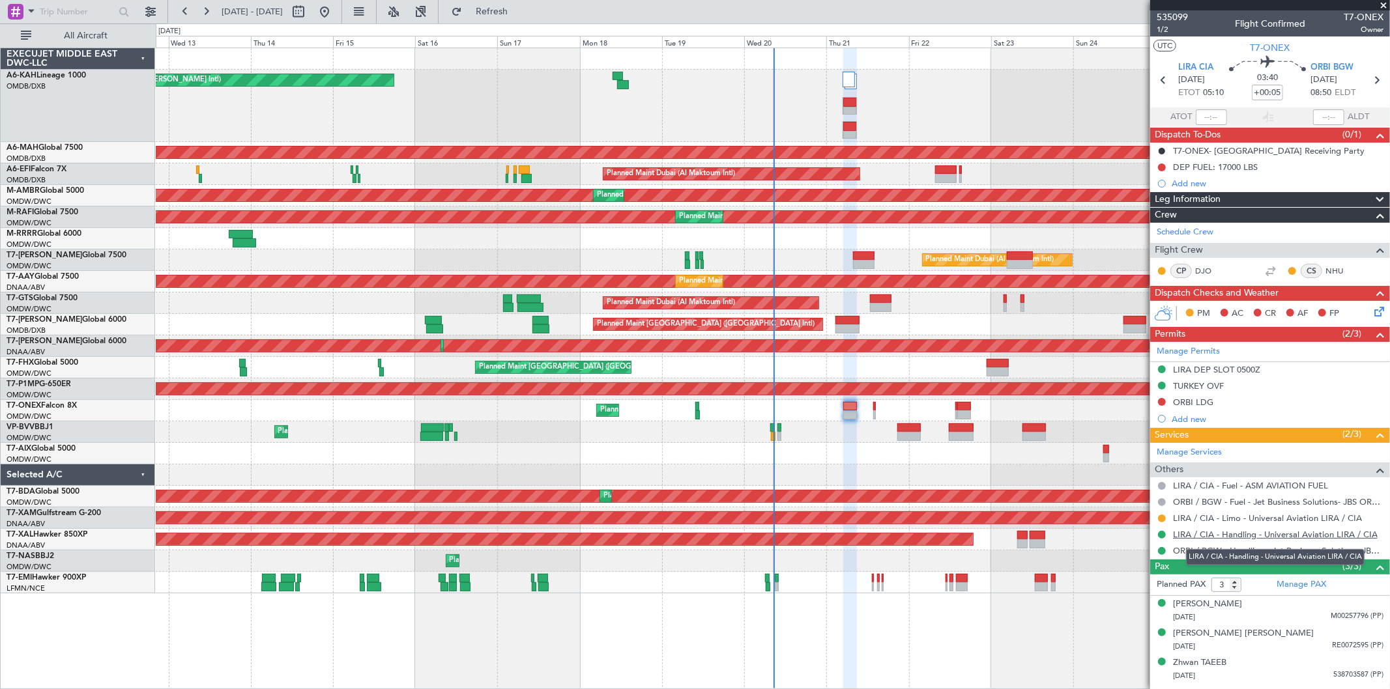
click at [1241, 535] on link "LIRA / CIA - Handling - Universal Aviation LIRA / CIA" at bounding box center [1275, 534] width 205 height 11
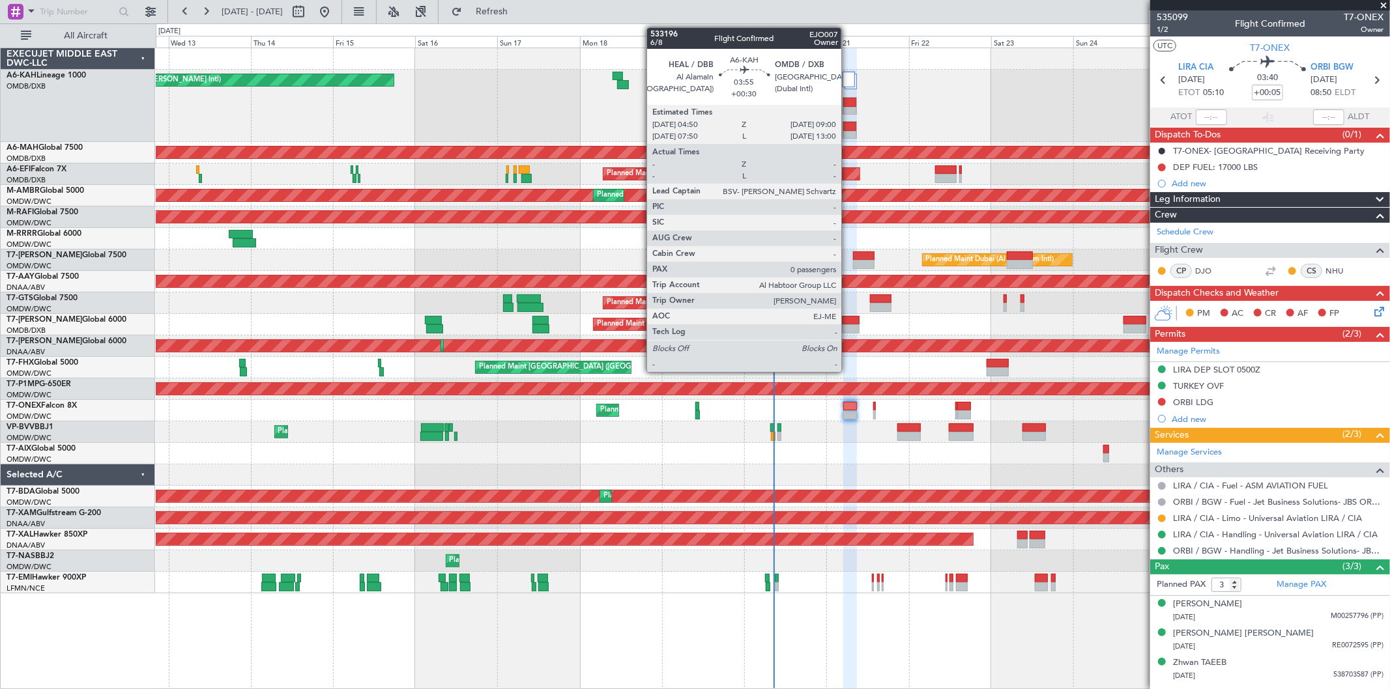
click at [848, 127] on div at bounding box center [849, 126] width 13 height 9
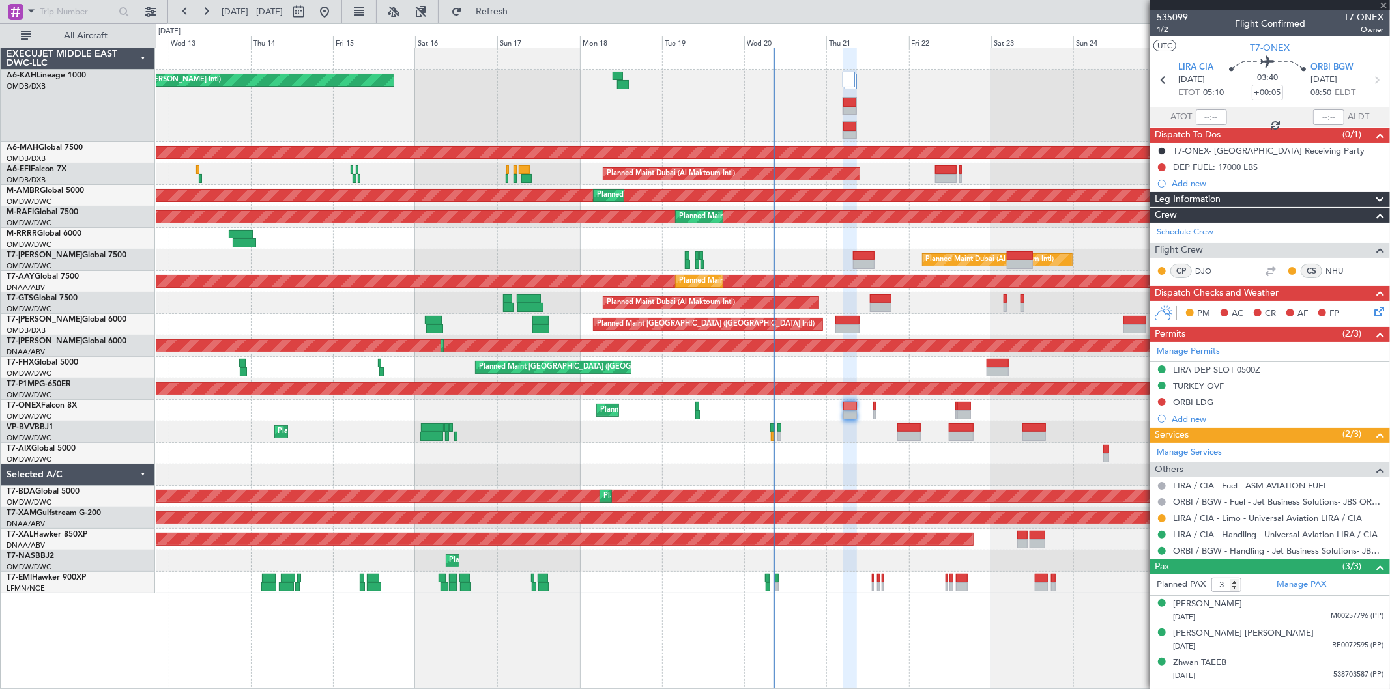
type input "+00:30"
type input "0"
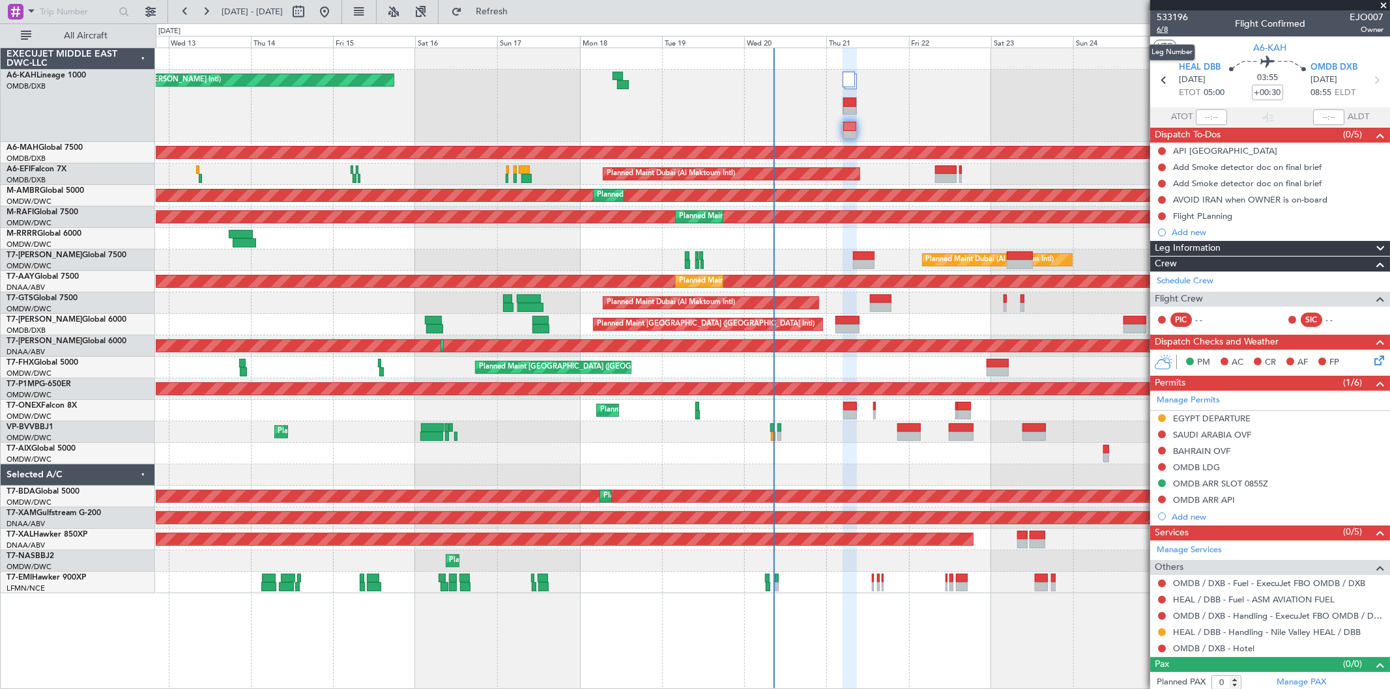
click at [1165, 27] on span "6/8" at bounding box center [1172, 29] width 31 height 11
click at [523, 3] on button "Refresh" at bounding box center [484, 11] width 78 height 21
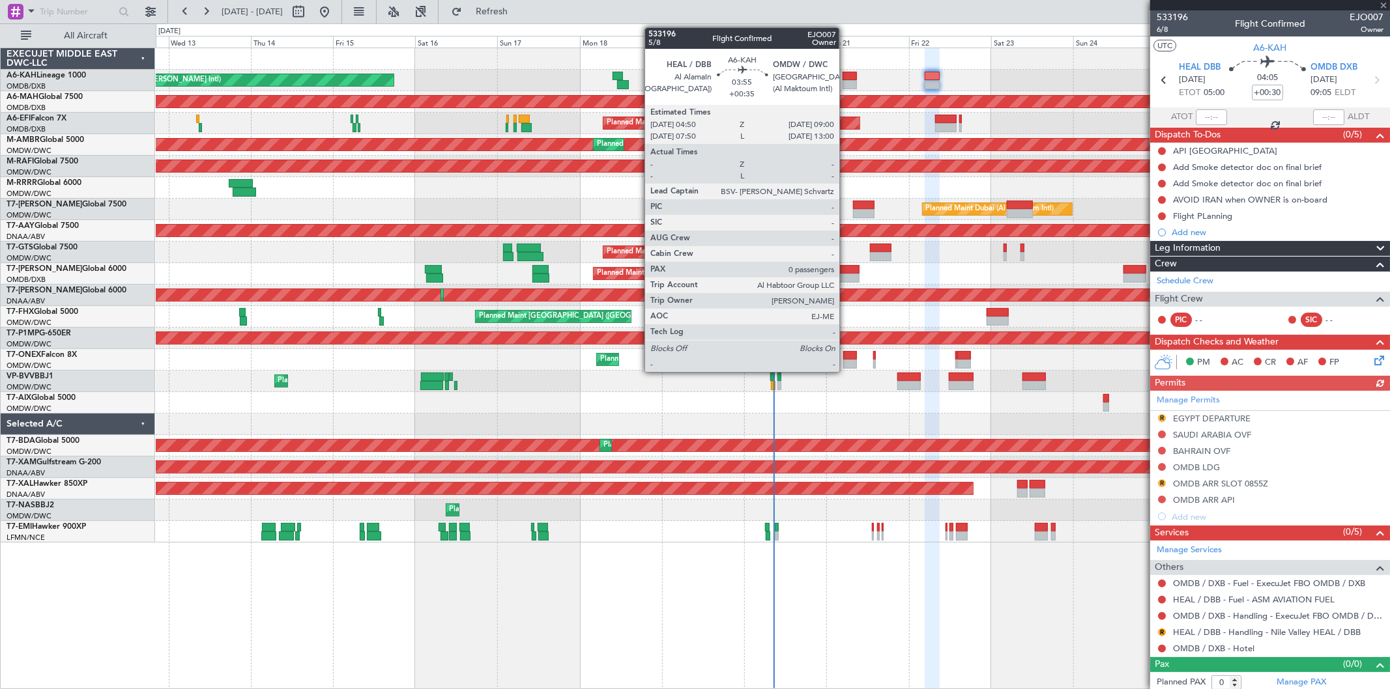
click at [846, 82] on div at bounding box center [850, 84] width 14 height 9
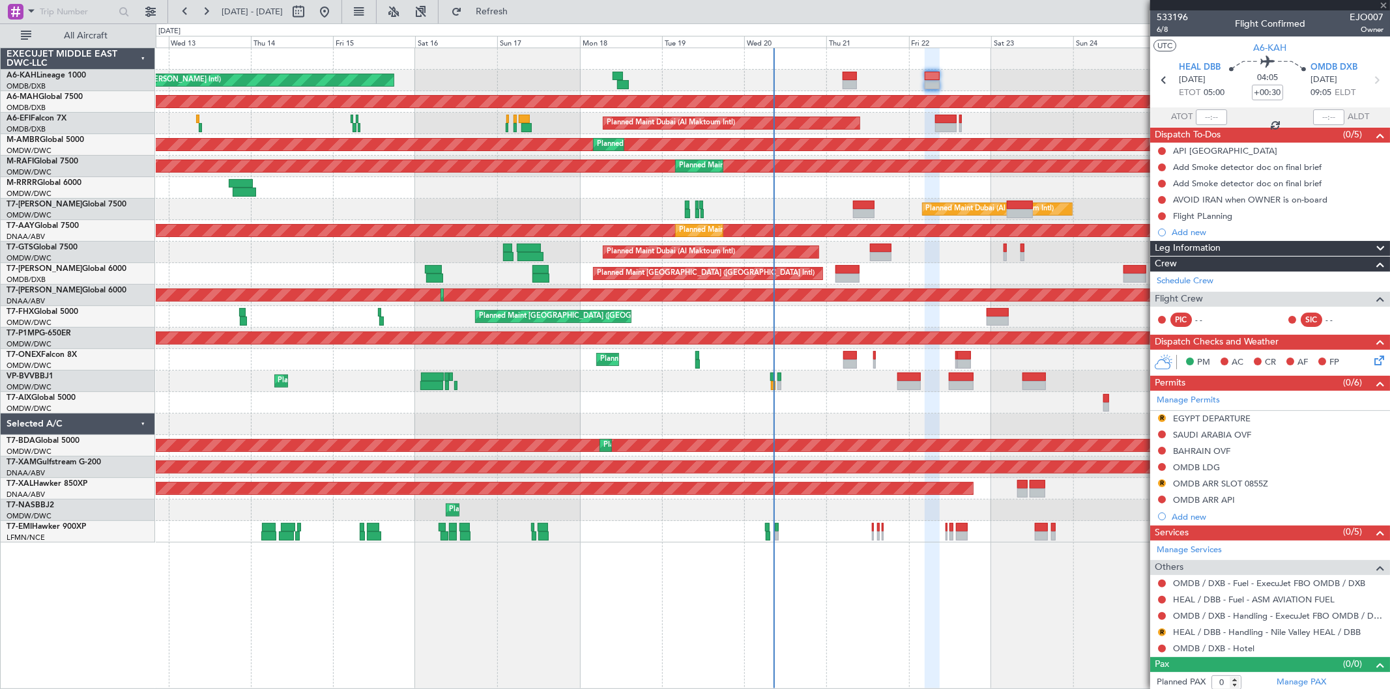
type input "+00:35"
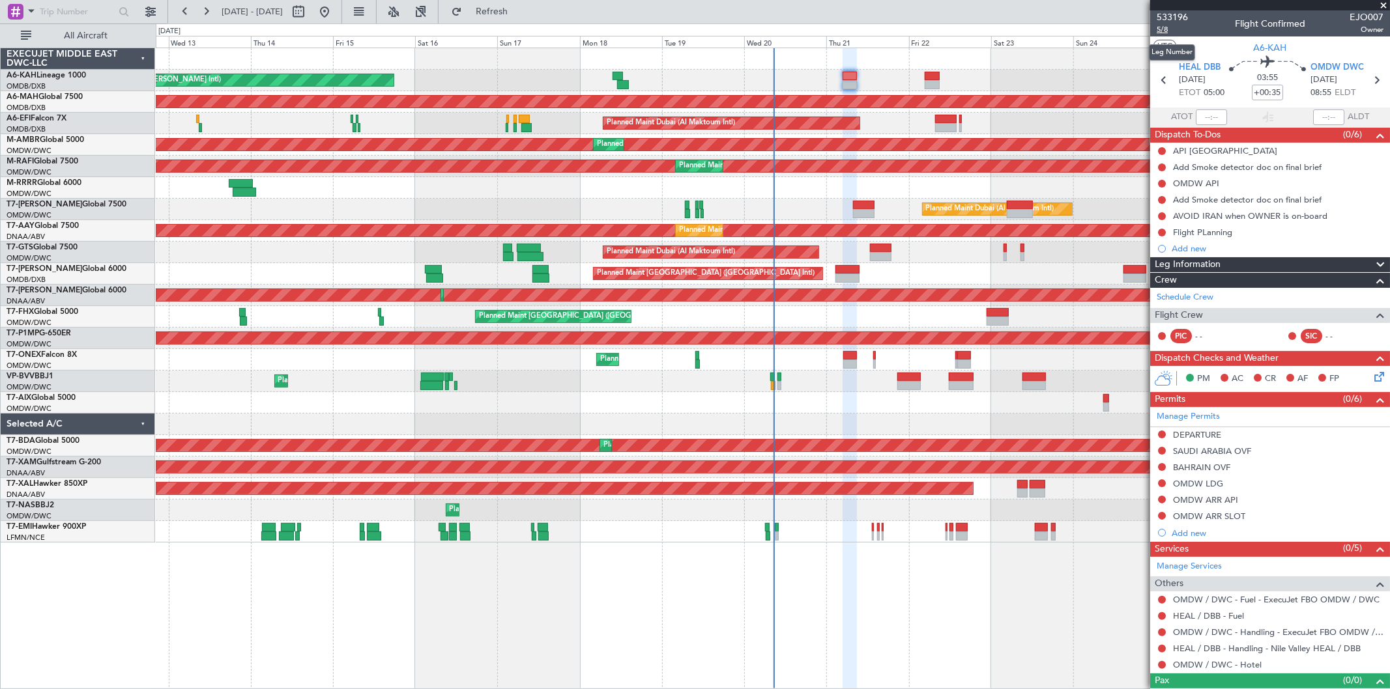
click at [1170, 25] on span "5/8" at bounding box center [1172, 29] width 31 height 11
click at [519, 14] on span "Refresh" at bounding box center [492, 11] width 55 height 9
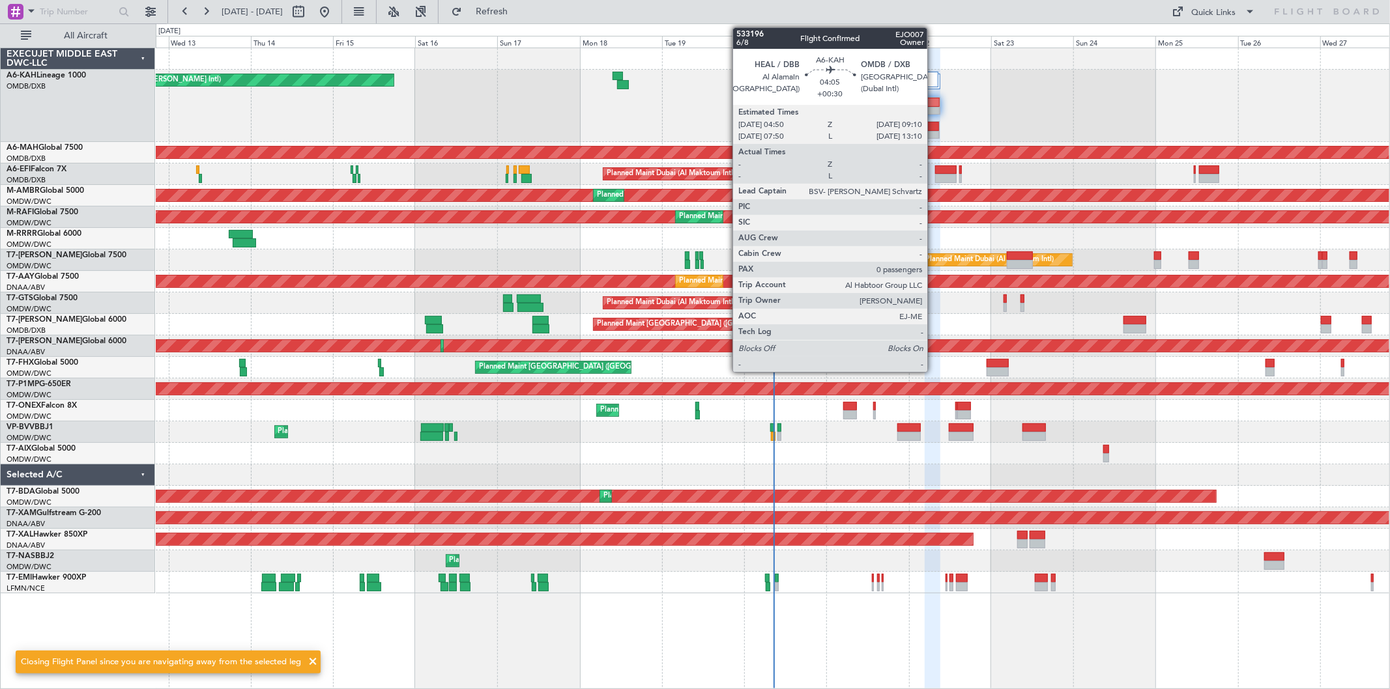
click at [934, 134] on div at bounding box center [932, 135] width 14 height 9
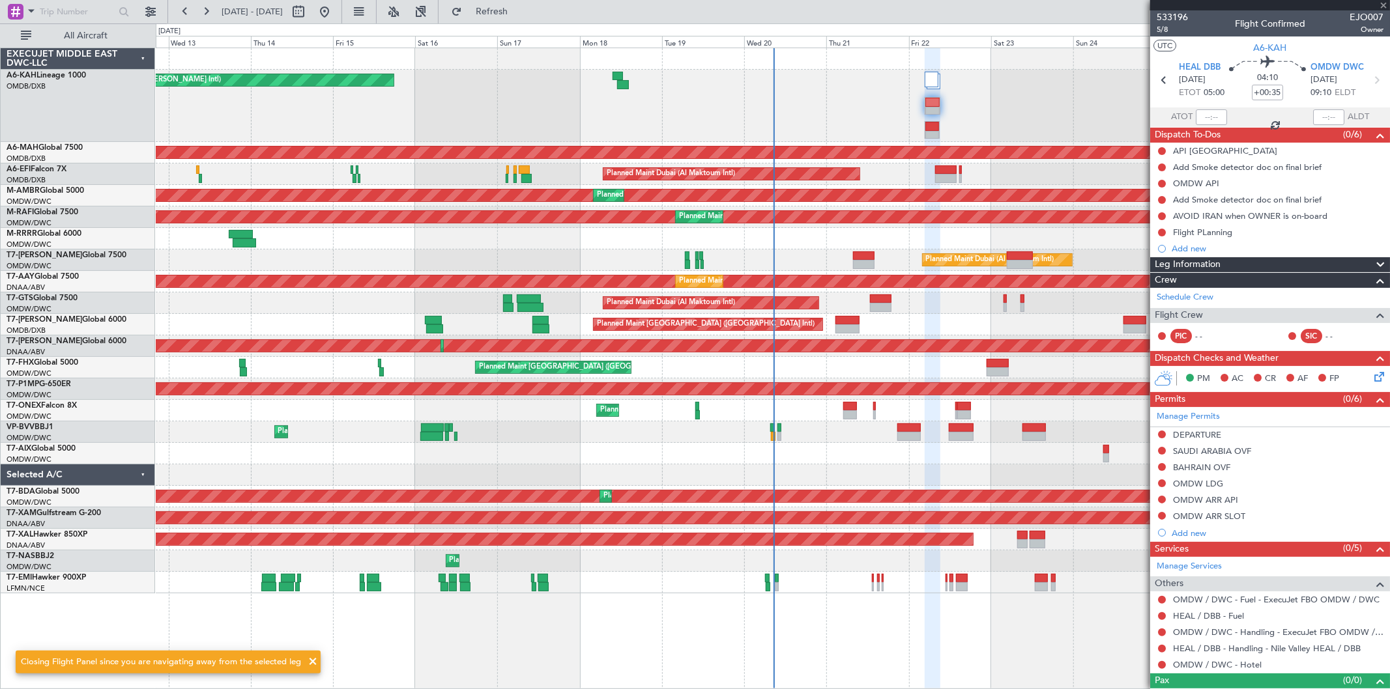
type input "+00:30"
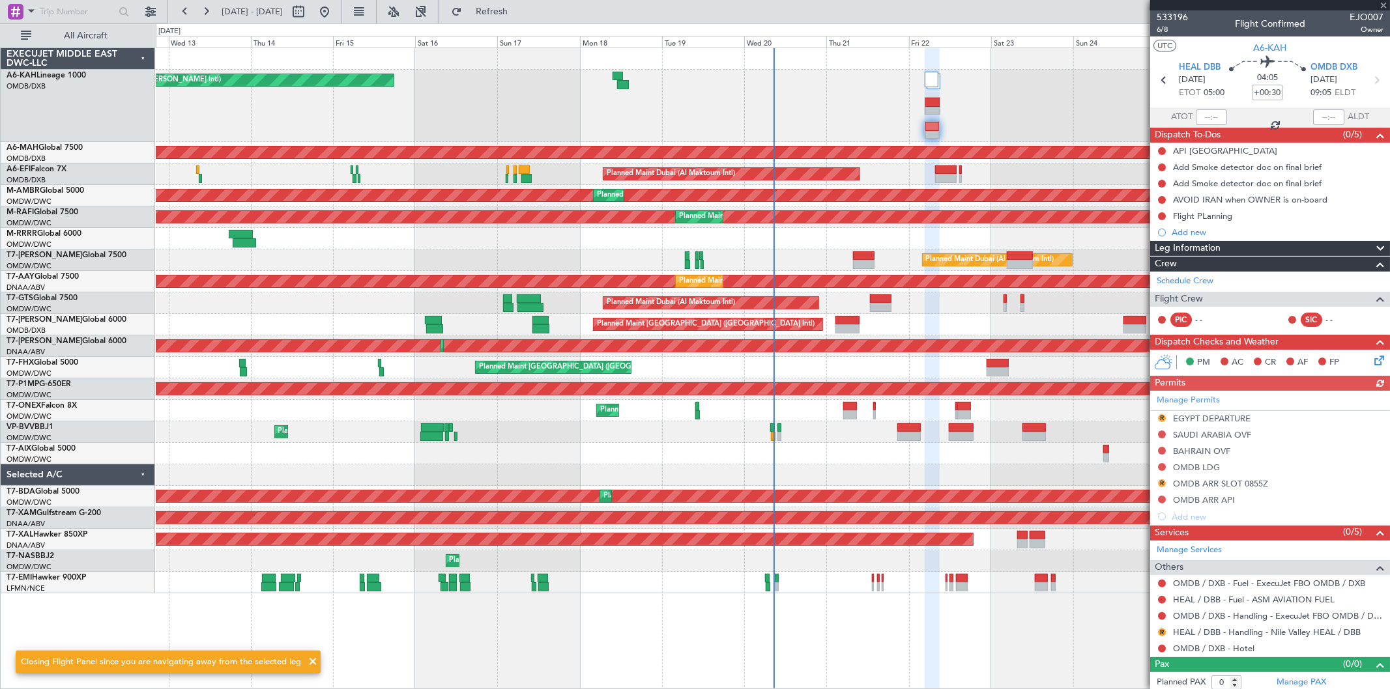
scroll to position [4, 0]
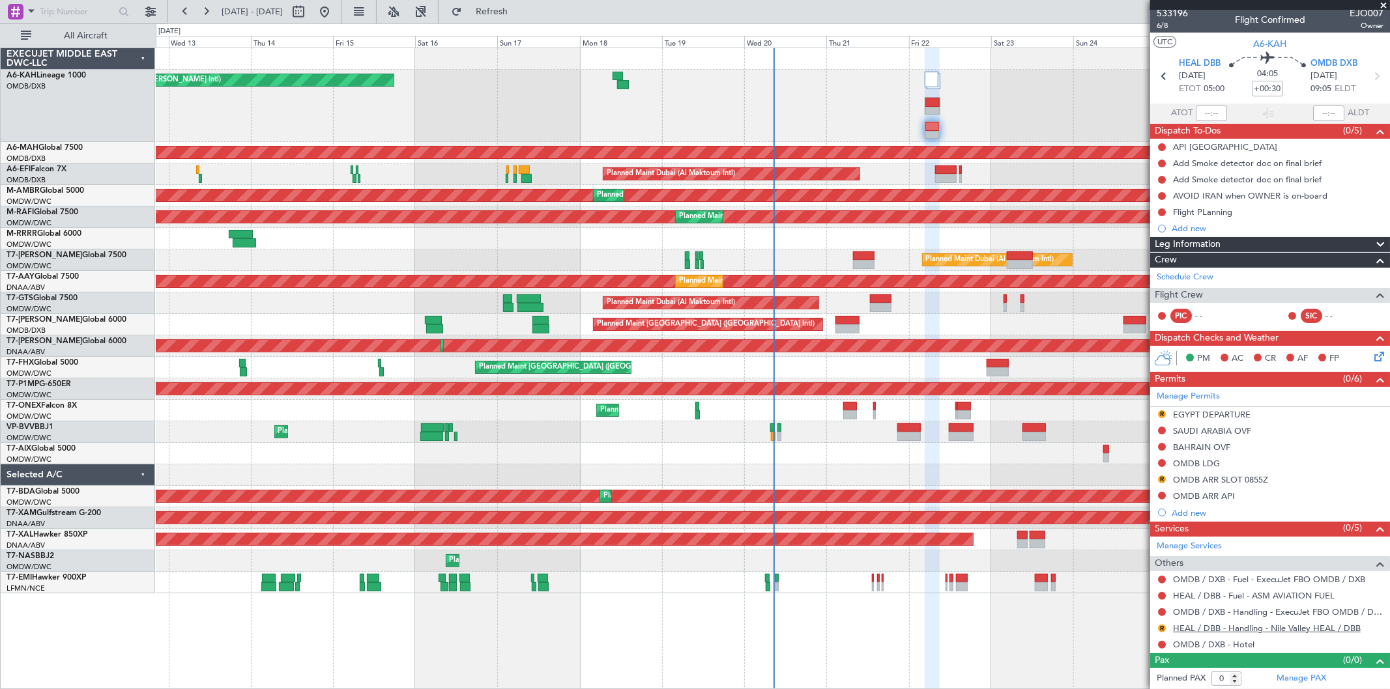
click at [1237, 626] on link "HEAL / DBB - Handling - Nile Valley HEAL / DBB" at bounding box center [1267, 628] width 188 height 11
click at [1163, 477] on button "R" at bounding box center [1162, 480] width 8 height 8
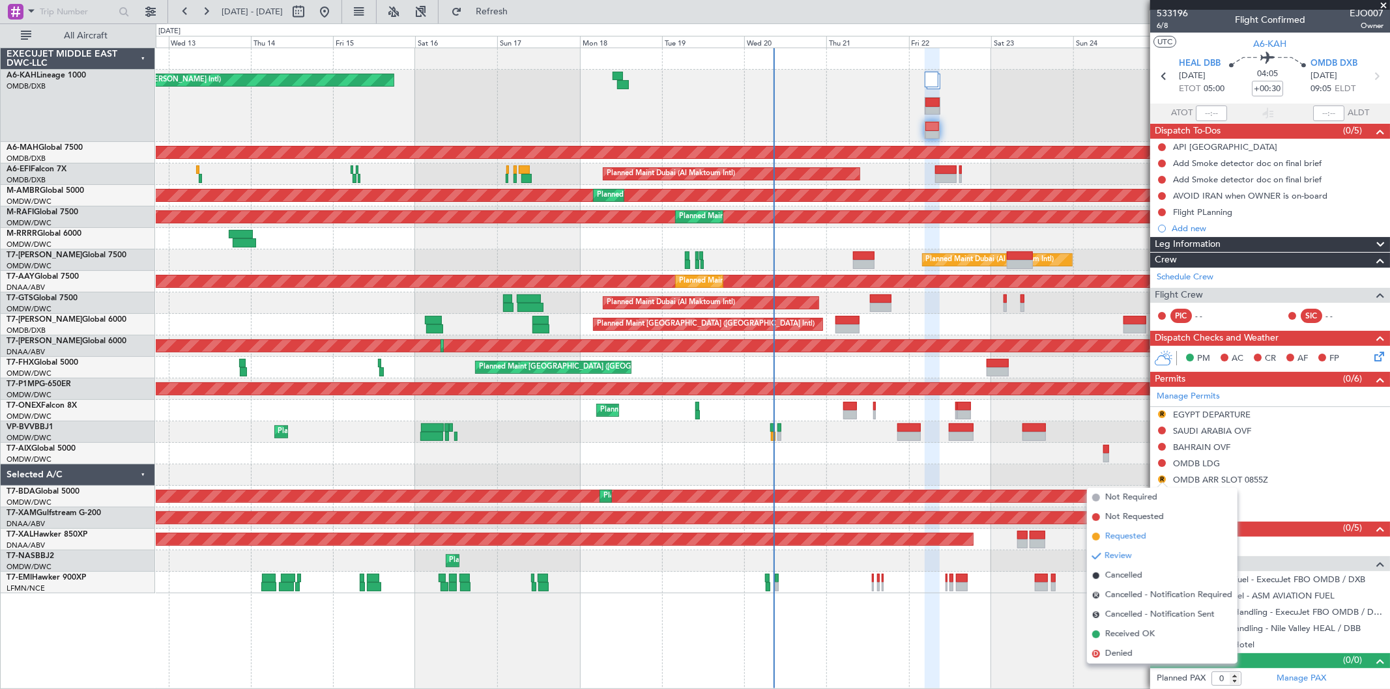
click at [1125, 533] on span "Requested" at bounding box center [1125, 536] width 41 height 13
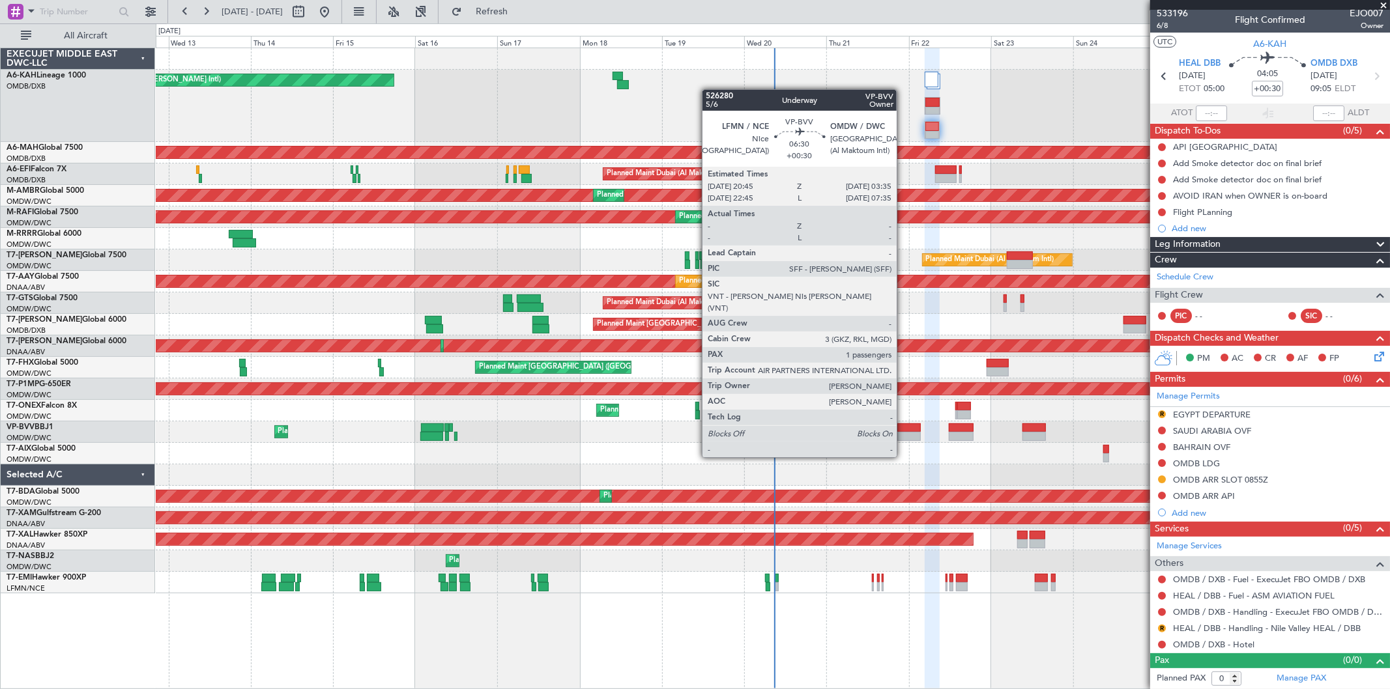
click at [903, 433] on div at bounding box center [908, 436] width 23 height 9
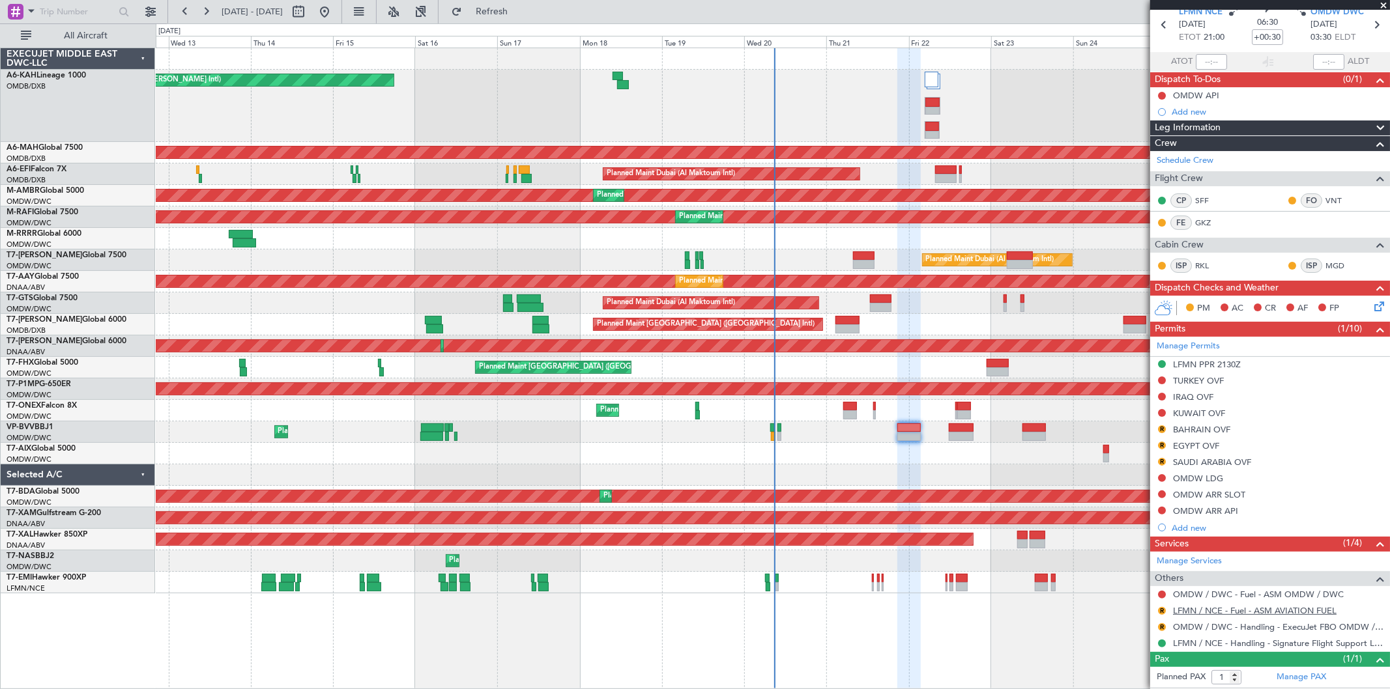
scroll to position [83, 0]
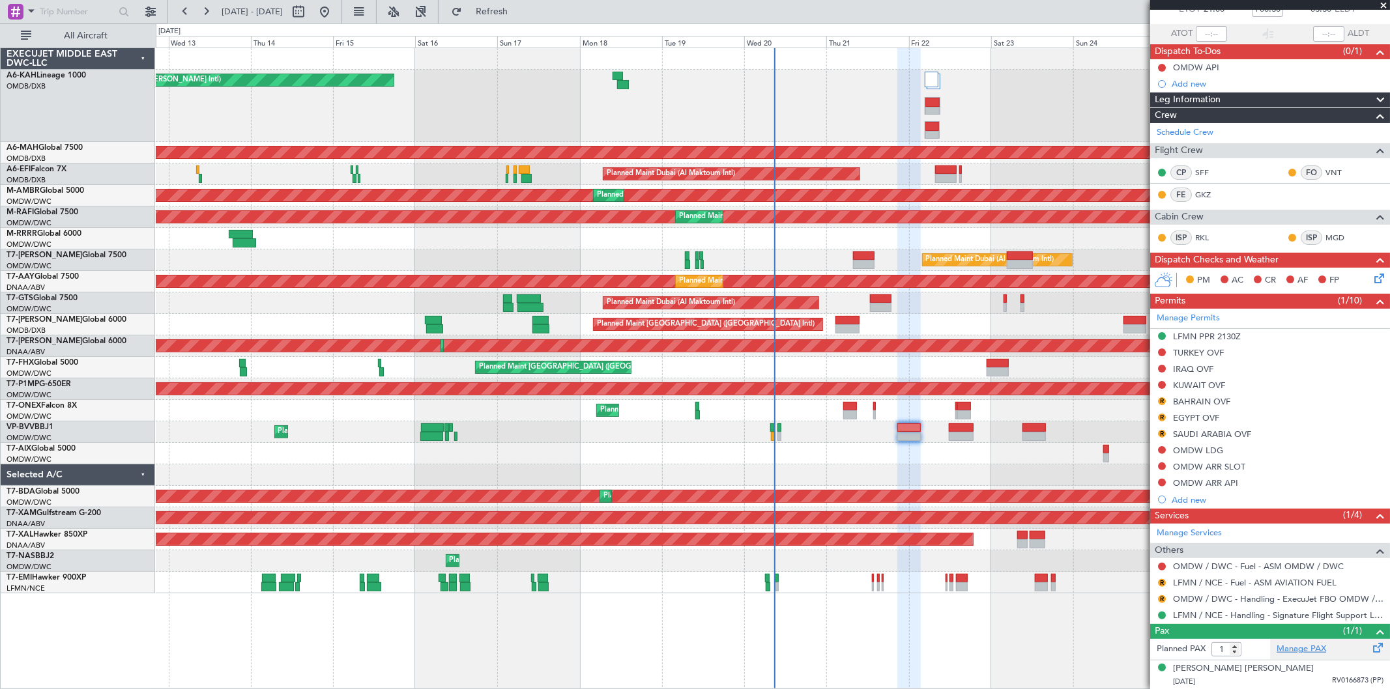
click at [1310, 650] on link "Manage PAX" at bounding box center [1302, 649] width 50 height 13
type input "2"
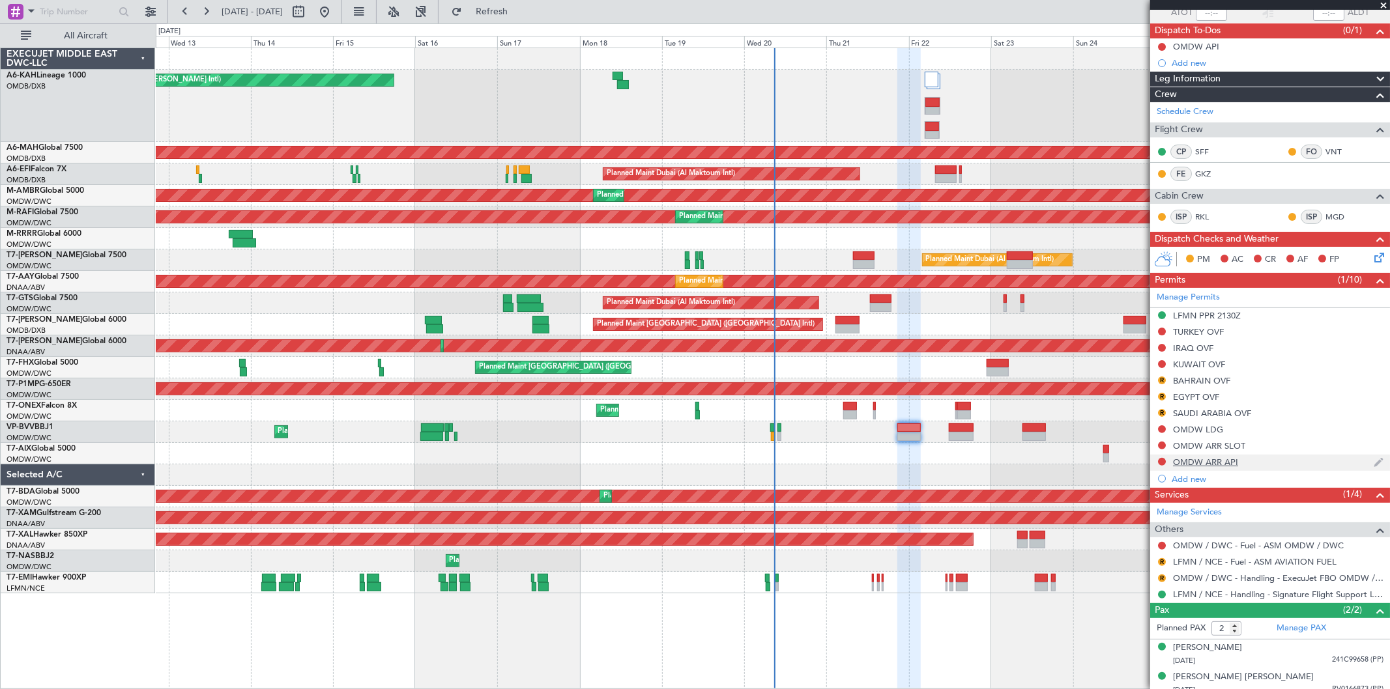
scroll to position [113, 0]
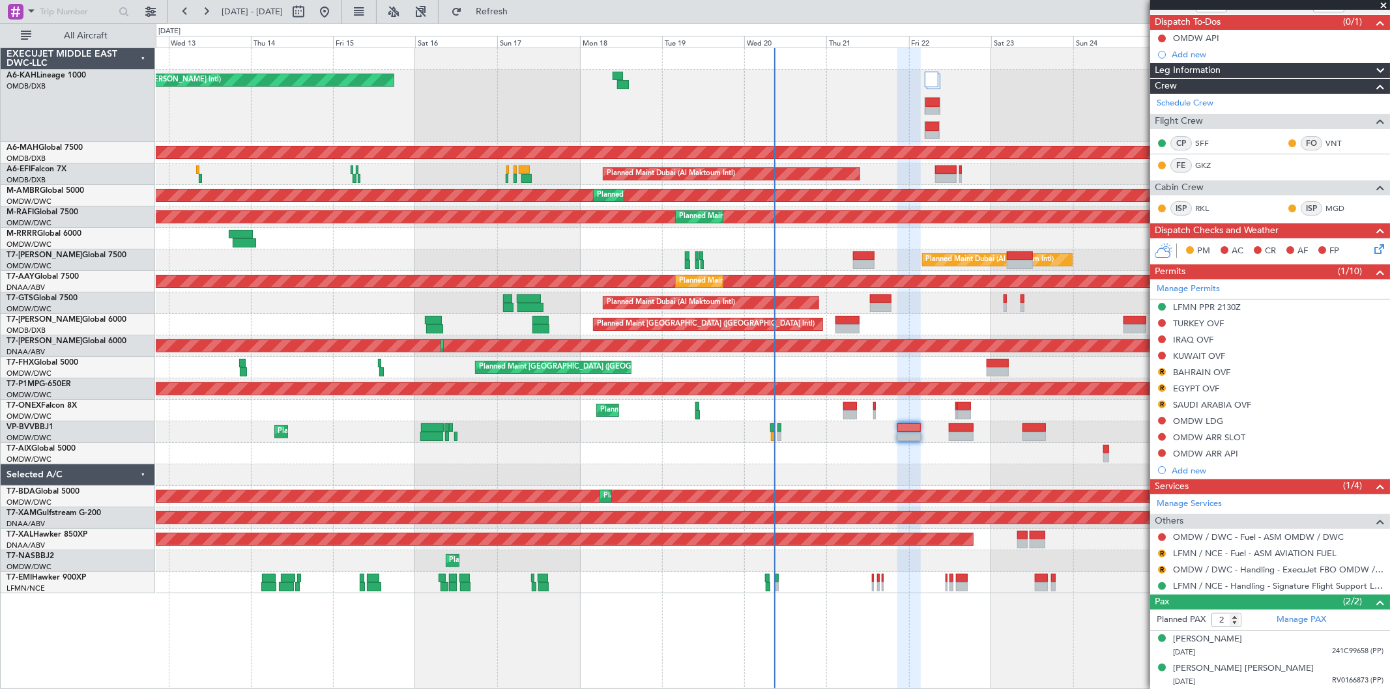
click at [1052, 310] on div "Planned Maint Dubai (Al Maktoum Intl) Unplanned Maint [GEOGRAPHIC_DATA] (Al Mak…" at bounding box center [773, 304] width 1234 height 22
click at [1219, 643] on div "[PERSON_NAME]" at bounding box center [1207, 639] width 69 height 13
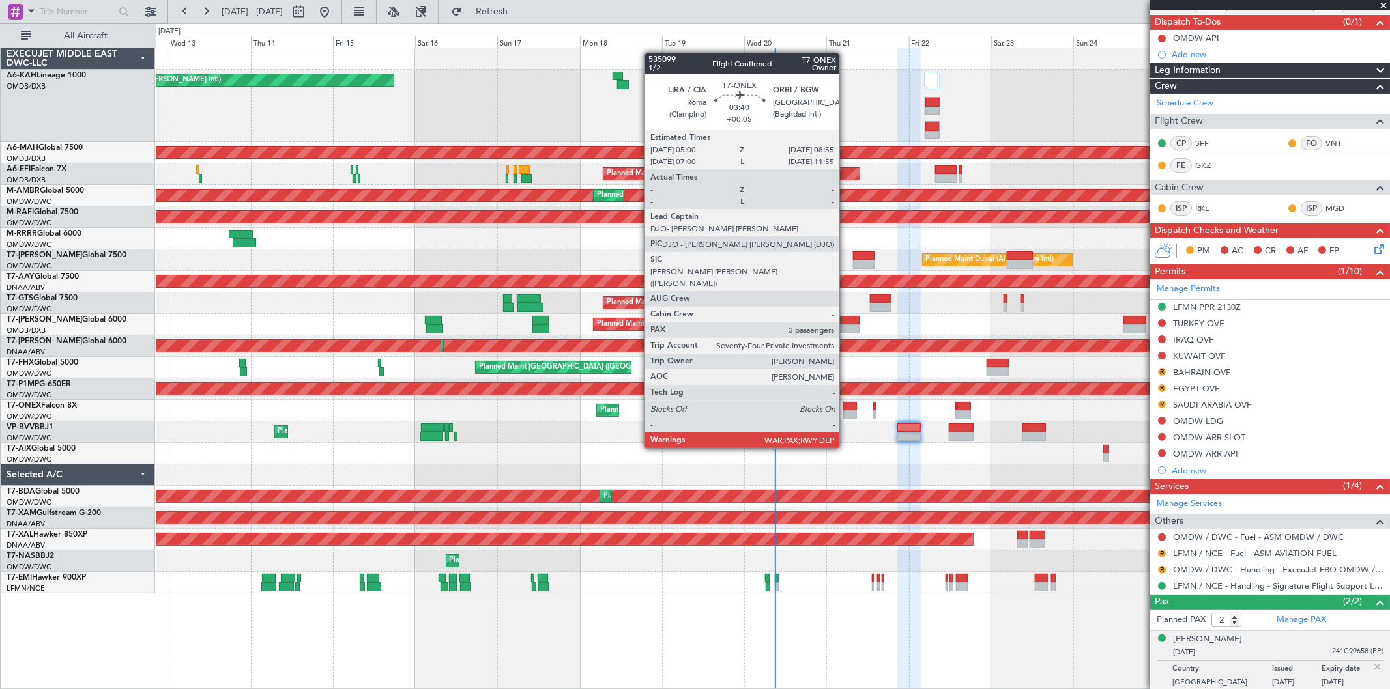
click at [846, 412] on div at bounding box center [850, 415] width 14 height 9
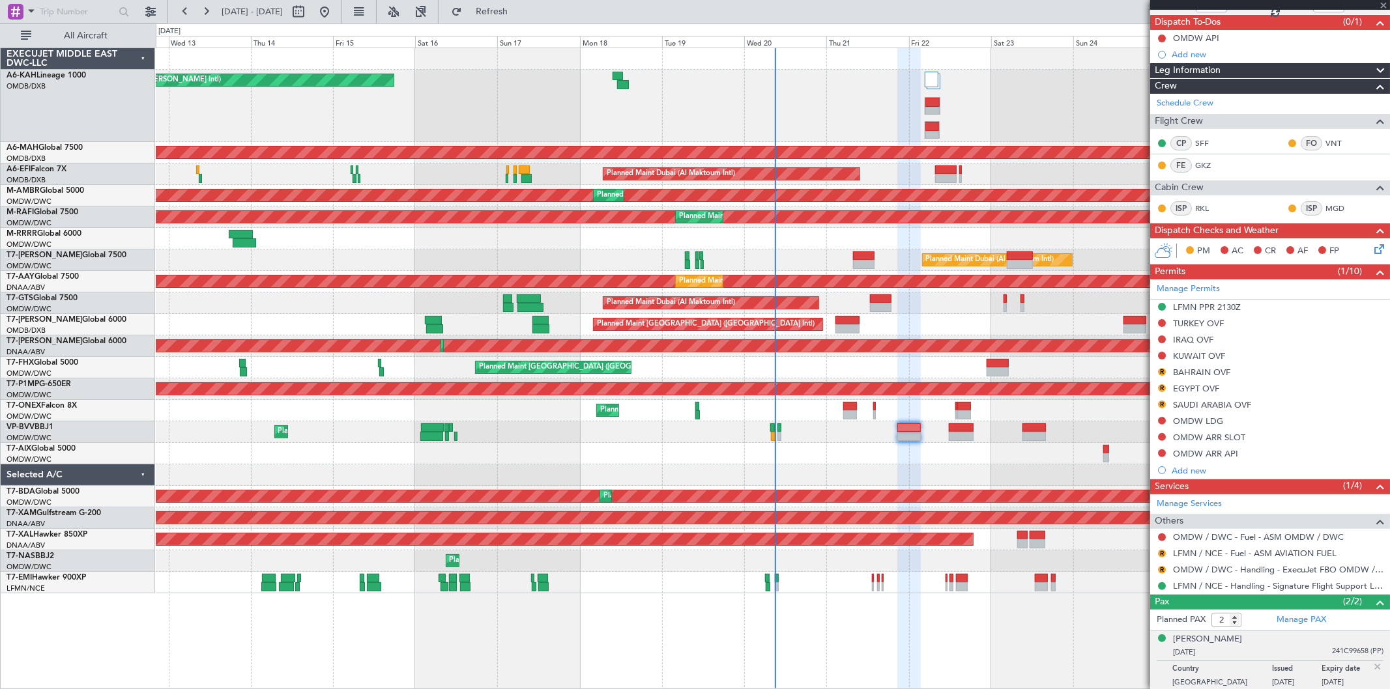
type input "+00:05"
type input "3"
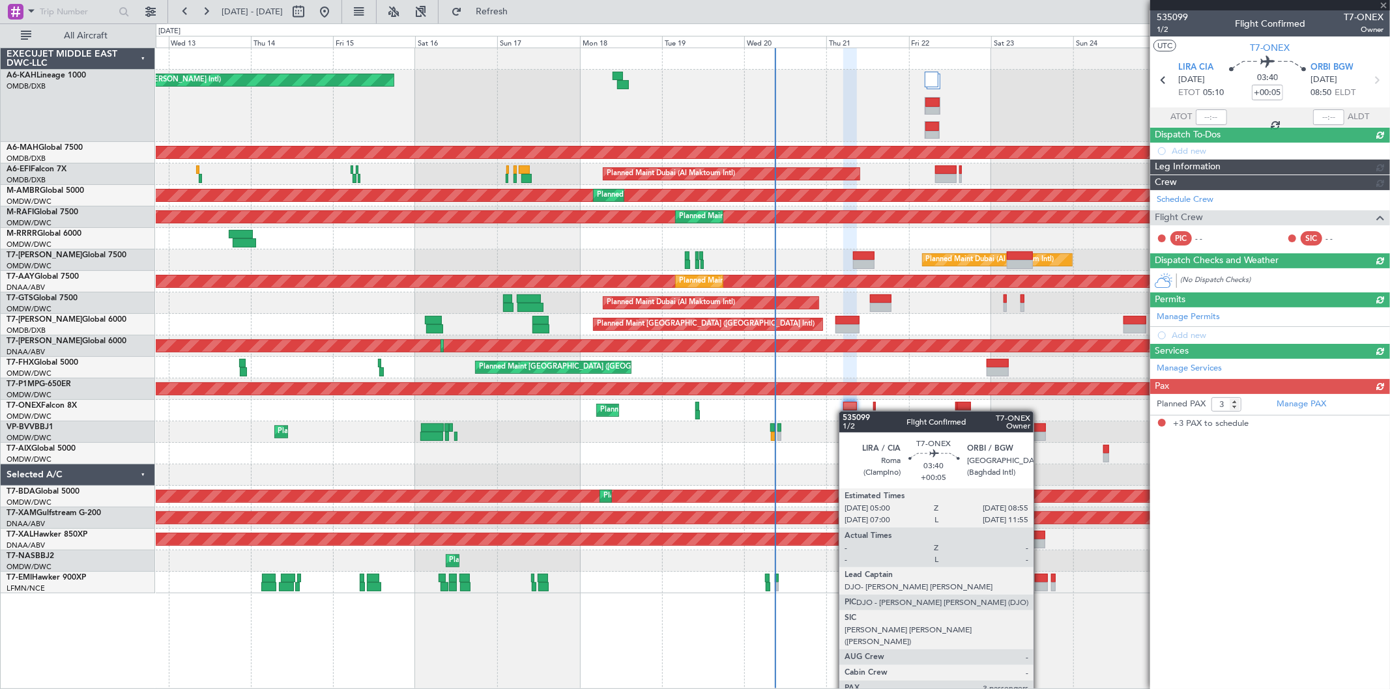
scroll to position [0, 0]
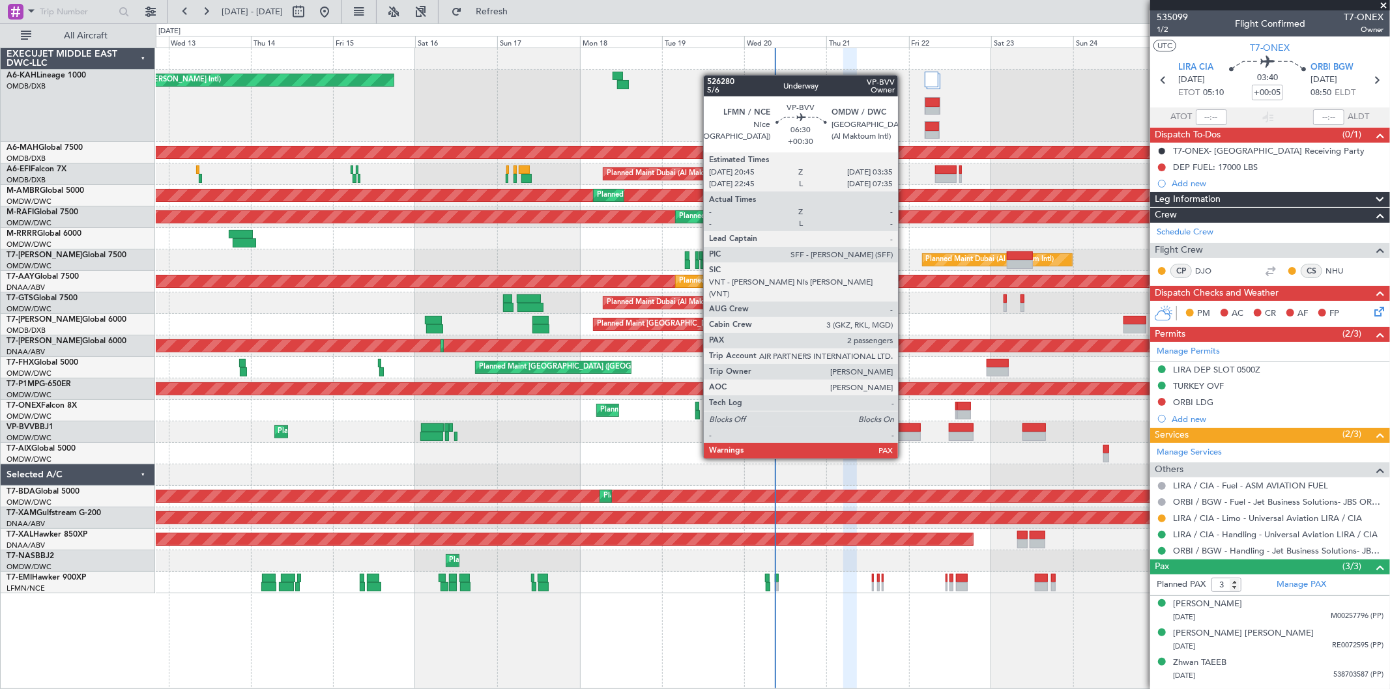
click at [904, 434] on div at bounding box center [908, 436] width 23 height 9
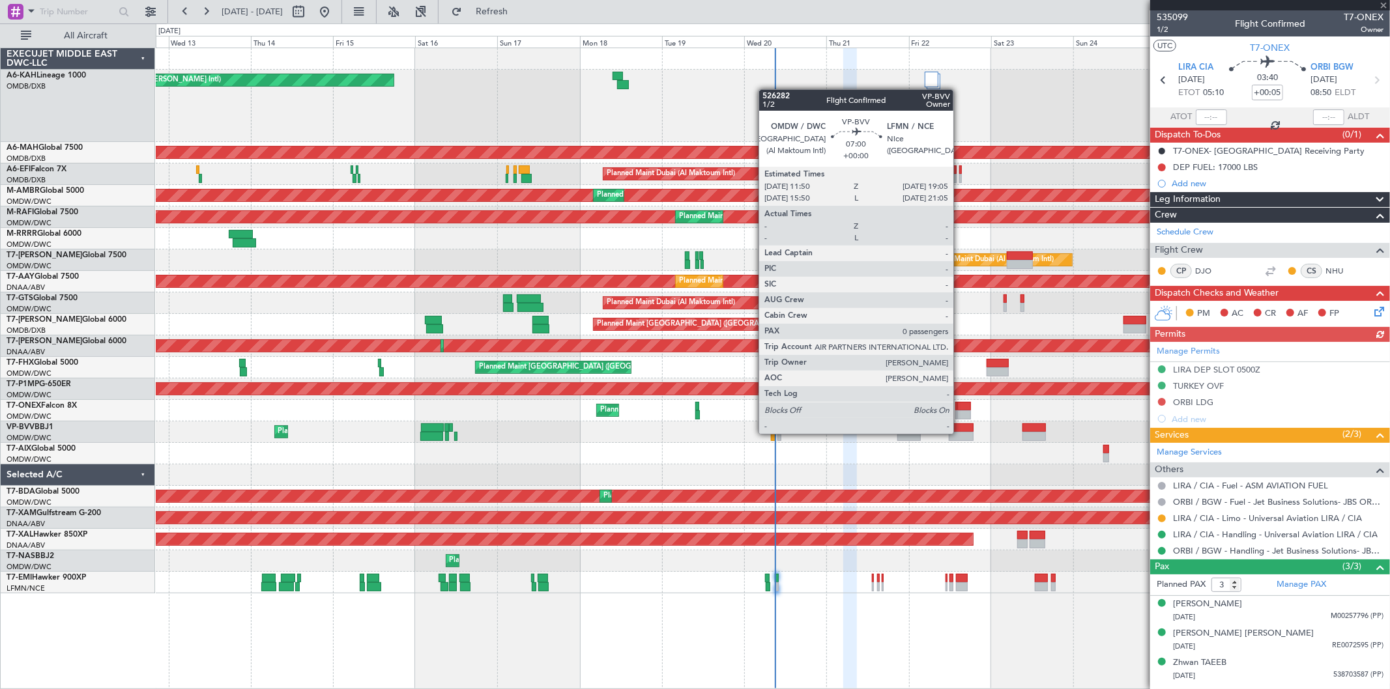
click at [960, 433] on div at bounding box center [961, 436] width 25 height 9
click at [961, 433] on div at bounding box center [961, 436] width 25 height 9
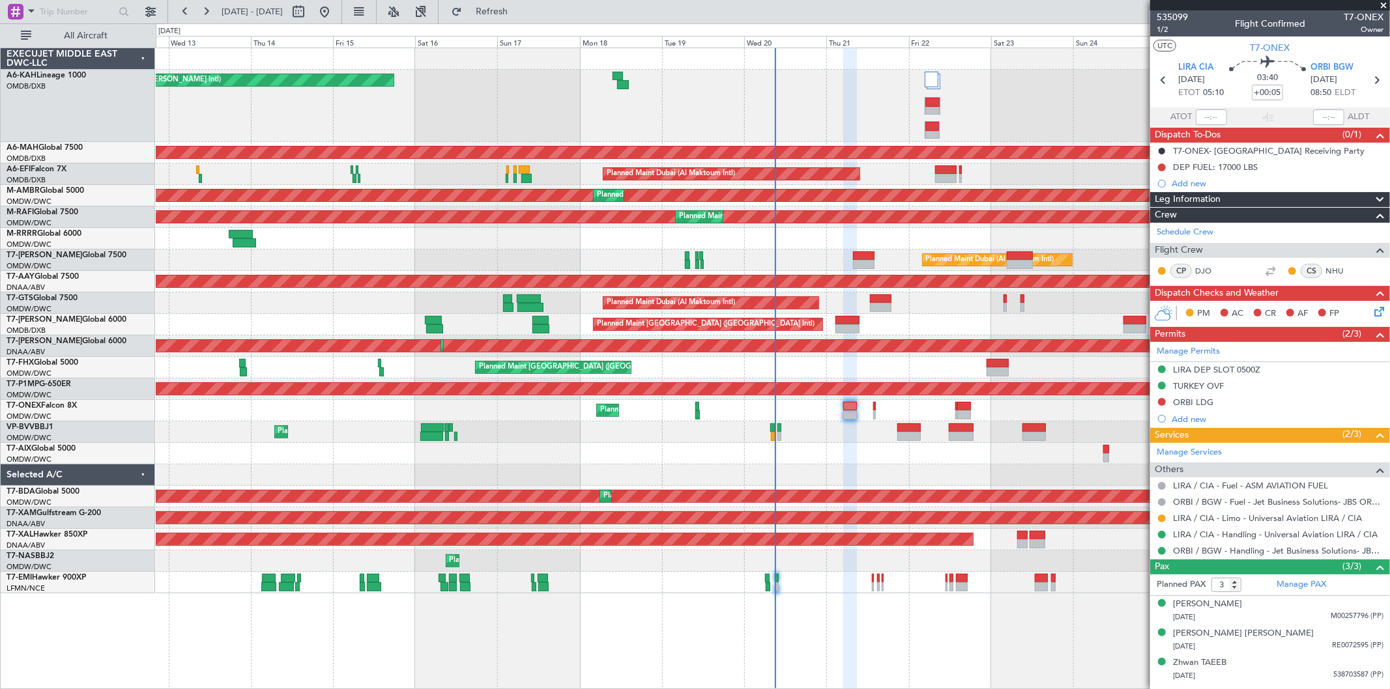
click at [947, 183] on div "Planned Maint Dubai (Al Maktoum Intl) Unplanned Maint [GEOGRAPHIC_DATA] ([GEOGR…" at bounding box center [773, 175] width 1234 height 22
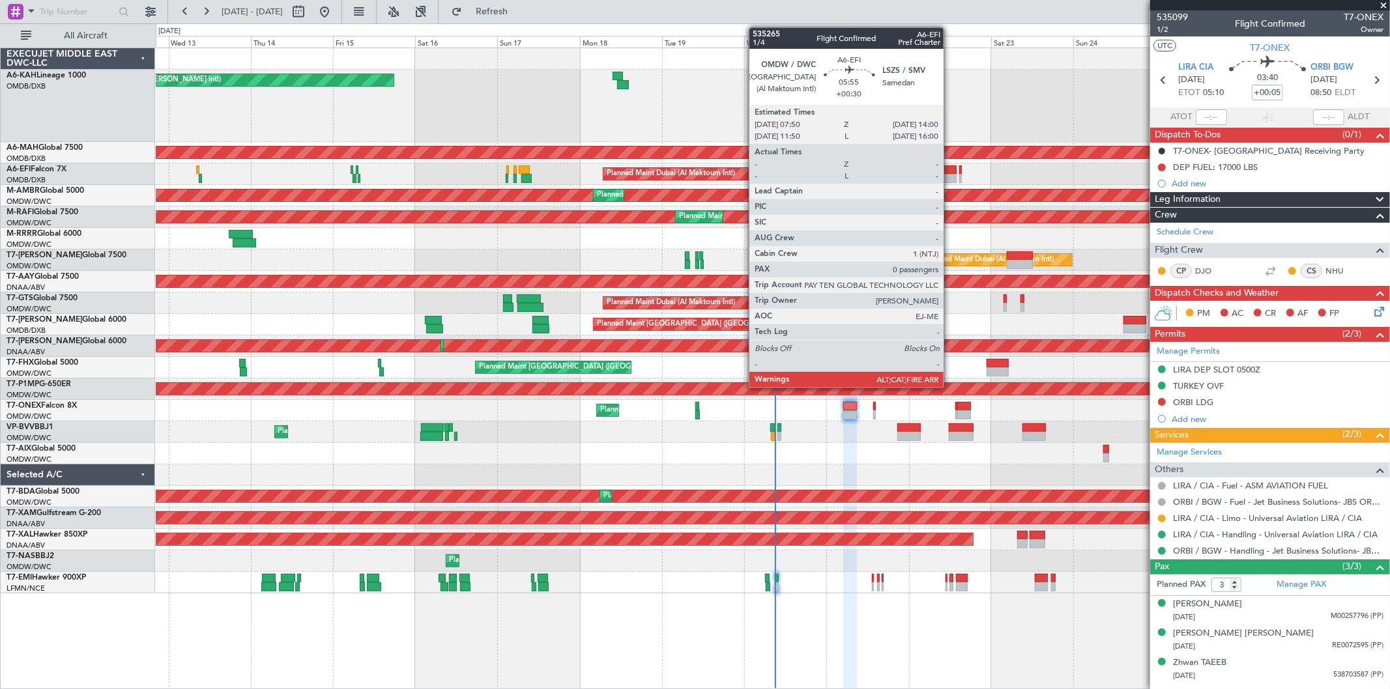
click at [950, 179] on div at bounding box center [946, 178] width 22 height 9
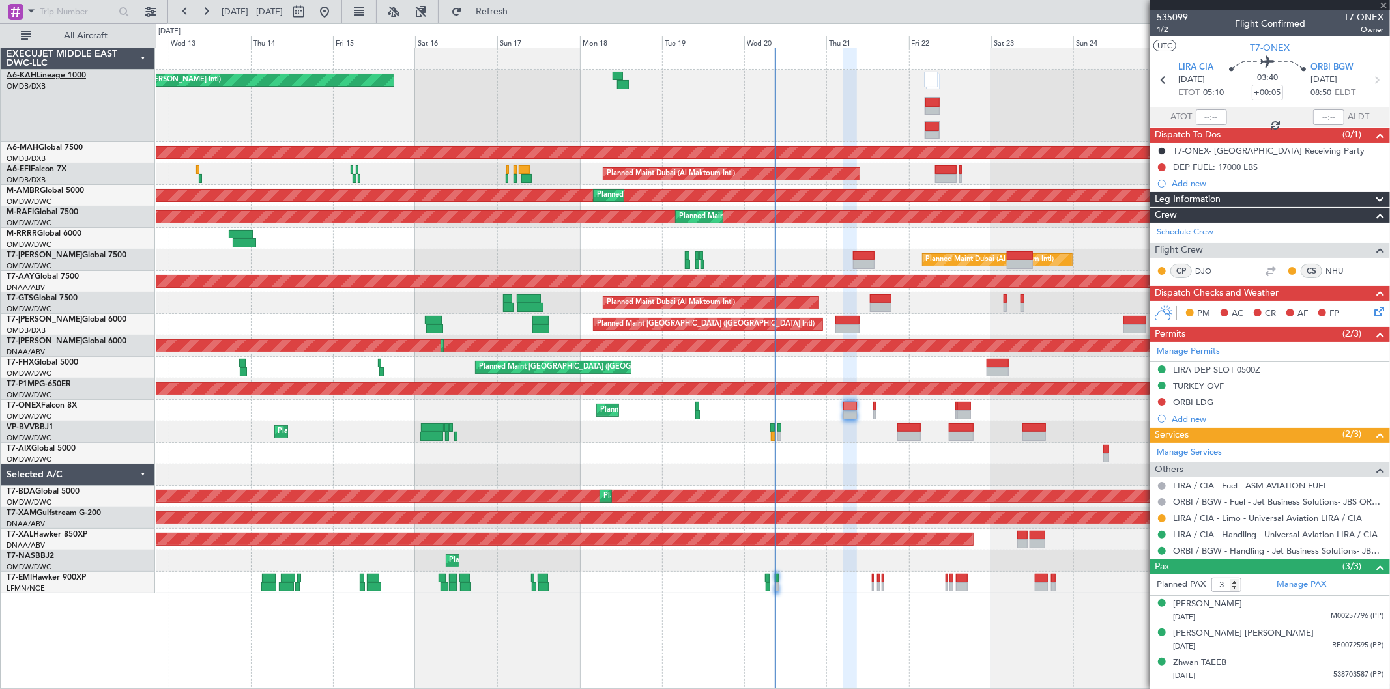
type input "+00:30"
type input "0"
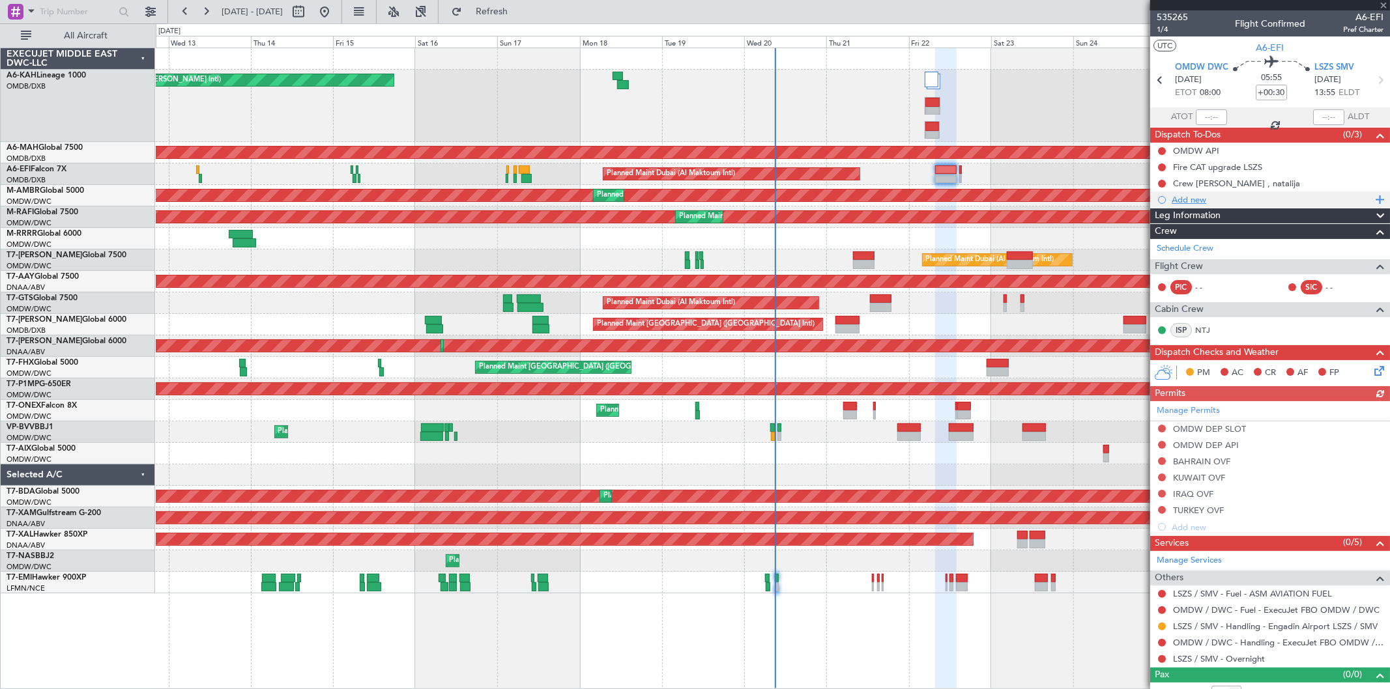
drag, startPoint x: 1194, startPoint y: 201, endPoint x: 70, endPoint y: 83, distance: 1129.6
click at [1185, 200] on div "Add new" at bounding box center [1278, 199] width 212 height 11
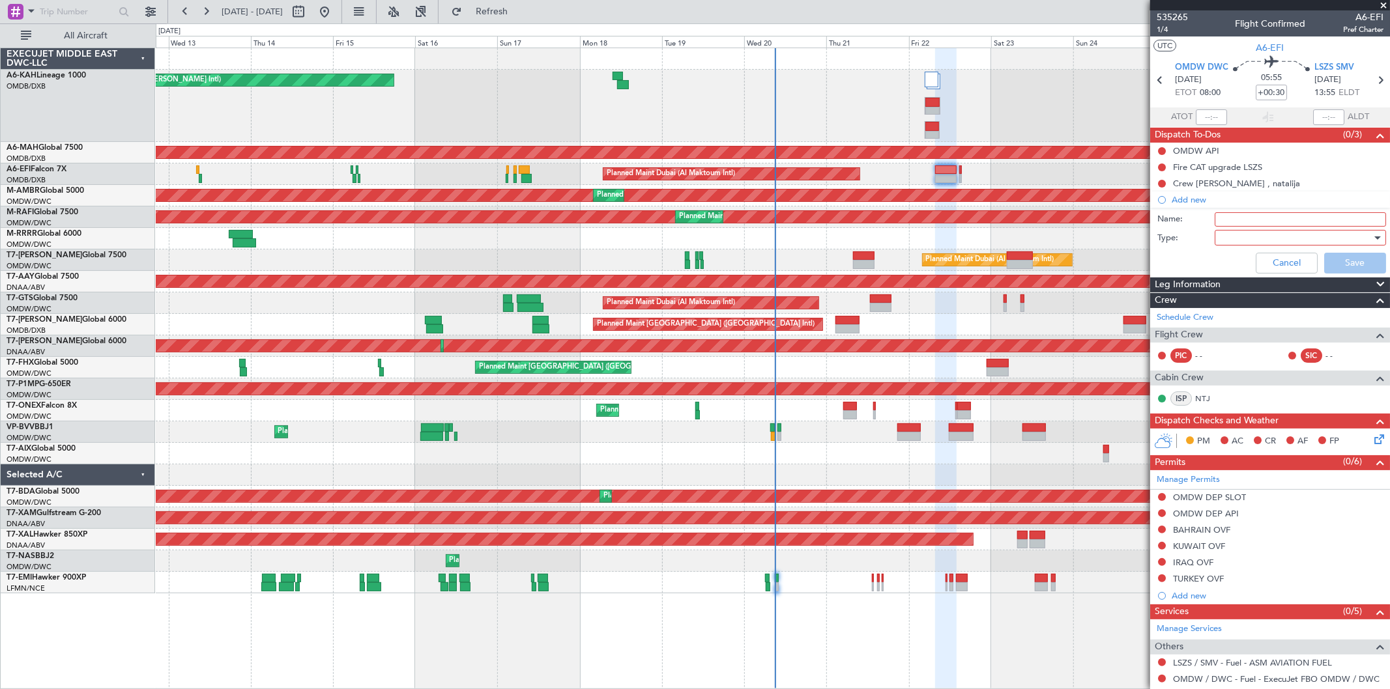
click at [1223, 223] on input "Name:" at bounding box center [1300, 219] width 171 height 14
paste input "- keep in mind that we close RWY at 1500z on the [DATE]"
type input "- keep in mind that we close RWY at 1500z on the [DATE]"
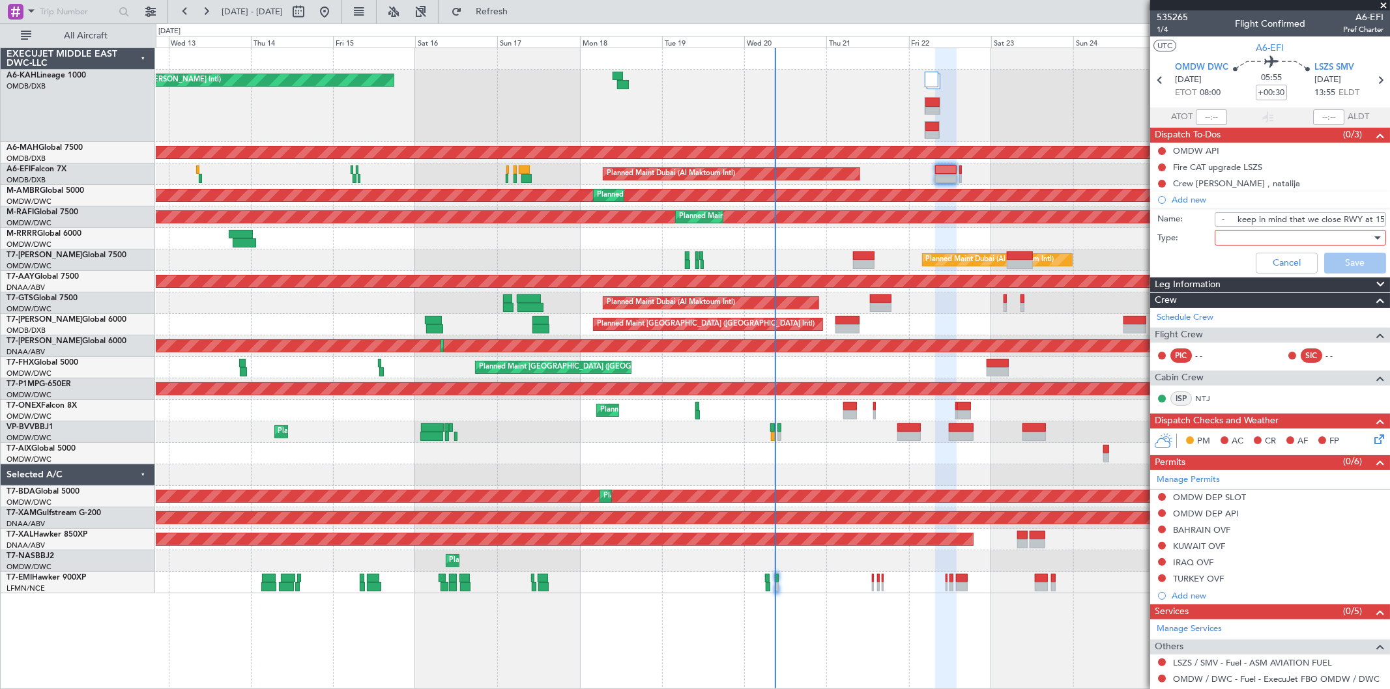
click at [1234, 238] on div at bounding box center [1296, 238] width 152 height 20
click at [1232, 261] on span "Generic" at bounding box center [1294, 265] width 152 height 20
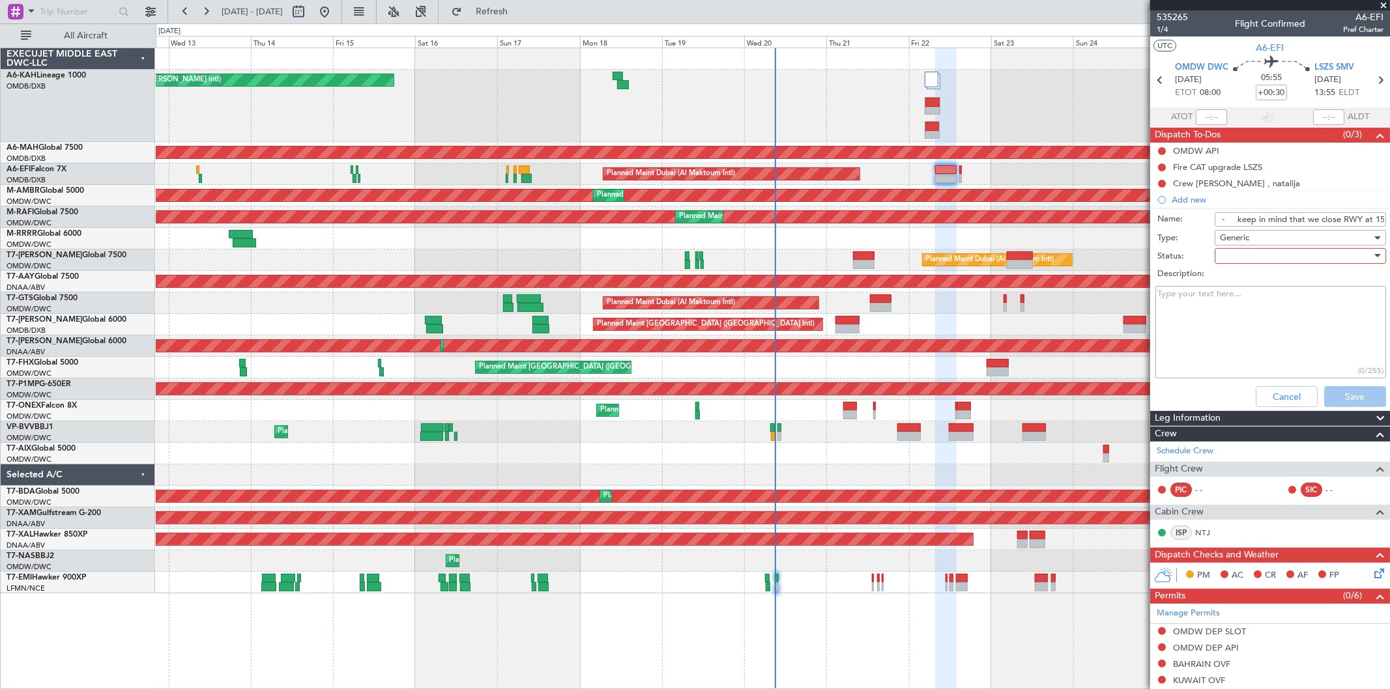
click at [1234, 250] on div at bounding box center [1296, 256] width 152 height 20
click at [1230, 272] on div "Not Started In Progress Completed Cancelled" at bounding box center [1294, 312] width 174 height 80
click at [1233, 279] on span "Not Started" at bounding box center [1294, 282] width 152 height 20
click at [1340, 393] on button "Save" at bounding box center [1355, 396] width 62 height 21
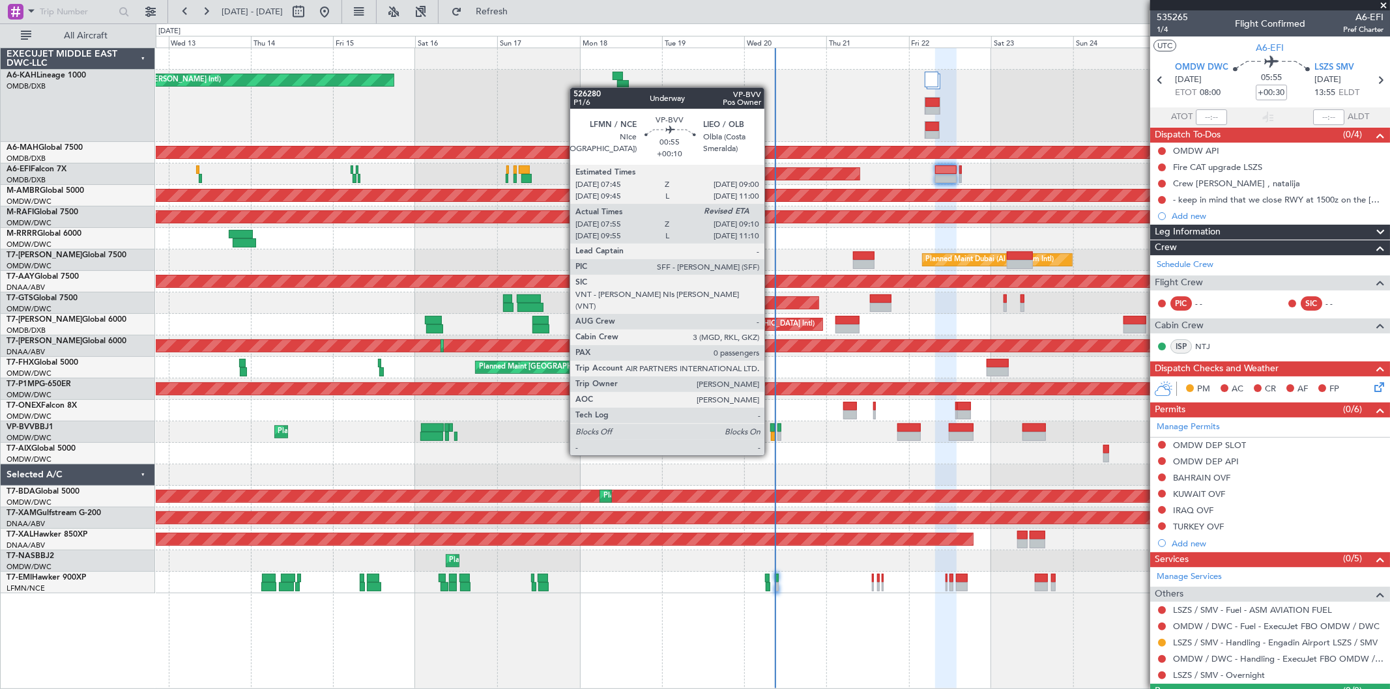
click at [771, 431] on div at bounding box center [772, 428] width 5 height 9
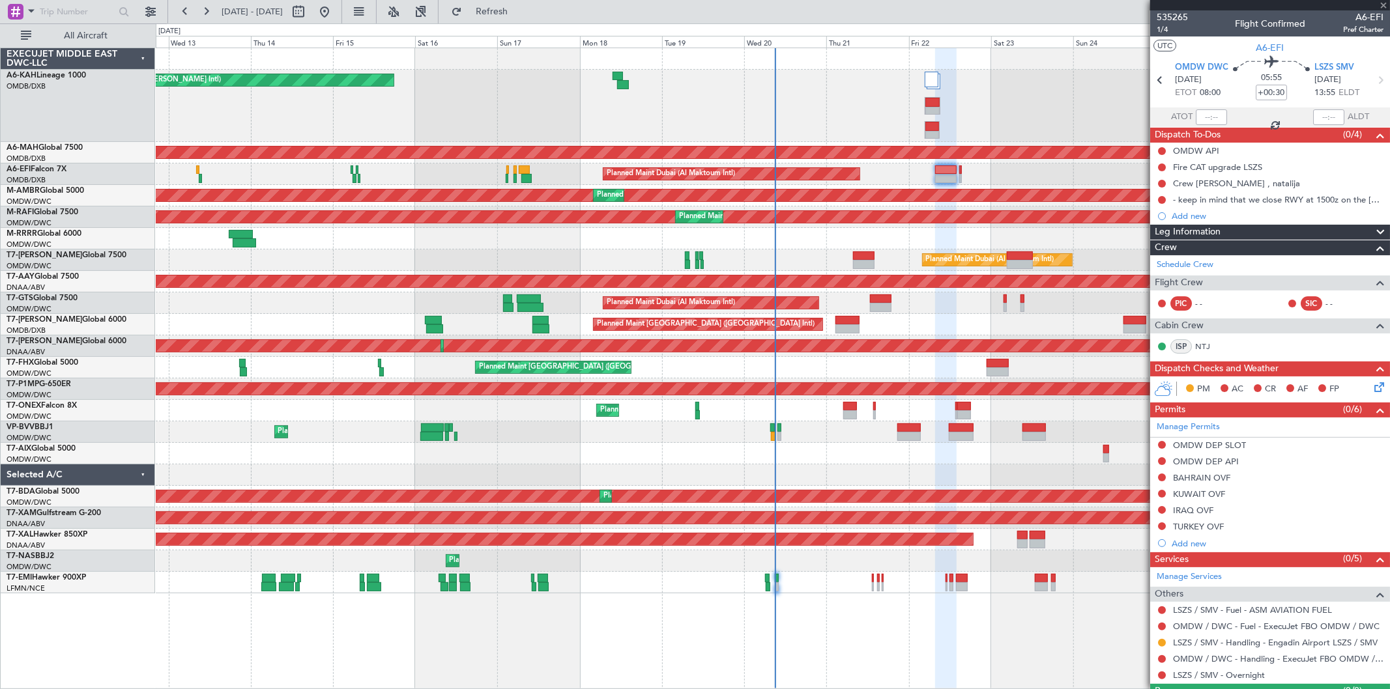
type input "+00:10"
type input "08:10"
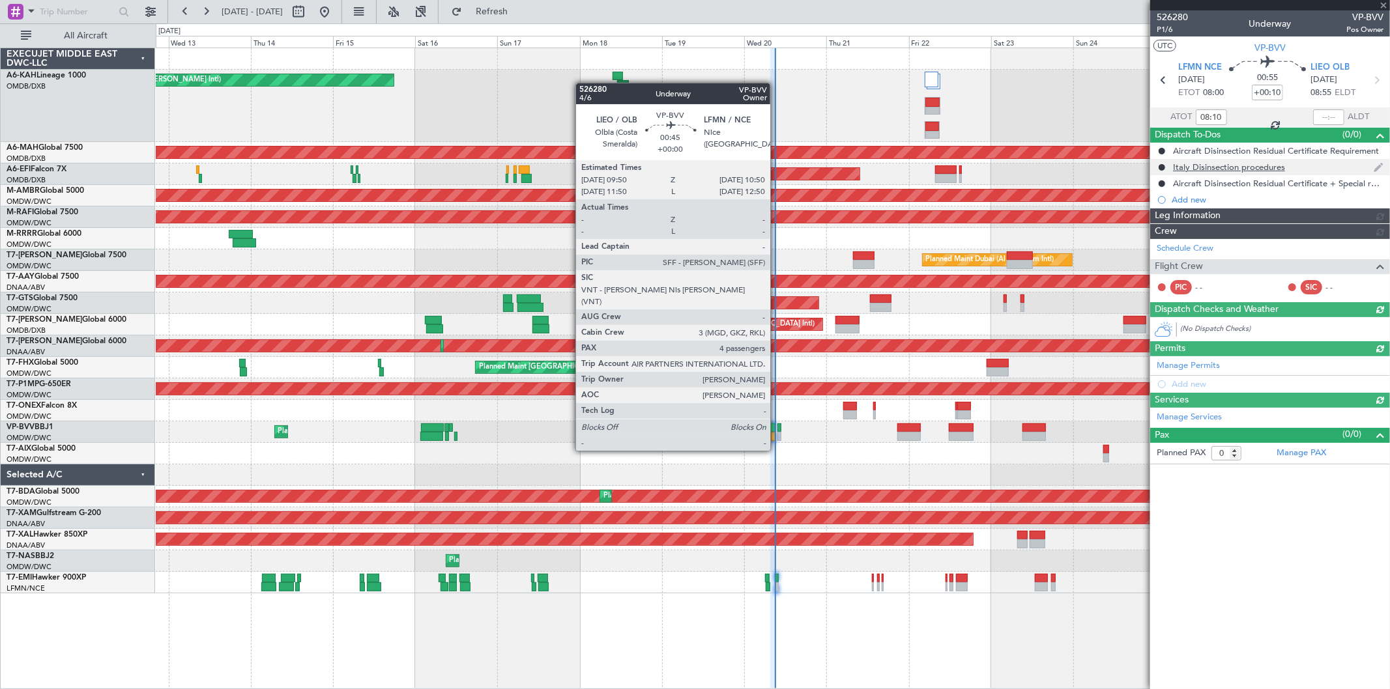
type input "[PERSON_NAME] (SYS)"
type input "7006"
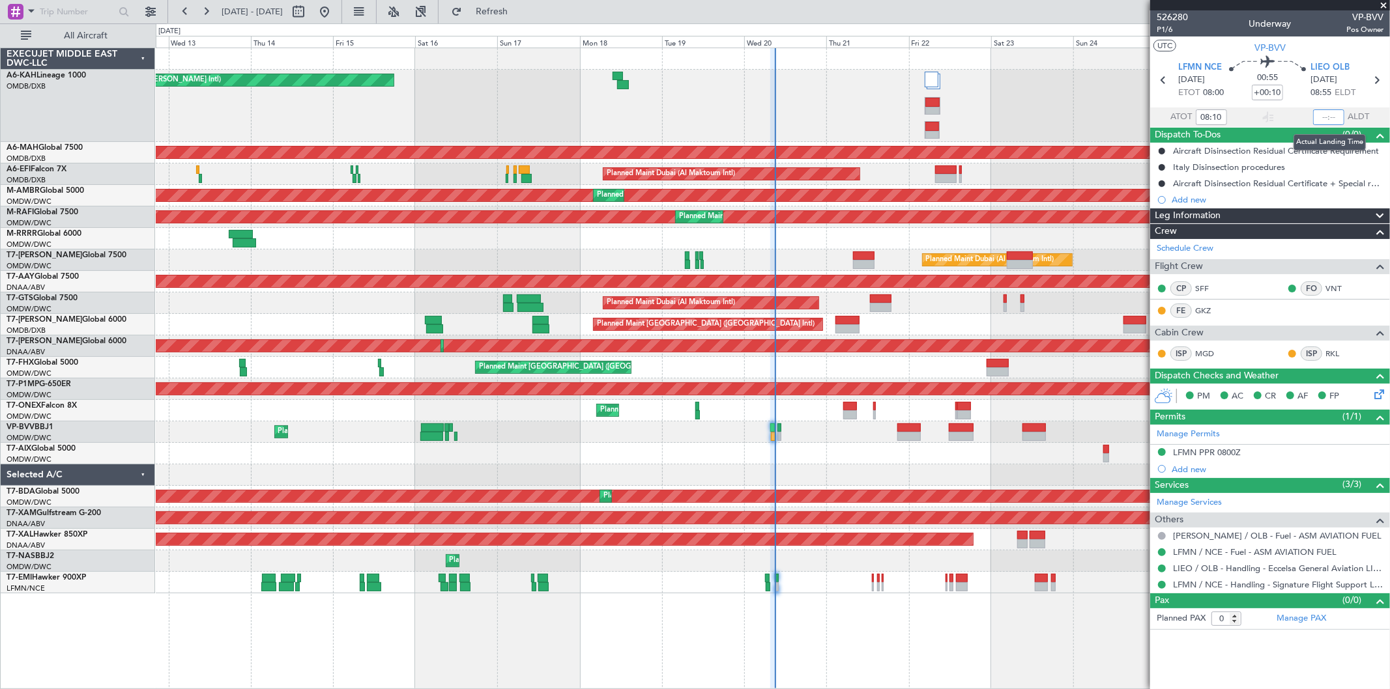
click at [1324, 119] on input "text" at bounding box center [1328, 117] width 31 height 16
type input "08:59"
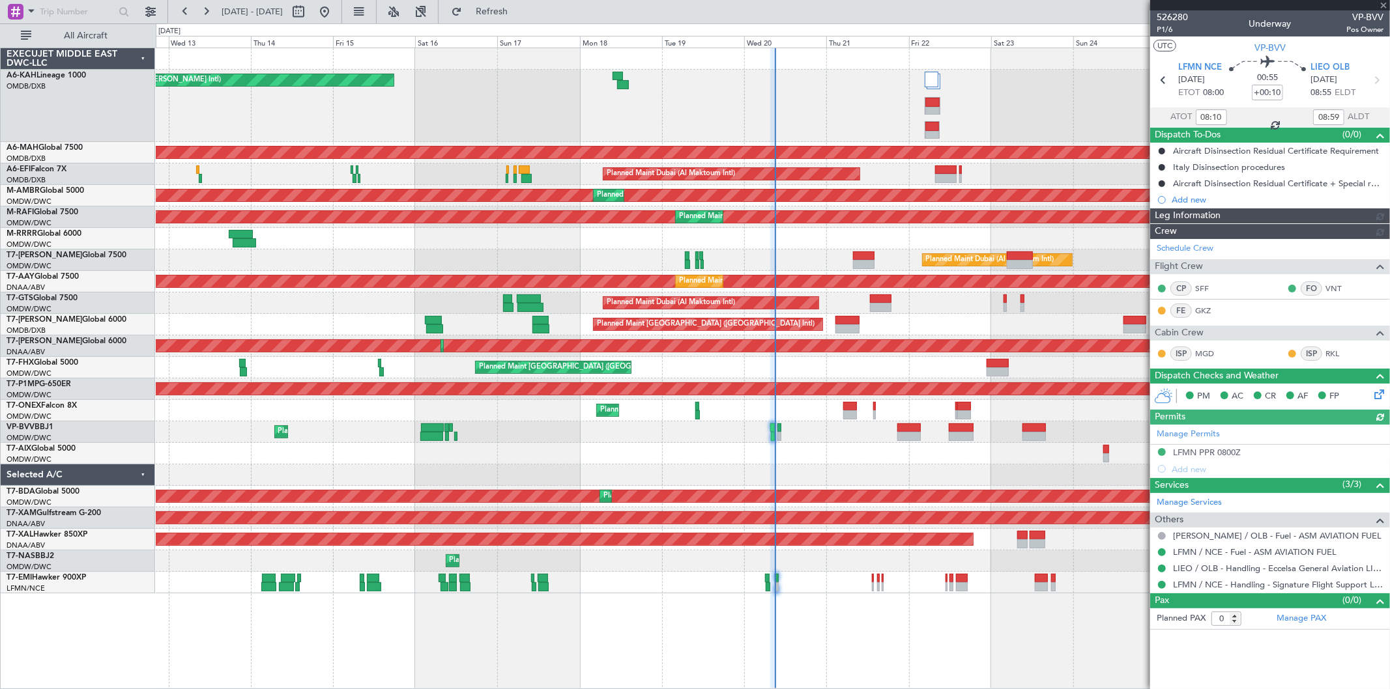
type input "[PERSON_NAME] (SYS)"
type input "7006"
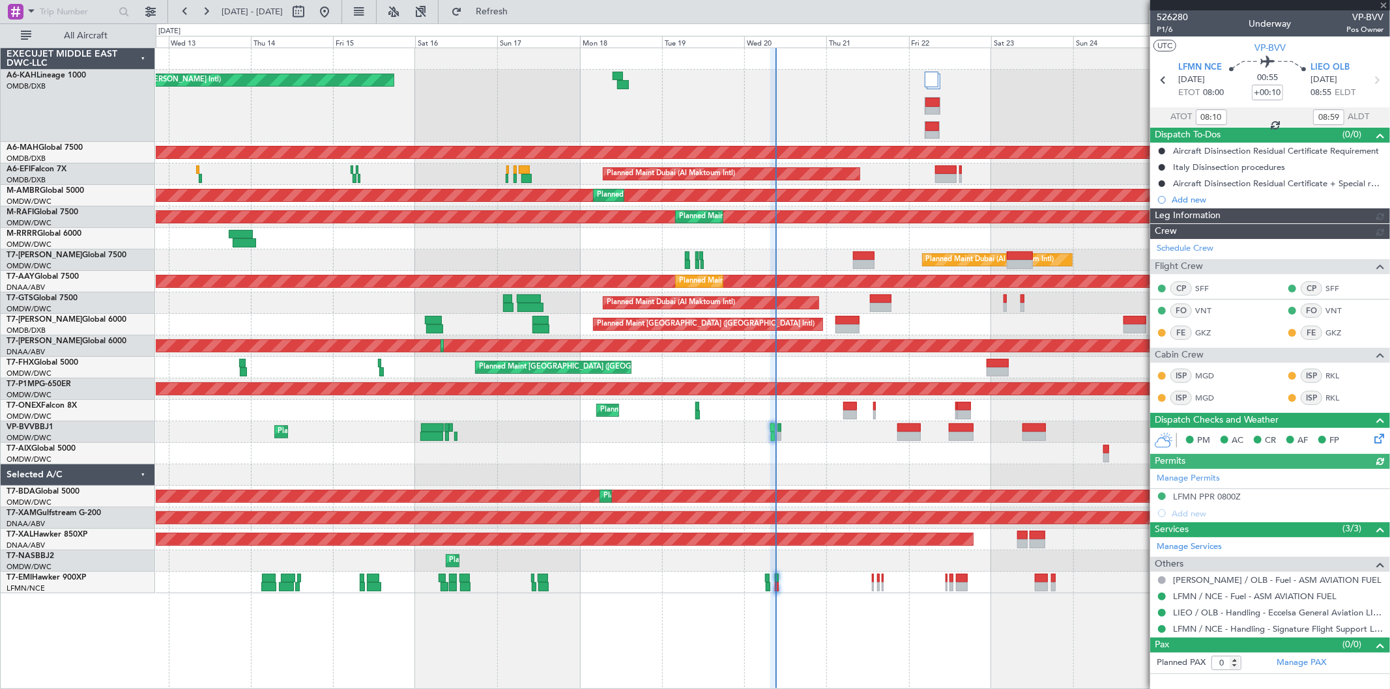
type input "[PERSON_NAME] (SYS)"
type input "7006"
drag, startPoint x: 1380, startPoint y: 3, endPoint x: 1359, endPoint y: 8, distance: 21.7
click at [1380, 3] on span at bounding box center [1383, 6] width 13 height 12
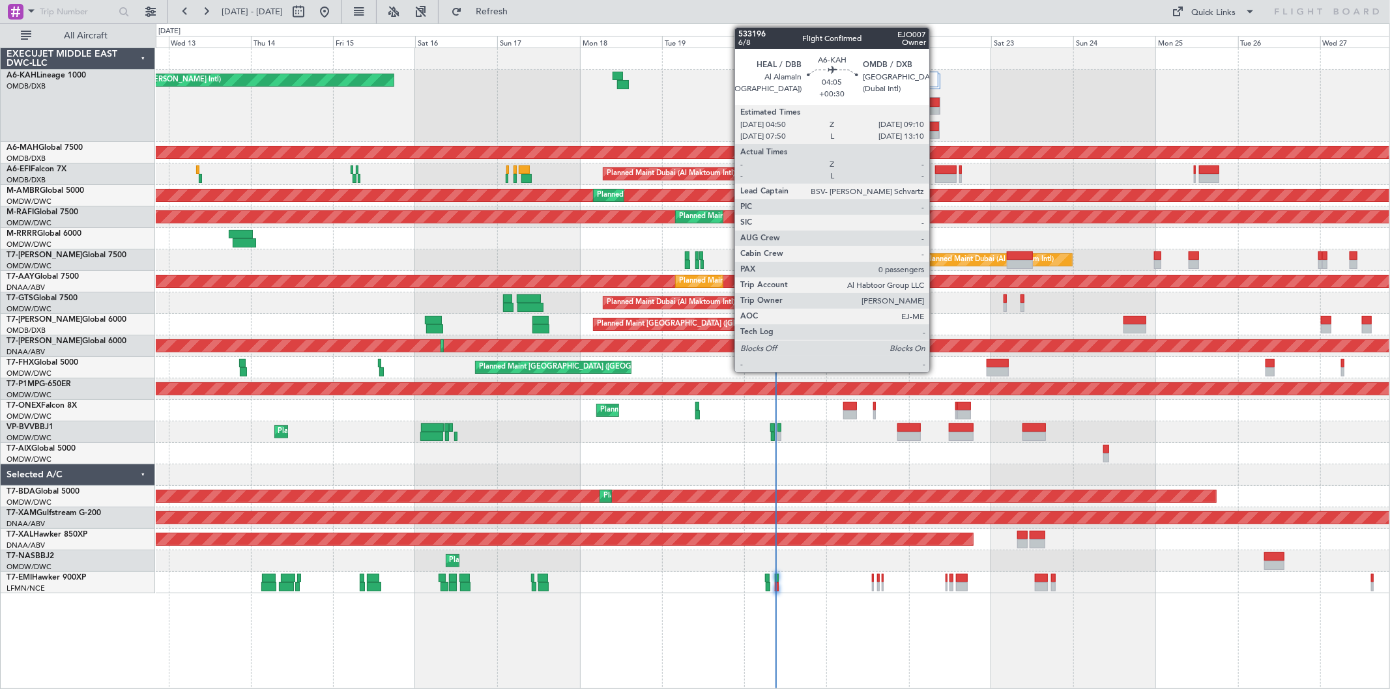
click at [936, 122] on div at bounding box center [932, 126] width 14 height 9
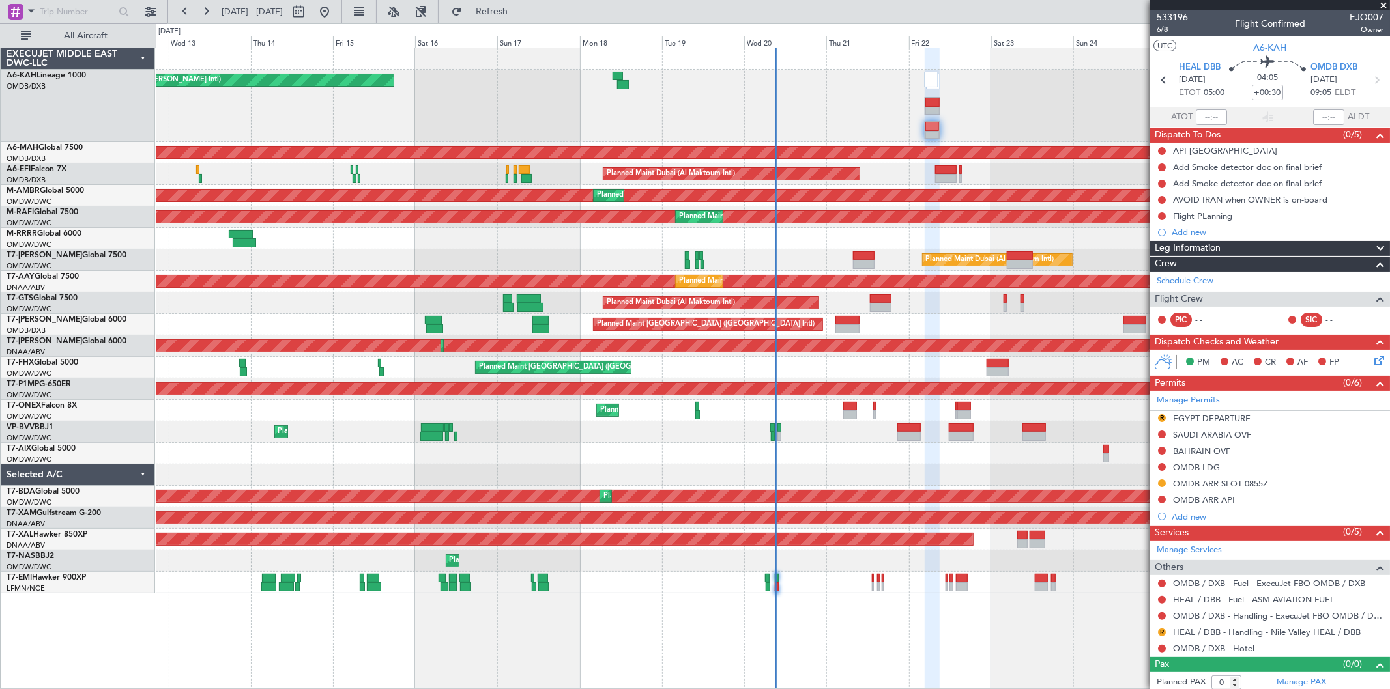
click at [1173, 31] on span "6/8" at bounding box center [1172, 29] width 31 height 11
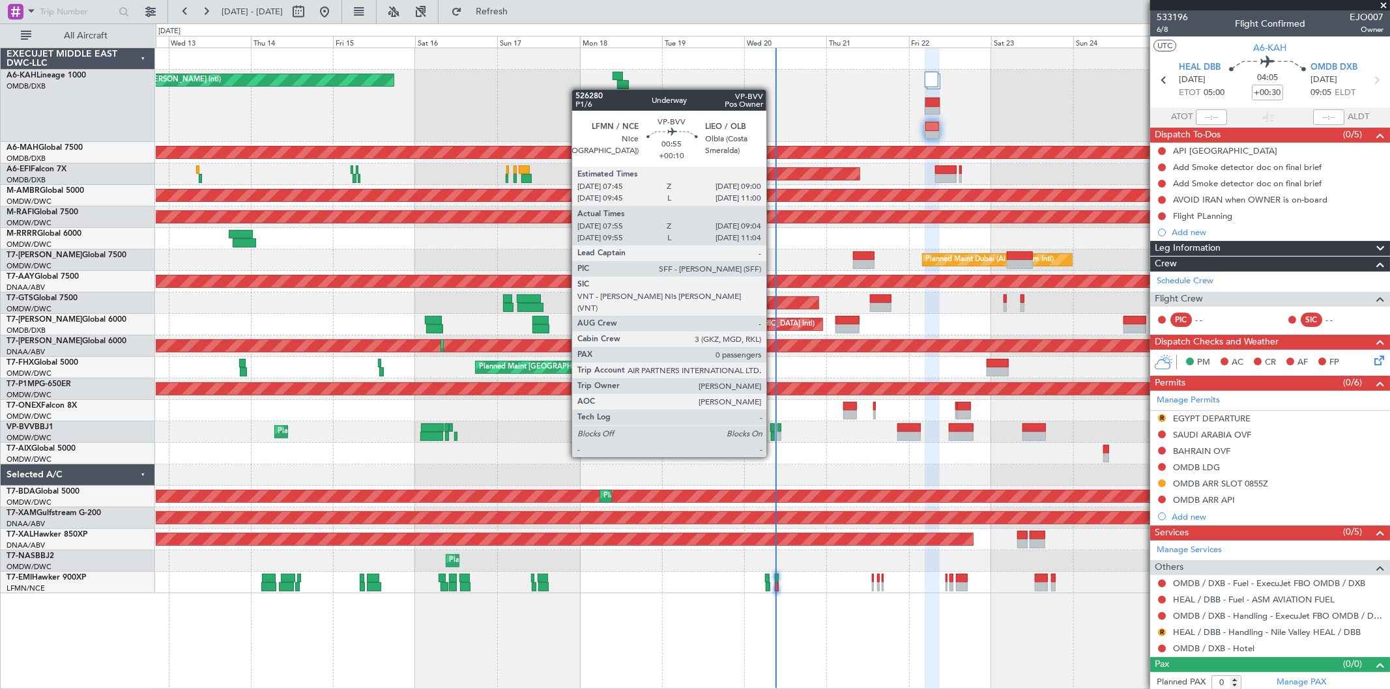
click at [773, 433] on div at bounding box center [773, 436] width 5 height 9
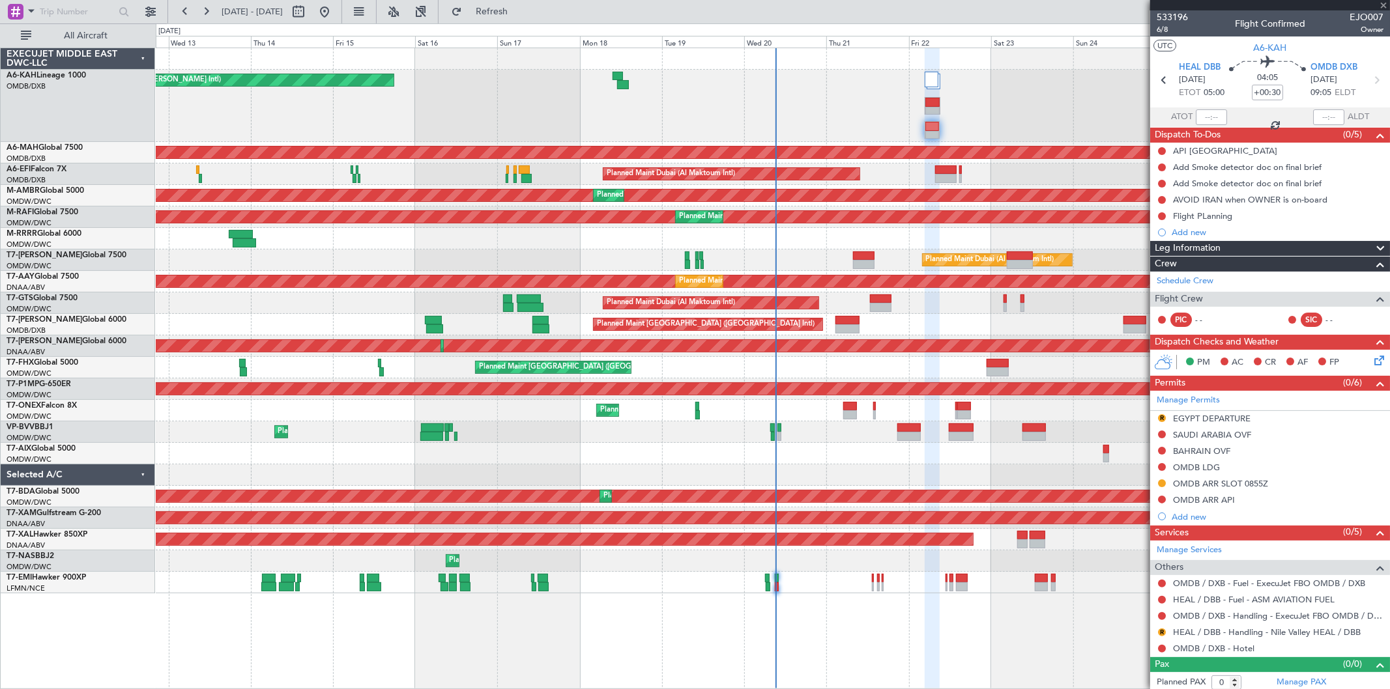
type input "+00:10"
type input "08:10"
type input "08:59"
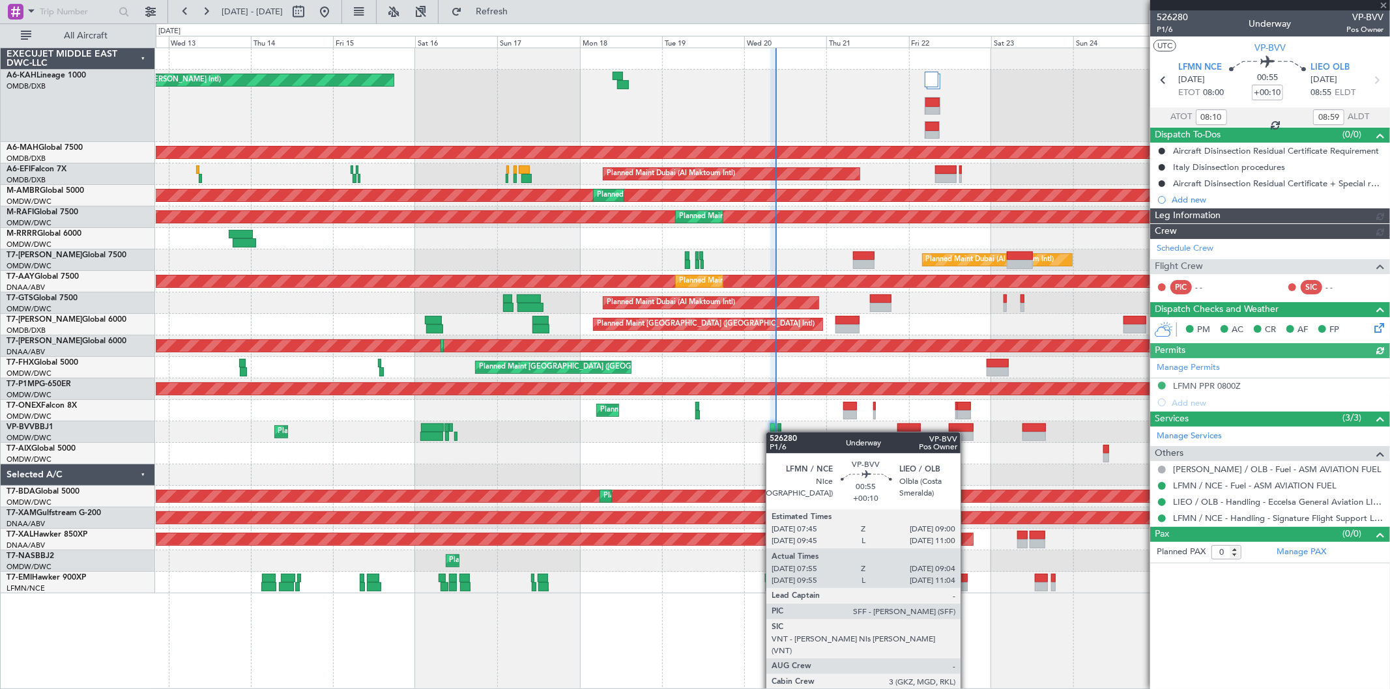
type input "[PERSON_NAME] (SYS)"
type input "7006"
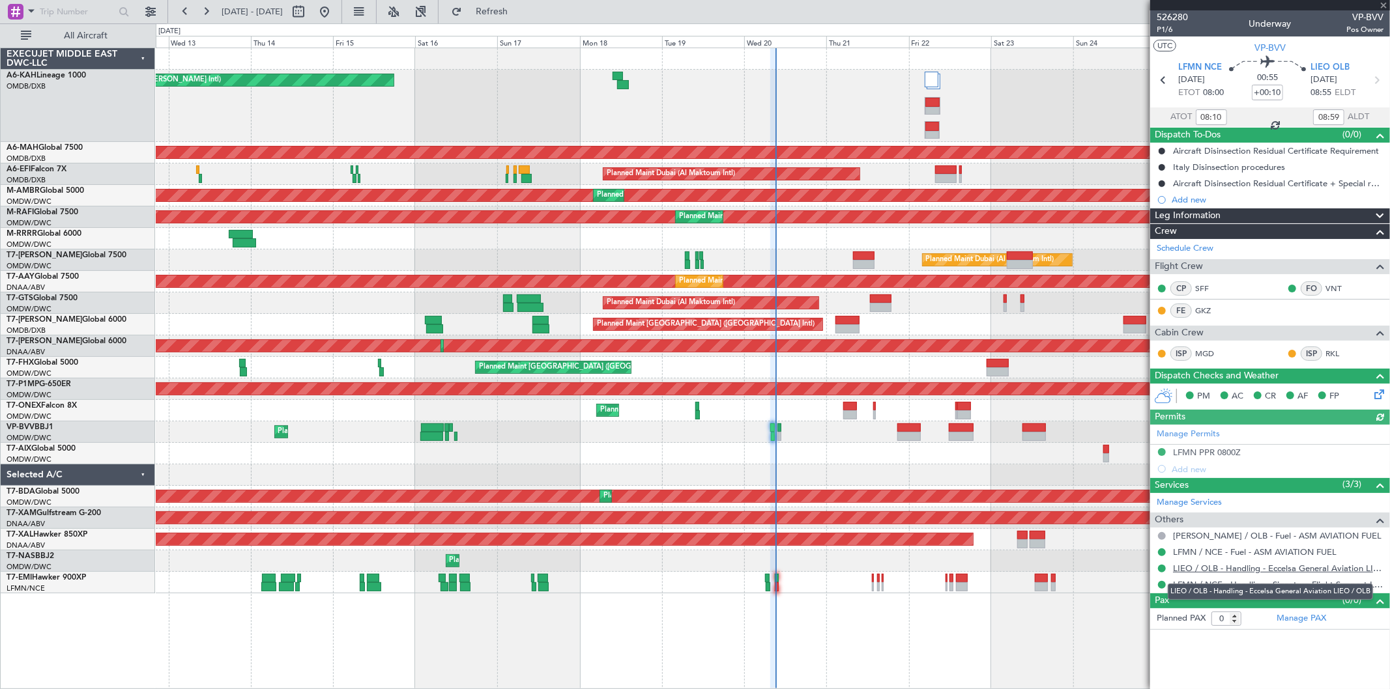
click at [1256, 563] on link "LIEO / OLB - Handling - Eccelsa General Aviation LIEO / OLB" at bounding box center [1278, 568] width 210 height 11
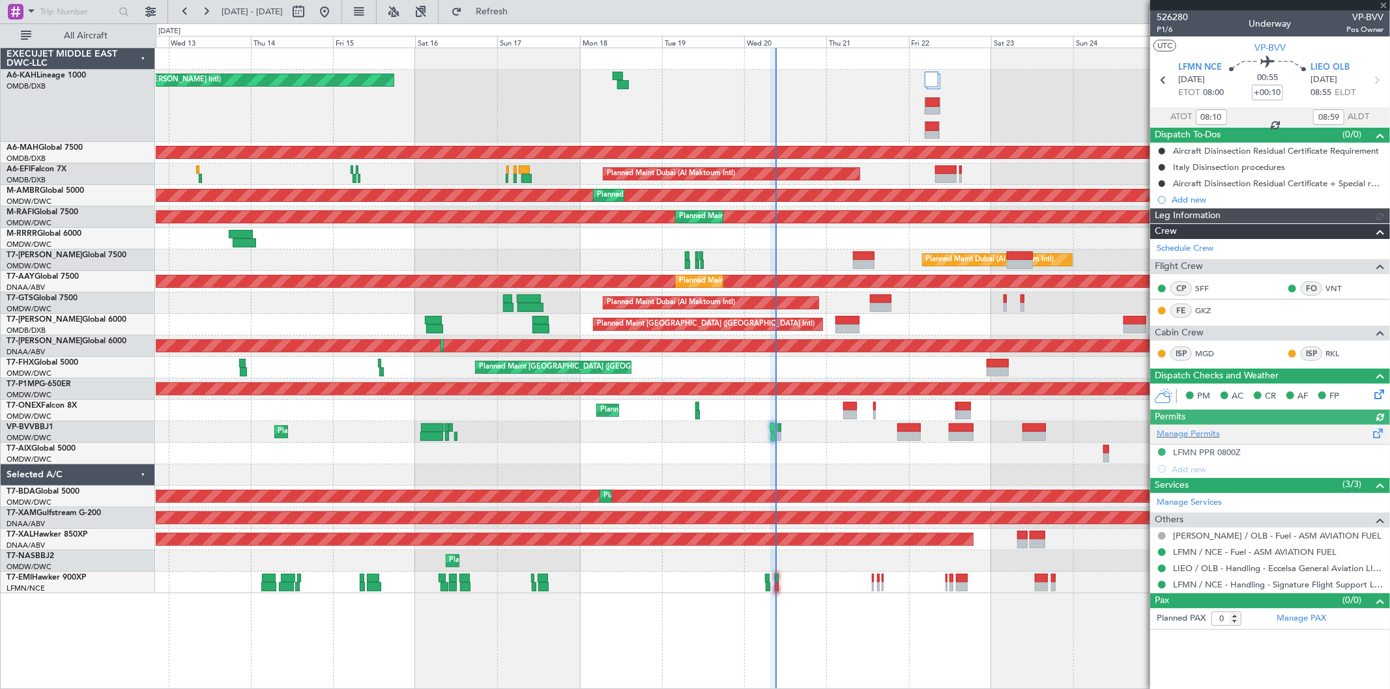
type input "[PERSON_NAME] (SYS)"
type input "7006"
click at [1281, 44] on span "VP-BVV" at bounding box center [1269, 48] width 31 height 14
type input "[PERSON_NAME] (SYS)"
type input "7006"
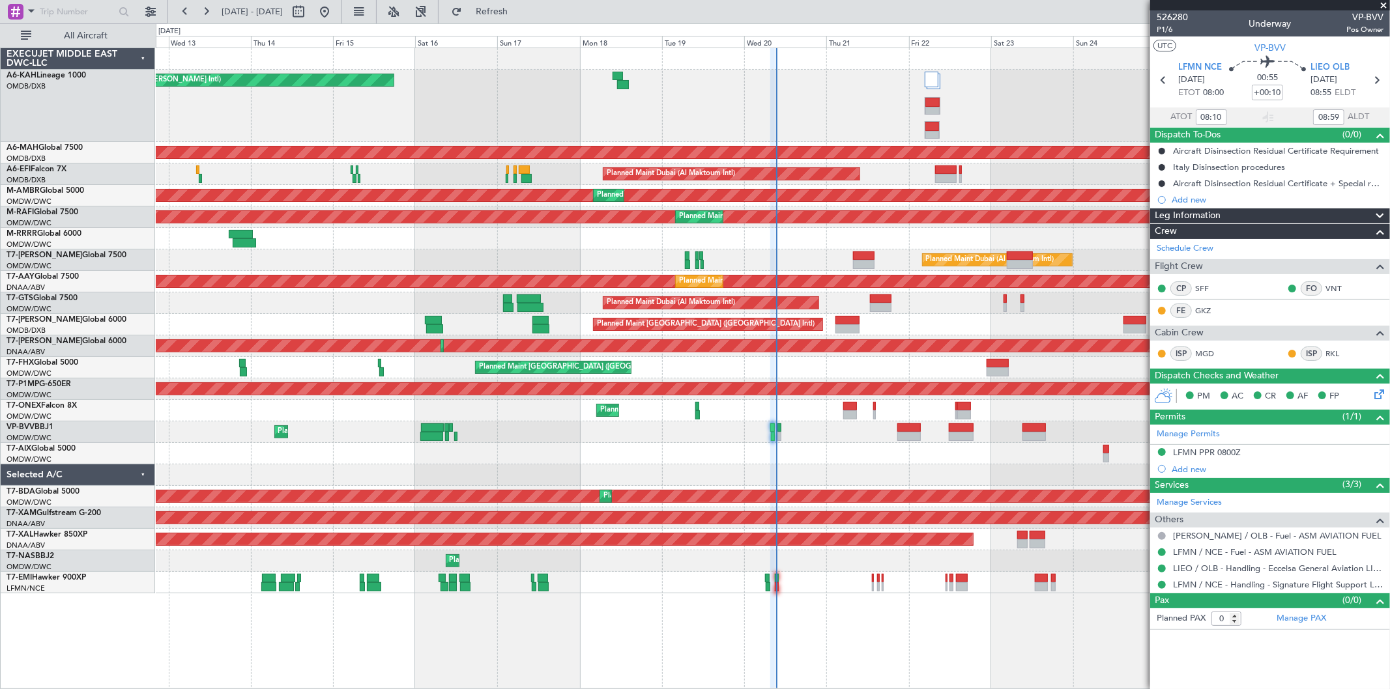
click at [672, 452] on div at bounding box center [773, 454] width 1234 height 22
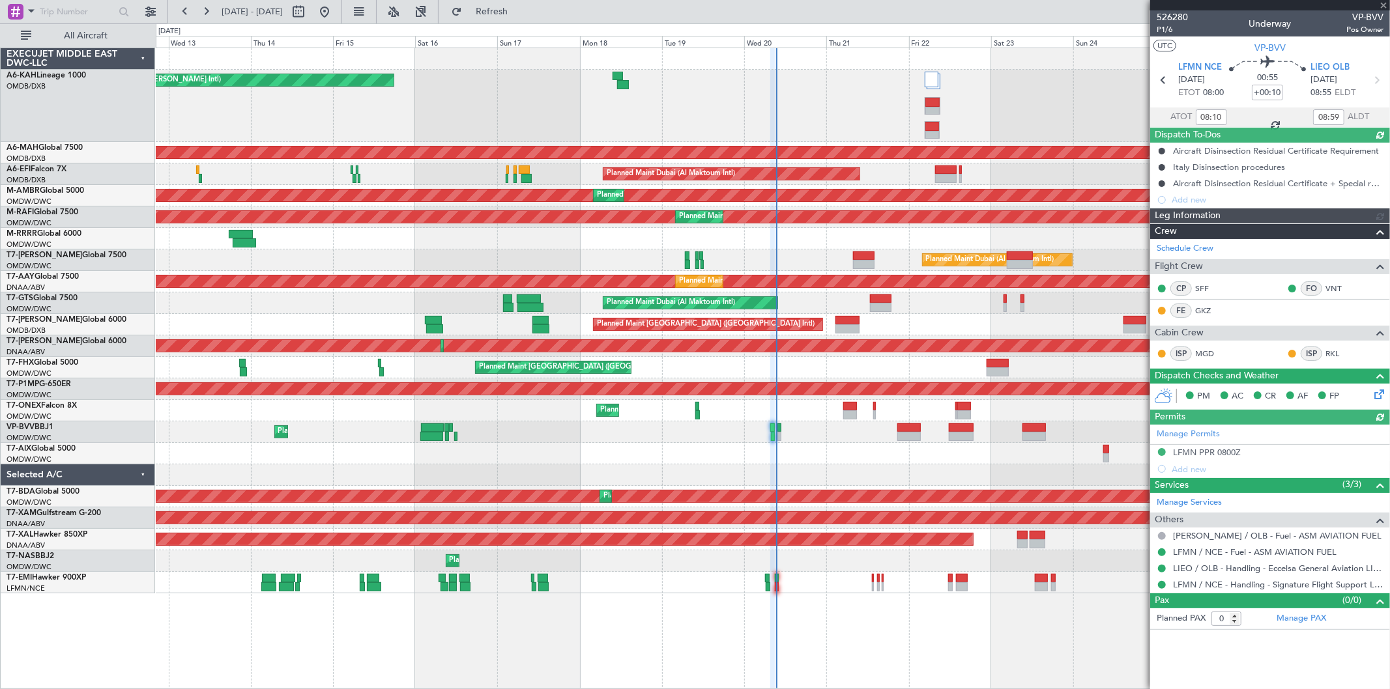
type input "[PERSON_NAME] (SYS)"
type input "7006"
type input "[PERSON_NAME] (SYS)"
type input "7006"
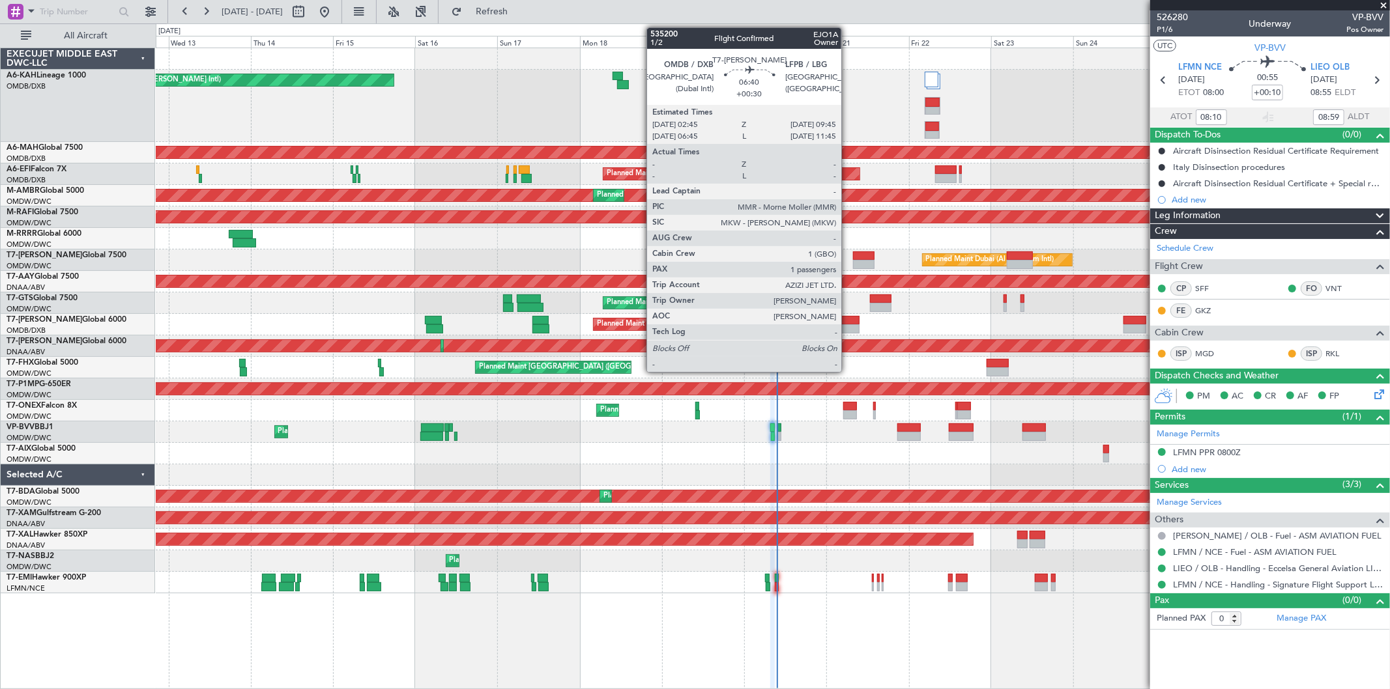
click at [848, 328] on div at bounding box center [847, 329] width 24 height 9
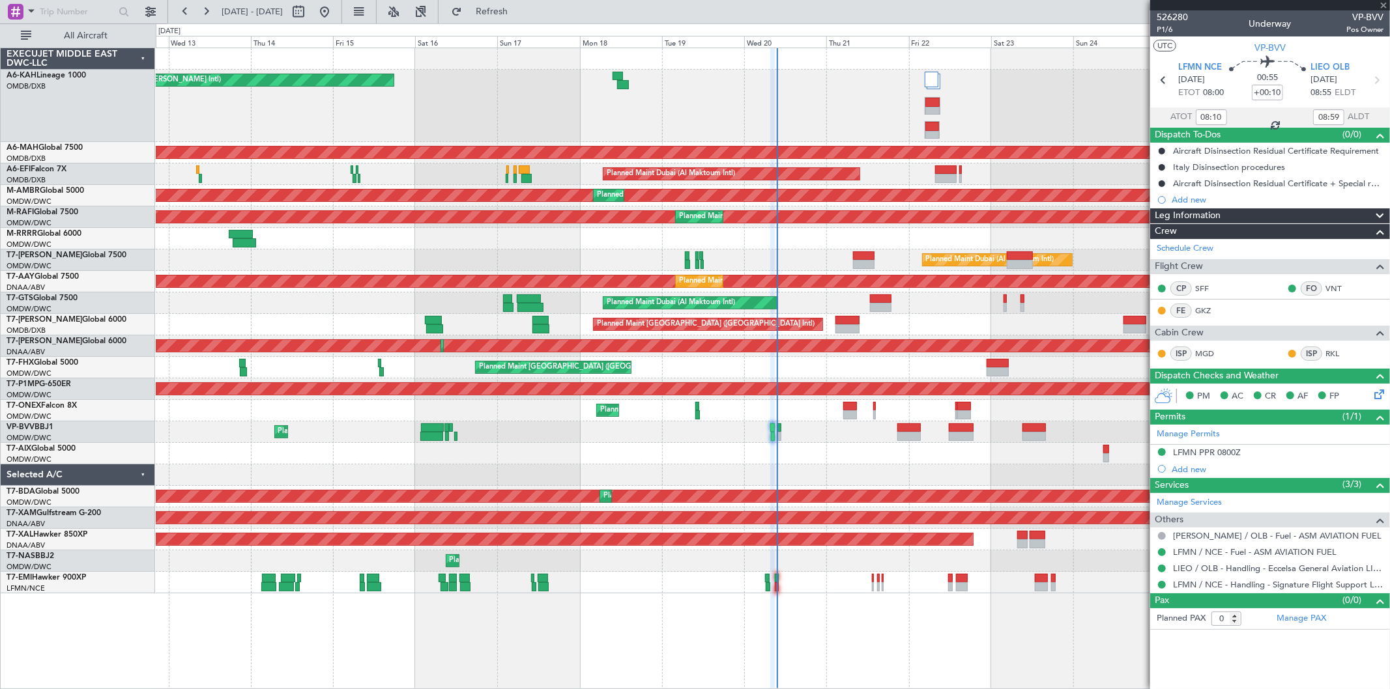
type input "+00:30"
type input "1"
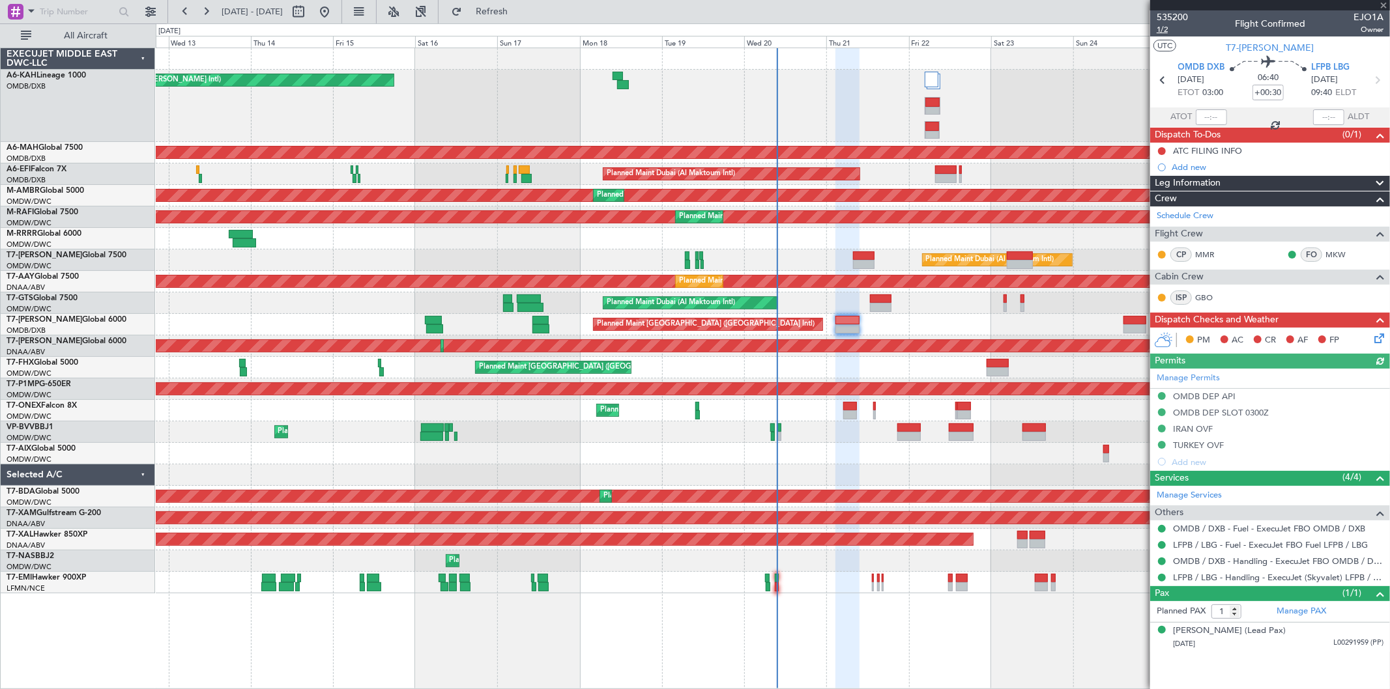
click at [1163, 27] on span "1/2" at bounding box center [1172, 29] width 31 height 11
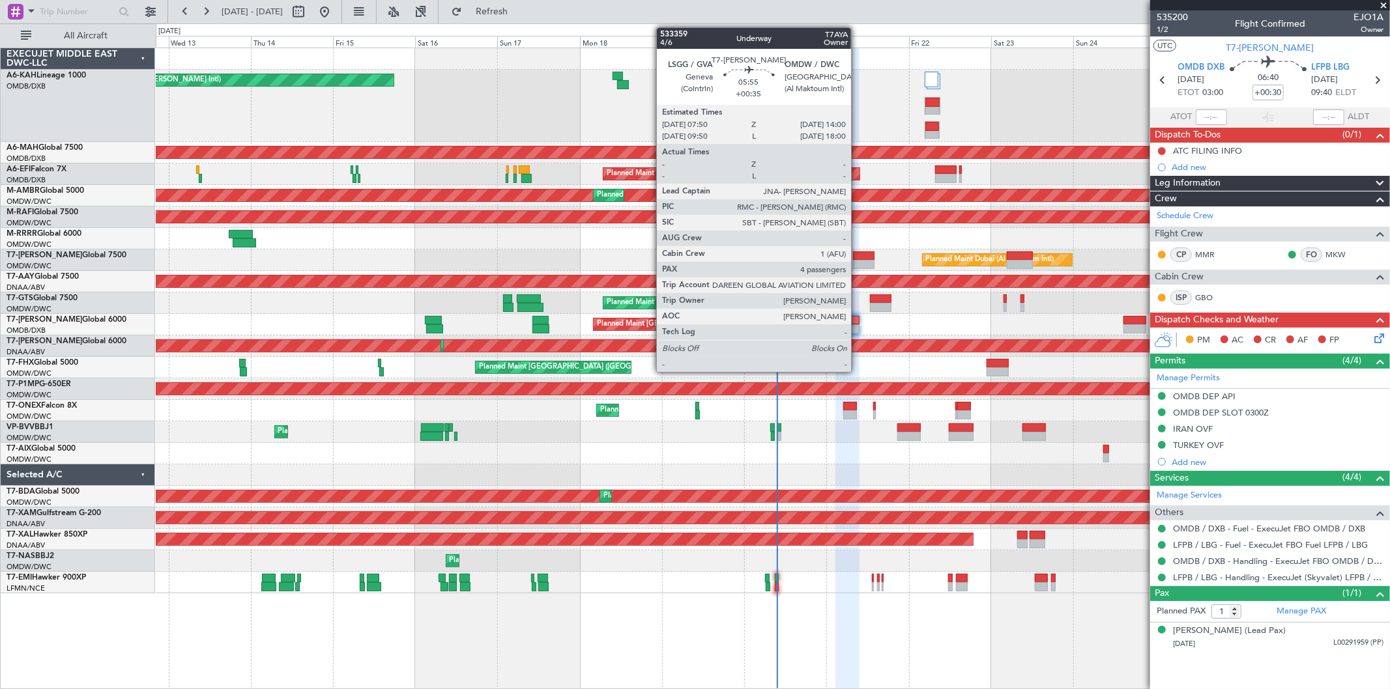
click at [858, 257] on div at bounding box center [864, 256] width 22 height 9
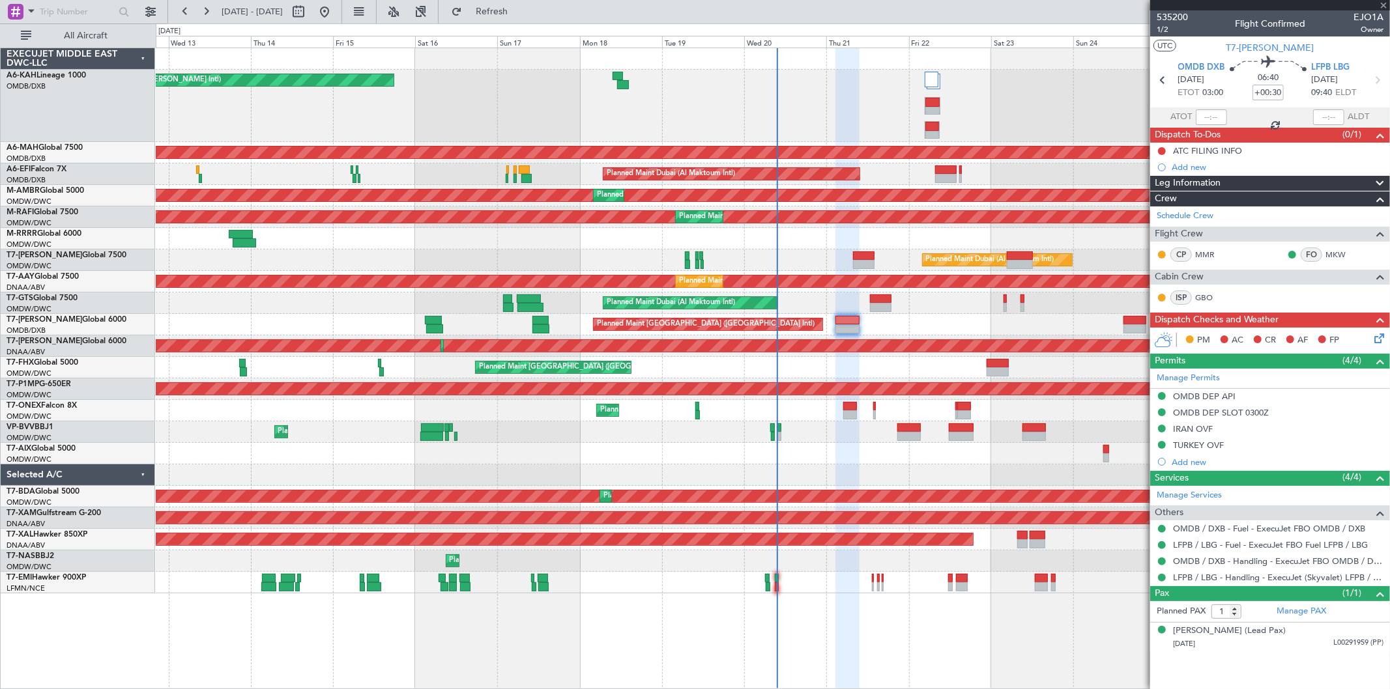
type input "+00:35"
type input "4"
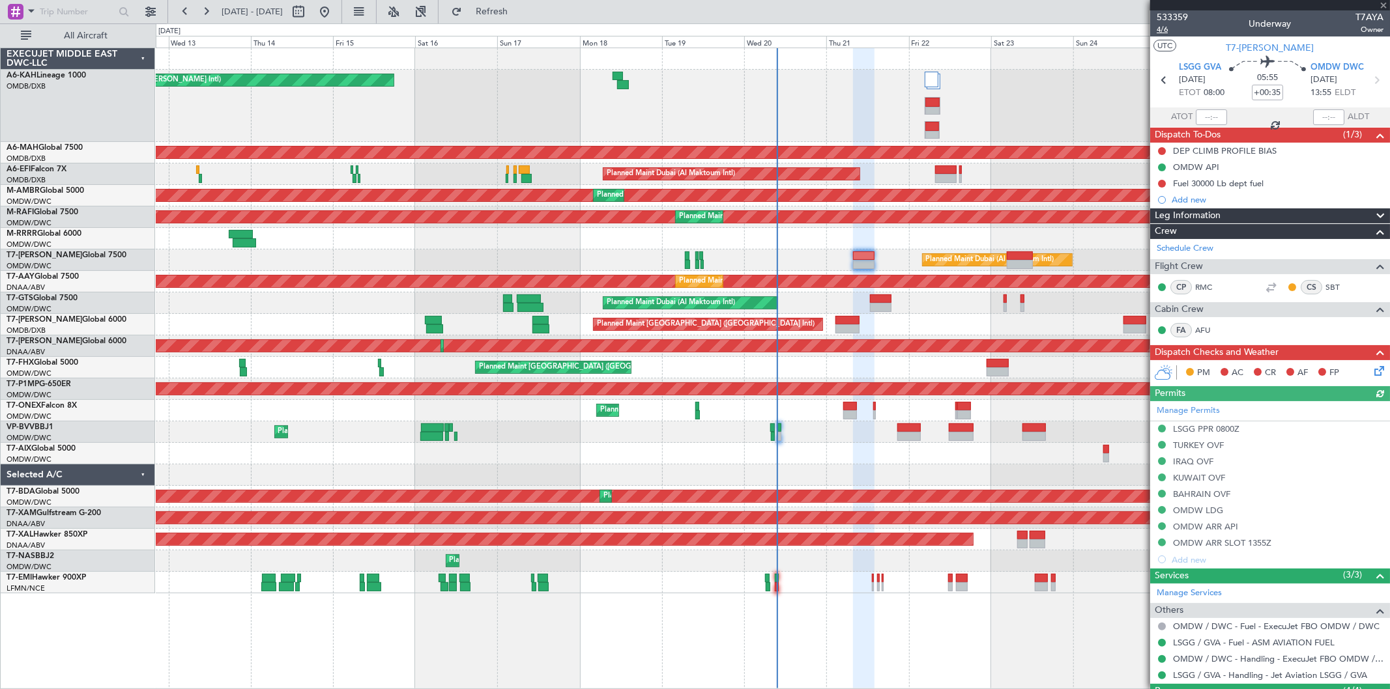
click at [1163, 31] on span "4/6" at bounding box center [1172, 29] width 31 height 11
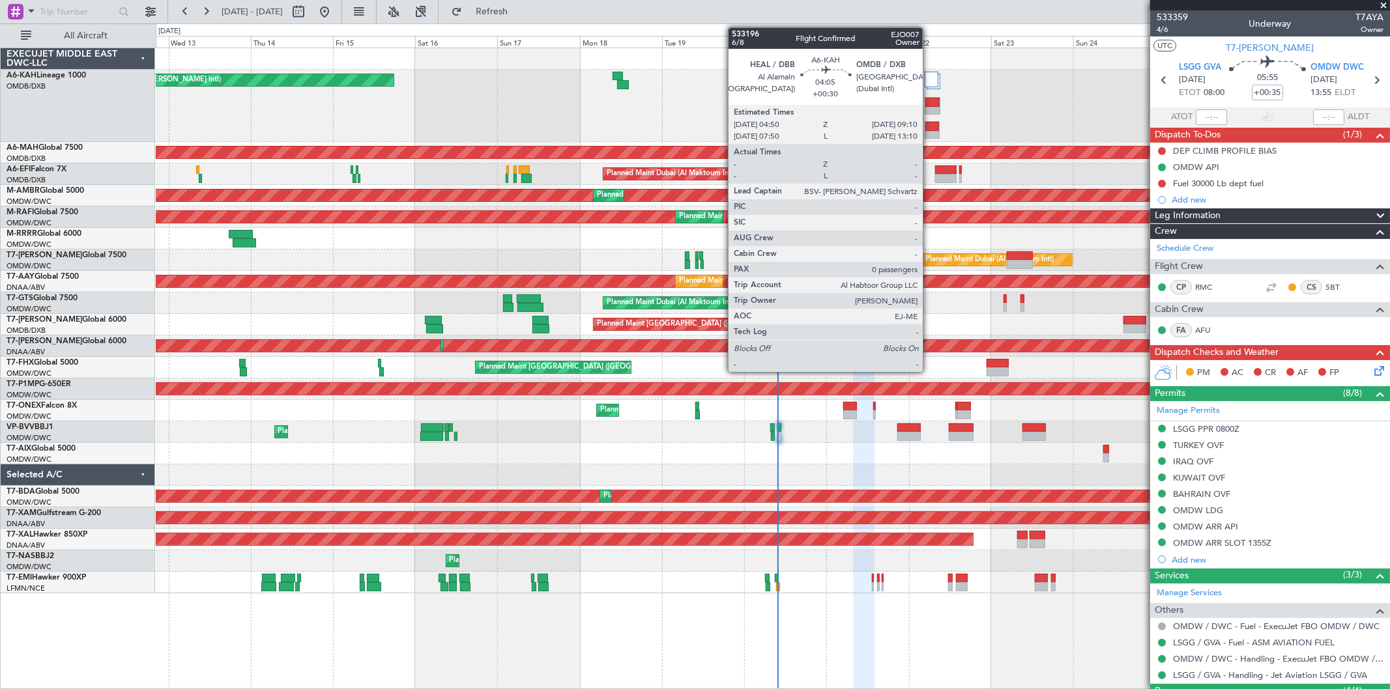
click at [929, 132] on div at bounding box center [932, 135] width 14 height 9
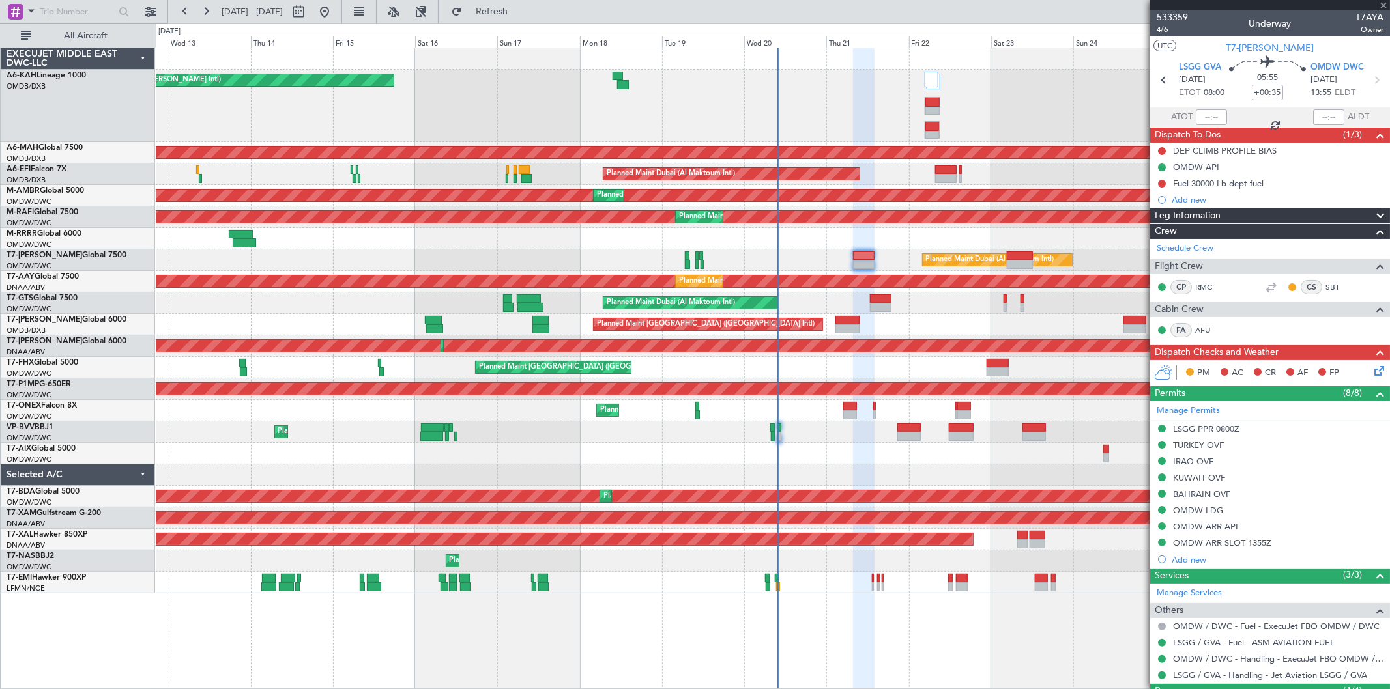
type input "+00:30"
type input "0"
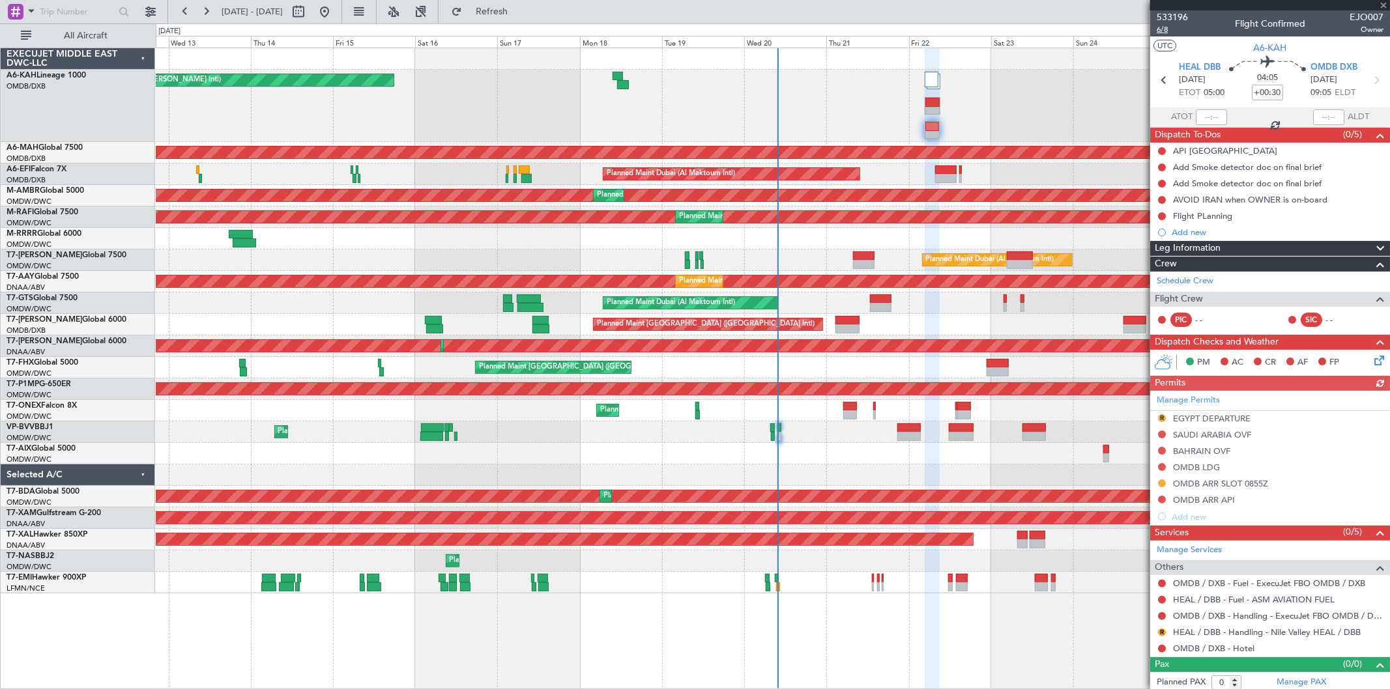
click at [1162, 27] on span "6/8" at bounding box center [1172, 29] width 31 height 11
click at [519, 8] on span "Refresh" at bounding box center [492, 11] width 55 height 9
click at [1245, 486] on div "OMDB ARR SLOT 0855Z" at bounding box center [1220, 483] width 95 height 11
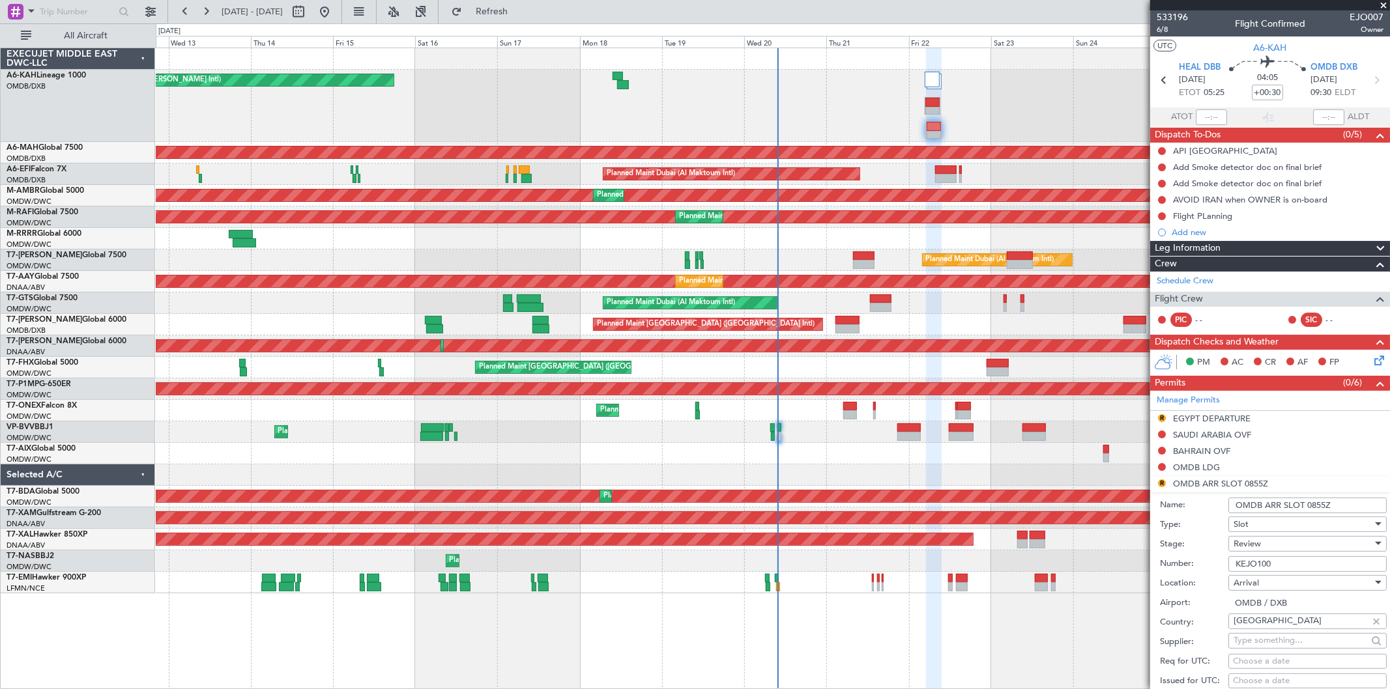
drag, startPoint x: 1342, startPoint y: 499, endPoint x: 1307, endPoint y: 499, distance: 35.8
click at [1307, 499] on input "OMDB ARR SLOT 0855Z" at bounding box center [1307, 506] width 158 height 16
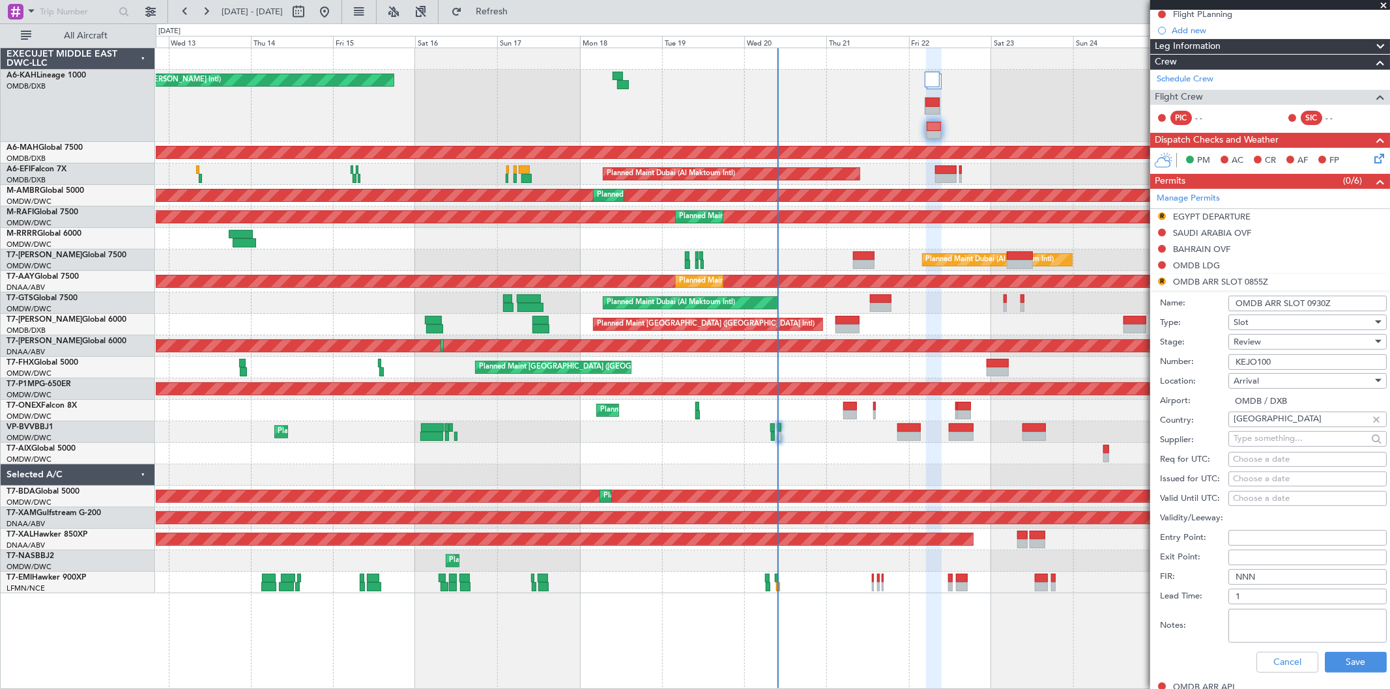
scroll to position [217, 0]
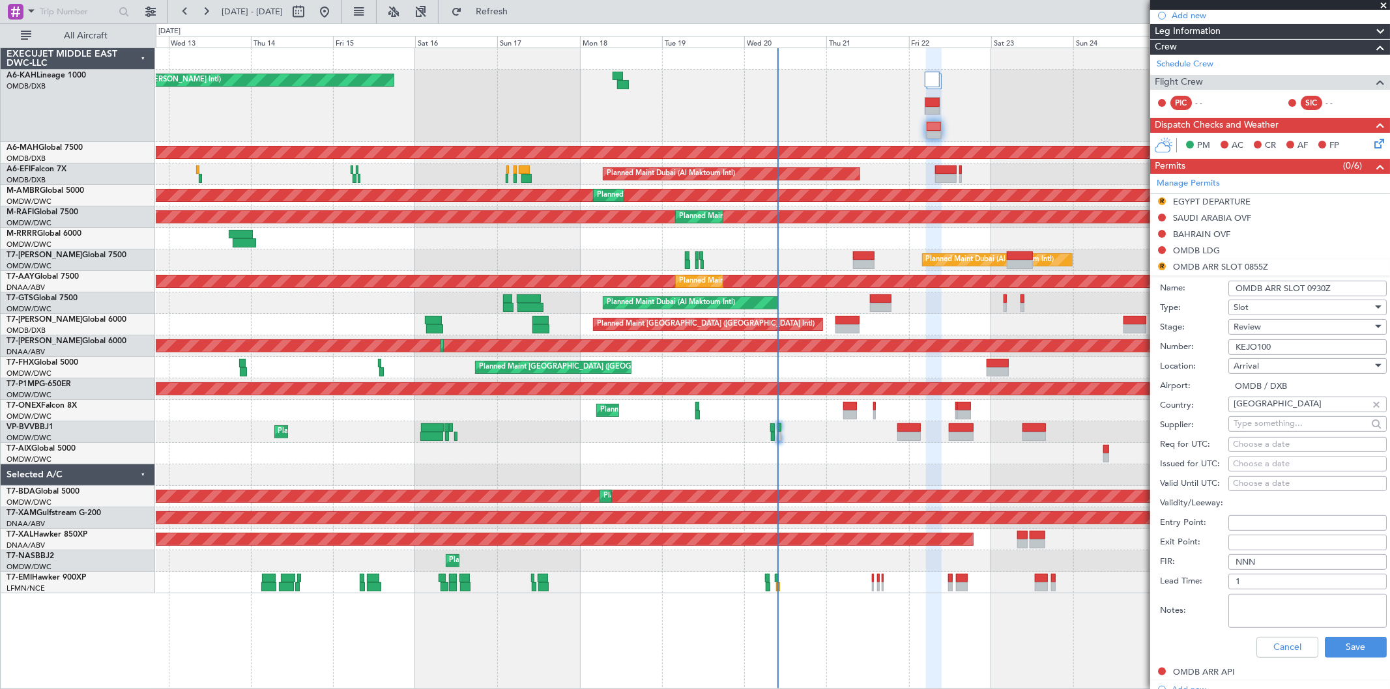
type input "OMDB ARR SLOT 0930Z"
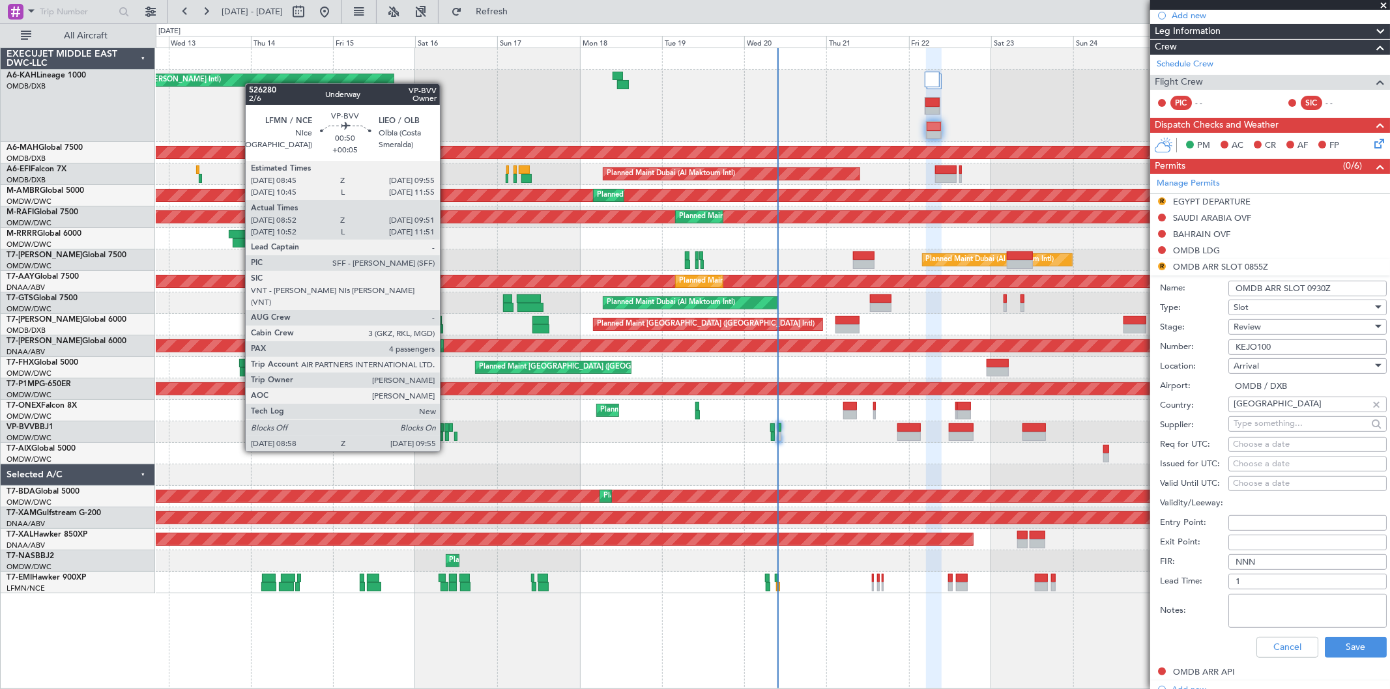
click at [446, 427] on div at bounding box center [446, 428] width 5 height 9
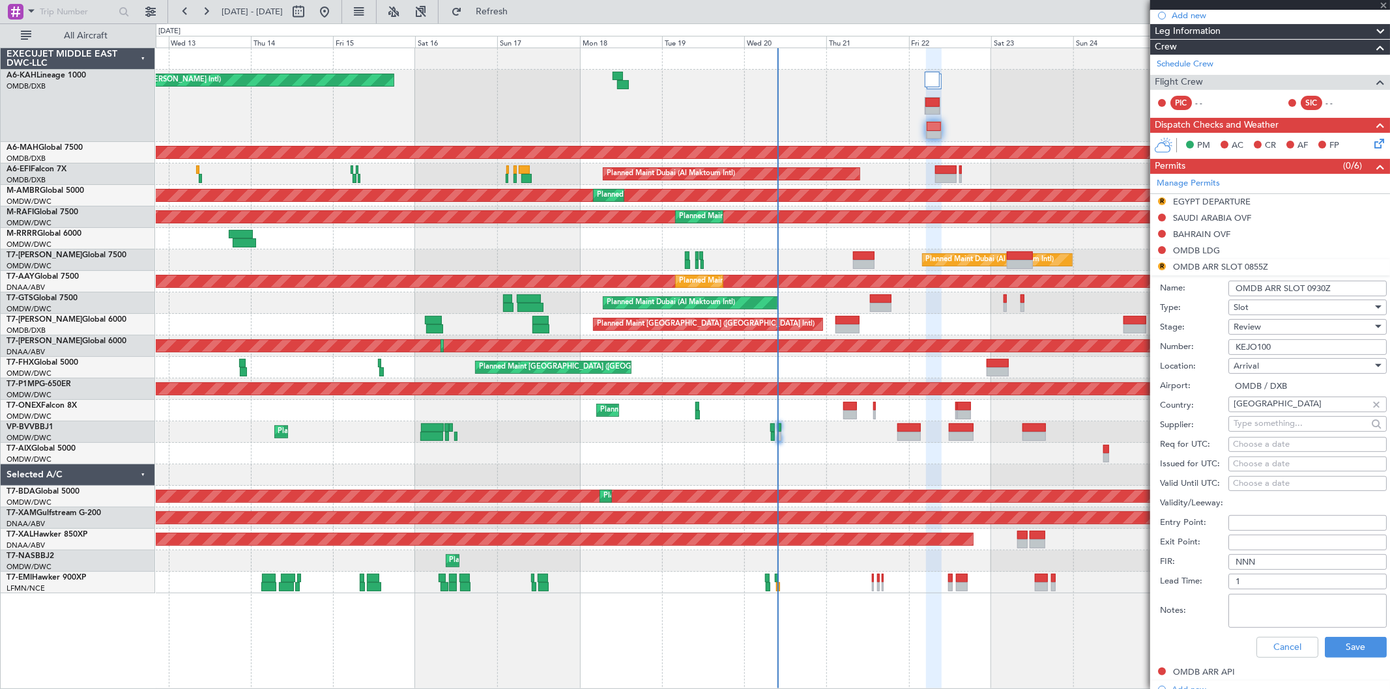
type input "+00:05"
type input "09:07"
type input "09:46"
type input "4"
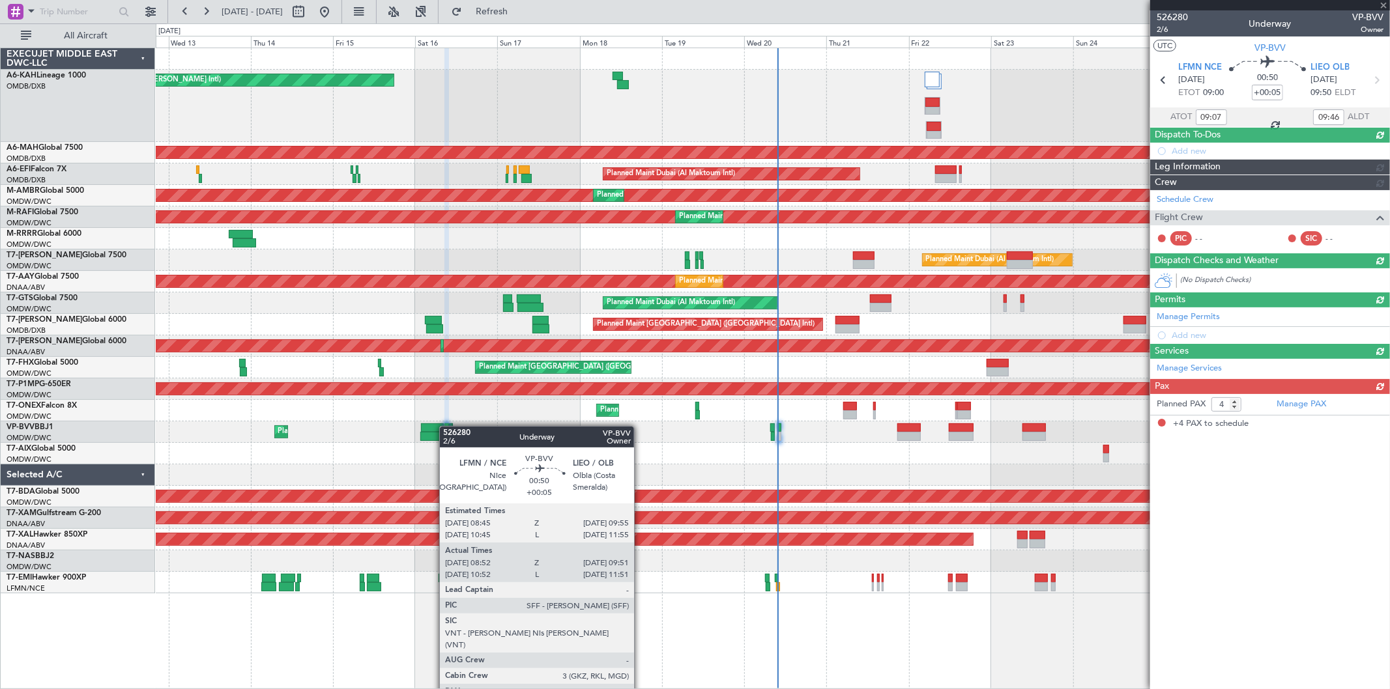
scroll to position [0, 0]
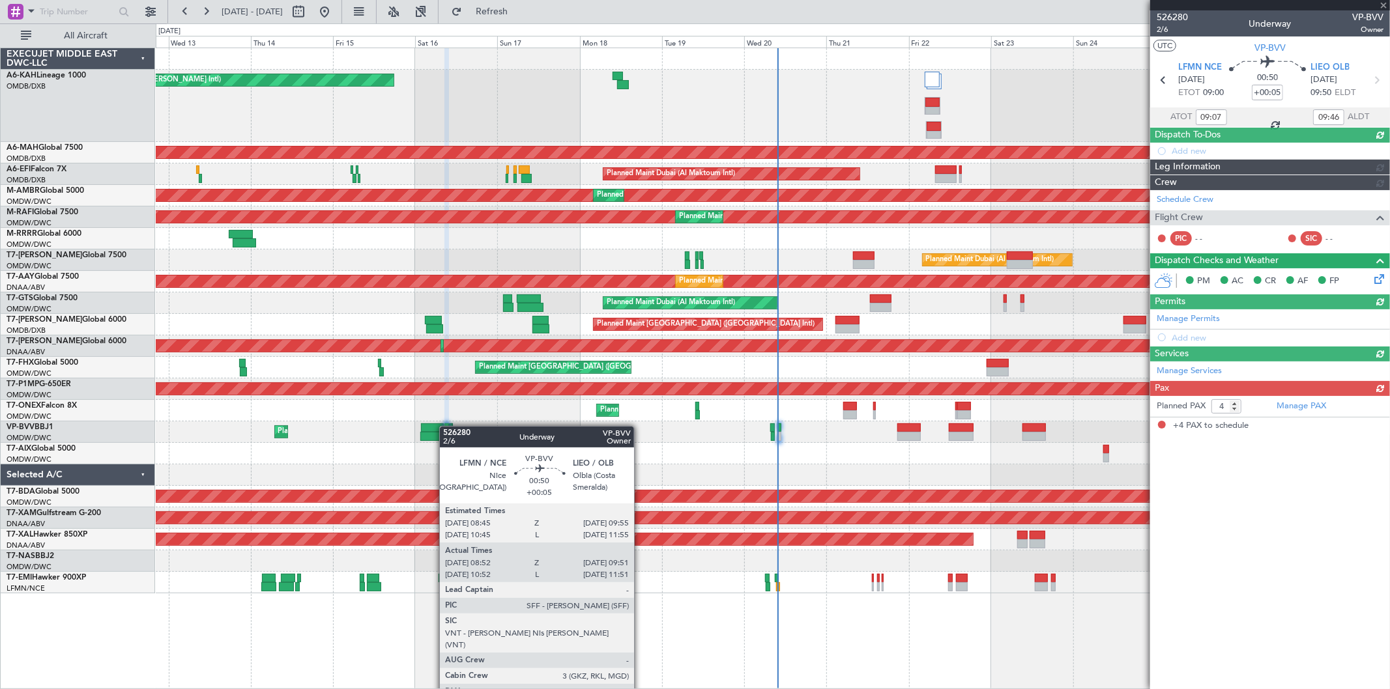
type input "Dherander Fithani (DHF)"
type input "6970"
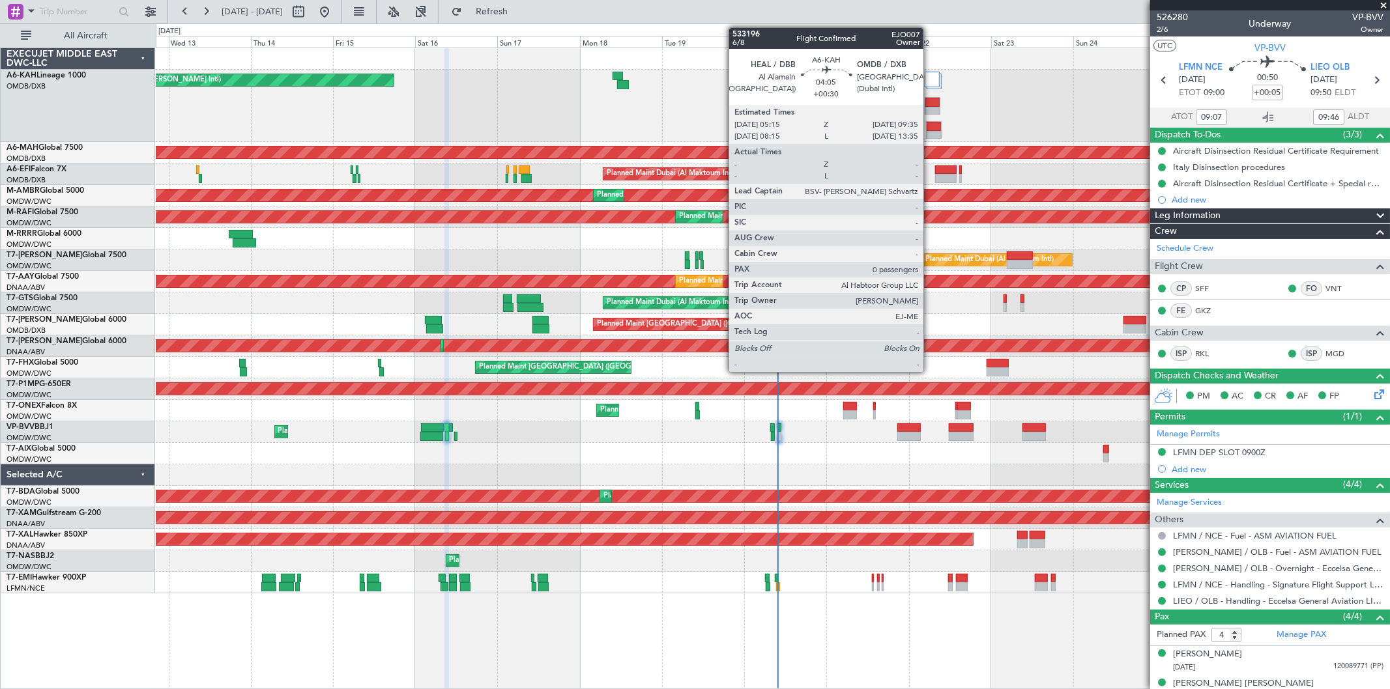
click at [930, 126] on div at bounding box center [934, 126] width 14 height 9
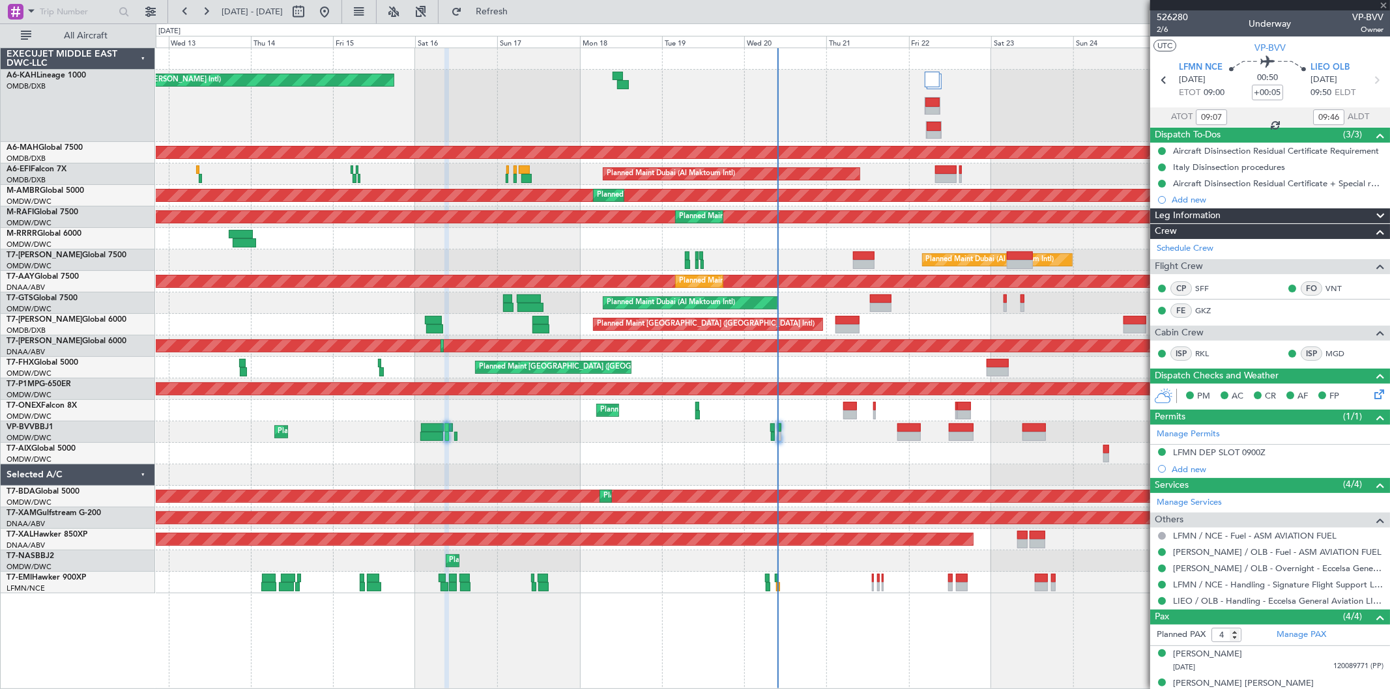
type input "+00:30"
type input "0"
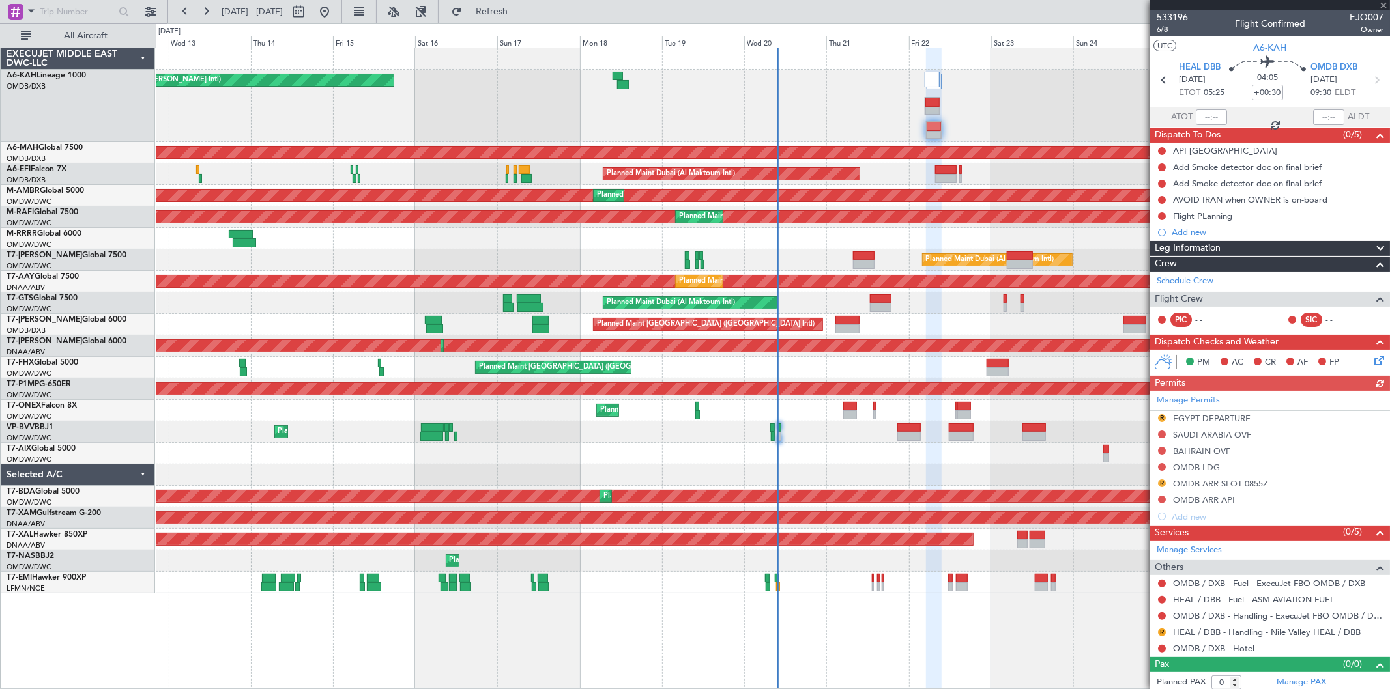
scroll to position [4, 0]
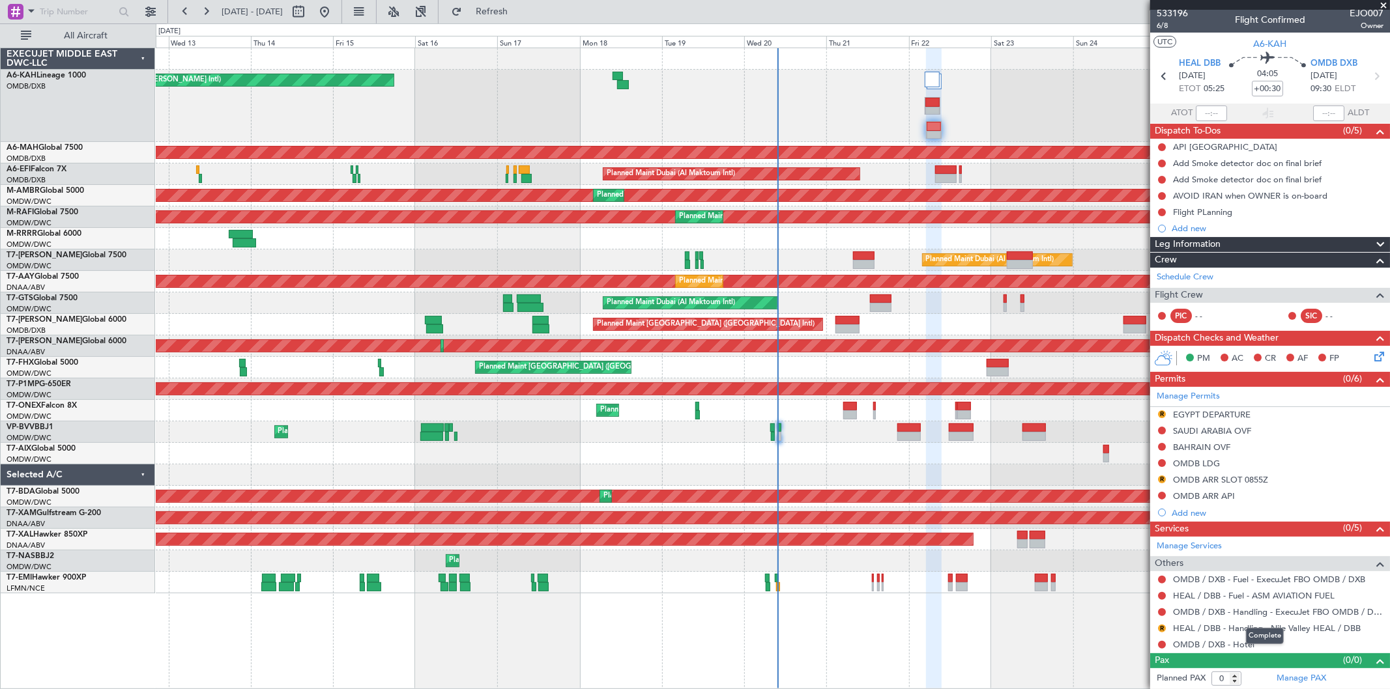
click at [1245, 627] on mat-tooltip-component "Complete" at bounding box center [1265, 636] width 56 height 35
click at [1232, 480] on div "OMDB ARR SLOT 0855Z" at bounding box center [1220, 479] width 95 height 11
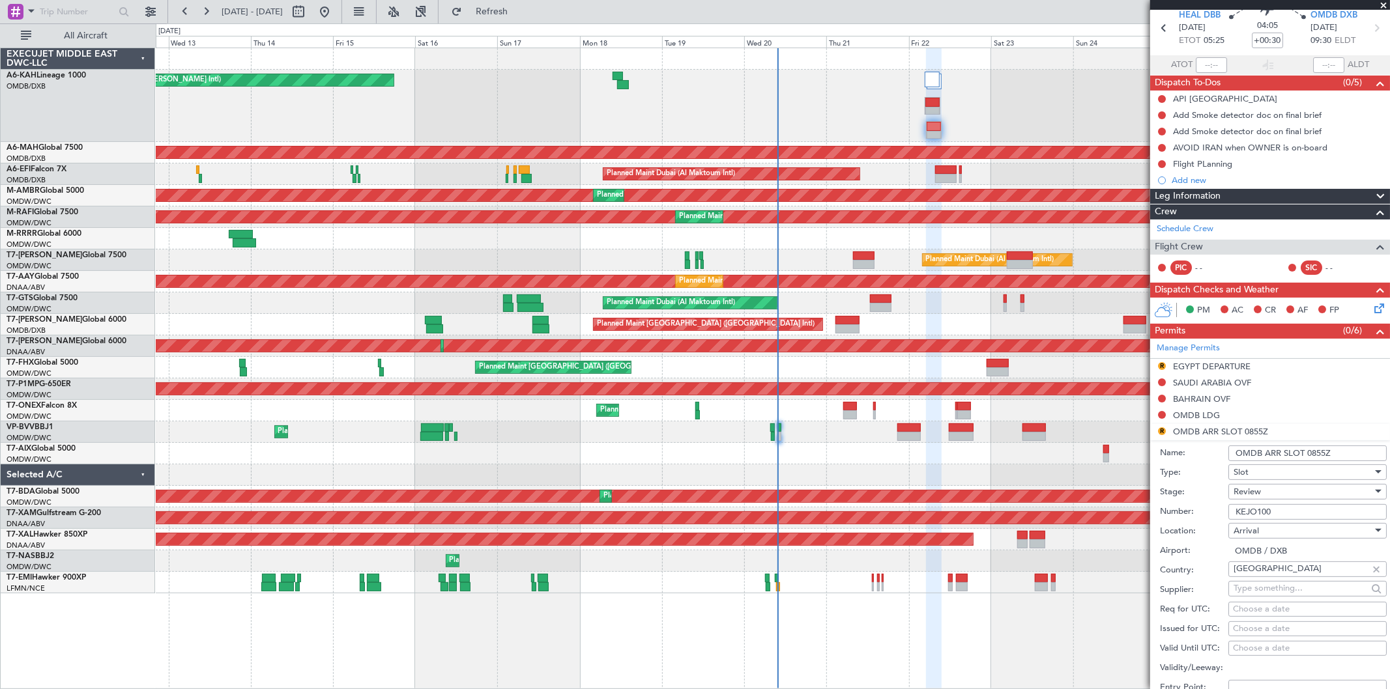
scroll to position [76, 0]
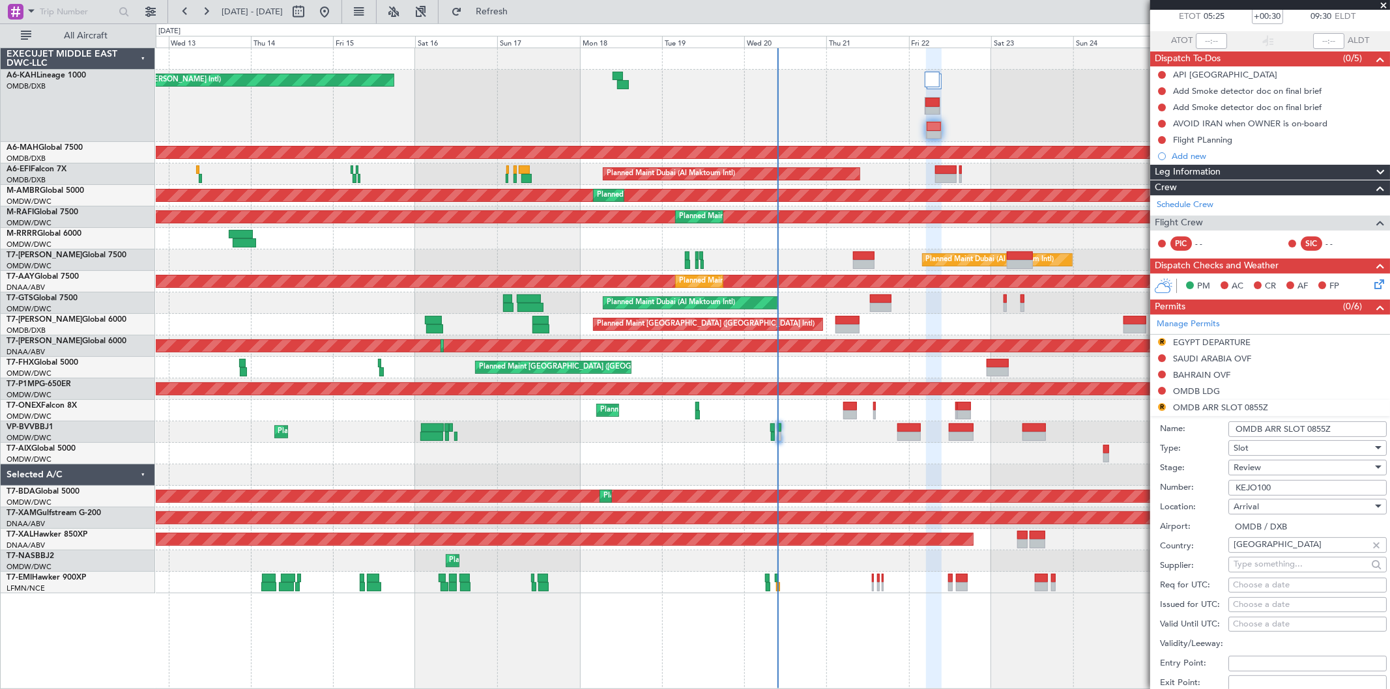
drag, startPoint x: 1342, startPoint y: 431, endPoint x: 1308, endPoint y: 439, distance: 35.4
click at [1308, 439] on form "Name: OMDB ARR SLOT 0855Z Type: Slot Stage: Review Number: KEJO100 Location: Ar…" at bounding box center [1270, 610] width 240 height 389
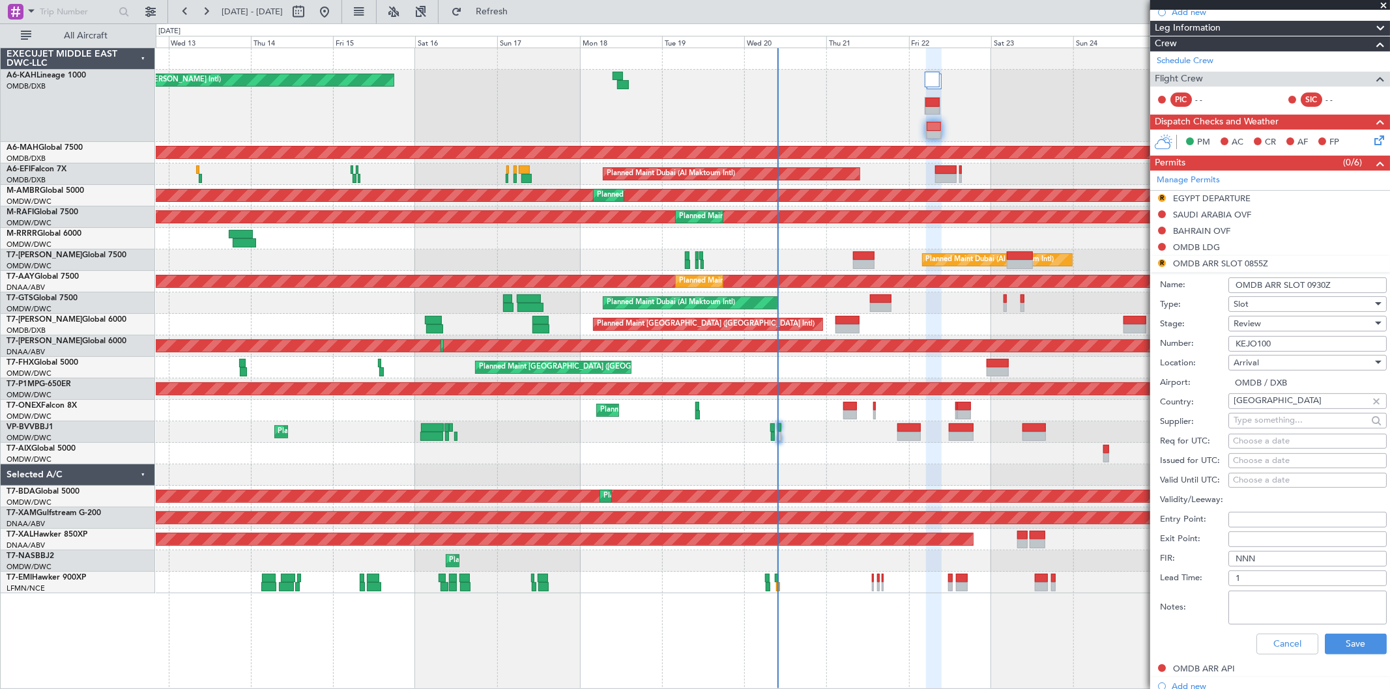
scroll to position [222, 0]
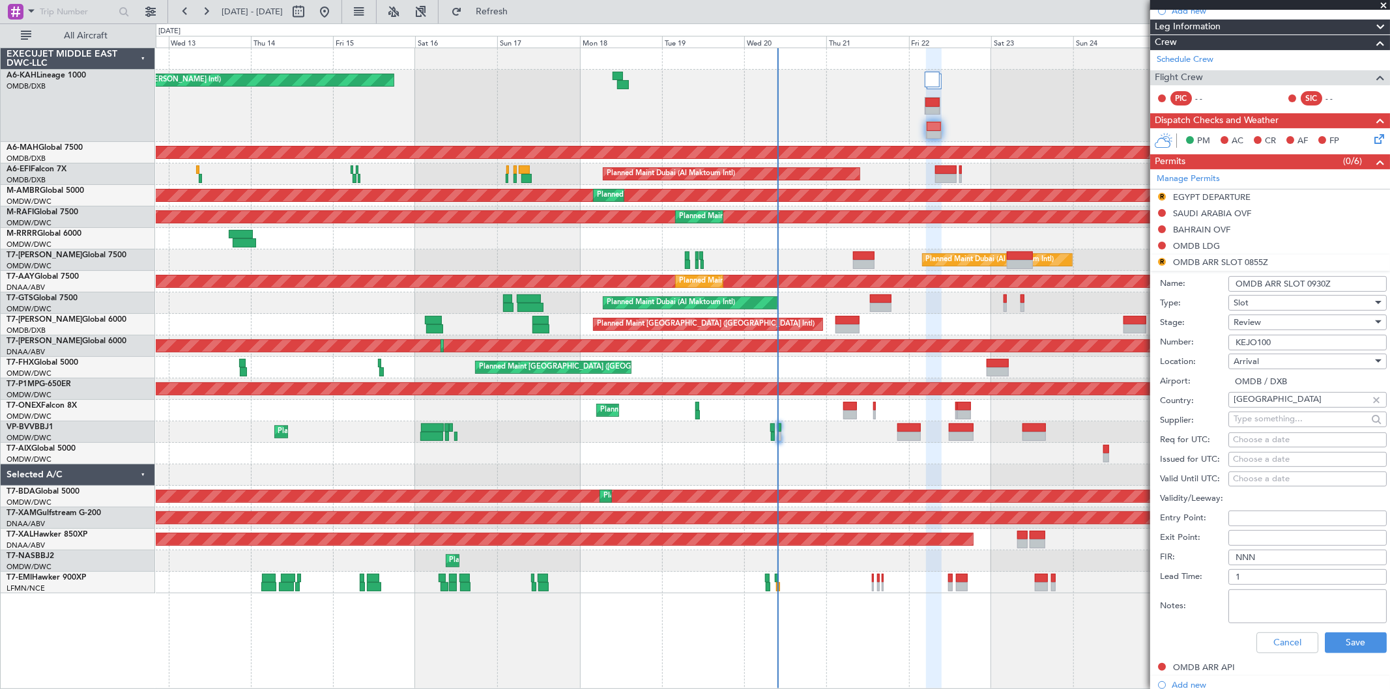
type input "OMDB ARR SLOT 0930Z"
click at [1256, 323] on span "Review" at bounding box center [1247, 323] width 27 height 12
click at [1251, 425] on span "Received OK" at bounding box center [1302, 428] width 136 height 20
click at [1247, 457] on div "Choose a date" at bounding box center [1307, 460] width 149 height 13
select select "8"
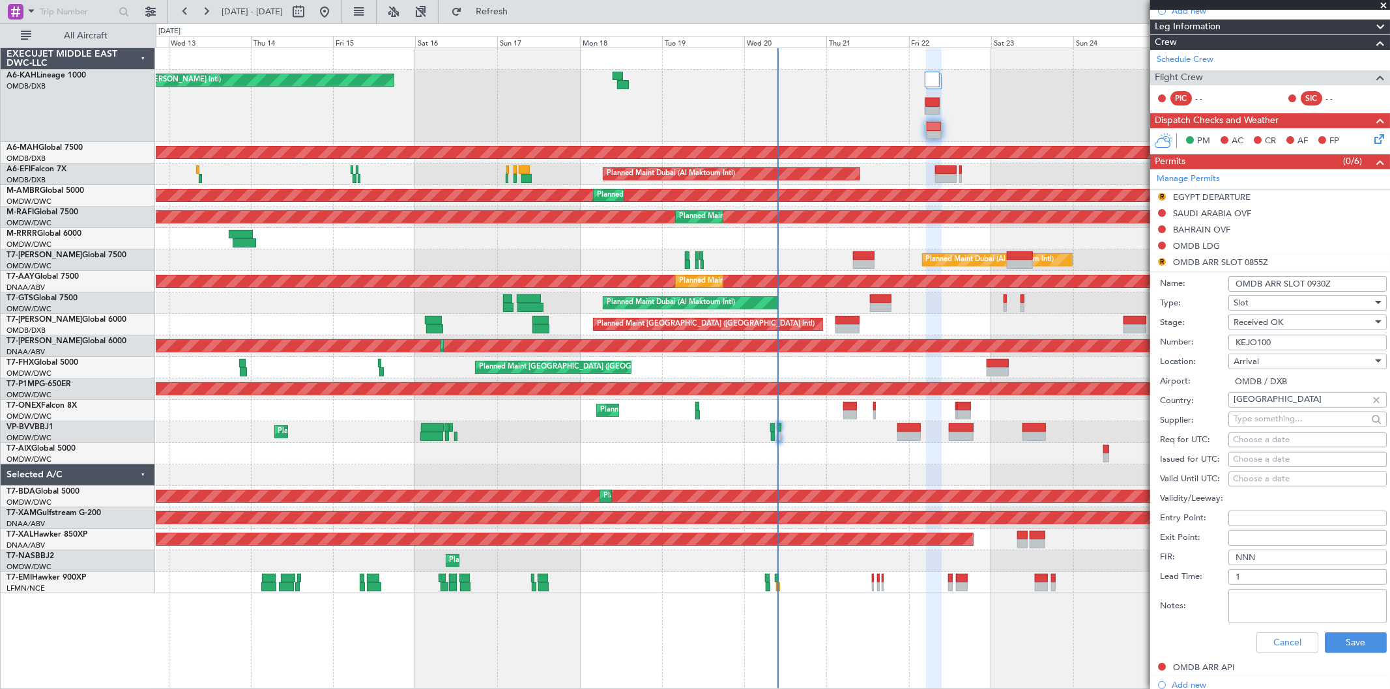
select select "2025"
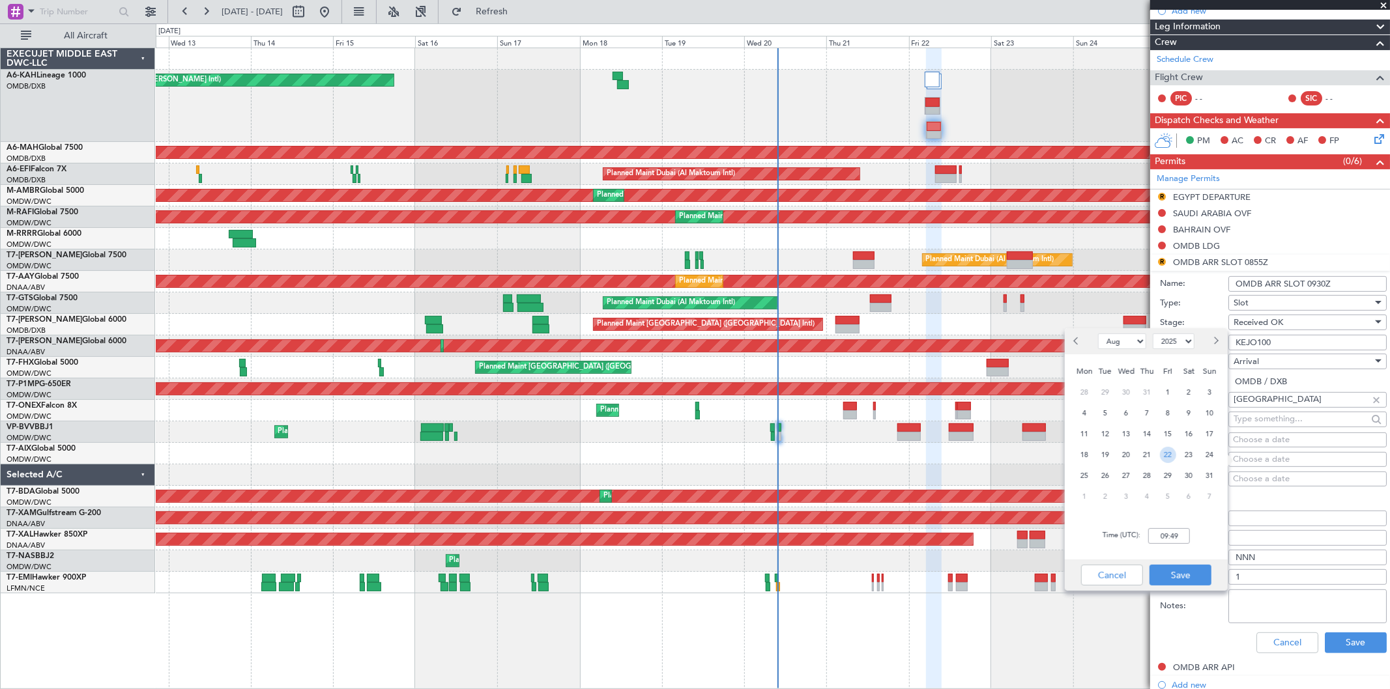
drag, startPoint x: 1169, startPoint y: 450, endPoint x: 1176, endPoint y: 504, distance: 53.9
click at [1168, 450] on span "22" at bounding box center [1168, 455] width 16 height 16
click at [1174, 541] on input "00:00" at bounding box center [1169, 536] width 42 height 16
type input "09:30"
click at [1184, 570] on button "Save" at bounding box center [1181, 575] width 62 height 21
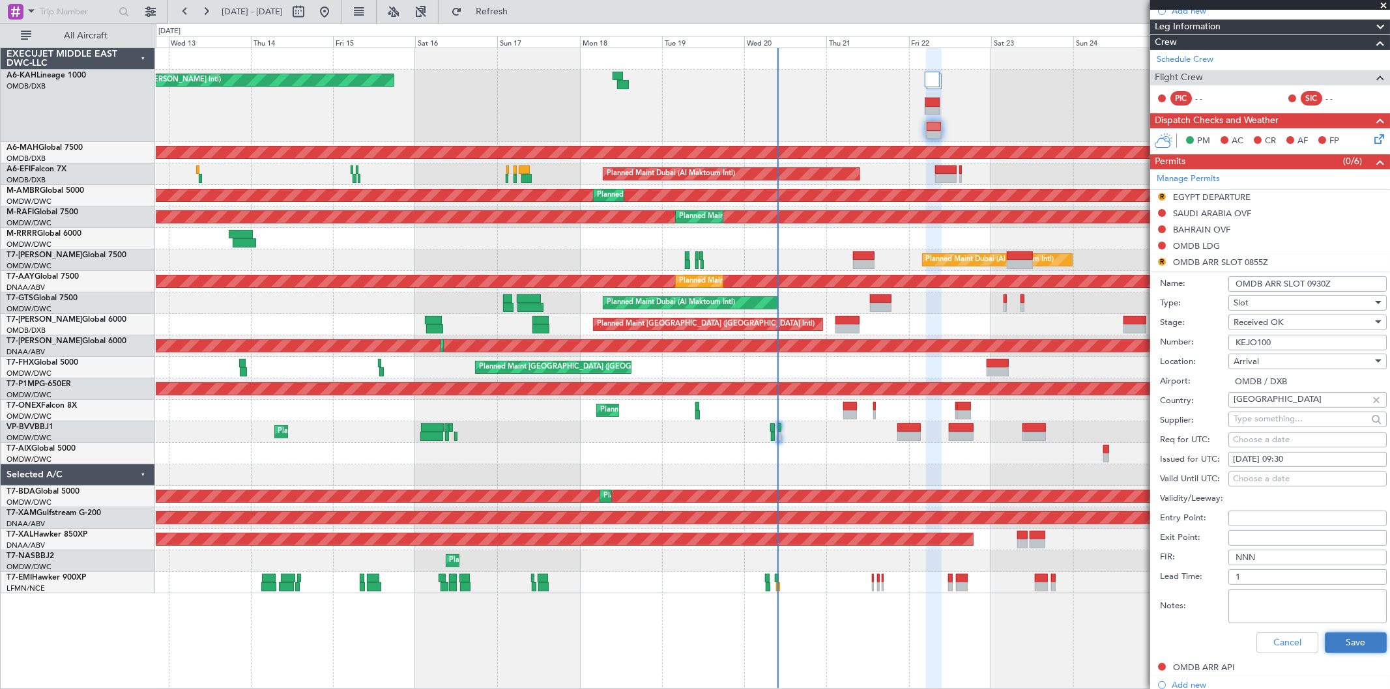
click at [1361, 640] on button "Save" at bounding box center [1356, 643] width 62 height 21
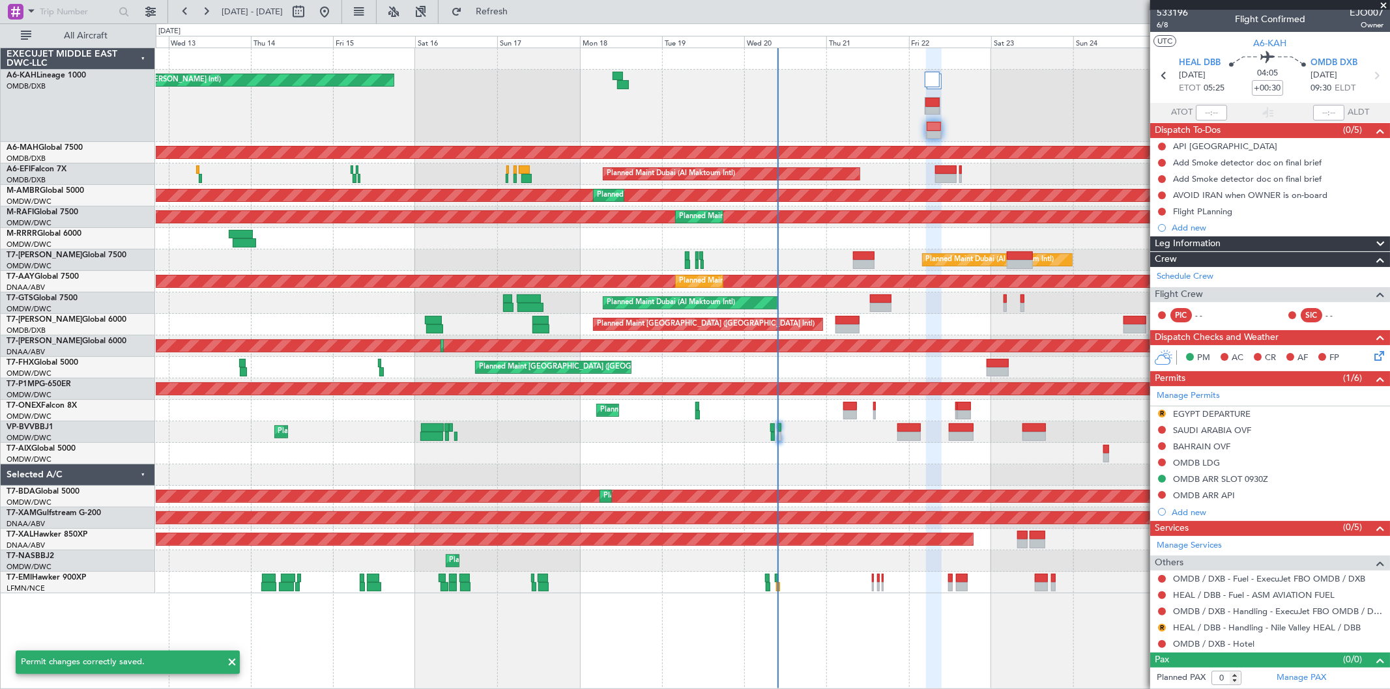
scroll to position [4, 0]
click at [1161, 609] on button at bounding box center [1162, 613] width 8 height 8
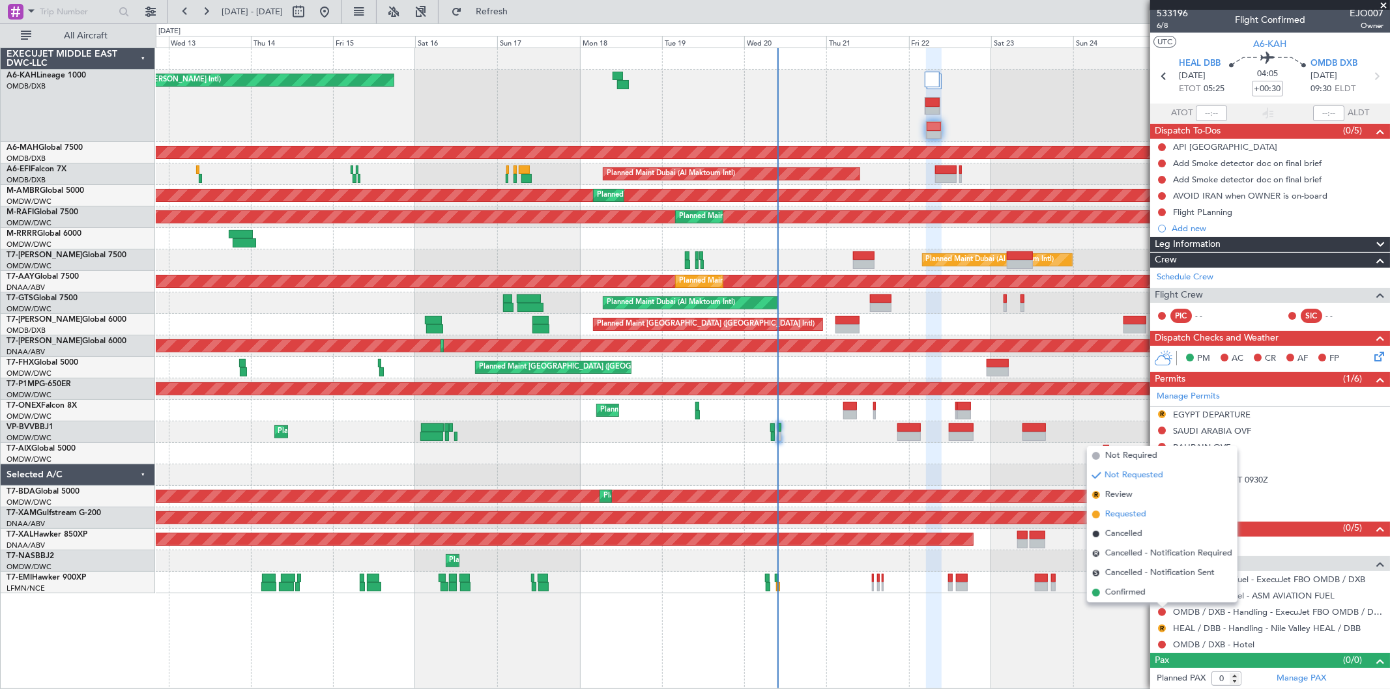
click at [1123, 518] on span "Requested" at bounding box center [1125, 514] width 41 height 13
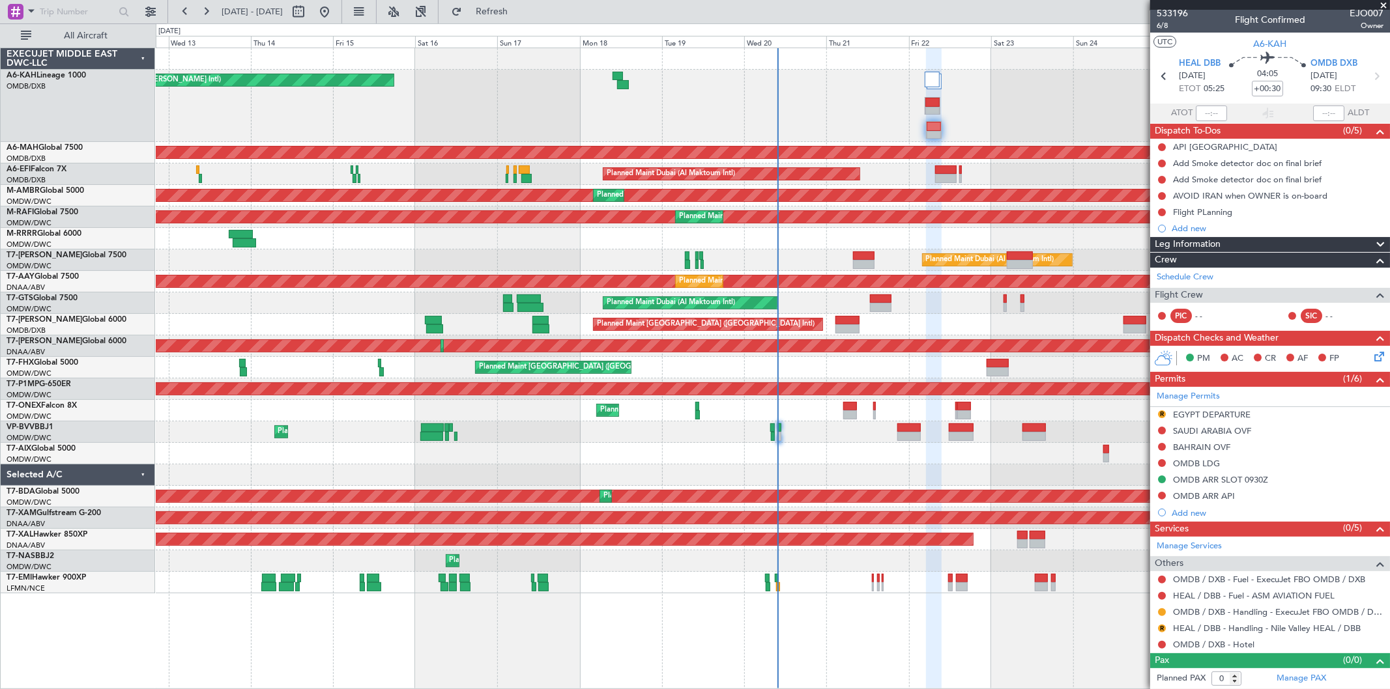
click at [1161, 613] on button at bounding box center [1162, 613] width 8 height 8
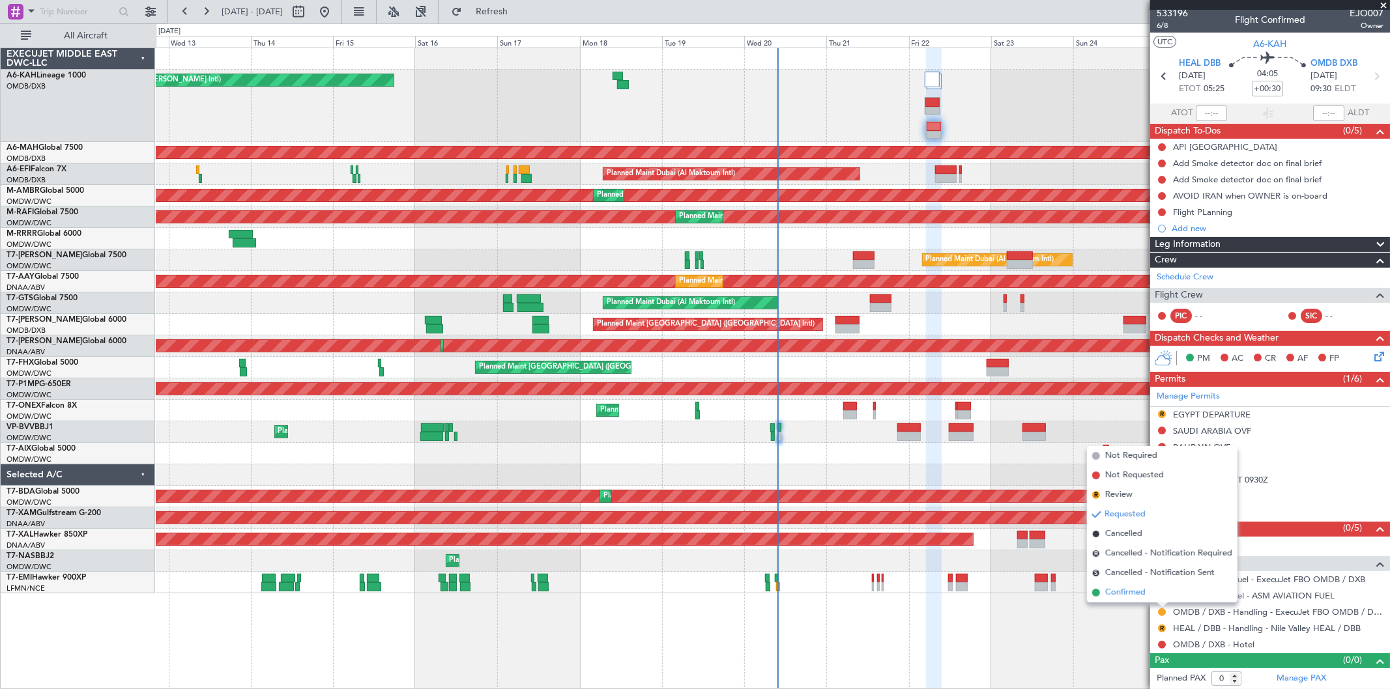
click at [1128, 594] on span "Confirmed" at bounding box center [1125, 592] width 40 height 13
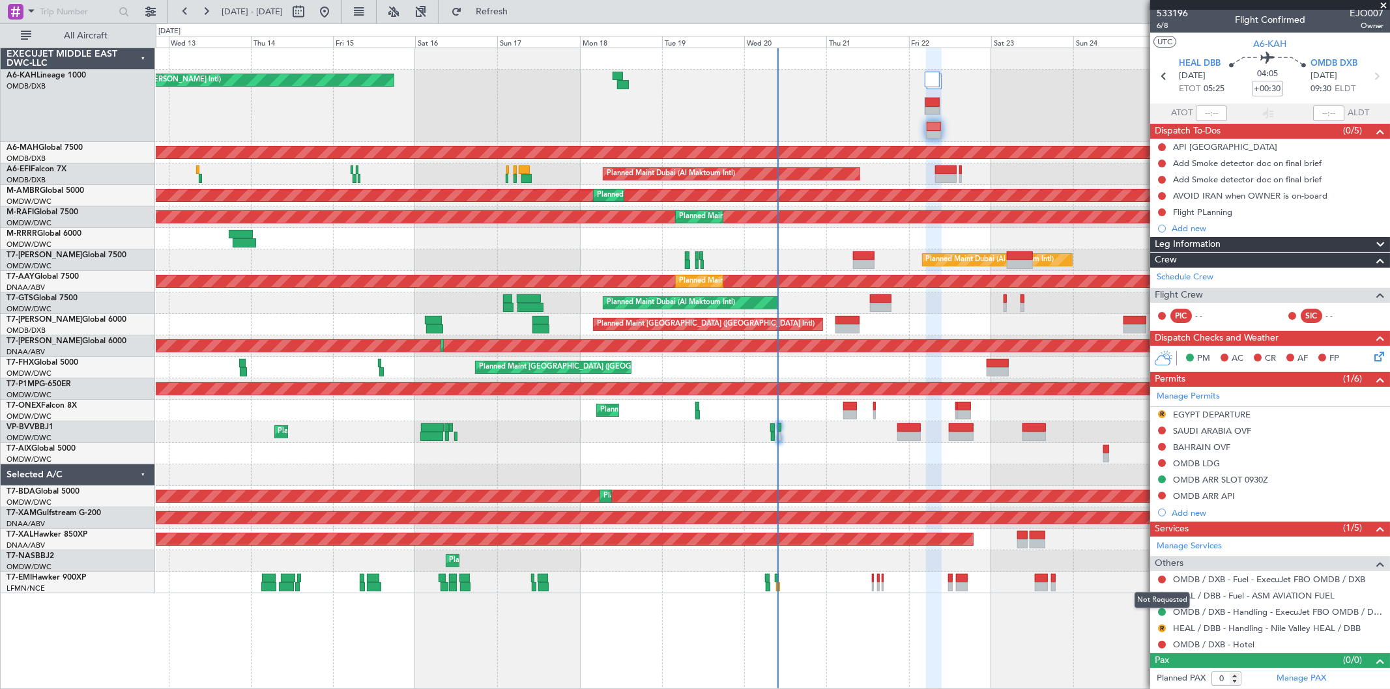
click at [1163, 611] on mat-tooltip-component "Not Requested" at bounding box center [1162, 600] width 74 height 35
click at [1162, 611] on button at bounding box center [1162, 613] width 8 height 8
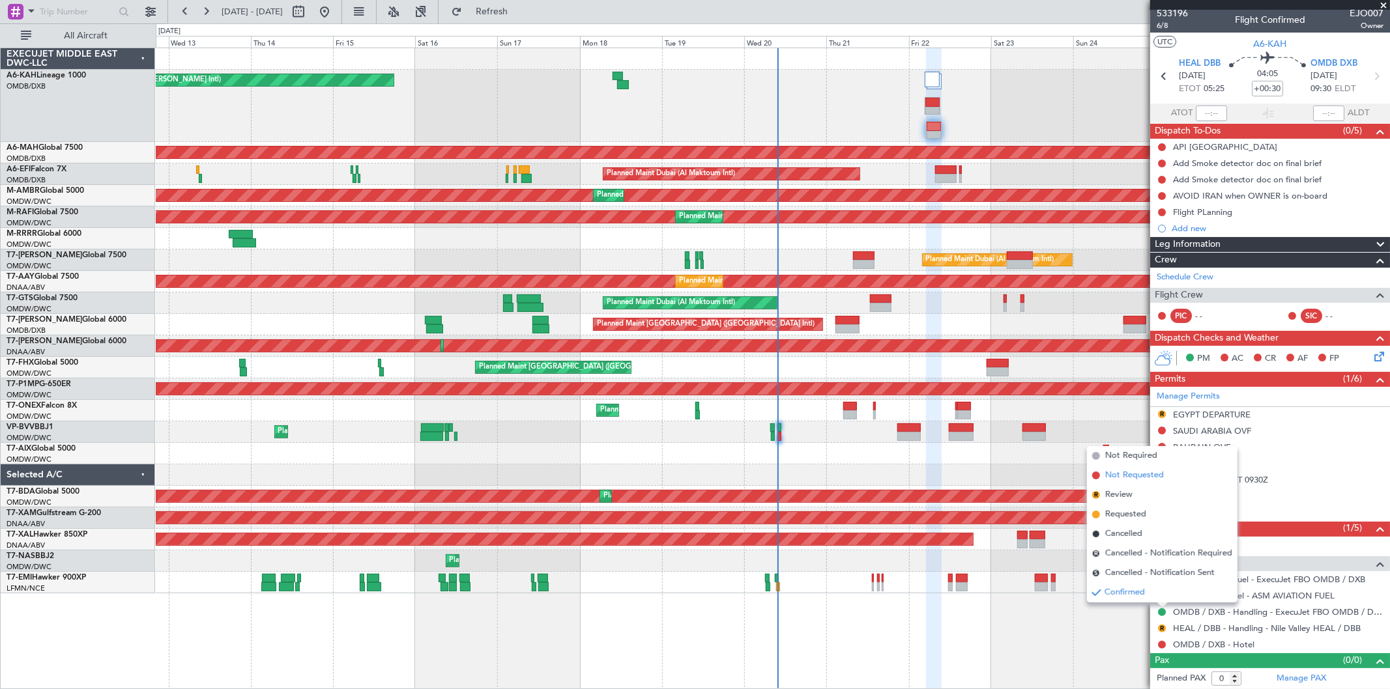
click at [1126, 472] on span "Not Requested" at bounding box center [1134, 475] width 59 height 13
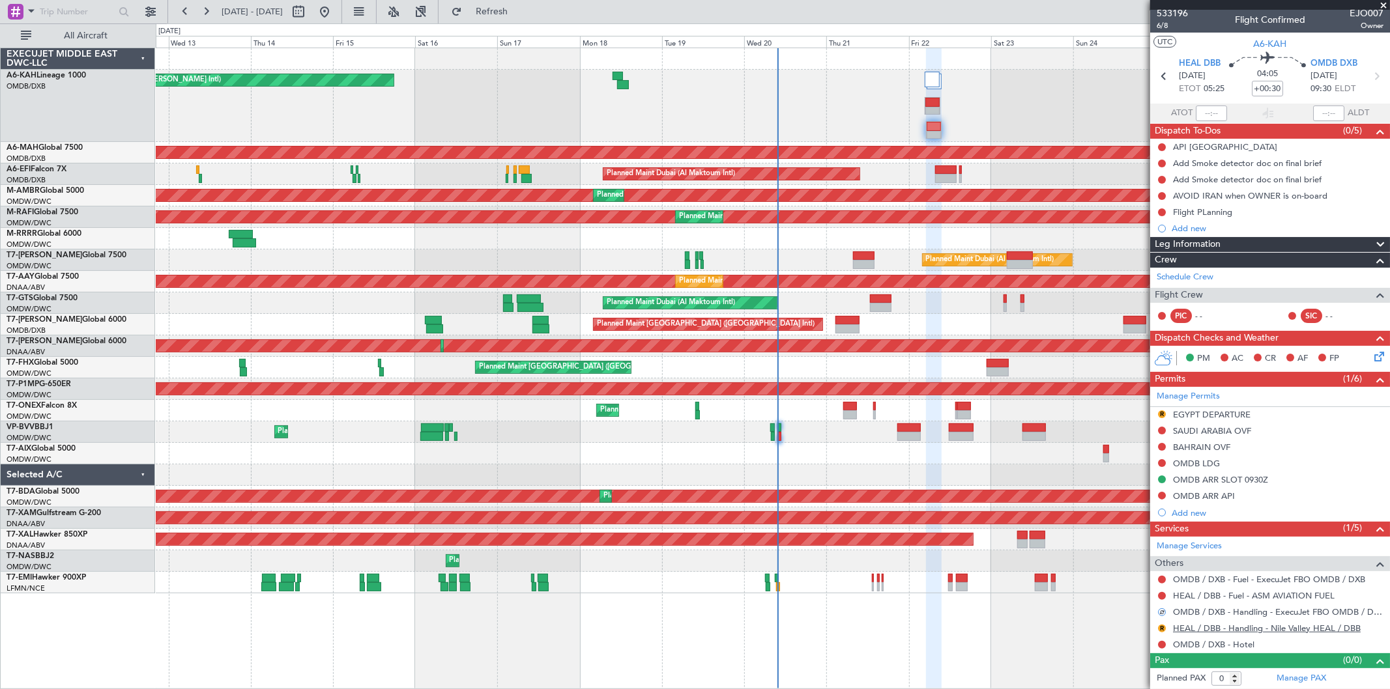
click at [1252, 626] on link "HEAL / DBB - Handling - Nile Valley HEAL / DBB" at bounding box center [1267, 628] width 188 height 11
click at [1164, 627] on button "R" at bounding box center [1162, 629] width 8 height 8
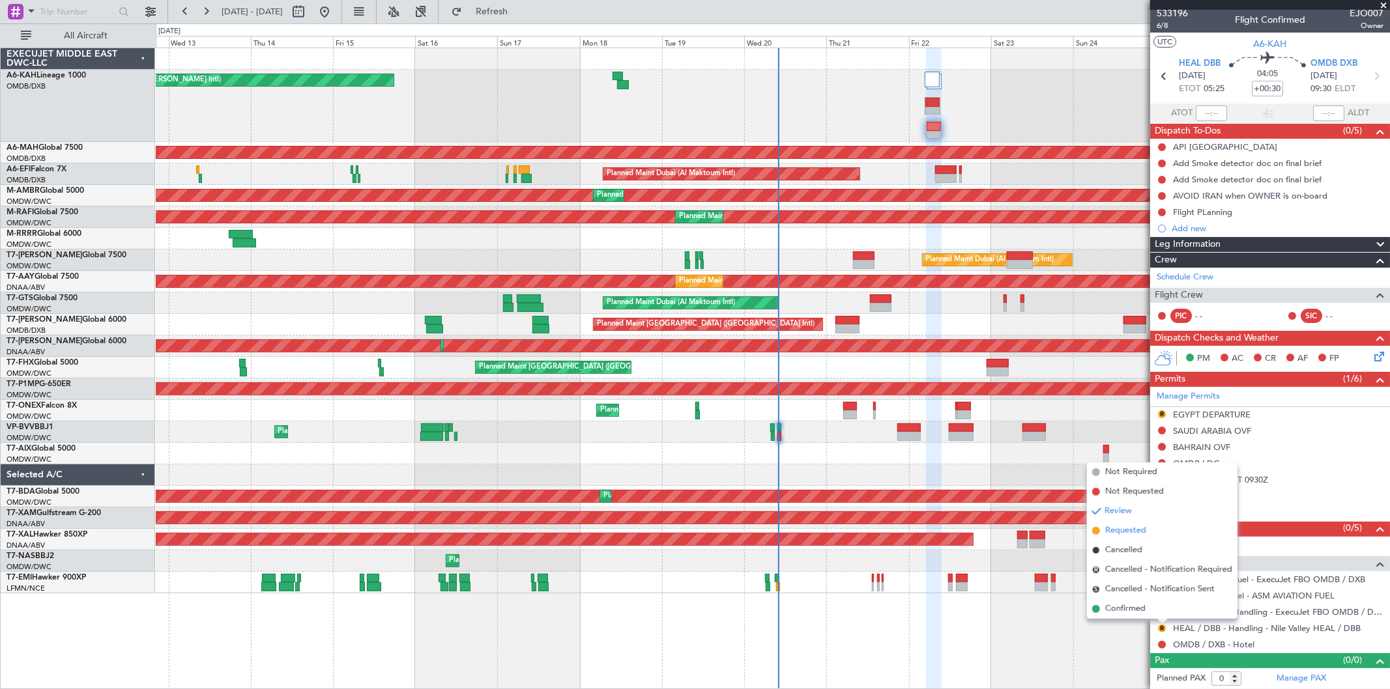
click at [1127, 527] on span "Requested" at bounding box center [1125, 531] width 41 height 13
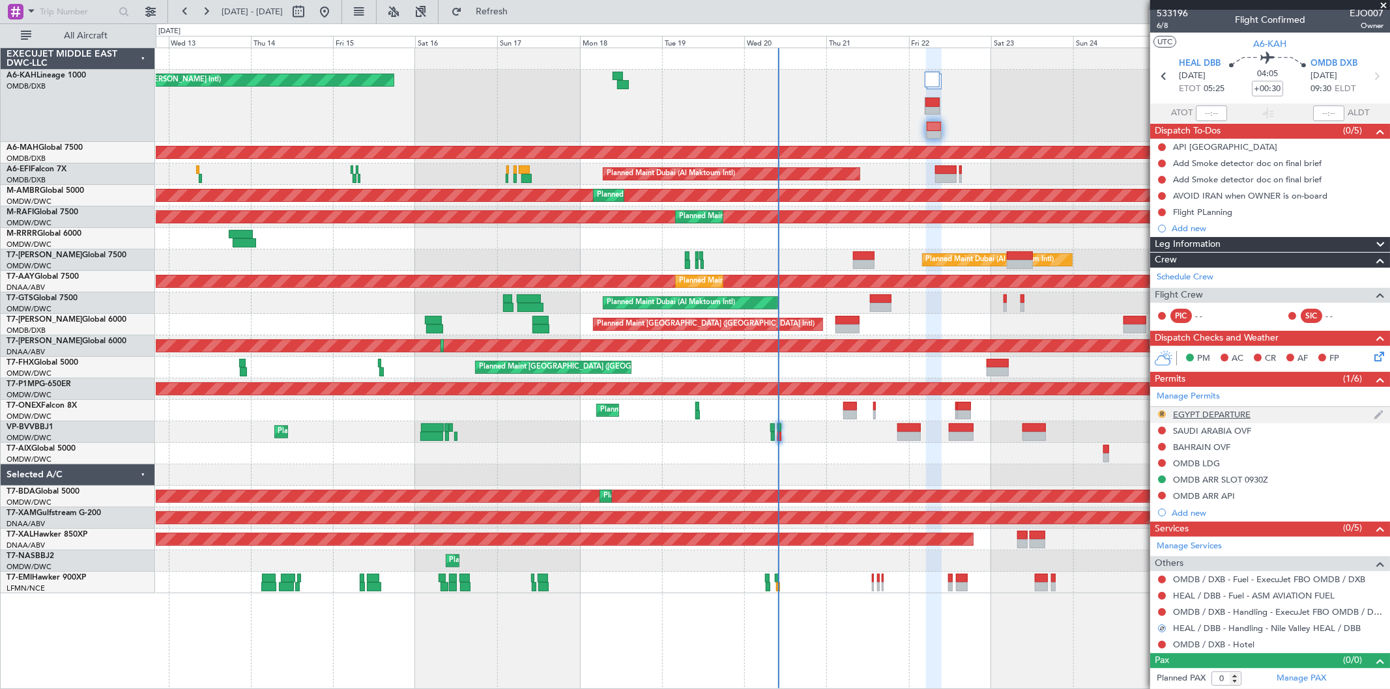
click at [1160, 413] on button "R" at bounding box center [1162, 415] width 8 height 8
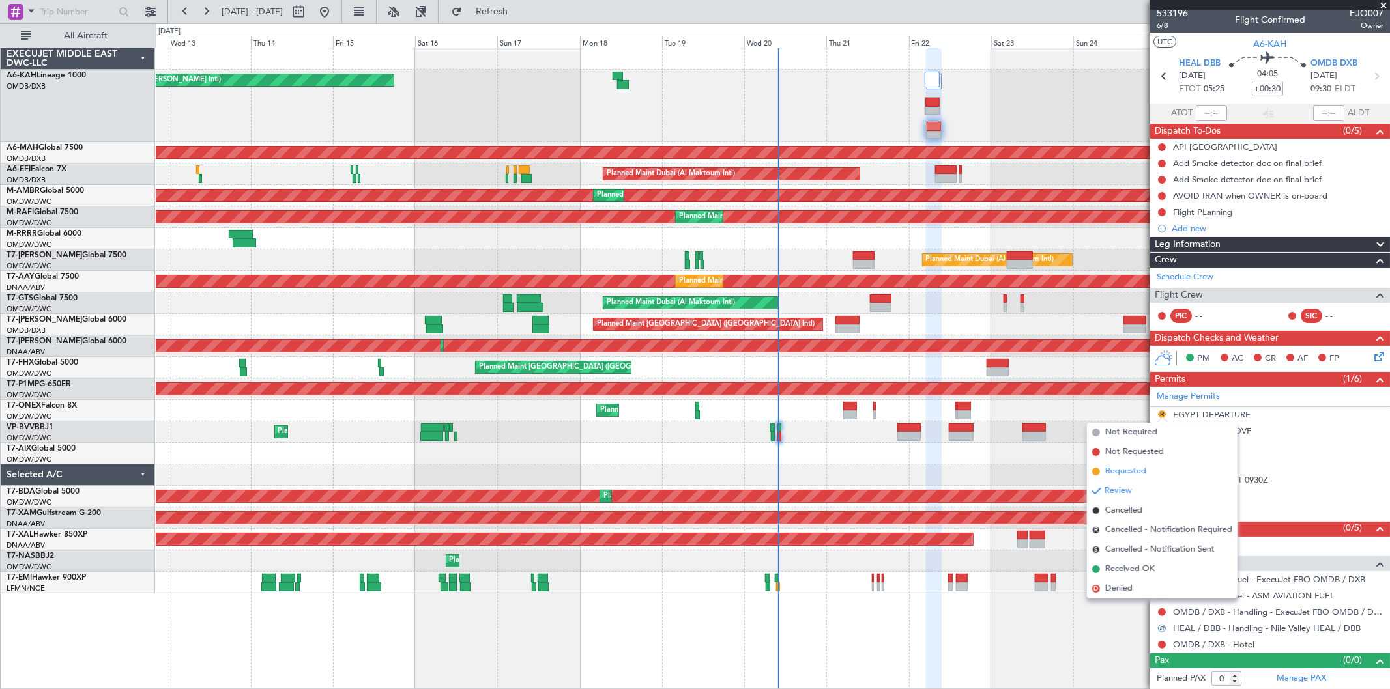
click at [1124, 466] on span "Requested" at bounding box center [1125, 471] width 41 height 13
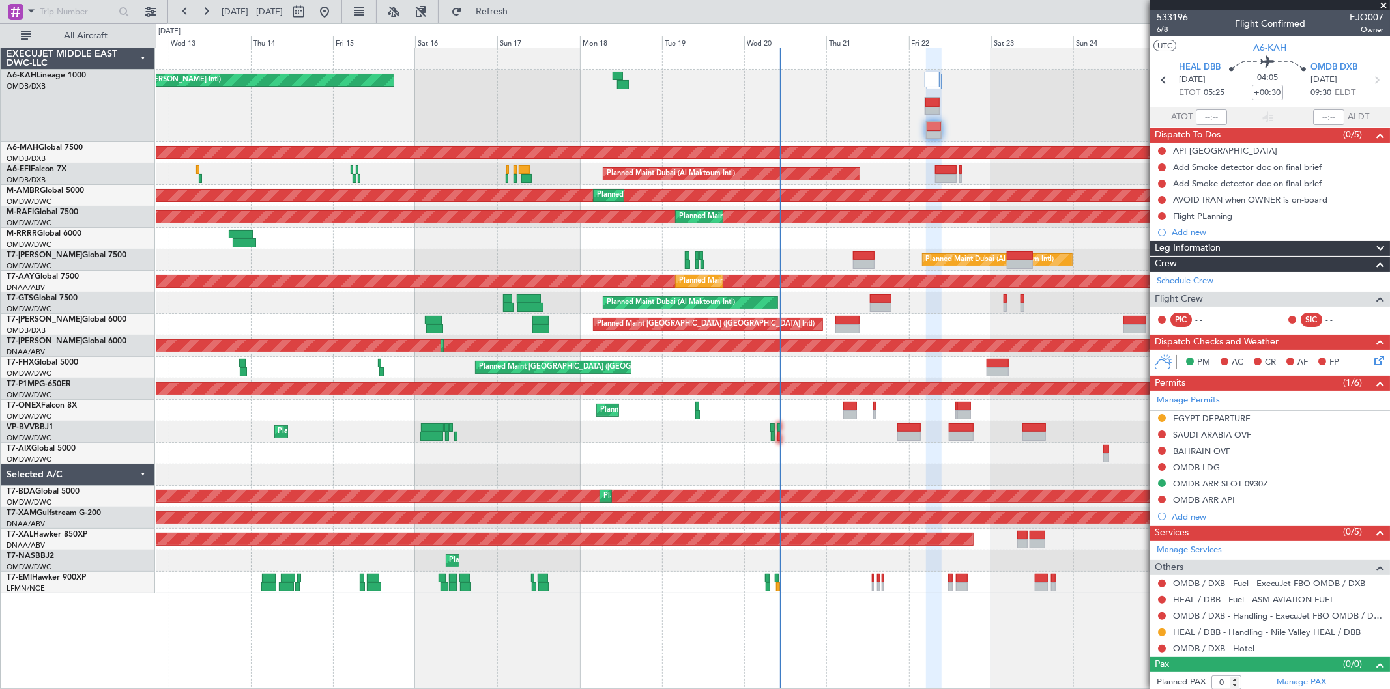
scroll to position [4, 0]
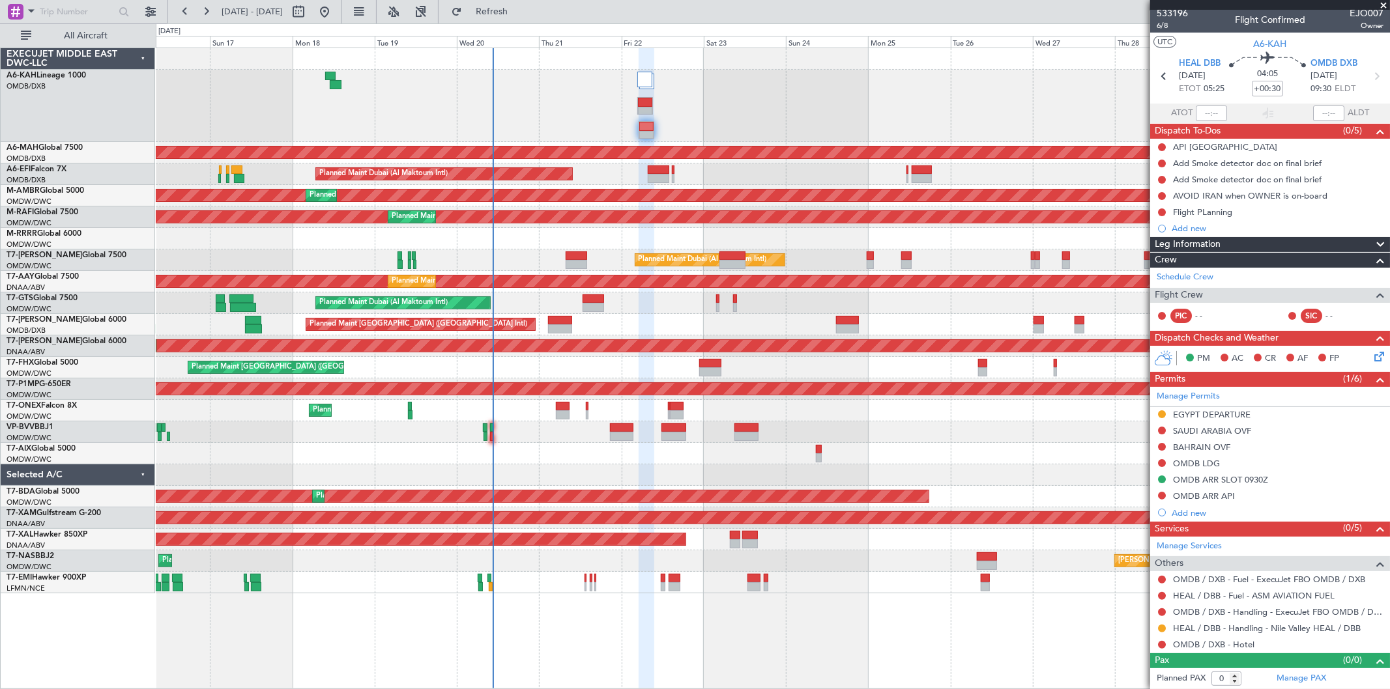
click at [705, 242] on div at bounding box center [773, 239] width 1234 height 22
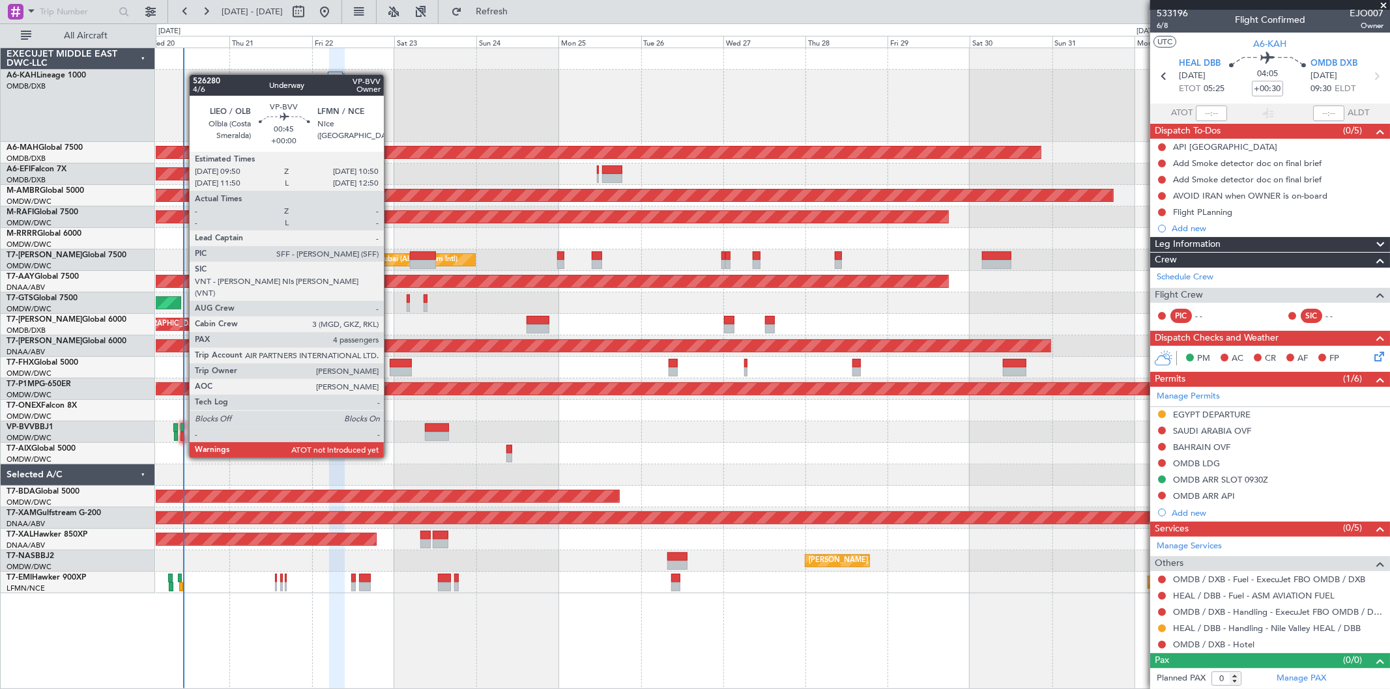
click at [183, 433] on div at bounding box center [183, 436] width 4 height 9
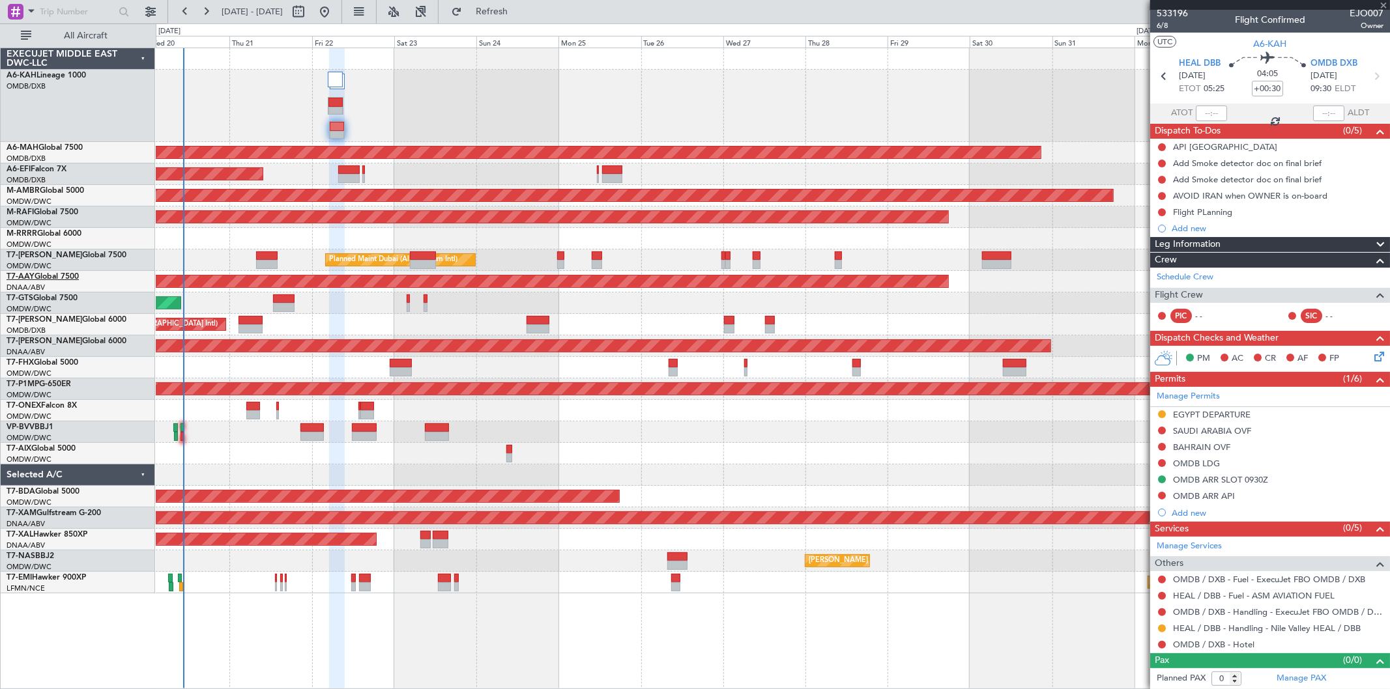
type input "4"
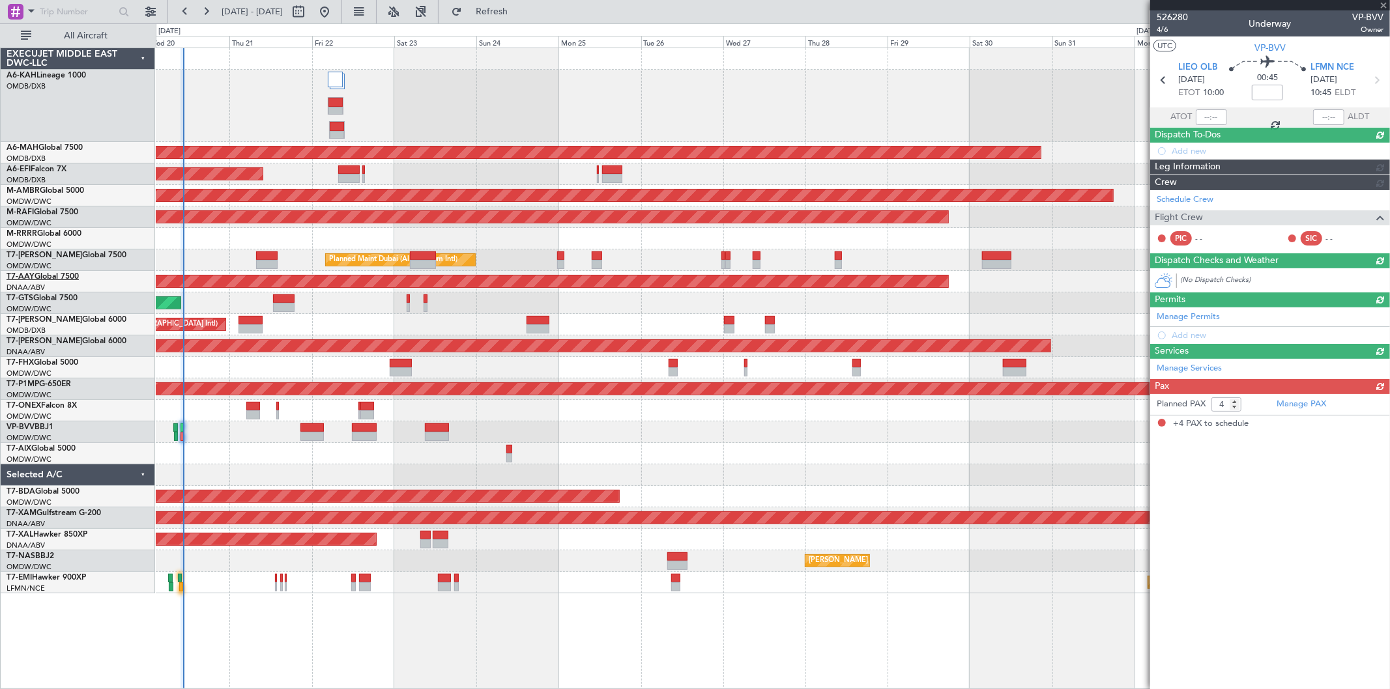
scroll to position [0, 0]
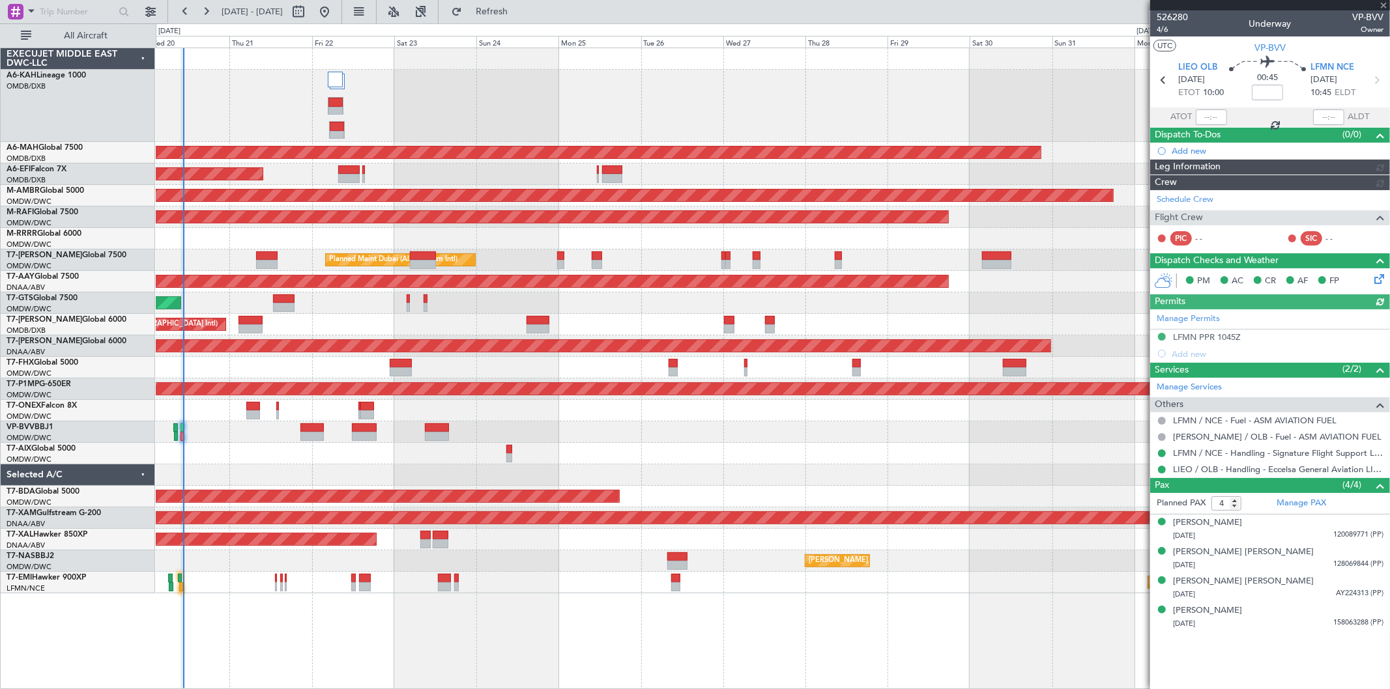
type input "[PERSON_NAME] (SYS)"
type input "7007"
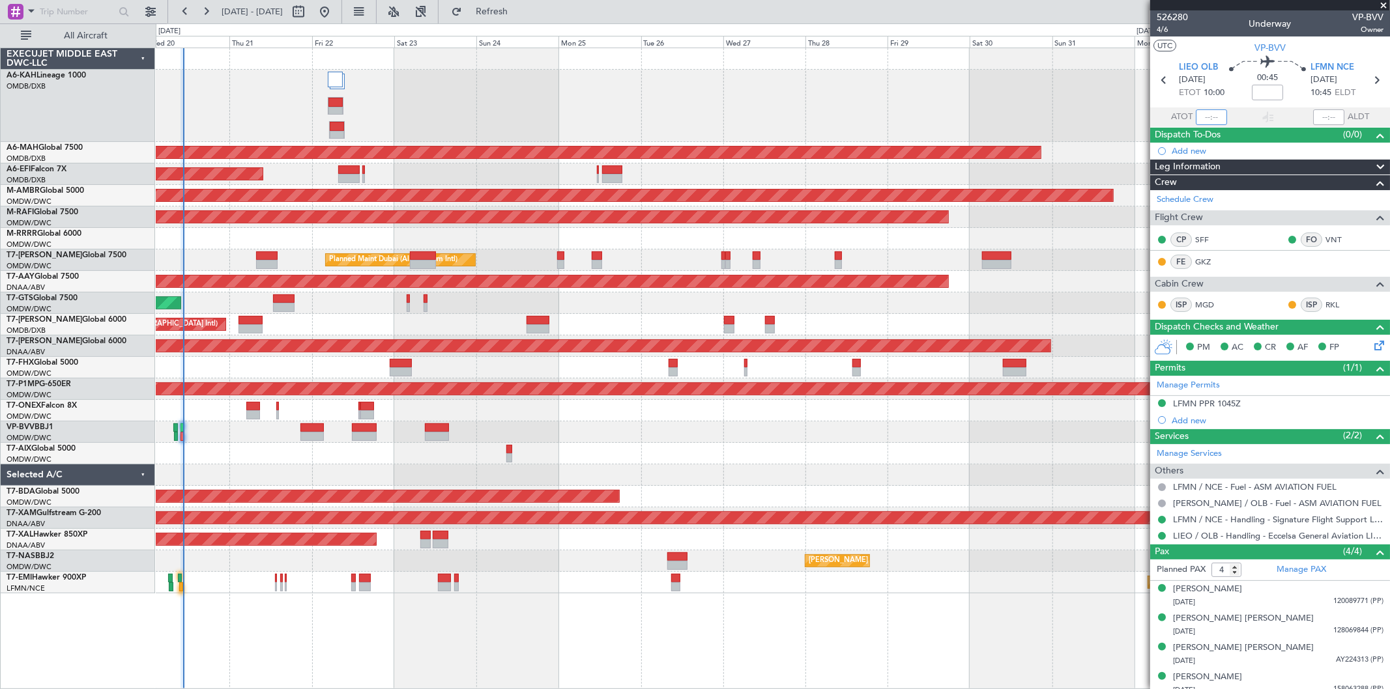
click at [1203, 121] on input "text" at bounding box center [1211, 117] width 31 height 16
type input "10:32"
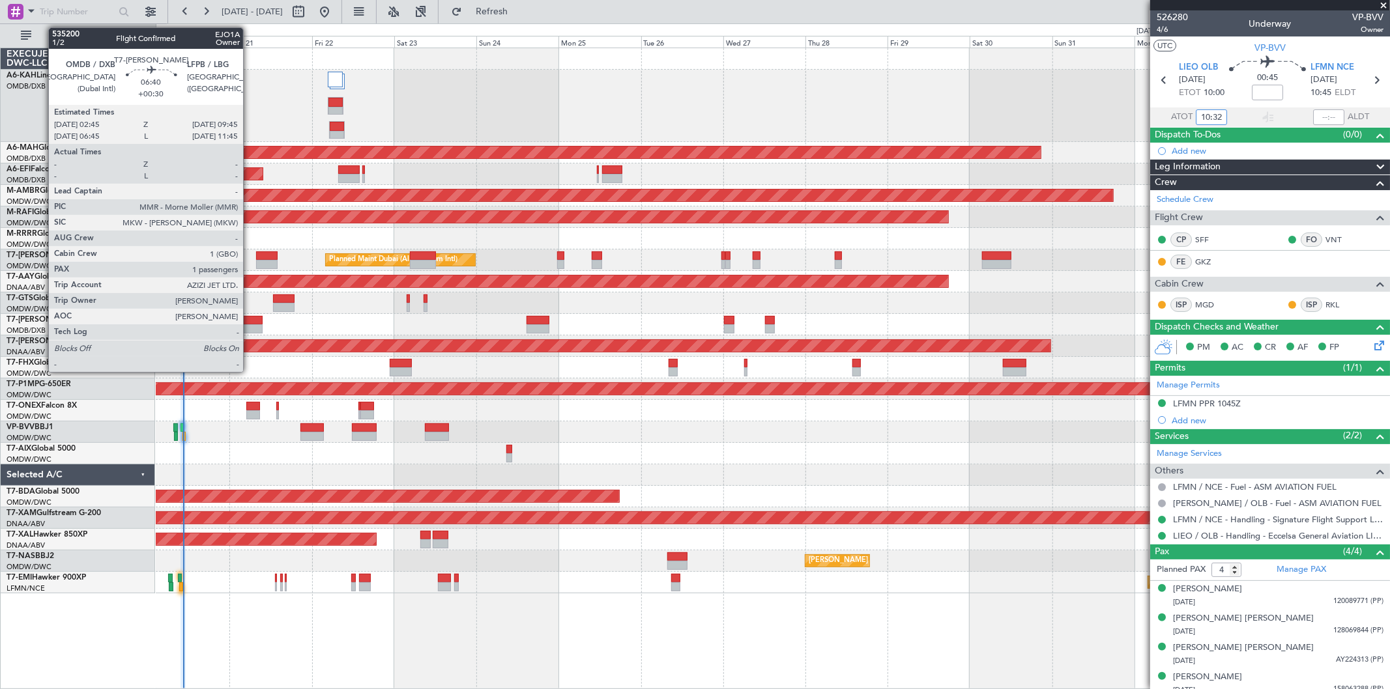
click at [250, 320] on div at bounding box center [251, 320] width 24 height 9
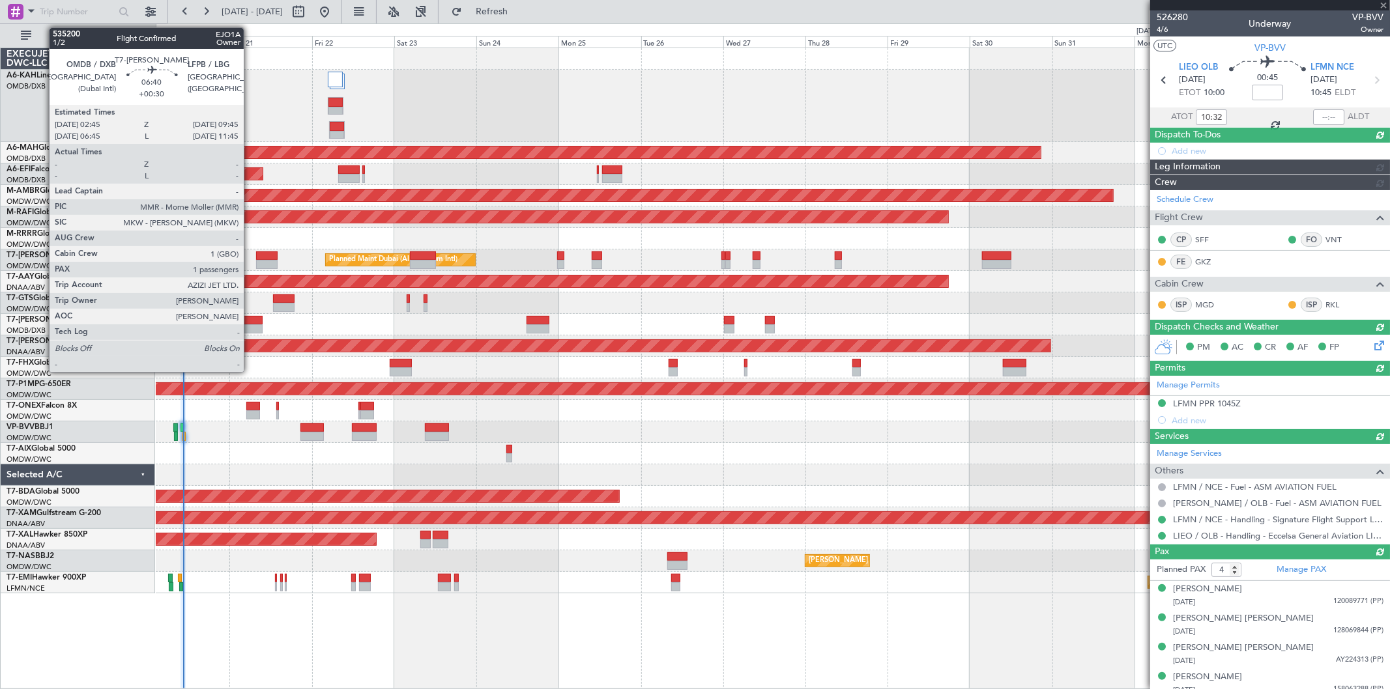
type input "+00:30"
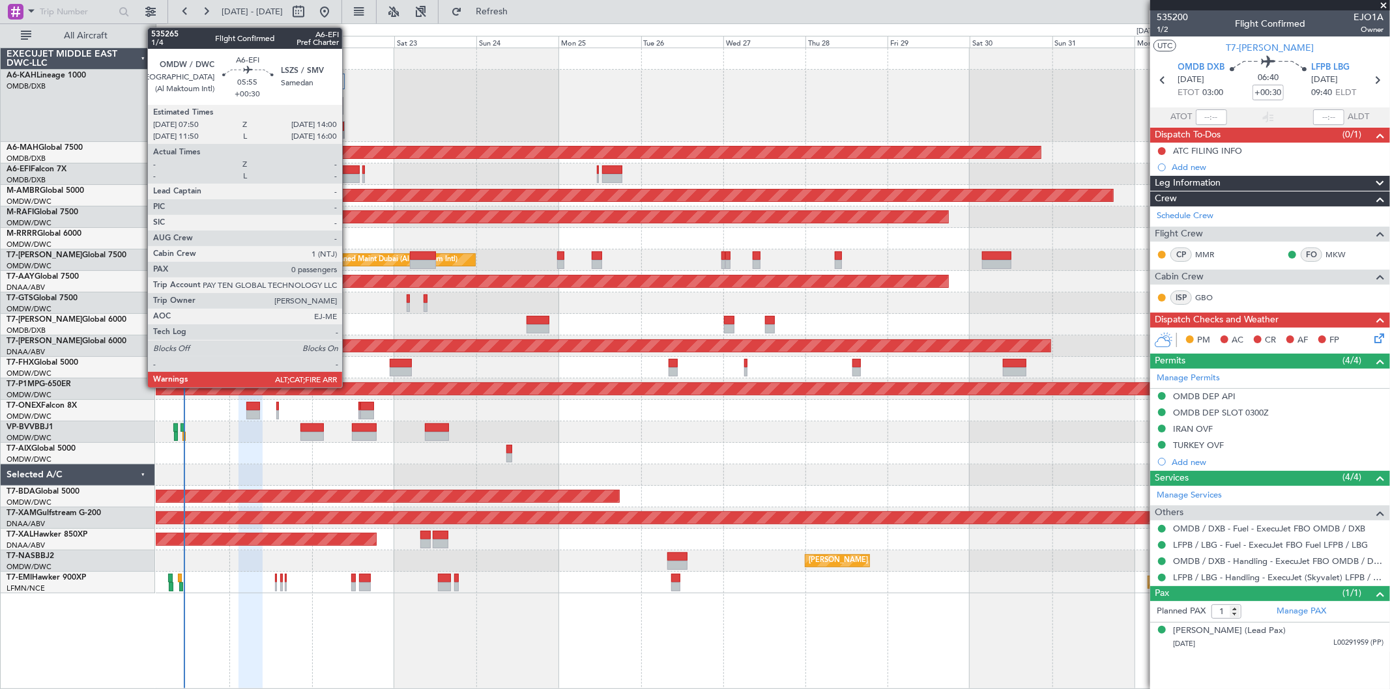
click at [349, 171] on div at bounding box center [349, 170] width 22 height 9
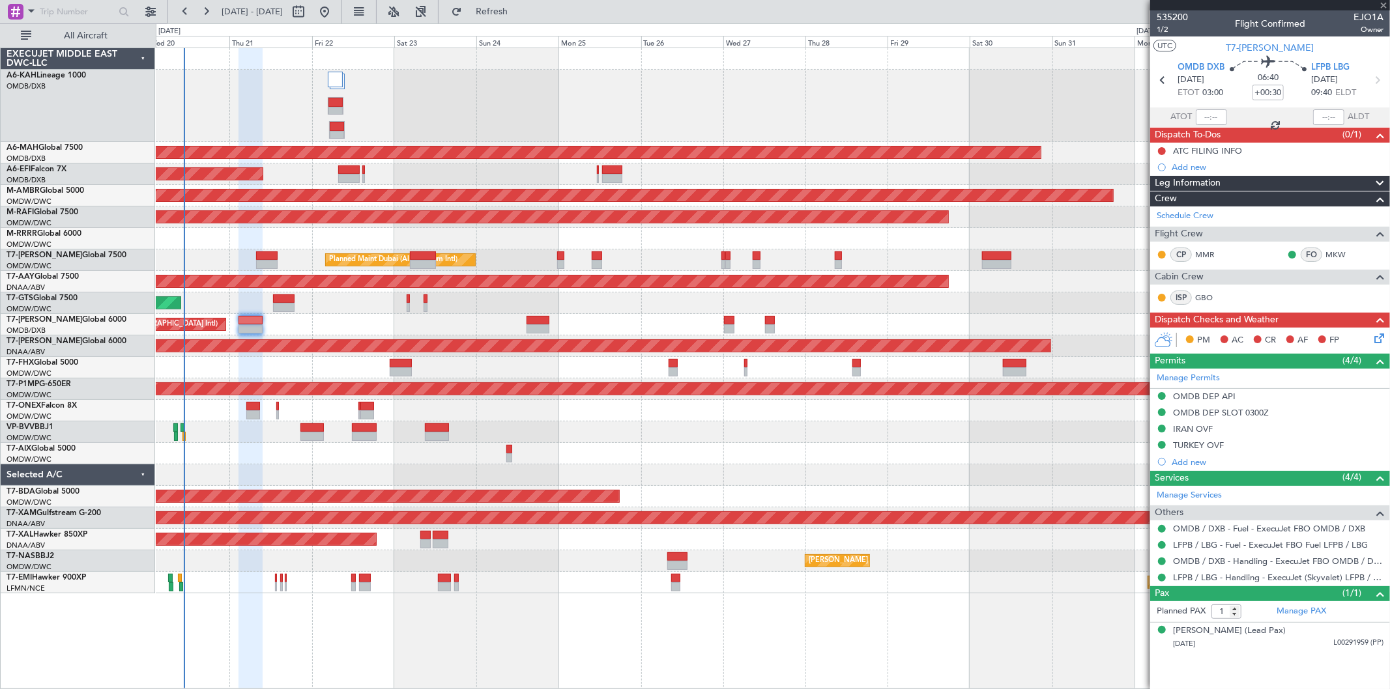
type input "0"
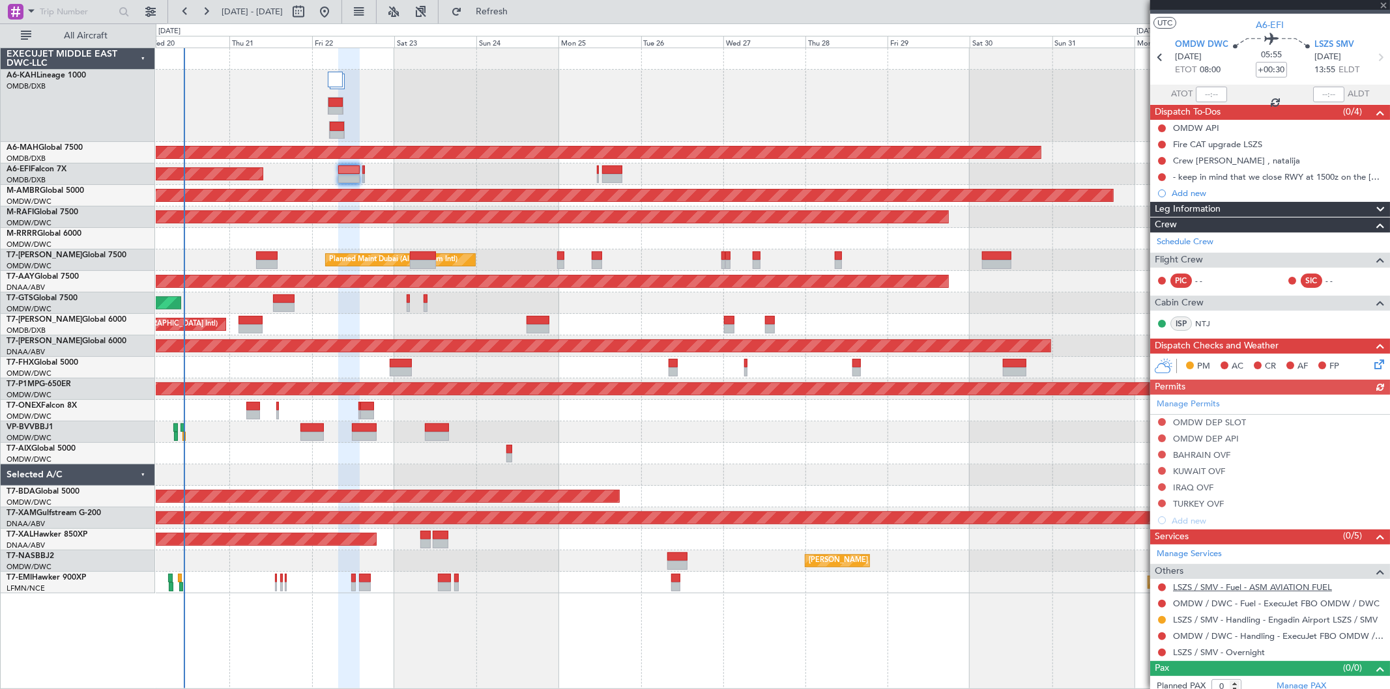
scroll to position [31, 0]
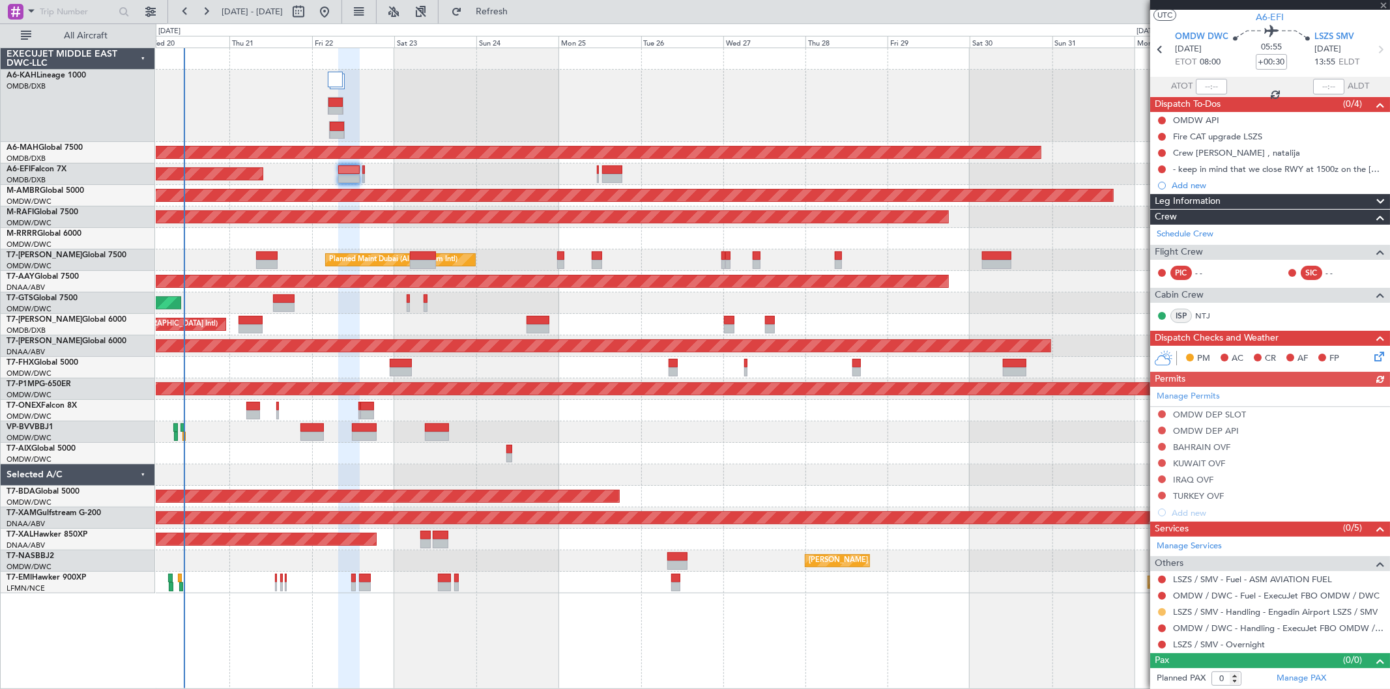
click at [1163, 610] on button at bounding box center [1162, 613] width 8 height 8
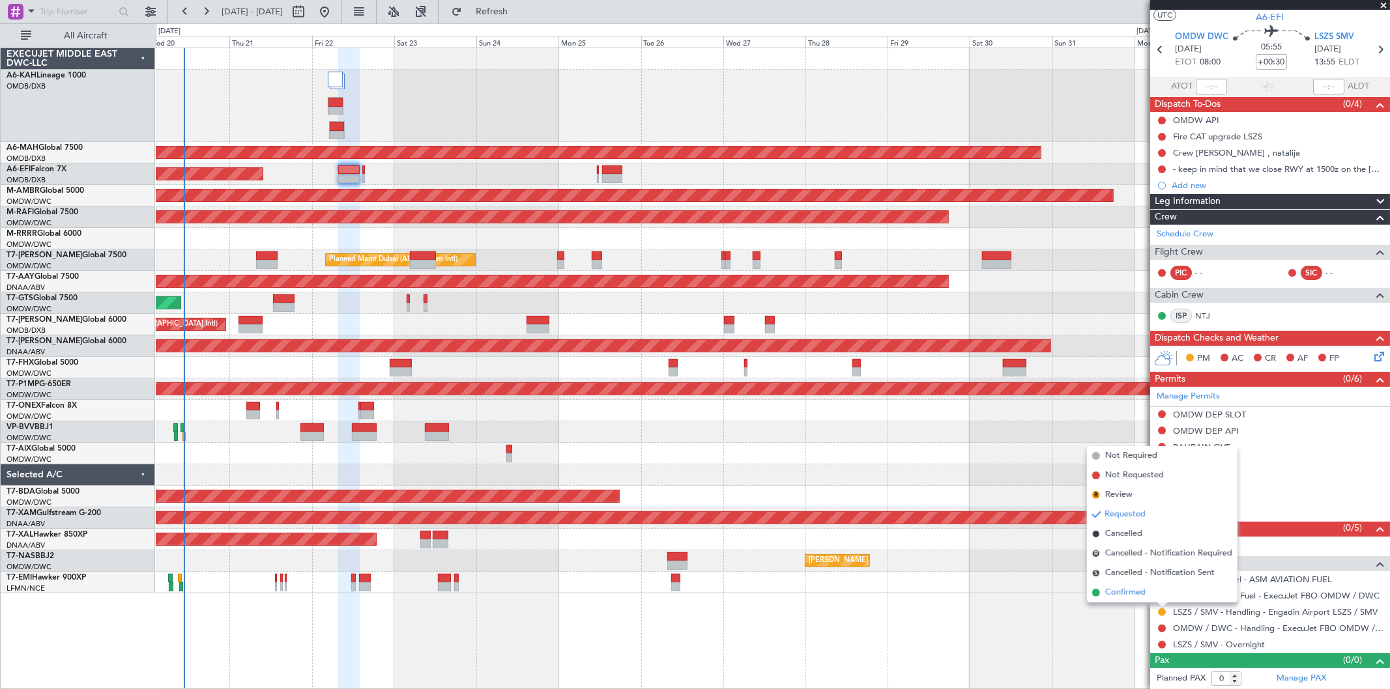
click at [1115, 590] on span "Confirmed" at bounding box center [1125, 592] width 40 height 13
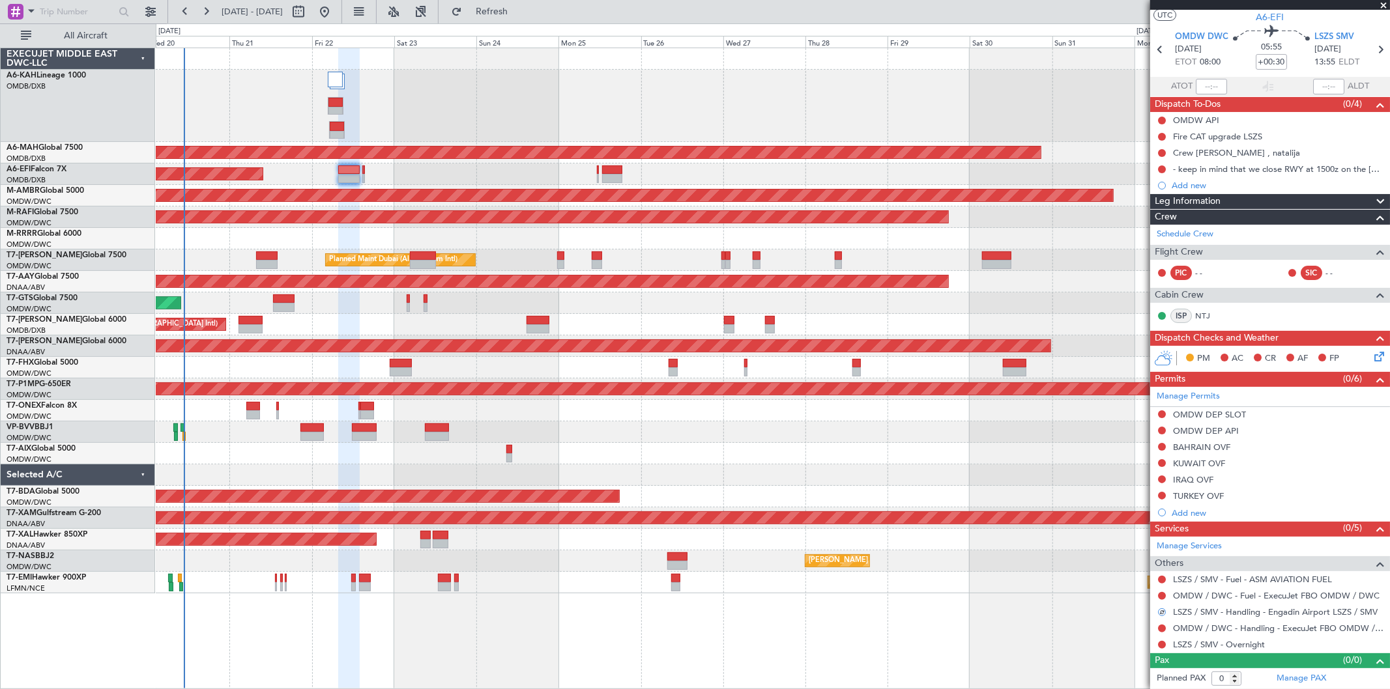
click at [360, 174] on div "Planned Maint Dubai (Al Maktoum Intl)" at bounding box center [773, 175] width 1234 height 22
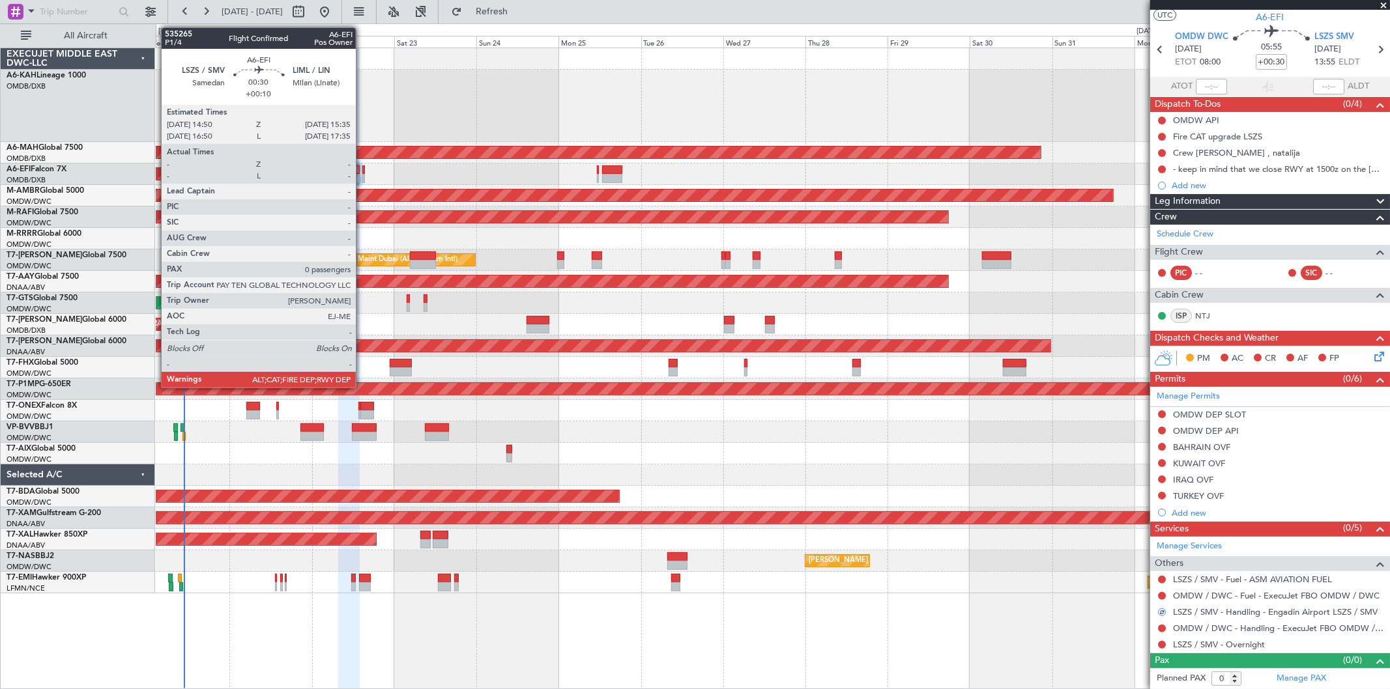
click at [362, 177] on div at bounding box center [363, 178] width 3 height 9
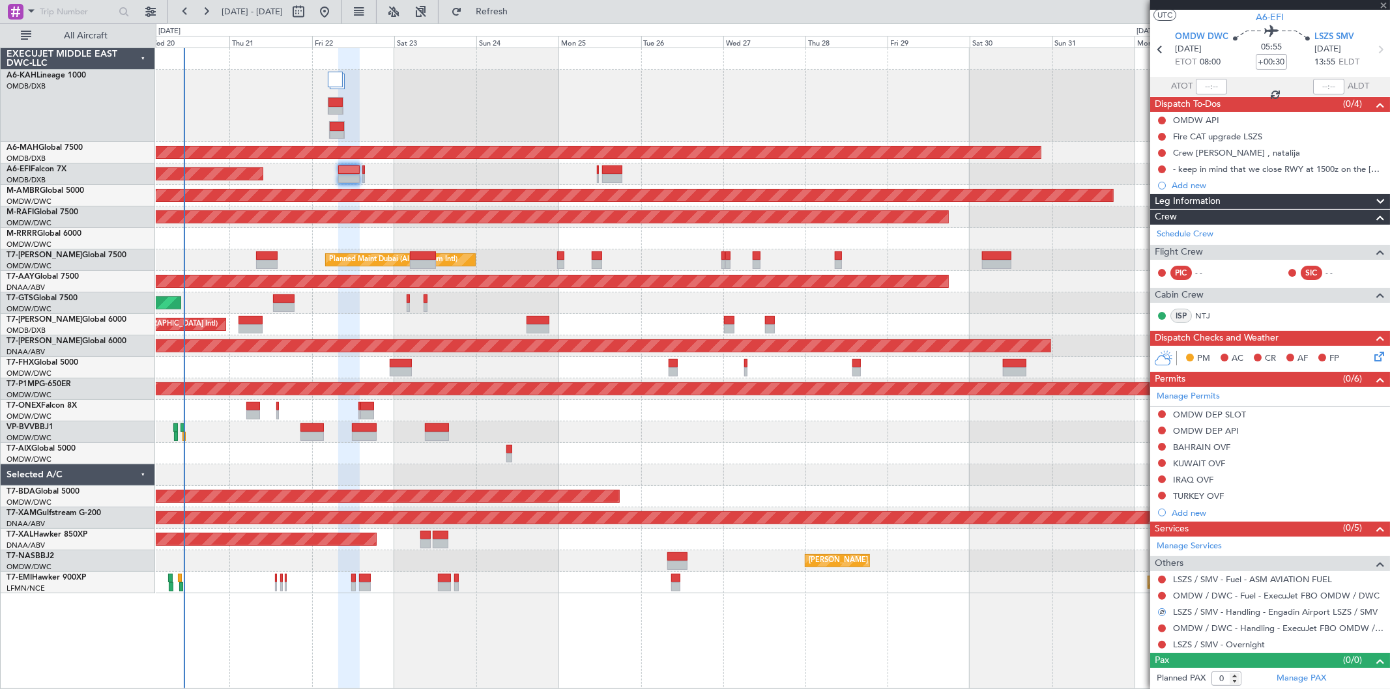
type input "+00:10"
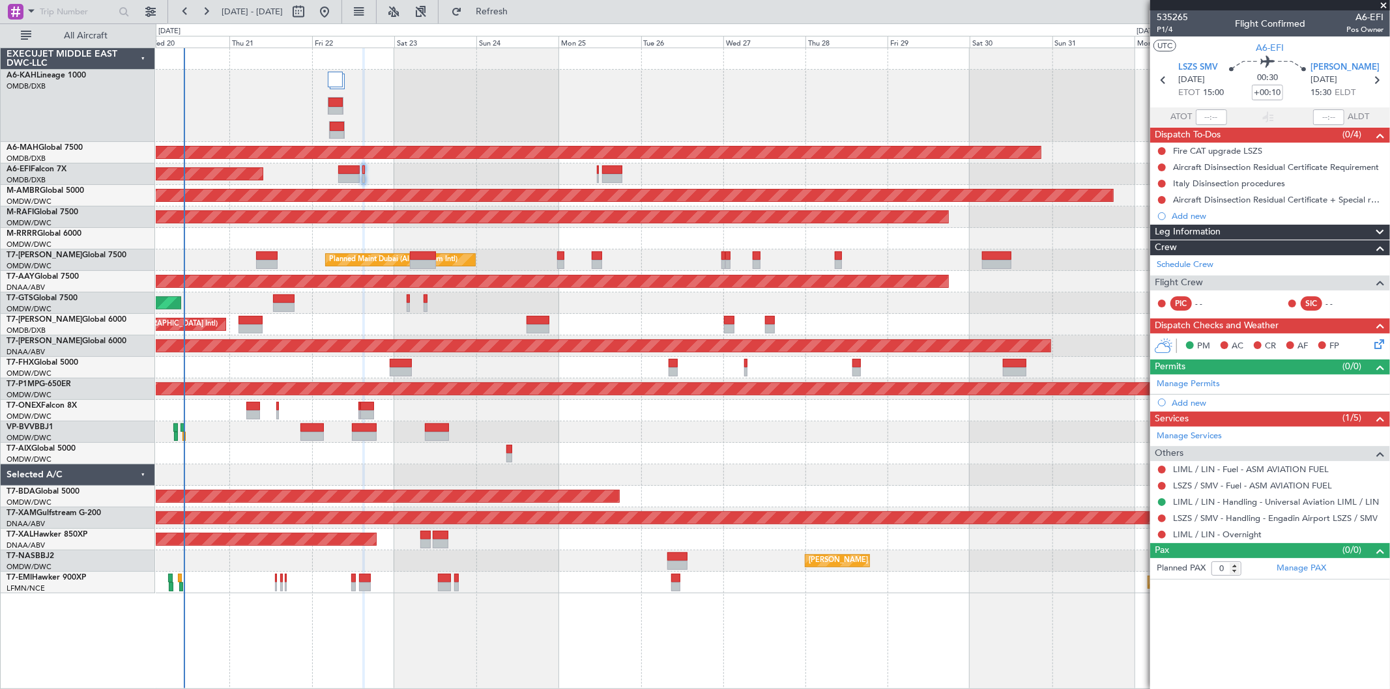
click at [1187, 210] on div "Add new" at bounding box center [1278, 215] width 212 height 11
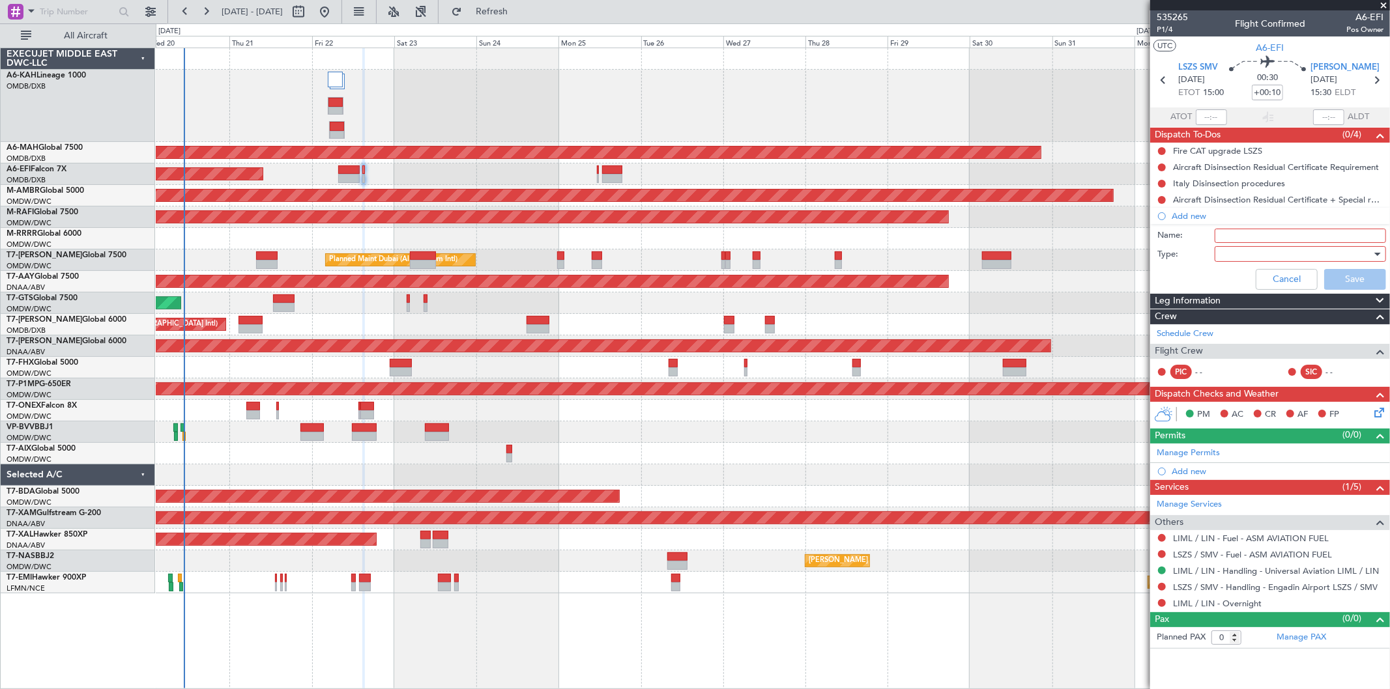
click at [1240, 241] on input "Name:" at bounding box center [1300, 236] width 171 height 14
paste input "RWY at 1500z on the [DATE]"
type input "LSZS RWY at 1500z on the [DATE]"
click at [1242, 253] on div at bounding box center [1296, 254] width 152 height 20
click at [1234, 272] on span "Generic" at bounding box center [1294, 281] width 160 height 20
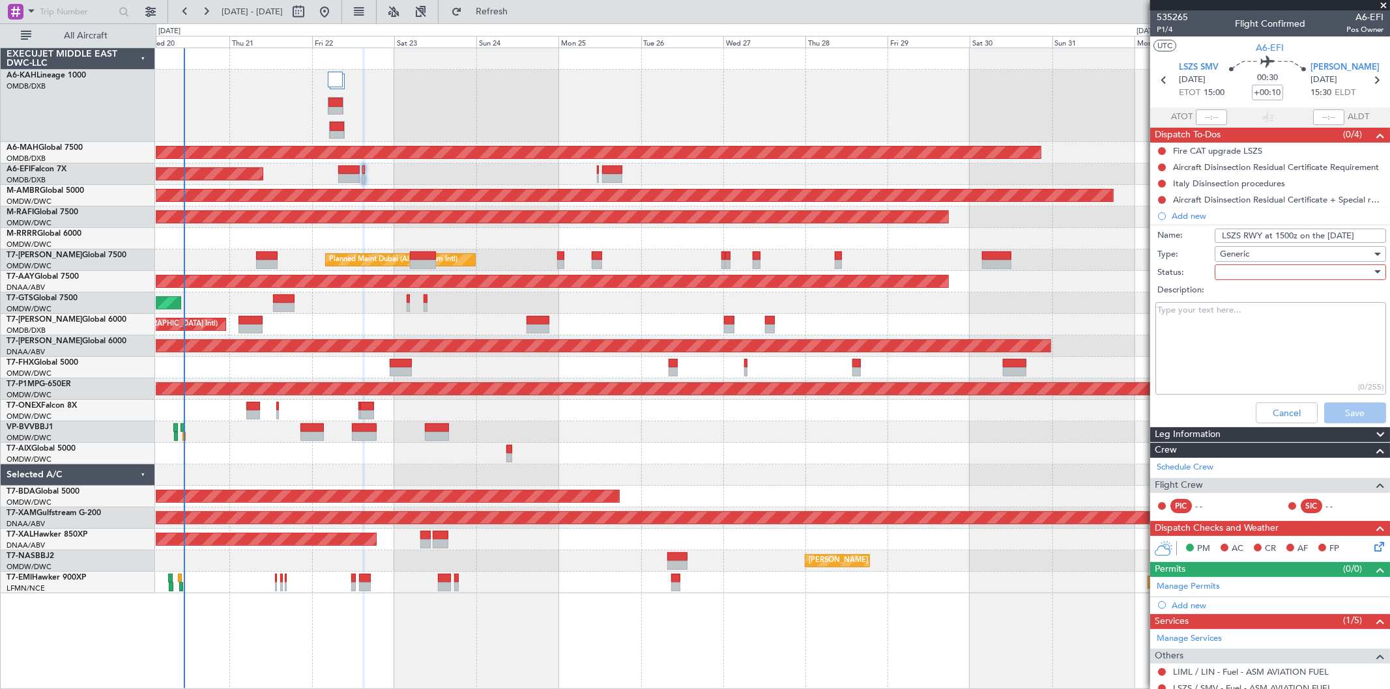
click at [1251, 268] on div at bounding box center [1296, 273] width 152 height 20
drag, startPoint x: 1239, startPoint y: 300, endPoint x: 1320, endPoint y: 391, distance: 121.4
click at [1241, 300] on span "Not Started" at bounding box center [1294, 299] width 152 height 20
click at [1333, 421] on button "Save" at bounding box center [1355, 413] width 62 height 21
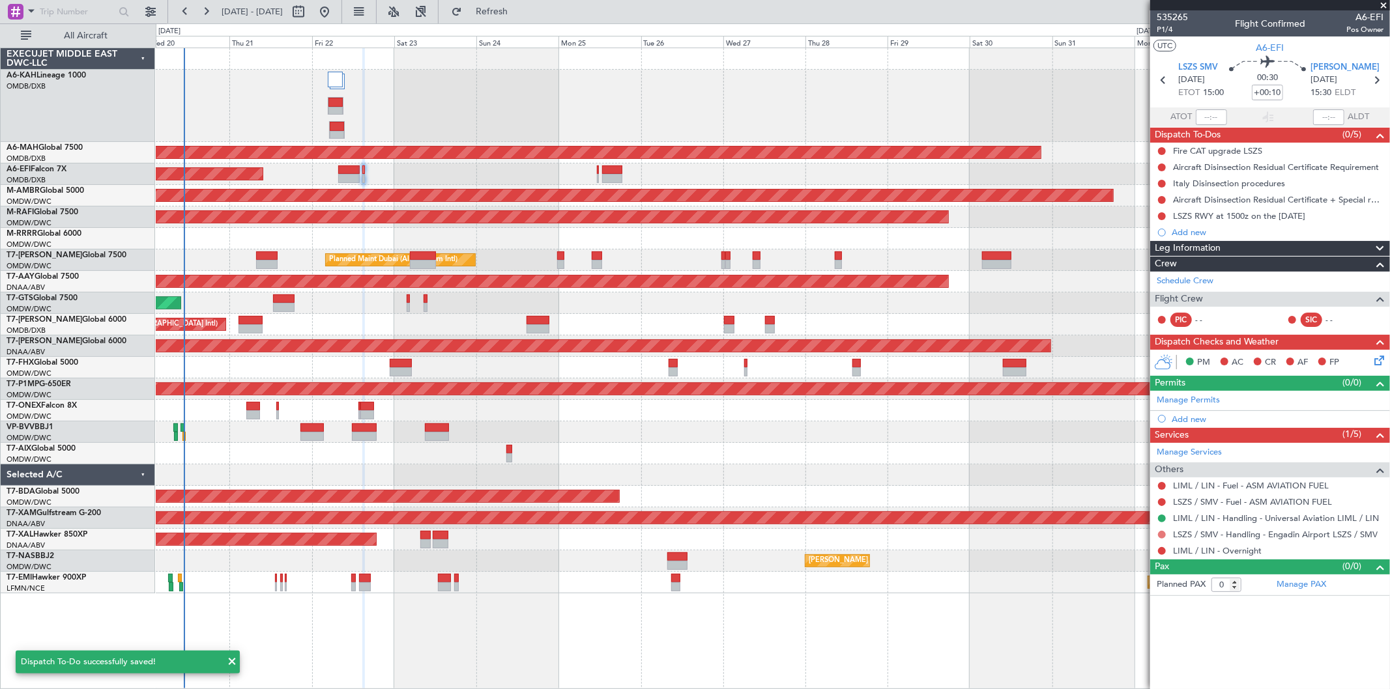
click at [1160, 531] on button at bounding box center [1162, 535] width 8 height 8
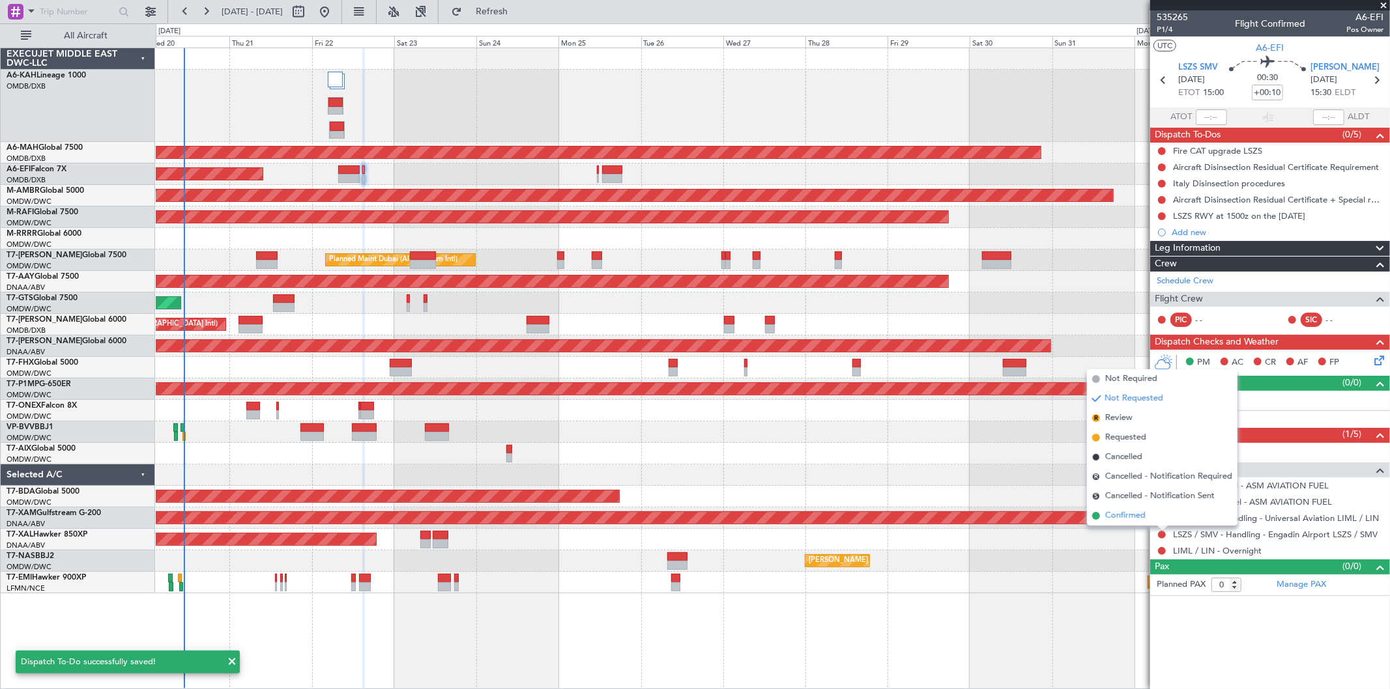
click at [1125, 518] on span "Confirmed" at bounding box center [1125, 516] width 40 height 13
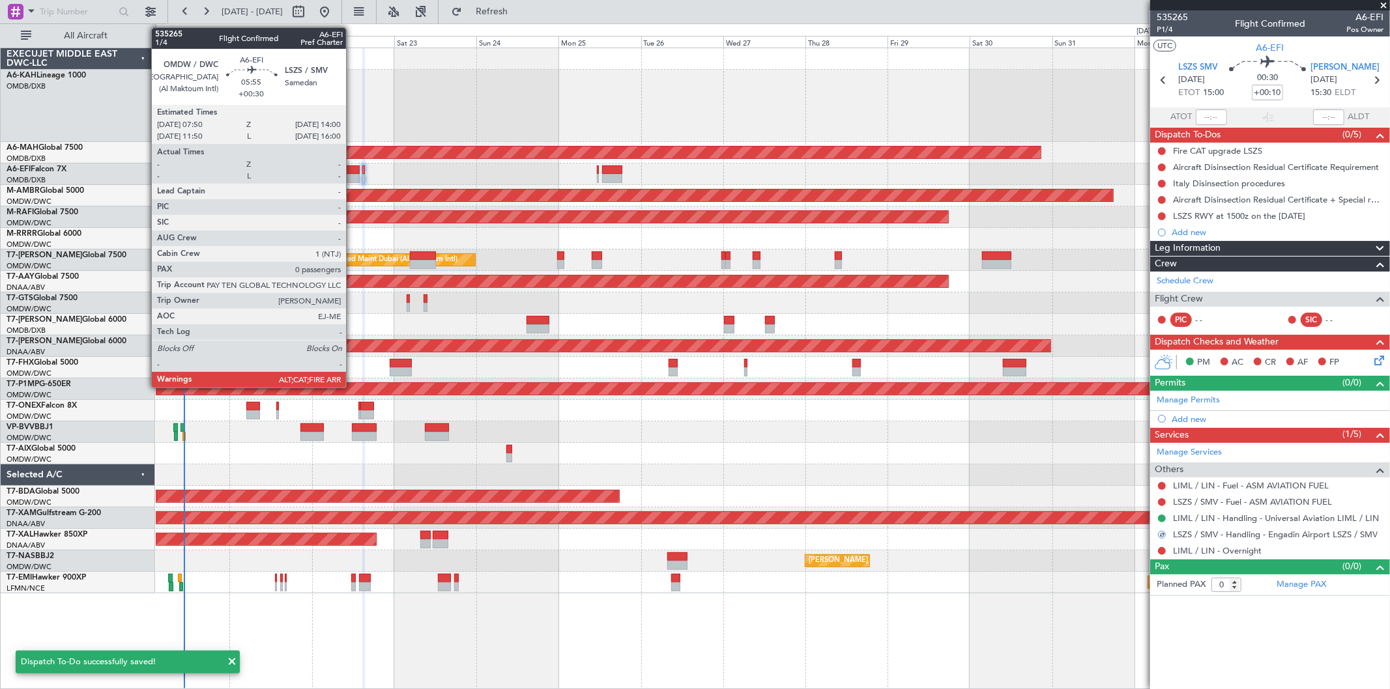
click at [353, 167] on div at bounding box center [349, 170] width 22 height 9
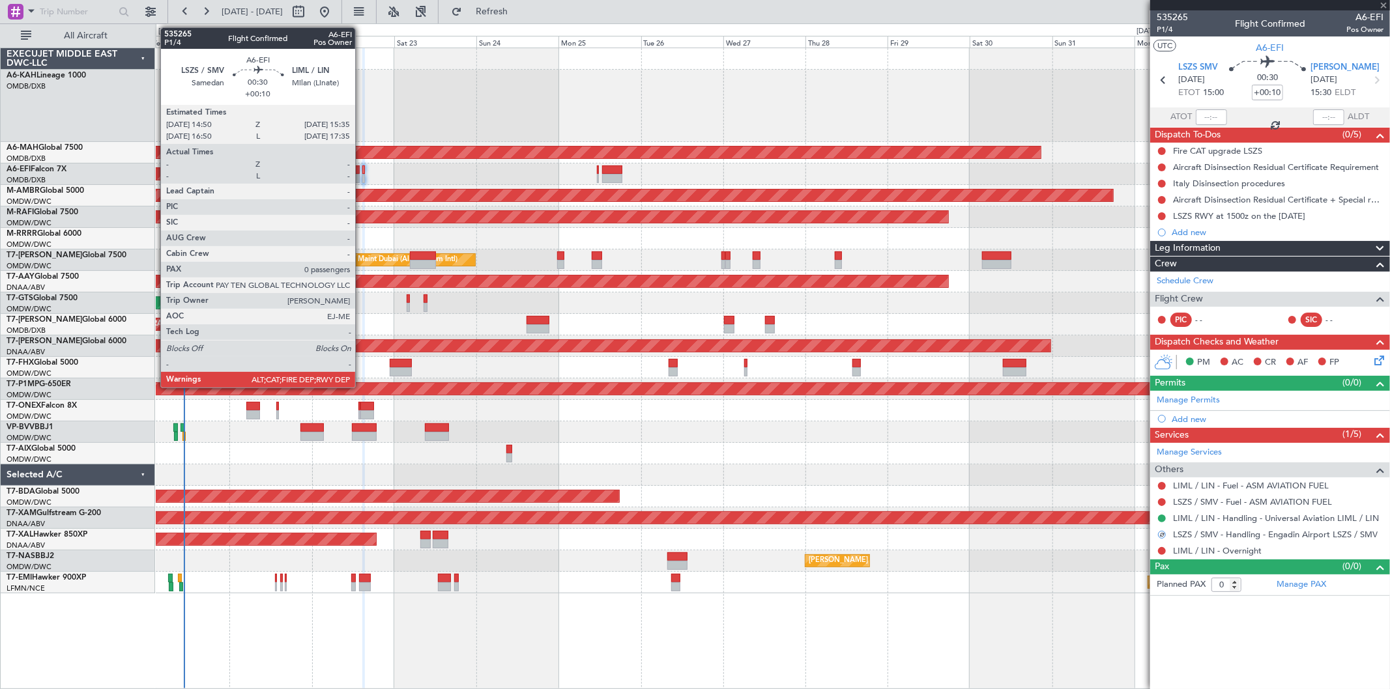
type input "+00:30"
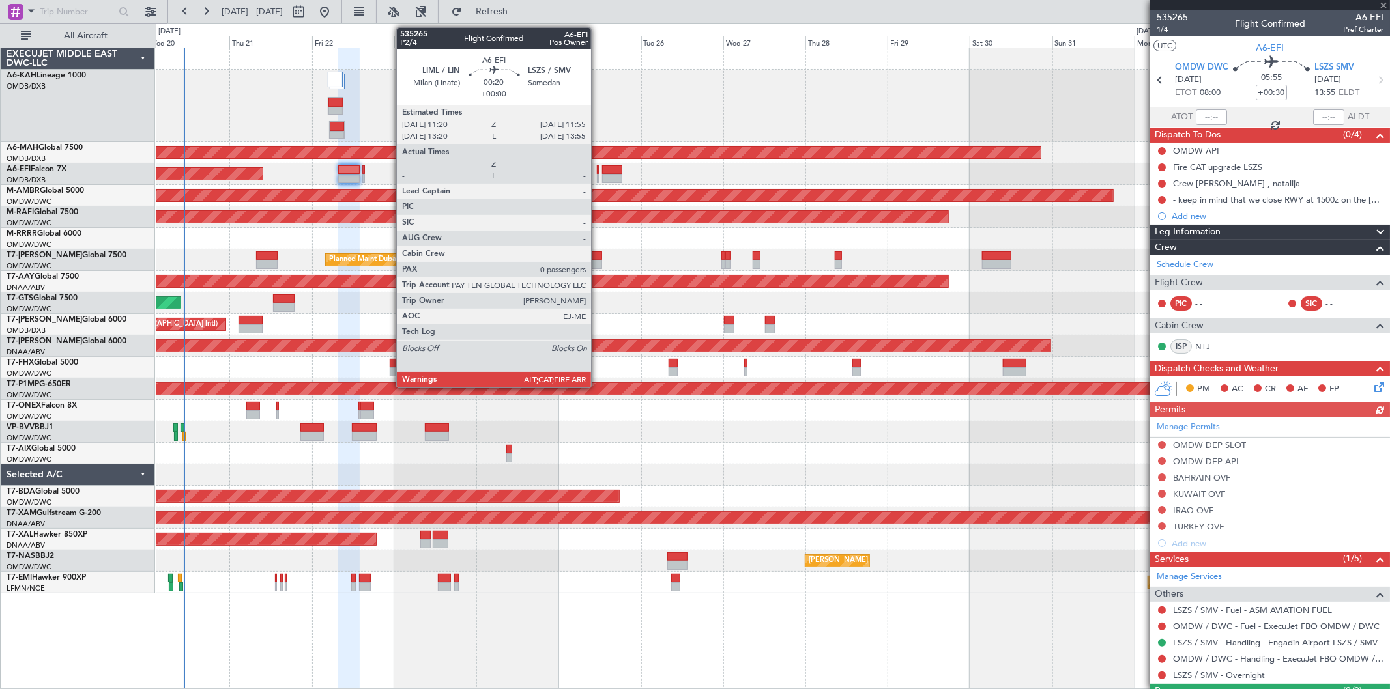
click at [598, 179] on div at bounding box center [598, 178] width 3 height 9
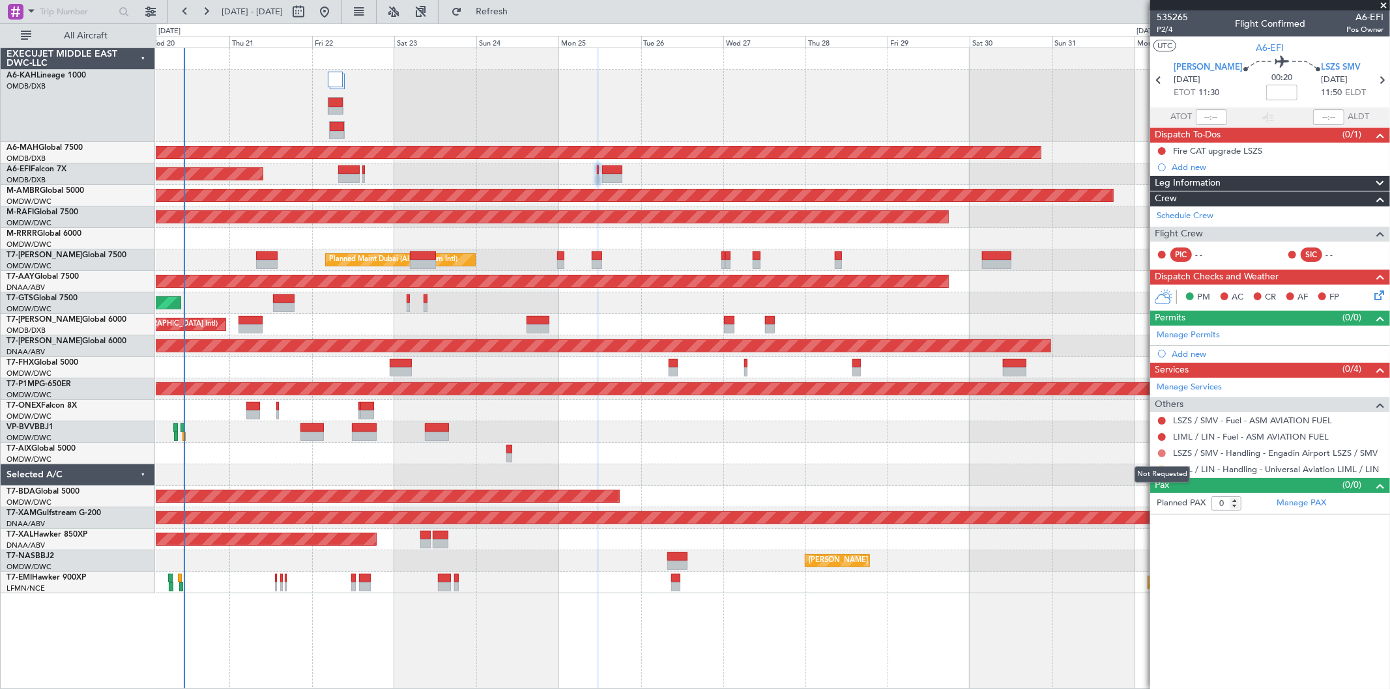
click at [1161, 452] on button at bounding box center [1162, 454] width 8 height 8
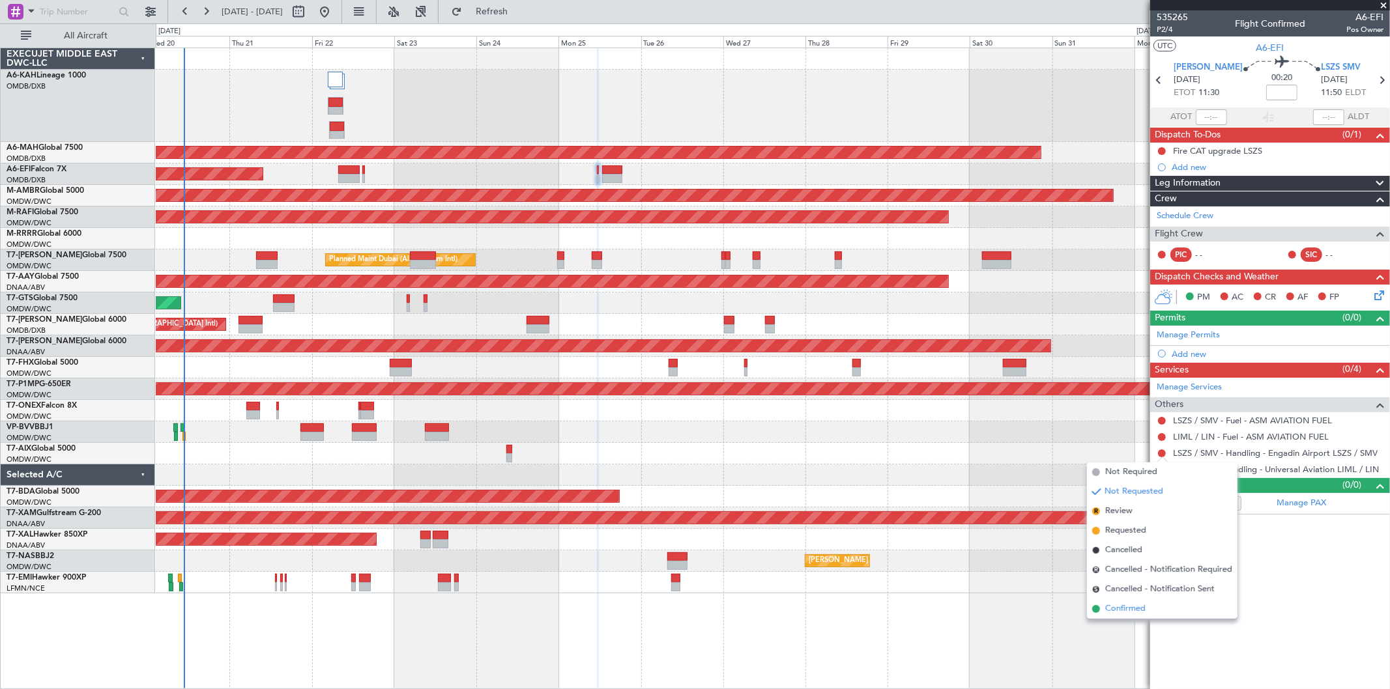
click at [1118, 611] on span "Confirmed" at bounding box center [1125, 609] width 40 height 13
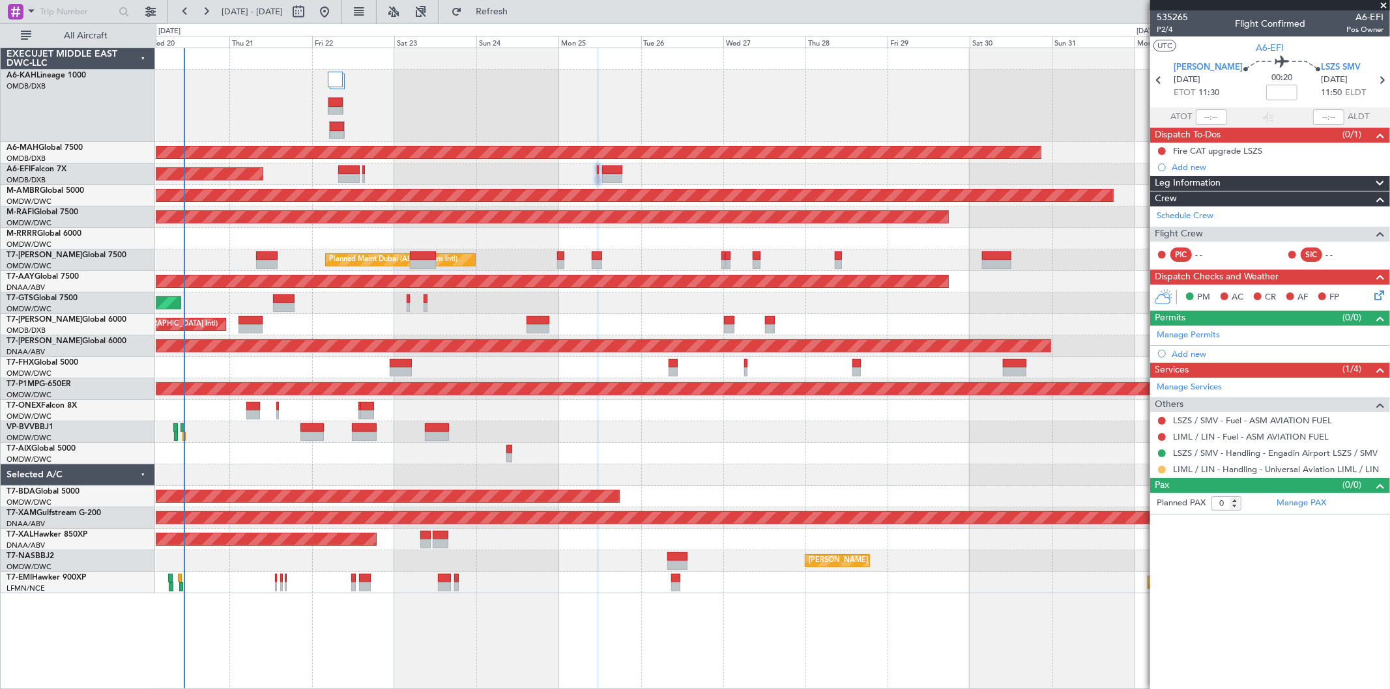
click at [1165, 467] on button at bounding box center [1162, 470] width 8 height 8
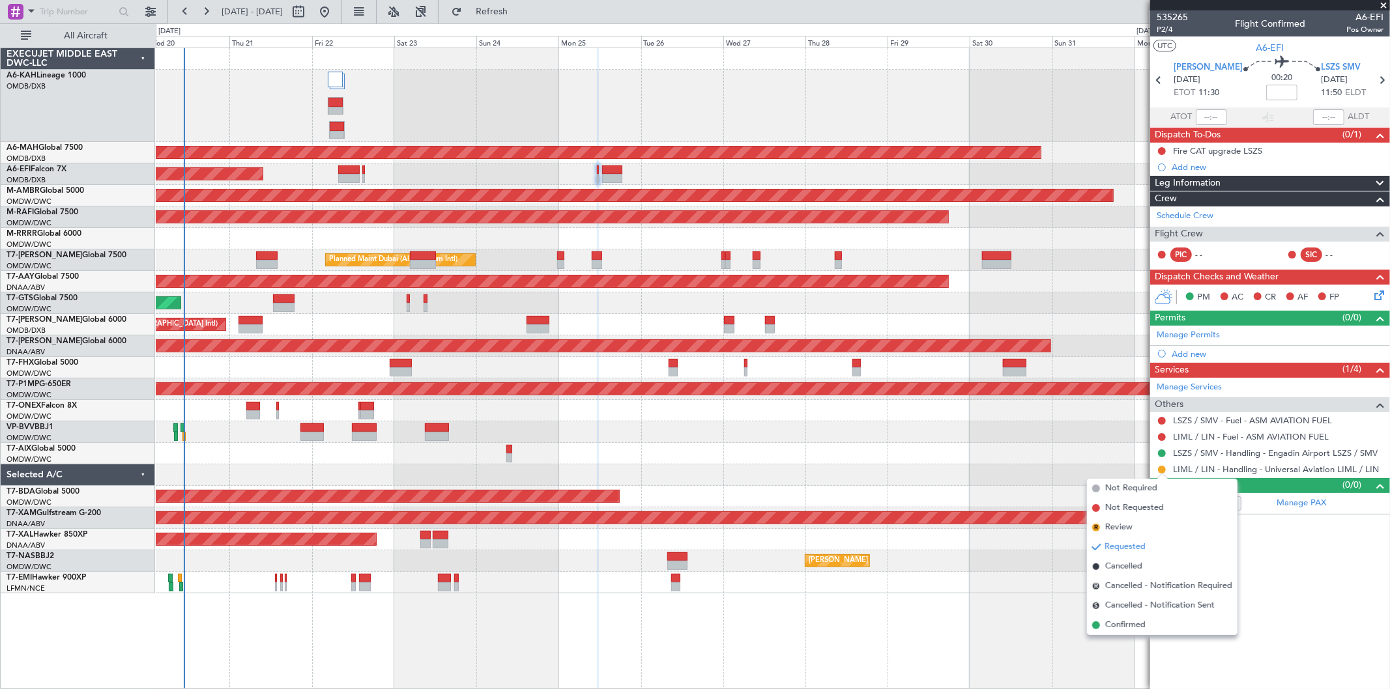
drag, startPoint x: 1117, startPoint y: 624, endPoint x: 904, endPoint y: 472, distance: 261.1
click at [1116, 622] on span "Confirmed" at bounding box center [1125, 625] width 40 height 13
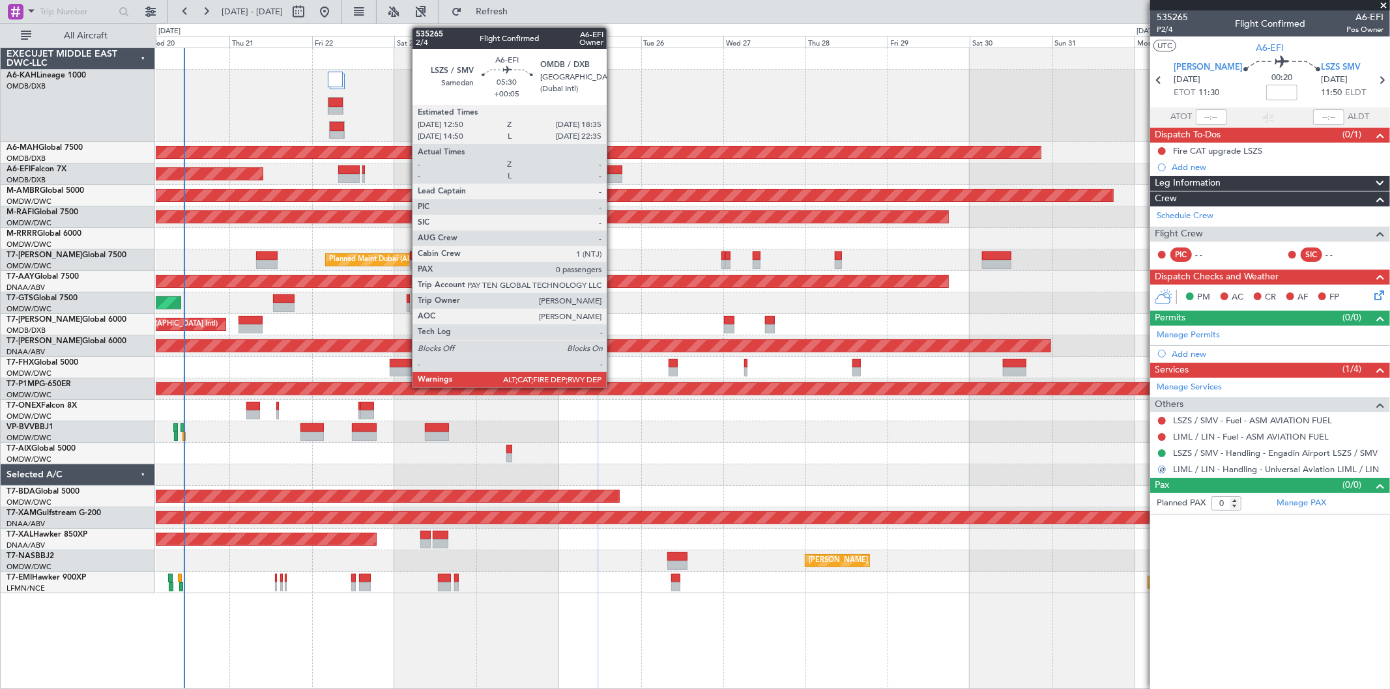
click at [613, 174] on div at bounding box center [612, 178] width 20 height 9
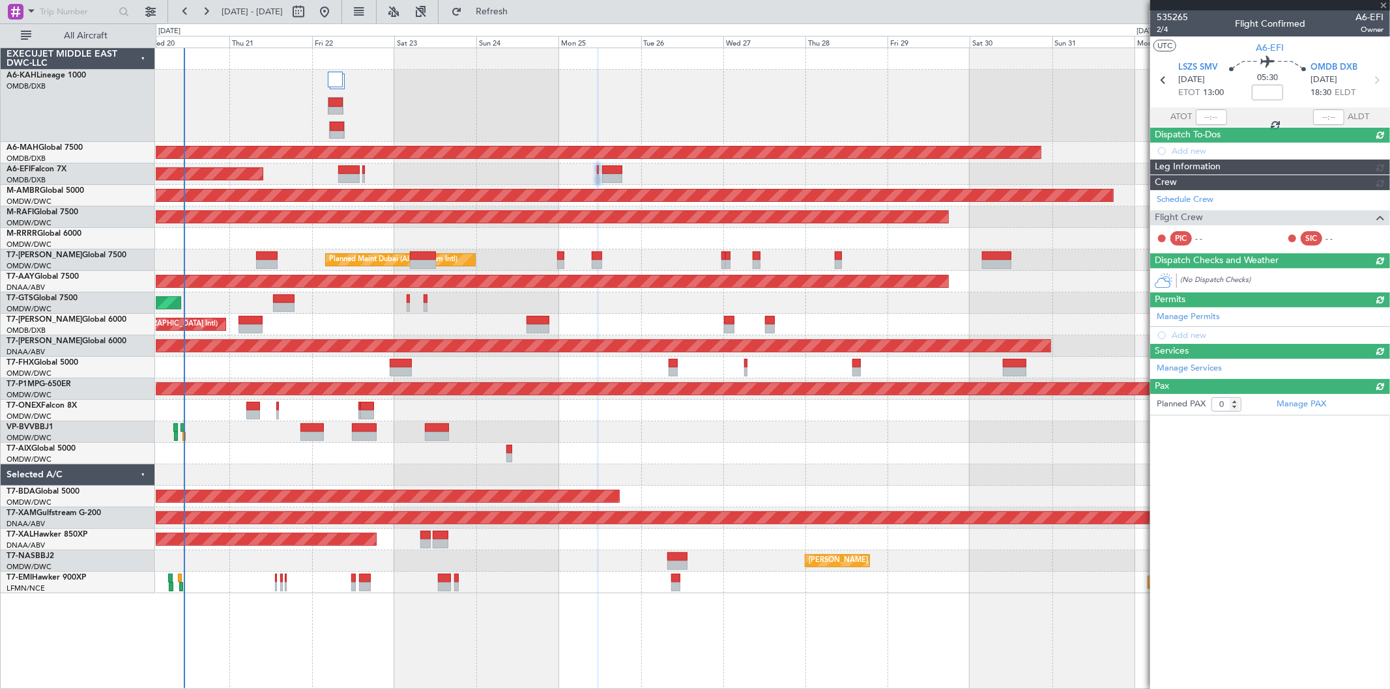
type input "+00:05"
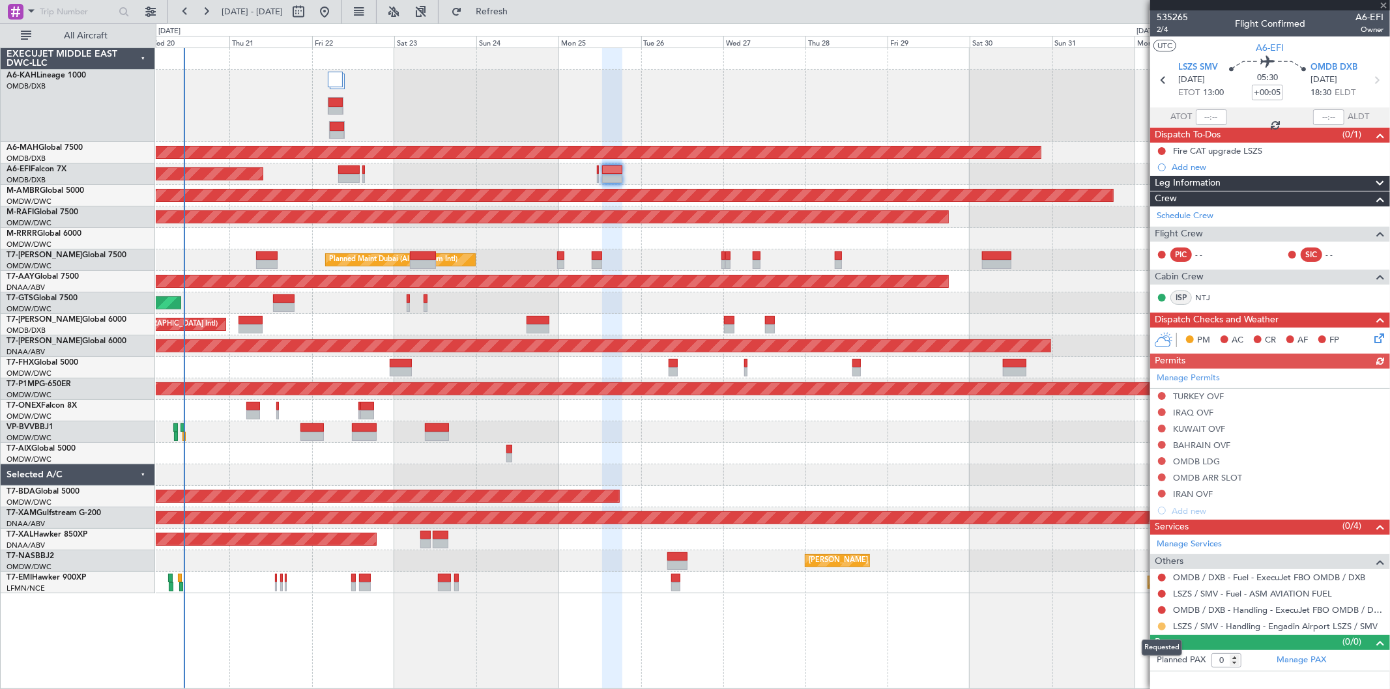
click at [1161, 629] on button at bounding box center [1162, 627] width 8 height 8
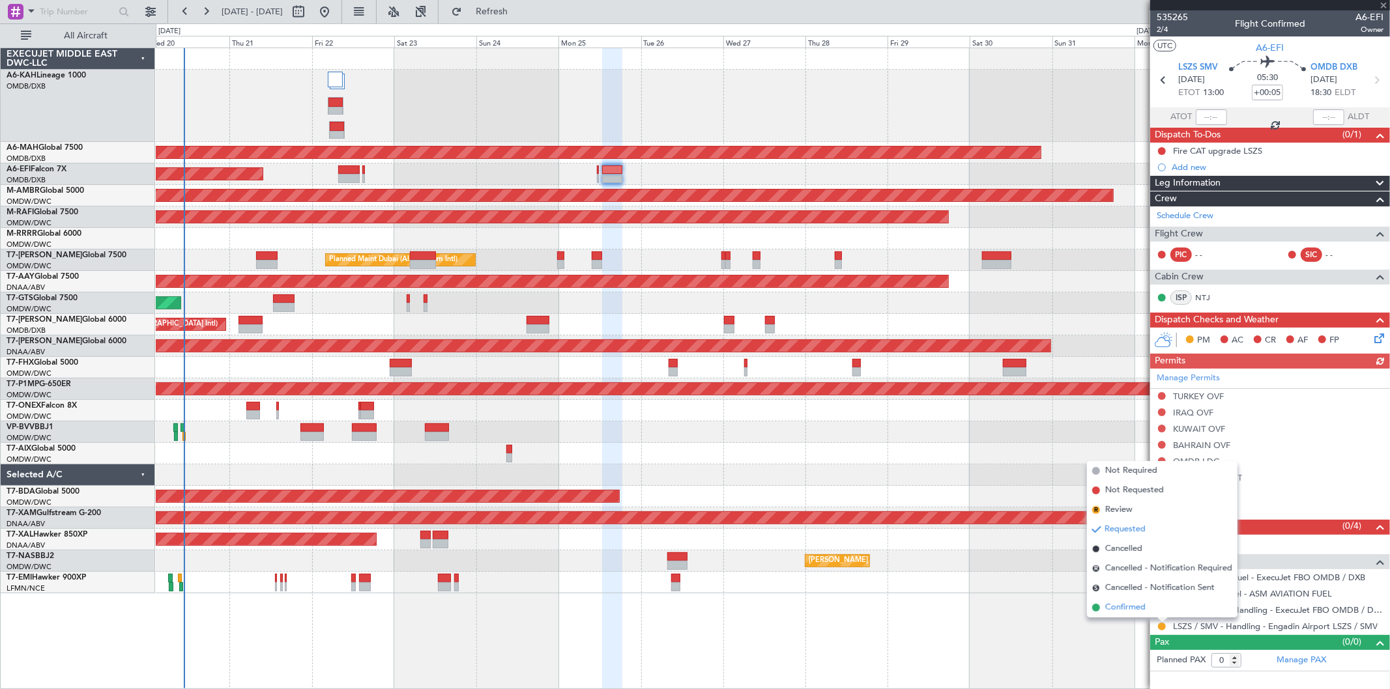
click at [1132, 604] on span "Confirmed" at bounding box center [1125, 607] width 40 height 13
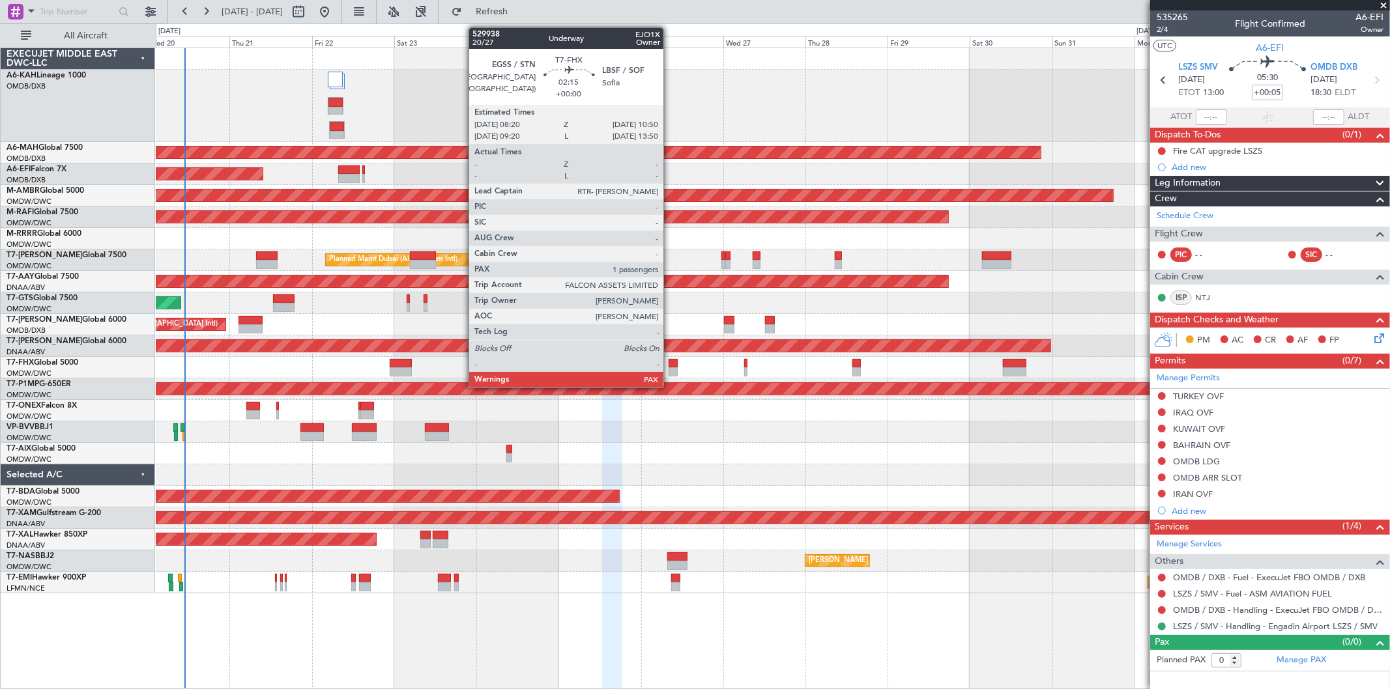
click at [670, 362] on div at bounding box center [673, 363] width 9 height 9
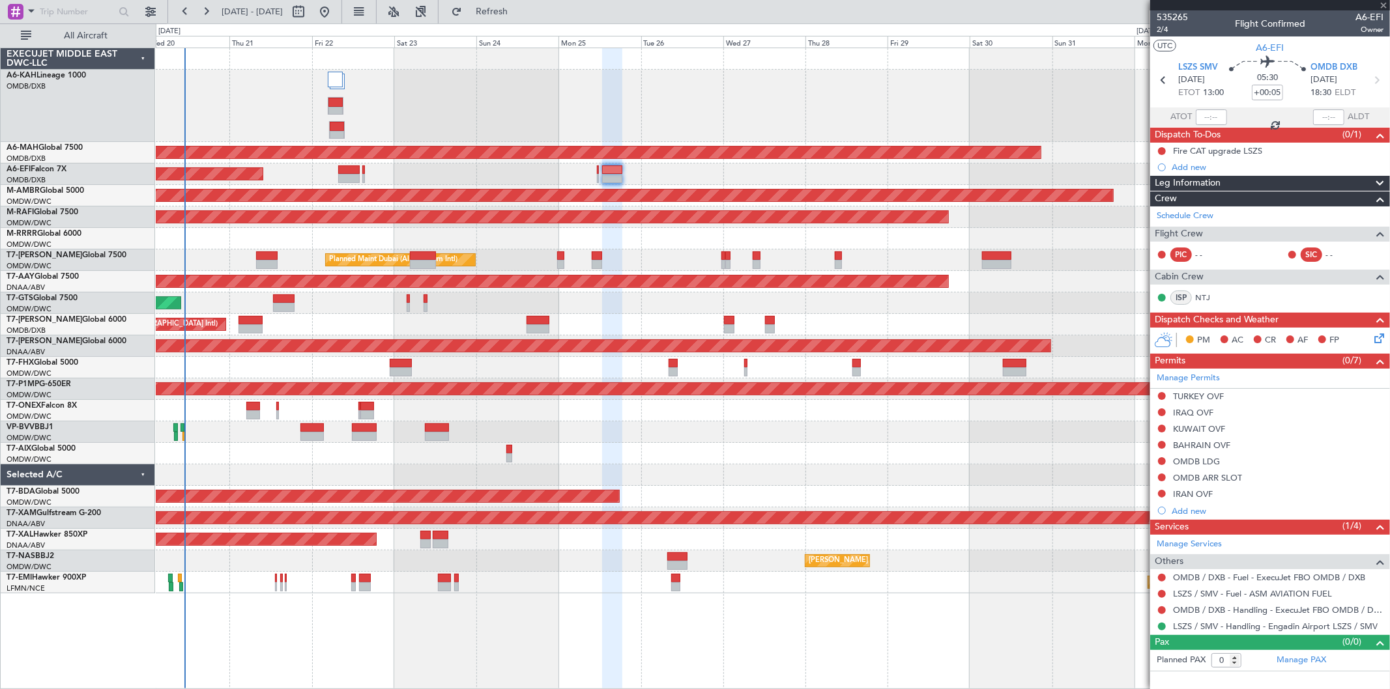
type input "1"
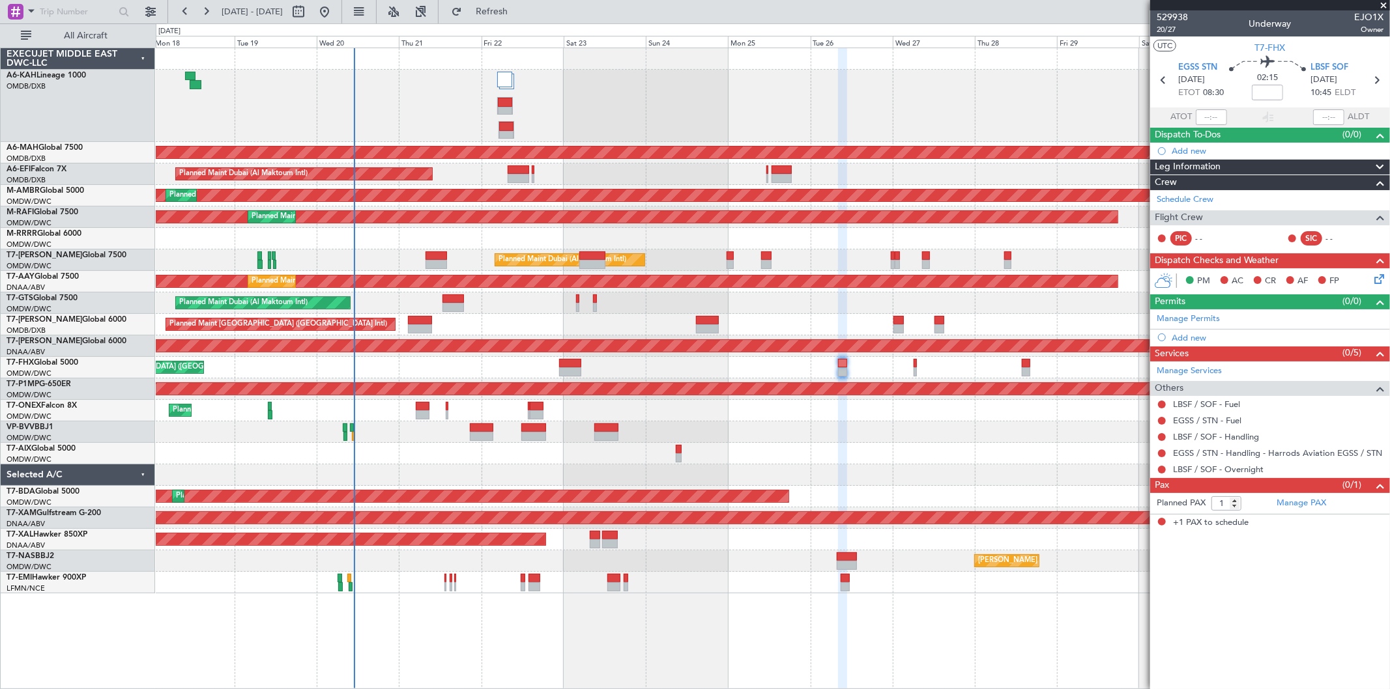
click at [883, 443] on div "Unplanned Maint Budapest ([PERSON_NAME] Intl) Planned Maint [GEOGRAPHIC_DATA] (…" at bounding box center [773, 320] width 1234 height 545
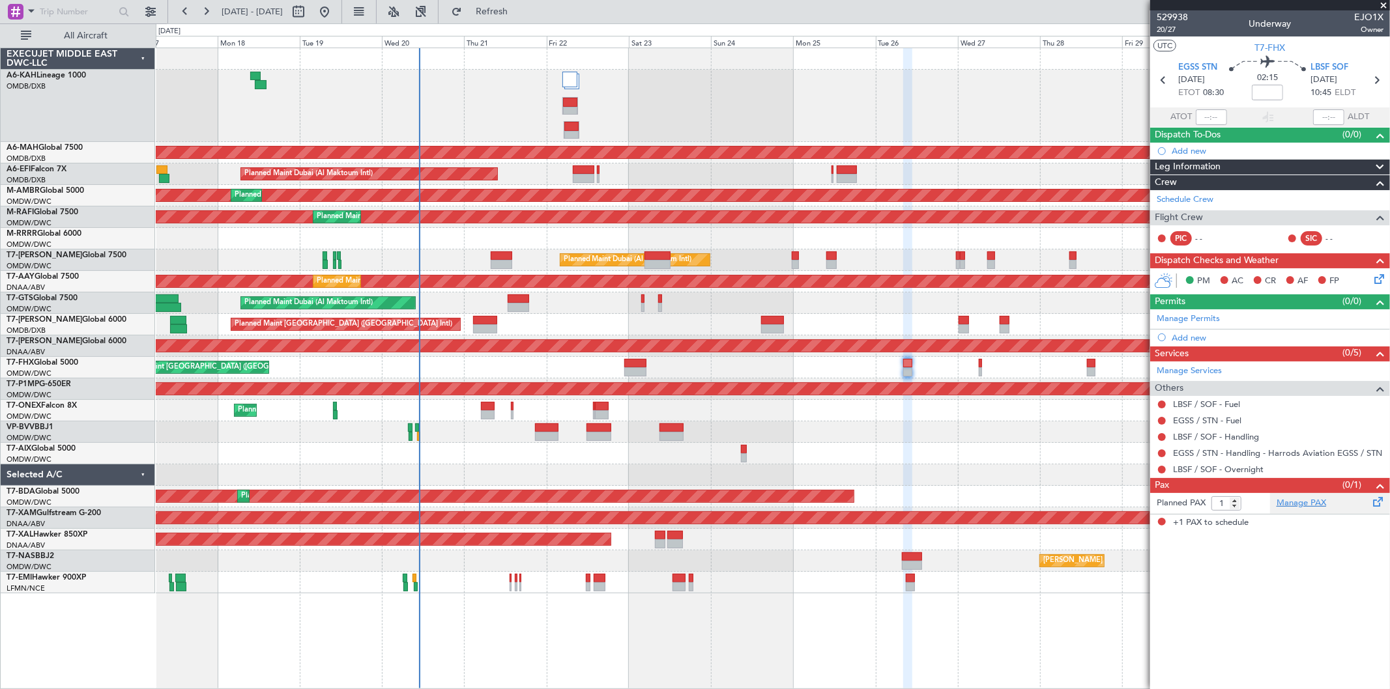
click at [1312, 506] on link "Manage PAX" at bounding box center [1302, 503] width 50 height 13
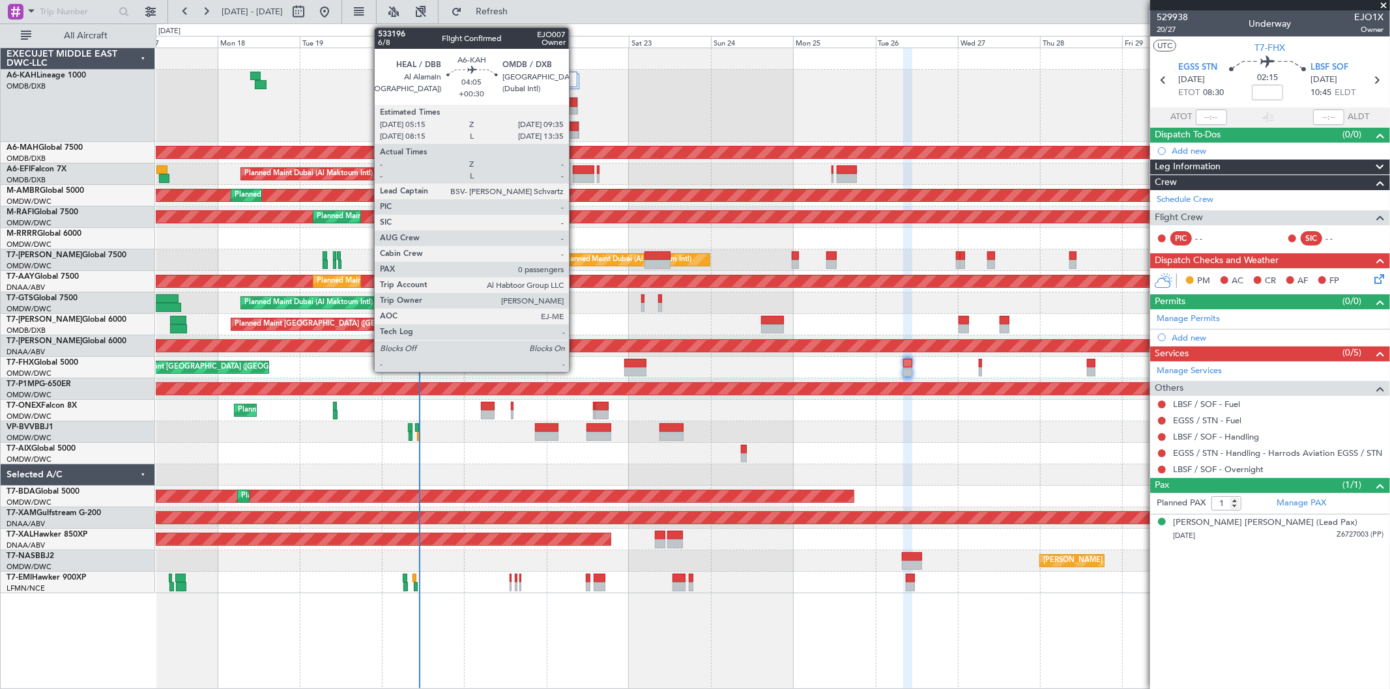
click at [575, 132] on div at bounding box center [571, 135] width 14 height 9
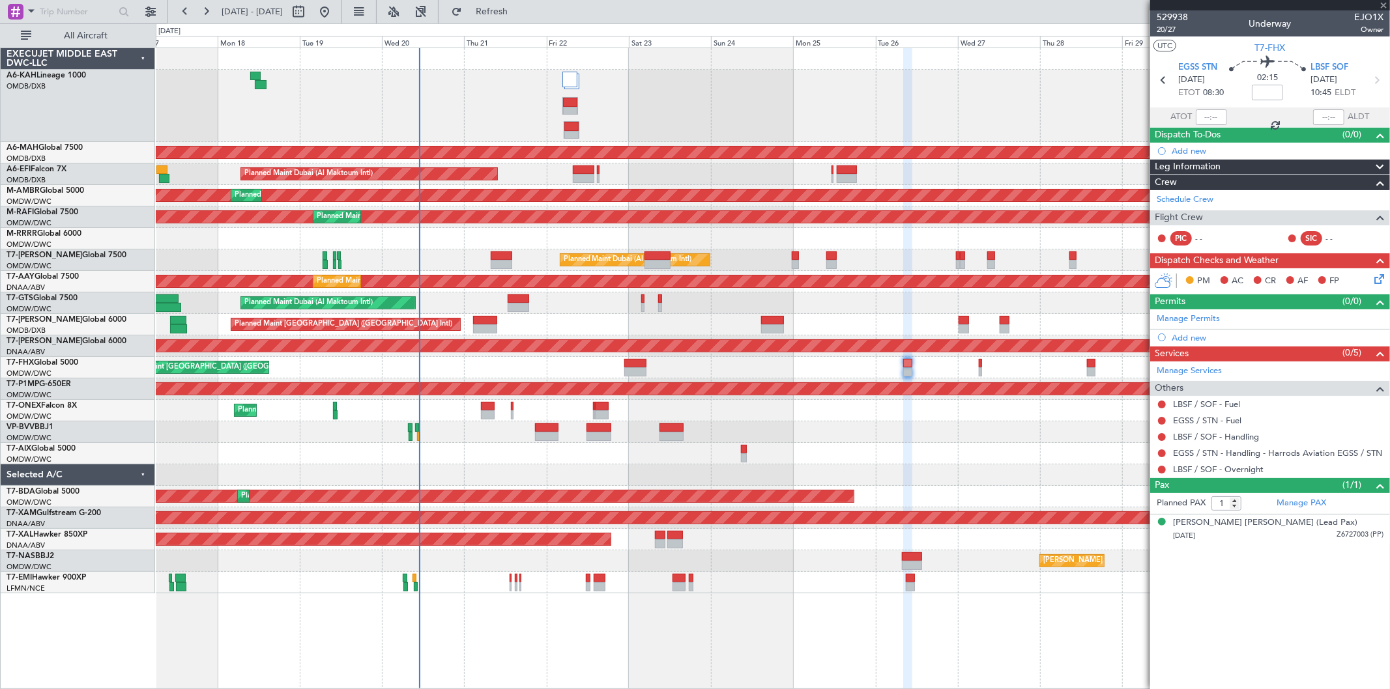
type input "+00:30"
type input "0"
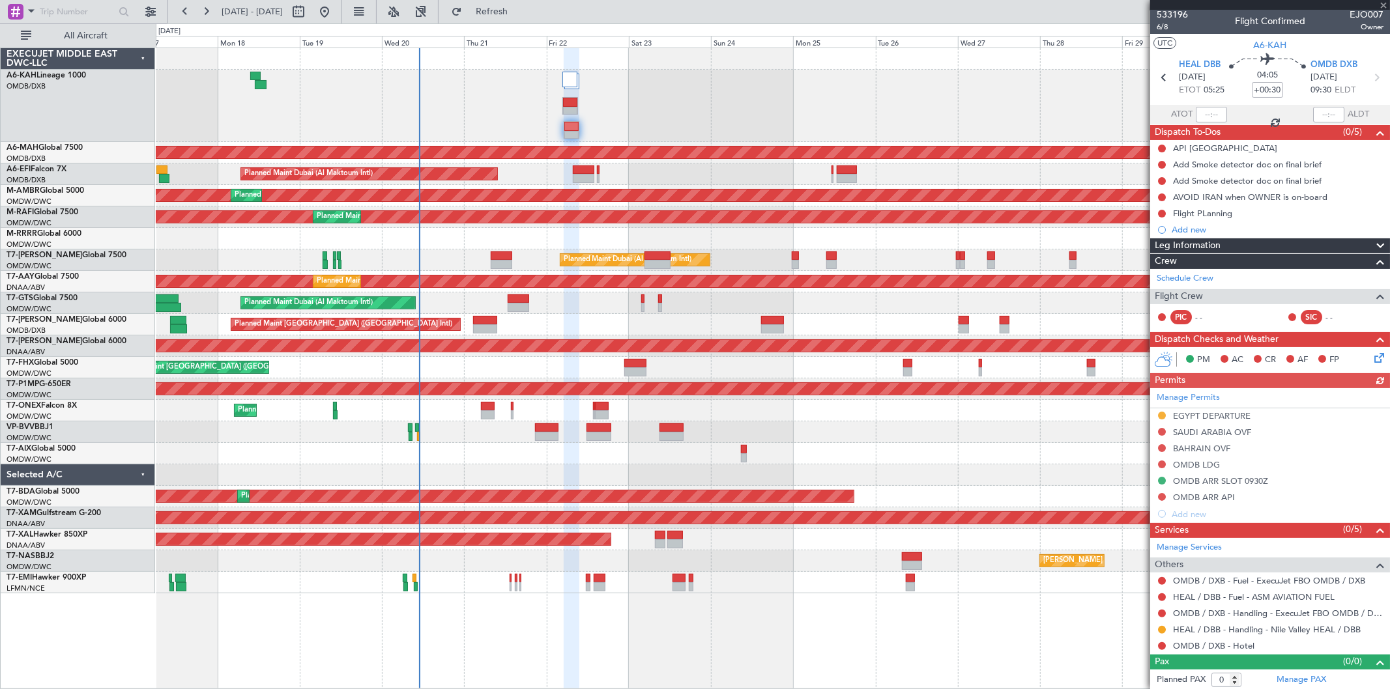
scroll to position [4, 0]
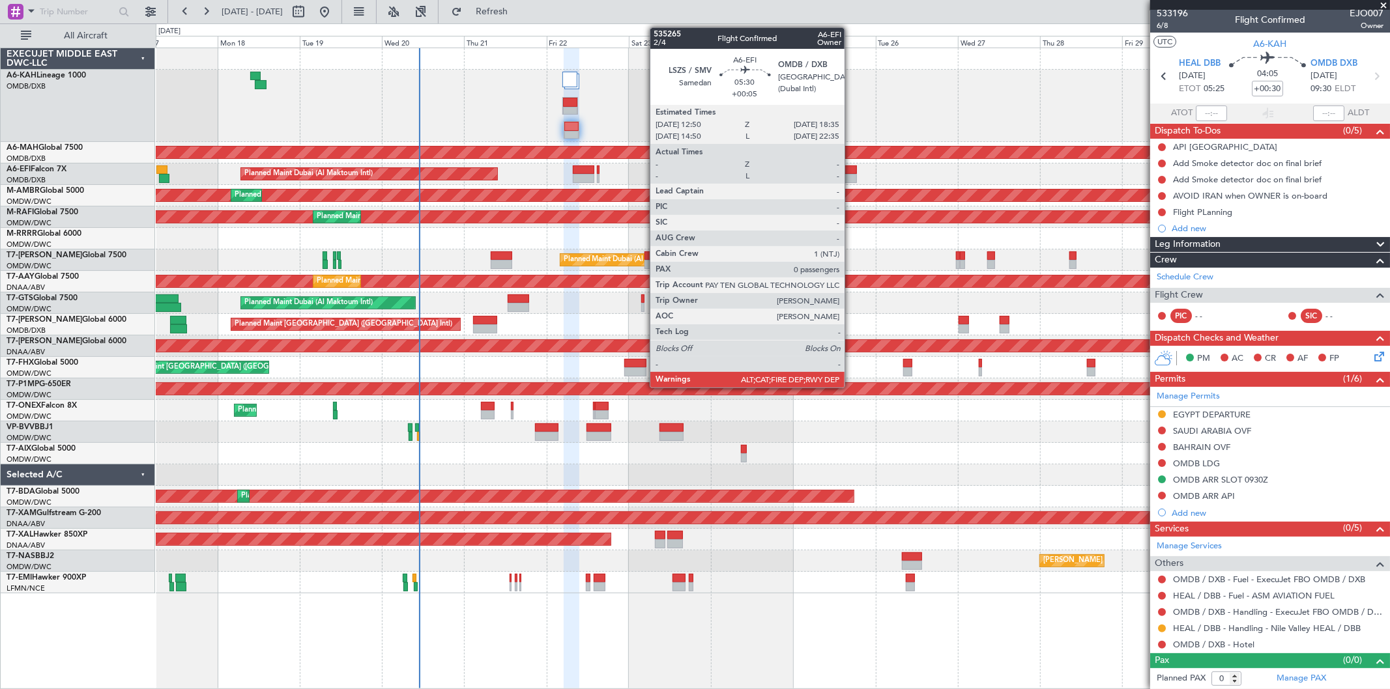
click at [851, 173] on div at bounding box center [847, 170] width 20 height 9
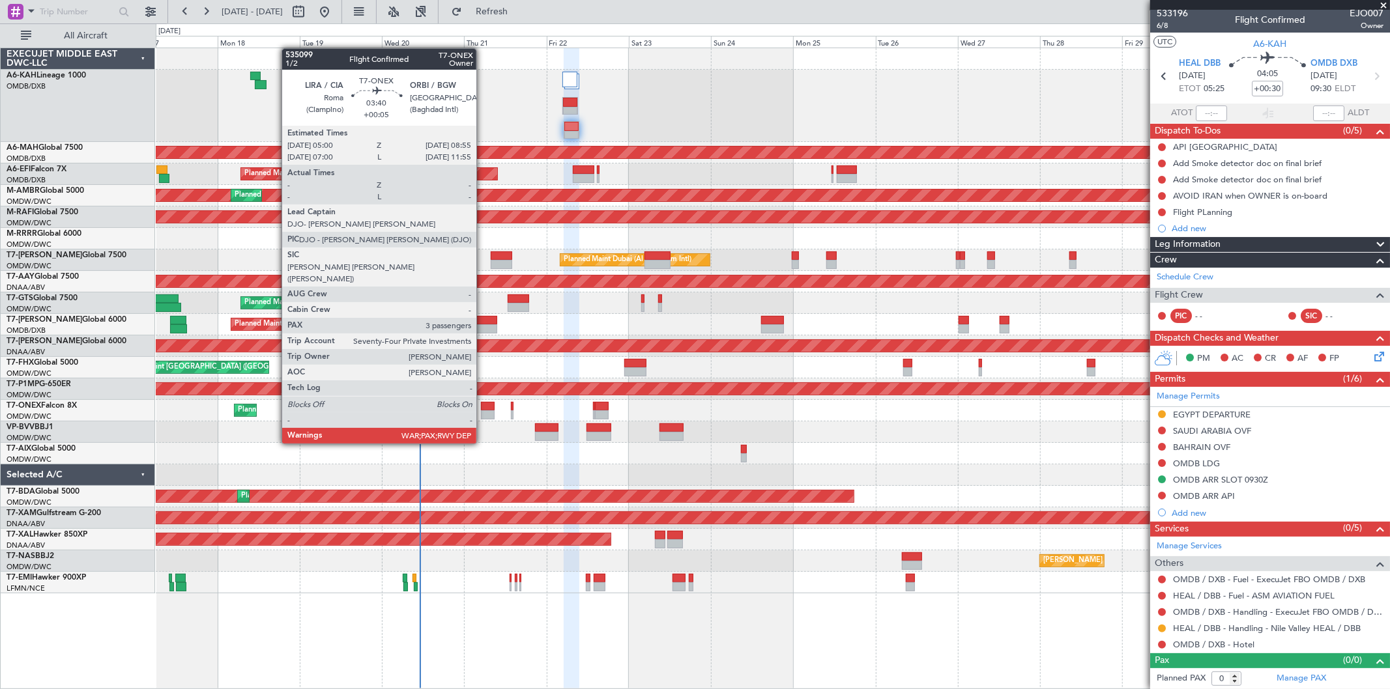
click at [483, 407] on div at bounding box center [488, 406] width 14 height 9
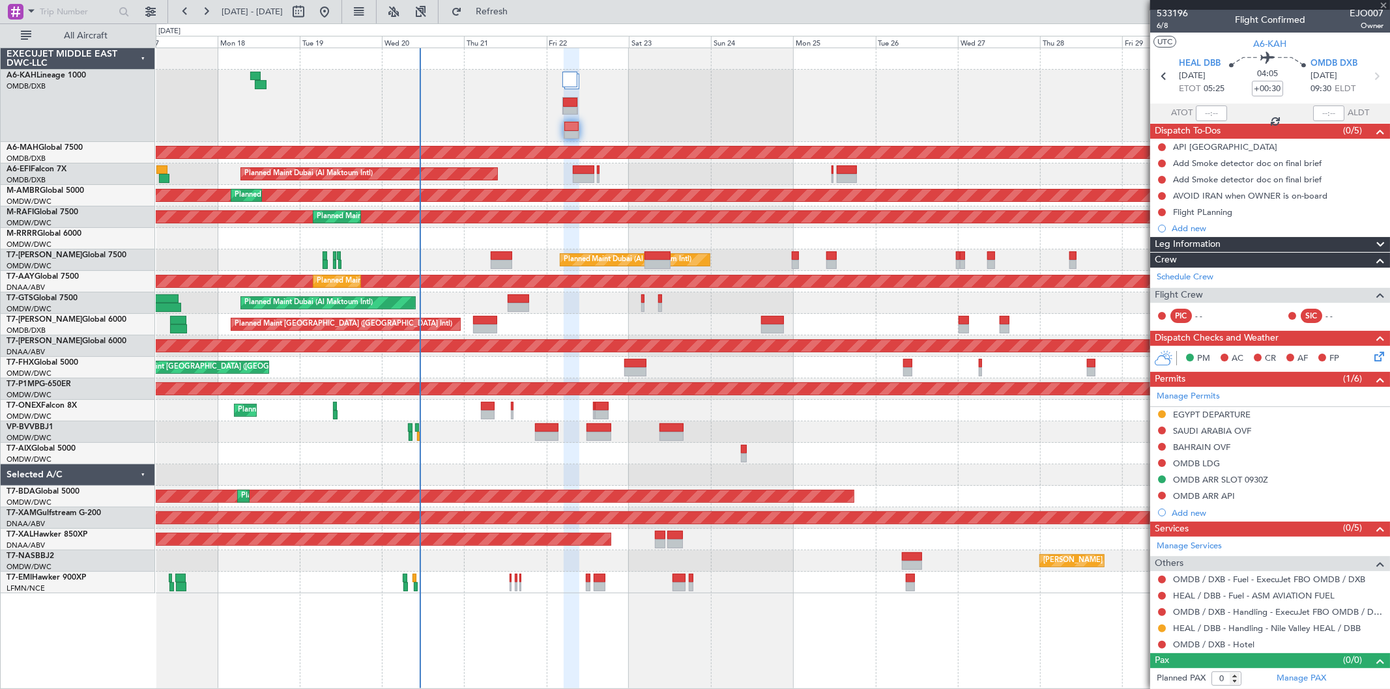
type input "+00:05"
type input "3"
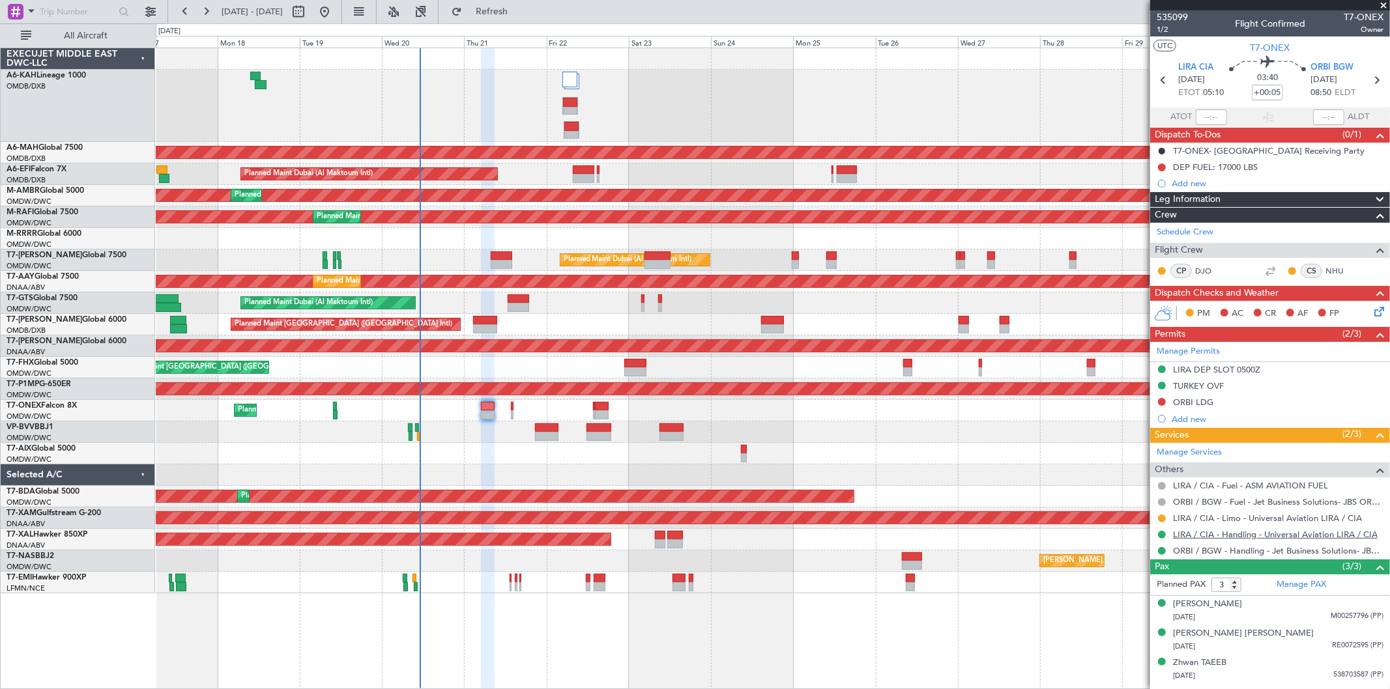
click at [1223, 538] on link "LIRA / CIA - Handling - Universal Aviation LIRA / CIA" at bounding box center [1275, 534] width 205 height 11
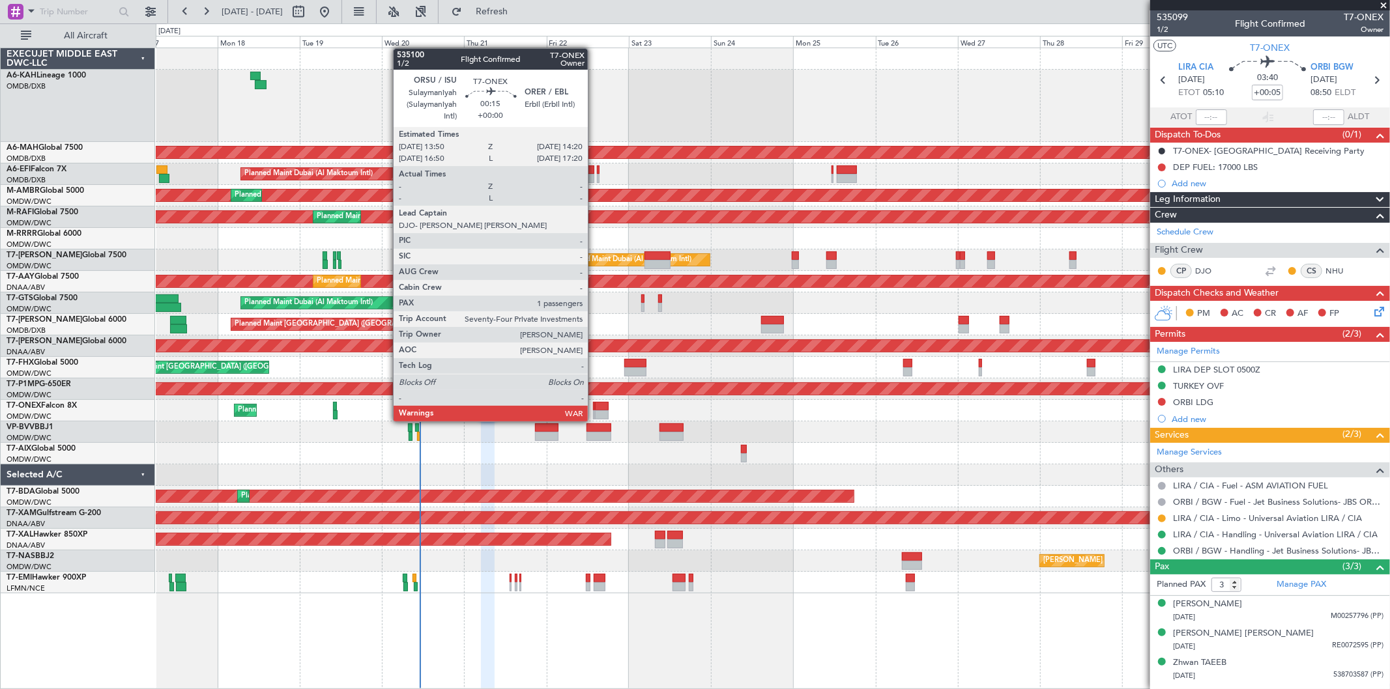
click at [594, 409] on div at bounding box center [594, 406] width 2 height 9
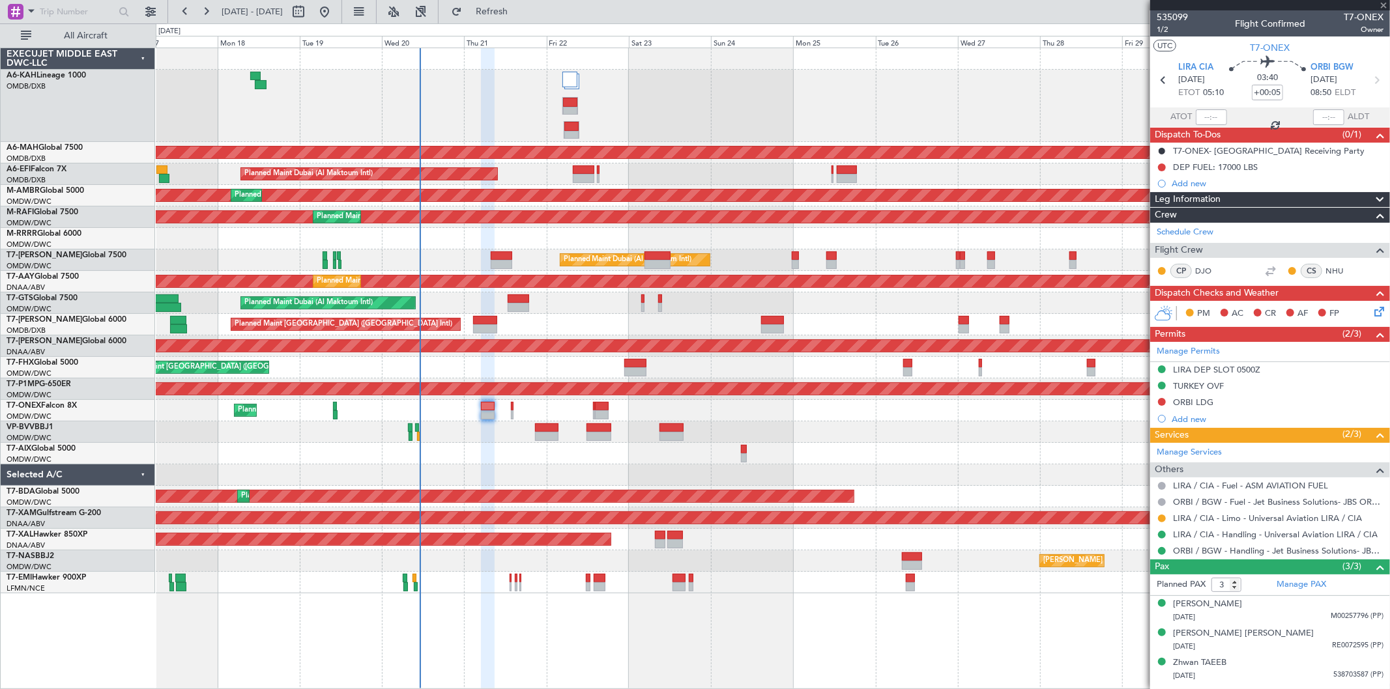
type input "1"
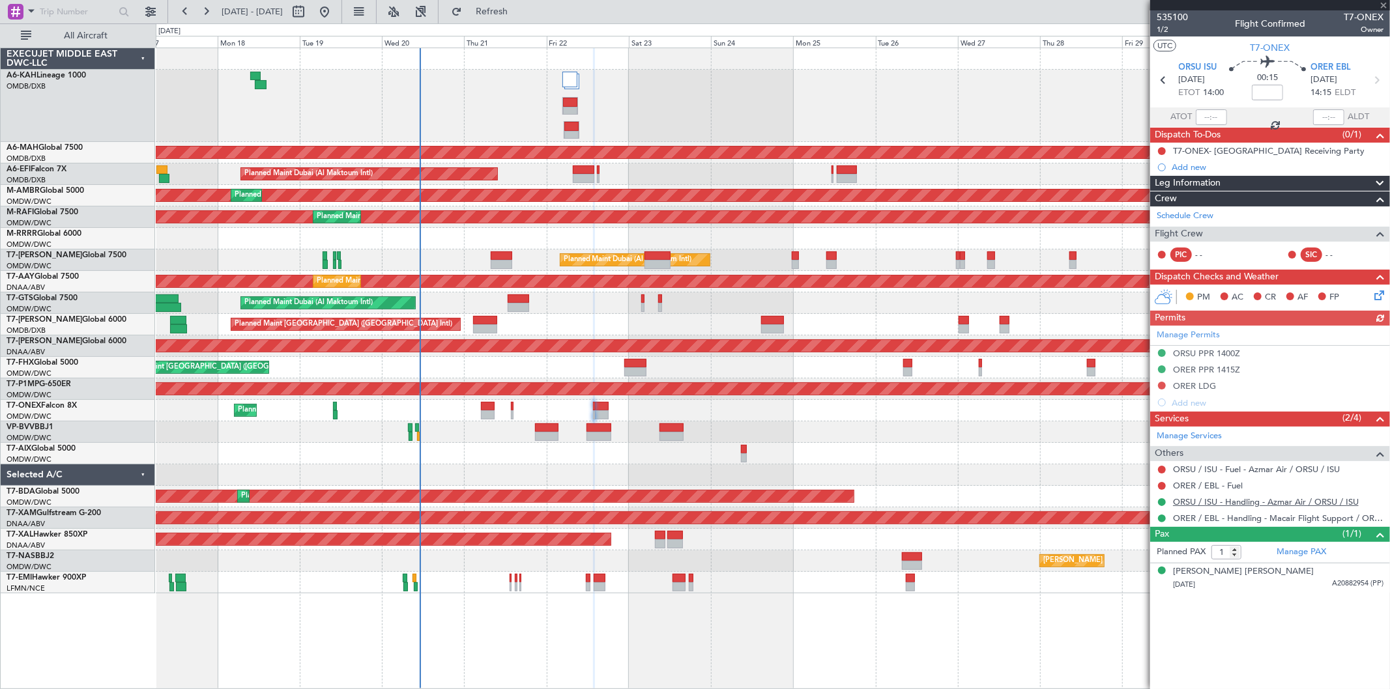
click at [1251, 500] on link "ORSU / ISU - Handling - Azmar Air / ORSU / ISU" at bounding box center [1266, 502] width 186 height 11
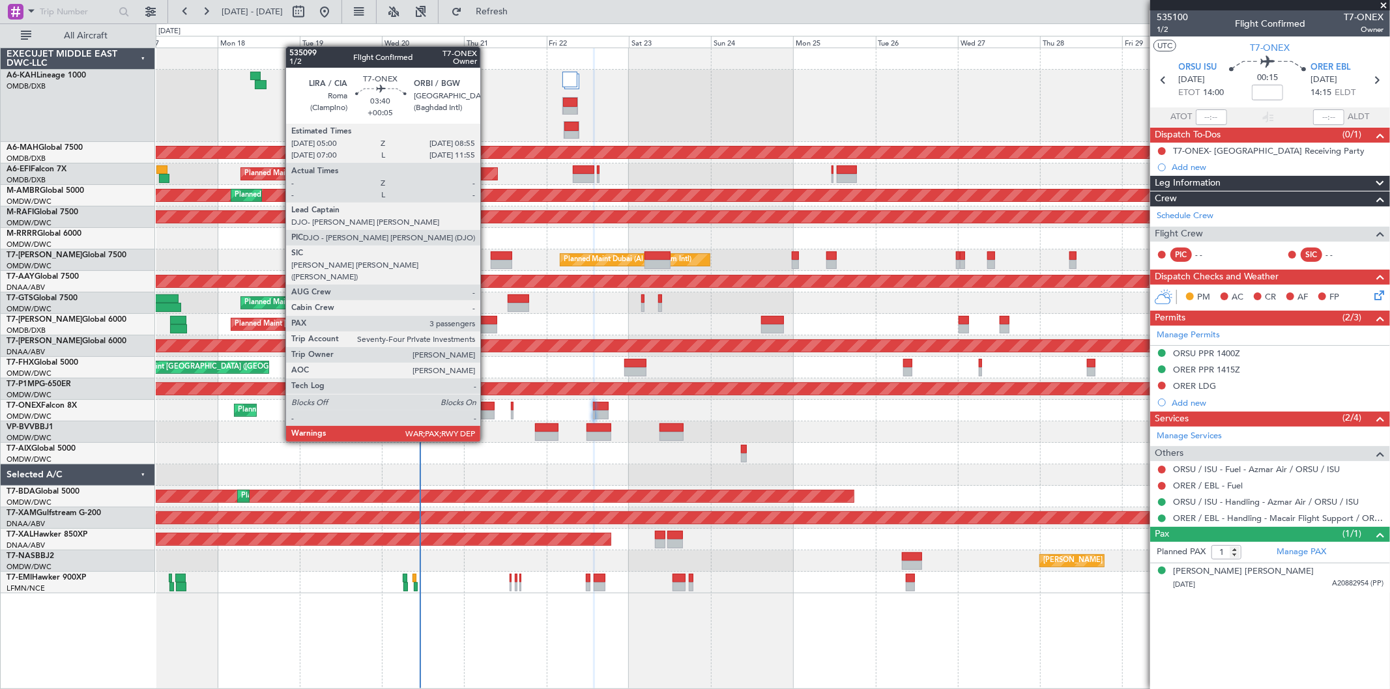
click at [487, 405] on div at bounding box center [488, 406] width 14 height 9
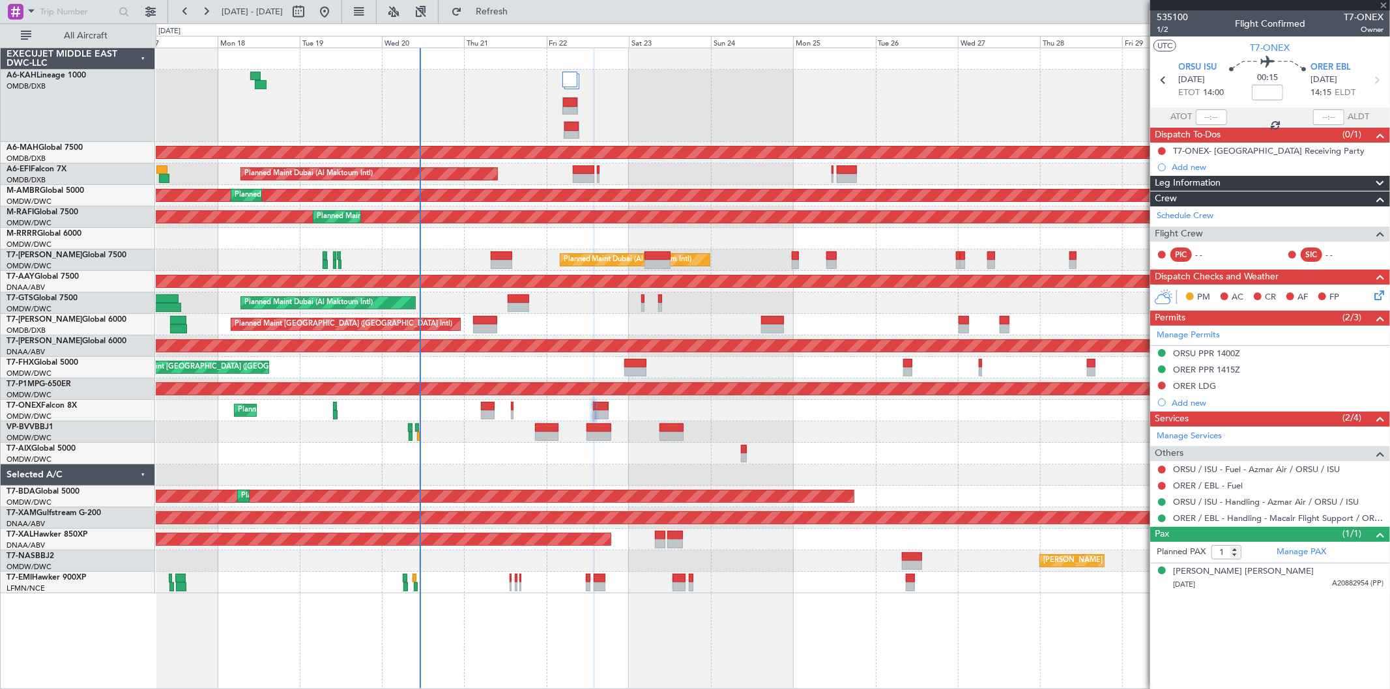
type input "+00:05"
type input "3"
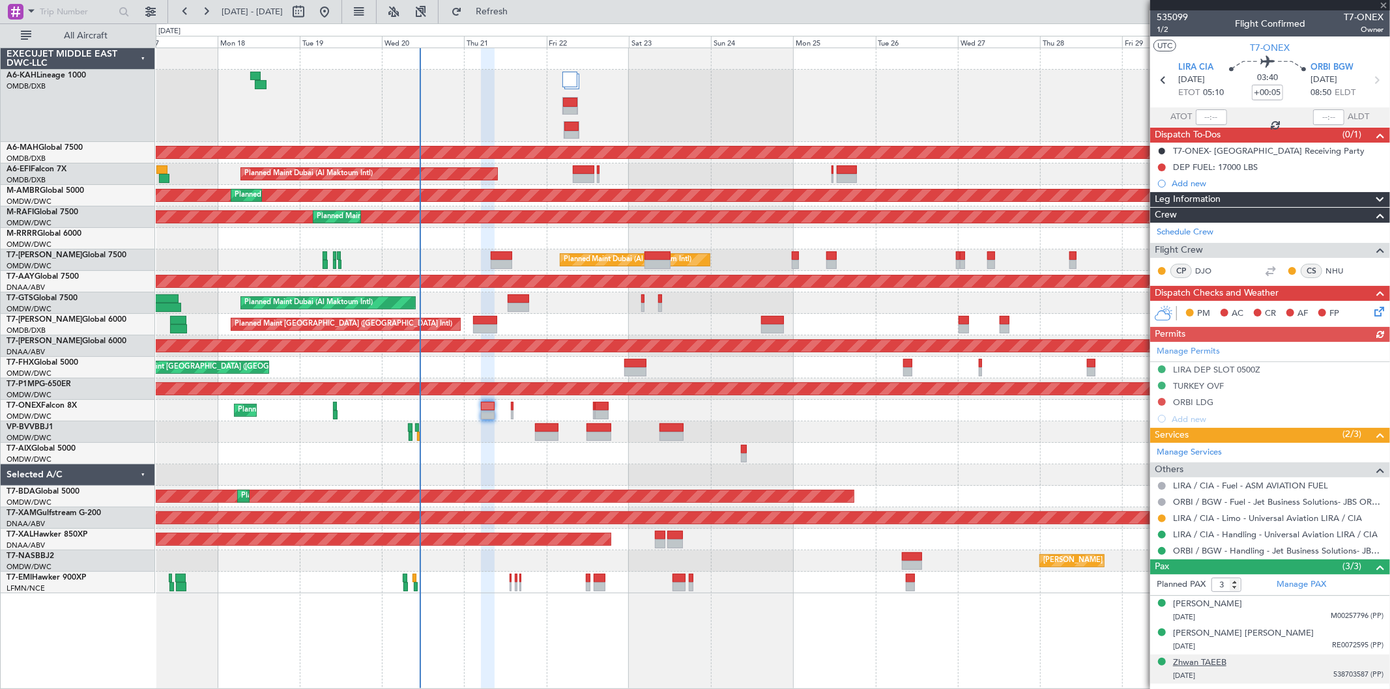
click at [1201, 665] on div "Zhwan TAEEB" at bounding box center [1199, 663] width 53 height 13
click at [1162, 402] on button at bounding box center [1162, 402] width 8 height 8
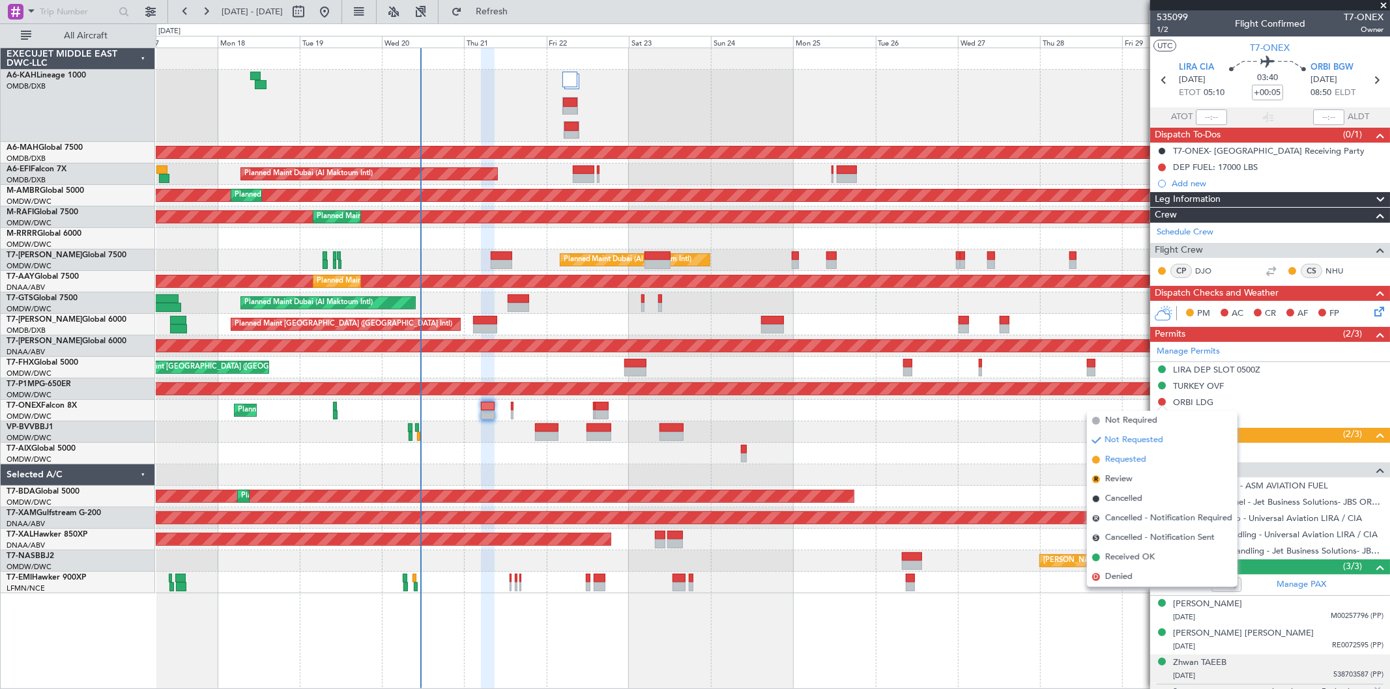
click at [1125, 461] on span "Requested" at bounding box center [1125, 460] width 41 height 13
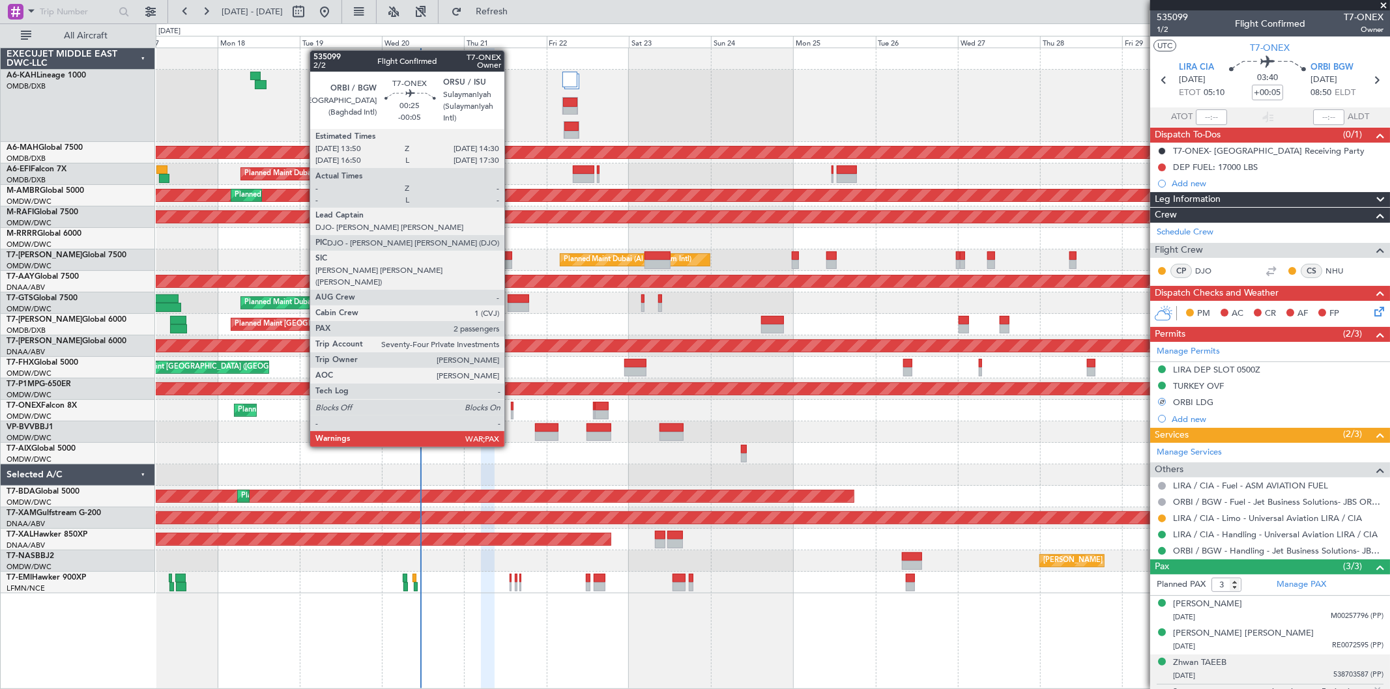
click at [511, 411] on div at bounding box center [512, 415] width 3 height 9
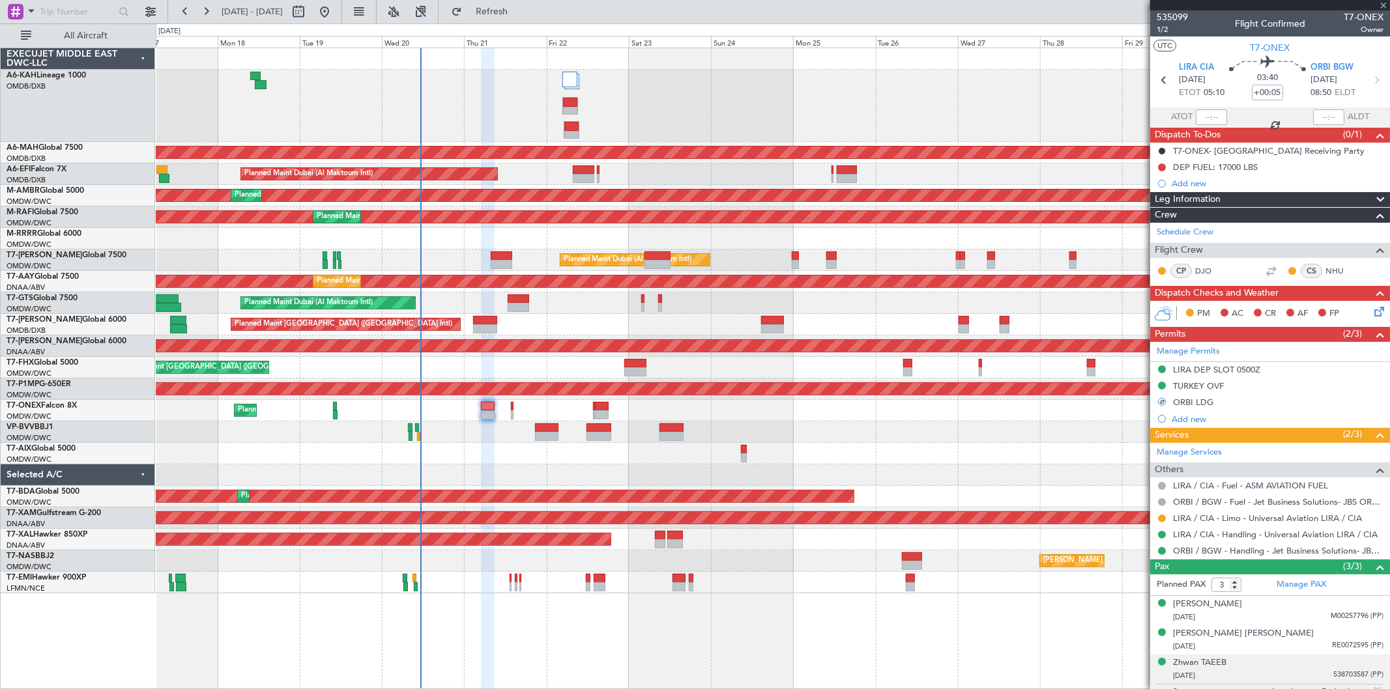
type input "-00:05"
type input "2"
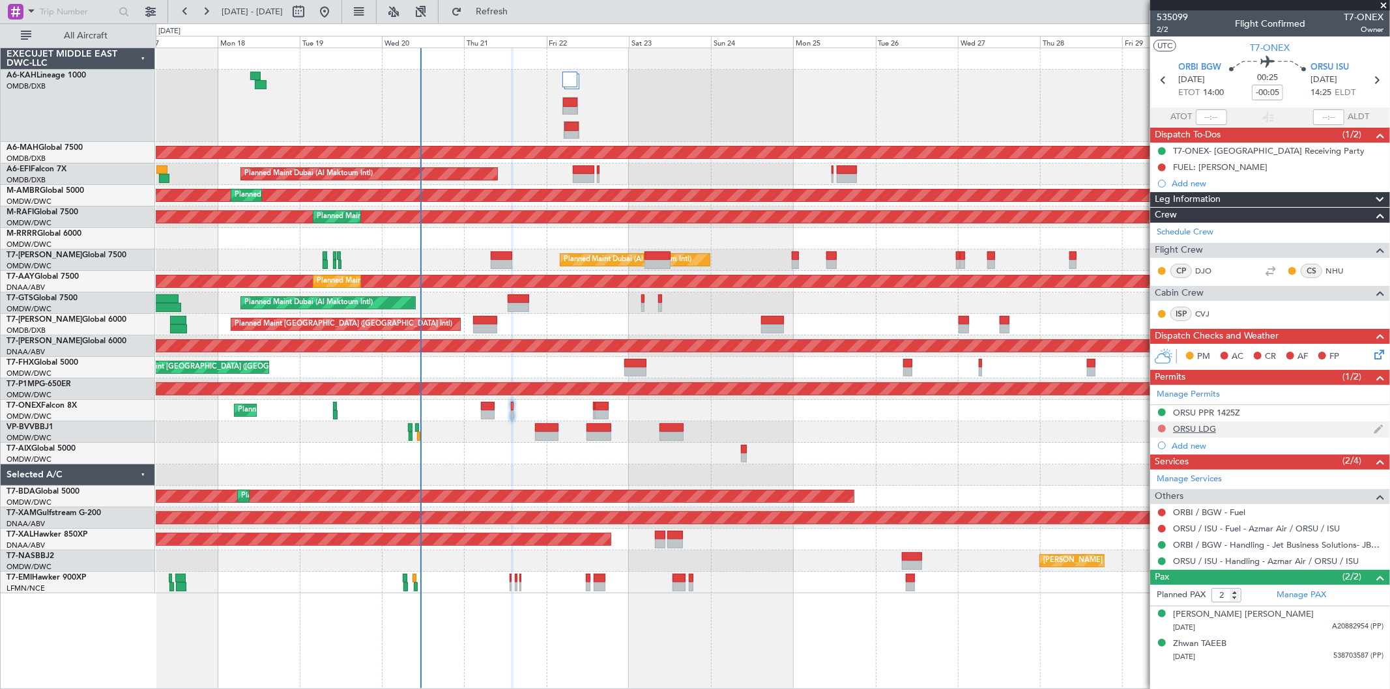
click at [1164, 425] on button at bounding box center [1162, 429] width 8 height 8
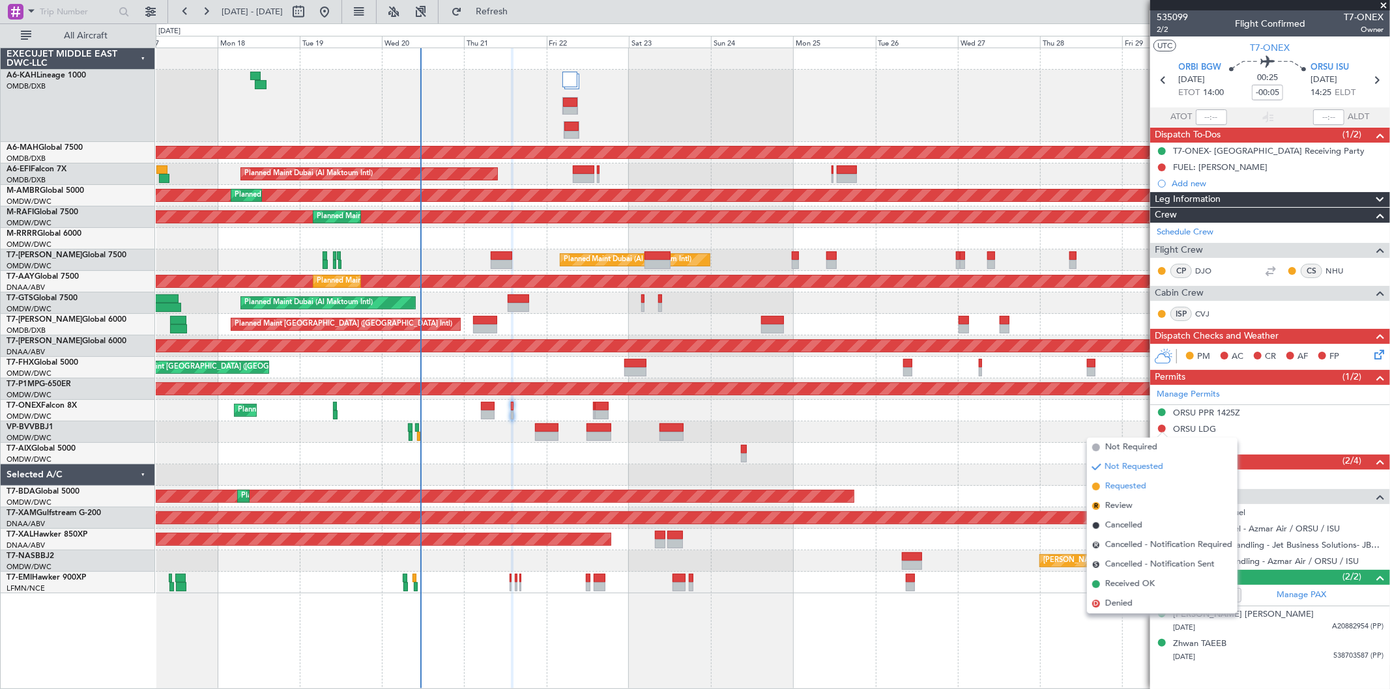
click at [1113, 486] on span "Requested" at bounding box center [1125, 486] width 41 height 13
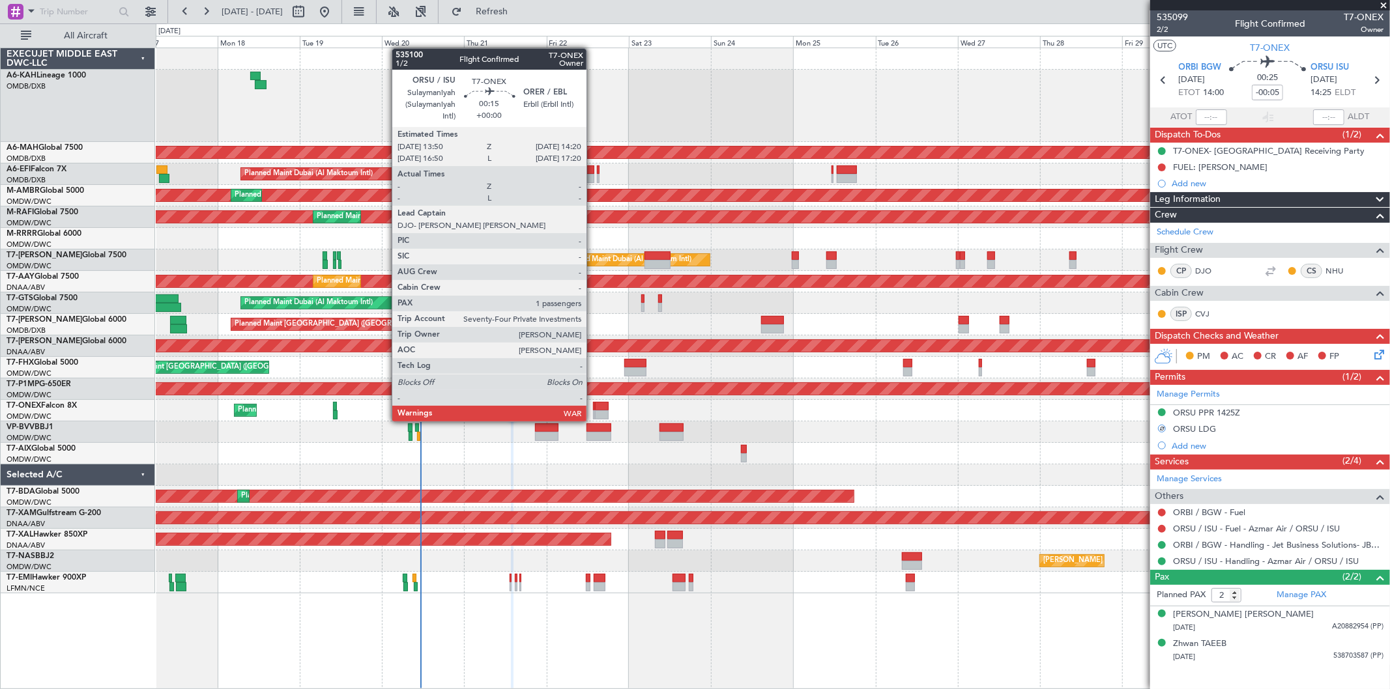
click at [593, 409] on div at bounding box center [594, 406] width 2 height 9
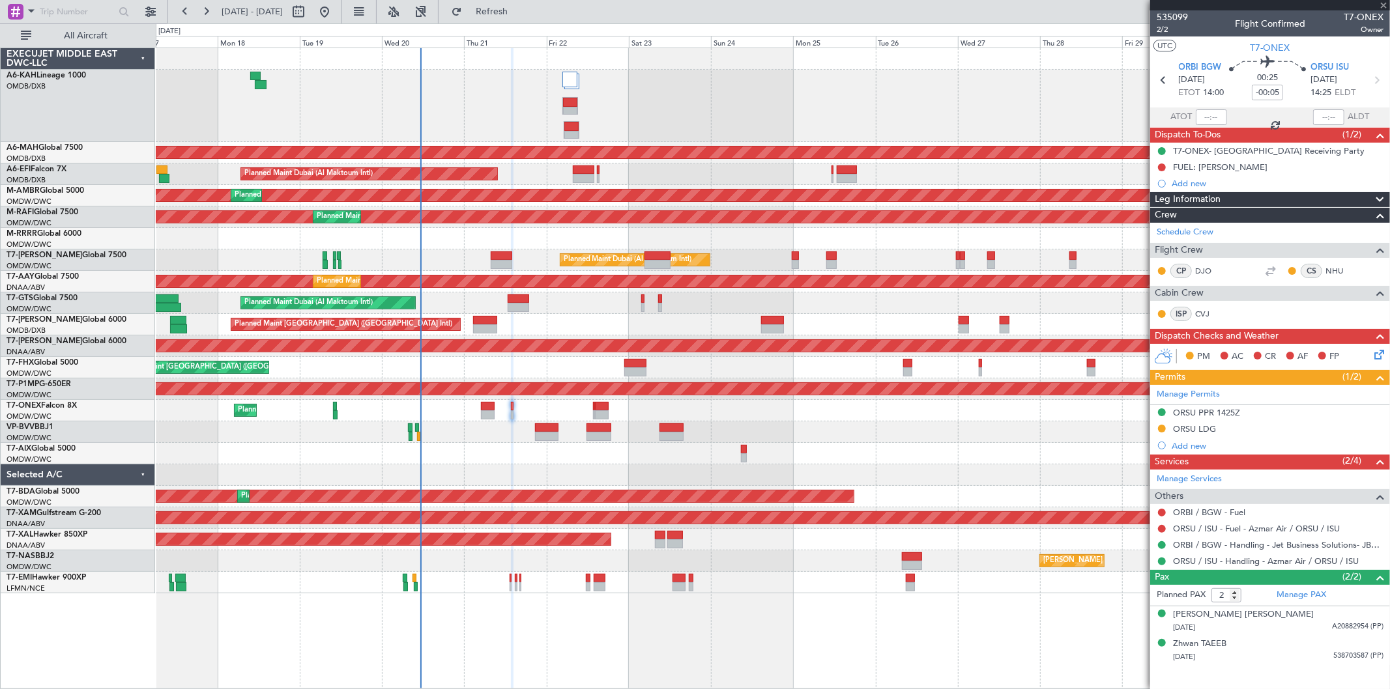
type input "1"
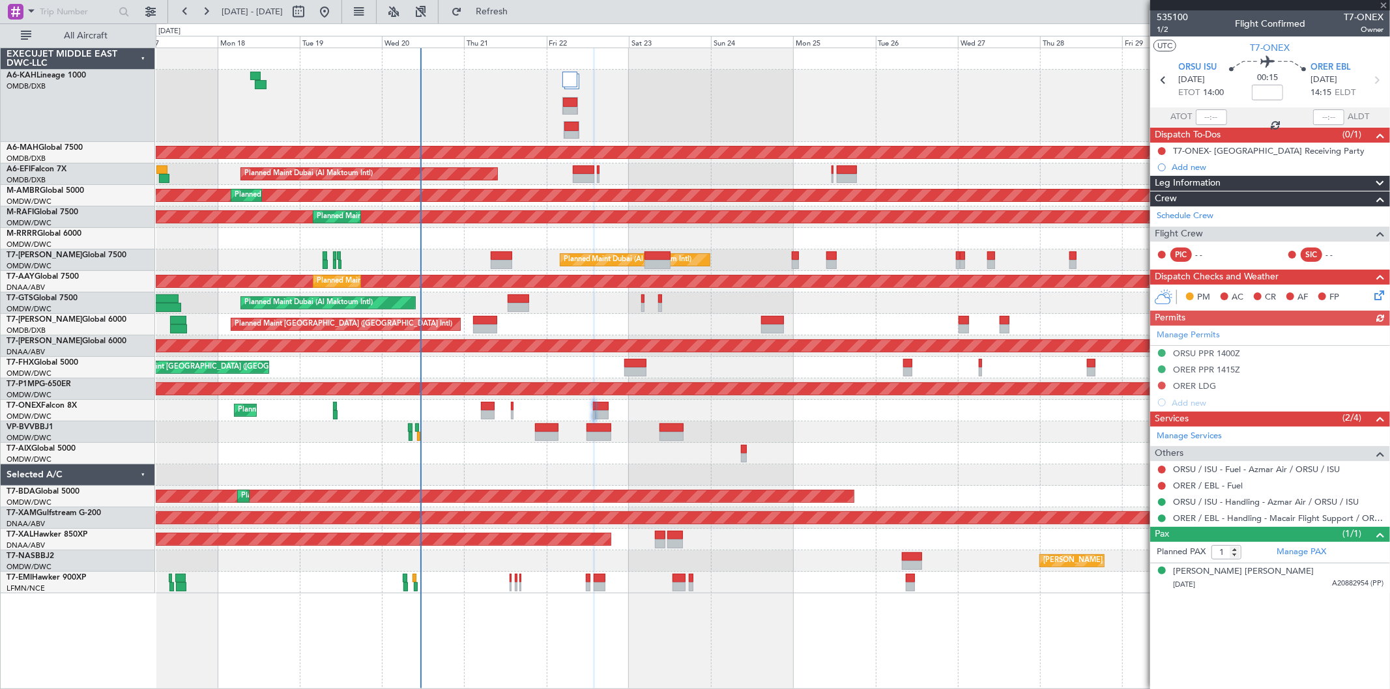
click at [1162, 386] on div "Manage Permits ORSU PPR 1400Z ORER PPR 1415Z ORER LDG Add new" at bounding box center [1270, 368] width 240 height 85
click at [1161, 387] on button at bounding box center [1162, 386] width 8 height 8
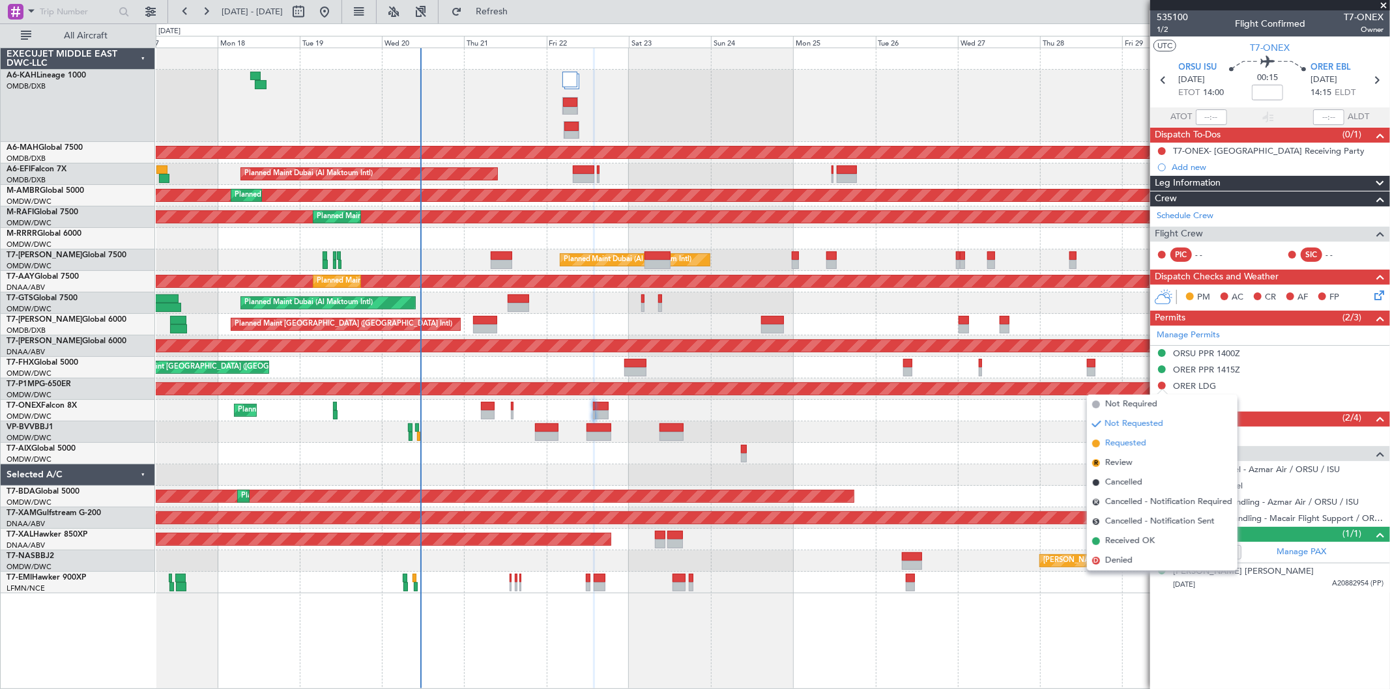
click at [1122, 438] on span "Requested" at bounding box center [1125, 443] width 41 height 13
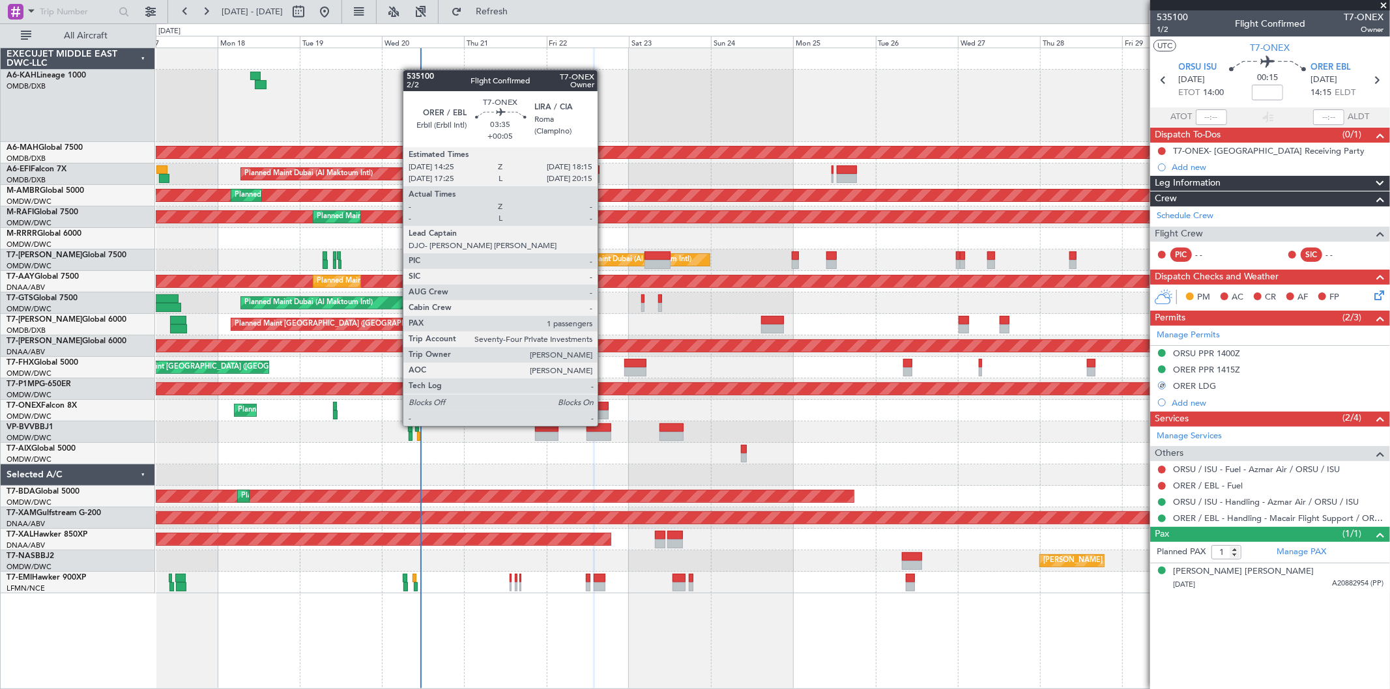
click at [604, 413] on div at bounding box center [602, 415] width 14 height 9
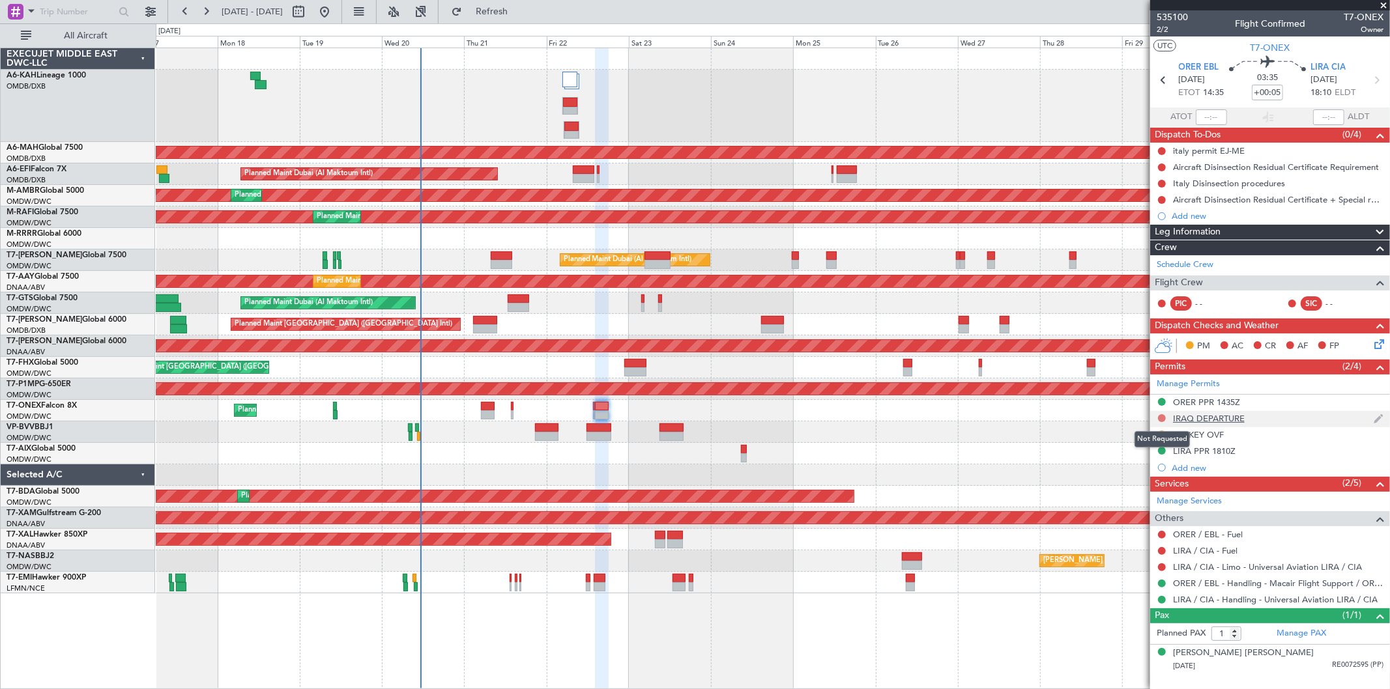
click at [1161, 416] on button at bounding box center [1162, 418] width 8 height 8
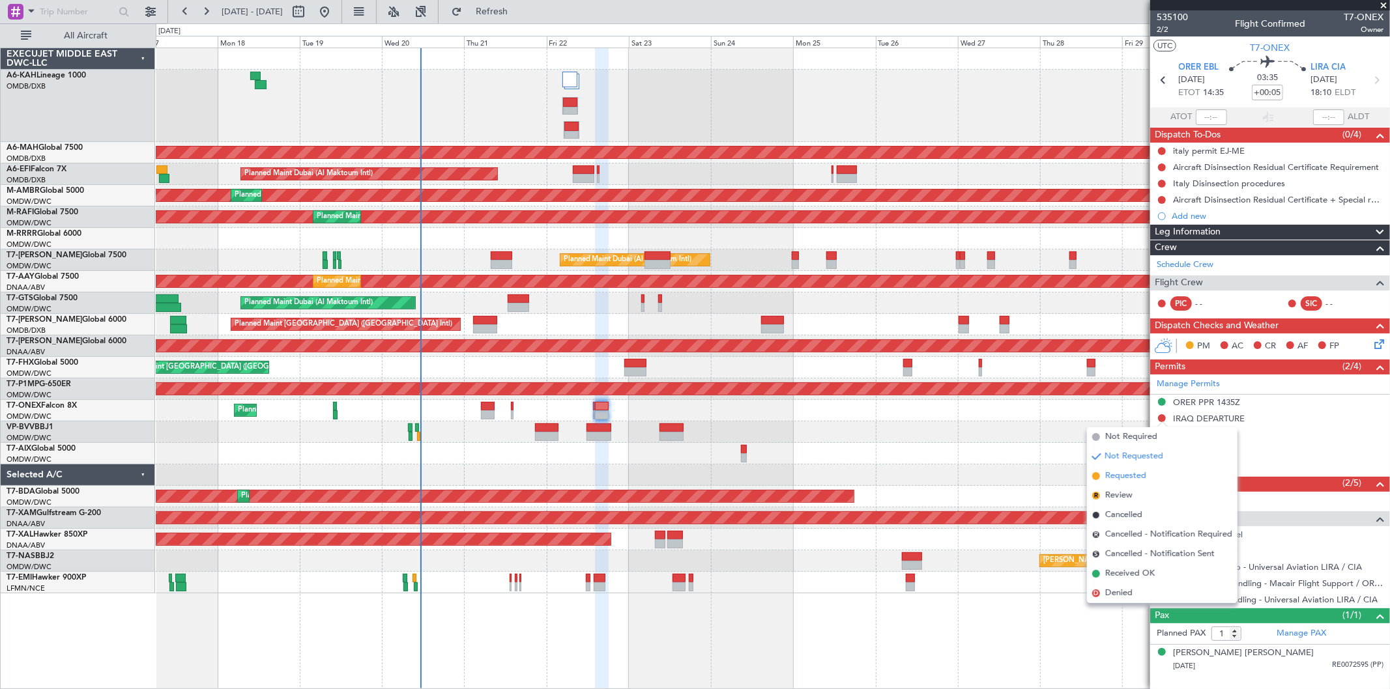
click at [1117, 479] on span "Requested" at bounding box center [1125, 476] width 41 height 13
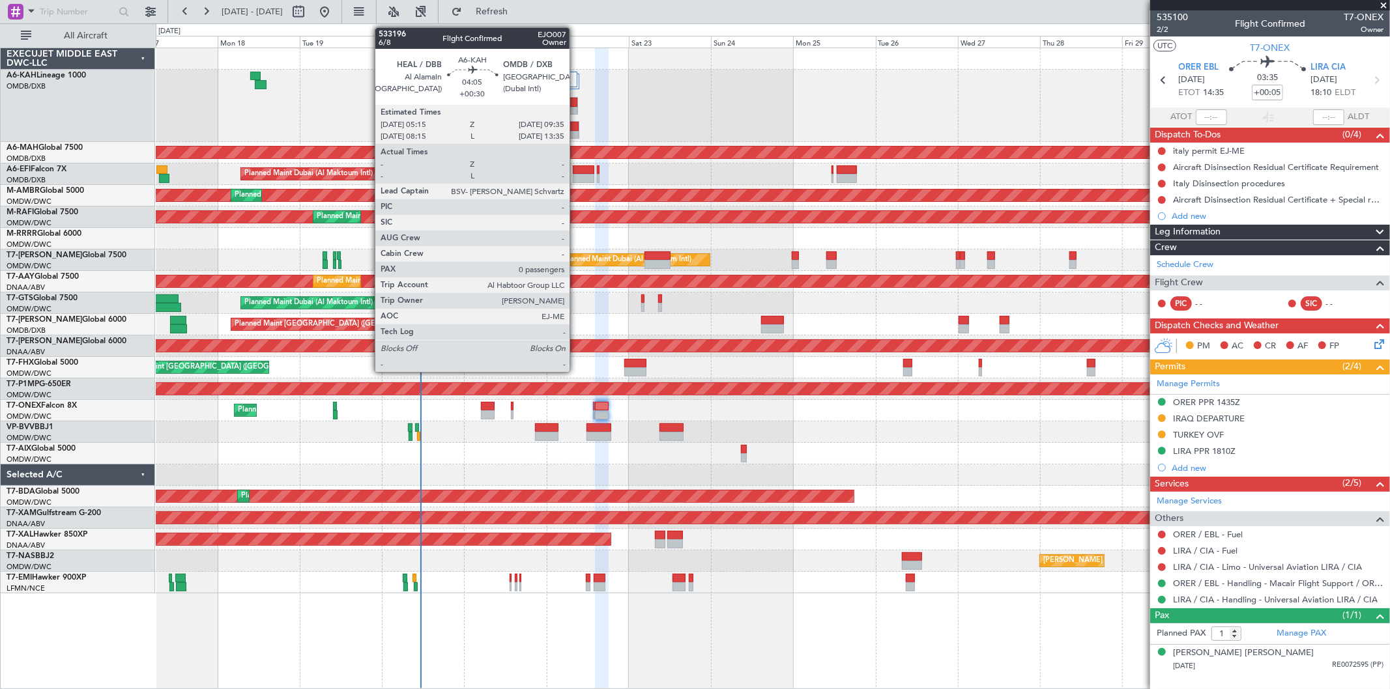
click at [576, 128] on div at bounding box center [571, 126] width 14 height 9
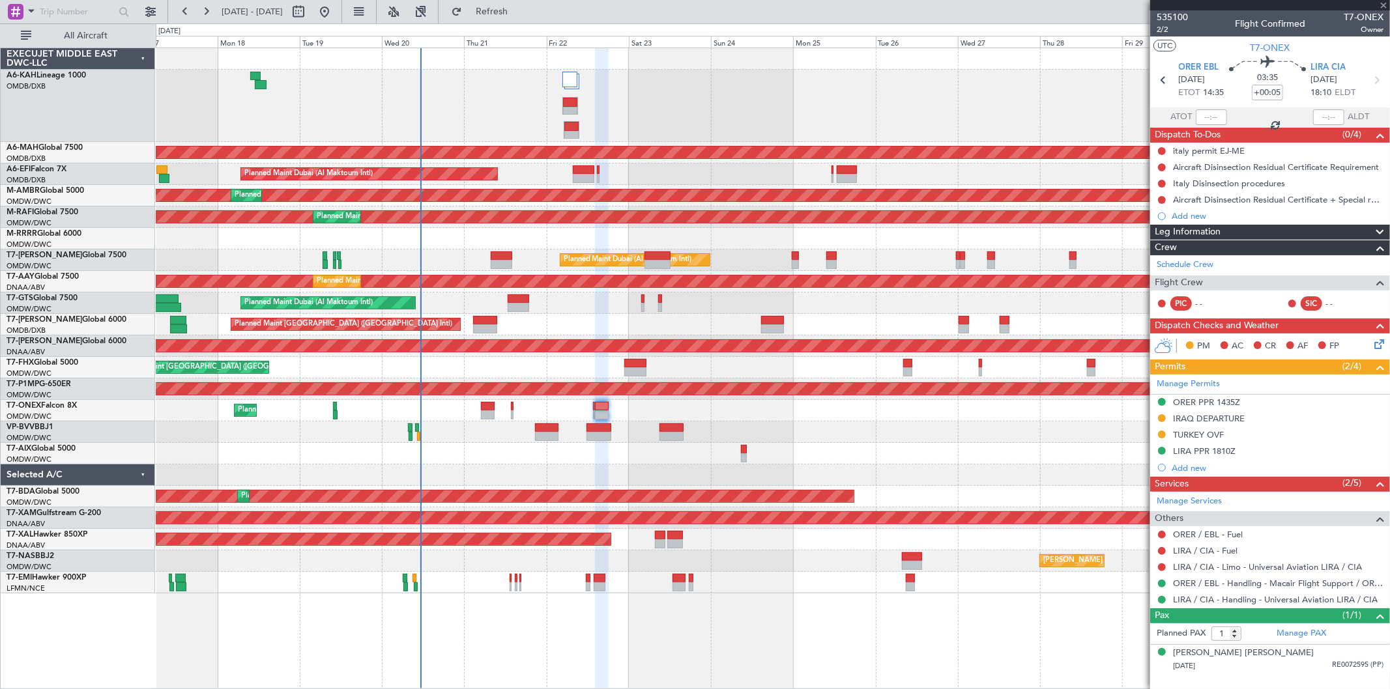
type input "+00:30"
type input "0"
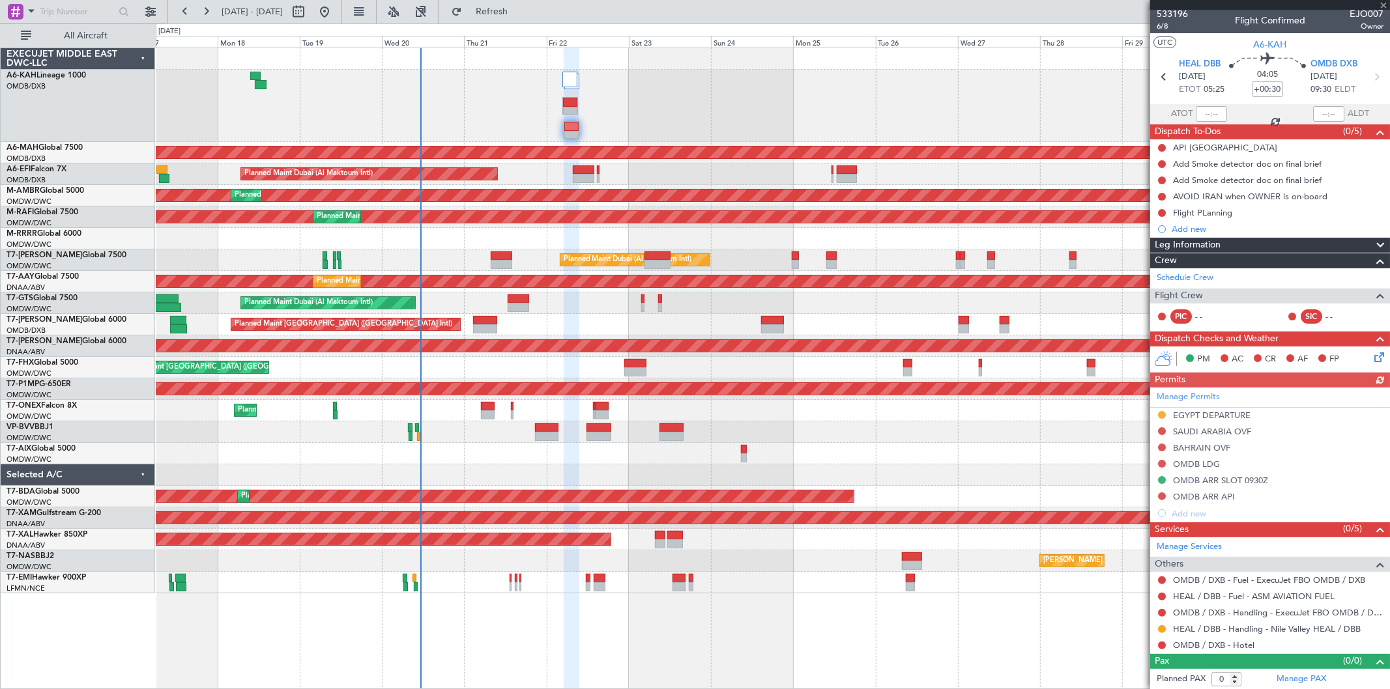
scroll to position [4, 0]
click at [1206, 615] on link "OMDB / DXB - Handling - ExecuJet FBO OMDB / DXB" at bounding box center [1278, 612] width 210 height 11
click at [1236, 622] on div "HEAL / DBB - Handling - Nile Valley HEAL / DBB" at bounding box center [1270, 628] width 240 height 16
click at [1232, 631] on link "HEAL / DBB - Handling - Nile Valley HEAL / DBB" at bounding box center [1267, 628] width 188 height 11
click at [1202, 388] on div "Manage Permits" at bounding box center [1270, 397] width 240 height 20
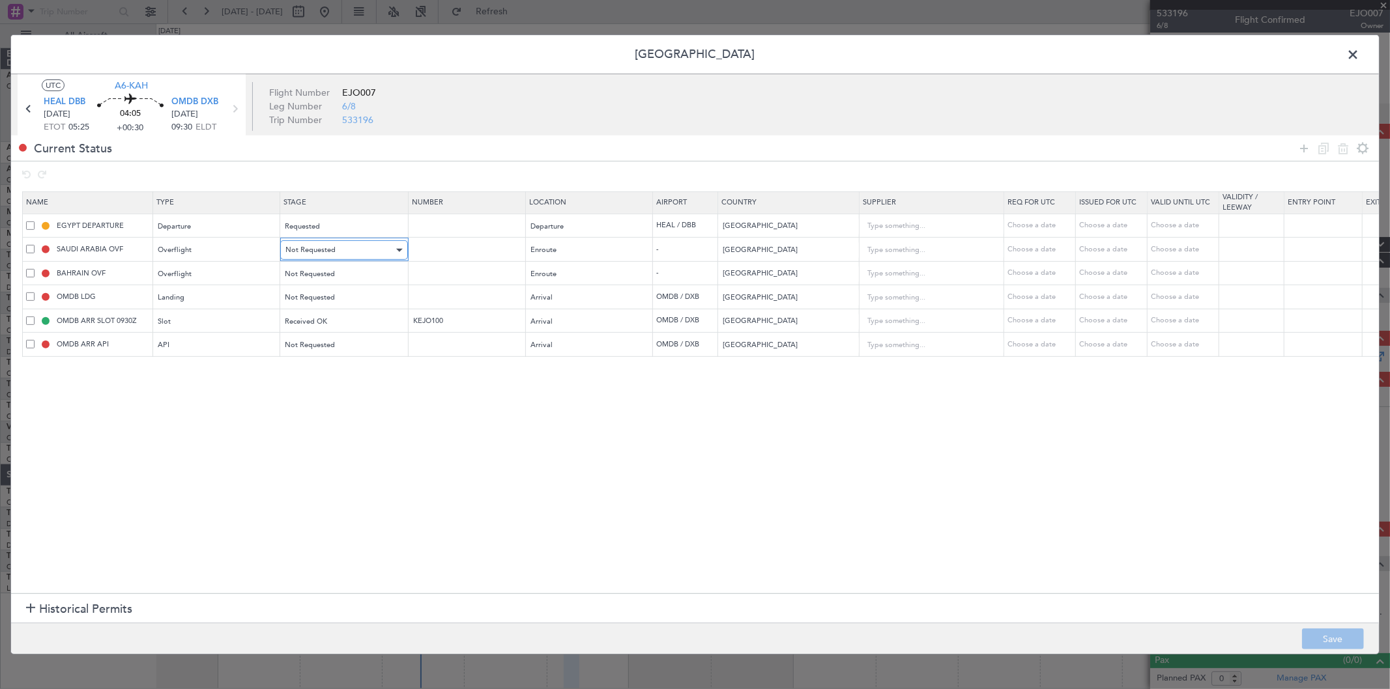
click at [348, 250] on div "Not Requested" at bounding box center [339, 250] width 108 height 20
click at [324, 251] on div at bounding box center [695, 344] width 1390 height 689
click at [324, 251] on span "Not Requested" at bounding box center [310, 250] width 50 height 10
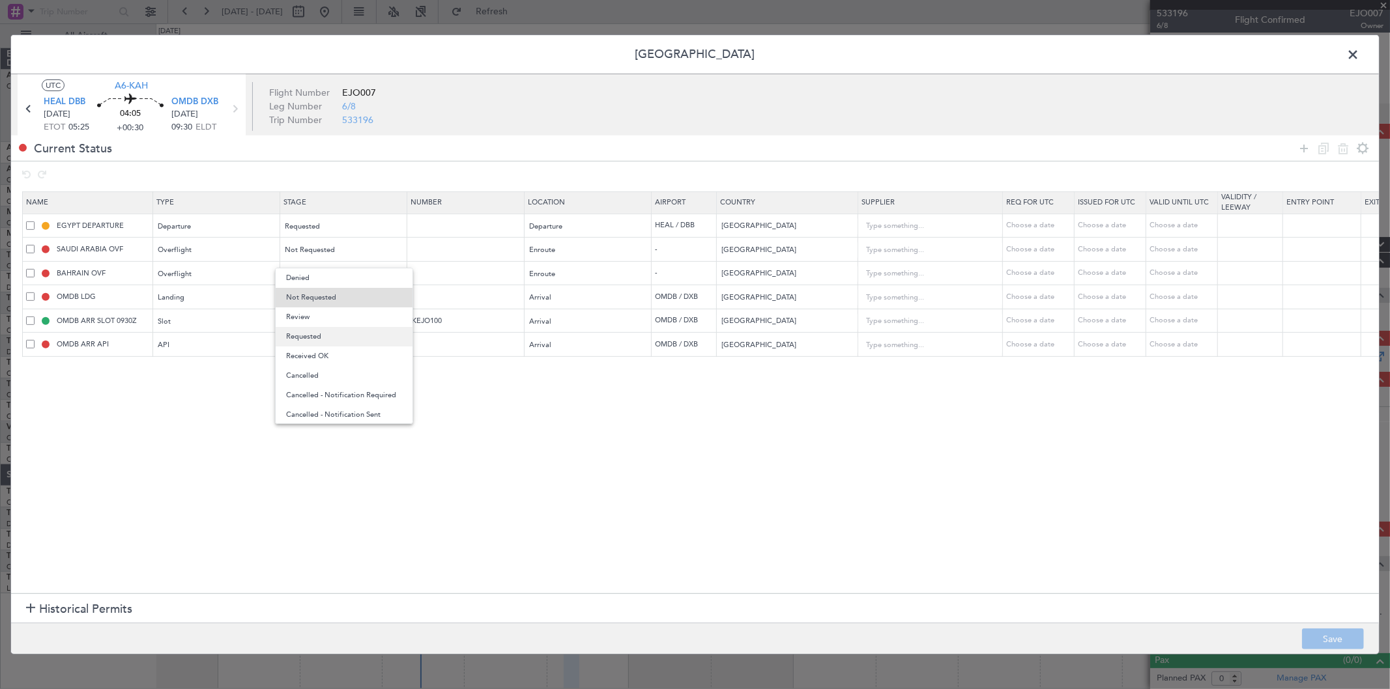
click at [321, 327] on span "Requested" at bounding box center [344, 337] width 116 height 20
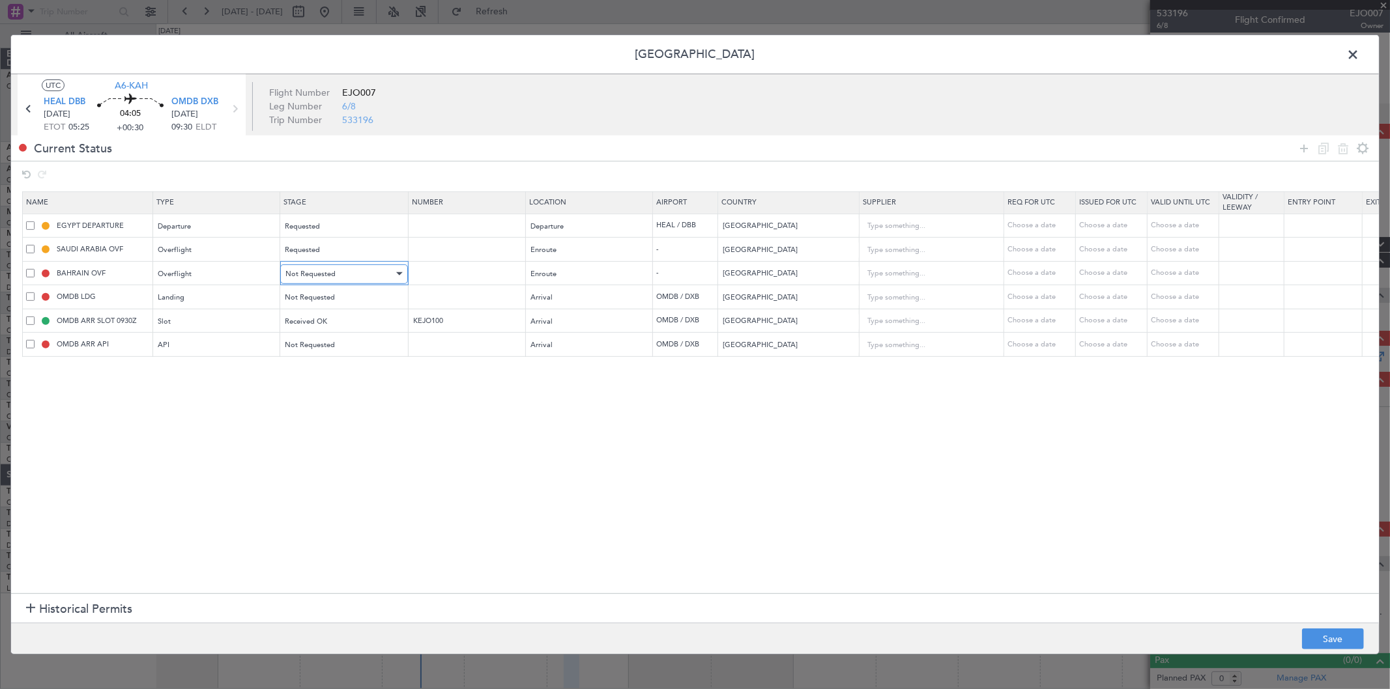
click at [320, 272] on span "Not Requested" at bounding box center [310, 274] width 50 height 10
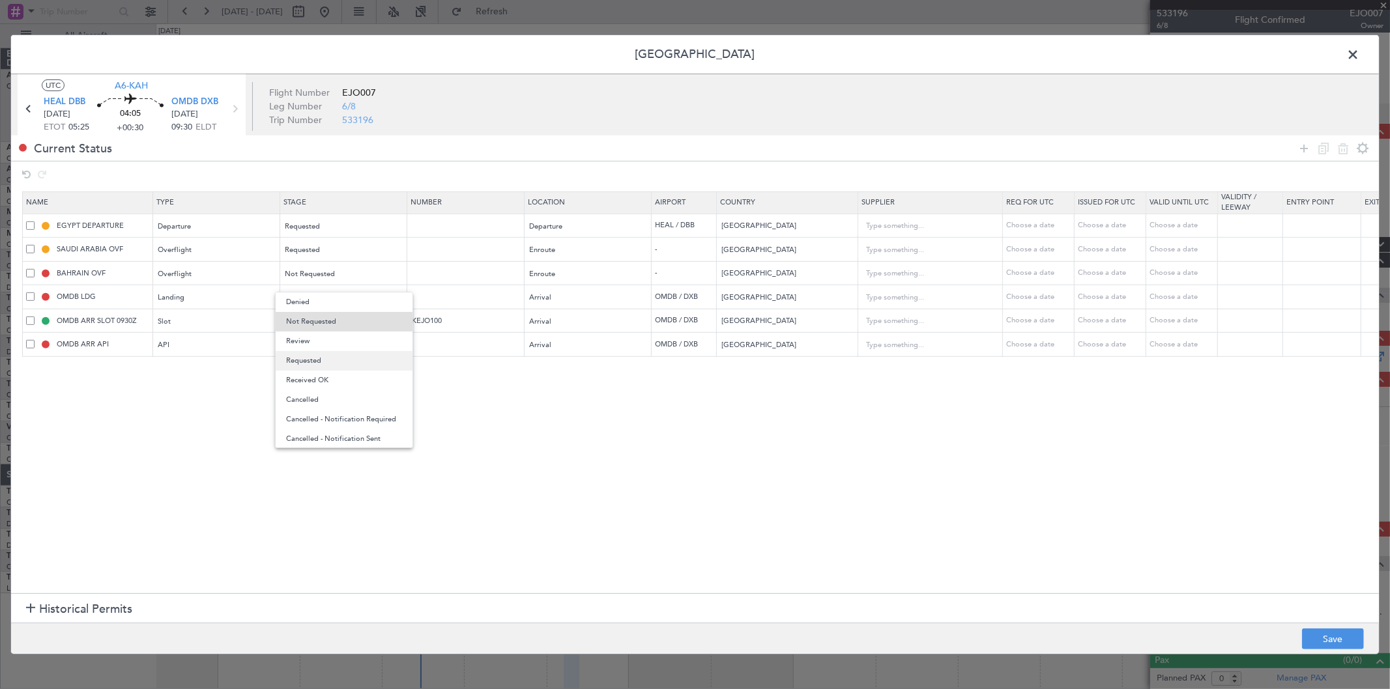
click at [313, 358] on span "Requested" at bounding box center [344, 361] width 116 height 20
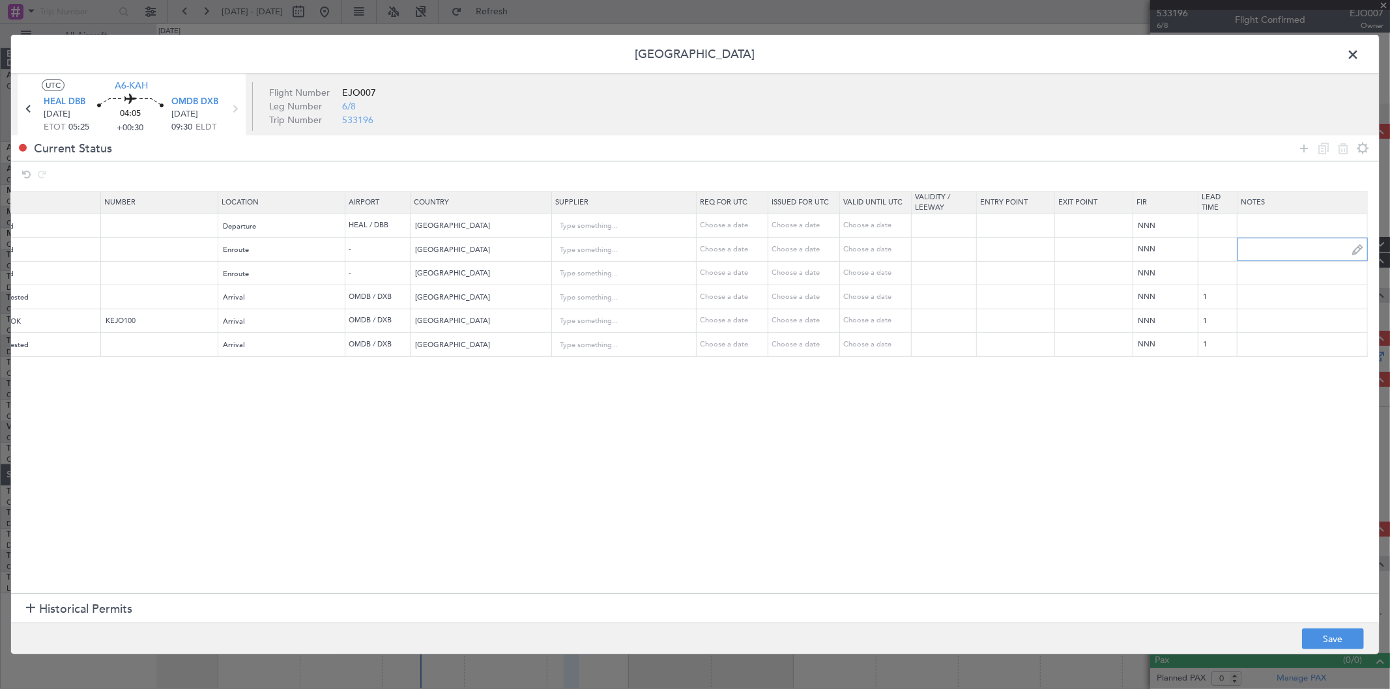
scroll to position [0, 307]
click at [1260, 246] on input "text" at bounding box center [1302, 250] width 130 height 20
type input "JBS V1 [DATE]"
click at [1284, 277] on input "text" at bounding box center [1302, 273] width 130 height 20
paste input "JBS V1 [DATE]"
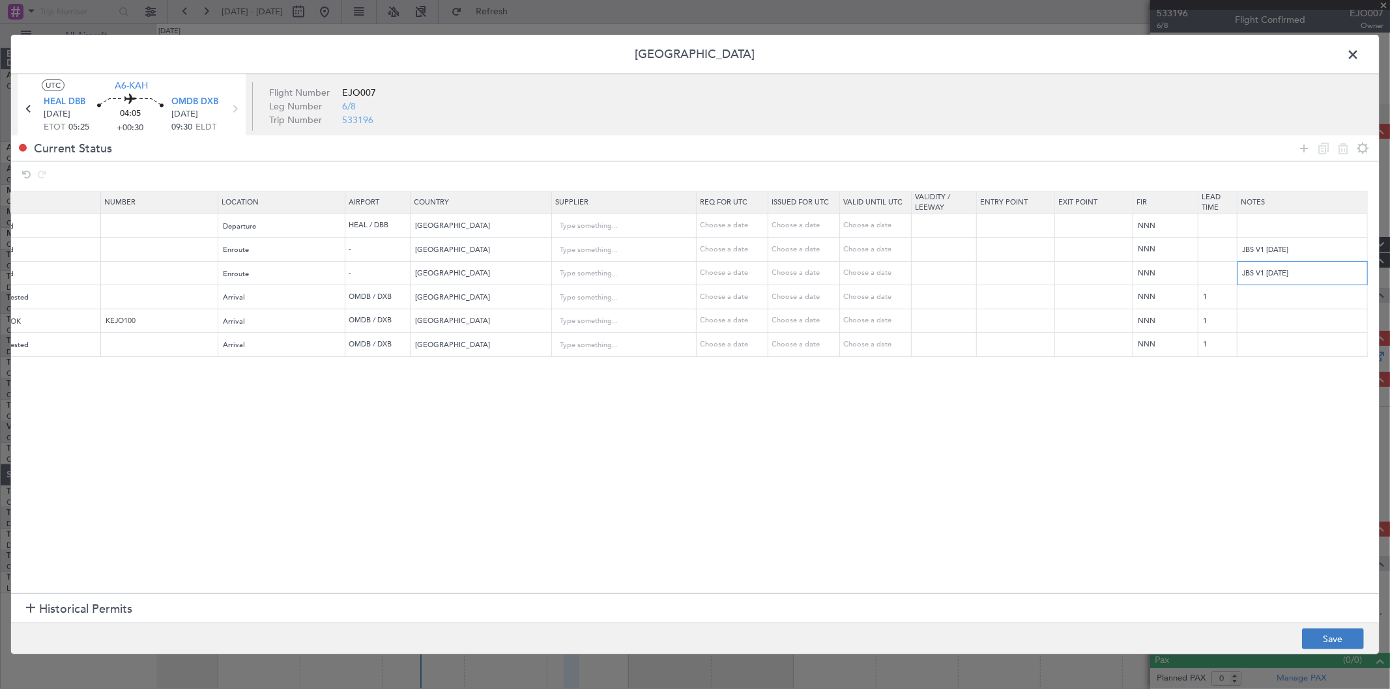
type input "JBS V1 [DATE]"
click at [1315, 640] on button "Save" at bounding box center [1333, 639] width 62 height 21
type input "JBS V1 [DATE]"
click at [1359, 55] on span at bounding box center [1359, 58] width 0 height 26
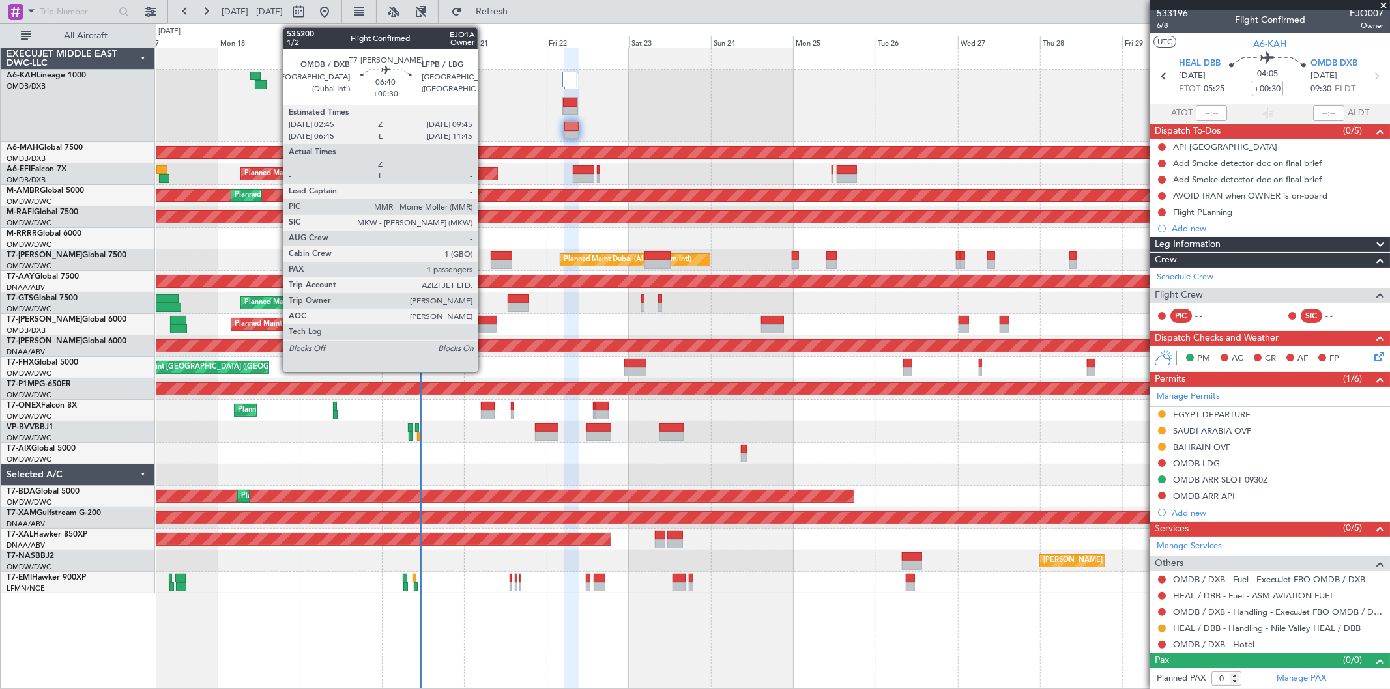
click at [484, 323] on div at bounding box center [485, 320] width 24 height 9
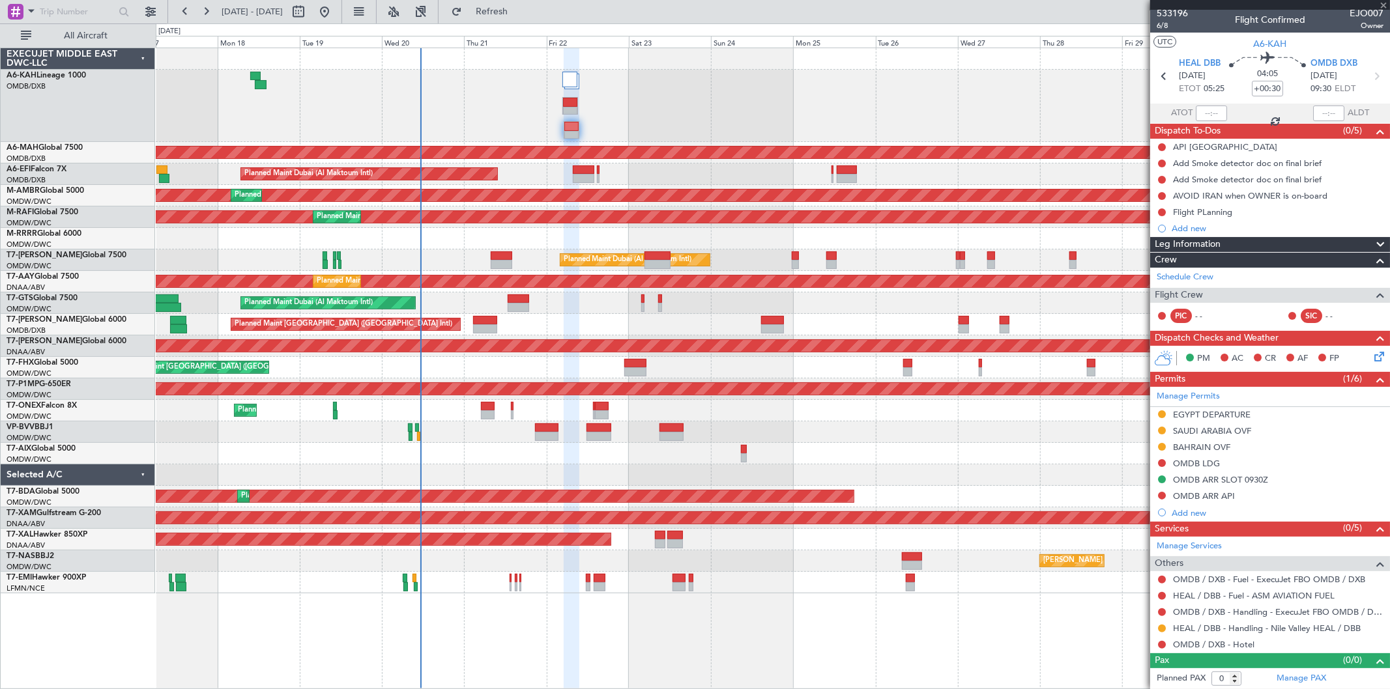
type input "1"
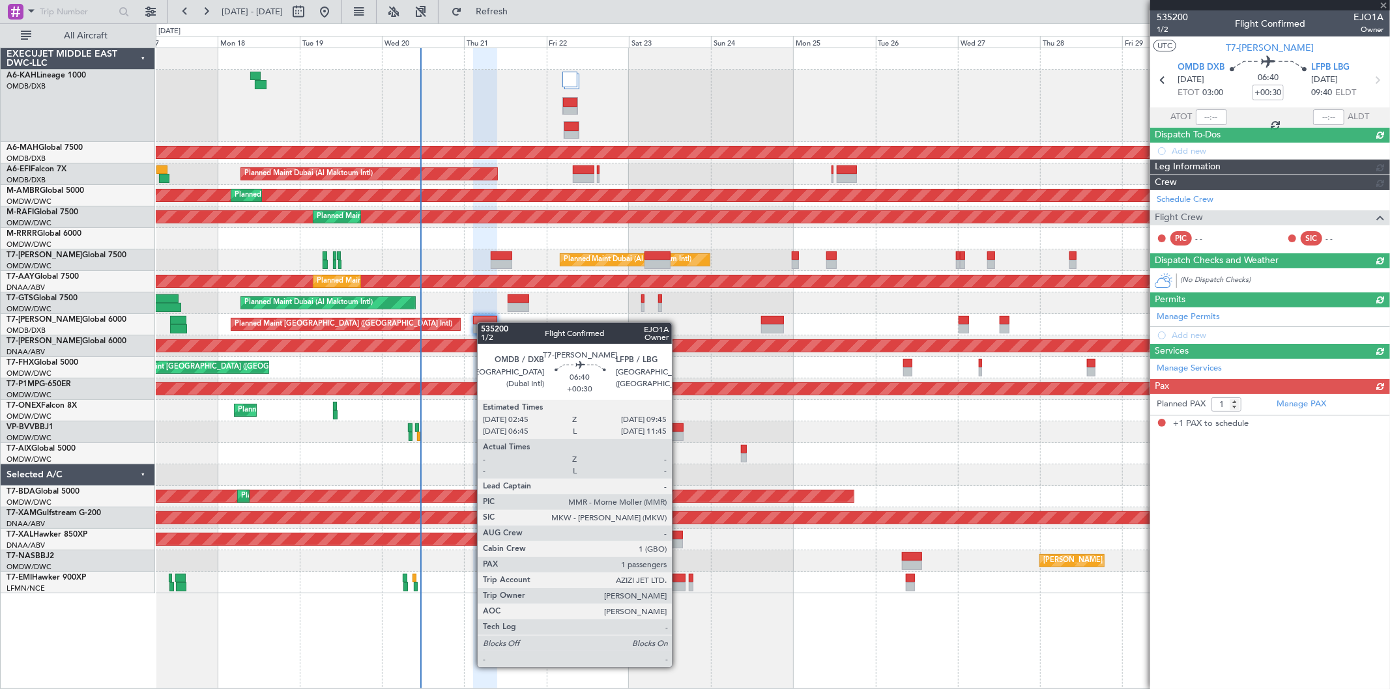
scroll to position [0, 0]
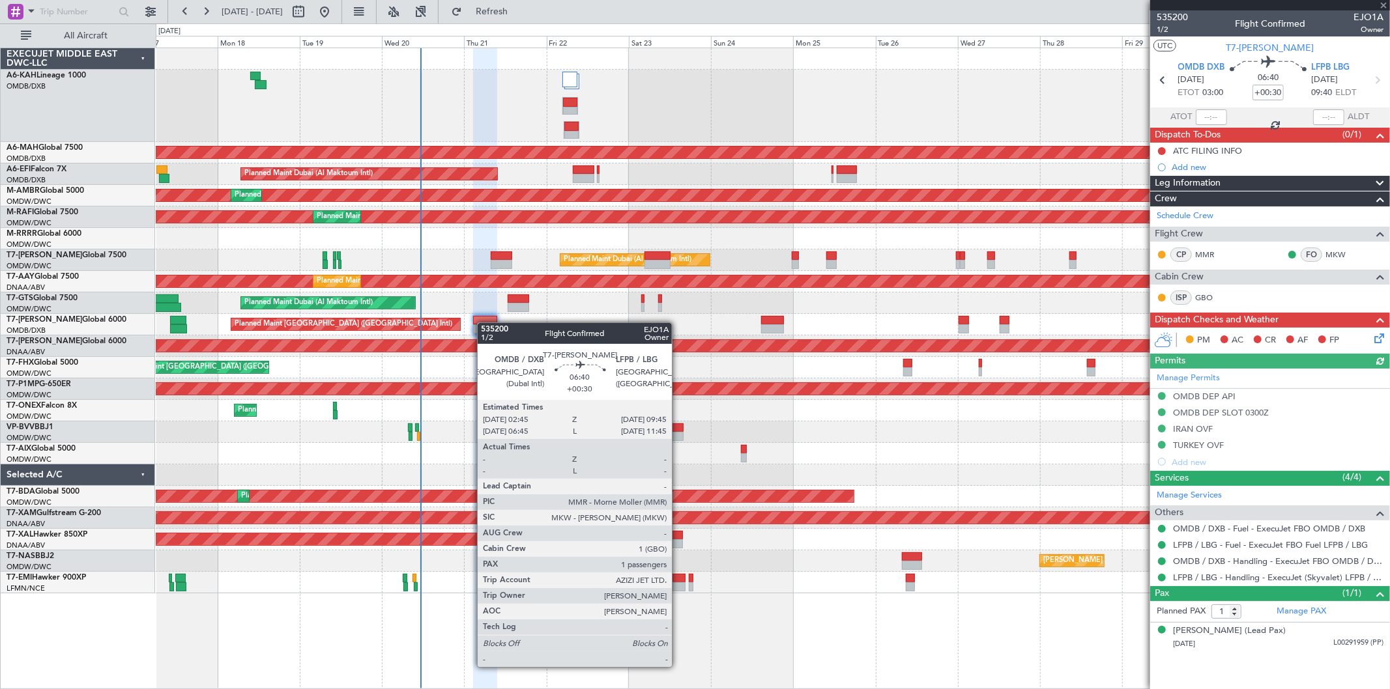
click at [484, 323] on div at bounding box center [485, 320] width 24 height 9
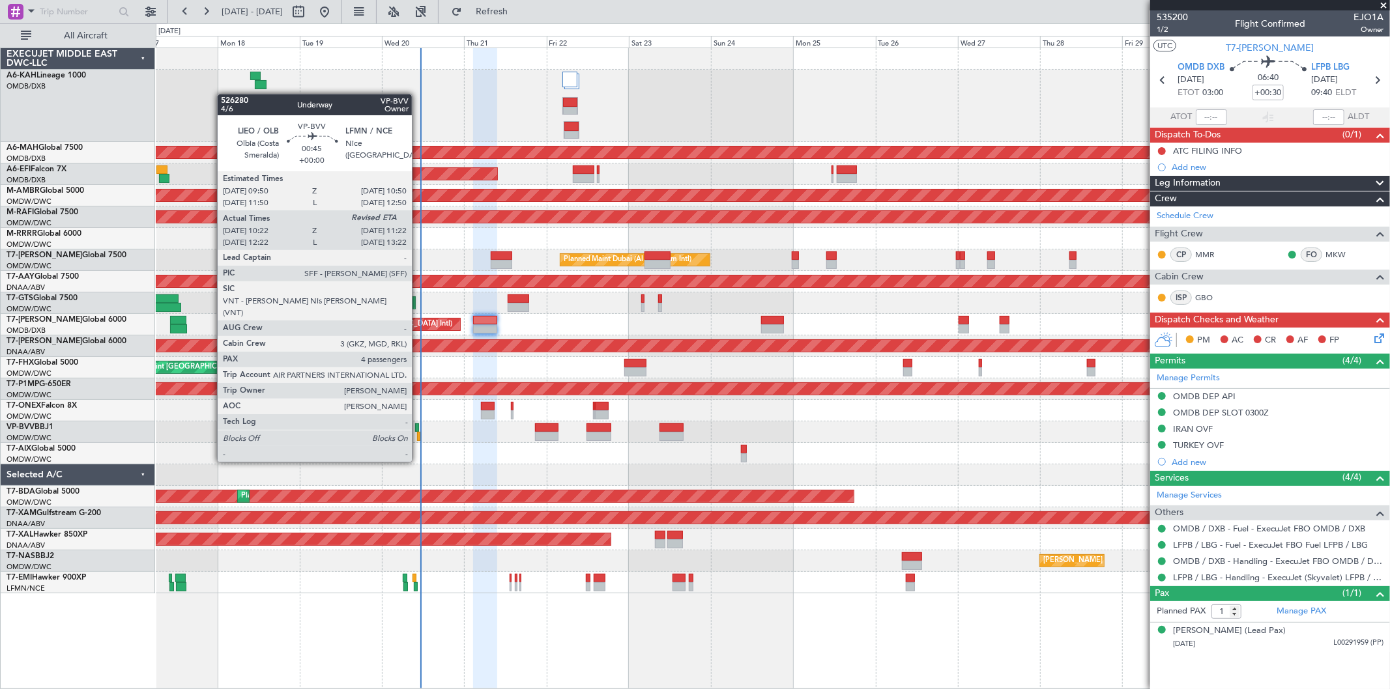
click at [418, 437] on div at bounding box center [419, 436] width 4 height 9
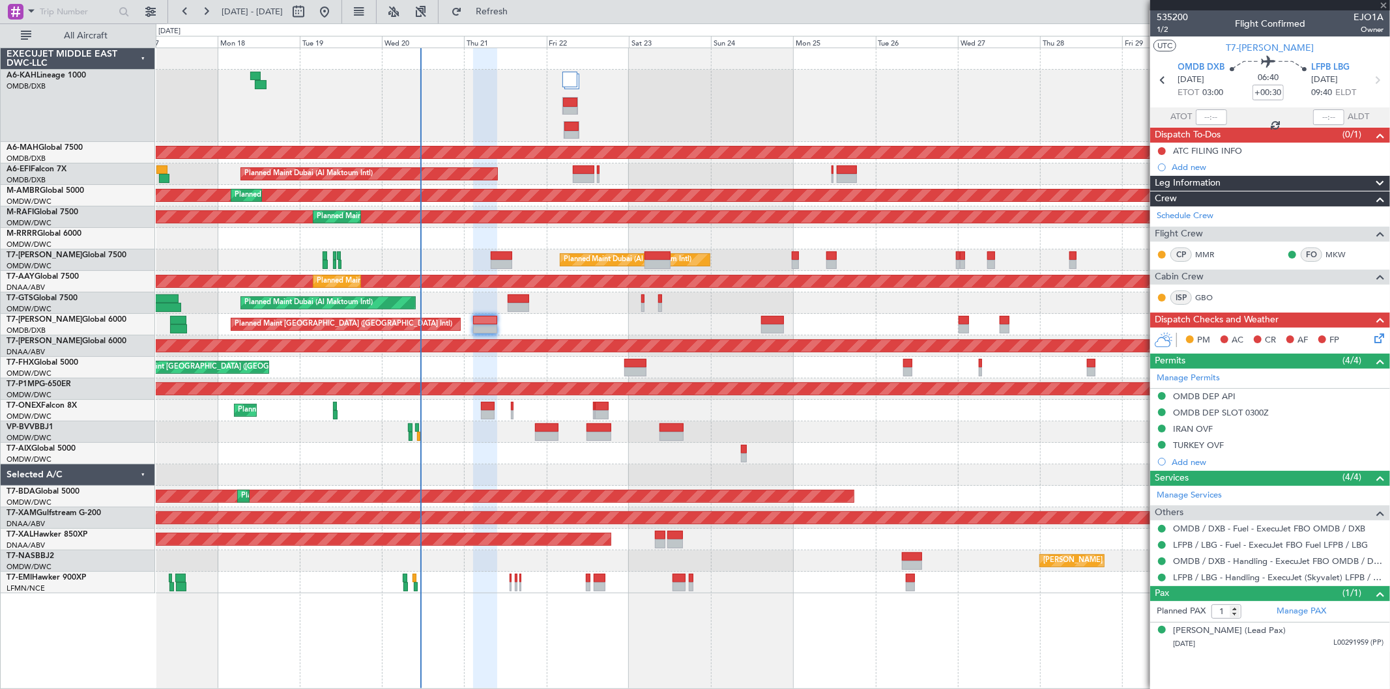
type input "10:32"
type input "4"
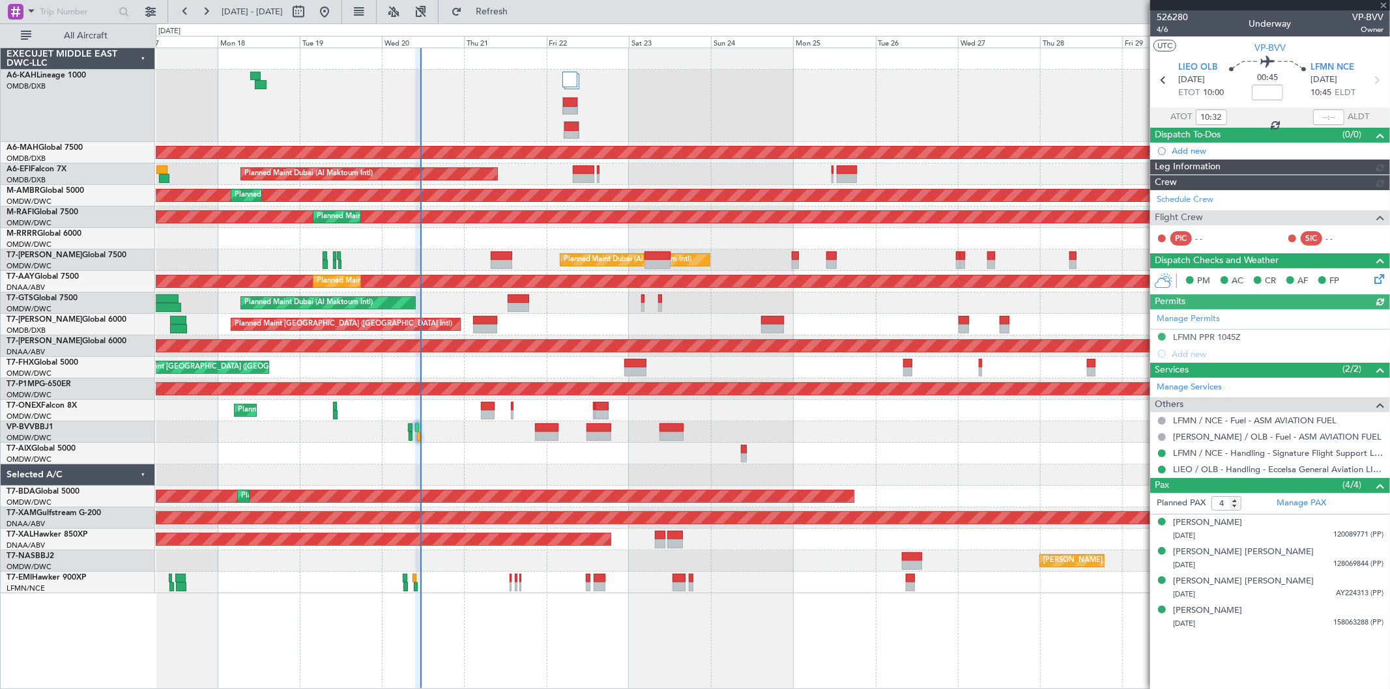
type input "Syed Shakeel (SYS)"
type input "7007"
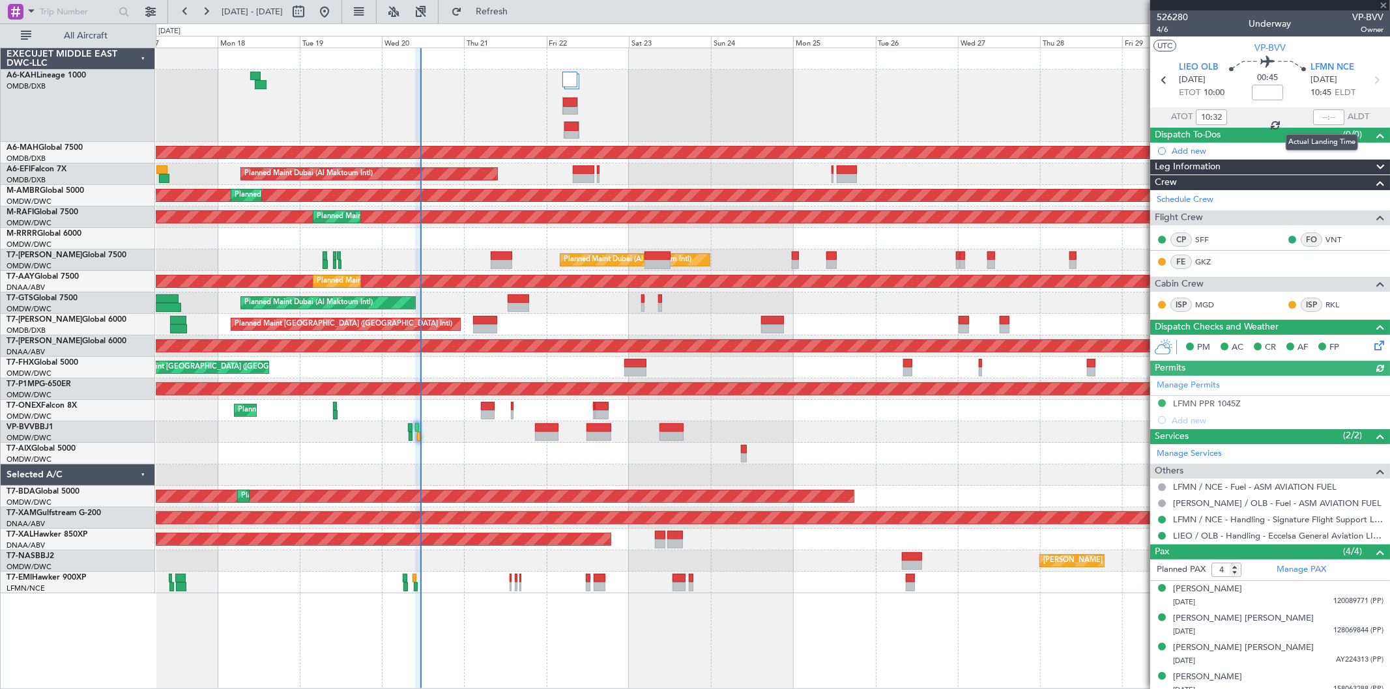
click at [1320, 114] on div at bounding box center [1328, 117] width 31 height 16
click at [1319, 113] on input "text" at bounding box center [1328, 117] width 31 height 16
type input "11:19"
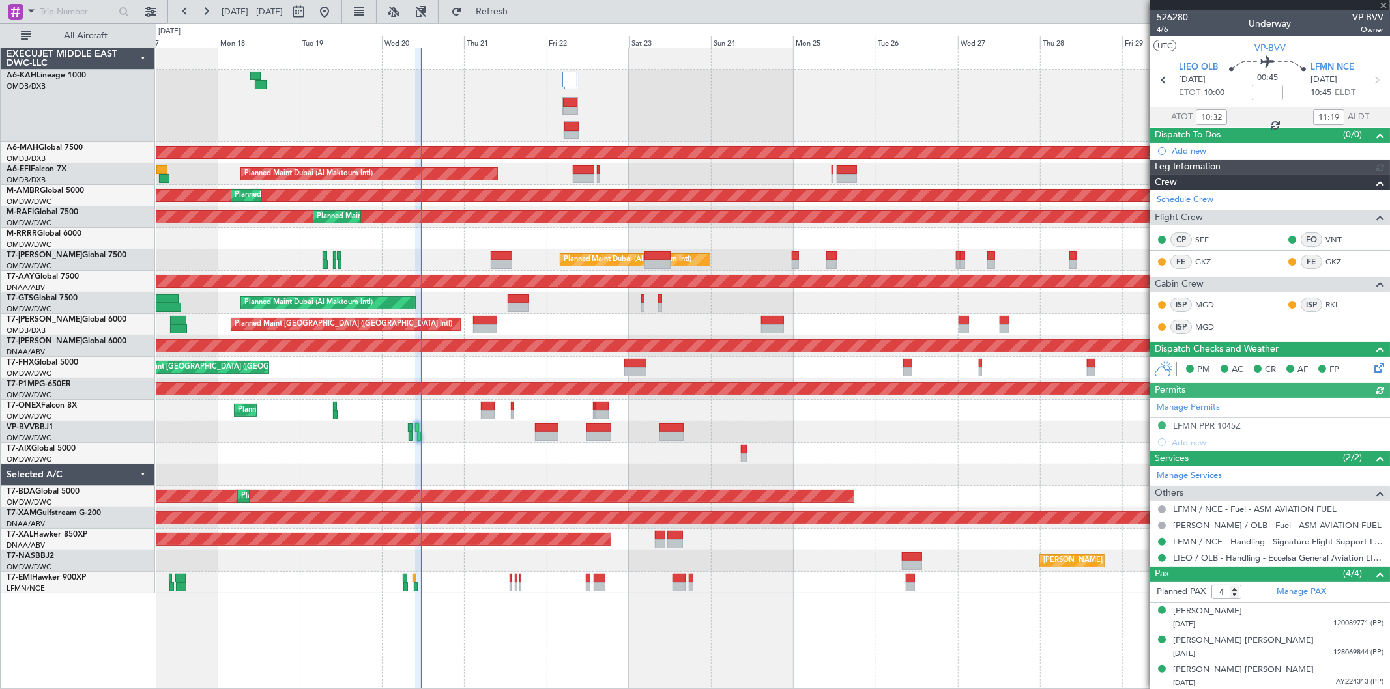
type input "Syed Shakeel (SYS)"
type input "7007"
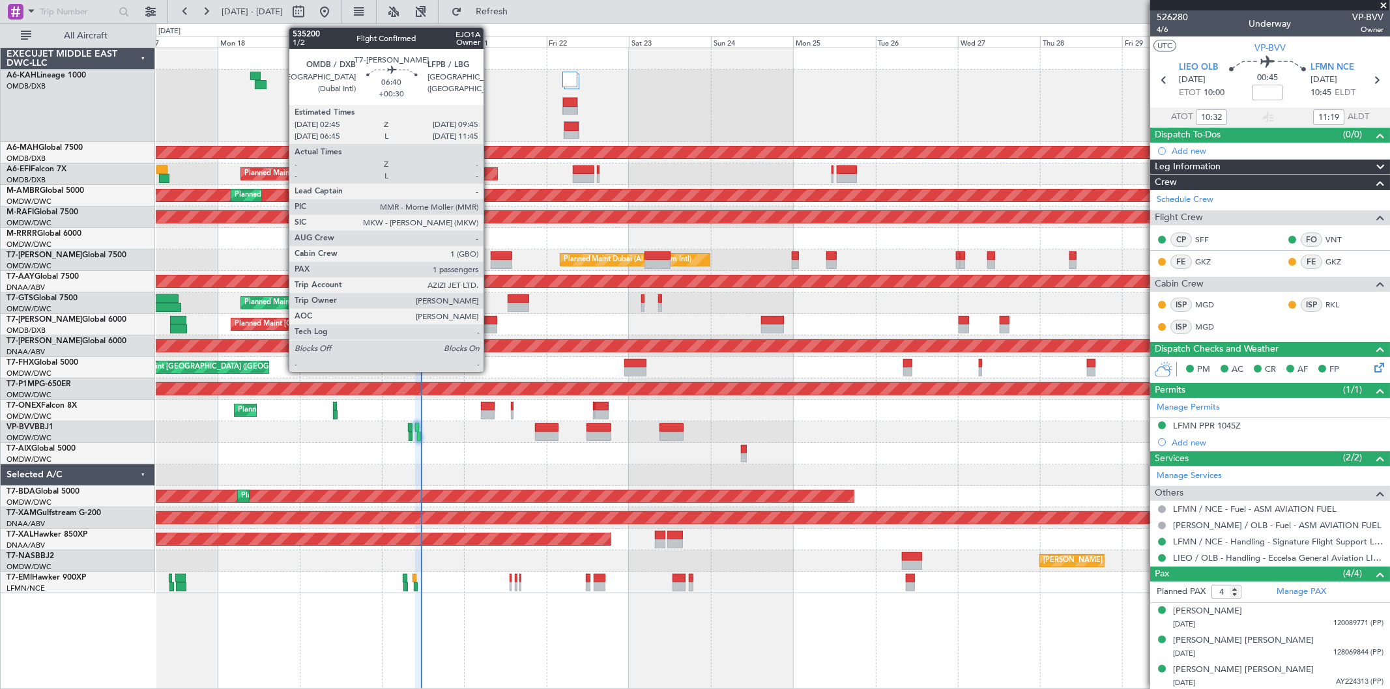
click at [490, 325] on div at bounding box center [485, 329] width 24 height 9
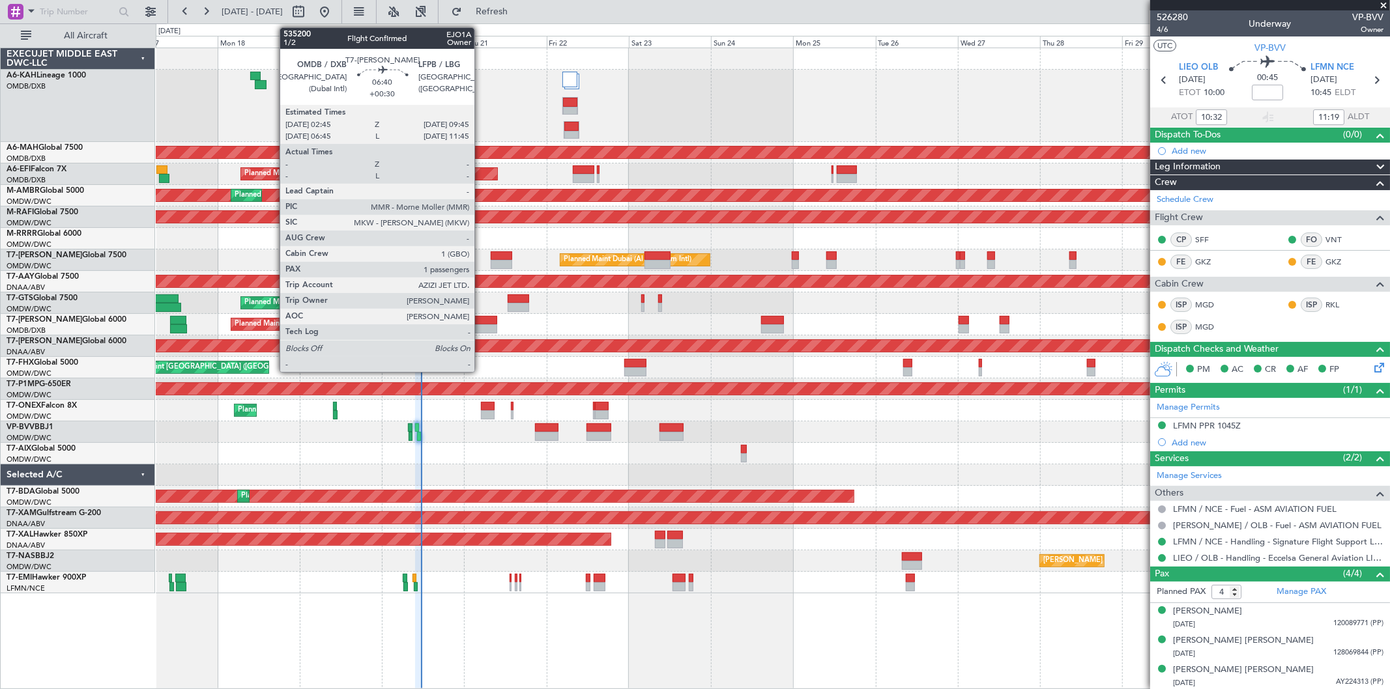
click at [481, 329] on div at bounding box center [485, 329] width 24 height 9
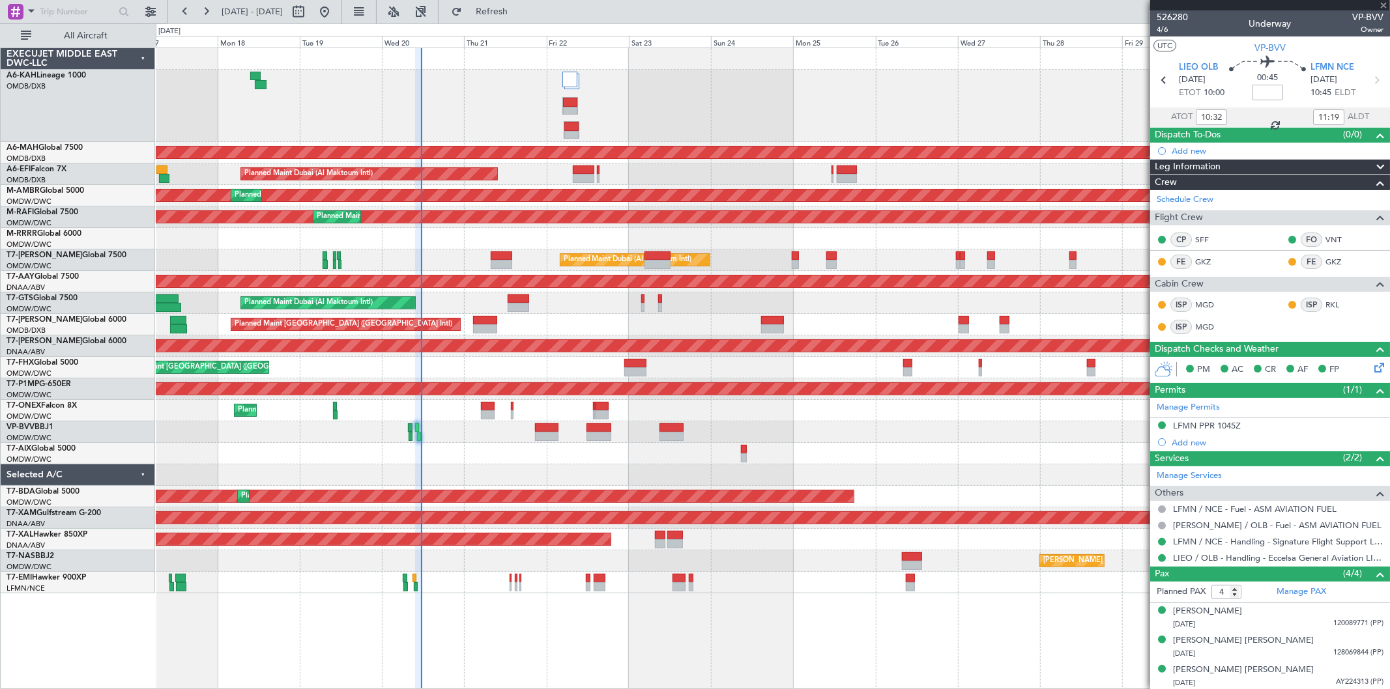
type input "+00:30"
type input "1"
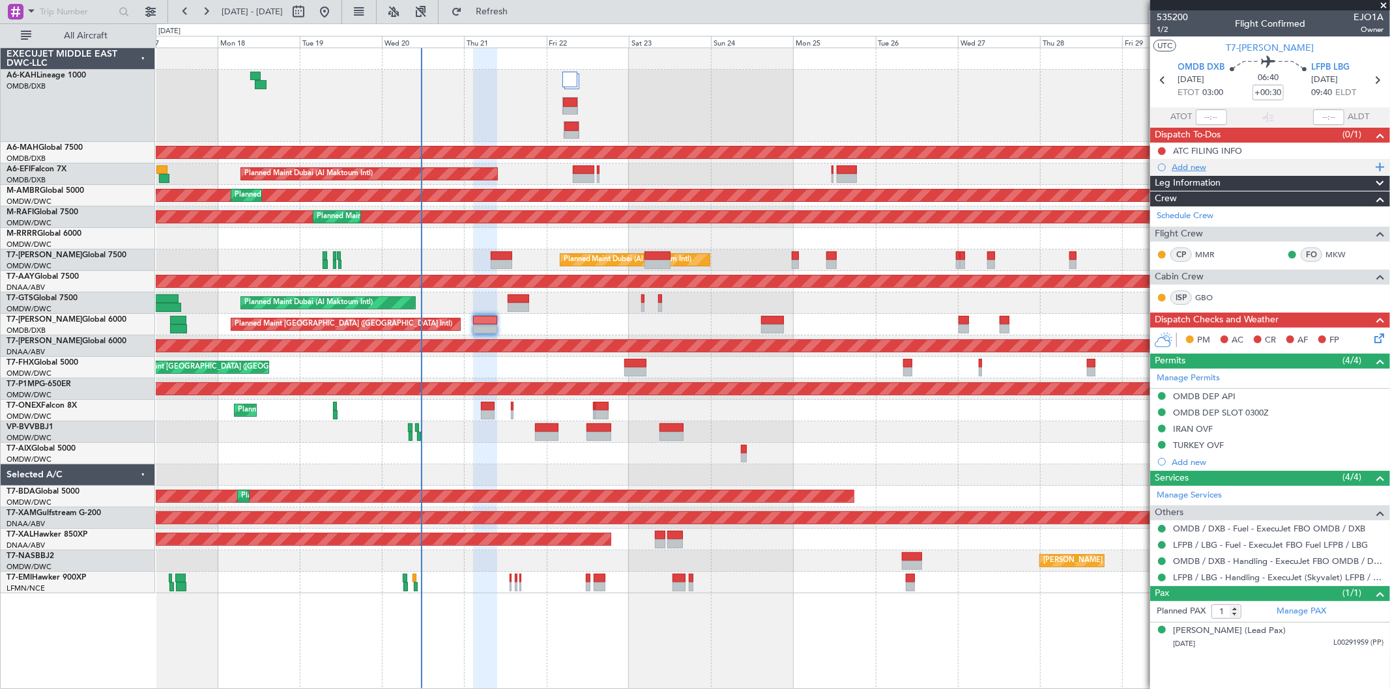
click at [1210, 164] on div "Add new" at bounding box center [1272, 167] width 200 height 11
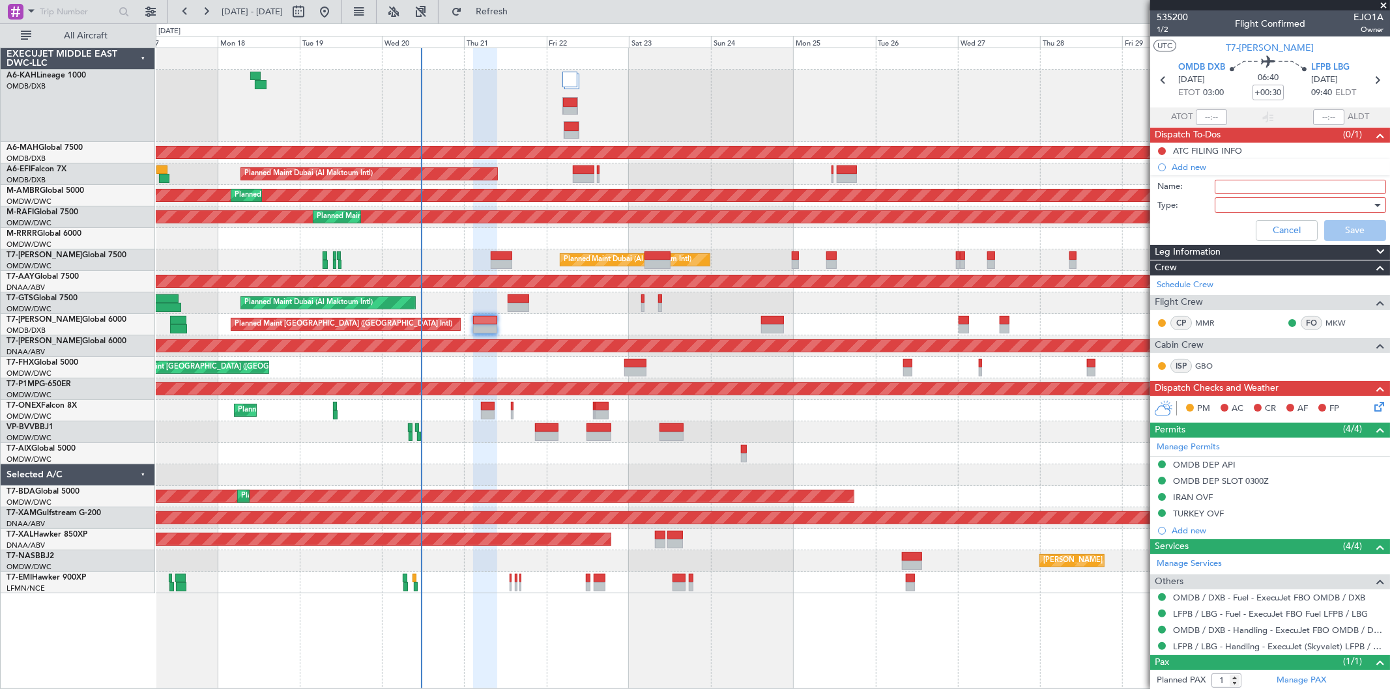
click at [1235, 189] on input "Name:" at bounding box center [1300, 187] width 171 height 14
paste input "departure fuel from OMDB = 41000 lbs"
type input "departure fuel from OMDB = 41000 lbs"
click at [1313, 203] on div at bounding box center [1296, 205] width 152 height 20
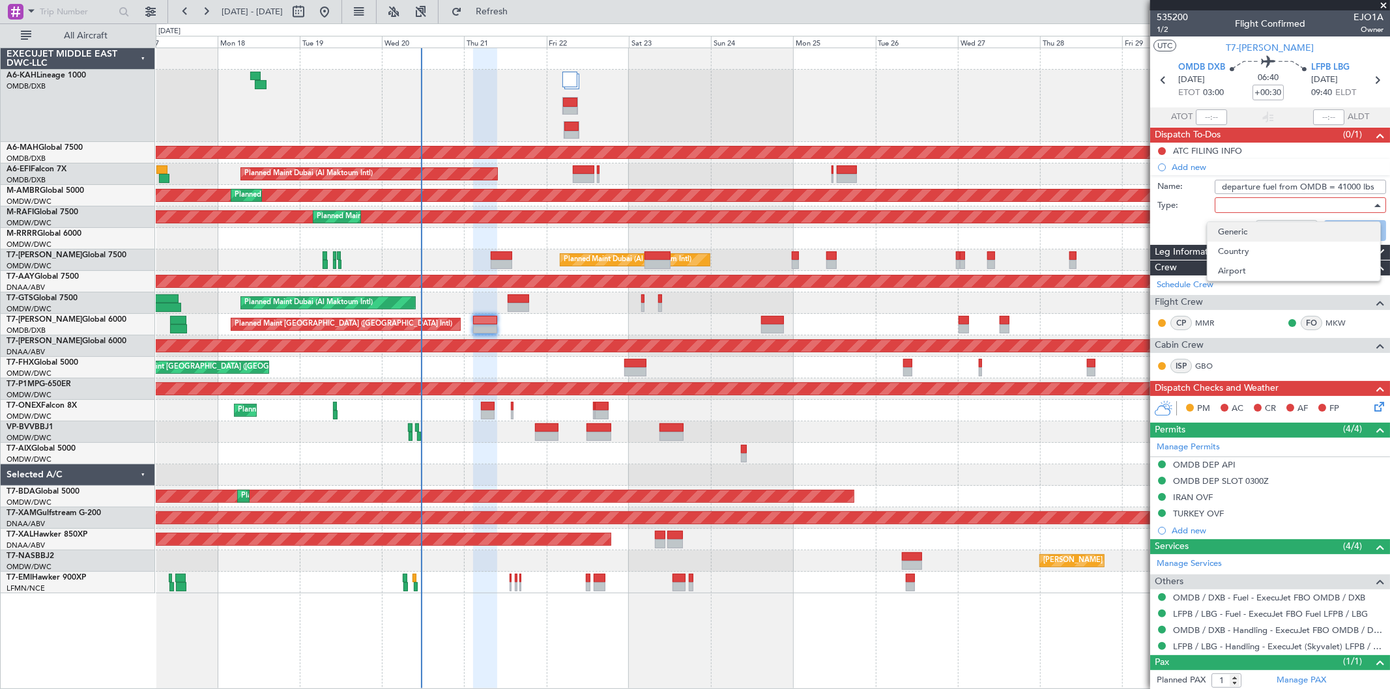
click at [1269, 224] on span "Generic" at bounding box center [1294, 232] width 152 height 20
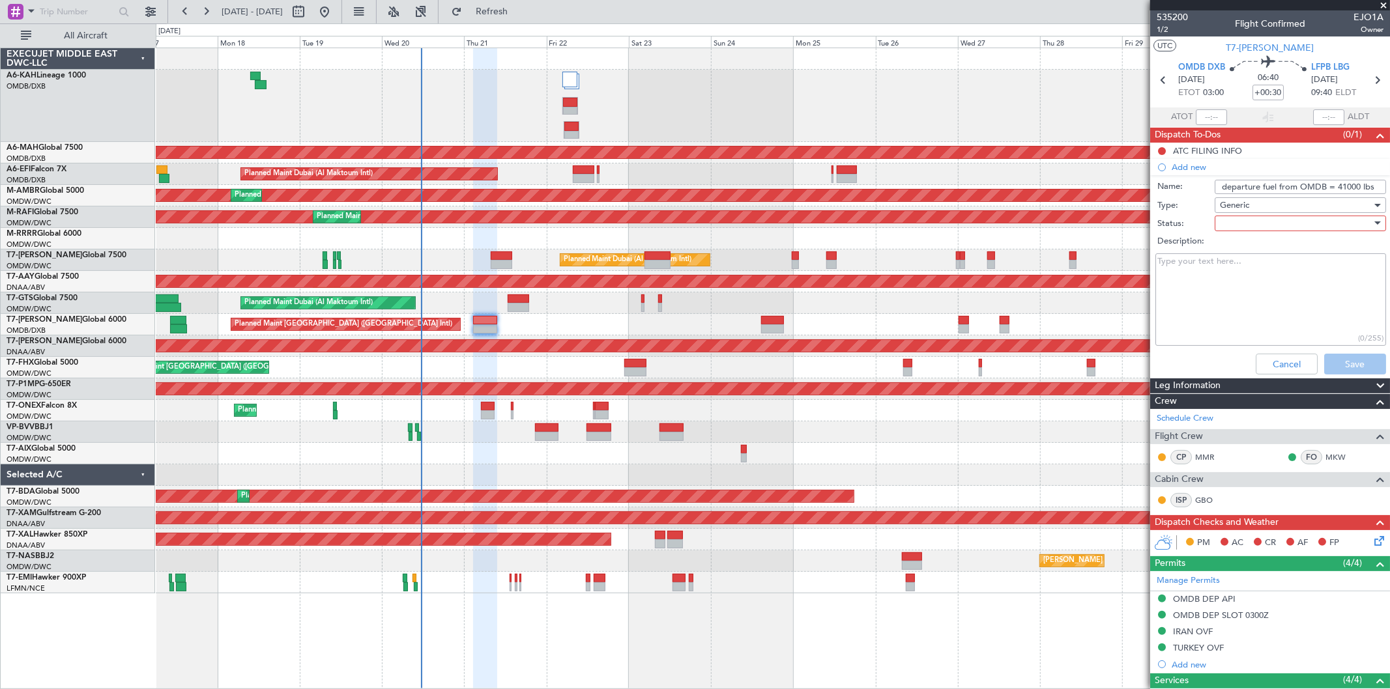
click at [1260, 220] on div at bounding box center [1296, 224] width 152 height 20
drag, startPoint x: 1236, startPoint y: 246, endPoint x: 1292, endPoint y: 274, distance: 63.2
click at [1236, 246] on span "Not Started" at bounding box center [1294, 250] width 152 height 20
click at [1340, 367] on button "Save" at bounding box center [1355, 364] width 62 height 21
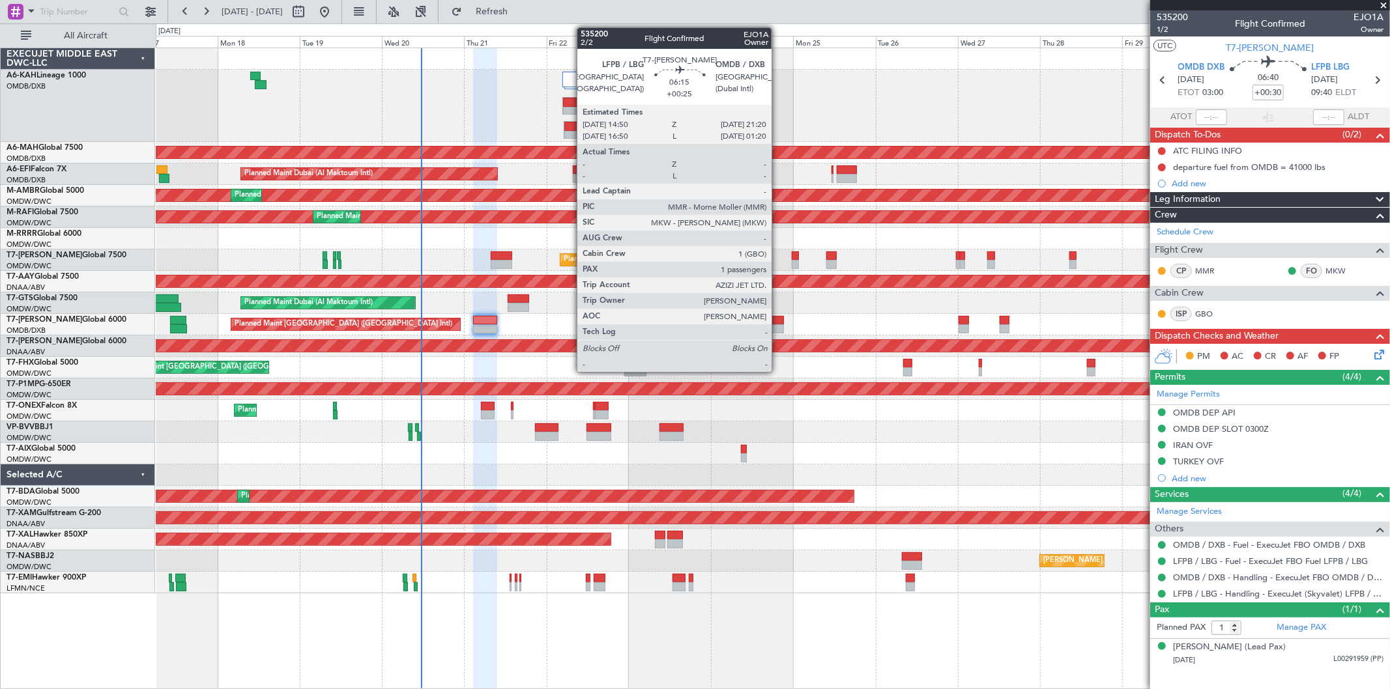
click at [774, 323] on div at bounding box center [772, 320] width 23 height 9
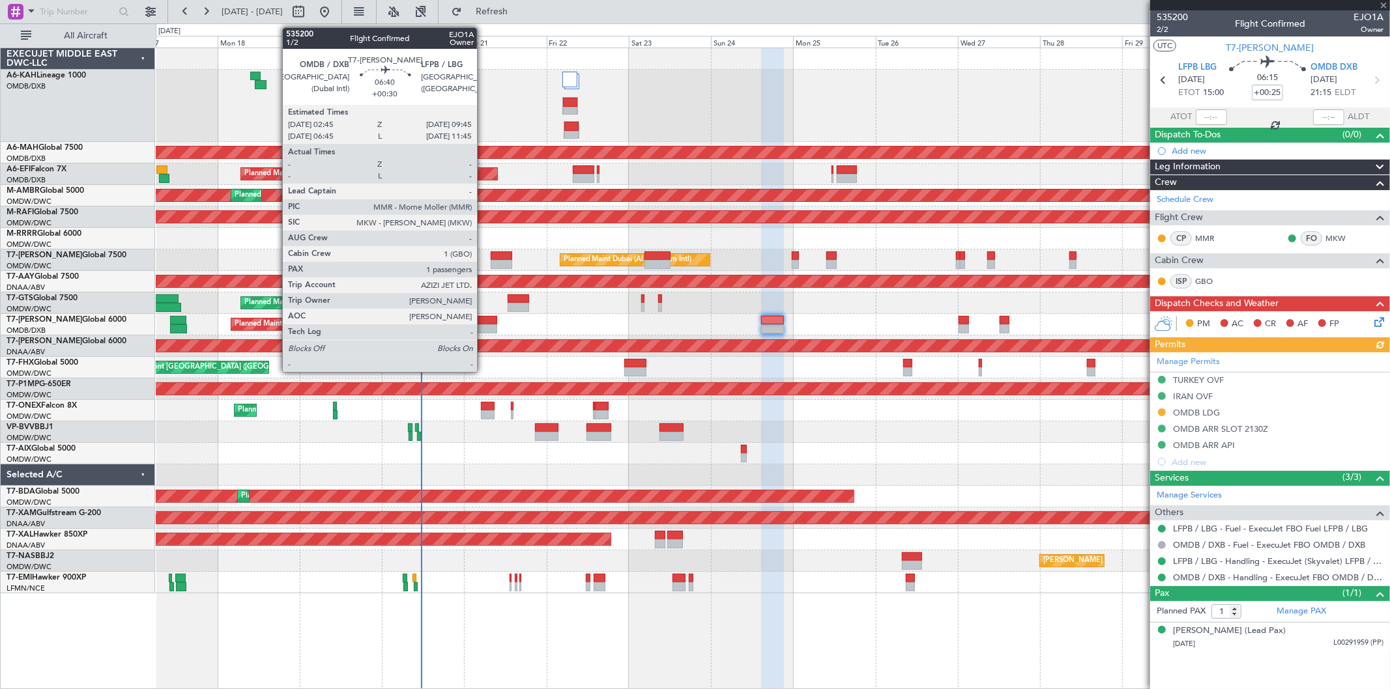
click at [484, 326] on div at bounding box center [485, 329] width 24 height 9
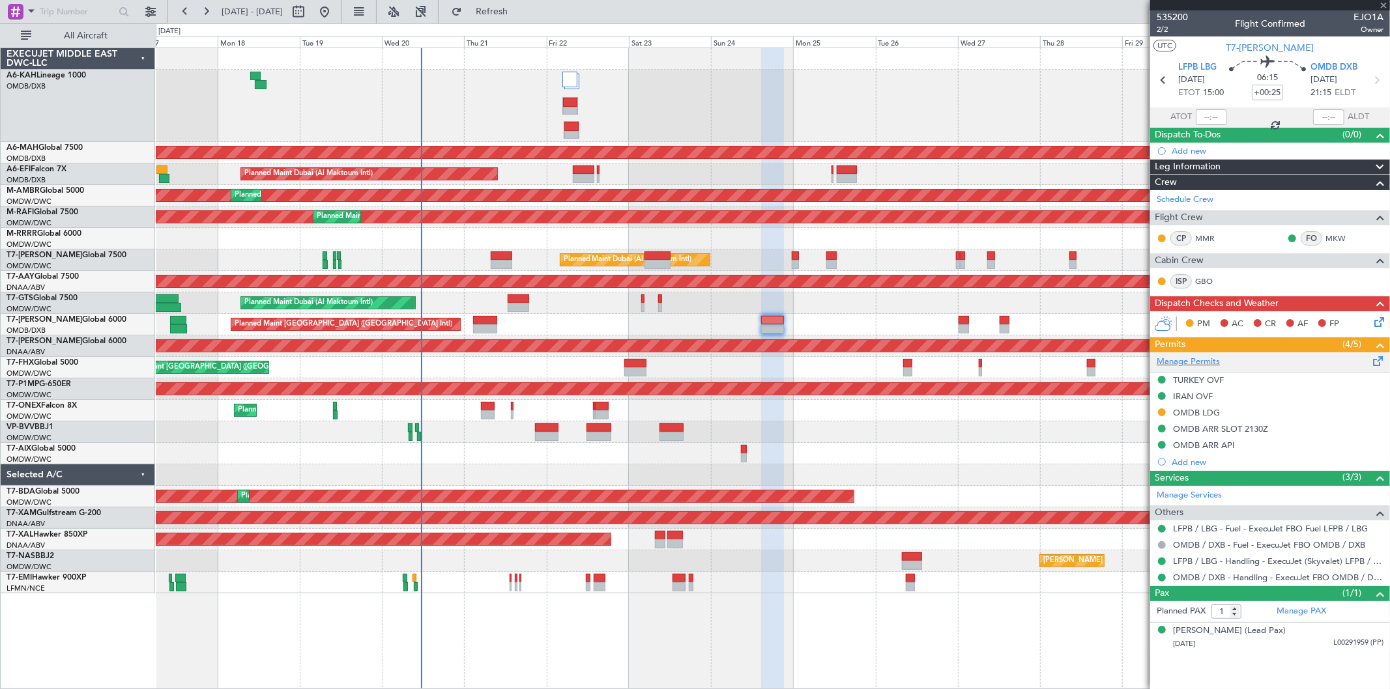
type input "+00:30"
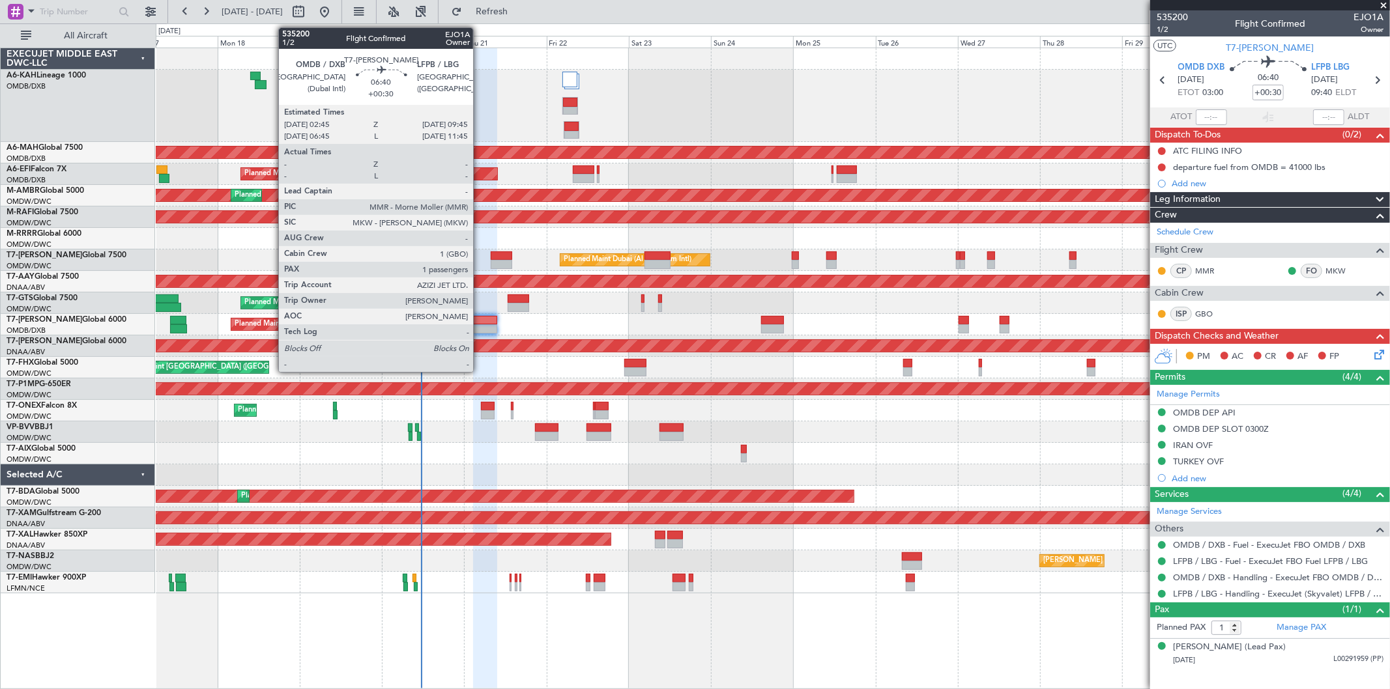
click at [480, 326] on div at bounding box center [485, 329] width 24 height 9
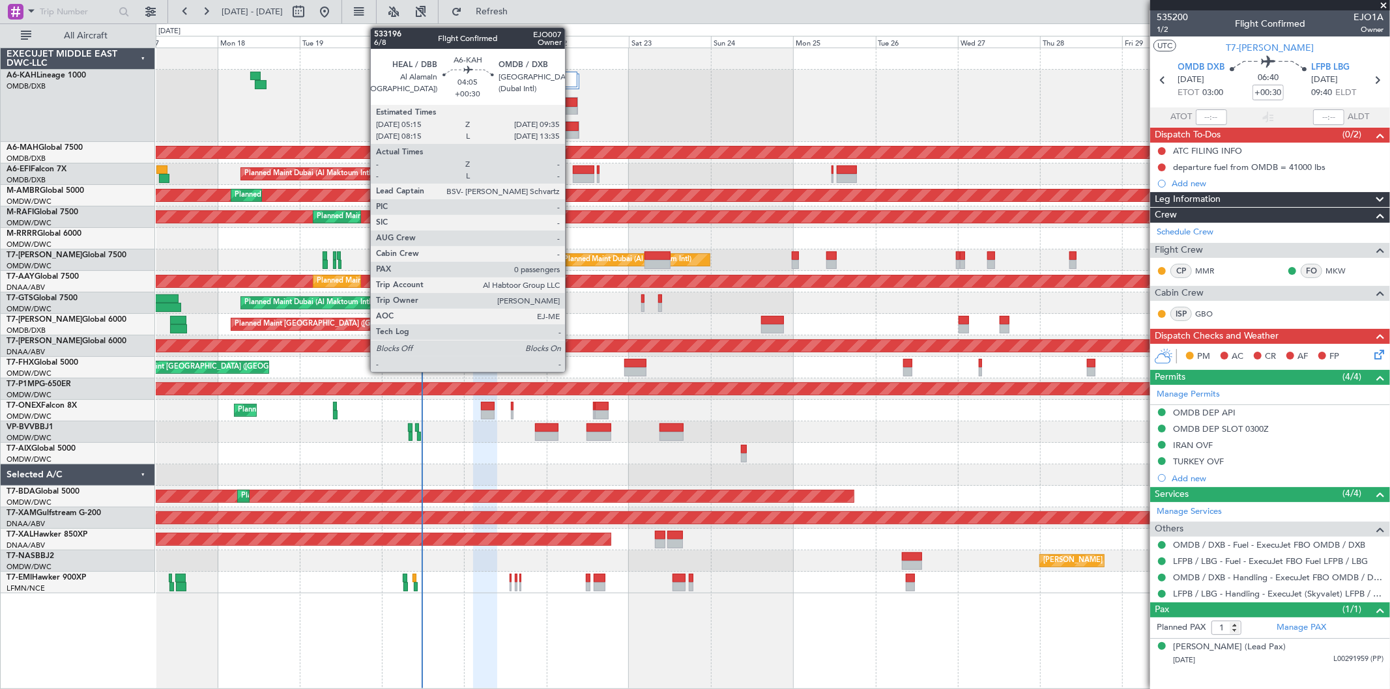
click at [572, 127] on div at bounding box center [571, 126] width 14 height 9
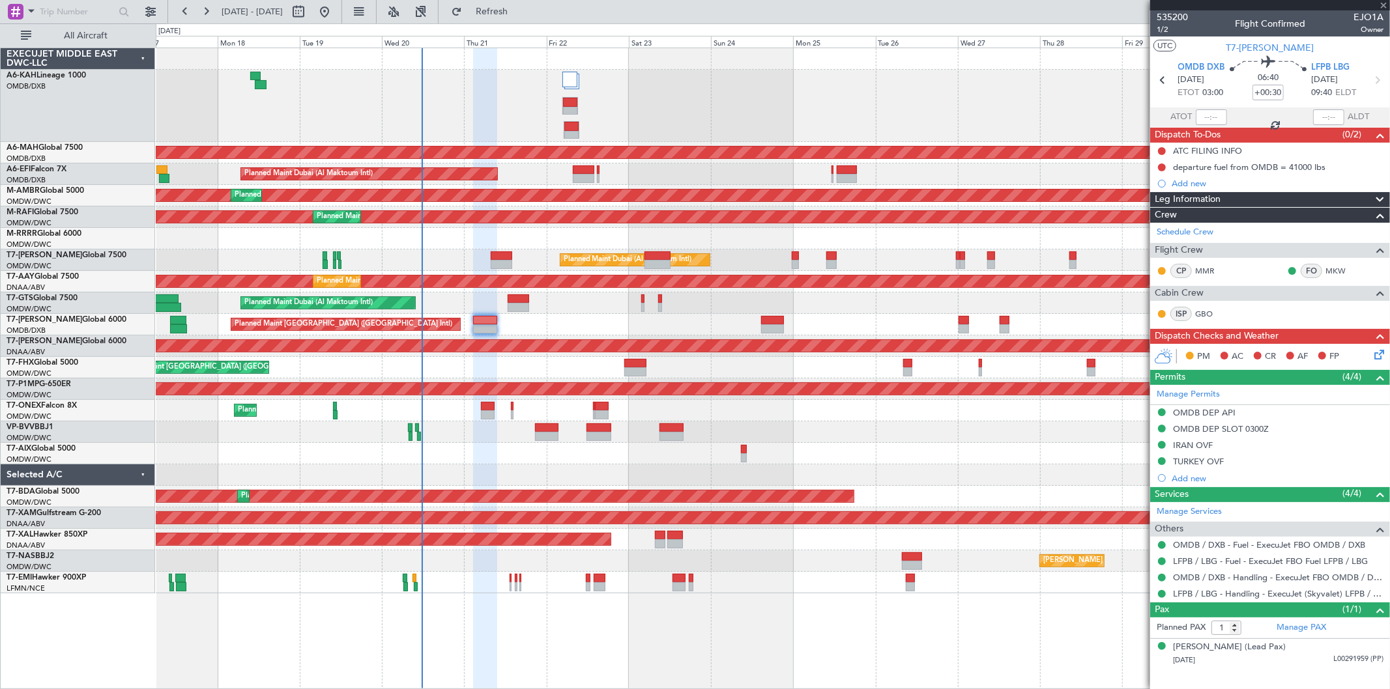
type input "0"
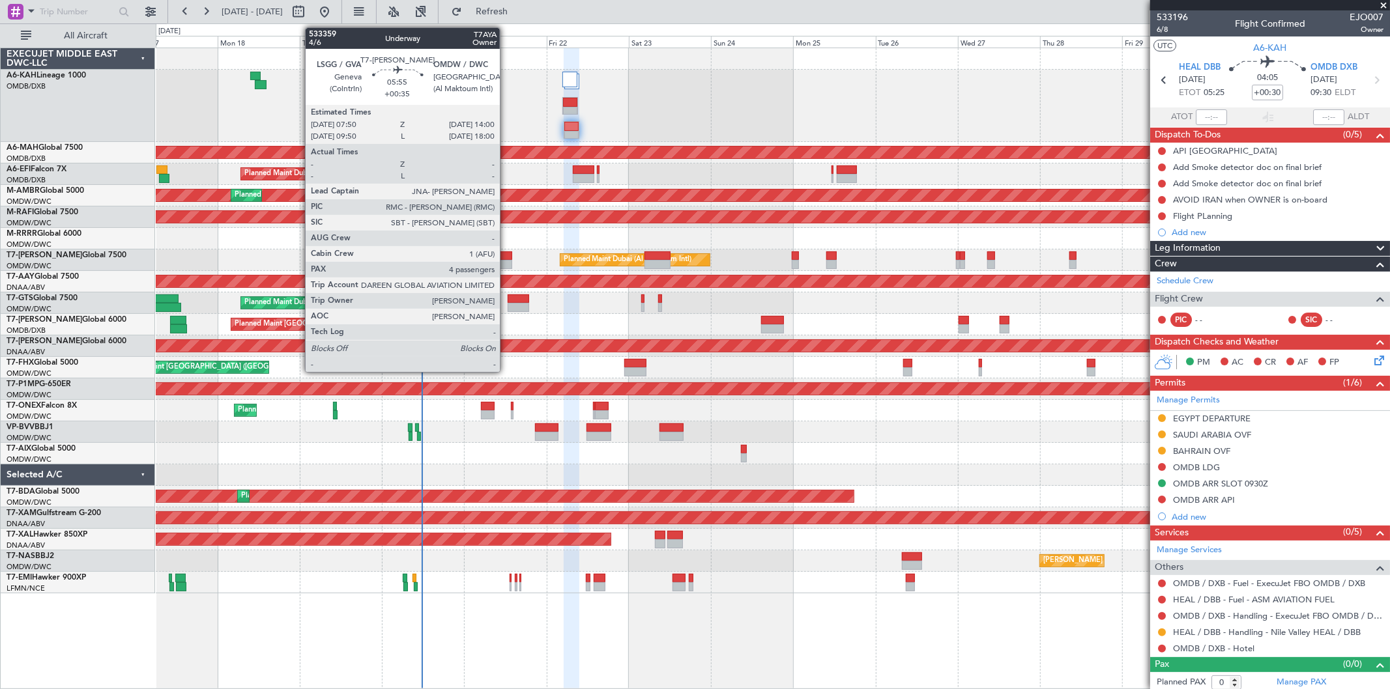
click at [506, 255] on div at bounding box center [502, 256] width 22 height 9
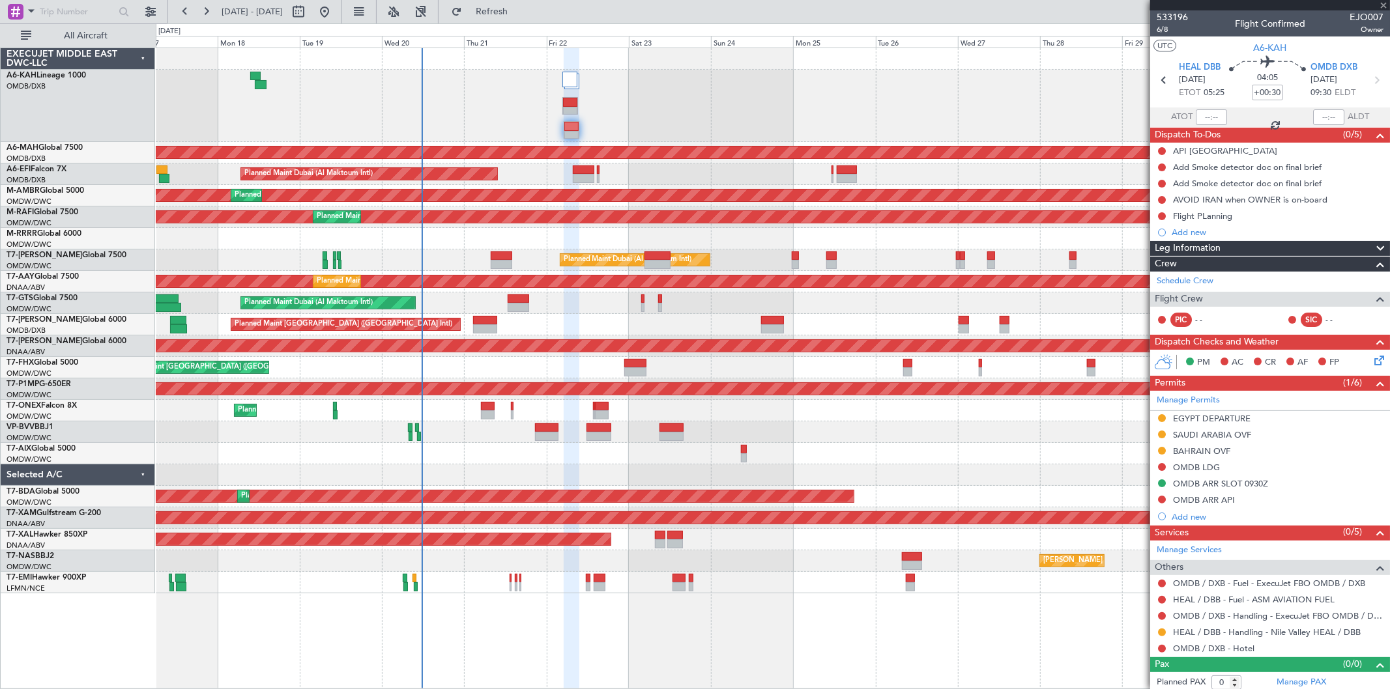
type input "+00:35"
type input "4"
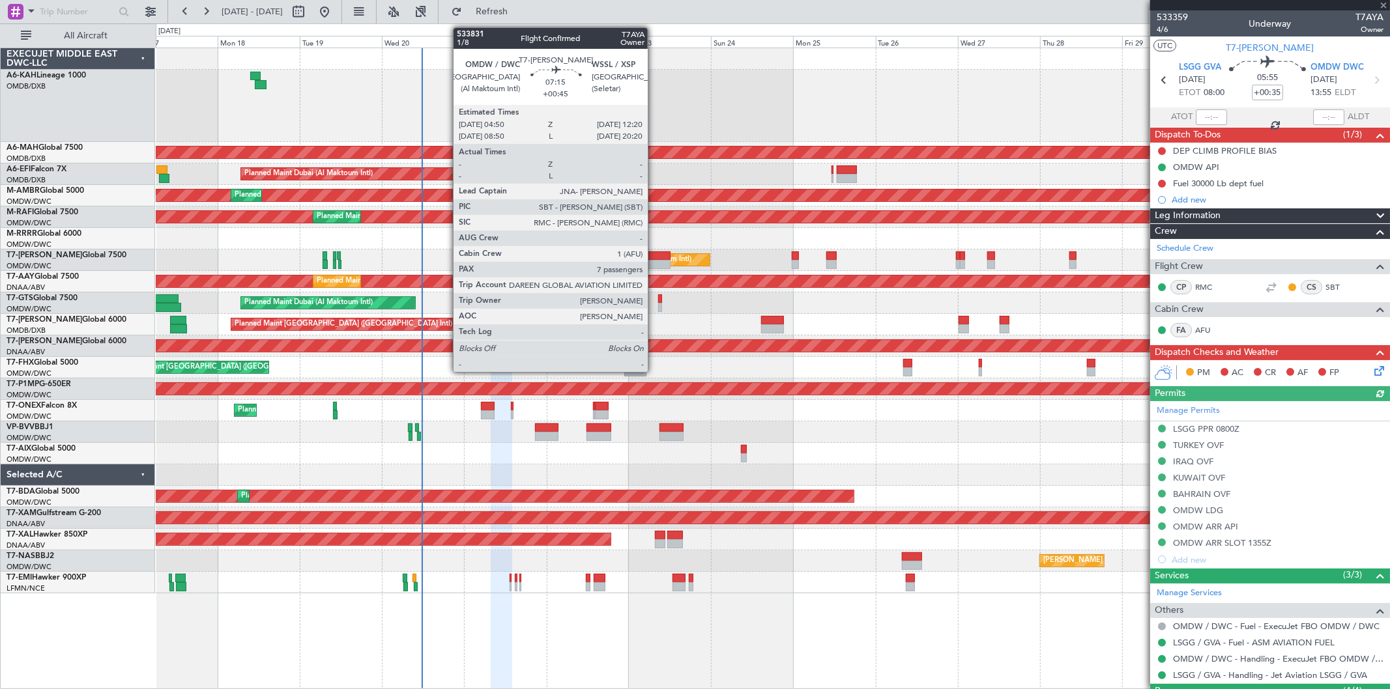
click at [654, 265] on div at bounding box center [657, 264] width 26 height 9
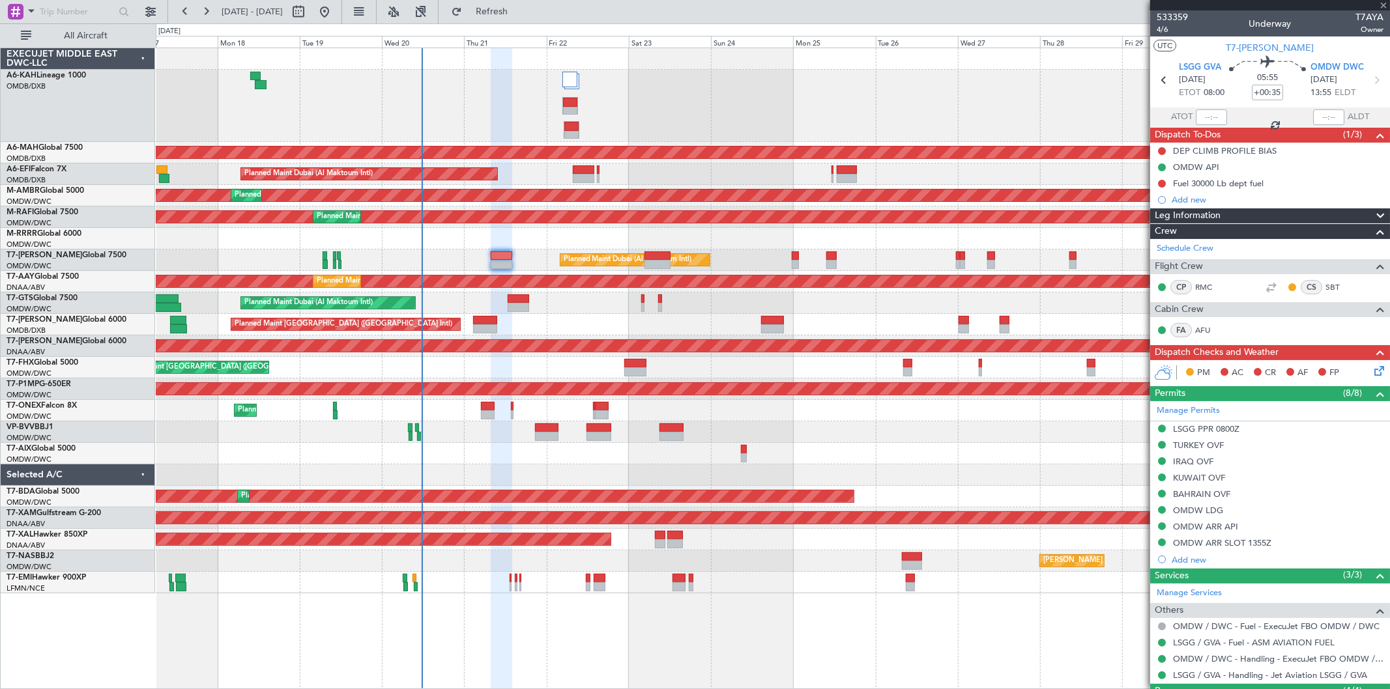
type input "+00:45"
type input "7"
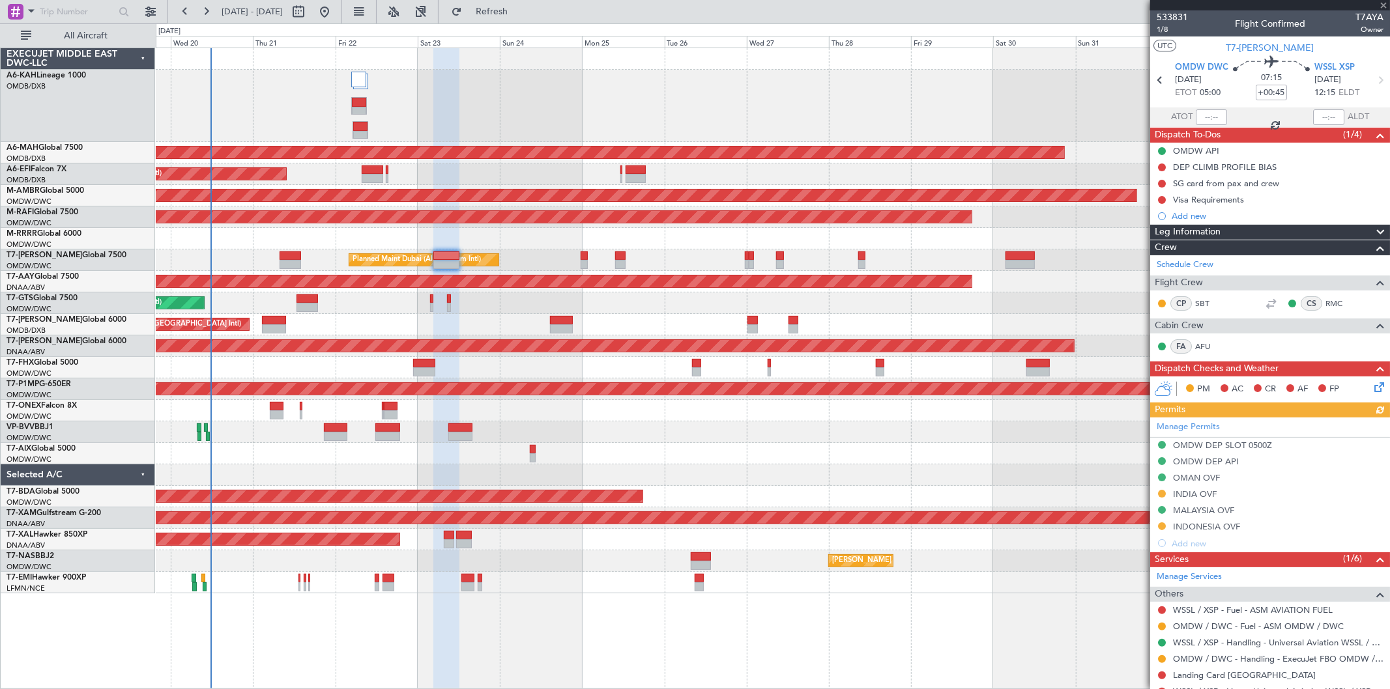
click at [572, 235] on div at bounding box center [773, 239] width 1234 height 22
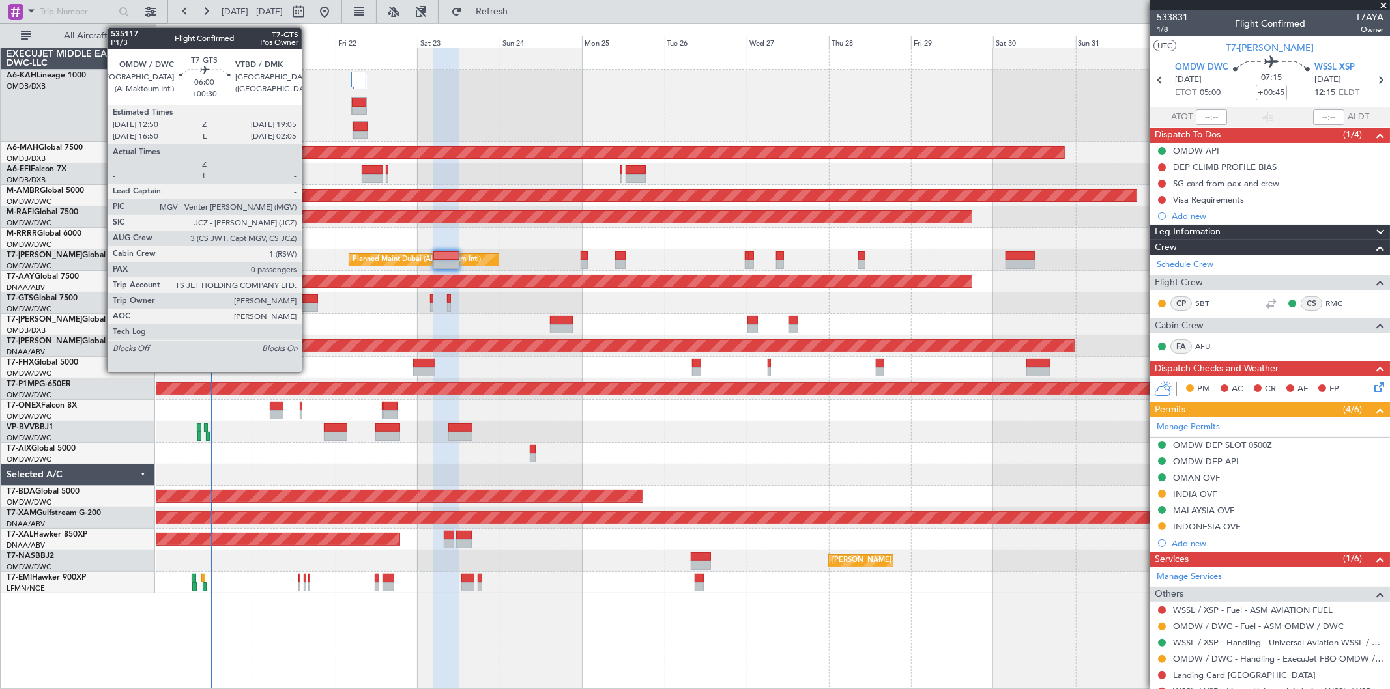
click at [308, 304] on div at bounding box center [308, 307] width 22 height 9
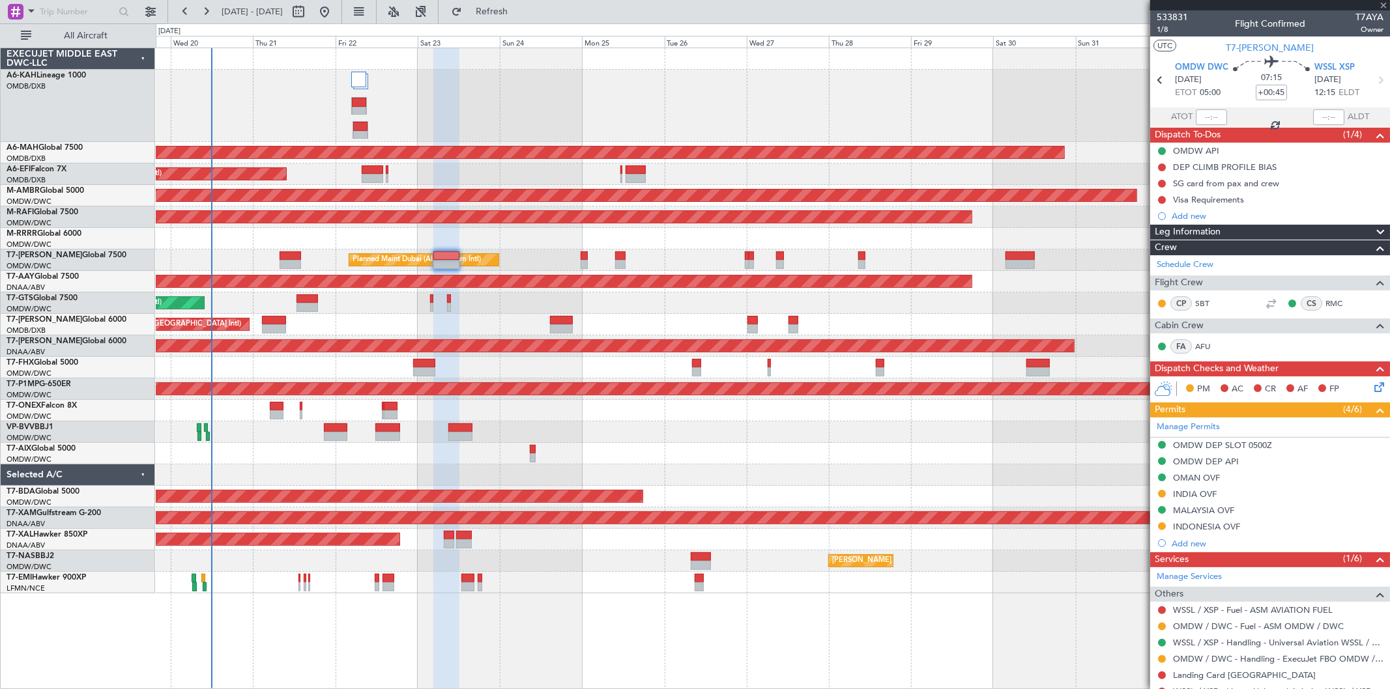
type input "+00:30"
type input "0"
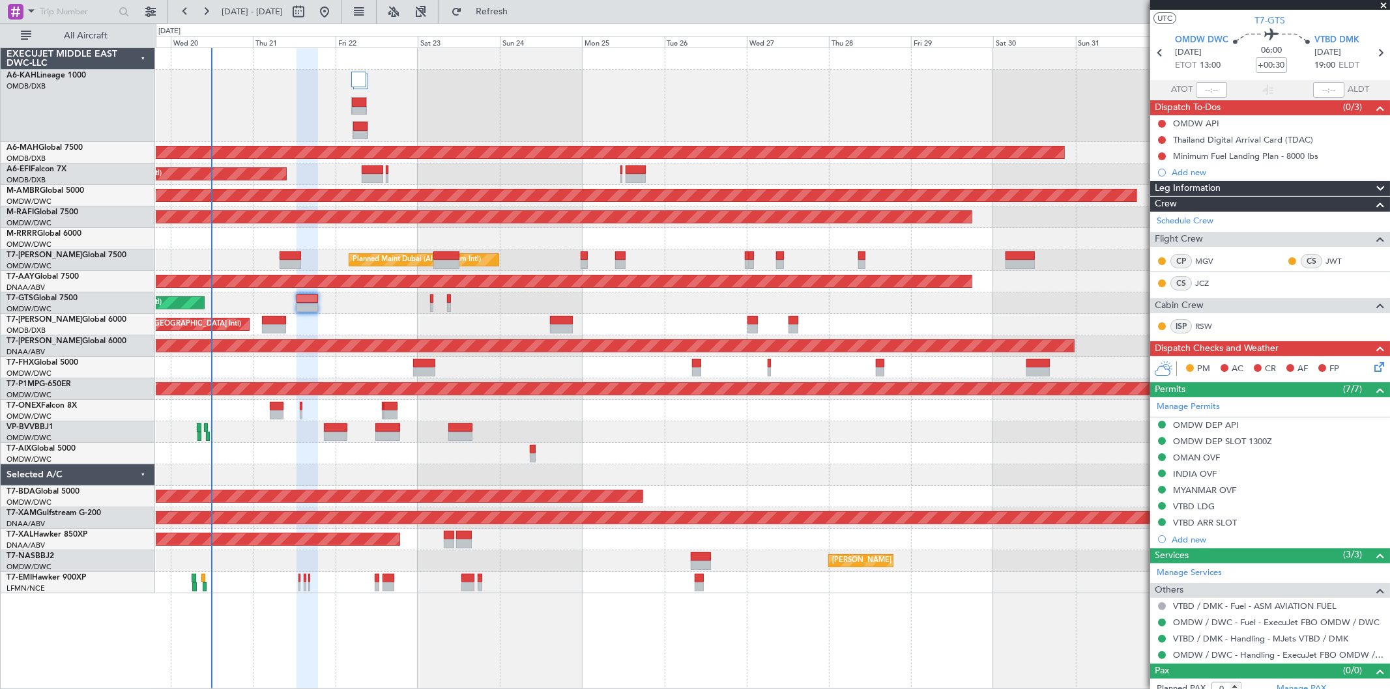
scroll to position [38, 0]
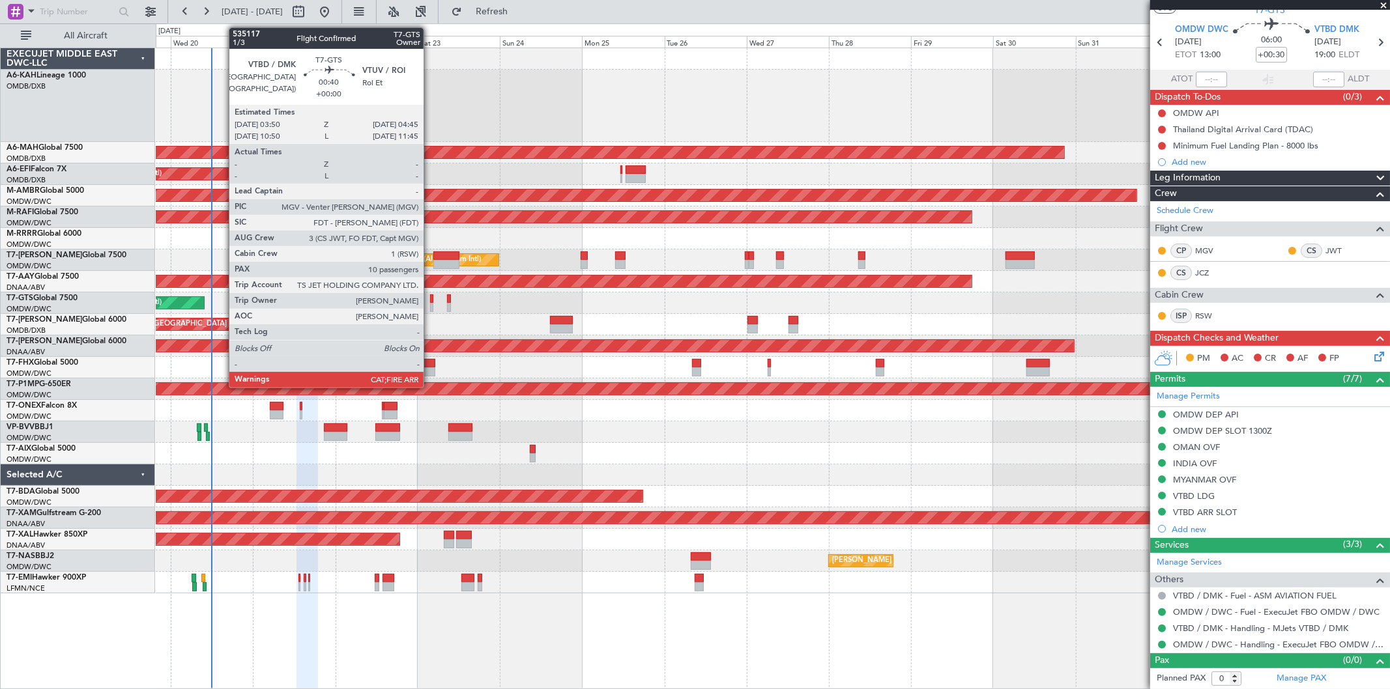
click at [430, 304] on div at bounding box center [431, 307] width 3 height 9
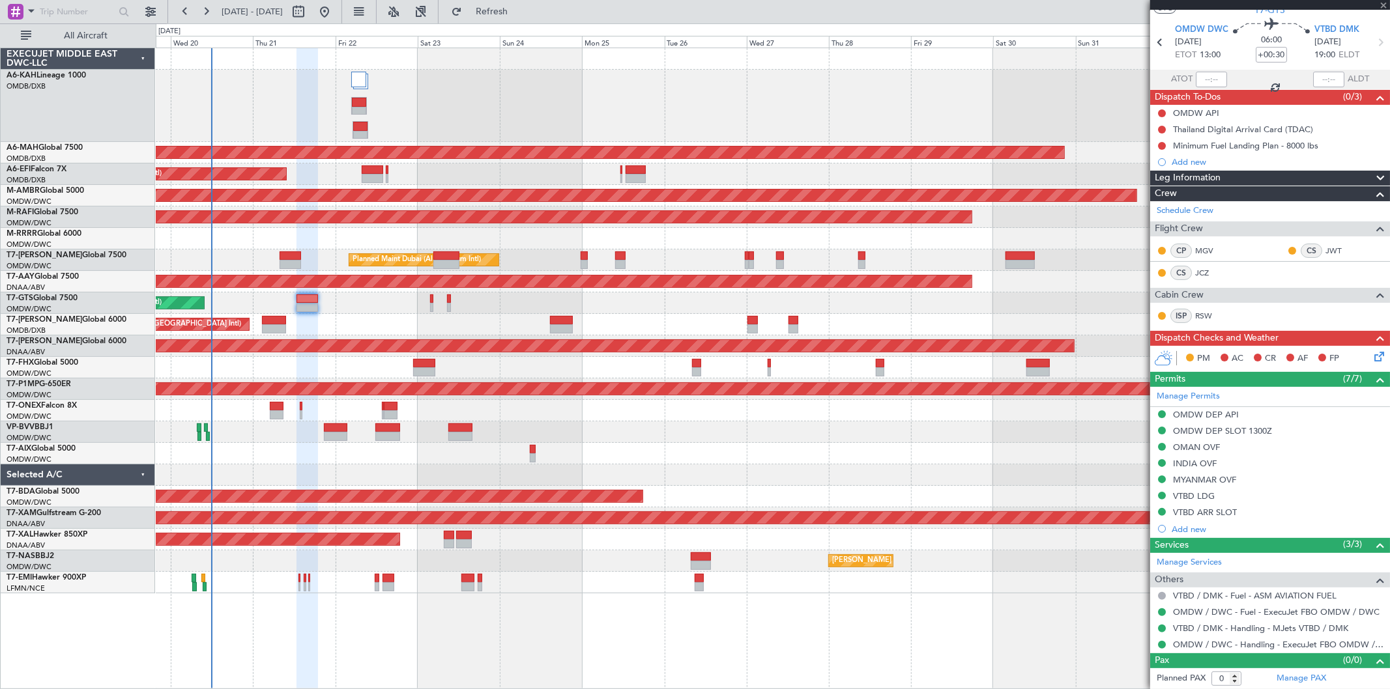
type input "10"
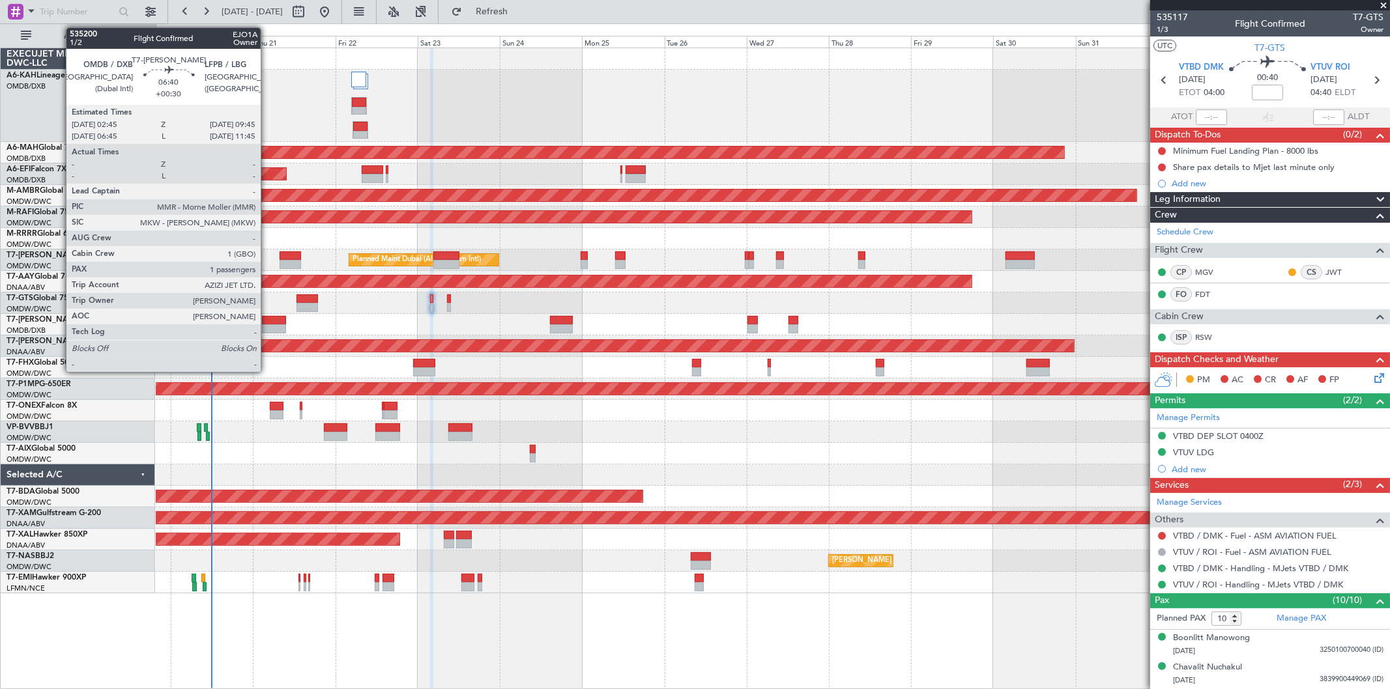
click at [267, 328] on div at bounding box center [274, 329] width 24 height 9
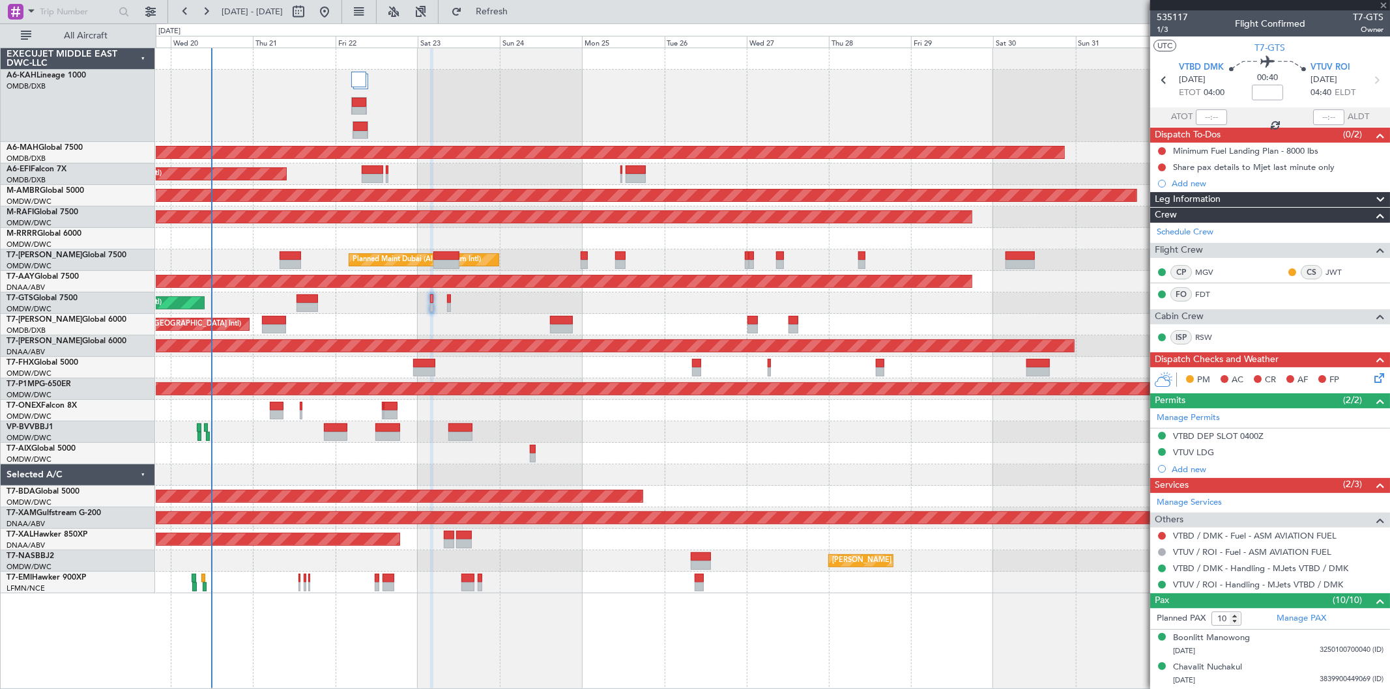
type input "+00:30"
type input "1"
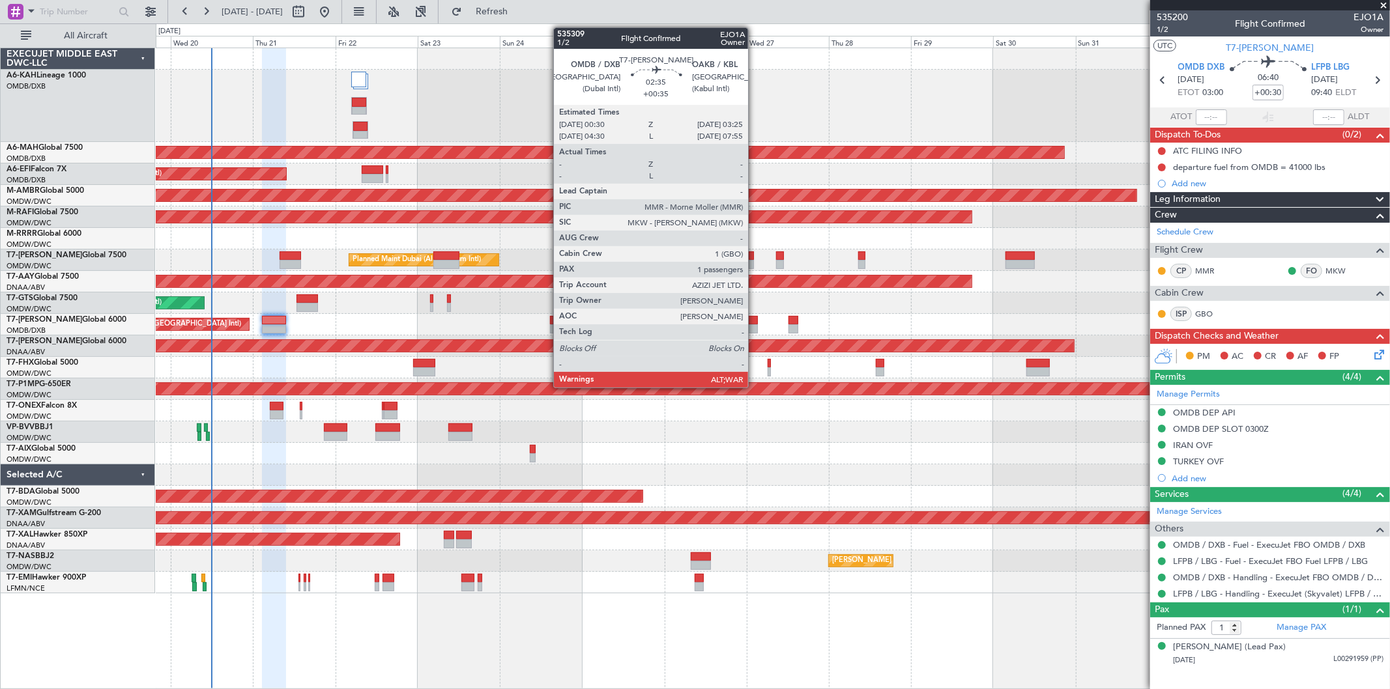
click at [755, 323] on div at bounding box center [752, 320] width 10 height 9
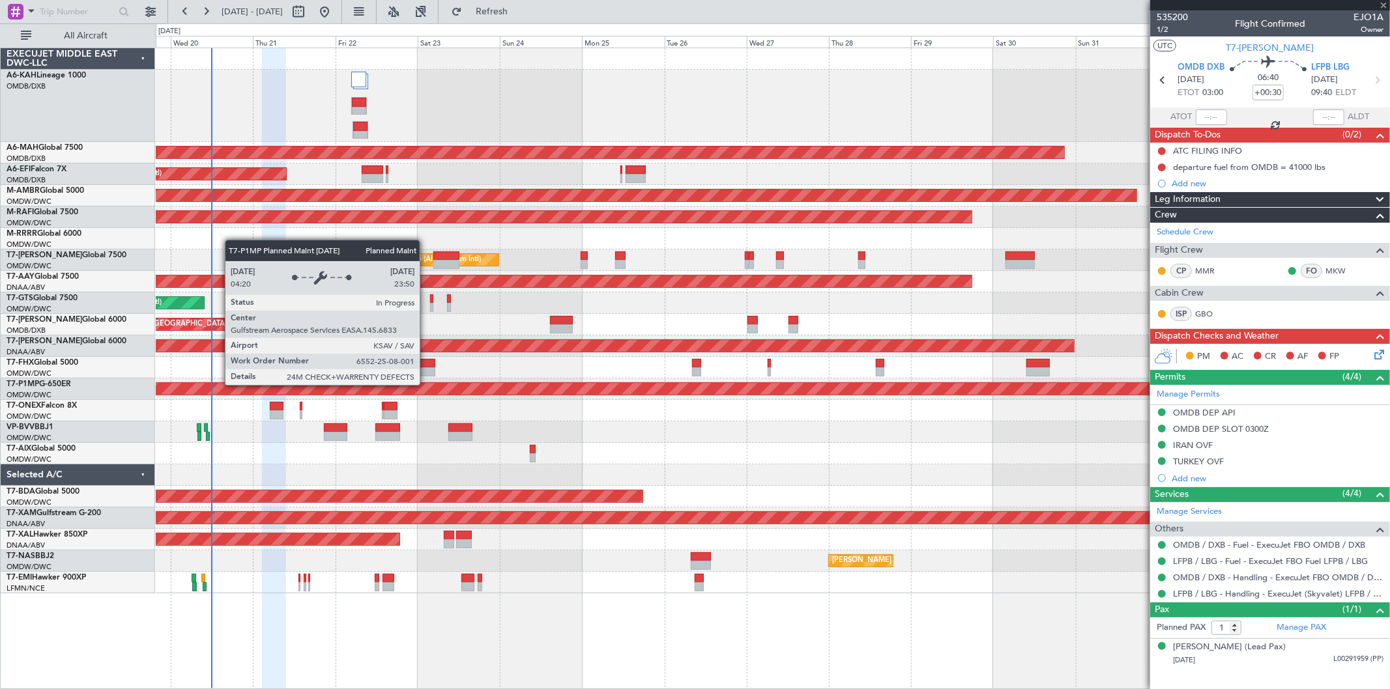
type input "+00:35"
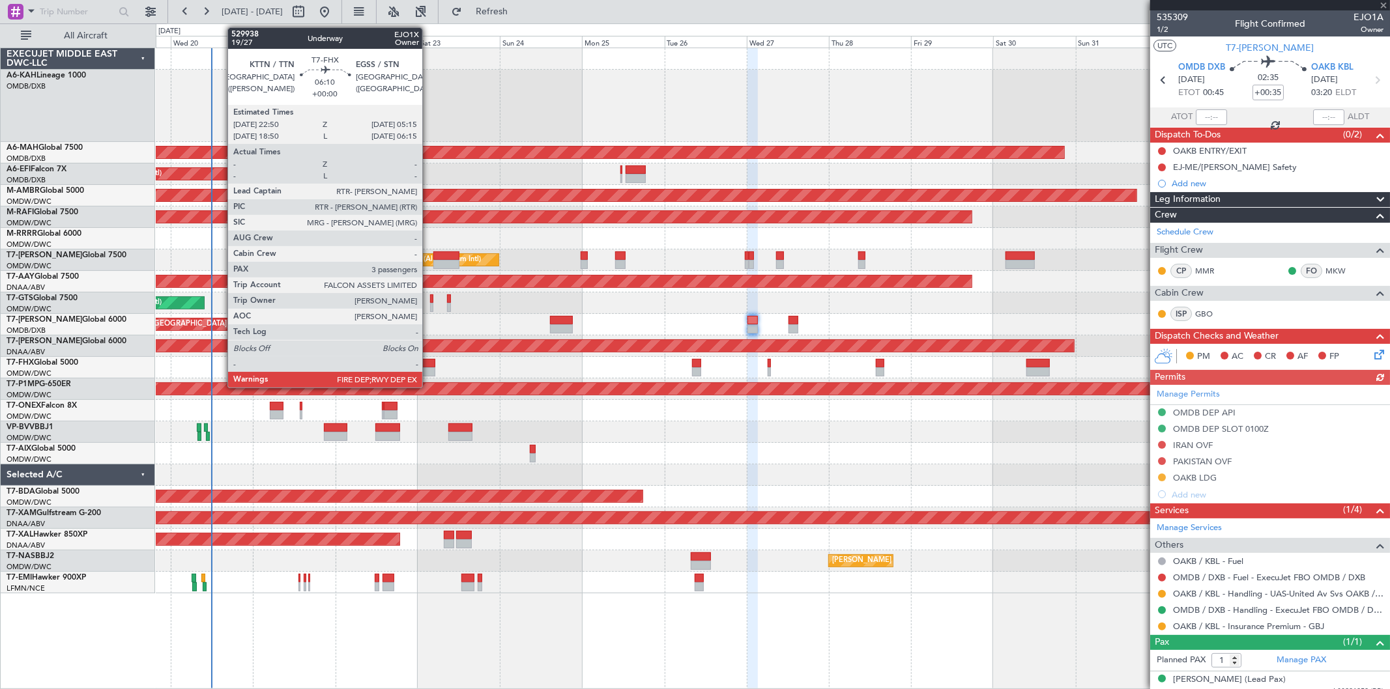
click at [429, 373] on div at bounding box center [424, 372] width 22 height 9
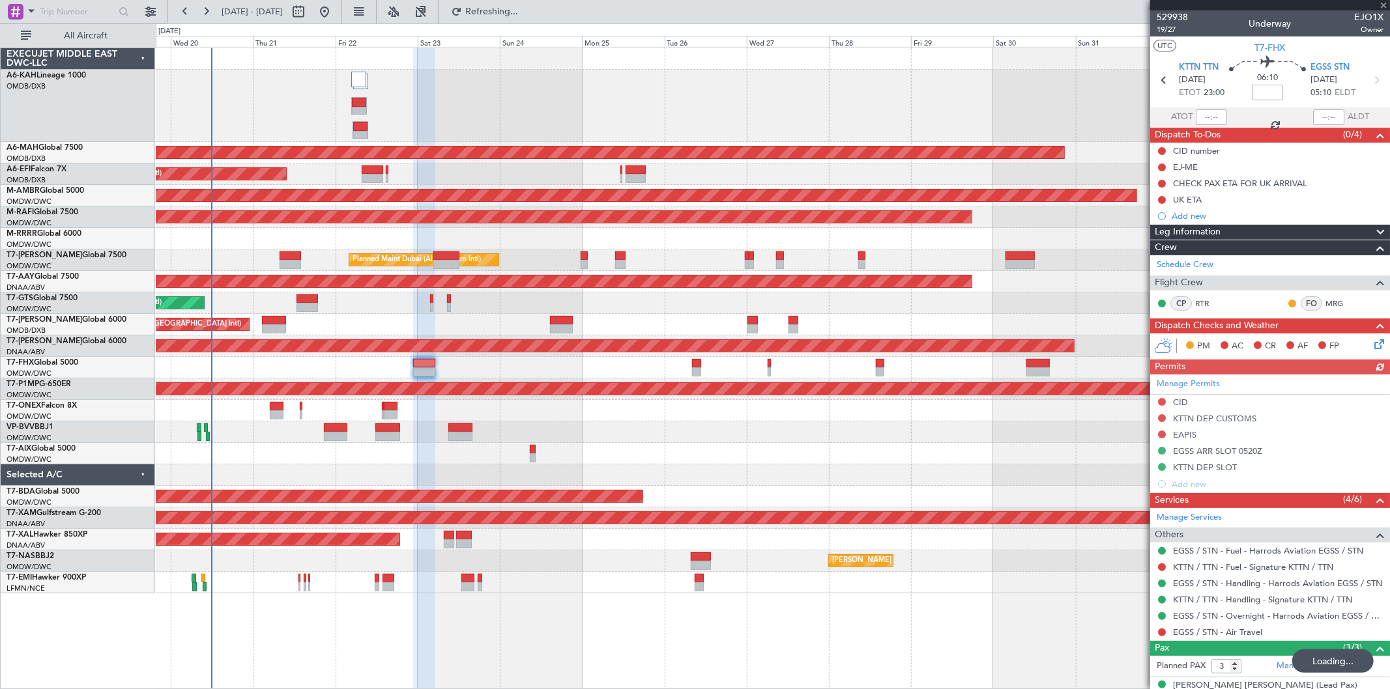
scroll to position [76, 0]
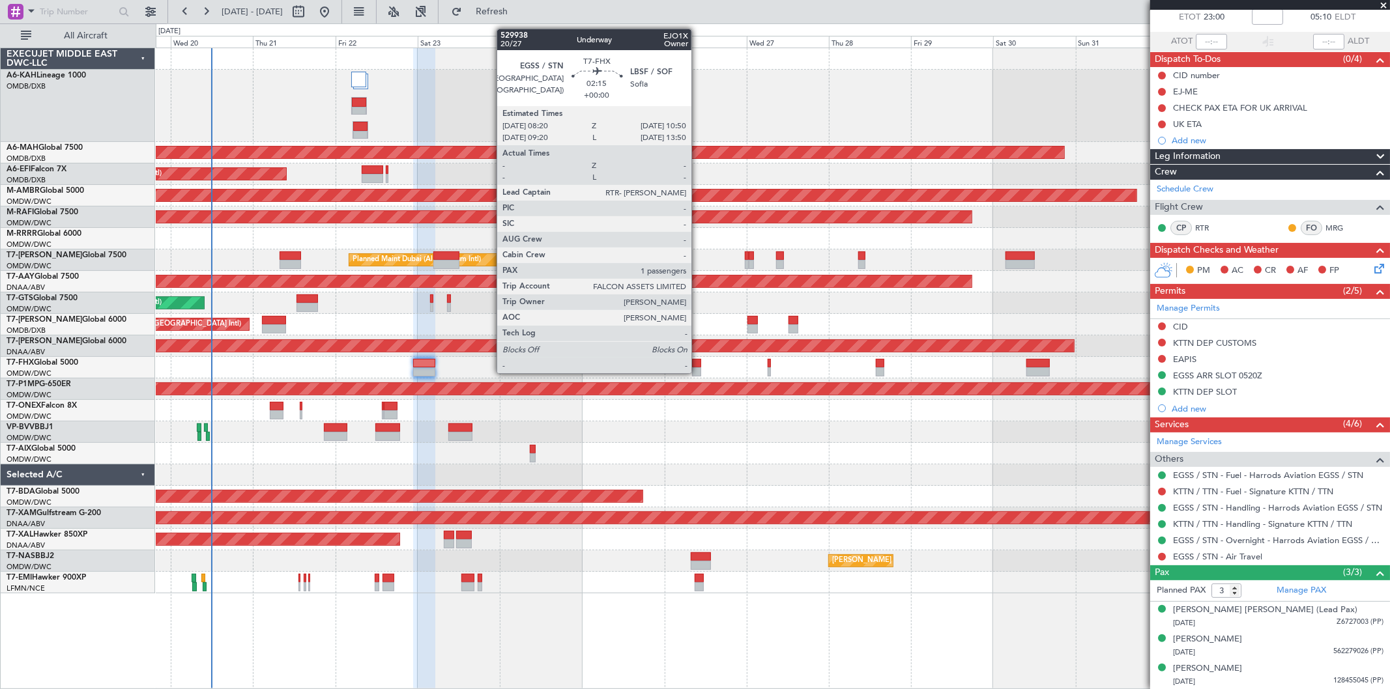
click at [698, 372] on div at bounding box center [696, 372] width 9 height 9
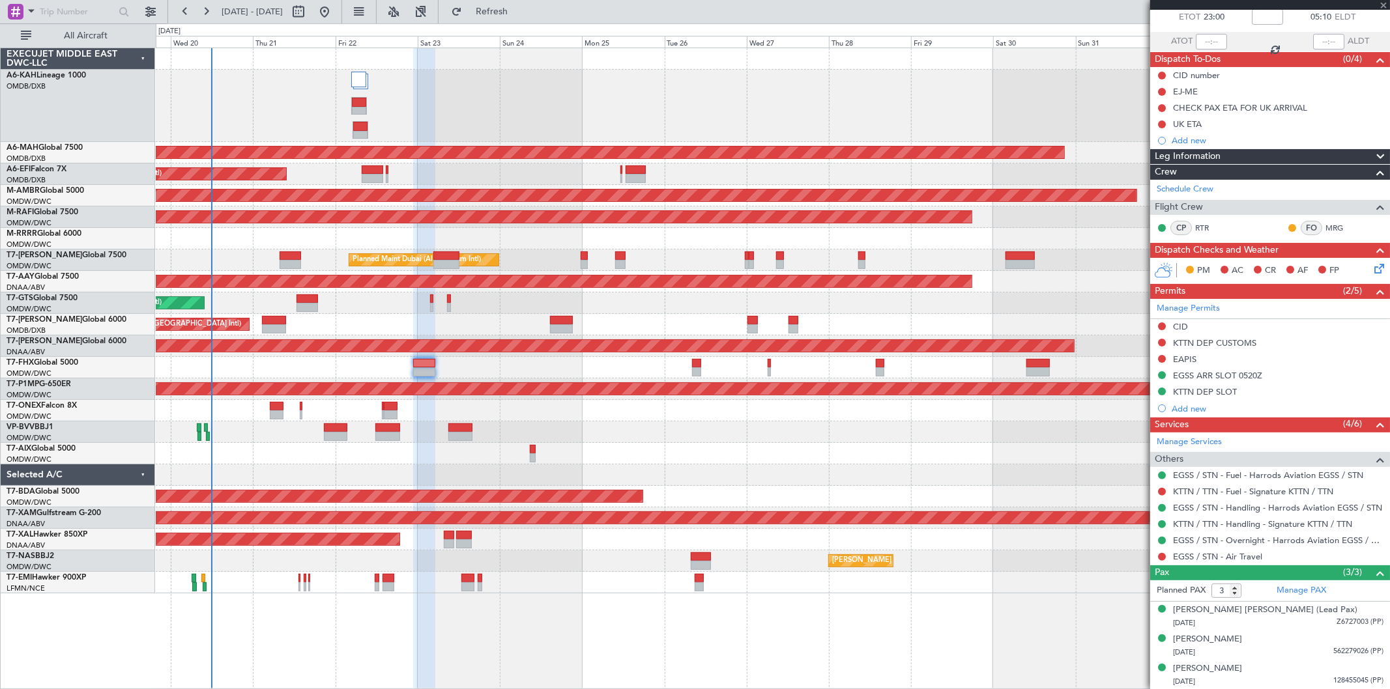
type input "1"
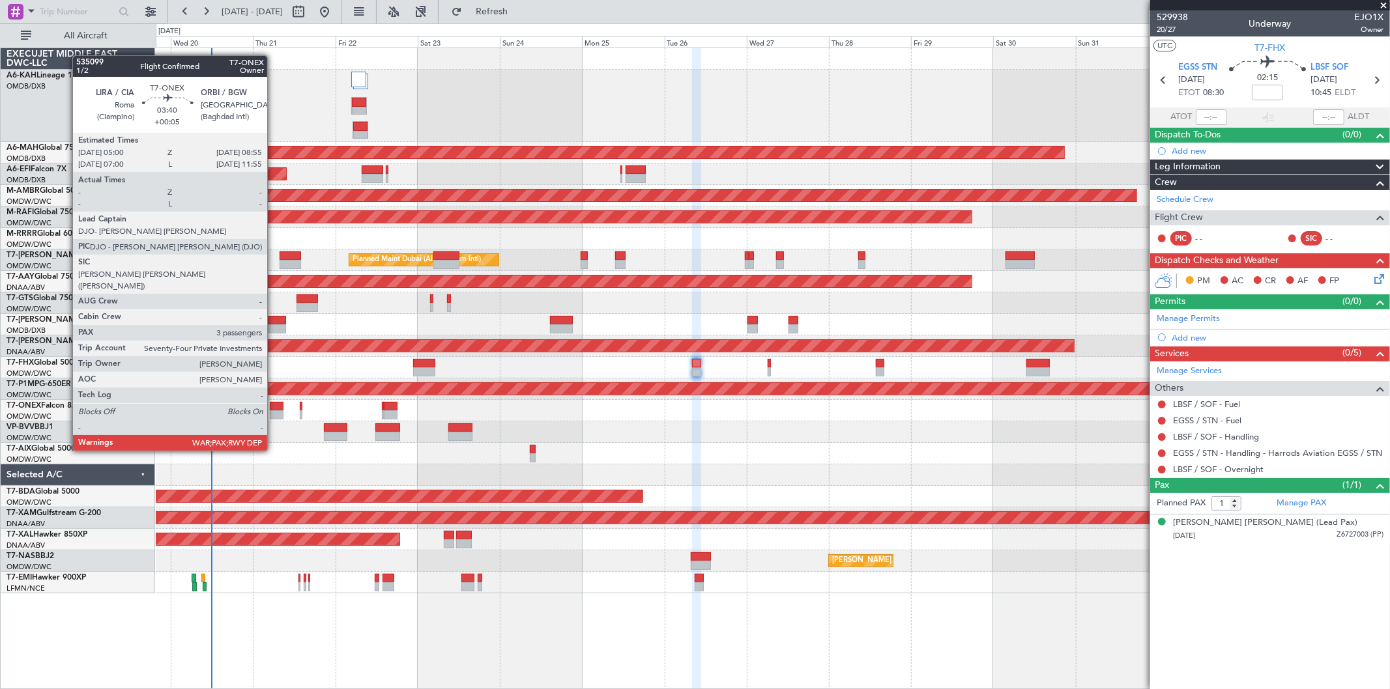
click at [274, 414] on div at bounding box center [277, 415] width 14 height 9
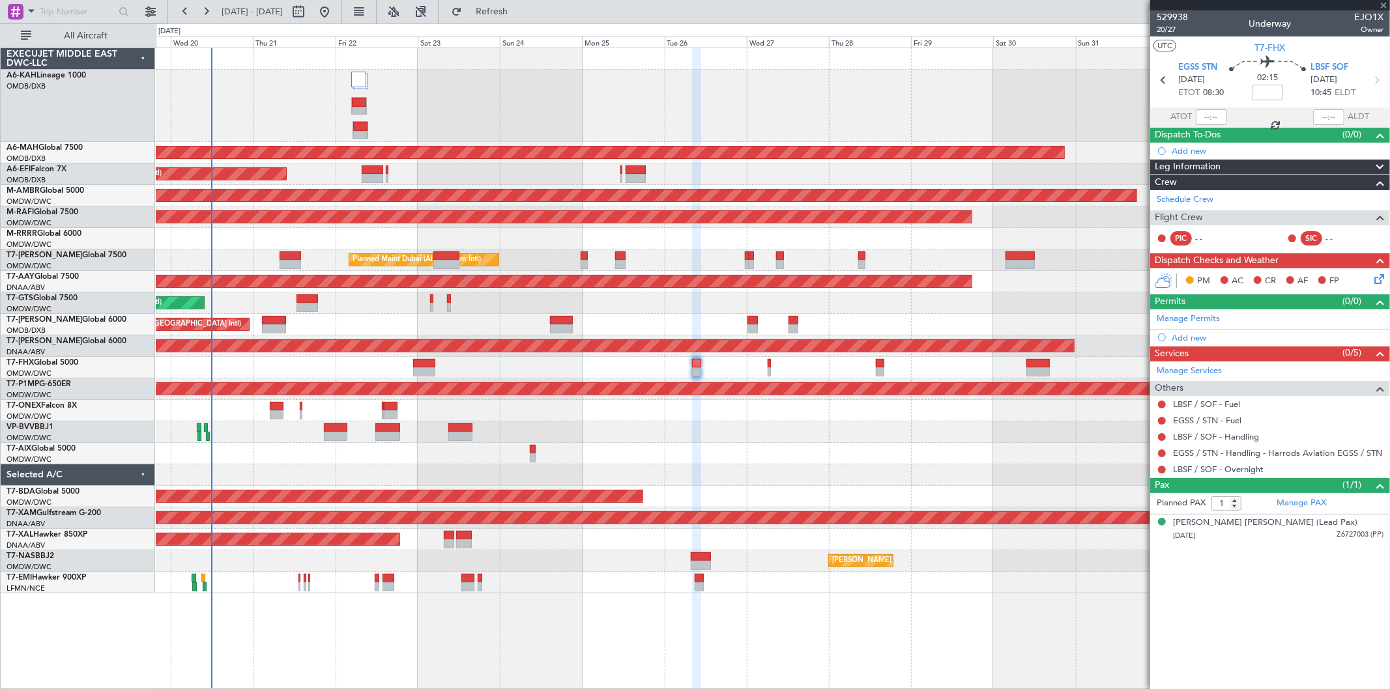
type input "+00:05"
type input "3"
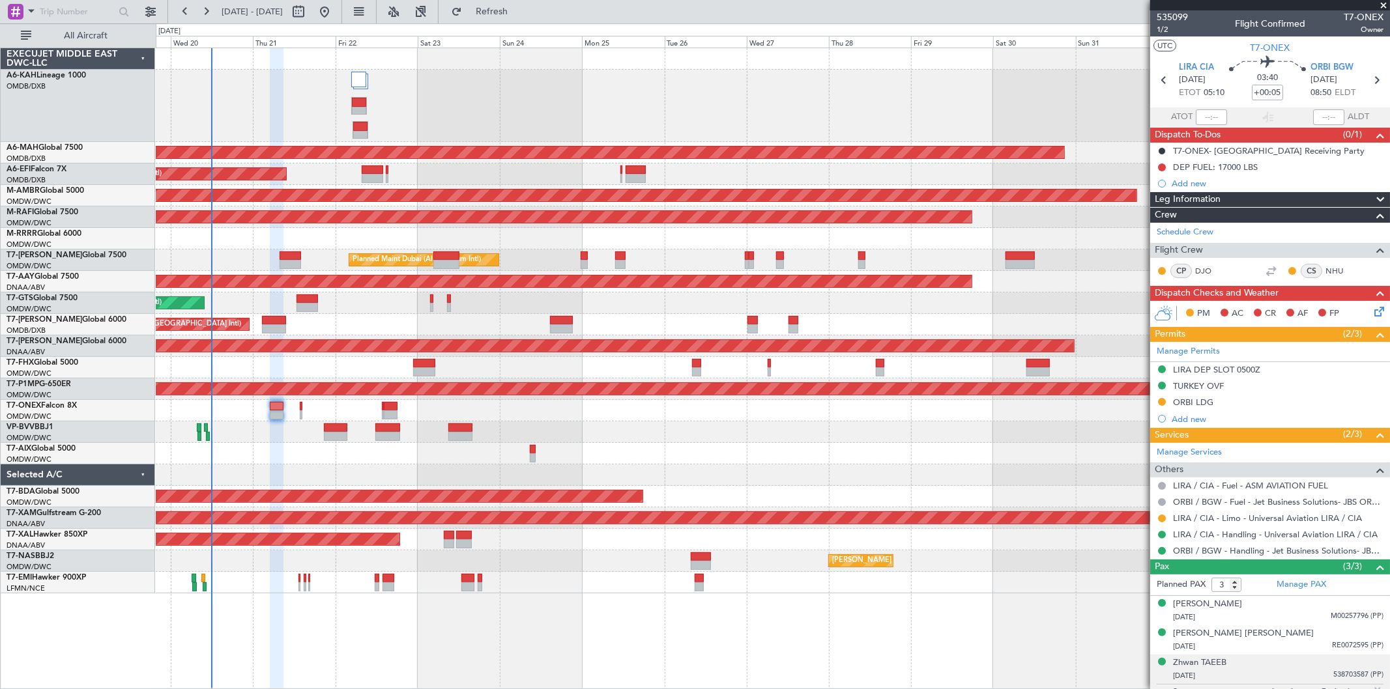
click at [298, 411] on div "Planned Maint Geneva (Cointrin)" at bounding box center [773, 411] width 1234 height 22
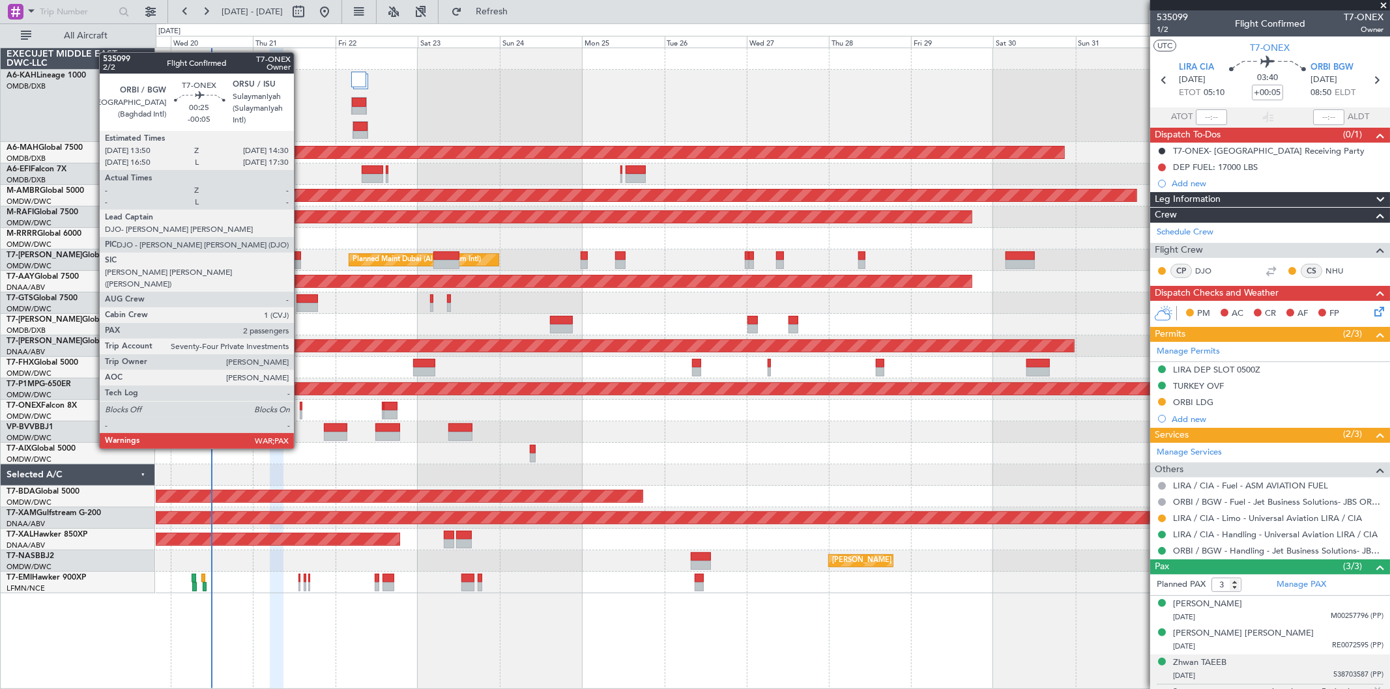
click at [300, 412] on div at bounding box center [301, 415] width 3 height 9
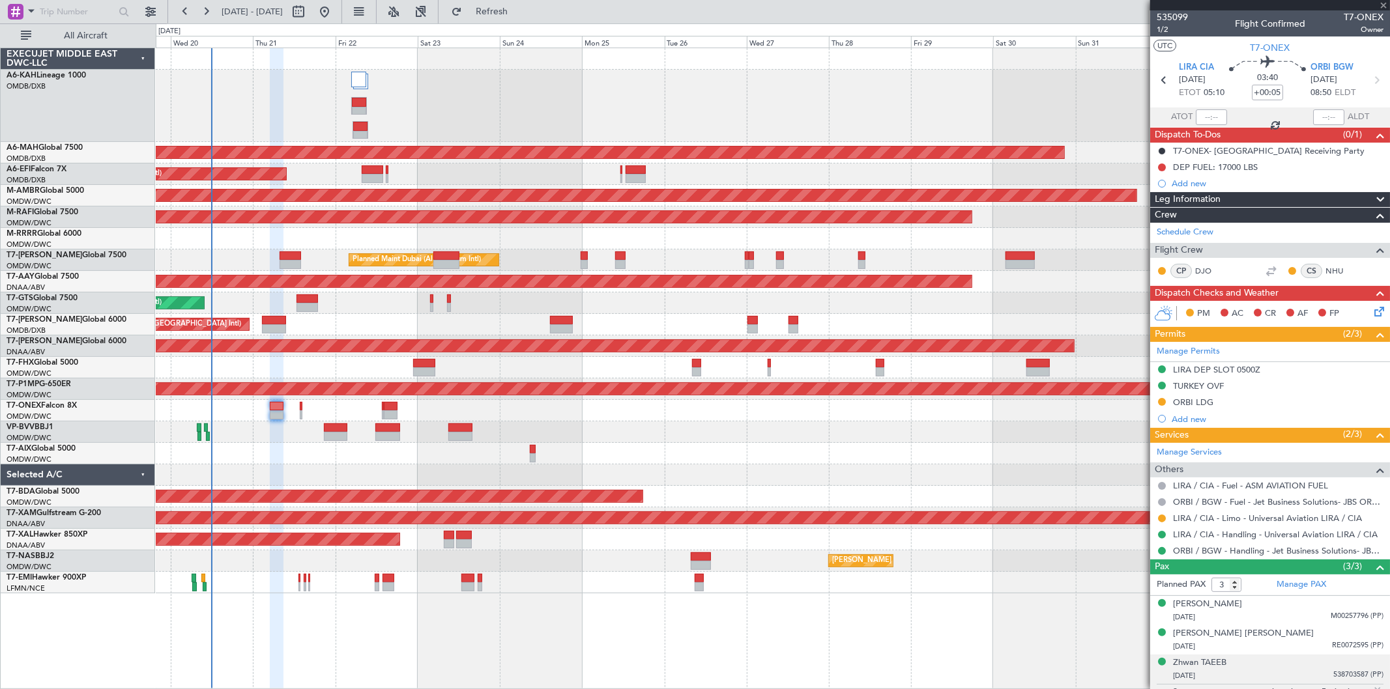
type input "-00:05"
type input "2"
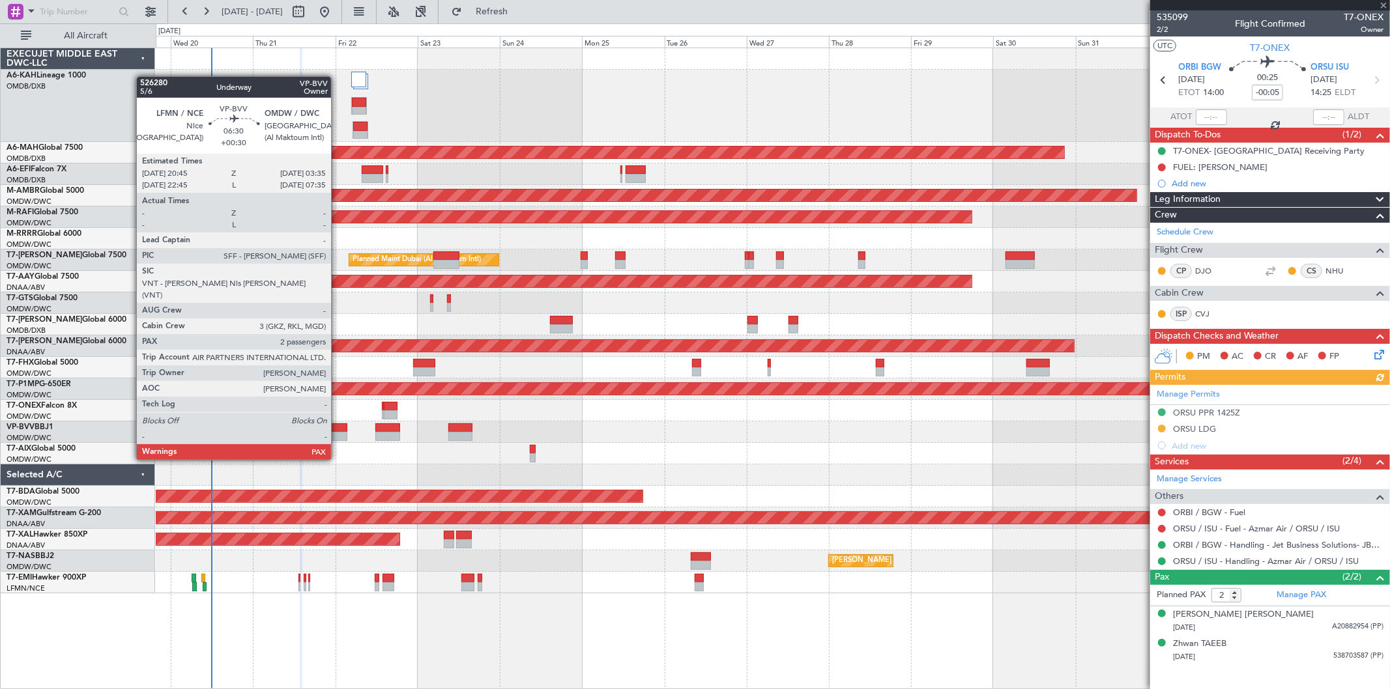
click at [338, 435] on div at bounding box center [335, 436] width 23 height 9
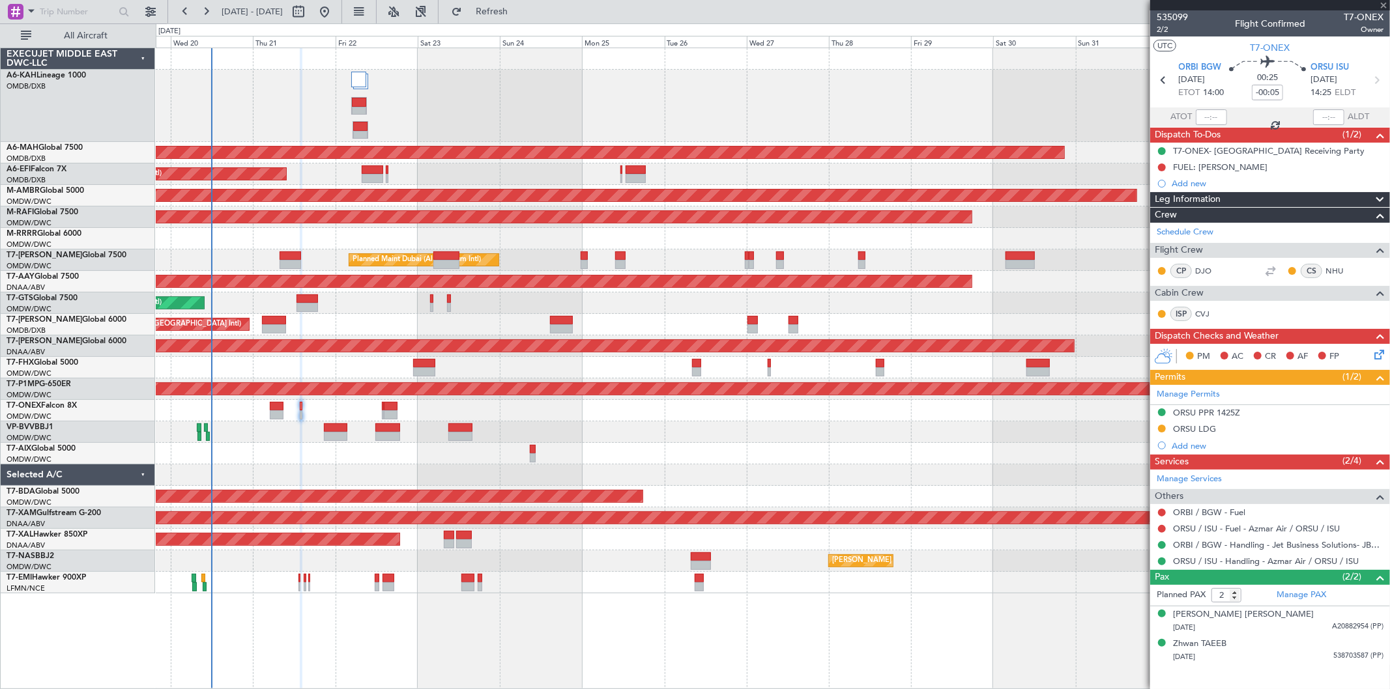
type input "+00:30"
